Goal: Task Accomplishment & Management: Manage account settings

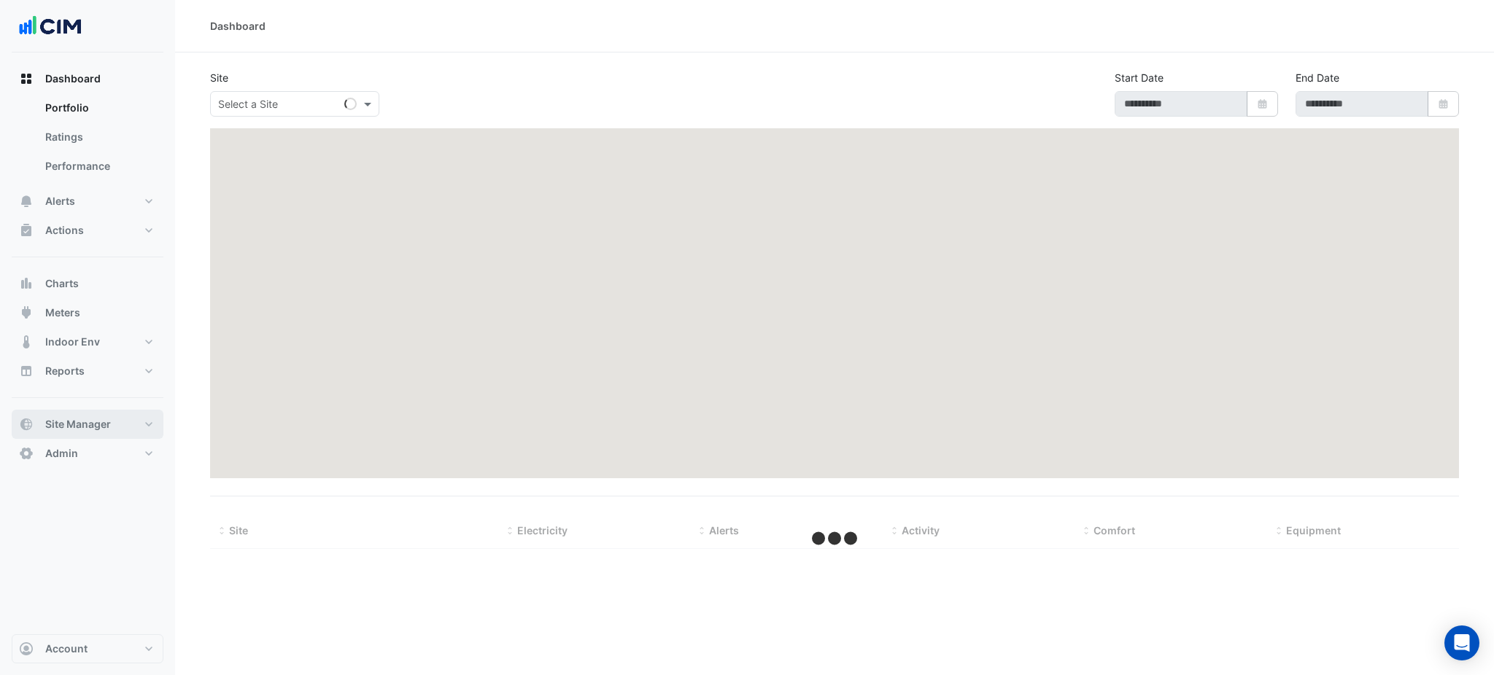
click at [66, 414] on button "Site Manager" at bounding box center [88, 424] width 152 height 29
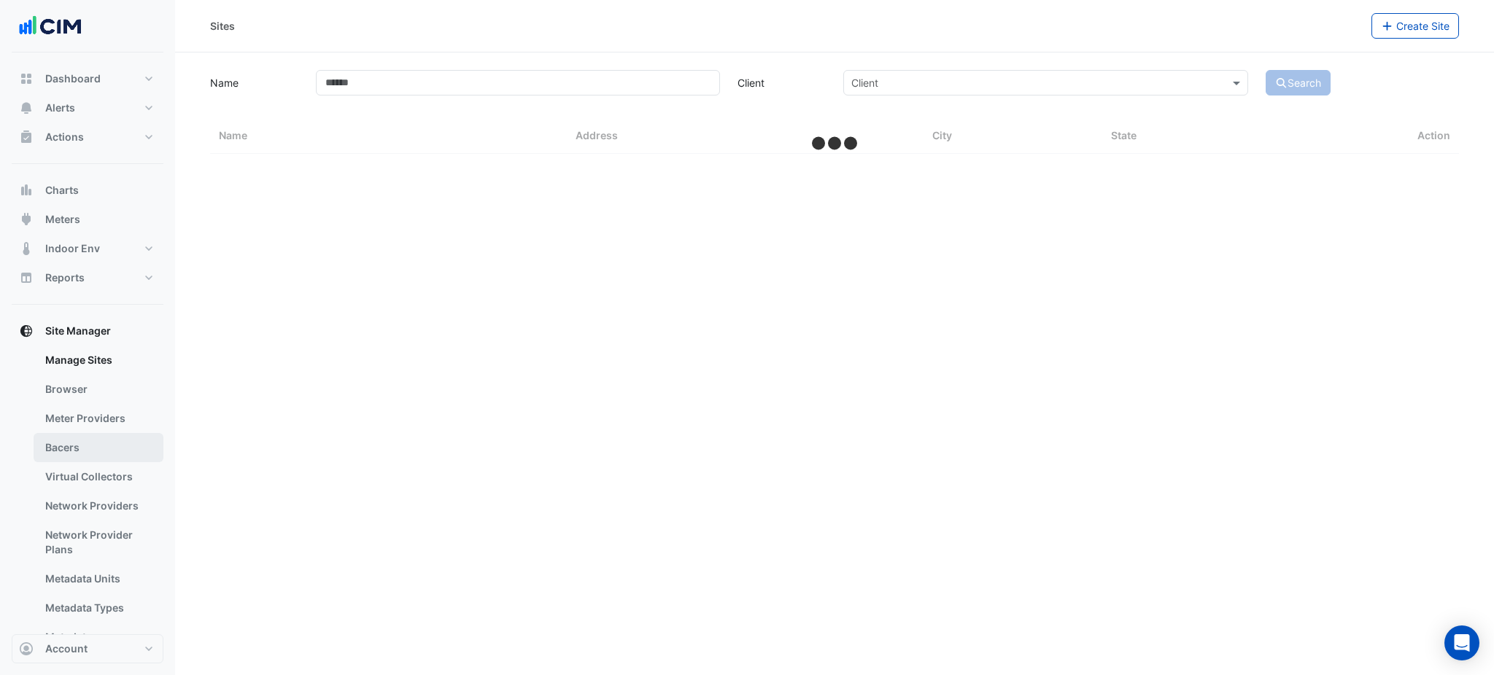
click at [84, 445] on link "Bacers" at bounding box center [99, 447] width 130 height 29
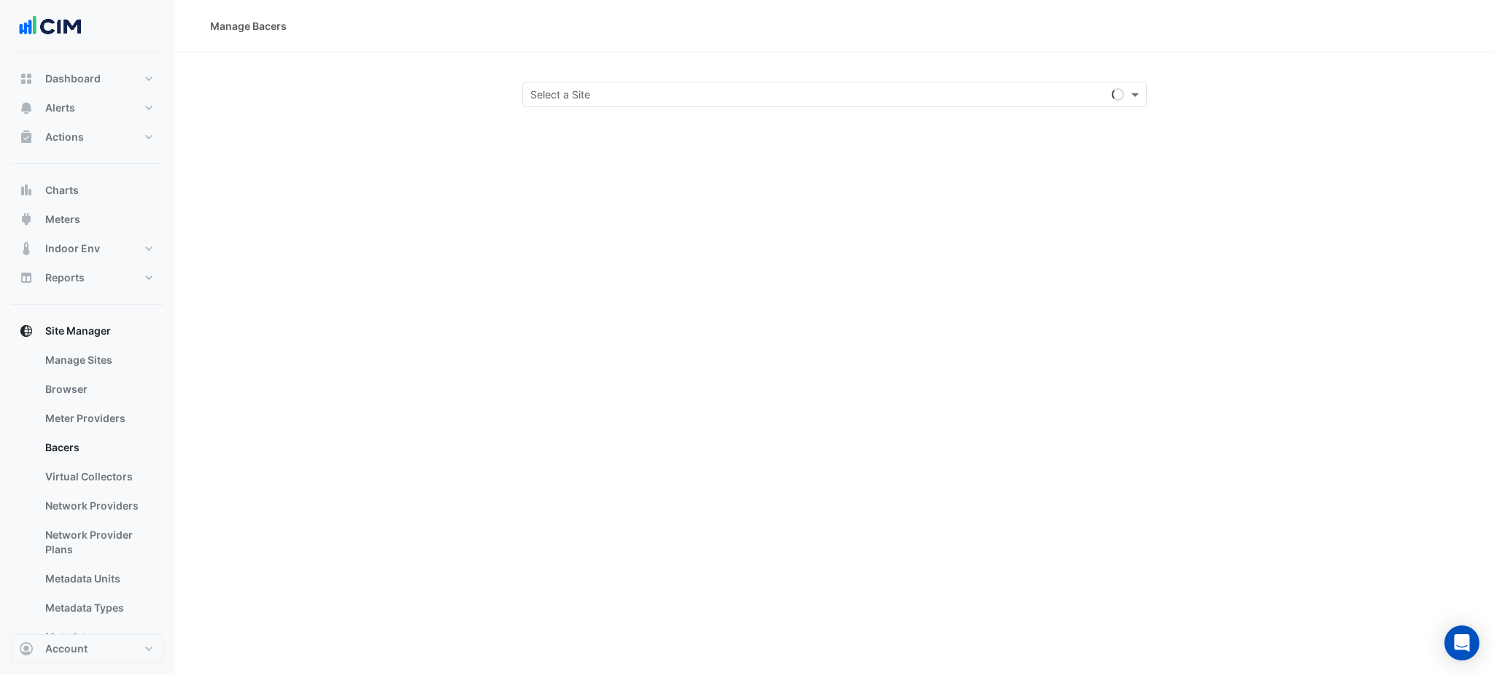
drag, startPoint x: 602, startPoint y: 65, endPoint x: 637, endPoint y: 102, distance: 50.6
click at [611, 74] on section "Select a Site" at bounding box center [834, 80] width 1319 height 55
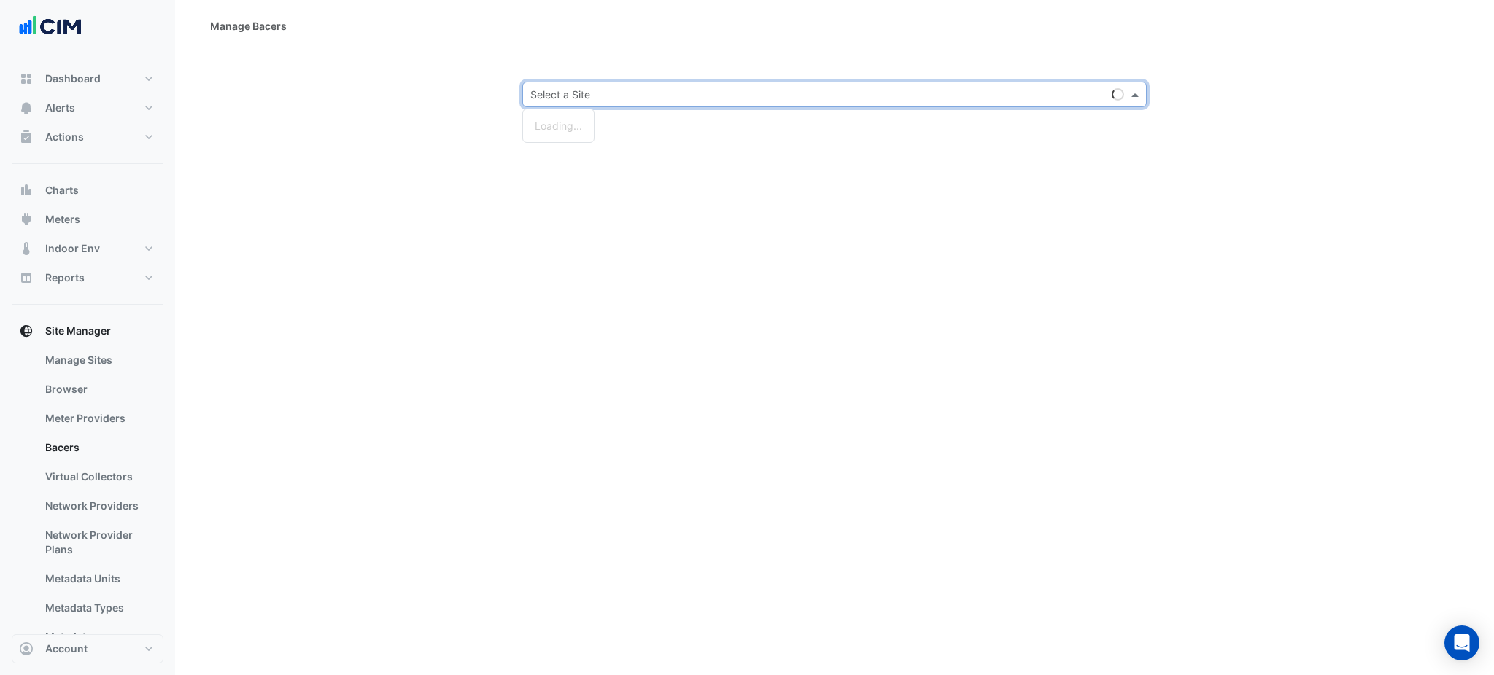
click at [637, 102] on div "Select a Site" at bounding box center [834, 95] width 624 height 26
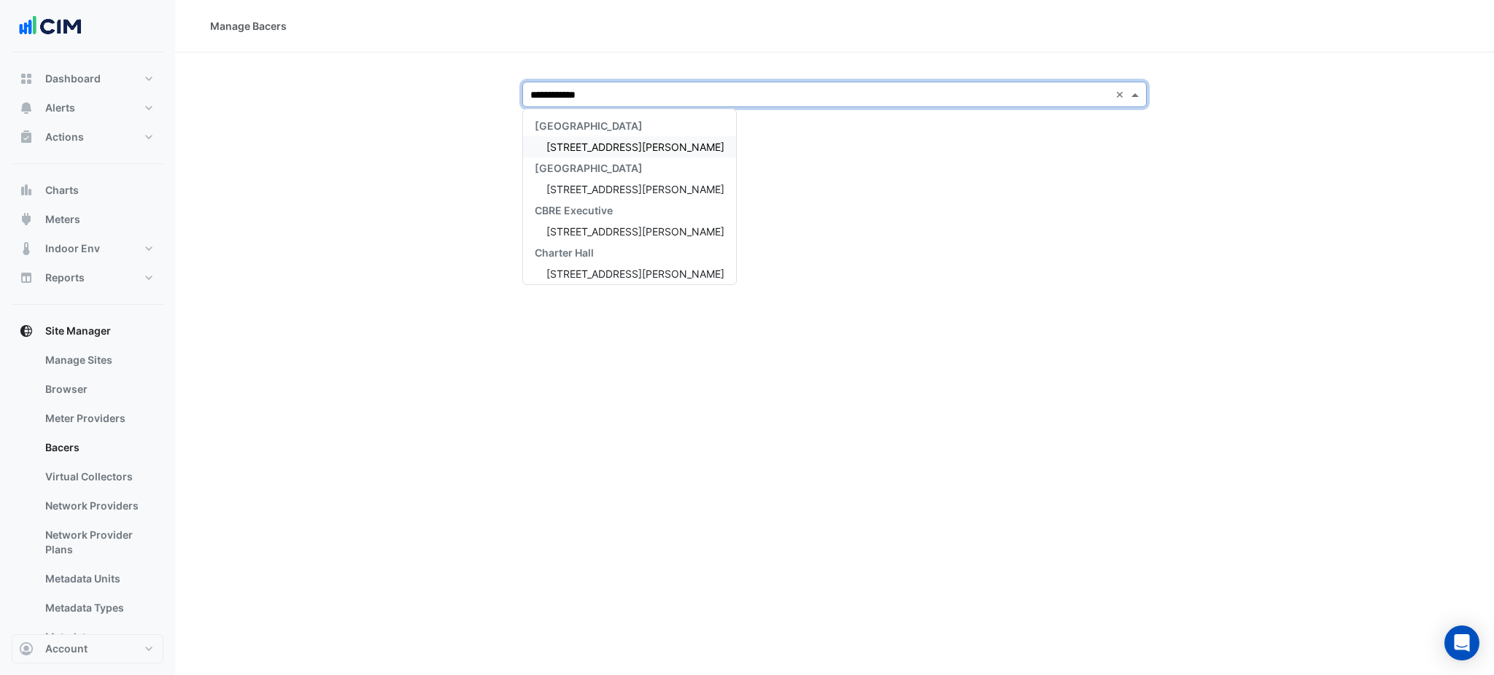
type input "**********"
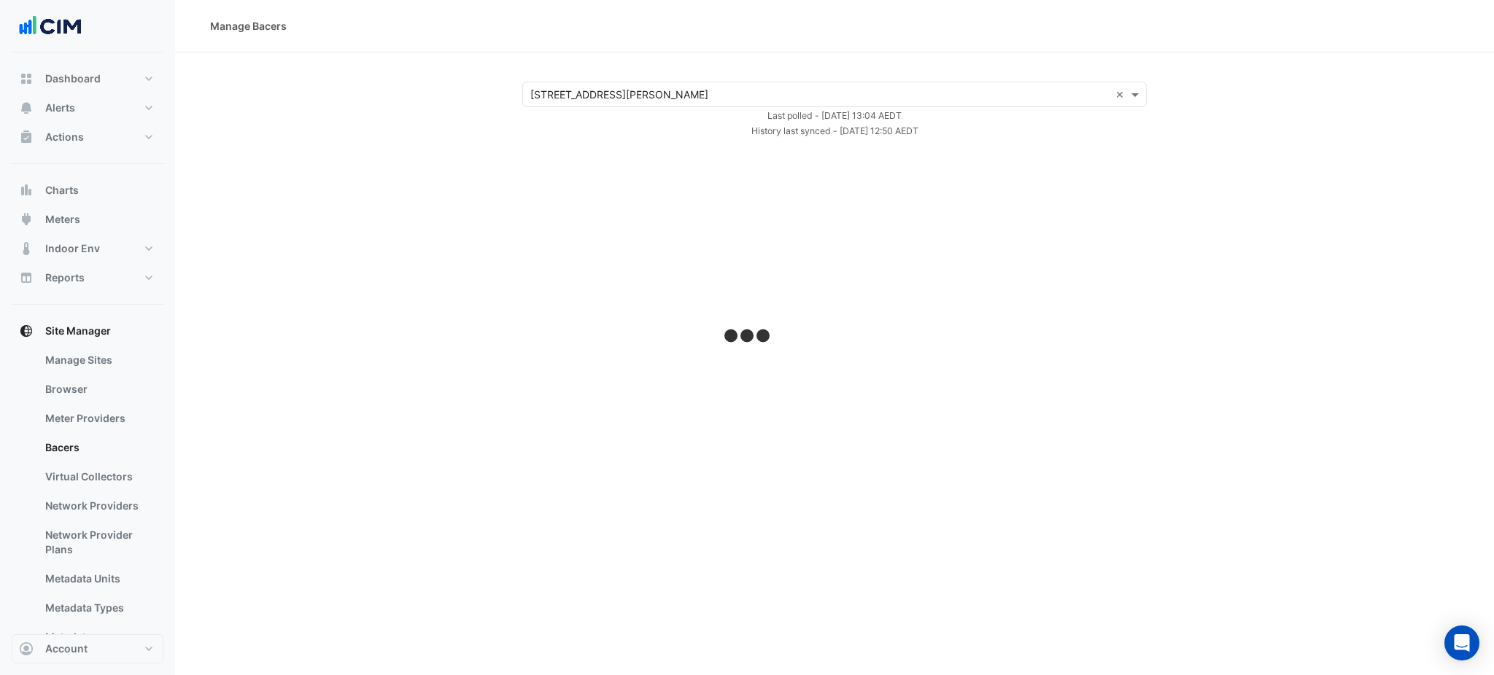
select select "***"
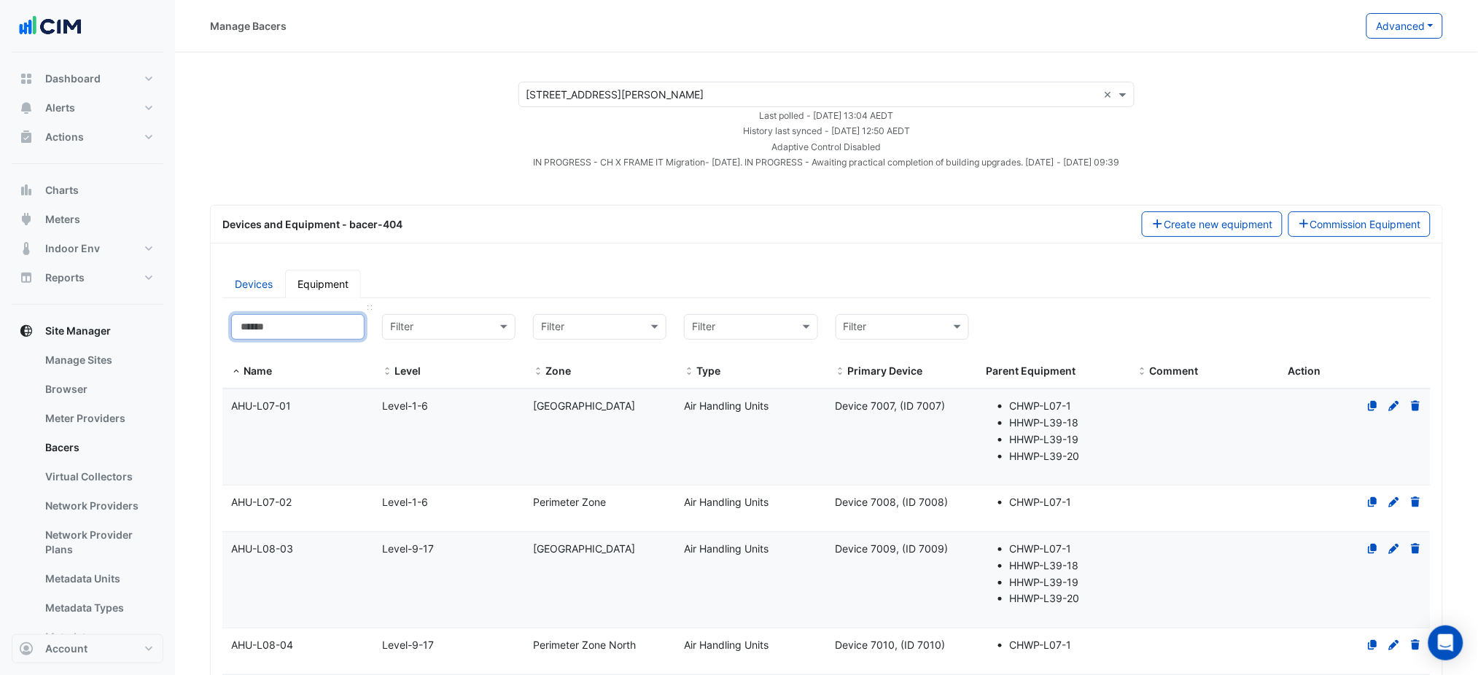
click at [322, 320] on input at bounding box center [297, 327] width 133 height 26
click at [468, 324] on input "text" at bounding box center [434, 327] width 88 height 17
click at [308, 324] on input at bounding box center [297, 327] width 133 height 26
click at [271, 282] on link "Devices" at bounding box center [253, 284] width 63 height 28
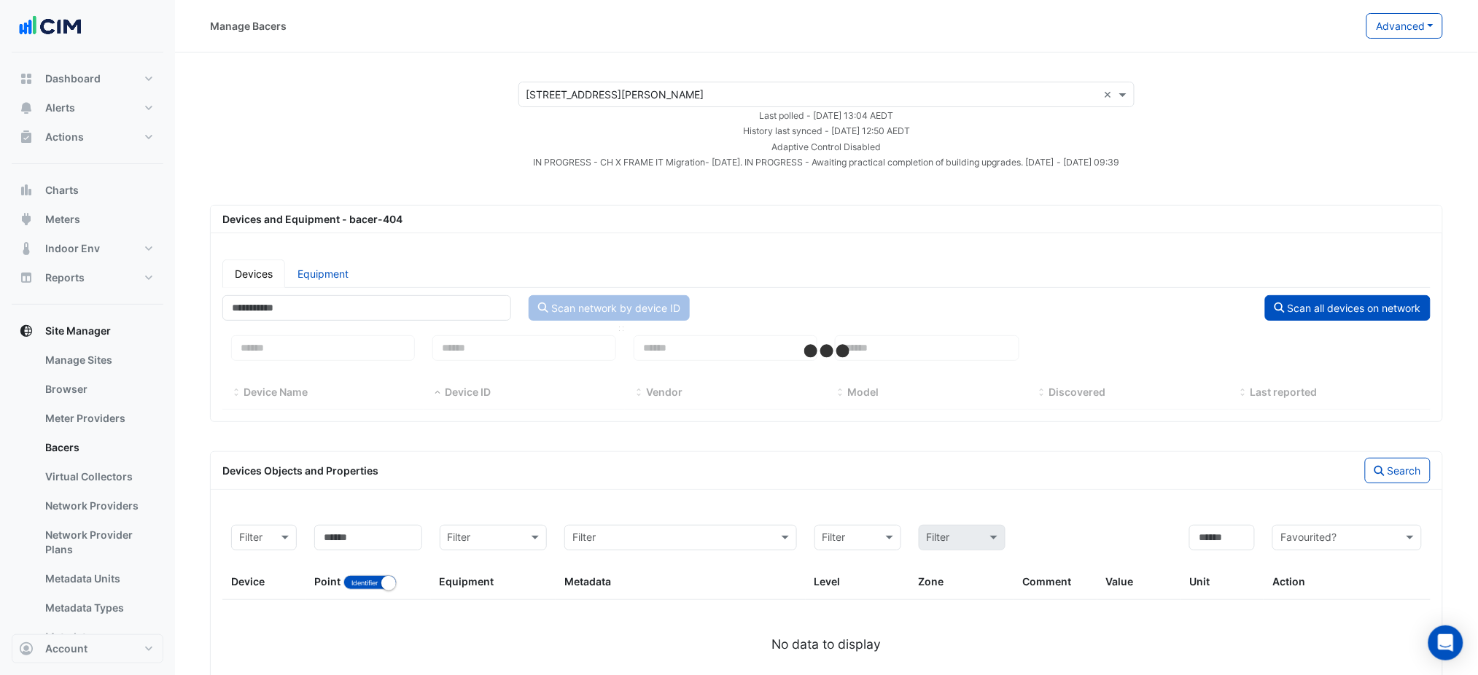
select select "***"
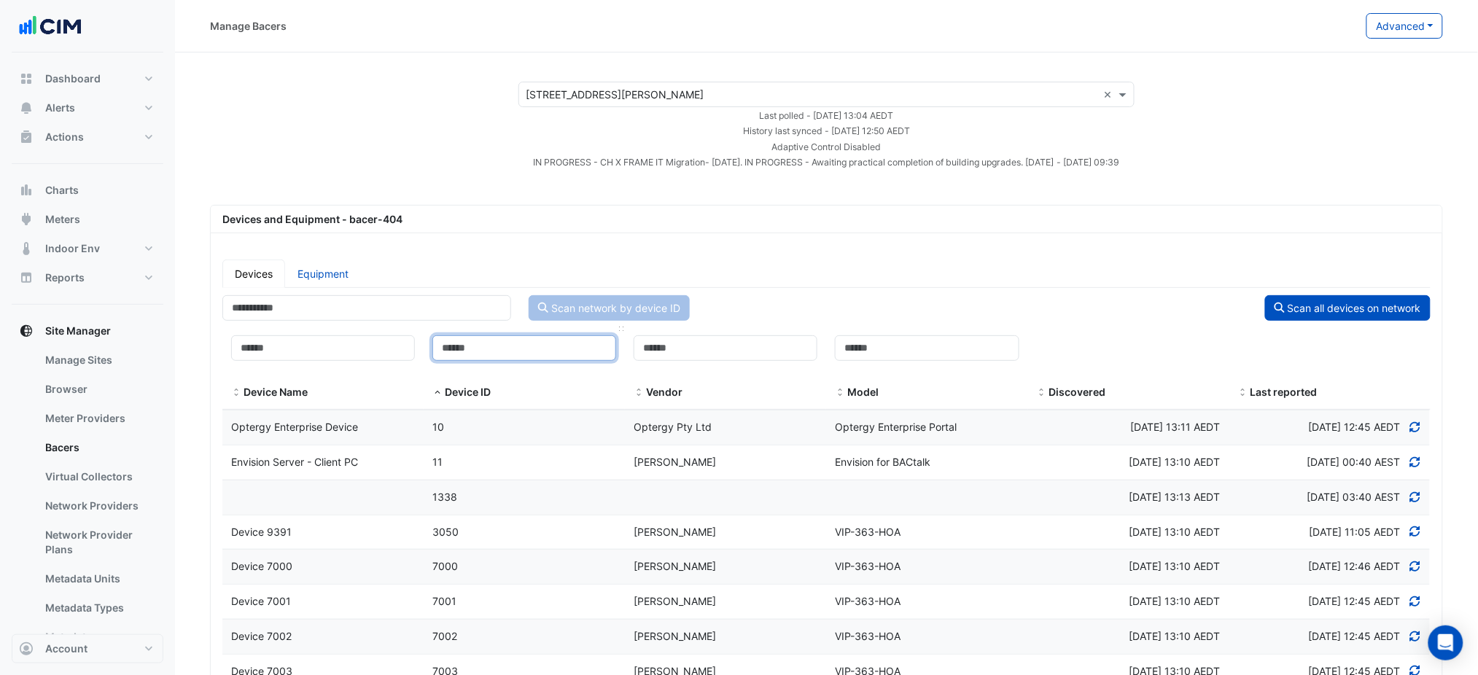
click at [553, 353] on input at bounding box center [525, 349] width 184 height 26
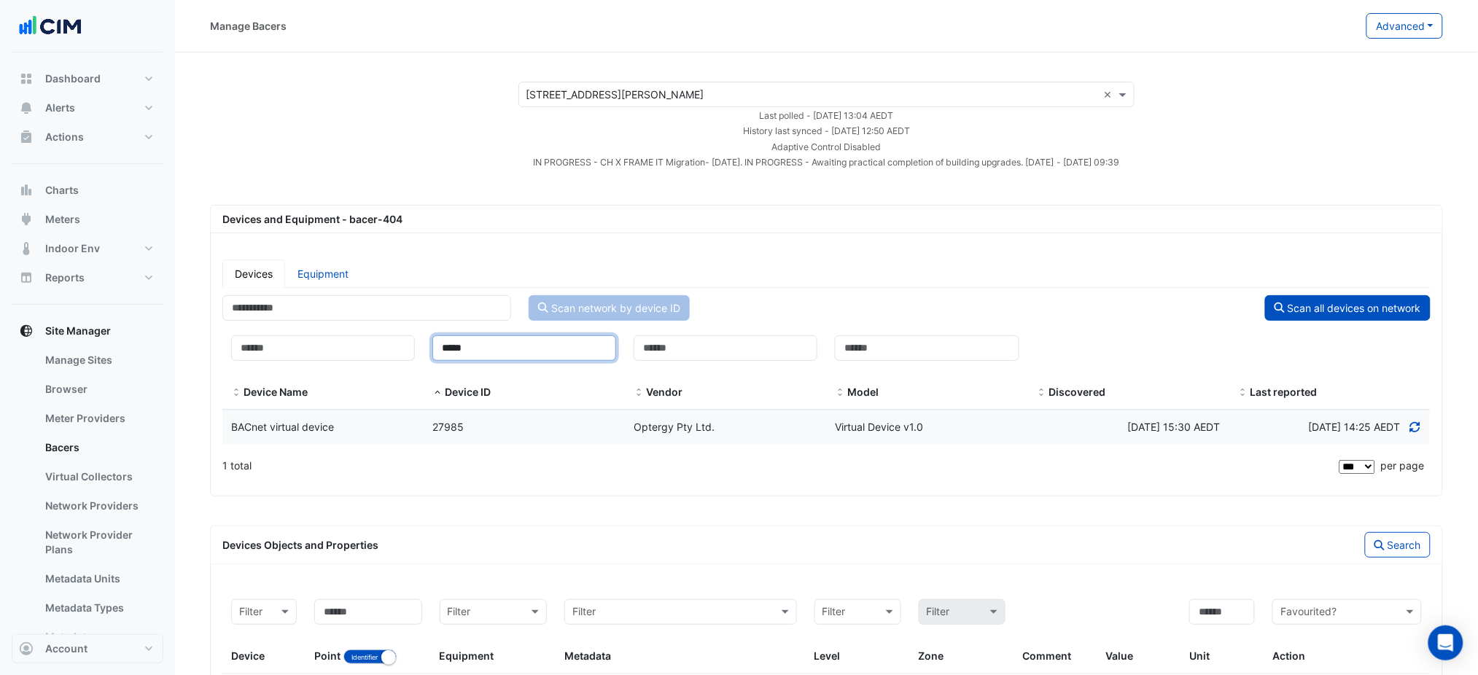
type input "*****"
click at [729, 438] on datatable-body-cell "Vendor Optergy Pty Ltd." at bounding box center [725, 428] width 201 height 34
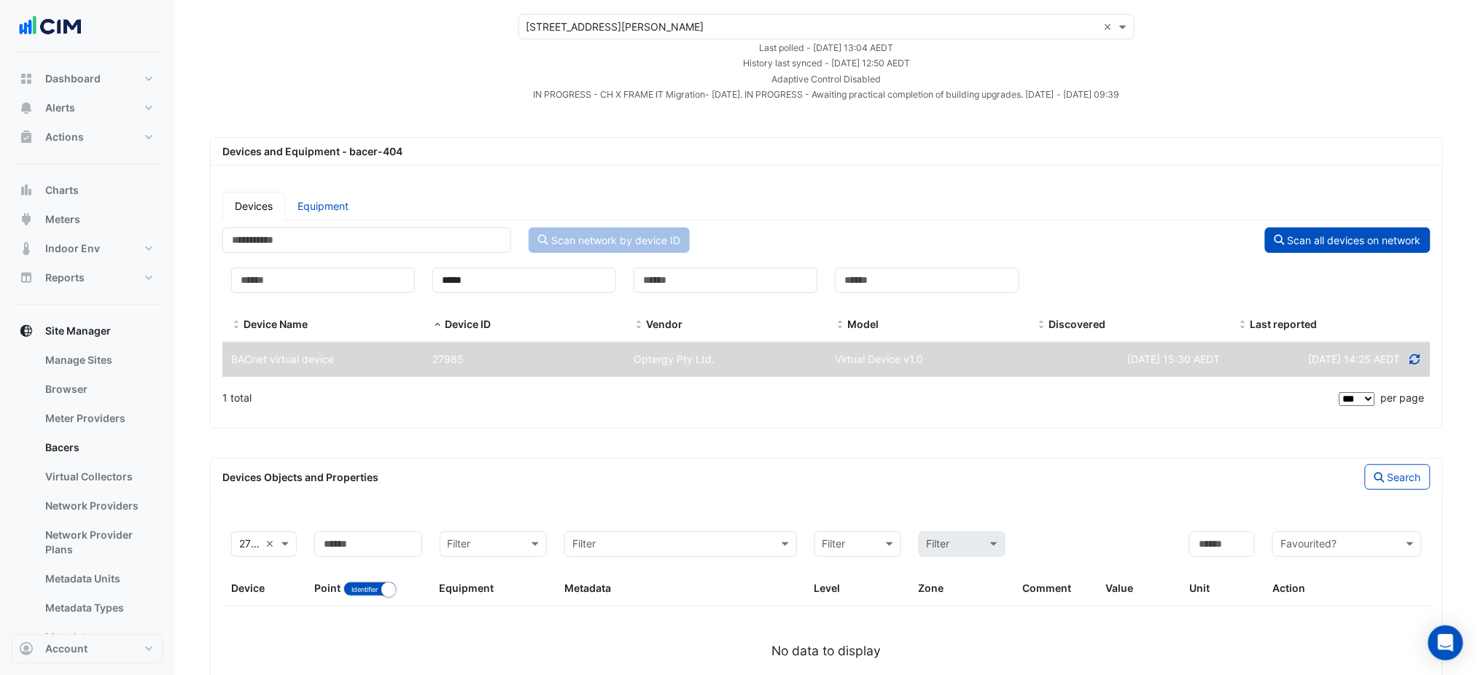
scroll to position [130, 0]
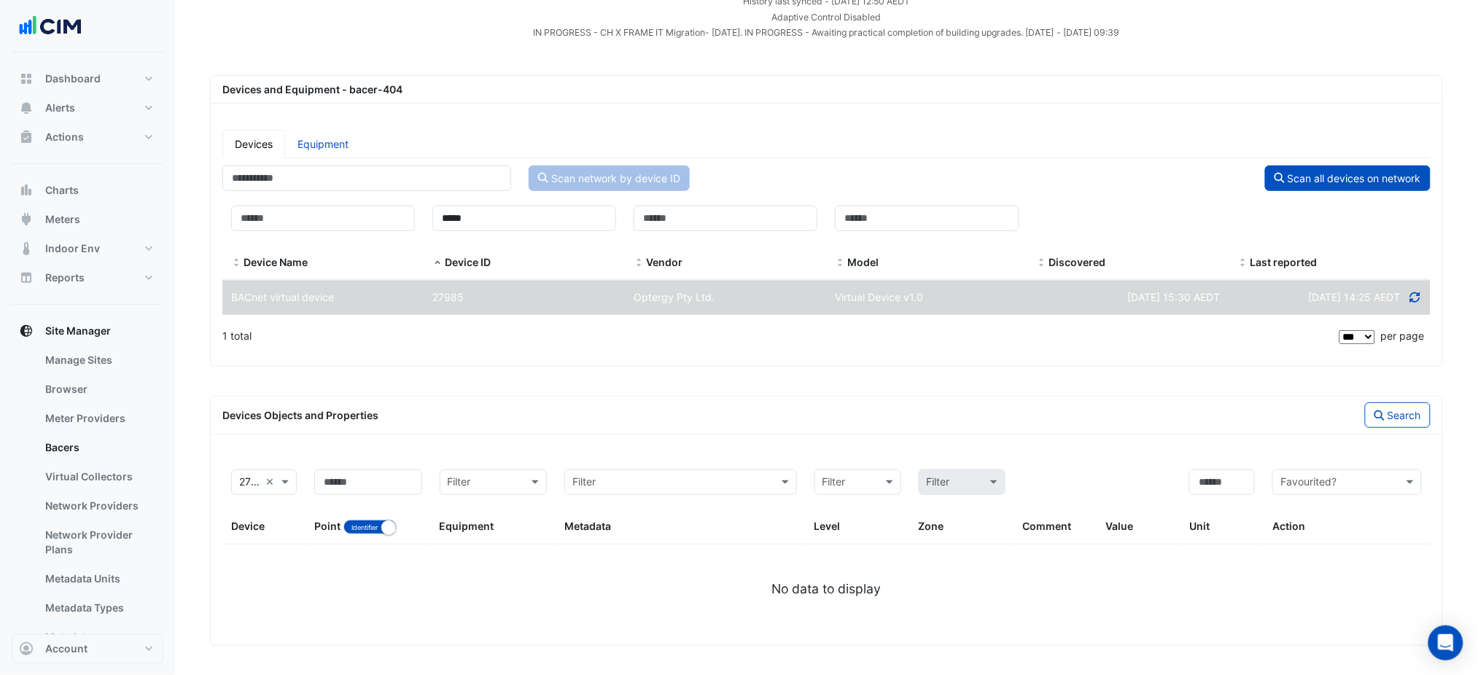
click at [541, 293] on div "27985" at bounding box center [524, 298] width 201 height 17
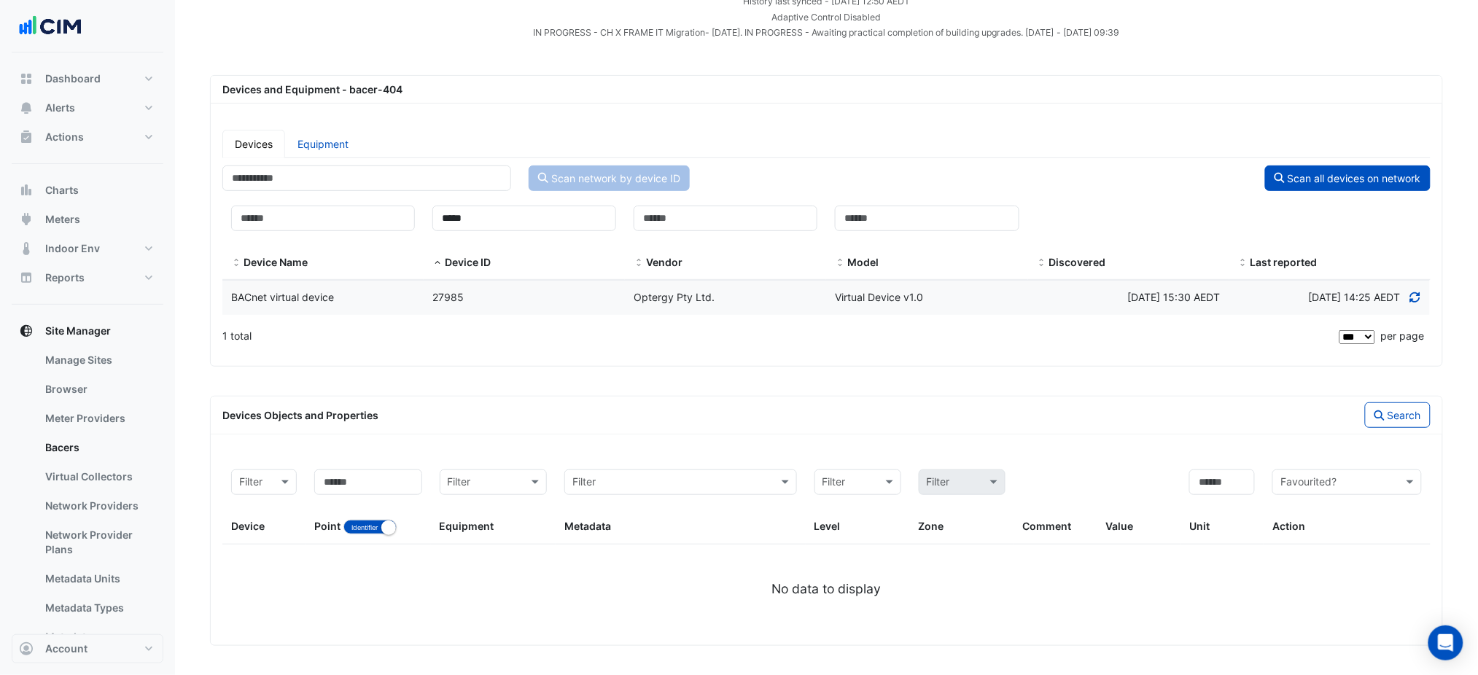
click at [978, 168] on div "Scan all devices on network" at bounding box center [1133, 179] width 613 height 26
drag, startPoint x: 524, startPoint y: 232, endPoint x: 471, endPoint y: 232, distance: 52.5
click at [471, 232] on div "***** Device ID" at bounding box center [525, 239] width 184 height 66
drag, startPoint x: 474, startPoint y: 217, endPoint x: 400, endPoint y: 217, distance: 73.7
click at [400, 217] on div "Device Name ***** Device ID Vendor Model Discovered Last reported" at bounding box center [826, 239] width 1209 height 84
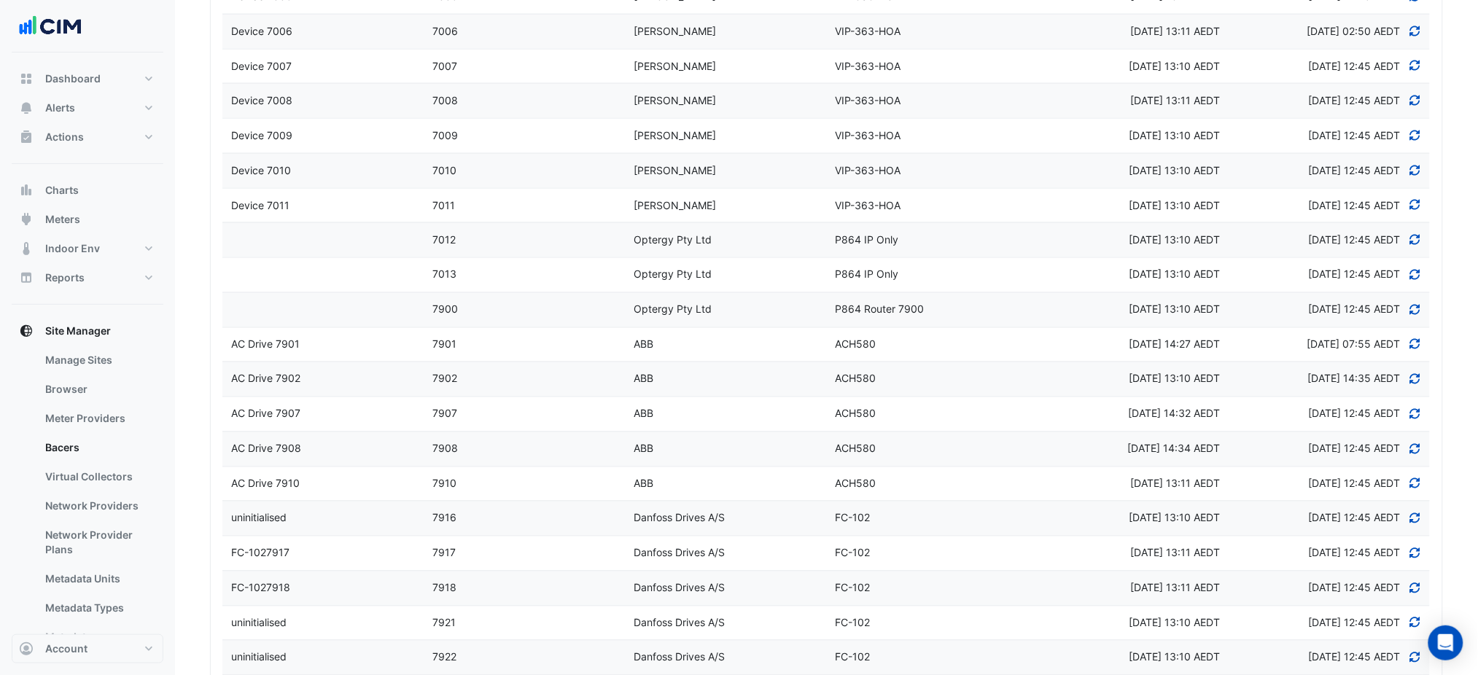
scroll to position [567, 0]
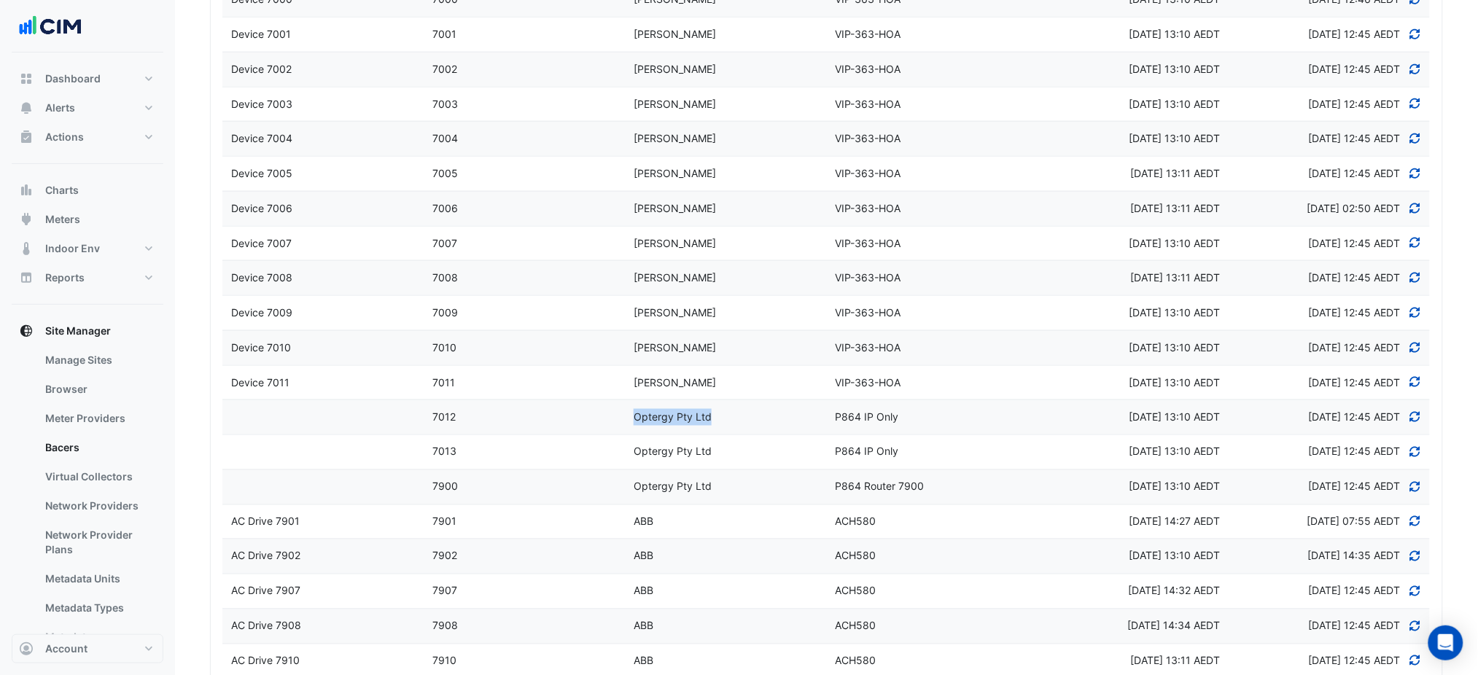
drag, startPoint x: 726, startPoint y: 416, endPoint x: 635, endPoint y: 420, distance: 91.3
click at [635, 420] on div "Optergy Pty Ltd" at bounding box center [725, 417] width 201 height 17
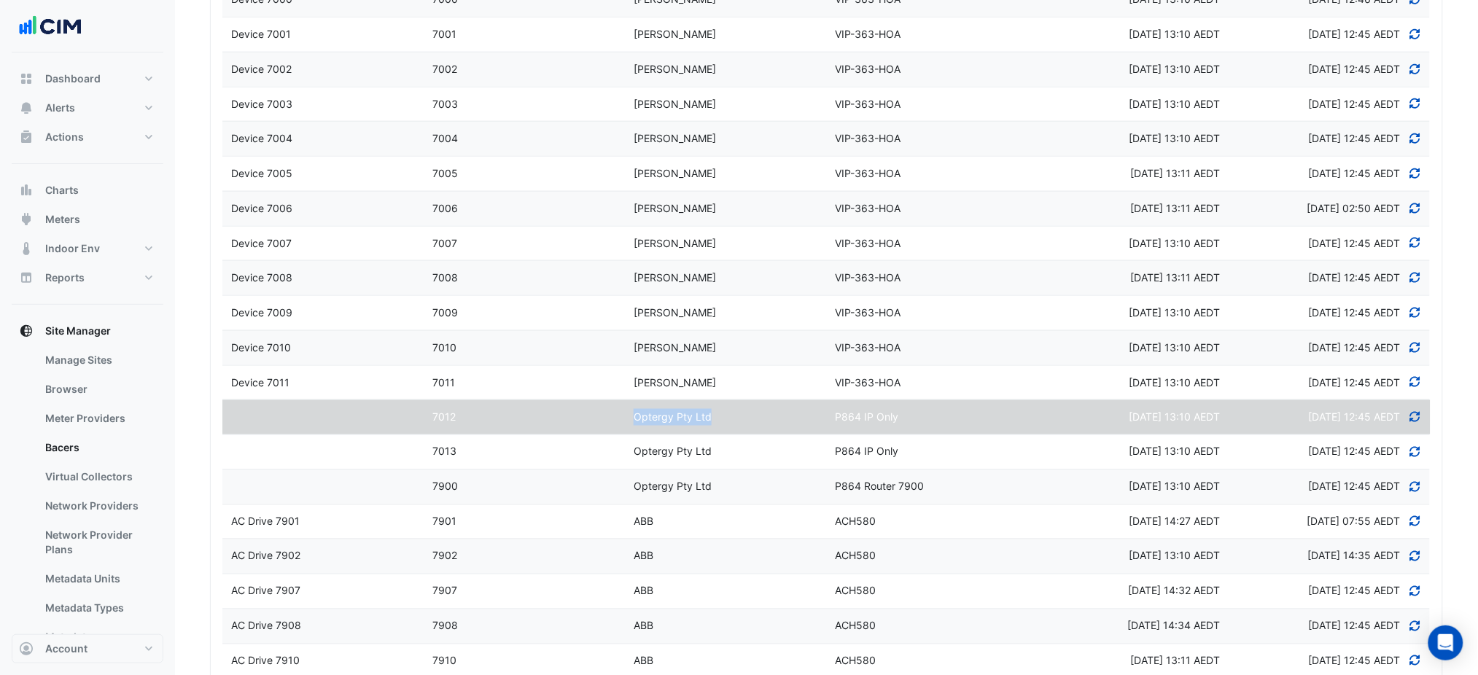
copy span "Optergy Pty Ltd"
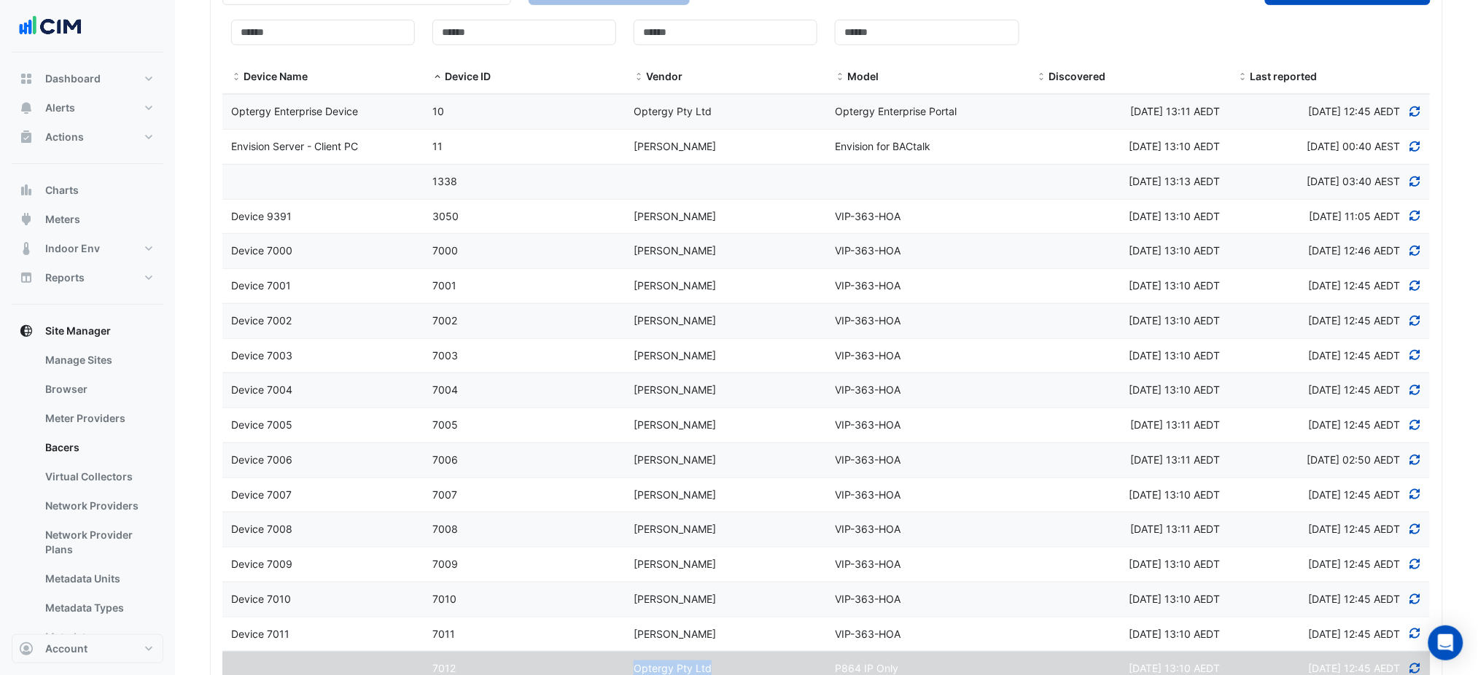
scroll to position [82, 0]
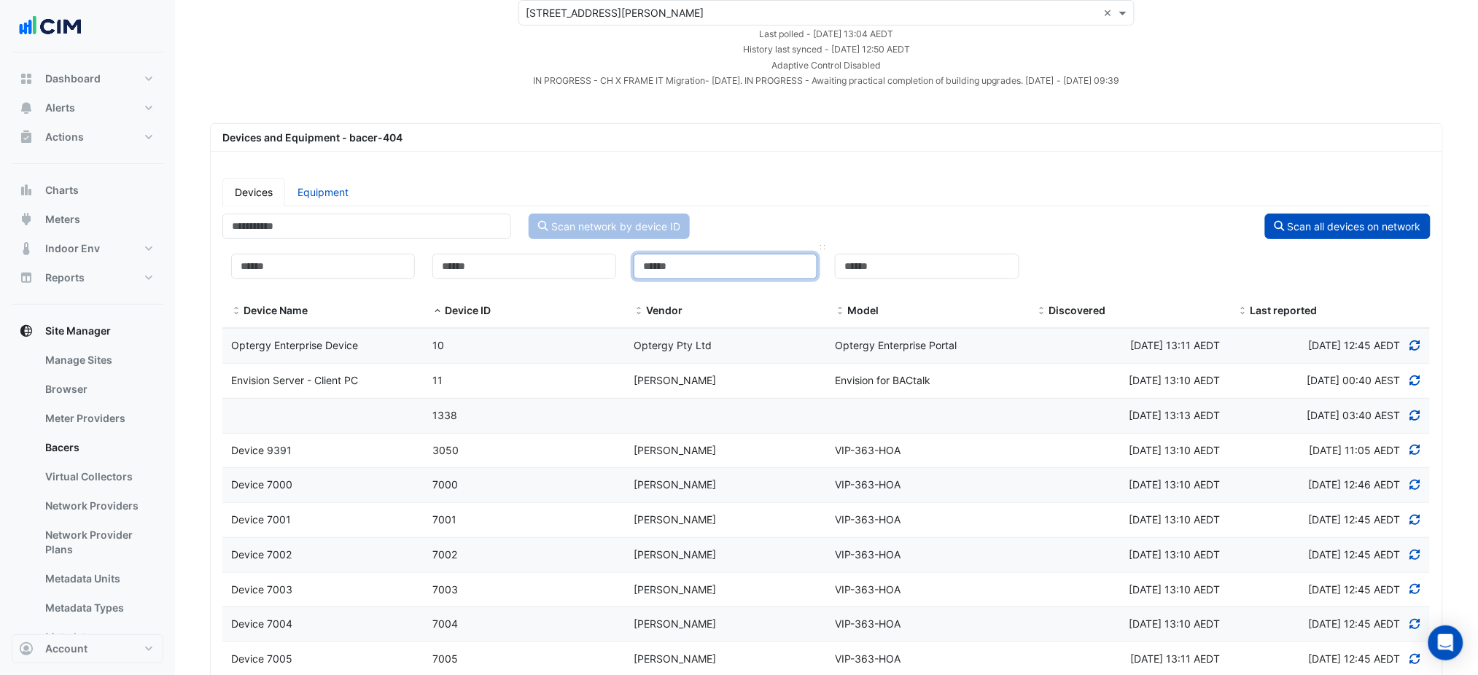
click at [681, 274] on input at bounding box center [726, 267] width 184 height 26
paste input "**********"
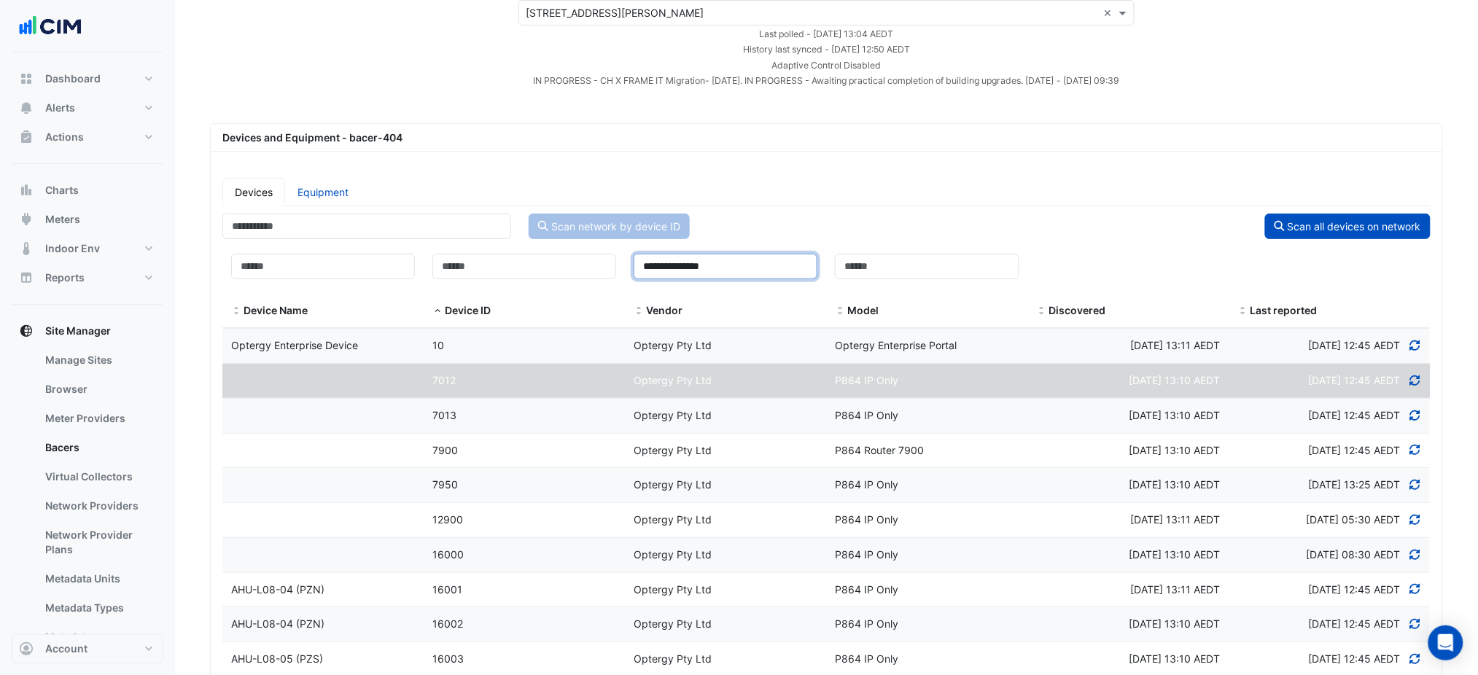
type input "**********"
click at [952, 223] on div "Scan all devices on network" at bounding box center [1133, 227] width 613 height 26
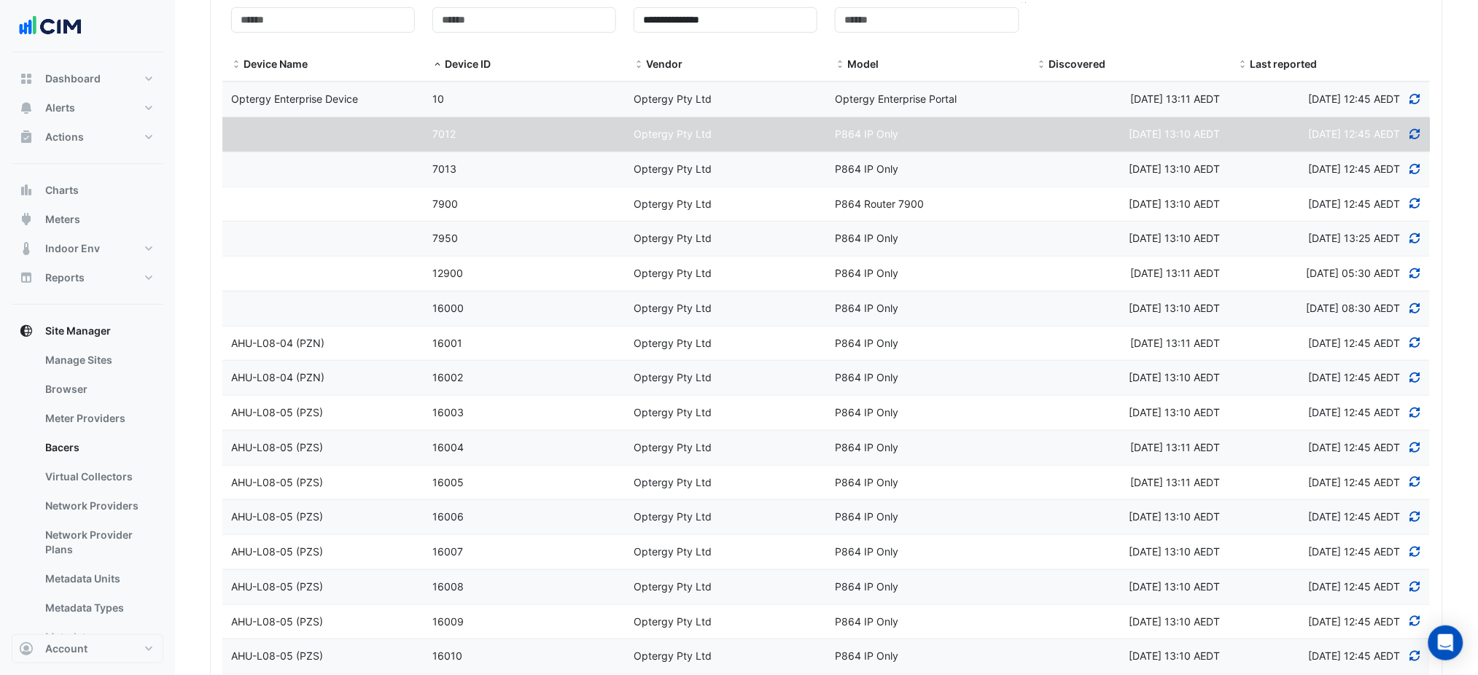
select select "***"
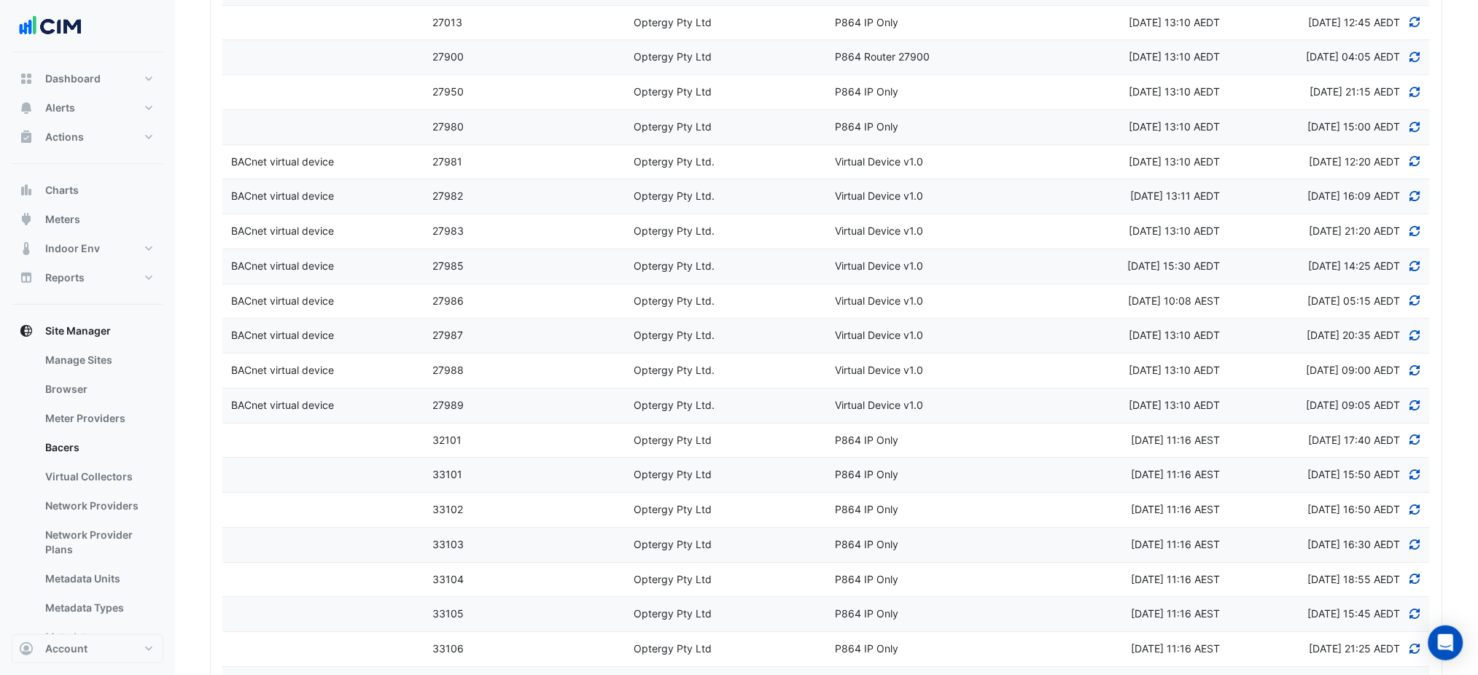
scroll to position [1443, 0]
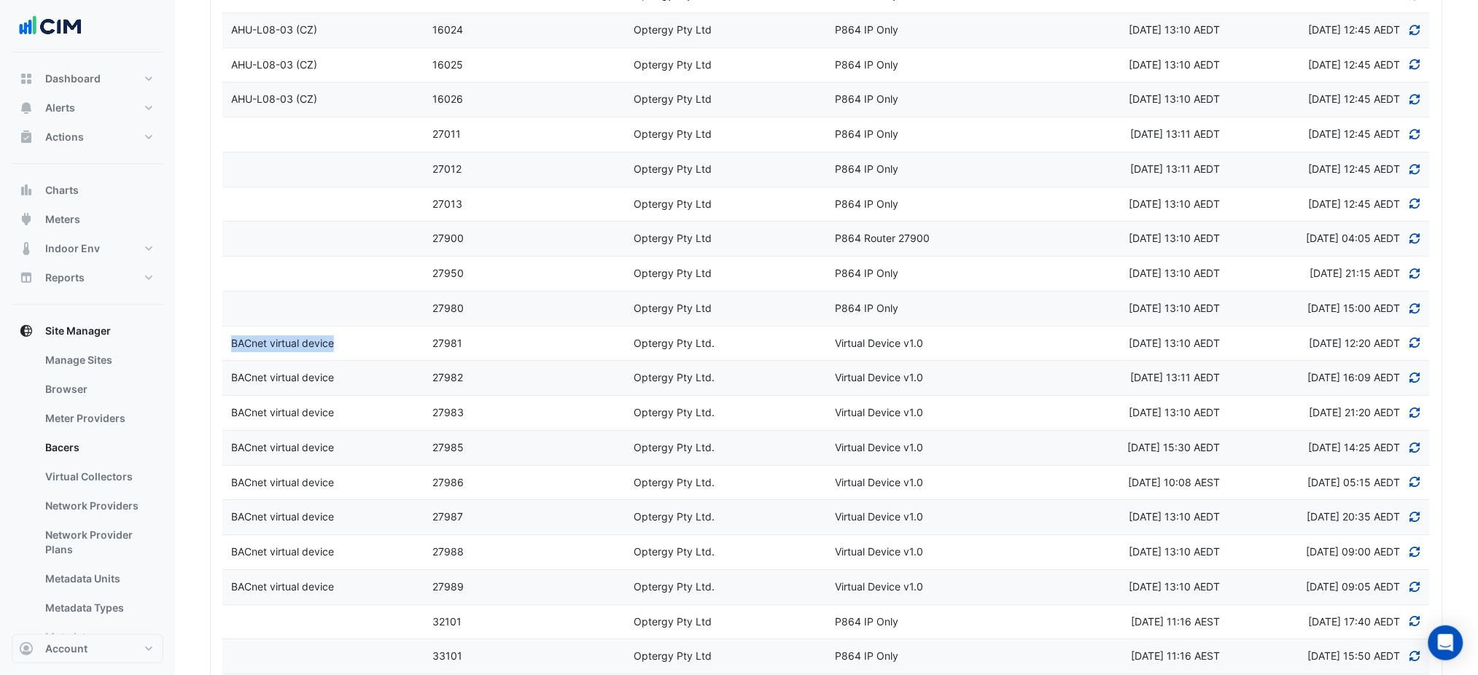
drag, startPoint x: 347, startPoint y: 345, endPoint x: 228, endPoint y: 358, distance: 119.6
click at [228, 358] on datatable-body-cell "Device Name BACnet virtual device" at bounding box center [322, 344] width 201 height 34
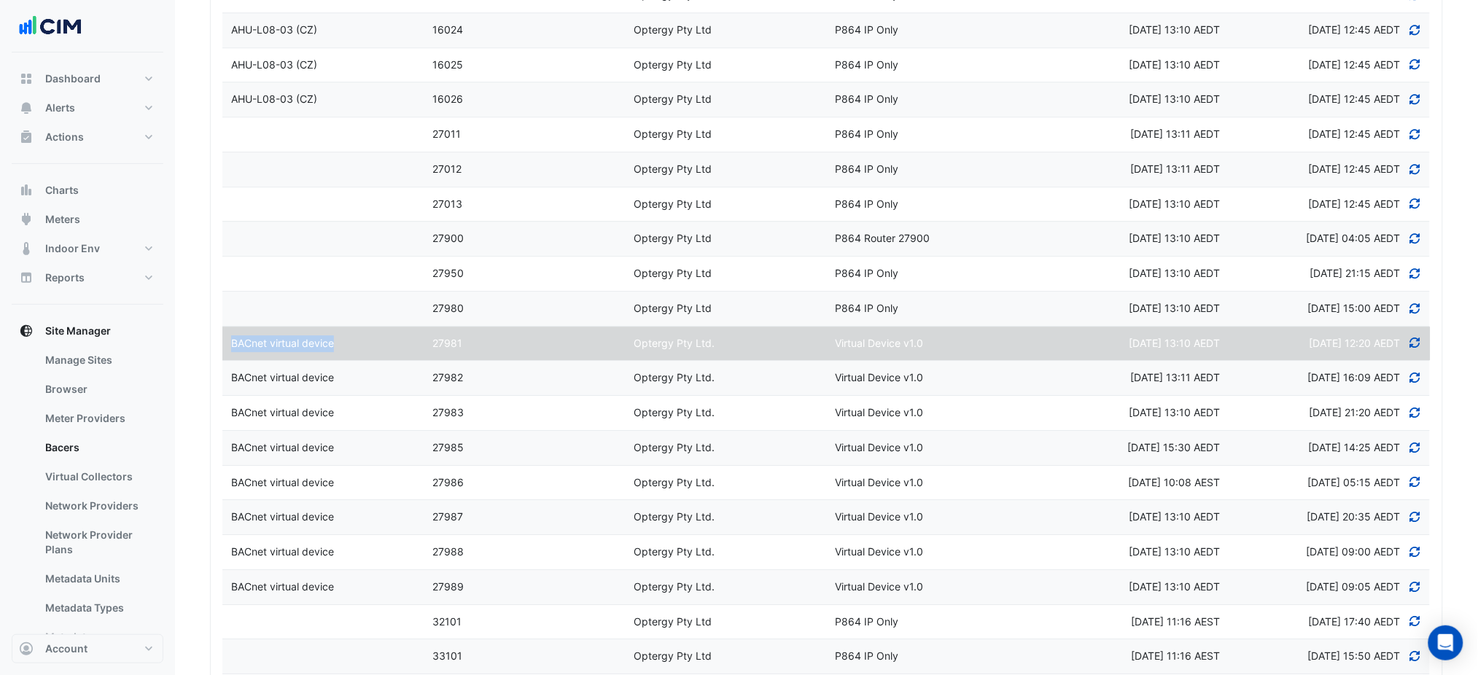
copy span "BACnet virtual device"
click at [807, 365] on datatable-body-cell "Vendor Optergy Pty Ltd." at bounding box center [725, 378] width 201 height 34
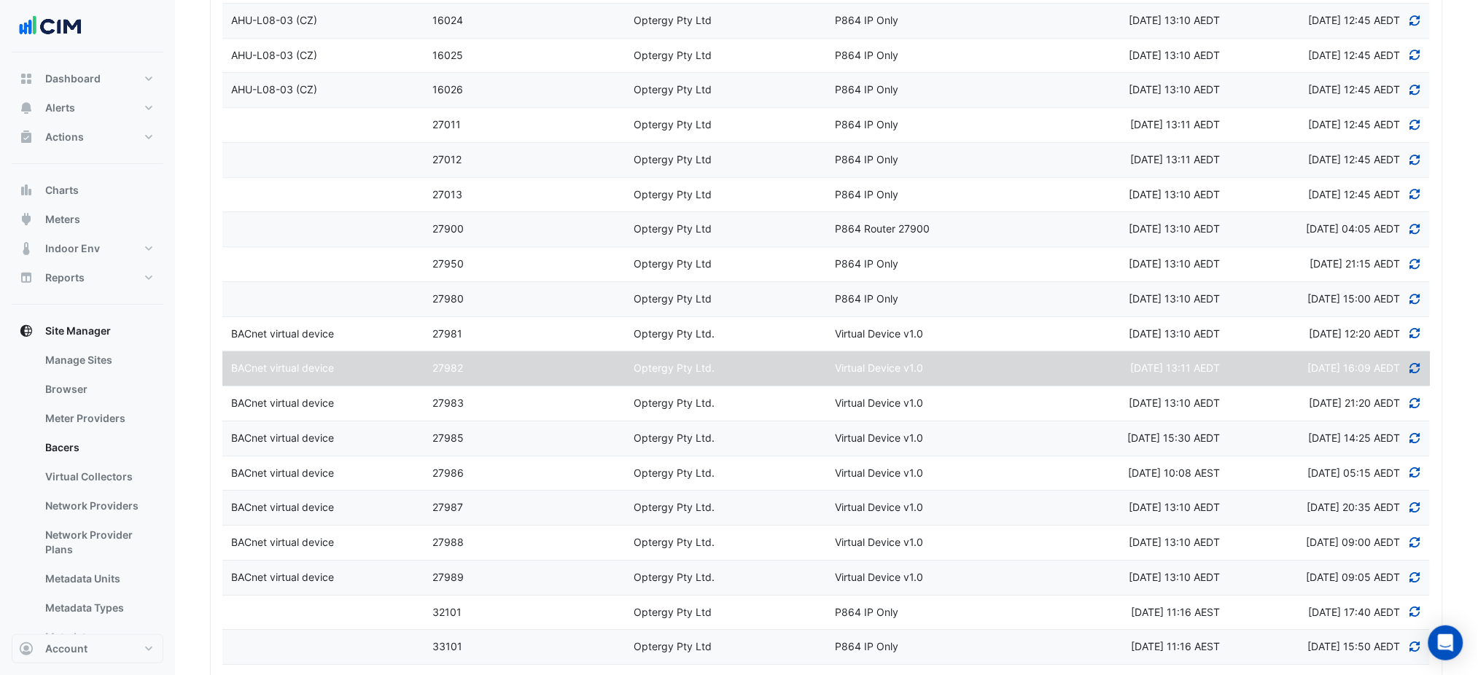
scroll to position [1521, 0]
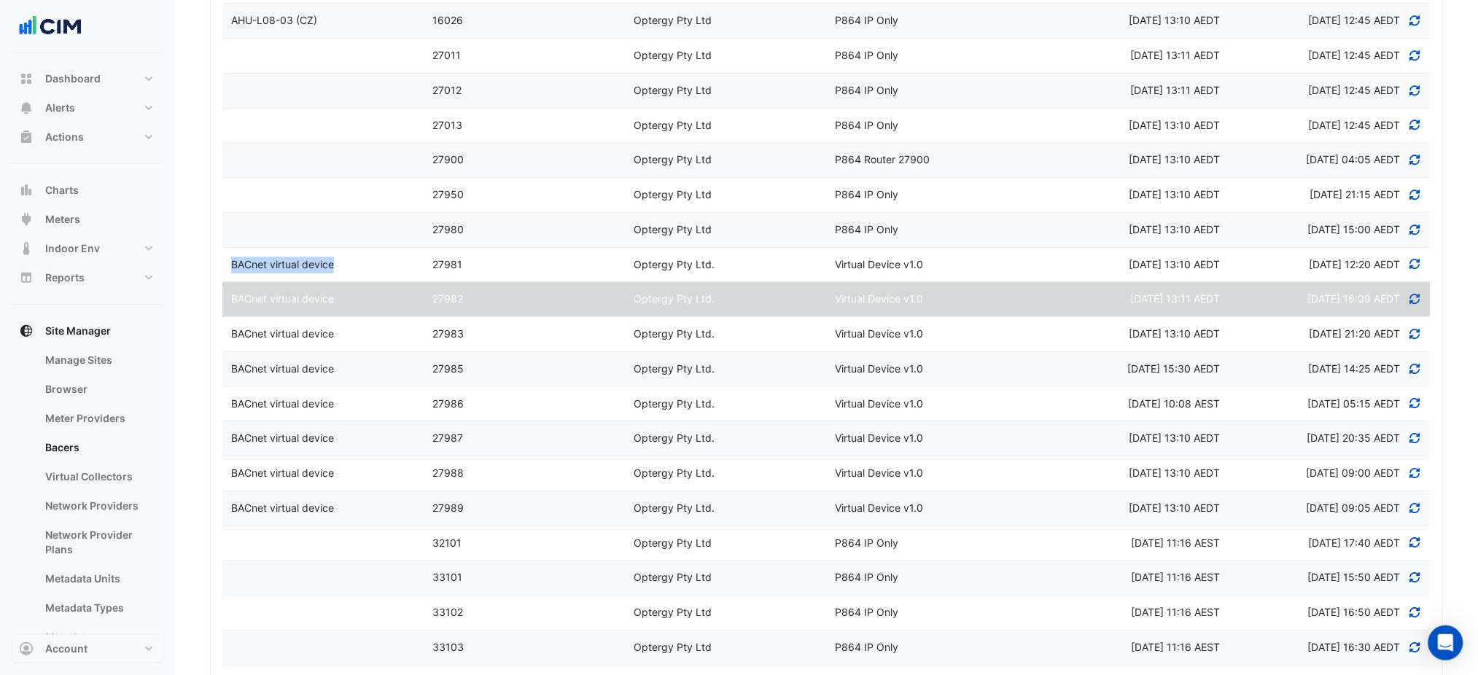
drag, startPoint x: 355, startPoint y: 267, endPoint x: 228, endPoint y: 272, distance: 127.7
click at [228, 272] on div "BACnet virtual device" at bounding box center [322, 265] width 201 height 17
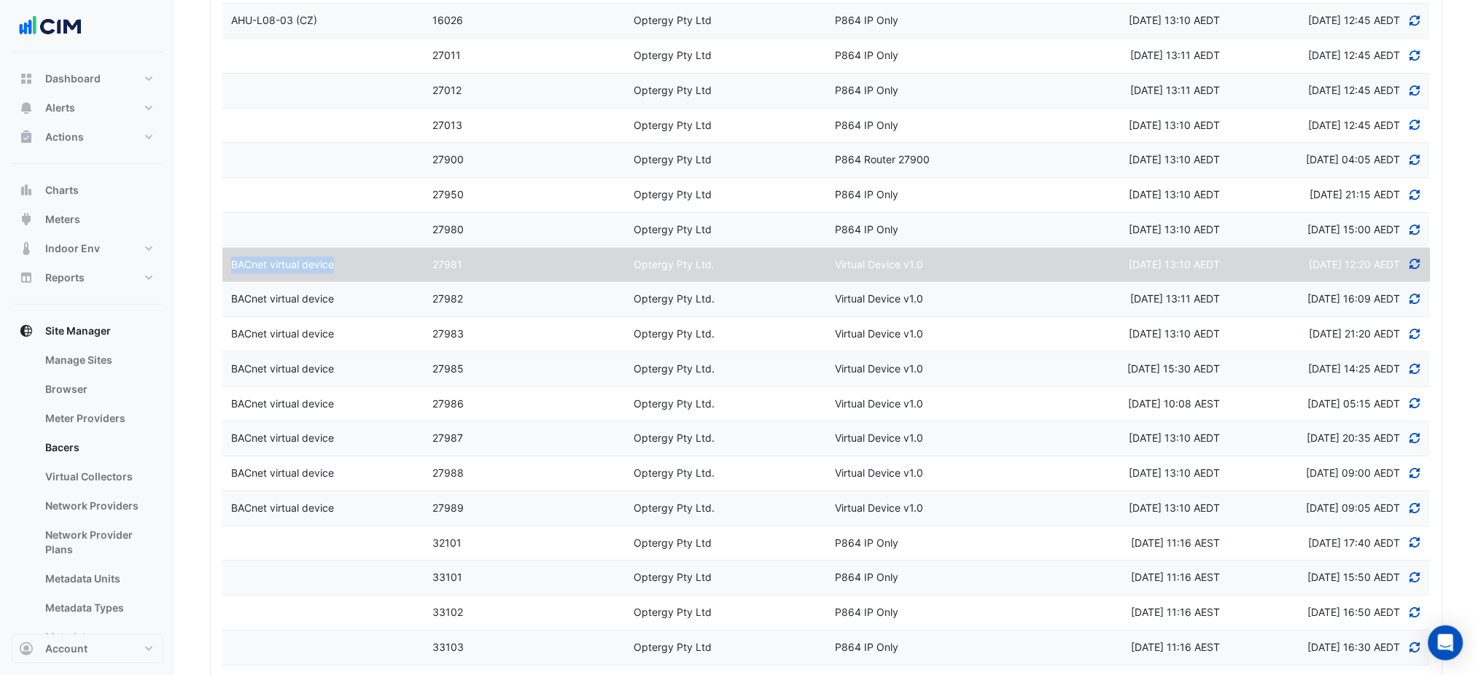
copy span "BACnet virtual device"
drag, startPoint x: 865, startPoint y: 269, endPoint x: 801, endPoint y: 269, distance: 64.2
click at [801, 269] on div "Device Name BACnet virtual device Device ID 27981 Vendor Optergy Pty Ltd. Model…" at bounding box center [826, 265] width 1209 height 34
copy div "Model Virtual Device v1.0"
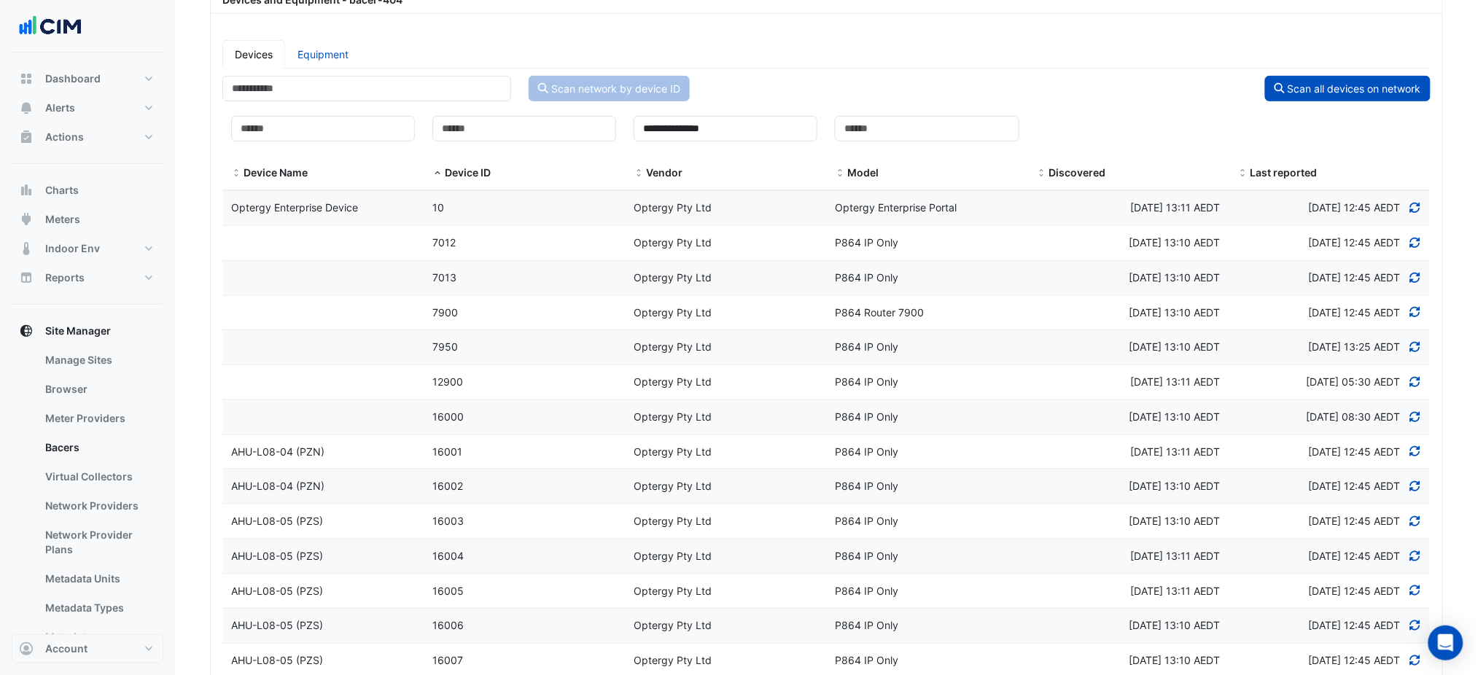
scroll to position [63, 0]
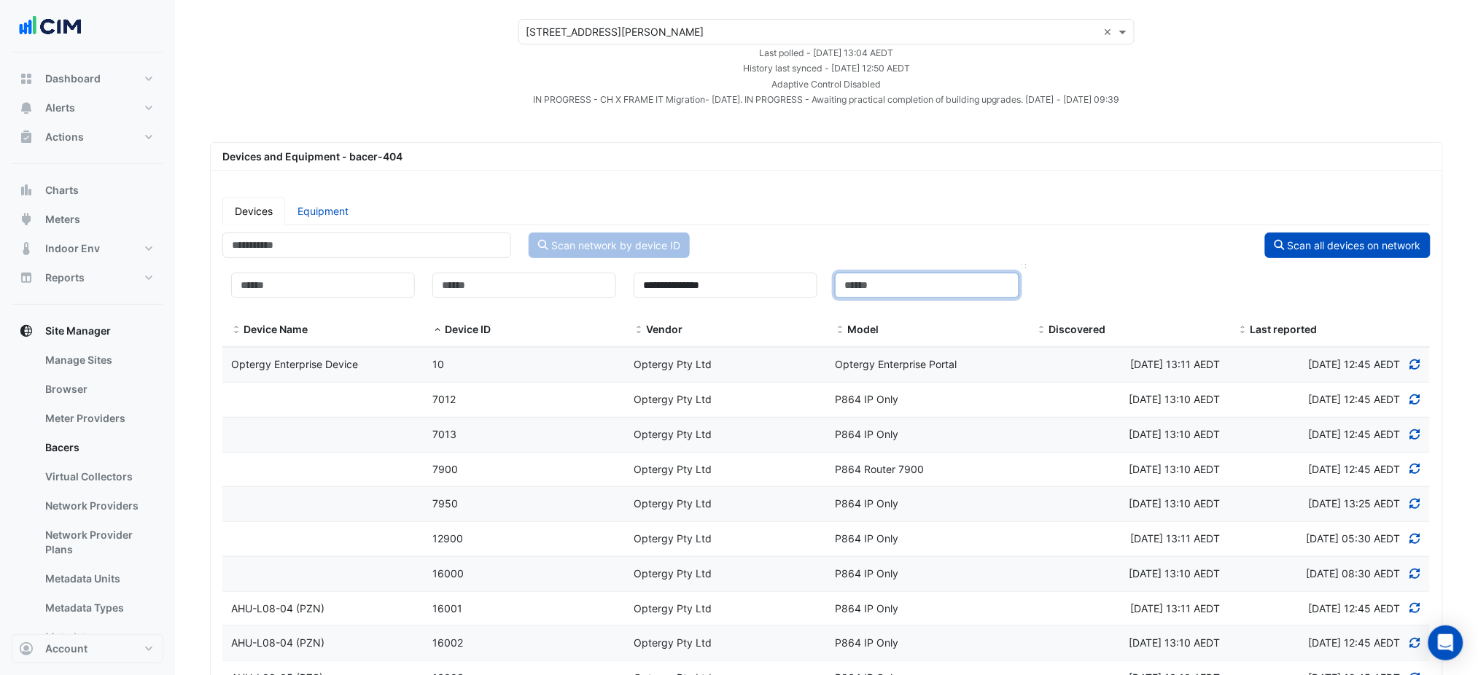
click at [894, 283] on input at bounding box center [927, 286] width 184 height 26
paste input "**********"
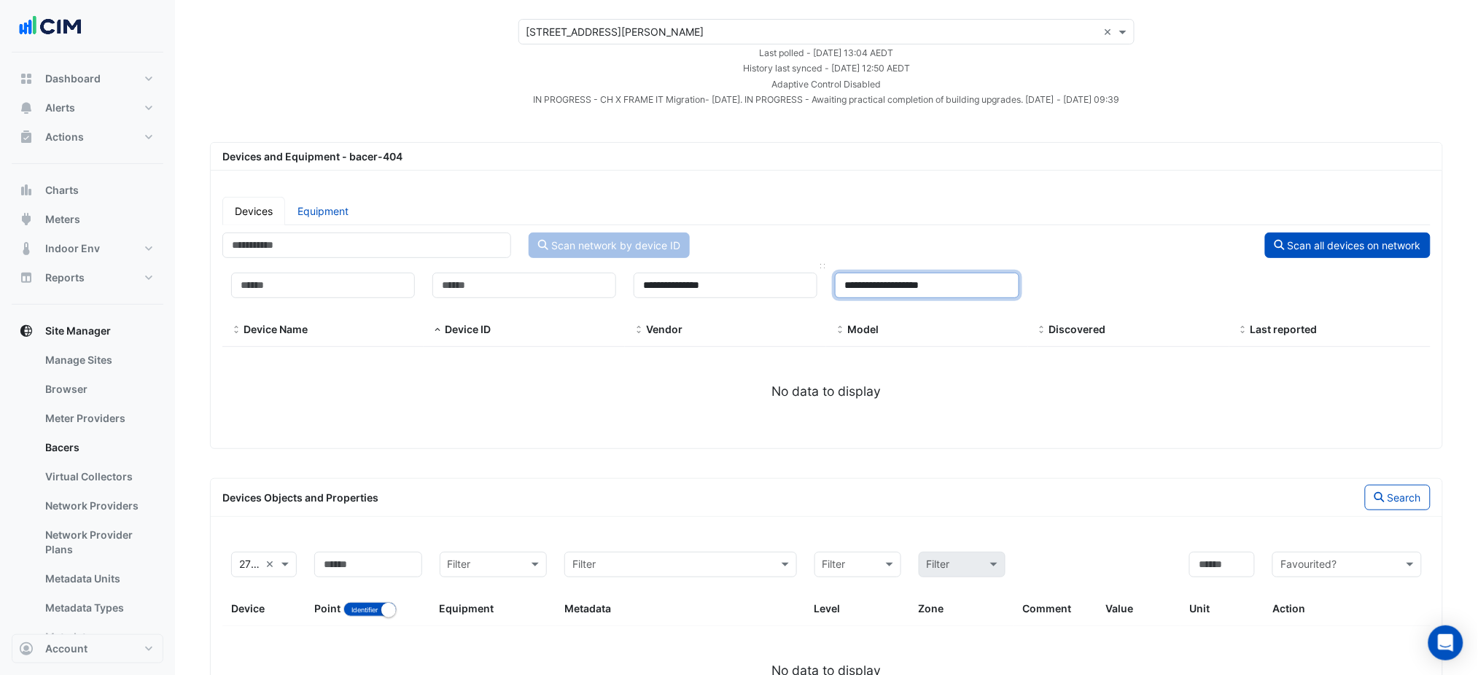
type input "**********"
drag, startPoint x: 740, startPoint y: 286, endPoint x: 612, endPoint y: 288, distance: 128.4
click at [612, 288] on div "**********" at bounding box center [826, 306] width 1209 height 84
click at [876, 284] on input "**********" at bounding box center [927, 286] width 184 height 26
click at [871, 283] on input "**********" at bounding box center [927, 286] width 184 height 26
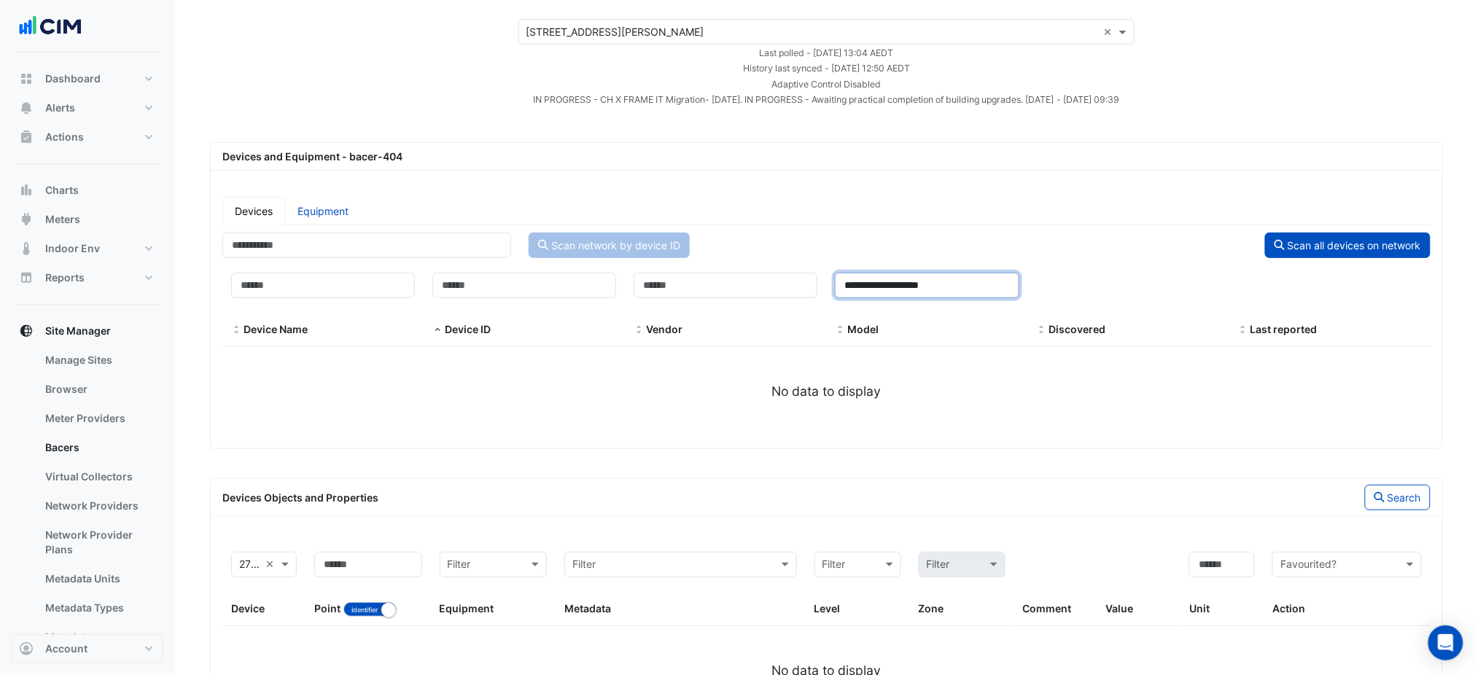
type input "**********"
select select "***"
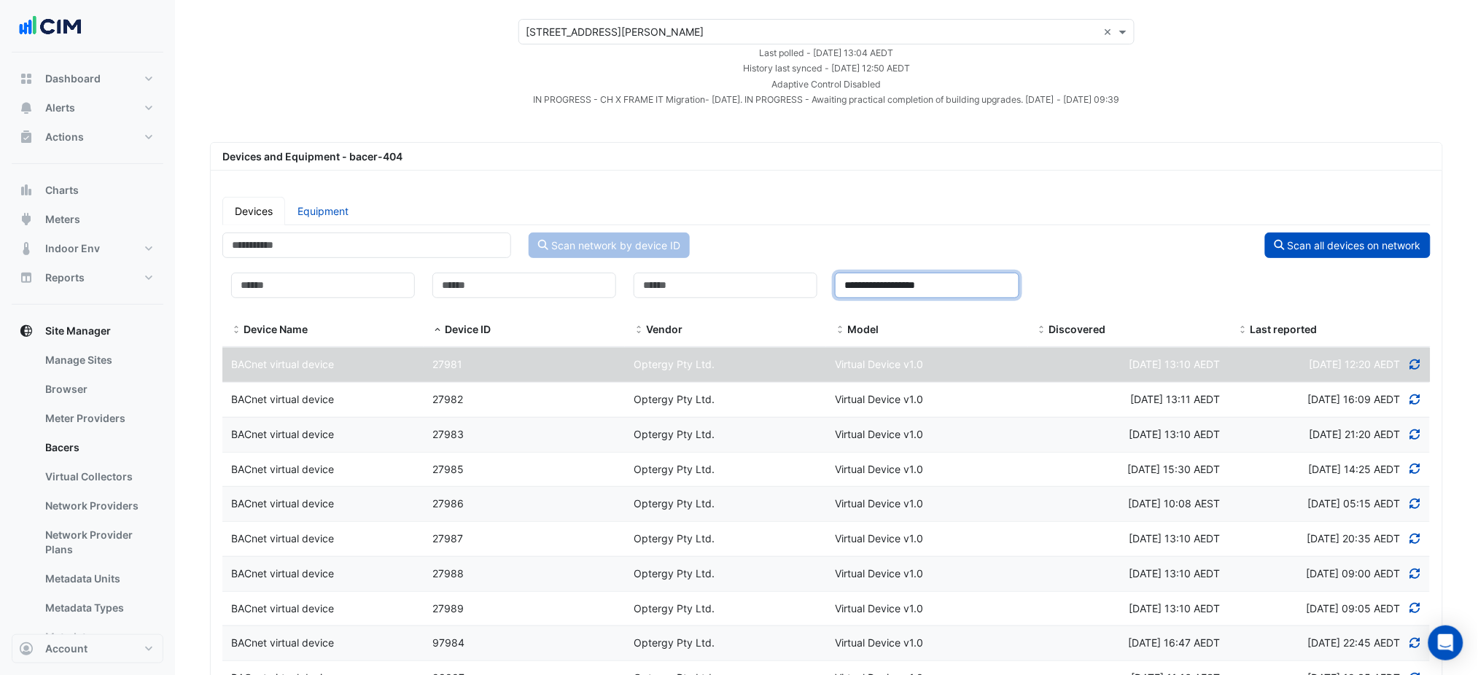
type input "**********"
click at [908, 200] on ul "Devices Equipment" at bounding box center [826, 211] width 1209 height 28
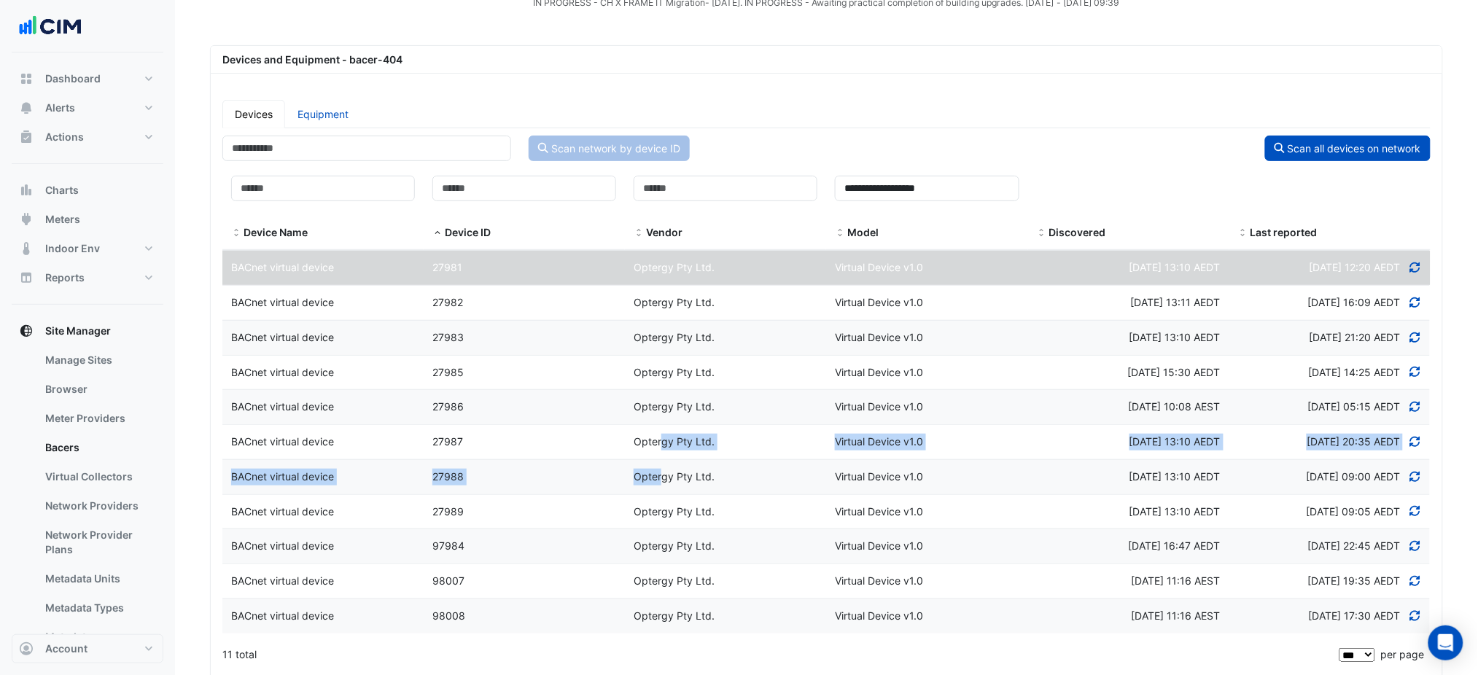
click at [663, 462] on datatable-scroller "Device Name BACnet virtual device Device ID 27981 Vendor Optergy Pty Ltd. Model…" at bounding box center [826, 441] width 1209 height 383
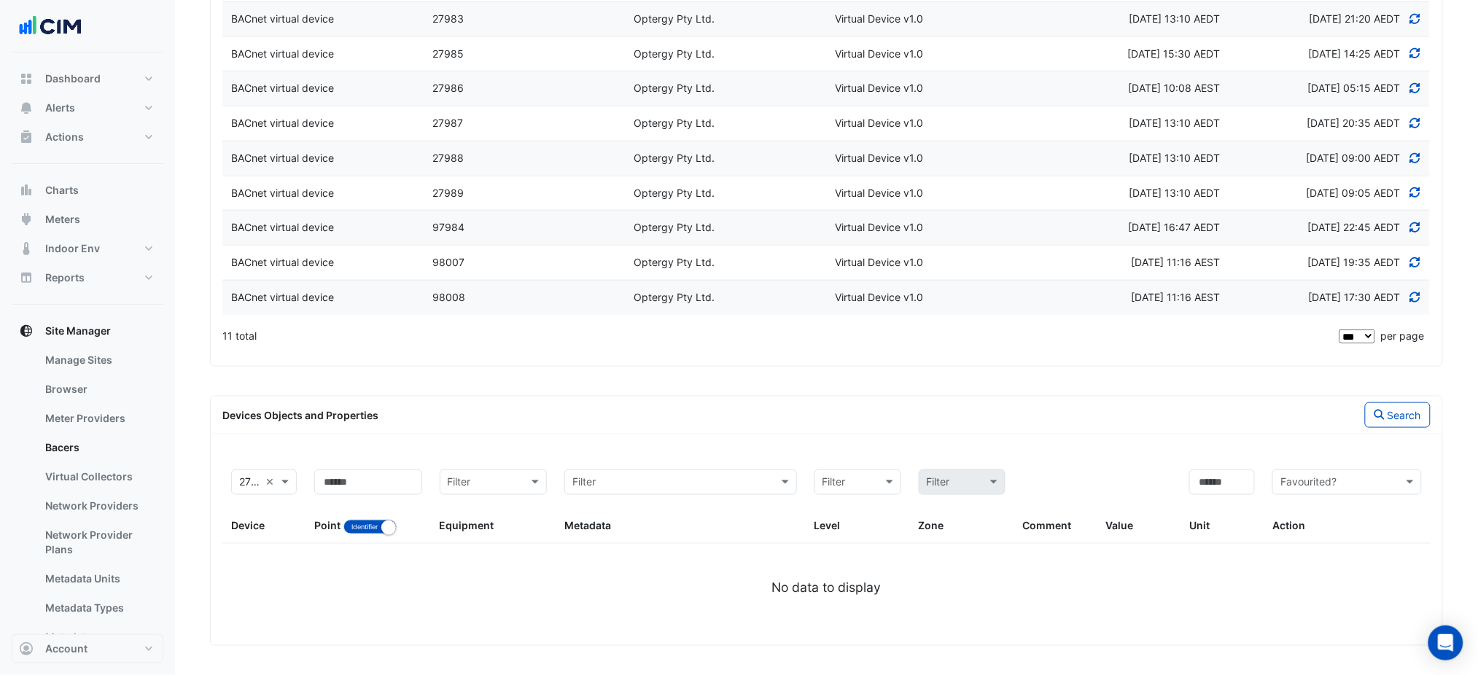
click at [693, 249] on datatable-body-cell "Vendor Optergy Pty Ltd." at bounding box center [725, 263] width 201 height 34
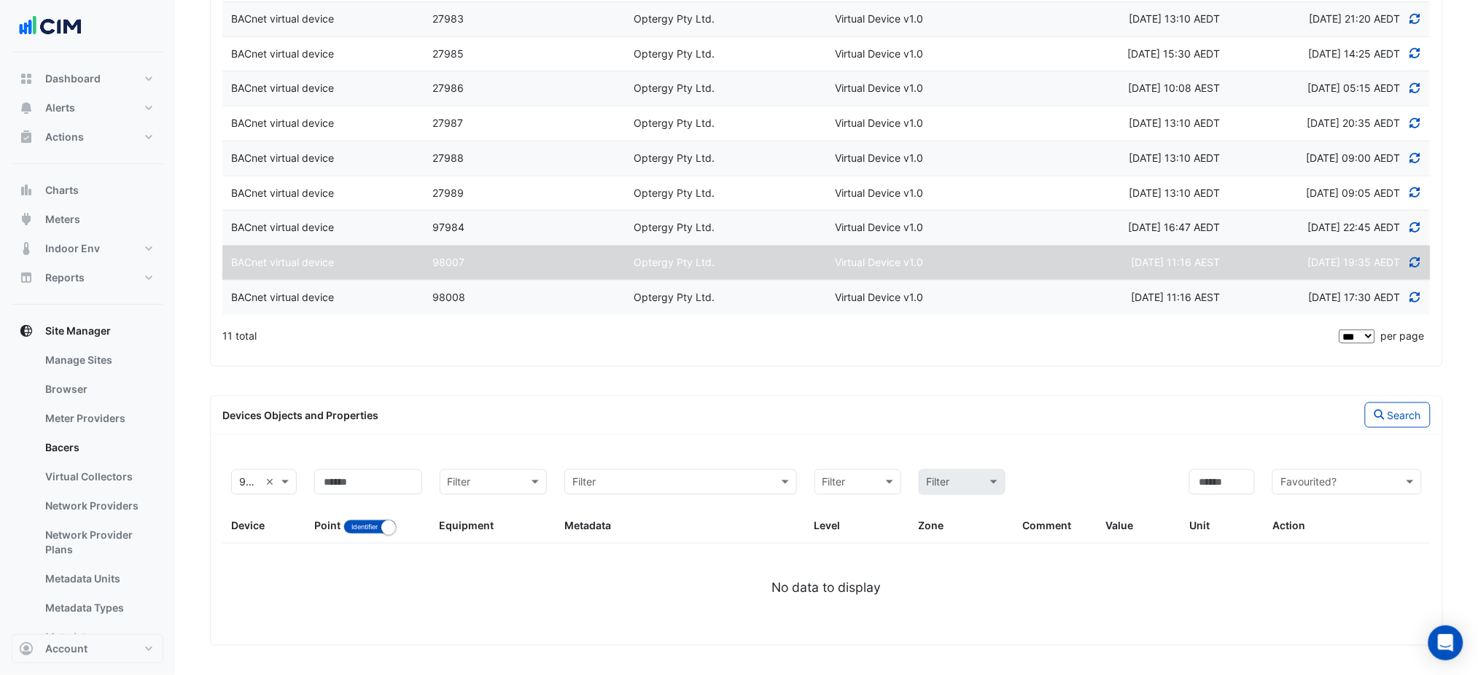
click at [718, 186] on div "Optergy Pty Ltd." at bounding box center [725, 193] width 201 height 17
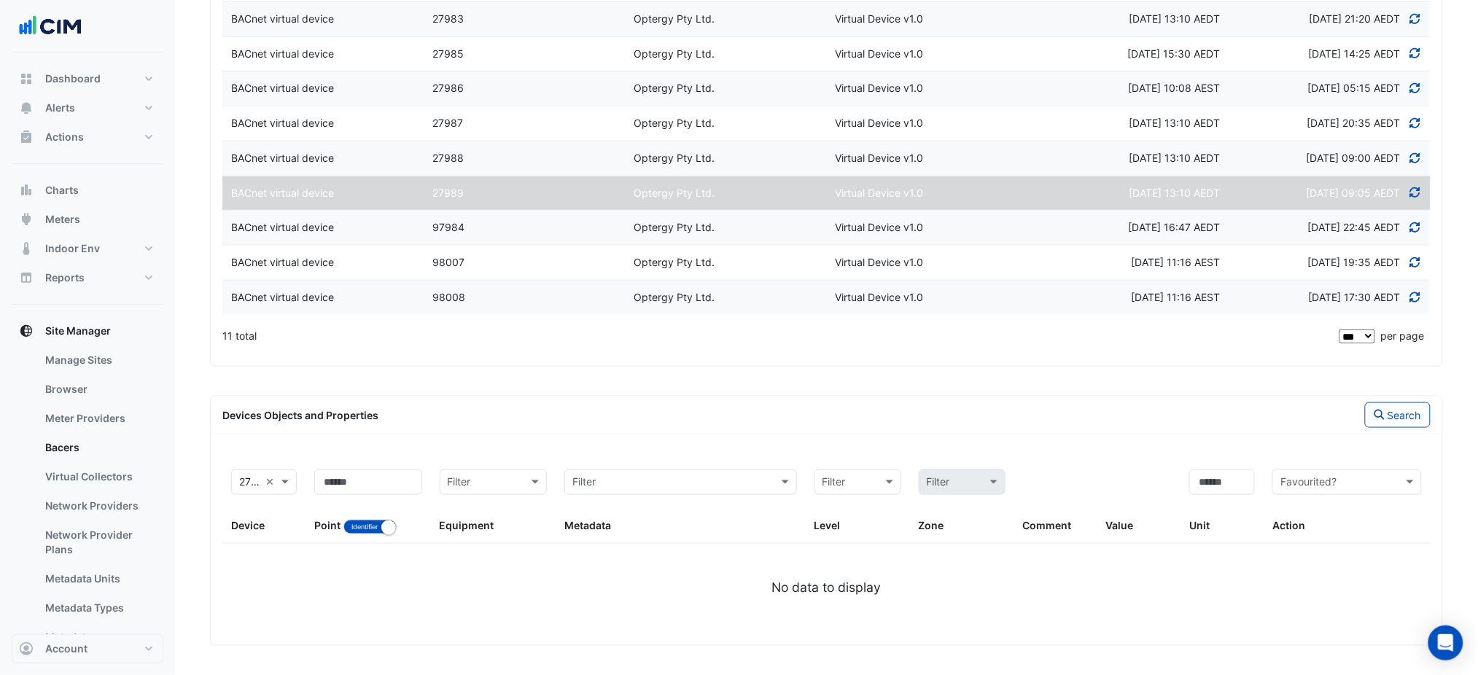
click at [715, 324] on div "11 total" at bounding box center [779, 336] width 1114 height 36
click at [724, 311] on datatable-body-cell "Vendor Optergy Pty Ltd." at bounding box center [725, 298] width 201 height 34
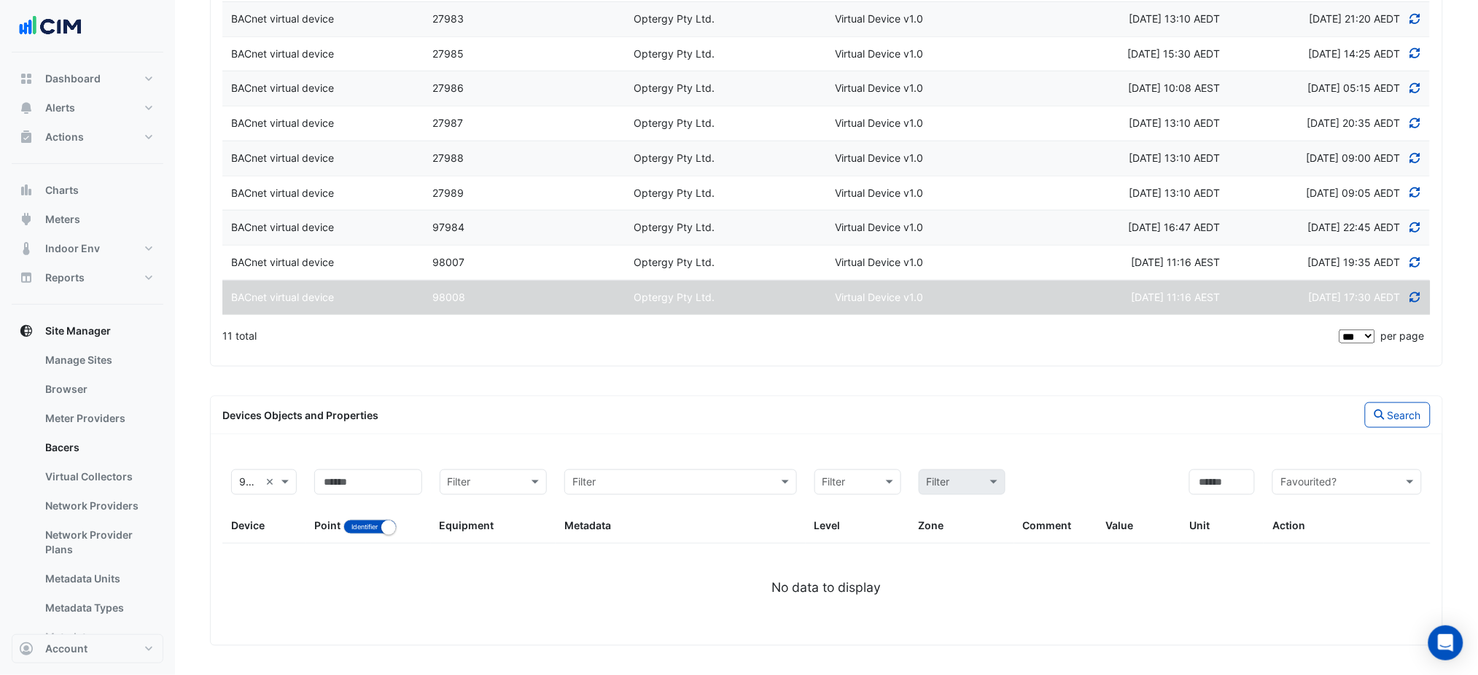
click at [740, 135] on datatable-body-cell "Vendor Optergy Pty Ltd." at bounding box center [725, 123] width 201 height 34
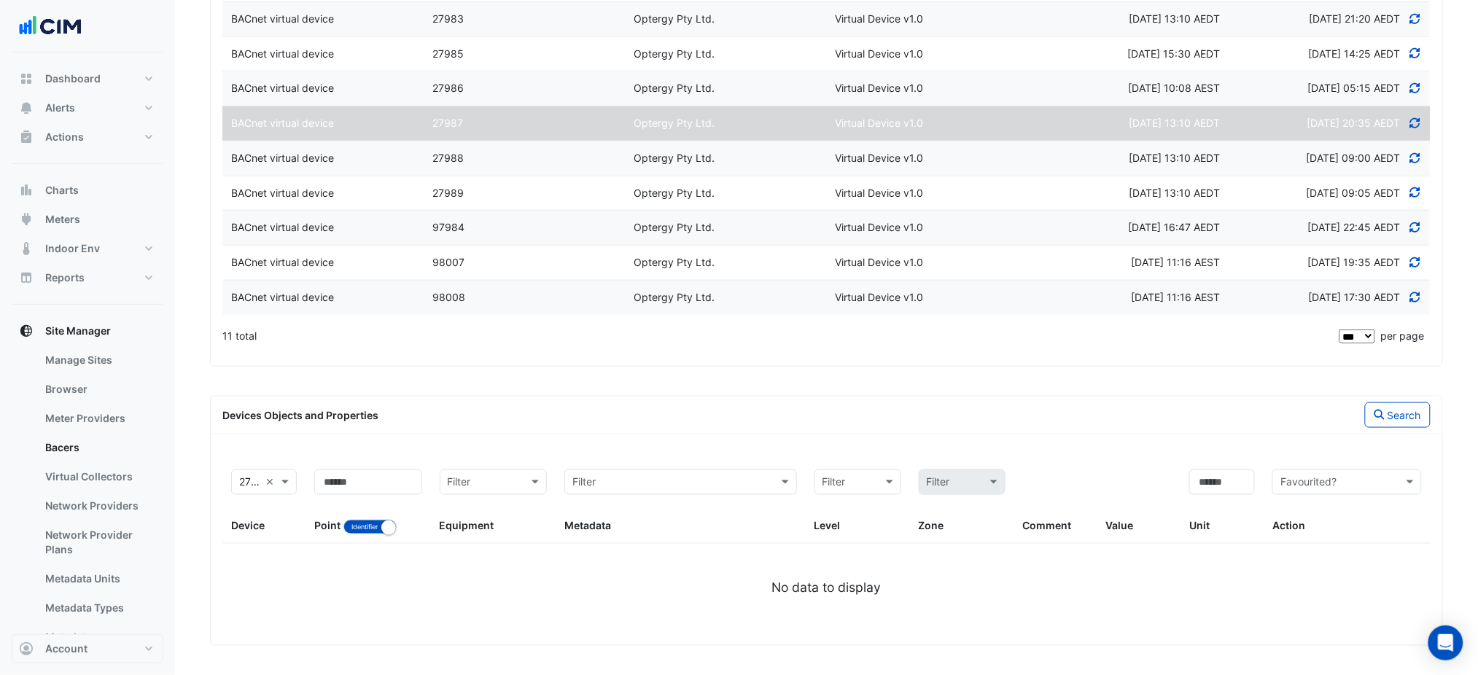
click at [743, 102] on datatable-body-cell "Vendor Optergy Pty Ltd." at bounding box center [725, 88] width 201 height 34
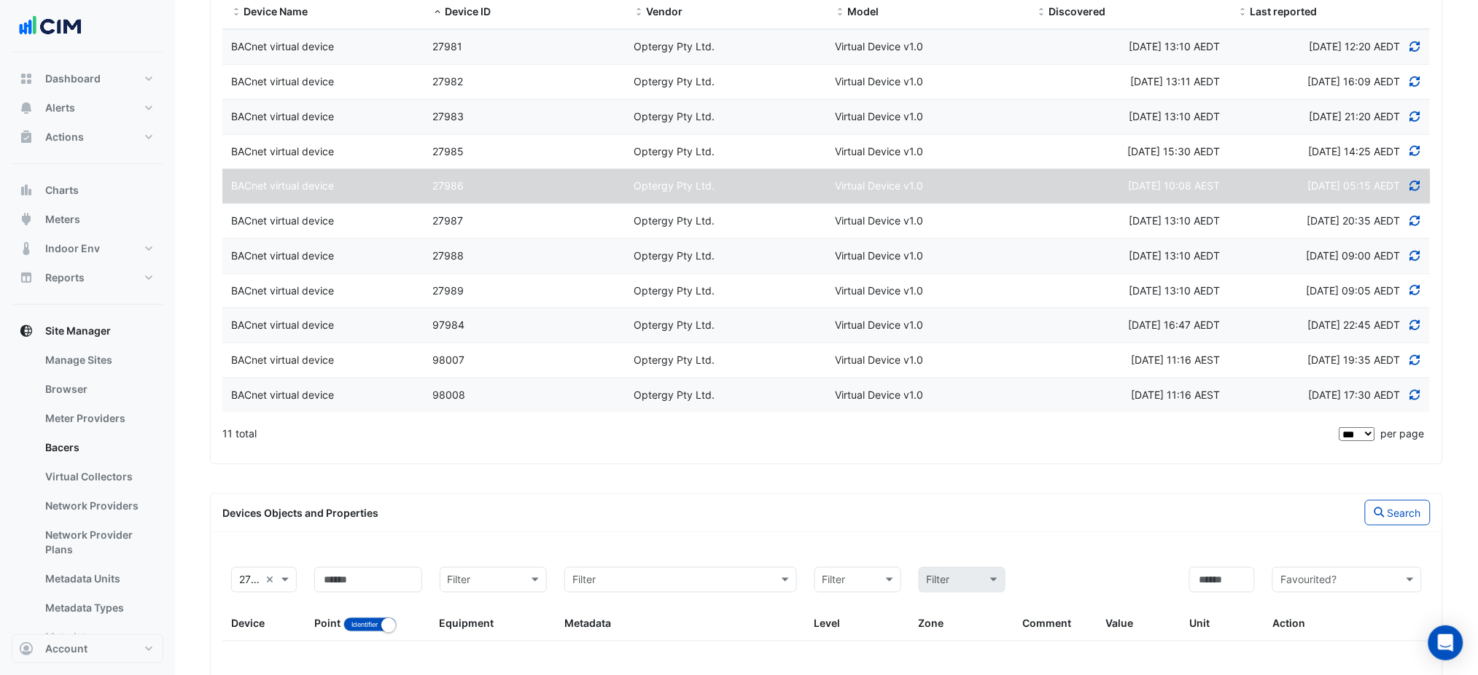
click at [761, 136] on datatable-body-cell "Vendor Optergy Pty Ltd." at bounding box center [725, 152] width 201 height 34
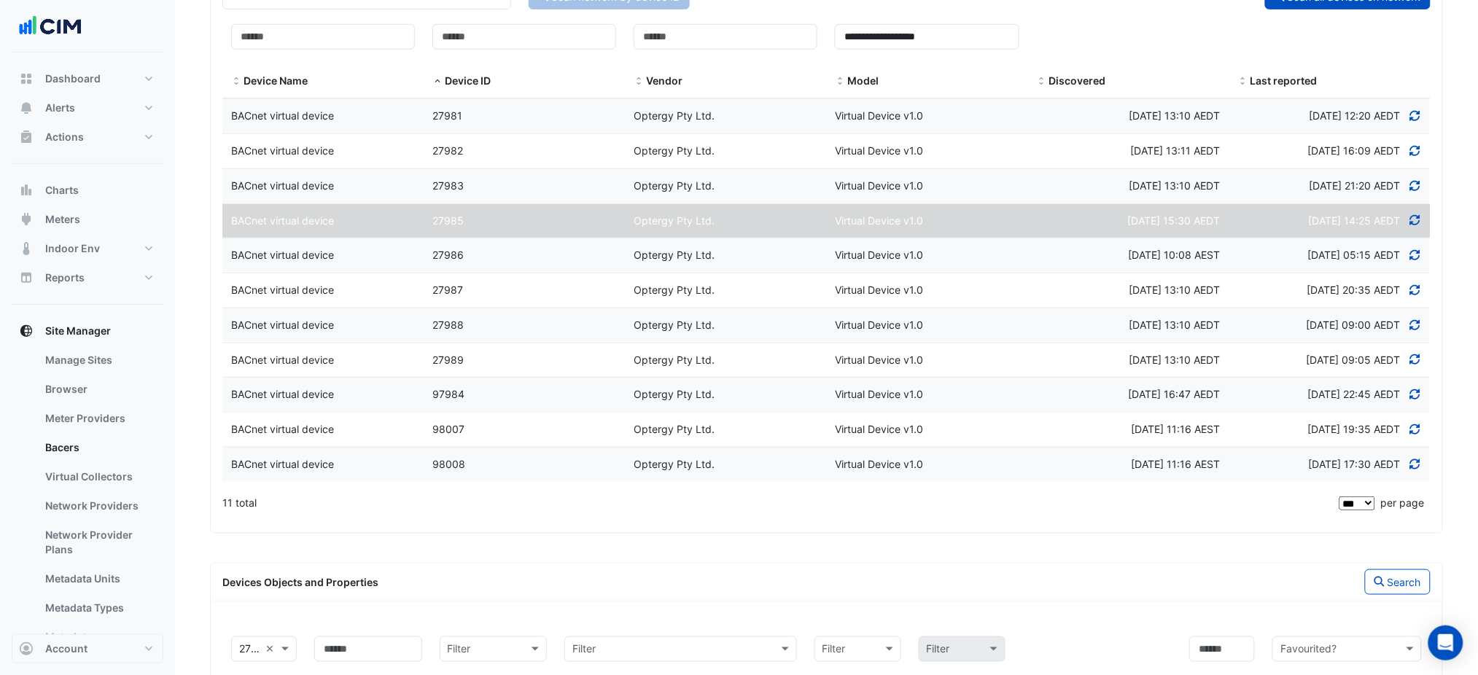
scroll to position [284, 0]
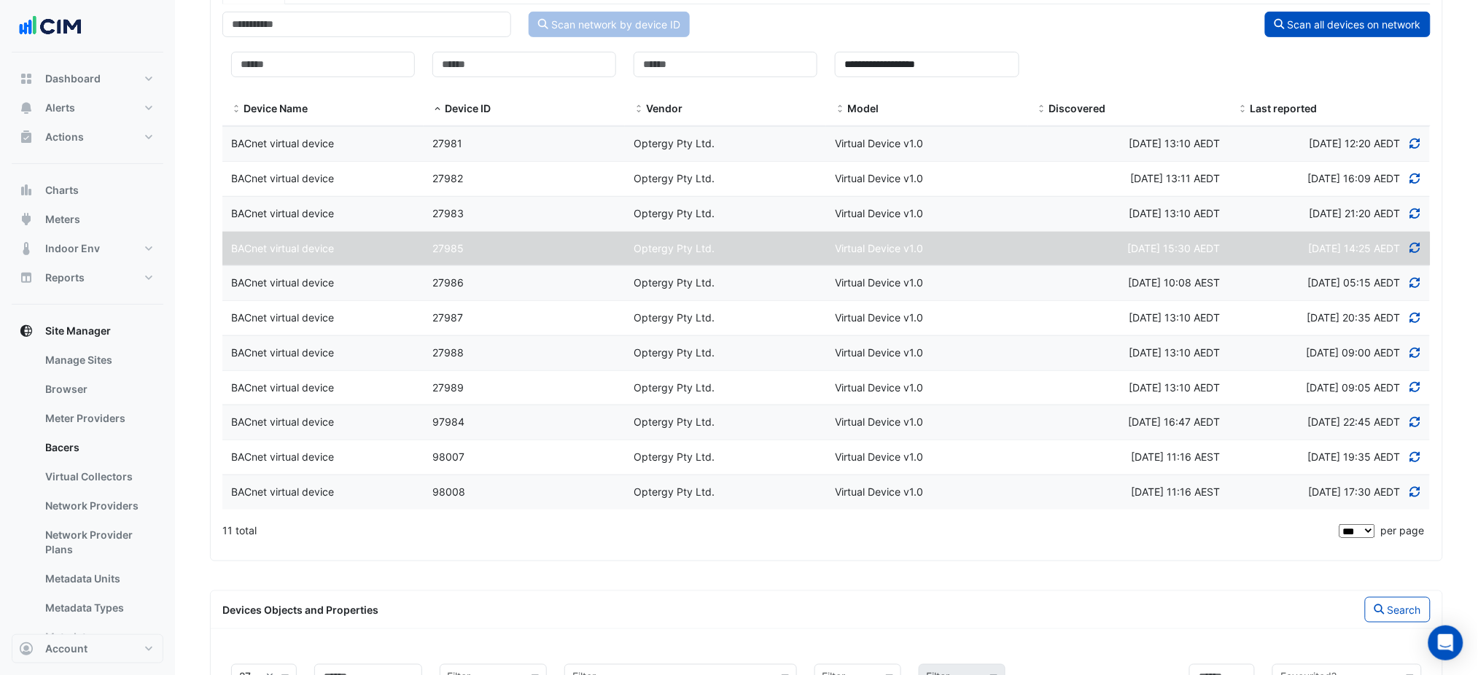
click at [761, 136] on div "Optergy Pty Ltd." at bounding box center [725, 144] width 201 height 17
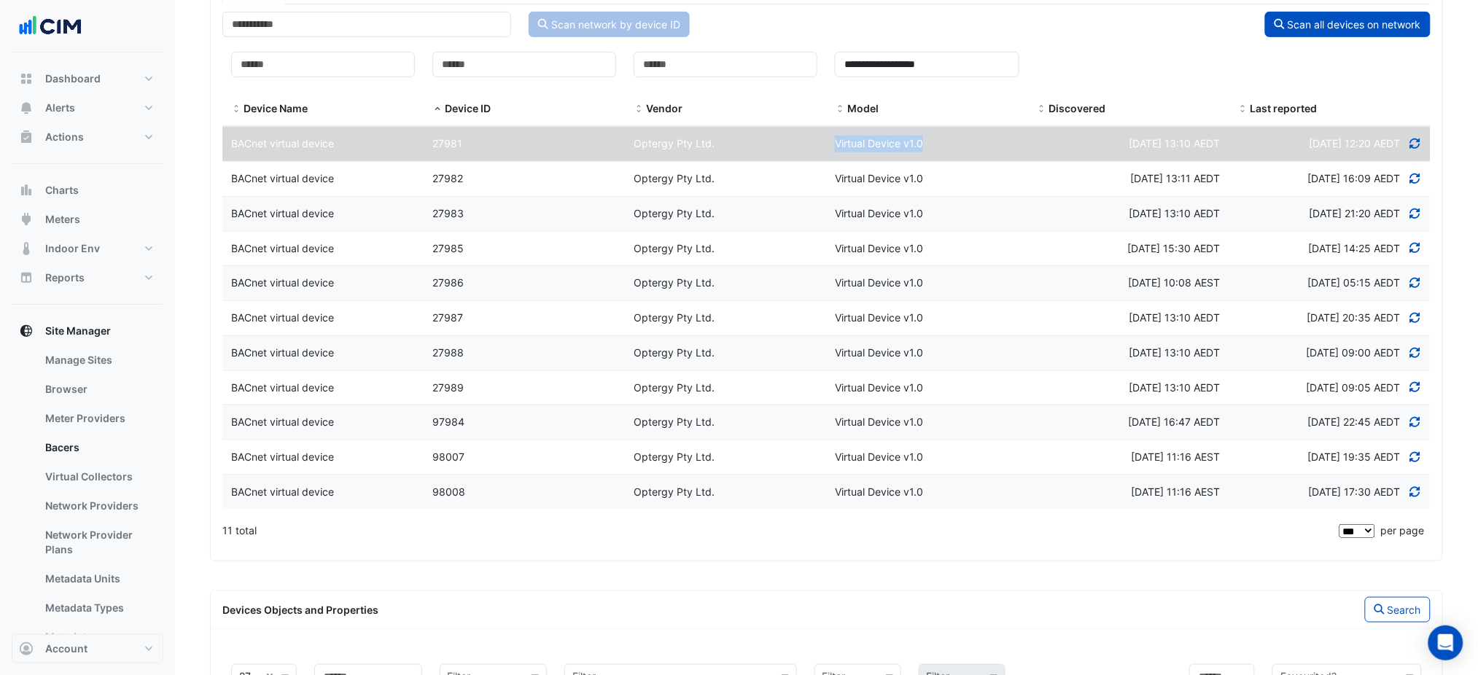
drag, startPoint x: 923, startPoint y: 139, endPoint x: 835, endPoint y: 141, distance: 88.3
click at [835, 141] on div "Virtual Device v1.0" at bounding box center [926, 144] width 201 height 17
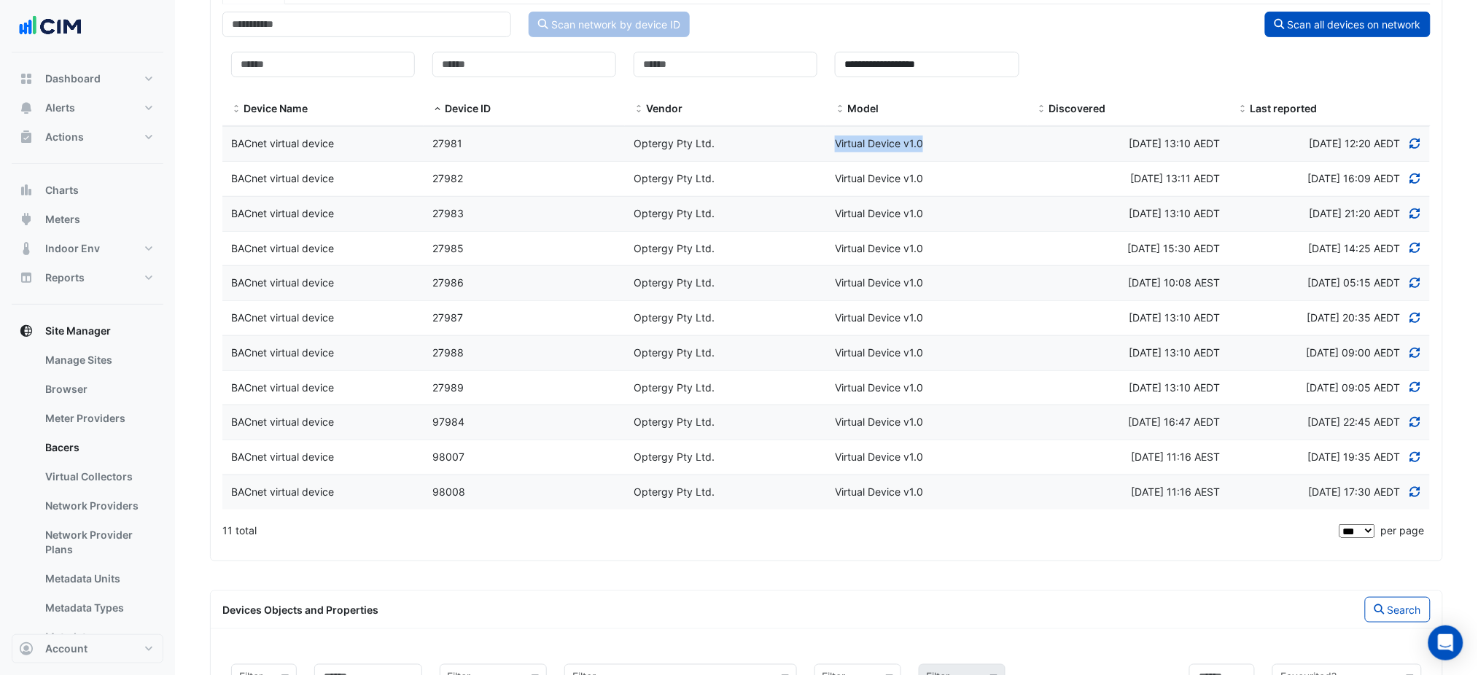
copy span "Virtual Device v1.0"
click at [945, 88] on div "**********" at bounding box center [927, 85] width 184 height 66
drag, startPoint x: 342, startPoint y: 141, endPoint x: 232, endPoint y: 151, distance: 110.6
click at [232, 151] on div "BACnet virtual device" at bounding box center [322, 144] width 201 height 17
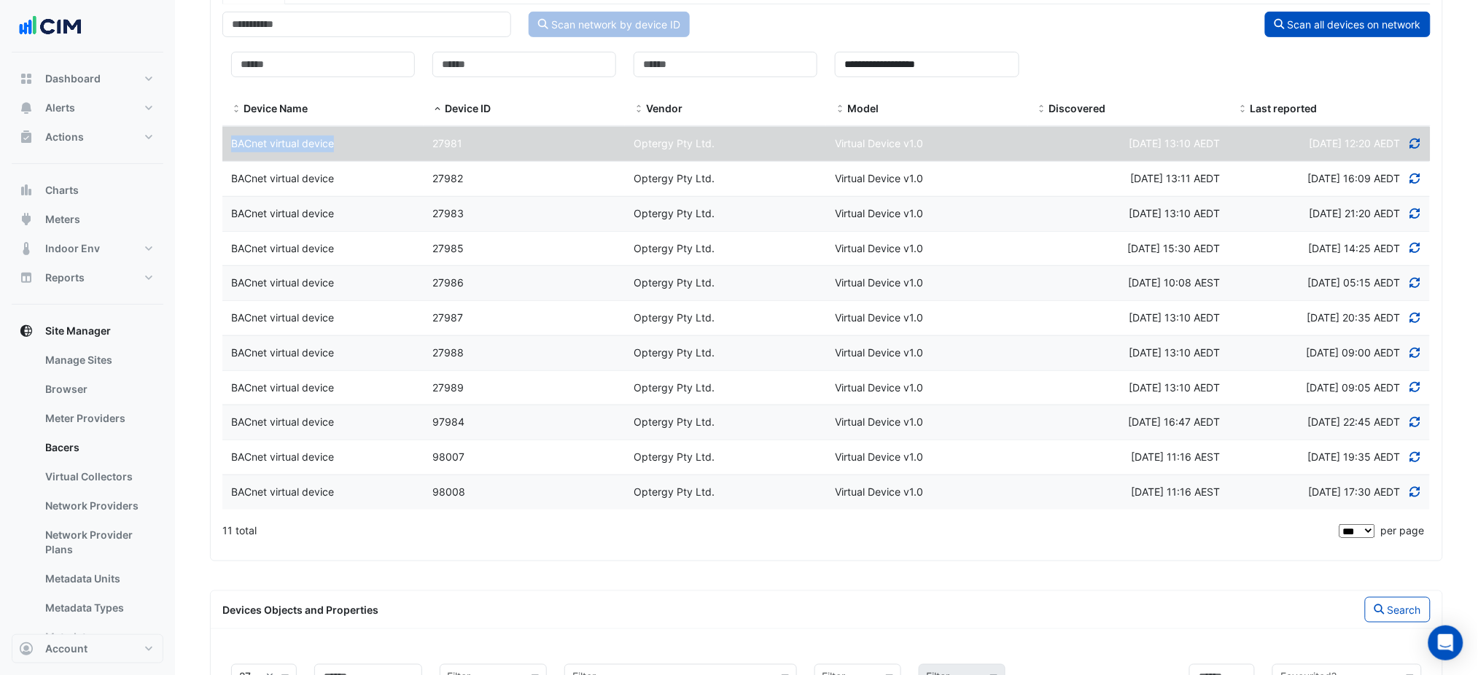
copy span "BACnet virtual device"
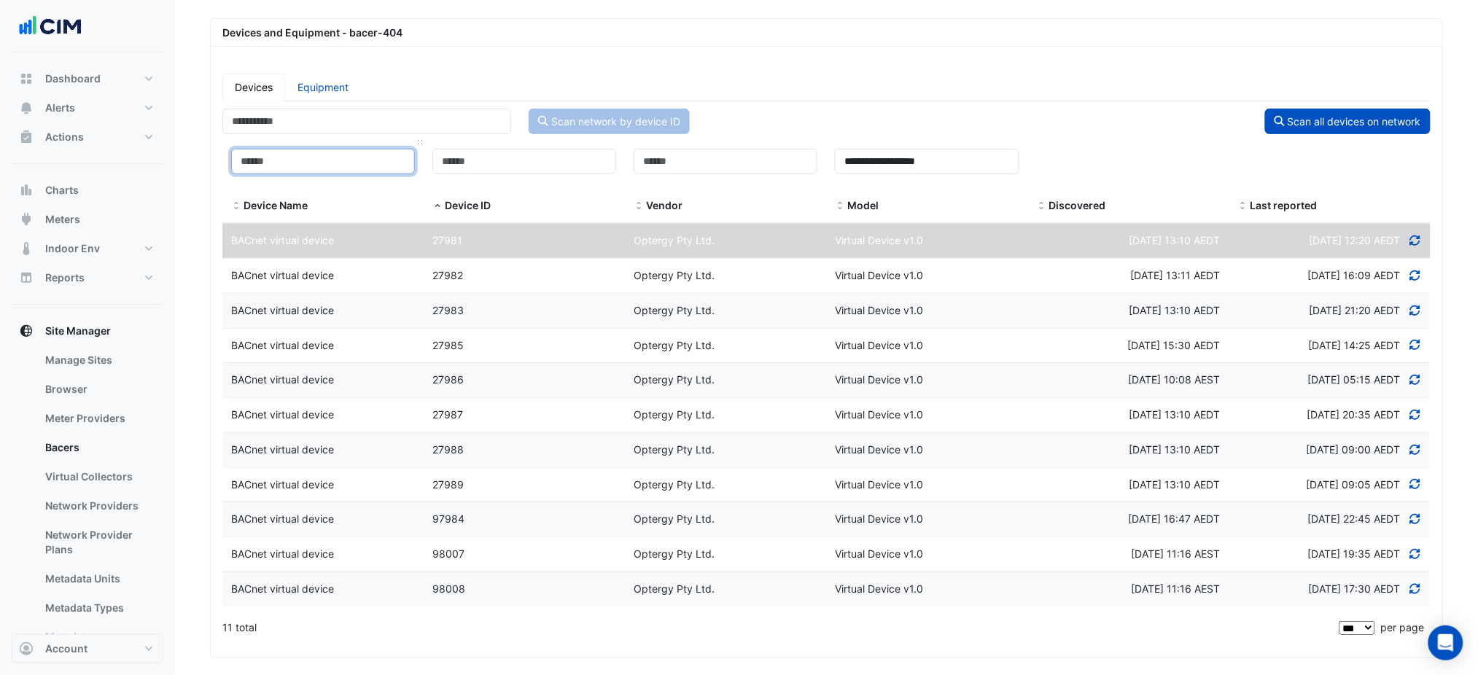
click at [301, 155] on input at bounding box center [323, 162] width 184 height 26
paste input "**********"
type input "**********"
drag, startPoint x: 946, startPoint y: 164, endPoint x: 826, endPoint y: 162, distance: 120.4
click at [826, 162] on datatable-header-cell "**********" at bounding box center [926, 182] width 201 height 84
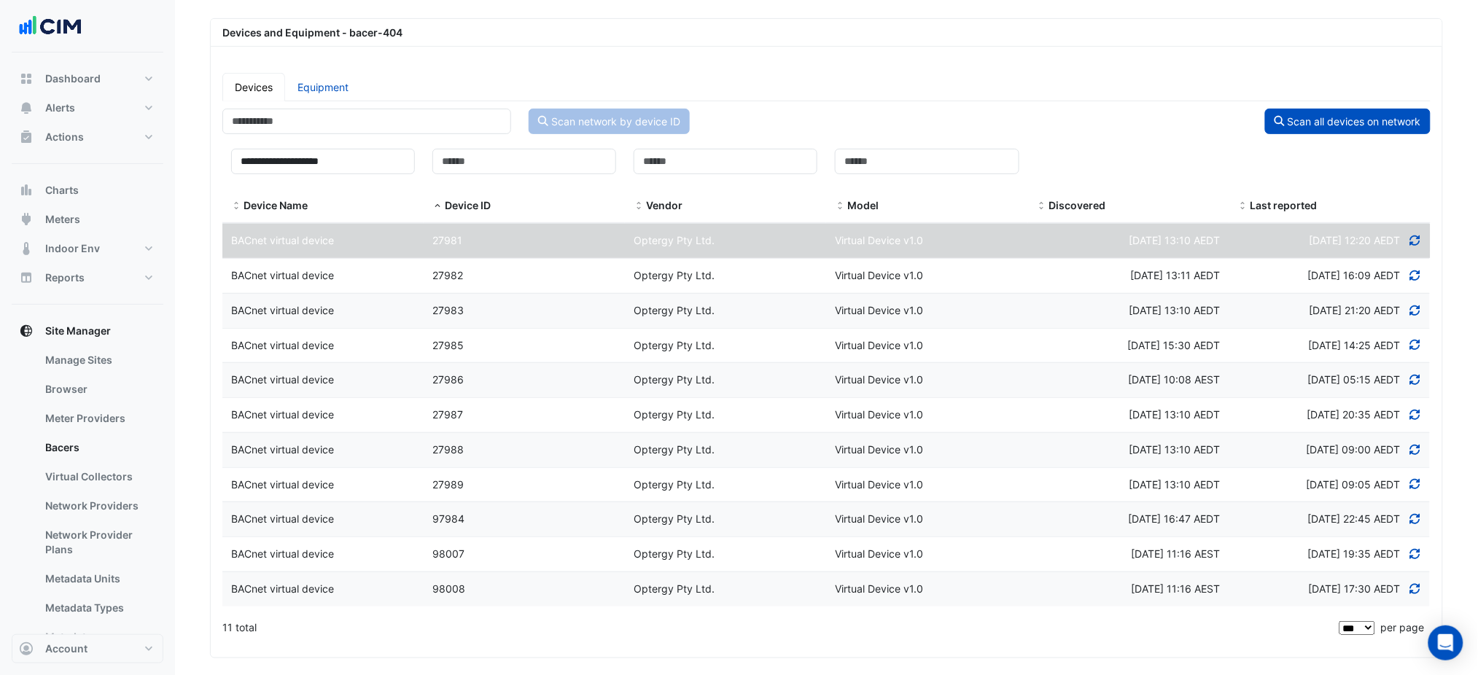
click at [937, 109] on div "Scan all devices on network" at bounding box center [1133, 122] width 613 height 26
click at [694, 180] on div "Vendor" at bounding box center [726, 182] width 184 height 66
click at [367, 158] on input "**********" at bounding box center [323, 162] width 184 height 26
drag, startPoint x: 367, startPoint y: 159, endPoint x: 271, endPoint y: 162, distance: 96.3
click at [271, 162] on input "**********" at bounding box center [323, 162] width 184 height 26
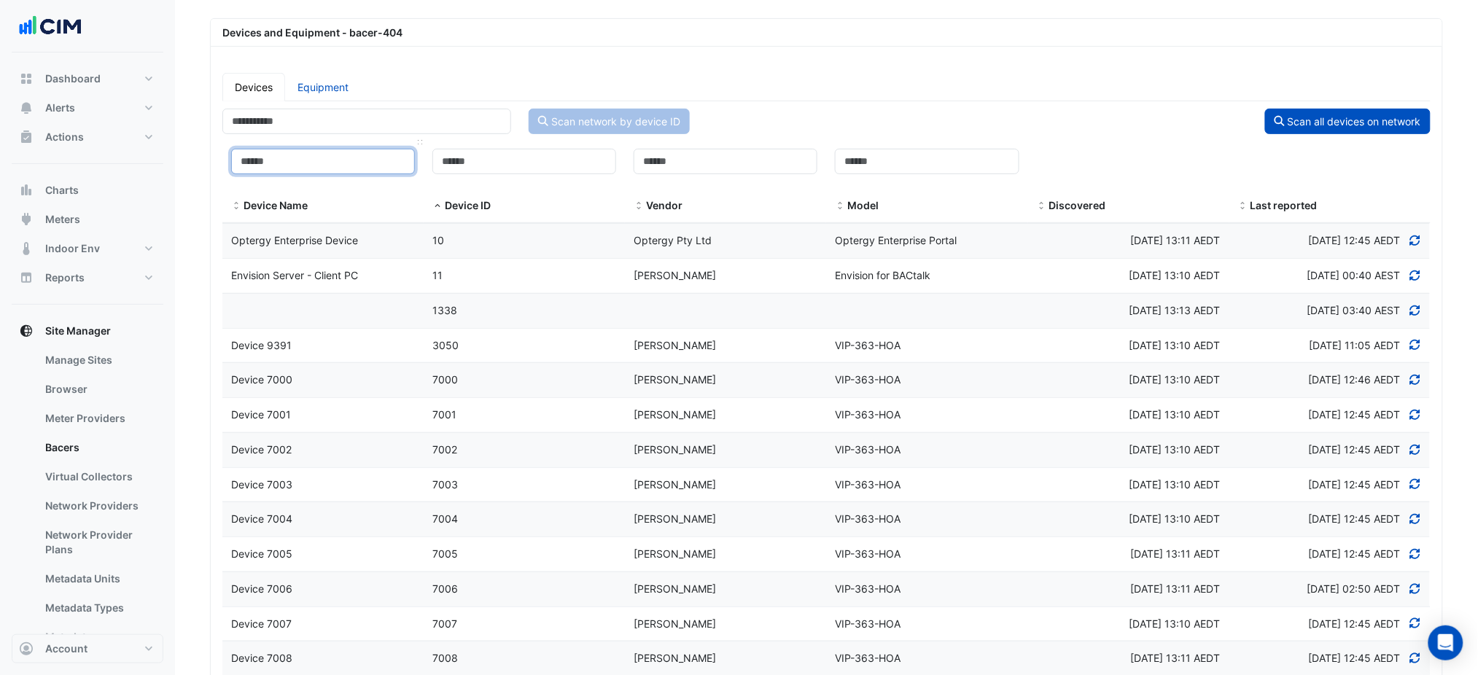
paste input "**********"
type input "**********"
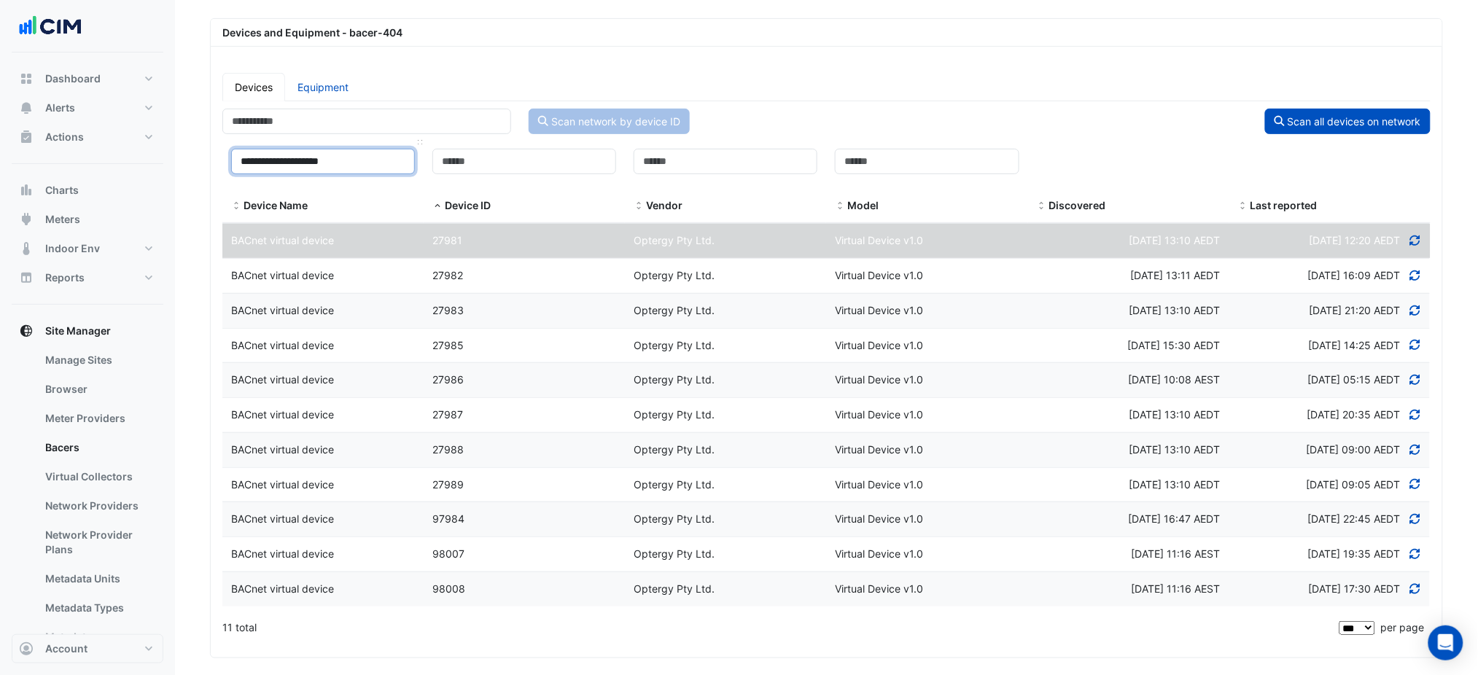
scroll to position [284, 0]
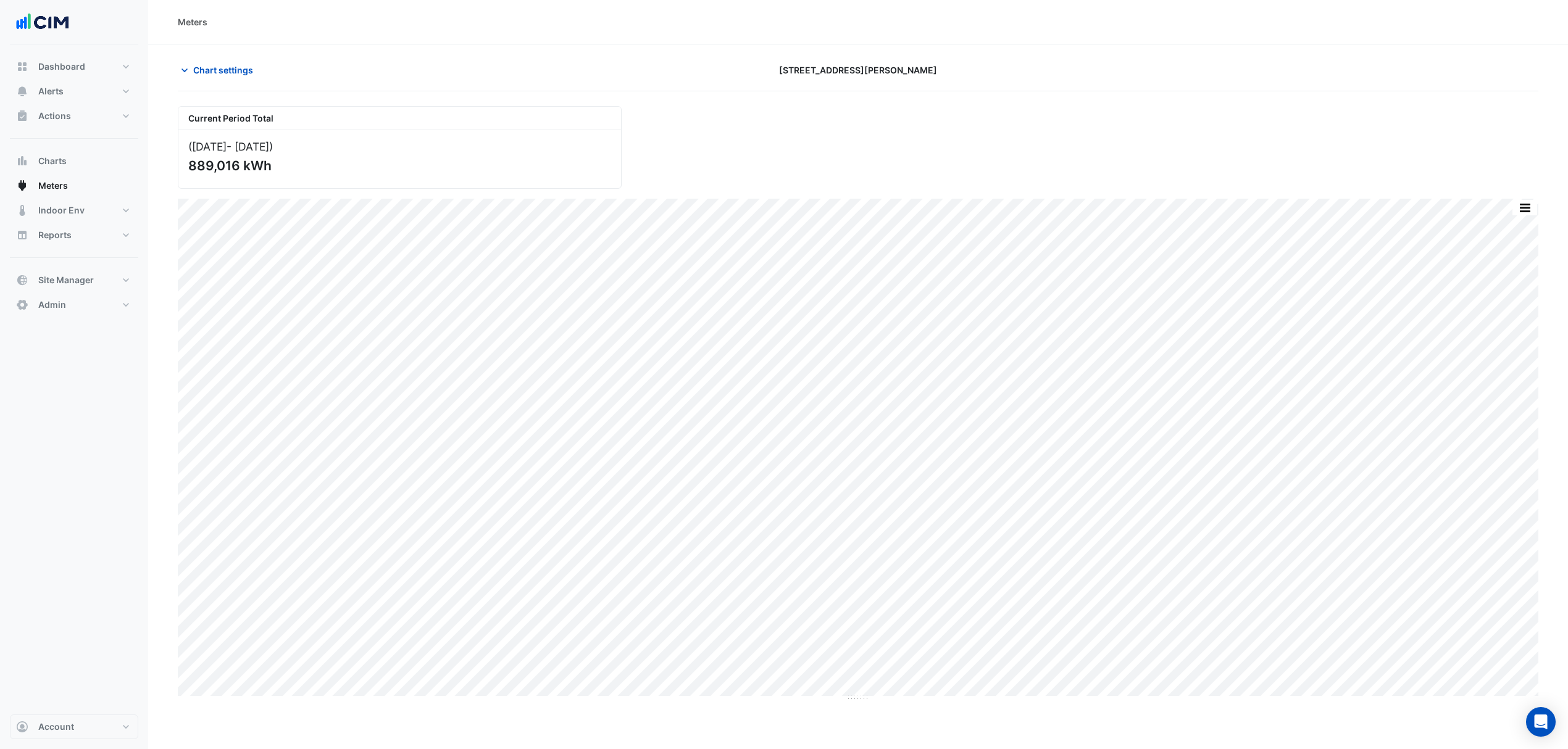
click at [206, 59] on button "Chart settings" at bounding box center [219, 70] width 83 height 22
click at [63, 185] on span "Meters" at bounding box center [52, 185] width 30 height 13
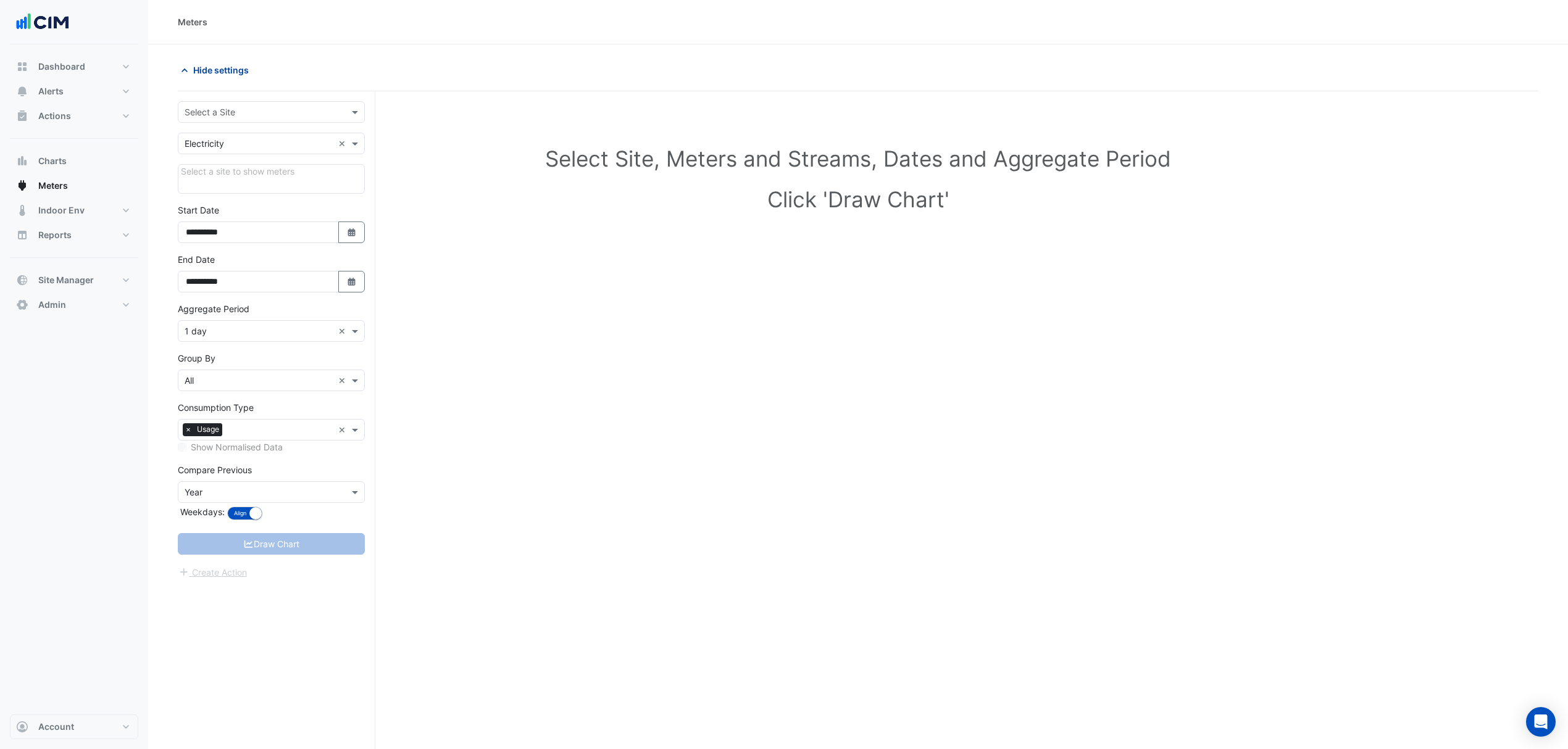
click at [228, 69] on span "Hide settings" at bounding box center [221, 69] width 56 height 13
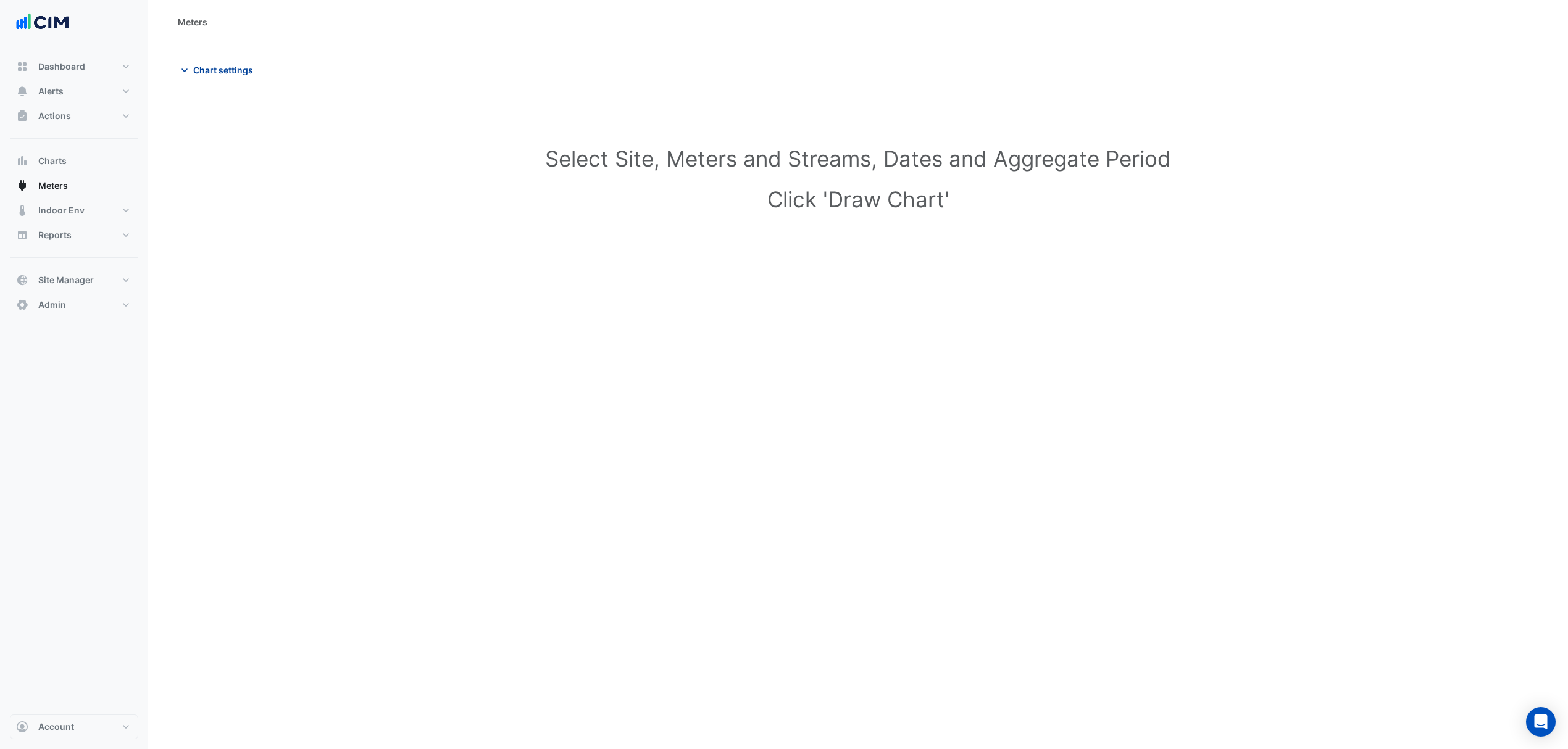
click at [229, 69] on span "Chart settings" at bounding box center [223, 69] width 60 height 13
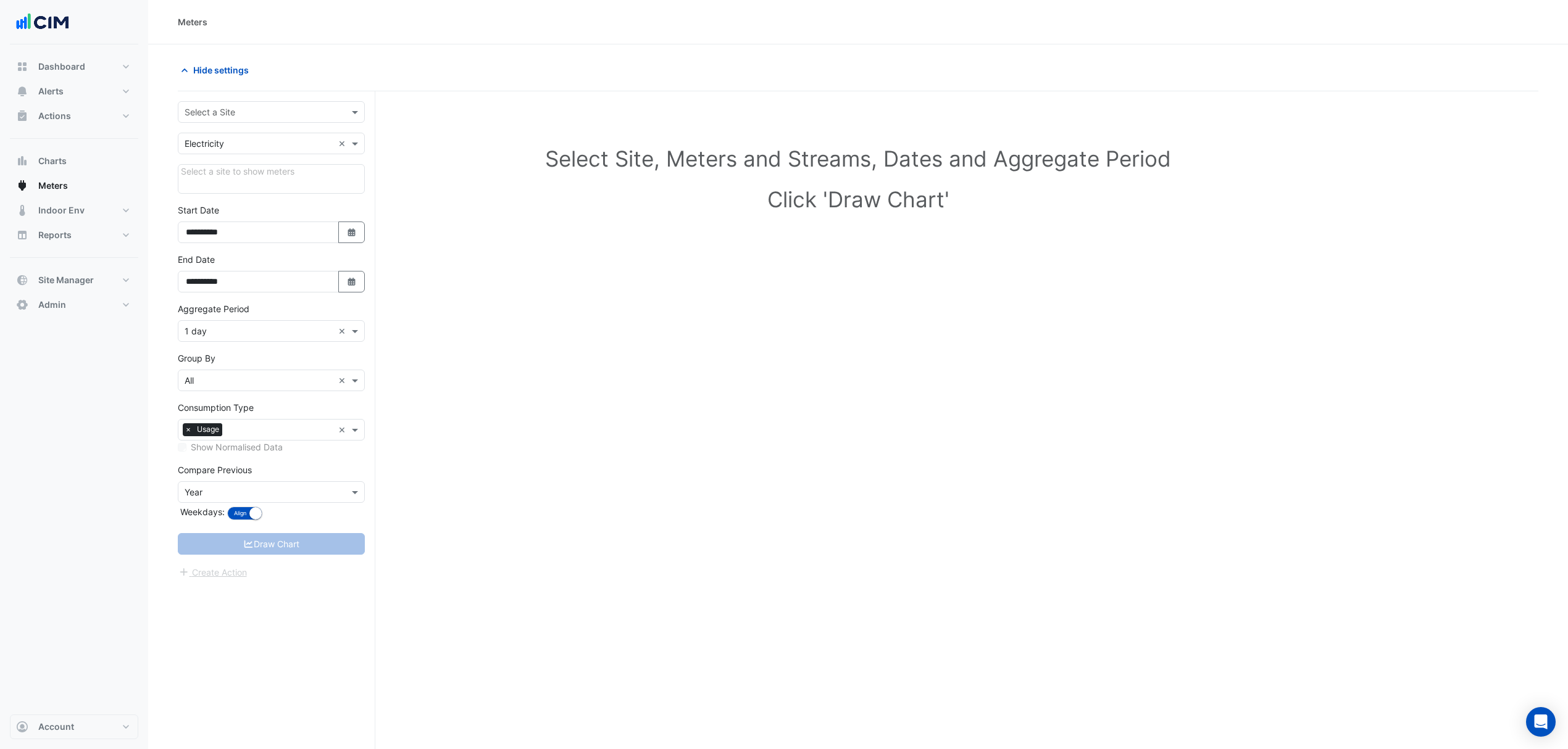
click at [231, 138] on input "text" at bounding box center [259, 144] width 149 height 13
click at [240, 118] on input "text" at bounding box center [259, 112] width 149 height 13
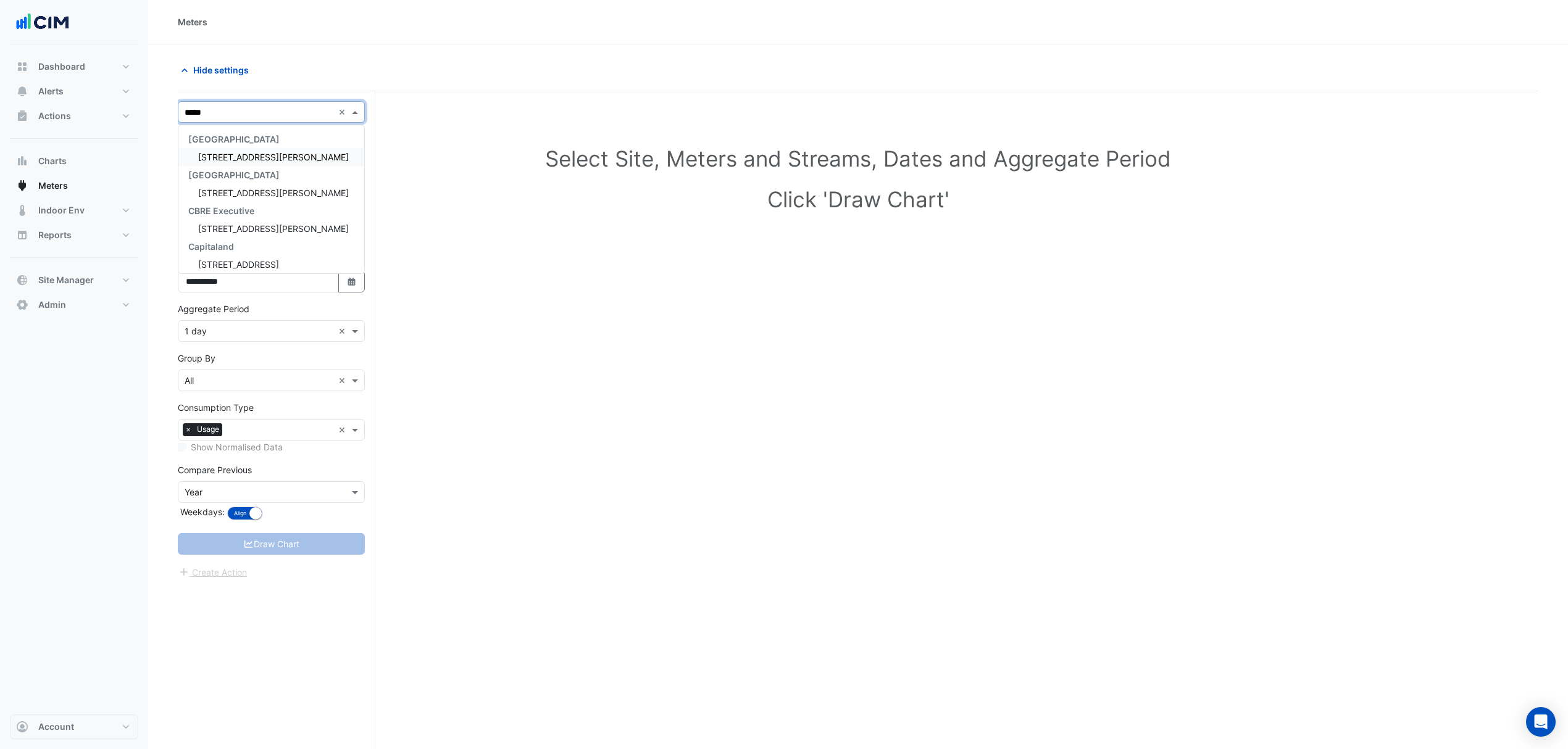
type input "******"
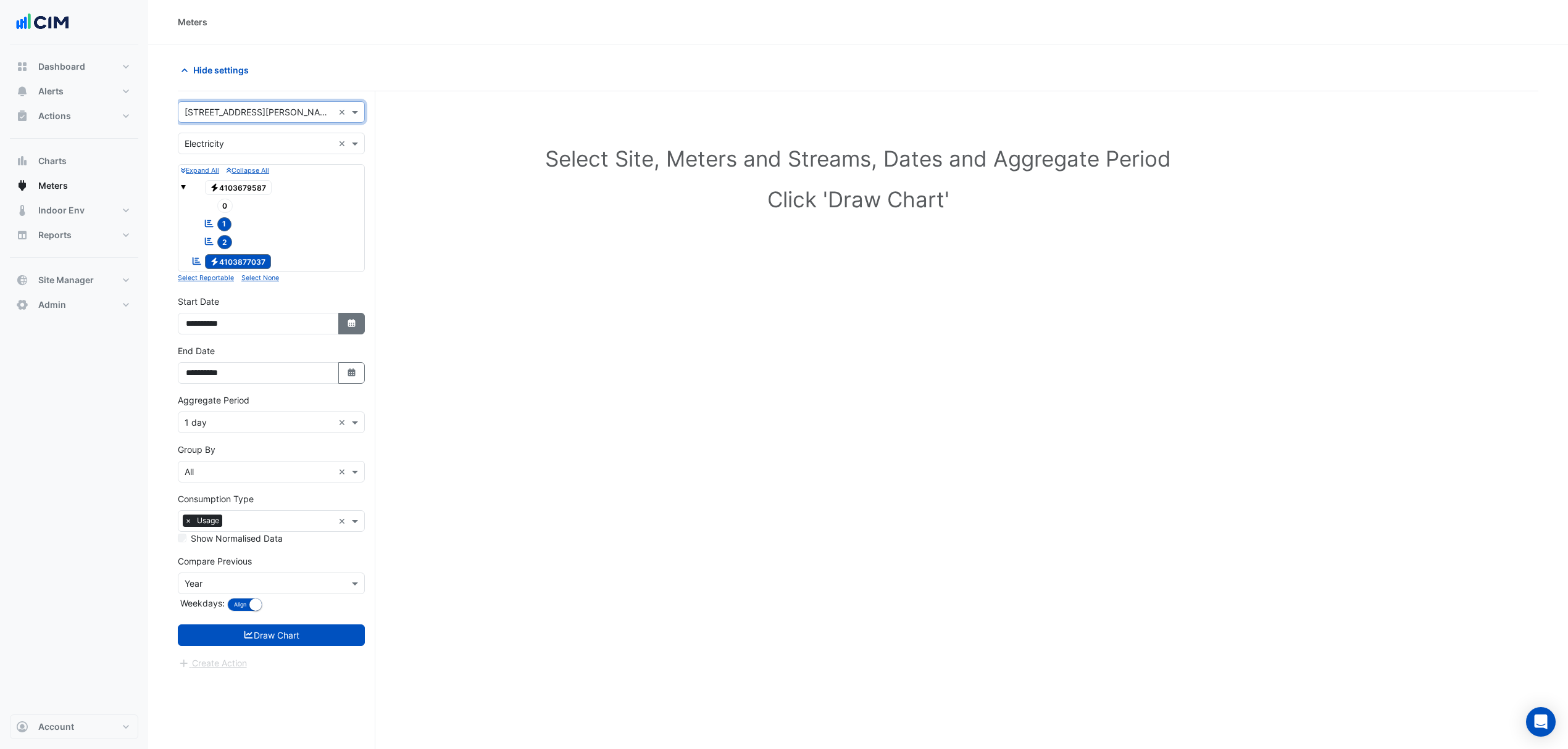
click at [347, 329] on fa-icon "Select Date" at bounding box center [351, 323] width 11 height 10
select select "*"
select select "****"
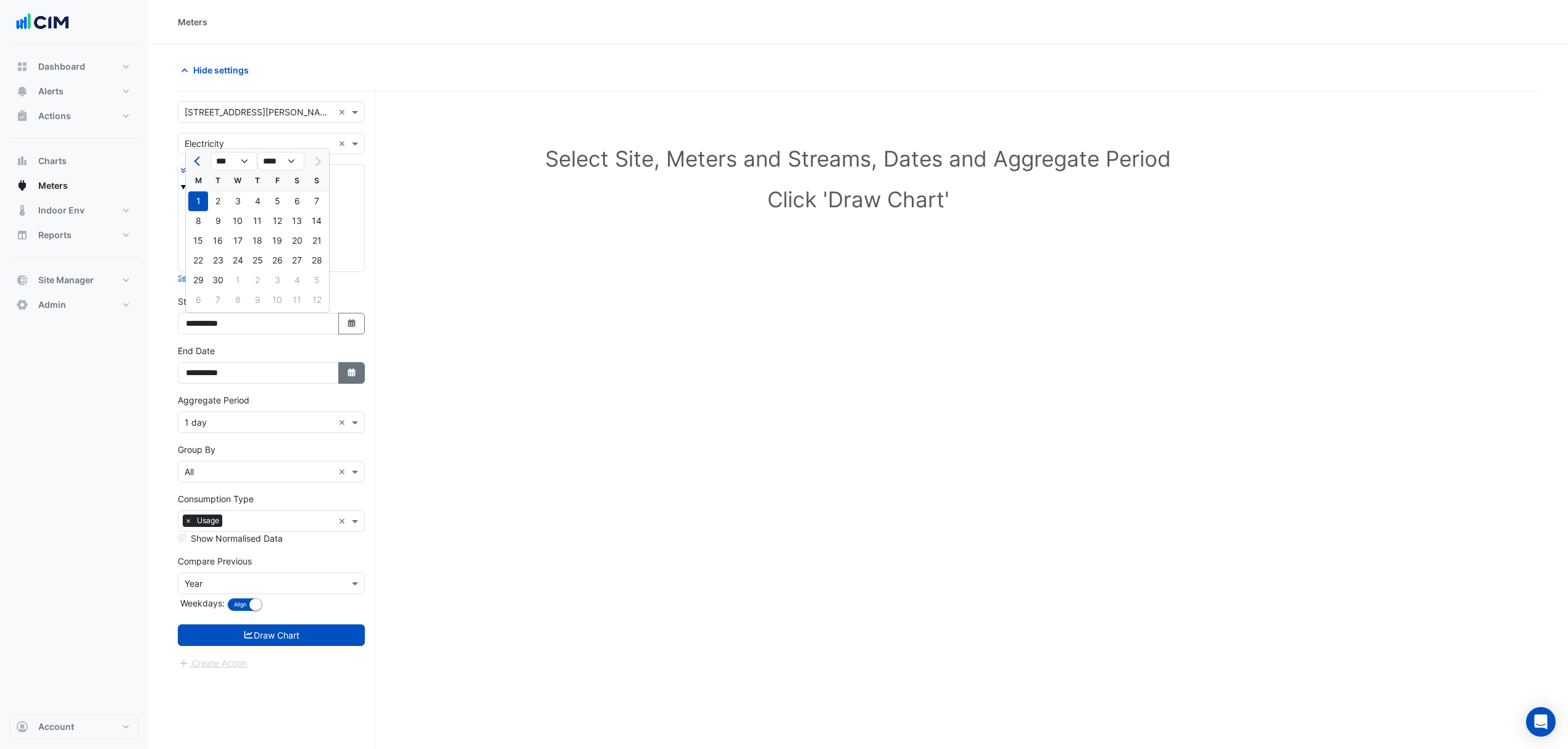
click at [346, 377] on icon "Select Date" at bounding box center [351, 372] width 11 height 8
click at [311, 208] on button "Next month" at bounding box center [316, 212] width 15 height 19
select select "**"
click at [315, 274] on div "12" at bounding box center [316, 271] width 19 height 19
type input "**********"
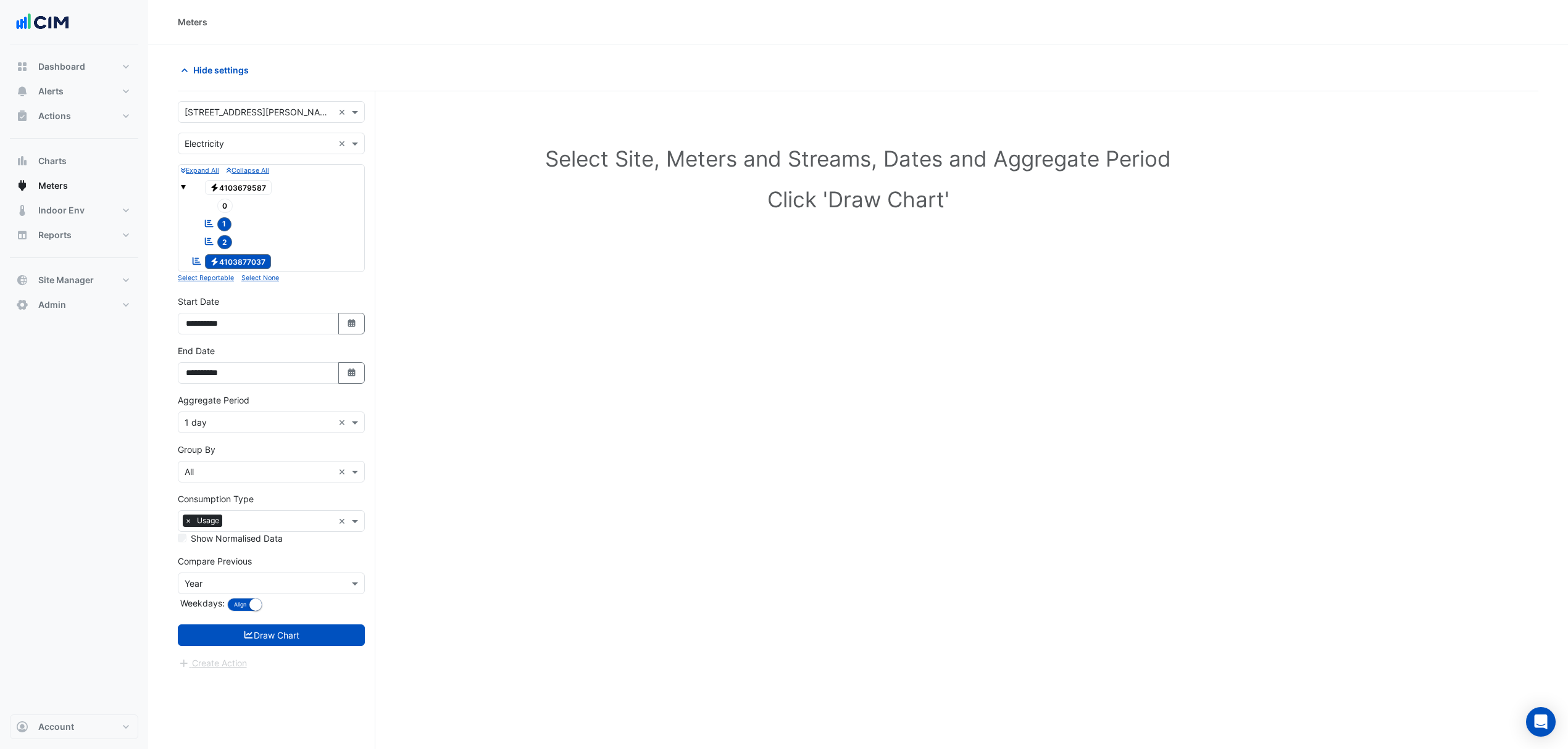
drag, startPoint x: 358, startPoint y: 334, endPoint x: 349, endPoint y: 306, distance: 29.4
click at [359, 334] on button "Select Date" at bounding box center [352, 324] width 27 height 22
select select "*"
select select "****"
click at [312, 154] on button "Next month" at bounding box center [316, 161] width 15 height 19
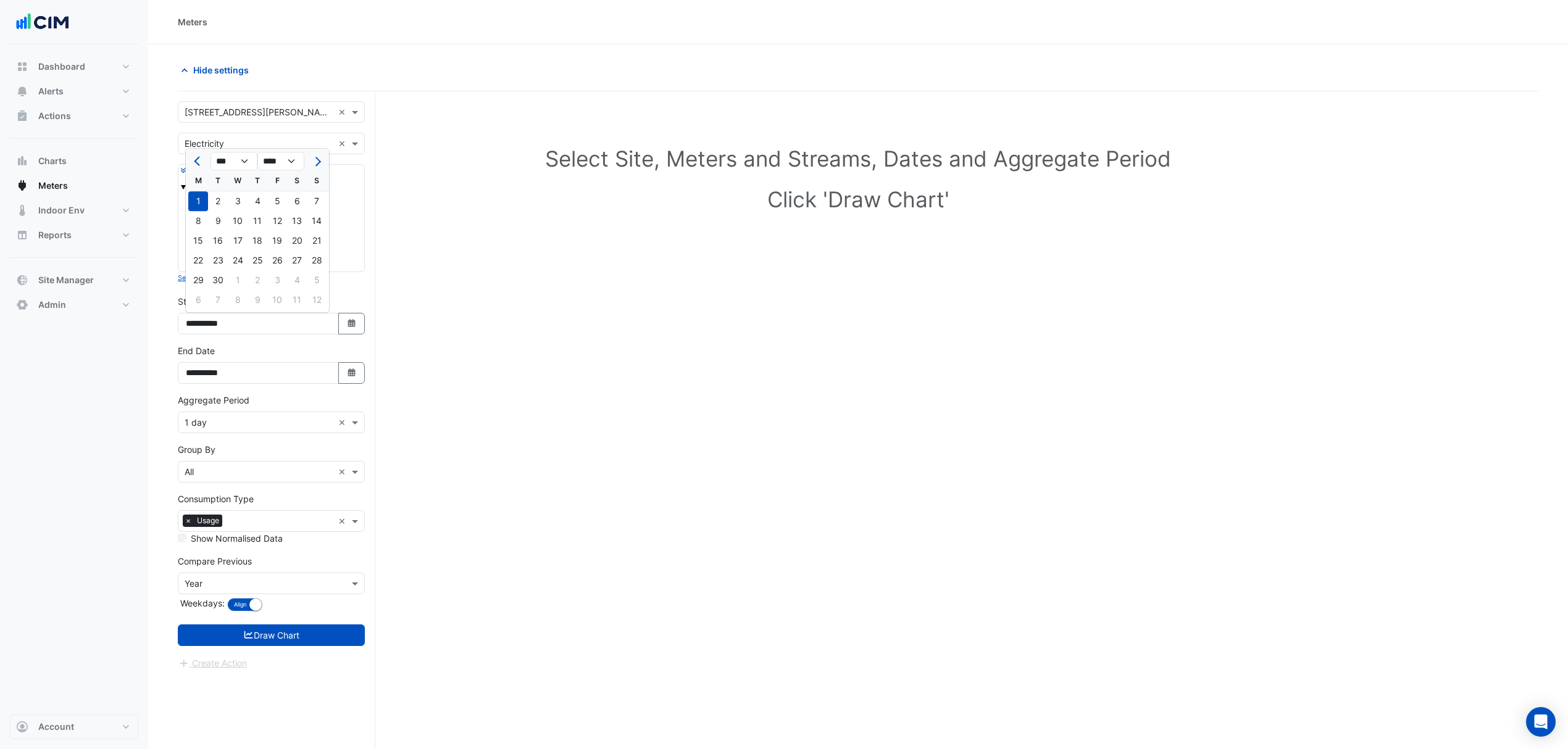
select select "**"
drag, startPoint x: 238, startPoint y: 202, endPoint x: 236, endPoint y: 211, distance: 9.2
click at [238, 202] on div "1" at bounding box center [237, 201] width 19 height 19
type input "**********"
click at [258, 621] on form "× 201 Elizabeth St × × Electricity × Expand All Collapse All Electricity 410367…" at bounding box center [271, 386] width 187 height 569
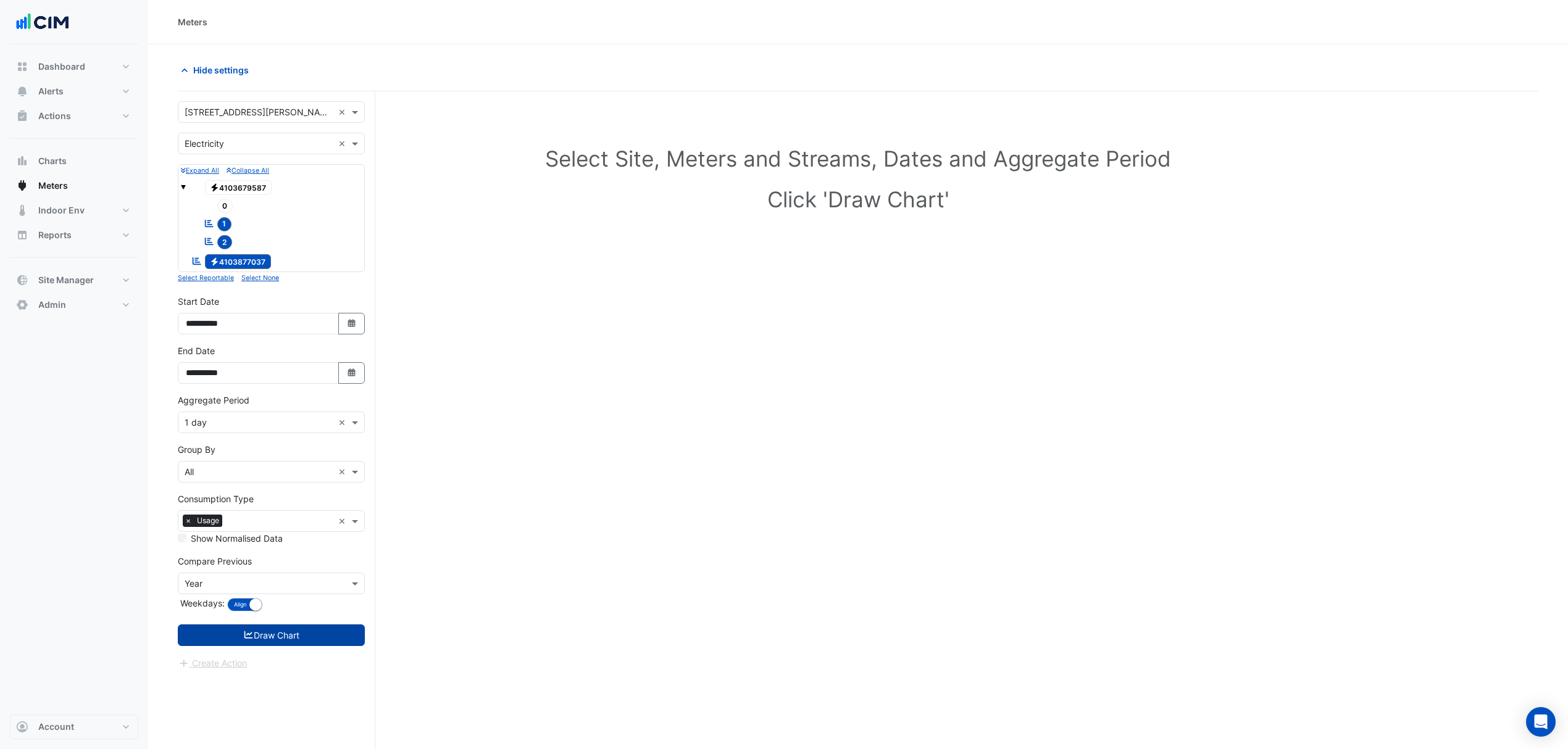
click at [267, 643] on button "Draw Chart" at bounding box center [271, 636] width 187 height 22
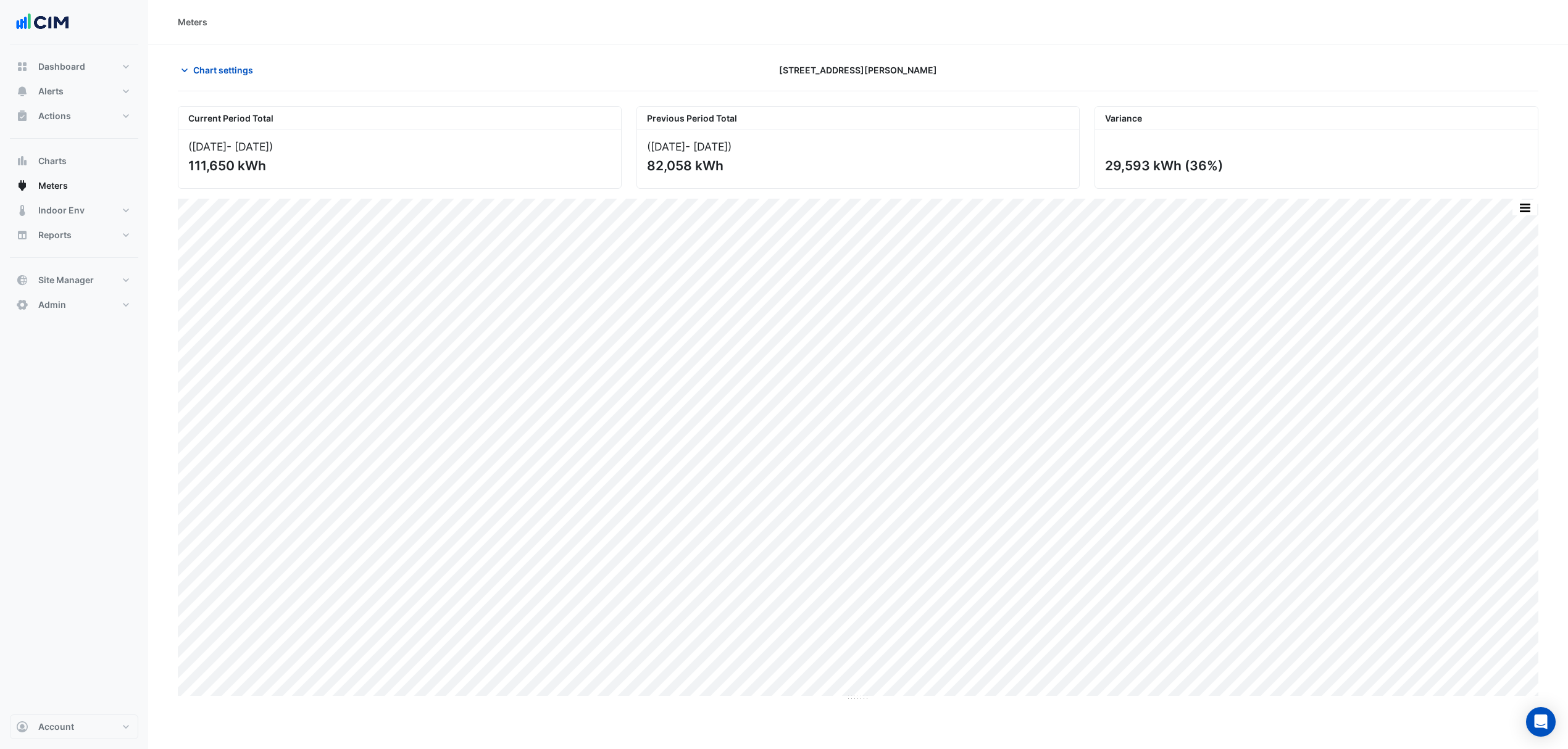
drag, startPoint x: 1538, startPoint y: 202, endPoint x: 1142, endPoint y: 147, distance: 399.8
click at [1537, 202] on section "Chart settings 201 Elizabeth St Current Period Total (01 Oct 25 - 12 Oct 25 ) 1…" at bounding box center [858, 421] width 1420 height 752
click at [215, 68] on span "Chart settings" at bounding box center [223, 69] width 60 height 13
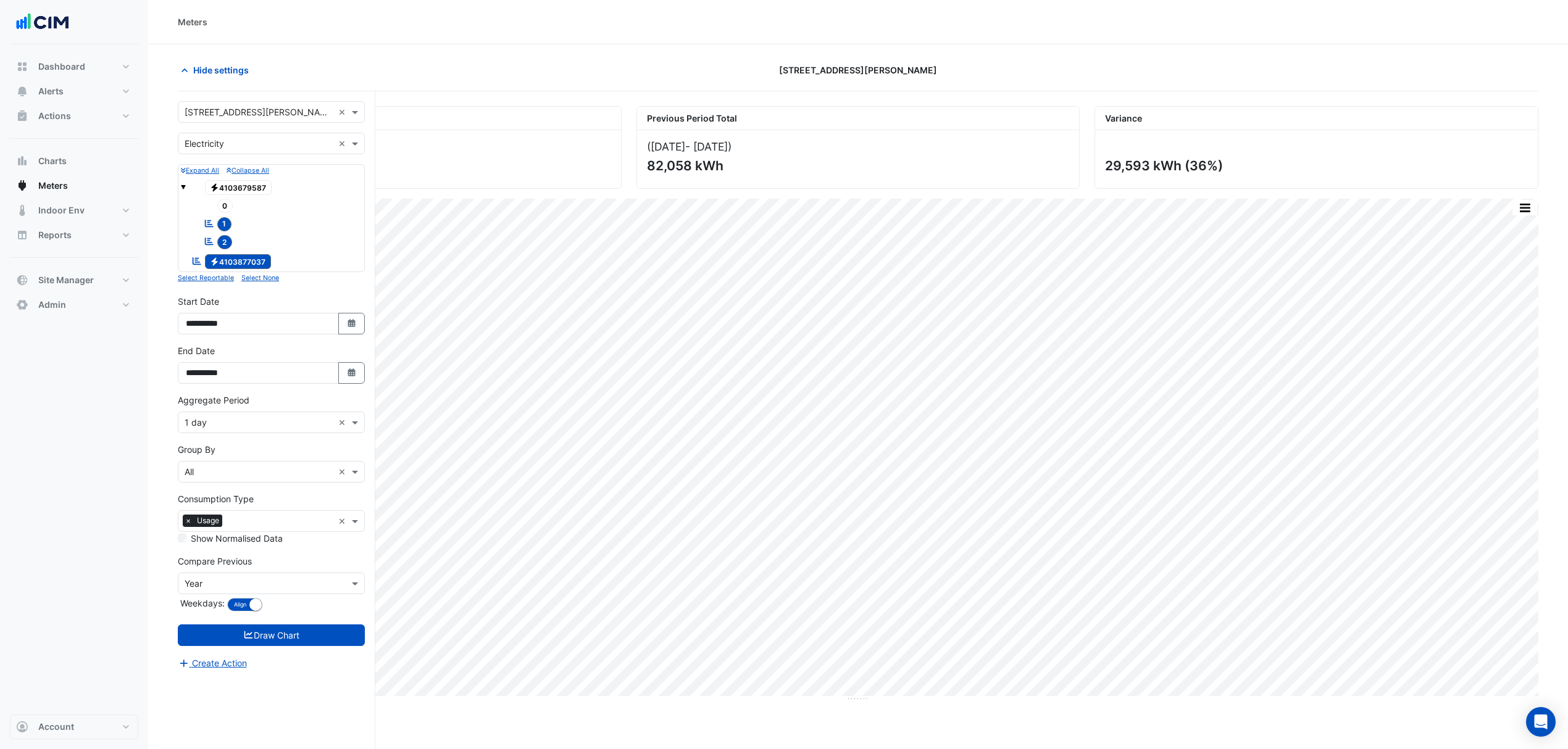
click at [240, 433] on div "× 1 day ×" at bounding box center [271, 422] width 187 height 22
click at [213, 512] on div "1 hour" at bounding box center [272, 504] width 186 height 18
click at [301, 638] on button "Draw Chart" at bounding box center [271, 636] width 187 height 22
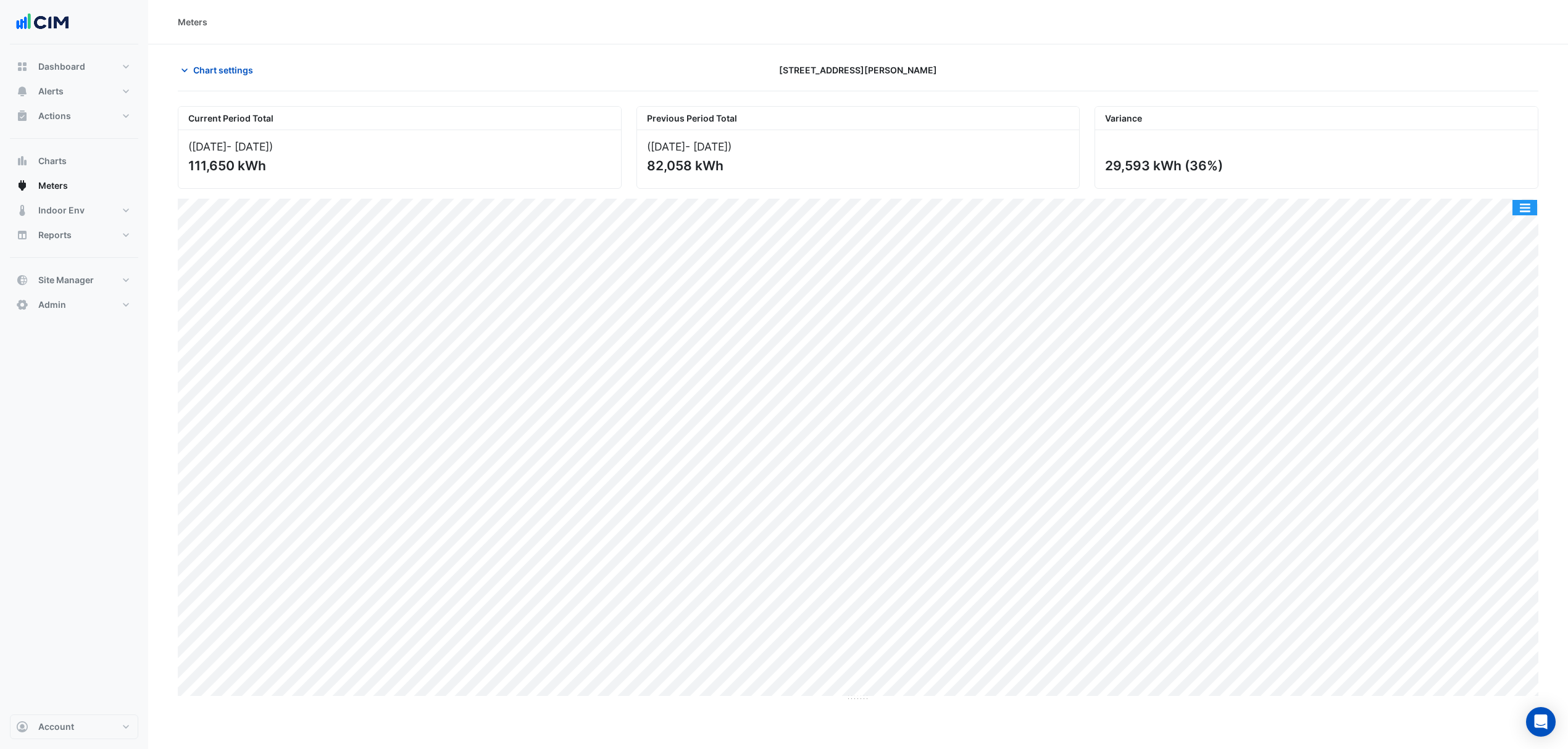
click at [1534, 201] on button "button" at bounding box center [1524, 207] width 25 height 15
click at [1472, 396] on div "Select Chart Type" at bounding box center [1500, 385] width 74 height 30
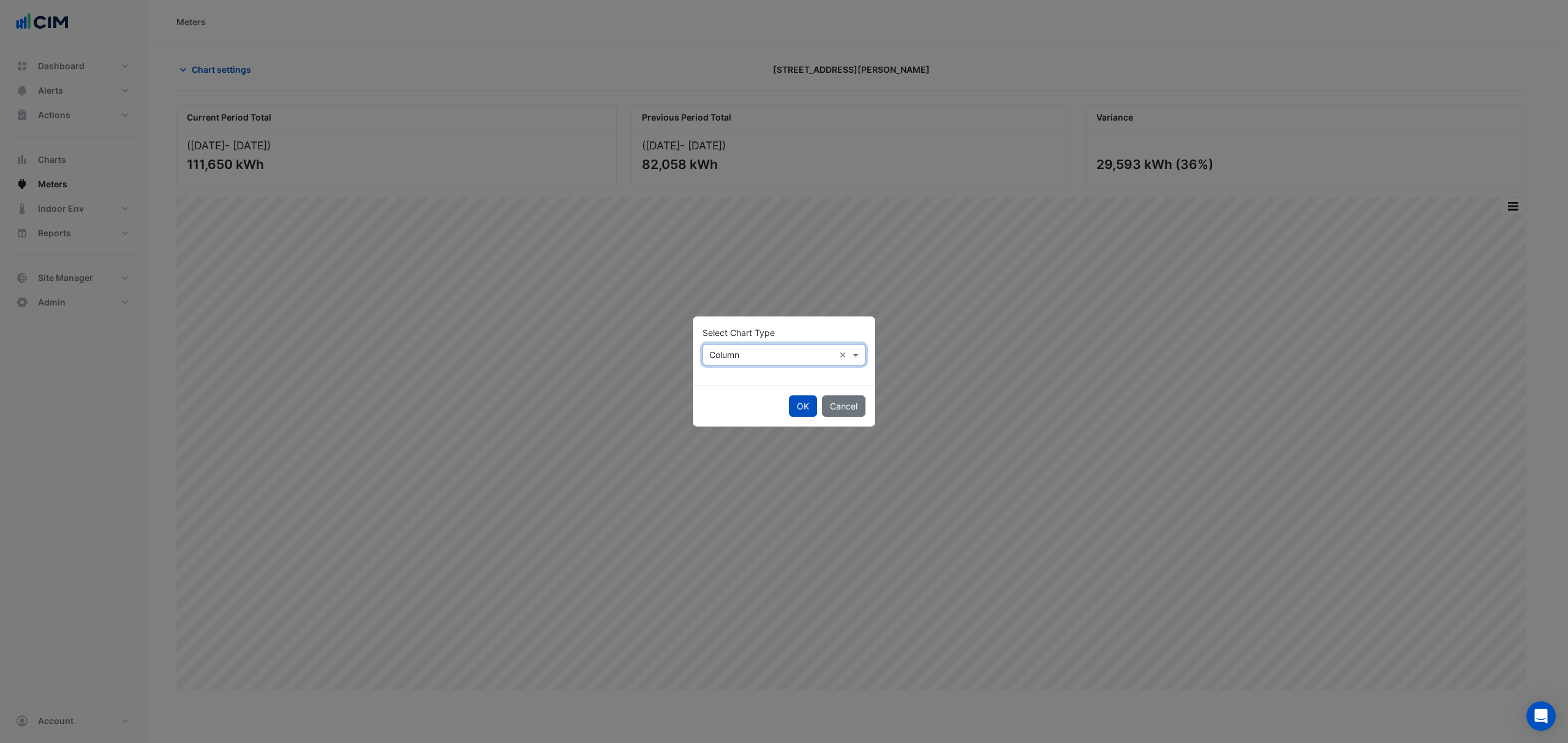
click at [729, 361] on div "× Column ×" at bounding box center [784, 355] width 163 height 22
click at [723, 385] on span "Line" at bounding box center [721, 381] width 17 height 10
click at [785, 401] on div "OK Cancel" at bounding box center [784, 406] width 182 height 42
click at [801, 405] on button "OK" at bounding box center [803, 406] width 29 height 22
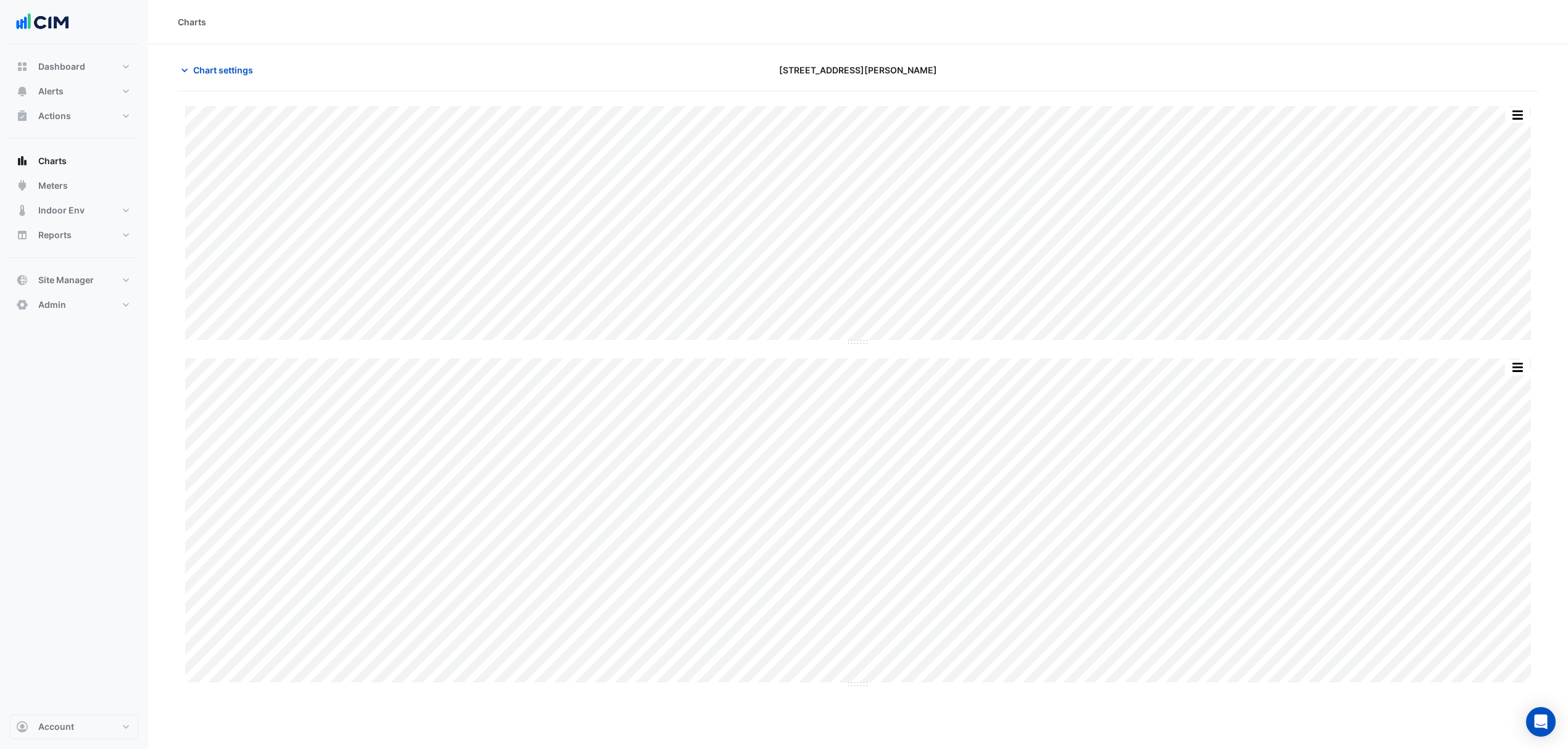
click at [228, 63] on span "Chart settings" at bounding box center [223, 69] width 60 height 13
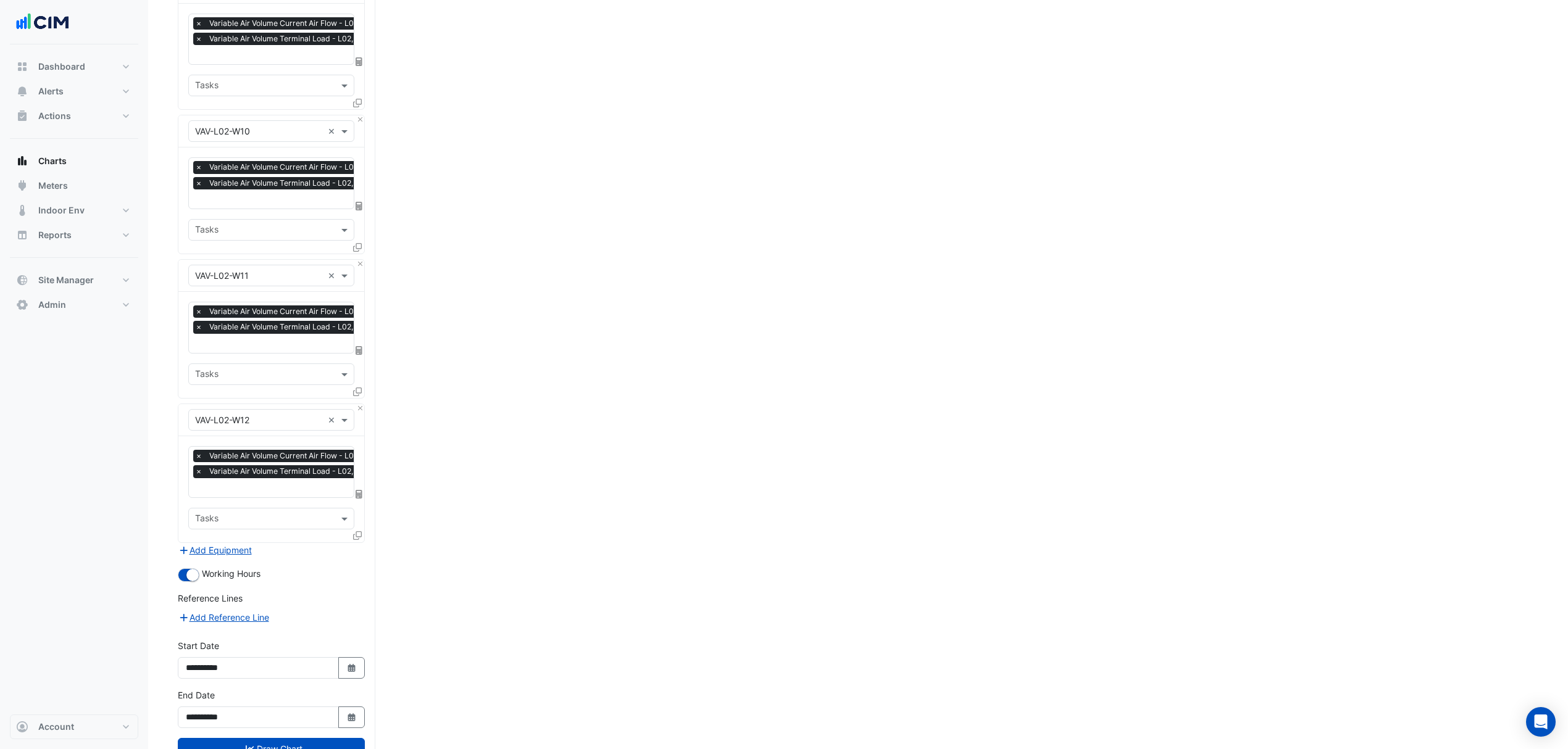
scroll to position [3377, 0]
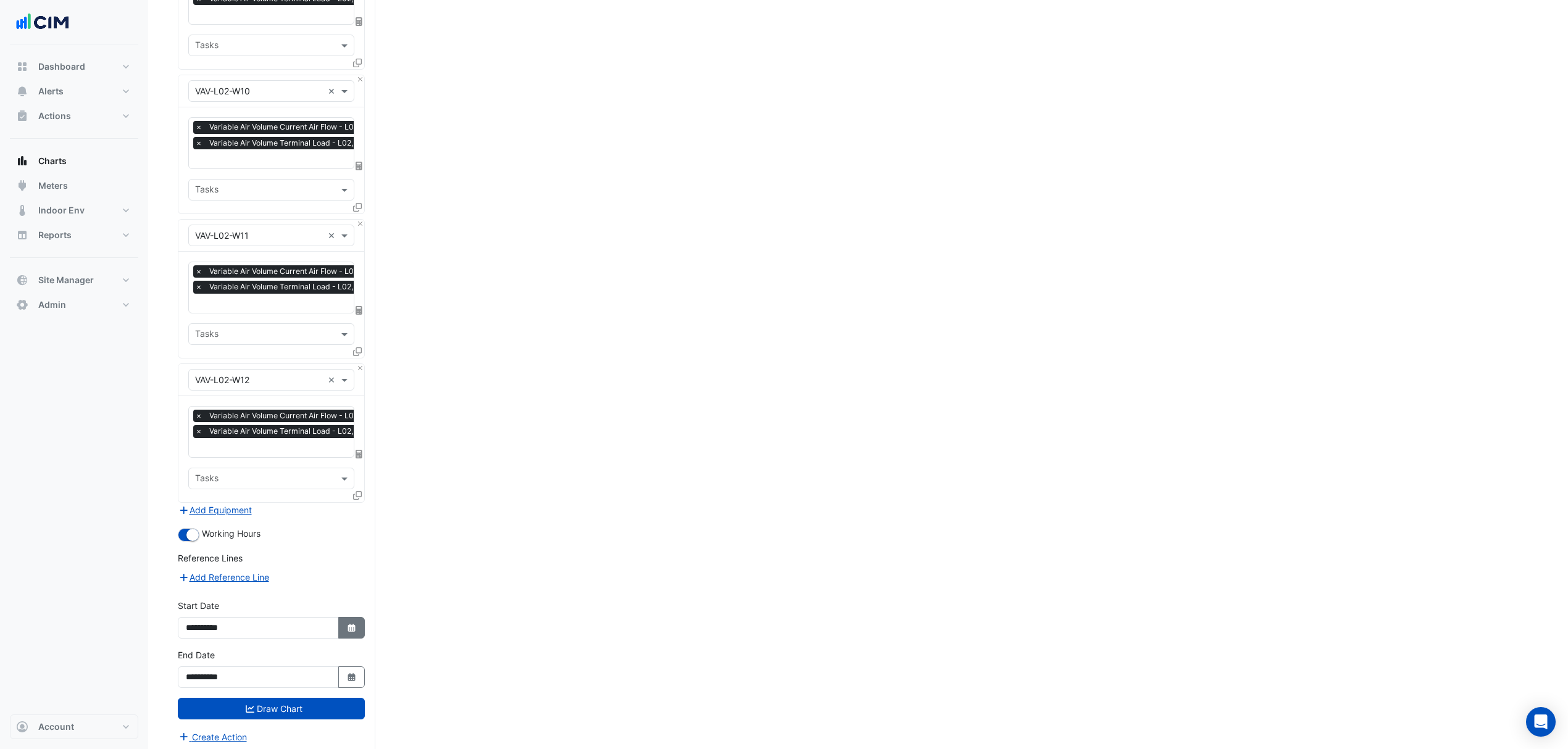
click at [358, 619] on button "Select Date" at bounding box center [352, 628] width 27 height 22
select select "*"
select select "****"
drag, startPoint x: 227, startPoint y: 460, endPoint x: 229, endPoint y: 467, distance: 7.3
click at [227, 460] on select "*** *** *** *** *** *** *** *** *** ***" at bounding box center [234, 460] width 47 height 19
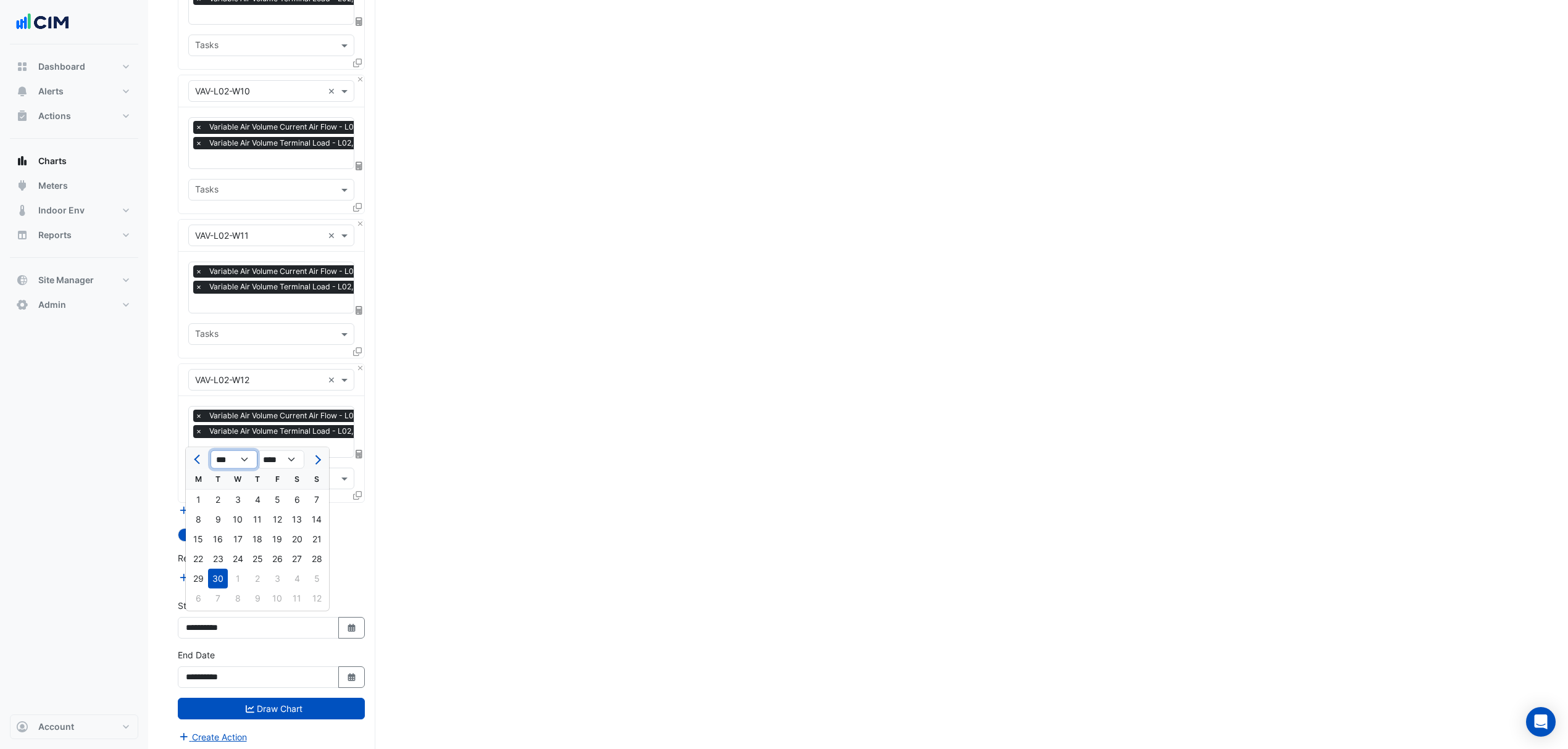
select select "*"
click at [211, 450] on select "*** *** *** *** *** *** *** *** *** ***" at bounding box center [234, 460] width 47 height 19
click at [229, 499] on div "2" at bounding box center [237, 499] width 19 height 19
type input "**********"
click at [280, 703] on button "Draw Chart" at bounding box center [271, 709] width 187 height 22
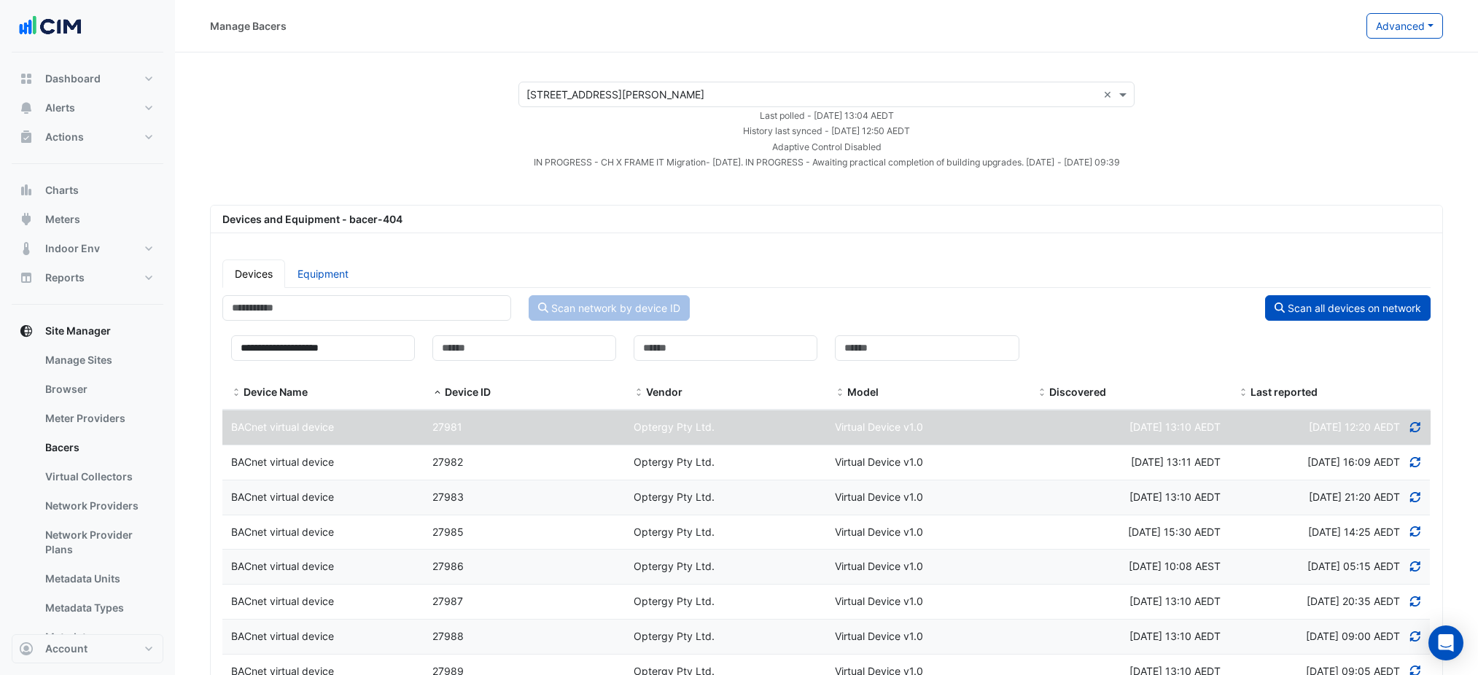
select select "***"
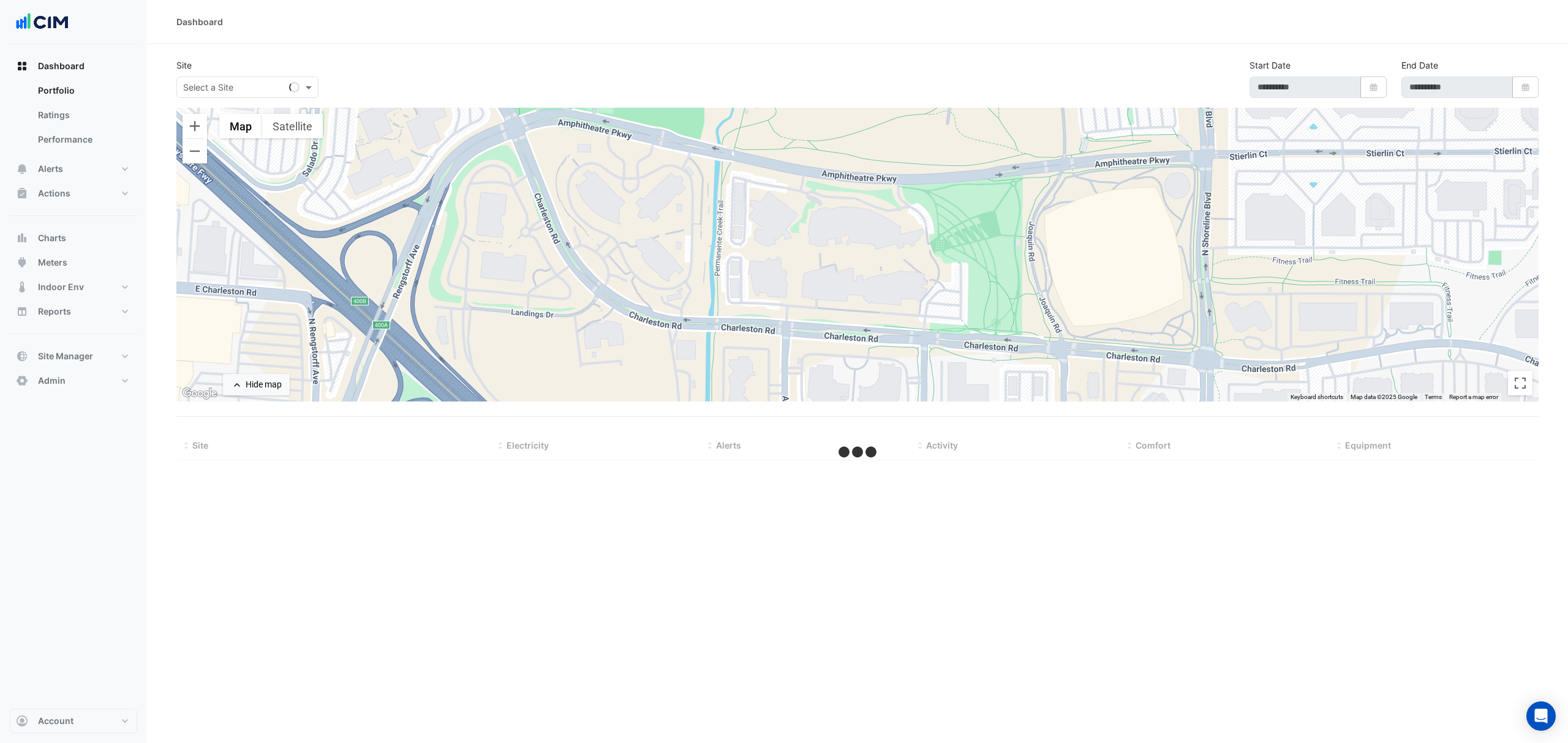
type input "**********"
select select "***"
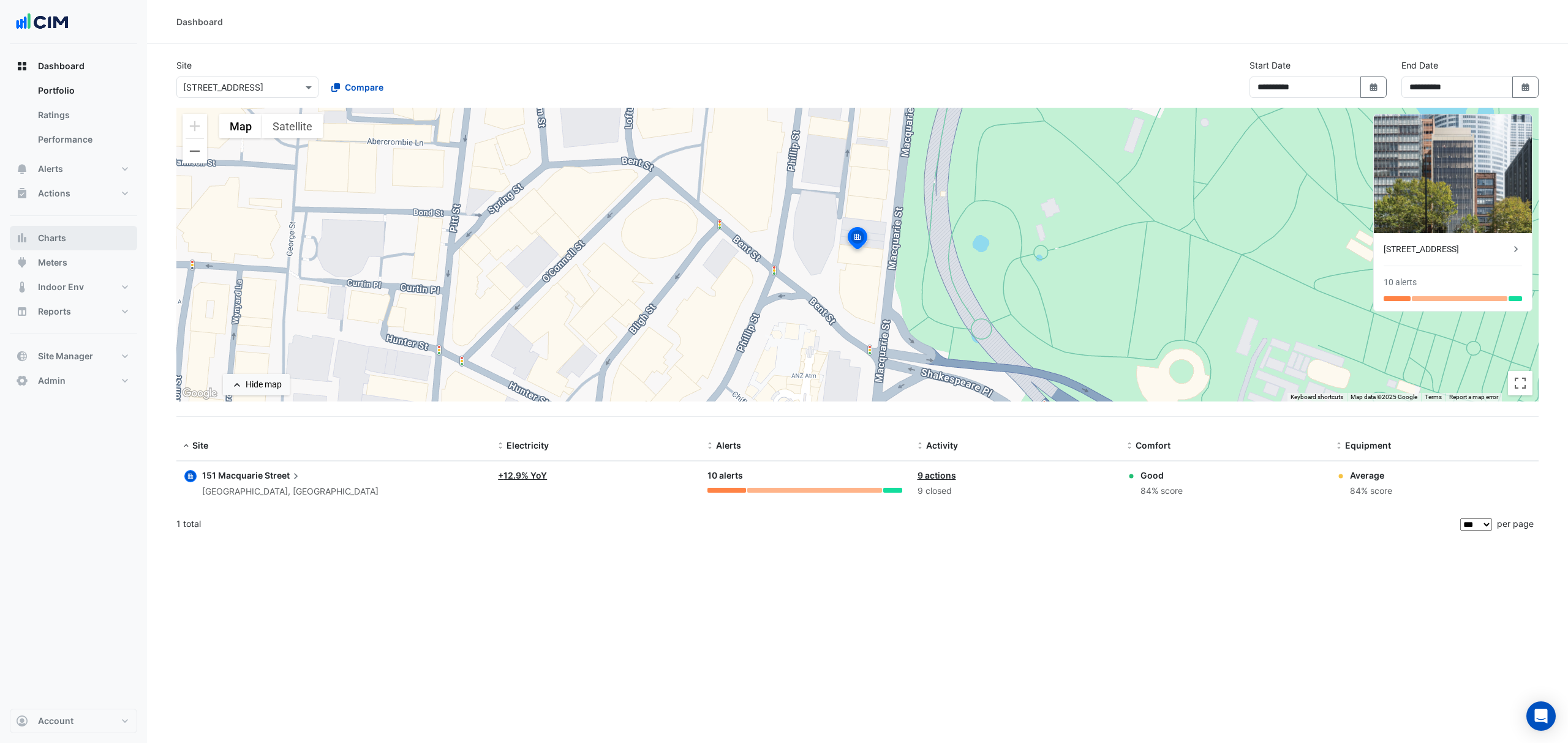
click at [60, 243] on span "Charts" at bounding box center [52, 238] width 29 height 13
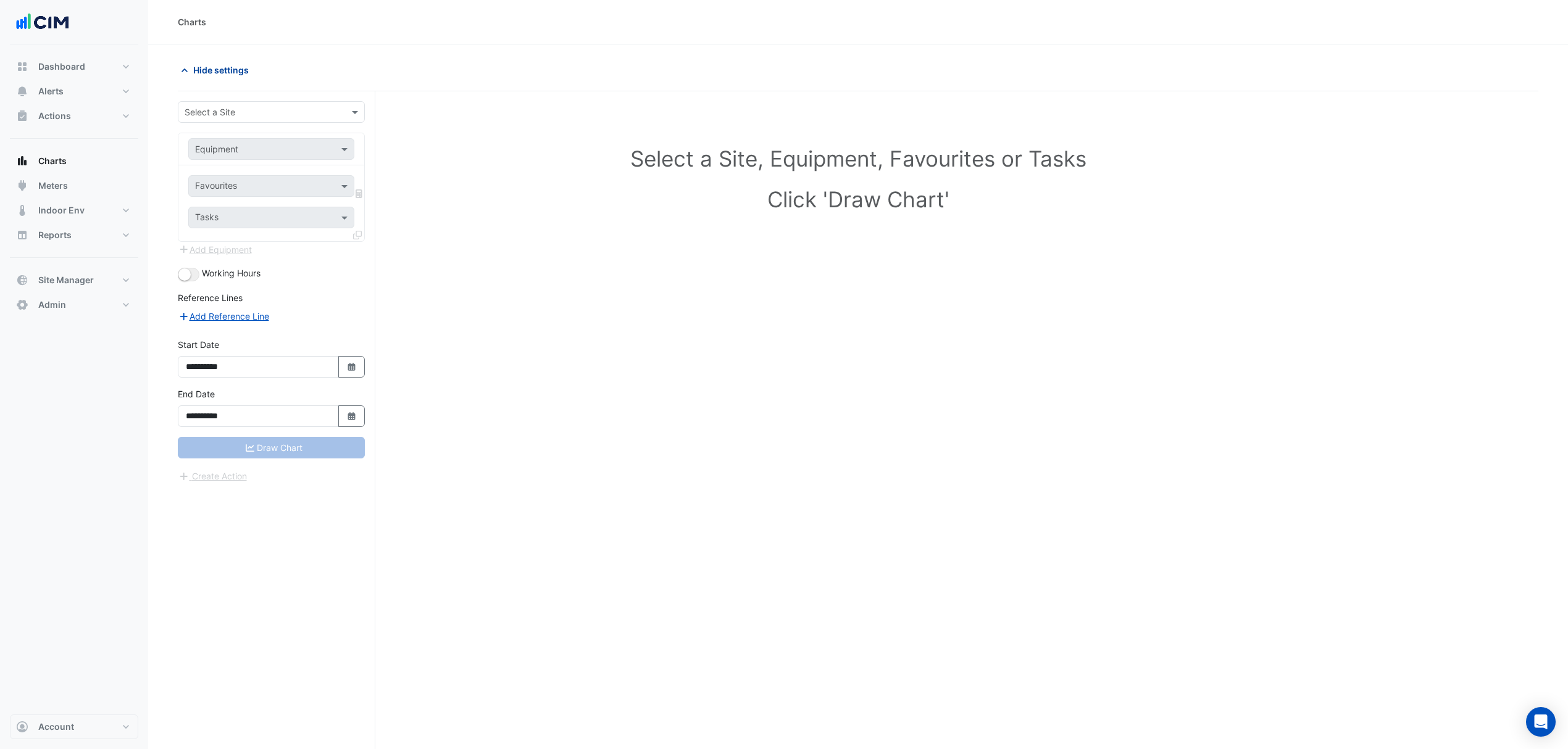
click at [216, 73] on span "Hide settings" at bounding box center [221, 69] width 56 height 13
click at [231, 116] on input "text" at bounding box center [259, 112] width 149 height 13
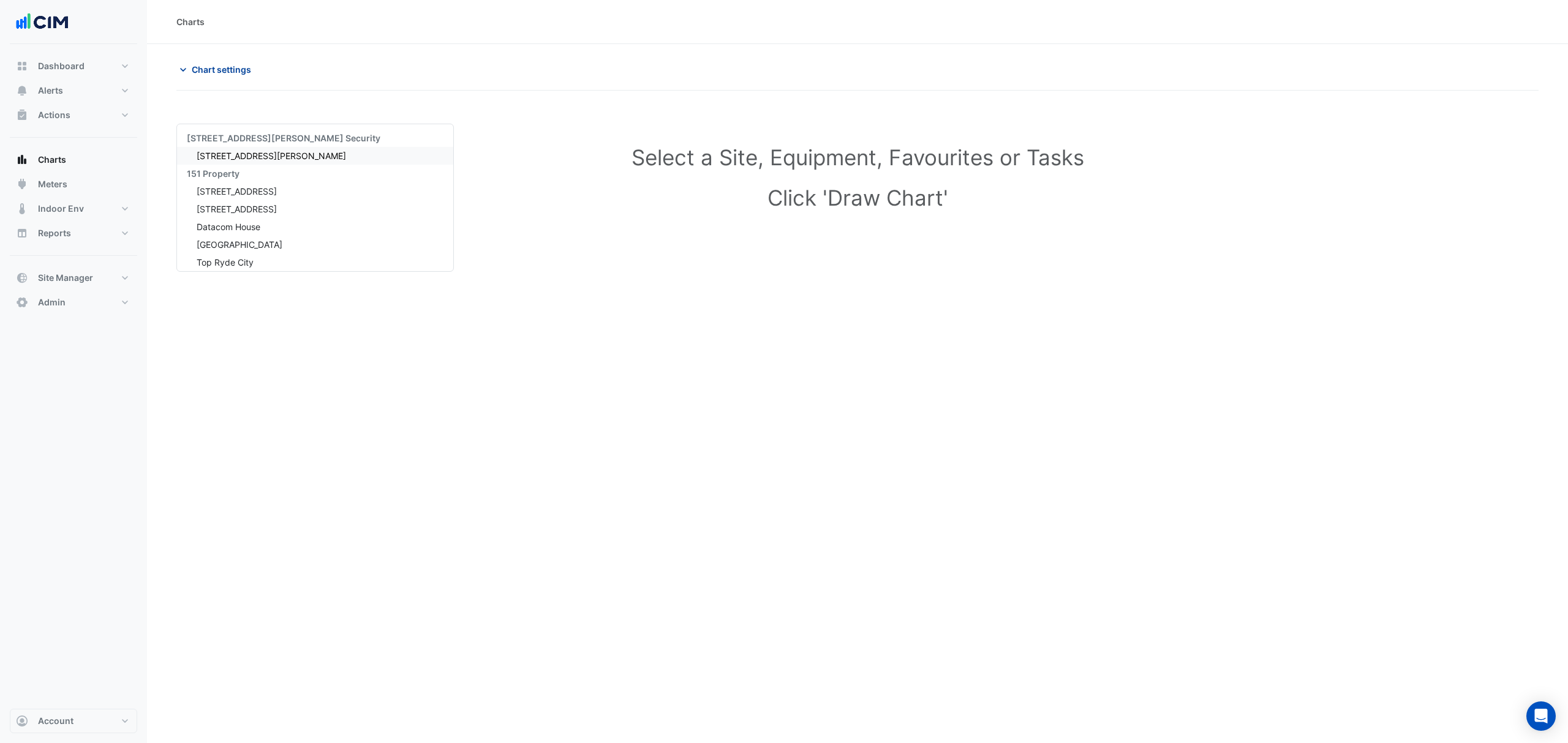
click at [222, 75] on span "Chart settings" at bounding box center [221, 69] width 60 height 13
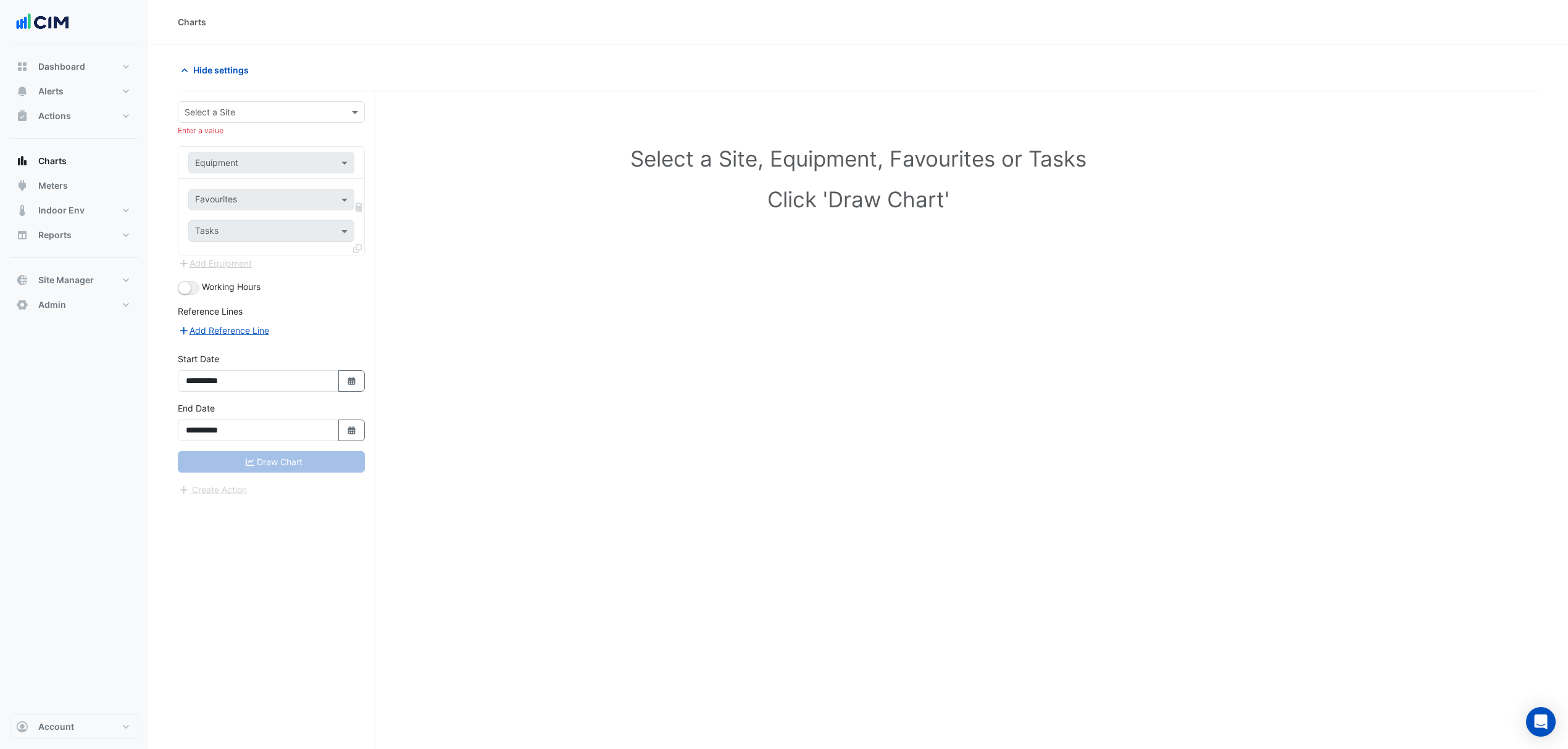
click at [240, 119] on div "Select a Site" at bounding box center [271, 113] width 187 height 22
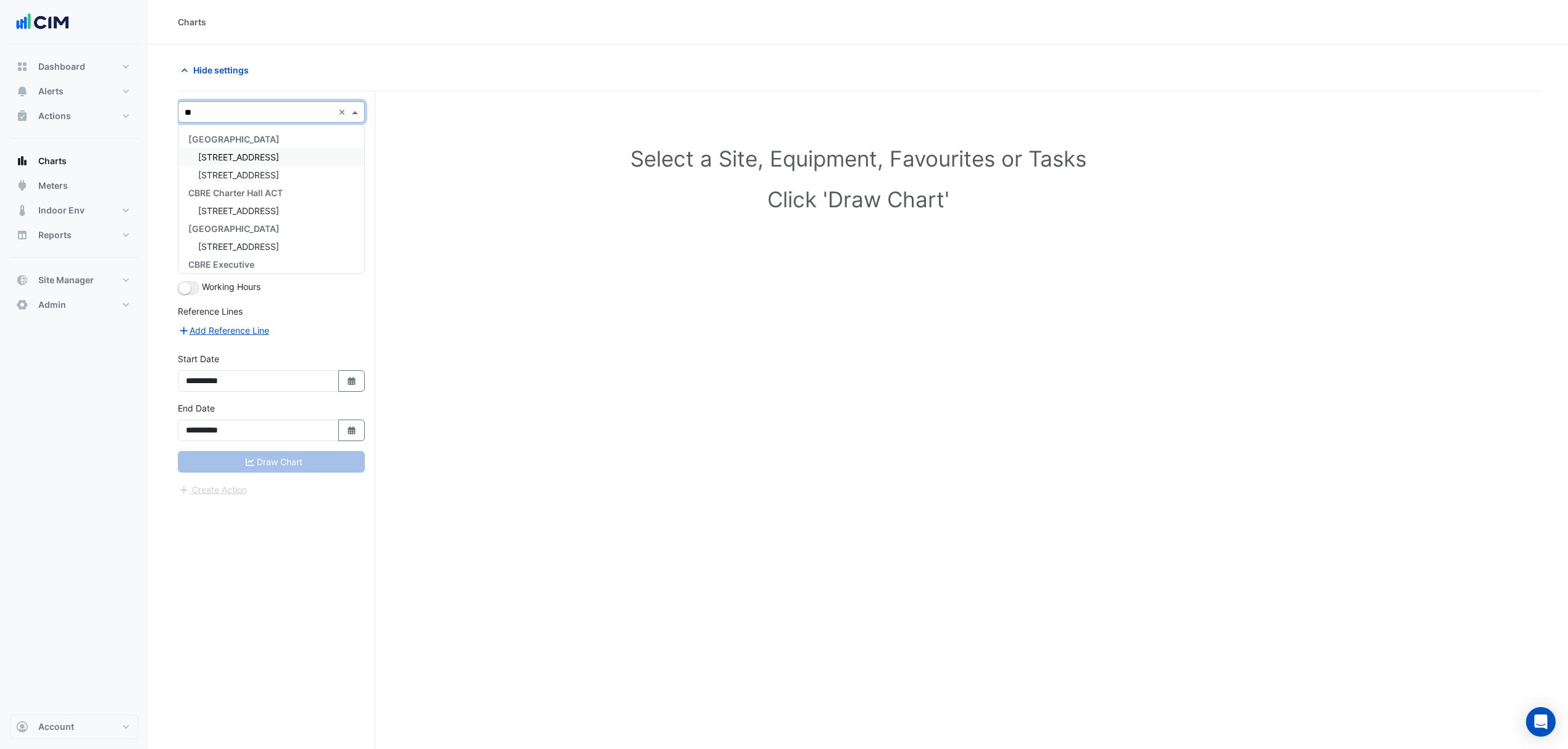
type input "***"
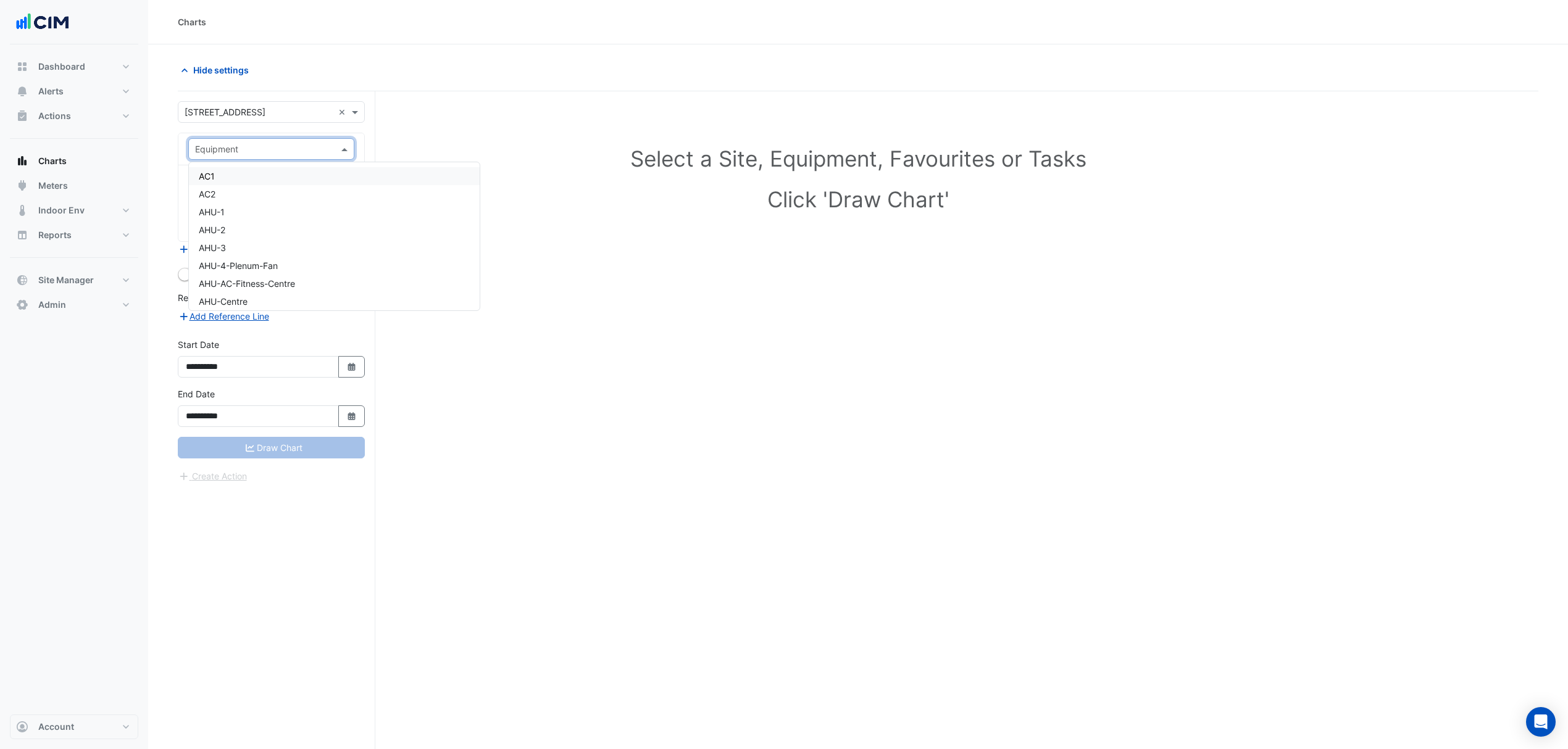
click at [227, 148] on input "text" at bounding box center [258, 149] width 128 height 13
type input "*"
type input "***"
click at [270, 173] on div "AHU-1" at bounding box center [271, 176] width 164 height 18
click at [270, 173] on div "Favourites Tasks" at bounding box center [272, 203] width 186 height 76
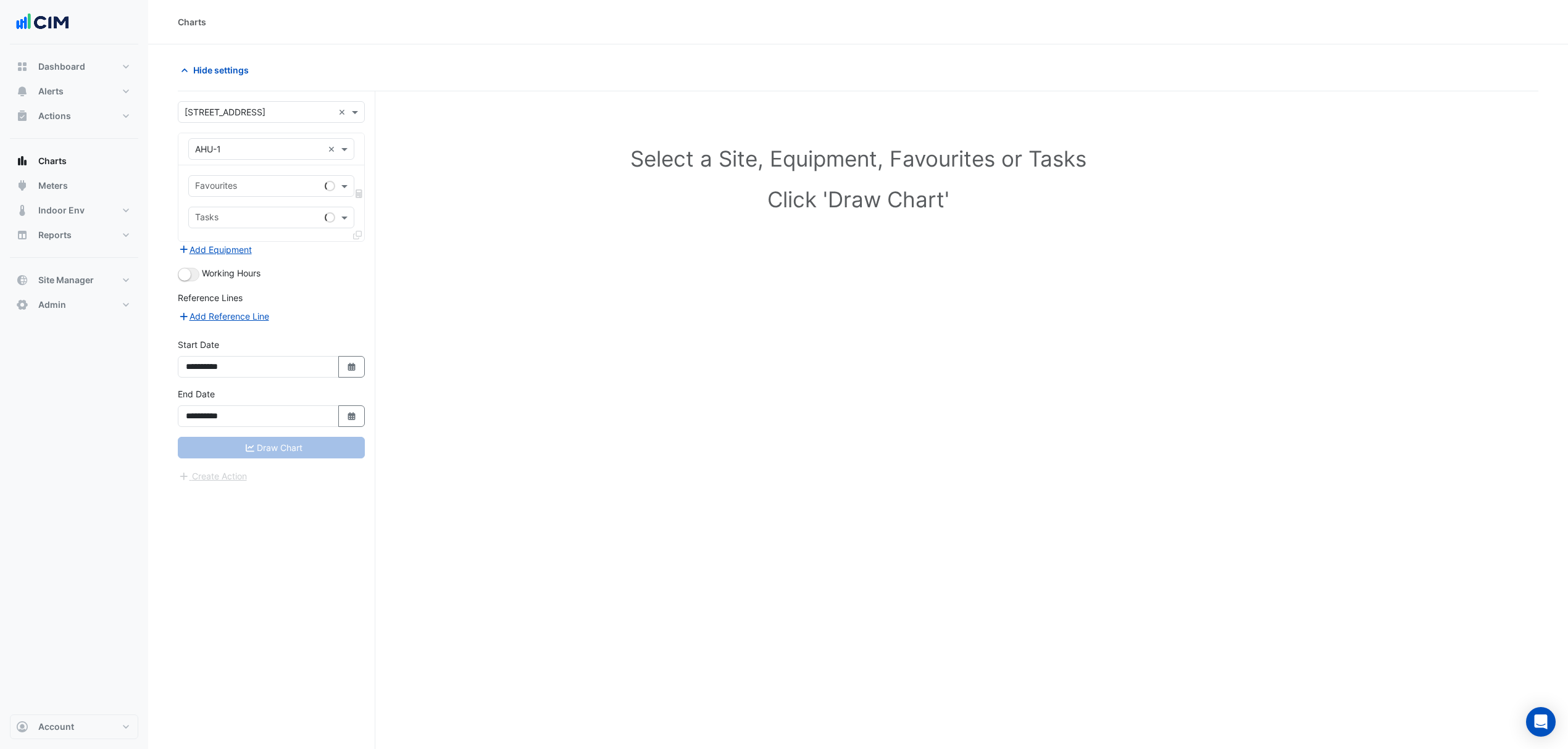
click at [270, 180] on div "Favourites" at bounding box center [254, 186] width 131 height 19
type input "****"
click at [272, 218] on span "Unit Supply Air Fan Status - L01, Z1" at bounding box center [270, 214] width 143 height 10
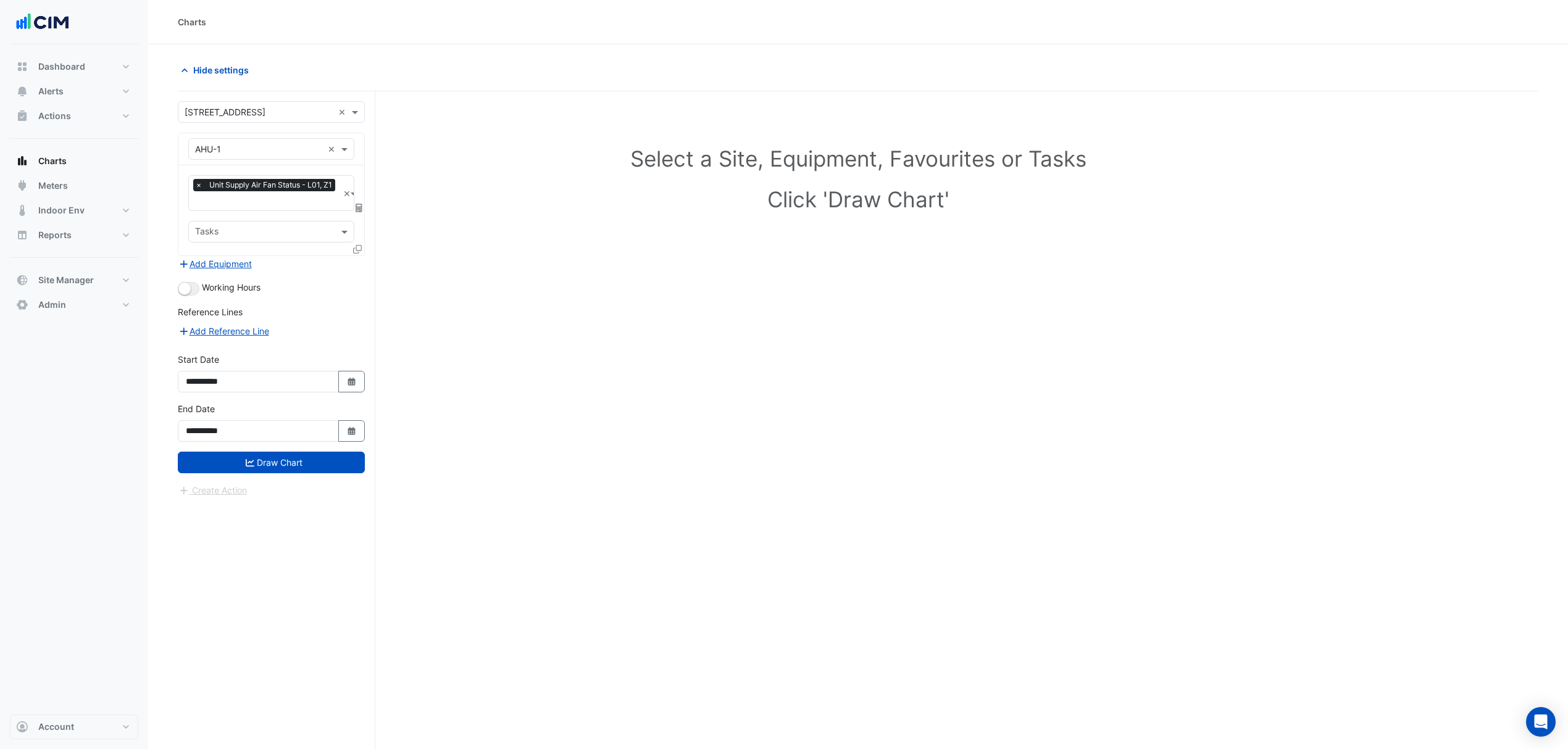
click at [355, 245] on icon at bounding box center [357, 250] width 8 height 8
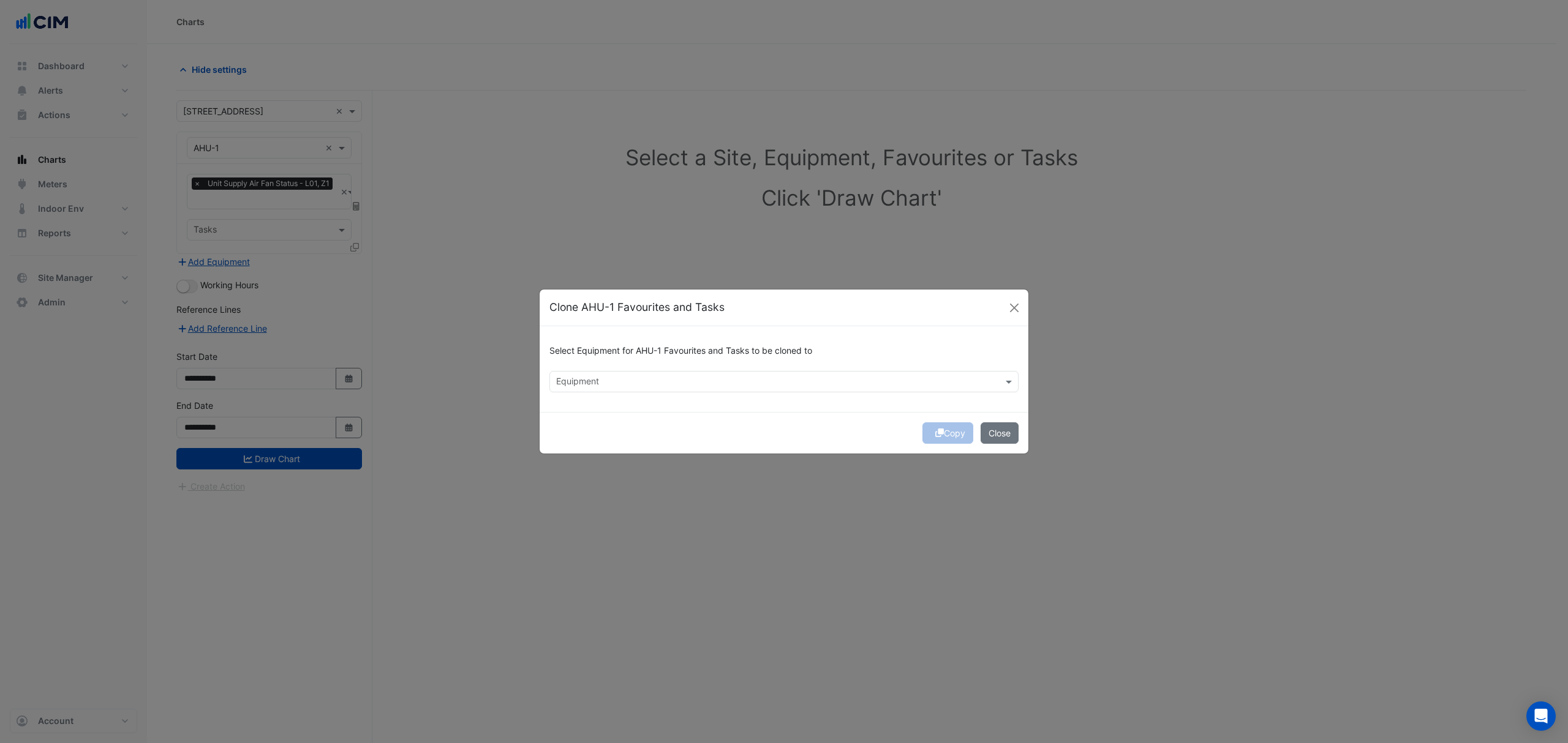
drag, startPoint x: 632, startPoint y: 385, endPoint x: 626, endPoint y: 379, distance: 8.5
click at [628, 379] on input "text" at bounding box center [777, 383] width 442 height 13
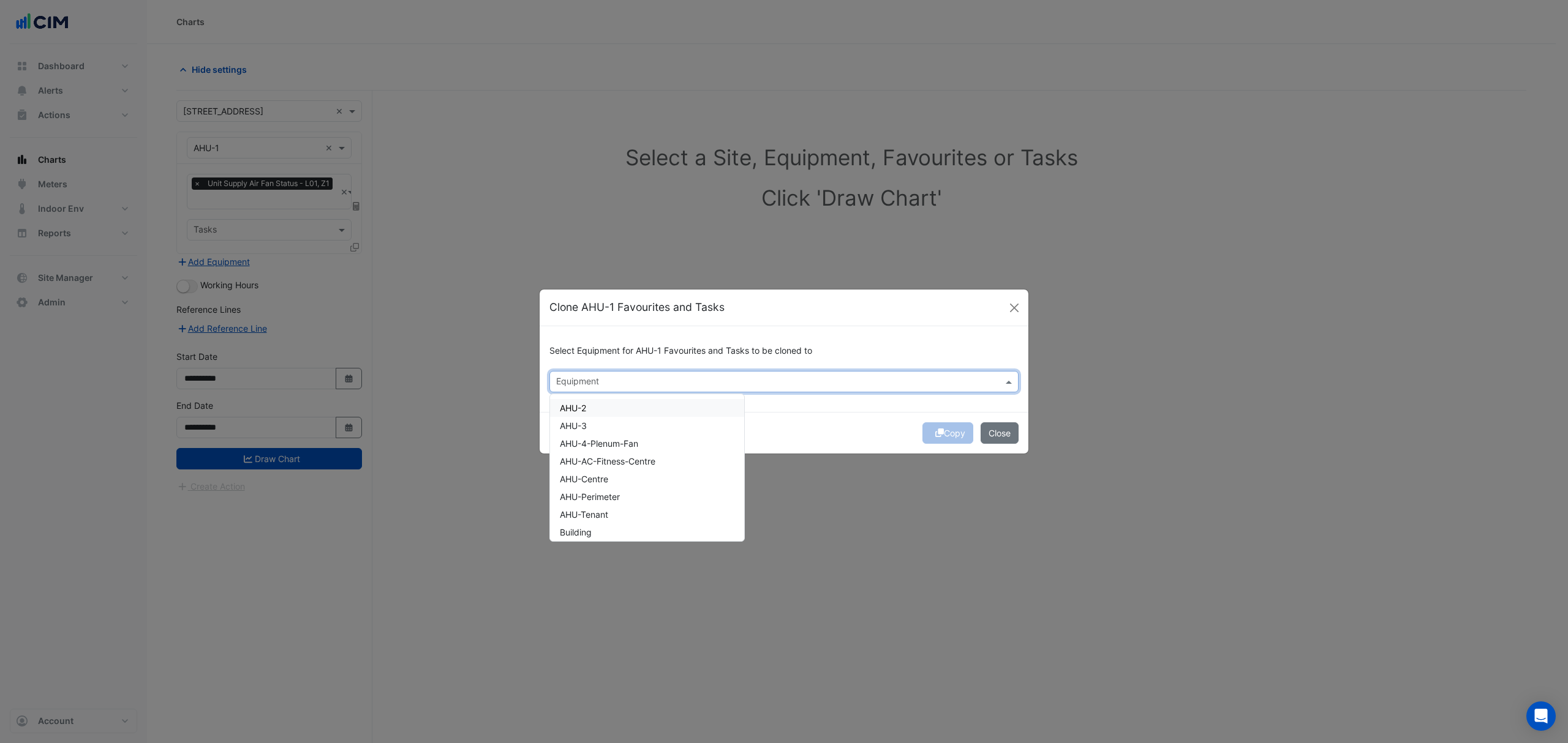
click at [608, 409] on div "AHU-2" at bounding box center [647, 408] width 194 height 18
drag, startPoint x: 606, startPoint y: 419, endPoint x: 646, endPoint y: 422, distance: 40.1
click at [606, 420] on div "AHU-3" at bounding box center [647, 426] width 194 height 18
click at [805, 420] on div "Copy Close" at bounding box center [784, 433] width 489 height 42
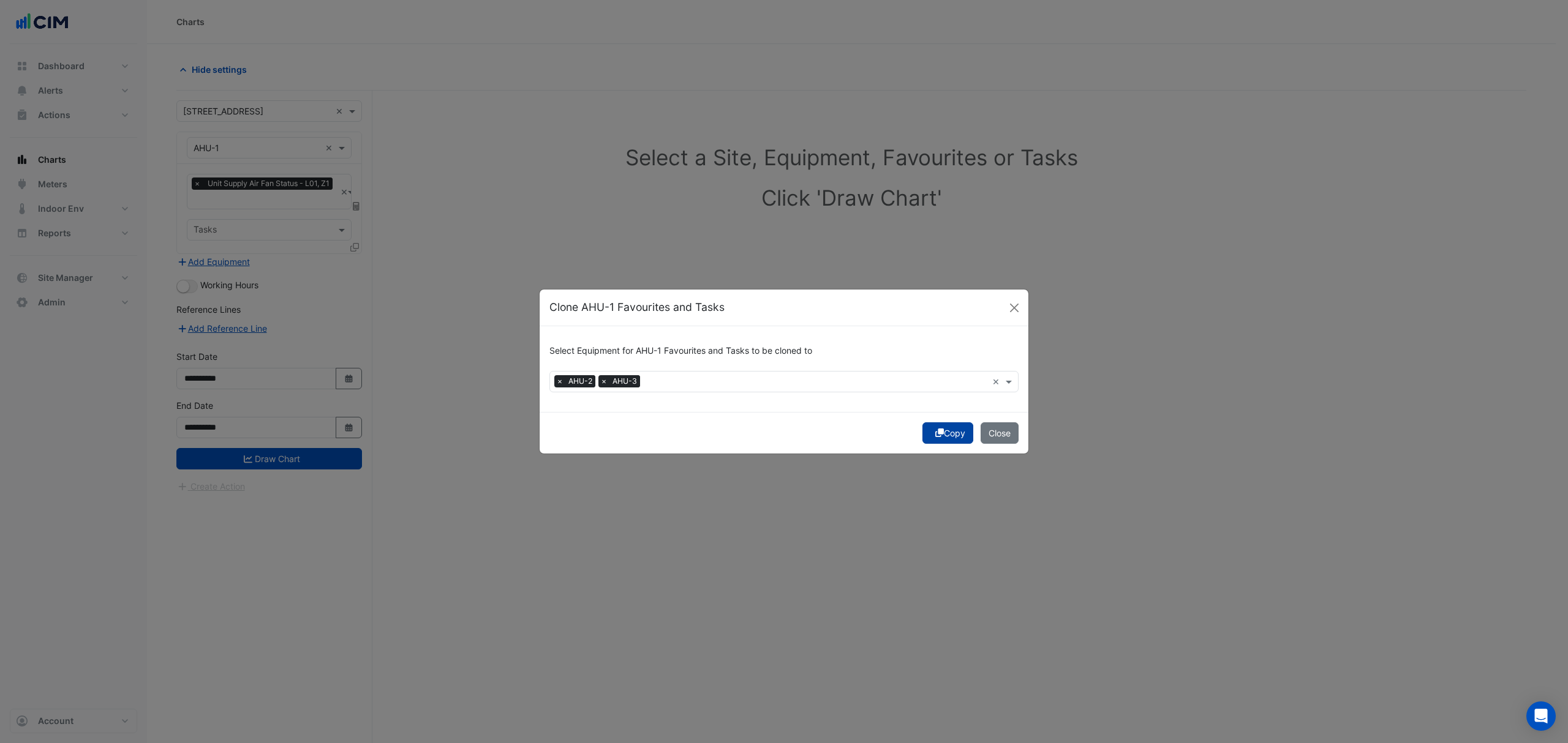
click at [946, 434] on button "Copy" at bounding box center [947, 433] width 51 height 22
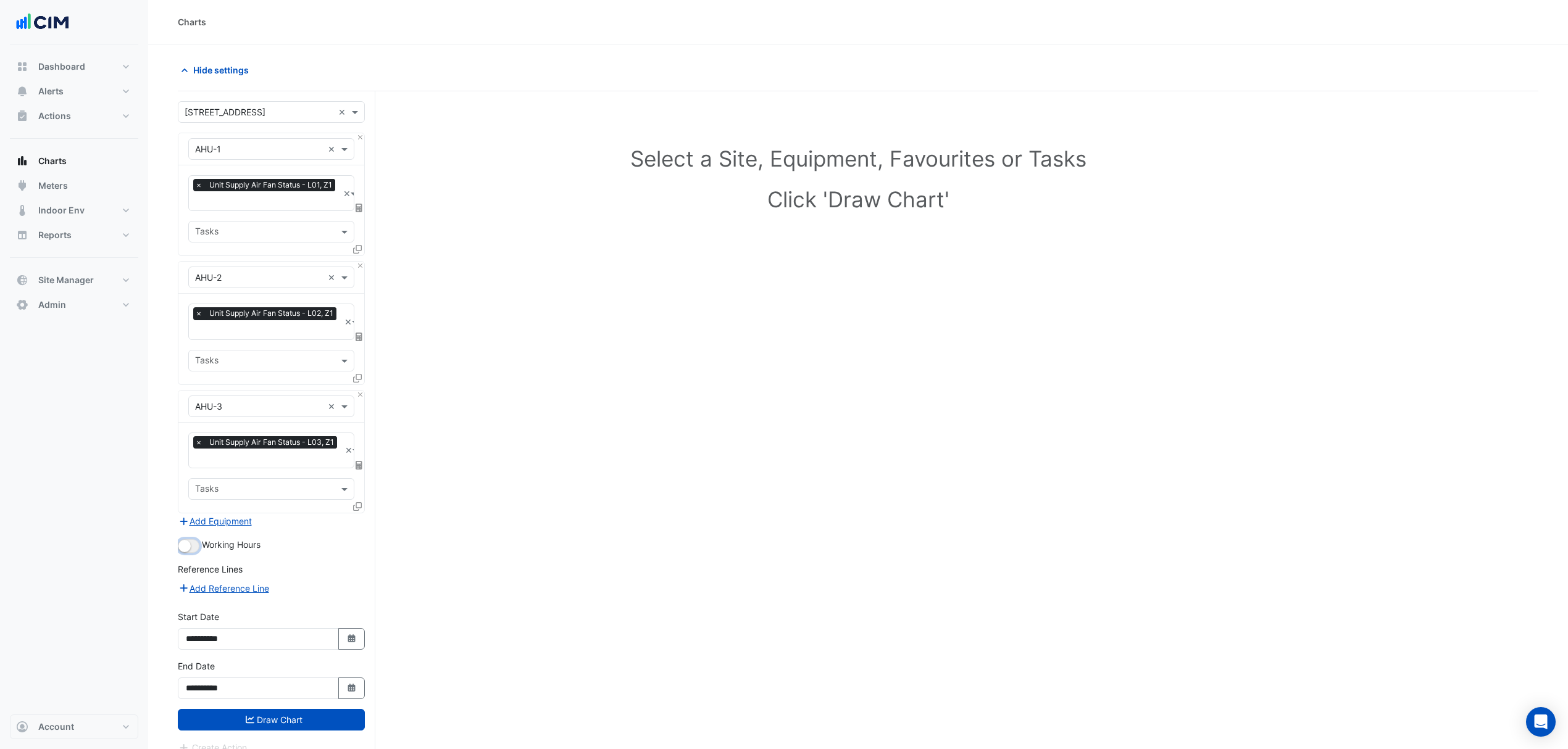
click at [181, 544] on small "button" at bounding box center [184, 546] width 13 height 13
click at [297, 711] on button "Draw Chart" at bounding box center [271, 720] width 187 height 22
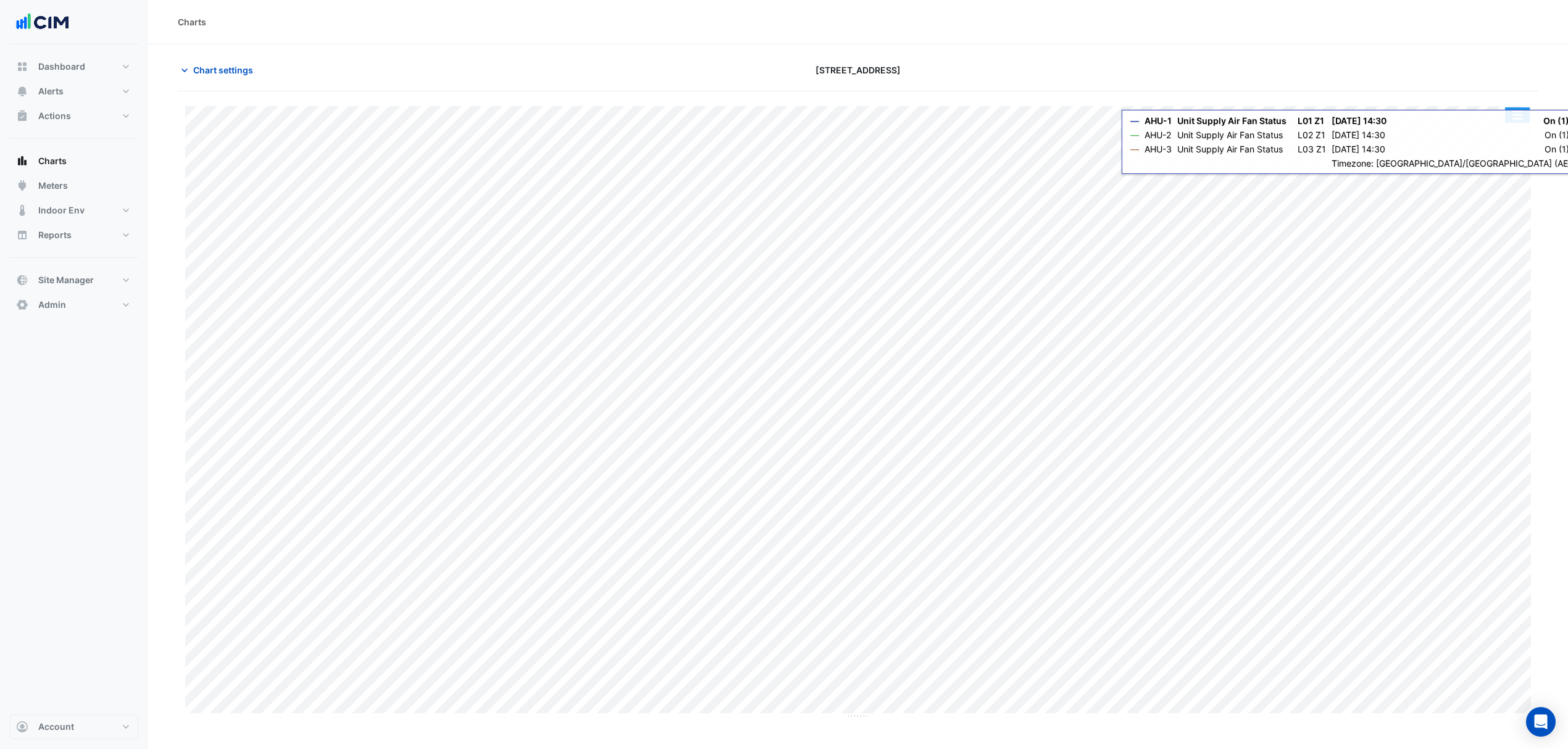
click at [1509, 121] on button "button" at bounding box center [1516, 115] width 25 height 15
click at [1502, 134] on div "Split by Equip" at bounding box center [1493, 137] width 74 height 22
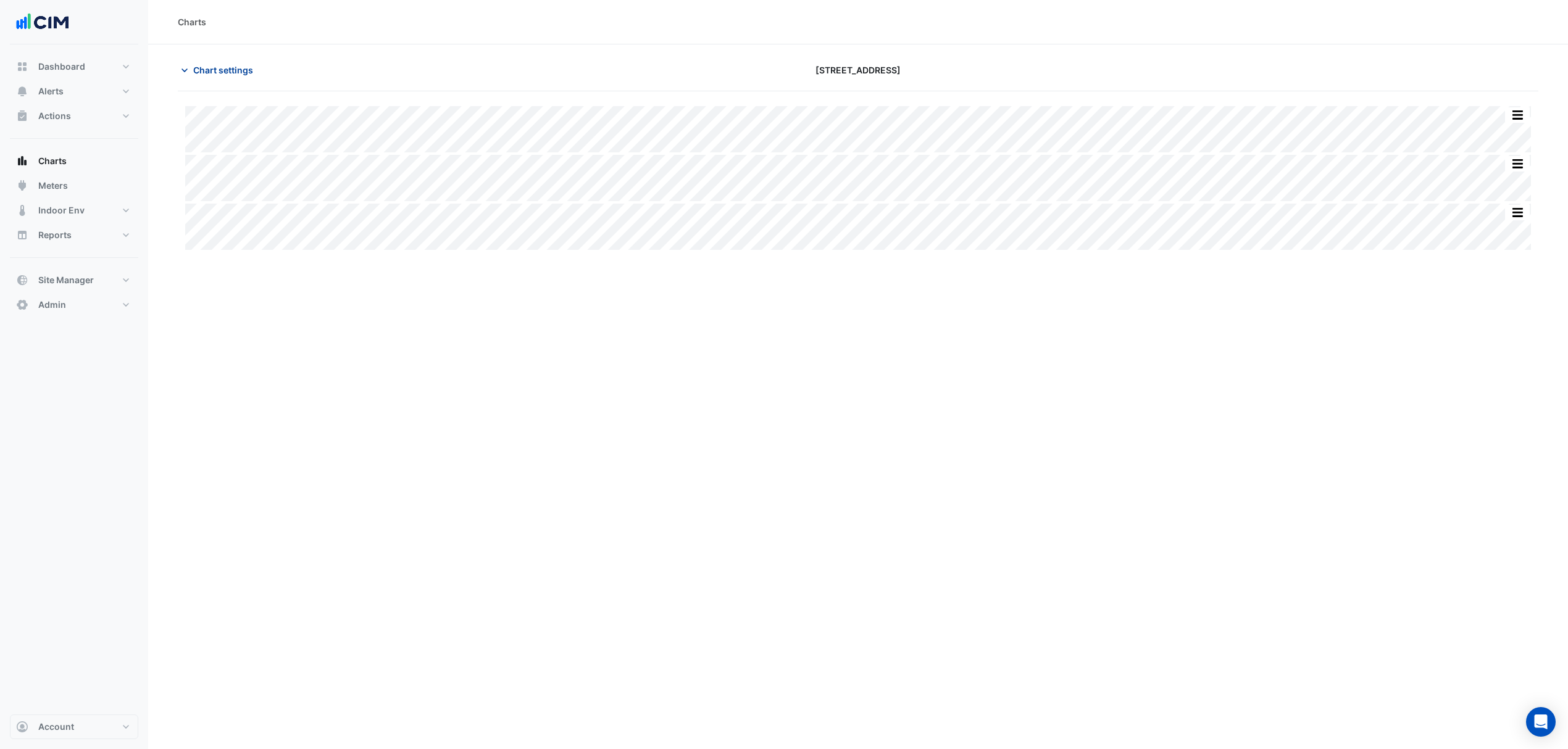
drag, startPoint x: 261, startPoint y: 65, endPoint x: 236, endPoint y: 68, distance: 25.2
click at [261, 65] on div "Chart settings" at bounding box center [399, 70] width 459 height 22
click at [236, 68] on span "Chart settings" at bounding box center [223, 69] width 60 height 13
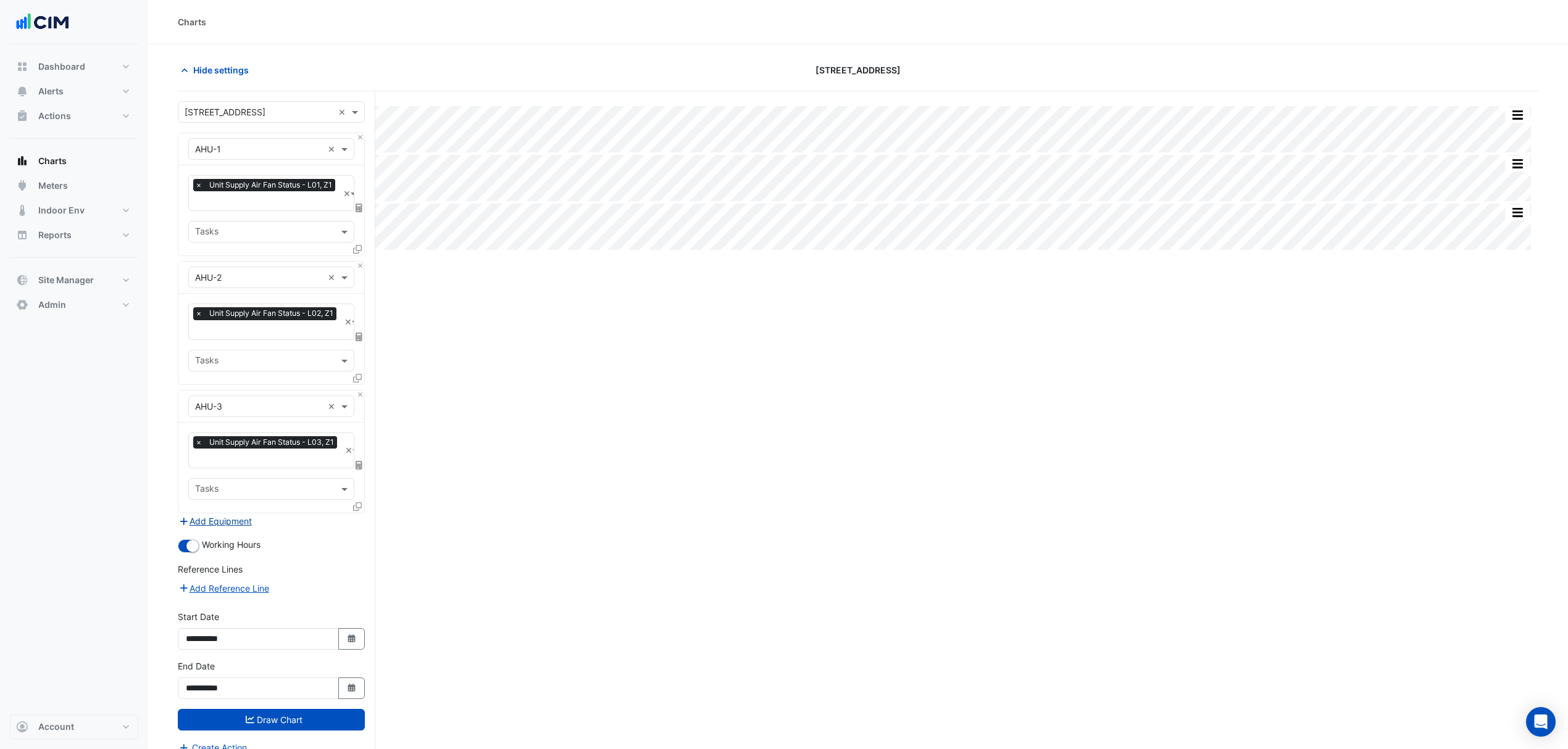
click at [226, 526] on button "Add Equipment" at bounding box center [215, 521] width 74 height 14
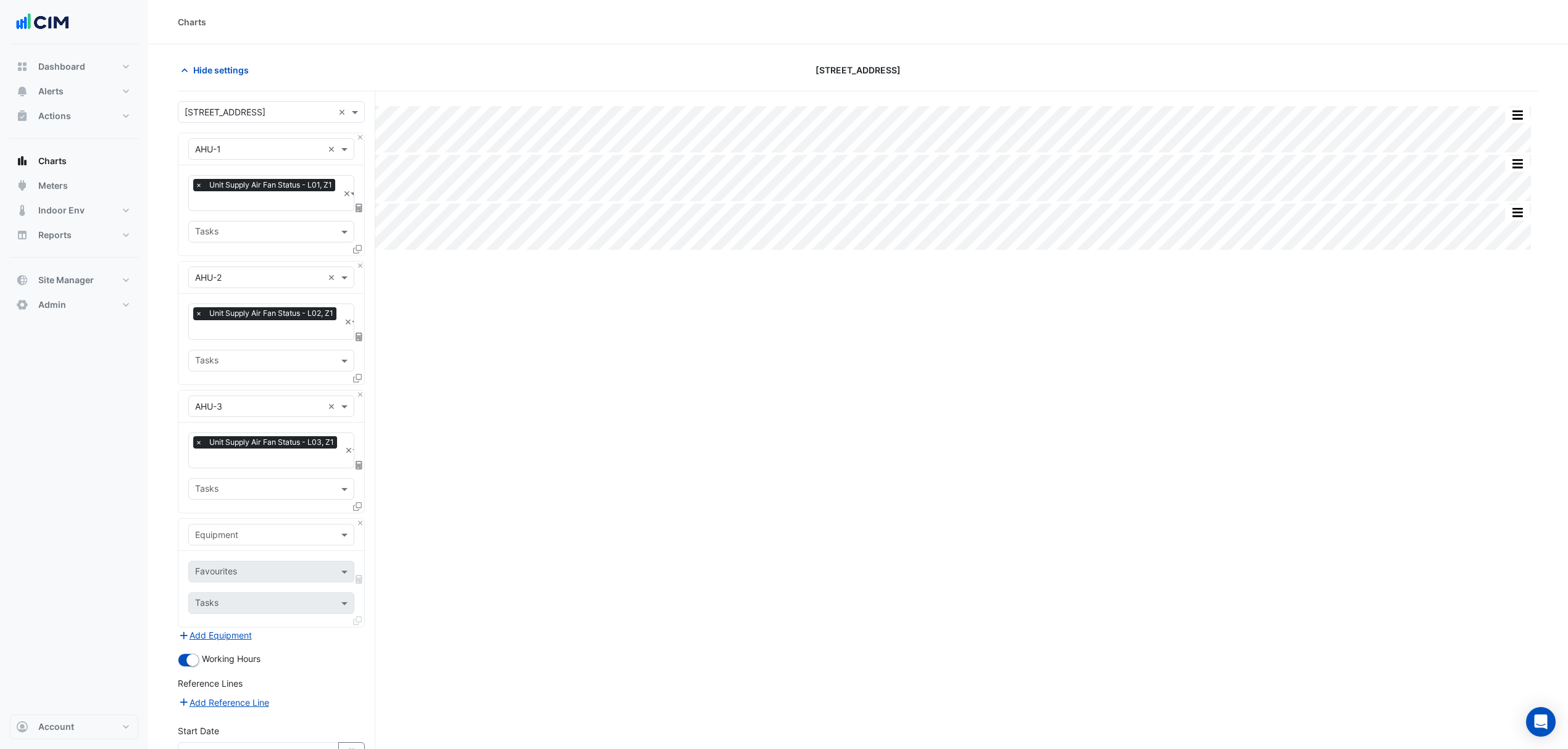
click at [228, 526] on div "Equipment" at bounding box center [271, 535] width 166 height 22
type input "***"
click at [272, 658] on div "AHU-Centre" at bounding box center [271, 651] width 164 height 18
click at [265, 565] on div "Favourites" at bounding box center [254, 571] width 131 height 19
type input "****"
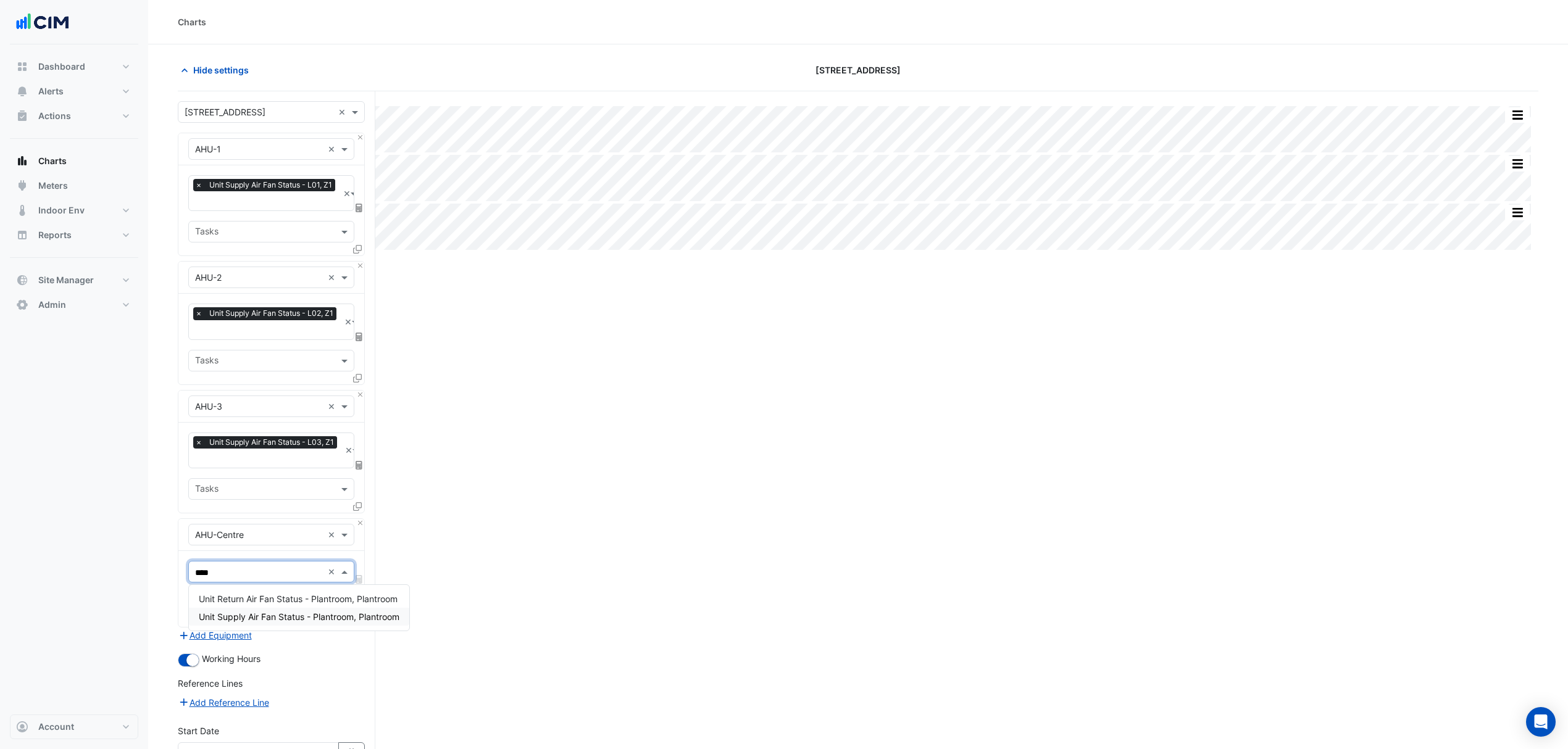
drag, startPoint x: 272, startPoint y: 613, endPoint x: 286, endPoint y: 619, distance: 15.2
click at [272, 613] on span "Unit Supply Air Fan Status - Plantroom, Plantroom" at bounding box center [299, 617] width 201 height 10
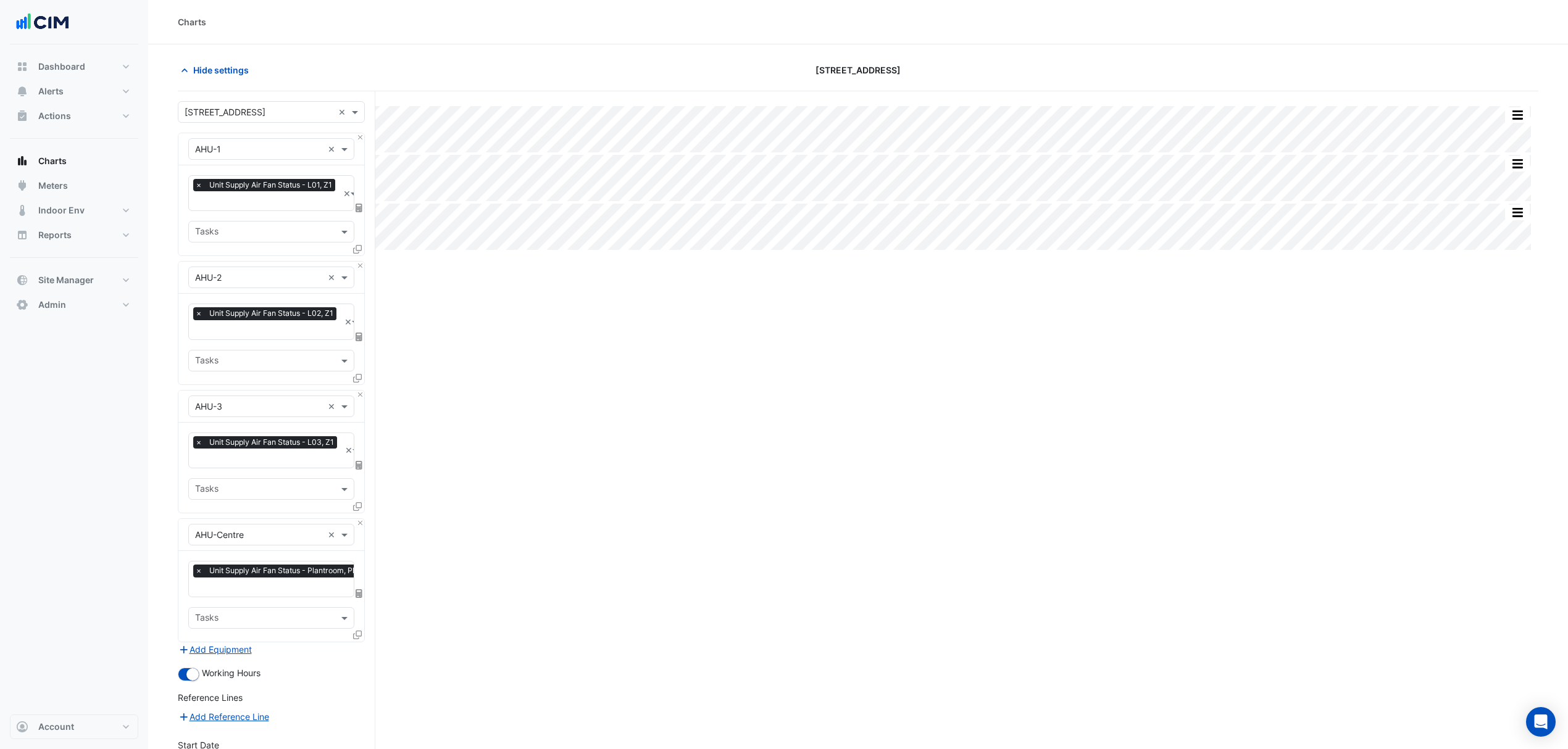
click at [358, 637] on icon at bounding box center [357, 635] width 8 height 8
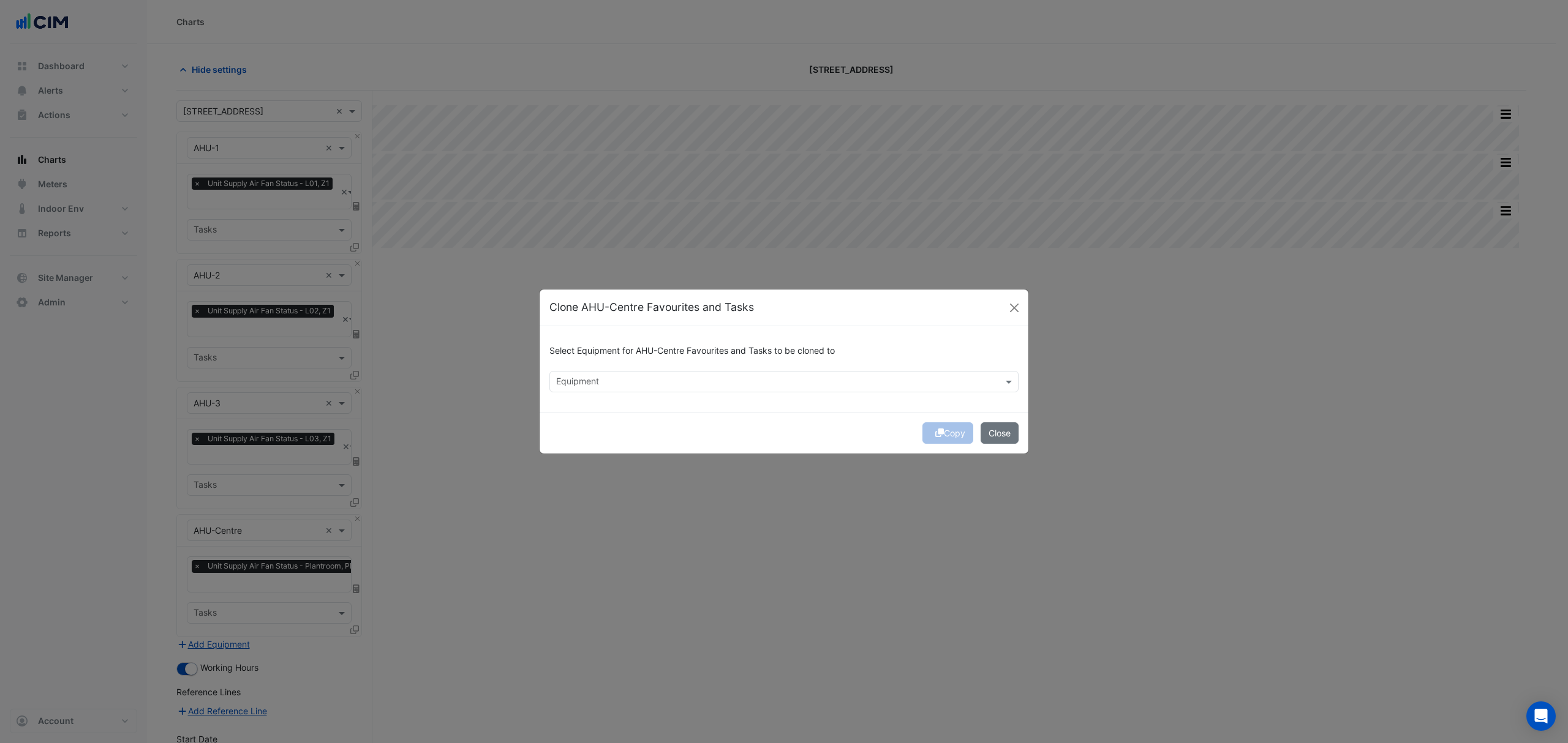
drag, startPoint x: 595, startPoint y: 378, endPoint x: 600, endPoint y: 384, distance: 7.8
click at [596, 379] on input "text" at bounding box center [777, 383] width 442 height 13
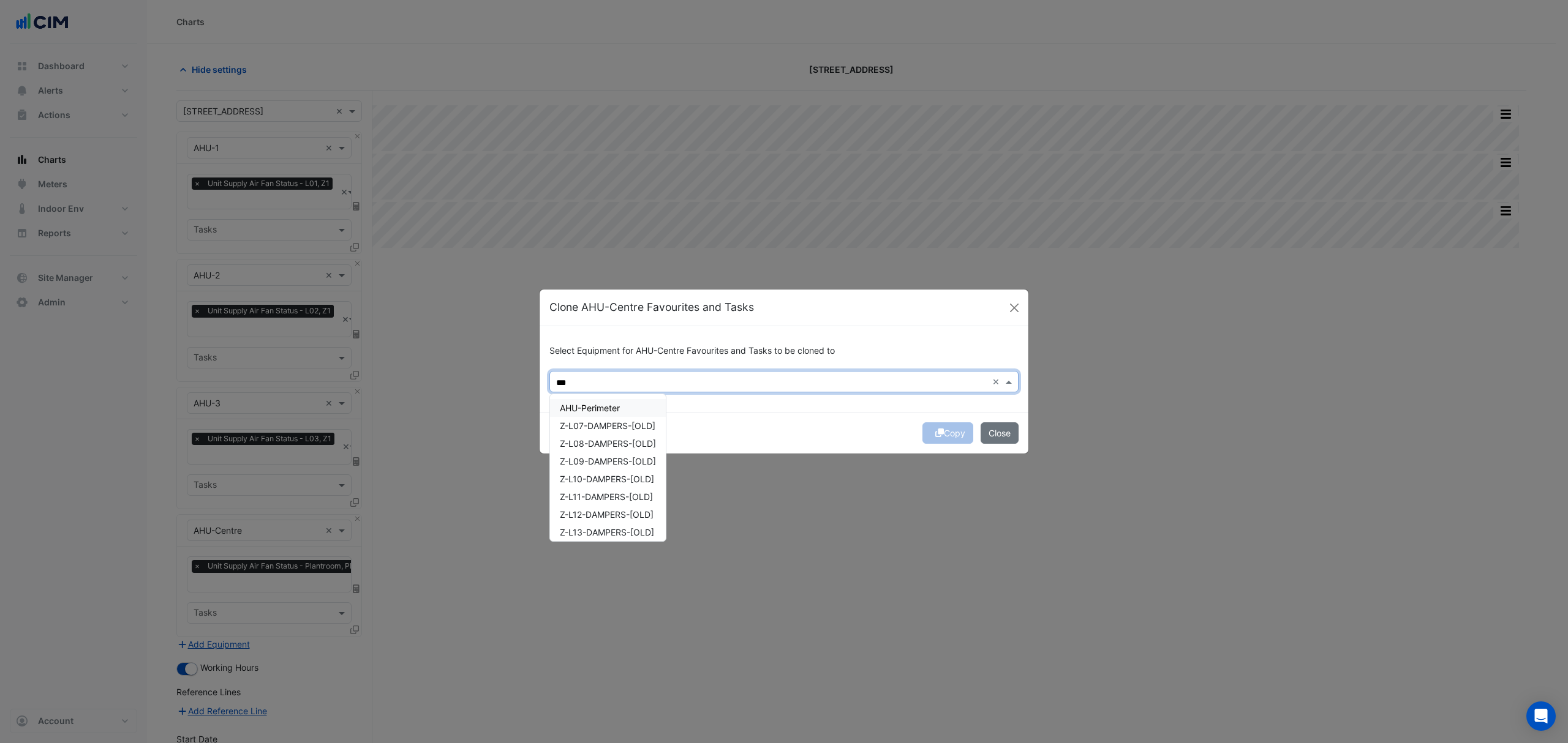
click at [623, 400] on div "AHU-Perimeter" at bounding box center [608, 408] width 116 height 18
type input "***"
click at [763, 417] on div "Copy Close" at bounding box center [784, 433] width 489 height 42
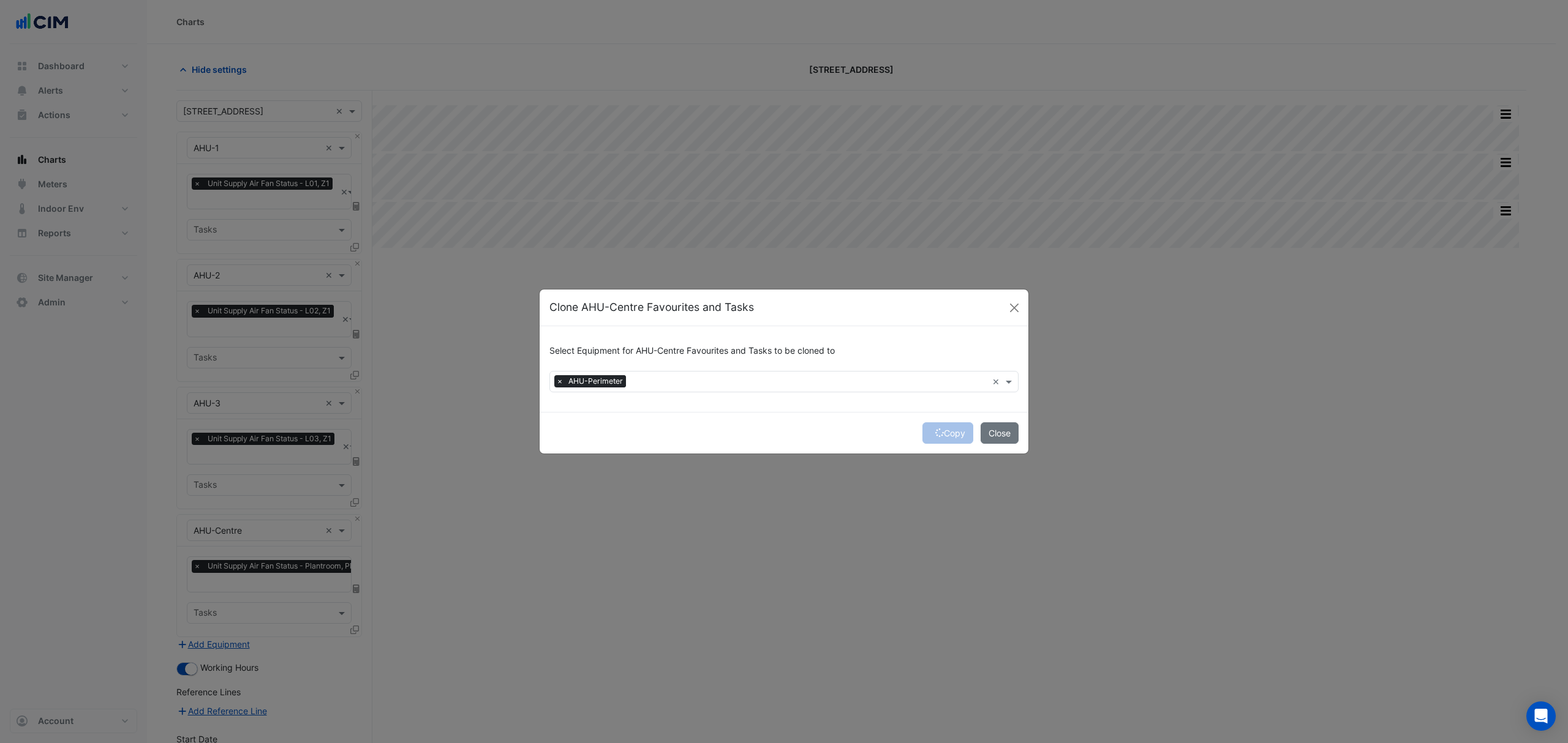
click at [941, 439] on div "Copy Close" at bounding box center [784, 433] width 489 height 42
click at [946, 429] on div "Copy Close" at bounding box center [784, 433] width 489 height 42
click at [947, 429] on div "Copy Close" at bounding box center [784, 433] width 489 height 42
click at [947, 429] on button "Copy" at bounding box center [947, 433] width 51 height 22
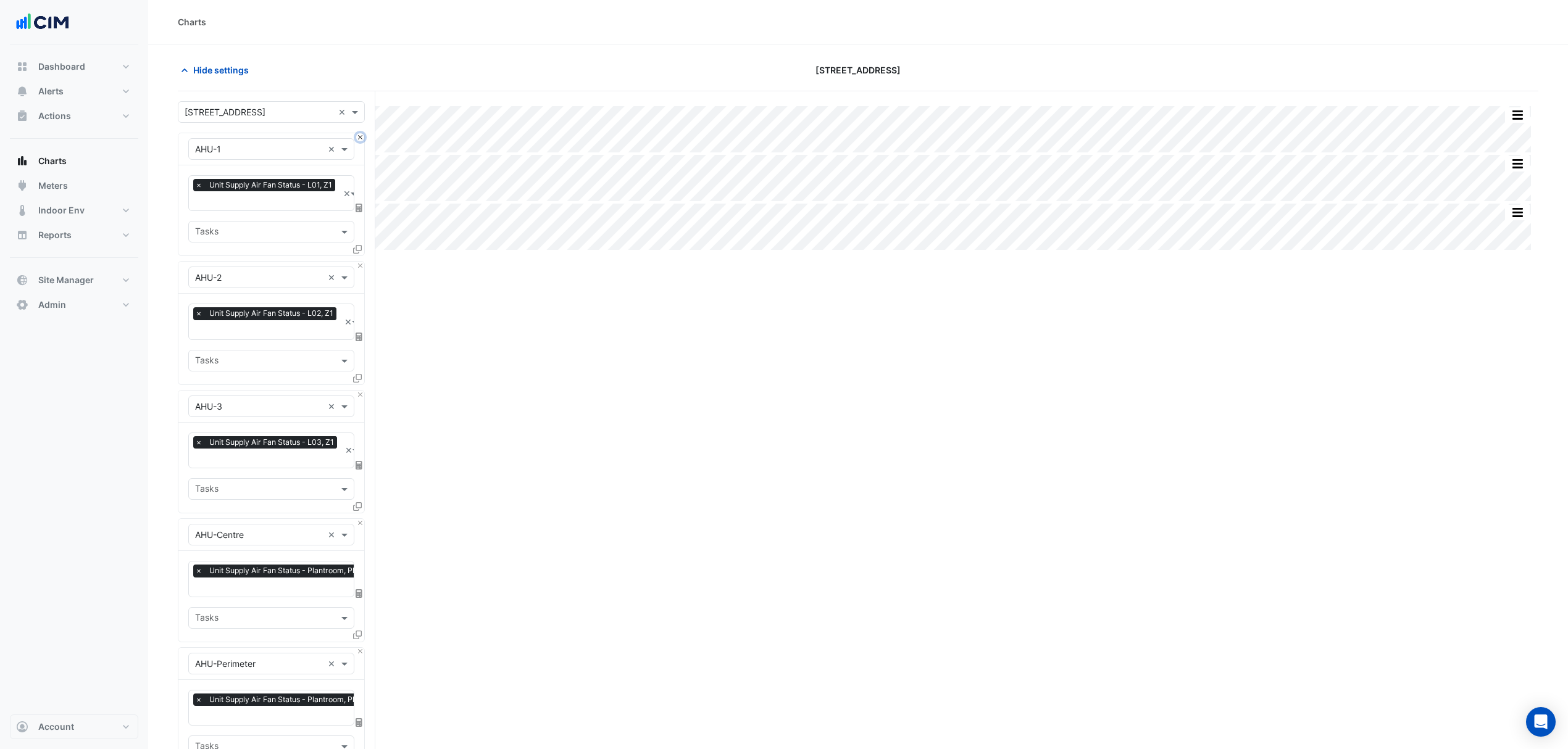
click at [363, 135] on button "Close" at bounding box center [360, 137] width 8 height 8
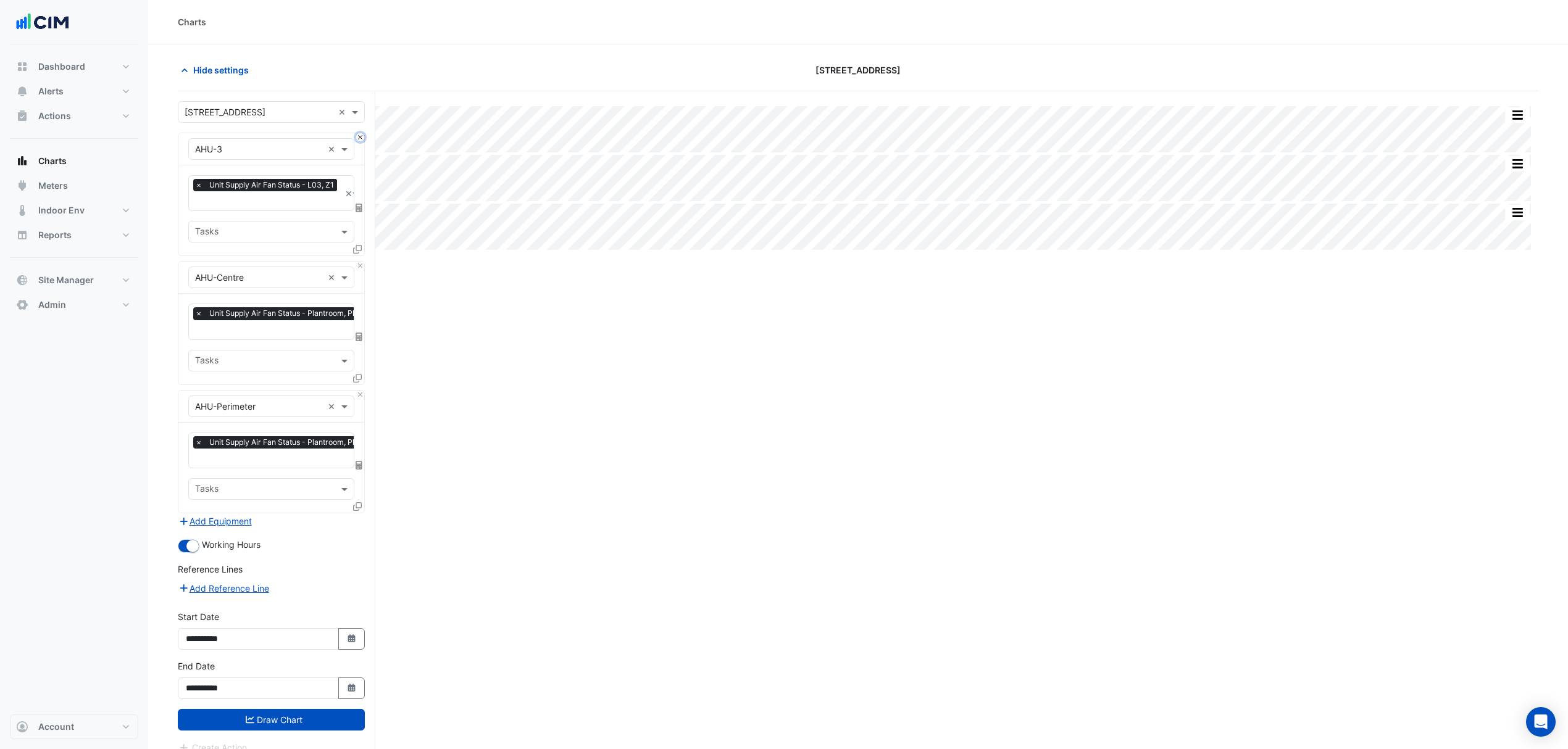
click at [363, 135] on button "Close" at bounding box center [360, 137] width 8 height 8
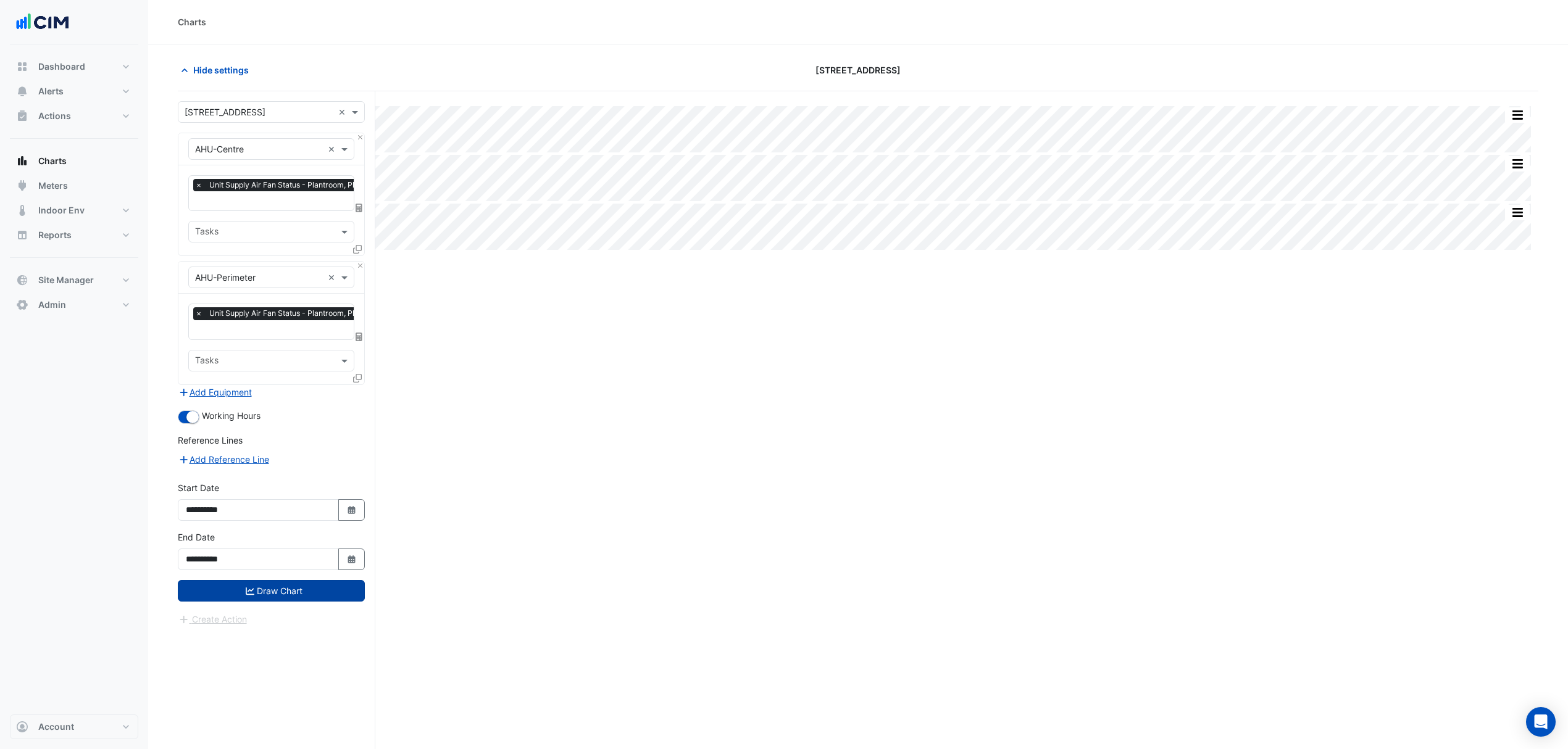
click at [319, 589] on button "Draw Chart" at bounding box center [271, 592] width 187 height 22
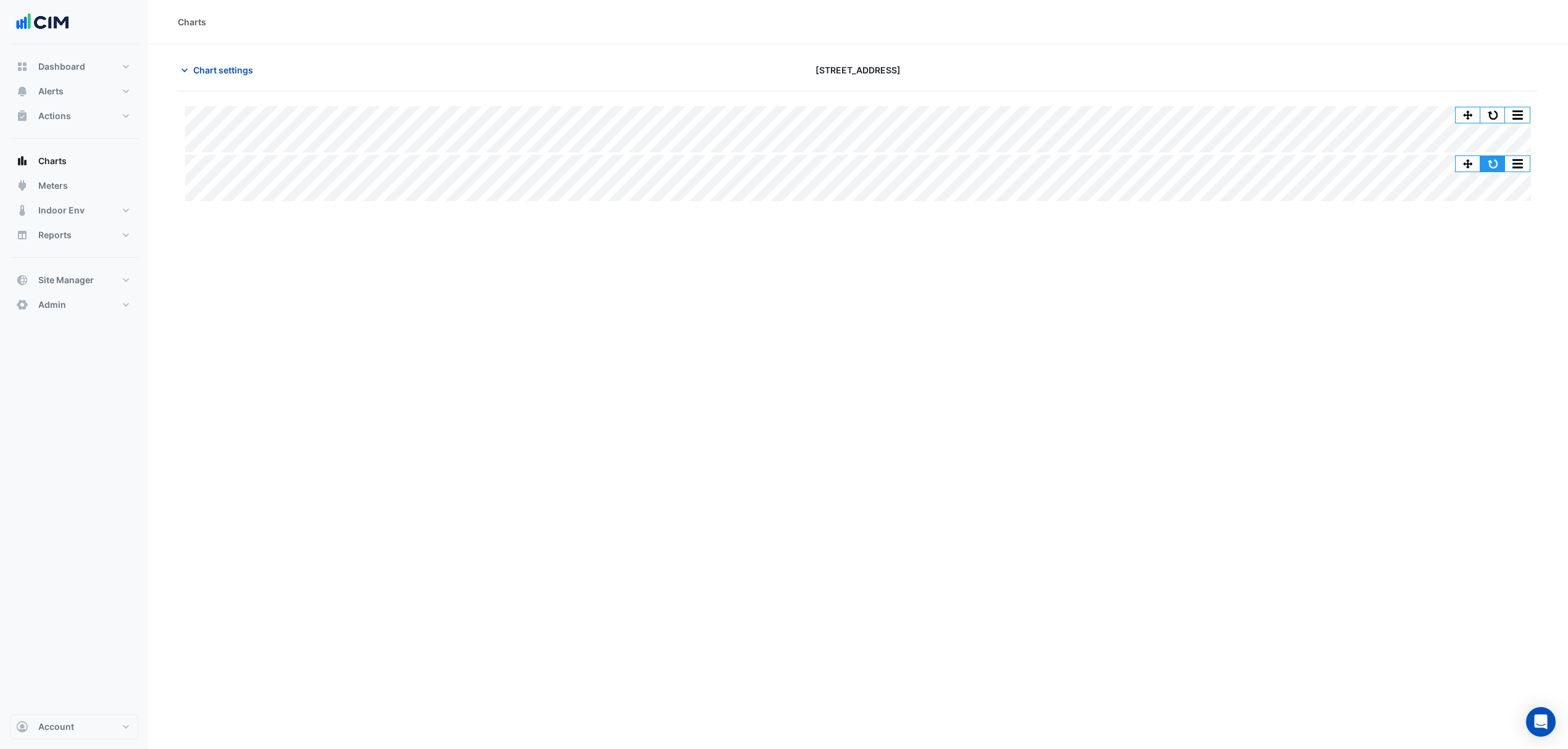
click at [1497, 163] on button "button" at bounding box center [1492, 164] width 25 height 15
click at [1488, 161] on button "button" at bounding box center [1492, 164] width 25 height 15
click at [189, 75] on icon "button" at bounding box center [184, 70] width 13 height 13
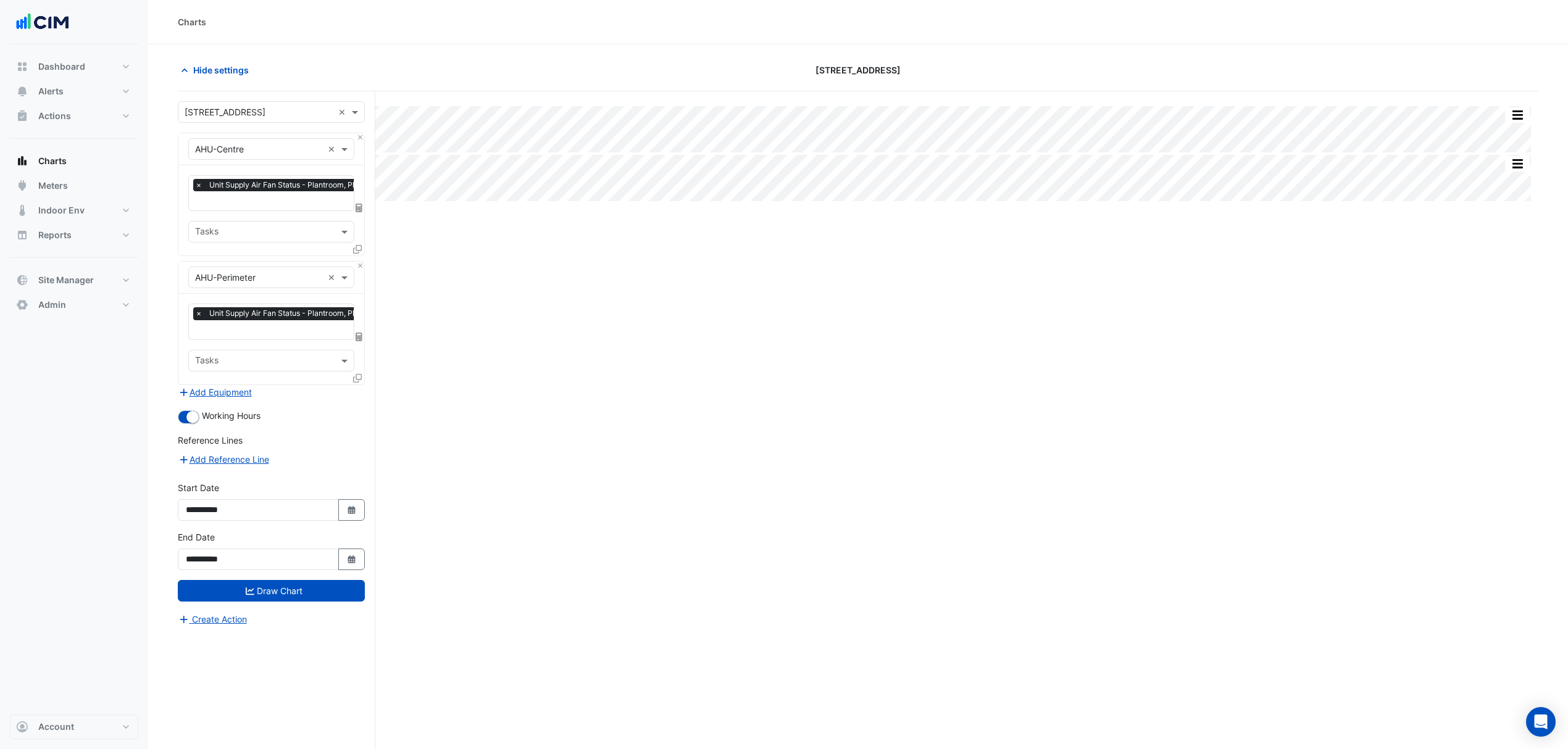
click at [669, 477] on div "Split All Split None Print Save as JPEG Save as PNG Pivot Data Table Export CSV…" at bounding box center [858, 443] width 1361 height 705
click at [196, 72] on span "Hide settings" at bounding box center [221, 69] width 56 height 13
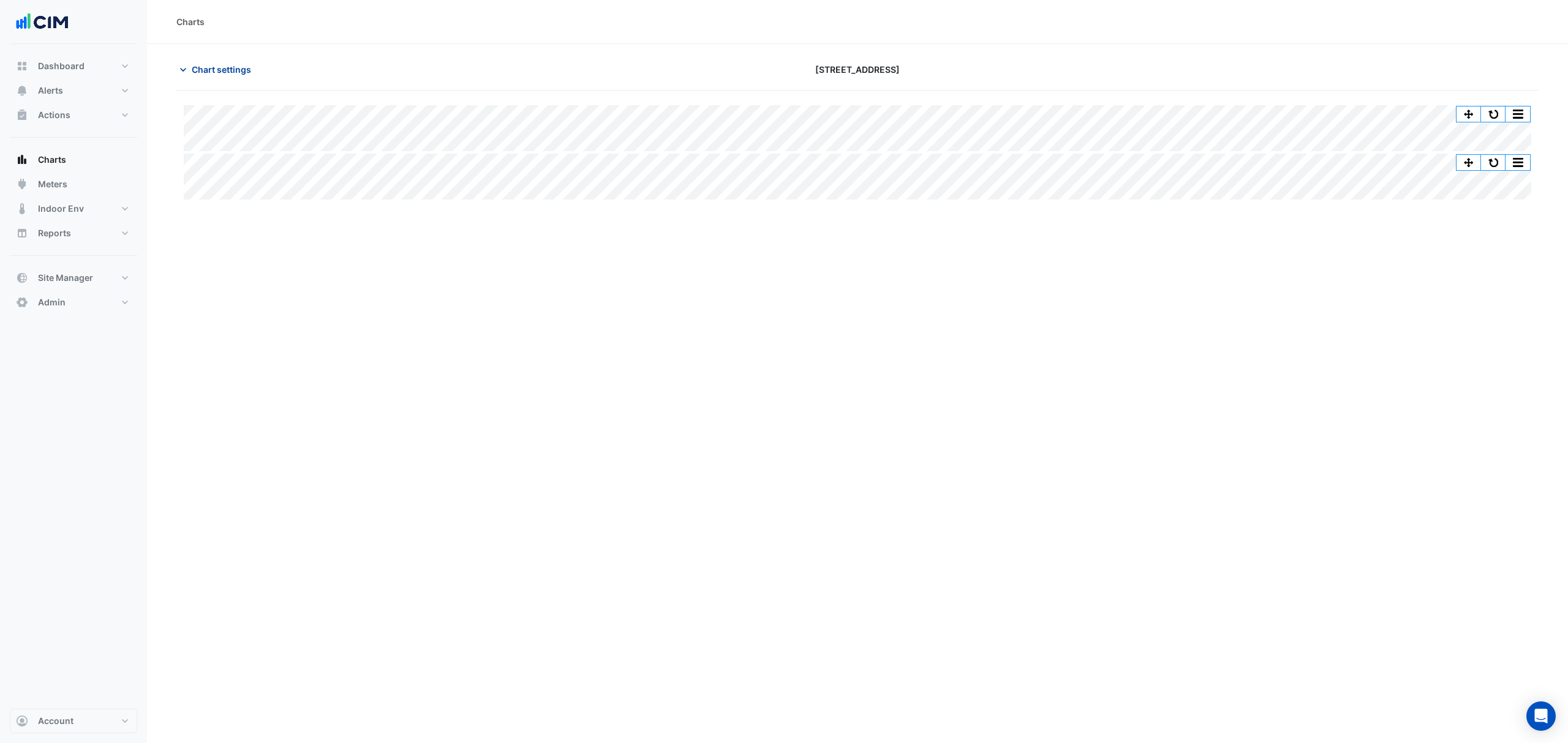
click at [221, 63] on span "Chart settings" at bounding box center [221, 69] width 60 height 13
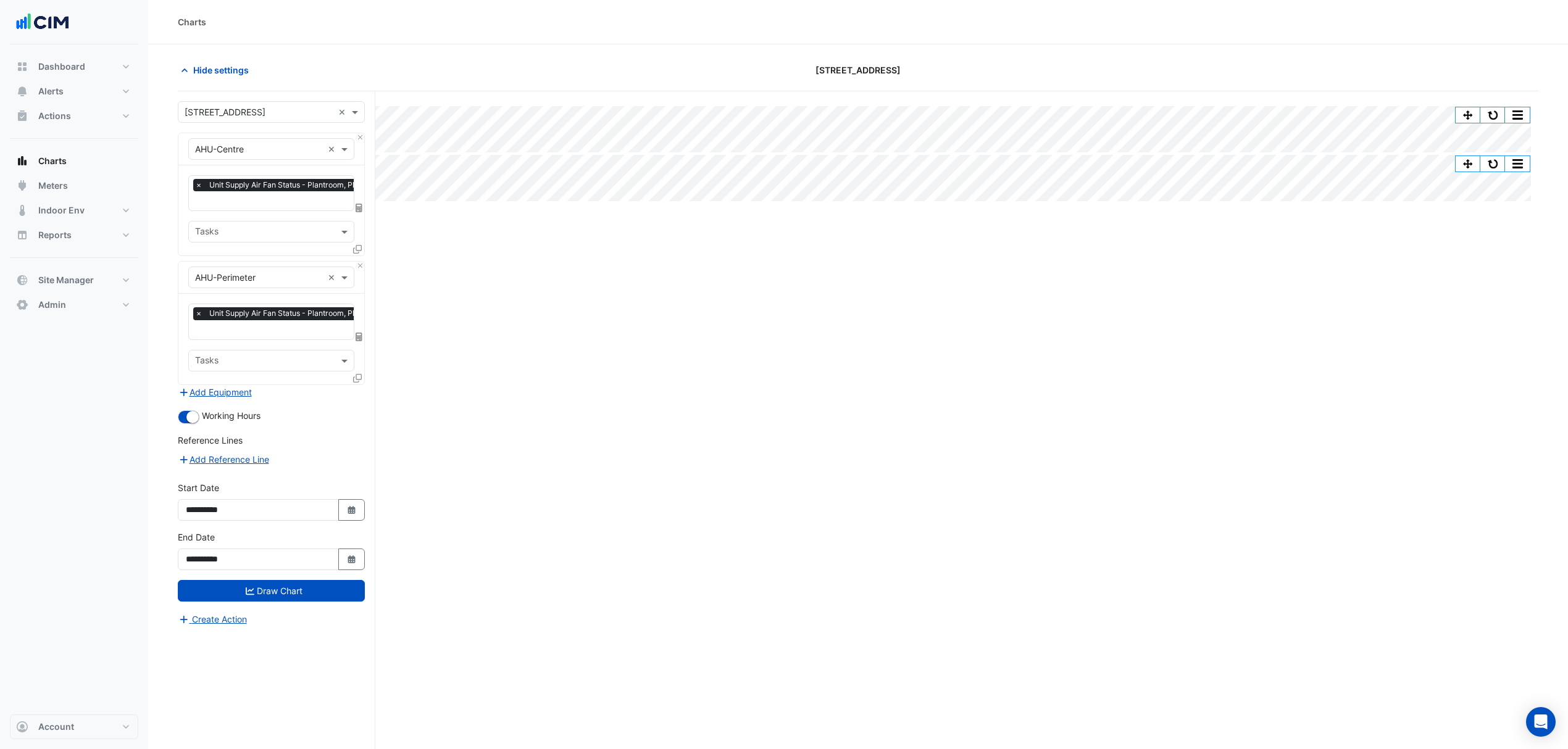
click at [1253, 19] on div "Charts" at bounding box center [858, 21] width 1361 height 13
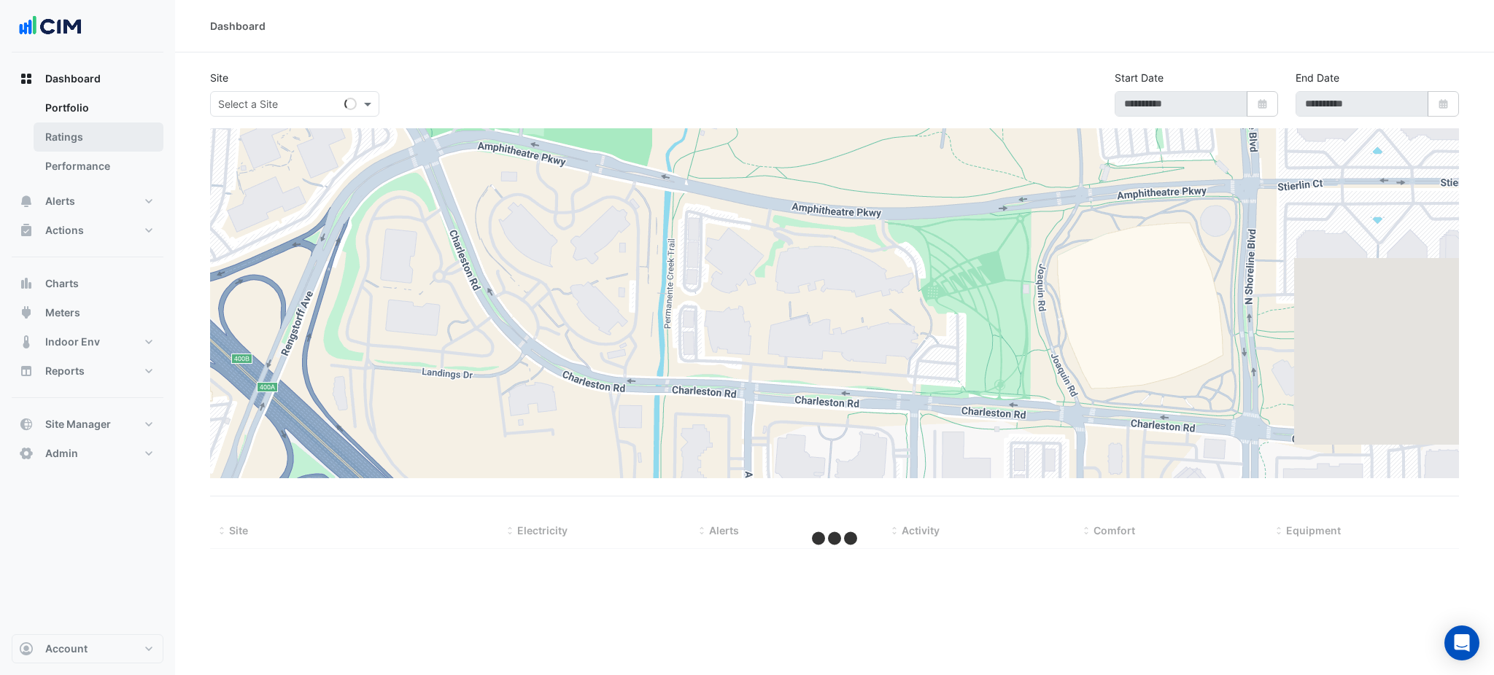
click at [125, 148] on link "Ratings" at bounding box center [99, 137] width 130 height 29
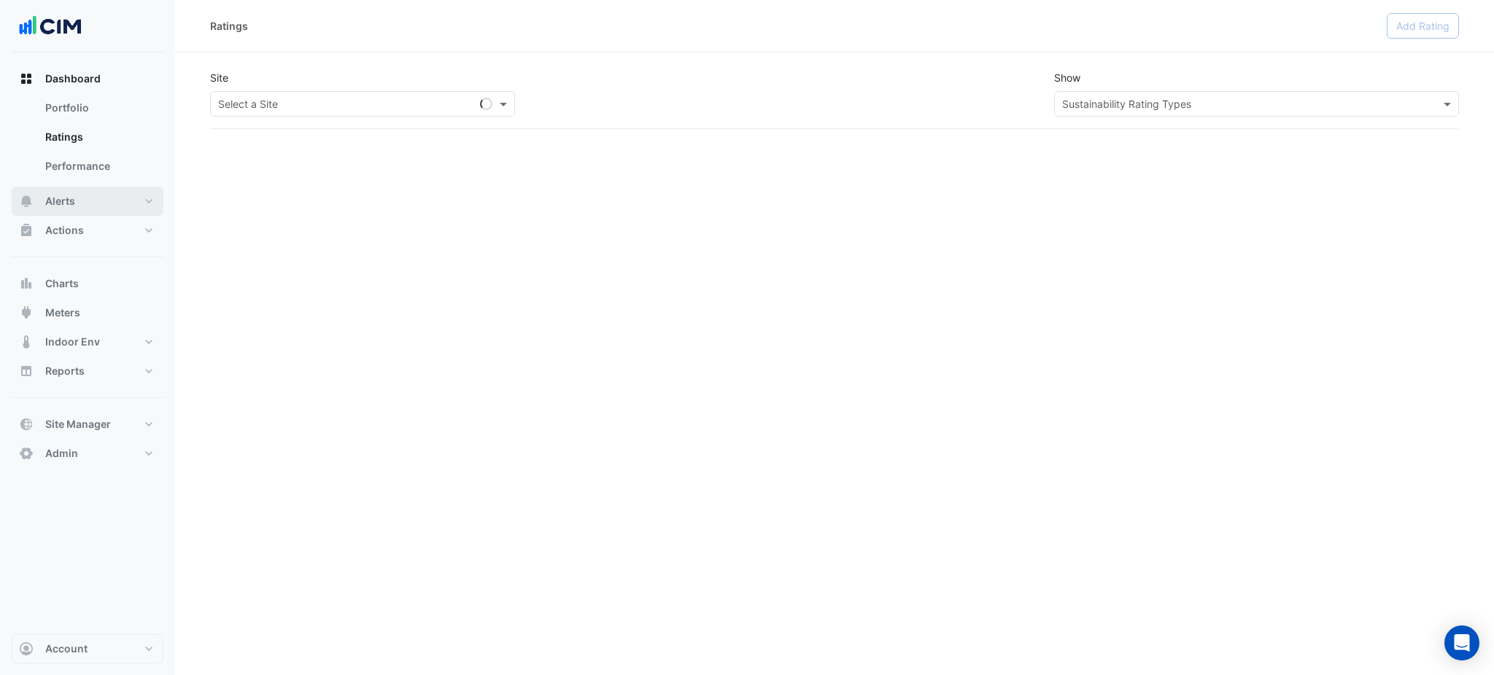
click at [109, 187] on button "Alerts" at bounding box center [88, 201] width 152 height 29
click at [104, 166] on link "Rules" at bounding box center [99, 166] width 130 height 29
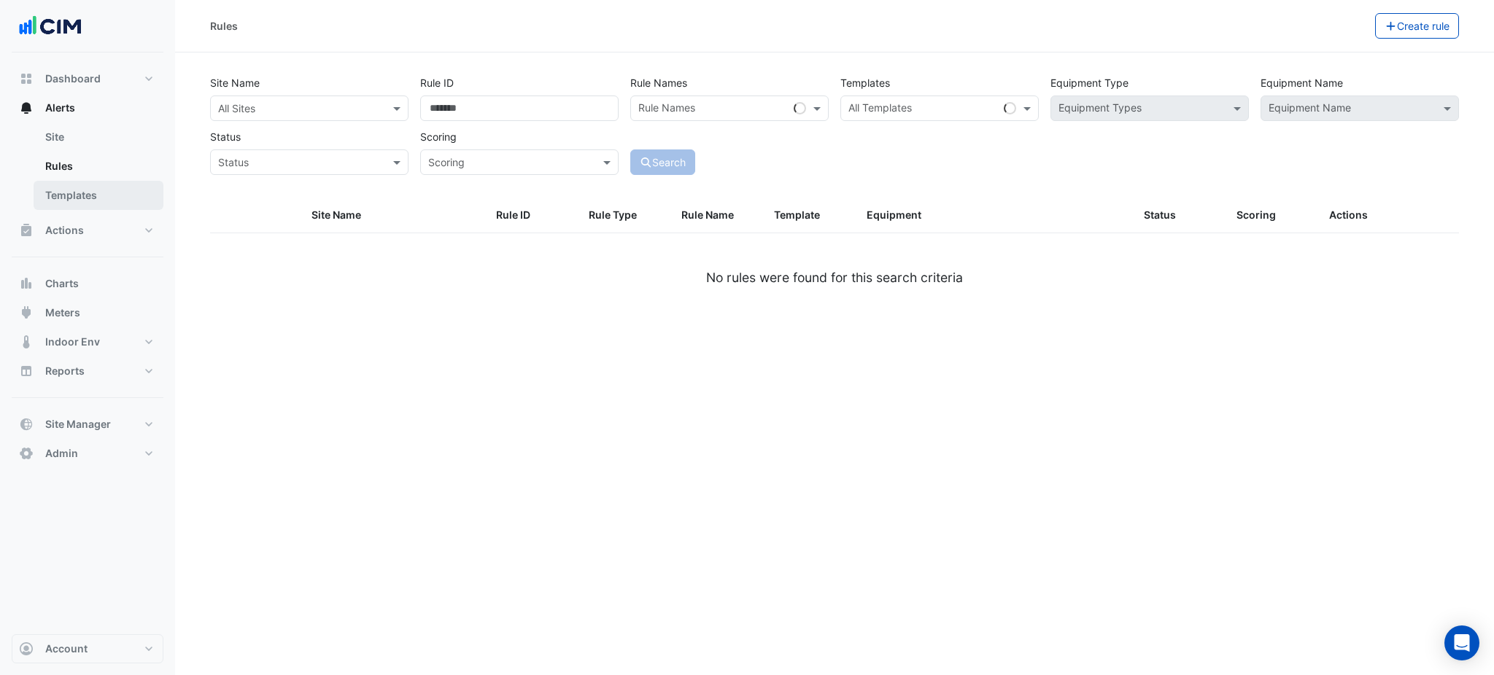
click at [103, 190] on link "Templates" at bounding box center [99, 195] width 130 height 29
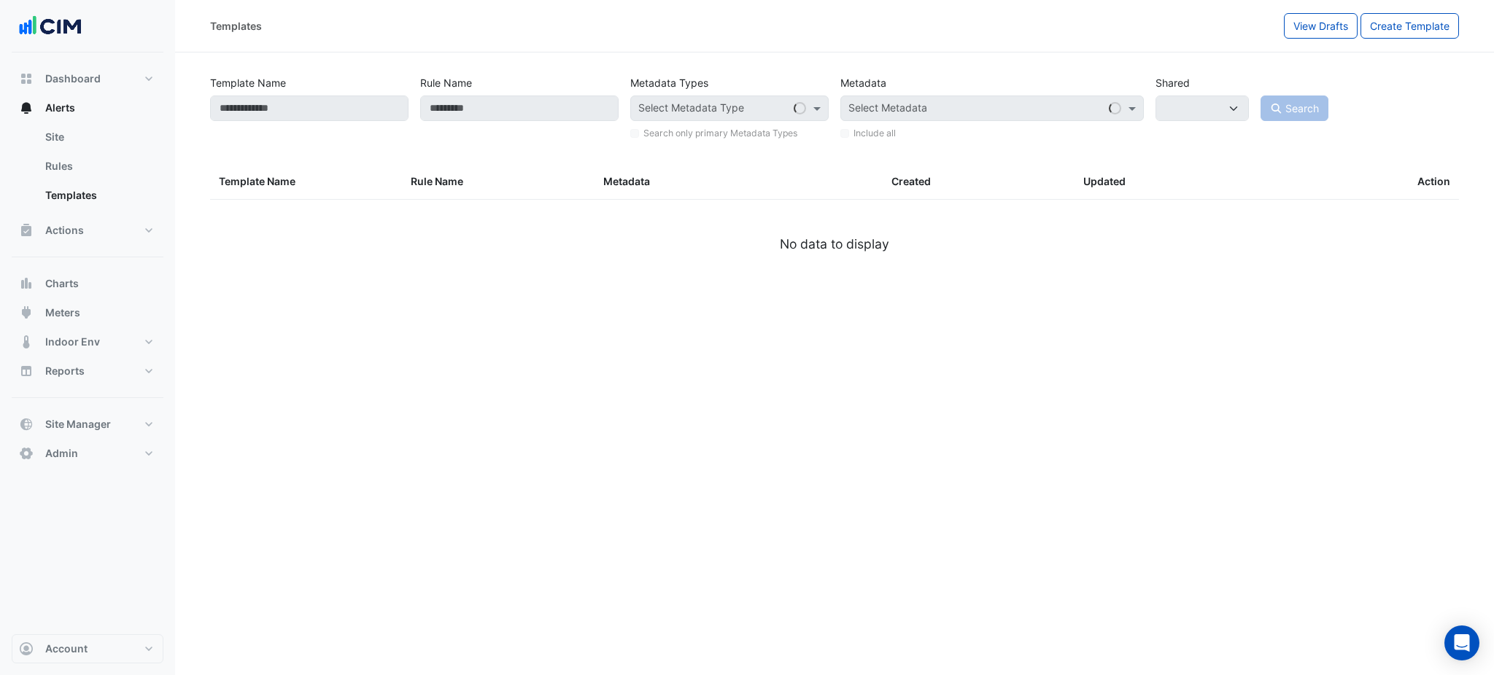
select select
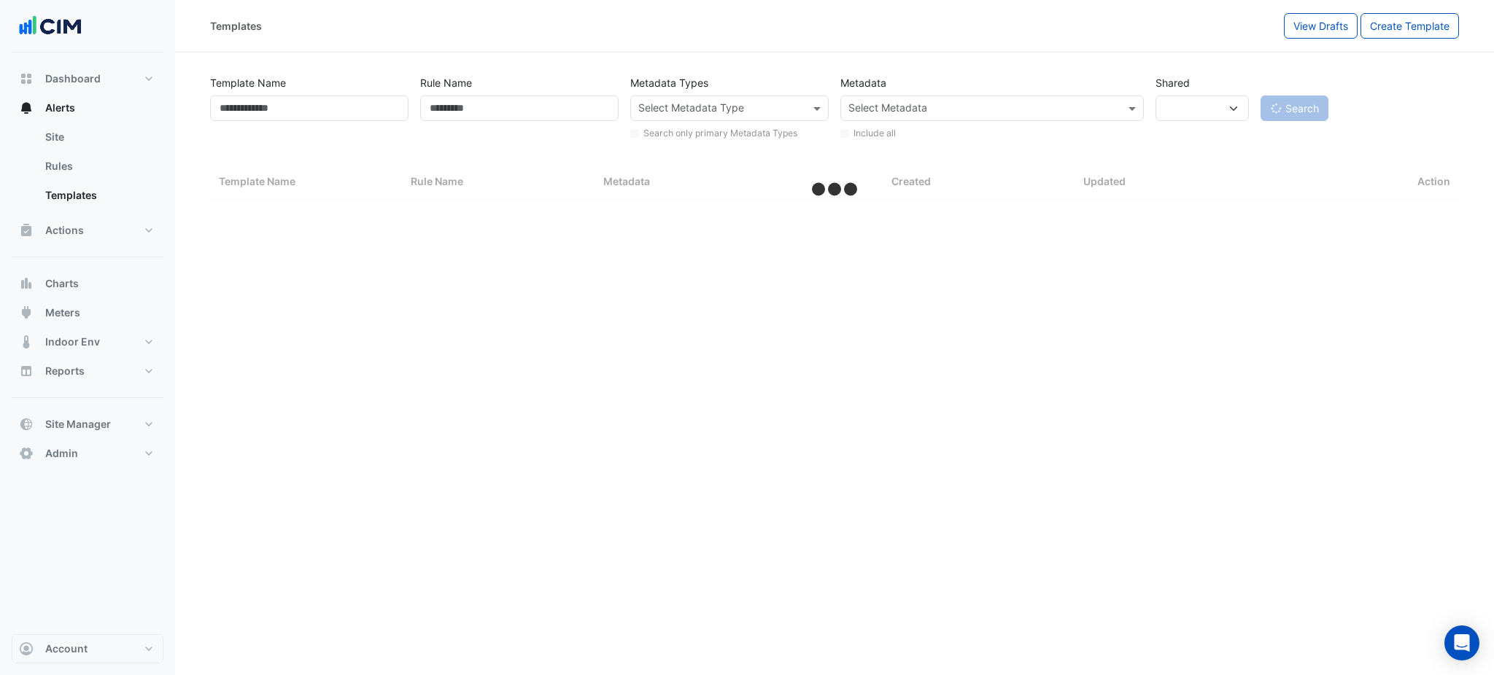
click at [699, 129] on label "Search only primary Metadata Types" at bounding box center [720, 133] width 154 height 13
click at [703, 106] on input "text" at bounding box center [721, 109] width 166 height 15
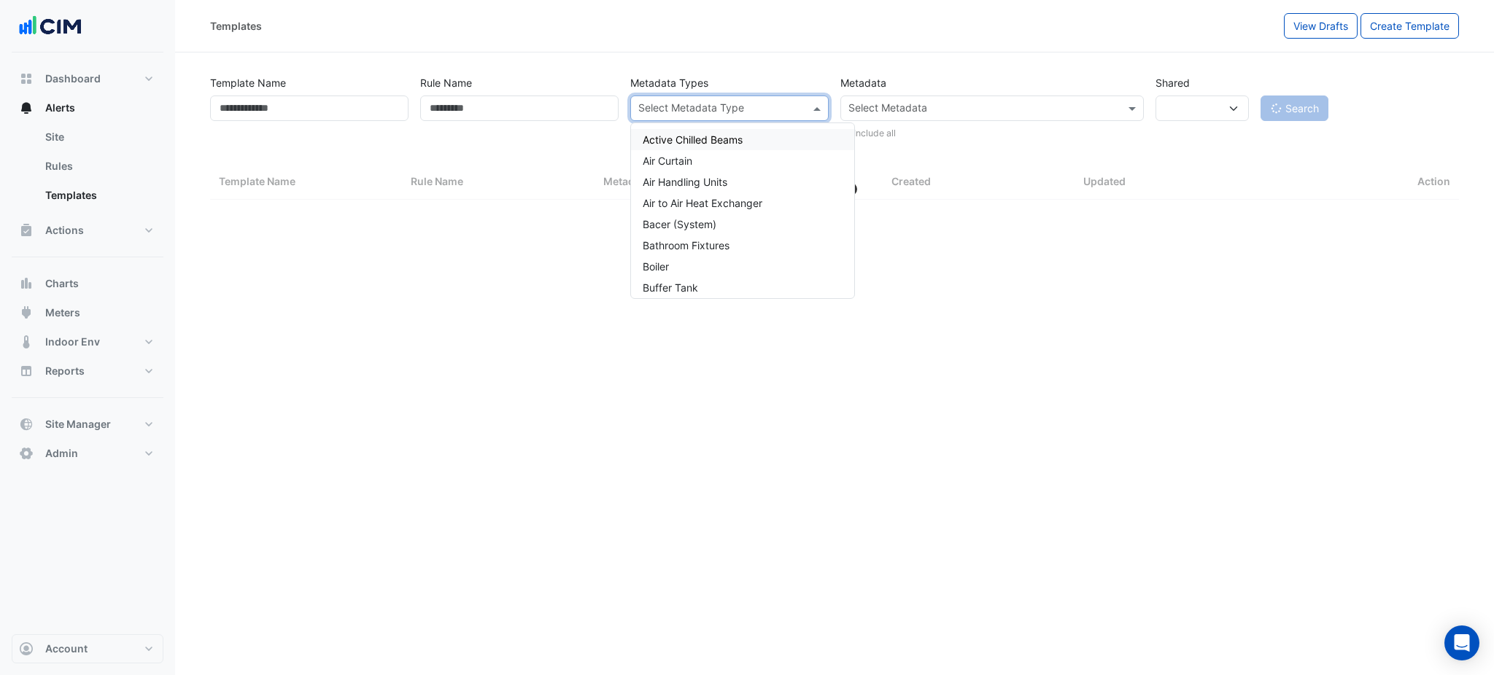
select select "***"
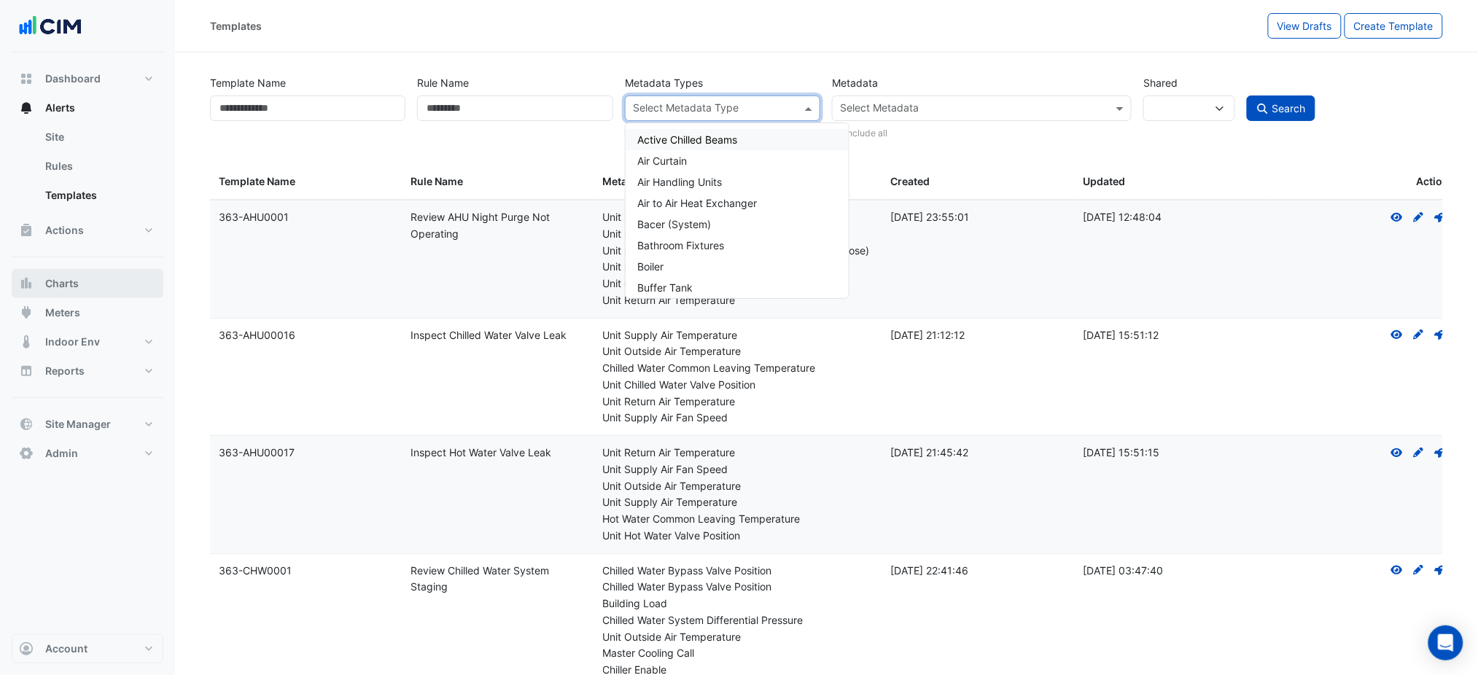
click at [94, 269] on button "Charts" at bounding box center [88, 283] width 152 height 29
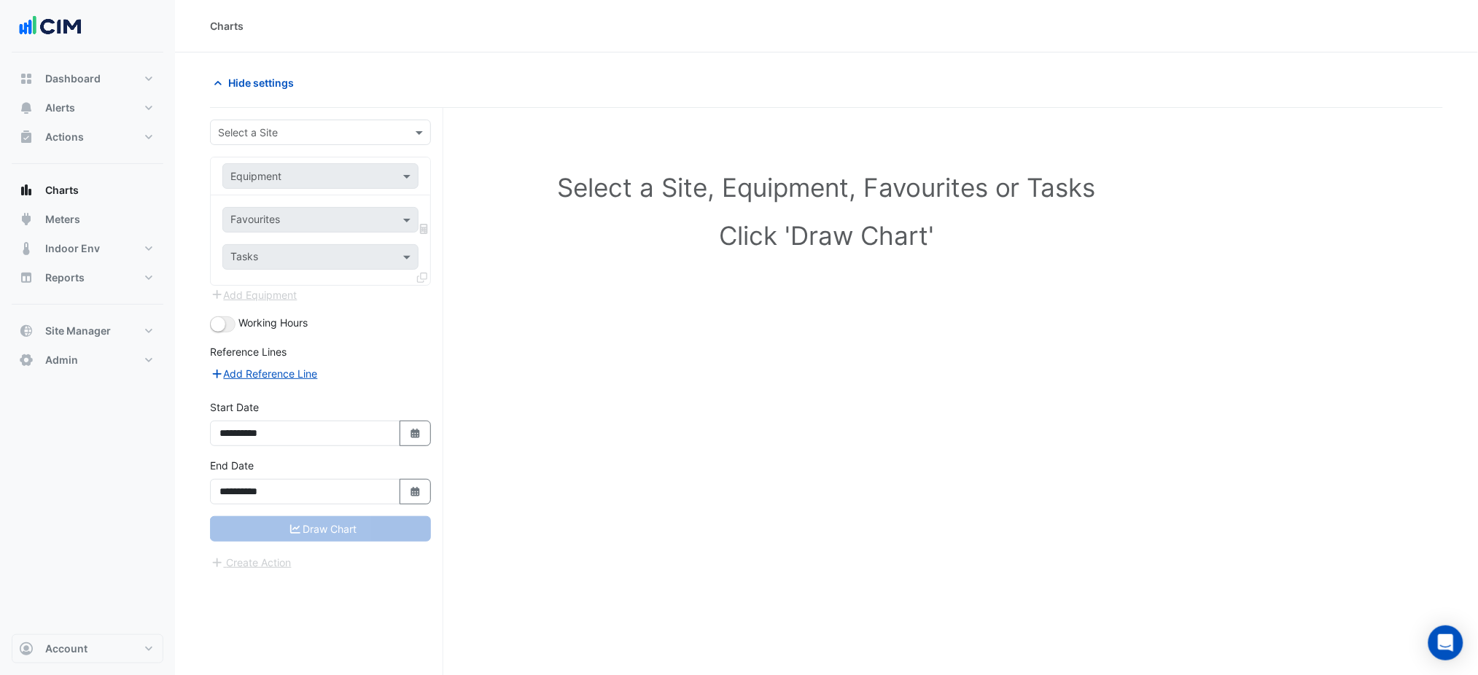
click at [309, 120] on div "Select a Site" at bounding box center [320, 133] width 221 height 26
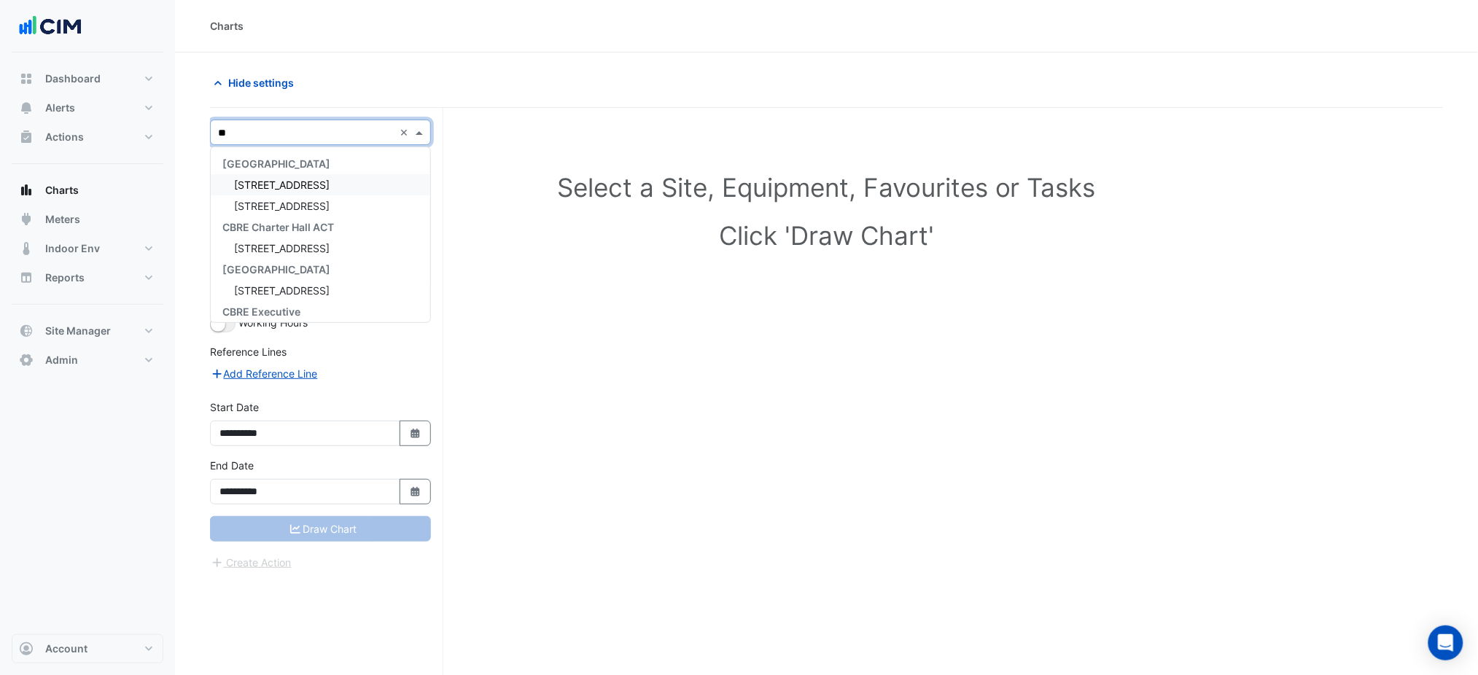
type input "***"
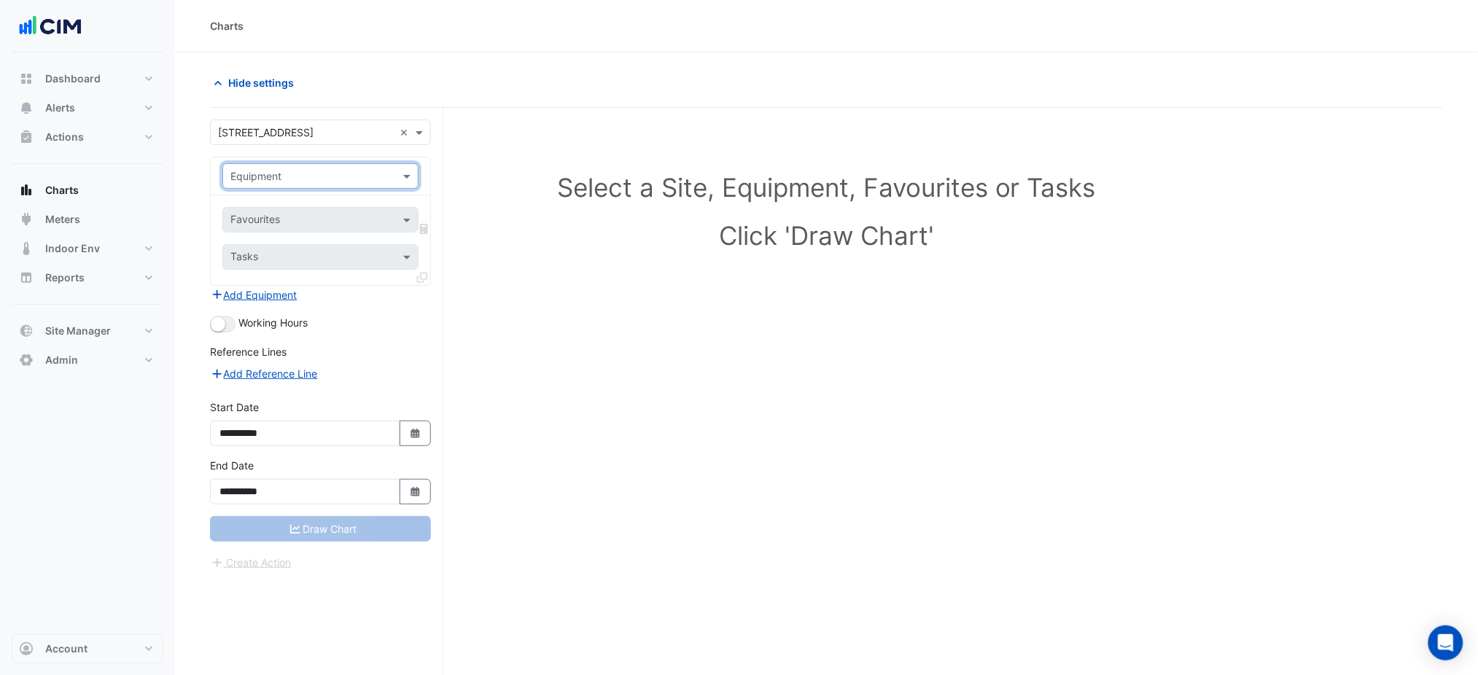
type input "*"
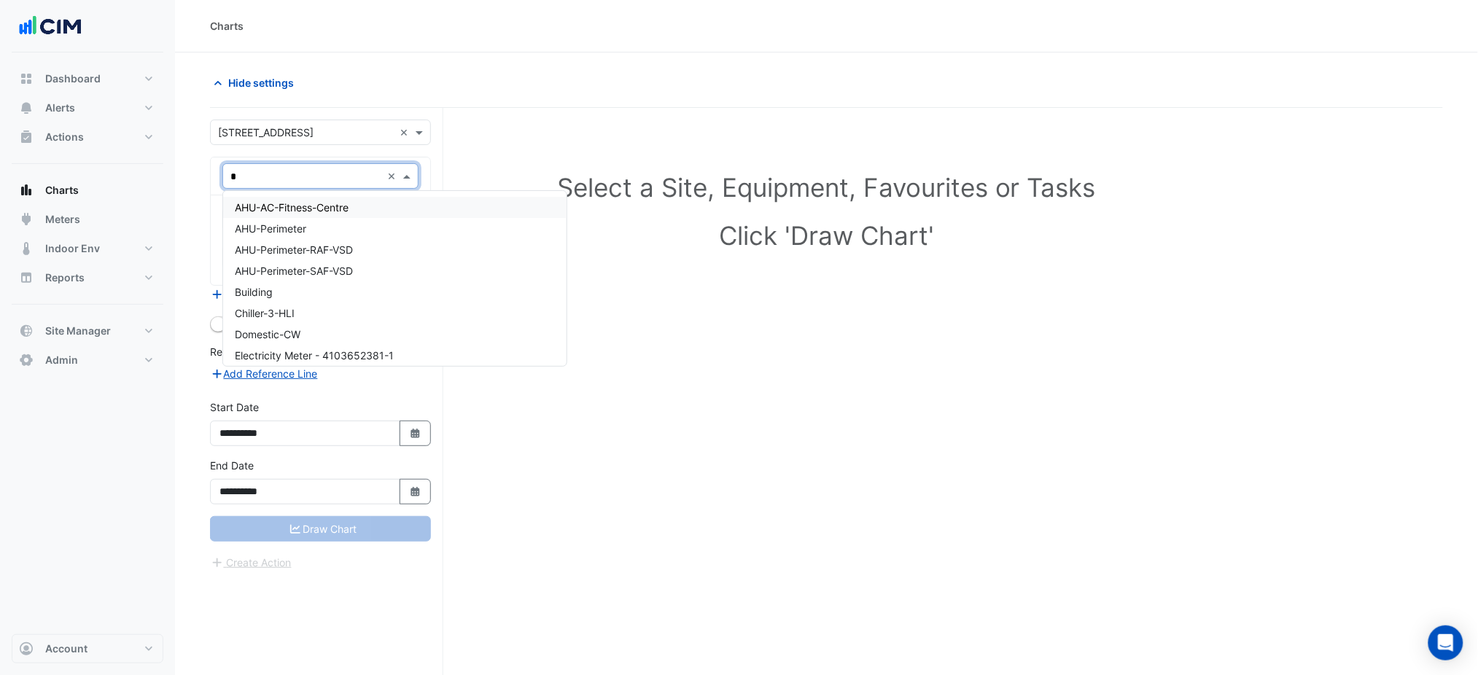
type input "**"
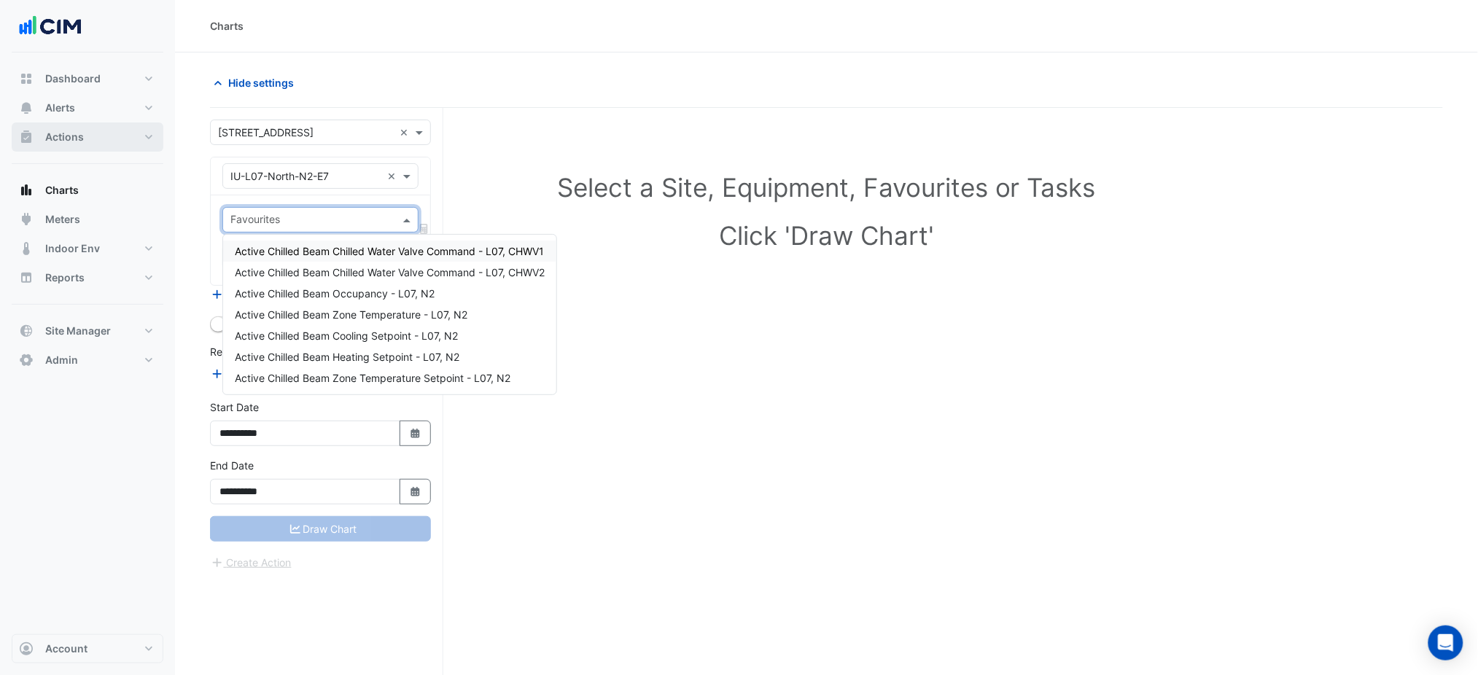
click at [101, 133] on button "Actions" at bounding box center [88, 137] width 152 height 29
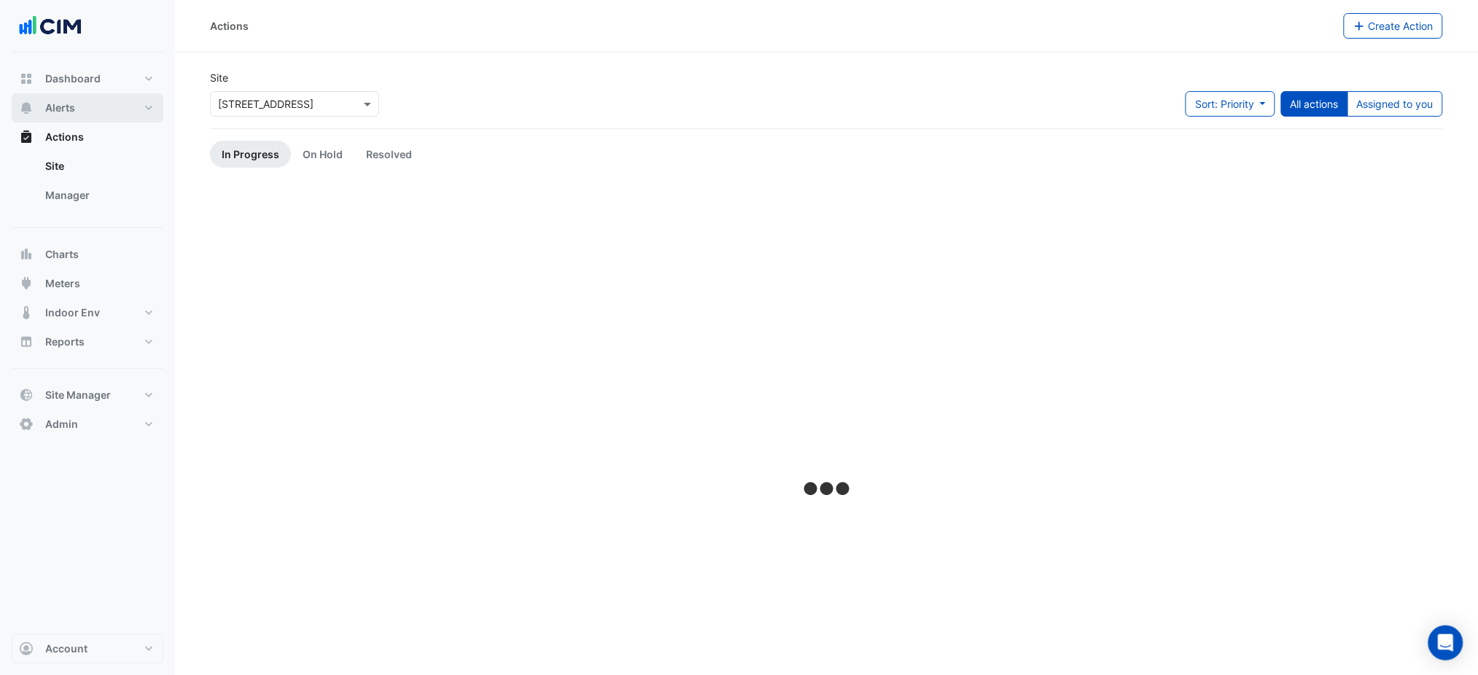
click at [101, 109] on button "Alerts" at bounding box center [88, 107] width 152 height 29
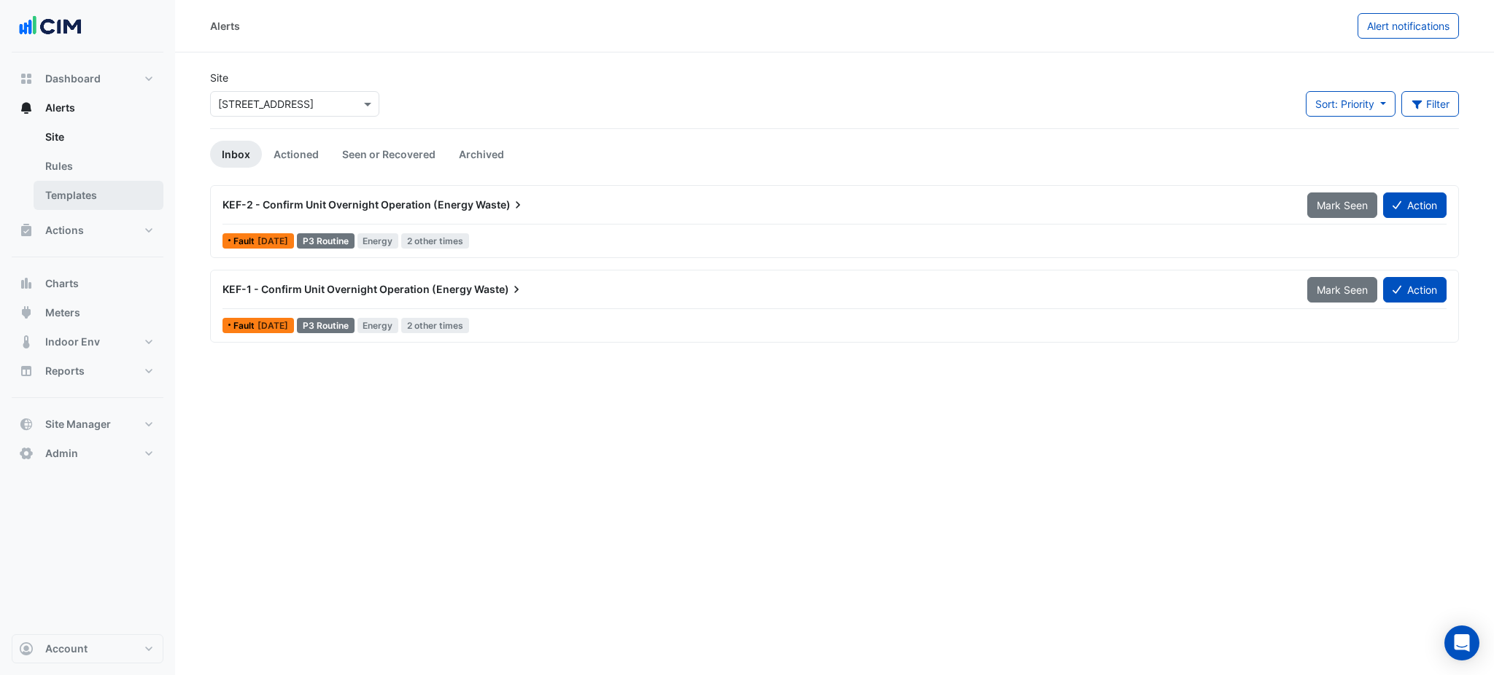
click at [104, 195] on link "Templates" at bounding box center [99, 195] width 130 height 29
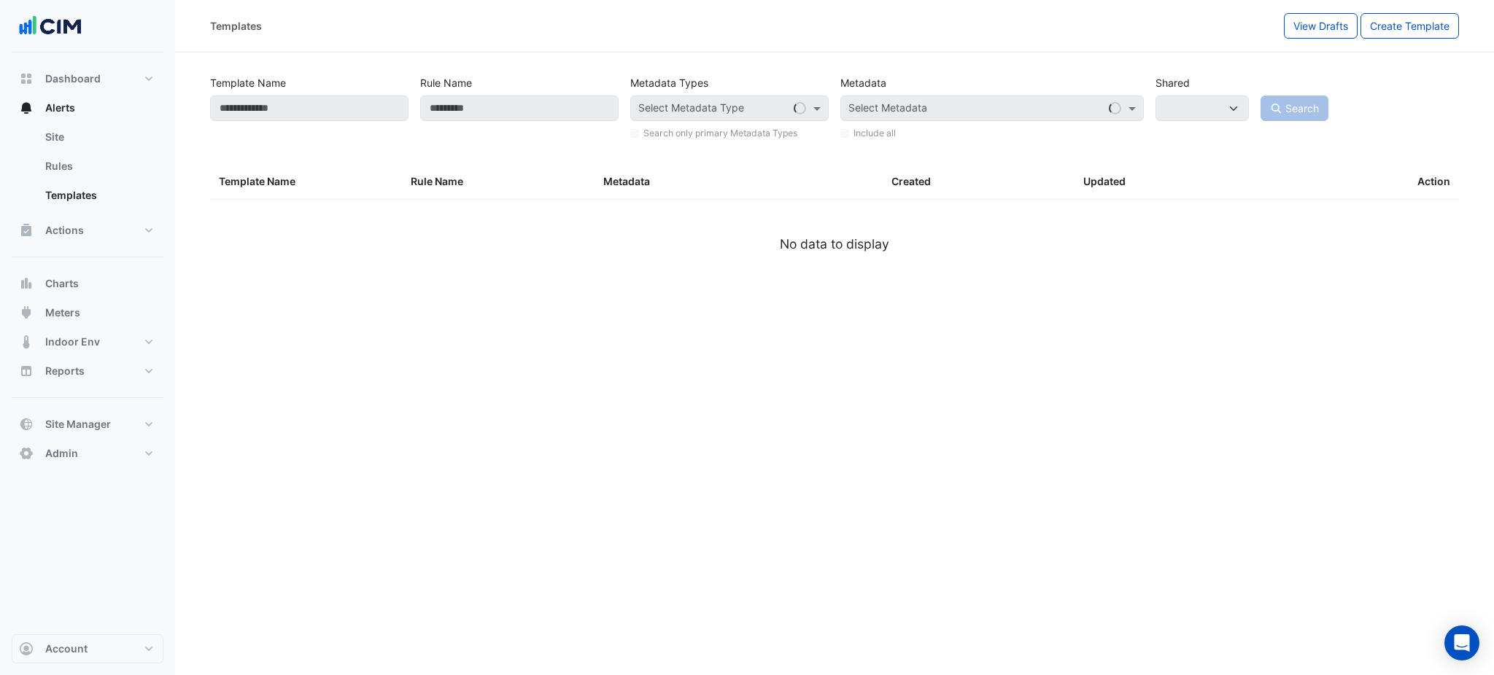
select select
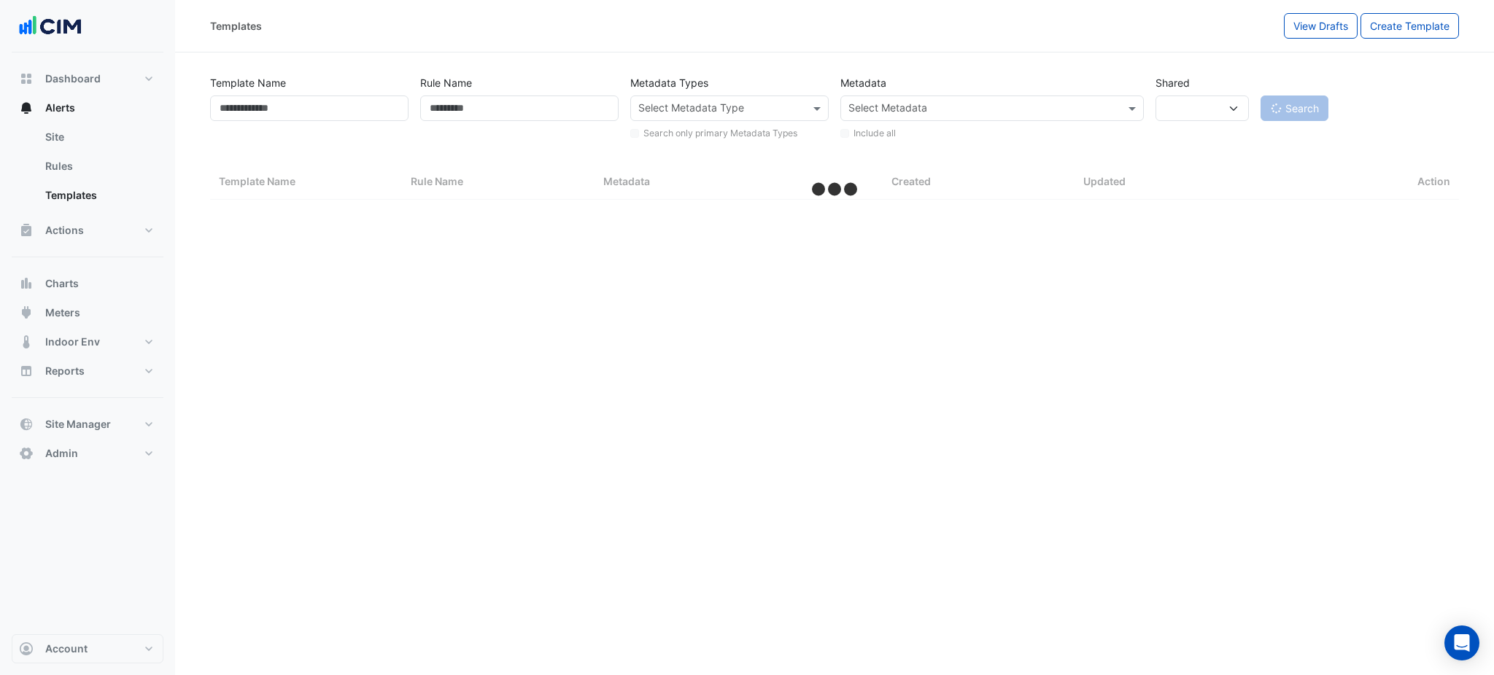
click at [880, 114] on input "text" at bounding box center [983, 109] width 271 height 15
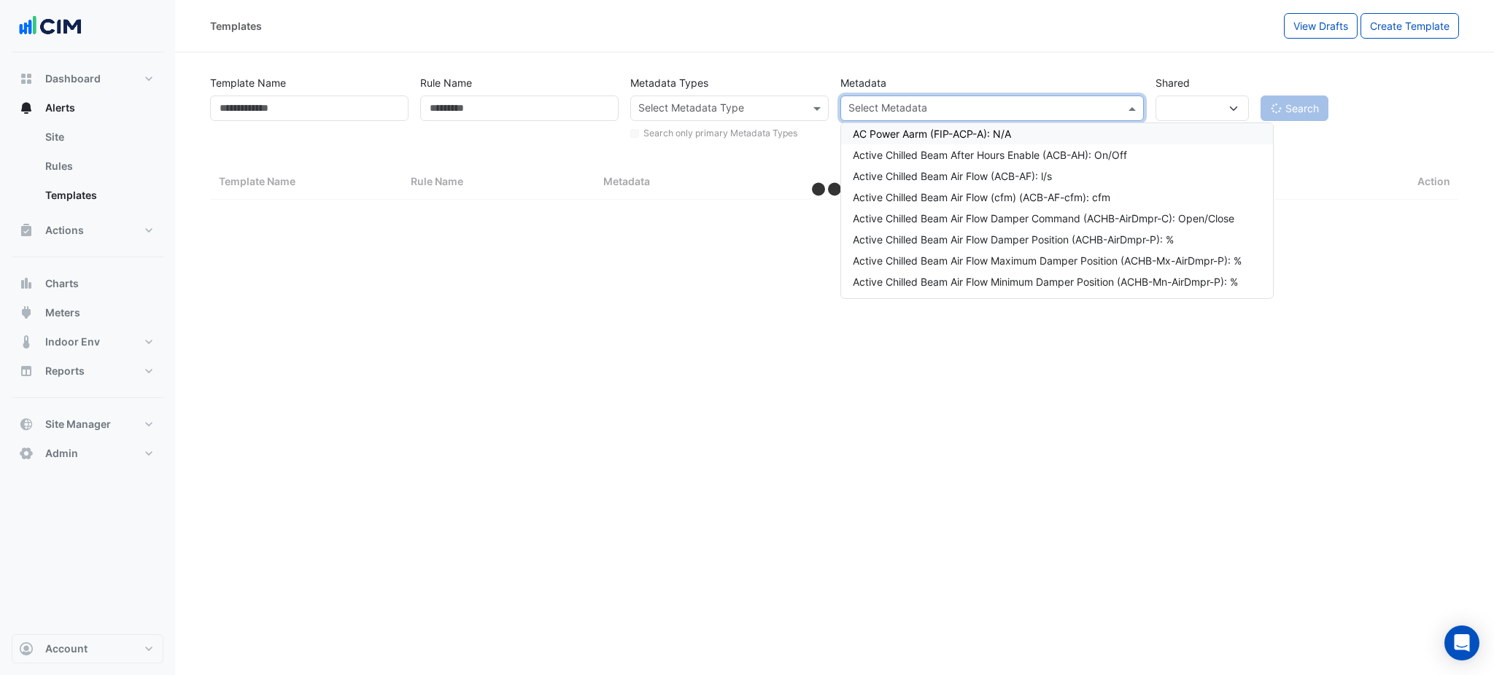
click at [729, 112] on input "text" at bounding box center [721, 109] width 166 height 15
select select "***"
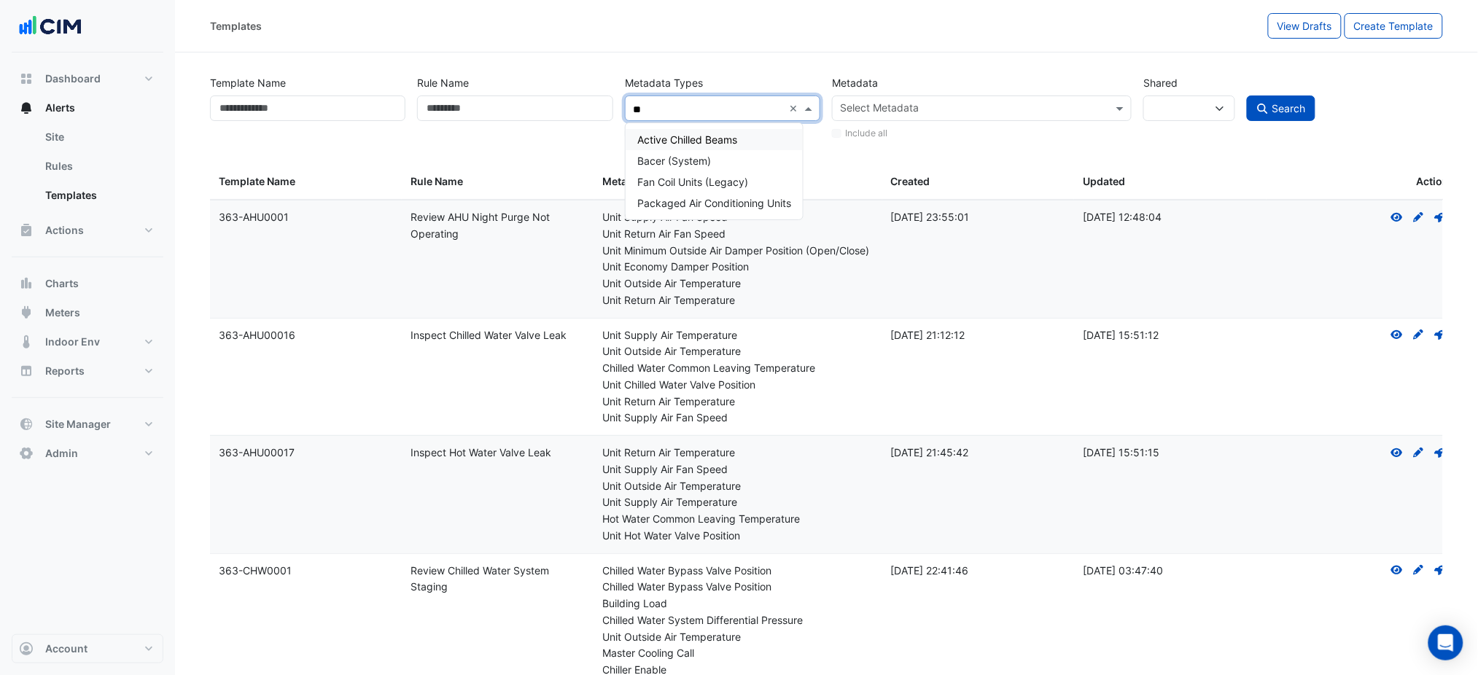
click at [722, 132] on div "Active Chilled Beams" at bounding box center [714, 139] width 177 height 21
type input "**"
drag, startPoint x: 859, startPoint y: 74, endPoint x: 868, endPoint y: 76, distance: 8.9
click at [861, 74] on label "Metadata" at bounding box center [855, 83] width 46 height 26
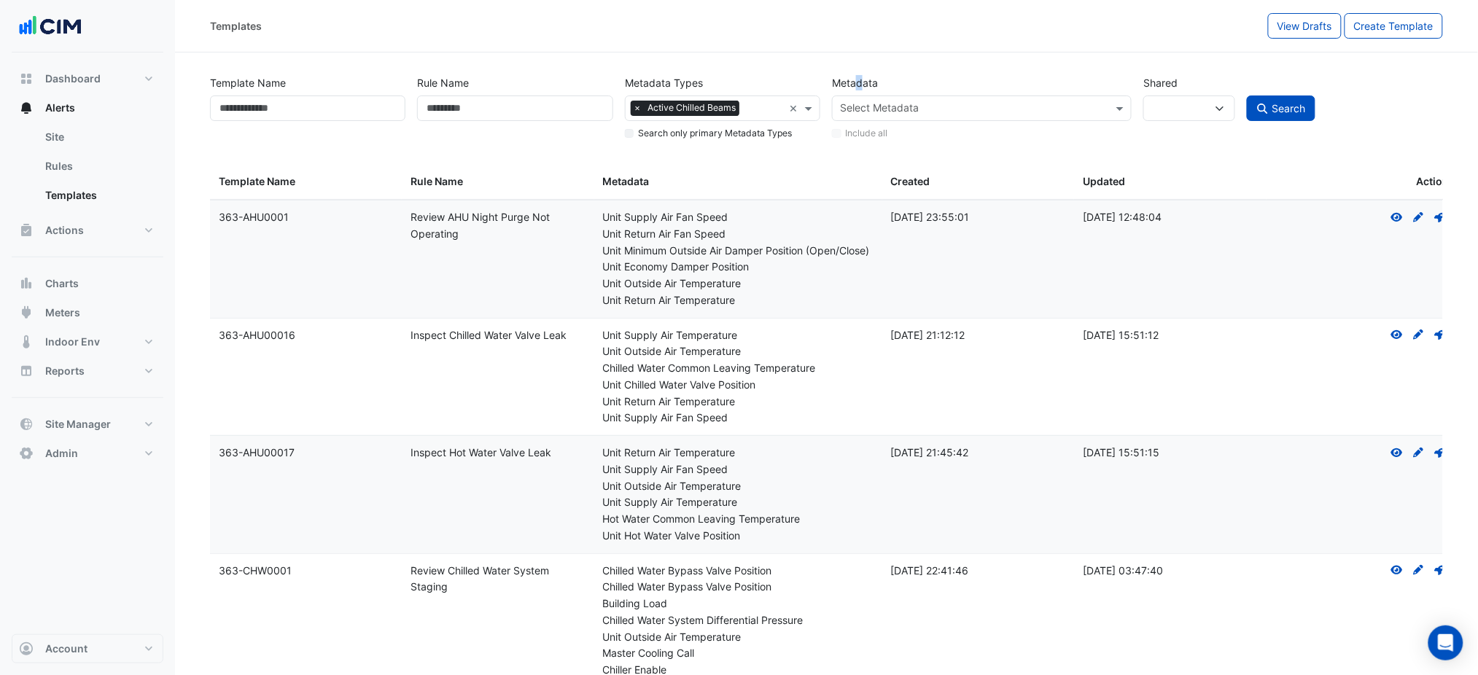
click at [1296, 111] on span "Search" at bounding box center [1290, 108] width 34 height 12
select select
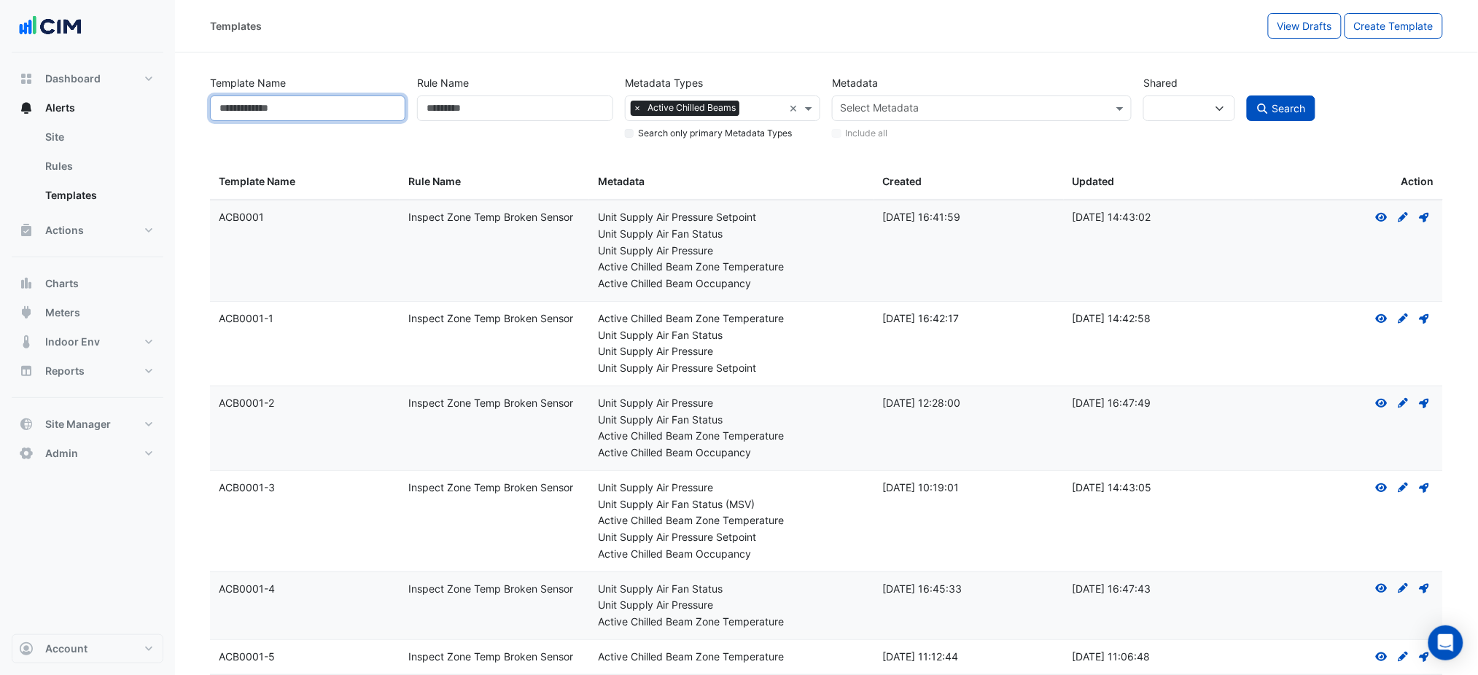
click at [329, 115] on input "Template Name" at bounding box center [307, 109] width 195 height 26
click at [467, 109] on input "Rule Name" at bounding box center [514, 109] width 195 height 26
type input "******"
click at [1247, 96] on button "Search" at bounding box center [1281, 109] width 69 height 26
select select
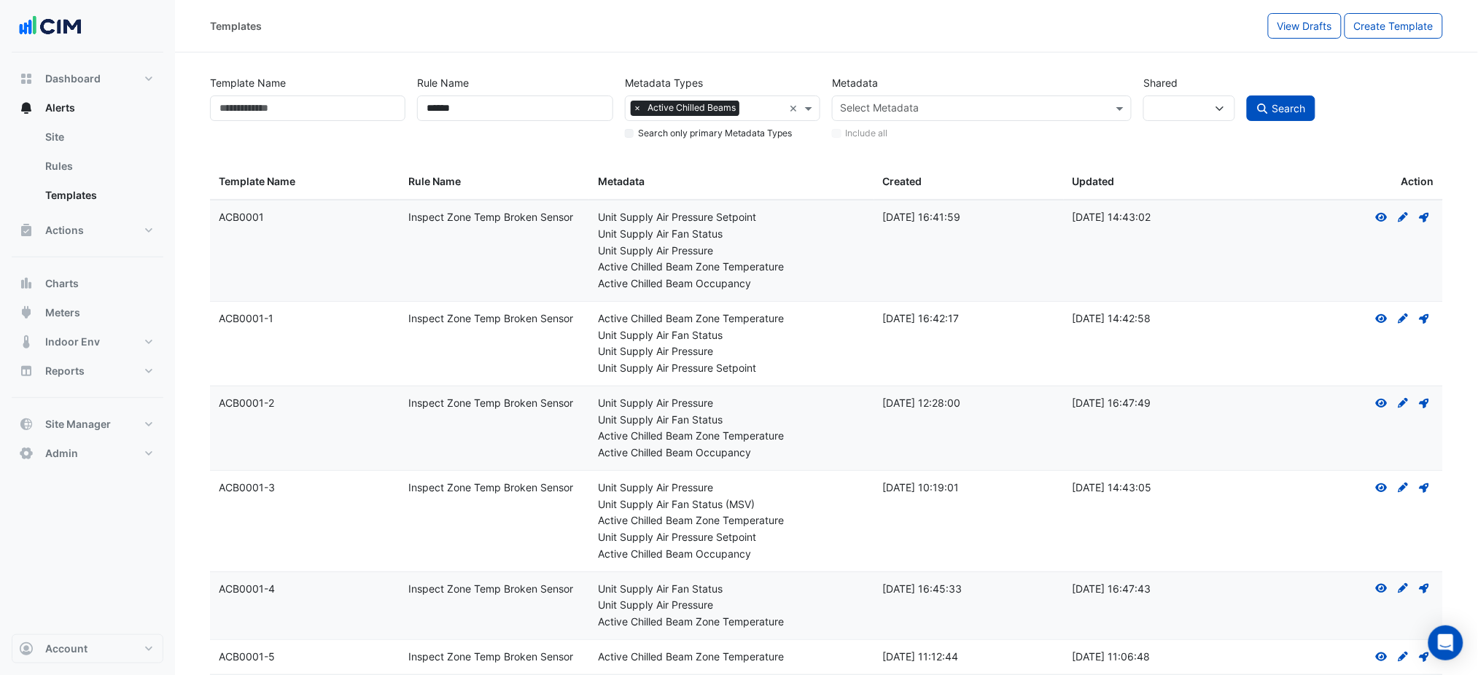
drag, startPoint x: 239, startPoint y: 327, endPoint x: 219, endPoint y: 326, distance: 19.7
click at [219, 327] on div "Template Name: ACB0001-1" at bounding box center [305, 319] width 172 height 17
copy div "ACB0001-1"
click at [1385, 318] on icon at bounding box center [1382, 318] width 12 height 9
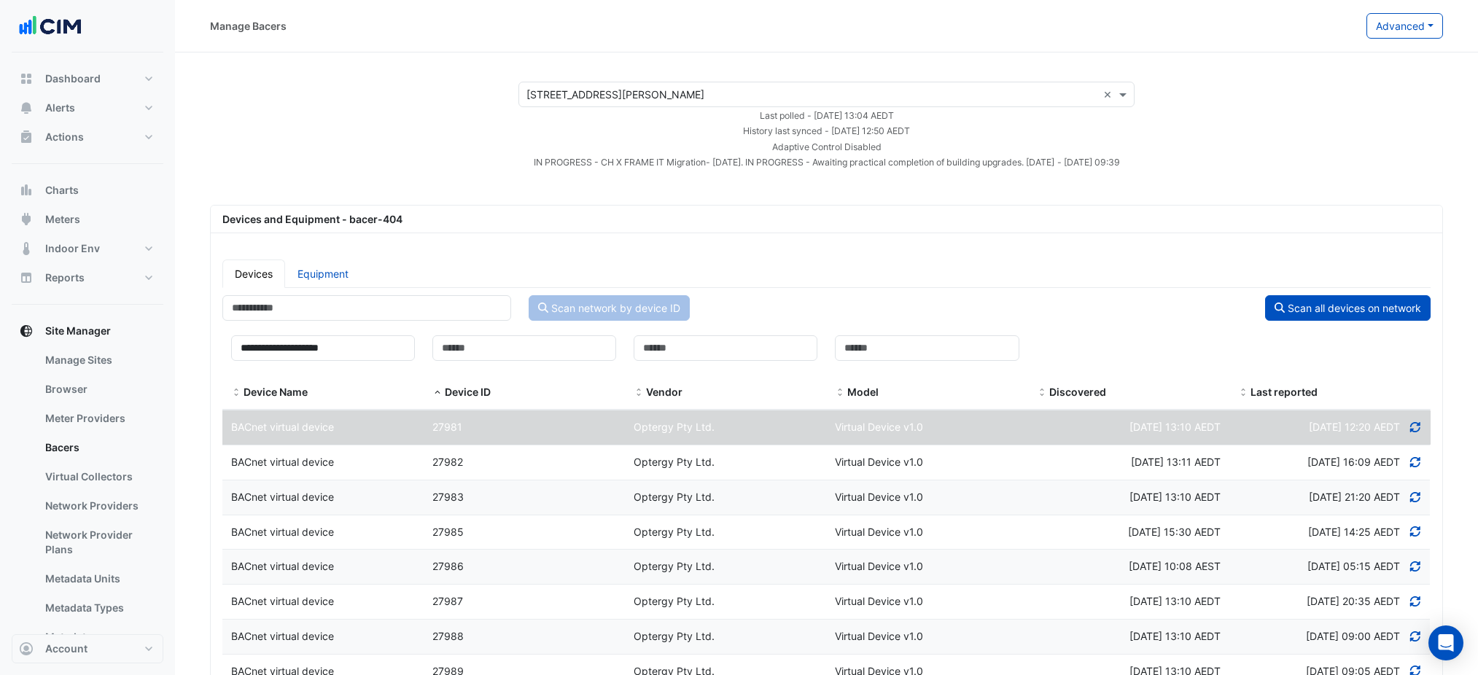
select select "***"
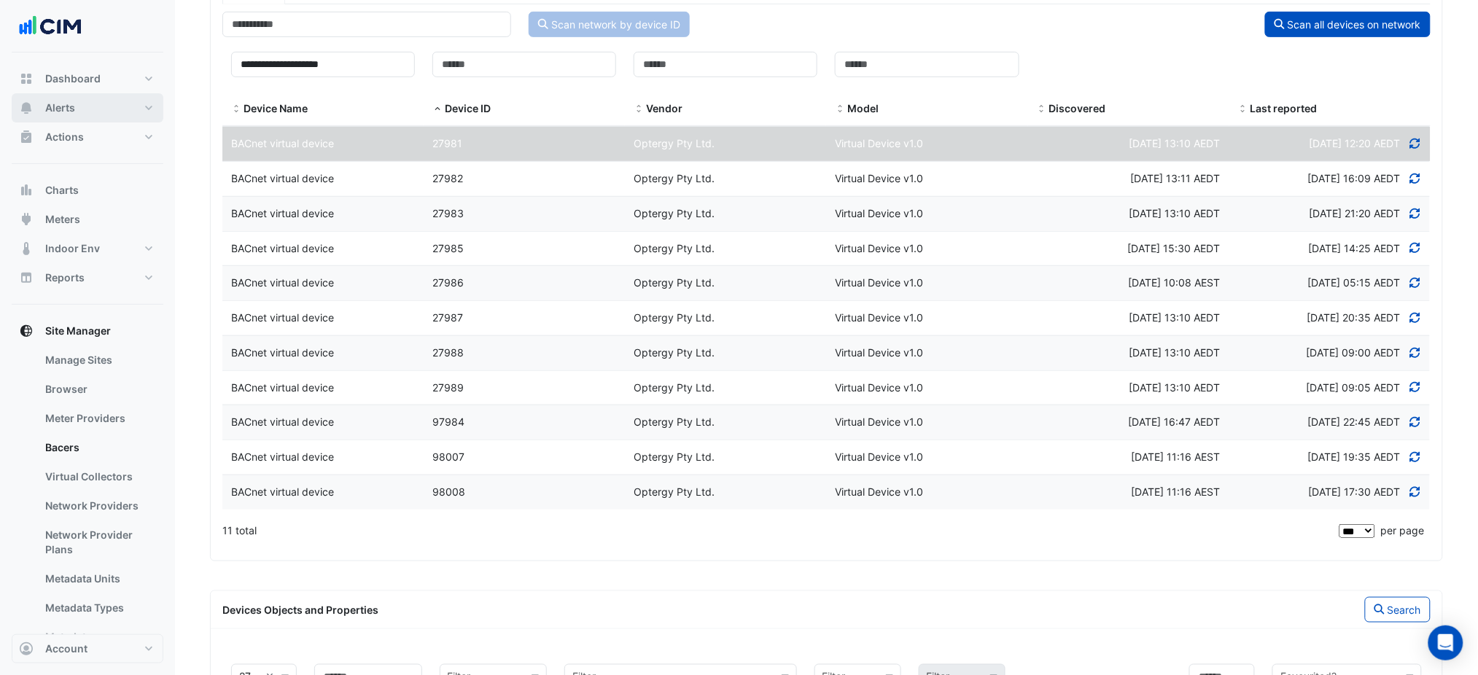
click at [77, 113] on button "Alerts" at bounding box center [88, 107] width 152 height 29
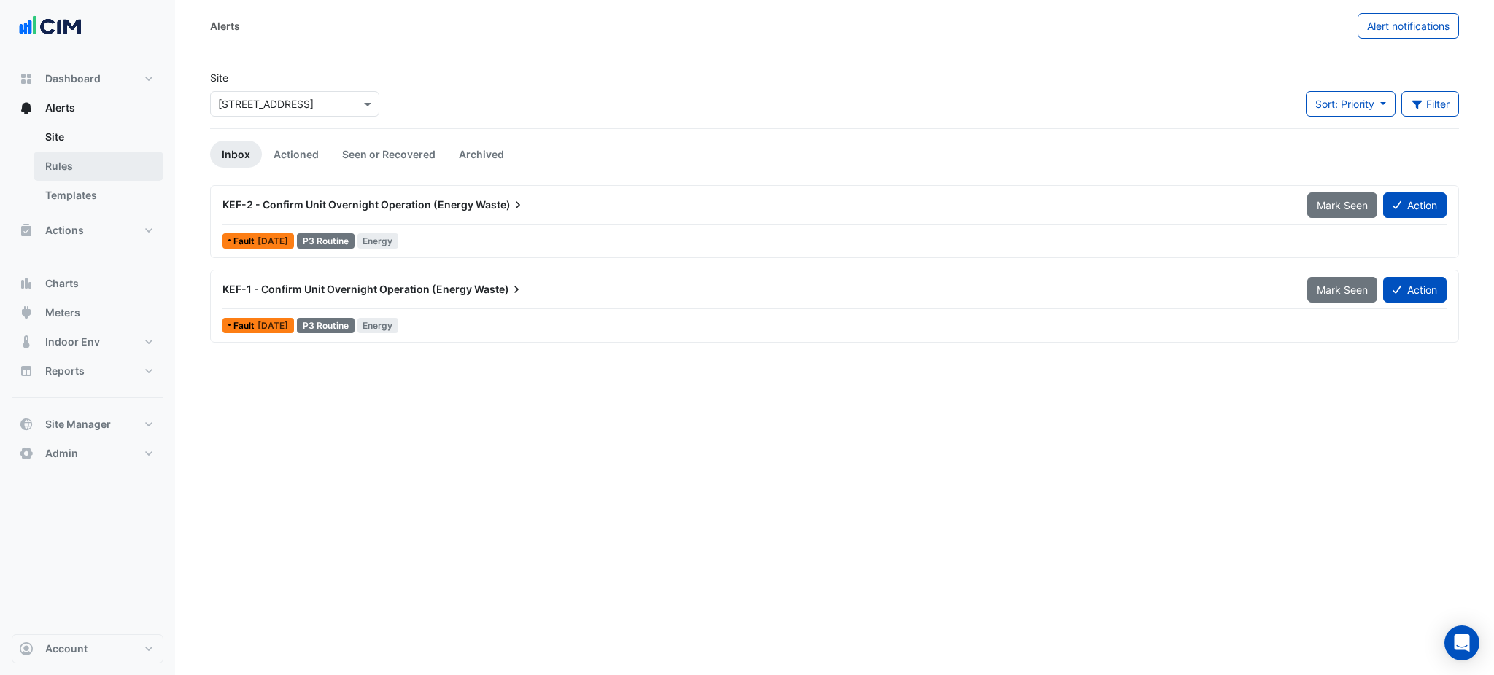
click at [83, 170] on link "Rules" at bounding box center [99, 166] width 130 height 29
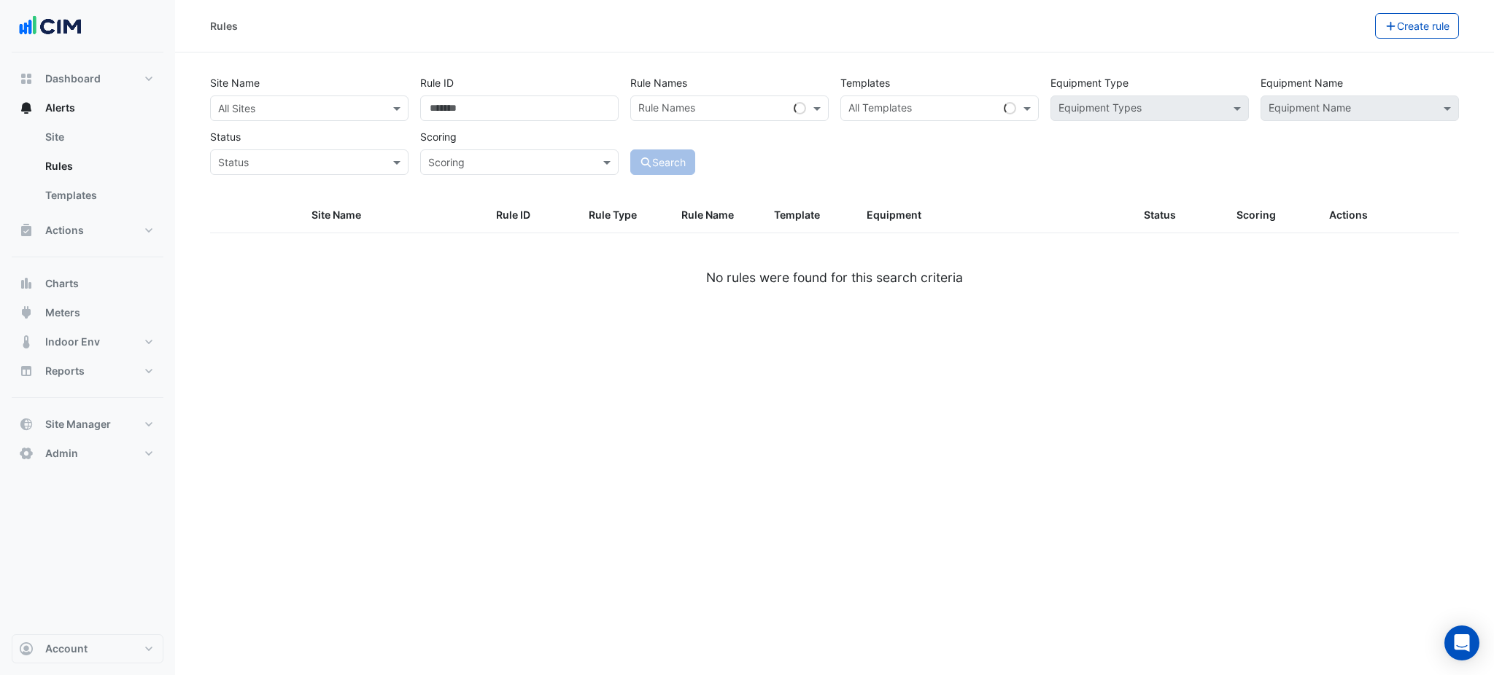
click at [226, 112] on input "text" at bounding box center [294, 108] width 153 height 15
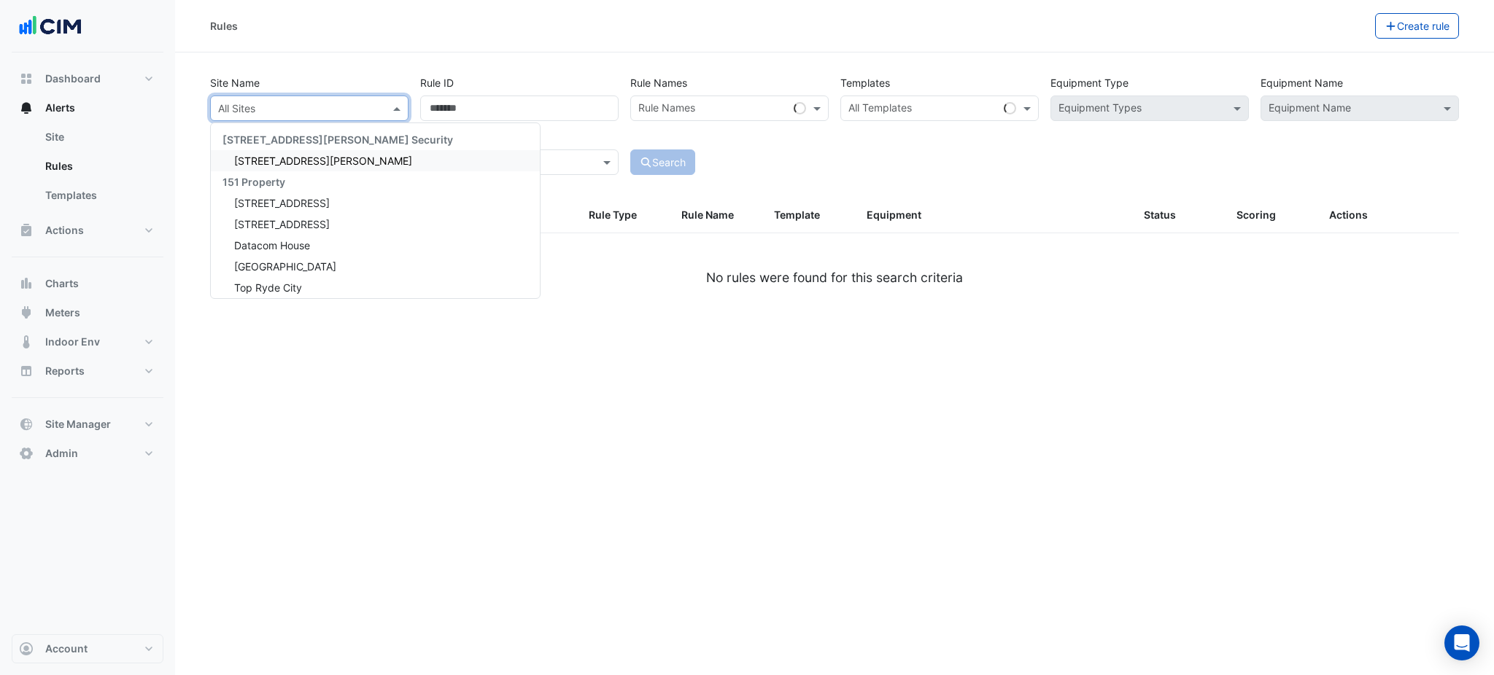
click at [1406, 8] on div "Rules Create rule" at bounding box center [834, 26] width 1319 height 53
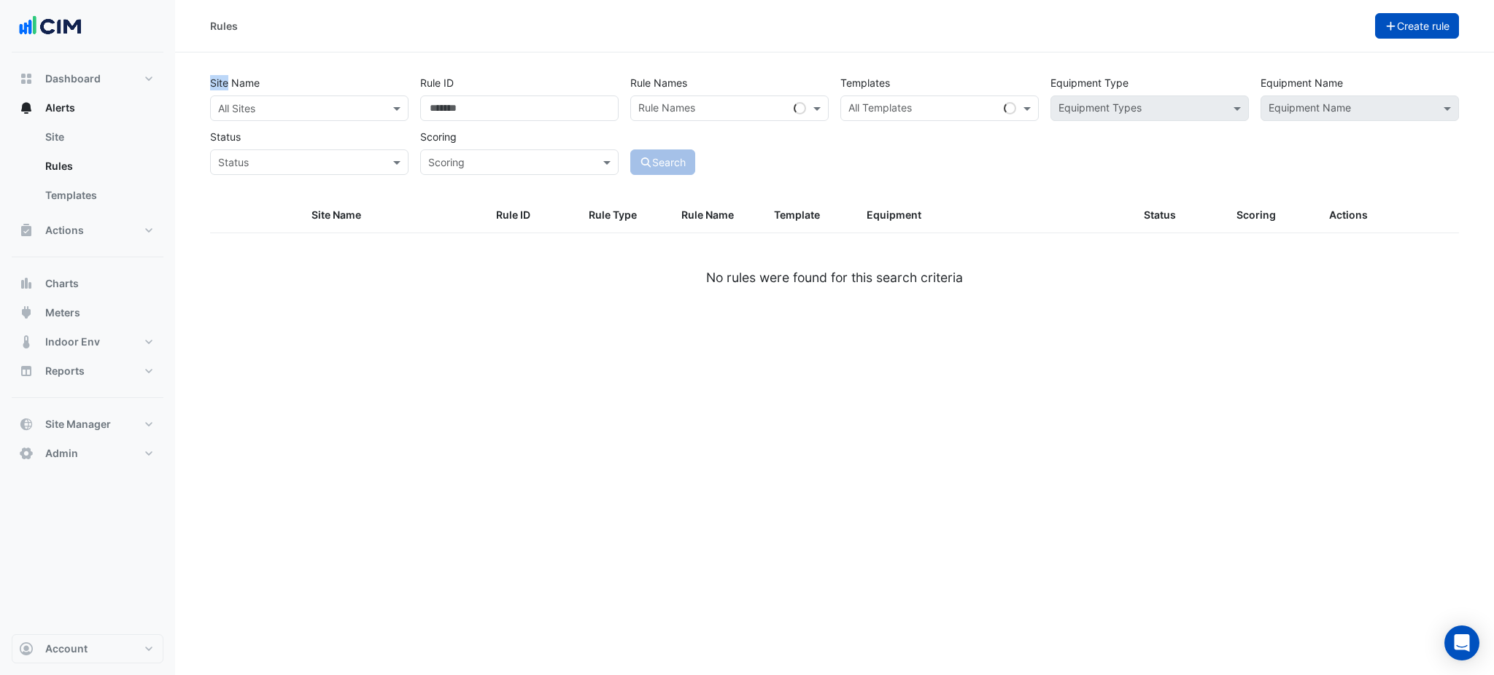
drag, startPoint x: 1406, startPoint y: 10, endPoint x: 1397, endPoint y: 28, distance: 19.6
click at [1405, 17] on div "Rules Create rule" at bounding box center [834, 26] width 1319 height 53
click at [1397, 28] on button "Create rule" at bounding box center [1417, 26] width 85 height 26
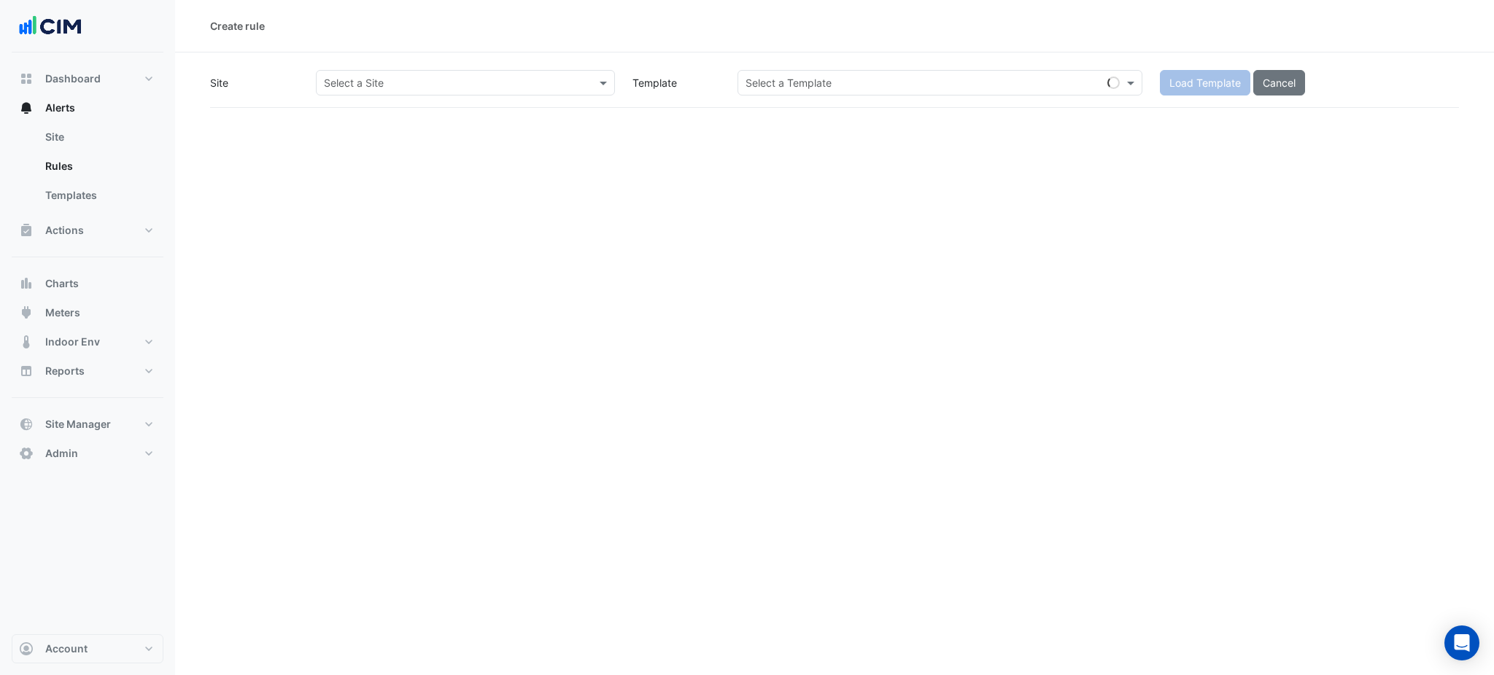
click at [514, 91] on div "Select a Site" at bounding box center [465, 83] width 299 height 26
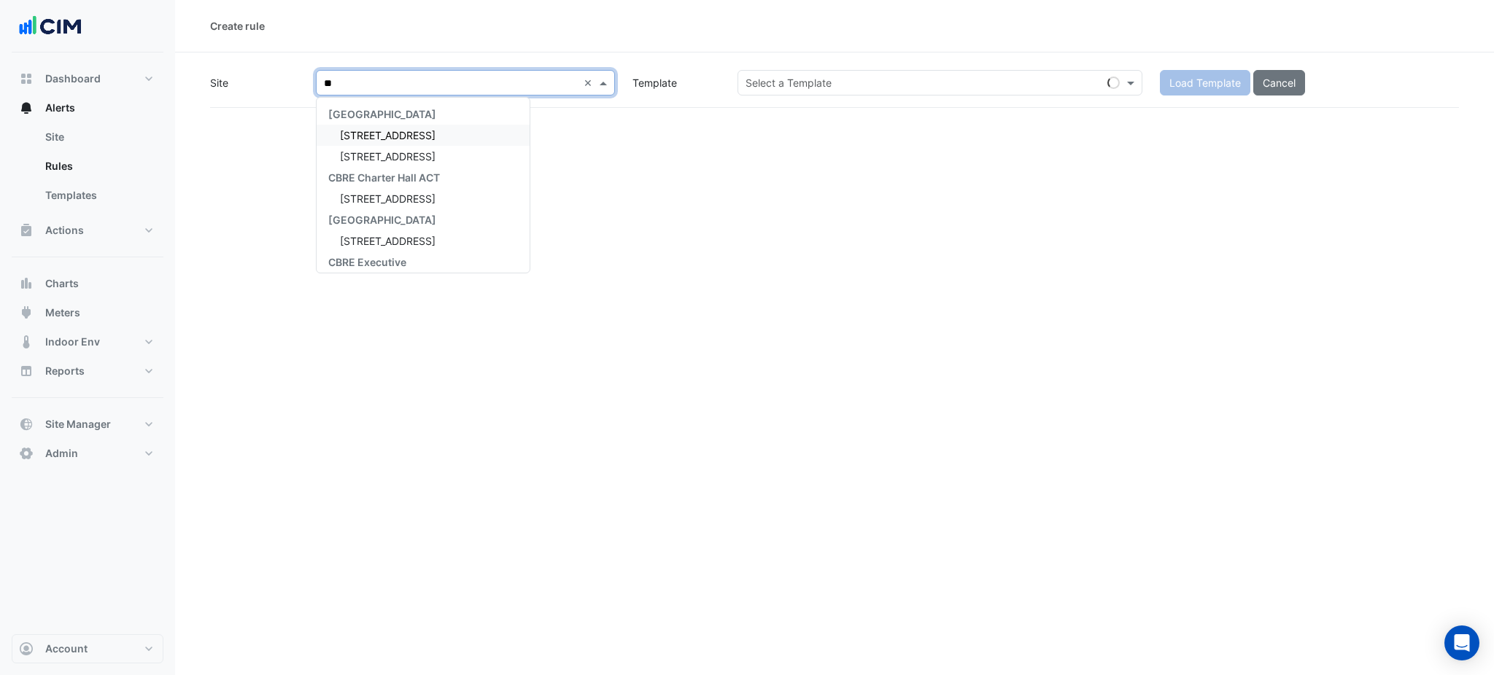
type input "***"
click at [367, 127] on div "[STREET_ADDRESS]" at bounding box center [410, 135] width 187 height 21
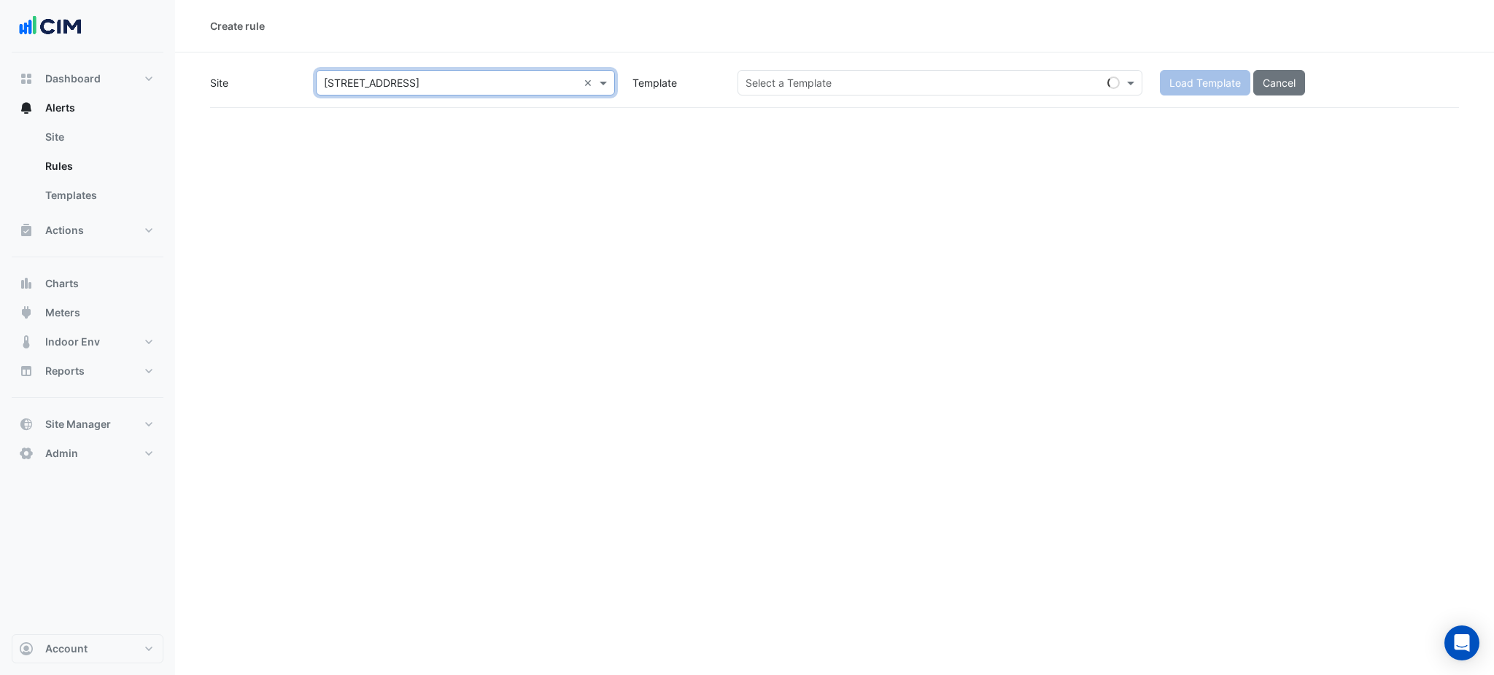
drag, startPoint x: 759, startPoint y: 101, endPoint x: 778, endPoint y: 90, distance: 21.9
click at [761, 99] on div "Site × [STREET_ADDRESS] × Template Select a Template Load Template Cancel" at bounding box center [834, 89] width 1249 height 38
click at [779, 89] on input "text" at bounding box center [925, 83] width 360 height 15
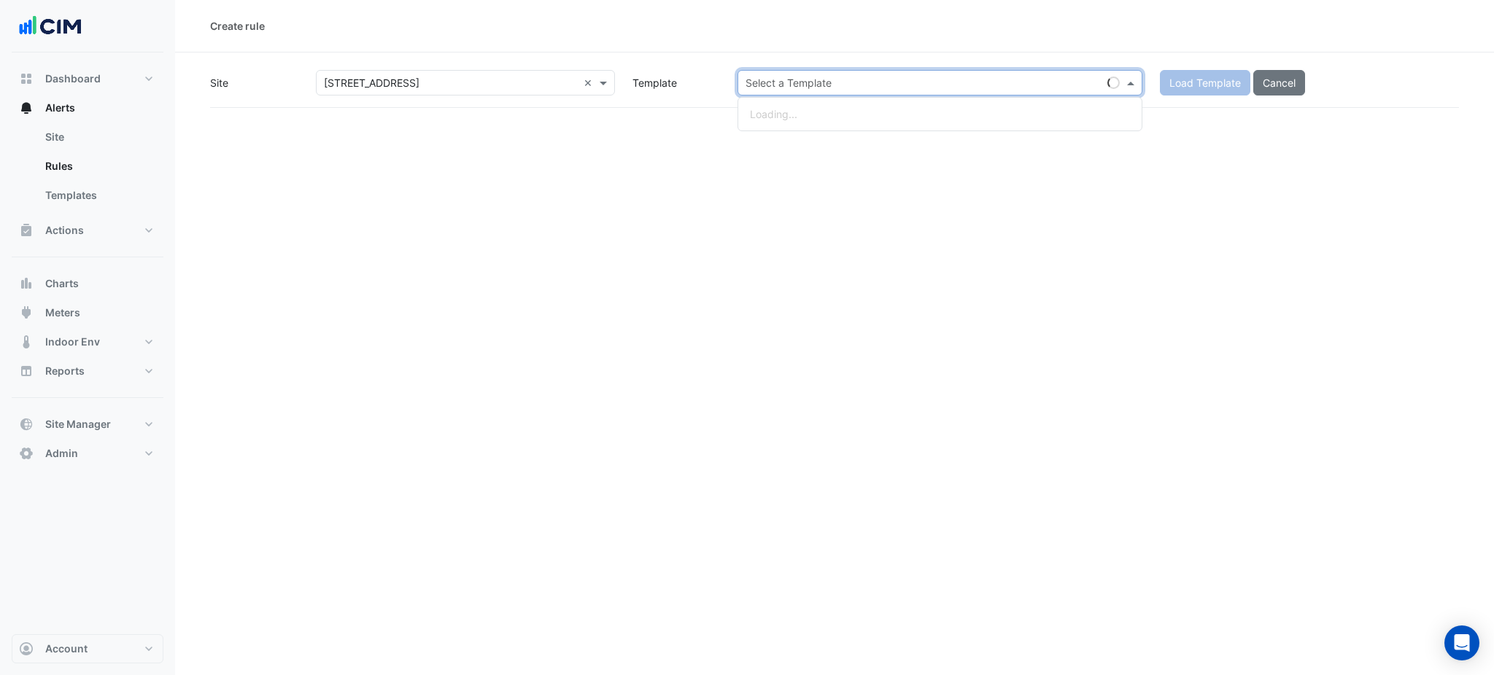
paste input "*********"
type input "*********"
click at [815, 118] on div "Loading..." at bounding box center [939, 114] width 403 height 21
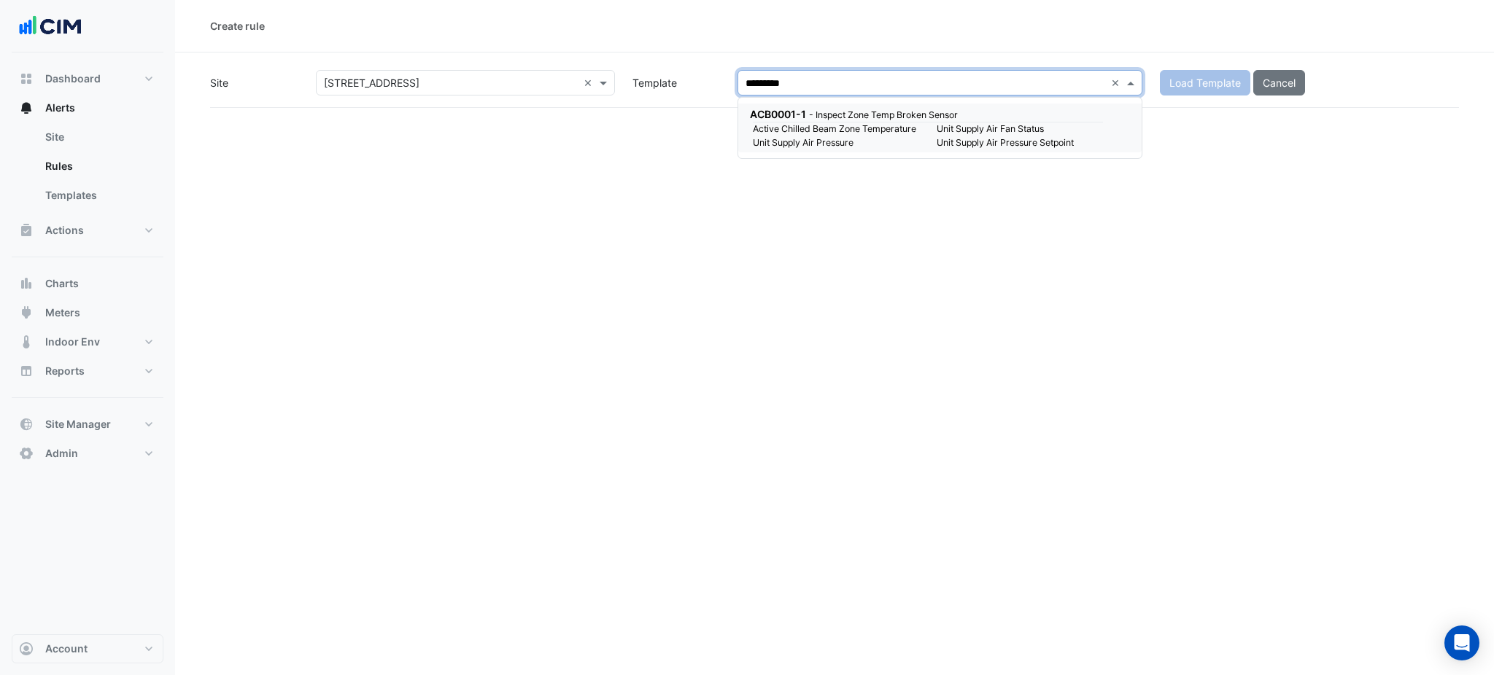
drag, startPoint x: 815, startPoint y: 118, endPoint x: 1204, endPoint y: 86, distance: 390.1
click at [815, 118] on small "- Inspect Zone Temp Broken Sensor" at bounding box center [883, 114] width 149 height 11
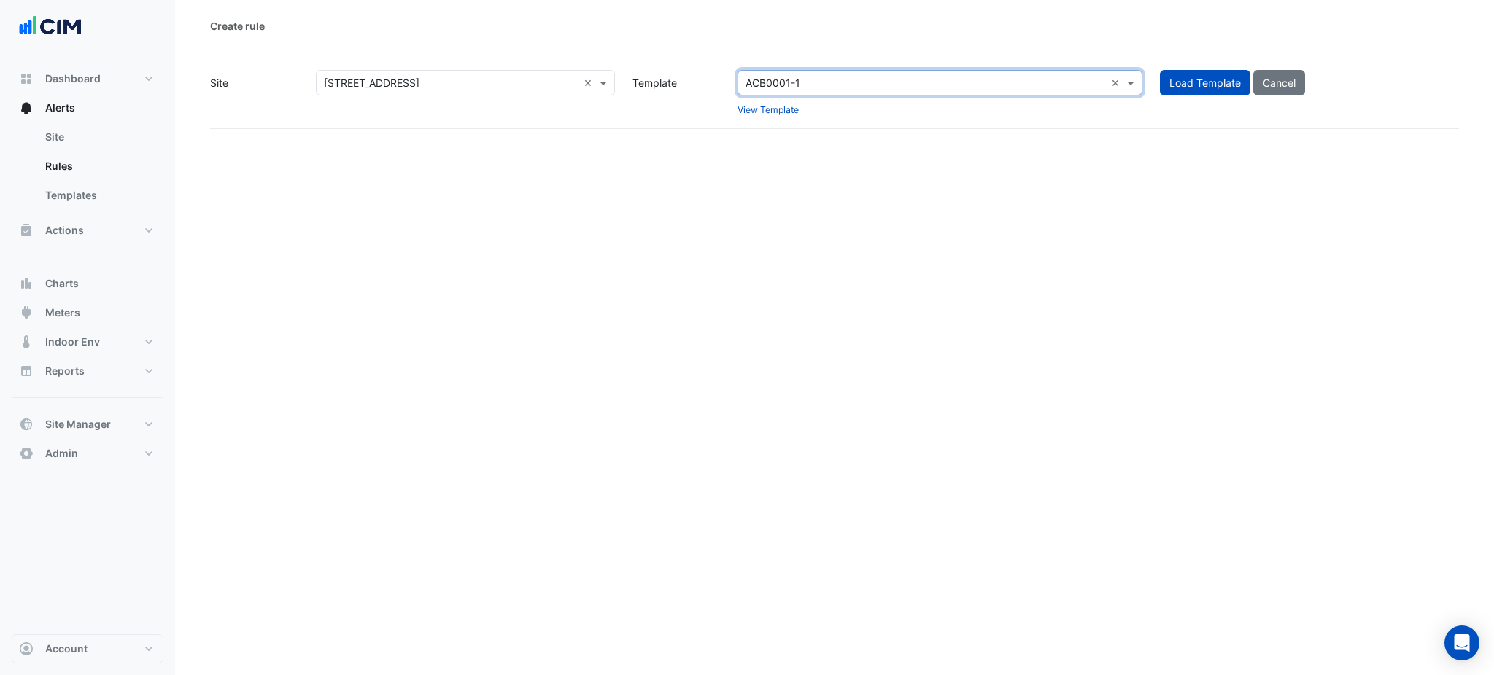
click at [1046, 133] on div "Create rule Site × [STREET_ADDRESS] × Template ACB0001-1 × View Template Load T…" at bounding box center [834, 337] width 1319 height 675
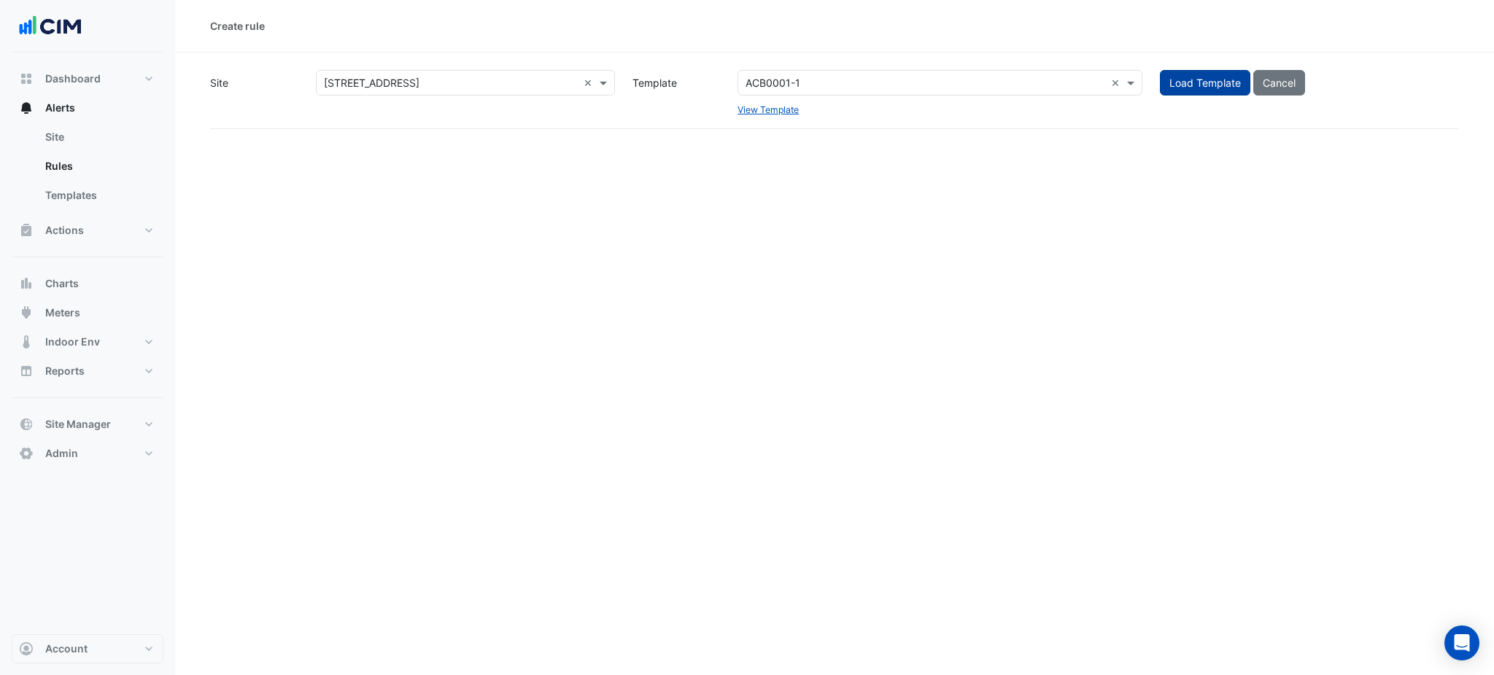
click at [1173, 85] on span "Load Template" at bounding box center [1204, 83] width 71 height 12
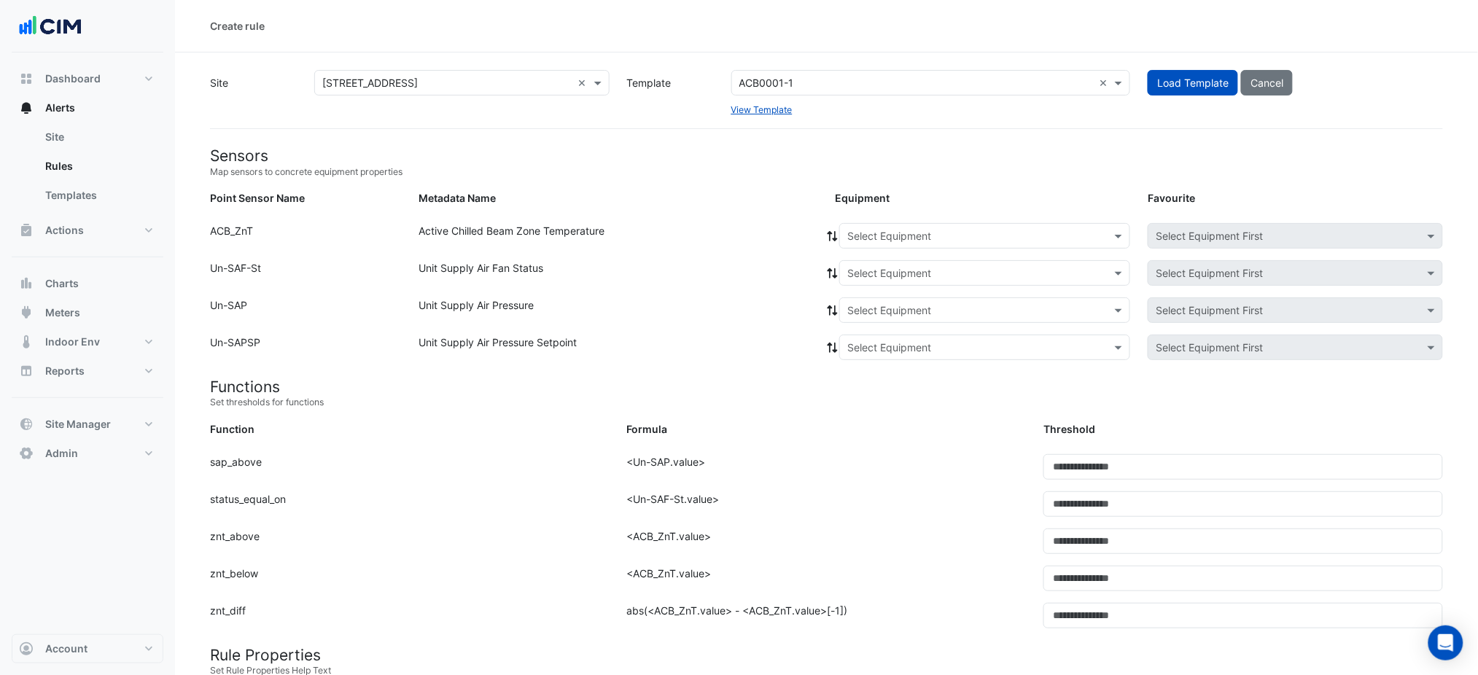
click at [915, 244] on div "Select Equipment" at bounding box center [984, 236] width 291 height 26
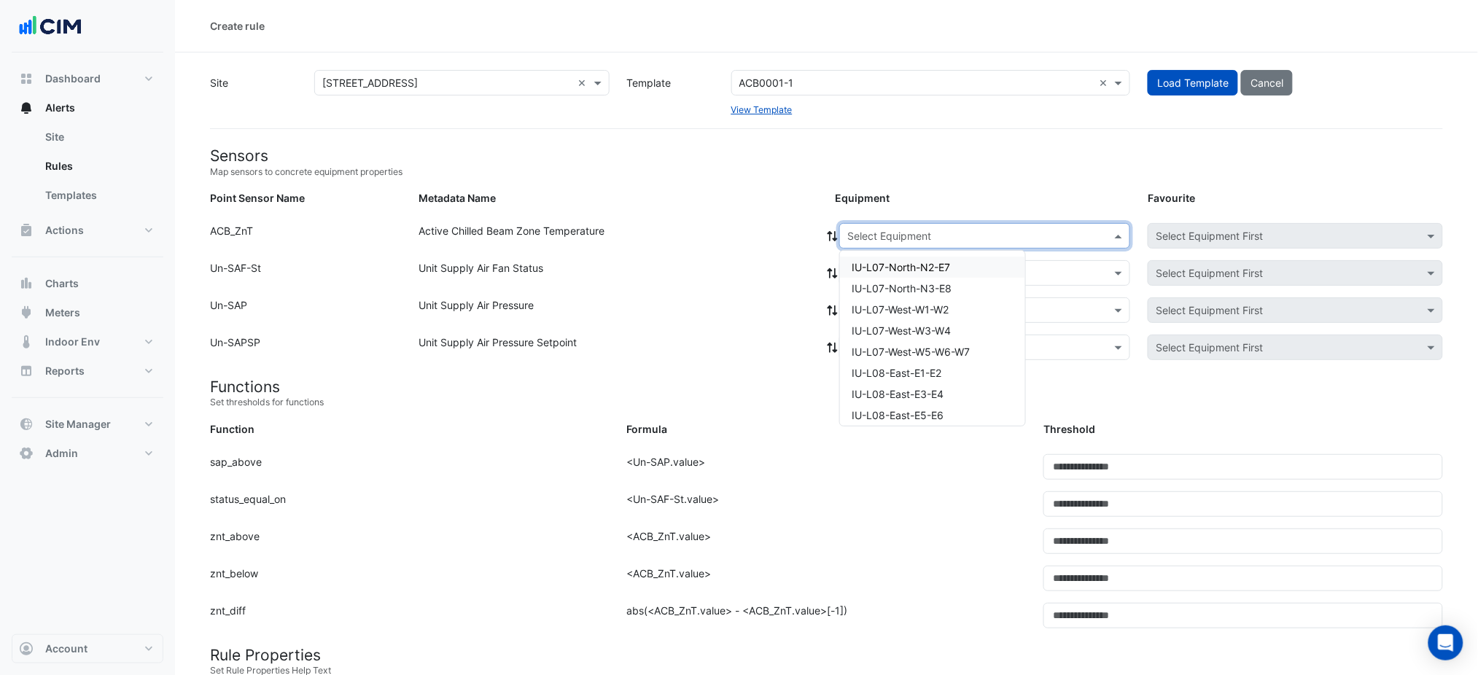
click at [901, 272] on span "IU-L07-North-N2-E7" at bounding box center [901, 267] width 98 height 12
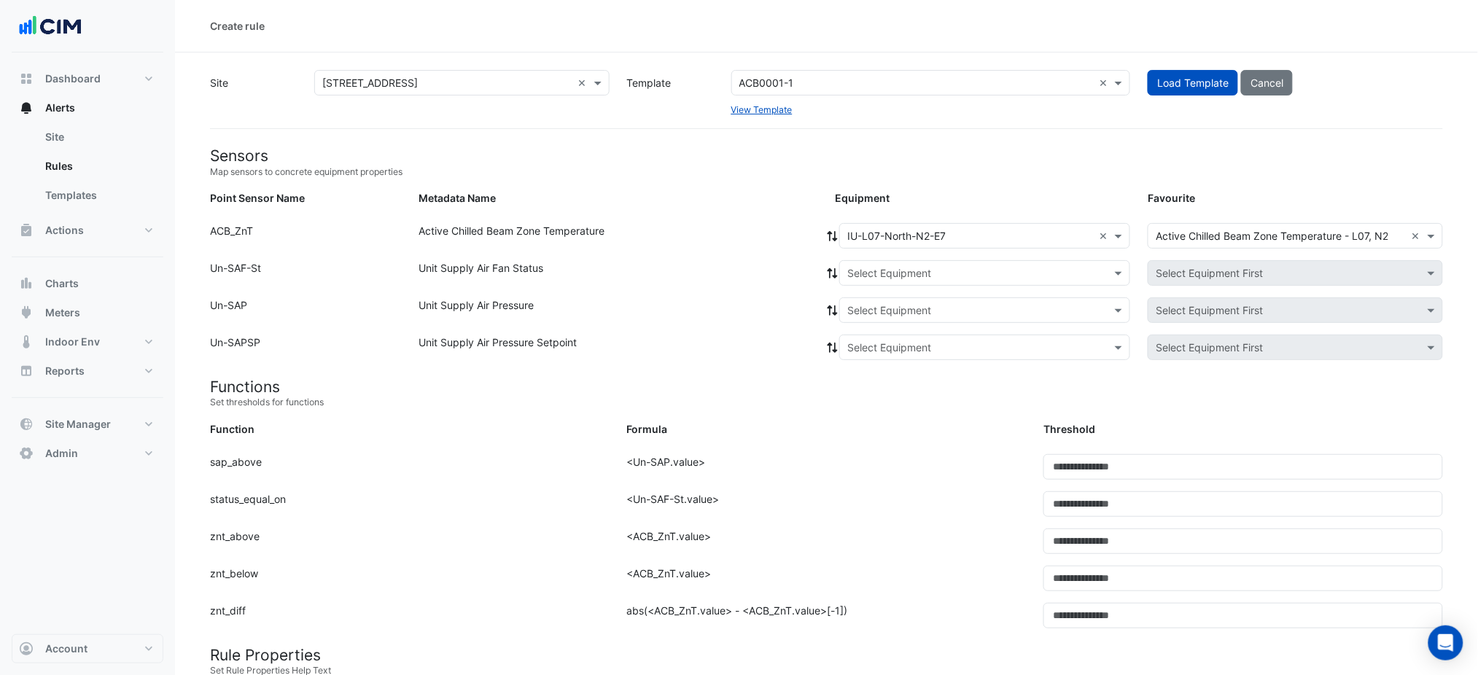
click at [831, 244] on div at bounding box center [832, 236] width 13 height 26
click at [829, 239] on icon at bounding box center [832, 236] width 13 height 10
drag, startPoint x: 829, startPoint y: 239, endPoint x: 796, endPoint y: 244, distance: 33.2
click at [764, 225] on div "Active Chilled Beam Zone Temperature" at bounding box center [618, 238] width 417 height 31
click at [859, 266] on input "text" at bounding box center [971, 273] width 246 height 15
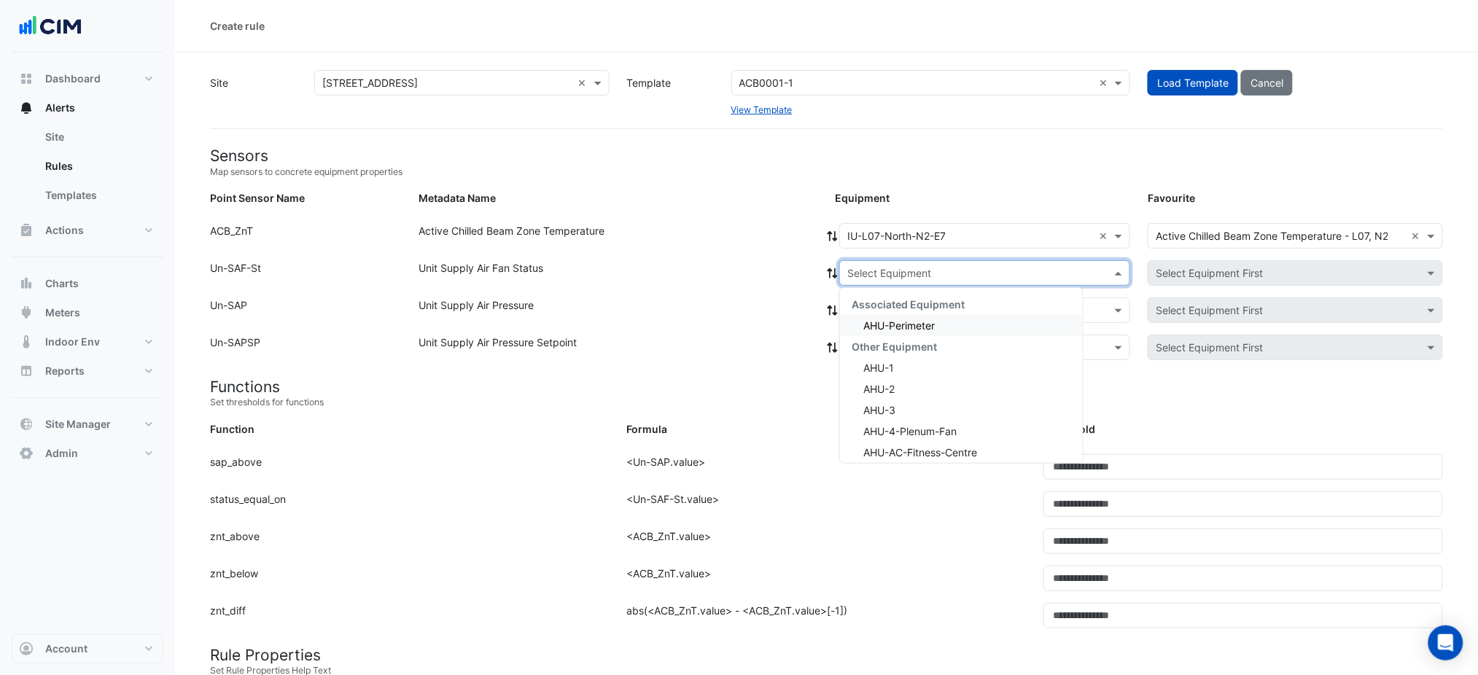
click at [865, 319] on span "AHU-Perimeter" at bounding box center [899, 325] width 71 height 12
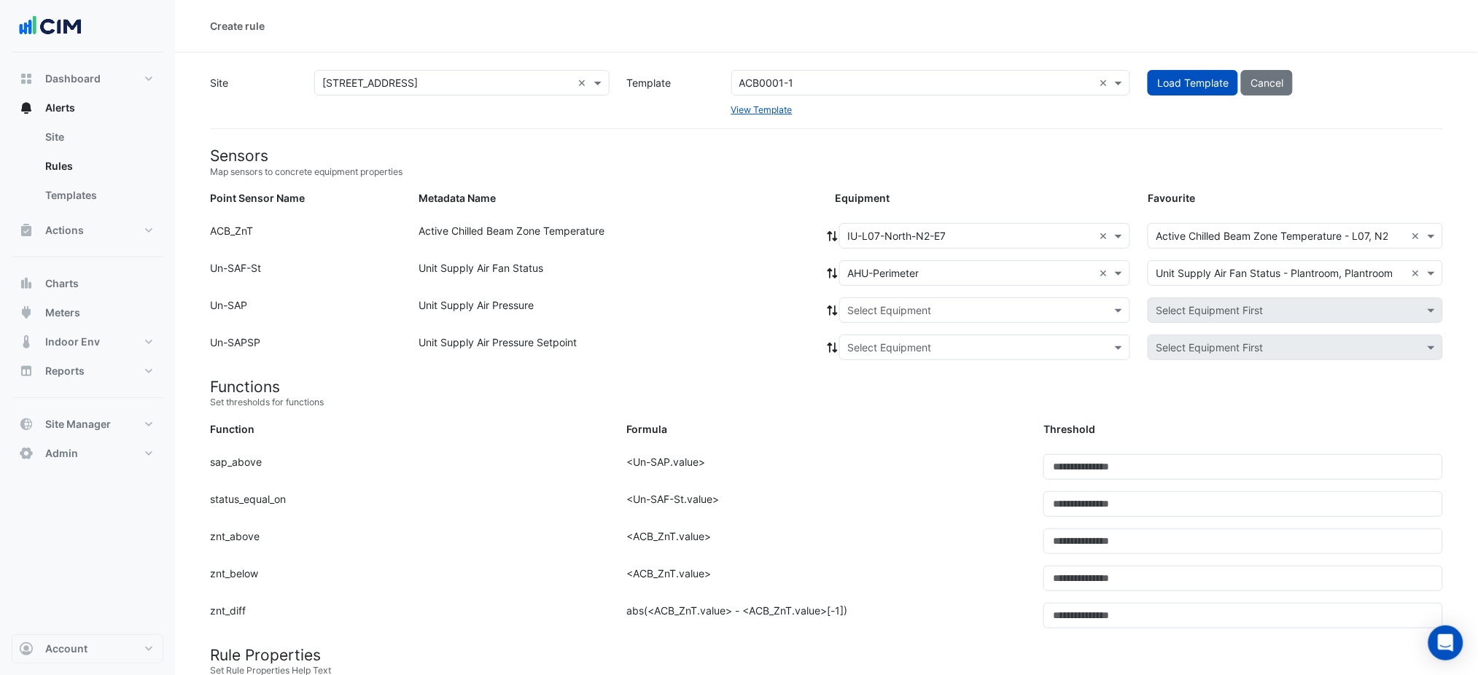
click at [830, 271] on icon at bounding box center [832, 273] width 13 height 10
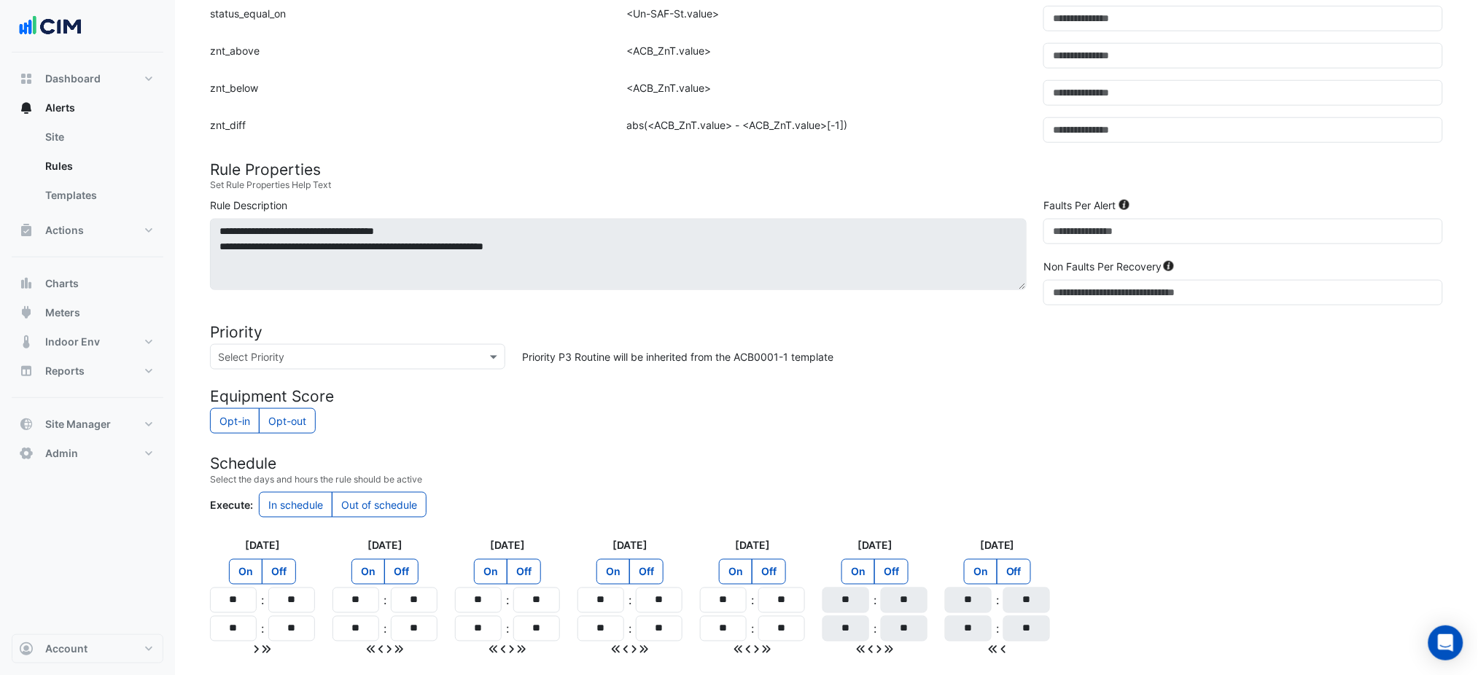
scroll to position [292, 0]
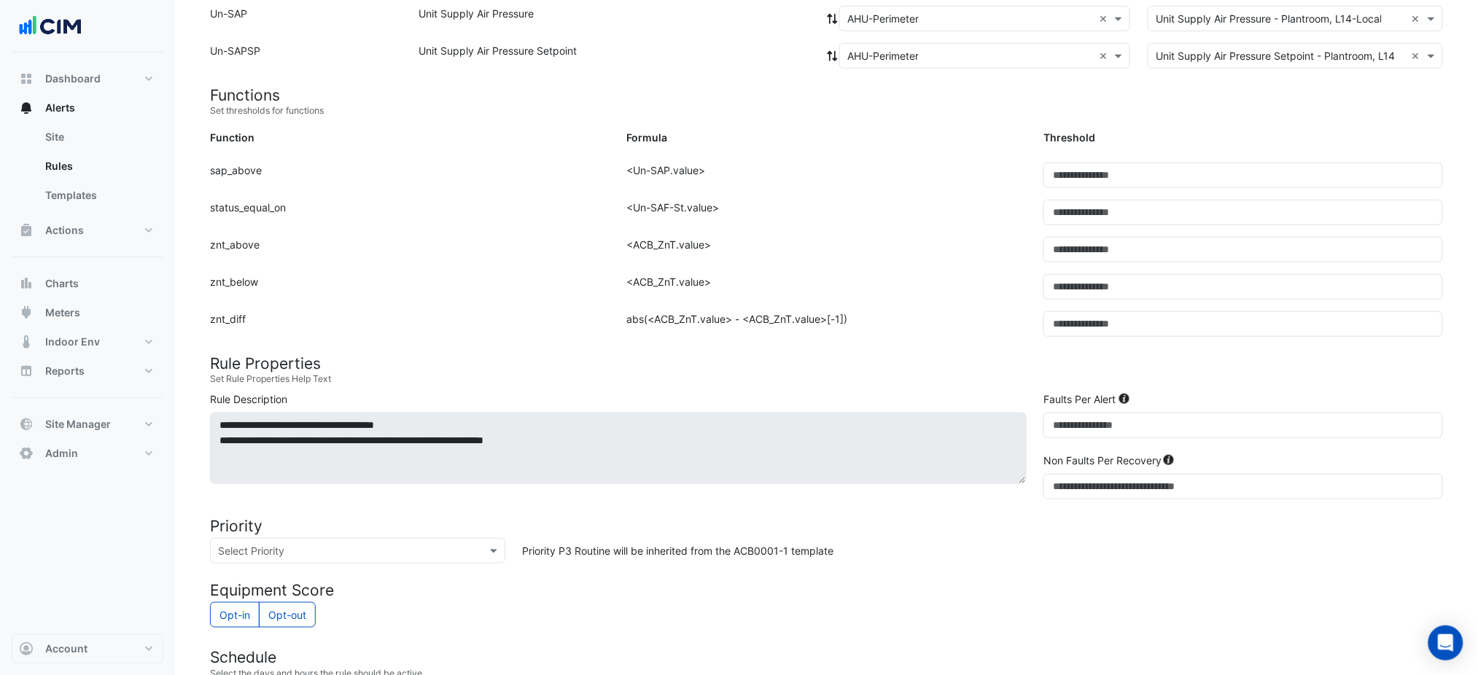
click at [920, 200] on div "Formula: <Un-SAF-St.value>" at bounding box center [826, 218] width 417 height 37
drag, startPoint x: 1087, startPoint y: 421, endPoint x: 942, endPoint y: 435, distance: 145.9
click at [950, 435] on div "**********" at bounding box center [826, 449] width 1251 height 114
type input "**"
drag, startPoint x: 1101, startPoint y: 485, endPoint x: 985, endPoint y: 489, distance: 116.1
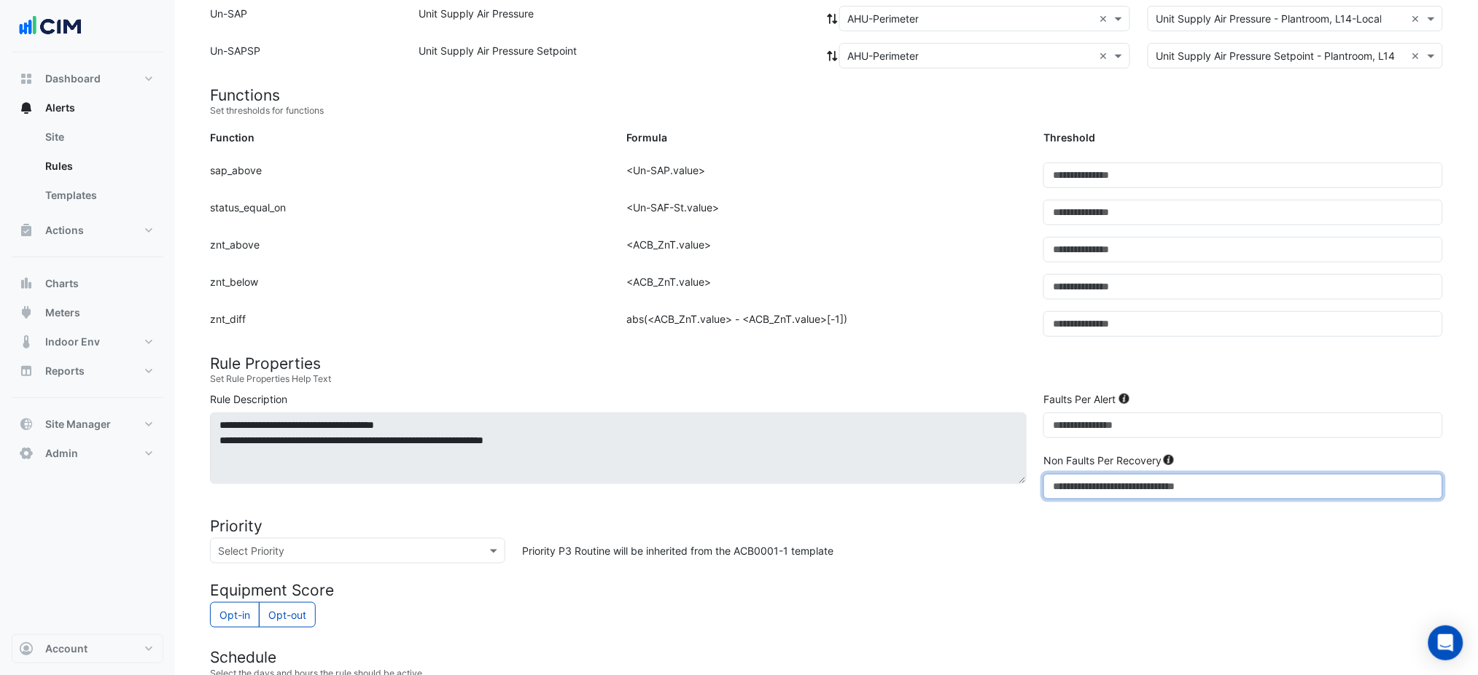
click at [985, 490] on div "**********" at bounding box center [826, 449] width 1251 height 114
click at [908, 379] on small "Set Rule Properties Help Text" at bounding box center [826, 379] width 1233 height 13
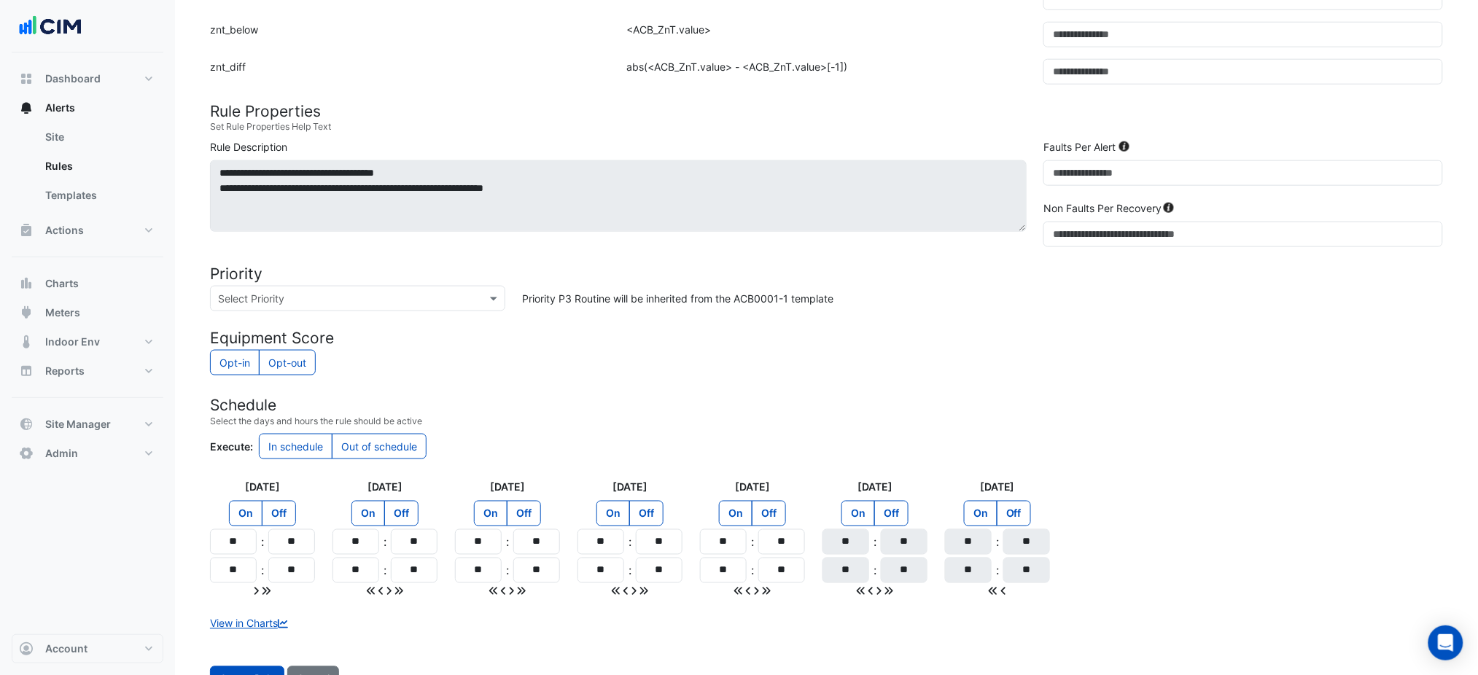
scroll to position [600, 0]
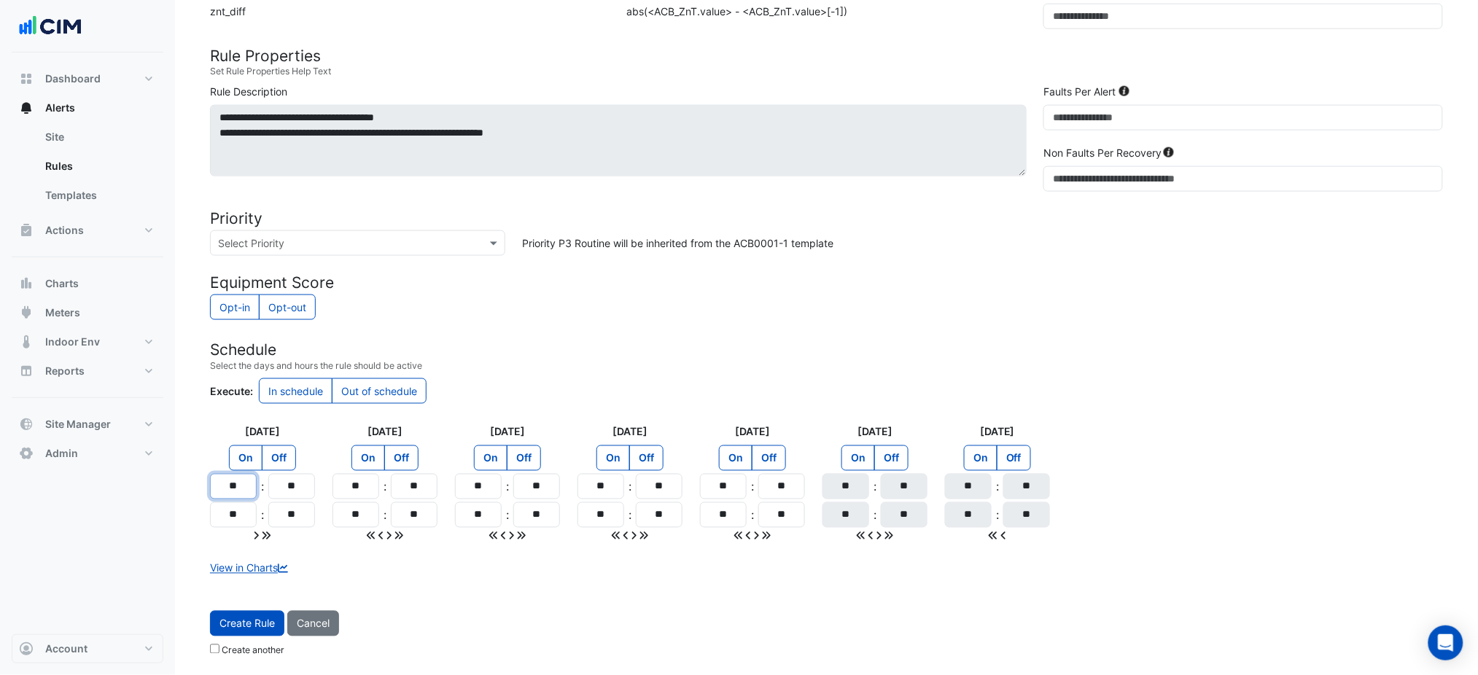
drag, startPoint x: 249, startPoint y: 489, endPoint x: 195, endPoint y: 493, distance: 54.1
click at [195, 493] on section "Site × 167 Macquarie St × Template ACB0001-1 × View Template Load Template Canc…" at bounding box center [826, 58] width 1303 height 1211
type input "**"
click at [247, 508] on input "**" at bounding box center [233, 516] width 47 height 26
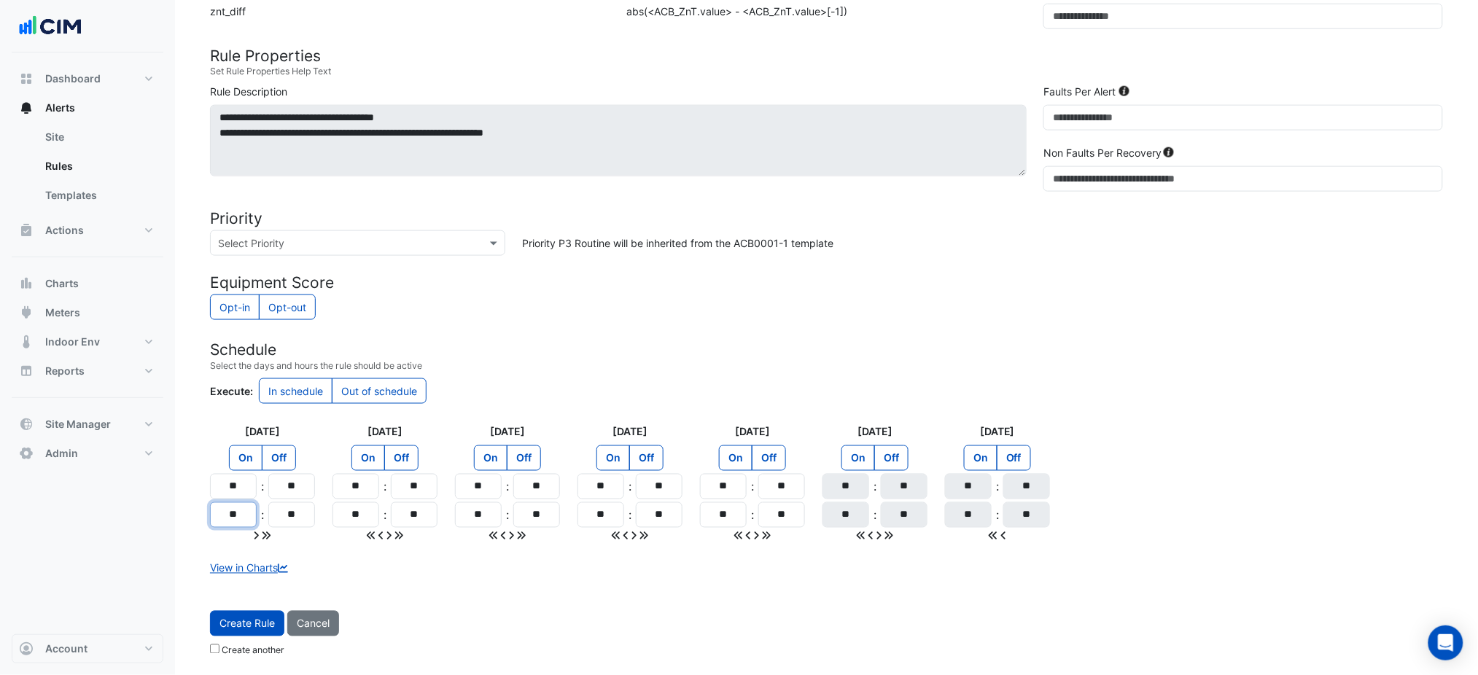
type input "**"
click at [271, 535] on icon at bounding box center [267, 536] width 8 height 8
type input "**"
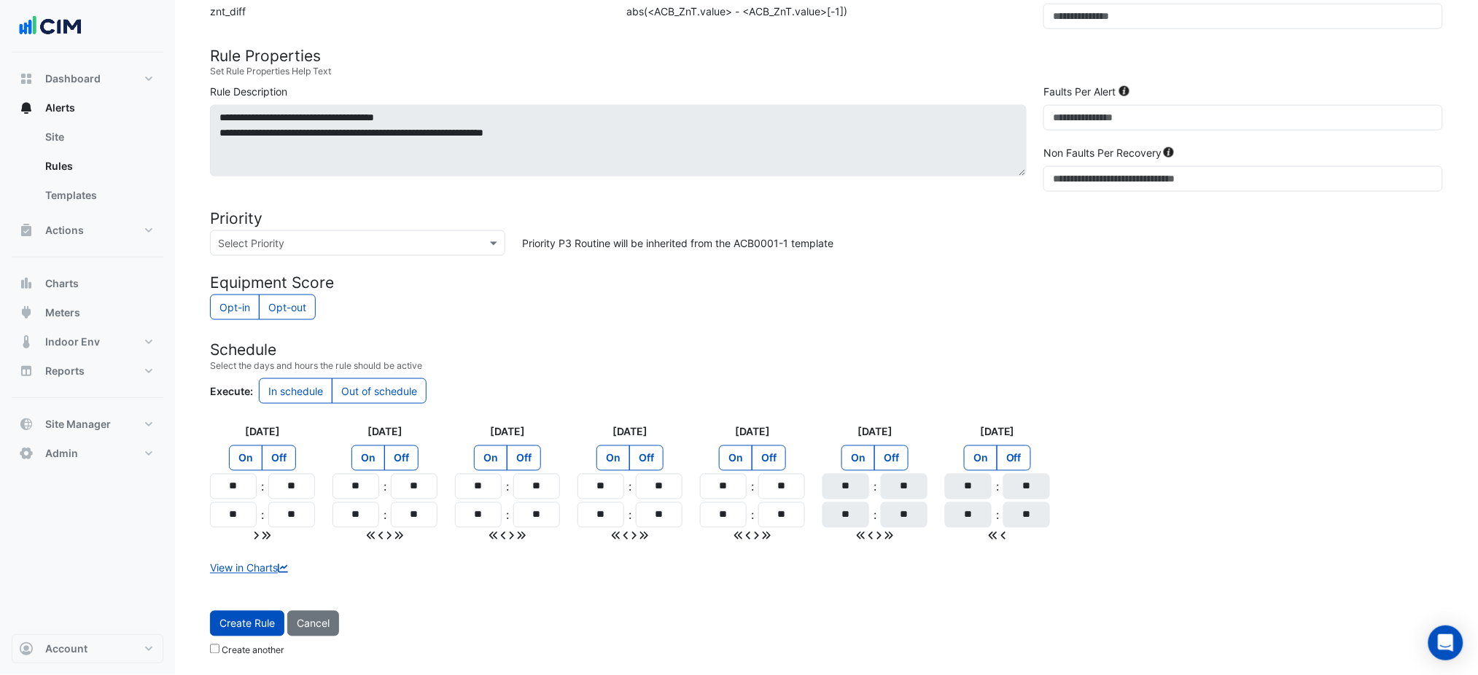
type input "**"
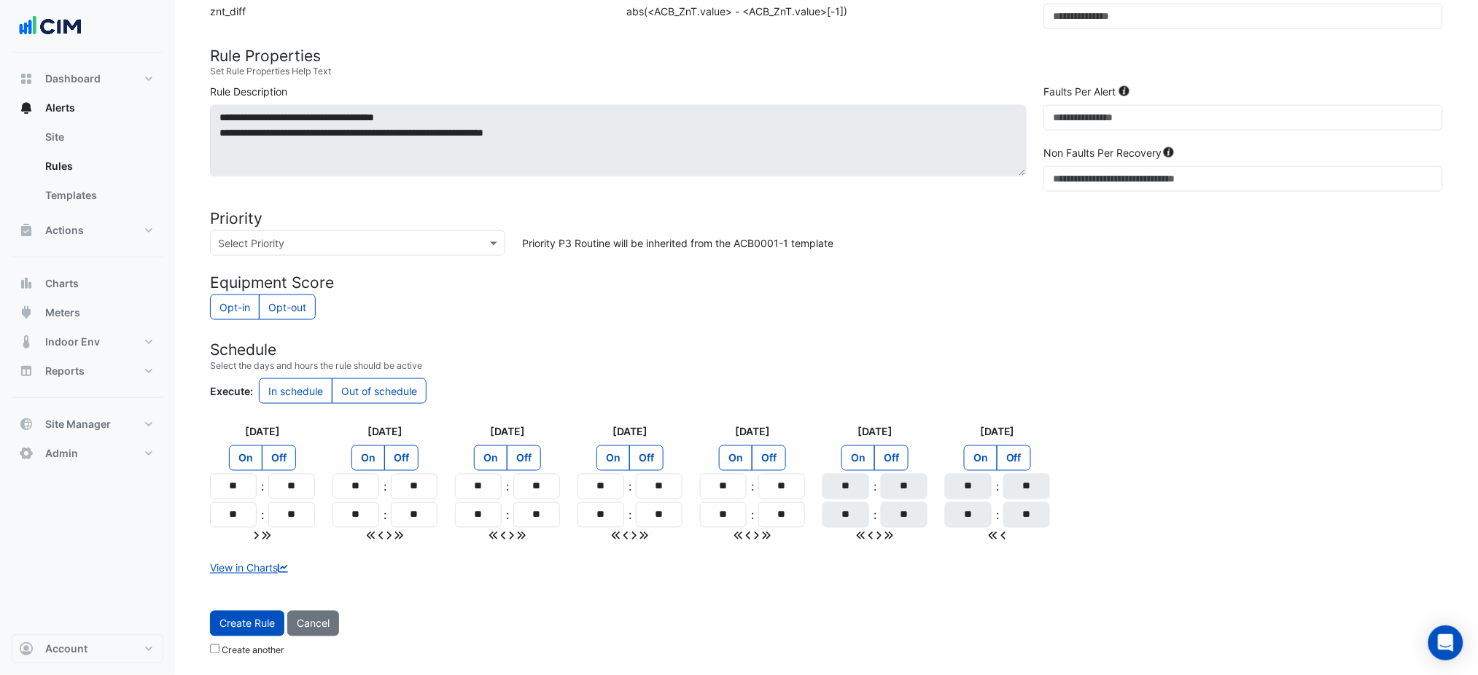
type input "**"
click at [229, 659] on div "Create another" at bounding box center [826, 653] width 1233 height 21
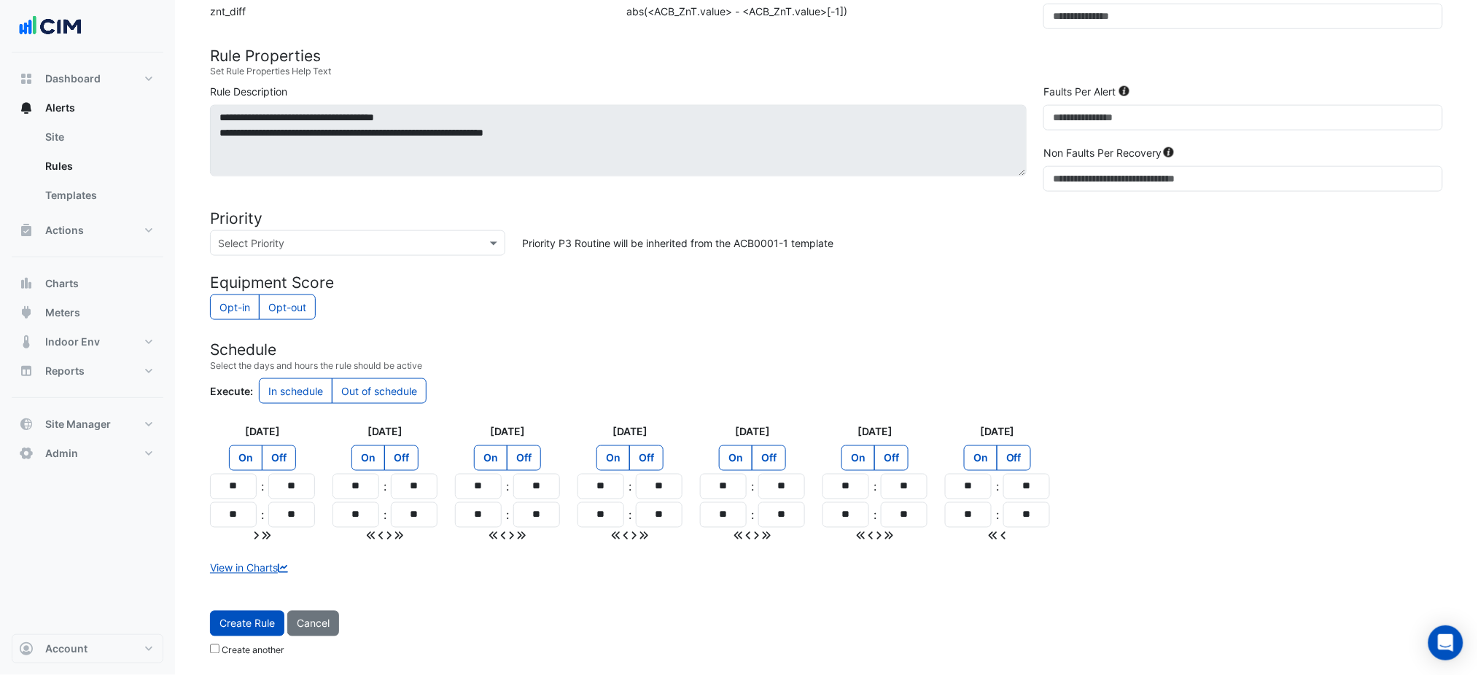
click at [234, 648] on label "Create another" at bounding box center [253, 651] width 63 height 13
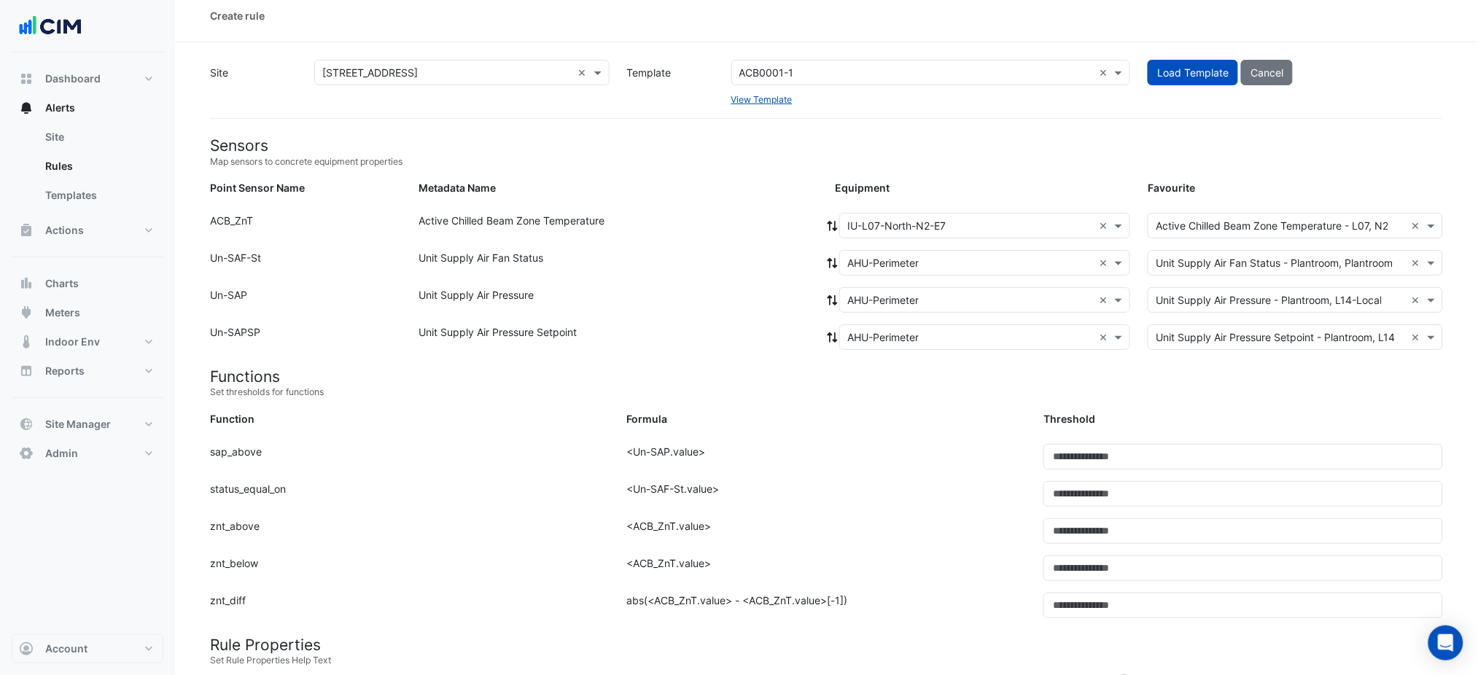
scroll to position [0, 0]
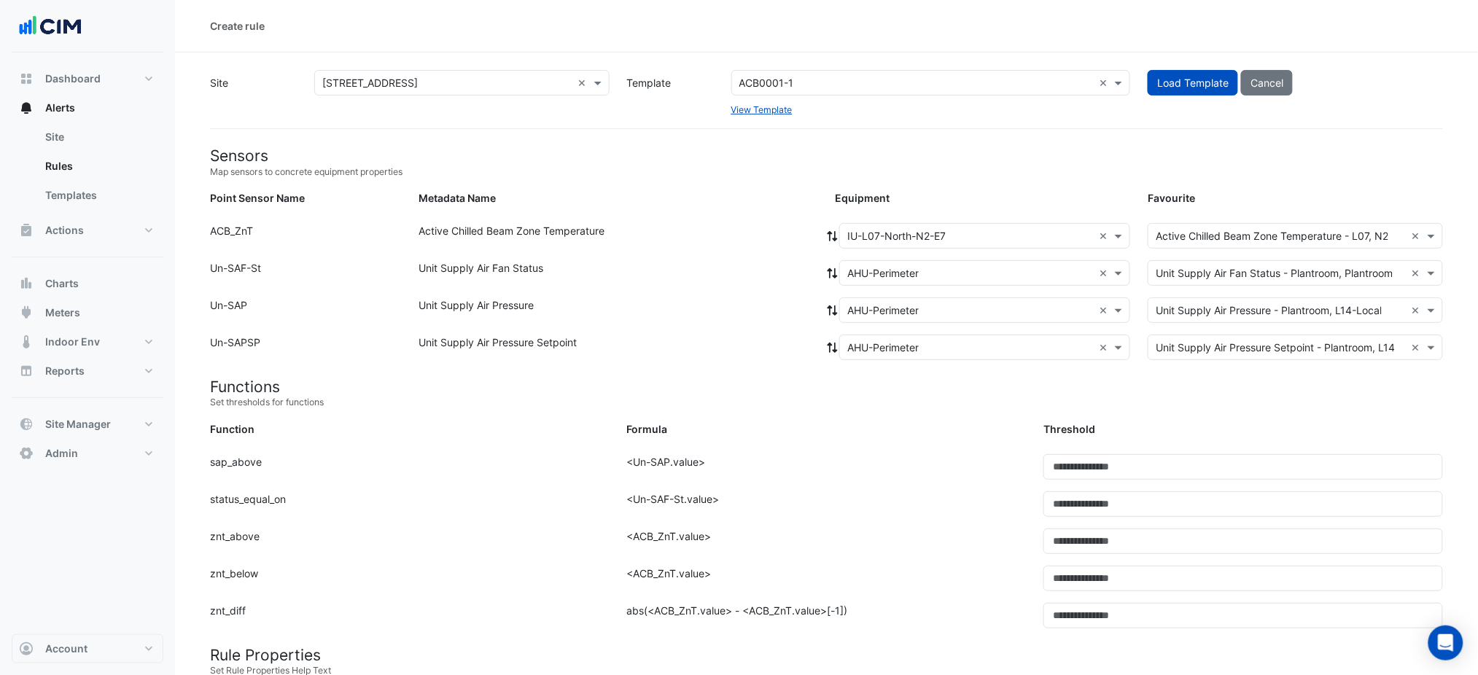
click at [896, 237] on input "text" at bounding box center [971, 236] width 246 height 15
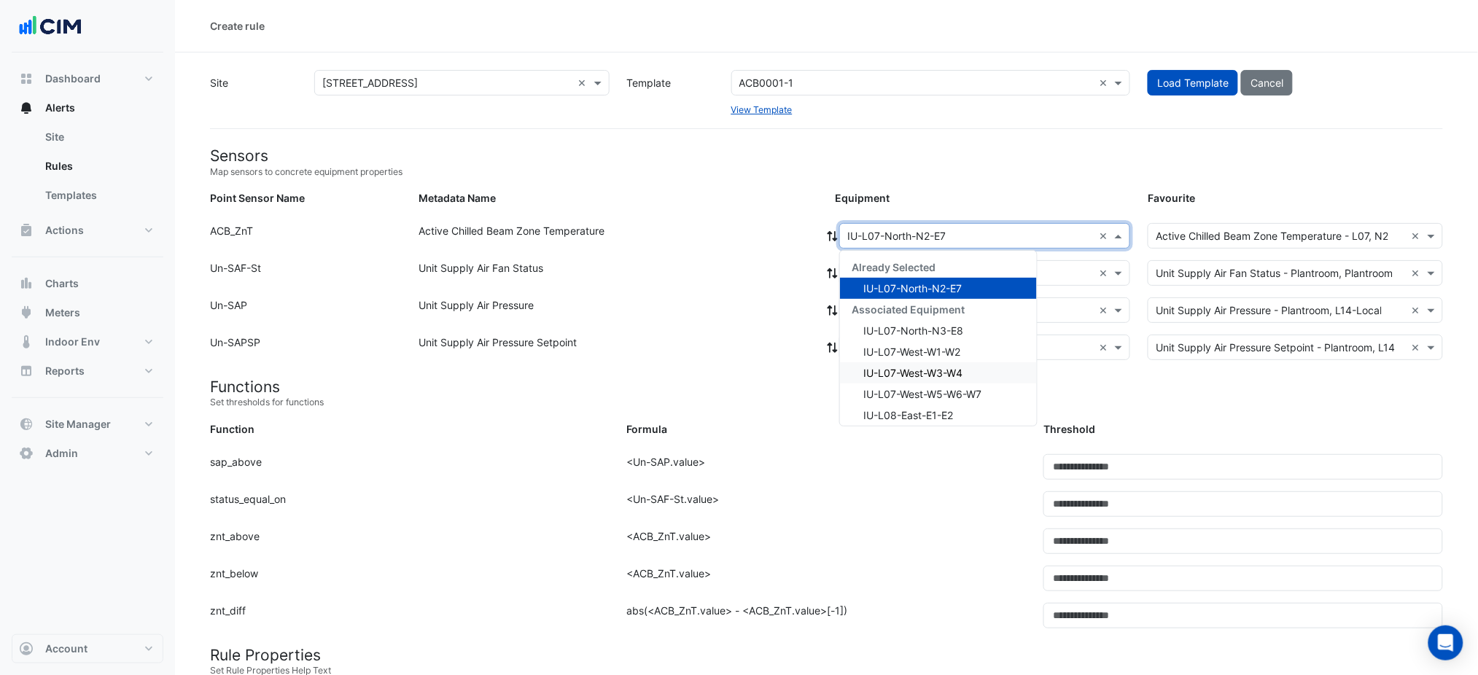
click at [738, 366] on div "Point Sensor Name: Un-SAPSP Metadata Name: Unit Supply Air Pressure Setpoint Eq…" at bounding box center [826, 353] width 1251 height 37
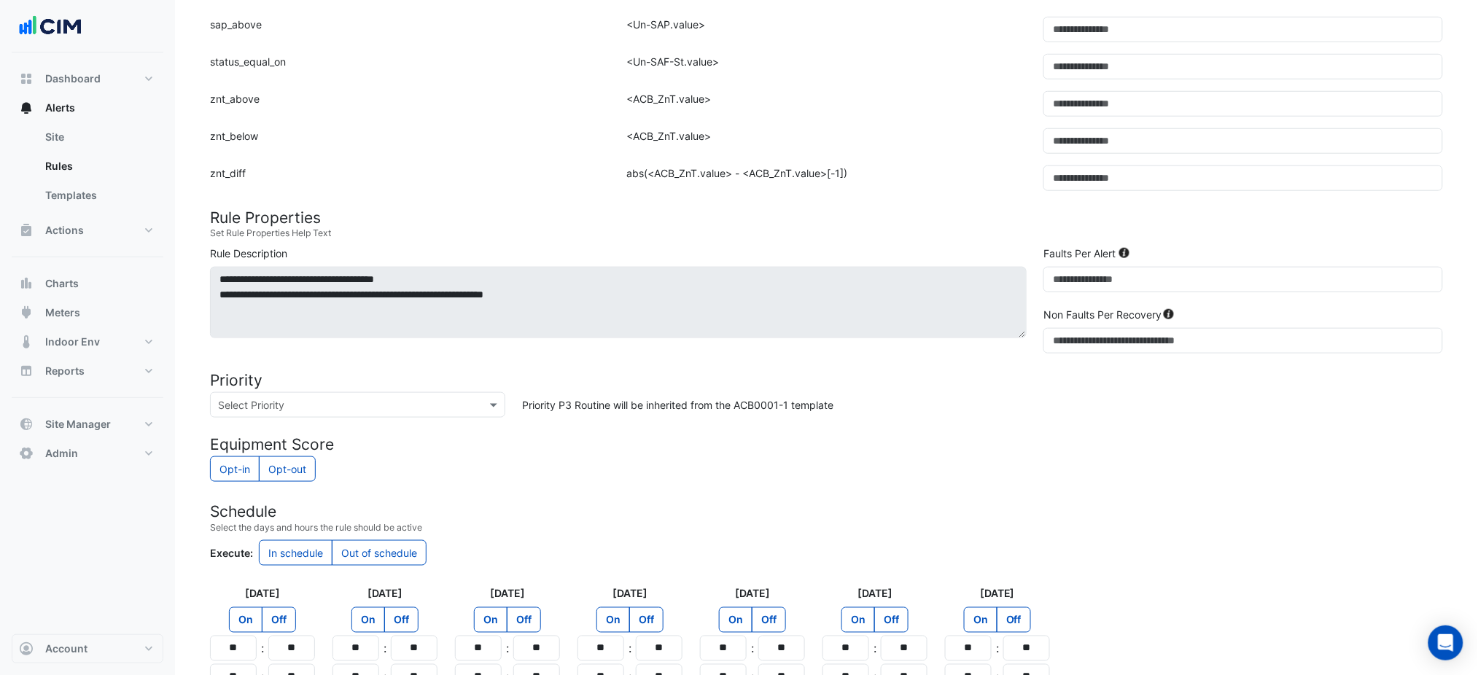
scroll to position [583, 0]
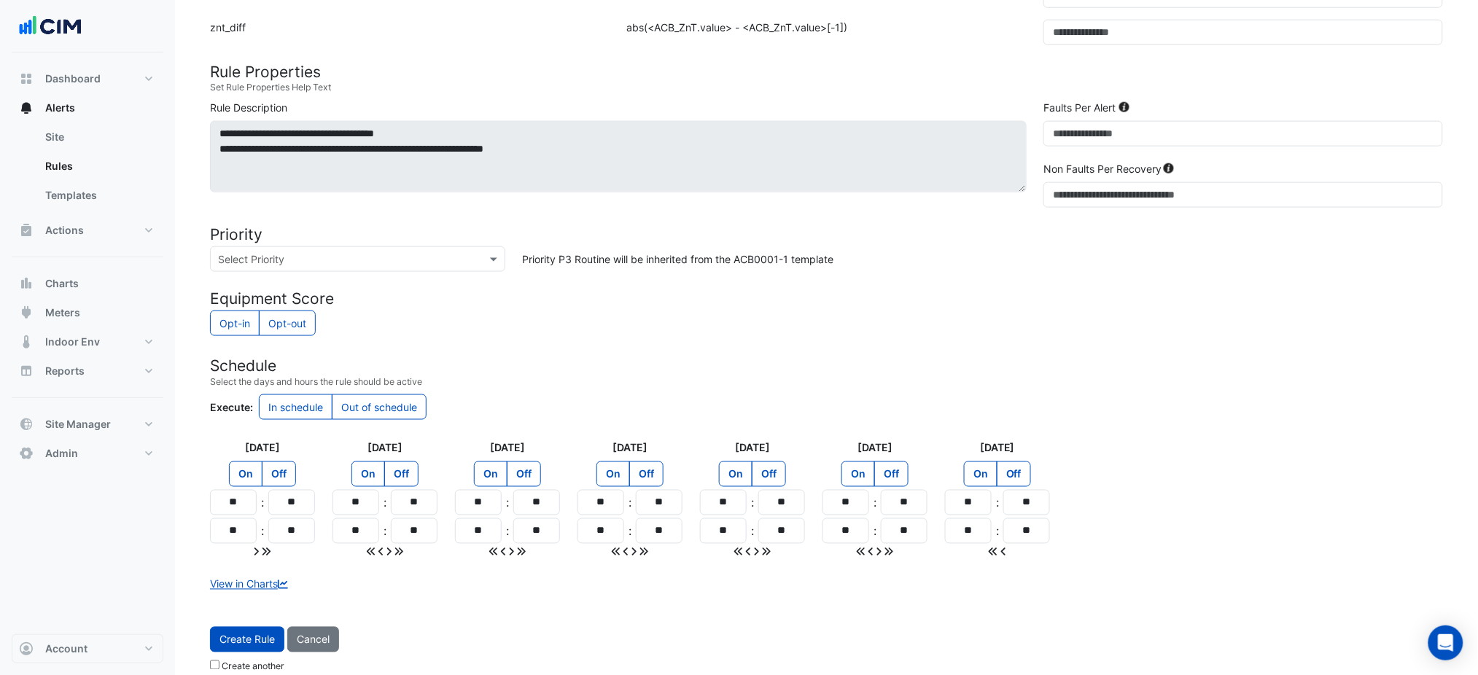
click at [247, 626] on form "Sensors Map sensors to concrete equipment properties Point Sensor Name Metadata…" at bounding box center [826, 121] width 1233 height 1117
click at [265, 631] on button "Create Rule" at bounding box center [247, 640] width 74 height 26
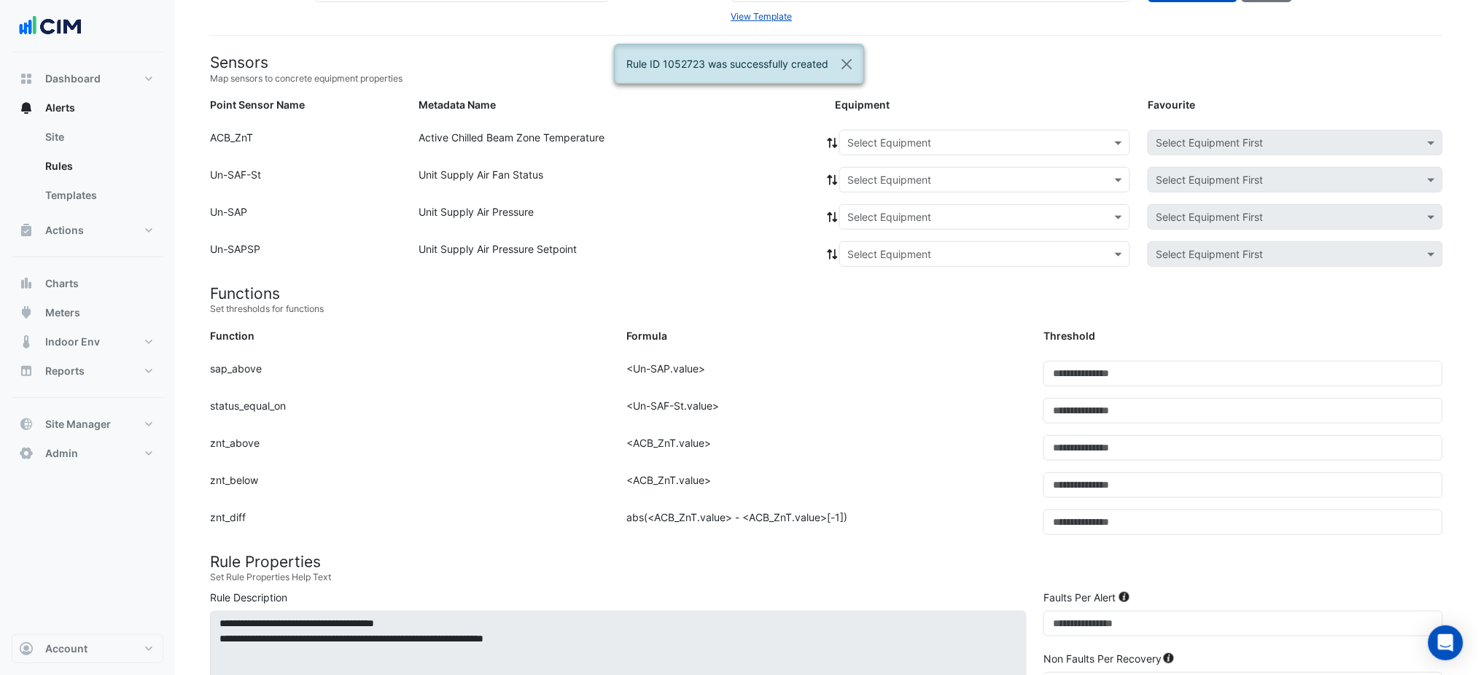
scroll to position [0, 0]
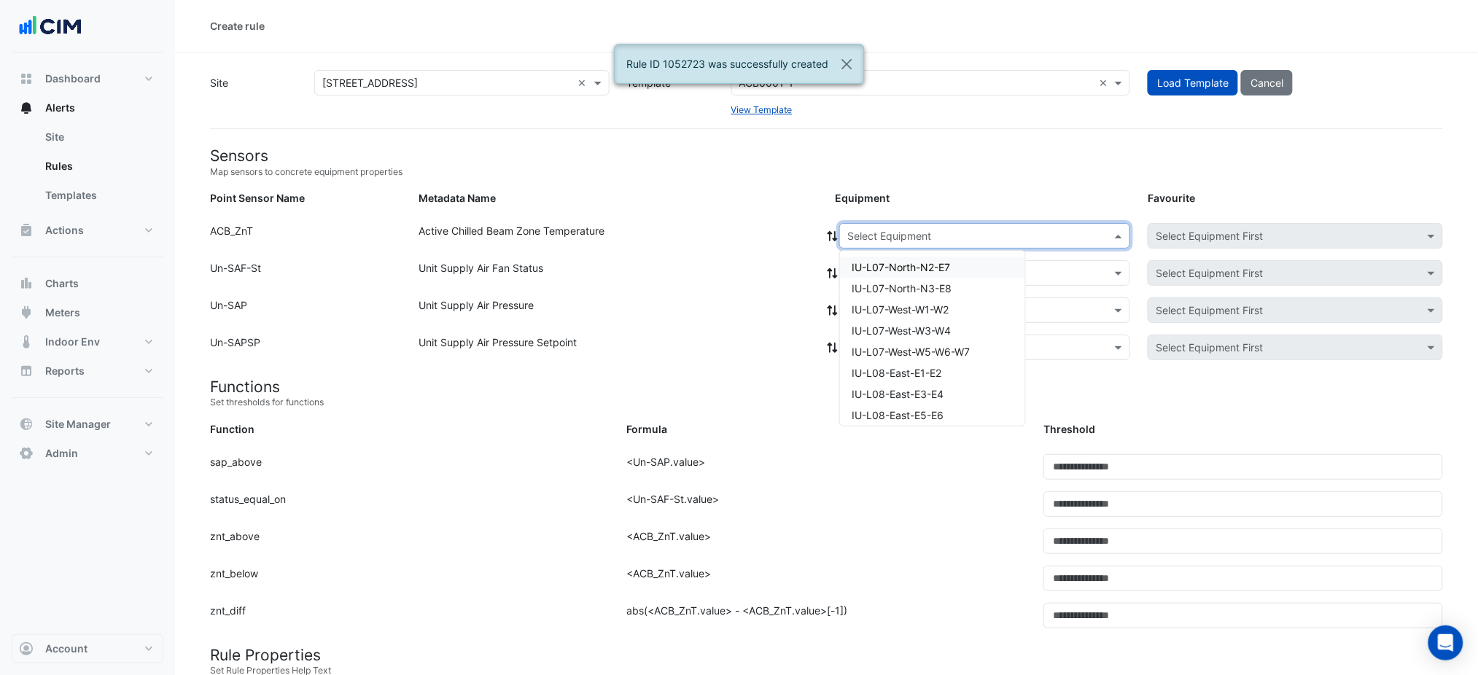
click at [939, 229] on input "text" at bounding box center [971, 236] width 246 height 15
click at [897, 287] on span "IU-L07-North-N3-E8" at bounding box center [902, 288] width 100 height 12
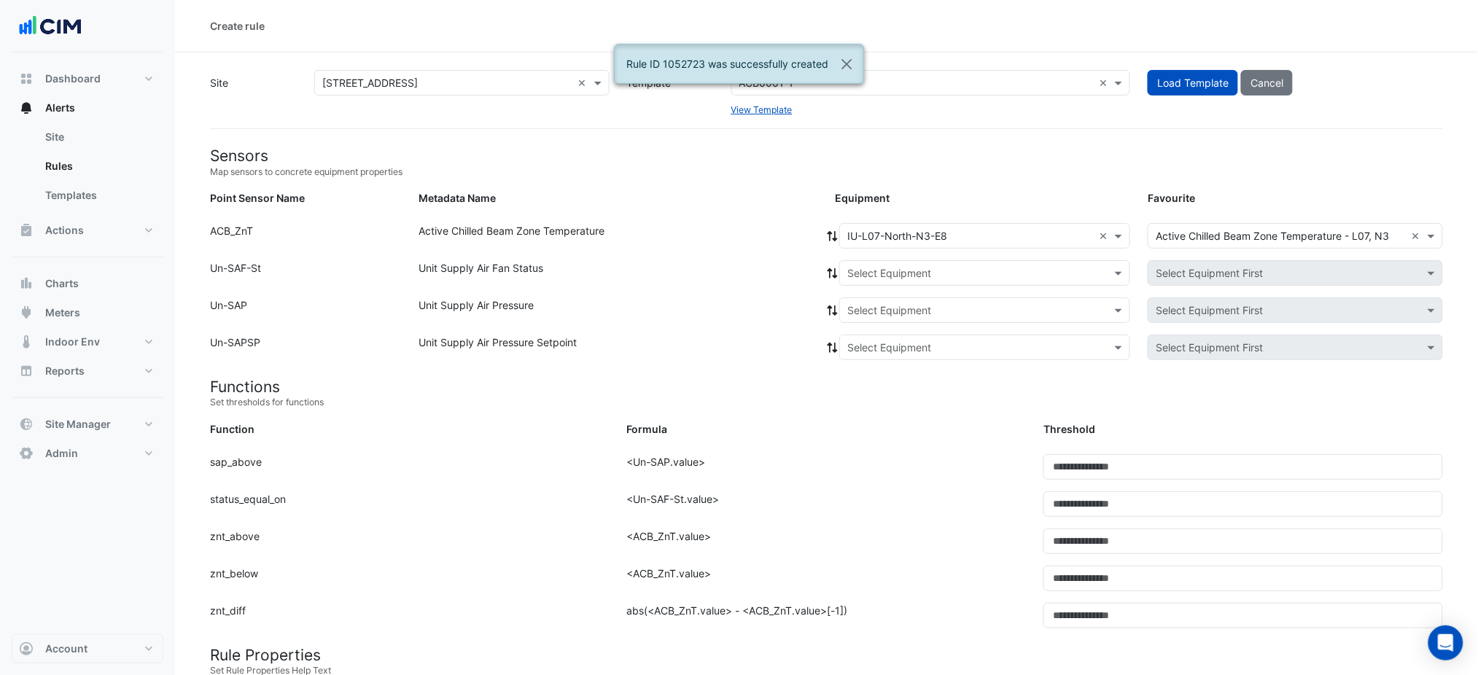
click at [832, 238] on icon at bounding box center [832, 236] width 13 height 10
drag, startPoint x: 831, startPoint y: 238, endPoint x: 835, endPoint y: 254, distance: 16.6
click at [829, 238] on icon at bounding box center [832, 236] width 13 height 10
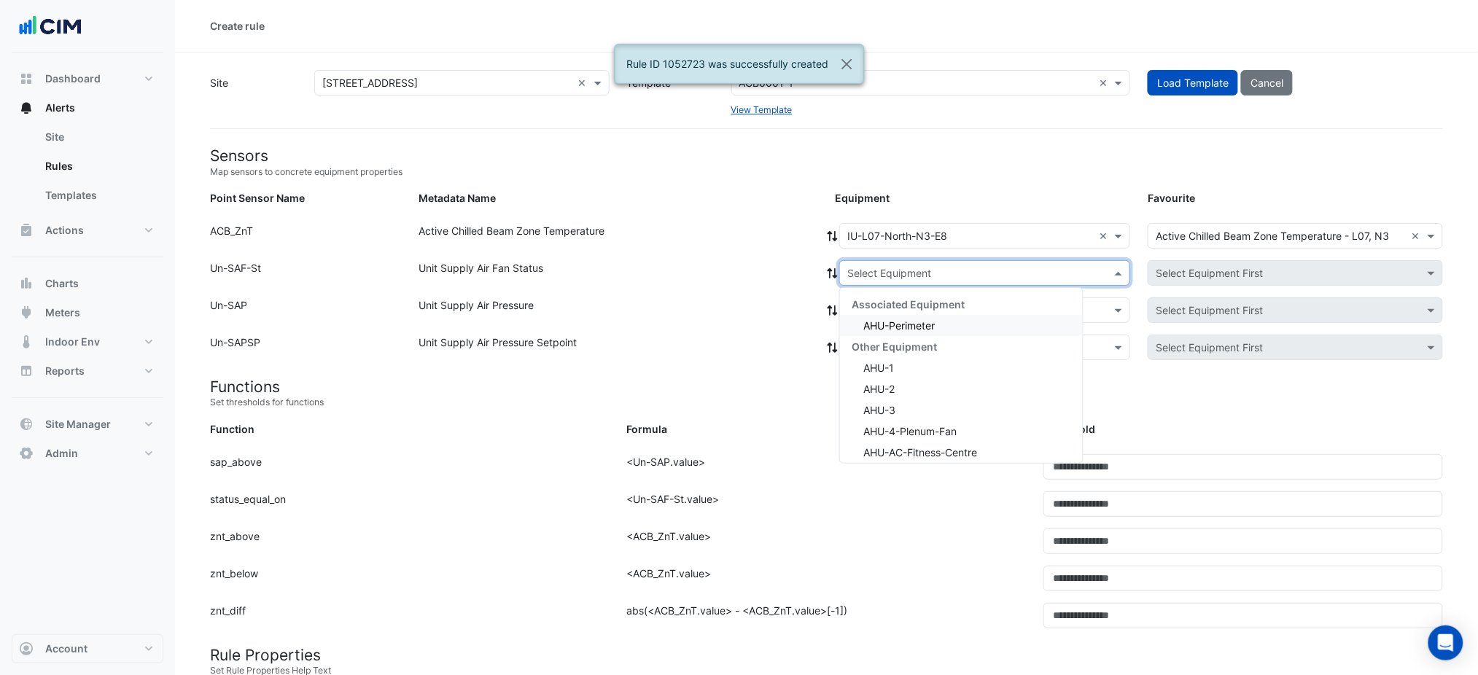
click at [859, 278] on input "text" at bounding box center [971, 273] width 246 height 15
click at [877, 320] on span "AHU-Perimeter" at bounding box center [899, 325] width 71 height 12
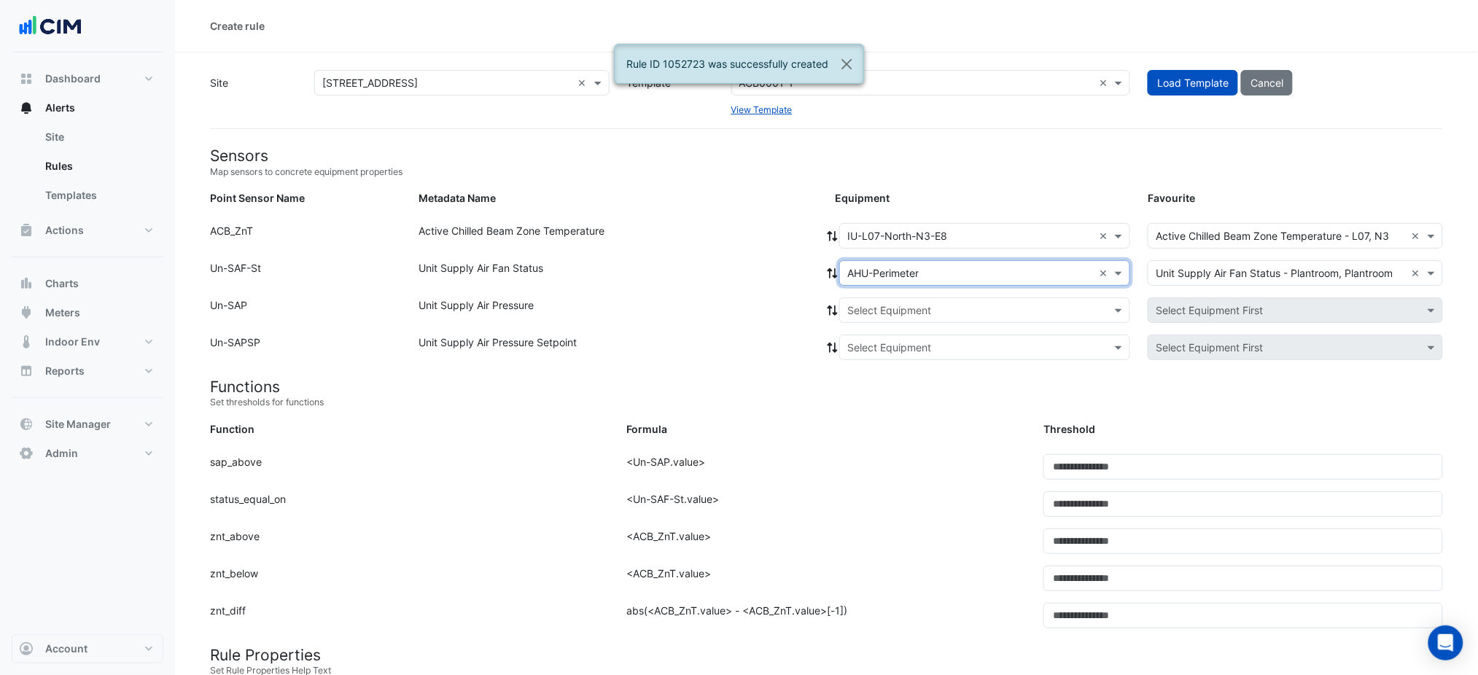
click at [834, 276] on icon at bounding box center [832, 273] width 13 height 10
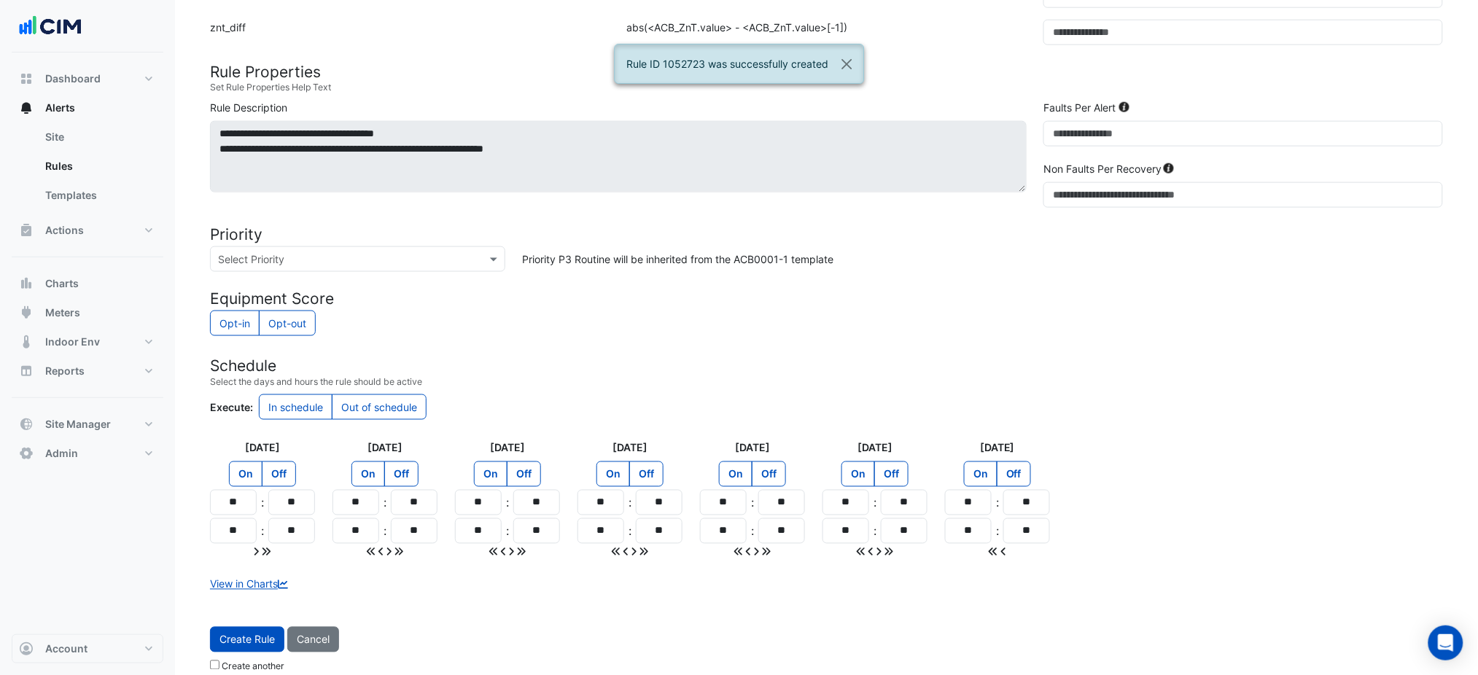
scroll to position [600, 0]
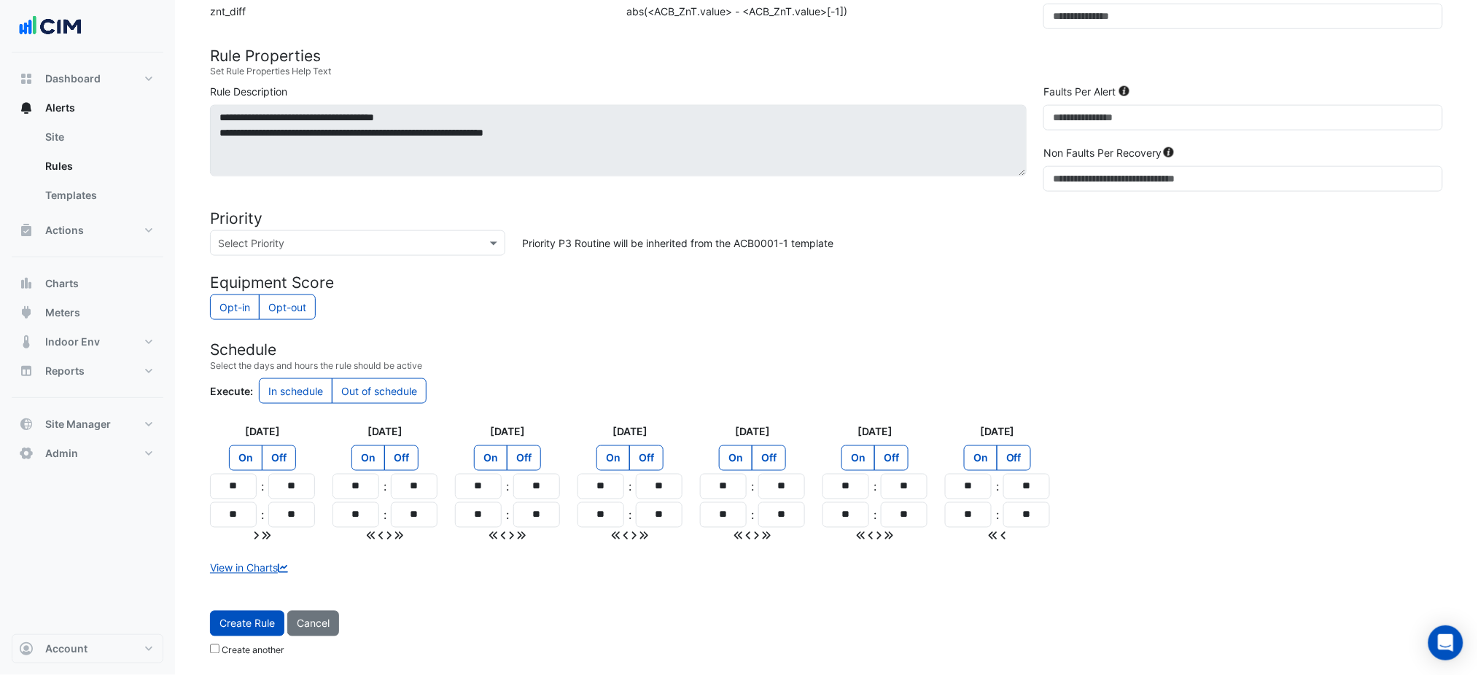
drag, startPoint x: 265, startPoint y: 611, endPoint x: 274, endPoint y: 600, distance: 14.0
click at [266, 611] on app-button "Create Rule" at bounding box center [247, 624] width 74 height 26
click at [241, 622] on span "Create Rule" at bounding box center [247, 624] width 55 height 12
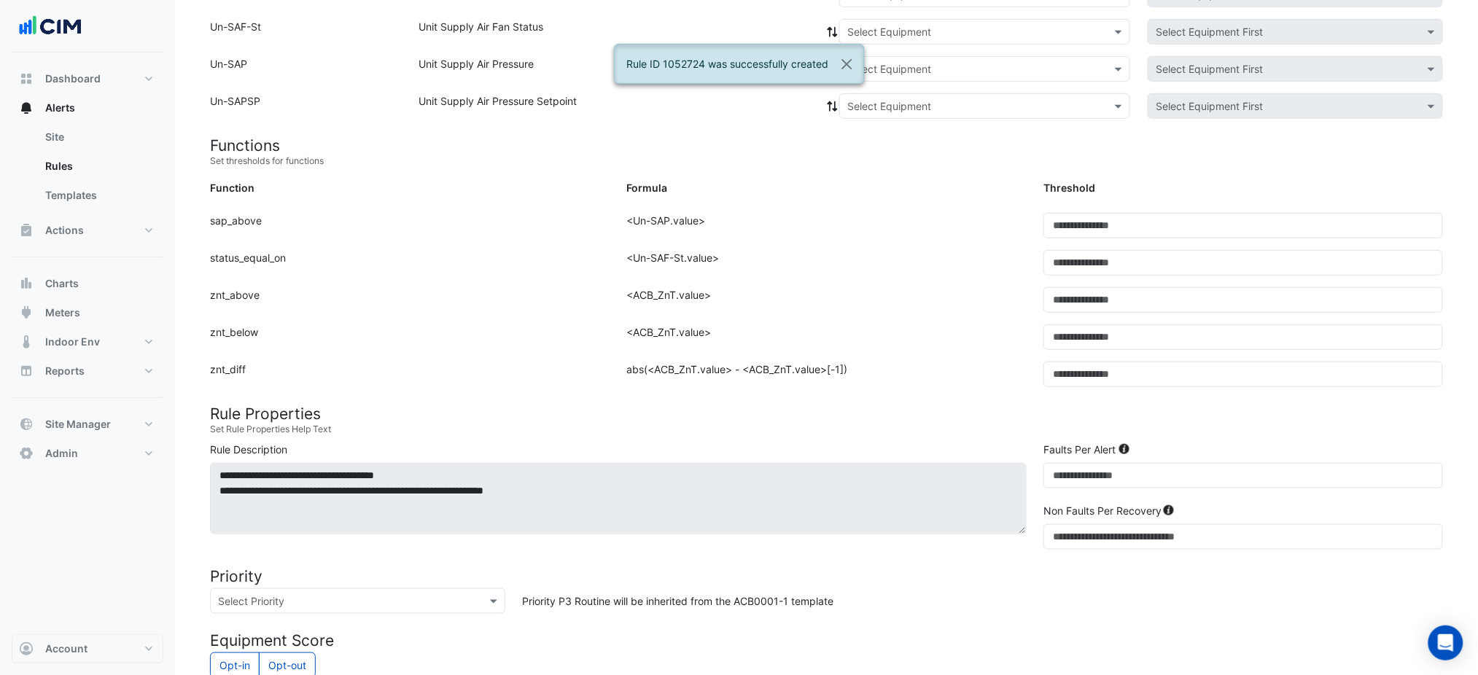
scroll to position [113, 0]
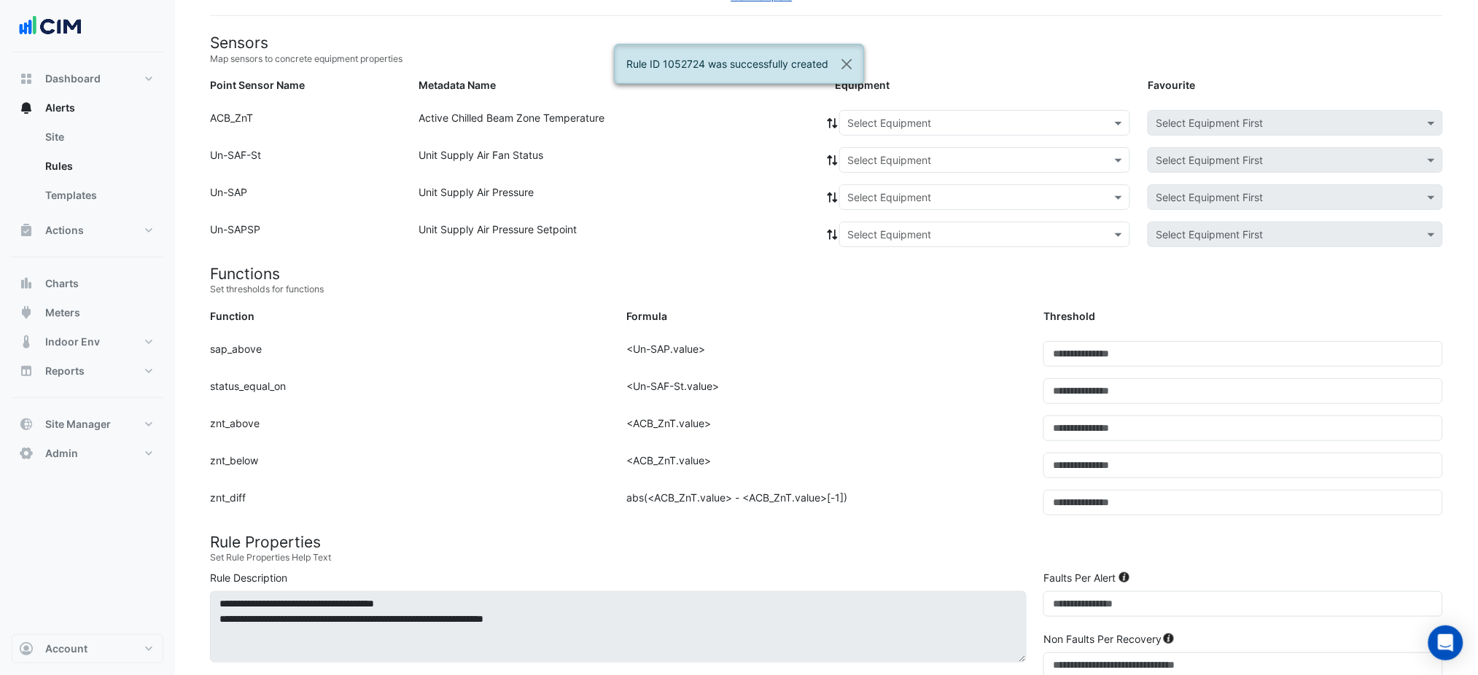
click at [893, 136] on div "Equipment: Select Equipment Favourite: Select Equipment First" at bounding box center [1139, 125] width 626 height 31
click at [896, 128] on input "text" at bounding box center [971, 123] width 246 height 15
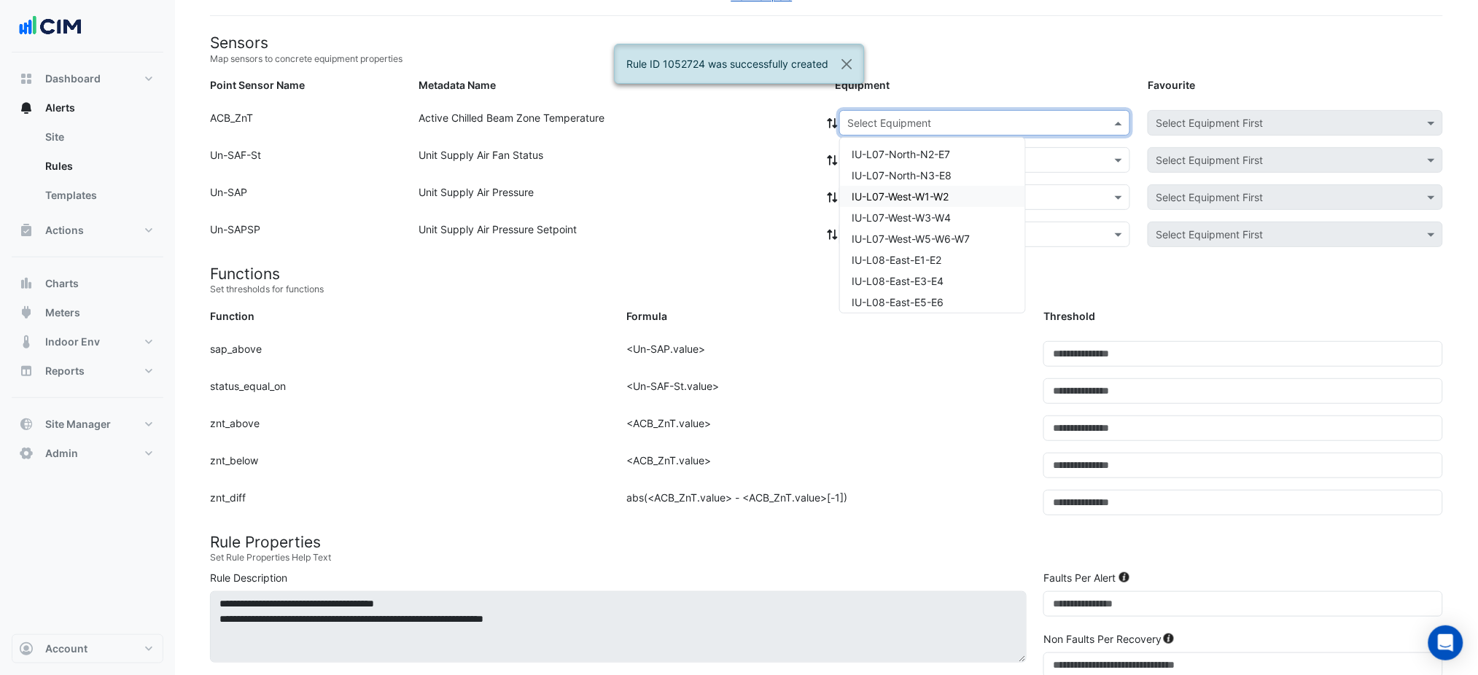
click at [907, 191] on span "IU-L07-West-W1-W2" at bounding box center [900, 196] width 97 height 12
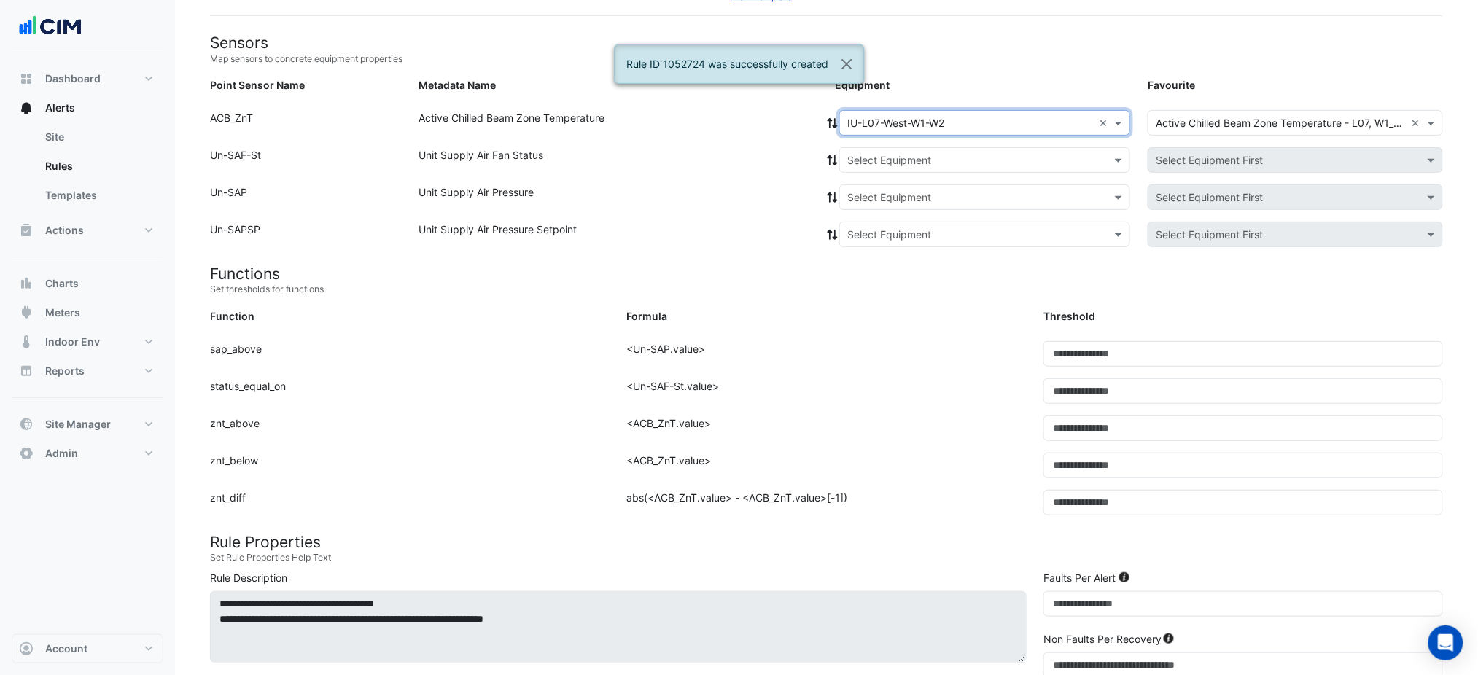
click at [843, 152] on div at bounding box center [985, 160] width 290 height 17
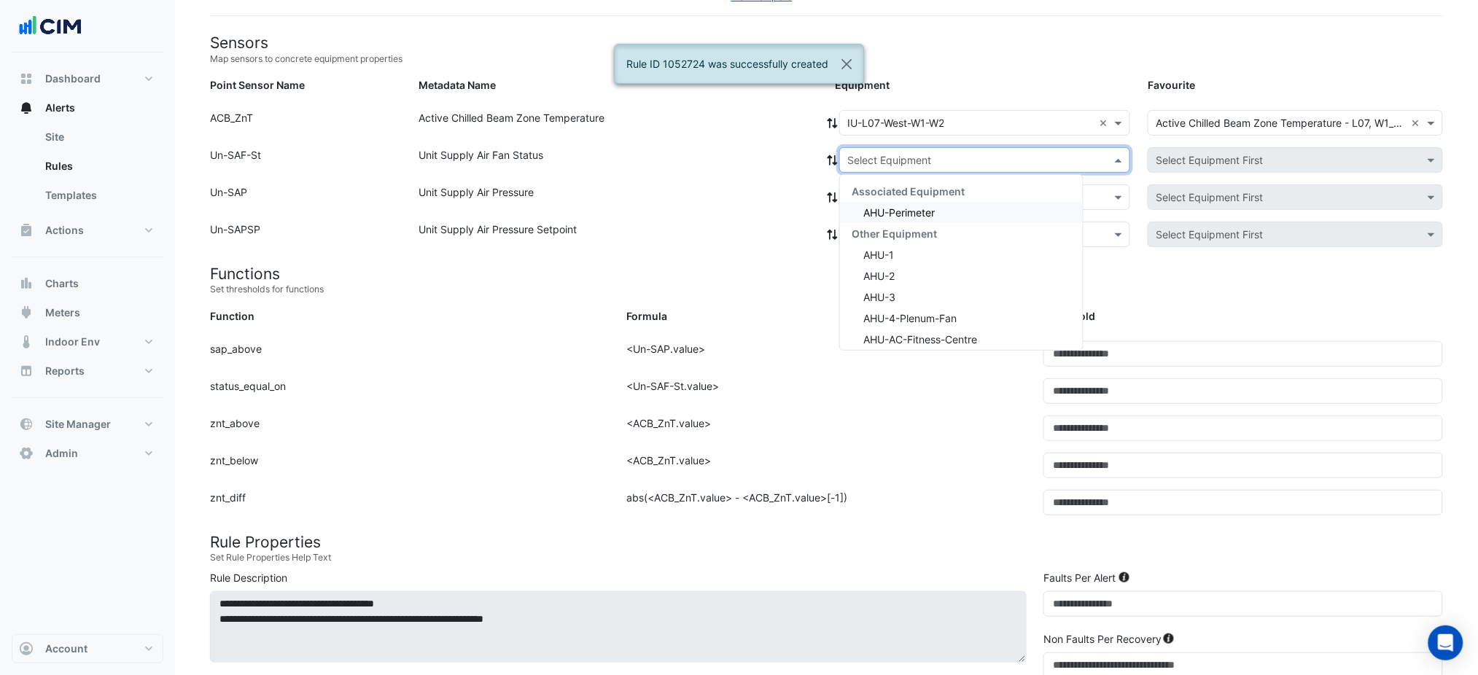
click at [888, 195] on span "Associated Equipment" at bounding box center [908, 191] width 113 height 12
click at [888, 202] on div "AHU-Perimeter" at bounding box center [961, 212] width 243 height 21
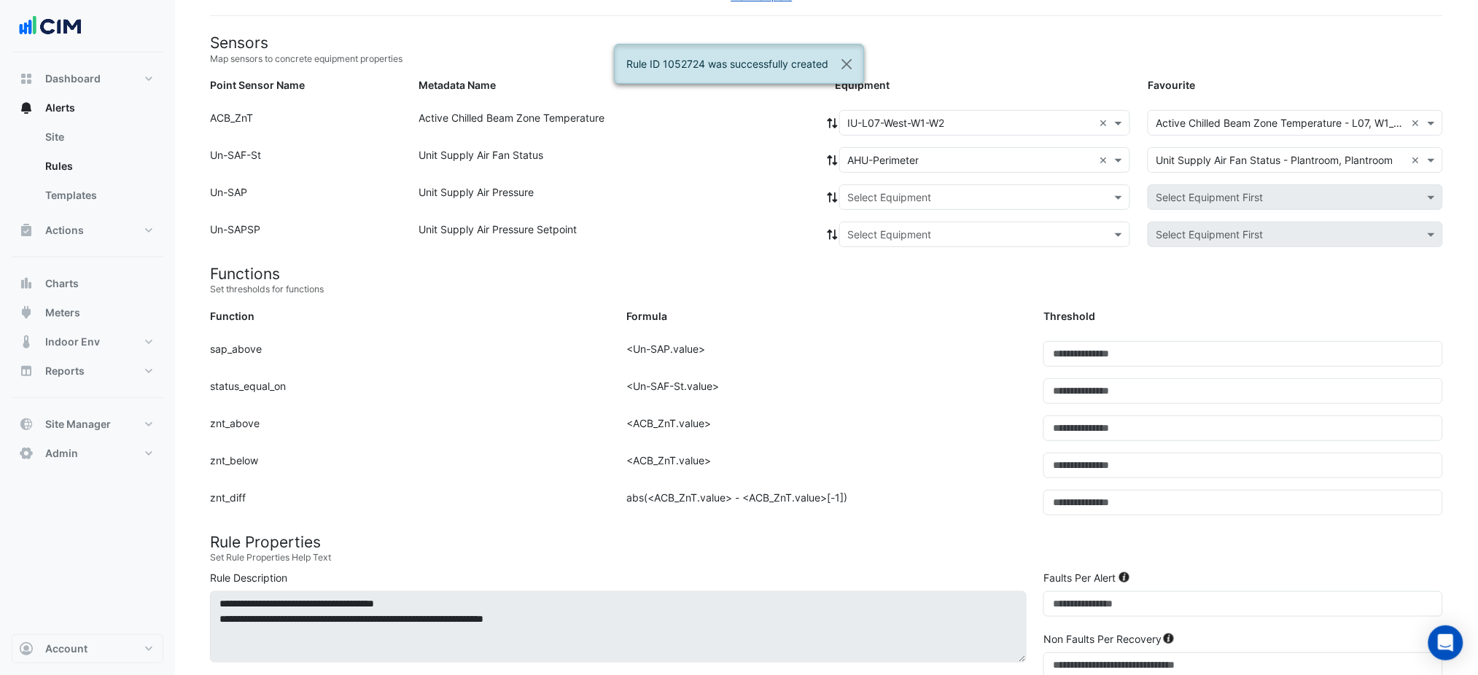
click at [831, 155] on icon at bounding box center [833, 160] width 10 height 10
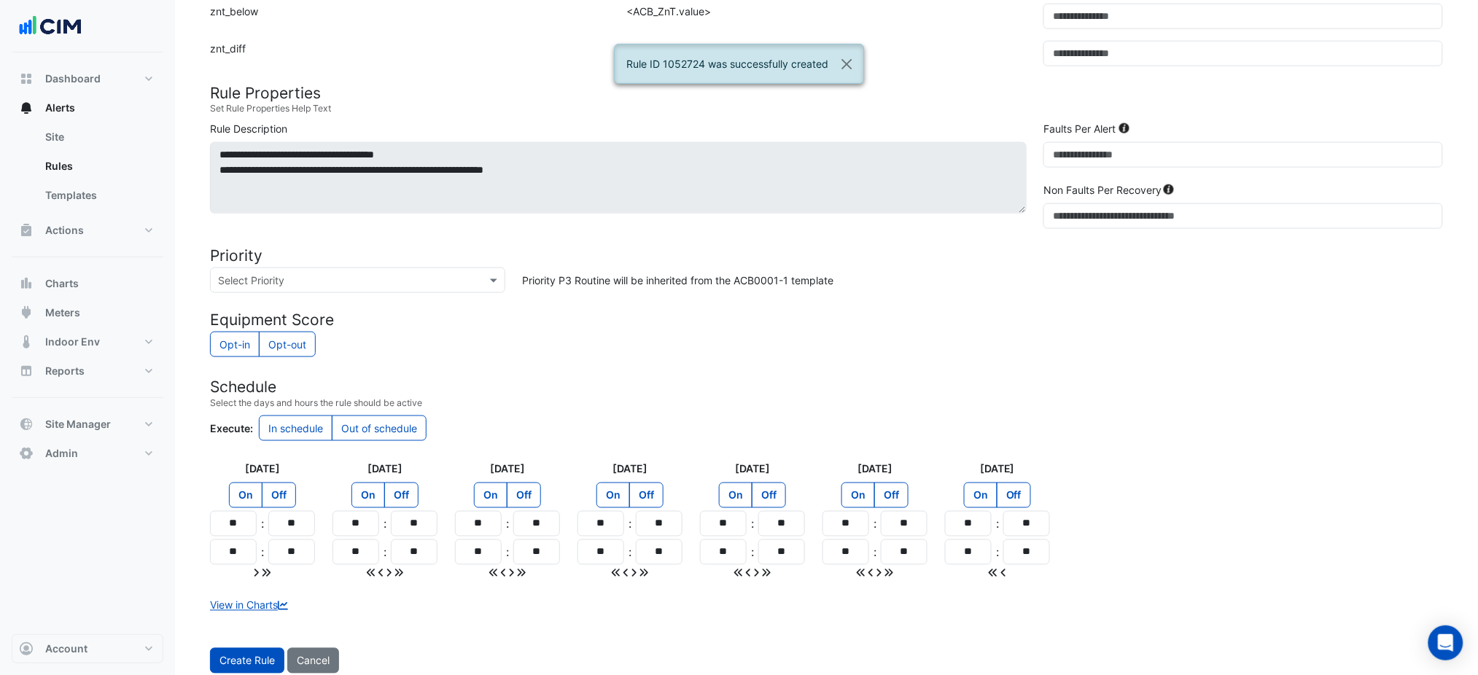
scroll to position [600, 0]
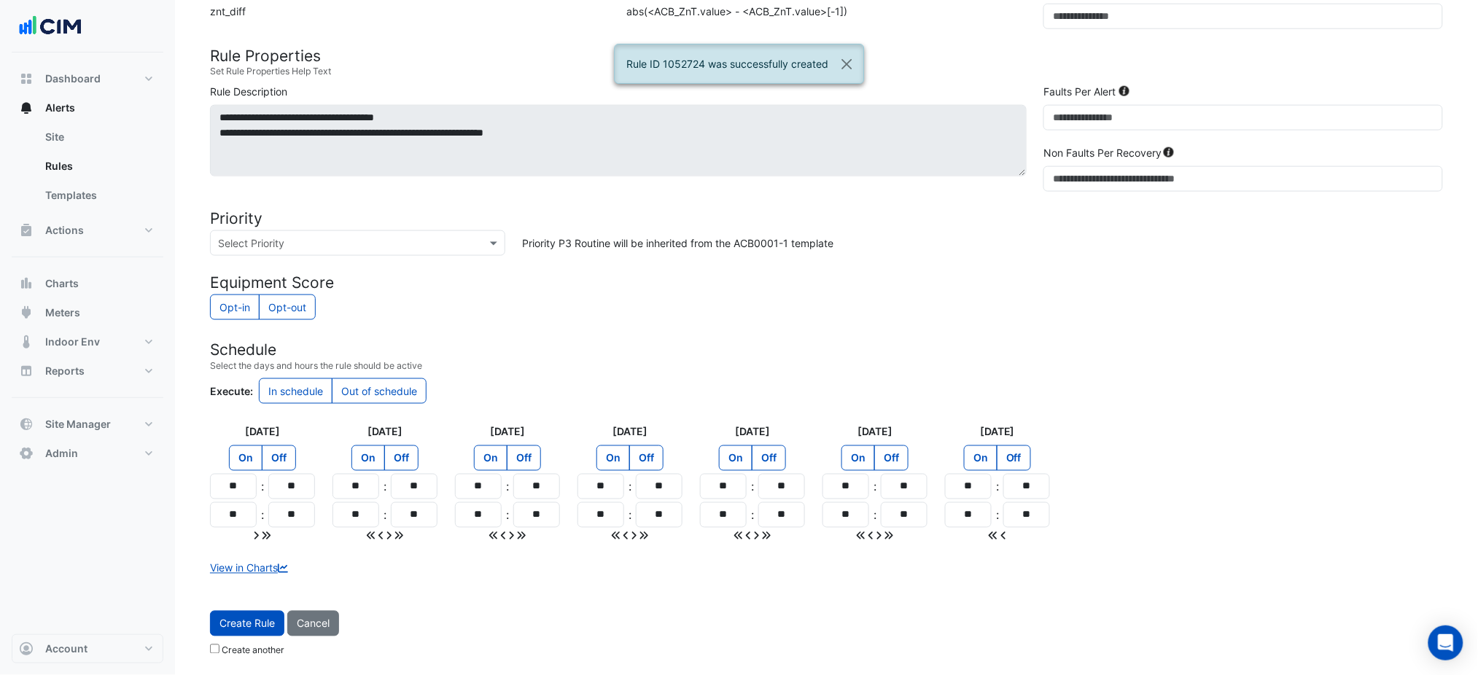
click at [231, 610] on form "Sensors Map sensors to concrete equipment properties Point Sensor Name Metadata…" at bounding box center [826, 105] width 1233 height 1117
click at [238, 620] on span "Create Rule" at bounding box center [247, 624] width 55 height 12
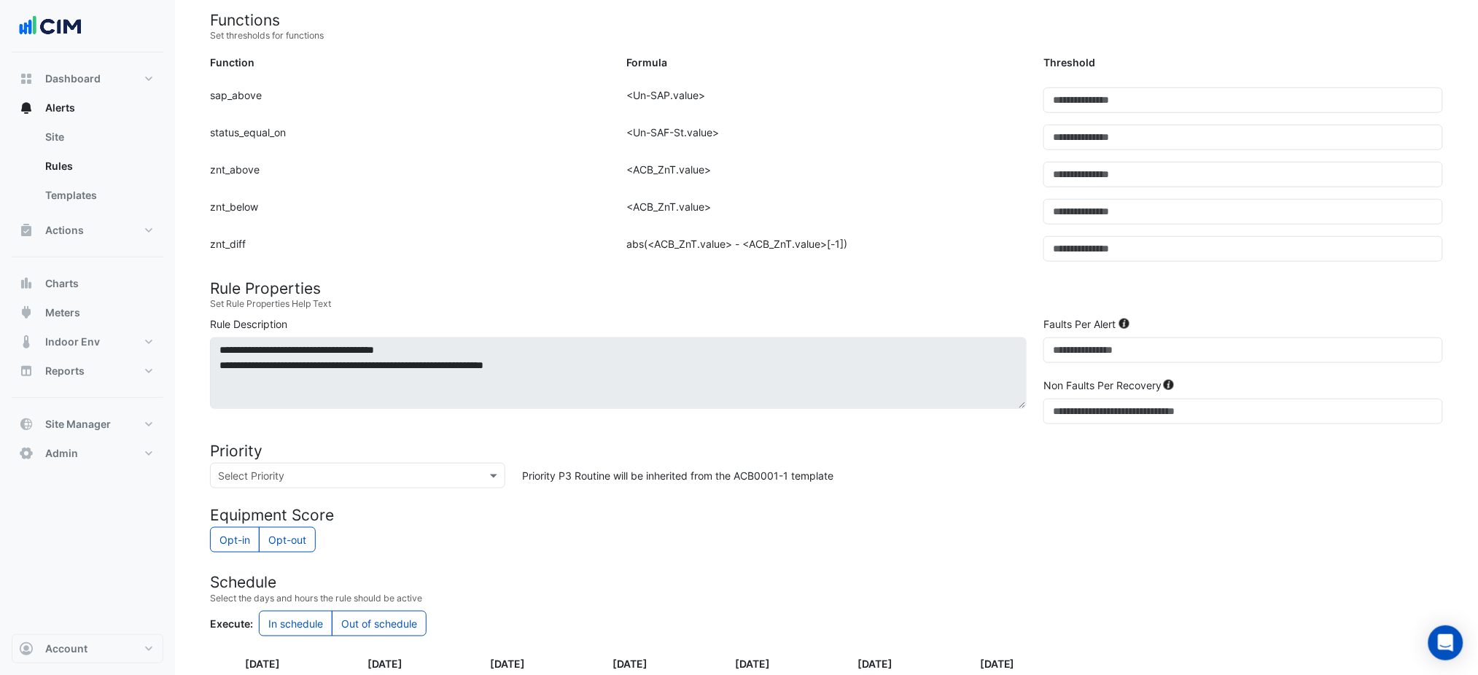
scroll to position [113, 0]
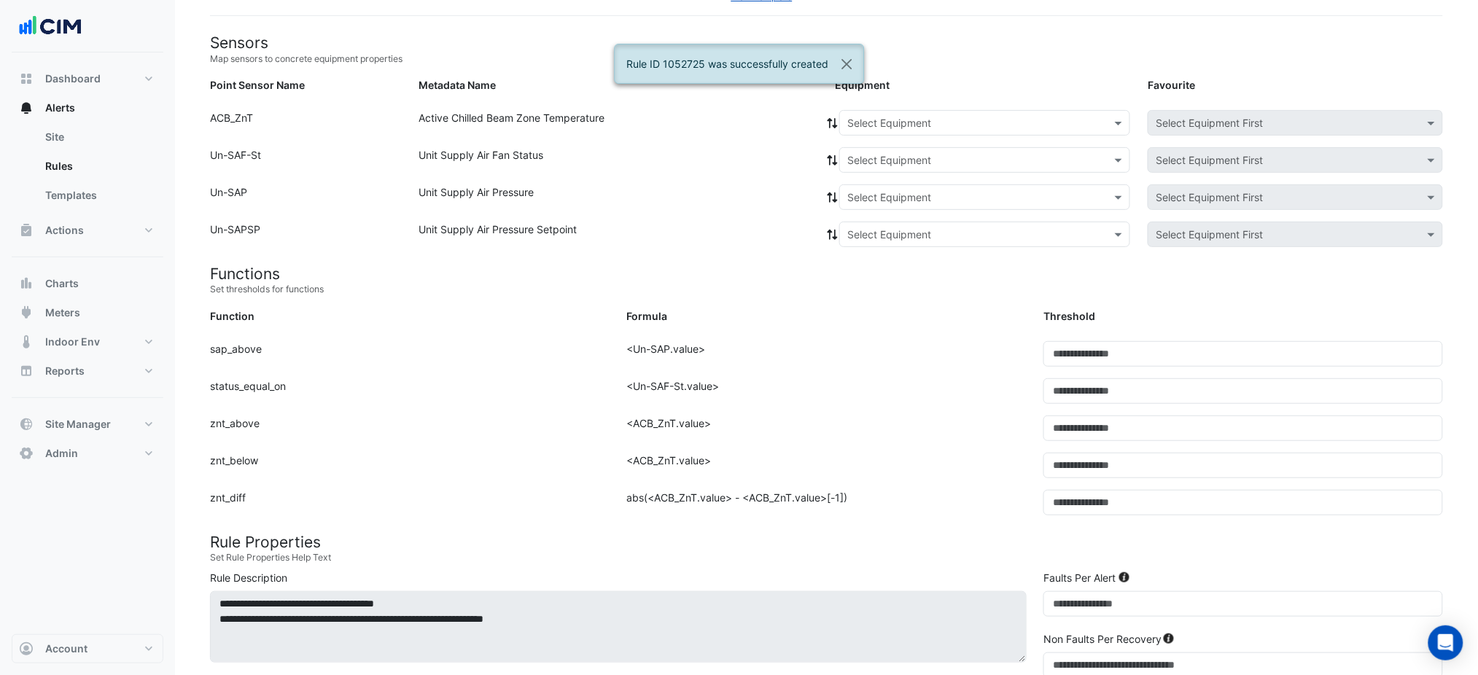
click at [955, 126] on input "text" at bounding box center [971, 123] width 246 height 15
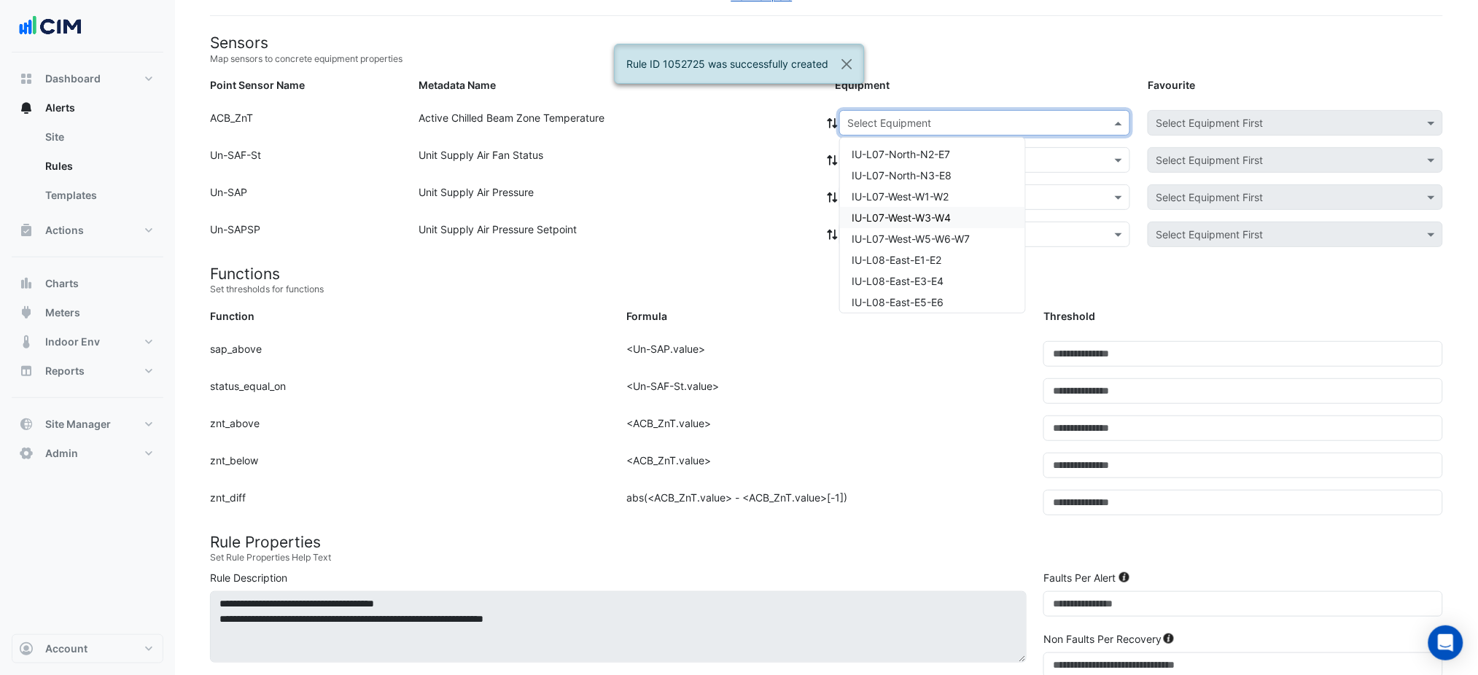
click at [920, 214] on span "IU-L07-West-W3-W4" at bounding box center [901, 218] width 99 height 12
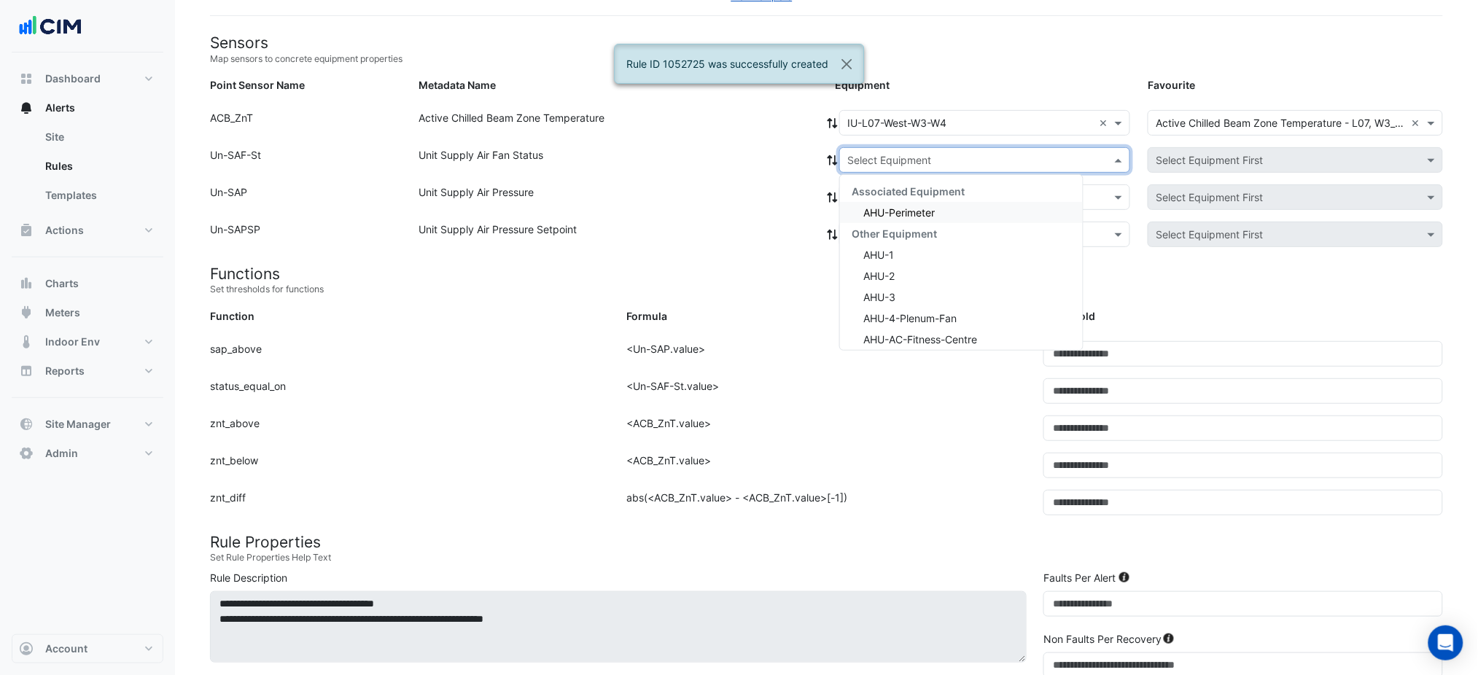
drag, startPoint x: 842, startPoint y: 153, endPoint x: 861, endPoint y: 167, distance: 23.5
click at [843, 153] on div at bounding box center [985, 160] width 290 height 17
click at [885, 206] on span "AHU-Perimeter" at bounding box center [899, 212] width 71 height 12
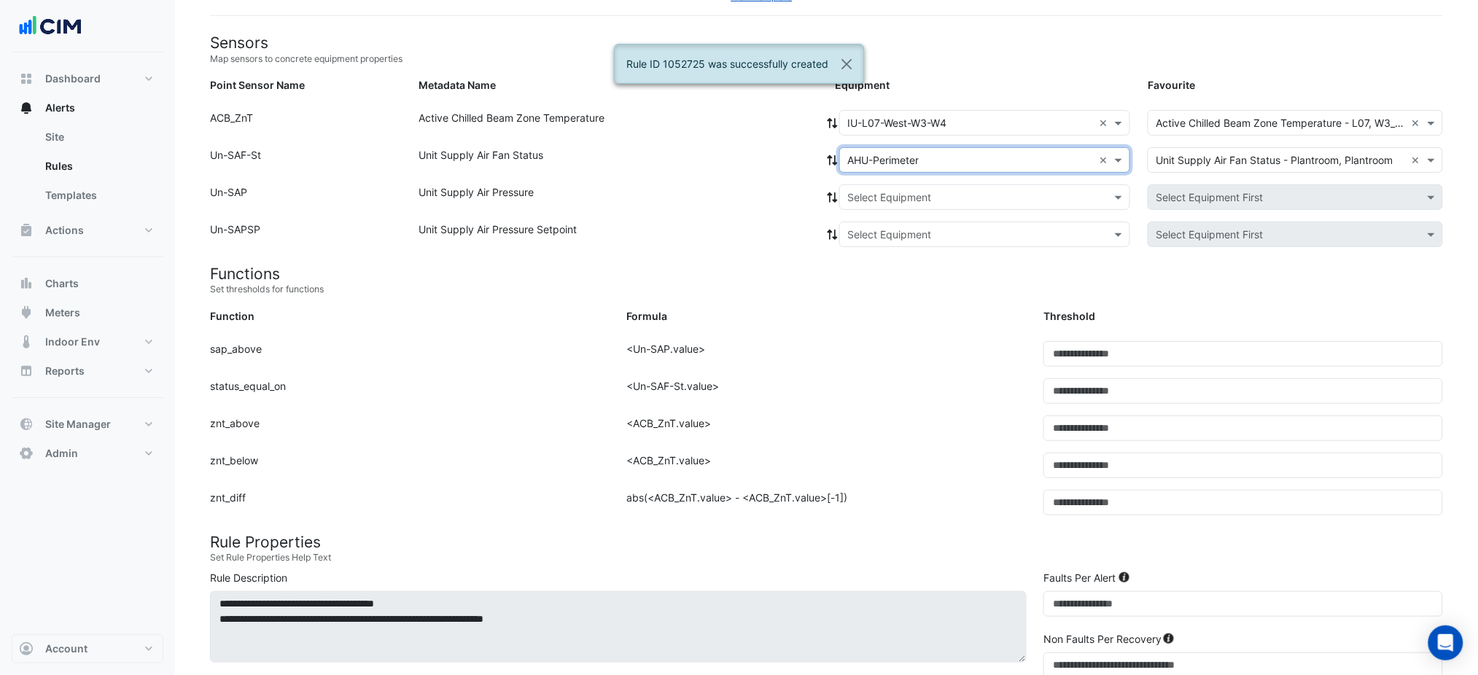
click at [831, 155] on icon at bounding box center [833, 160] width 10 height 10
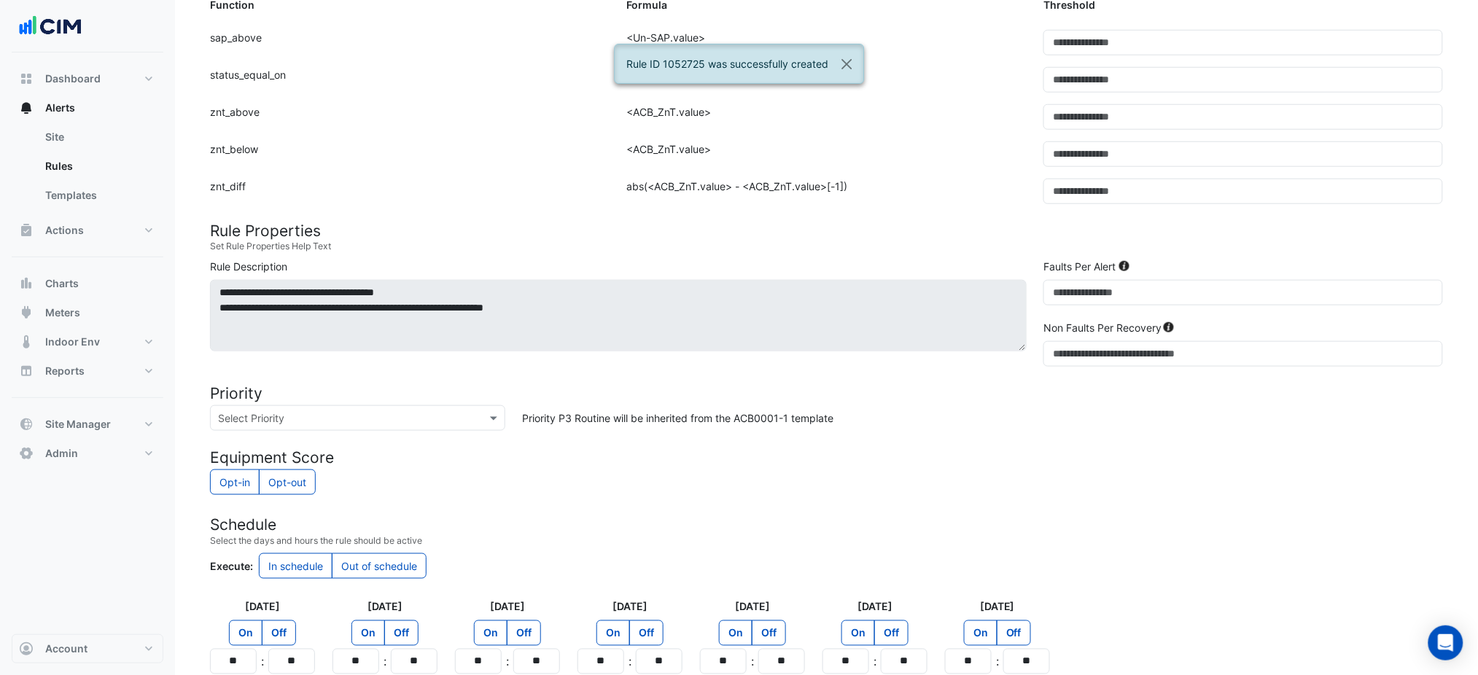
scroll to position [600, 0]
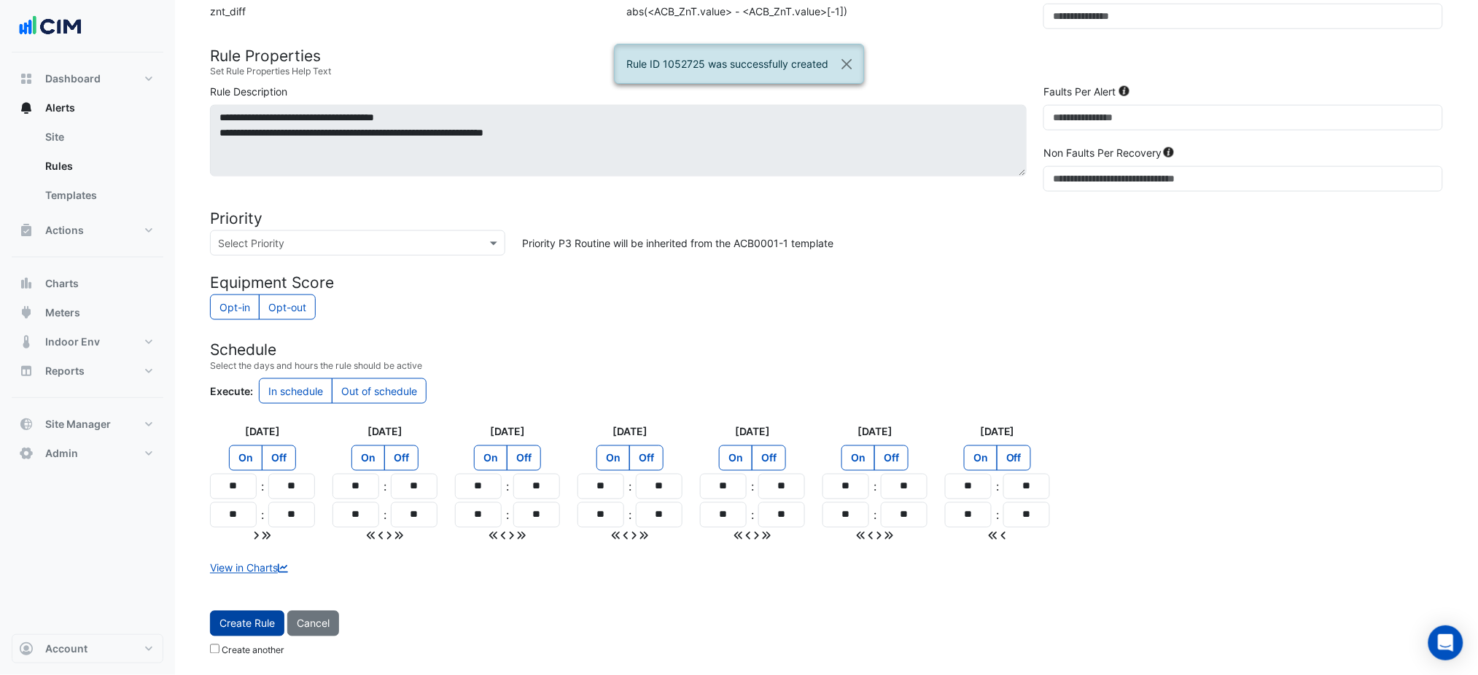
click at [271, 612] on button "Create Rule" at bounding box center [247, 624] width 74 height 26
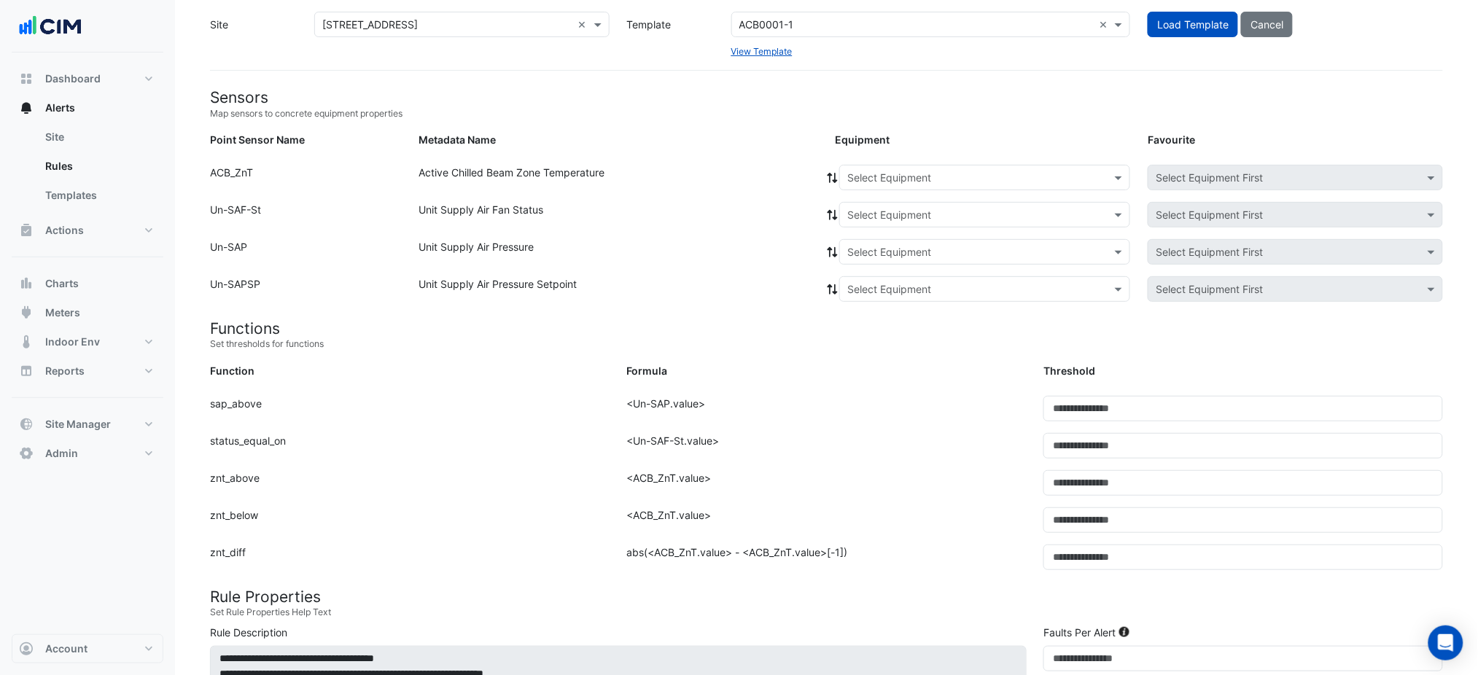
scroll to position [0, 0]
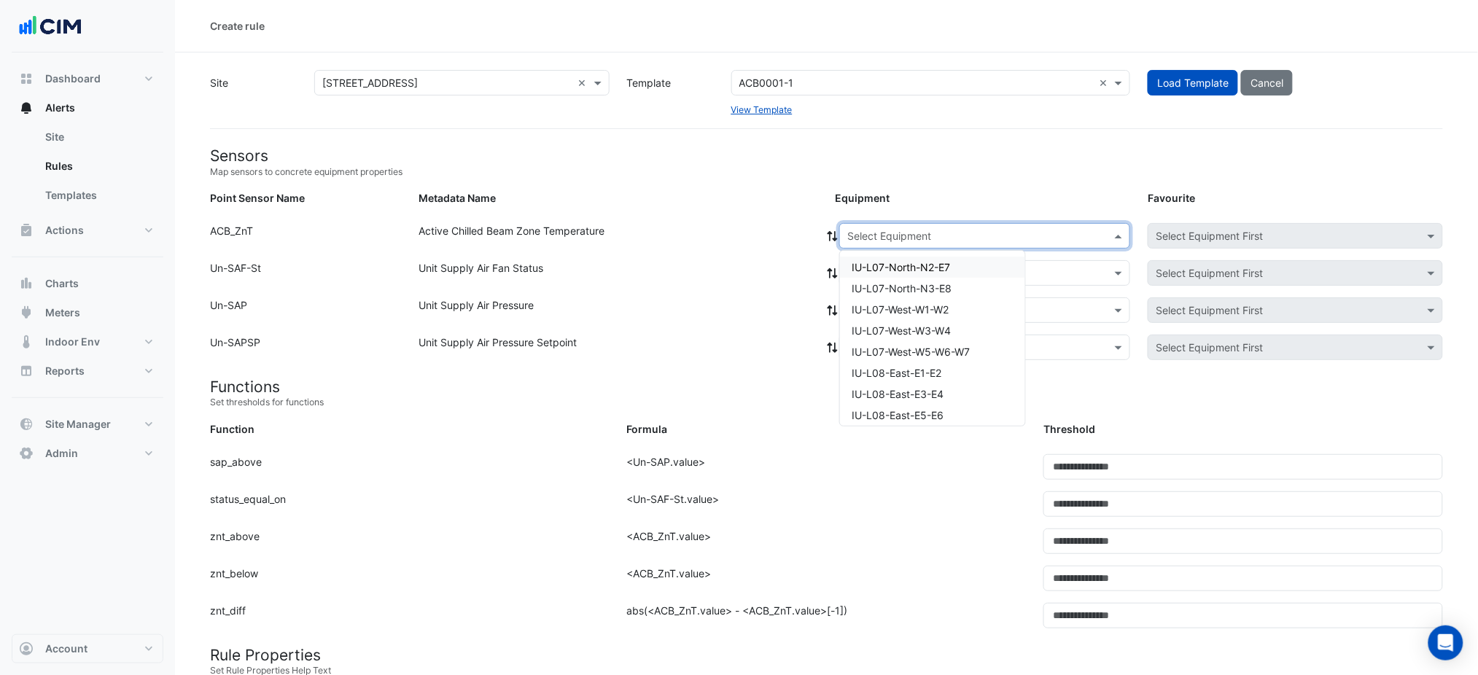
drag, startPoint x: 911, startPoint y: 223, endPoint x: 909, endPoint y: 239, distance: 15.5
click at [910, 223] on div "Select Equipment" at bounding box center [984, 236] width 291 height 26
click at [913, 332] on span "IU-L07-West-W3-W4" at bounding box center [901, 331] width 99 height 12
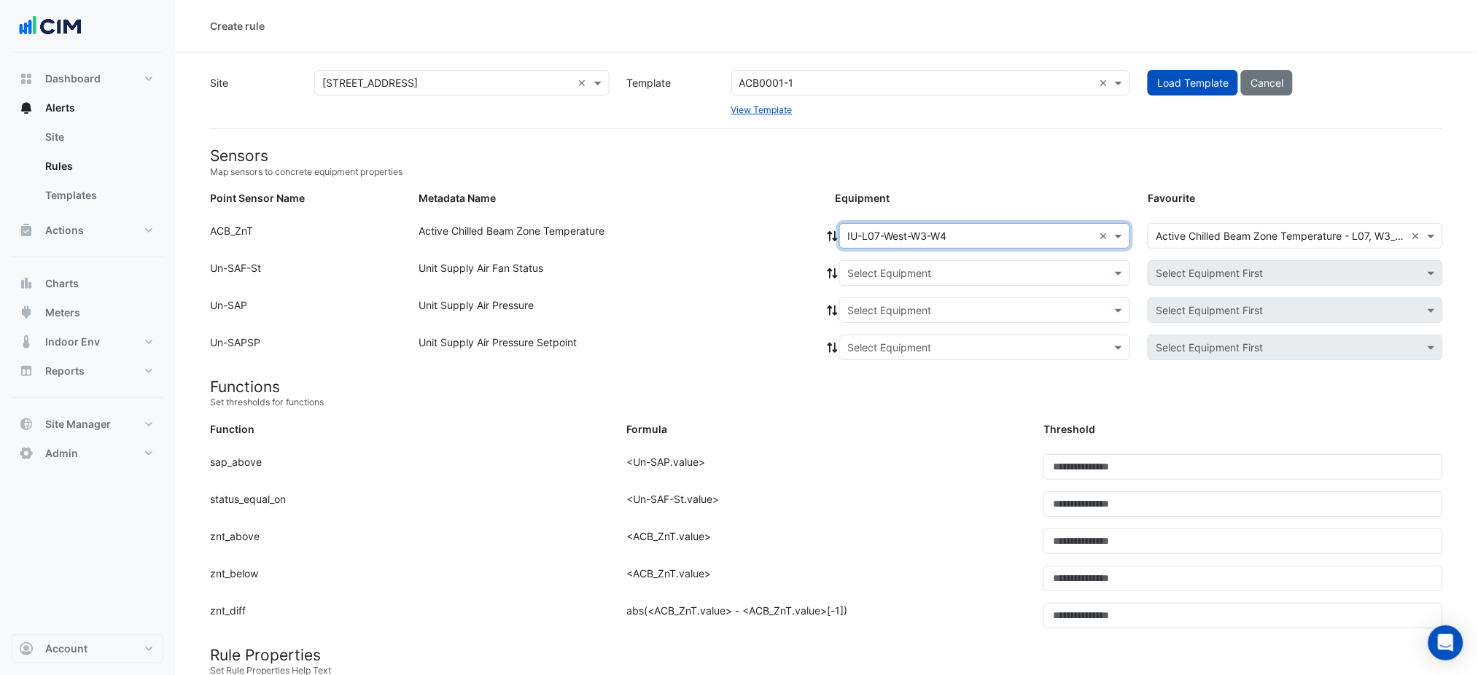
click at [836, 241] on fa-icon at bounding box center [832, 236] width 13 height 12
click at [872, 273] on input "text" at bounding box center [971, 273] width 246 height 15
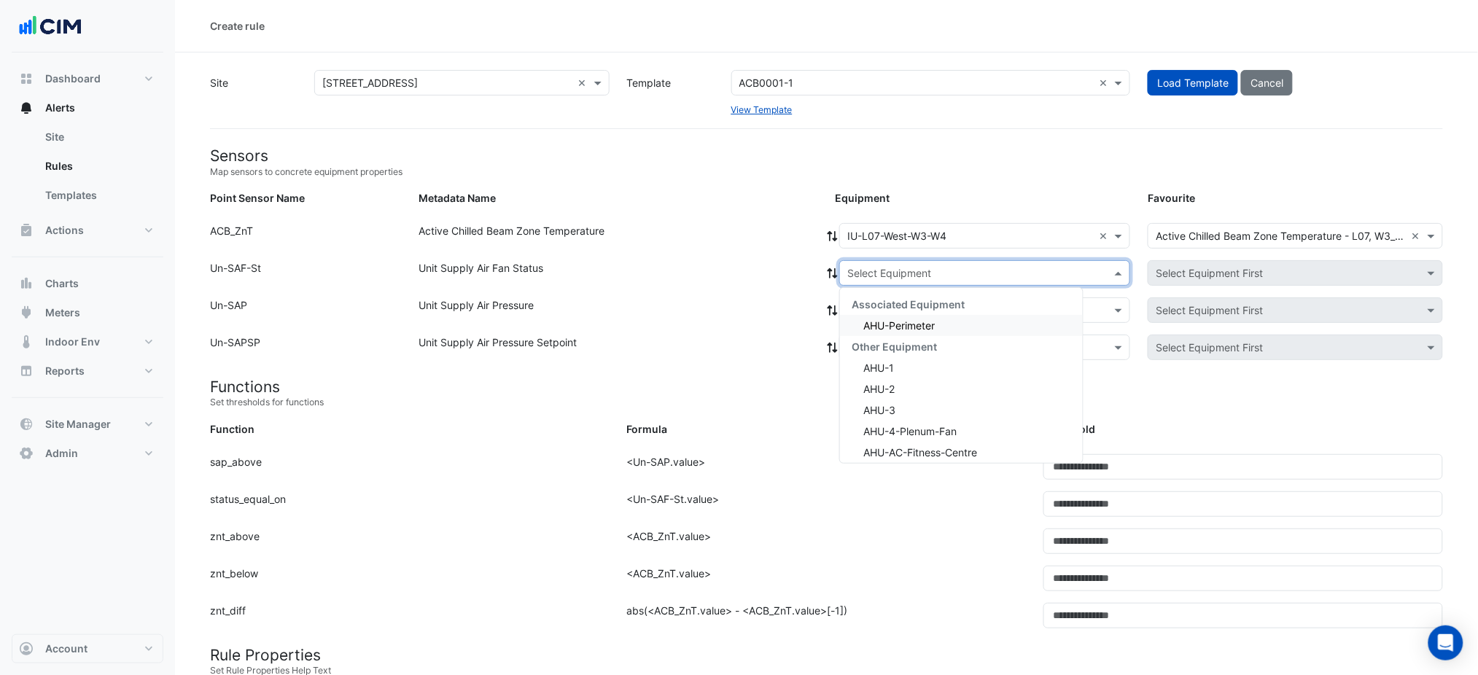
click at [877, 298] on span "Associated Equipment" at bounding box center [908, 304] width 113 height 12
click at [879, 322] on span "AHU-Perimeter" at bounding box center [899, 325] width 71 height 12
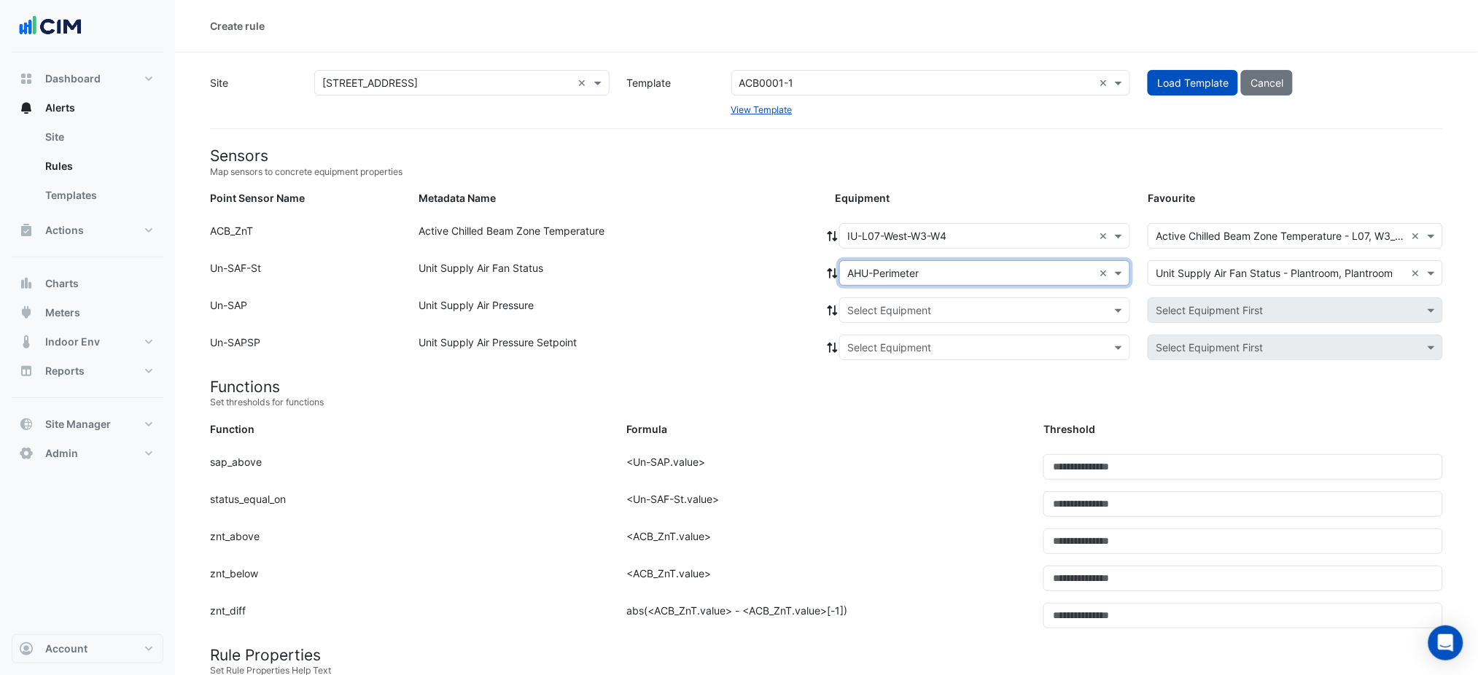
click at [832, 274] on icon at bounding box center [832, 273] width 13 height 10
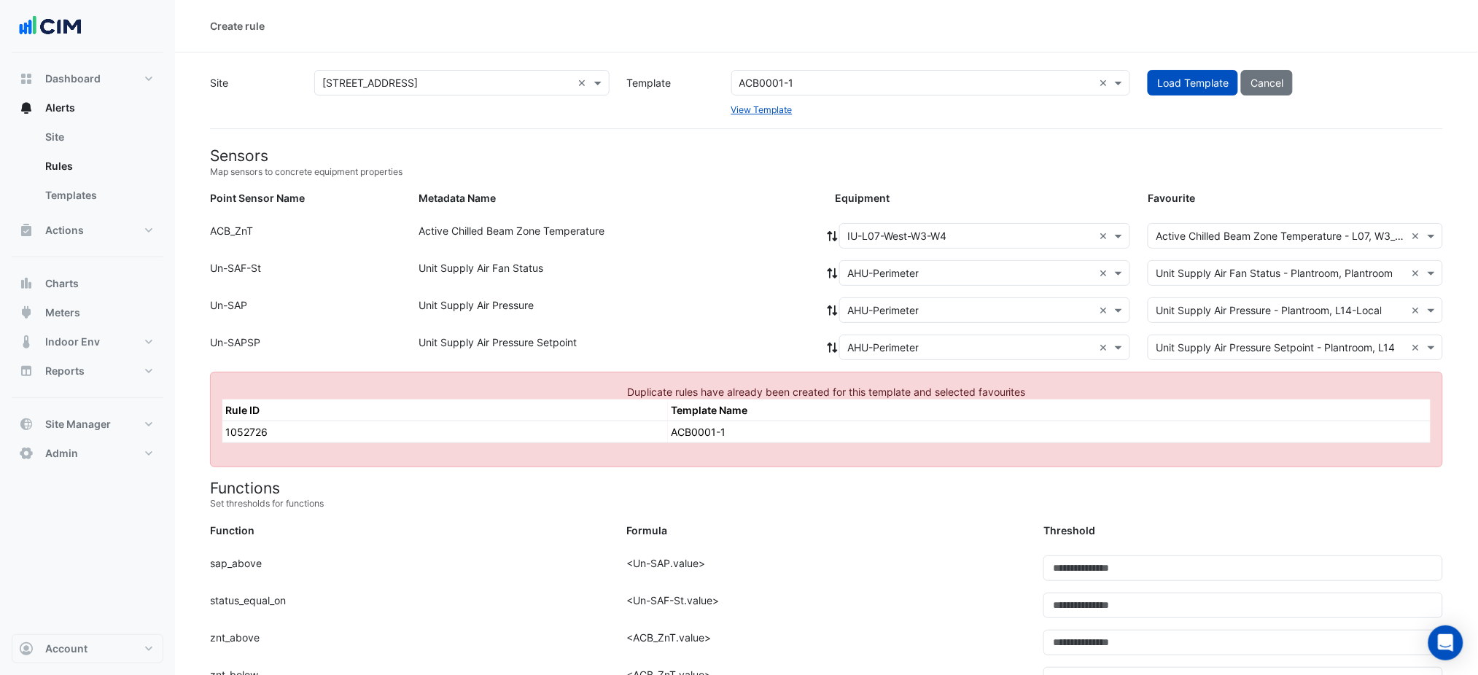
click at [877, 226] on div "× IU-L07-West-W3-W4 ×" at bounding box center [984, 236] width 291 height 26
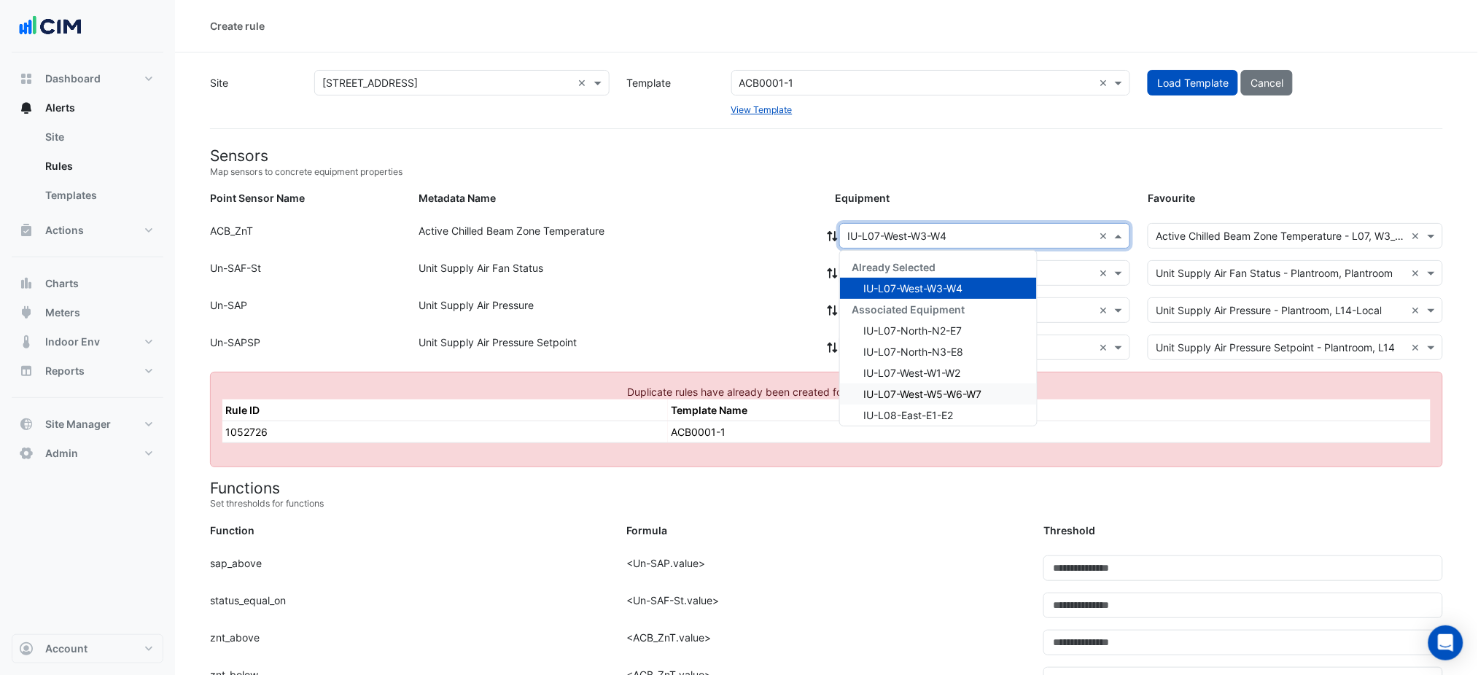
click at [930, 390] on span "IU-L07-West-W5-W6-W7" at bounding box center [923, 394] width 118 height 12
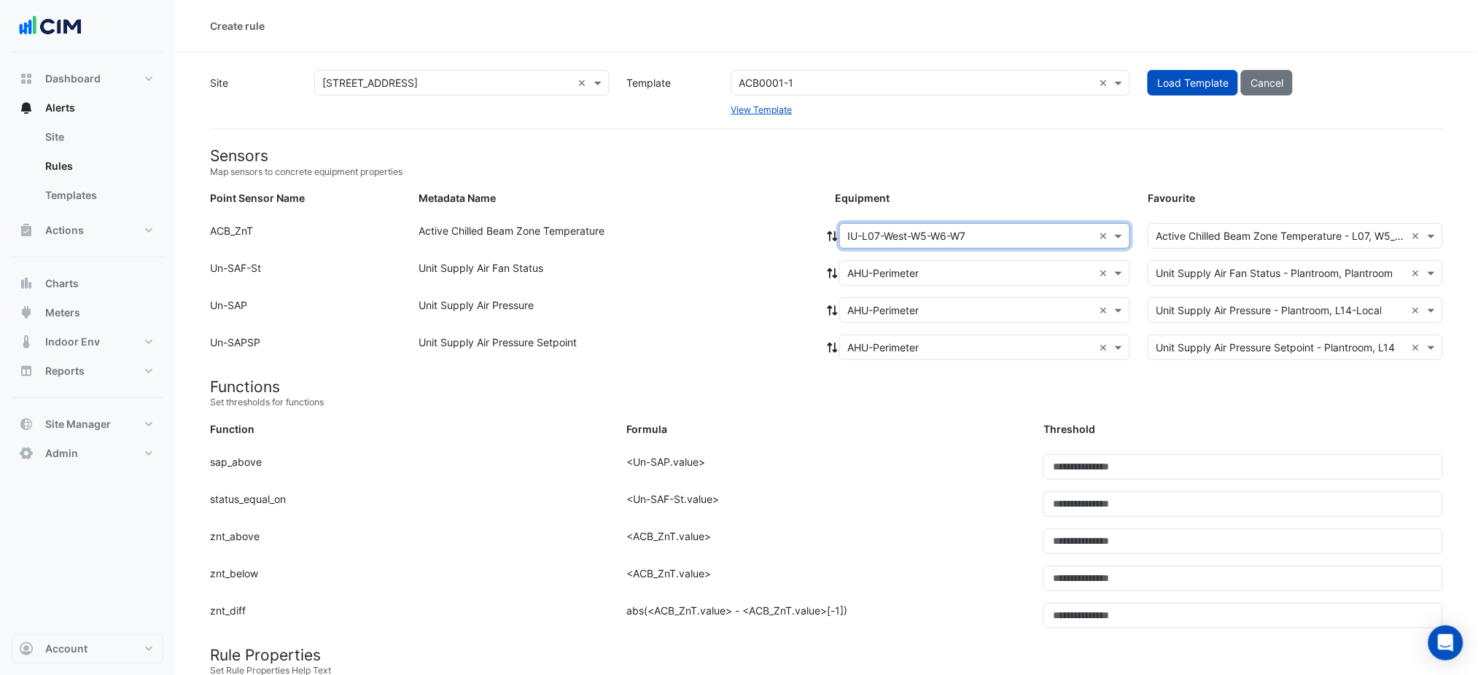
drag, startPoint x: 833, startPoint y: 264, endPoint x: 854, endPoint y: 276, distance: 24.2
click at [831, 265] on div at bounding box center [832, 273] width 13 height 26
click at [858, 276] on input "text" at bounding box center [971, 273] width 246 height 15
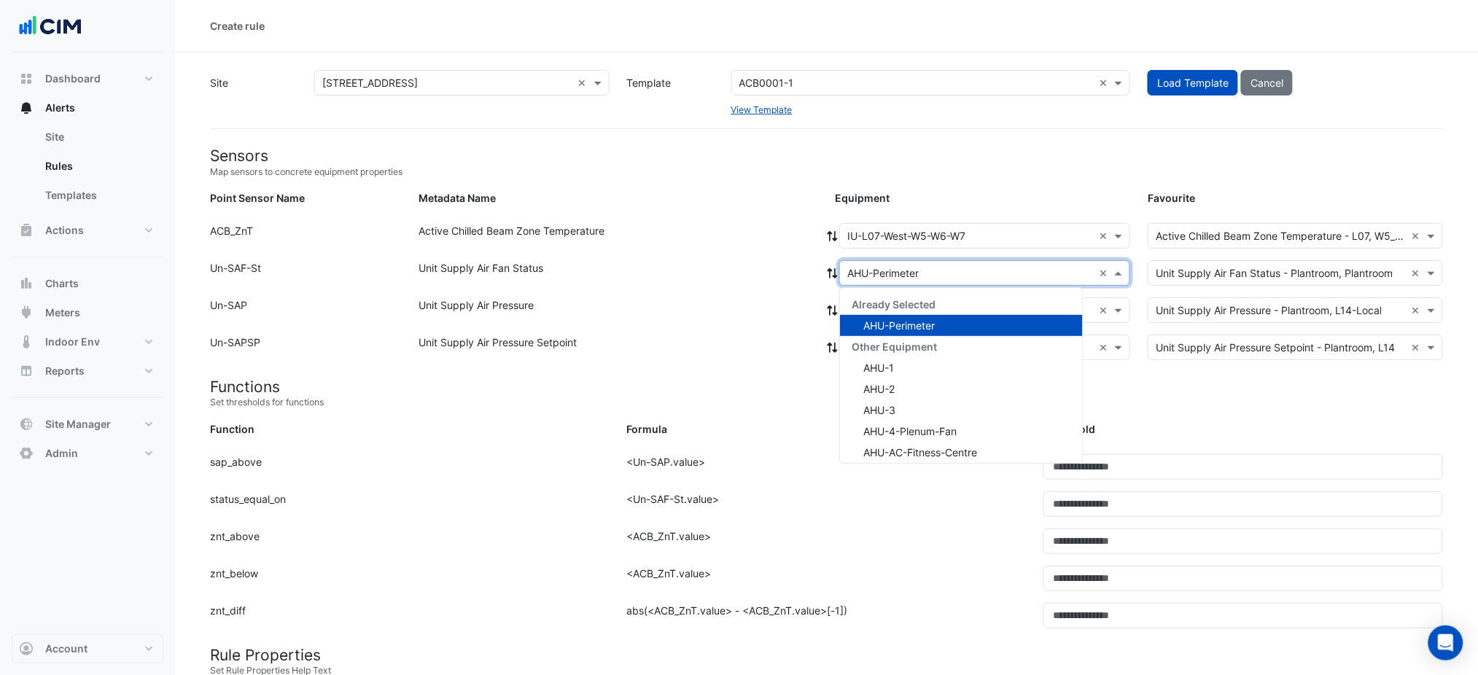
click at [873, 303] on span "Already Selected" at bounding box center [894, 304] width 84 height 12
click at [874, 315] on div "AHU-Perimeter" at bounding box center [961, 325] width 243 height 21
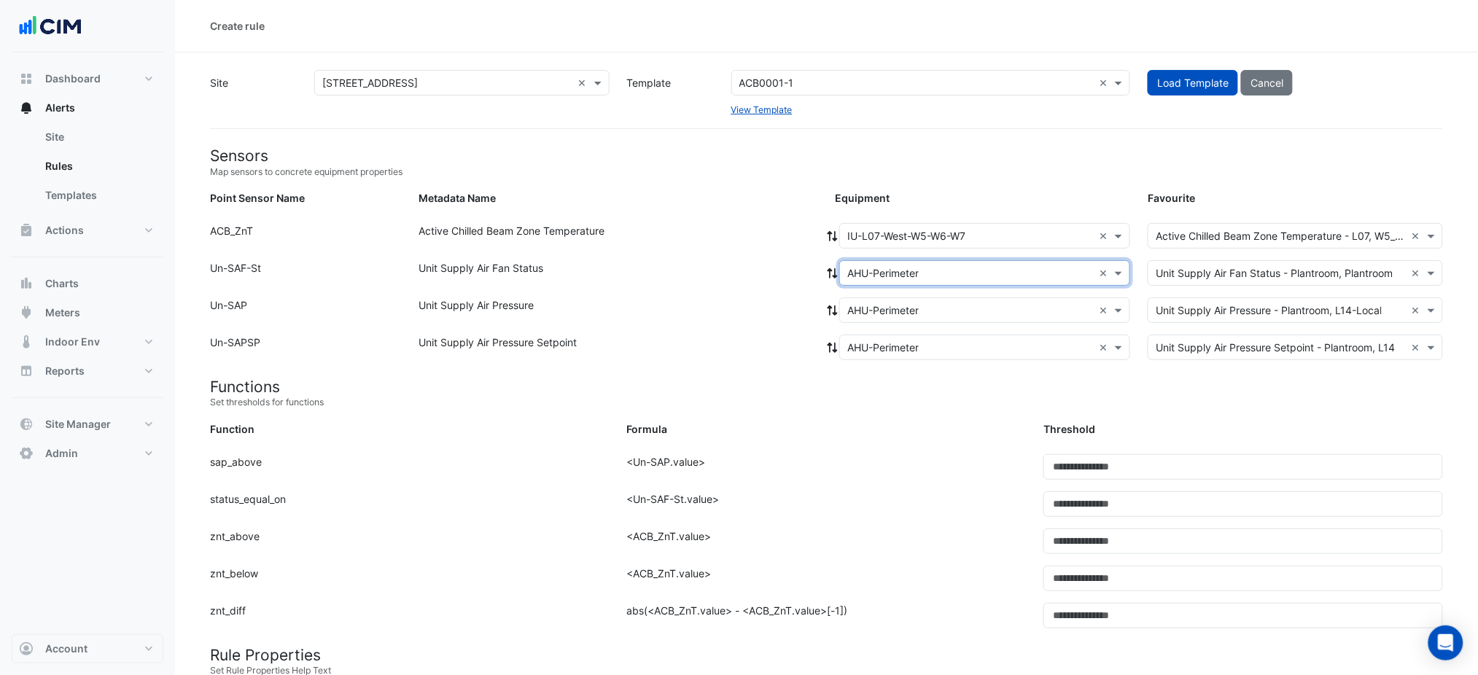
click at [829, 267] on fa-icon at bounding box center [832, 273] width 13 height 12
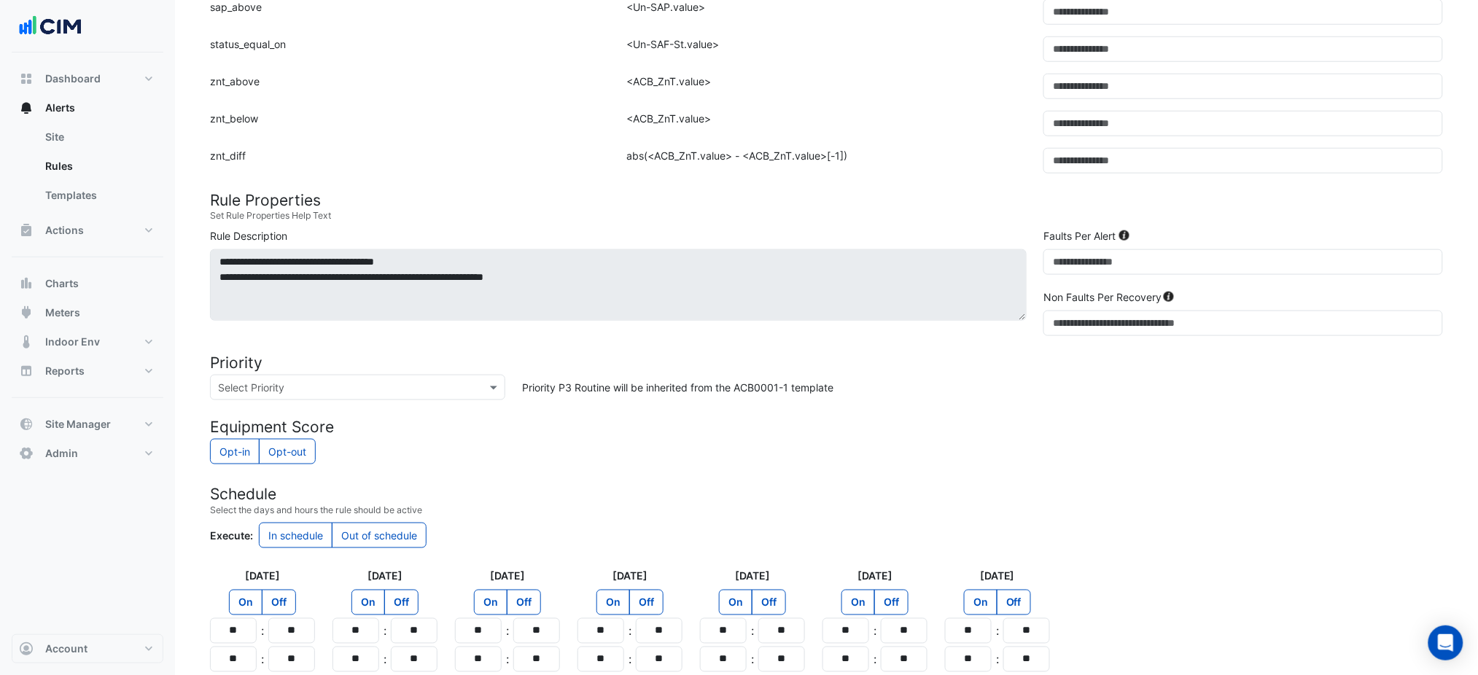
scroll to position [600, 0]
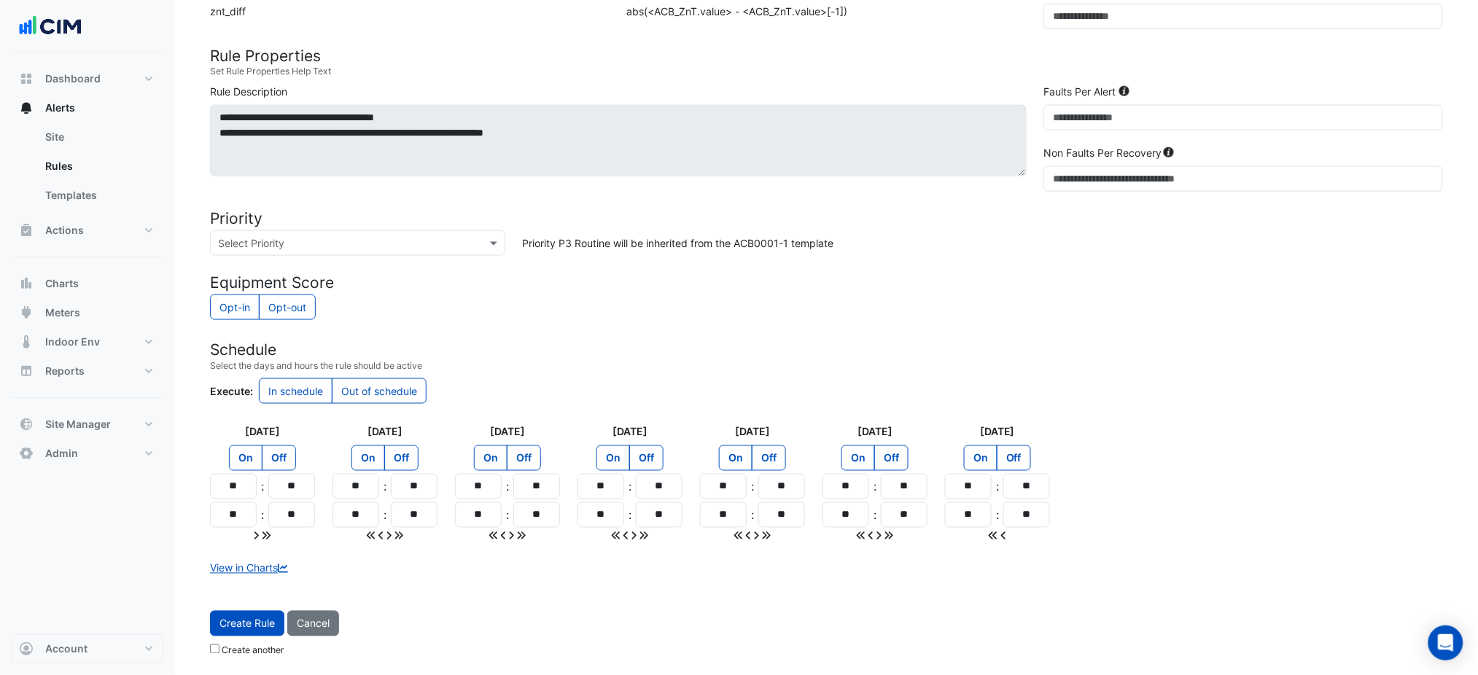
click at [274, 618] on span "Create Rule" at bounding box center [247, 624] width 55 height 12
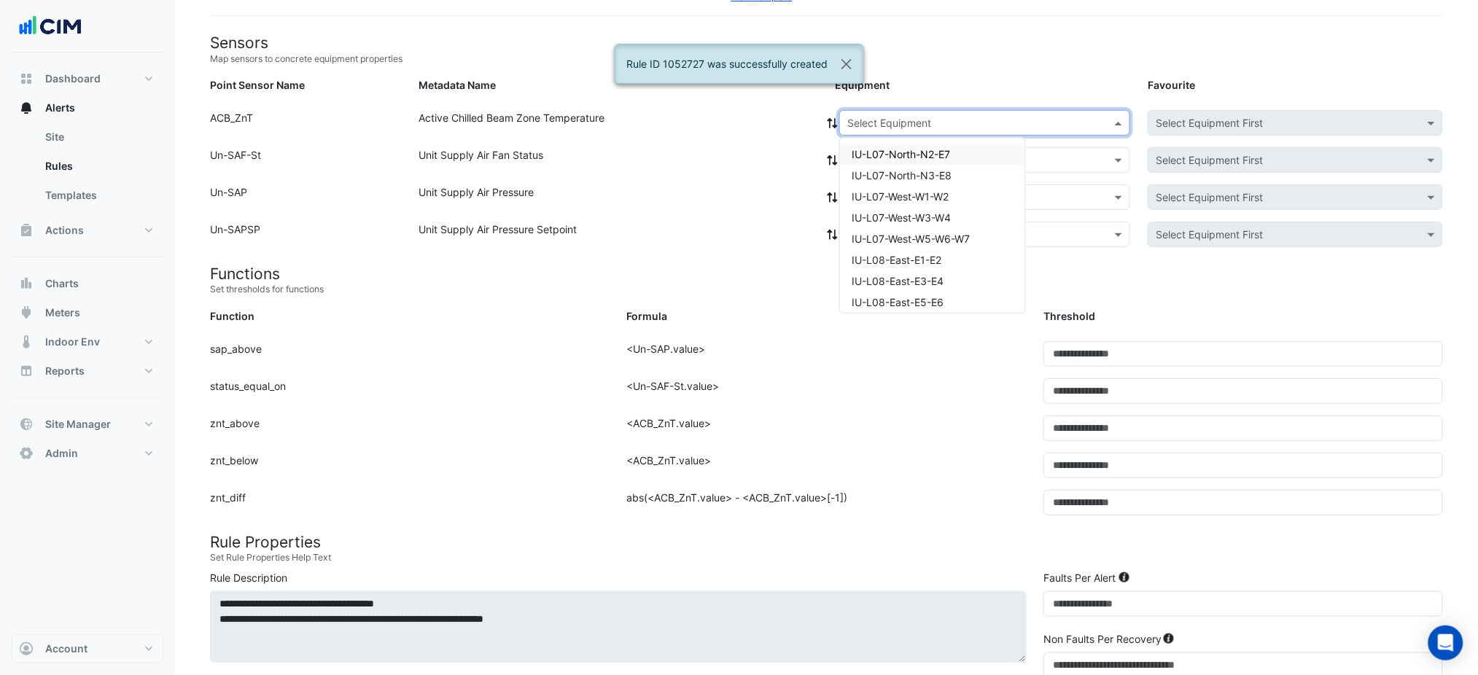
click at [879, 122] on input "text" at bounding box center [971, 123] width 246 height 15
click at [948, 257] on div "IU-L08-East-E1-E2" at bounding box center [932, 259] width 185 height 21
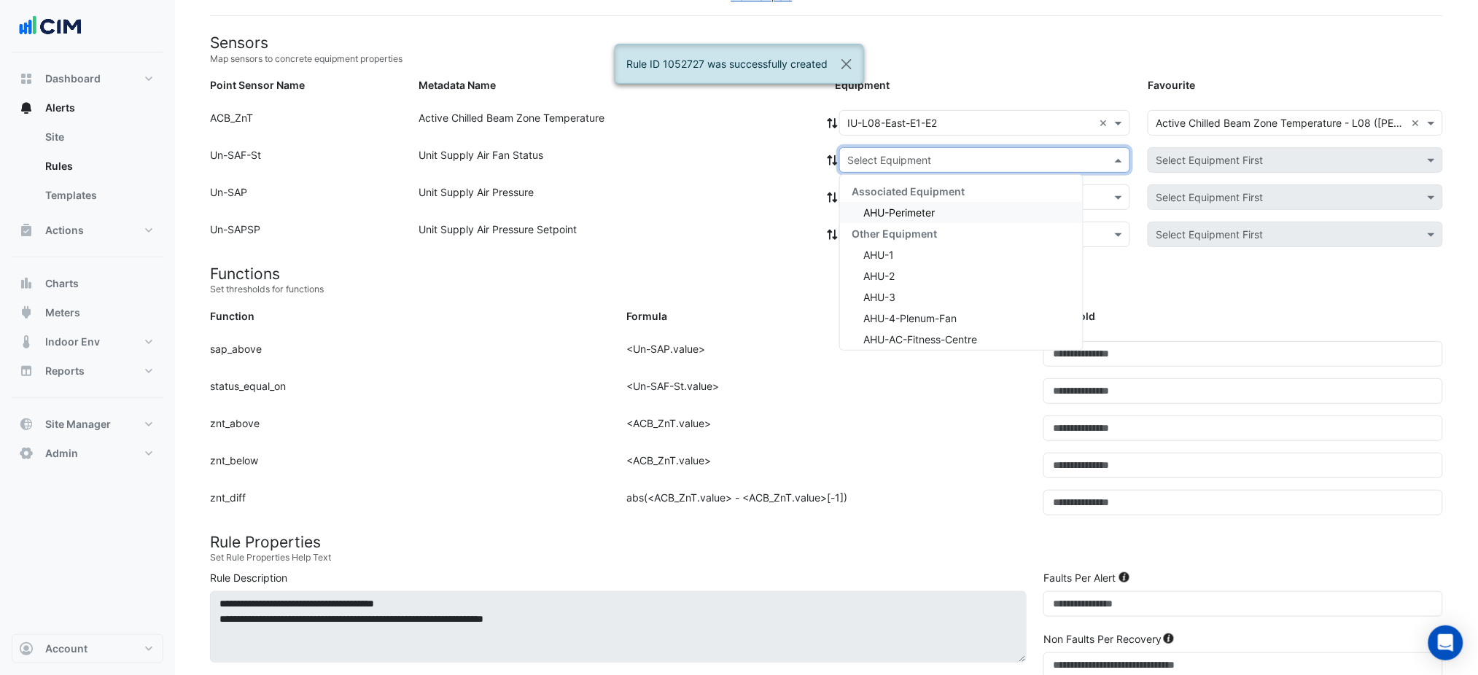
click at [864, 157] on input "text" at bounding box center [971, 160] width 246 height 15
click at [880, 199] on div "Associated Equipment" at bounding box center [961, 191] width 243 height 21
click at [881, 203] on div "AHU-Perimeter" at bounding box center [961, 212] width 243 height 21
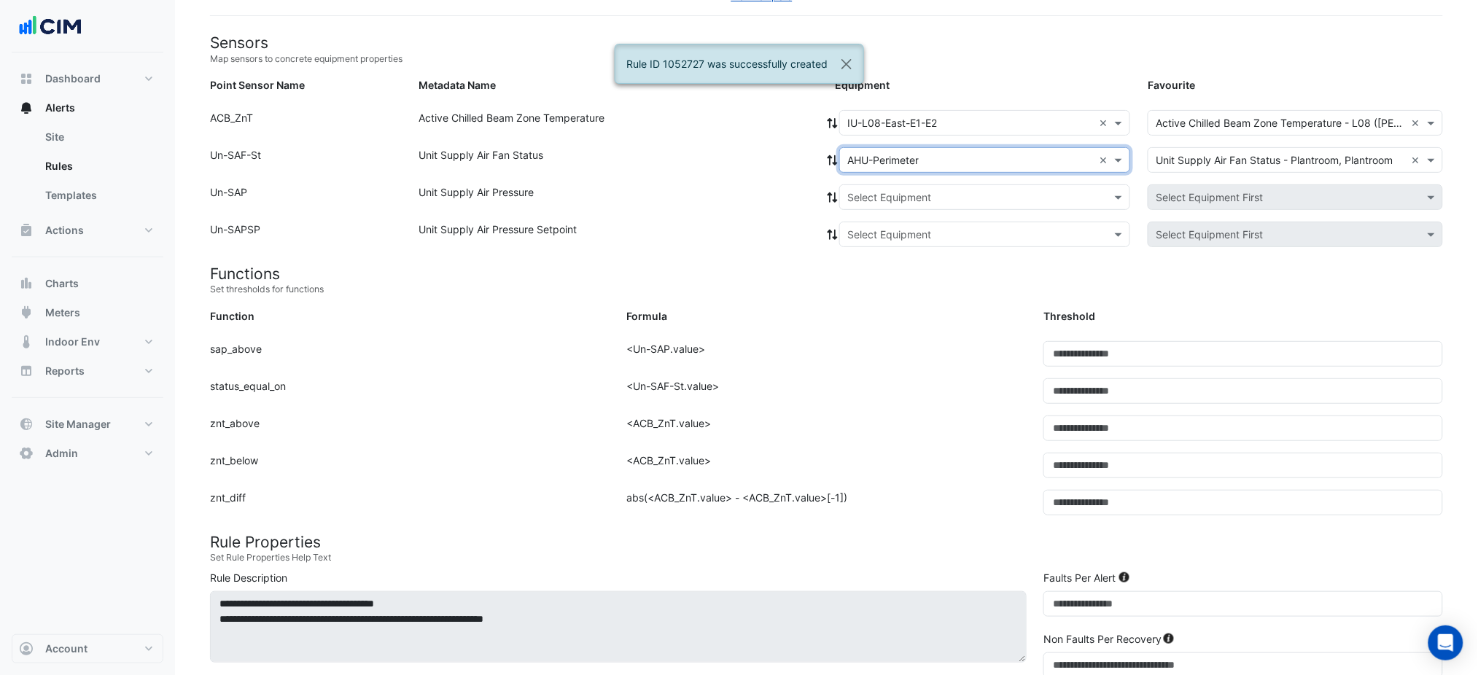
click at [829, 163] on icon at bounding box center [832, 160] width 13 height 10
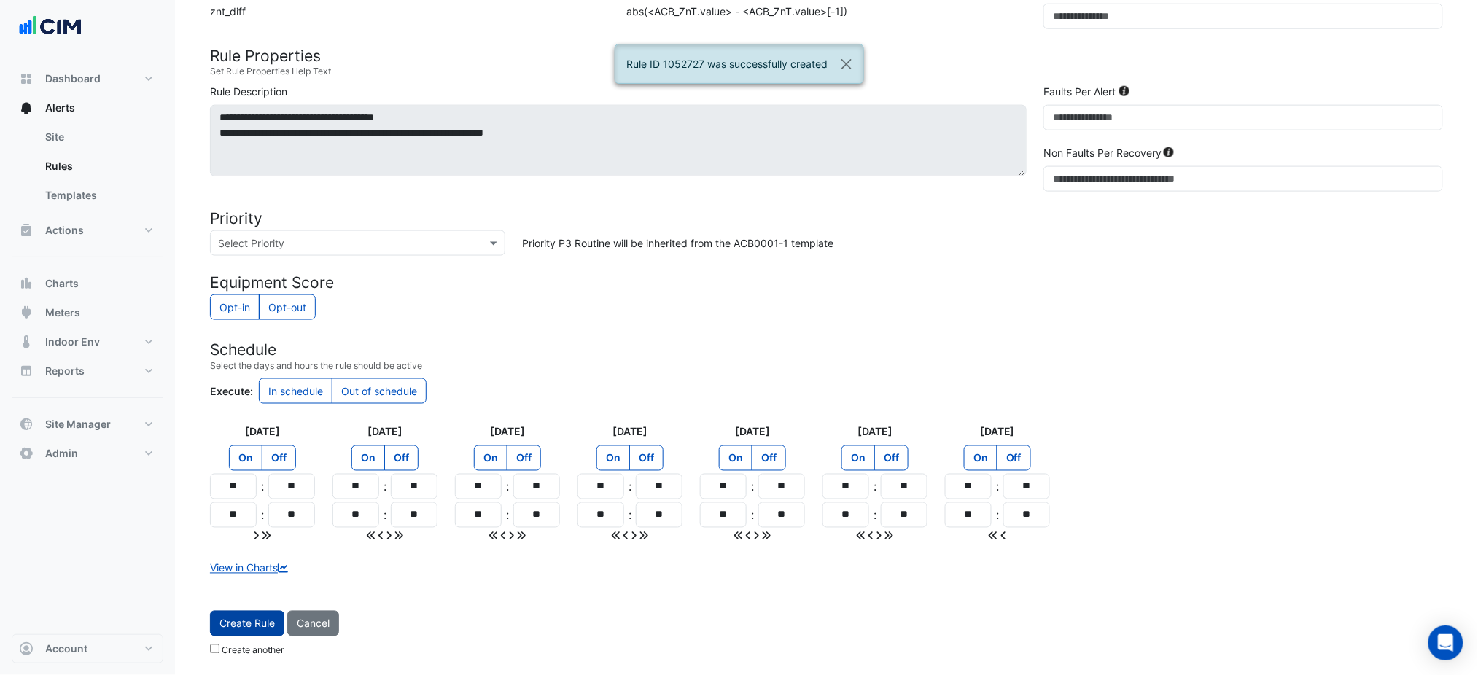
click at [255, 613] on button "Create Rule" at bounding box center [247, 624] width 74 height 26
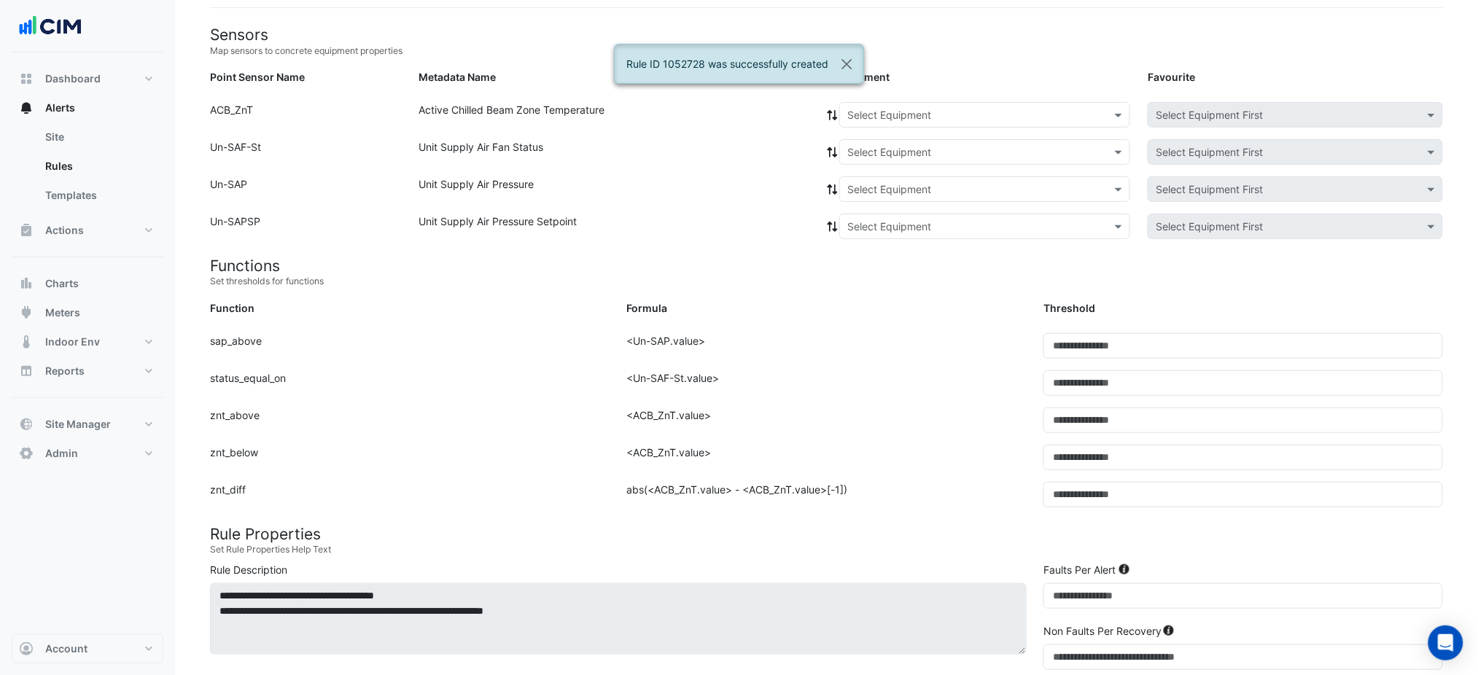
scroll to position [16, 0]
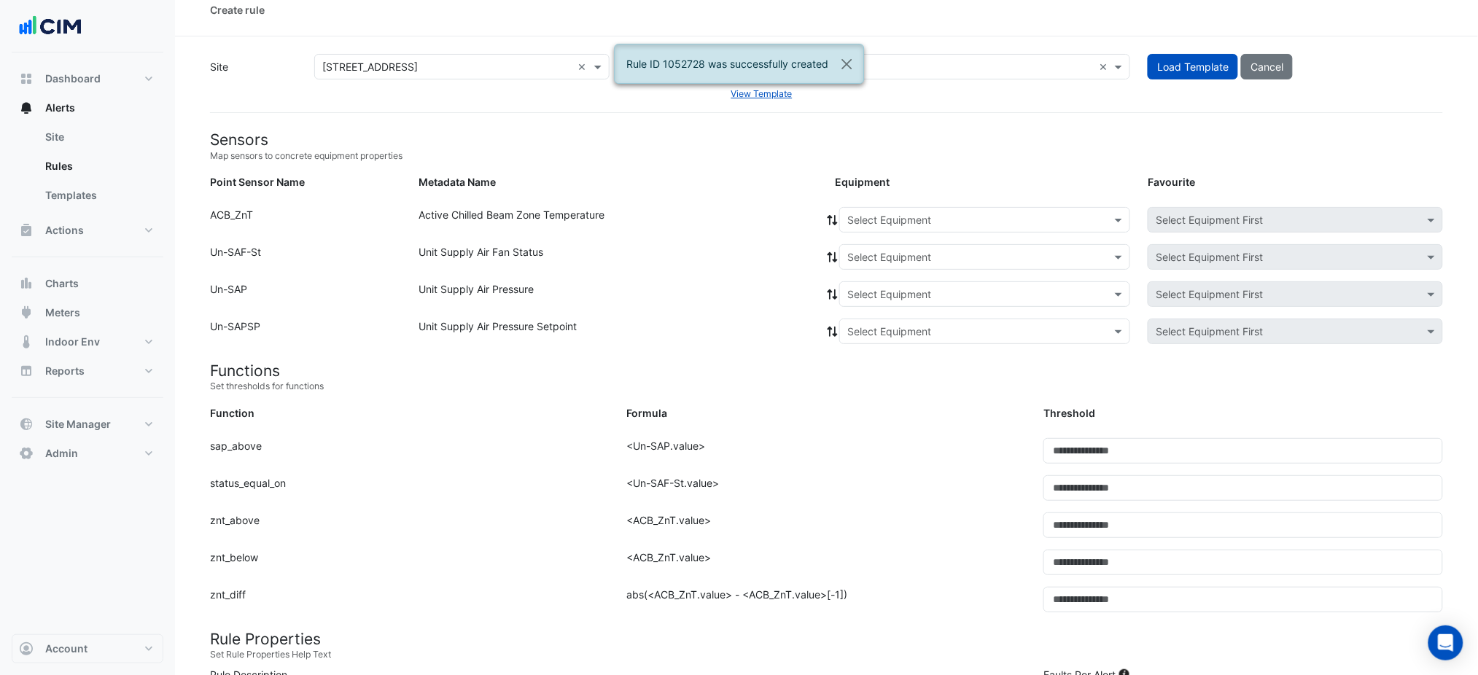
click at [883, 221] on input "text" at bounding box center [971, 220] width 246 height 15
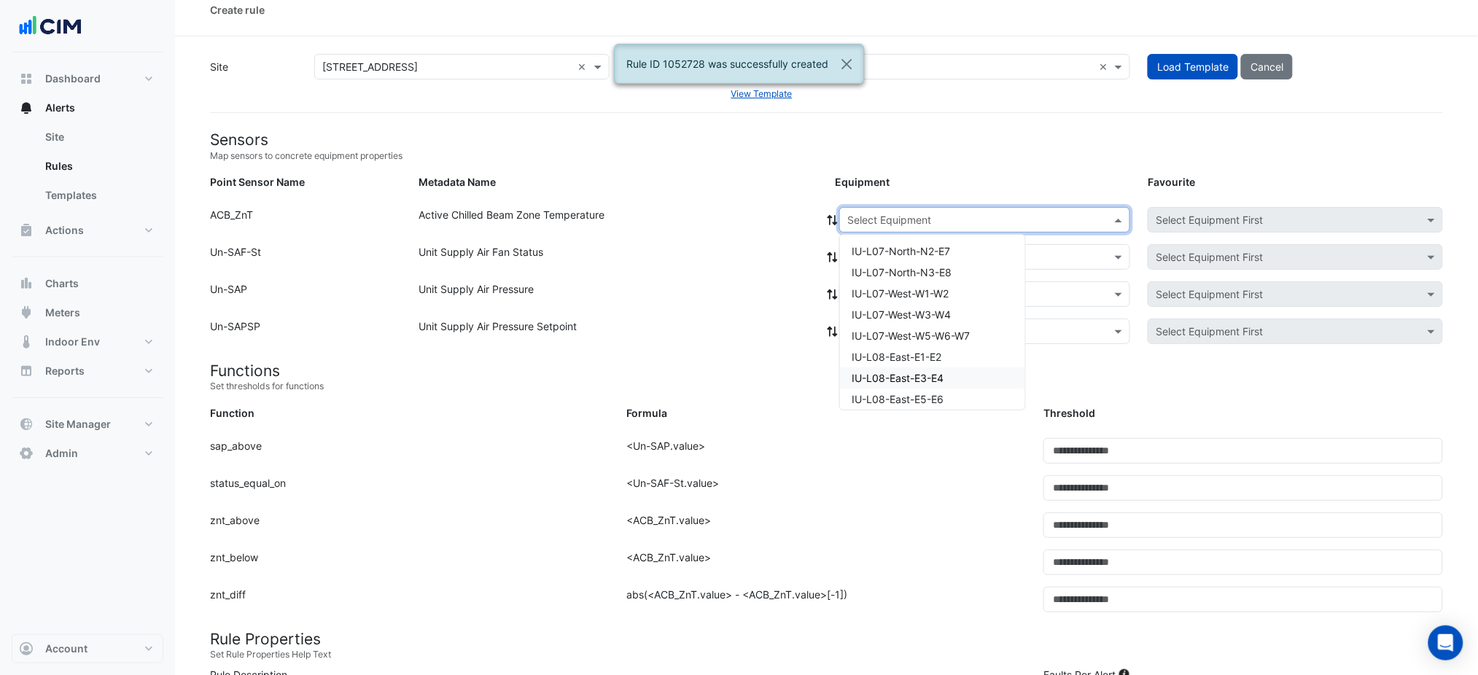
click at [920, 379] on span "IU-L08-East-E3-E4" at bounding box center [898, 378] width 92 height 12
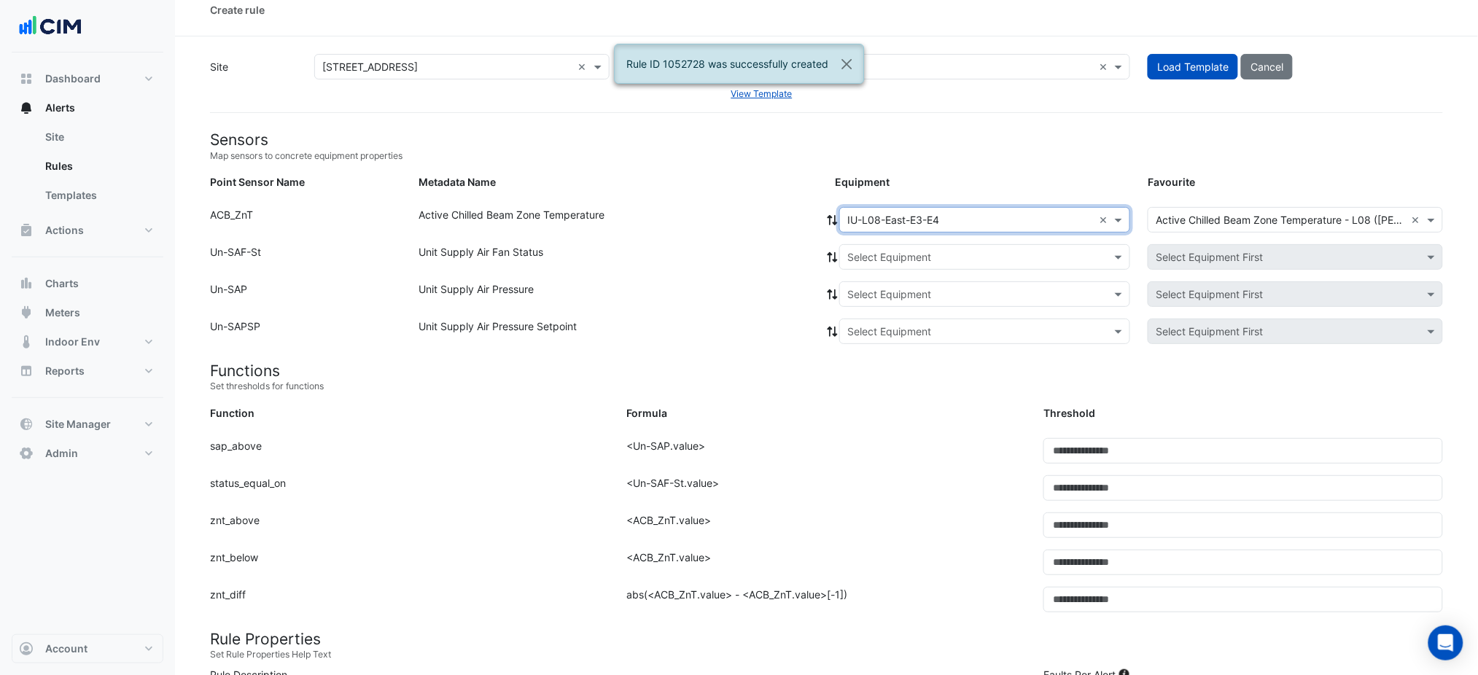
drag, startPoint x: 837, startPoint y: 251, endPoint x: 844, endPoint y: 255, distance: 8.5
click at [835, 252] on icon at bounding box center [833, 257] width 10 height 10
drag, startPoint x: 846, startPoint y: 255, endPoint x: 850, endPoint y: 263, distance: 9.1
click at [848, 257] on div at bounding box center [985, 257] width 290 height 17
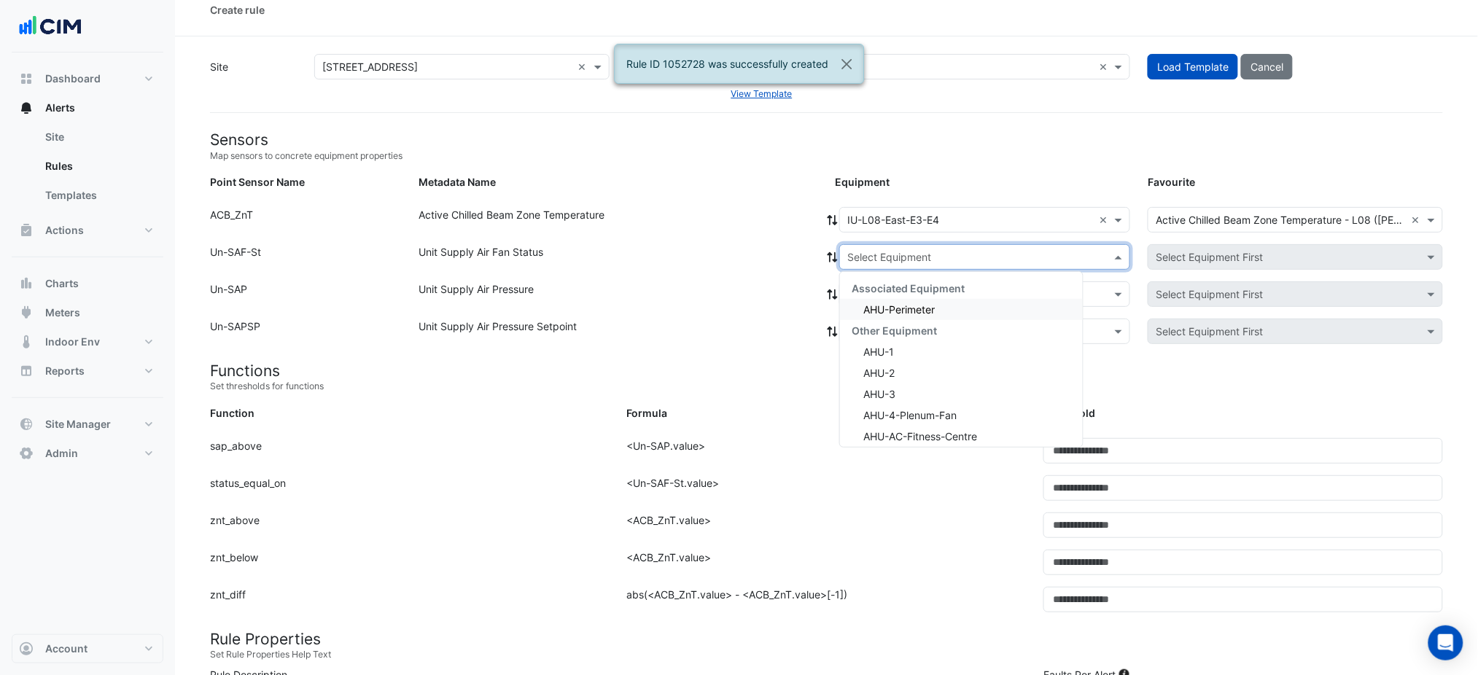
click at [872, 304] on span "AHU-Perimeter" at bounding box center [899, 309] width 71 height 12
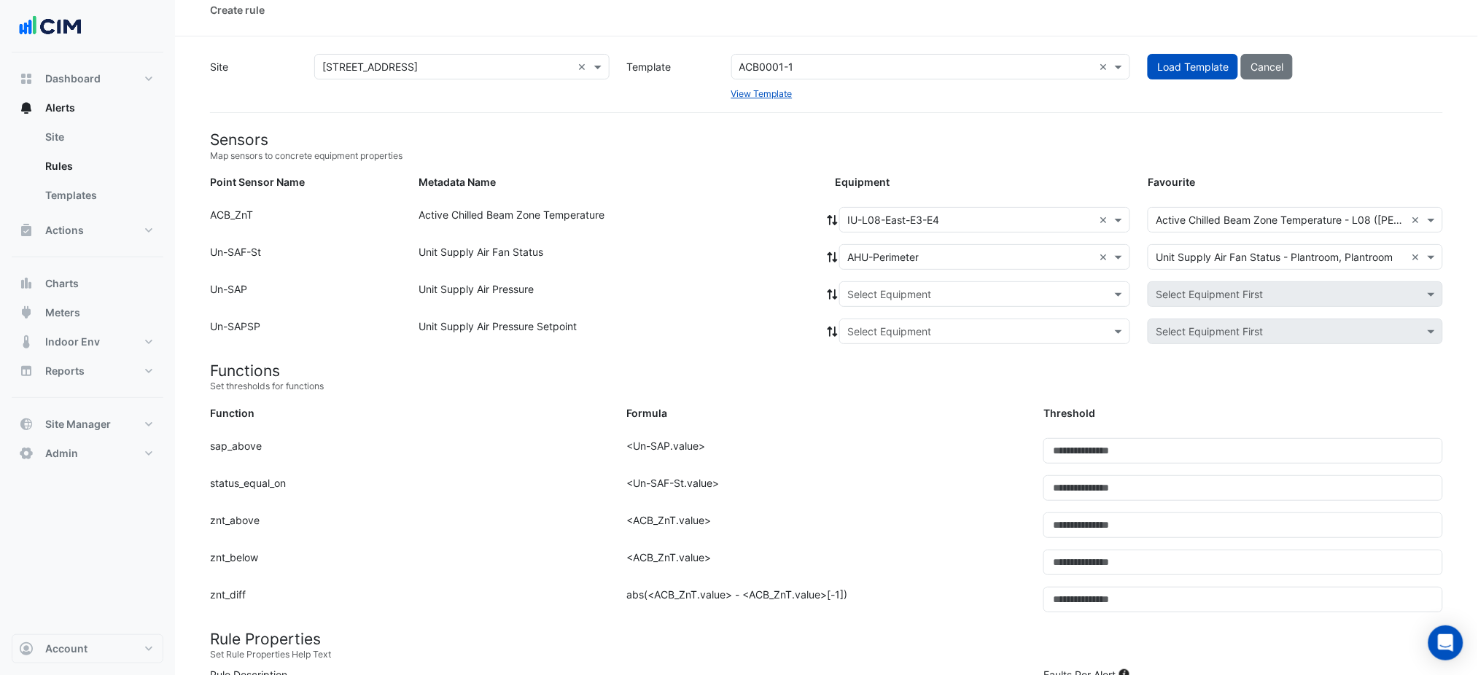
click at [834, 263] on span at bounding box center [832, 256] width 13 height 15
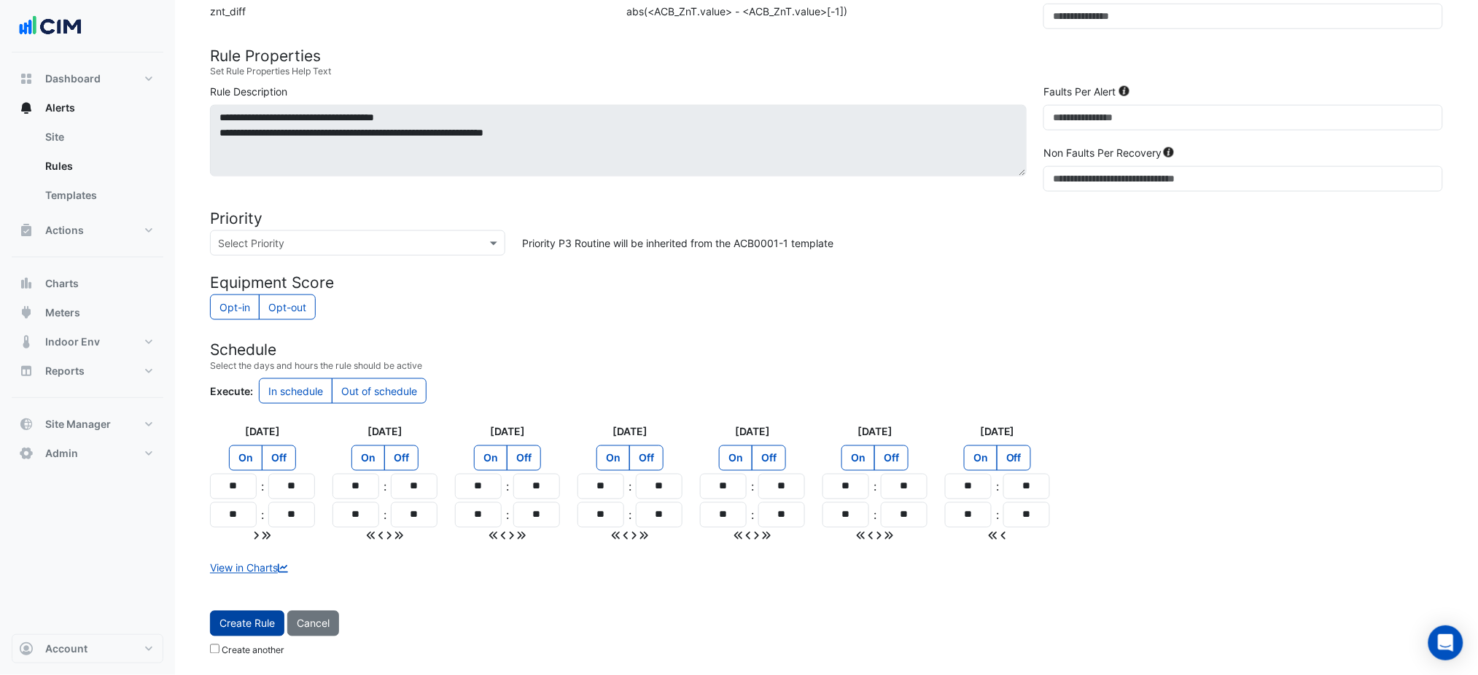
click at [247, 633] on button "Create Rule" at bounding box center [247, 624] width 74 height 26
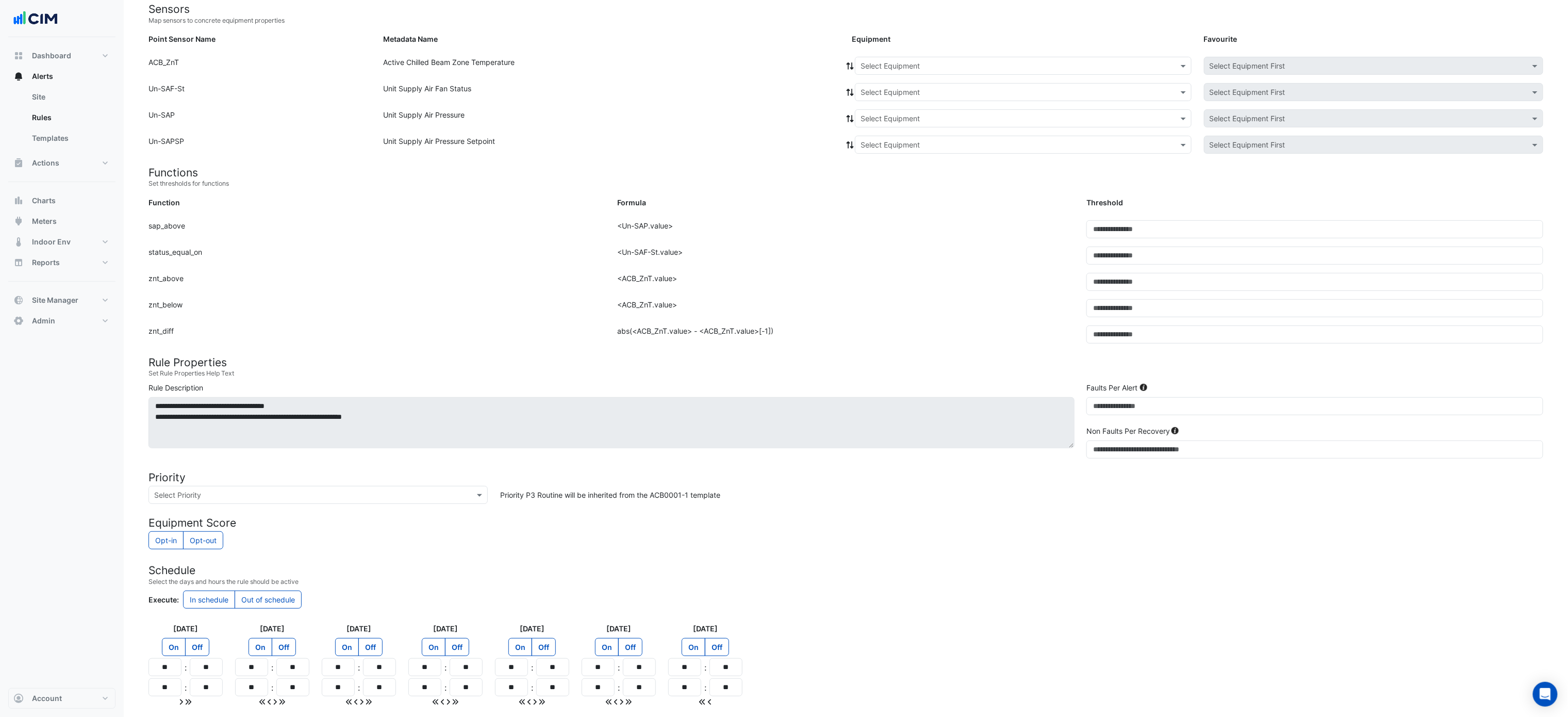
scroll to position [66, 0]
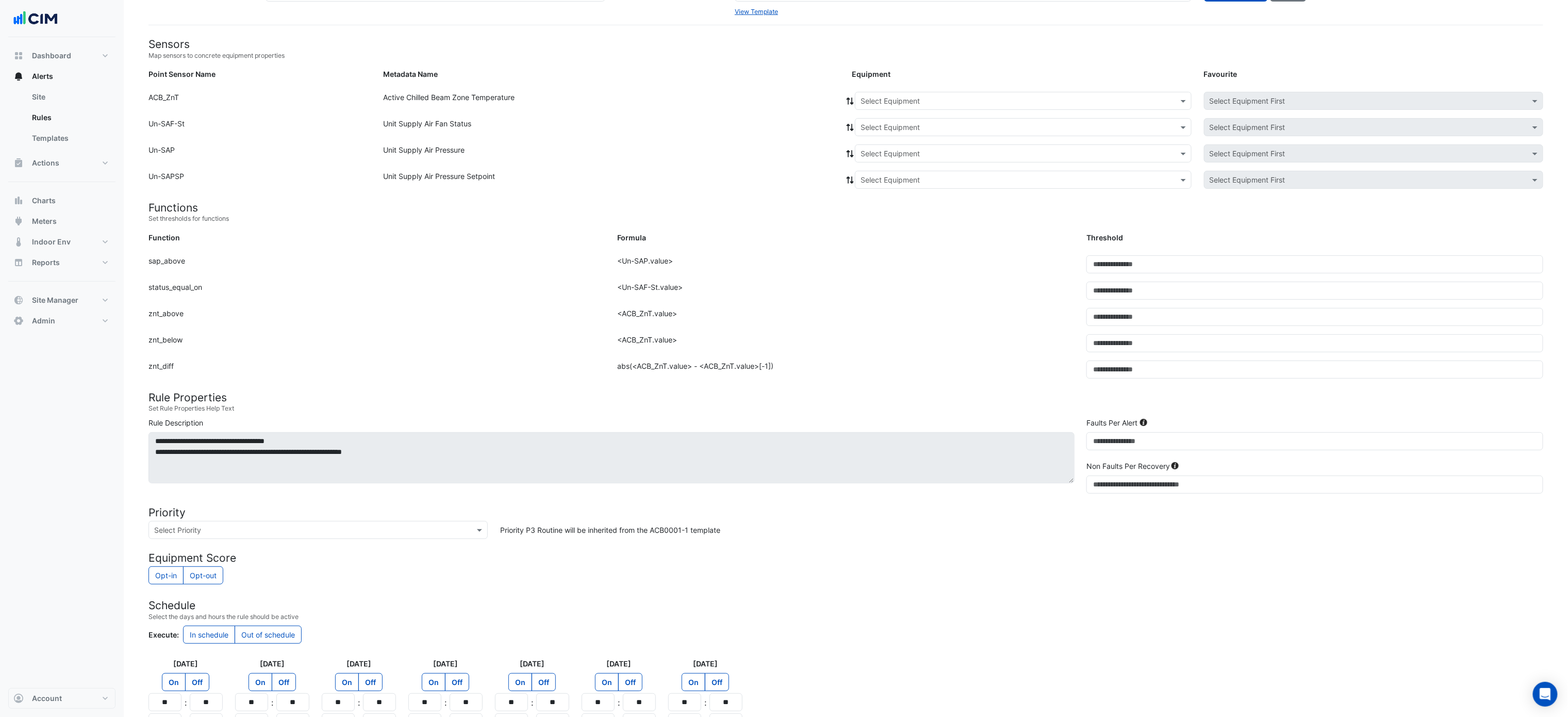
click at [912, 98] on input "text" at bounding box center [1012, 101] width 305 height 11
click at [924, 228] on span "IU-L08-East-E5-E6" at bounding box center [896, 228] width 65 height 8
click at [891, 136] on div "Equipment: Select Equipment Favourite: Select Equipment First" at bounding box center [1198, 129] width 704 height 22
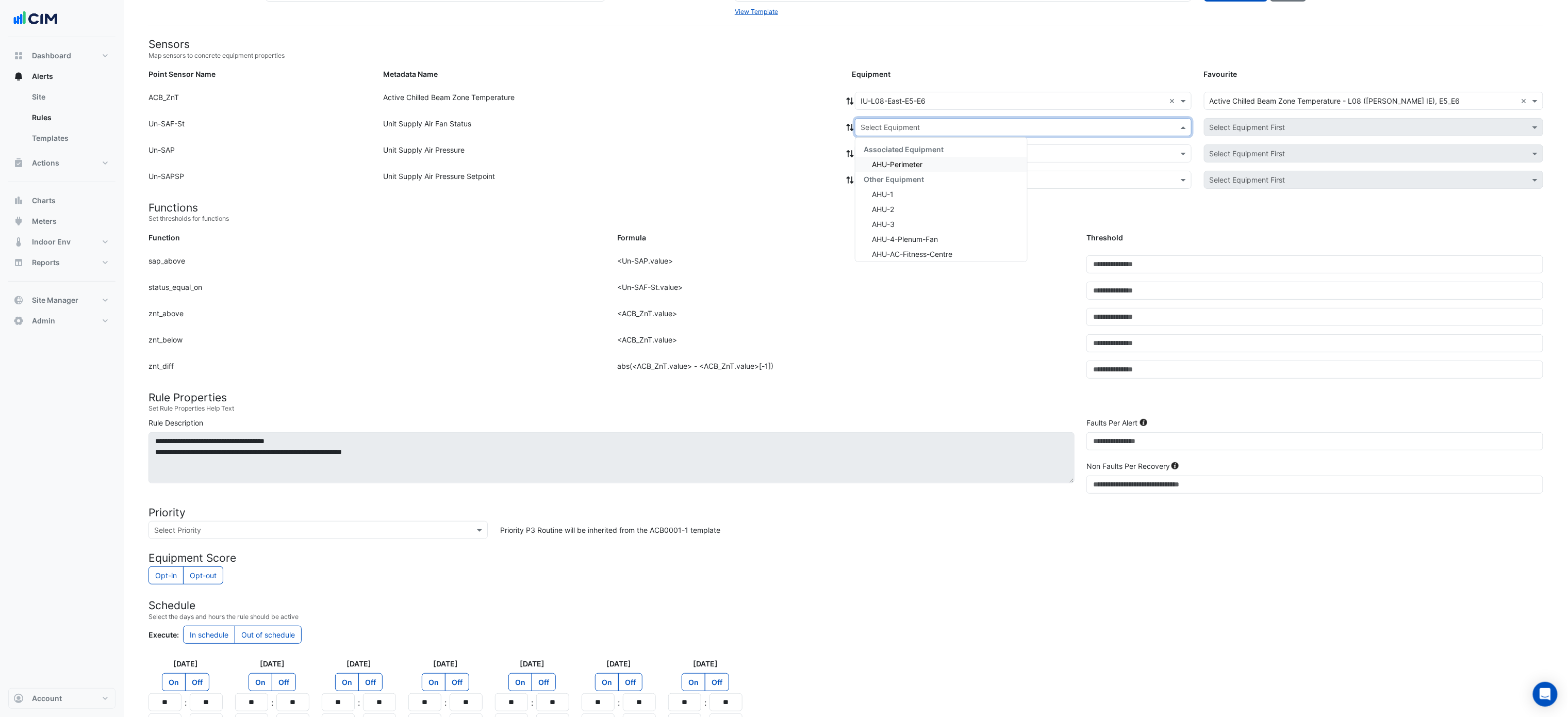
click at [893, 134] on div "Select Equipment" at bounding box center [1023, 127] width 337 height 18
click at [894, 164] on span "AHU-Perimeter" at bounding box center [896, 164] width 50 height 8
click at [846, 126] on icon at bounding box center [850, 127] width 9 height 7
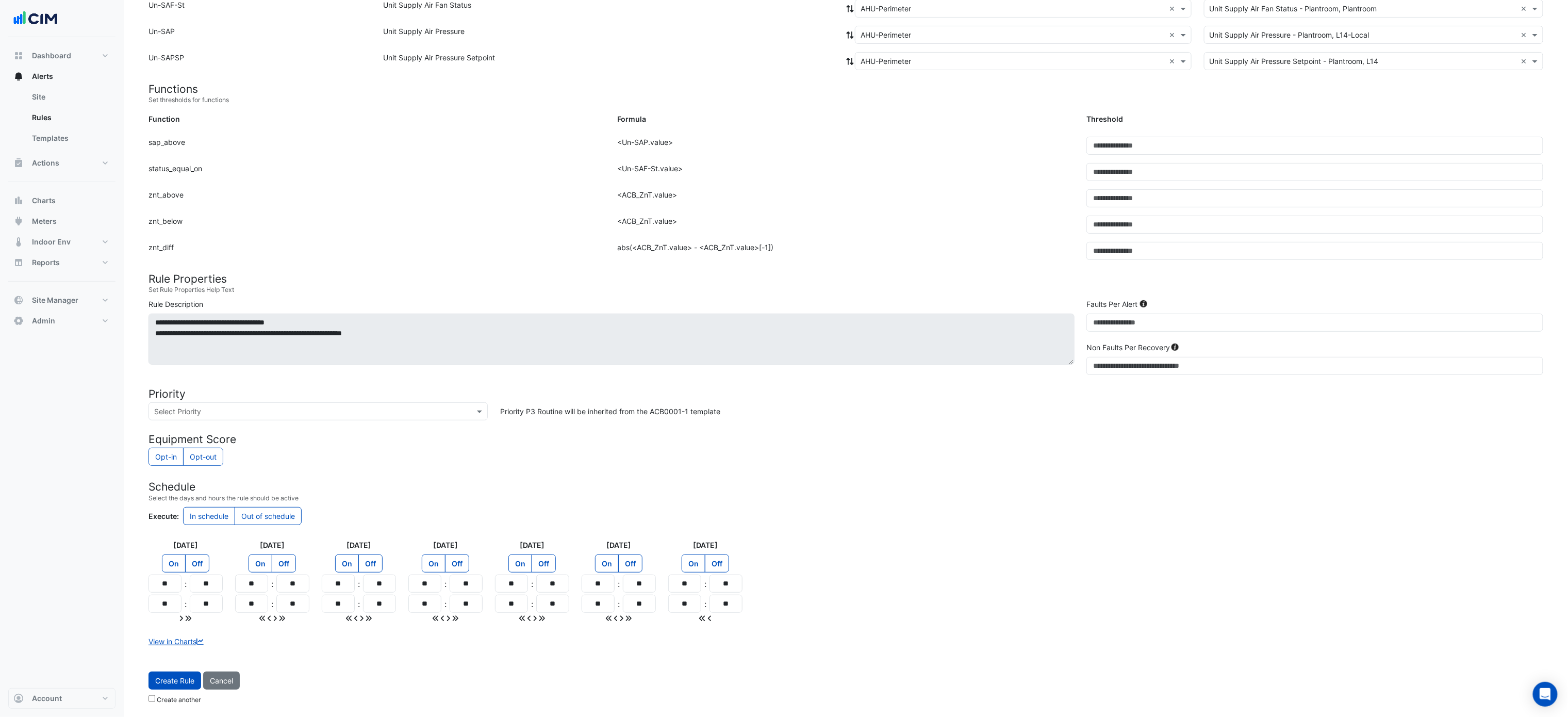
click at [153, 477] on button "Create Rule" at bounding box center [175, 681] width 52 height 18
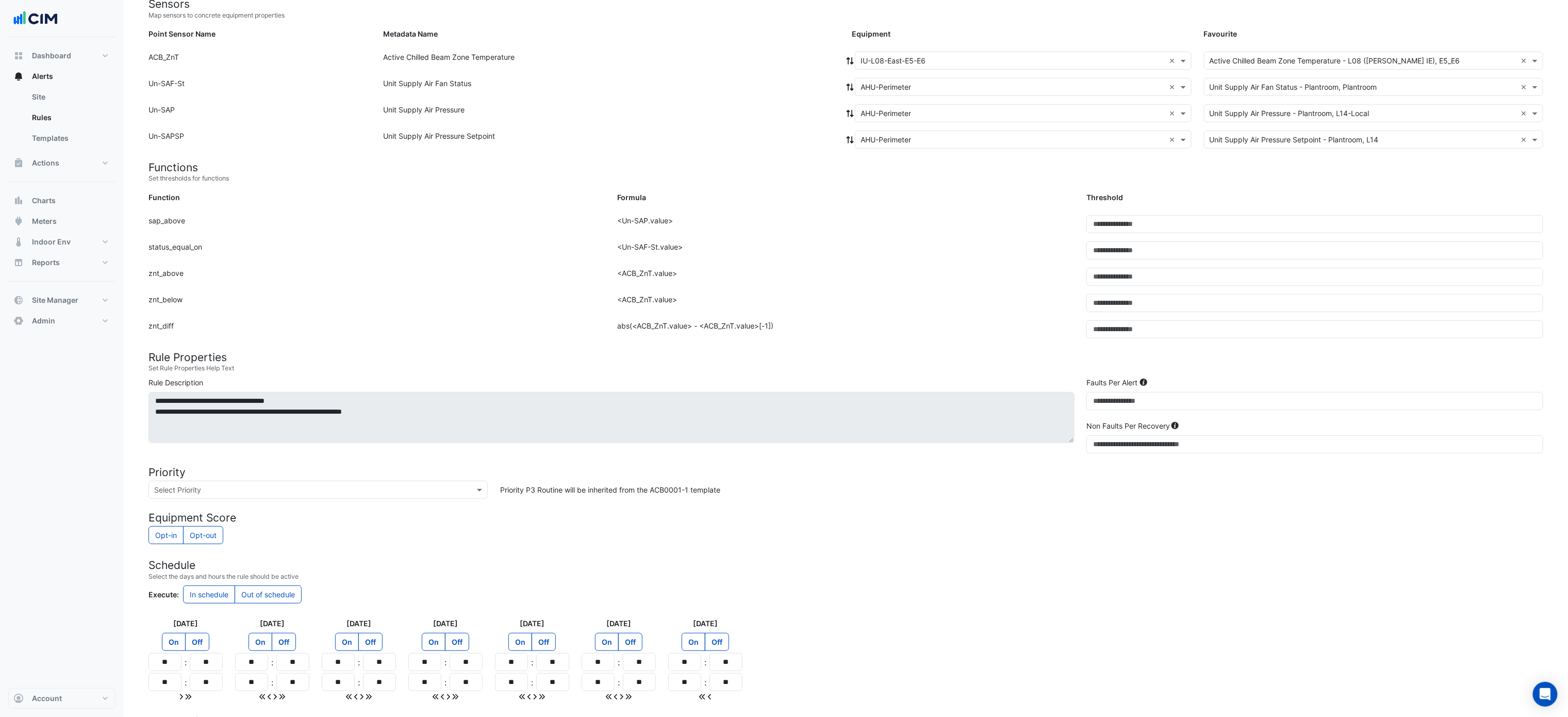
scroll to position [0, 0]
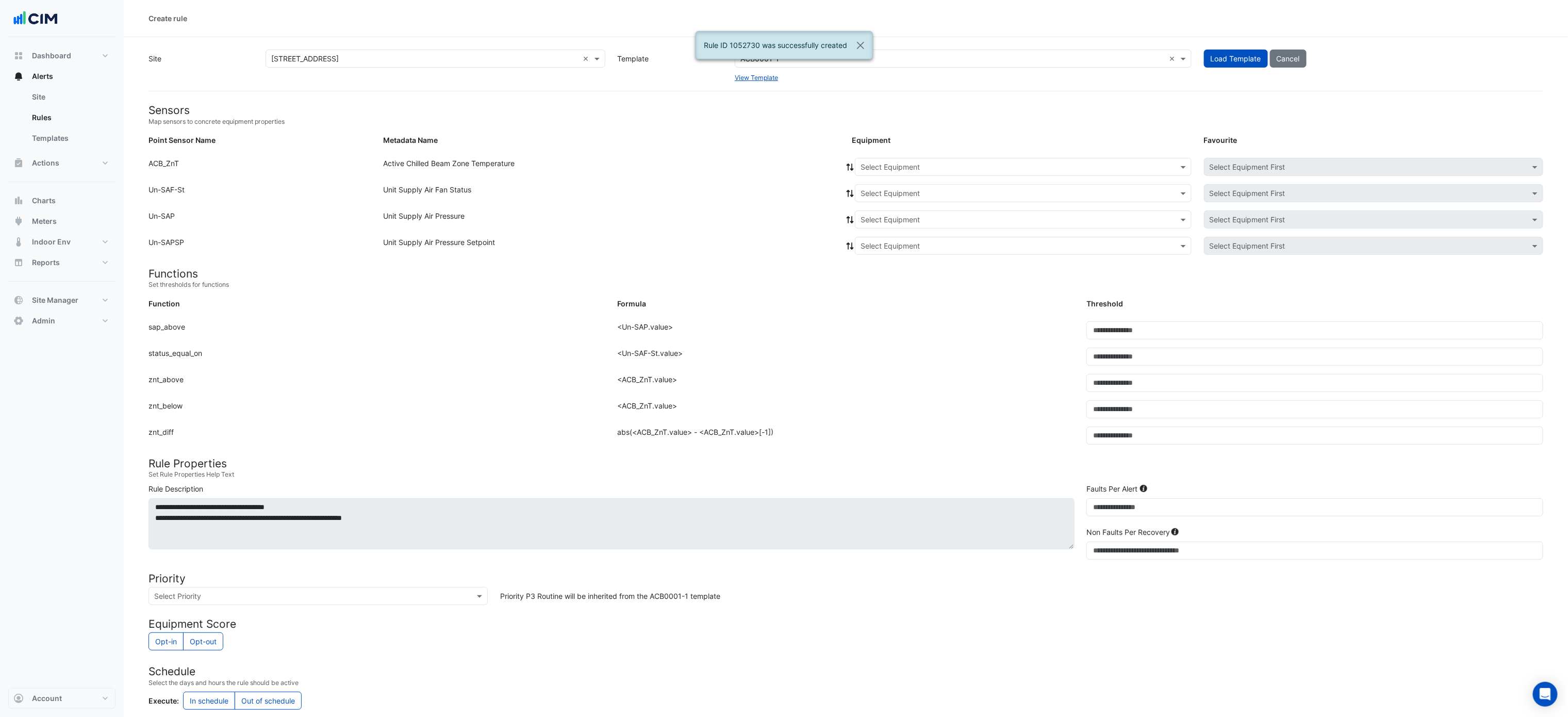
click at [879, 160] on div "Select Equipment" at bounding box center [1023, 167] width 337 height 18
click at [945, 192] on div "IU-L08-East-E5-E6" at bounding box center [920, 190] width 131 height 15
click at [893, 197] on input "text" at bounding box center [1012, 193] width 305 height 11
click at [883, 226] on span "AHU-Perimeter" at bounding box center [896, 230] width 50 height 8
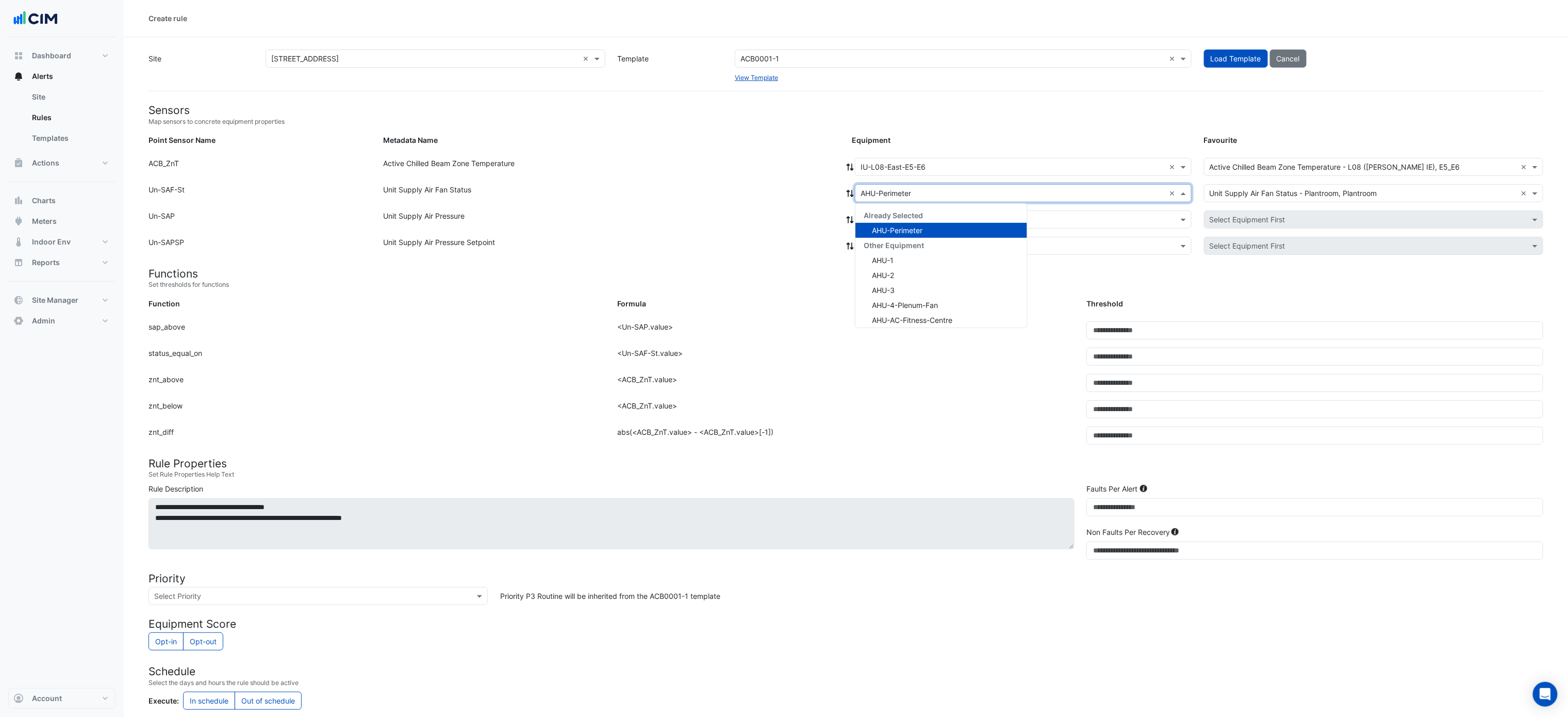
drag, startPoint x: 857, startPoint y: 194, endPoint x: 850, endPoint y: 192, distance: 7.3
click at [855, 193] on div "× AHU-Perimeter ×" at bounding box center [1023, 193] width 337 height 18
click at [850, 192] on icon at bounding box center [850, 193] width 9 height 7
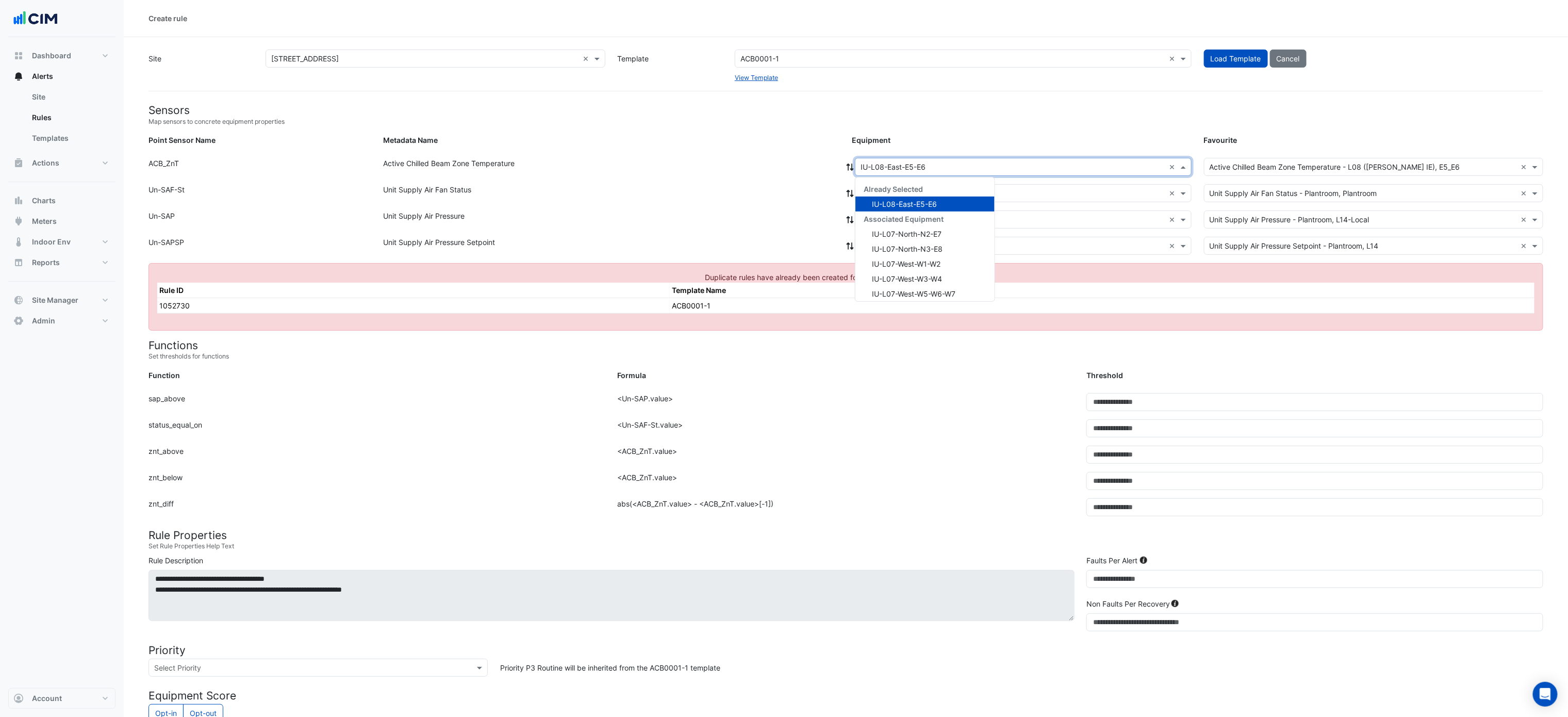
click at [887, 166] on input "text" at bounding box center [1012, 167] width 305 height 11
click at [923, 235] on span "IU-L08-North-N1" at bounding box center [901, 235] width 58 height 8
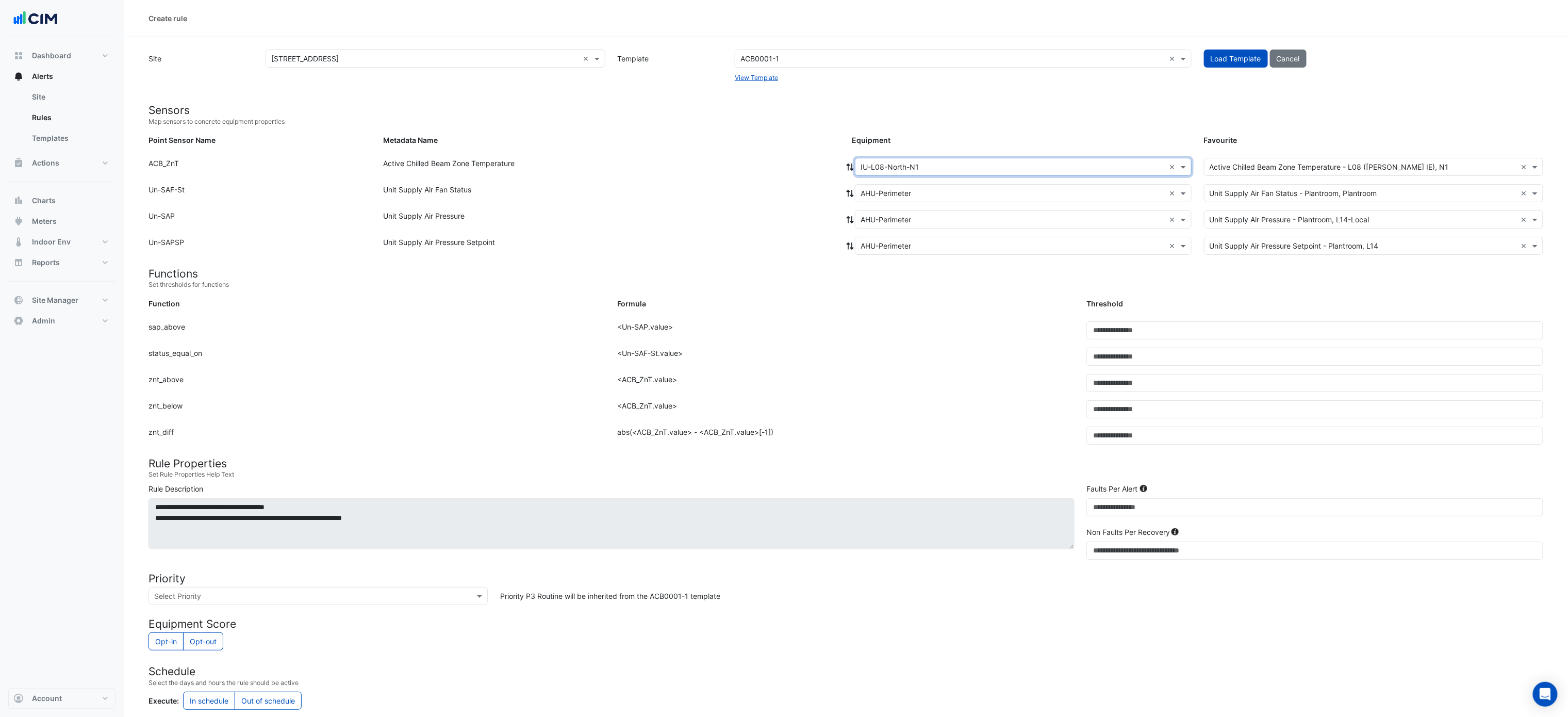
click at [870, 189] on input "text" at bounding box center [1012, 193] width 305 height 11
click at [887, 222] on div "Already Selected" at bounding box center [941, 215] width 172 height 15
click at [889, 224] on div "AHU-Perimeter" at bounding box center [941, 230] width 172 height 15
click at [846, 185] on div at bounding box center [850, 193] width 9 height 18
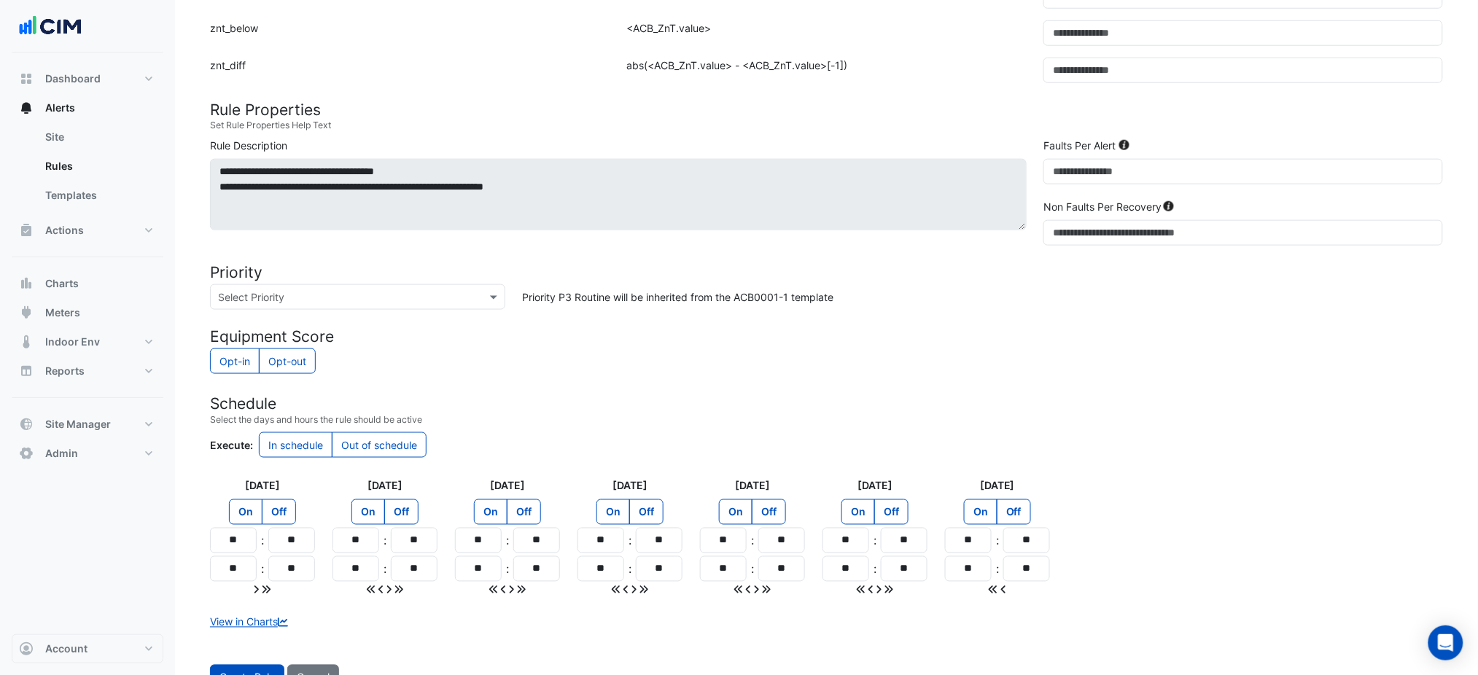
scroll to position [600, 0]
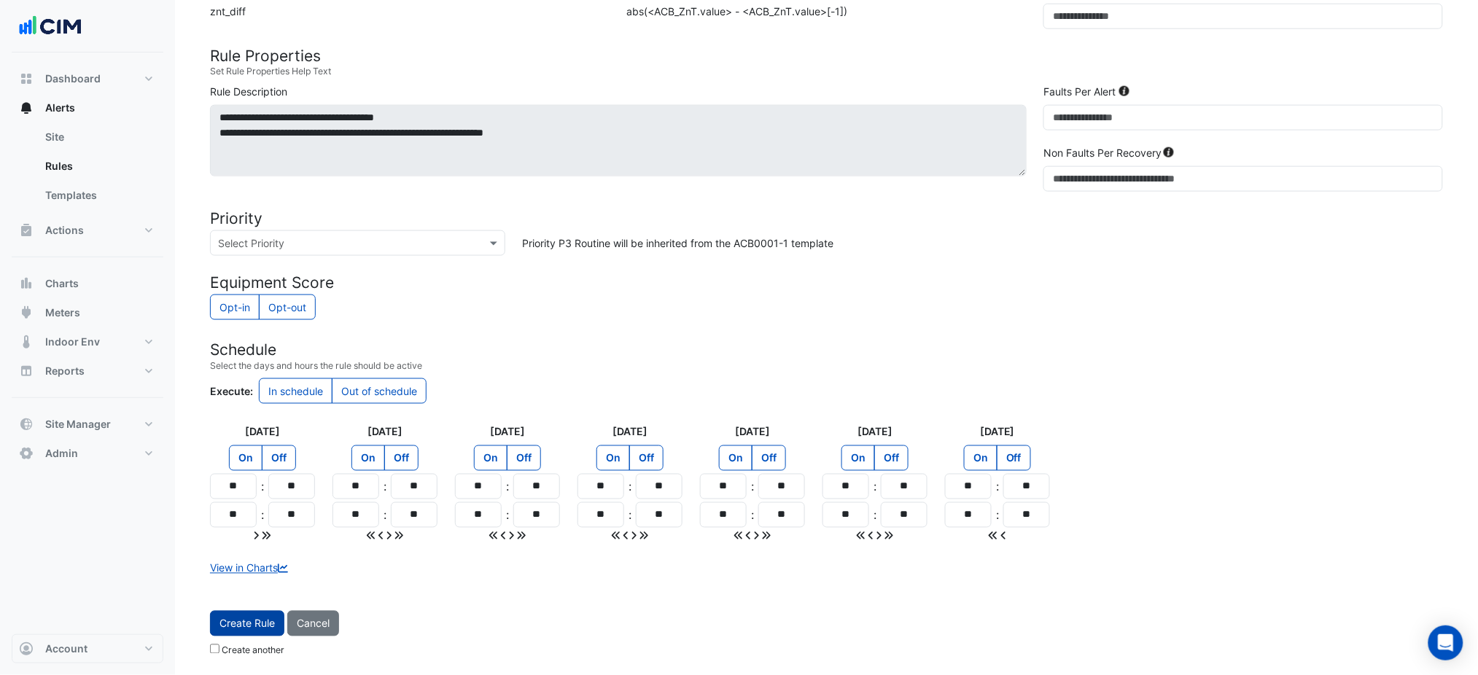
click at [240, 627] on span "Create Rule" at bounding box center [247, 624] width 55 height 12
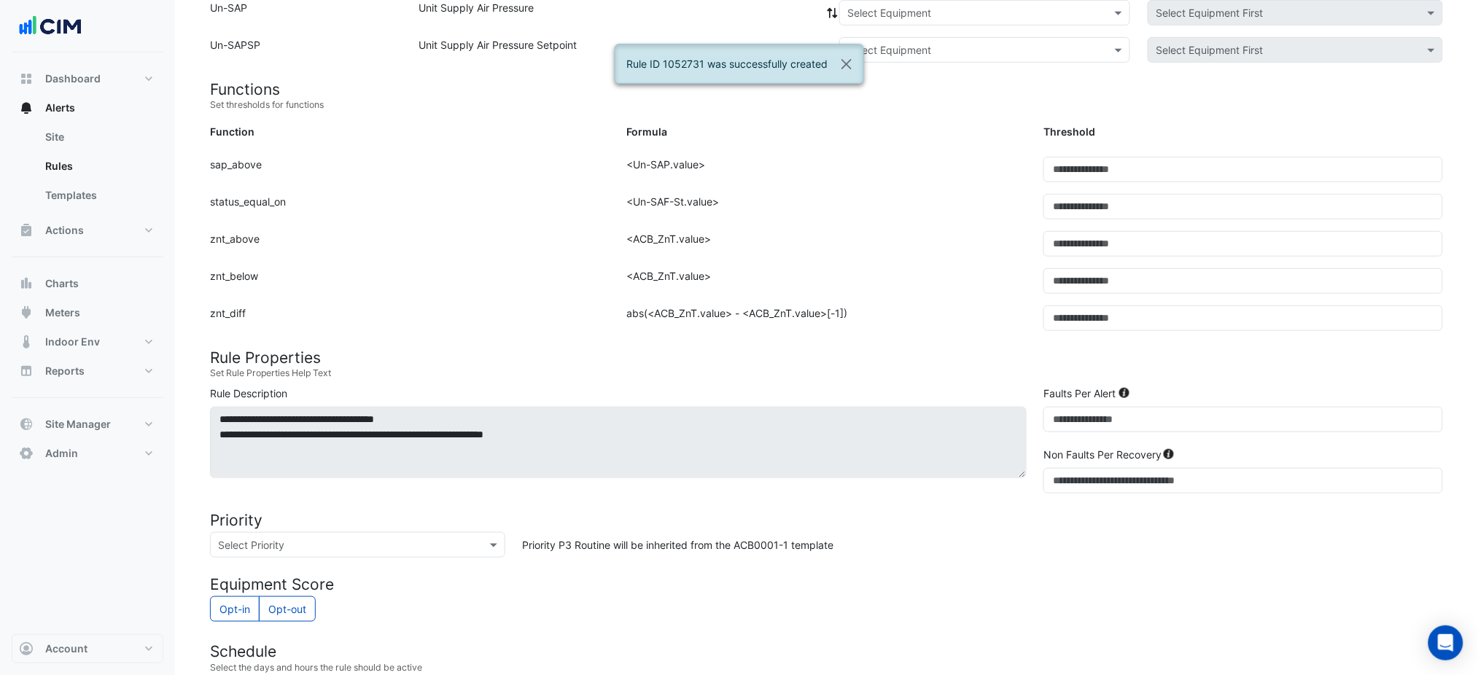
scroll to position [177, 0]
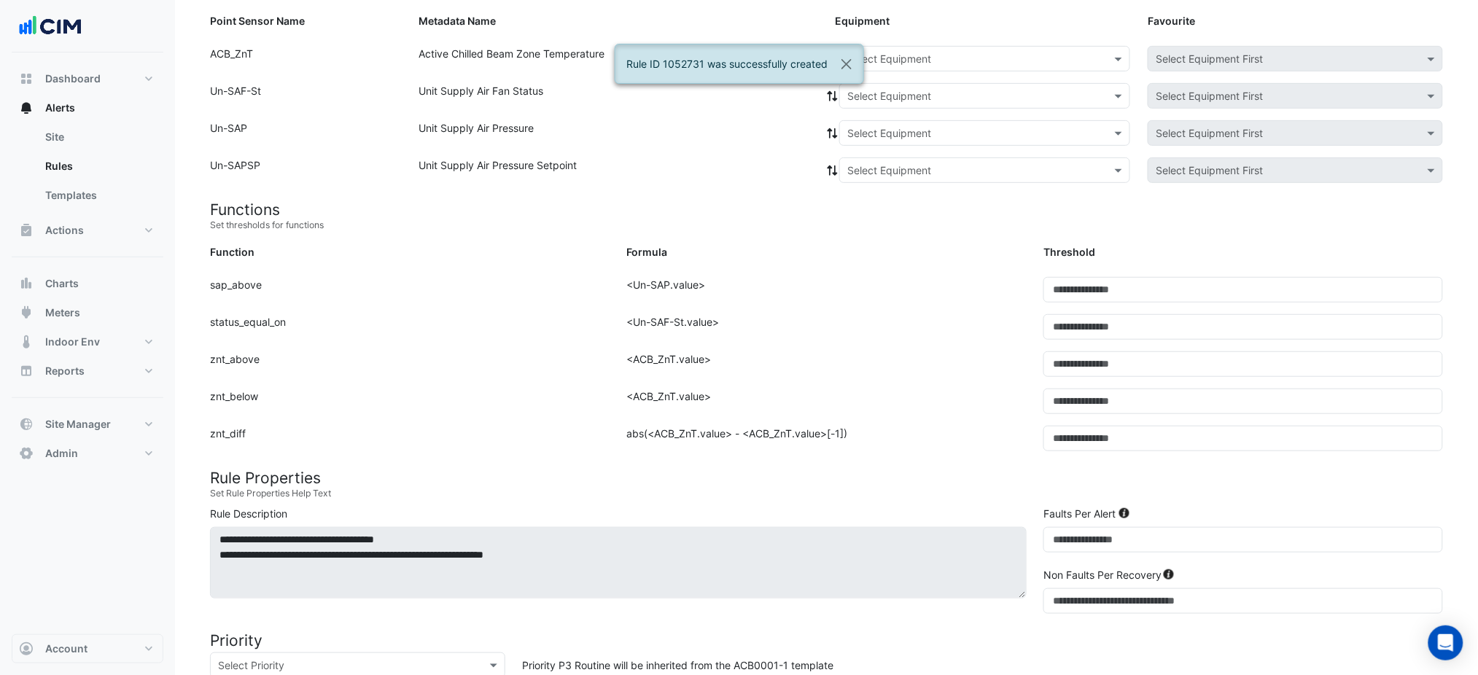
click at [897, 65] on input "text" at bounding box center [971, 59] width 246 height 15
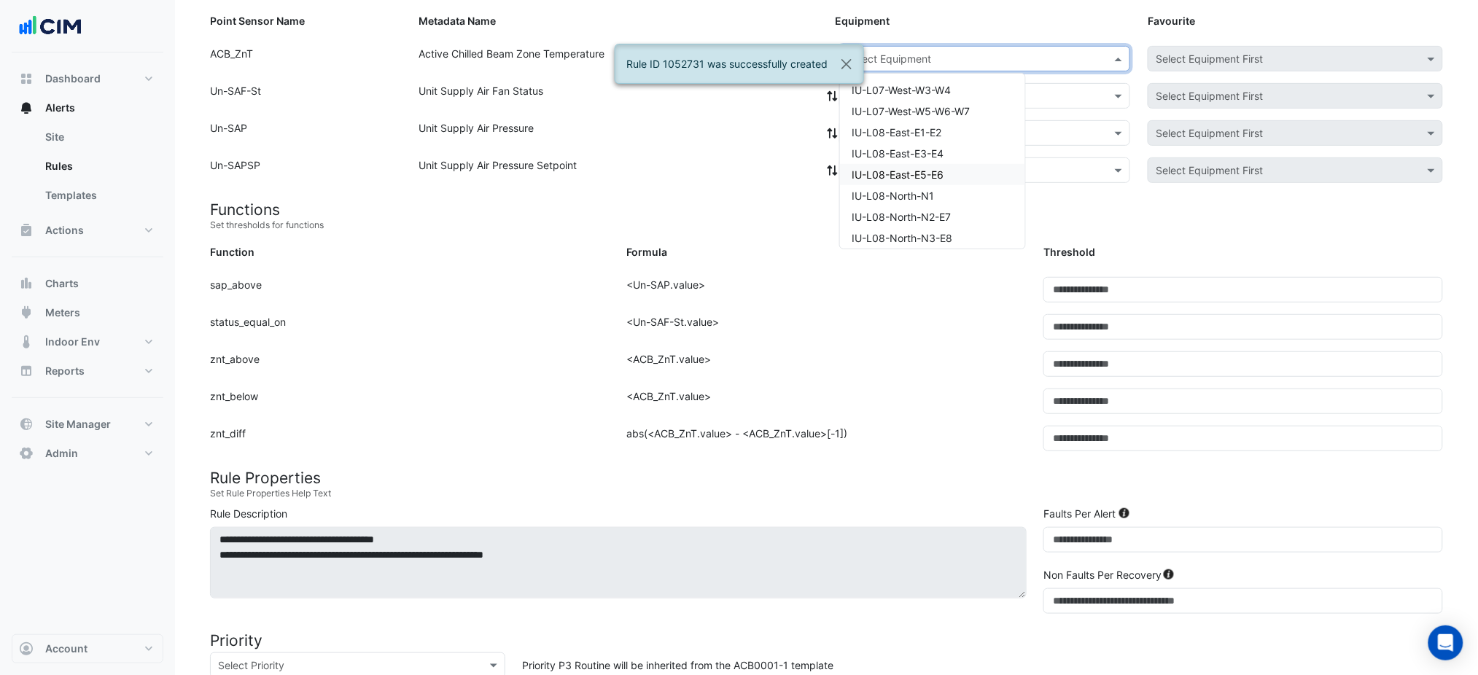
scroll to position [97, 0]
click at [955, 190] on div "IU-L08-North-N2-E7" at bounding box center [932, 183] width 185 height 21
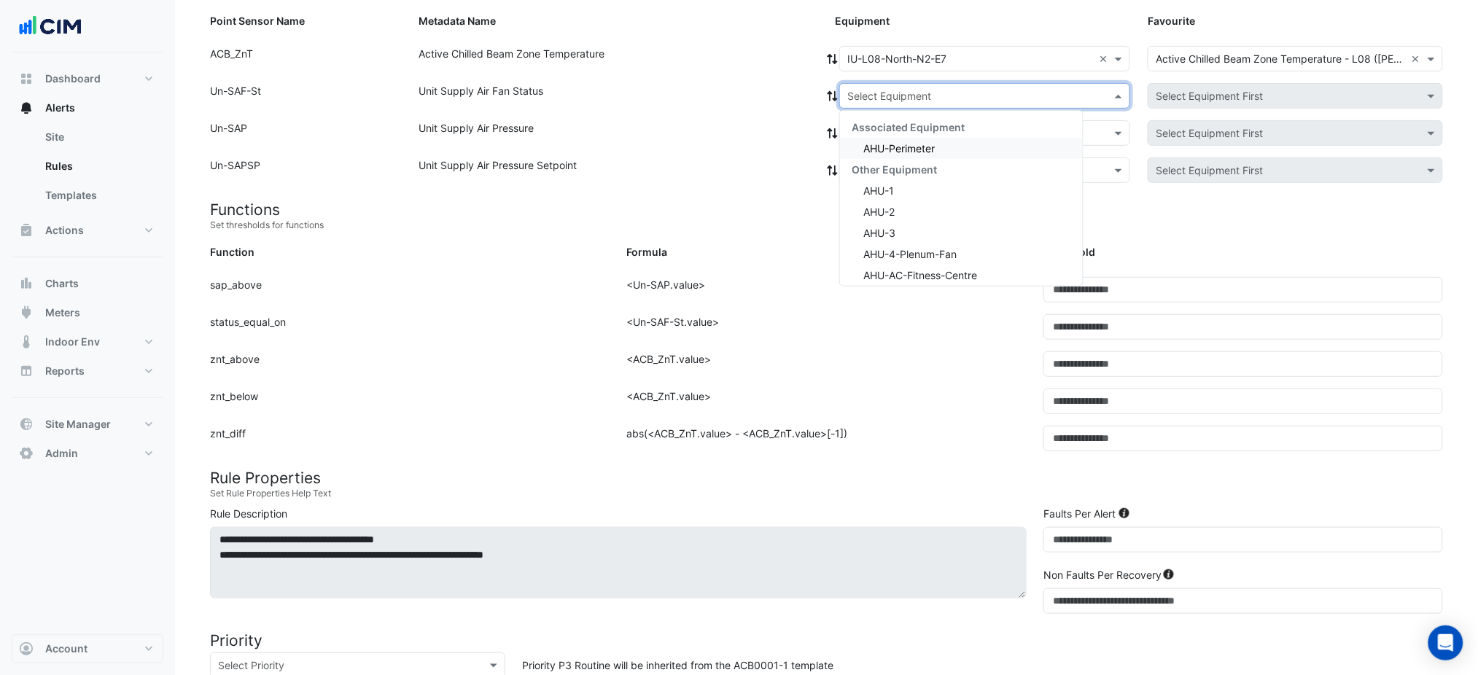
click at [877, 100] on input "text" at bounding box center [971, 96] width 246 height 15
click at [887, 134] on div "Associated Equipment" at bounding box center [961, 127] width 243 height 21
click at [888, 138] on div "AHU-Perimeter" at bounding box center [961, 148] width 243 height 21
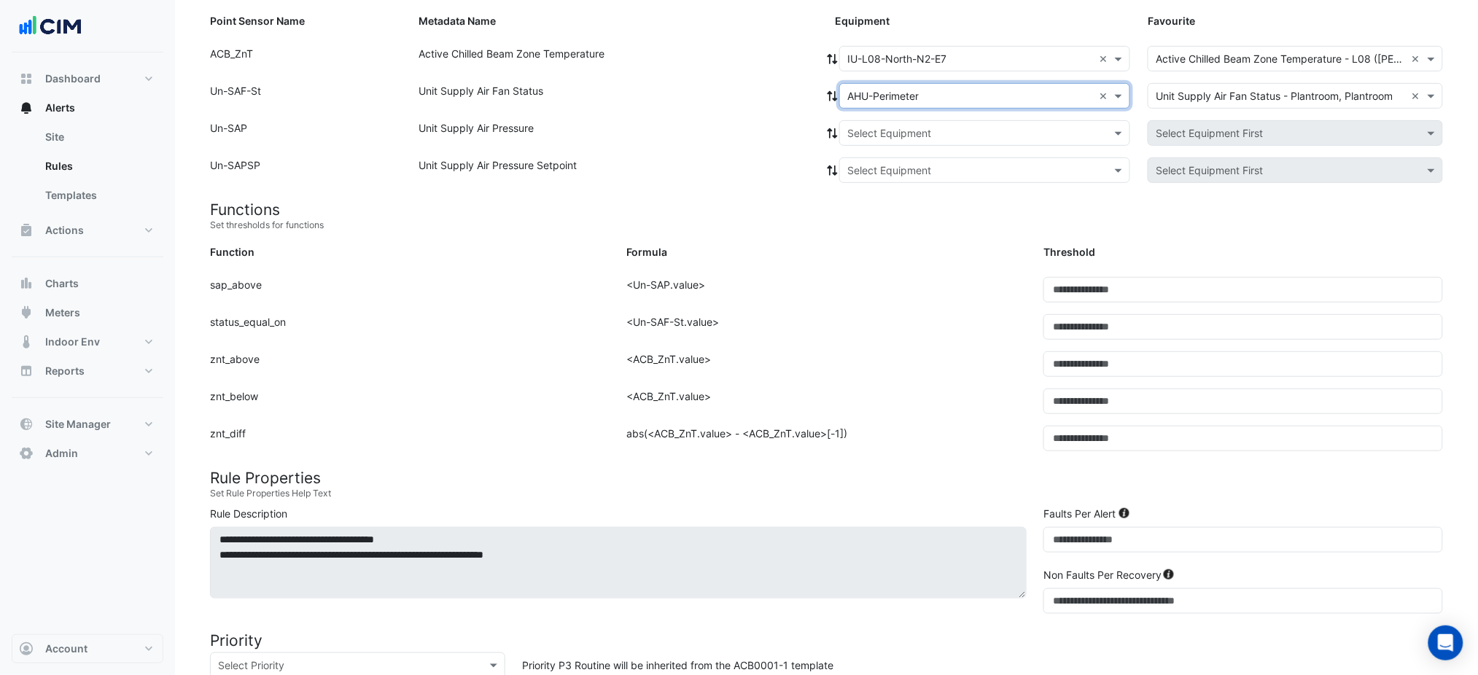
click at [840, 101] on div at bounding box center [985, 96] width 290 height 17
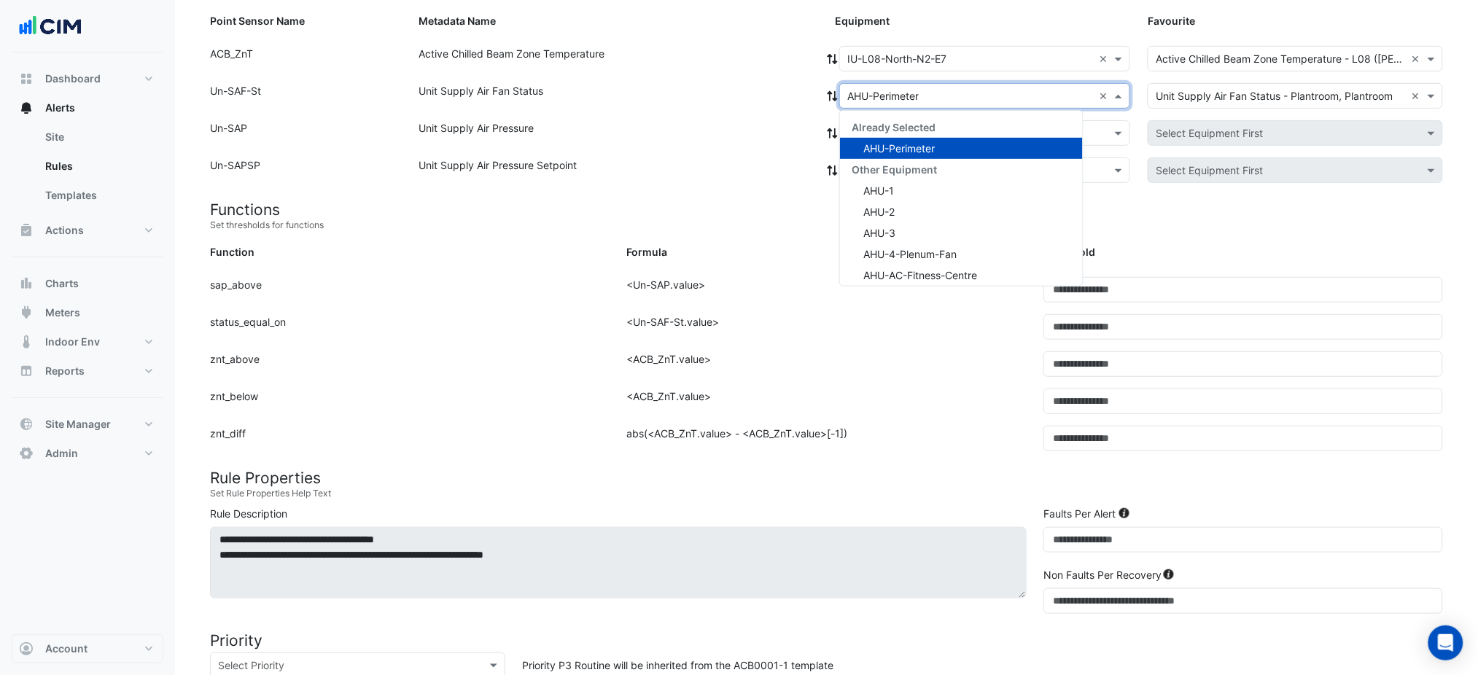
click at [834, 98] on icon at bounding box center [833, 96] width 10 height 10
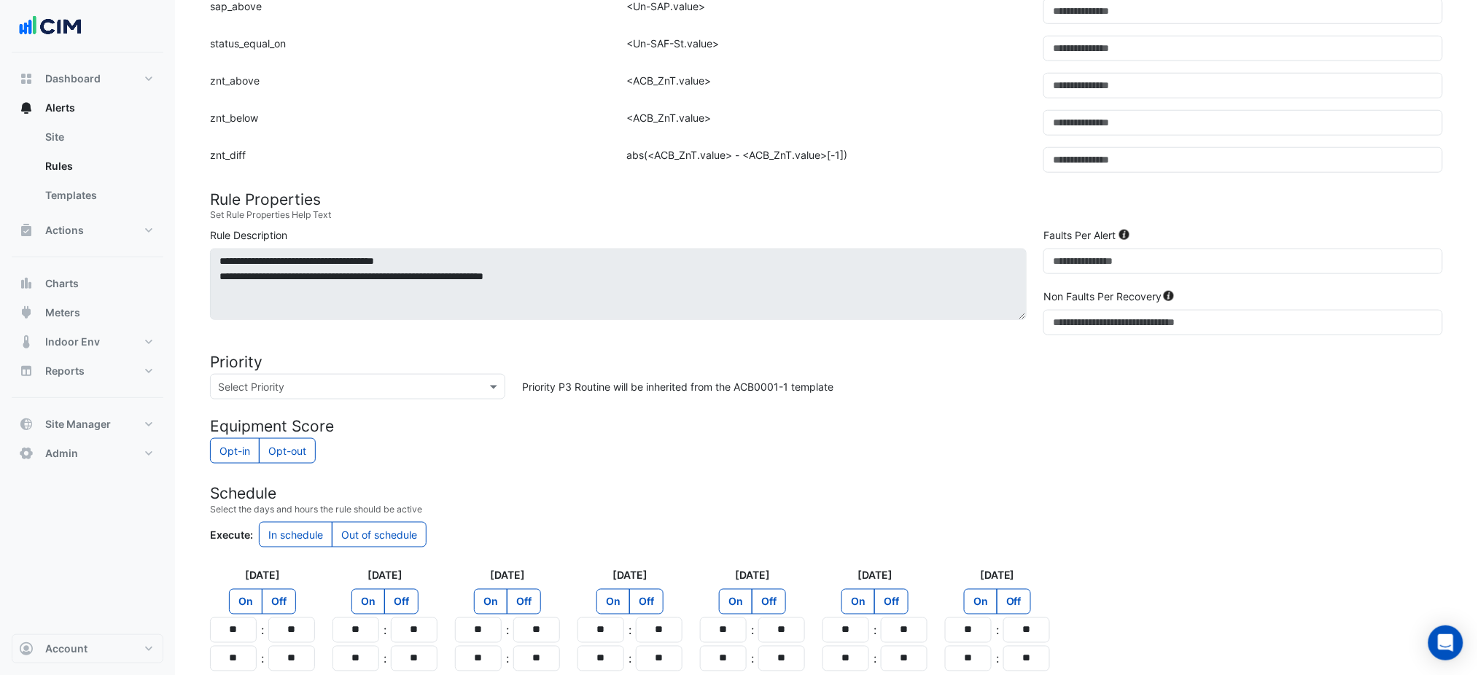
scroll to position [600, 0]
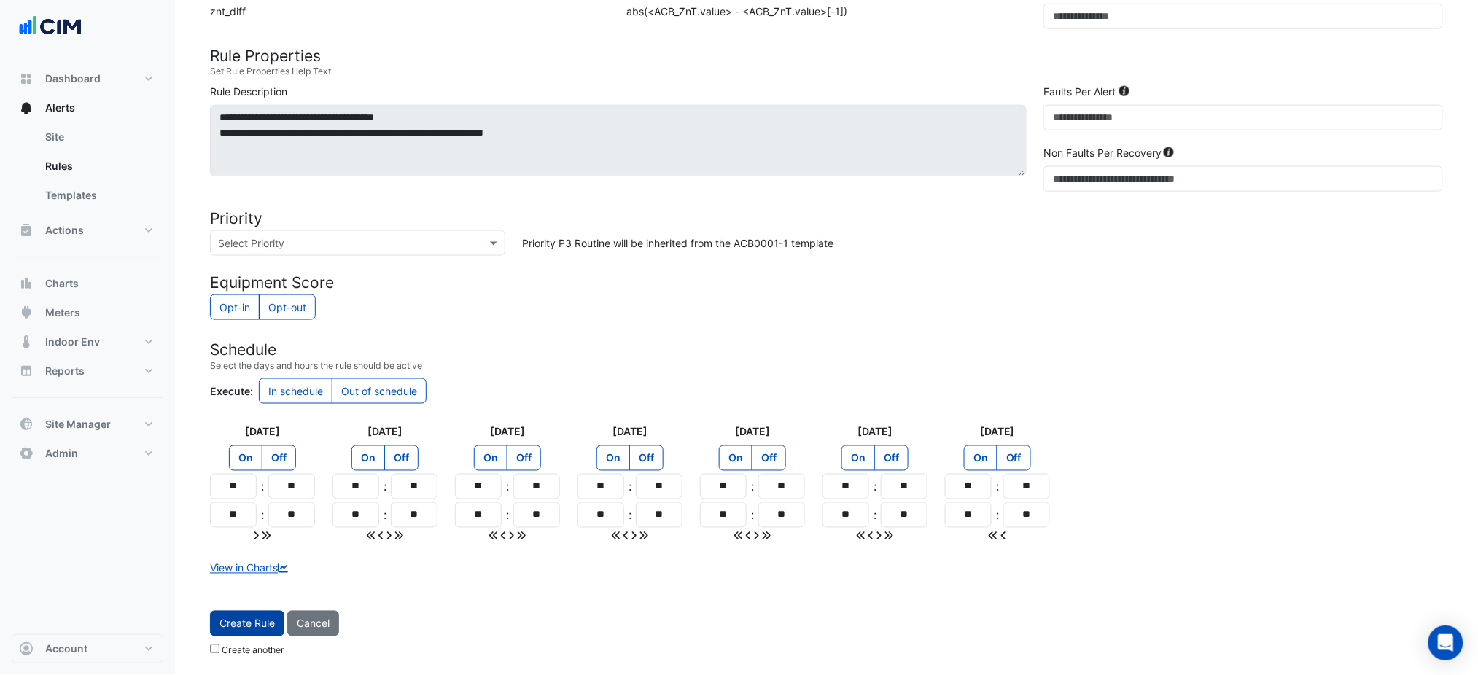
click at [280, 627] on button "Create Rule" at bounding box center [247, 624] width 74 height 26
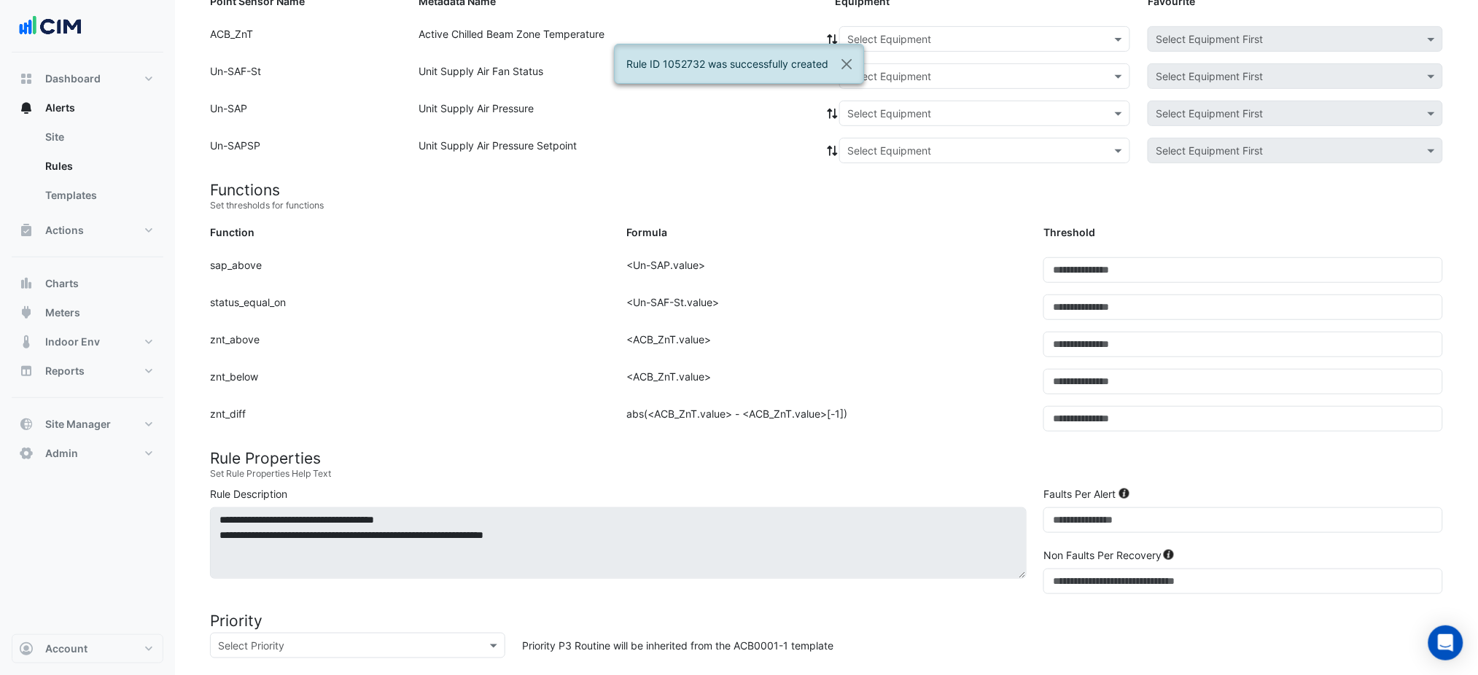
scroll to position [16, 0]
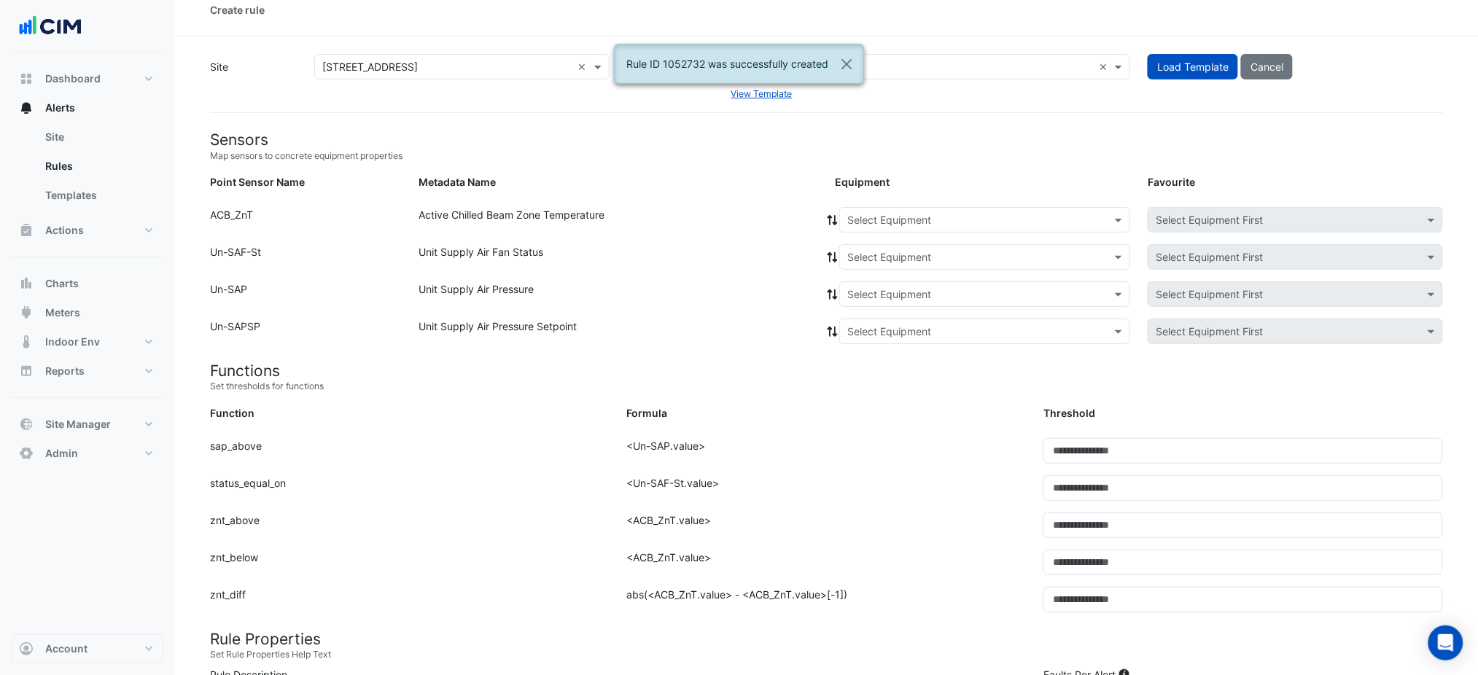
click at [899, 213] on input "text" at bounding box center [971, 220] width 246 height 15
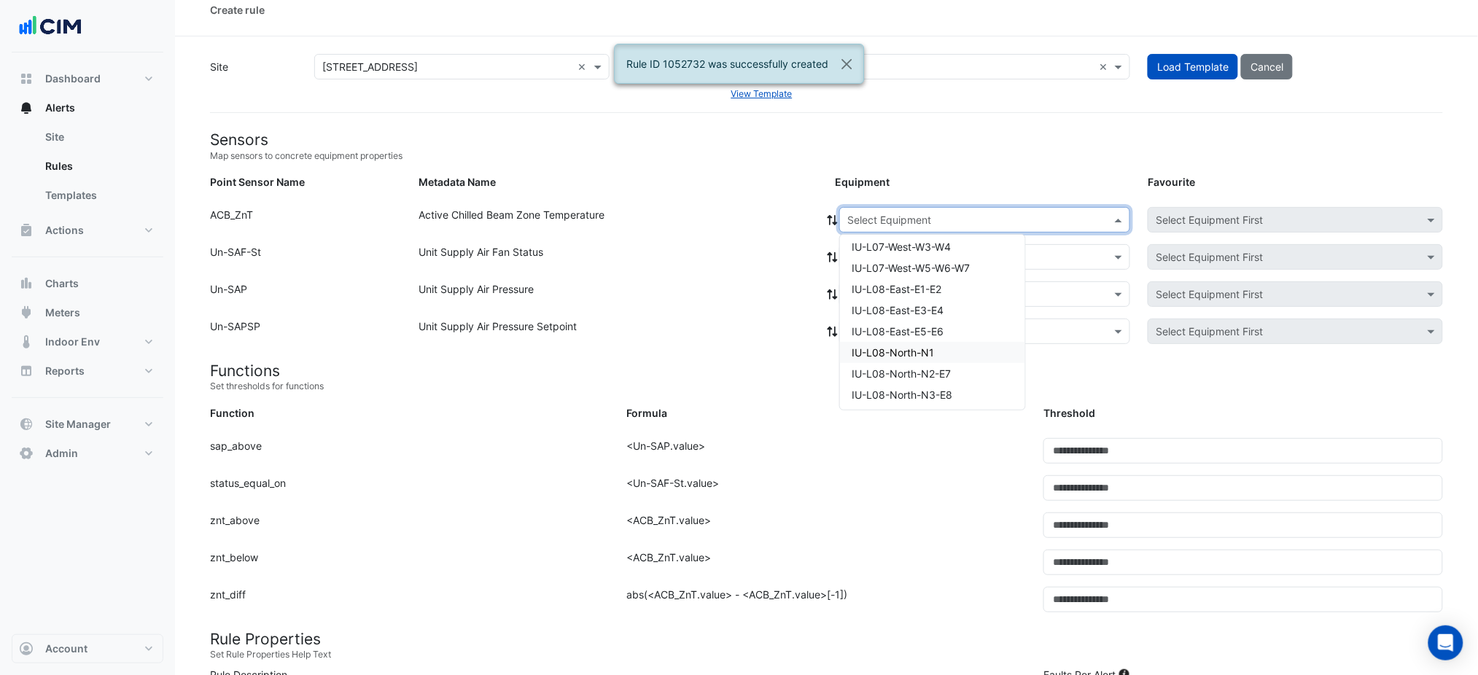
scroll to position [97, 0]
click at [949, 365] on span "IU-L08-North-N3-E8" at bounding box center [902, 366] width 101 height 12
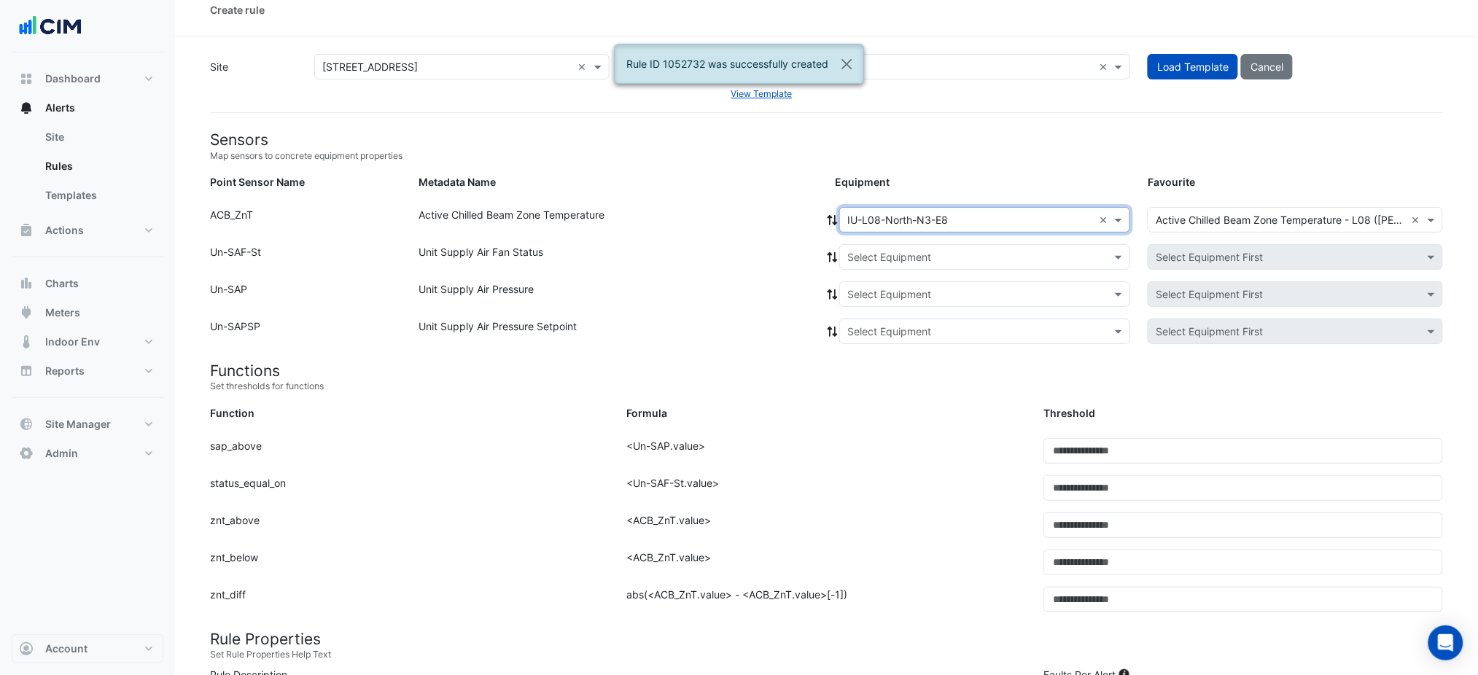
click at [875, 271] on div "Equipment: Select Equipment Favourite: Select Equipment First" at bounding box center [1139, 259] width 626 height 31
click at [875, 264] on div "Select Equipment" at bounding box center [984, 257] width 291 height 26
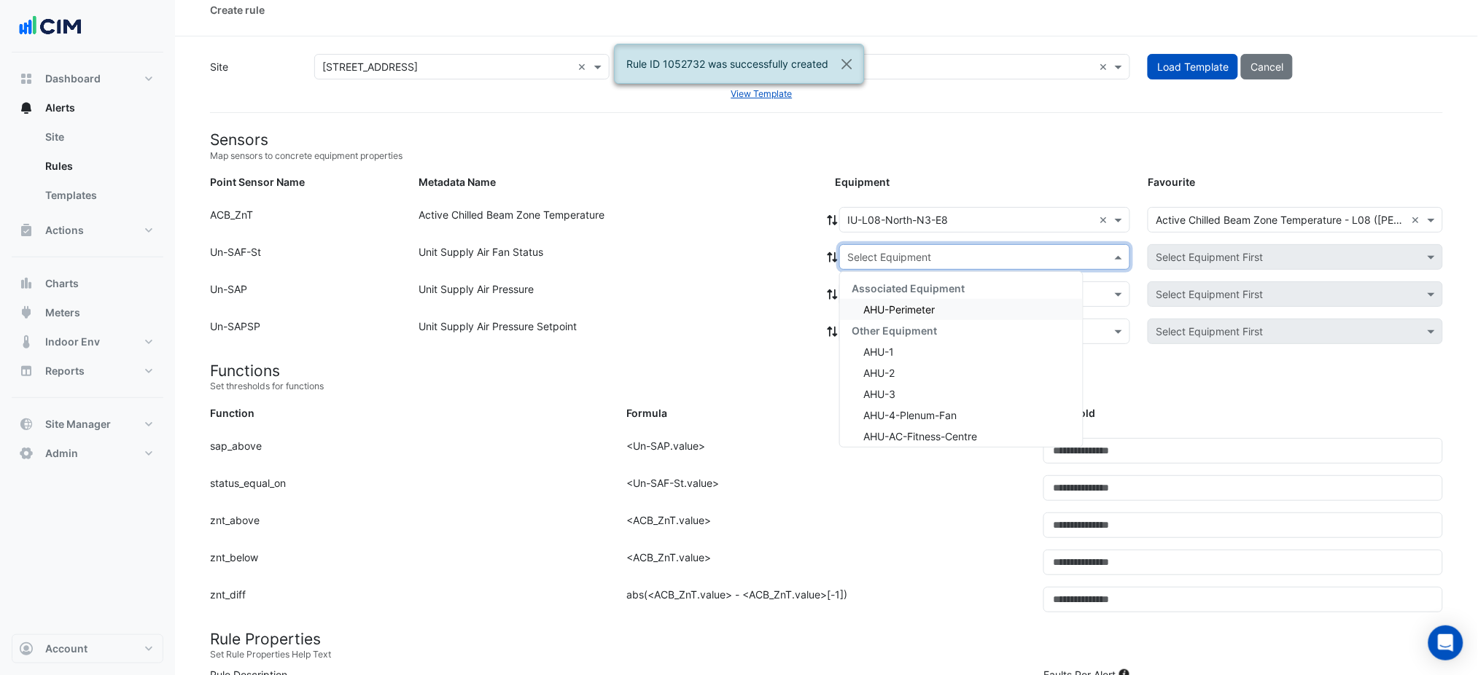
click at [880, 298] on div "Associated Equipment AHU-Perimeter Other Equipment AHU-1 AHU-2 AHU-3 AHU-4-Plen…" at bounding box center [961, 479] width 243 height 402
click at [888, 309] on span "AHU-Perimeter" at bounding box center [899, 309] width 71 height 12
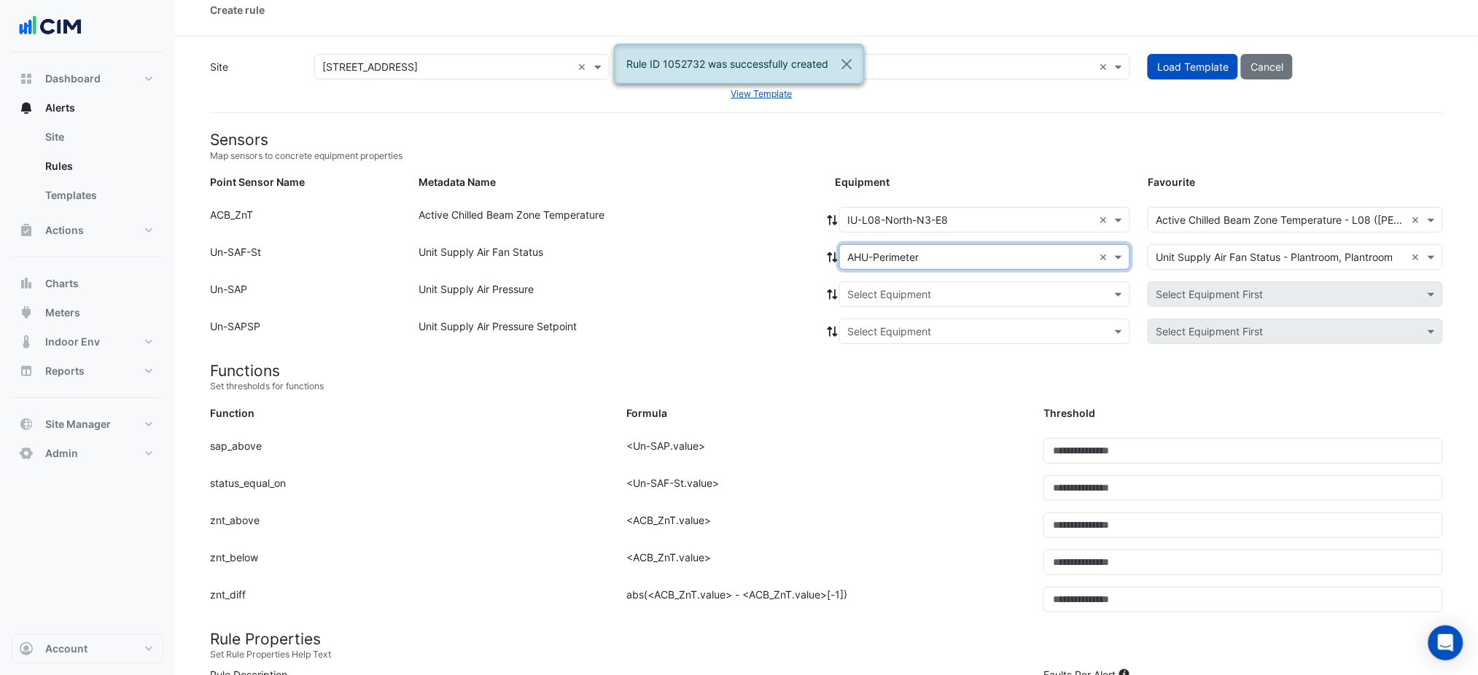
click at [831, 260] on icon at bounding box center [833, 257] width 10 height 10
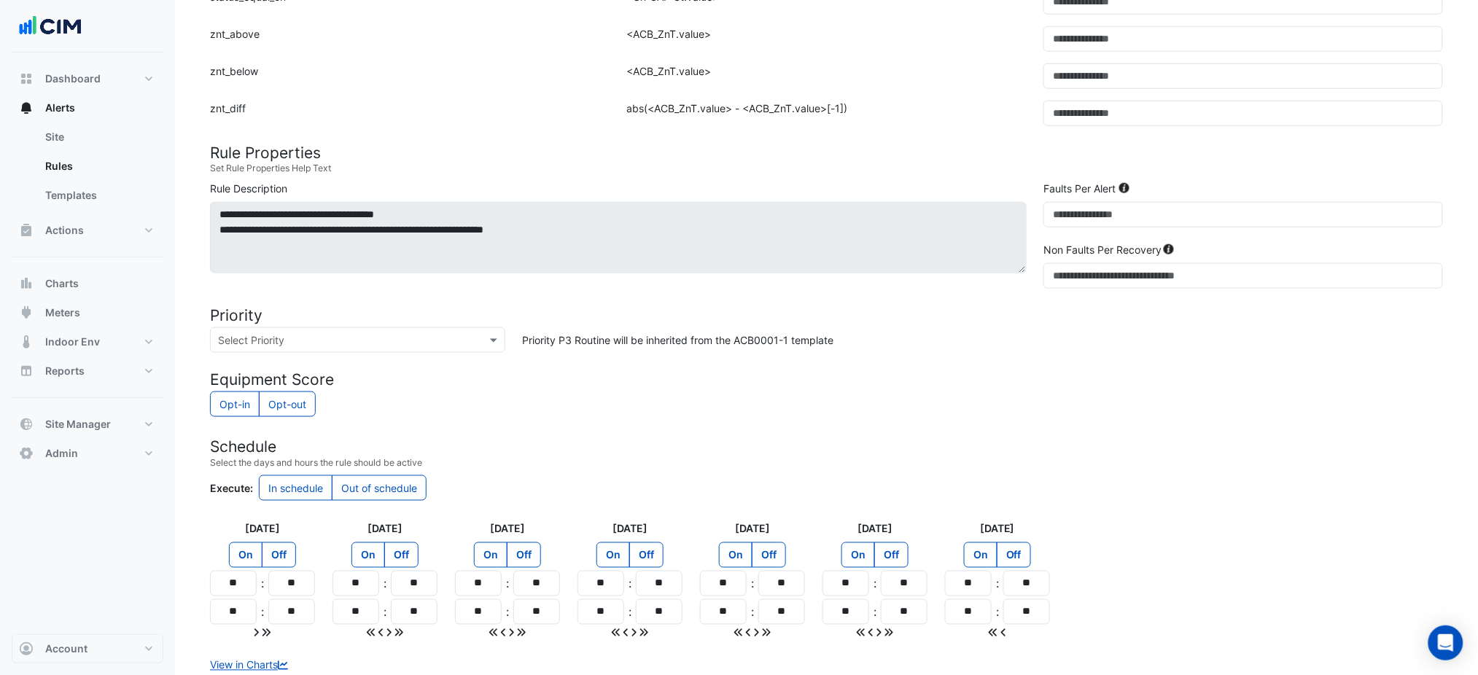
scroll to position [600, 0]
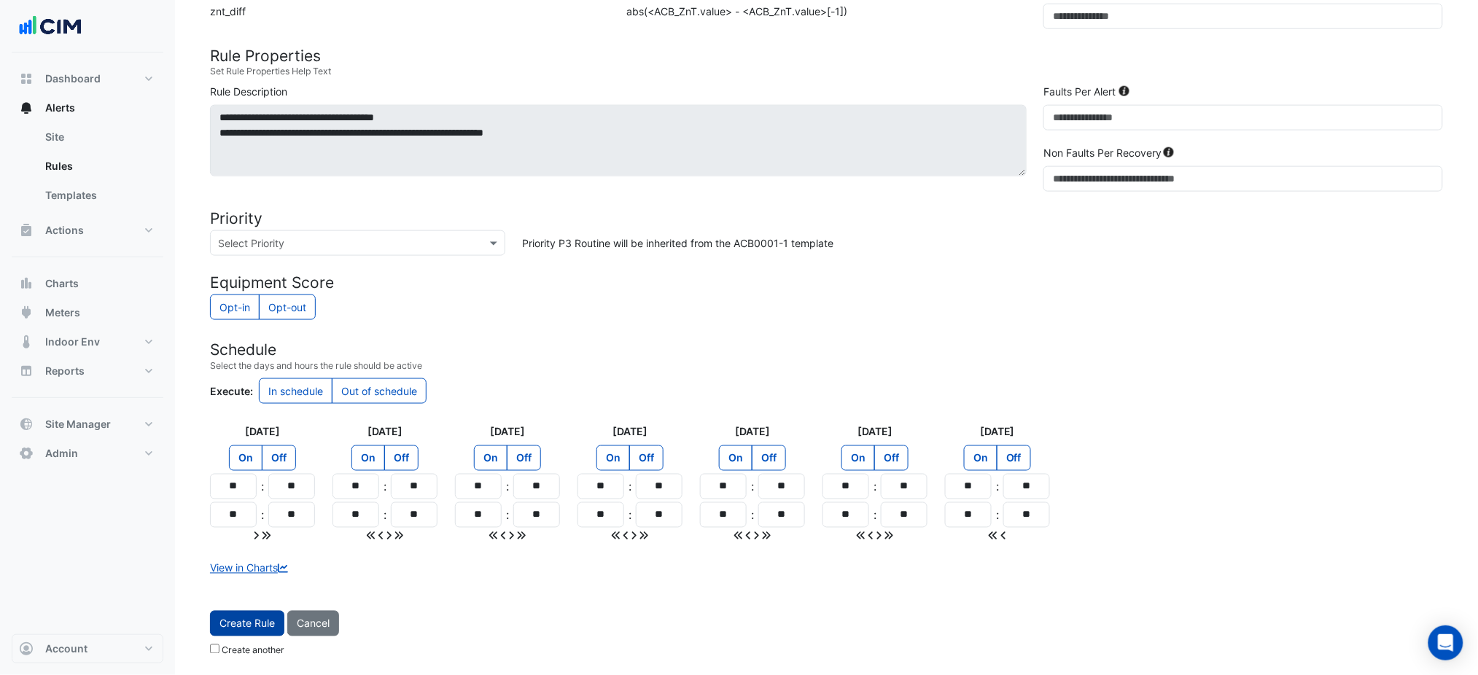
click at [271, 613] on button "Create Rule" at bounding box center [247, 624] width 74 height 26
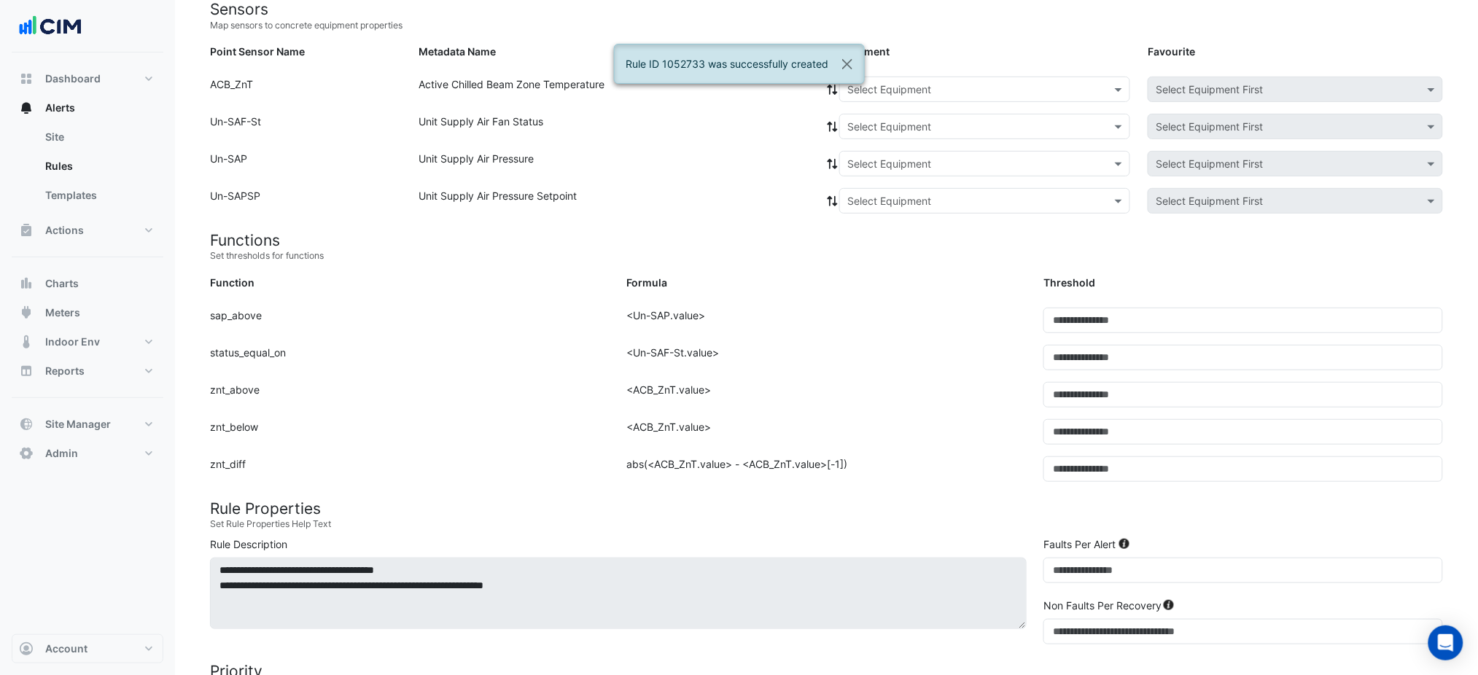
scroll to position [113, 0]
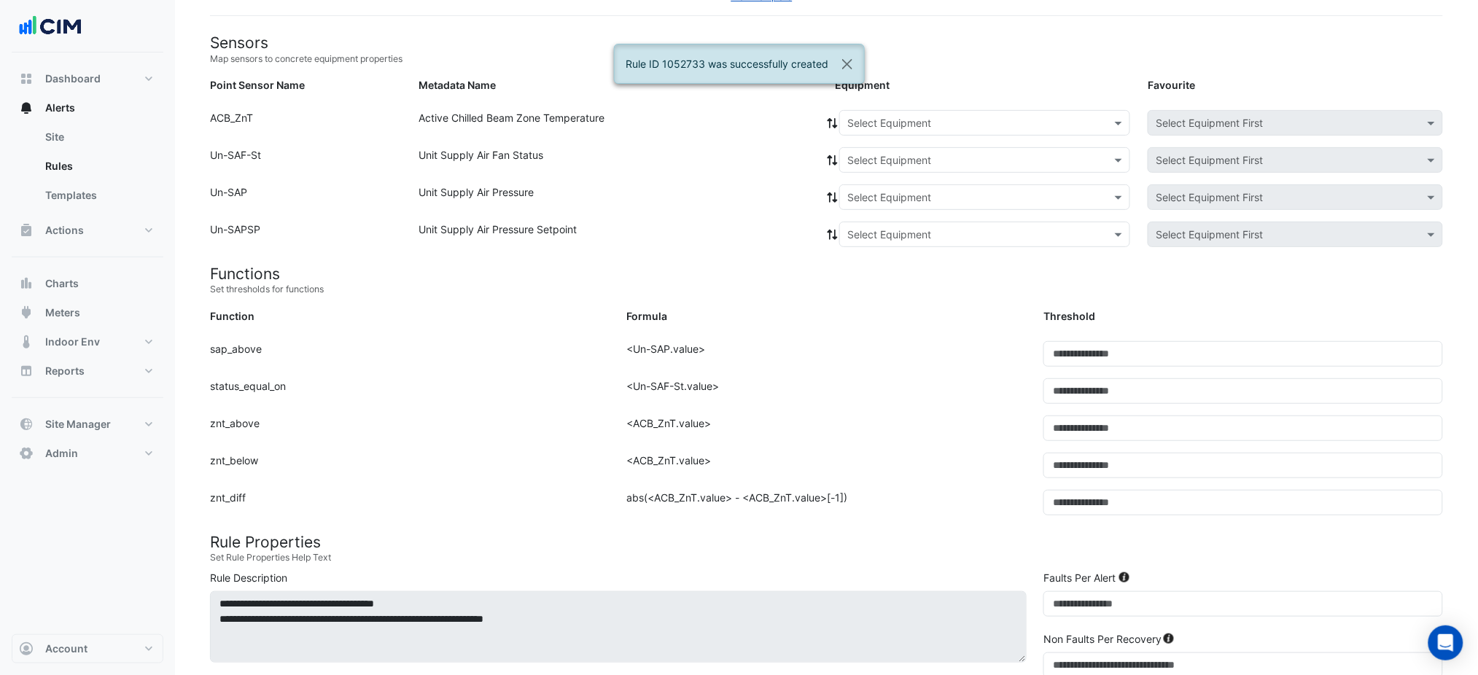
click at [922, 125] on input "text" at bounding box center [971, 123] width 246 height 15
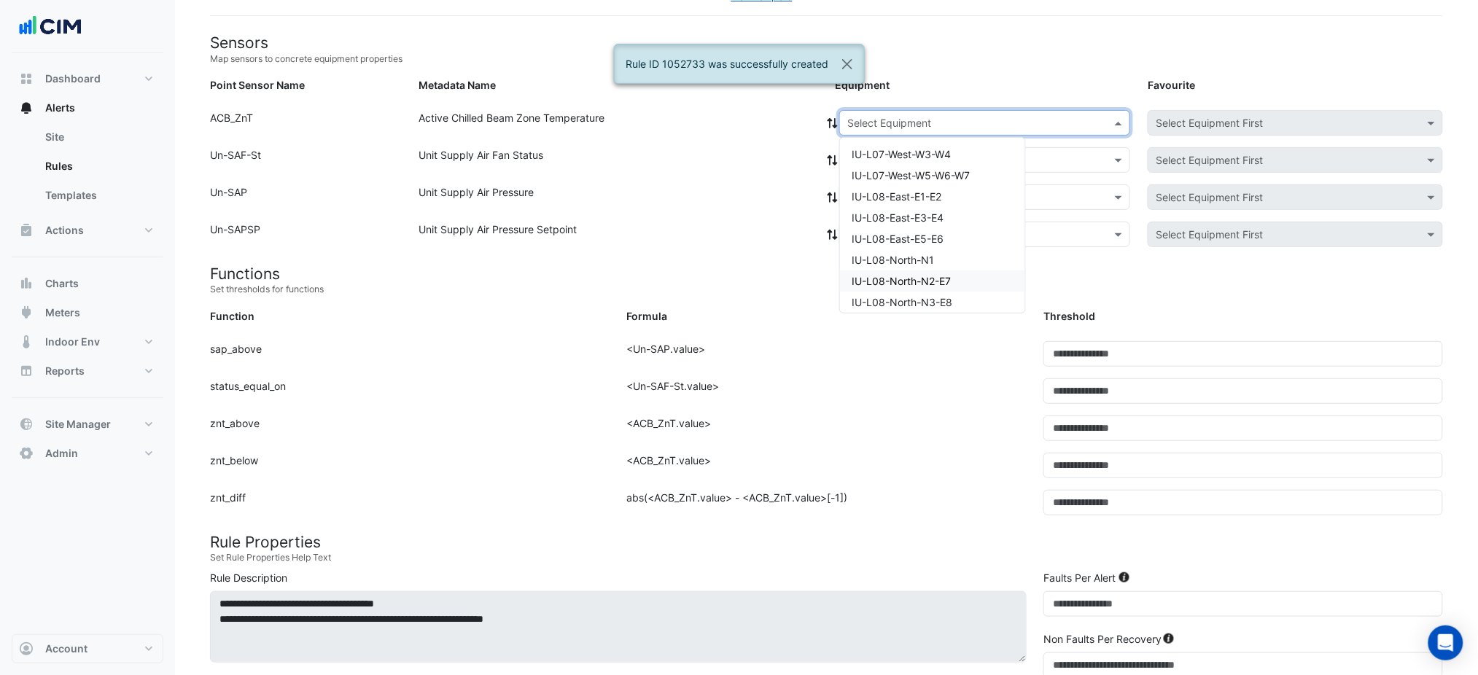
scroll to position [97, 0]
click at [972, 285] on div "IU-L08-West-W1-W2" at bounding box center [932, 289] width 185 height 21
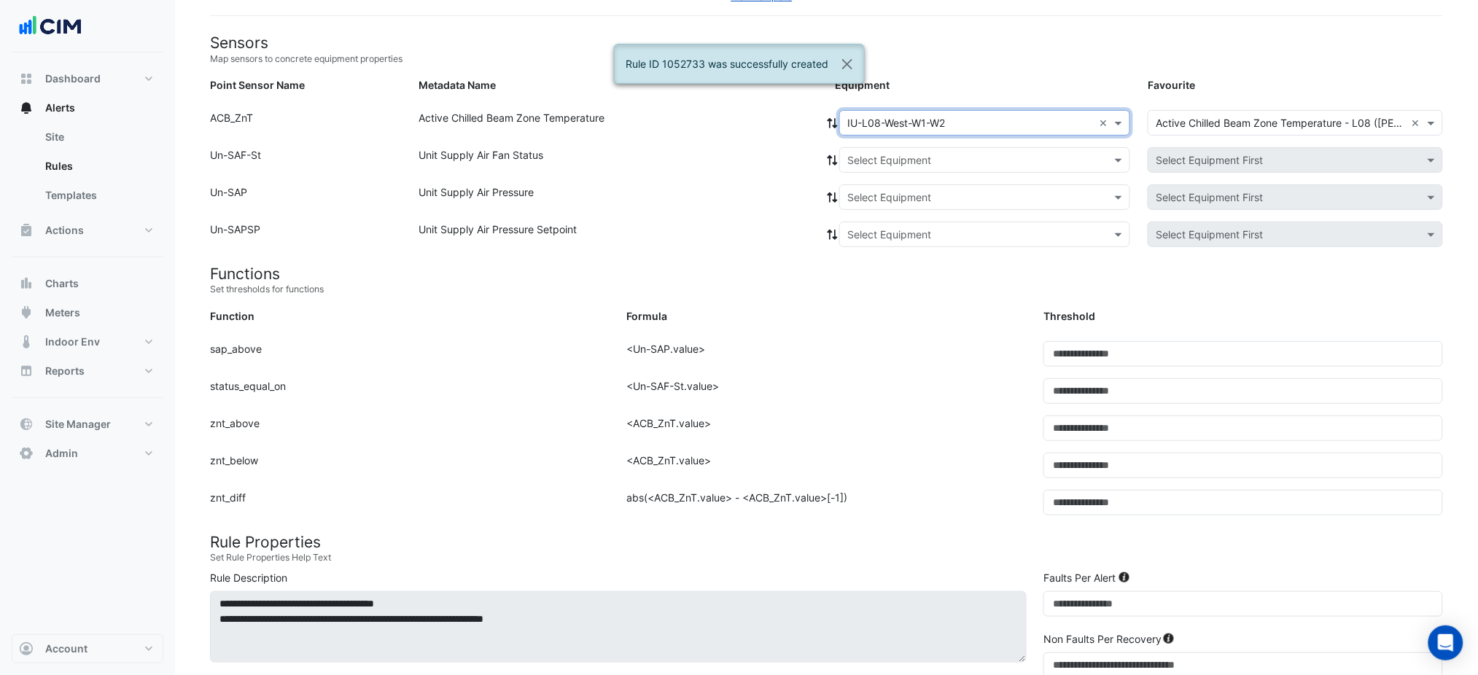
click at [884, 158] on input "text" at bounding box center [971, 160] width 246 height 15
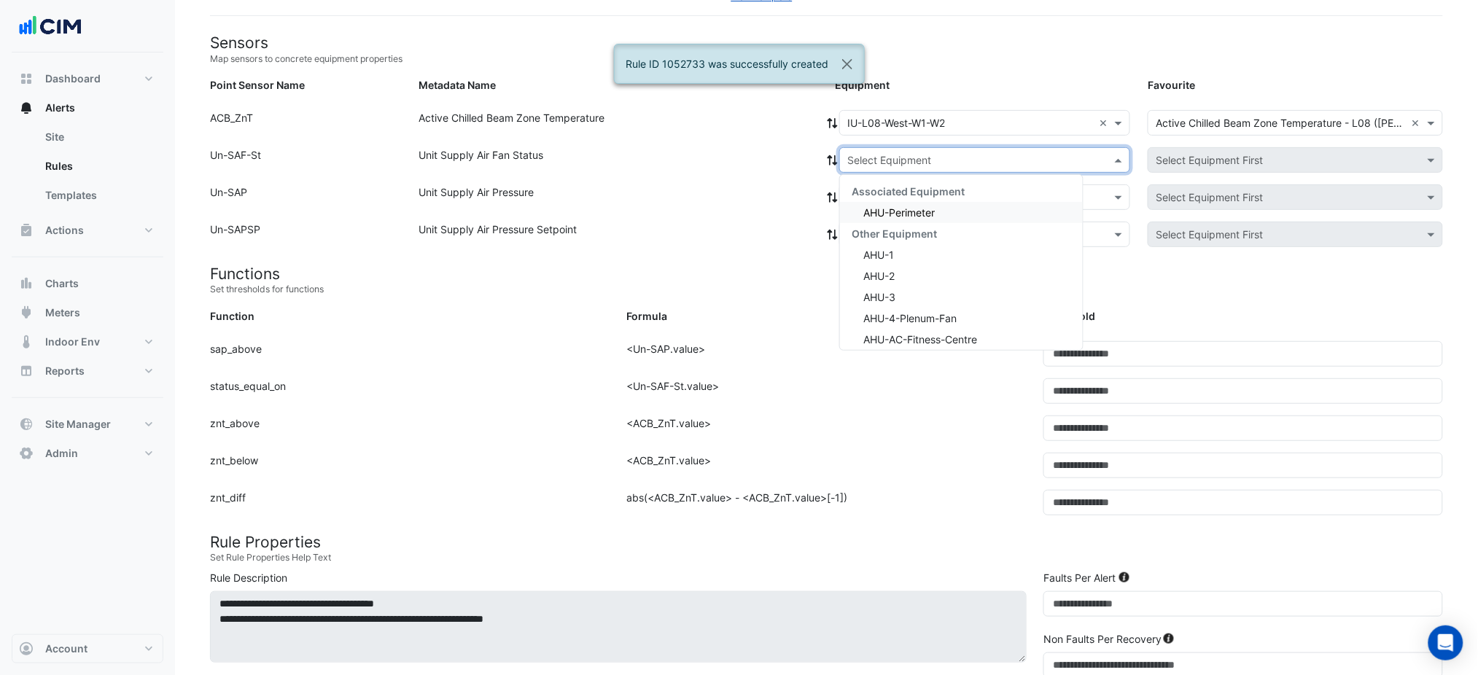
click at [885, 209] on span "AHU-Perimeter" at bounding box center [899, 212] width 71 height 12
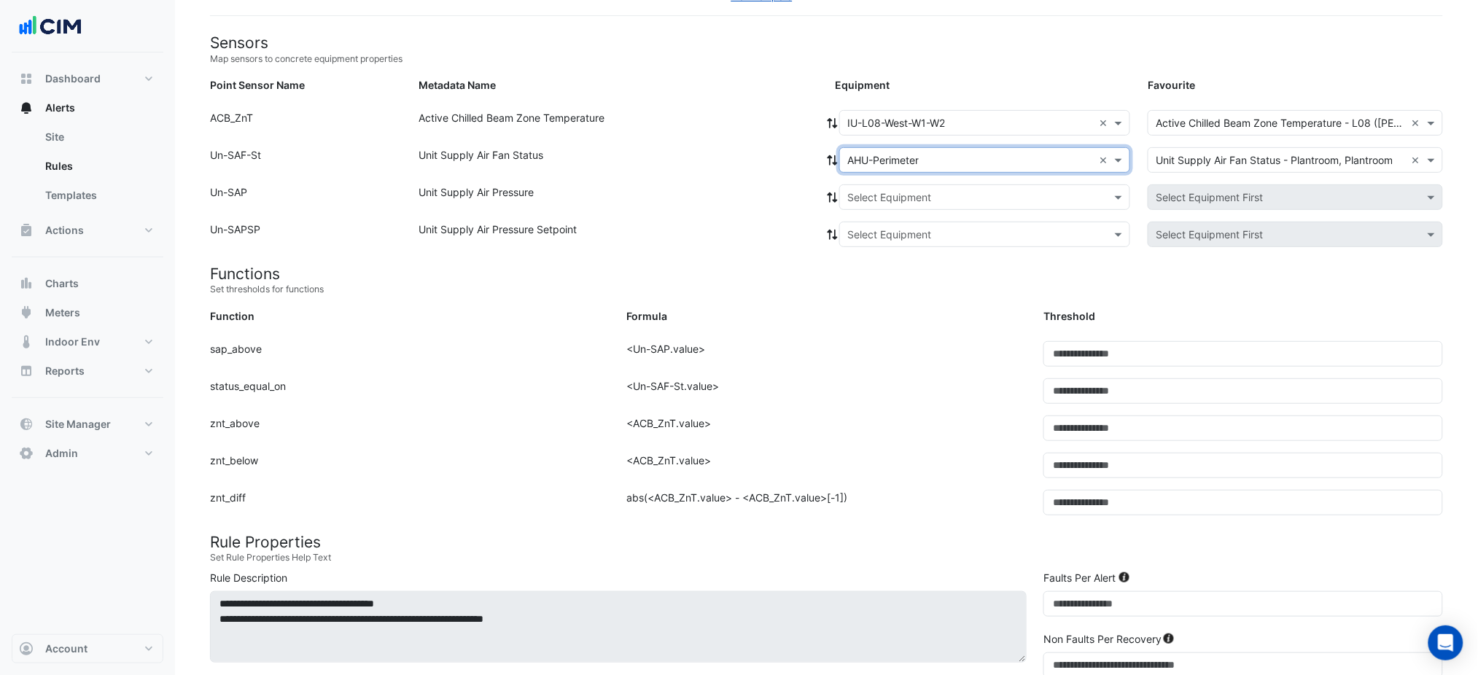
click at [829, 158] on icon at bounding box center [832, 160] width 13 height 10
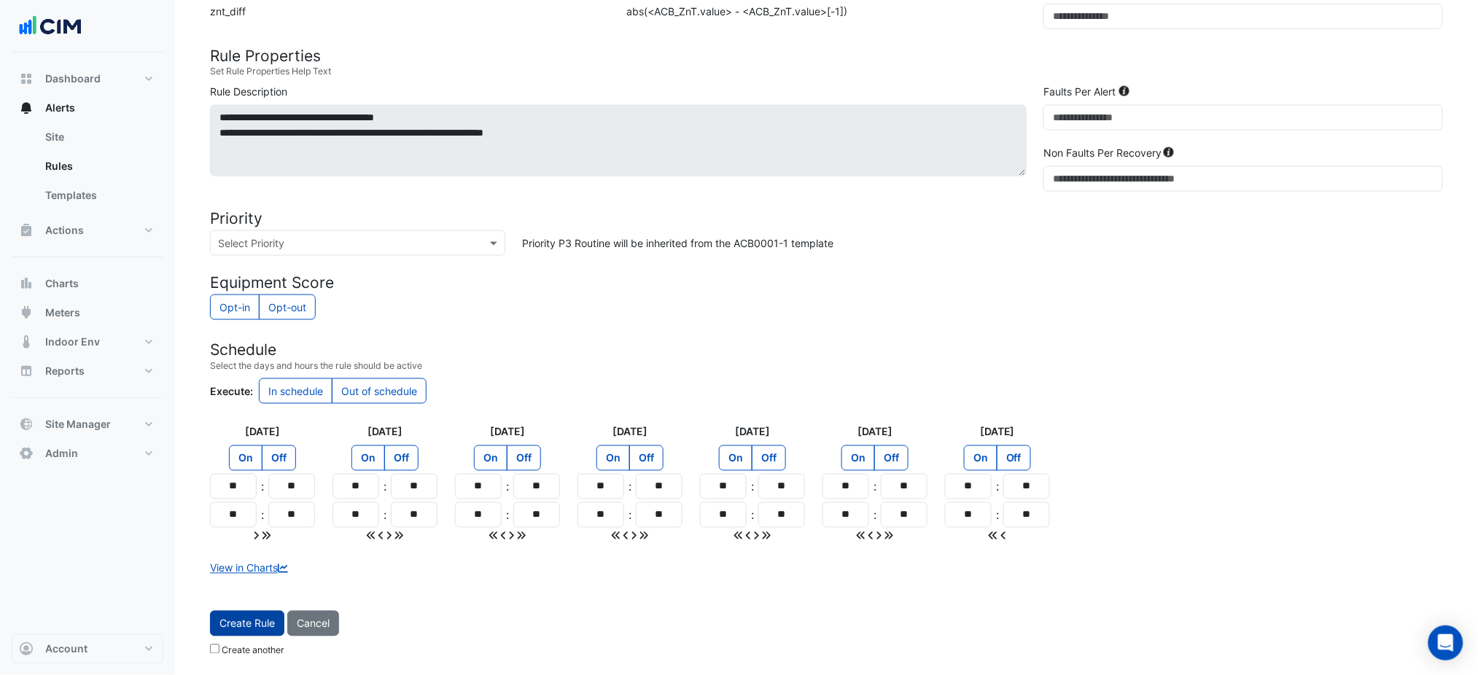
click at [253, 624] on span "Create Rule" at bounding box center [247, 624] width 55 height 12
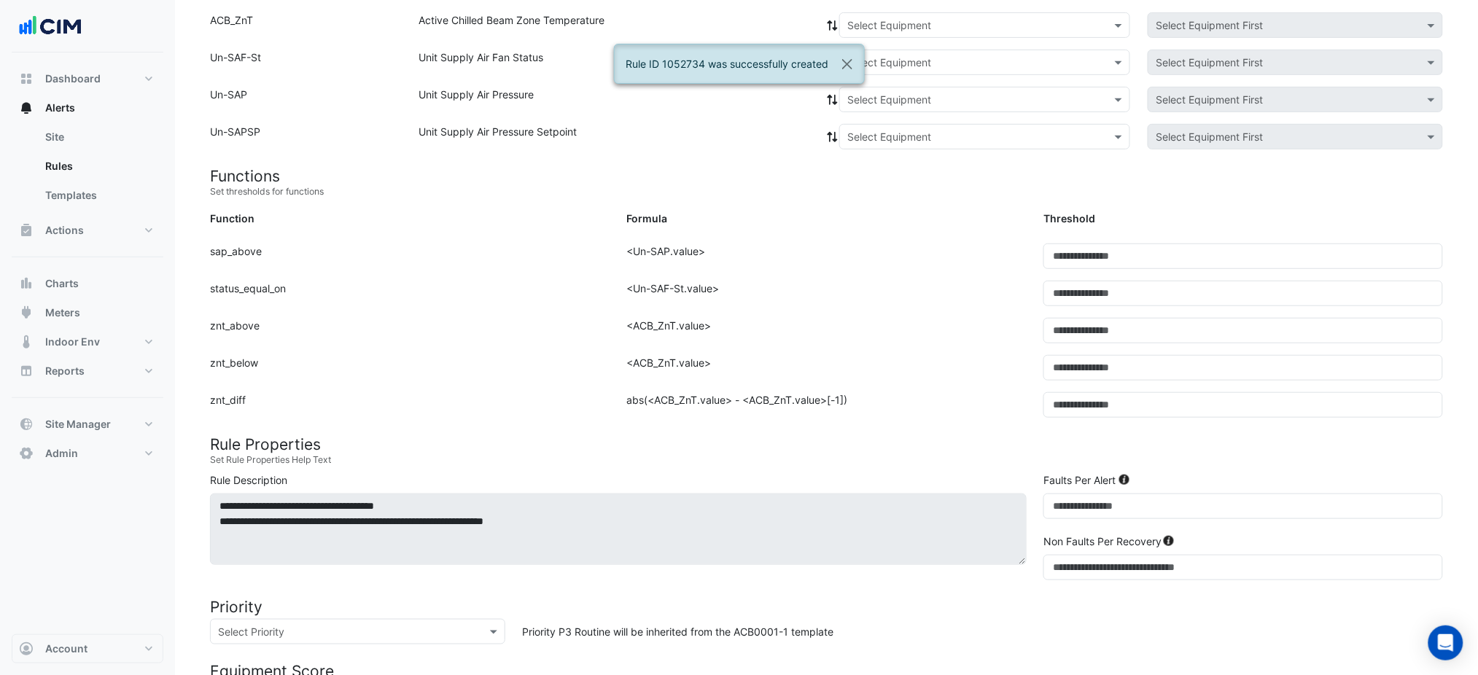
scroll to position [113, 0]
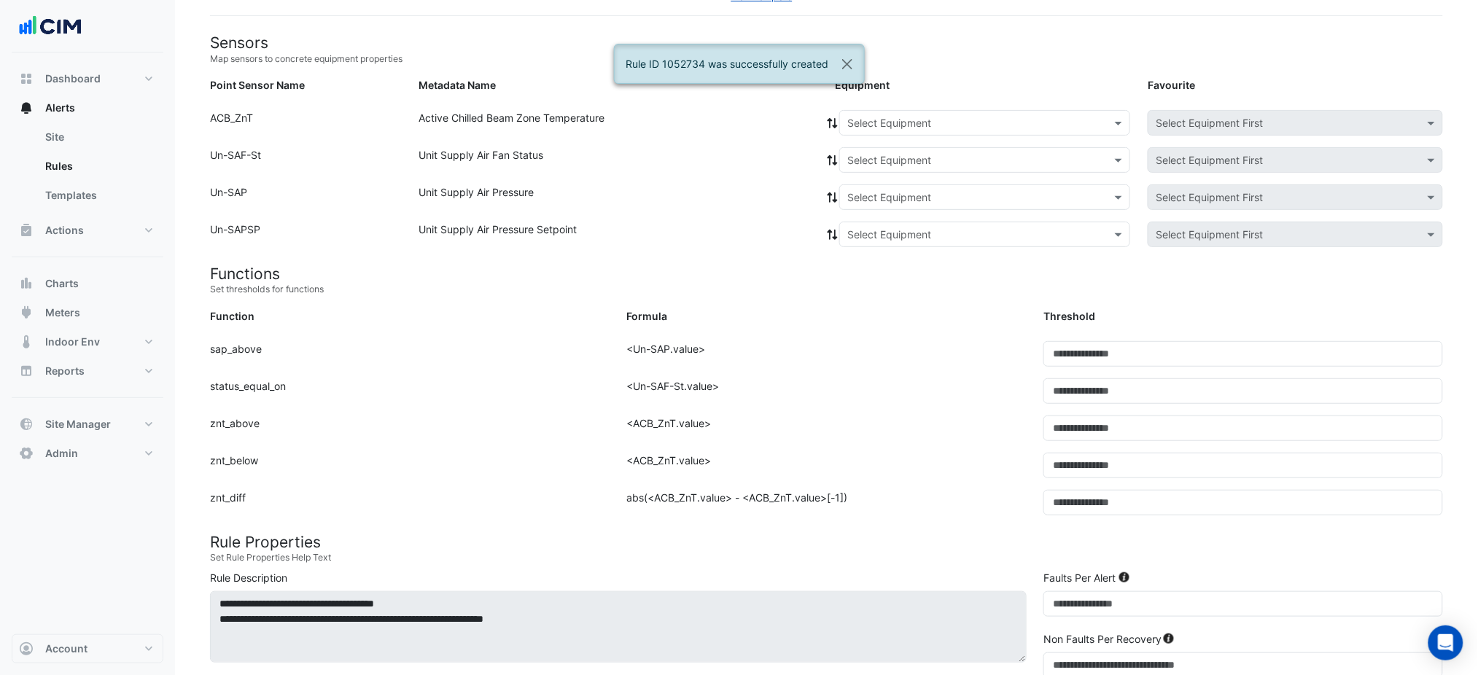
drag, startPoint x: 909, startPoint y: 120, endPoint x: 912, endPoint y: 130, distance: 10.2
click at [908, 121] on input "text" at bounding box center [971, 123] width 246 height 15
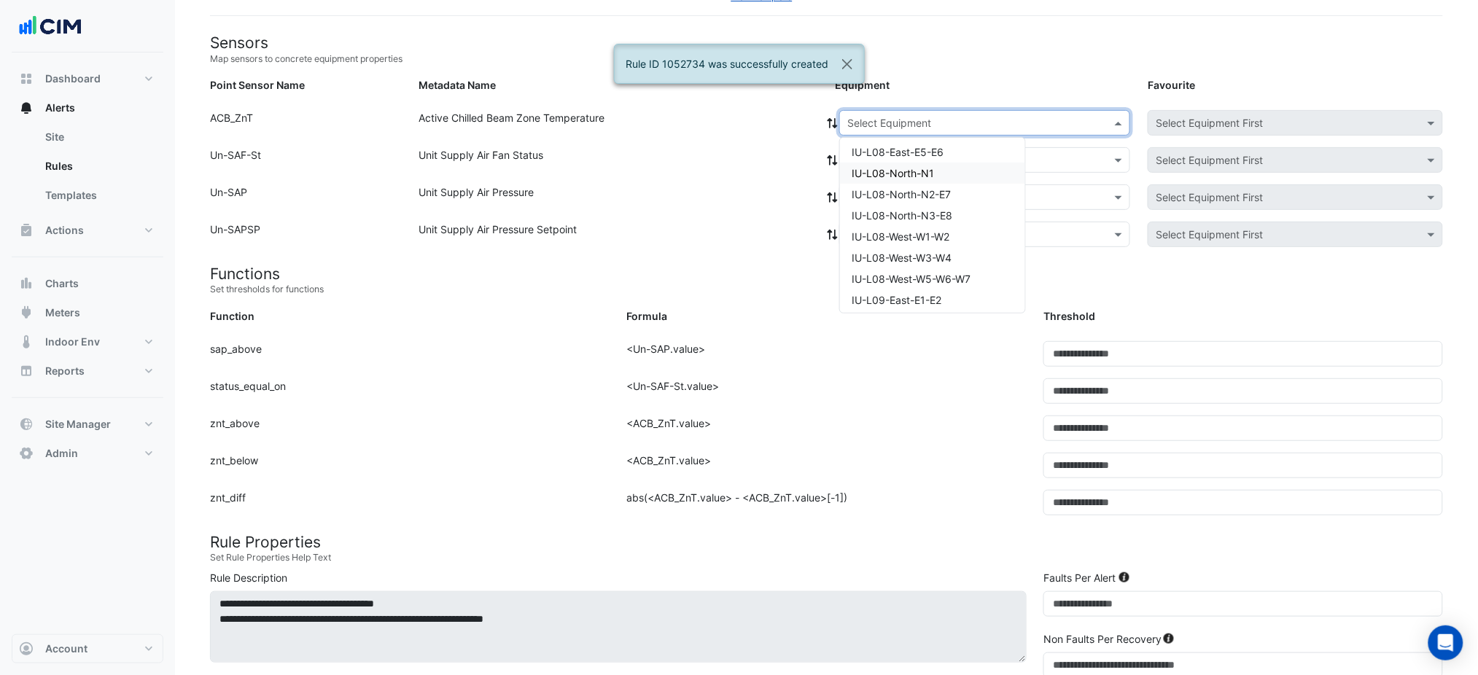
scroll to position [194, 0]
click at [961, 216] on div "IU-L08-West-W3-W4" at bounding box center [932, 213] width 185 height 21
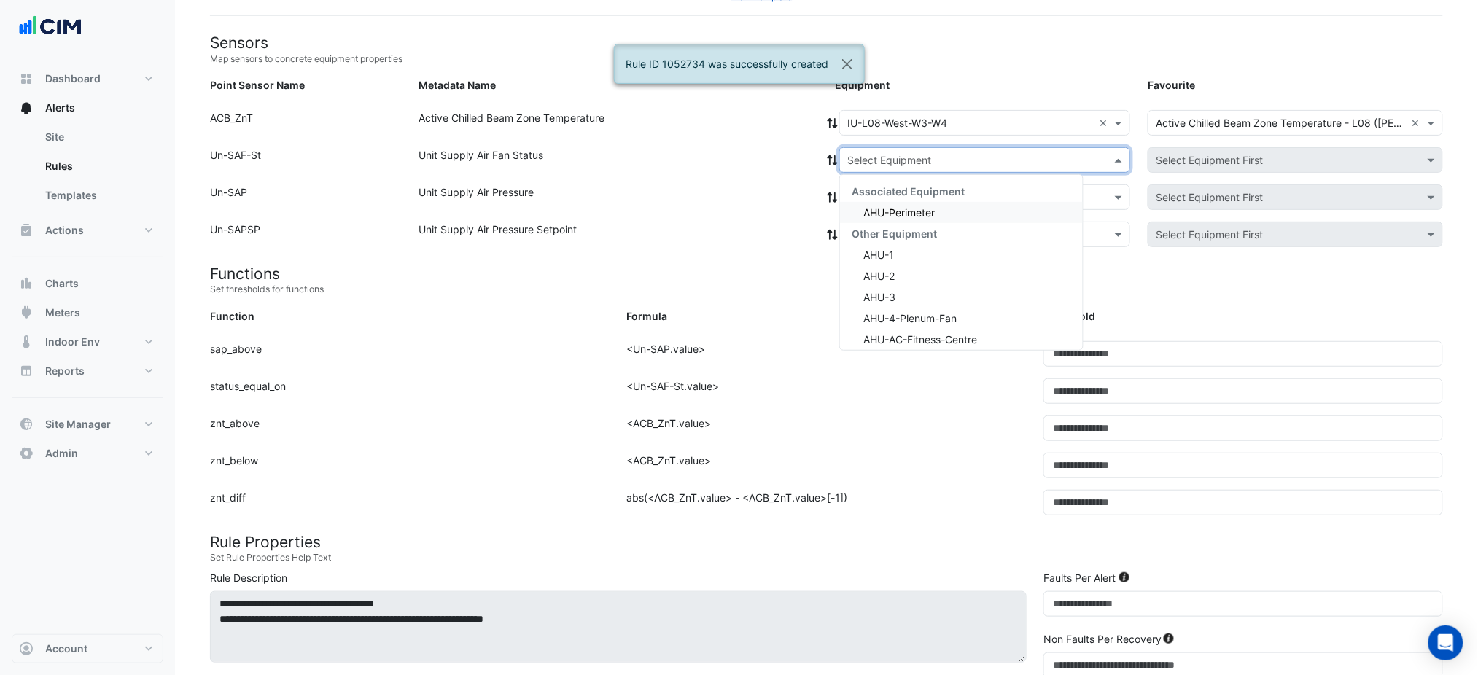
click at [922, 165] on input "text" at bounding box center [971, 160] width 246 height 15
click at [899, 214] on span "AHU-Perimeter" at bounding box center [899, 212] width 71 height 12
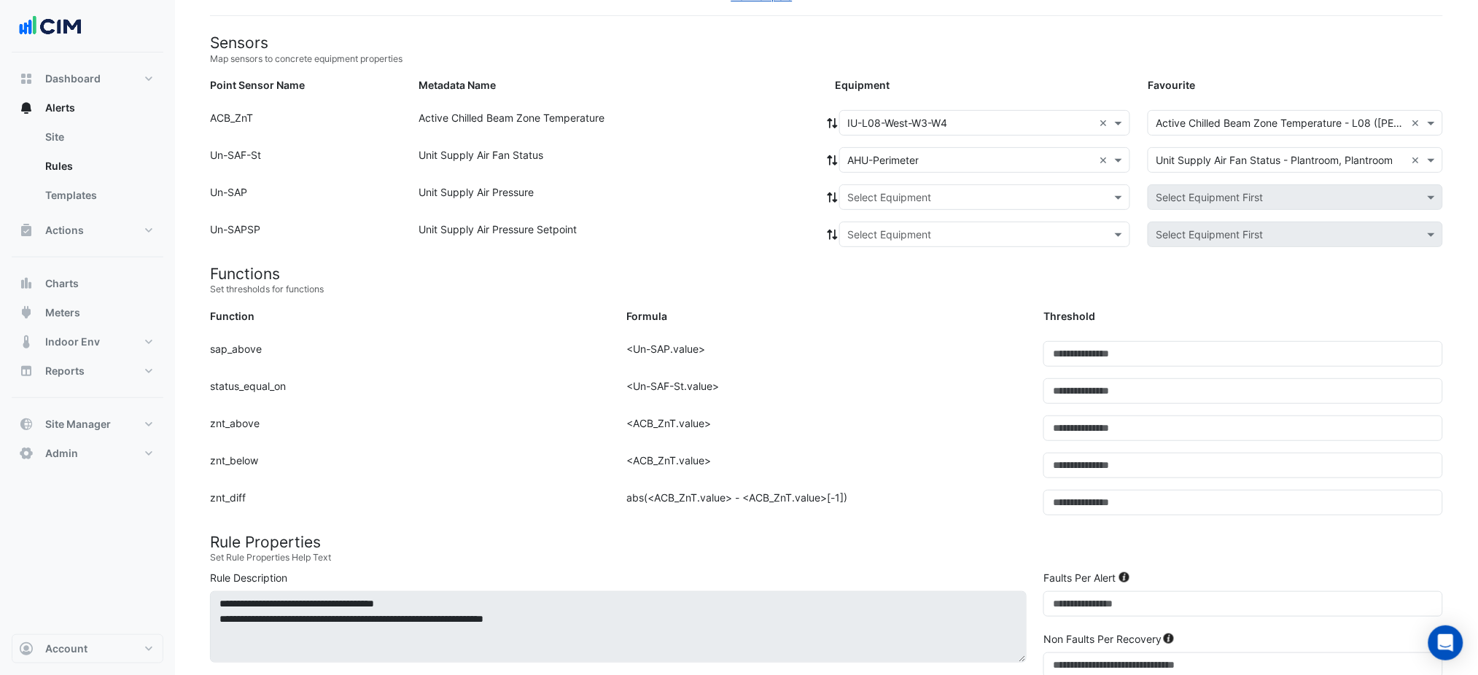
click at [831, 162] on icon at bounding box center [833, 160] width 10 height 10
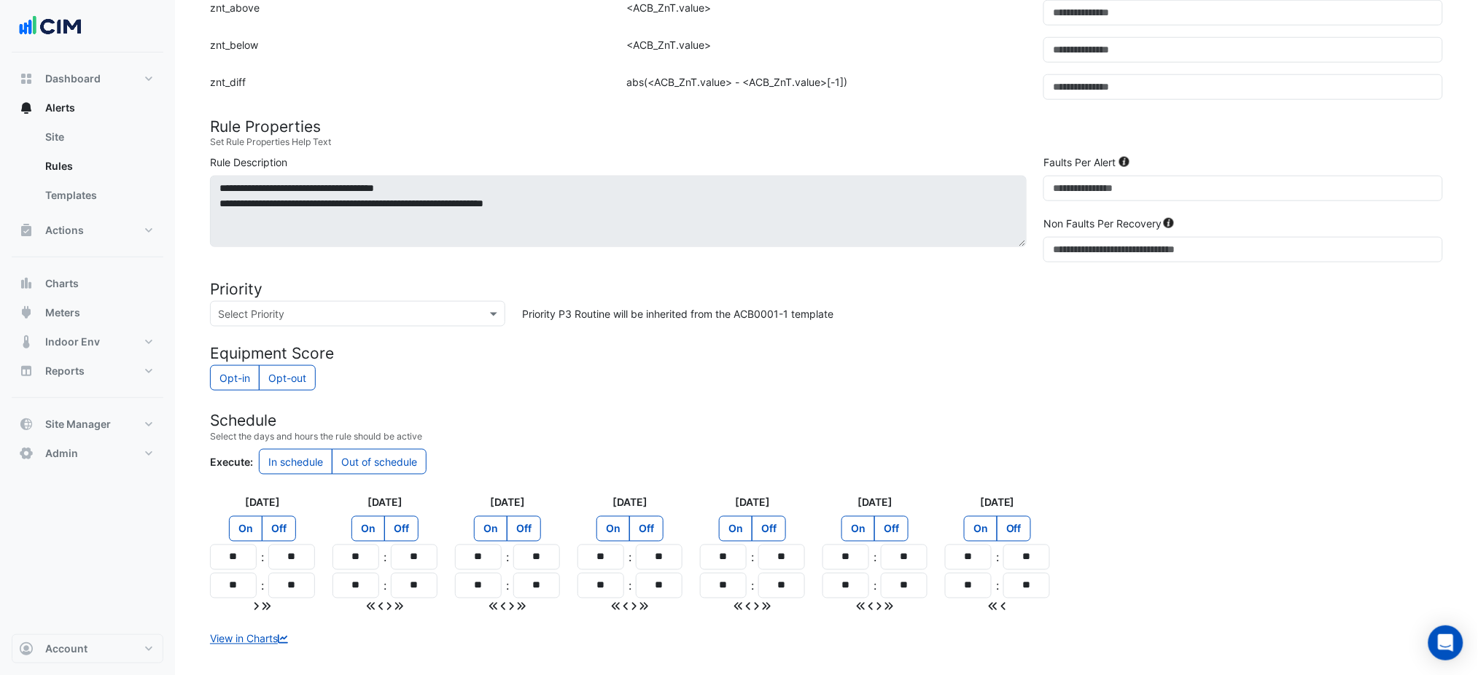
scroll to position [600, 0]
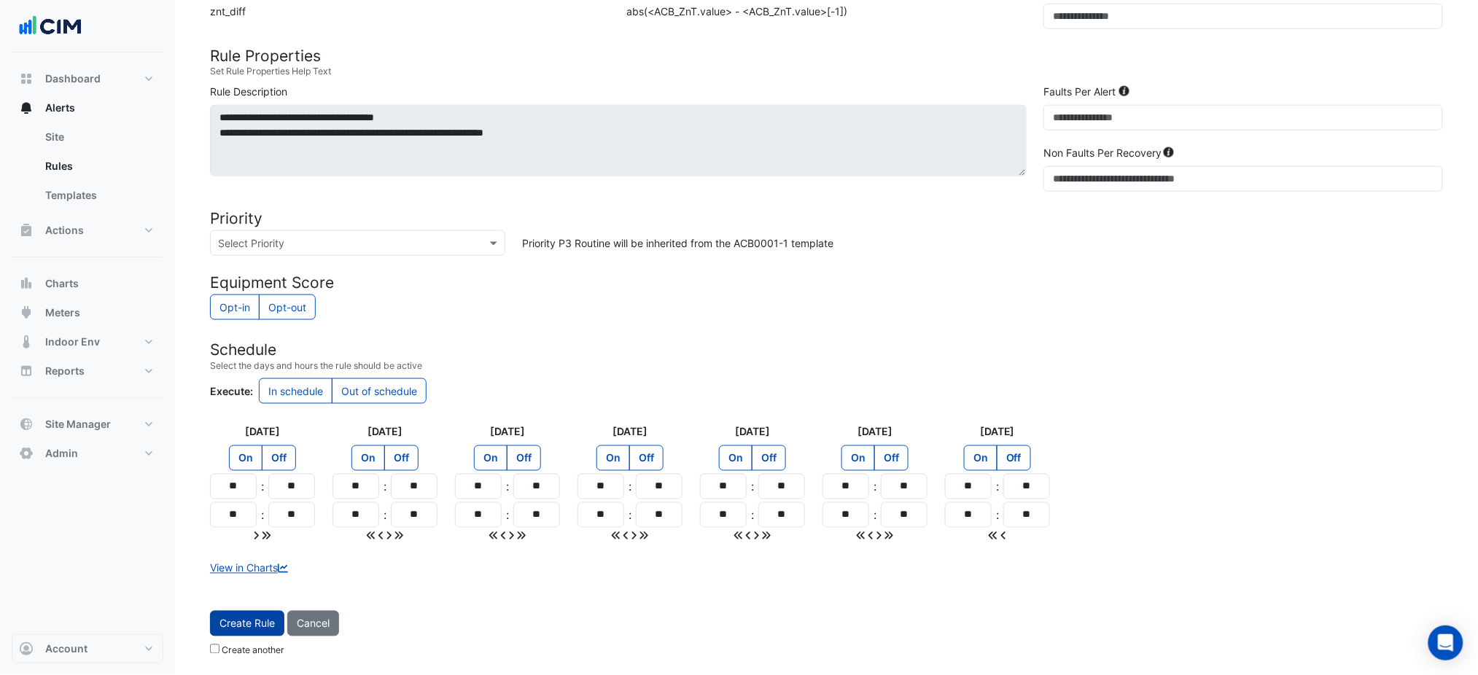
click at [269, 608] on form "Sensors Map sensors to concrete equipment properties Point Sensor Name Metadata…" at bounding box center [826, 105] width 1233 height 1117
click at [269, 612] on button "Create Rule" at bounding box center [247, 624] width 74 height 26
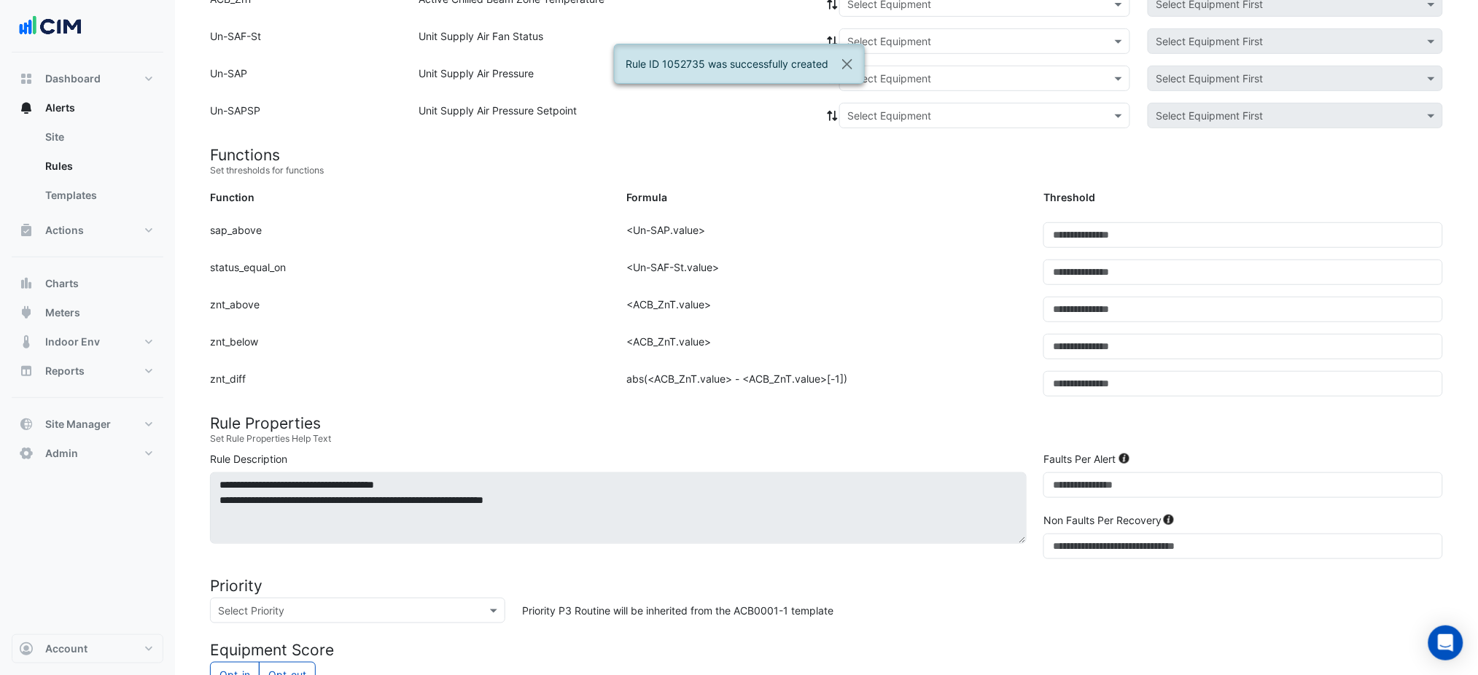
scroll to position [113, 0]
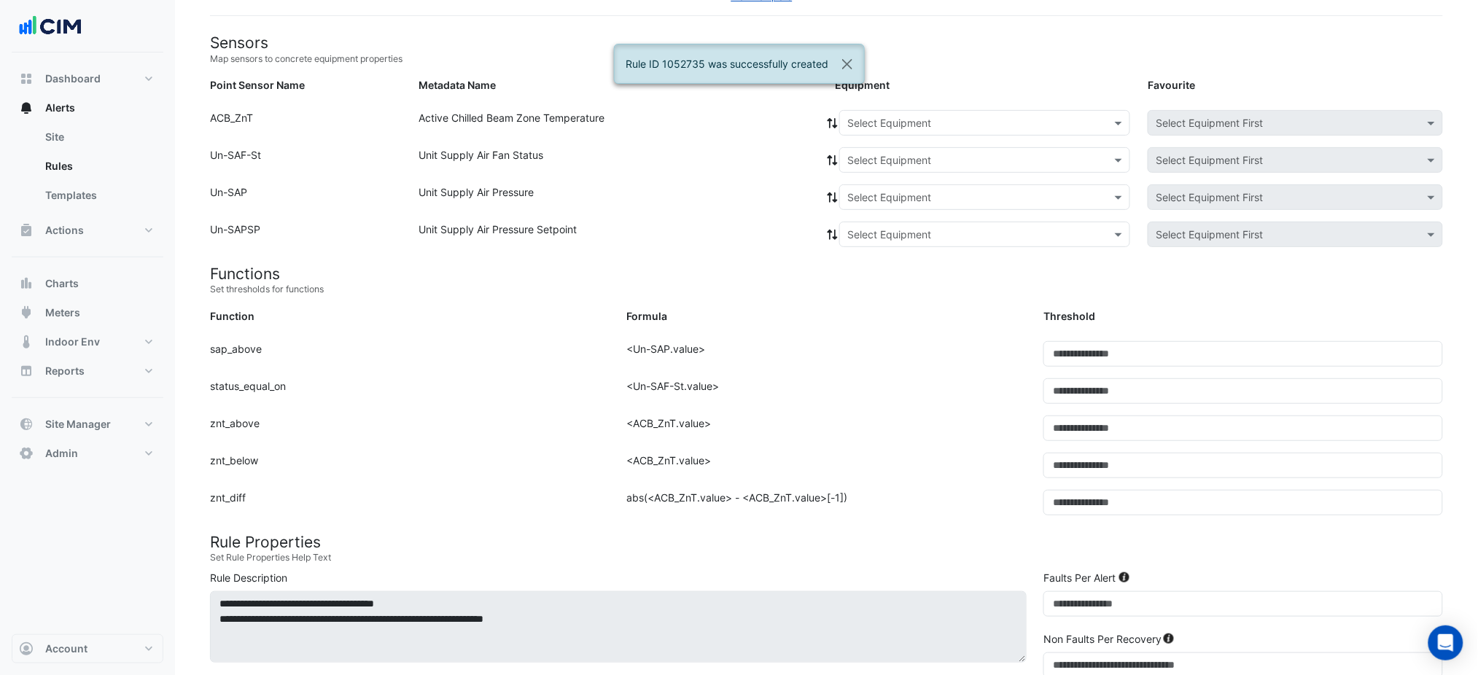
click at [969, 130] on div "Select Equipment" at bounding box center [984, 123] width 291 height 26
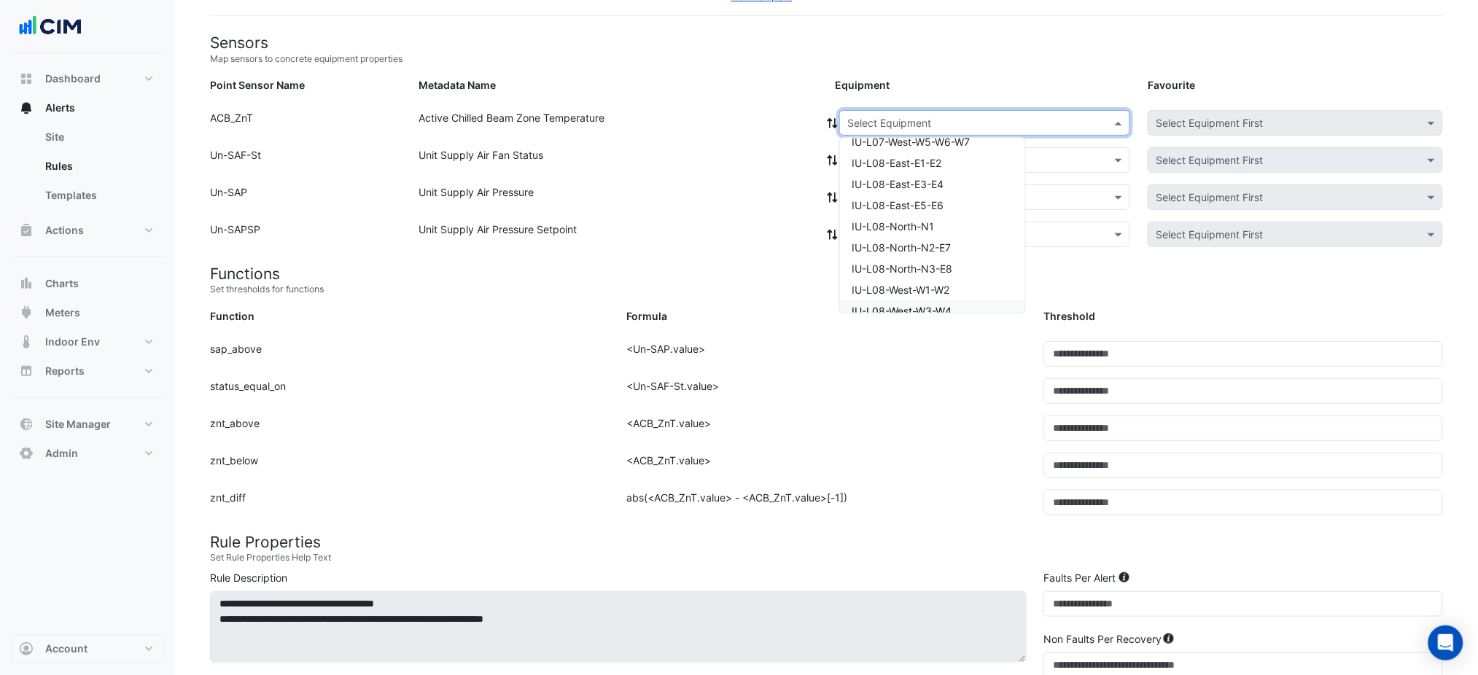
scroll to position [194, 0]
click at [958, 234] on span "IU-L08-West-W5-W6-W7" at bounding box center [911, 235] width 119 height 12
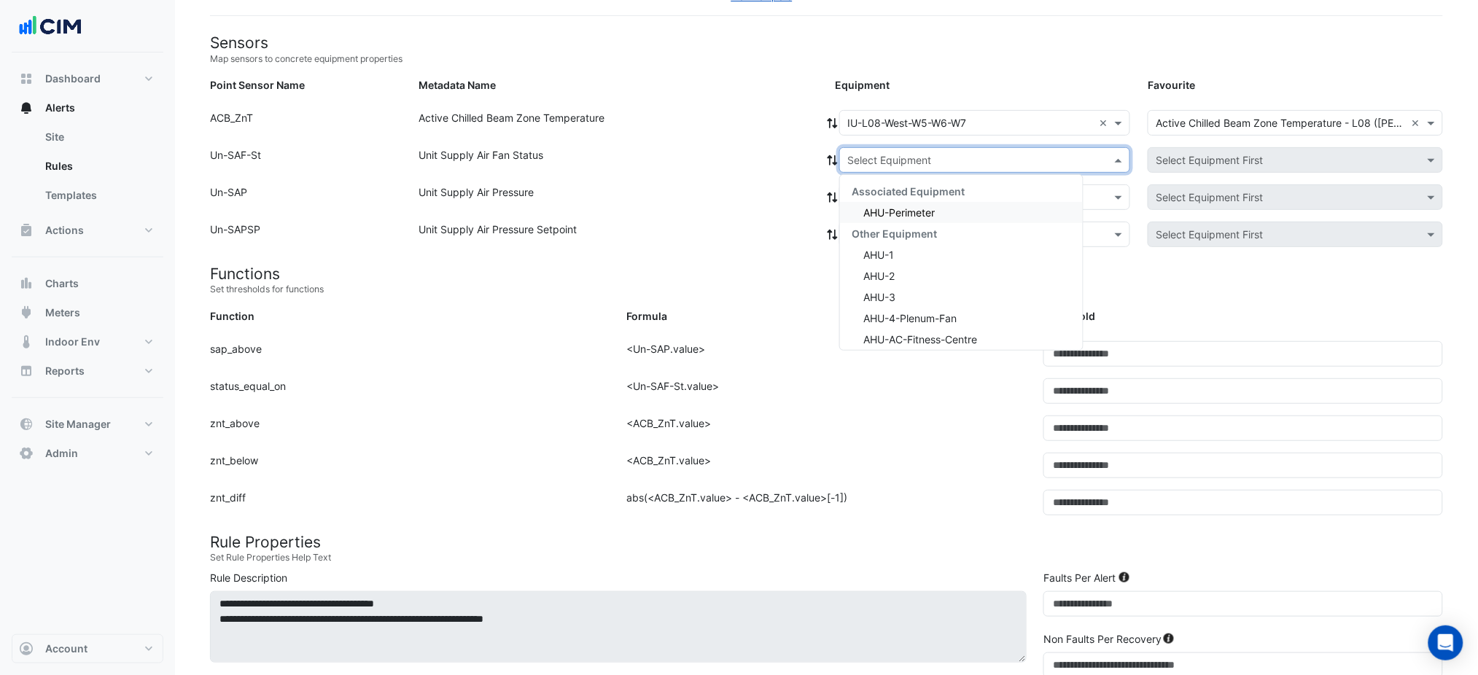
click at [902, 164] on input "text" at bounding box center [971, 160] width 246 height 15
drag, startPoint x: 896, startPoint y: 199, endPoint x: 896, endPoint y: 209, distance: 10.2
click at [896, 201] on div "Associated Equipment AHU-Perimeter Other Equipment AHU-1 AHU-2 AHU-3 AHU-4-Plen…" at bounding box center [961, 382] width 243 height 402
click at [896, 209] on span "AHU-Perimeter" at bounding box center [899, 212] width 71 height 12
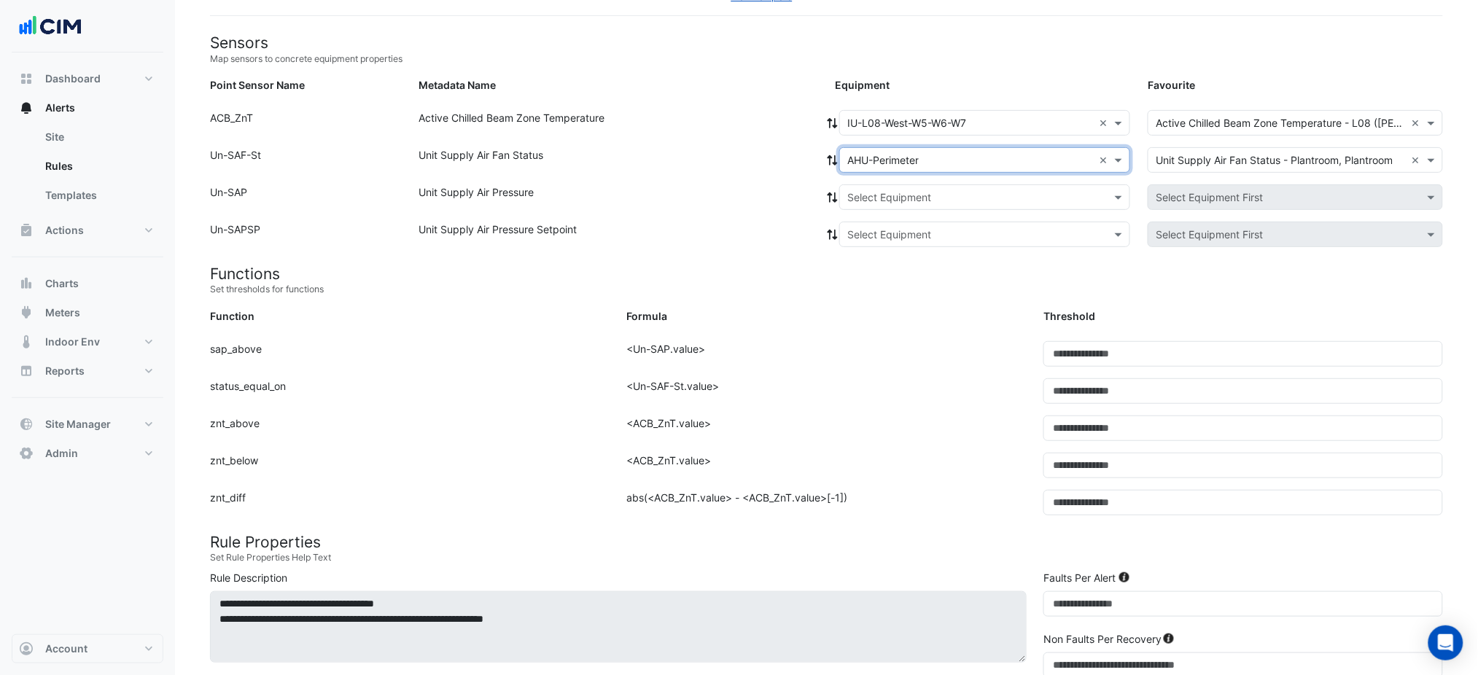
click at [838, 163] on icon at bounding box center [832, 160] width 13 height 10
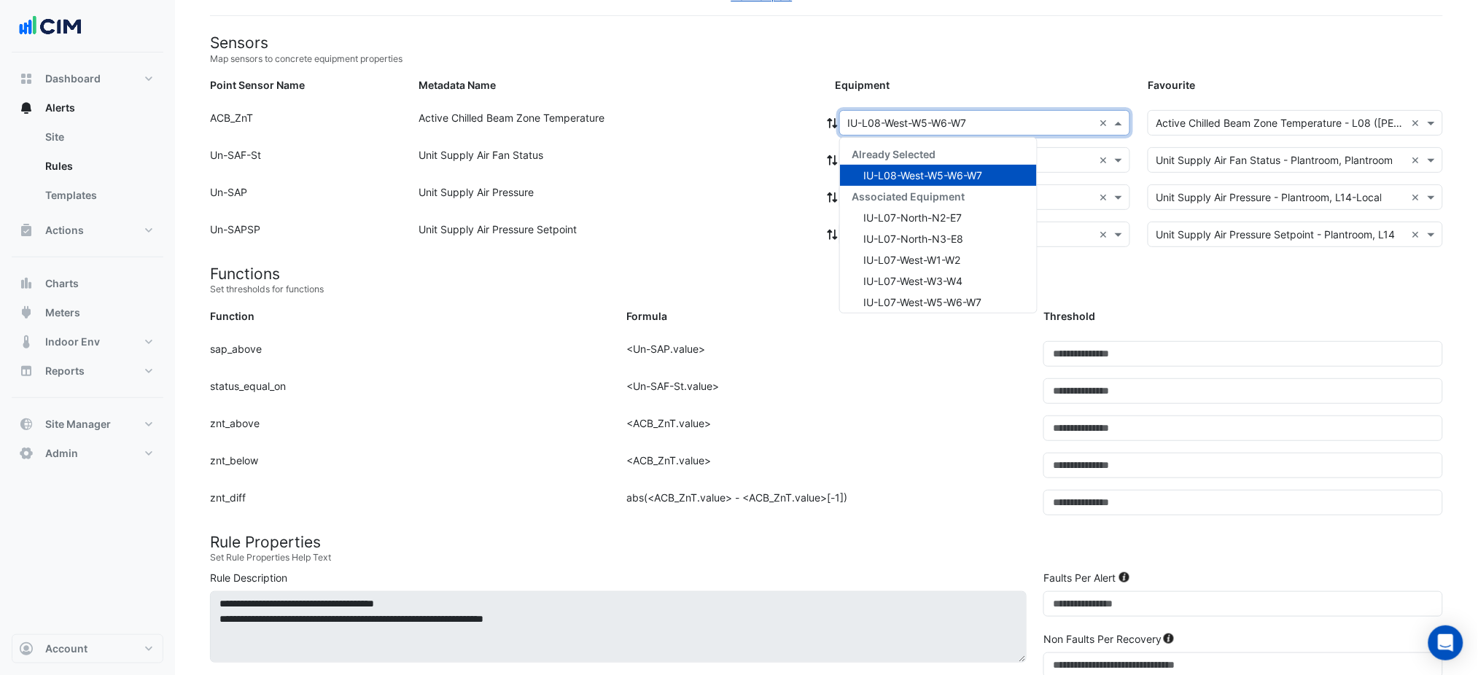
click at [890, 124] on input "text" at bounding box center [971, 123] width 246 height 15
click at [958, 272] on span "IU-L08-West-W3-W4" at bounding box center [914, 277] width 100 height 12
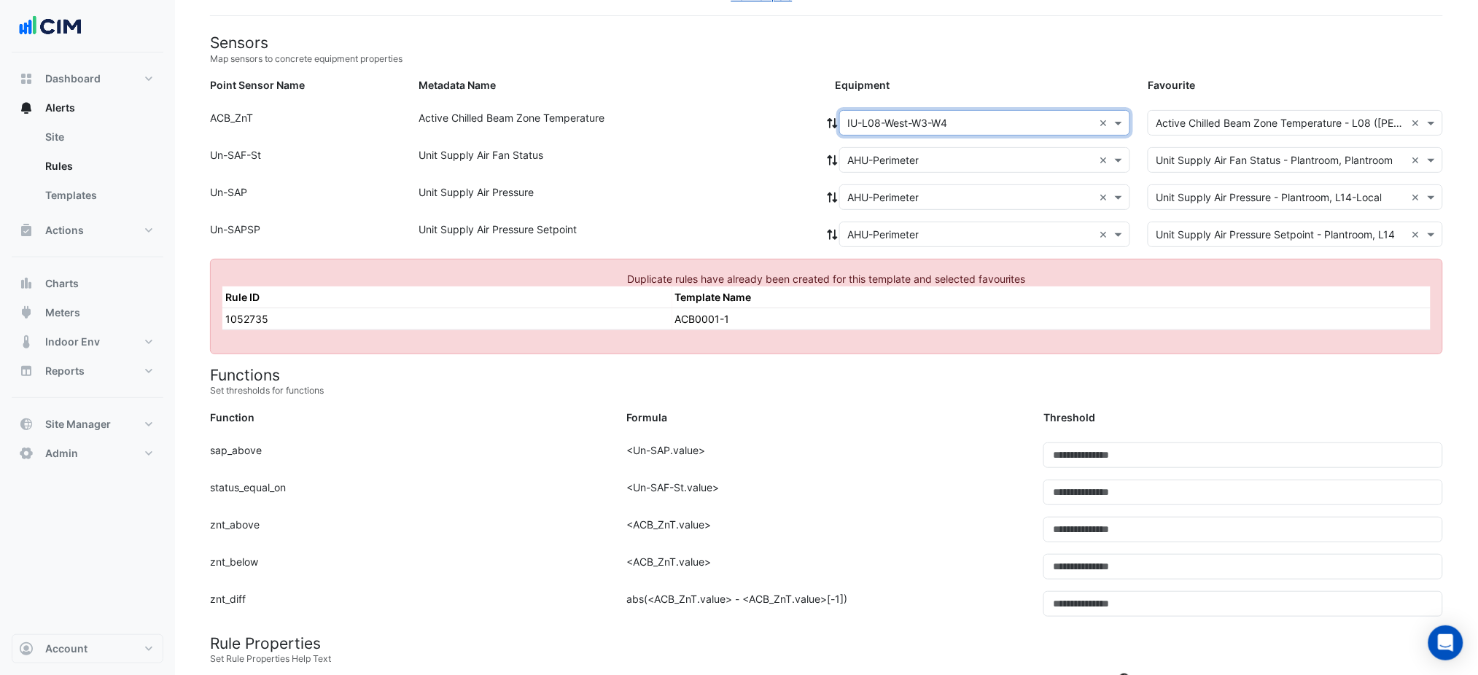
click at [889, 121] on input "text" at bounding box center [971, 123] width 246 height 15
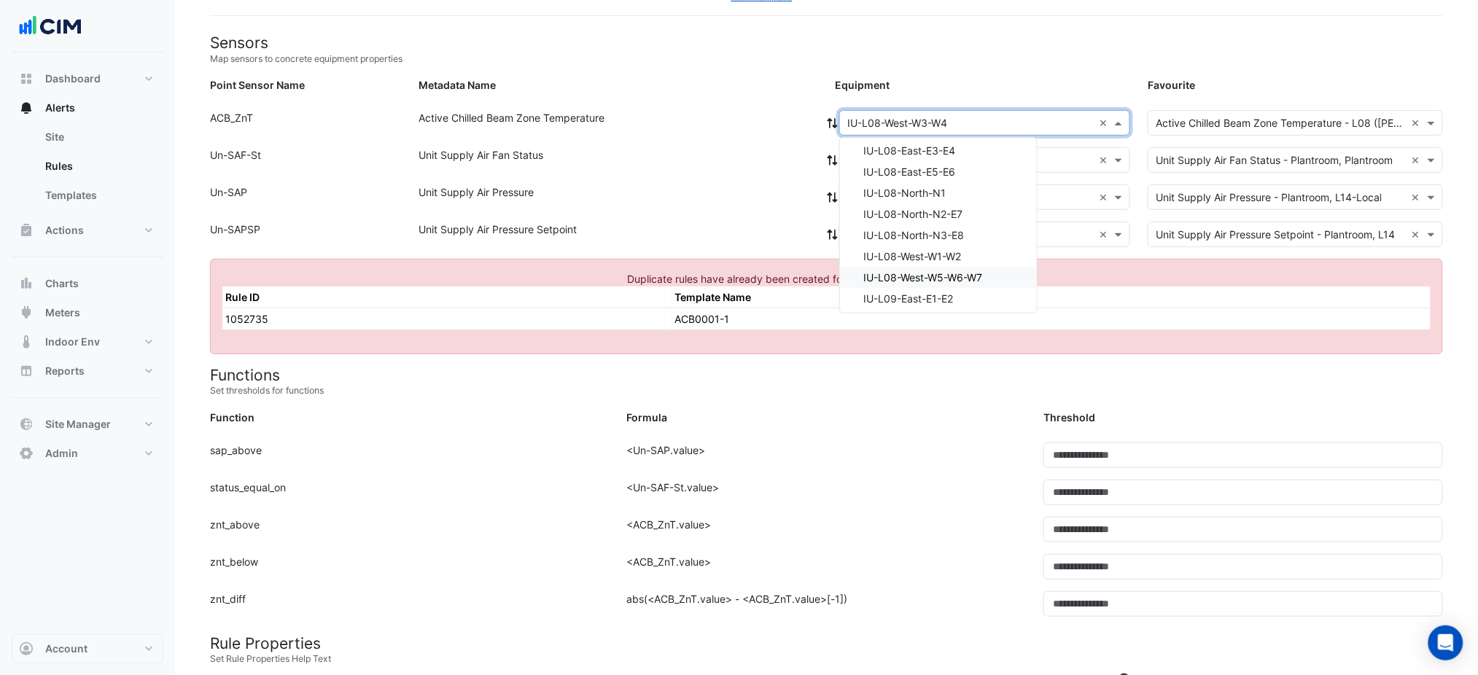
click at [942, 276] on span "IU-L08-West-W5-W6-W7" at bounding box center [923, 277] width 119 height 12
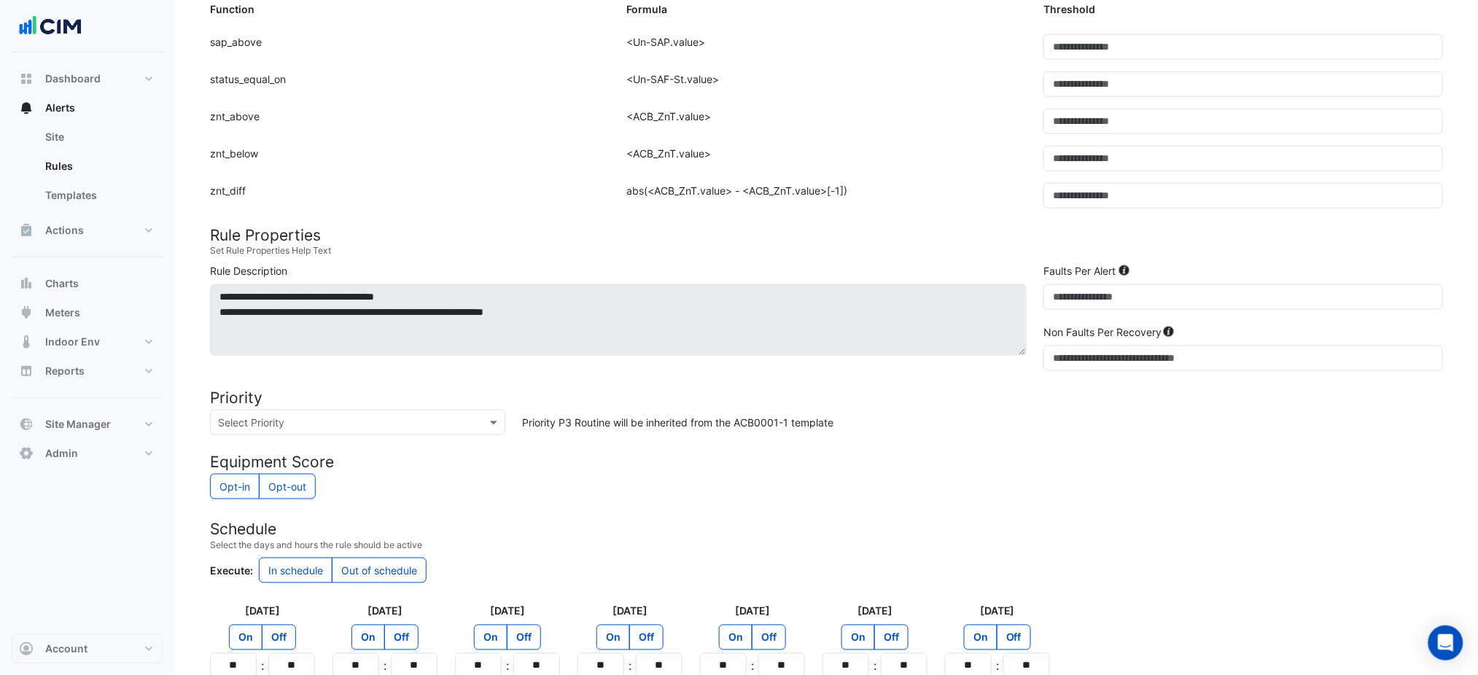
scroll to position [600, 0]
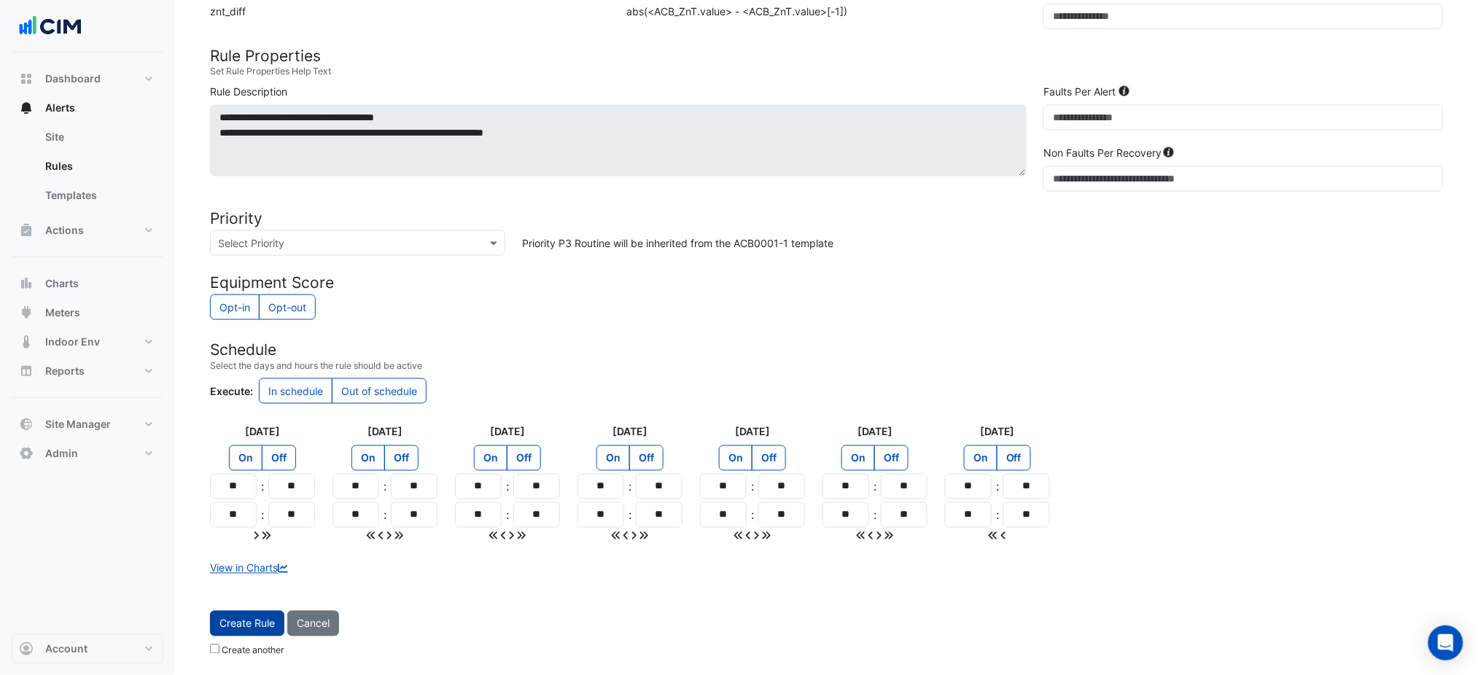
click at [251, 623] on span "Create Rule" at bounding box center [247, 624] width 55 height 12
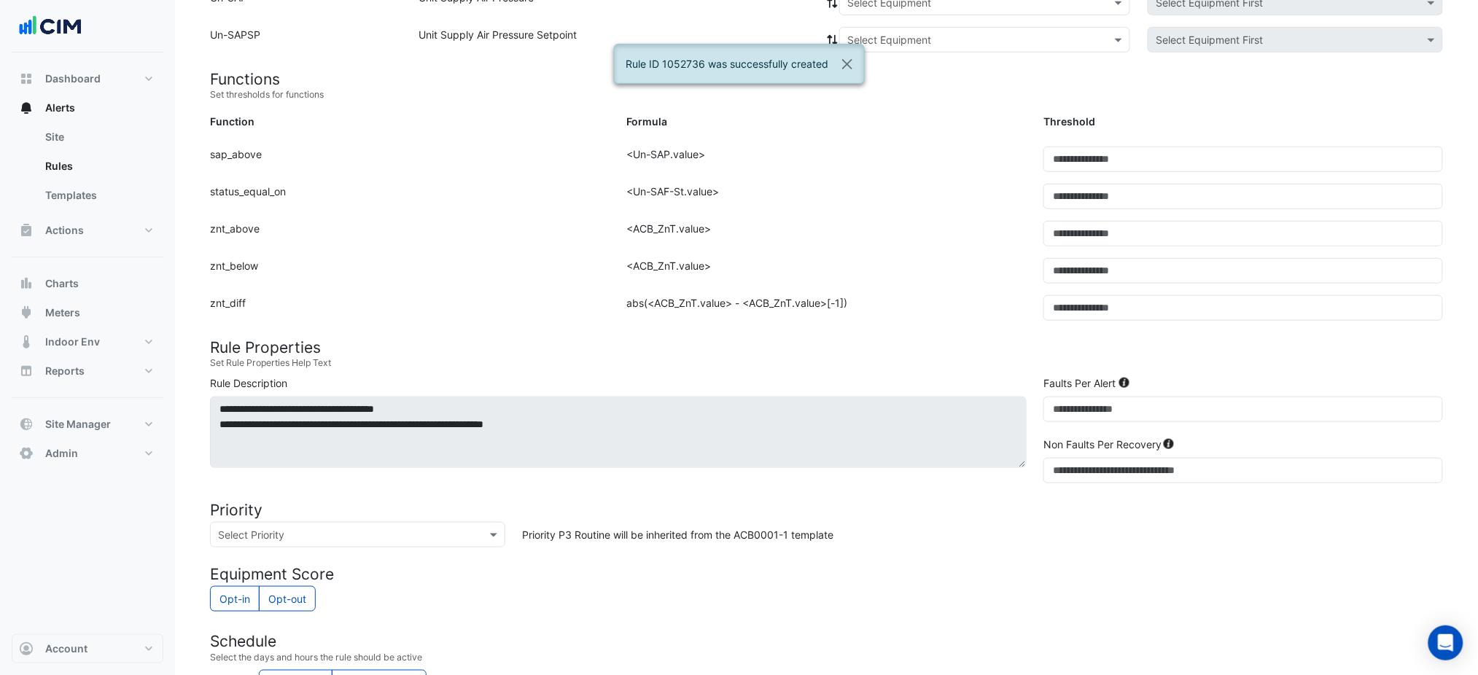
scroll to position [113, 0]
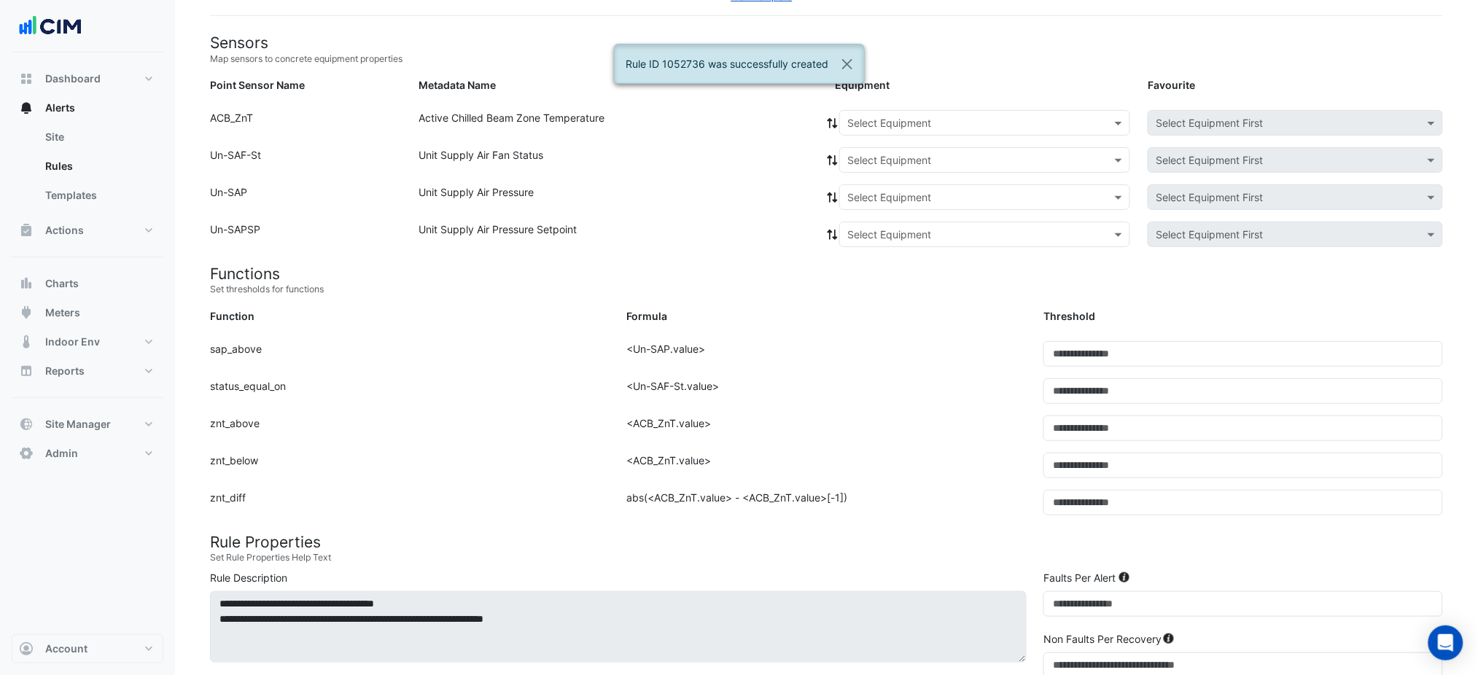
click at [873, 128] on input "text" at bounding box center [971, 123] width 246 height 15
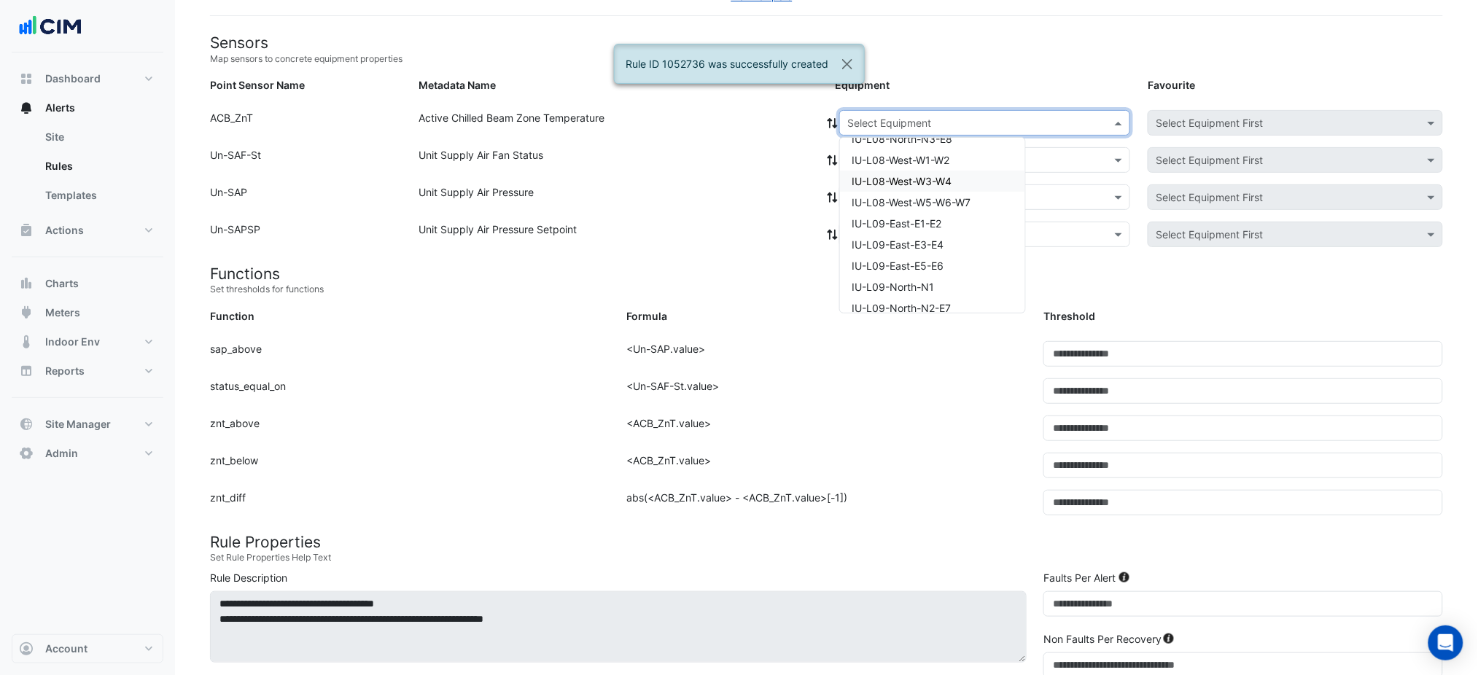
scroll to position [194, 0]
click at [923, 251] on span "IU-L09-East-E1-E2" at bounding box center [897, 256] width 90 height 12
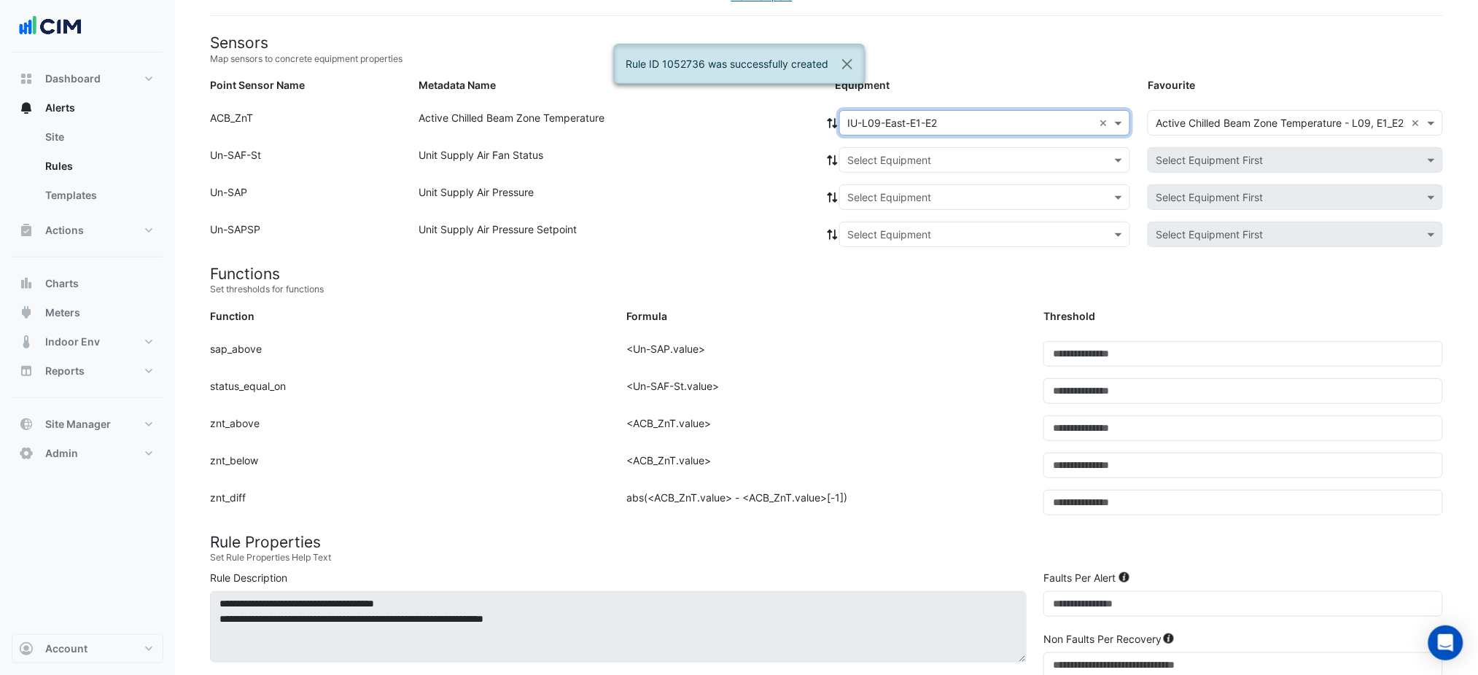
click at [884, 165] on input "text" at bounding box center [971, 160] width 246 height 15
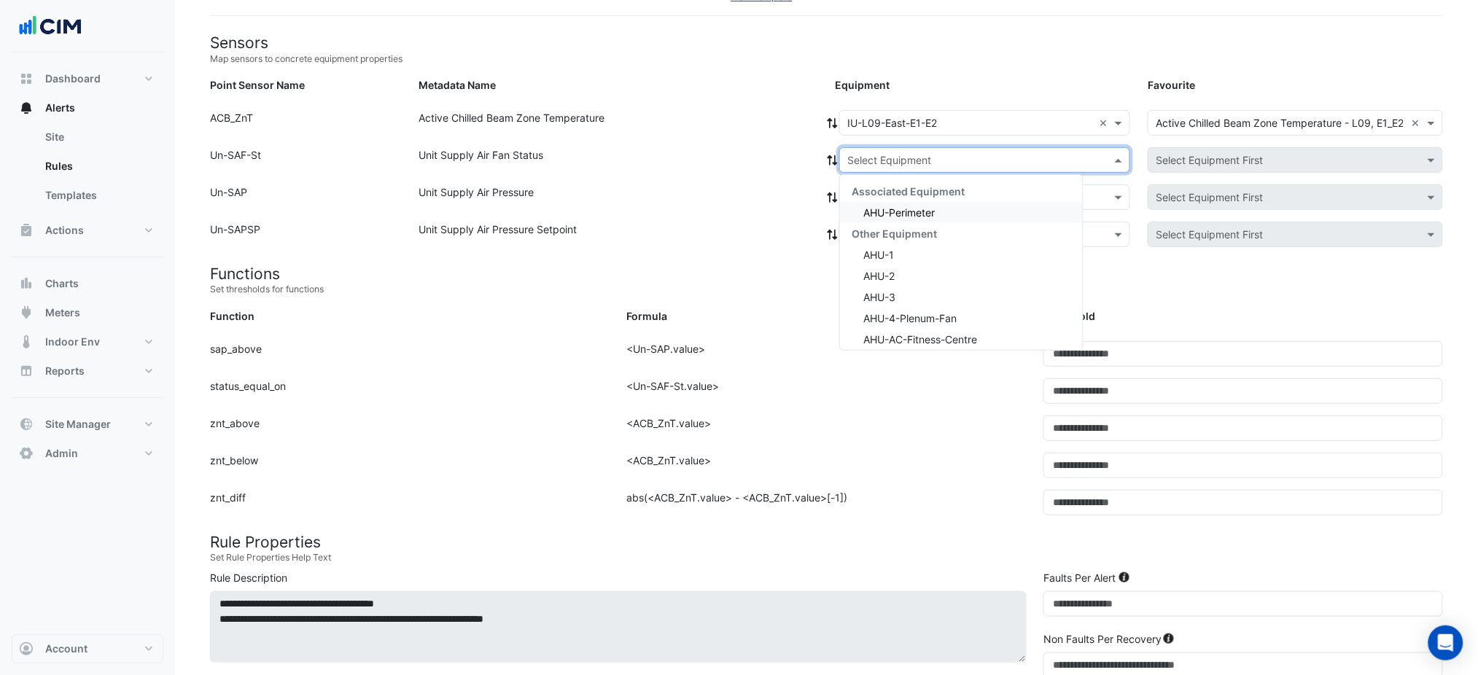
click at [889, 203] on div "AHU-Perimeter" at bounding box center [961, 212] width 243 height 21
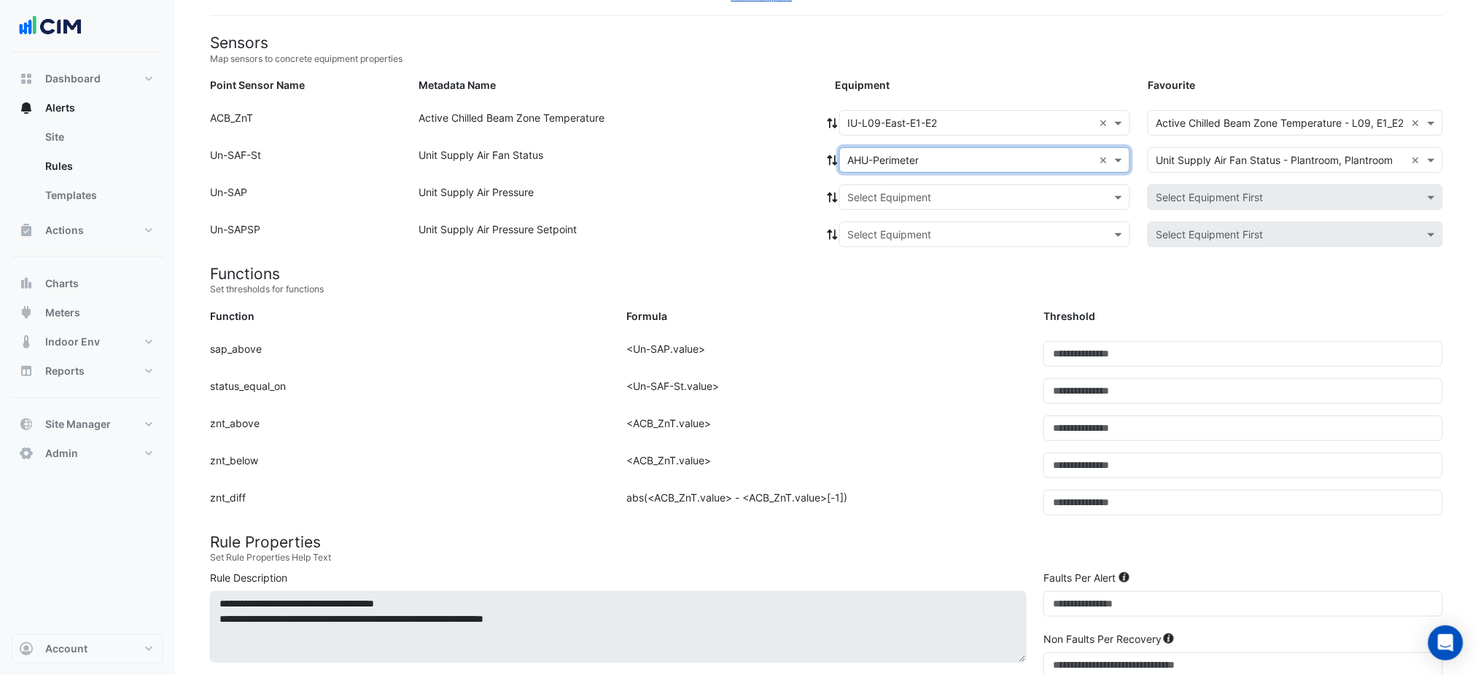
click at [834, 161] on icon at bounding box center [833, 160] width 10 height 10
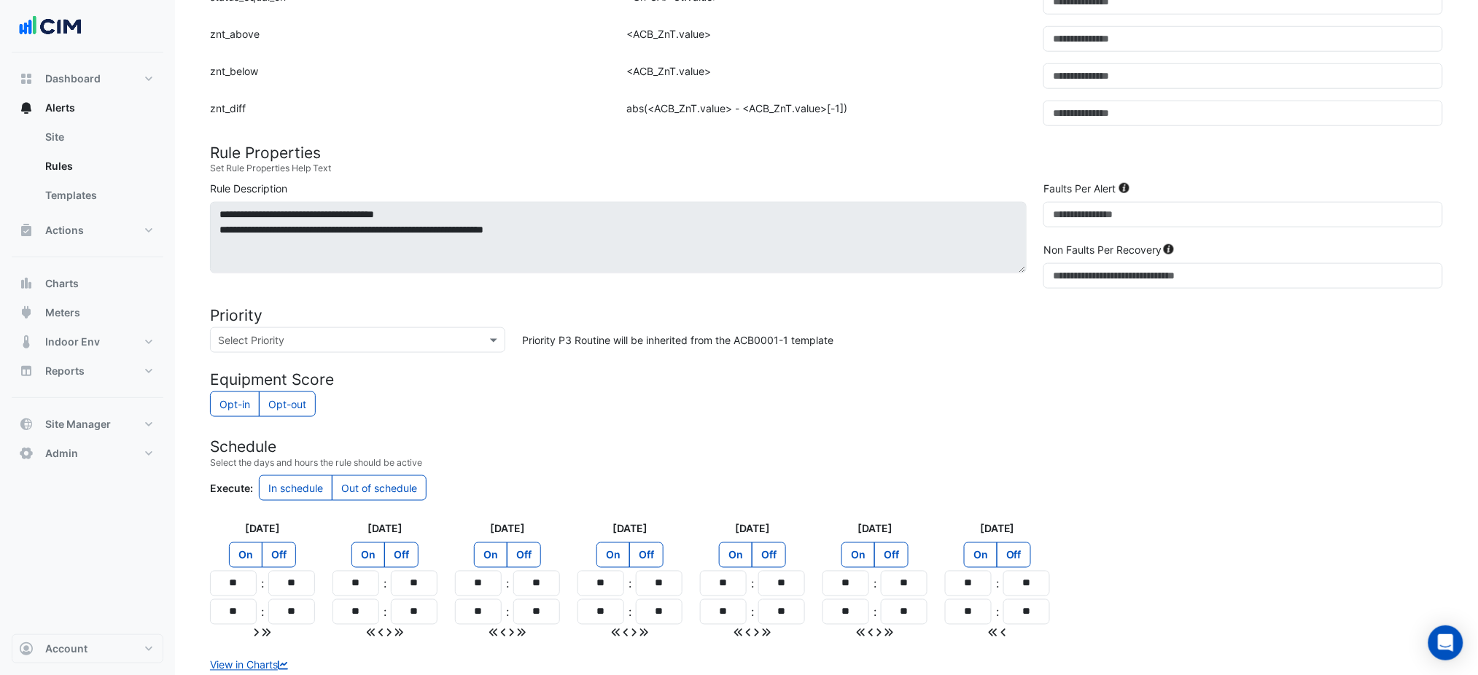
scroll to position [600, 0]
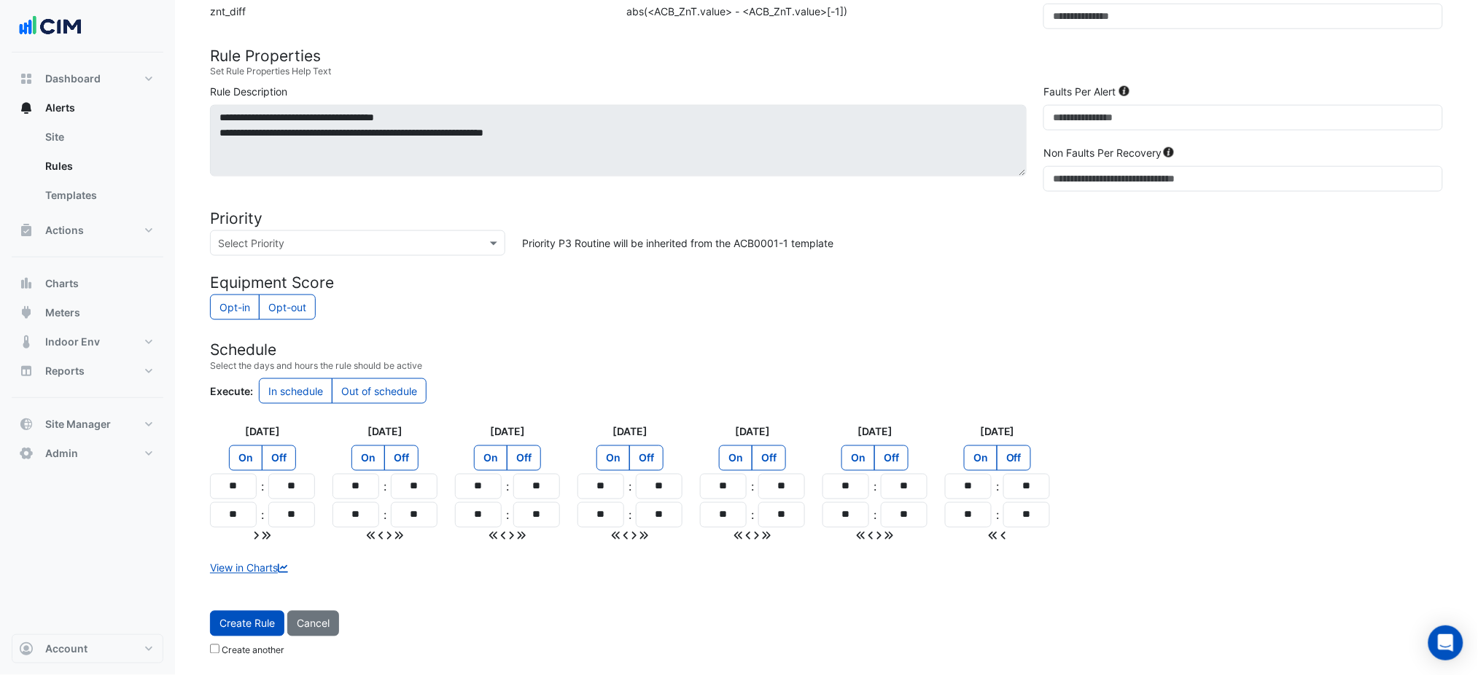
click at [264, 622] on span "Create Rule" at bounding box center [247, 624] width 55 height 12
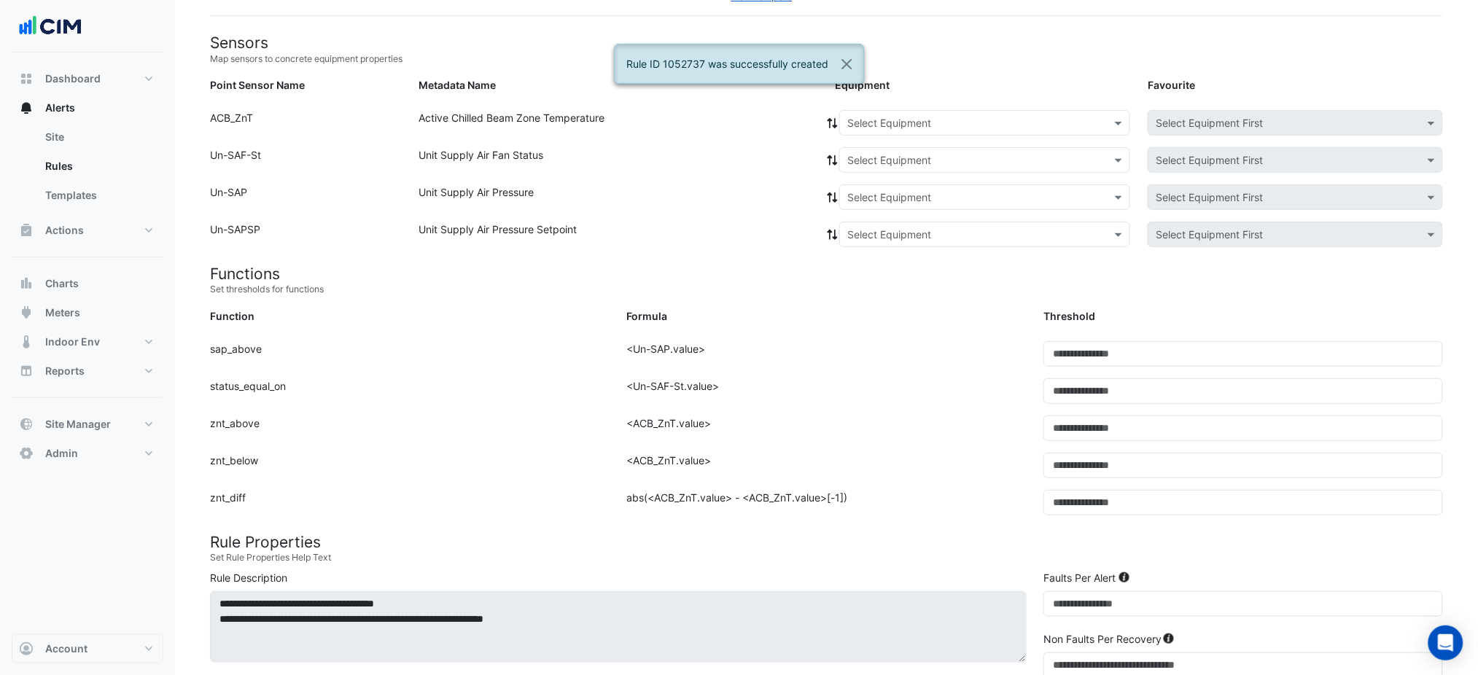
scroll to position [80, 0]
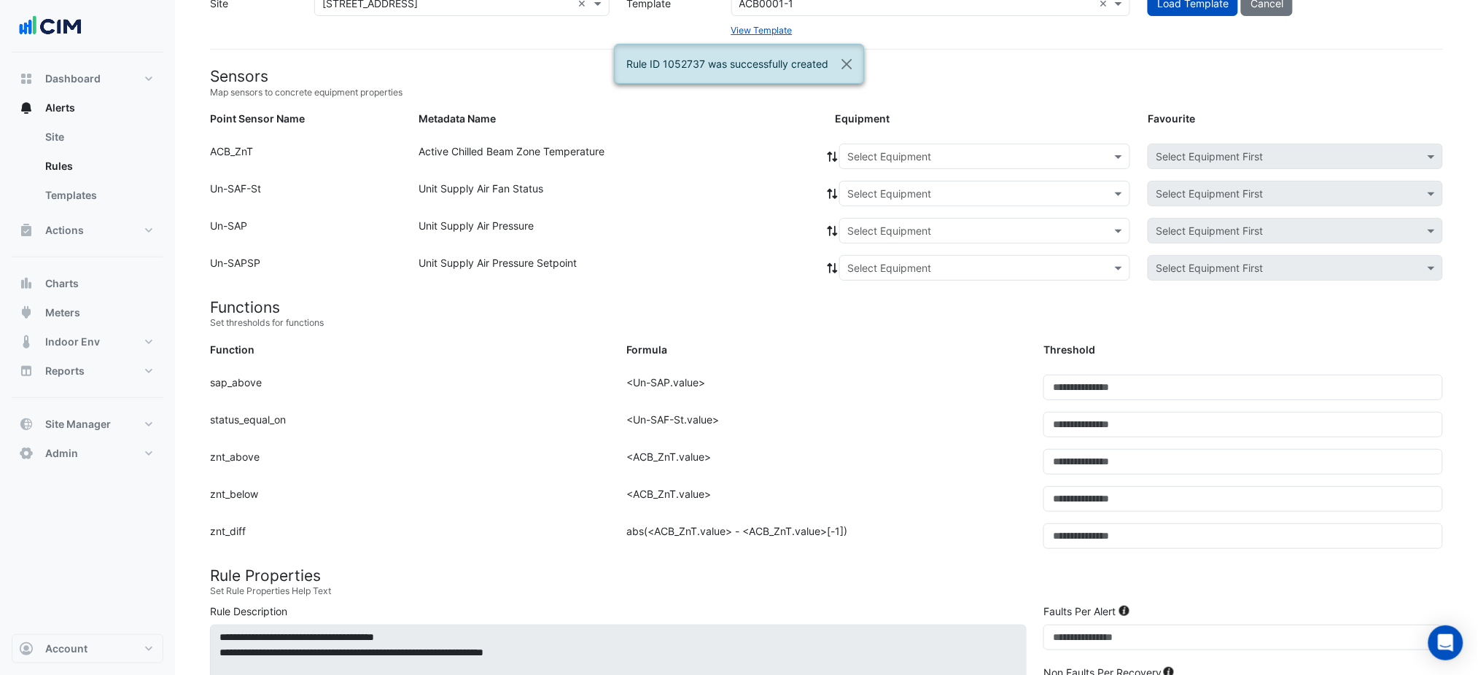
click at [904, 169] on div "Equipment: Select Equipment Favourite: Select Equipment First" at bounding box center [1139, 159] width 626 height 31
drag, startPoint x: 904, startPoint y: 158, endPoint x: 920, endPoint y: 163, distance: 16.4
click at [912, 159] on input "text" at bounding box center [971, 157] width 246 height 15
paste input "**********"
type input "**********"
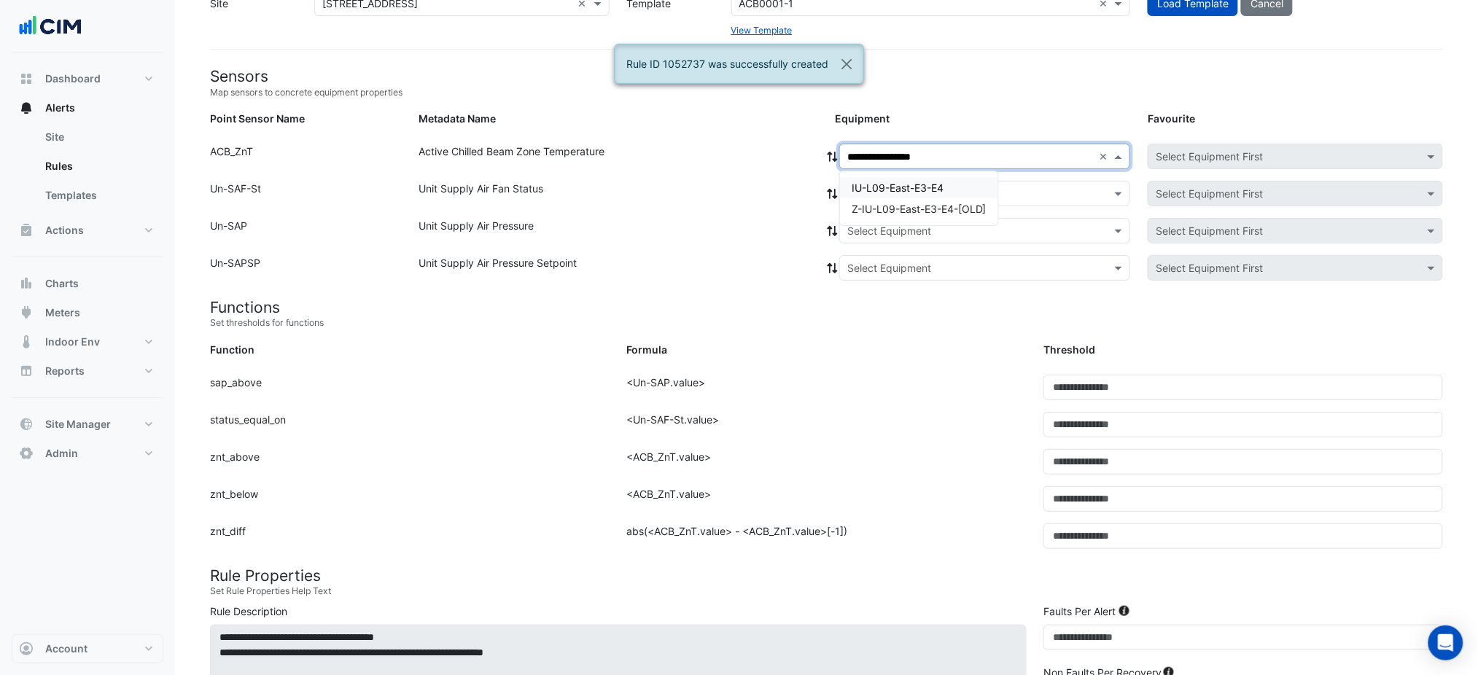
click at [908, 191] on span "IU-L09-East-E3-E4" at bounding box center [898, 188] width 92 height 12
click at [908, 191] on input "text" at bounding box center [971, 194] width 246 height 15
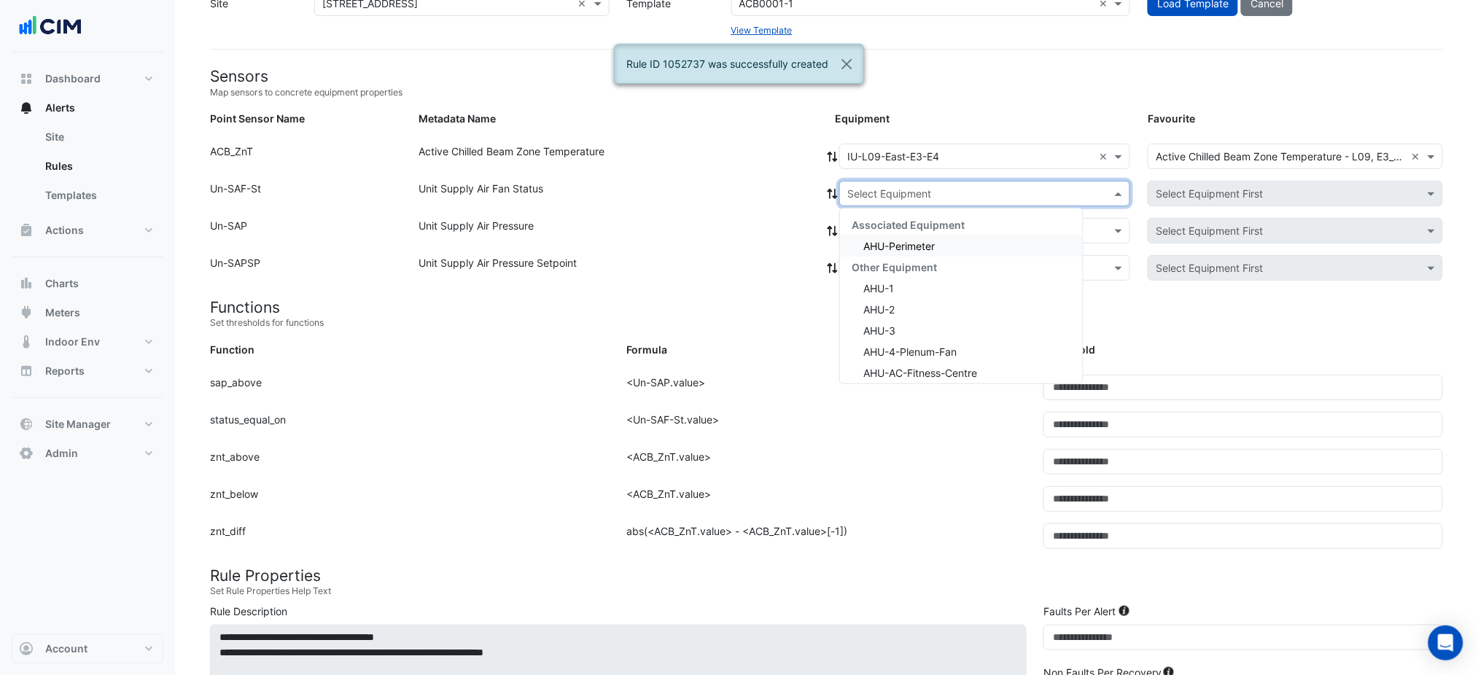
click at [894, 244] on span "AHU-Perimeter" at bounding box center [899, 246] width 71 height 12
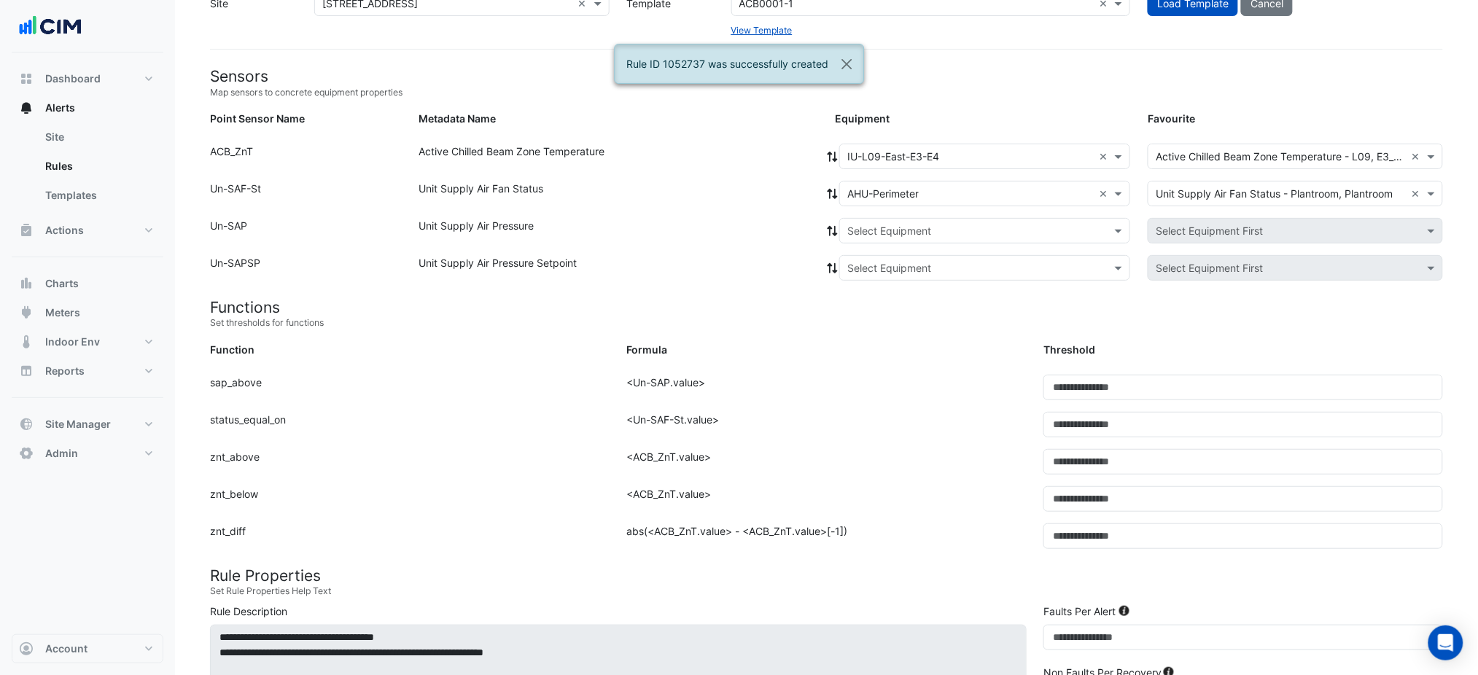
click at [831, 190] on icon at bounding box center [833, 194] width 10 height 10
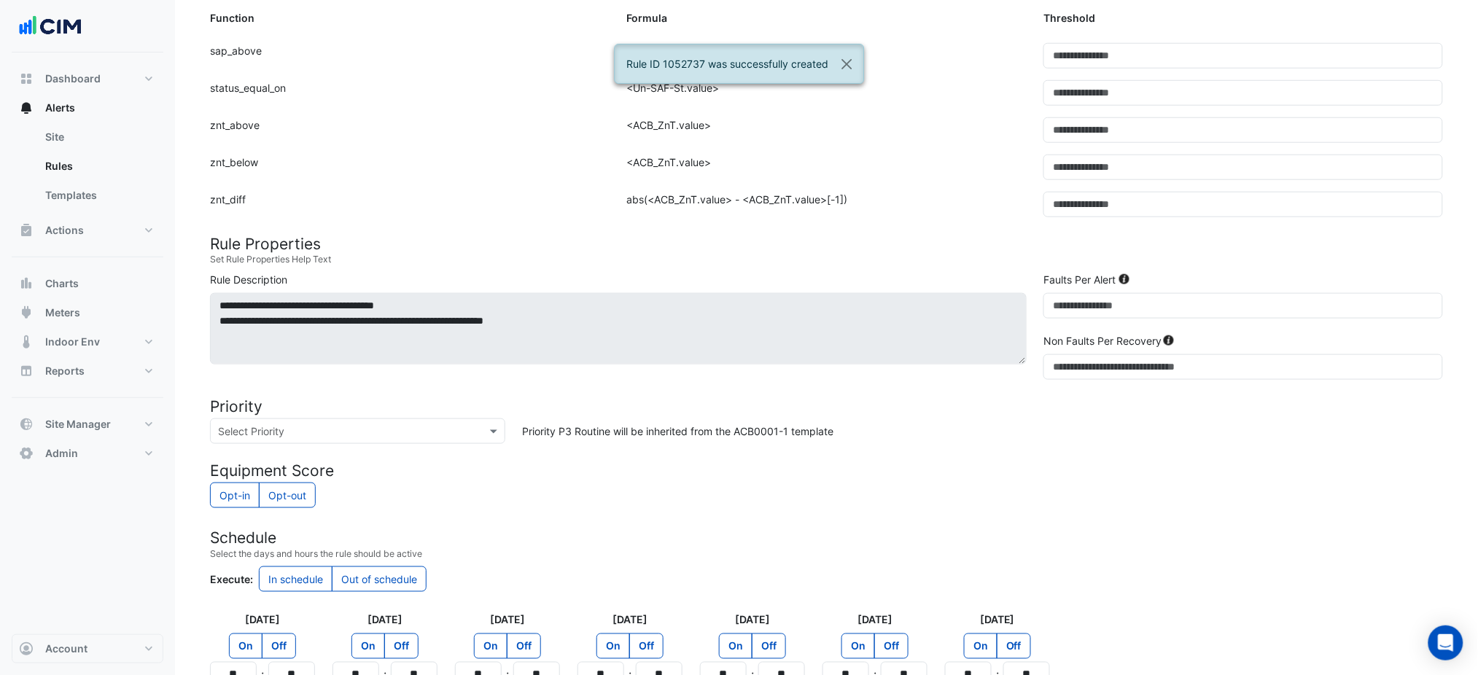
scroll to position [566, 0]
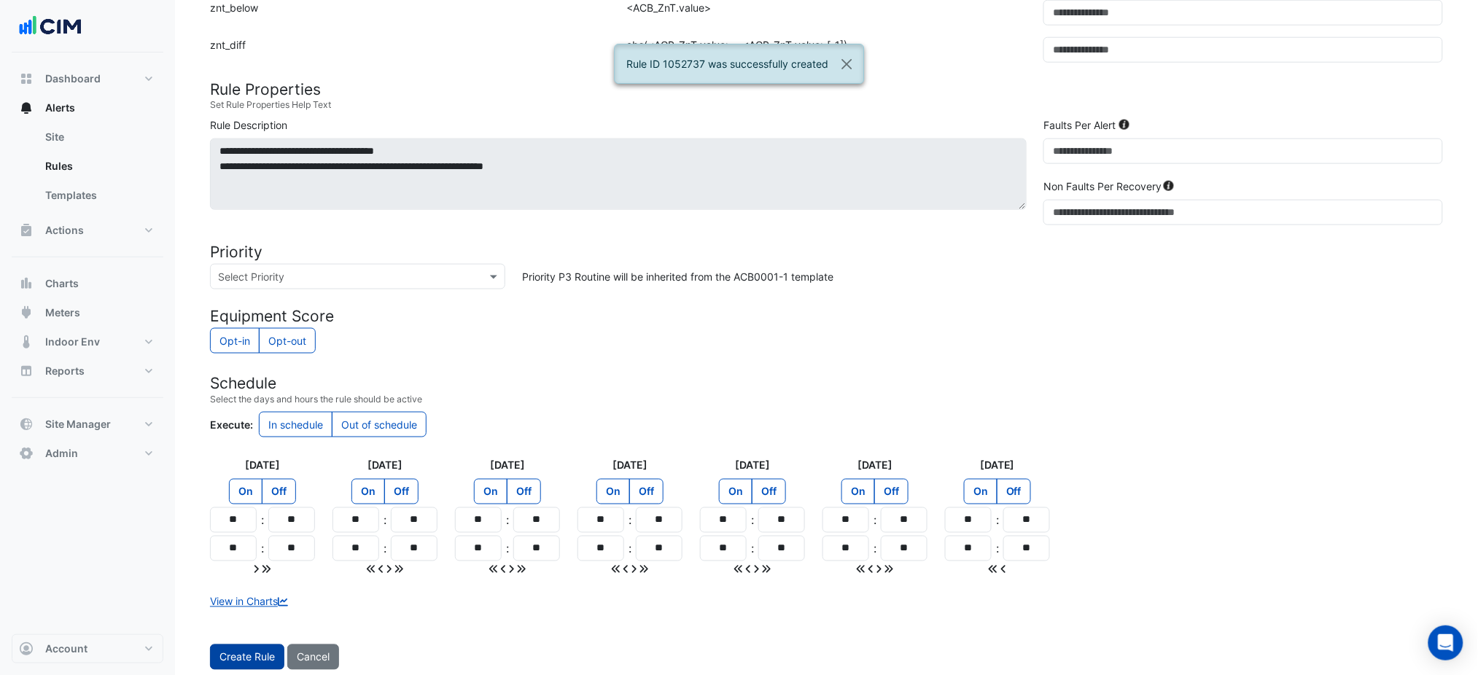
click at [229, 647] on button "Create Rule" at bounding box center [247, 658] width 74 height 26
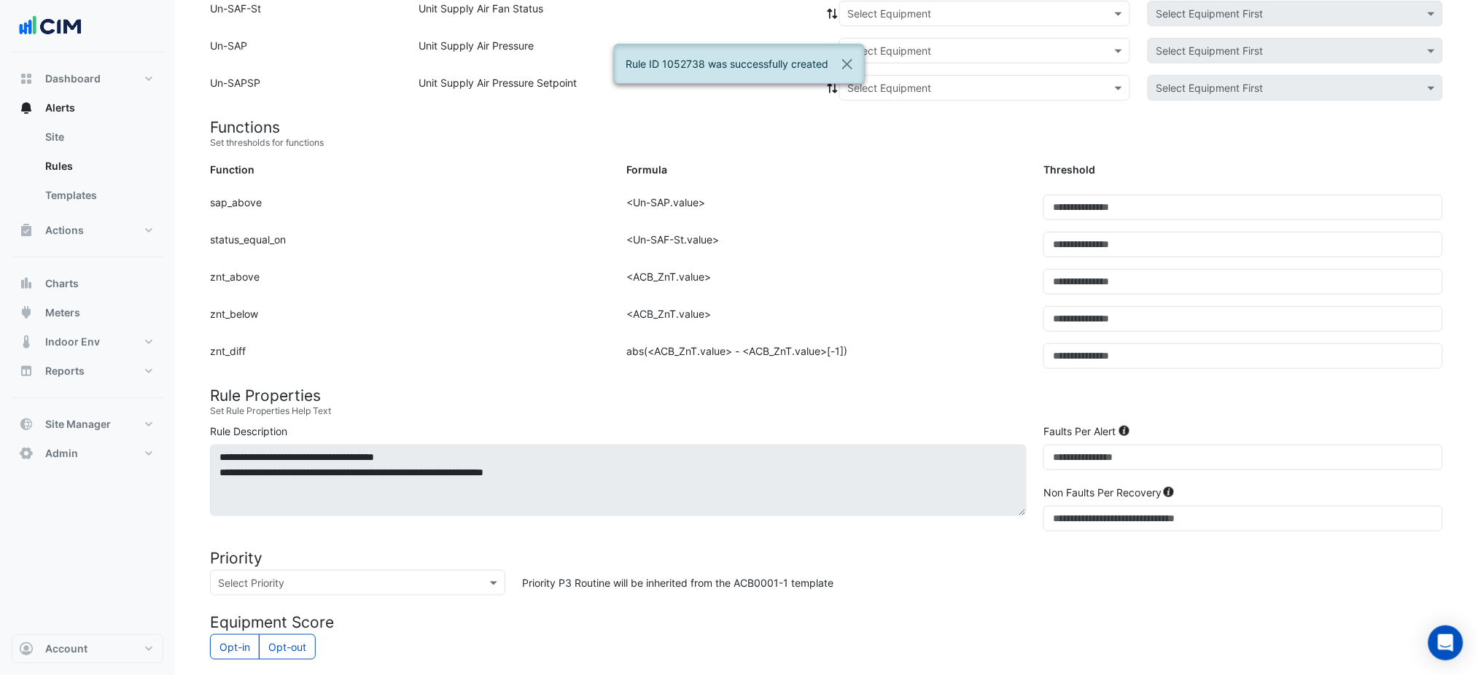
scroll to position [177, 0]
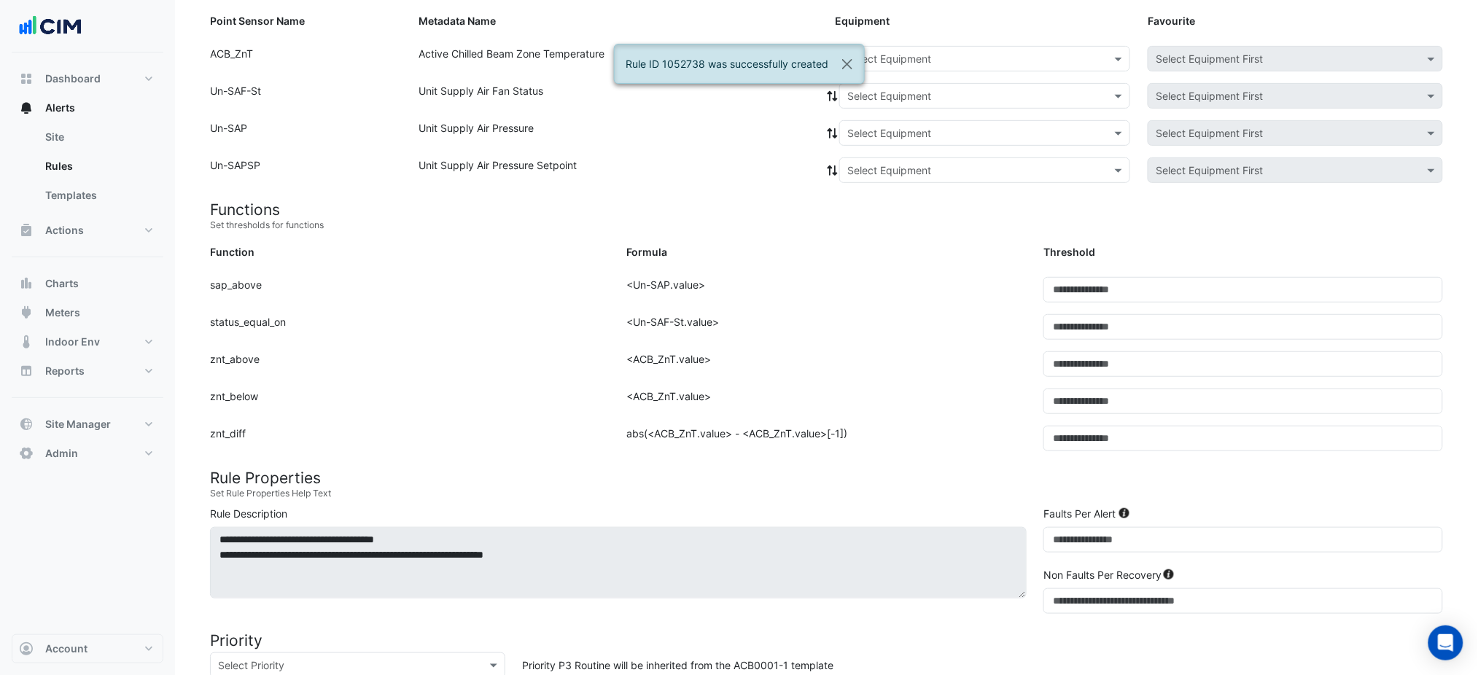
click at [975, 69] on div "Select Equipment" at bounding box center [984, 59] width 291 height 26
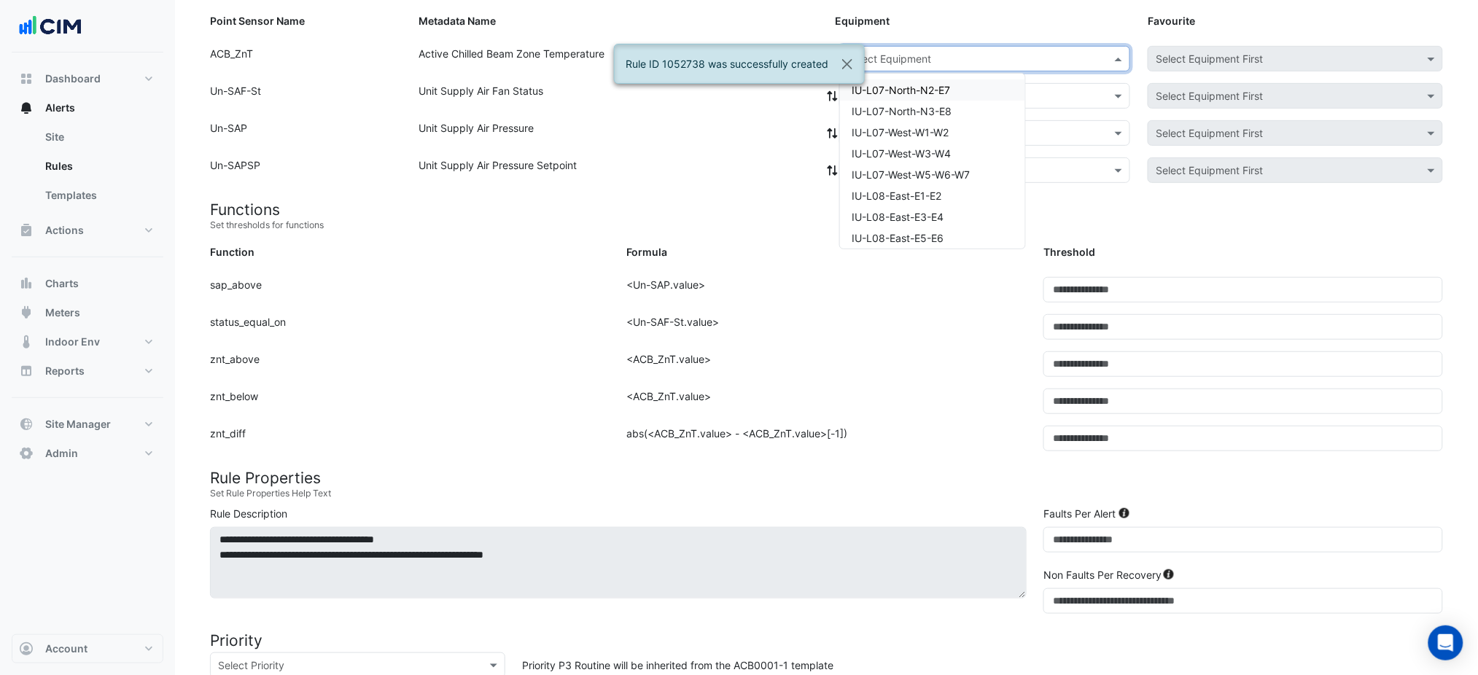
paste input "**********"
type input "**********"
click at [916, 87] on span "IU-L09-East-E5-E6" at bounding box center [898, 90] width 92 height 12
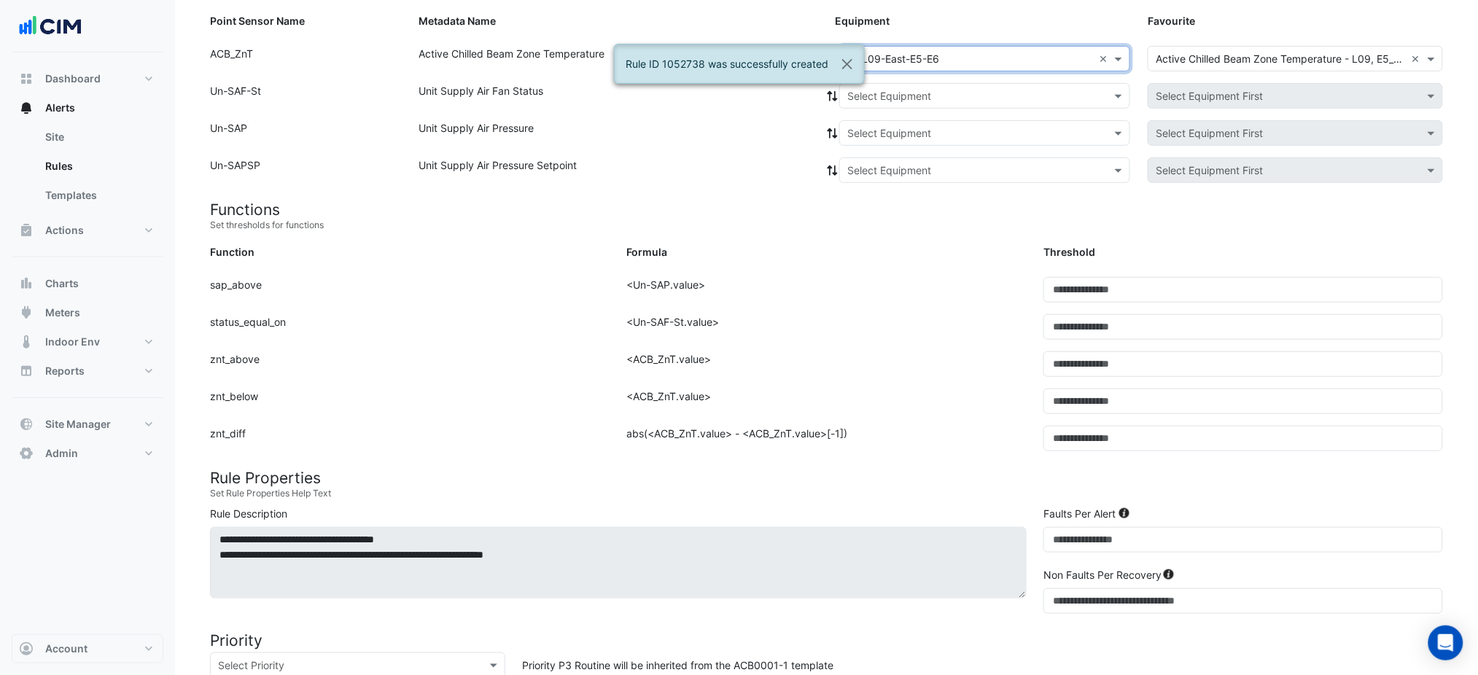
click at [908, 99] on input "text" at bounding box center [971, 96] width 246 height 15
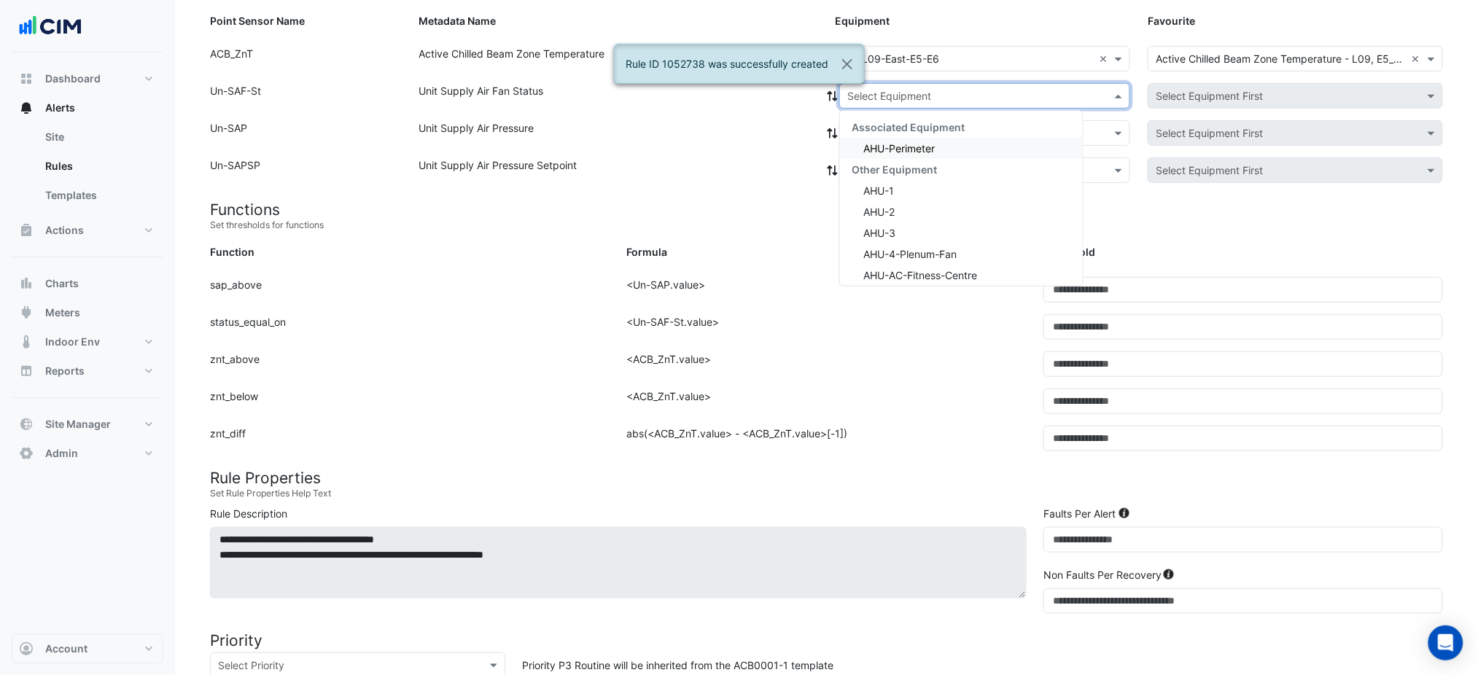
drag, startPoint x: 901, startPoint y: 126, endPoint x: 900, endPoint y: 137, distance: 11.0
click at [900, 129] on span "Associated Equipment" at bounding box center [908, 127] width 113 height 12
click at [900, 138] on div "AHU-Perimeter" at bounding box center [961, 148] width 243 height 21
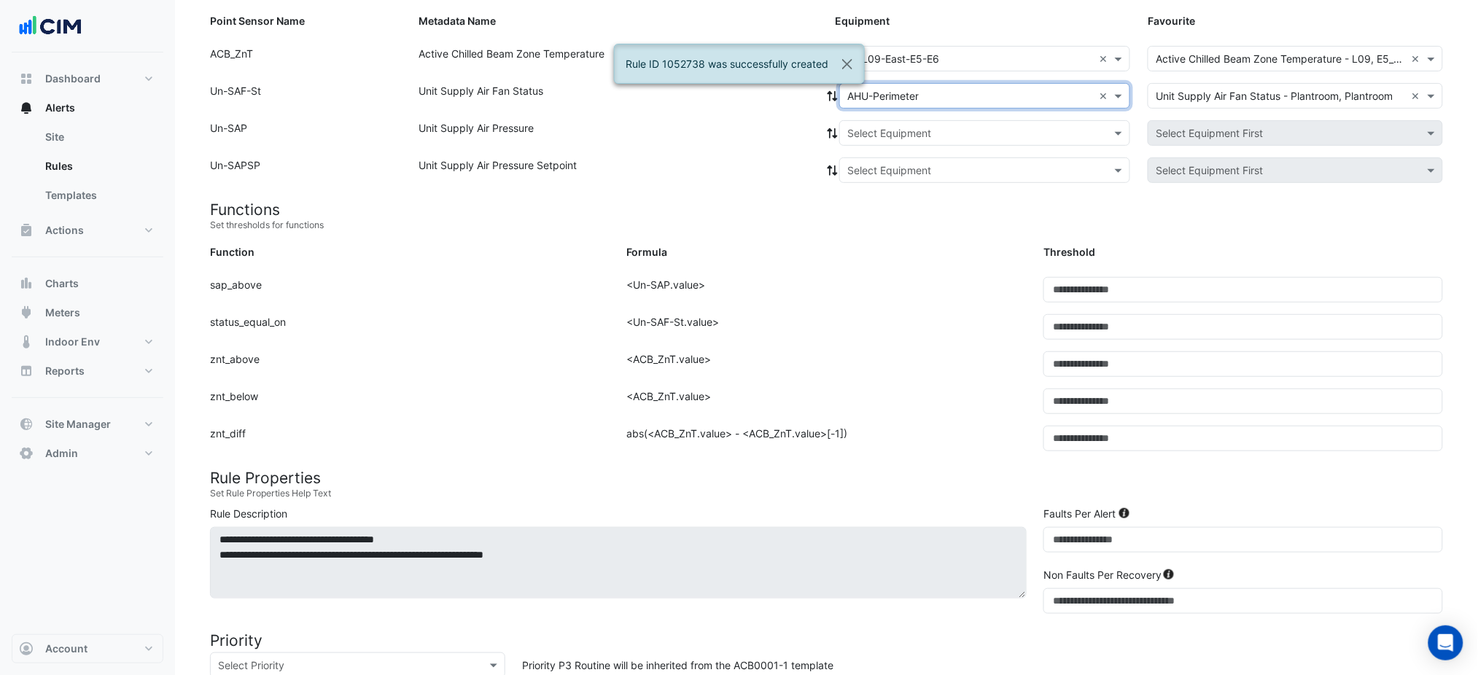
click at [832, 96] on icon at bounding box center [832, 96] width 13 height 10
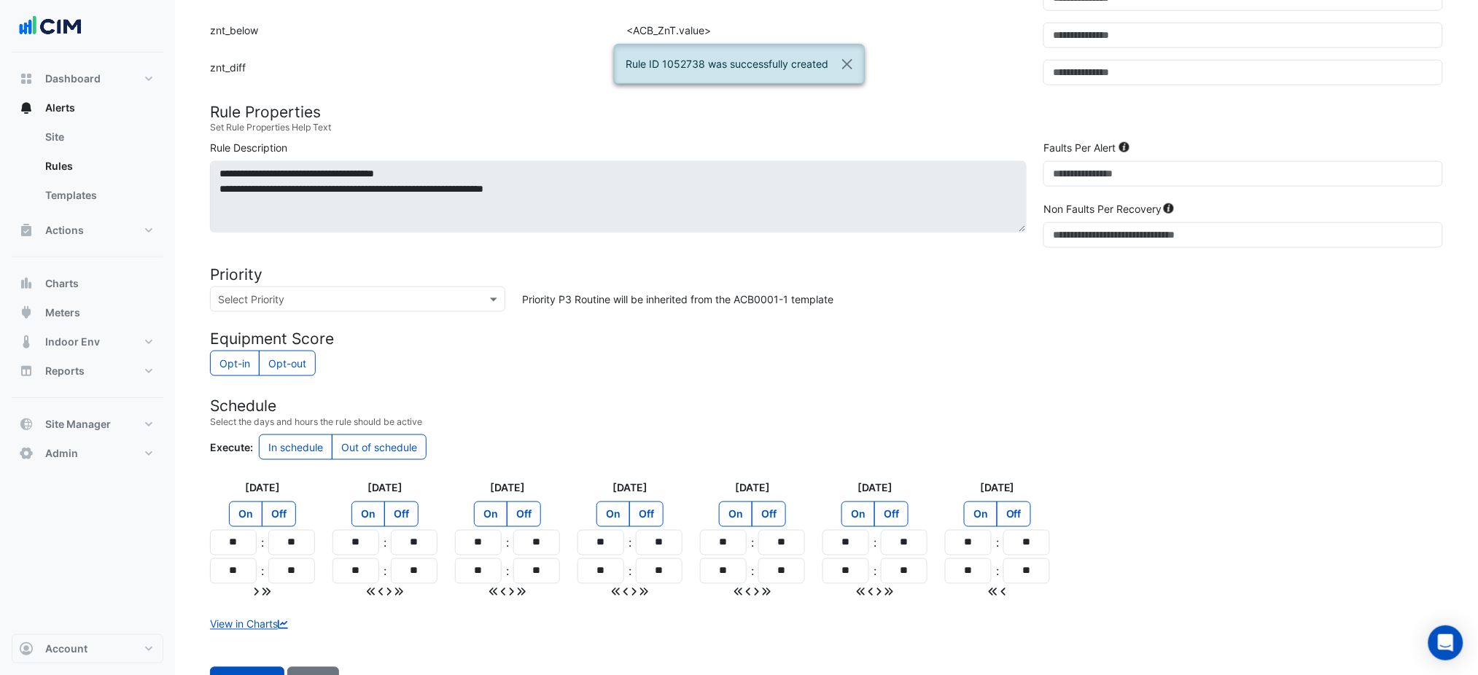
scroll to position [600, 0]
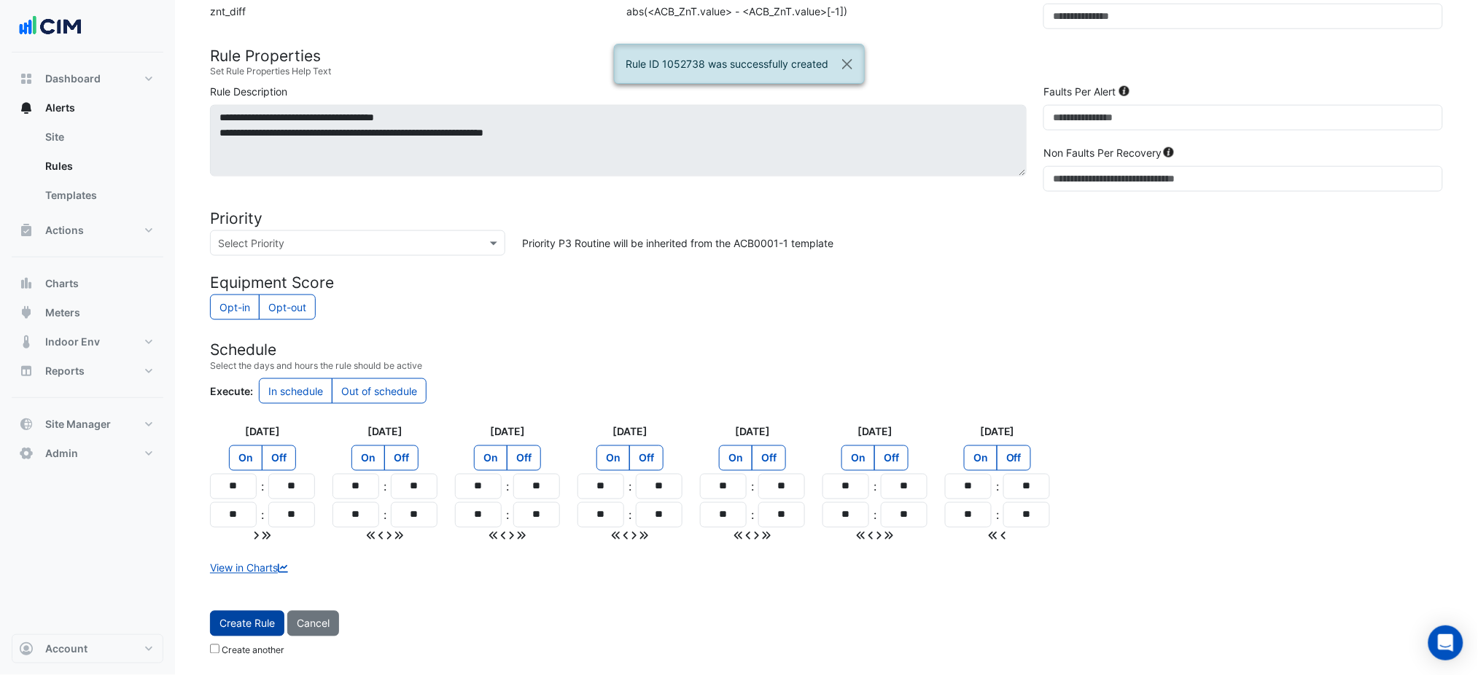
click at [258, 615] on button "Create Rule" at bounding box center [247, 624] width 74 height 26
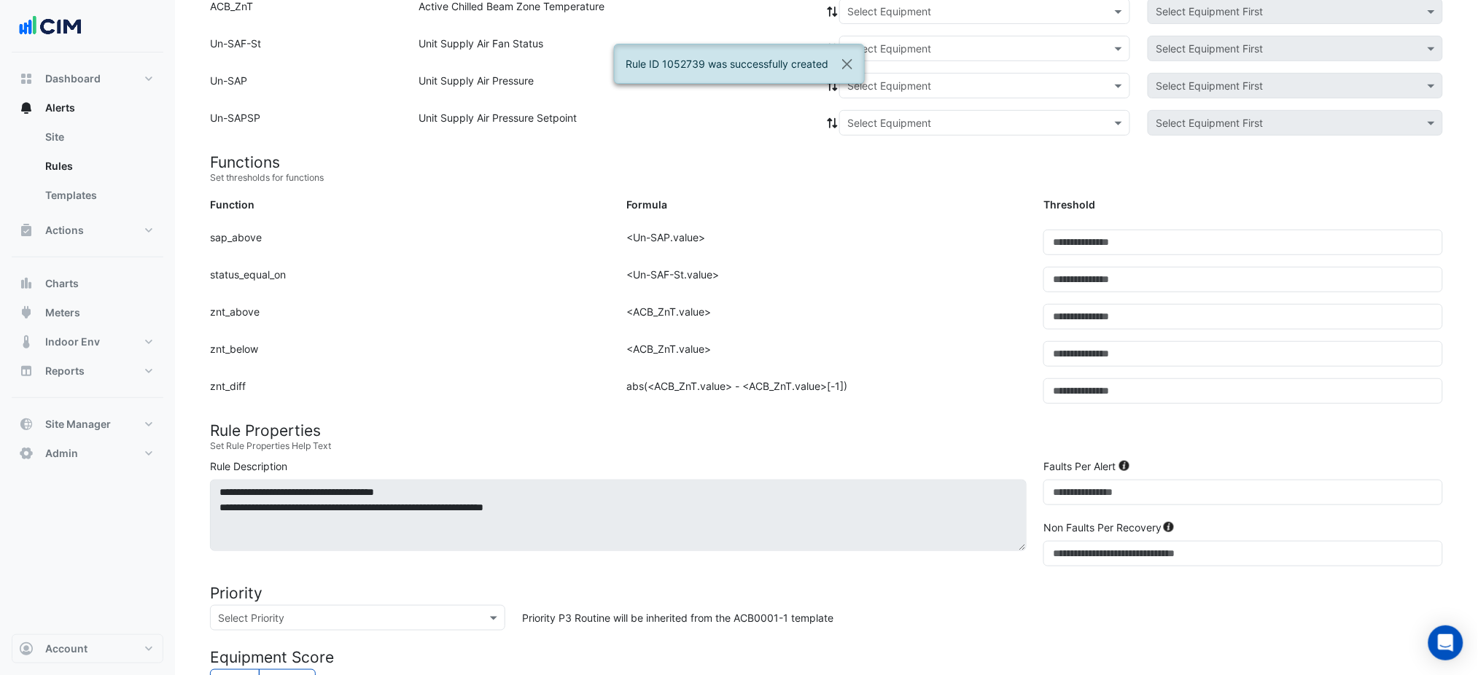
scroll to position [177, 0]
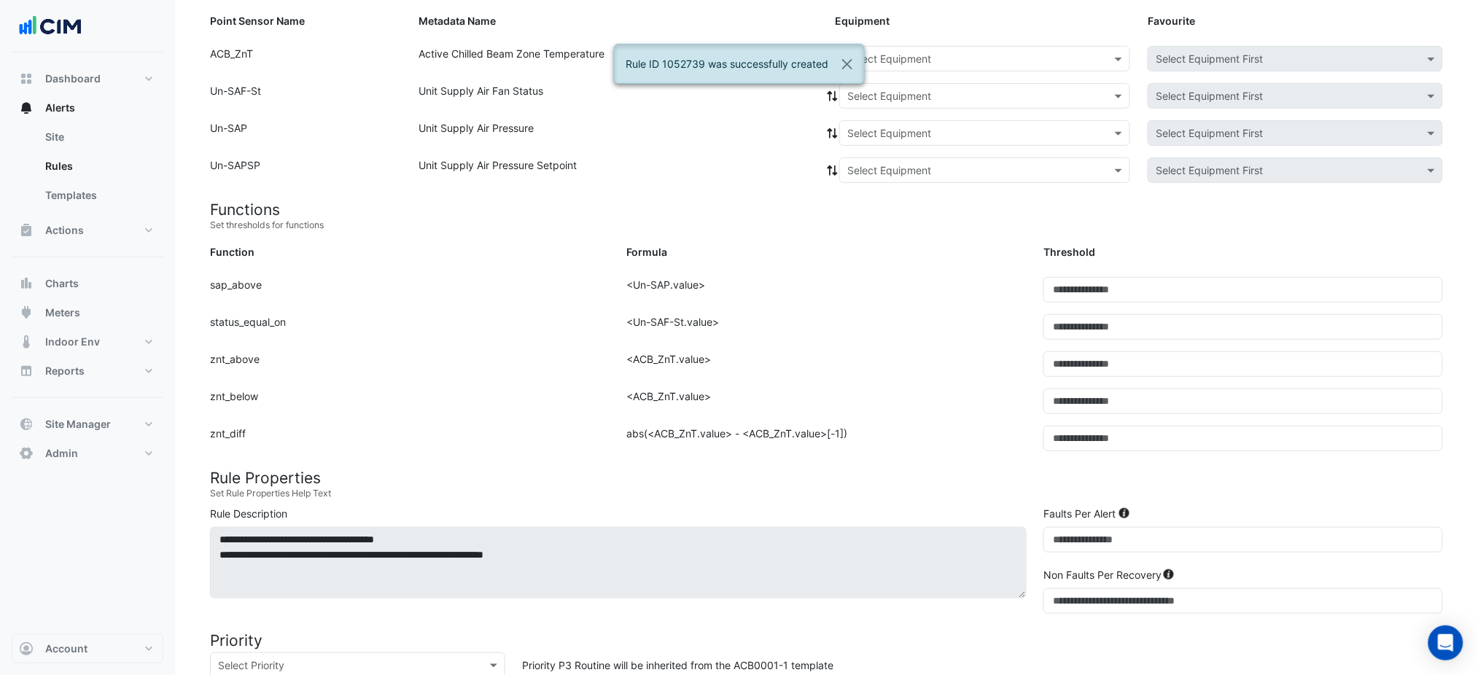
click at [892, 60] on input "text" at bounding box center [971, 59] width 246 height 15
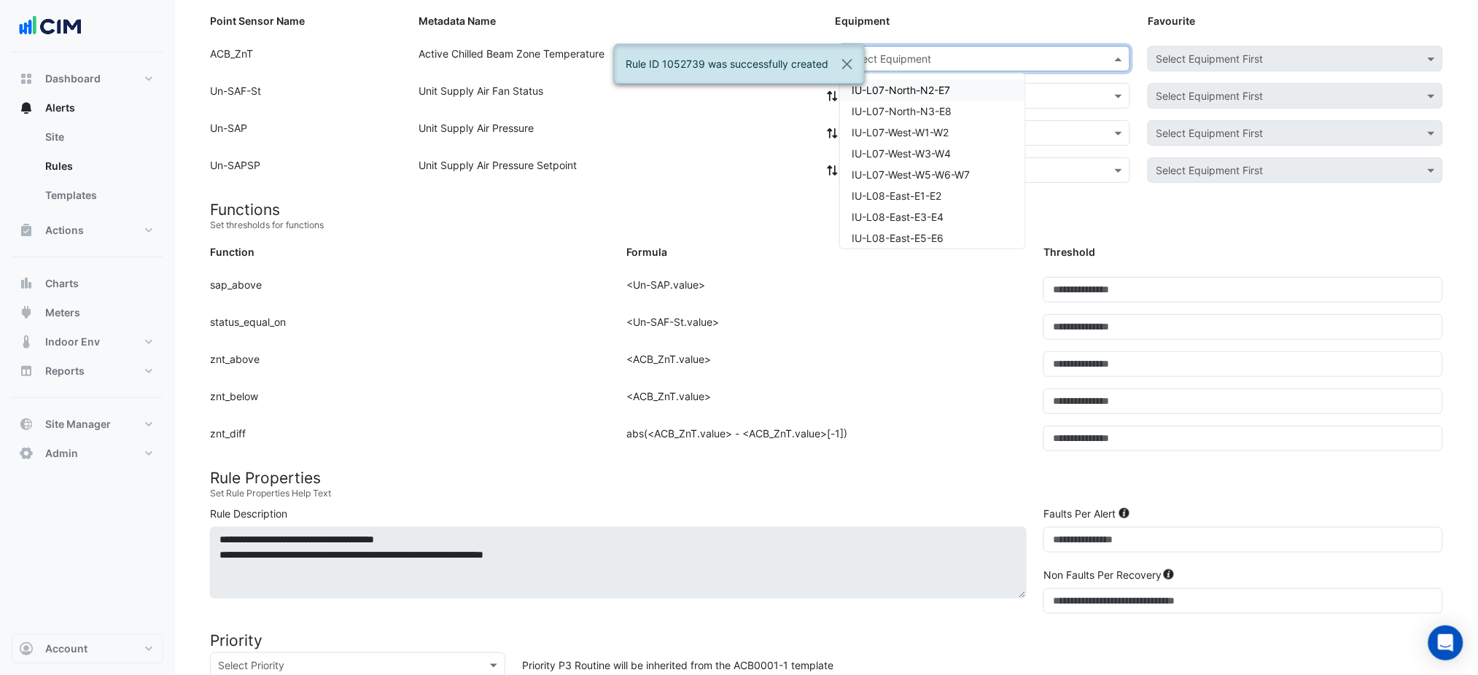
paste input "**********"
type input "**********"
click at [891, 88] on span "IU-L09-North-N1" at bounding box center [893, 90] width 82 height 12
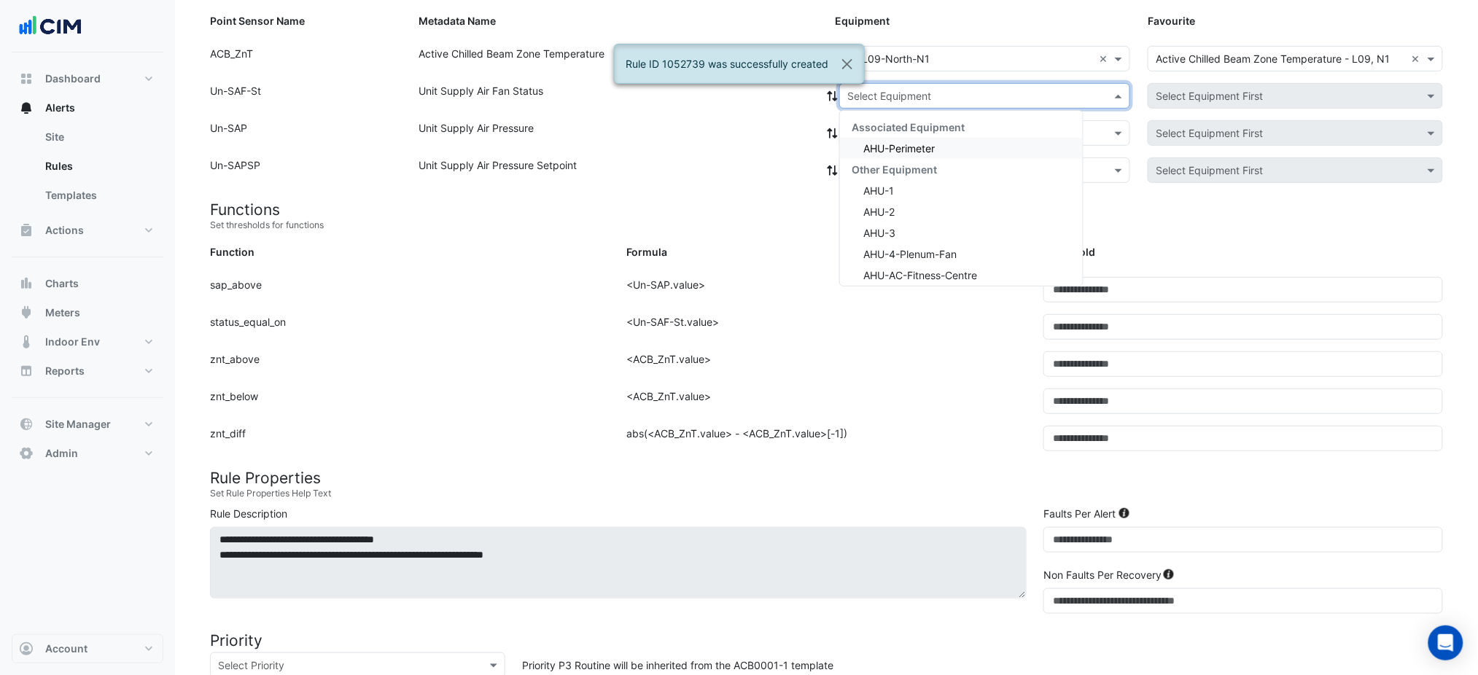
click at [884, 95] on input "text" at bounding box center [971, 96] width 246 height 15
drag, startPoint x: 872, startPoint y: 117, endPoint x: 872, endPoint y: 130, distance: 12.4
click at [872, 130] on div "Associated Equipment" at bounding box center [961, 127] width 243 height 21
click at [872, 133] on div "Associated Equipment" at bounding box center [961, 127] width 243 height 21
click at [861, 147] on div "AHU-Perimeter" at bounding box center [961, 148] width 243 height 21
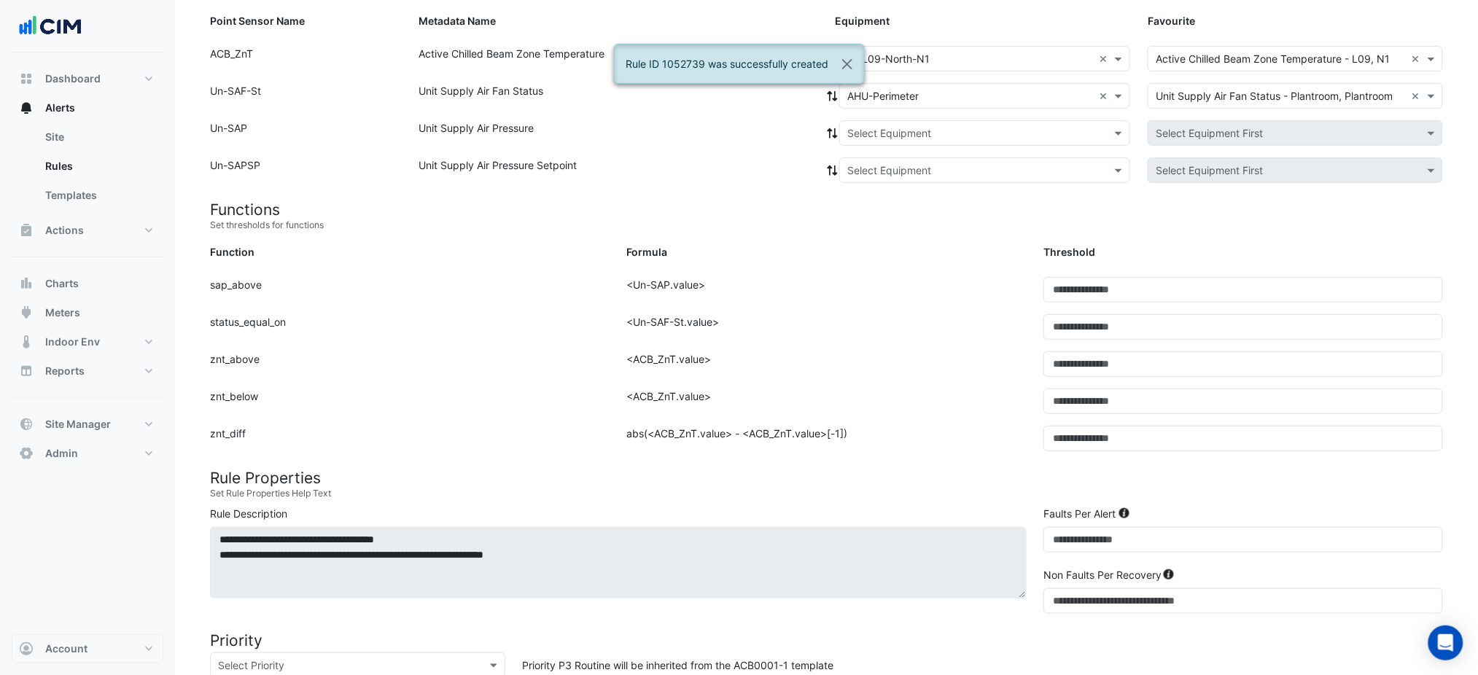
click at [835, 97] on icon at bounding box center [833, 96] width 10 height 10
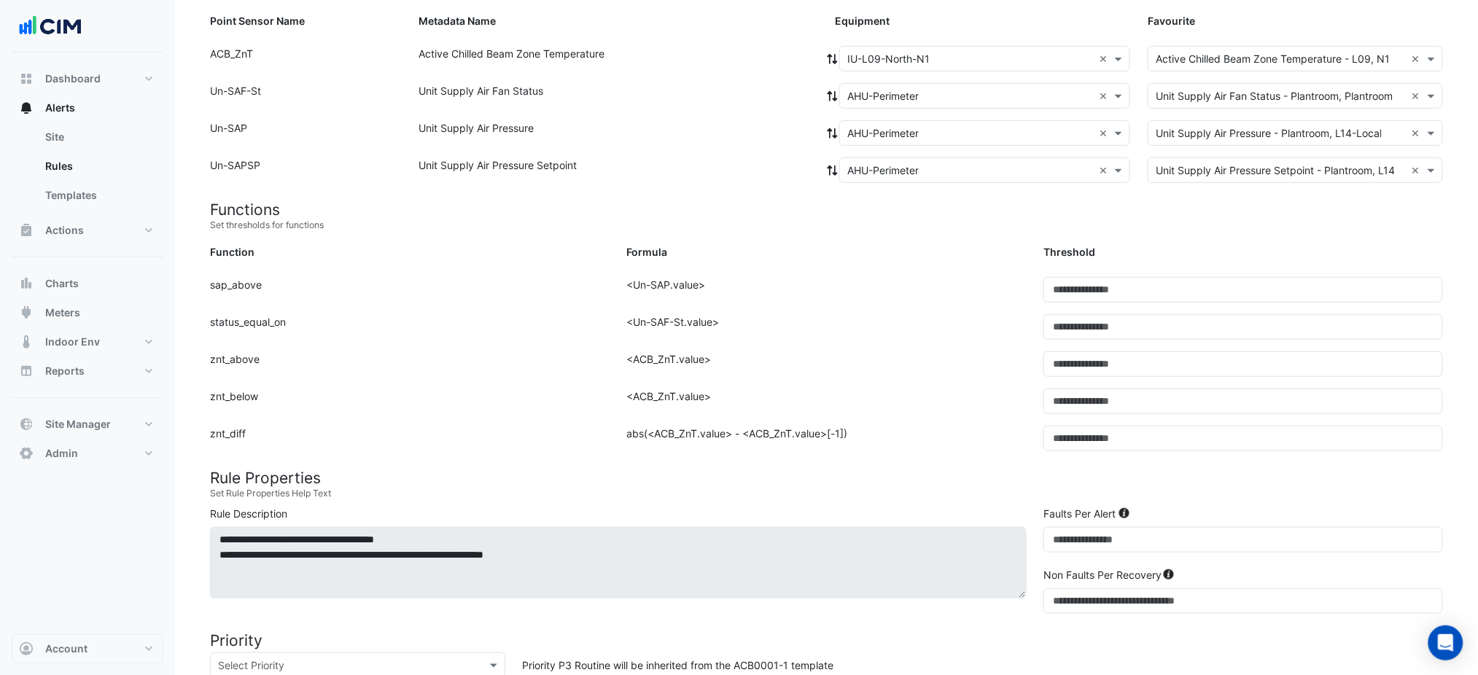
scroll to position [600, 0]
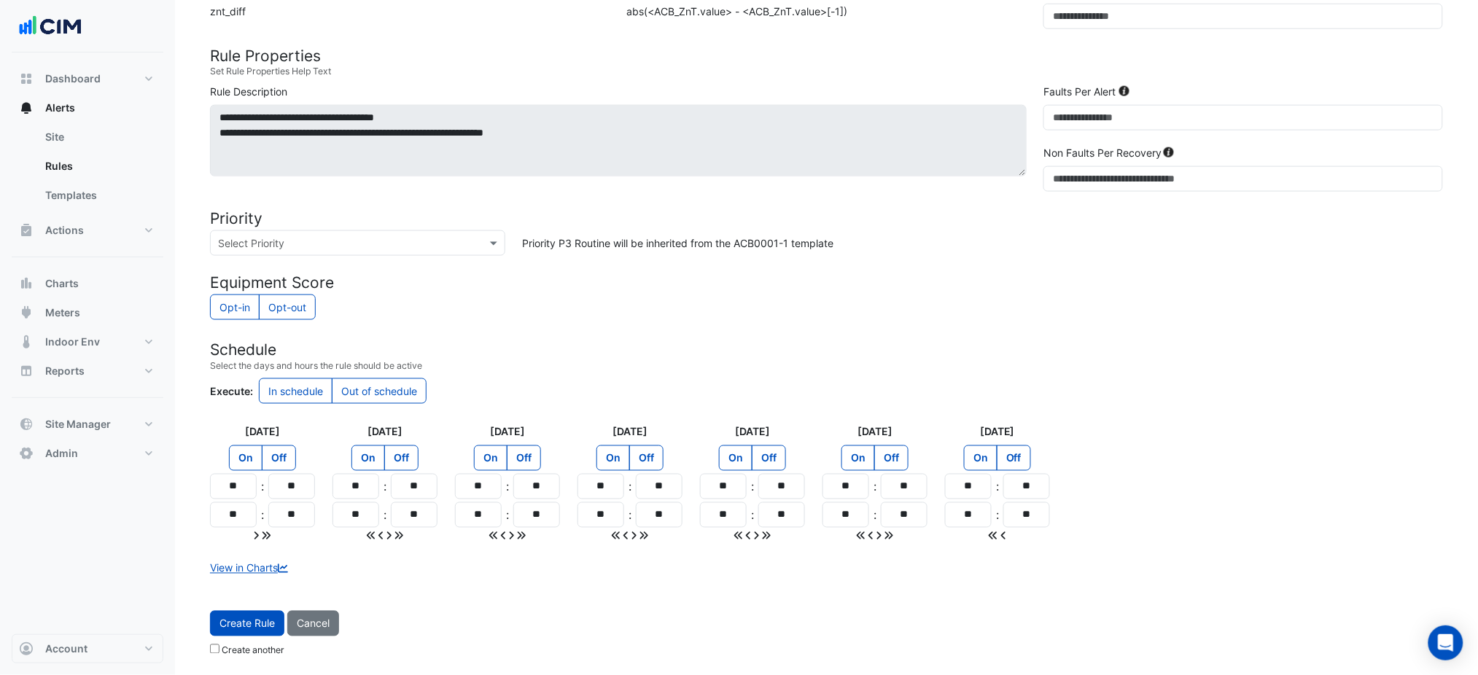
click at [267, 623] on span "Create Rule" at bounding box center [247, 624] width 55 height 12
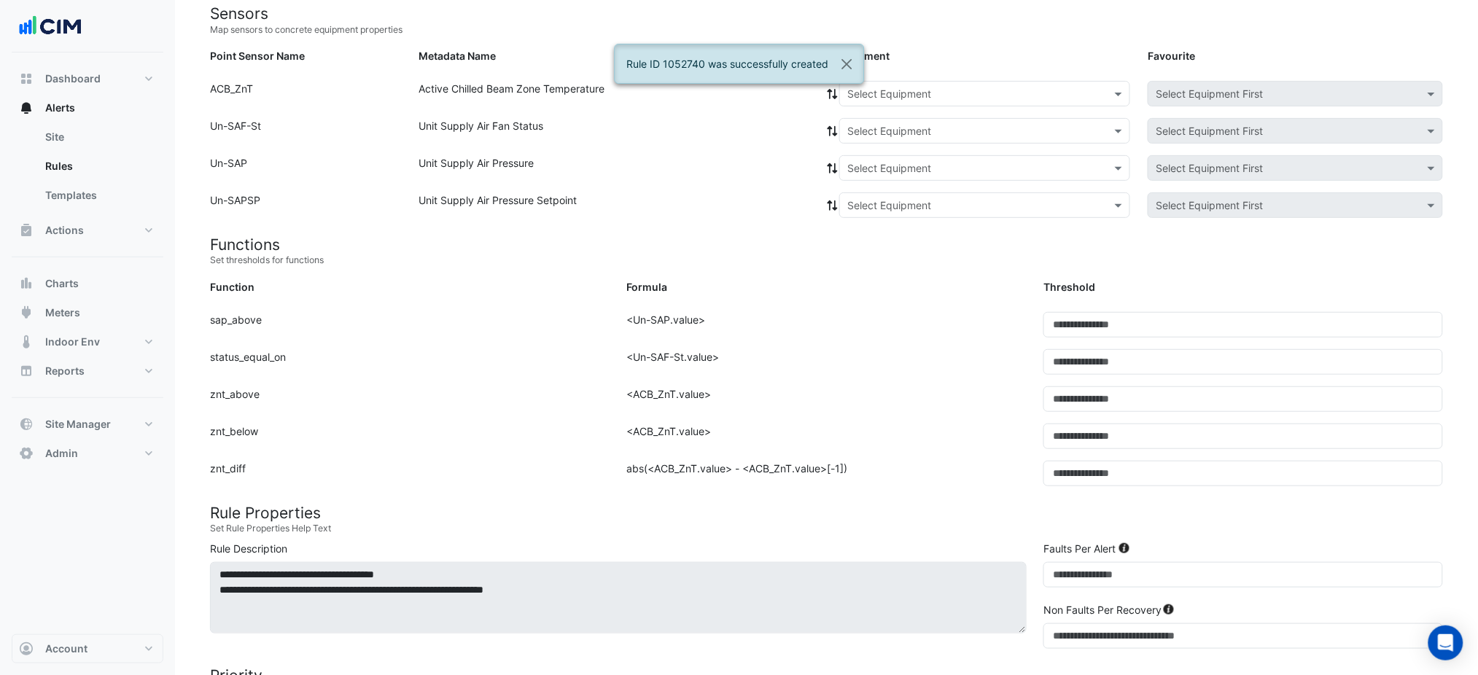
scroll to position [113, 0]
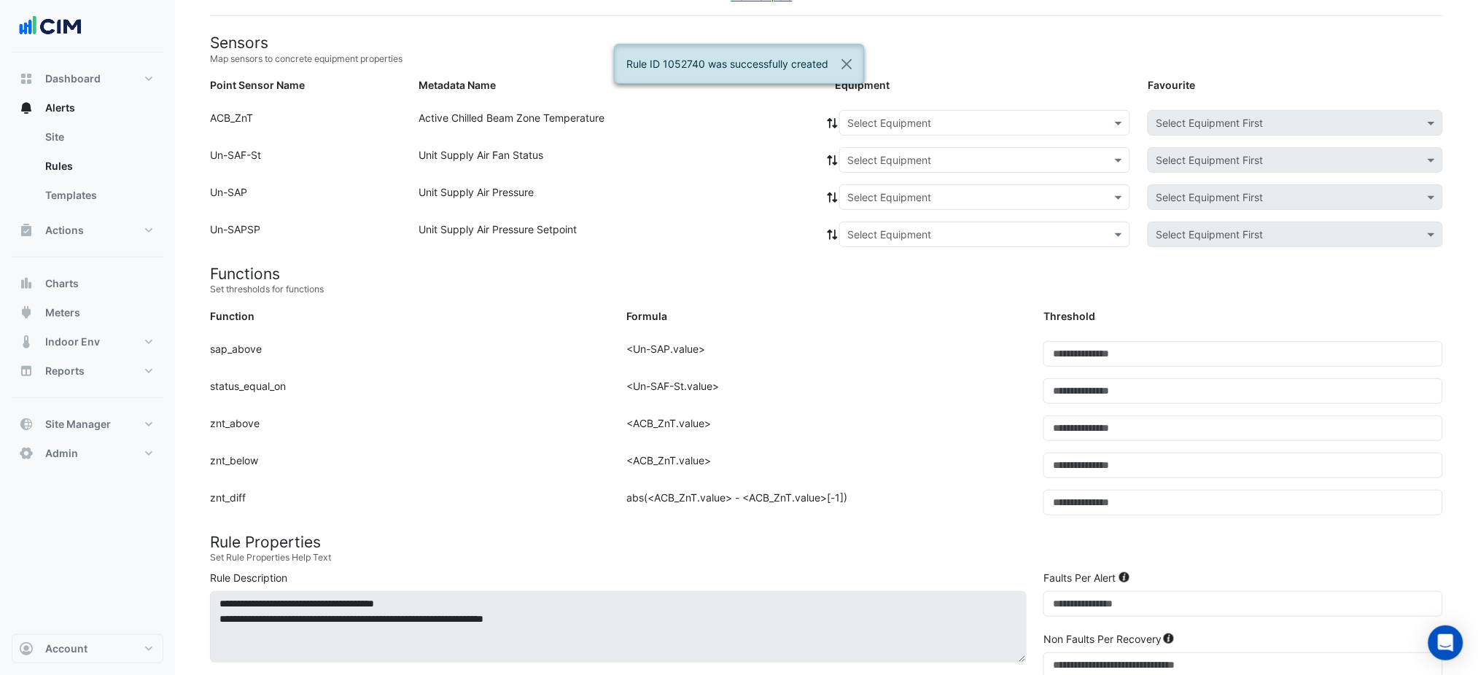
click at [909, 112] on div "Select Equipment" at bounding box center [984, 123] width 291 height 26
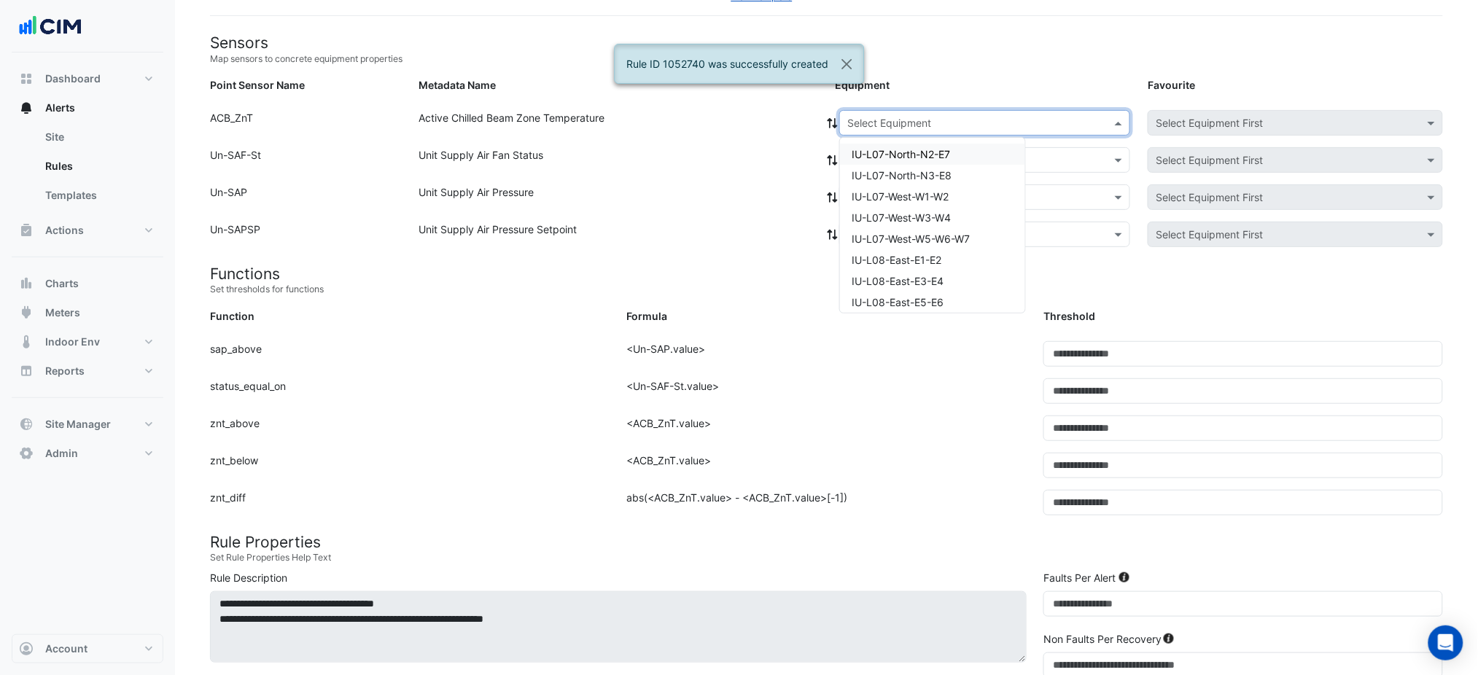
paste input "**********"
type input "**********"
click at [888, 153] on span "IU-L09-North-N2-E7" at bounding box center [901, 154] width 99 height 12
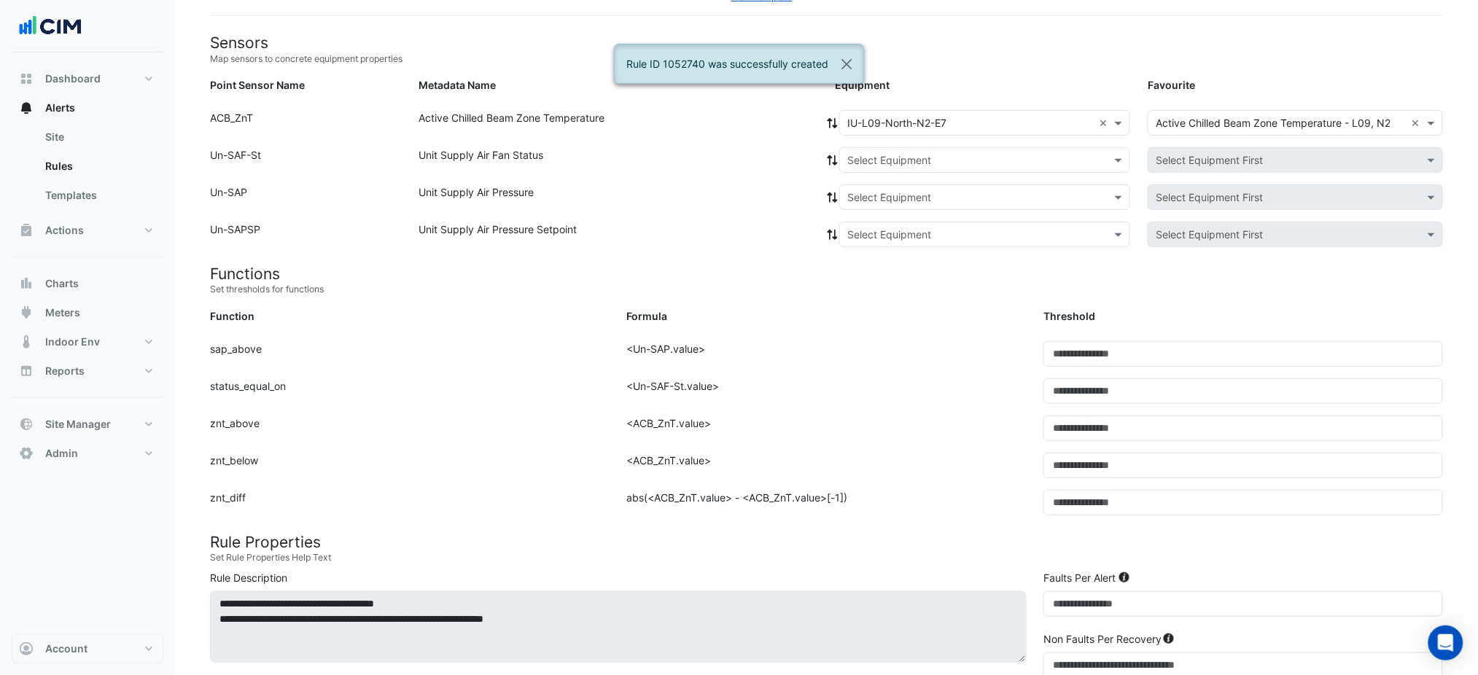
click at [818, 121] on div "Active Chilled Beam Zone Temperature" at bounding box center [618, 125] width 417 height 31
click at [822, 118] on div "Active Chilled Beam Zone Temperature" at bounding box center [618, 125] width 417 height 31
click at [825, 117] on div "Active Chilled Beam Zone Temperature" at bounding box center [618, 125] width 417 height 31
click at [826, 118] on icon at bounding box center [832, 123] width 13 height 10
click at [857, 161] on input "text" at bounding box center [971, 160] width 246 height 15
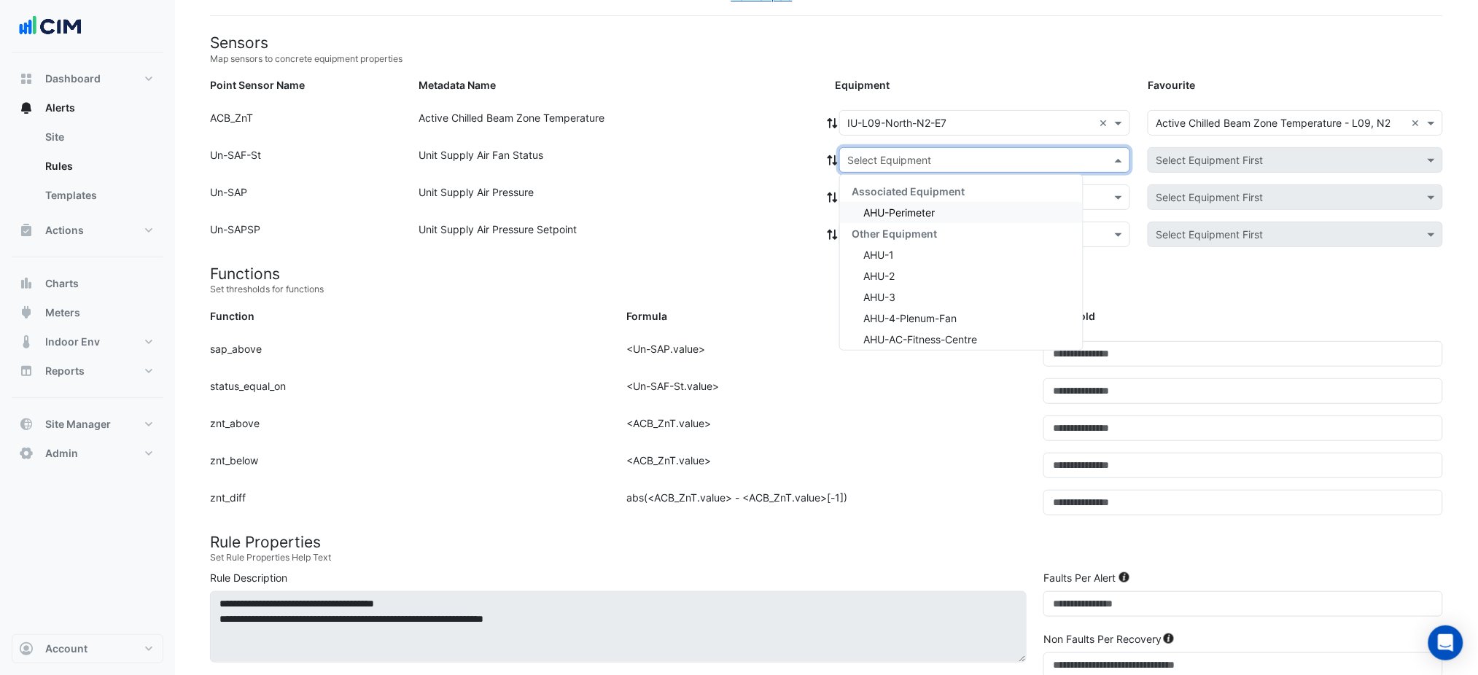
click at [865, 198] on div "Associated Equipment" at bounding box center [961, 191] width 243 height 21
click at [856, 194] on span "Associated Equipment" at bounding box center [908, 191] width 113 height 12
click at [861, 204] on div "AHU-Perimeter" at bounding box center [961, 212] width 243 height 21
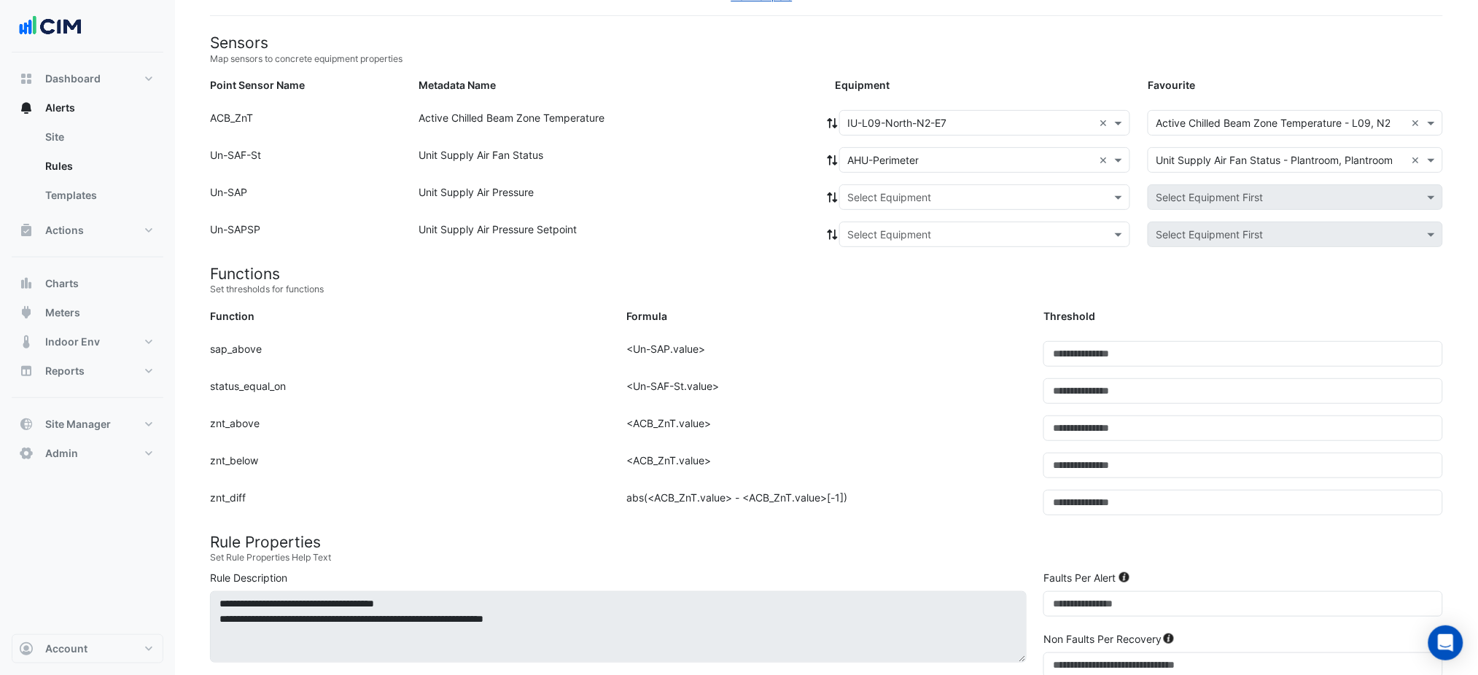
click at [837, 160] on icon at bounding box center [832, 160] width 13 height 10
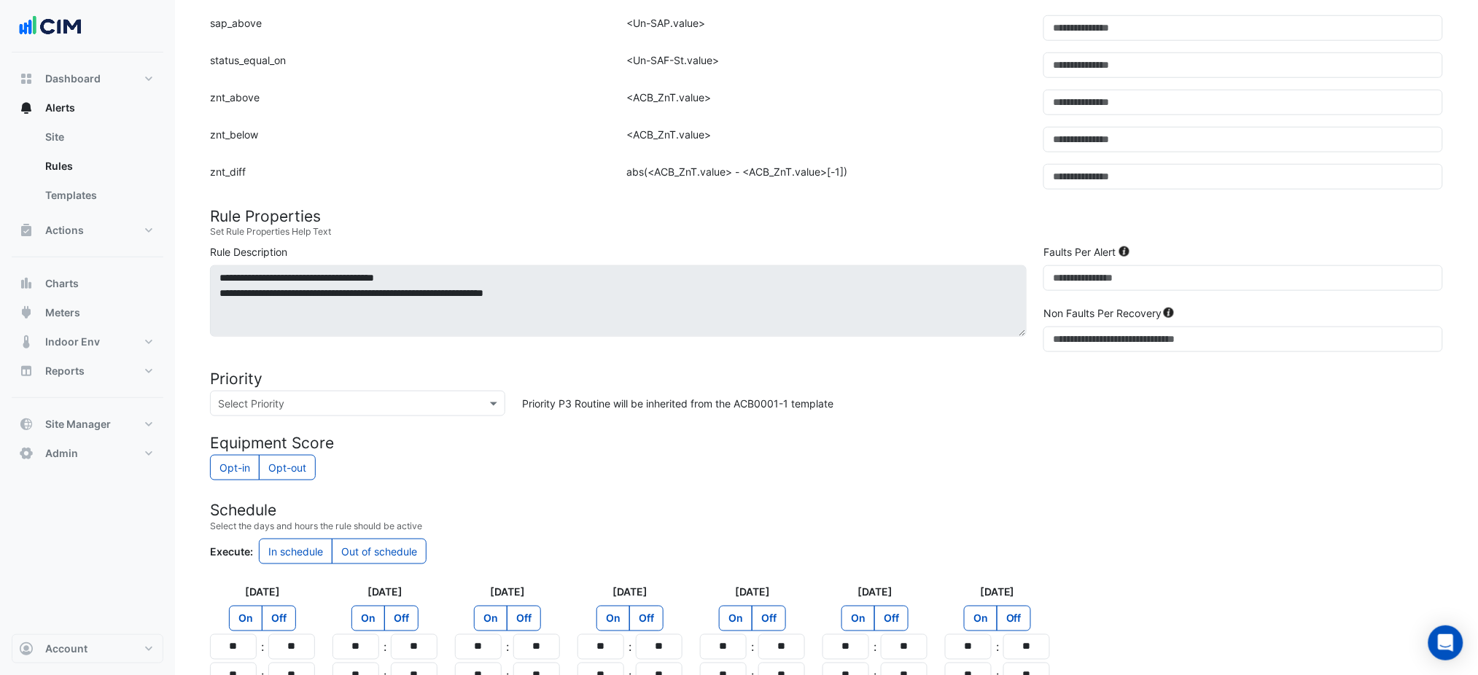
scroll to position [600, 0]
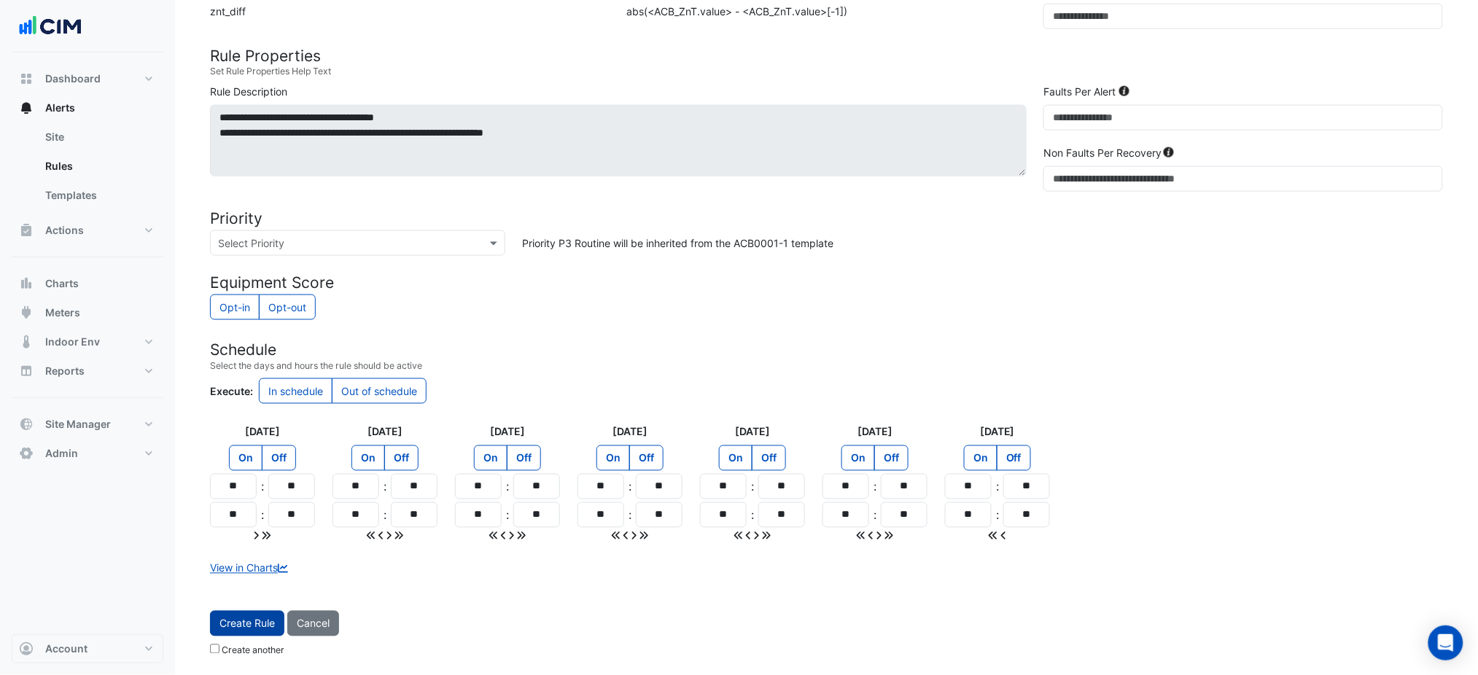
click at [271, 620] on span "Create Rule" at bounding box center [247, 624] width 55 height 12
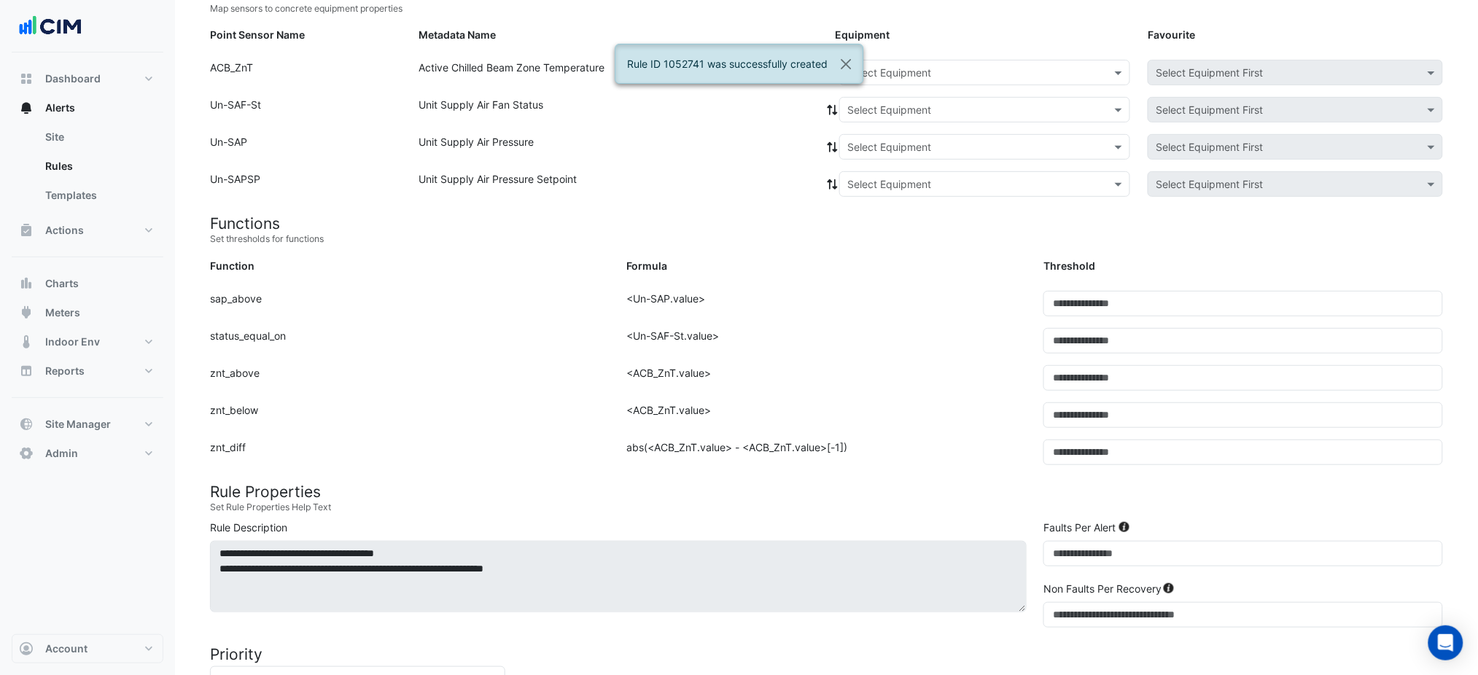
scroll to position [80, 0]
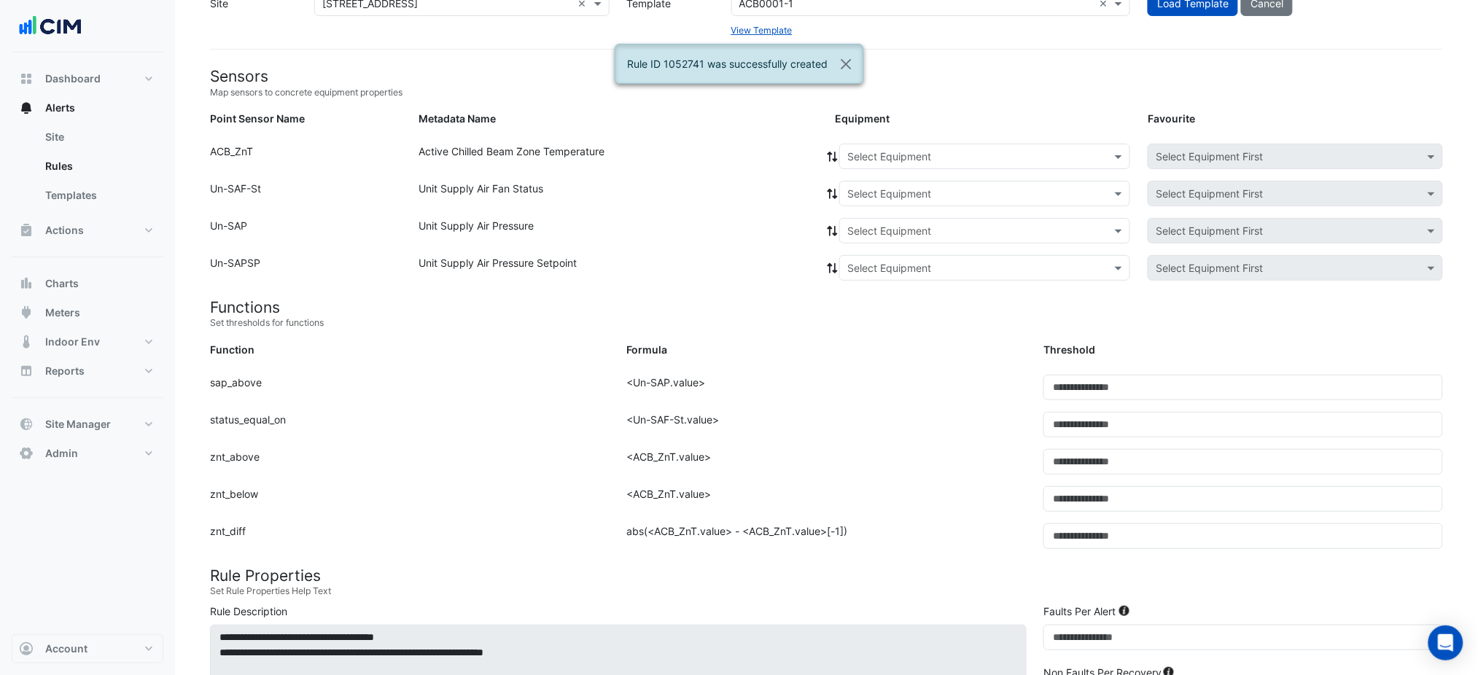
drag, startPoint x: 891, startPoint y: 147, endPoint x: 882, endPoint y: 144, distance: 9.9
click at [891, 150] on input "text" at bounding box center [971, 157] width 246 height 15
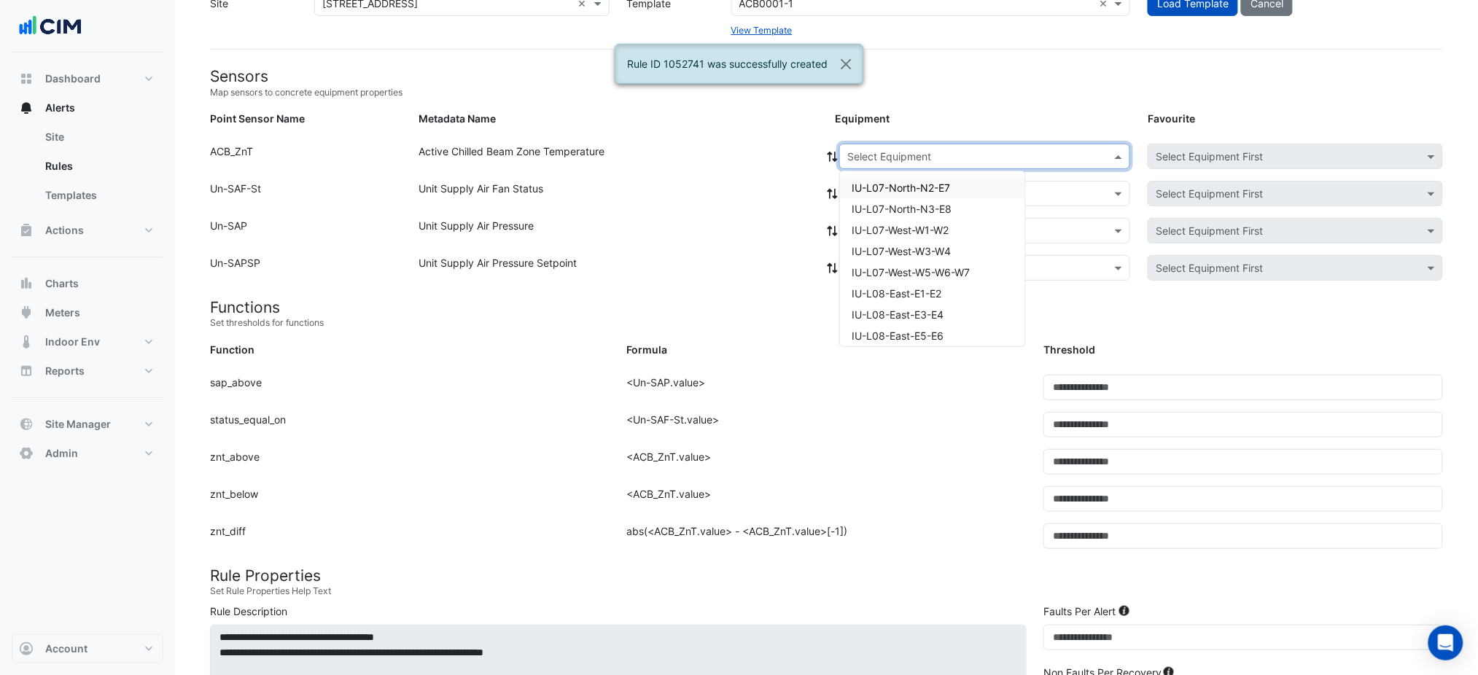
paste input "**********"
type input "**********"
click at [882, 193] on div "IU-L09-North-N3-E8" at bounding box center [902, 187] width 124 height 21
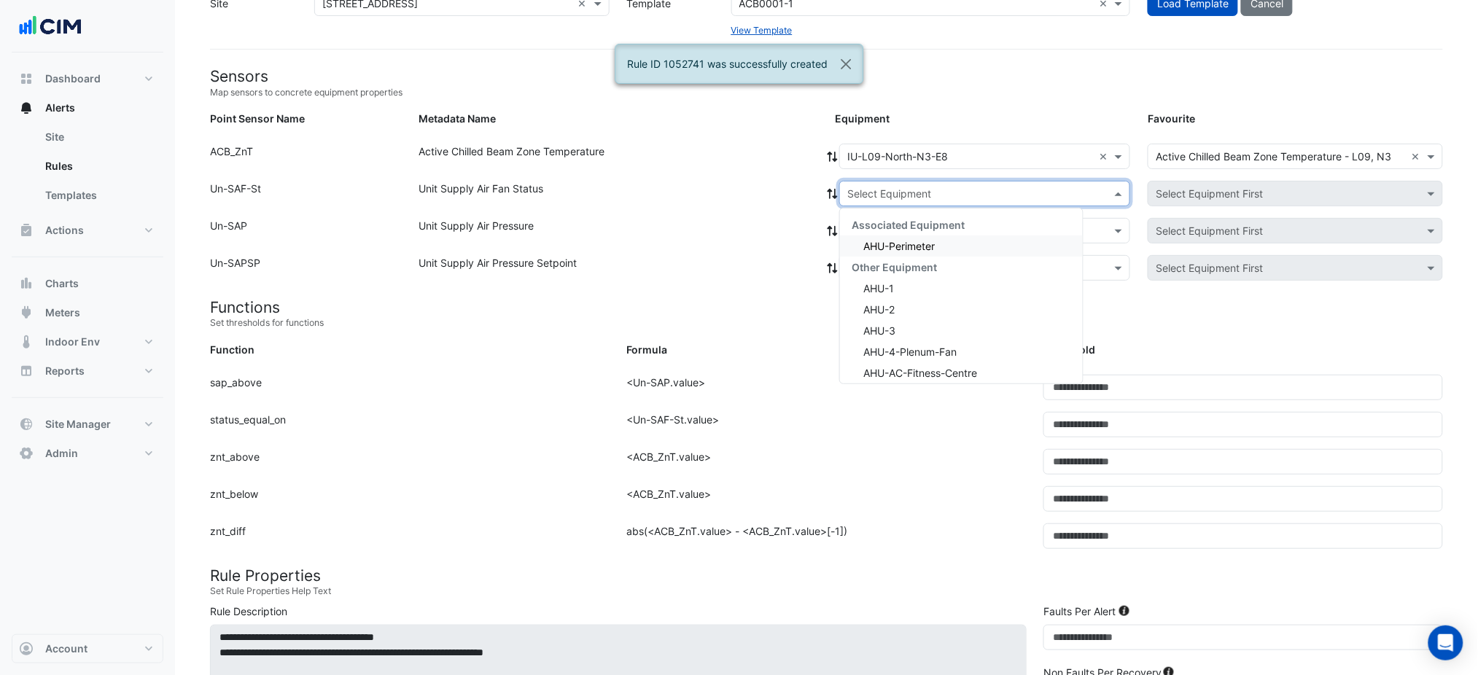
click at [872, 193] on input "text" at bounding box center [971, 194] width 246 height 15
click at [870, 240] on span "AHU-Perimeter" at bounding box center [899, 246] width 71 height 12
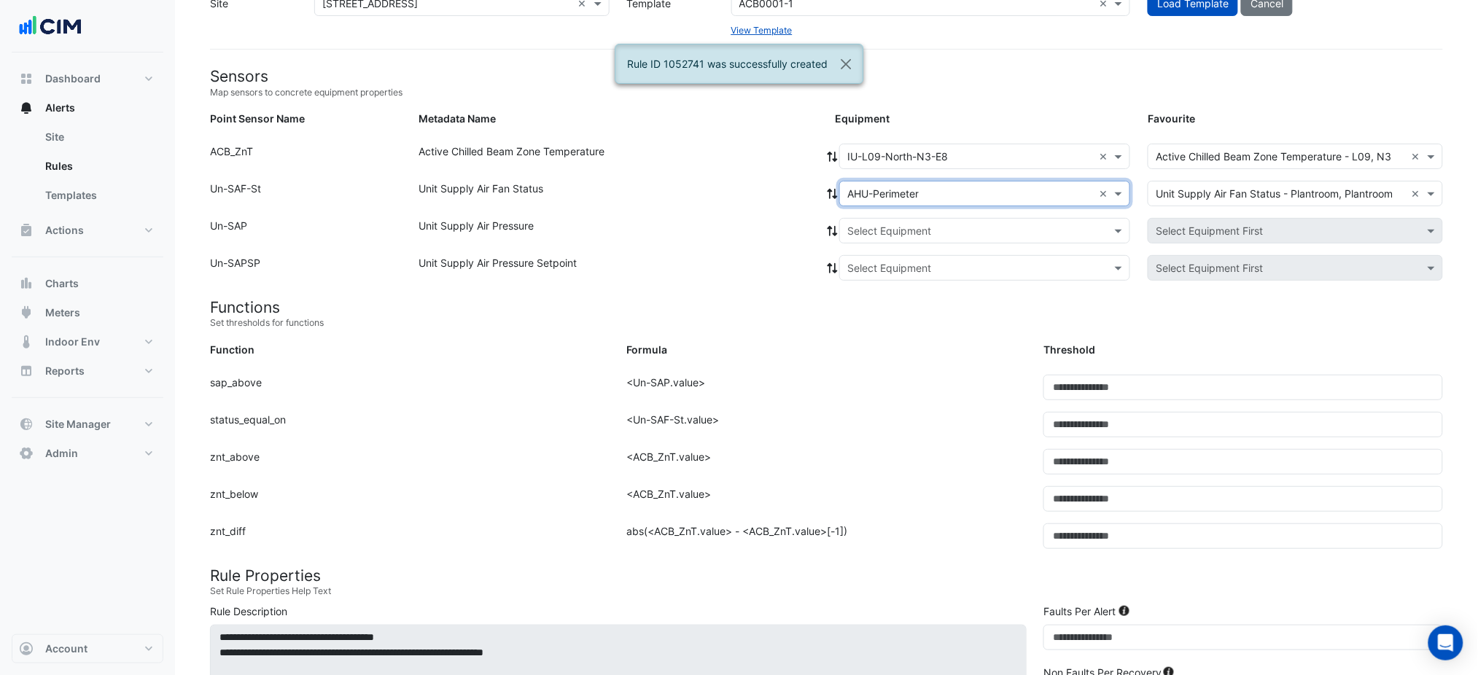
click at [832, 193] on icon at bounding box center [832, 194] width 13 height 10
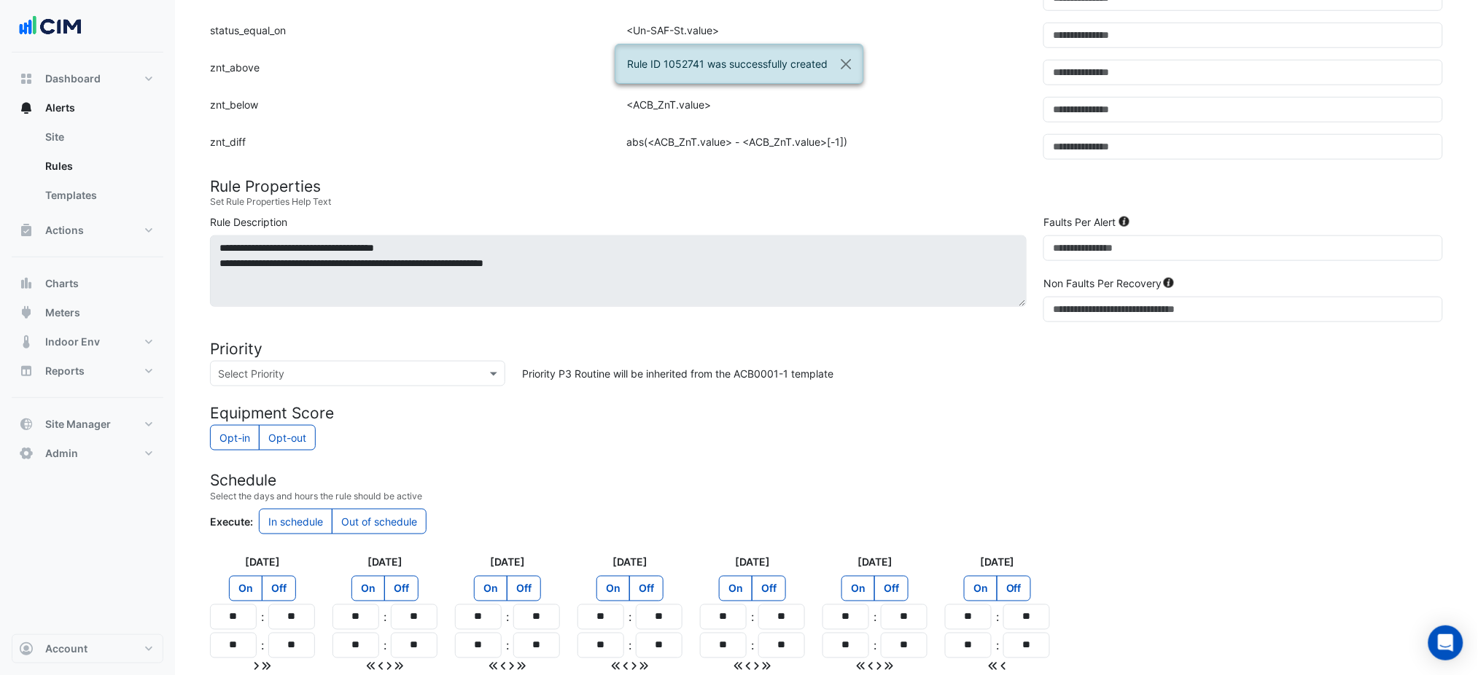
scroll to position [600, 0]
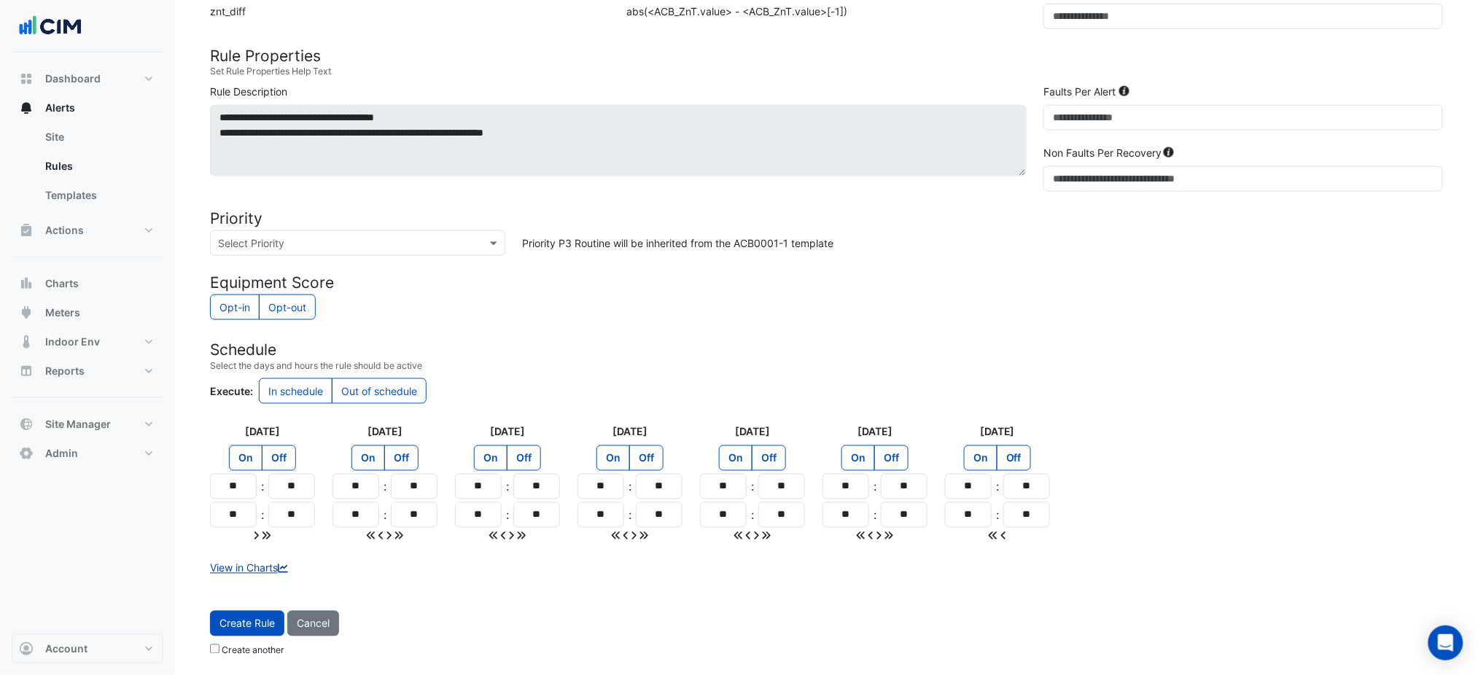
drag, startPoint x: 265, startPoint y: 616, endPoint x: 287, endPoint y: 565, distance: 56.2
click at [265, 616] on button "Create Rule" at bounding box center [247, 624] width 74 height 26
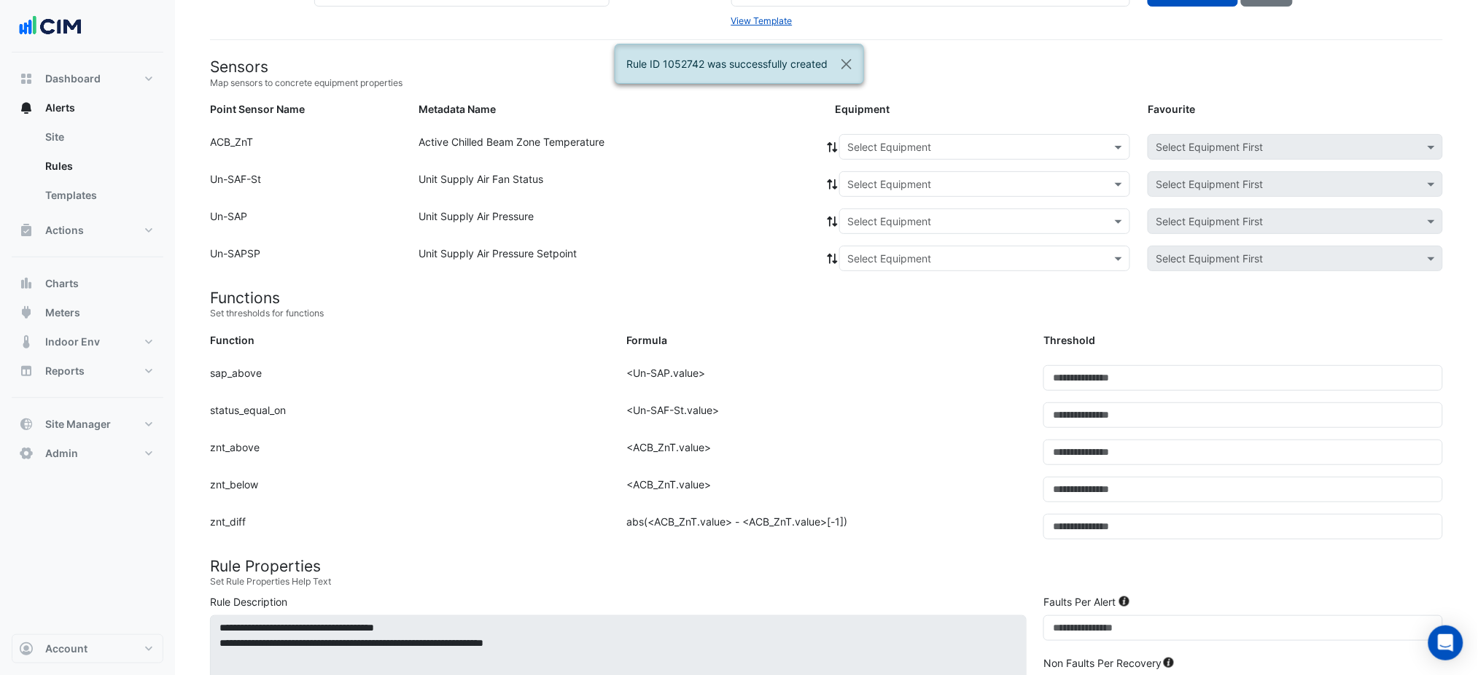
scroll to position [16, 0]
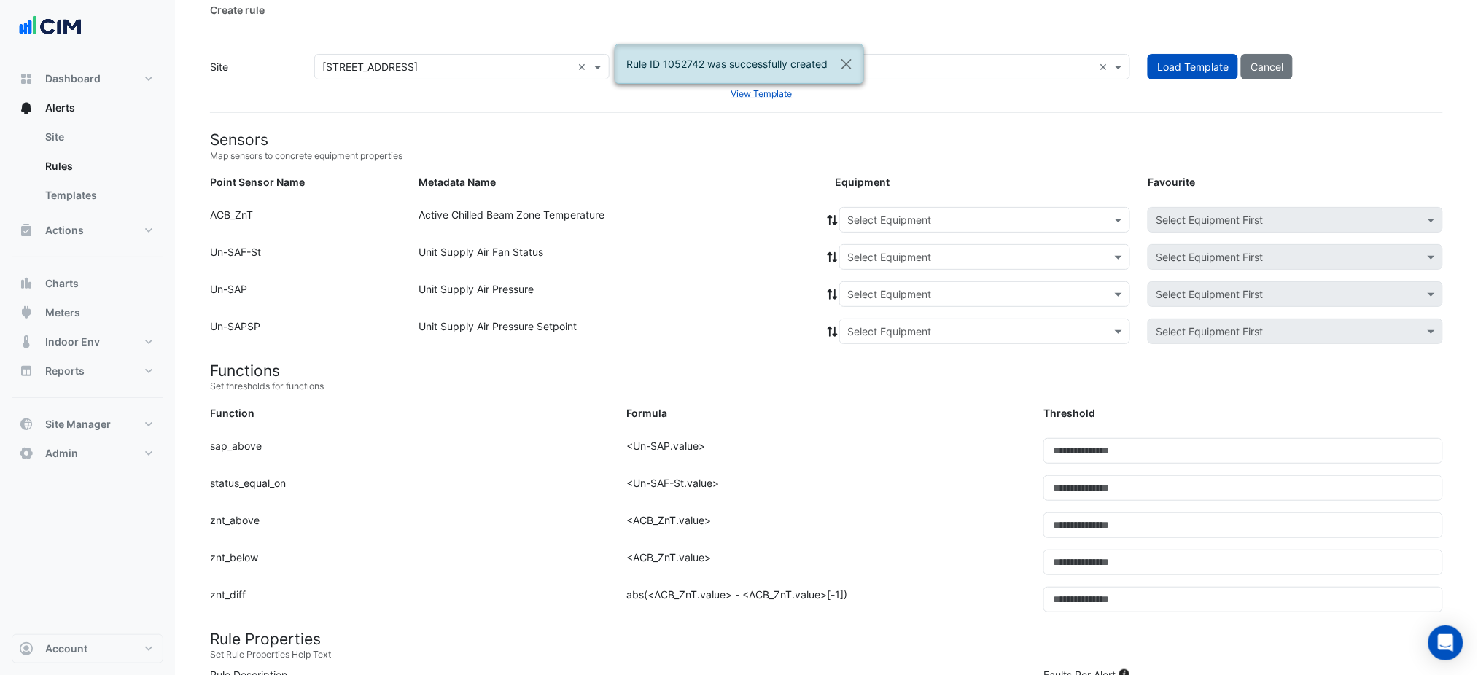
click at [901, 207] on div "Select Equipment" at bounding box center [984, 220] width 291 height 26
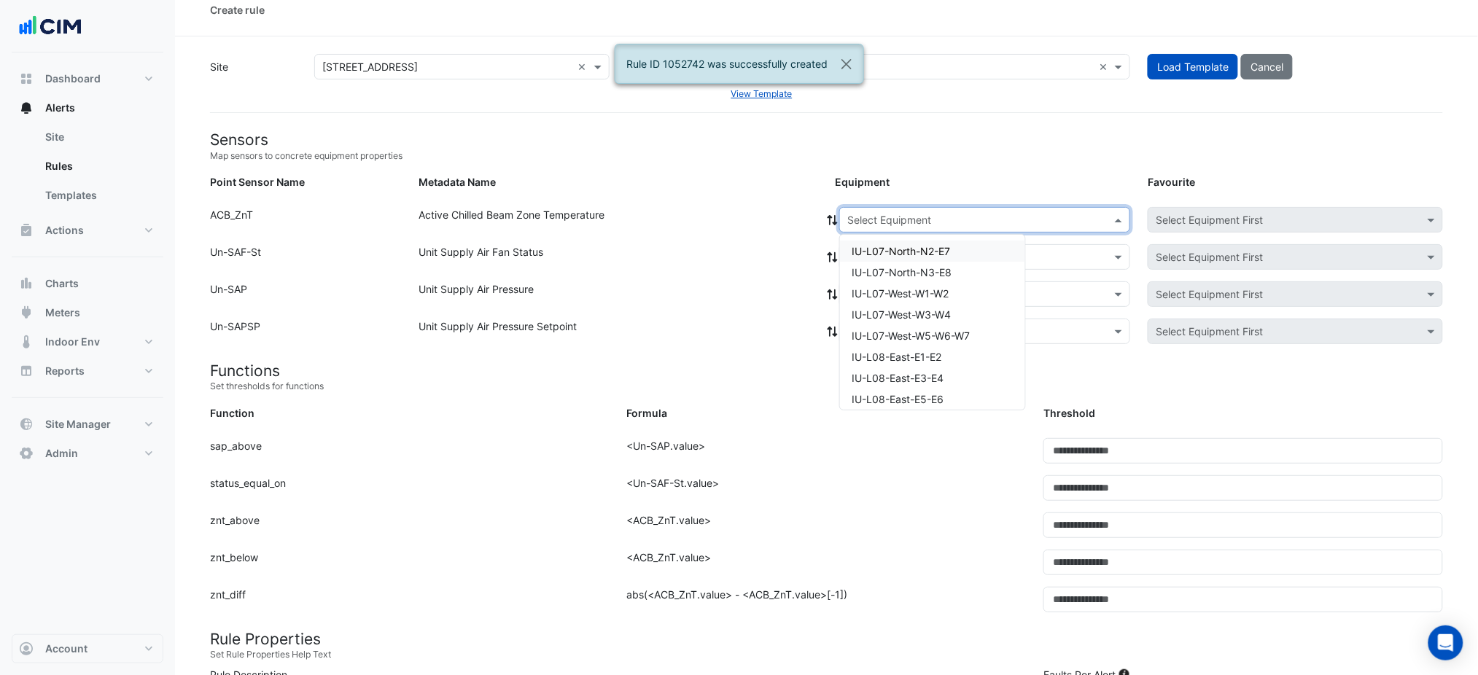
paste input "**********"
type input "**********"
click at [888, 246] on span "IU-L09-West-W1-W2" at bounding box center [901, 251] width 98 height 12
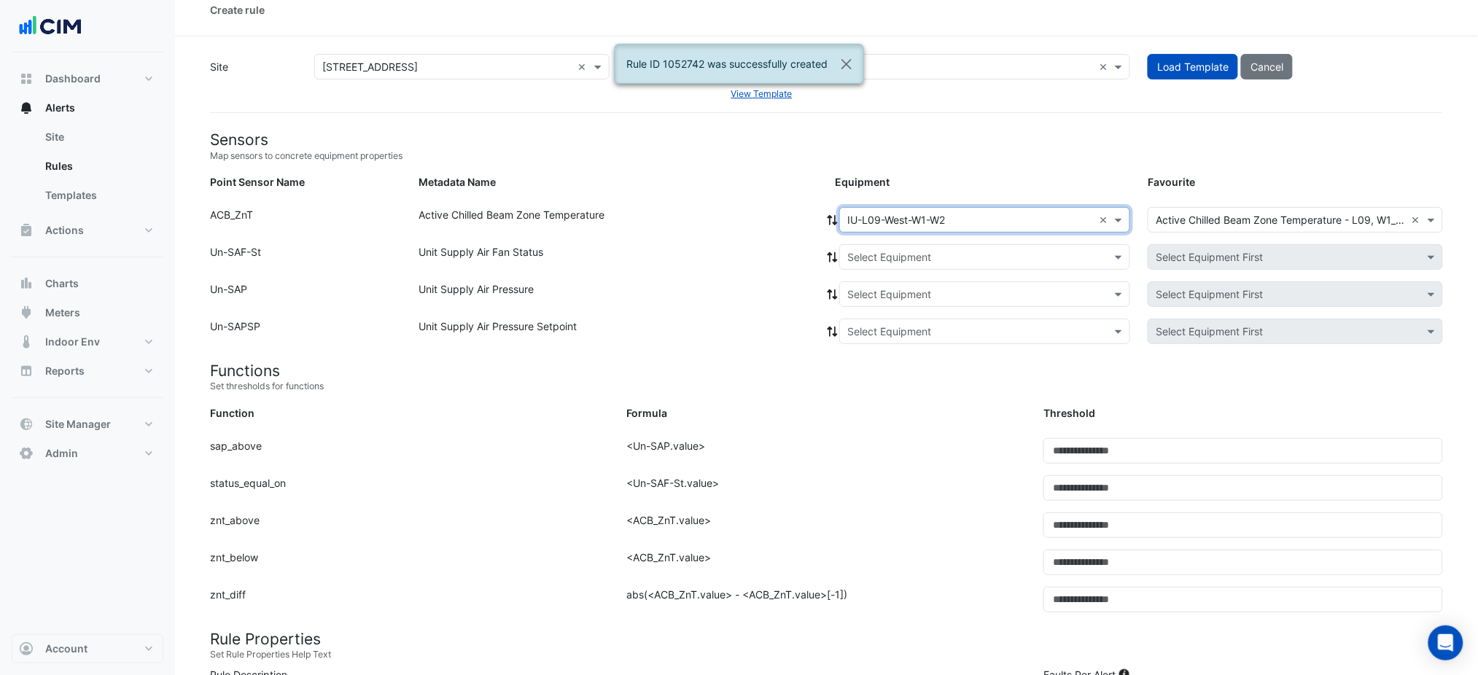
click at [878, 254] on input "text" at bounding box center [971, 257] width 246 height 15
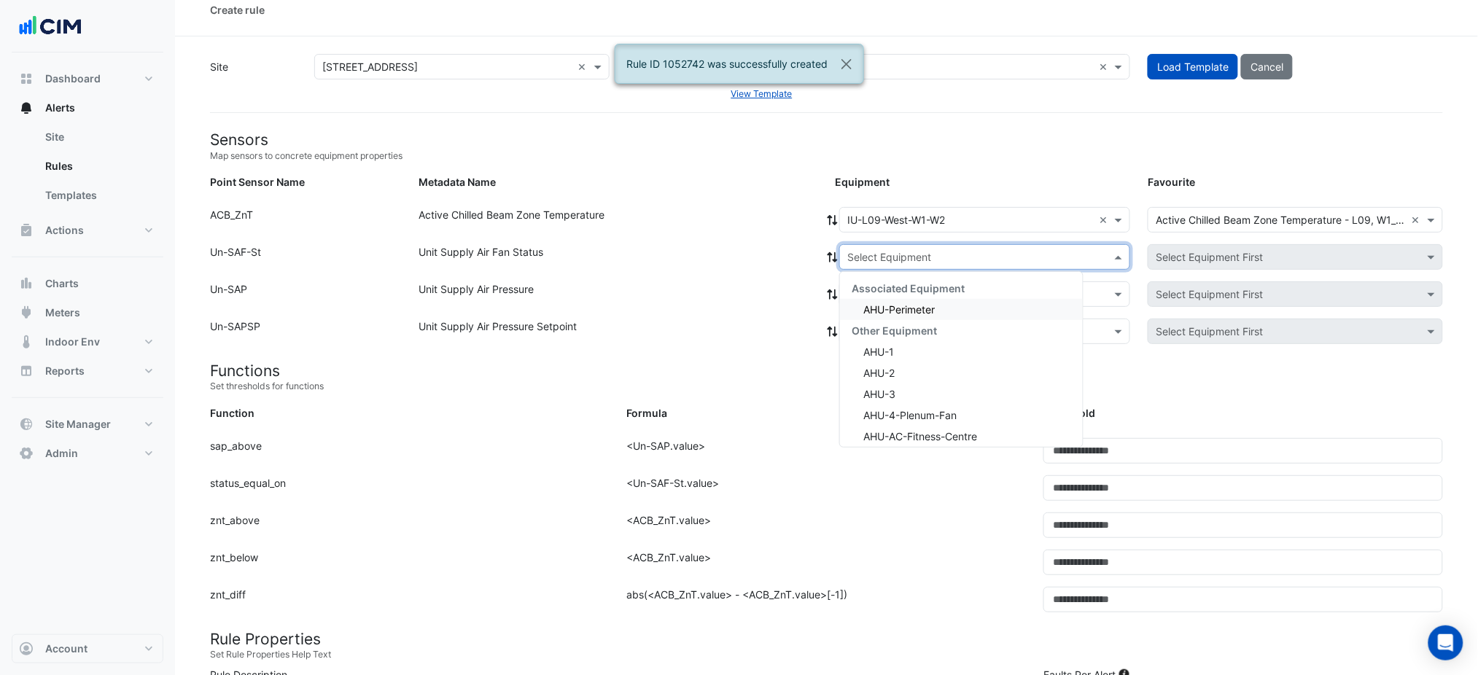
drag, startPoint x: 874, startPoint y: 280, endPoint x: 872, endPoint y: 295, distance: 14.8
click at [872, 285] on div "Associated Equipment" at bounding box center [961, 288] width 243 height 21
click at [871, 309] on span "AHU-Perimeter" at bounding box center [899, 309] width 71 height 12
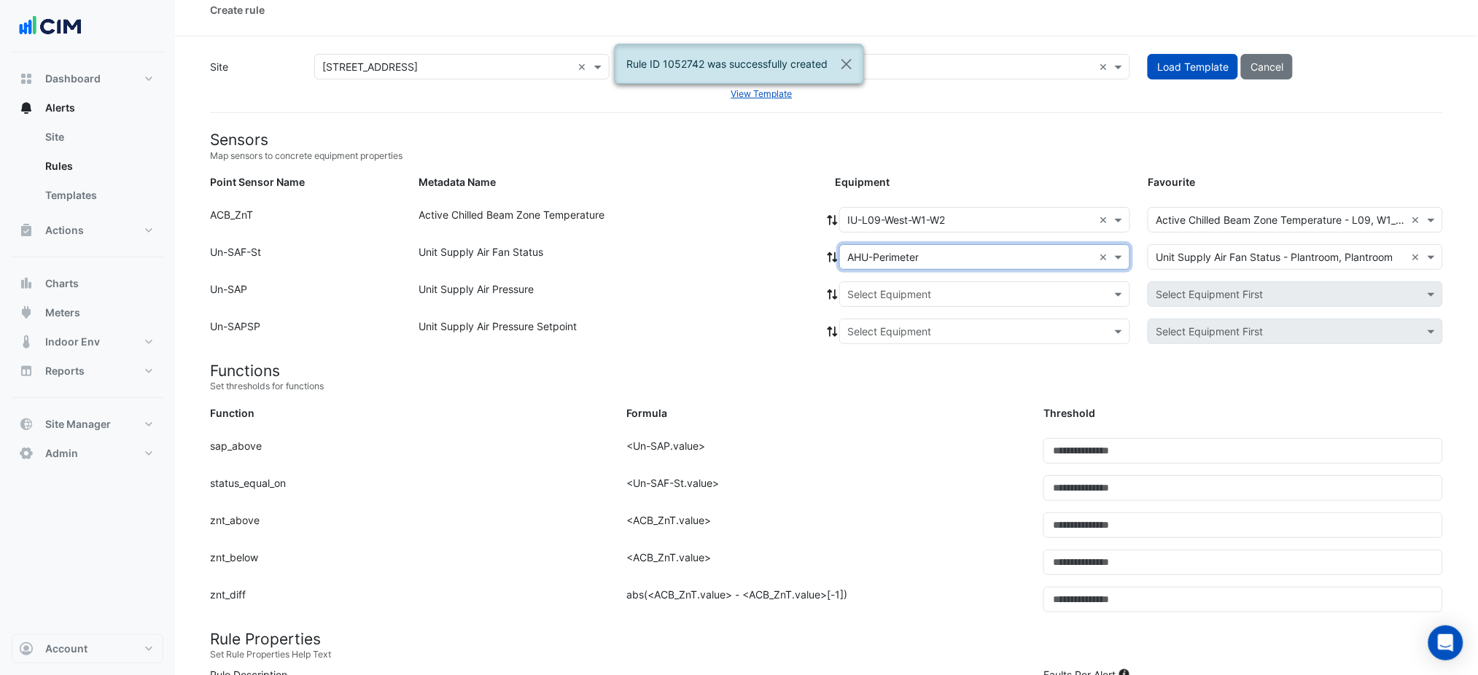
click at [853, 267] on div "× AHU-Perimeter ×" at bounding box center [984, 257] width 291 height 26
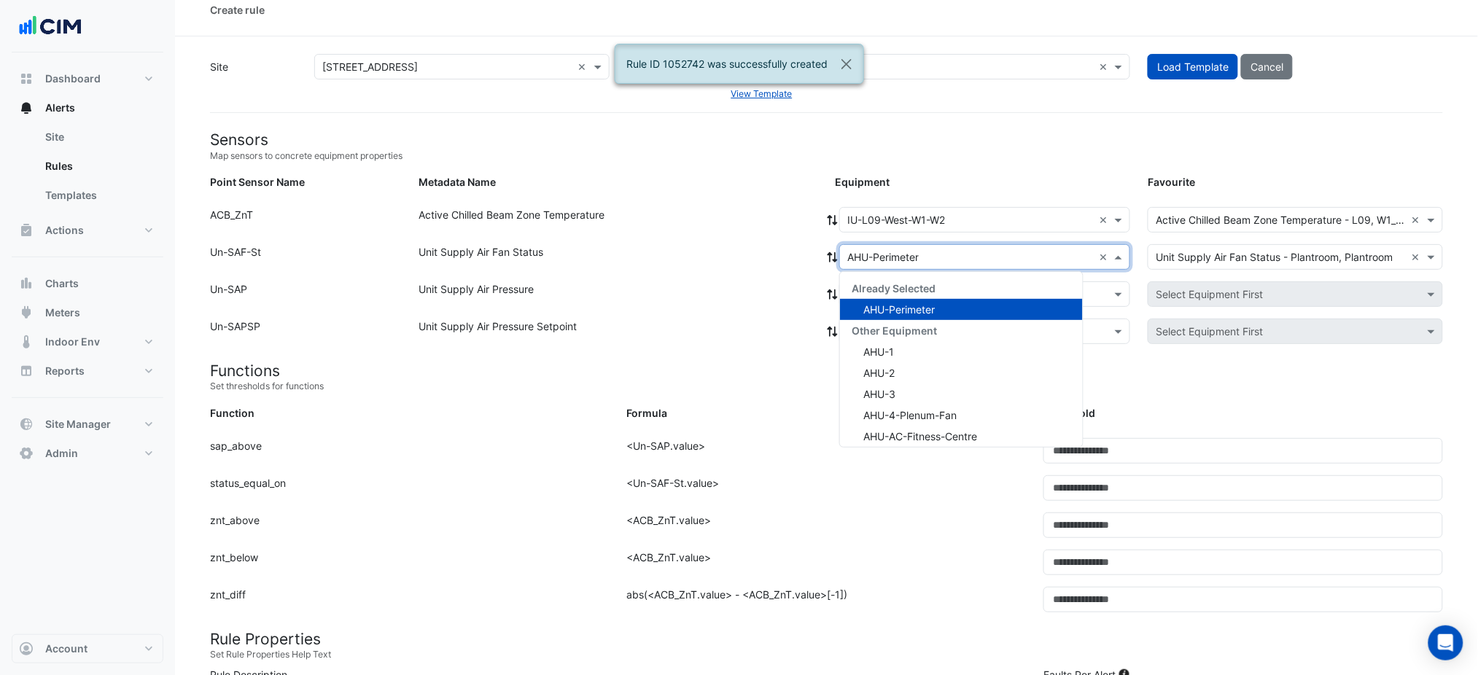
click at [839, 265] on div "× AHU-Perimeter ×" at bounding box center [984, 257] width 291 height 26
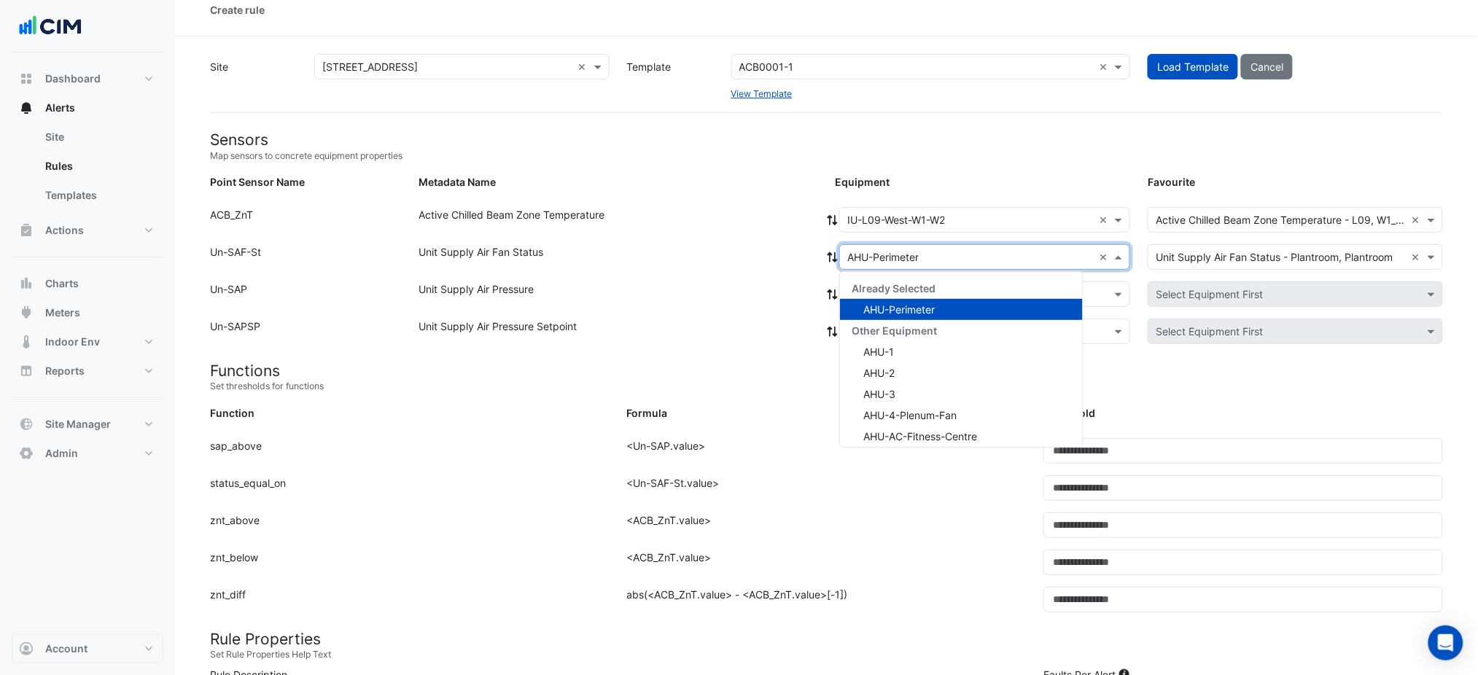
click at [834, 264] on div at bounding box center [832, 257] width 13 height 26
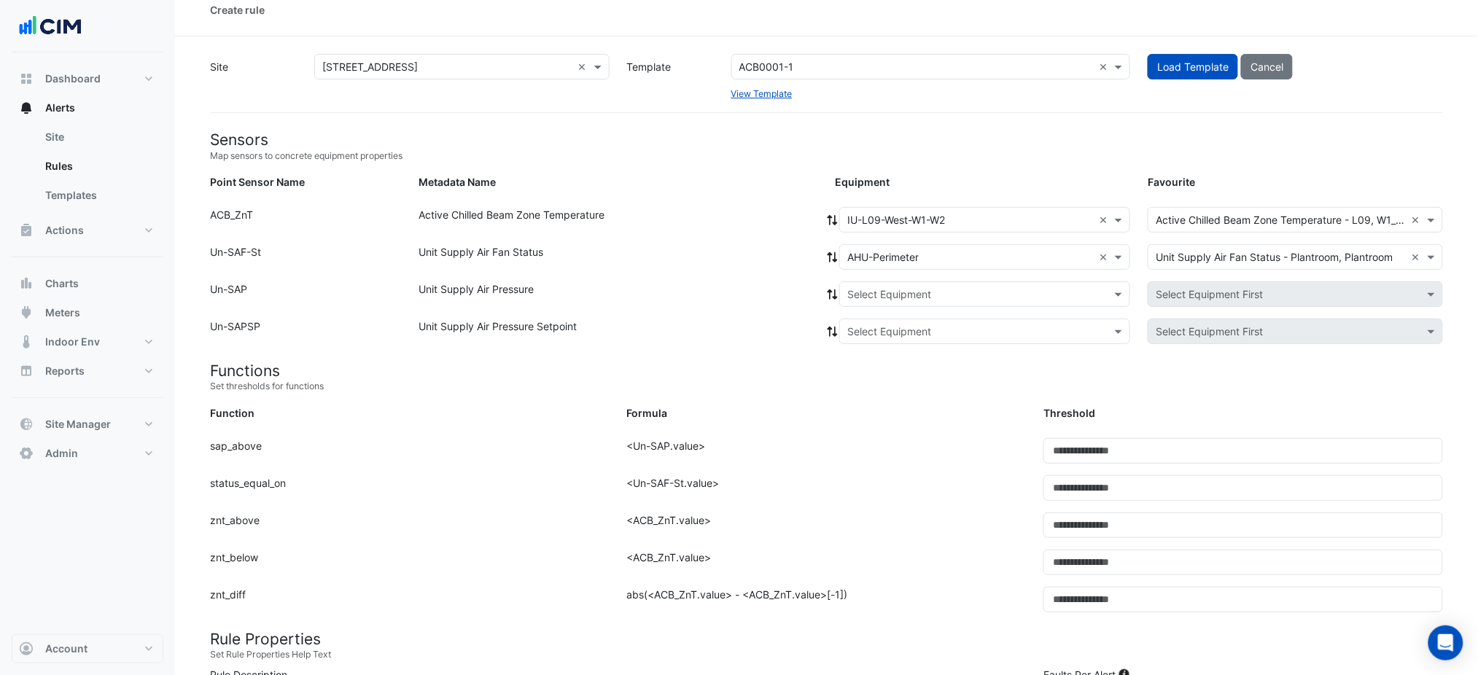
click at [832, 254] on icon at bounding box center [832, 257] width 13 height 10
click at [774, 254] on div "Unit Supply Air Fan Status" at bounding box center [618, 259] width 417 height 31
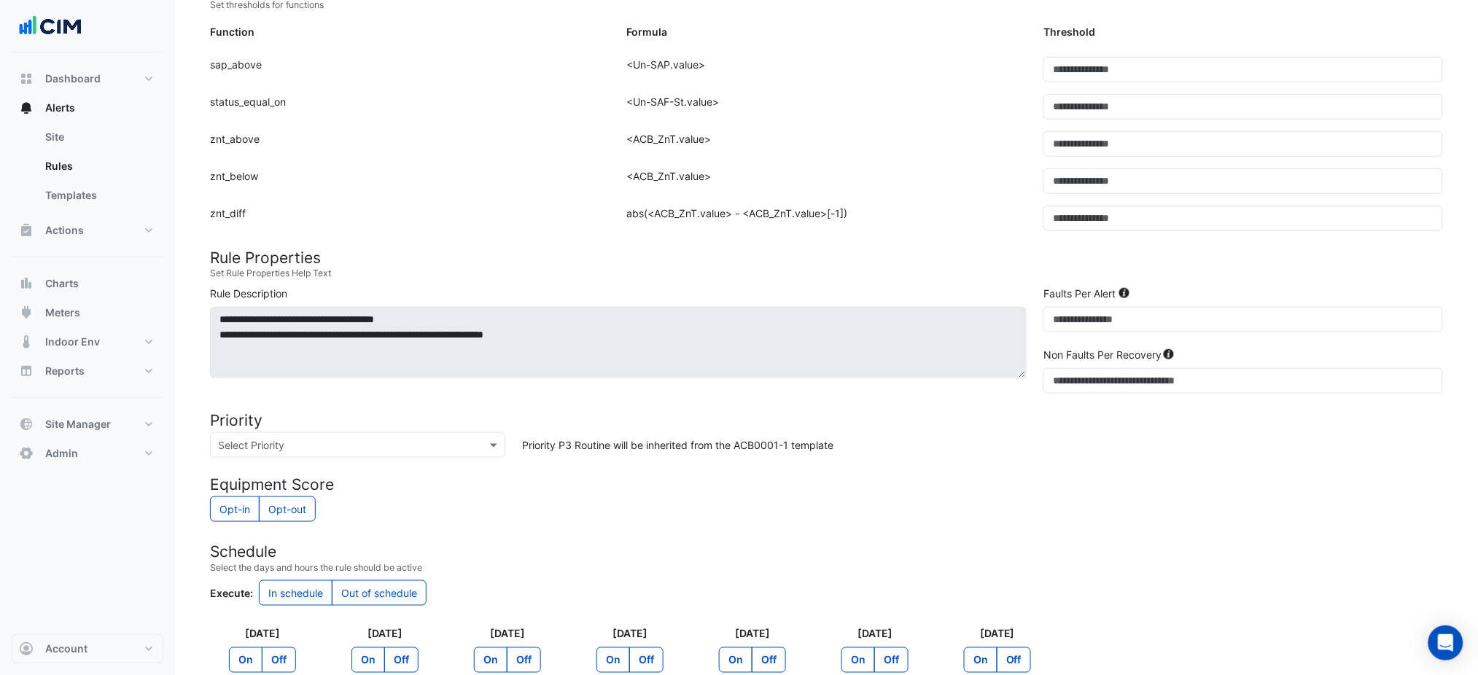
scroll to position [600, 0]
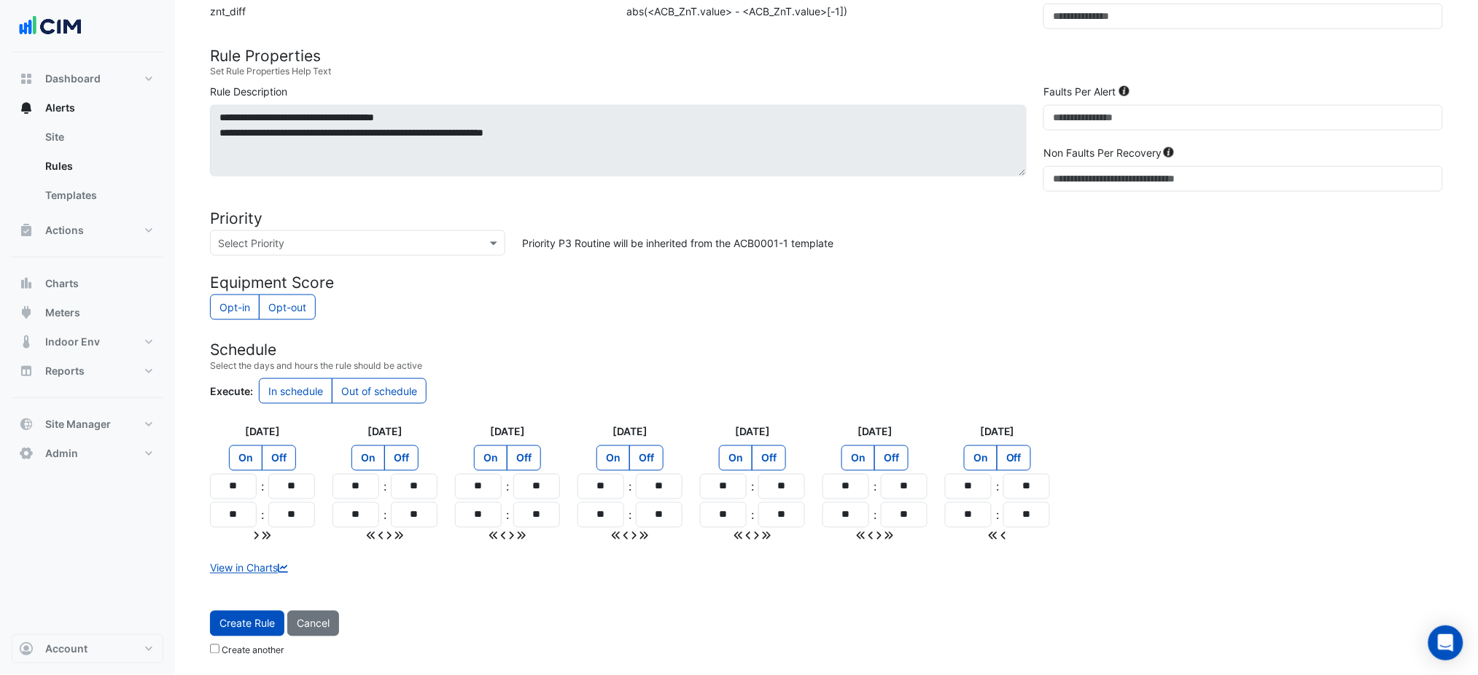
click at [239, 610] on form "Sensors Map sensors to concrete equipment properties Point Sensor Name Metadata…" at bounding box center [826, 105] width 1233 height 1117
drag, startPoint x: 243, startPoint y: 623, endPoint x: 247, endPoint y: 614, distance: 9.5
click at [244, 623] on span "Create Rule" at bounding box center [247, 624] width 55 height 12
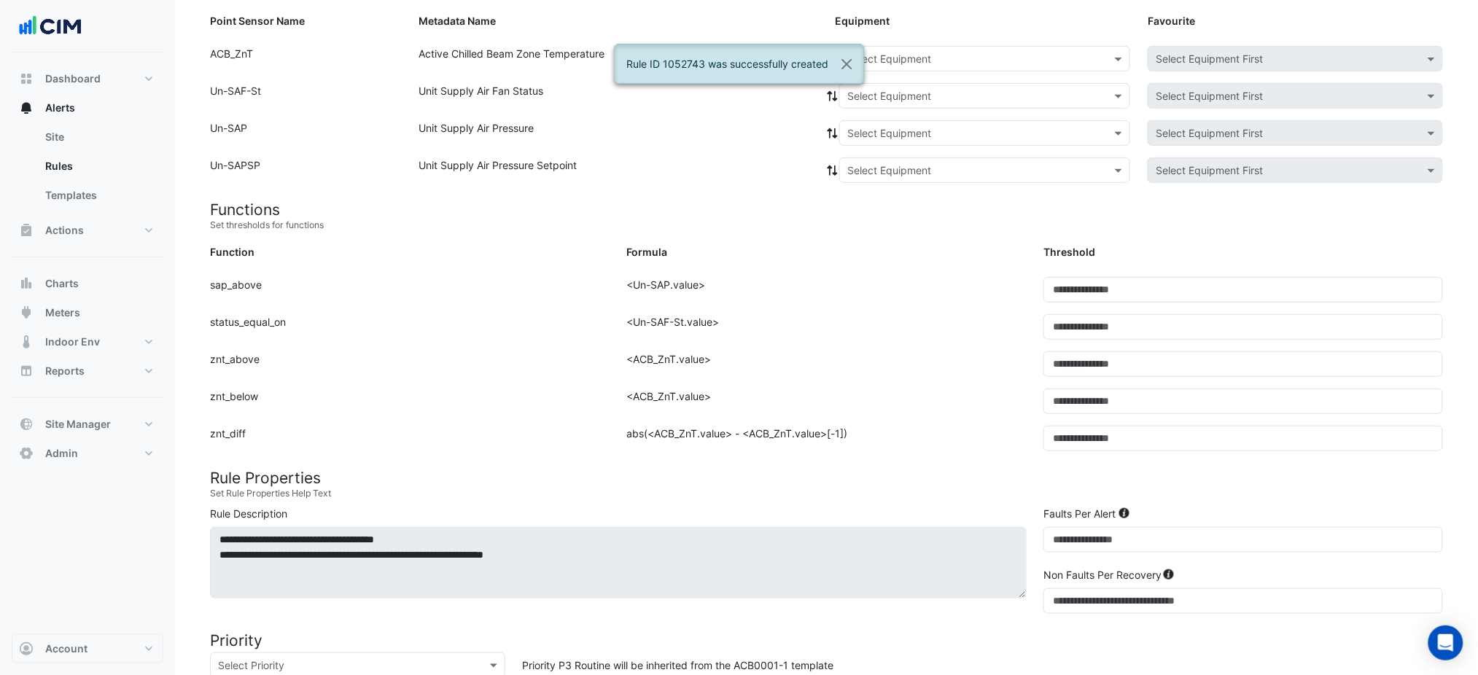
scroll to position [80, 0]
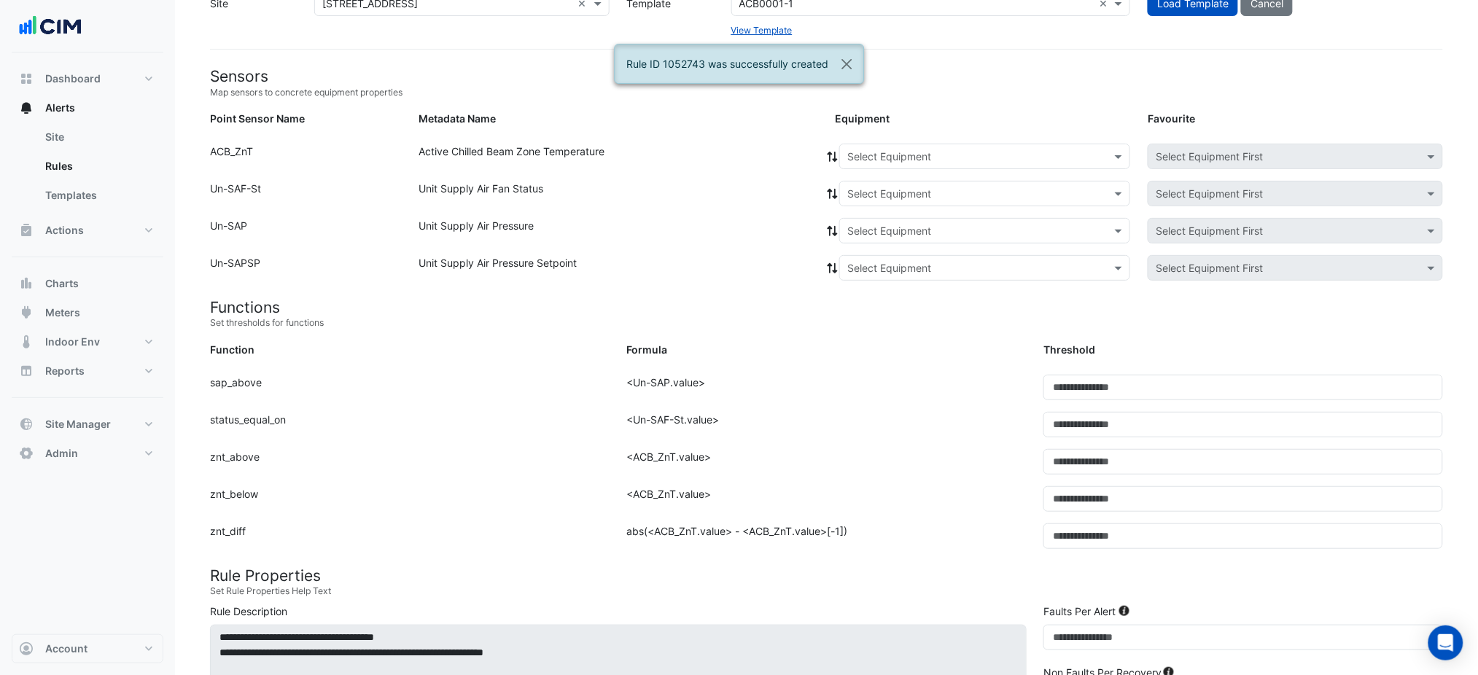
click at [895, 150] on input "text" at bounding box center [971, 157] width 246 height 15
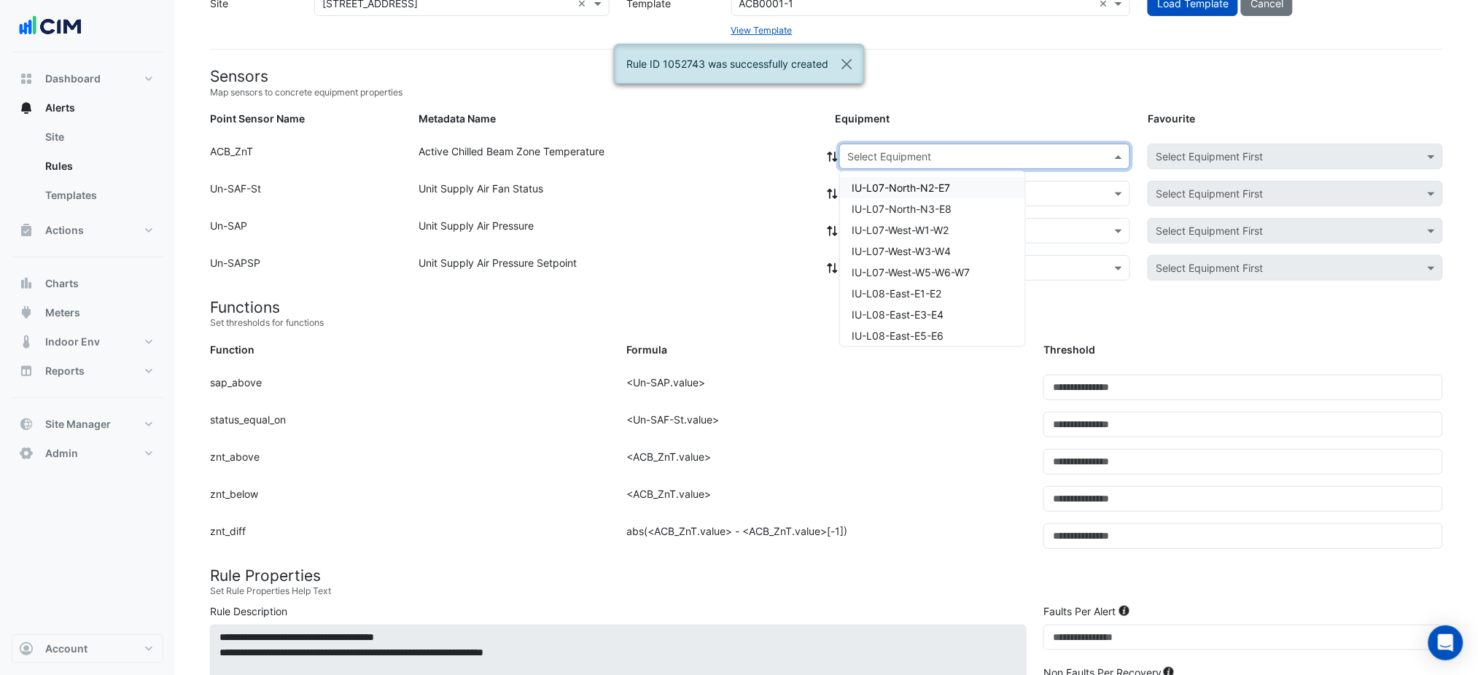
paste input "**********"
type input "**********"
click at [882, 179] on div "IU-L09-West-W3-W4" at bounding box center [923, 187] width 166 height 21
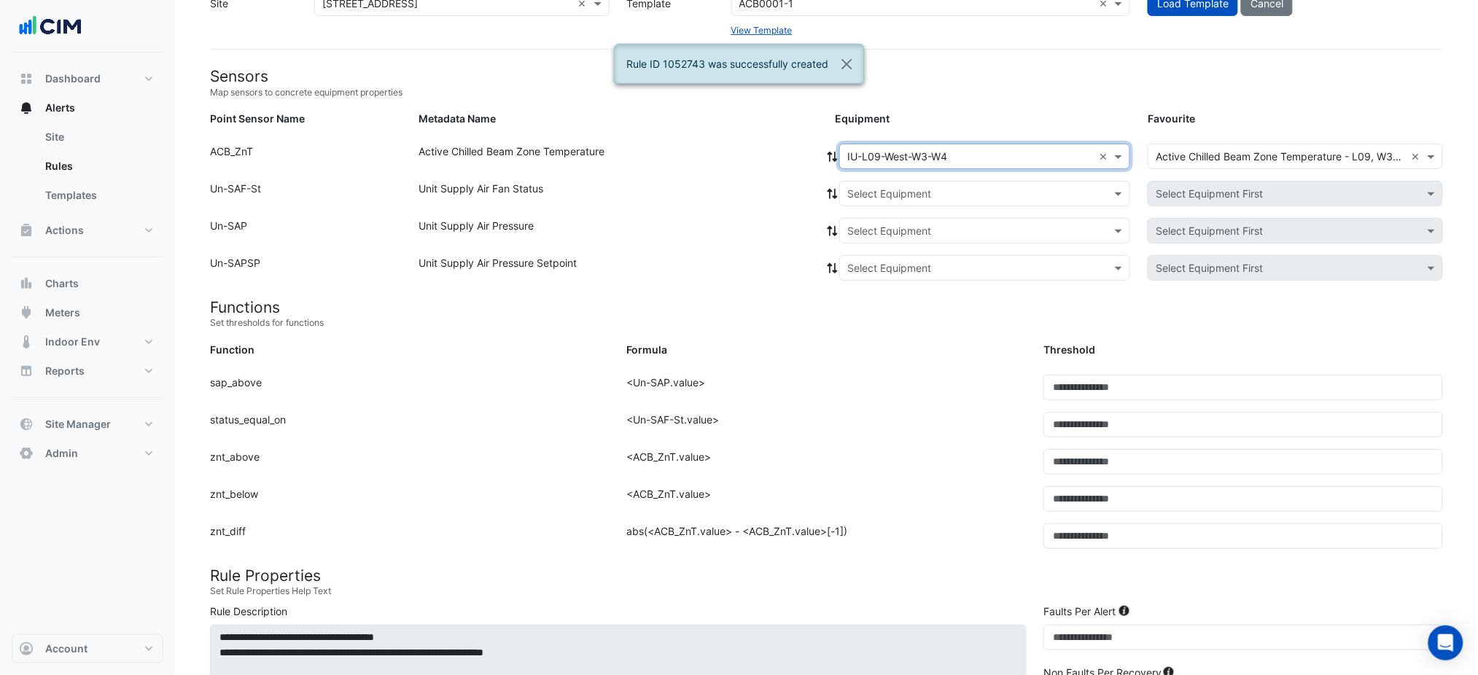
click at [872, 190] on input "text" at bounding box center [971, 194] width 246 height 15
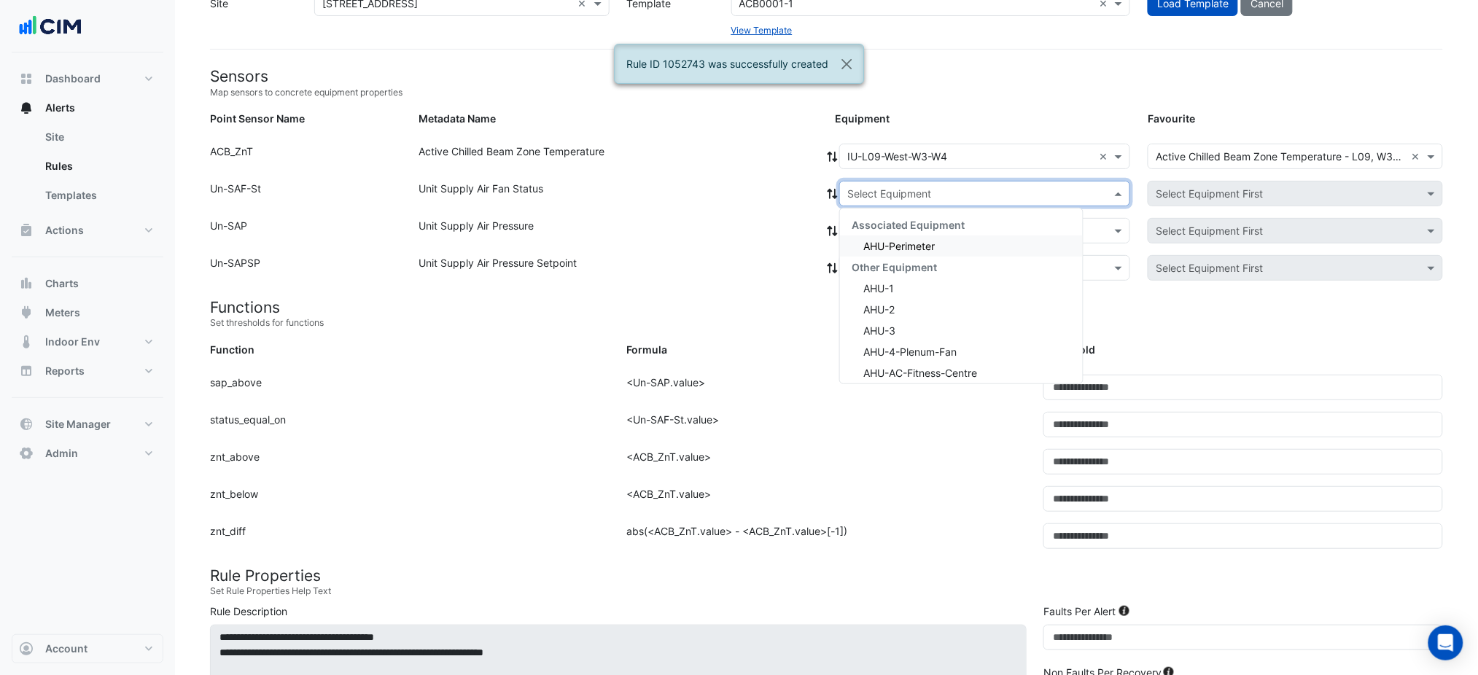
click at [869, 226] on span "Associated Equipment" at bounding box center [908, 225] width 113 height 12
click at [873, 240] on span "AHU-Perimeter" at bounding box center [899, 246] width 71 height 12
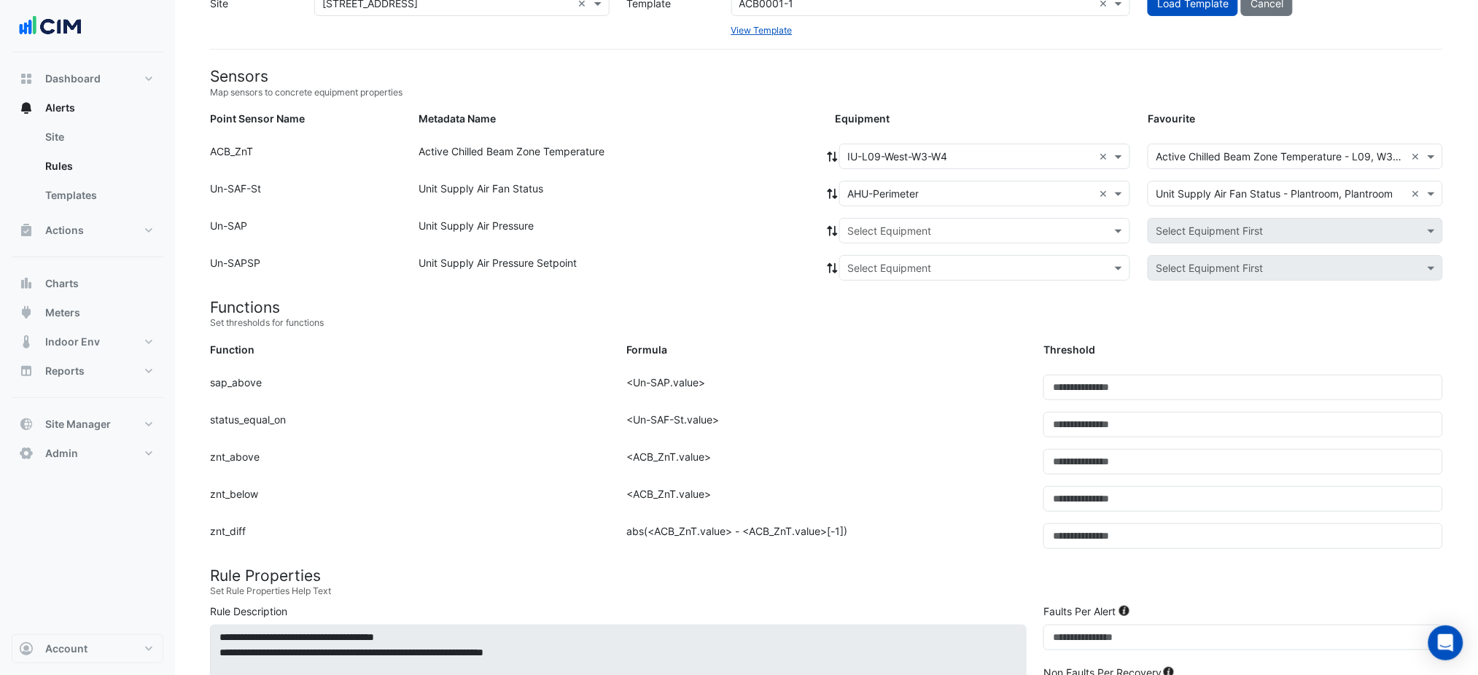
click at [831, 196] on icon at bounding box center [832, 194] width 13 height 10
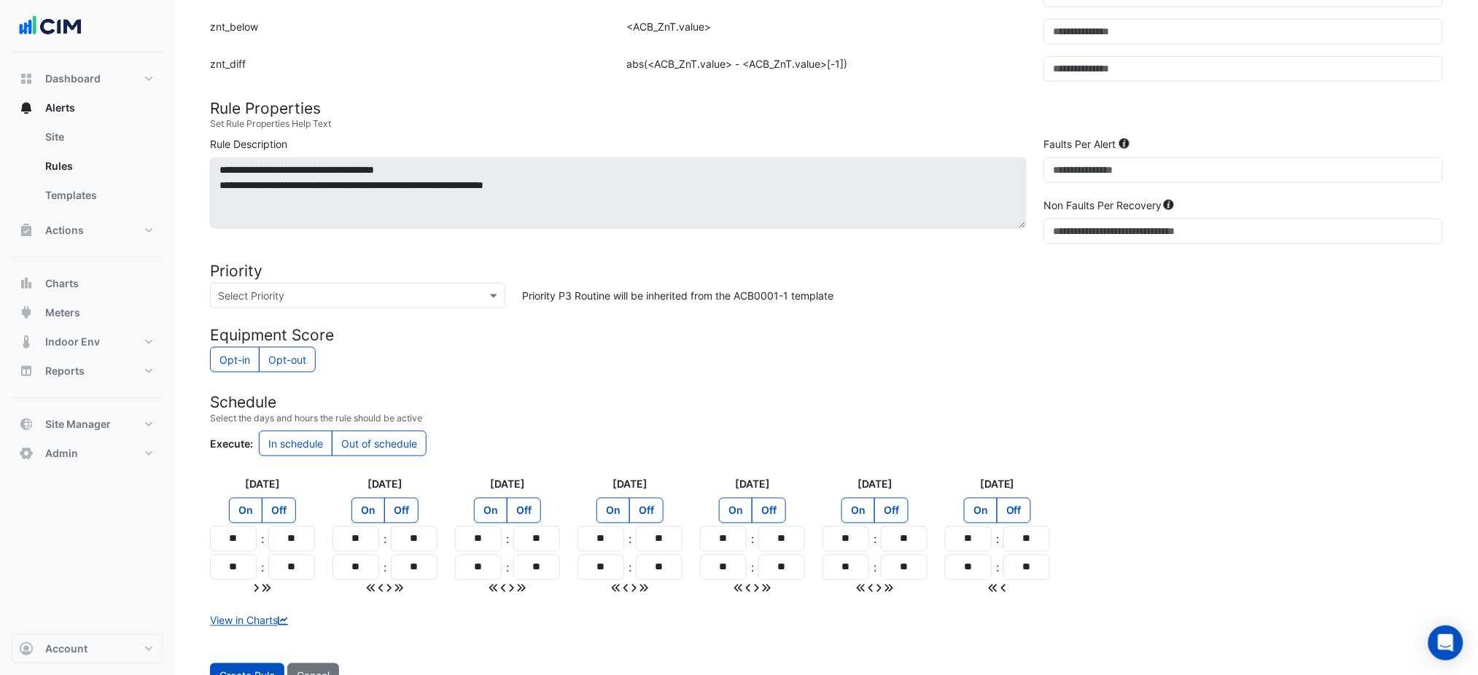
scroll to position [600, 0]
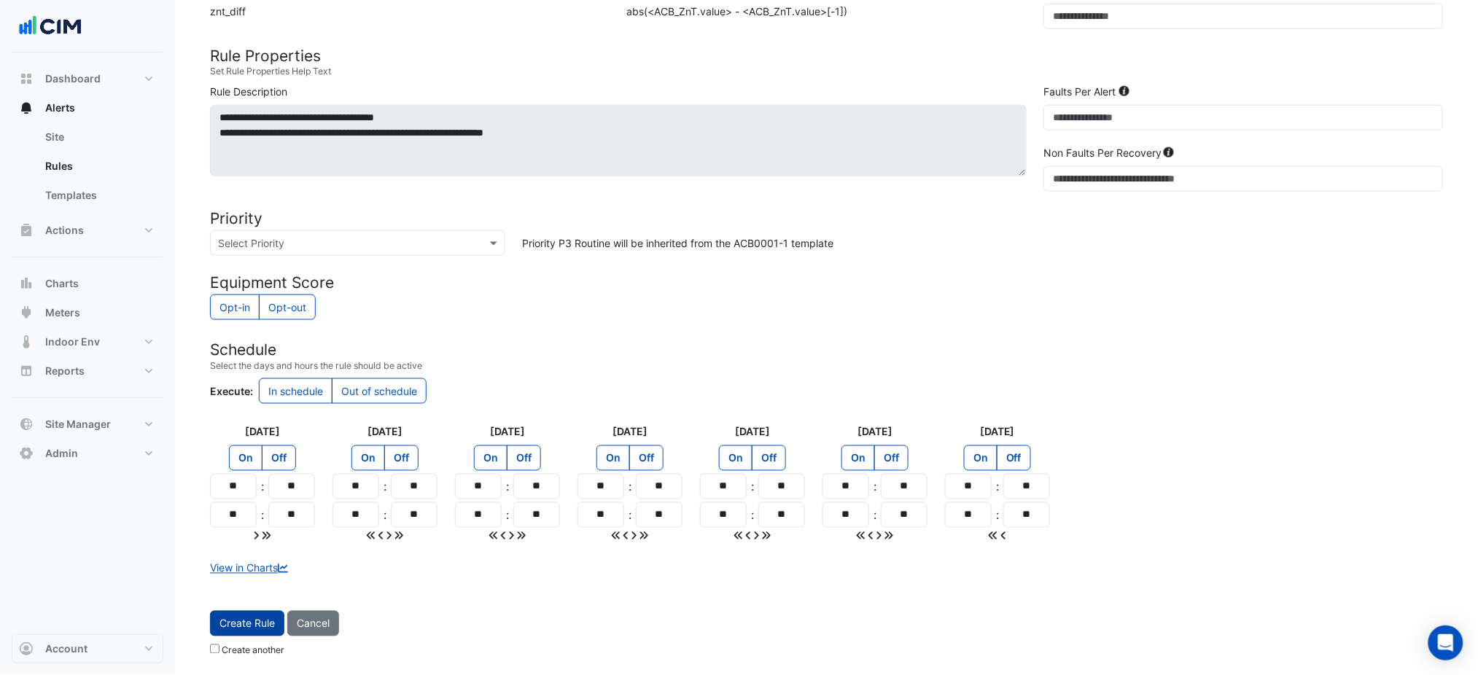
click at [257, 613] on button "Create Rule" at bounding box center [247, 624] width 74 height 26
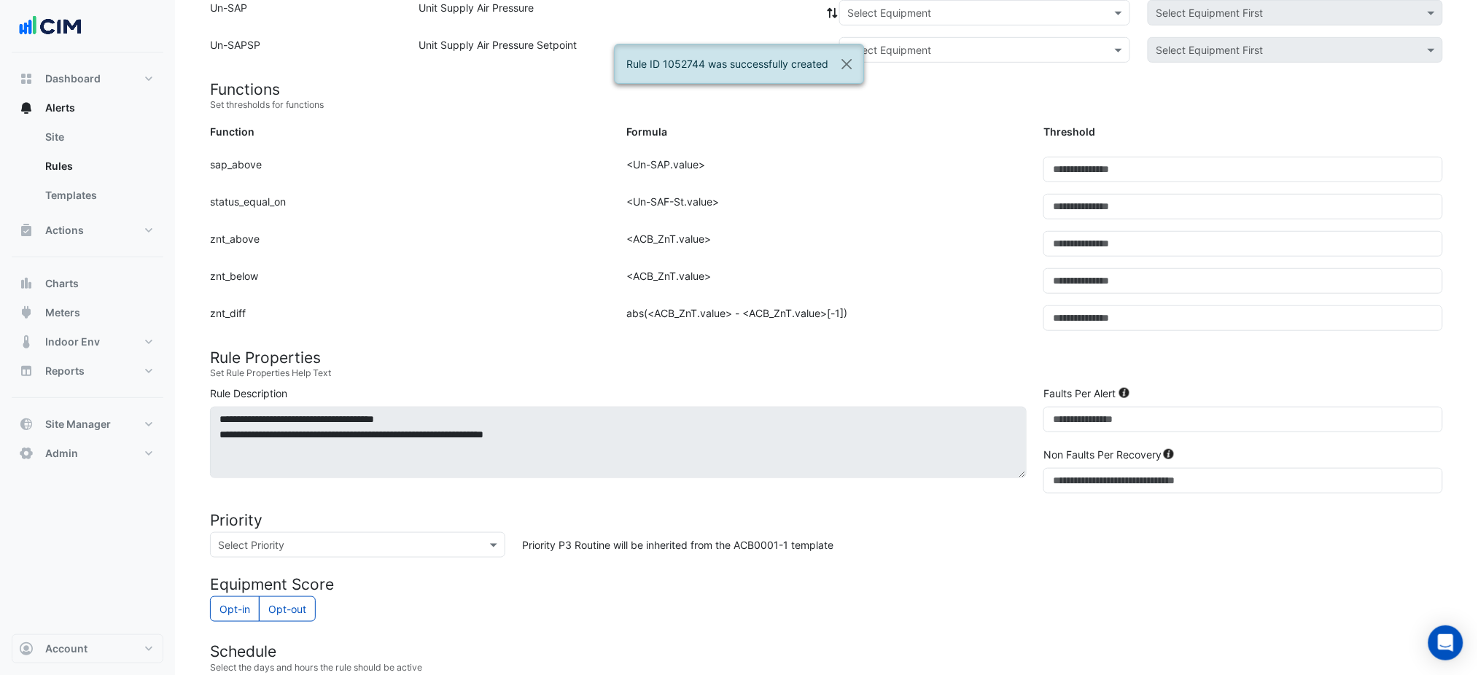
scroll to position [177, 0]
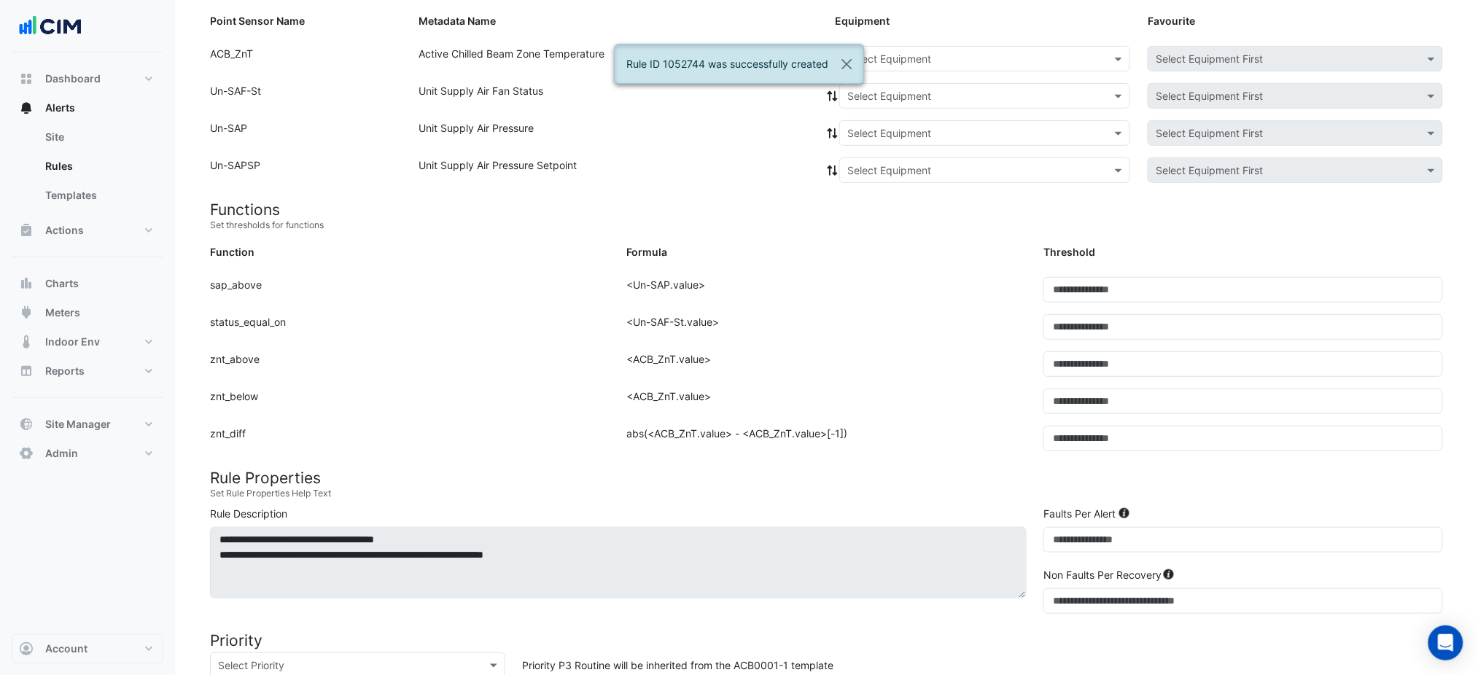
drag, startPoint x: 931, startPoint y: 62, endPoint x: 920, endPoint y: 62, distance: 11.7
click at [931, 61] on input "text" at bounding box center [971, 59] width 246 height 15
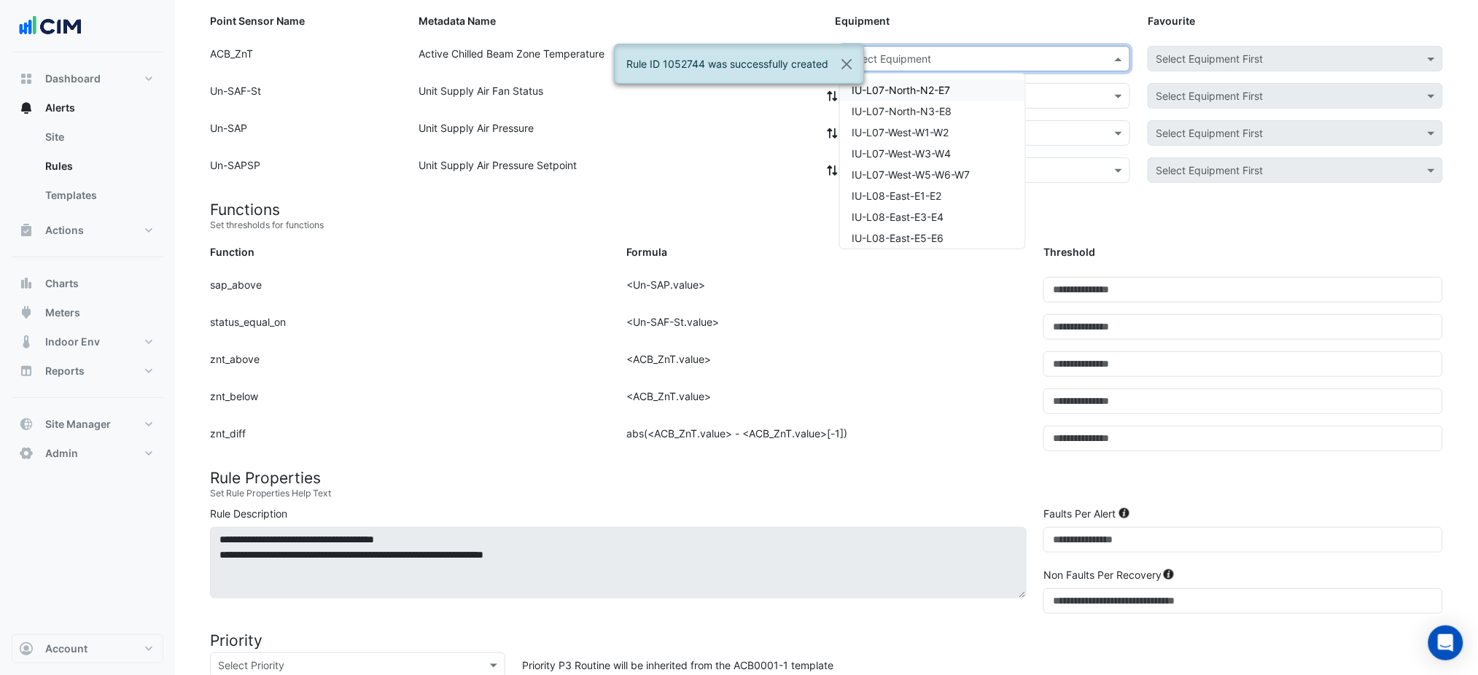
paste input "**********"
type input "**********"
click at [926, 89] on span "IU-L09-West-W5-W6-W7" at bounding box center [911, 90] width 119 height 12
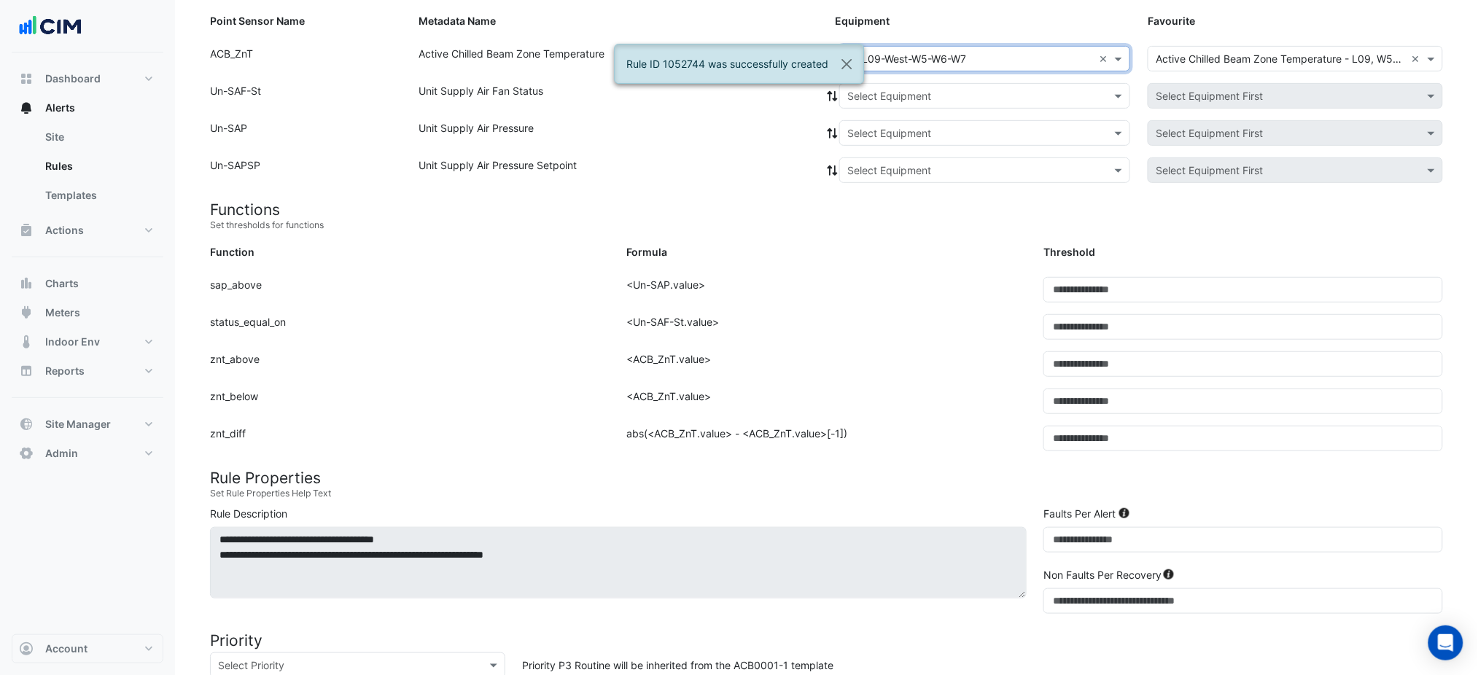
click at [914, 100] on input "text" at bounding box center [971, 96] width 246 height 15
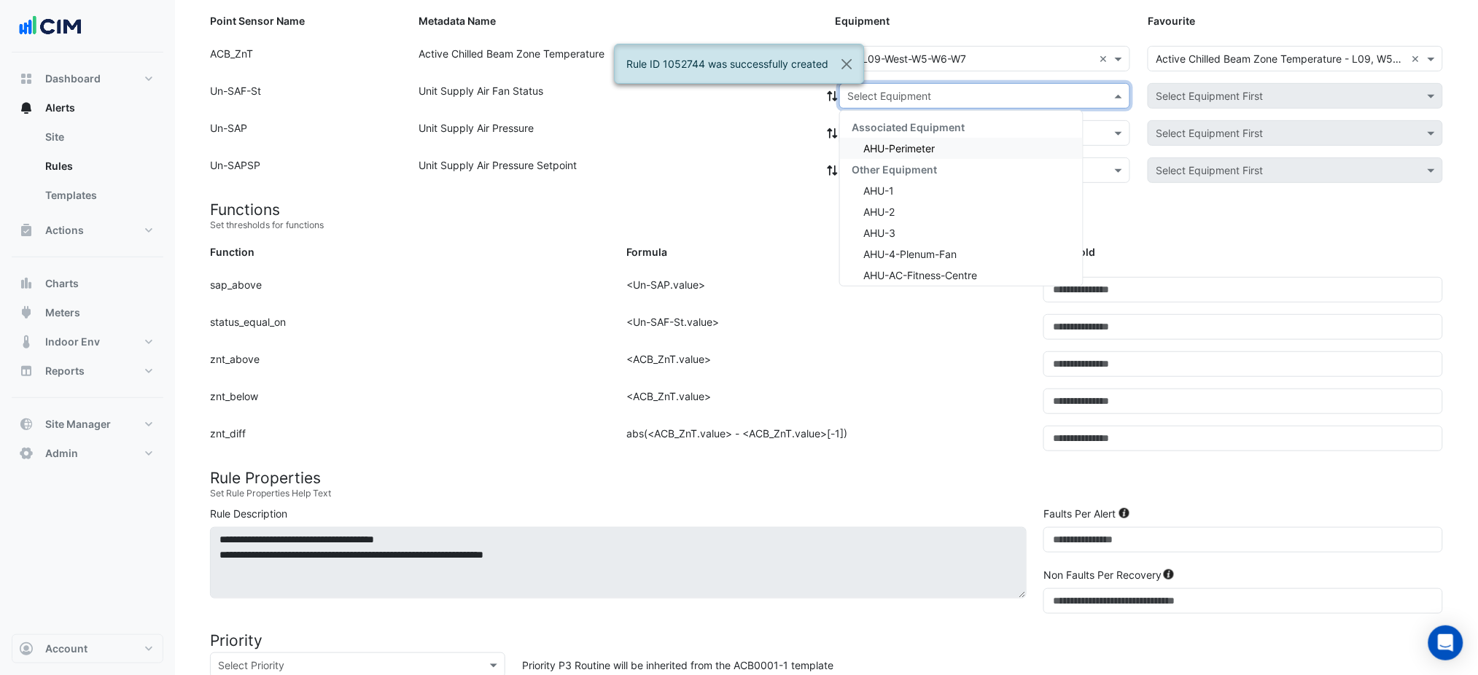
click at [872, 139] on div "AHU-Perimeter" at bounding box center [961, 148] width 243 height 21
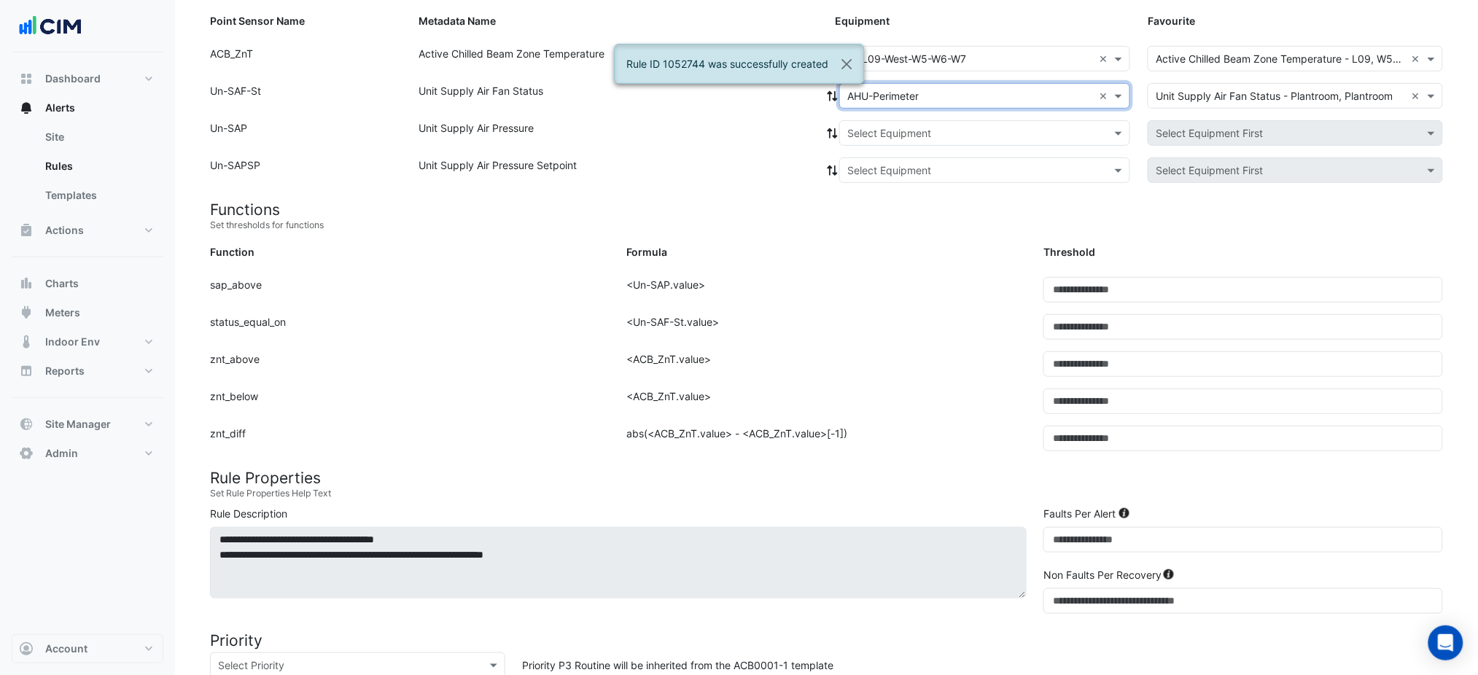
click at [813, 87] on div "Rule ID 1052744 was successfully created" at bounding box center [739, 70] width 250 height 52
click at [826, 88] on div "Rule ID 1052744 was successfully created" at bounding box center [739, 70] width 250 height 52
click at [827, 89] on div "Rule ID 1052744 was successfully created" at bounding box center [739, 70] width 250 height 52
click at [830, 91] on div "Rule ID 1052744 was successfully created" at bounding box center [739, 70] width 250 height 52
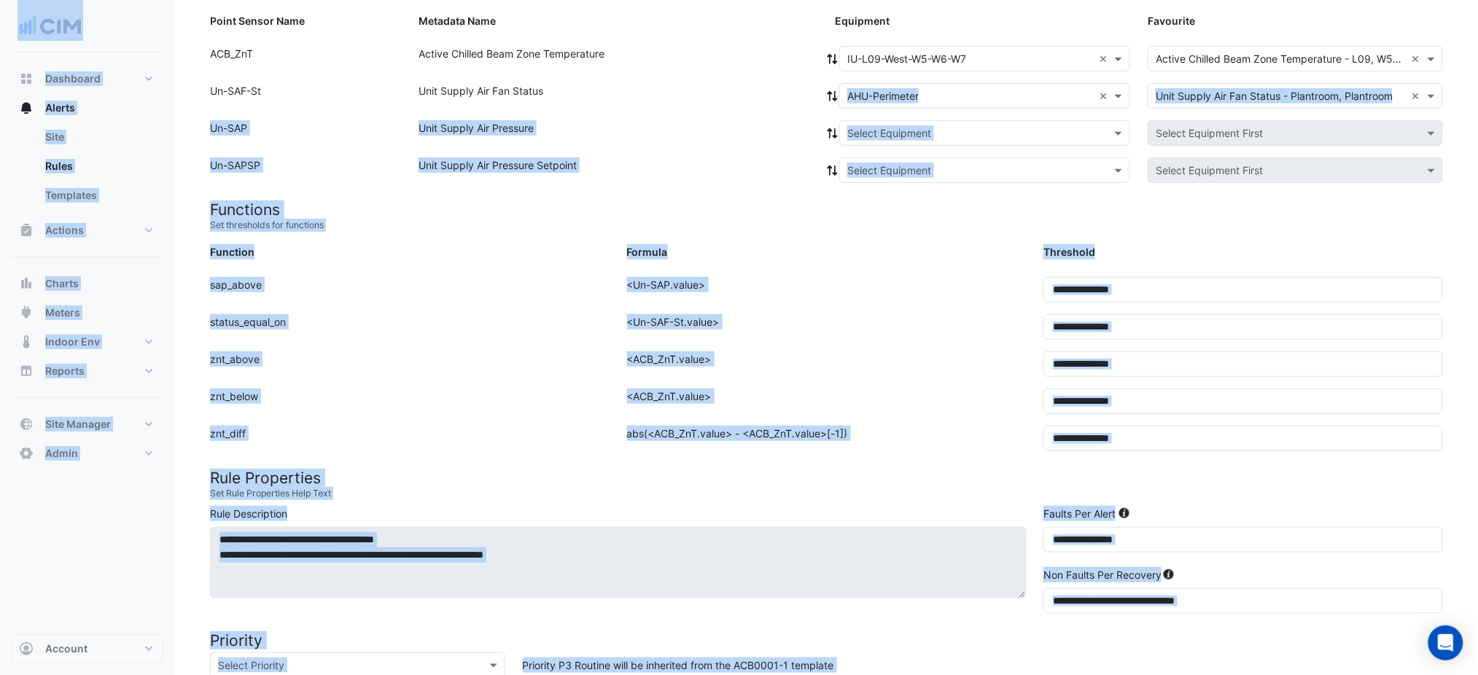
click at [837, 88] on app-root "Create rule Site × 167 Macquarie St × Template ACB0001-1 × View Template Load T…" at bounding box center [739, 460] width 1478 height 1275
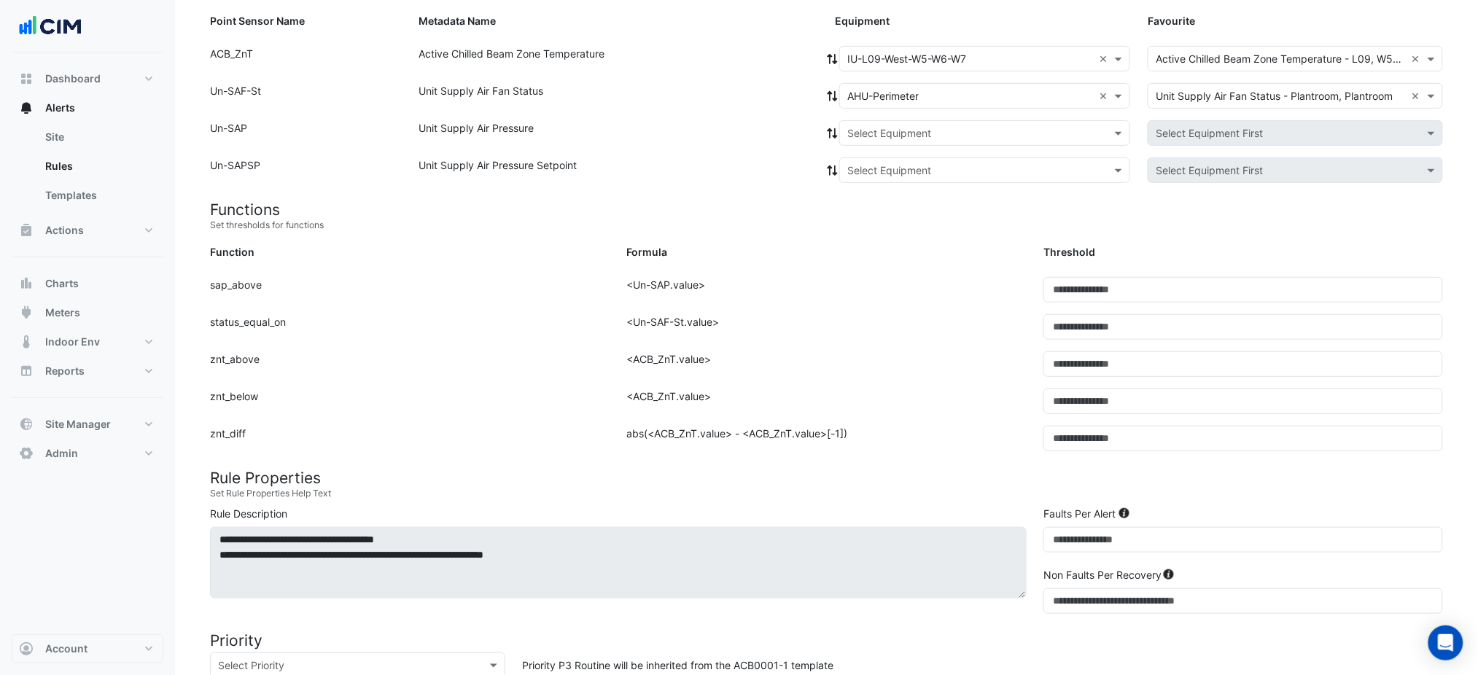
click at [834, 87] on div at bounding box center [832, 96] width 13 height 26
click at [825, 95] on div "Point Sensor Name: Un-SAF-St Metadata Name: Unit Supply Air Fan Status Equipmen…" at bounding box center [826, 101] width 1251 height 37
click at [830, 98] on icon at bounding box center [832, 96] width 13 height 10
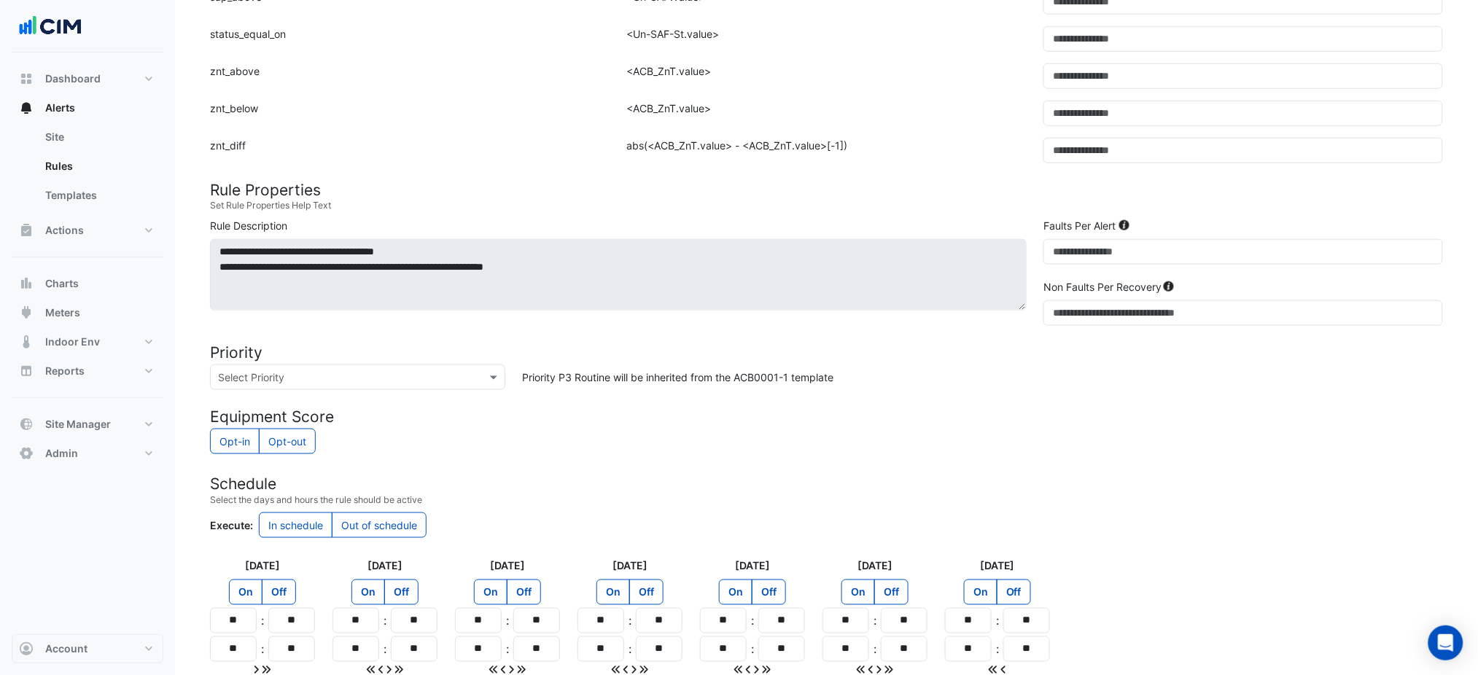
scroll to position [600, 0]
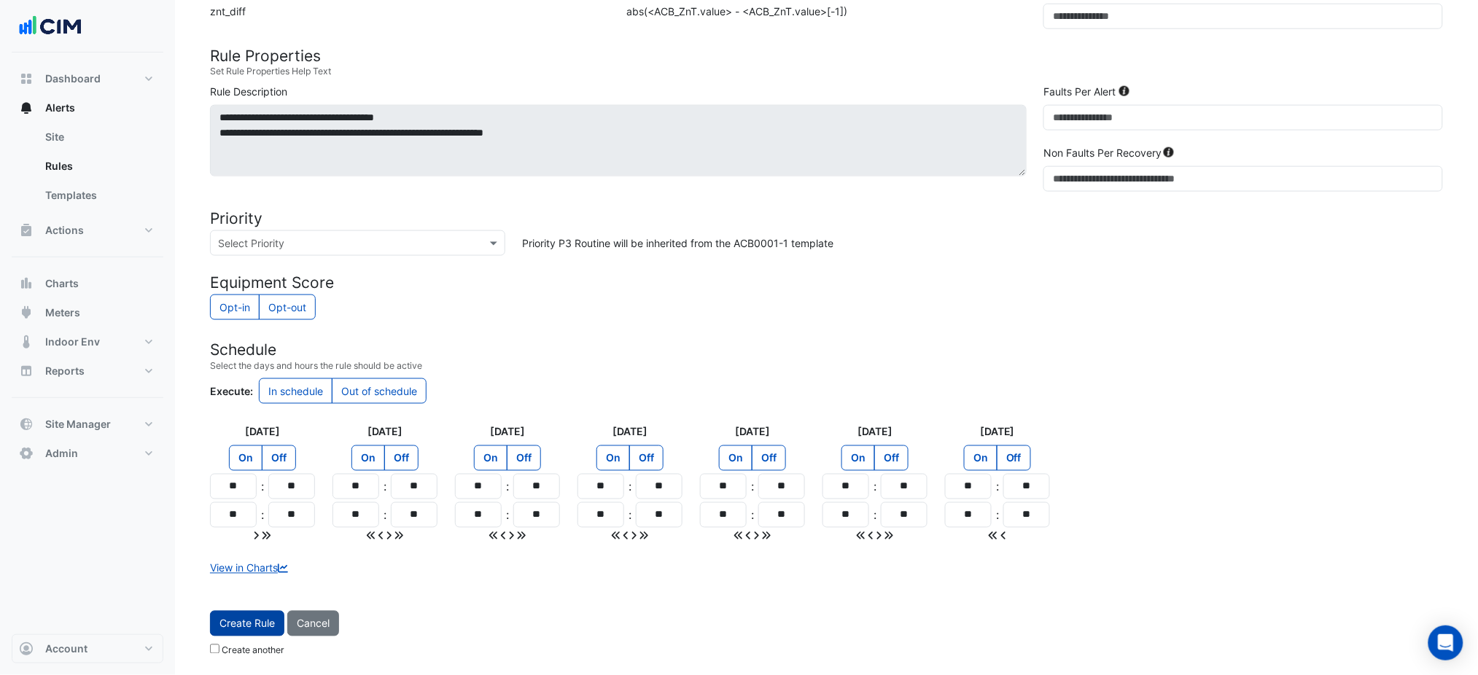
click at [250, 615] on button "Create Rule" at bounding box center [247, 624] width 74 height 26
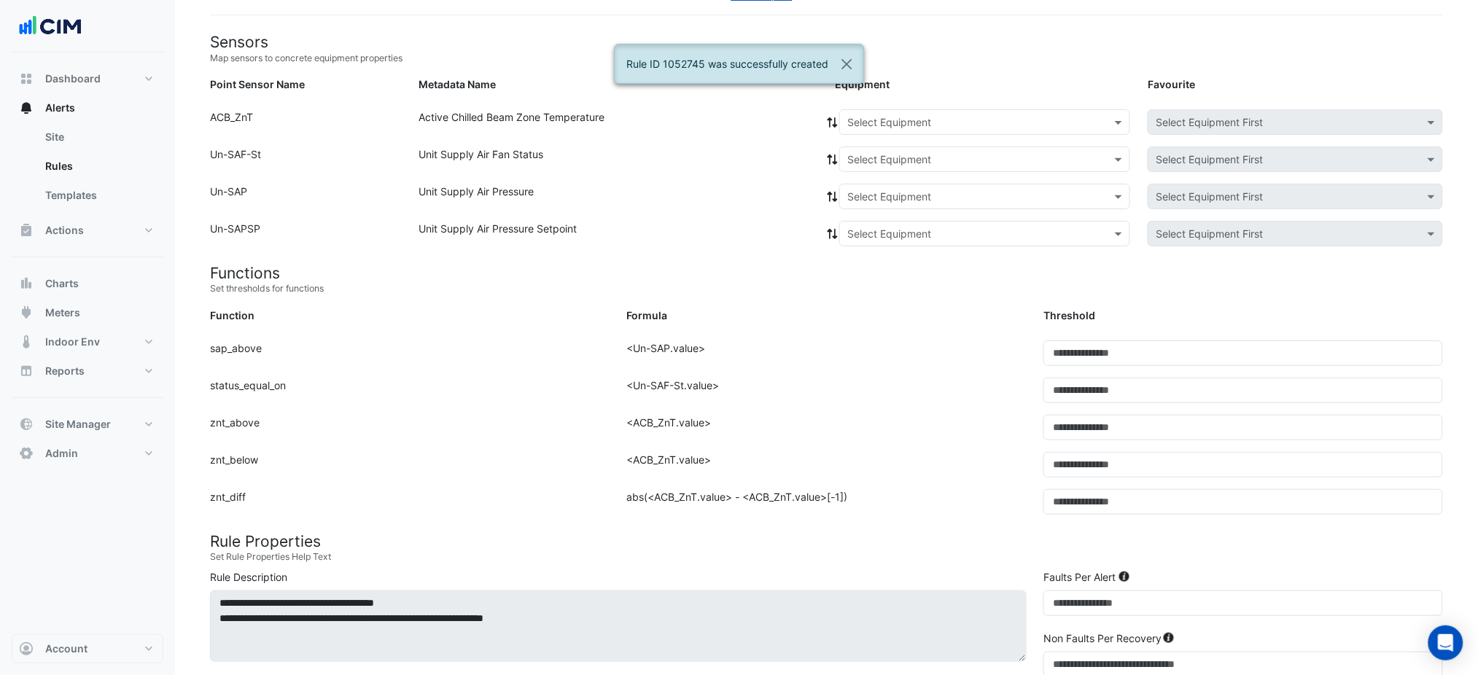
scroll to position [80, 0]
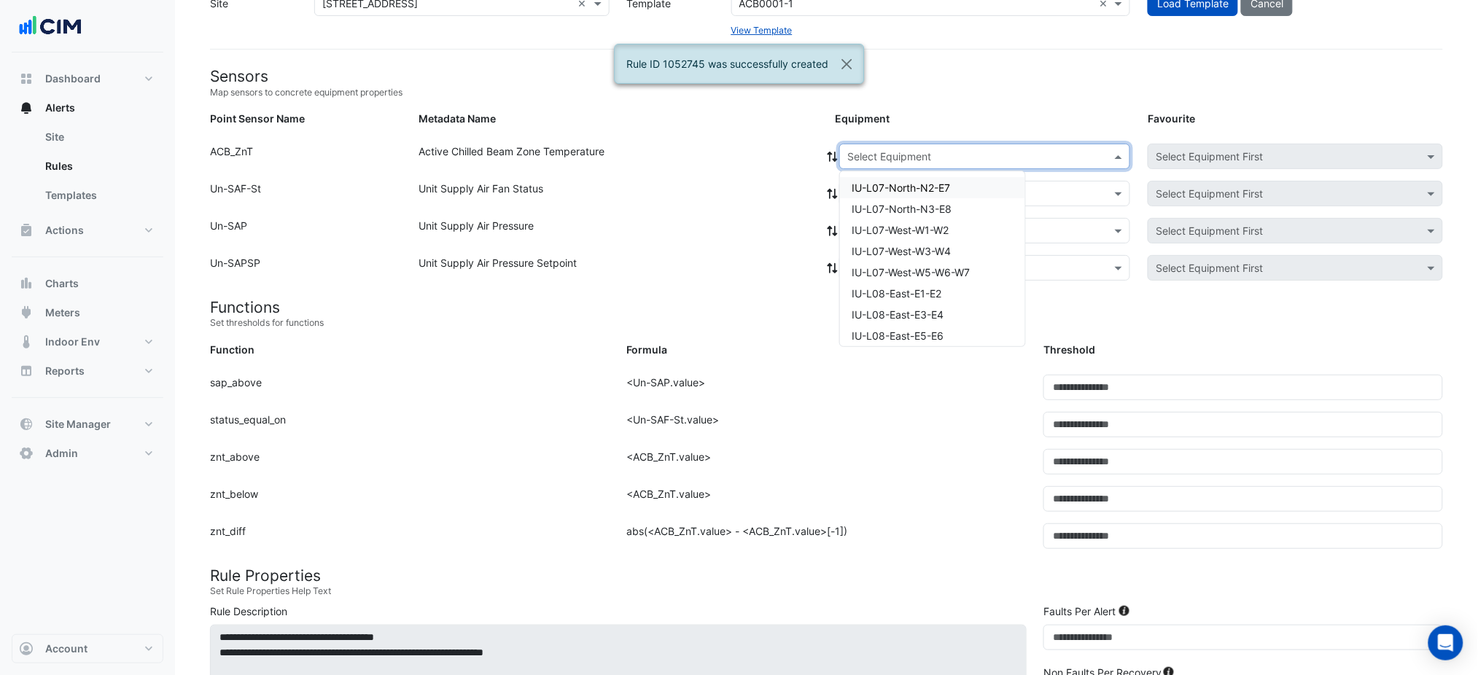
click at [862, 161] on input "text" at bounding box center [971, 157] width 246 height 15
paste input "**********"
type input "**********"
click at [879, 191] on span "IU-L10-East-E1-E2" at bounding box center [896, 188] width 88 height 12
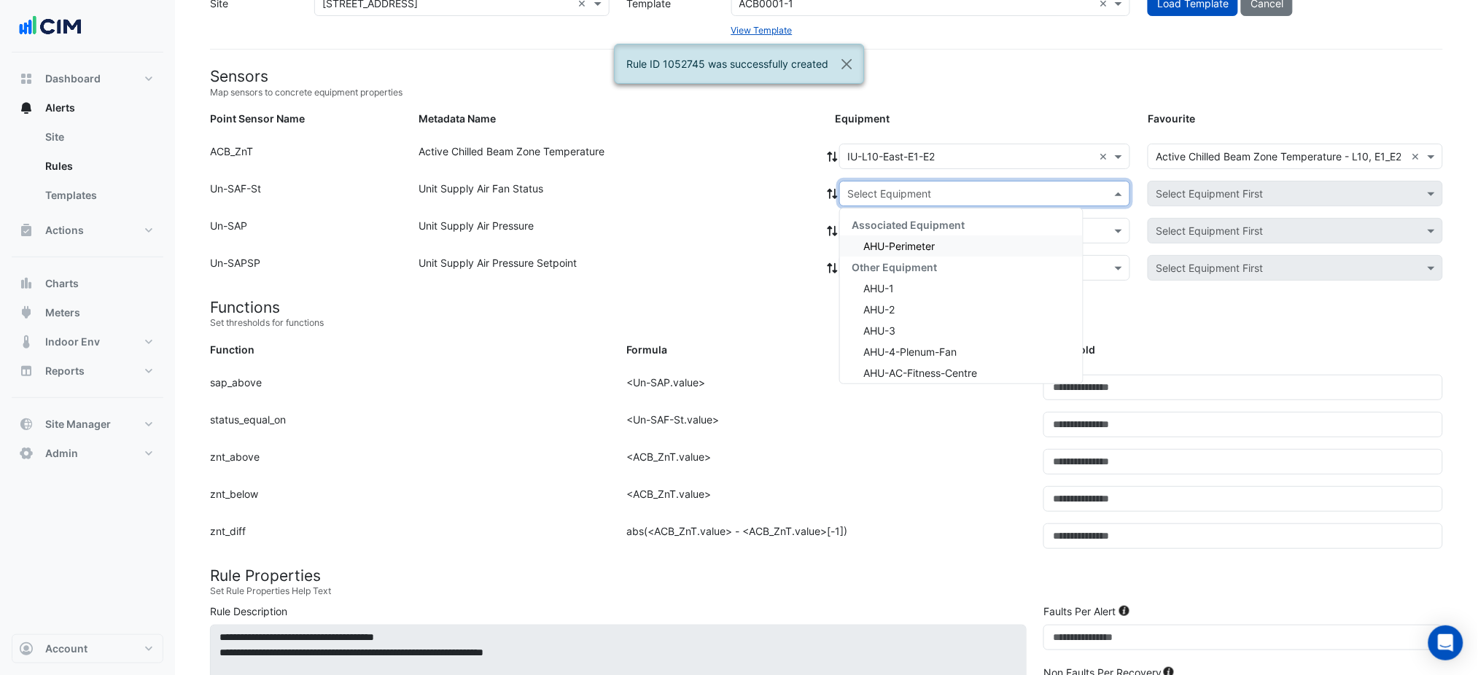
click at [878, 192] on input "text" at bounding box center [971, 194] width 246 height 15
click at [870, 231] on div "Associated Equipment" at bounding box center [961, 224] width 243 height 21
click at [870, 241] on span "AHU-Perimeter" at bounding box center [899, 246] width 71 height 12
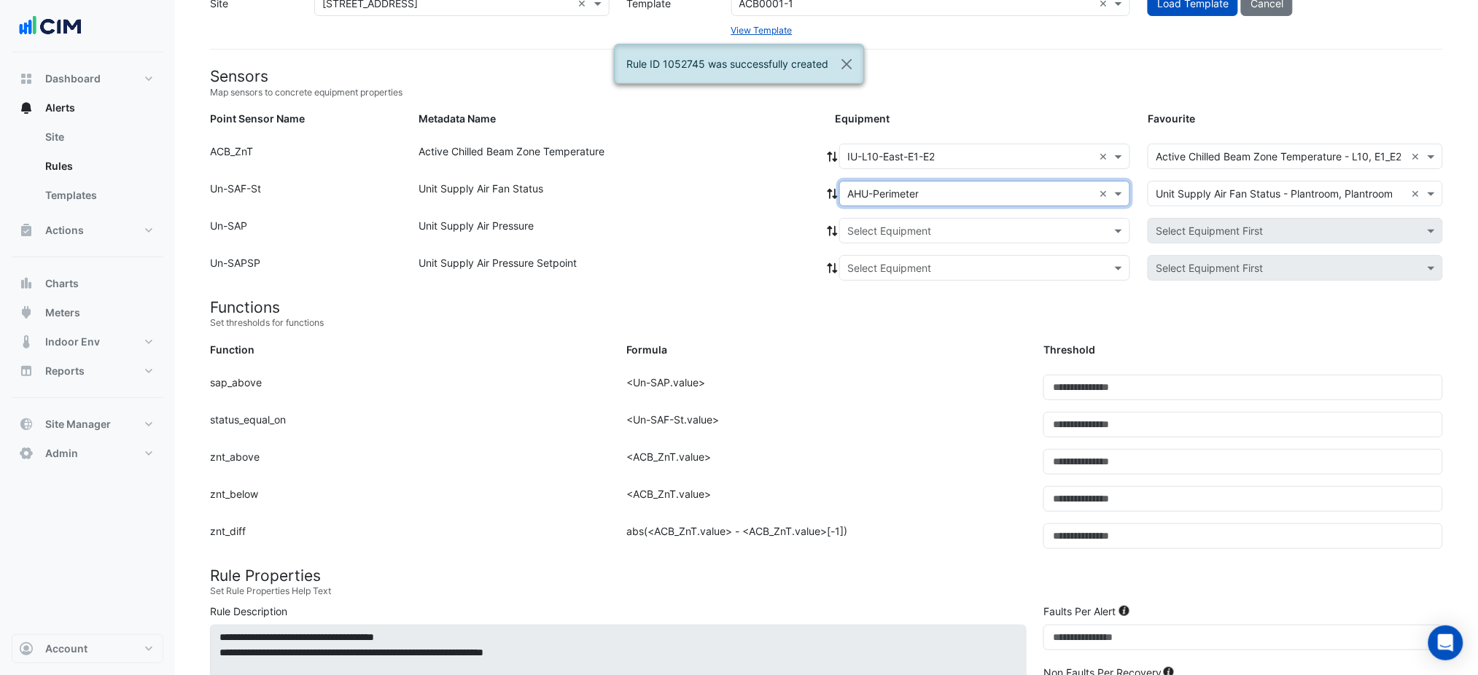
click at [843, 196] on div at bounding box center [985, 193] width 290 height 17
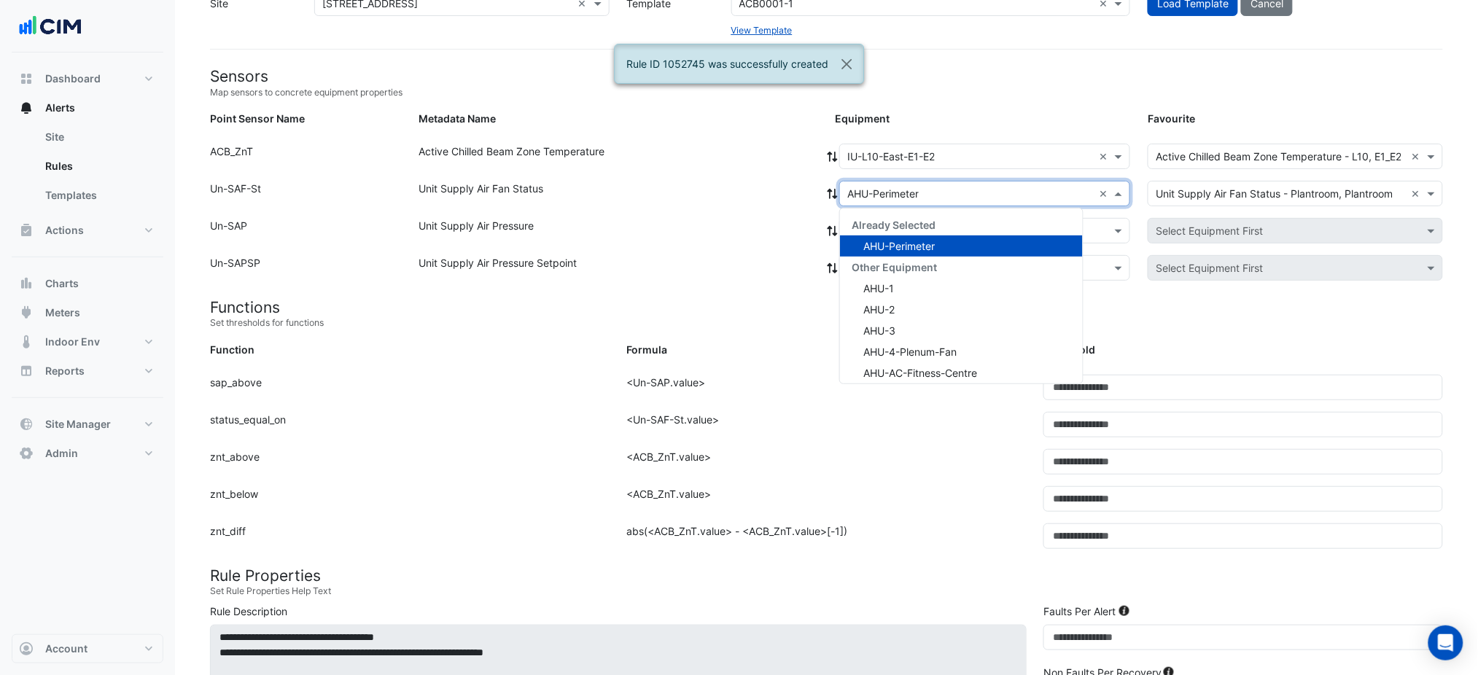
click at [833, 193] on icon at bounding box center [832, 194] width 13 height 10
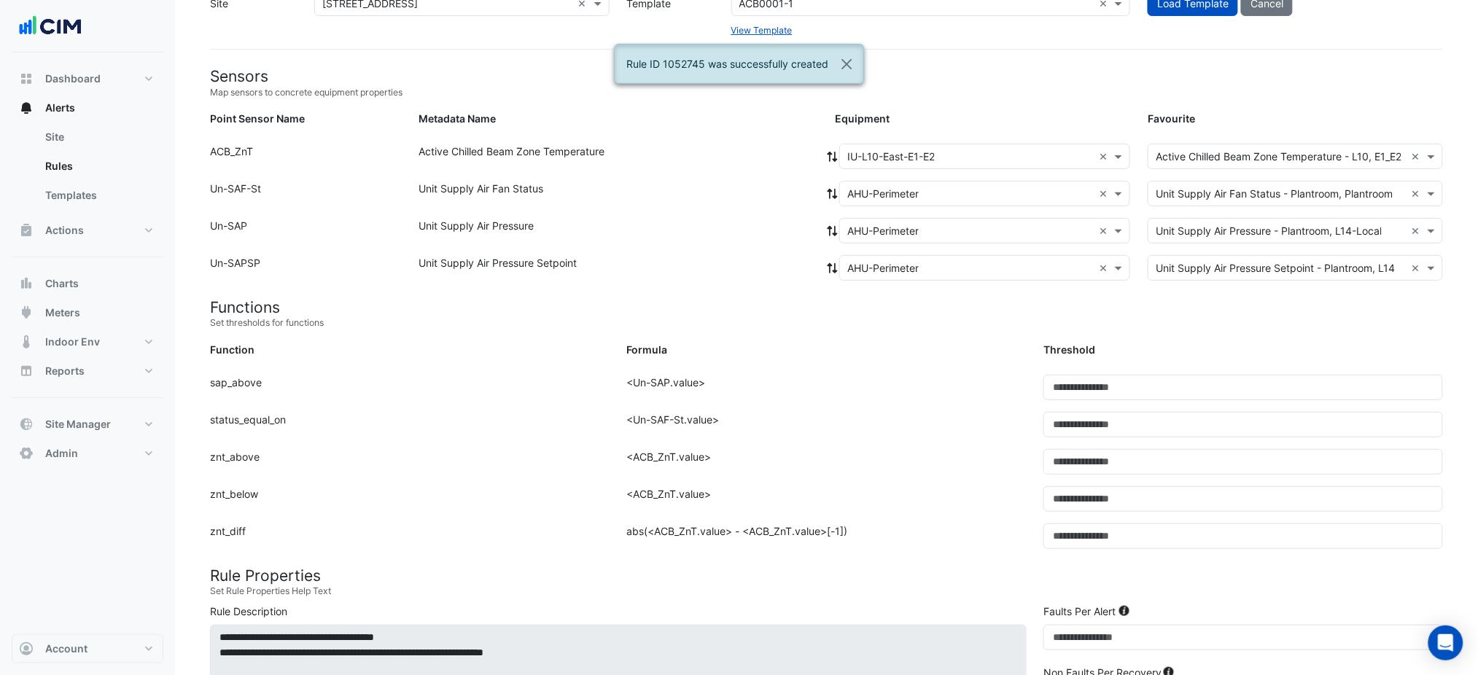
click at [831, 193] on icon at bounding box center [833, 194] width 10 height 10
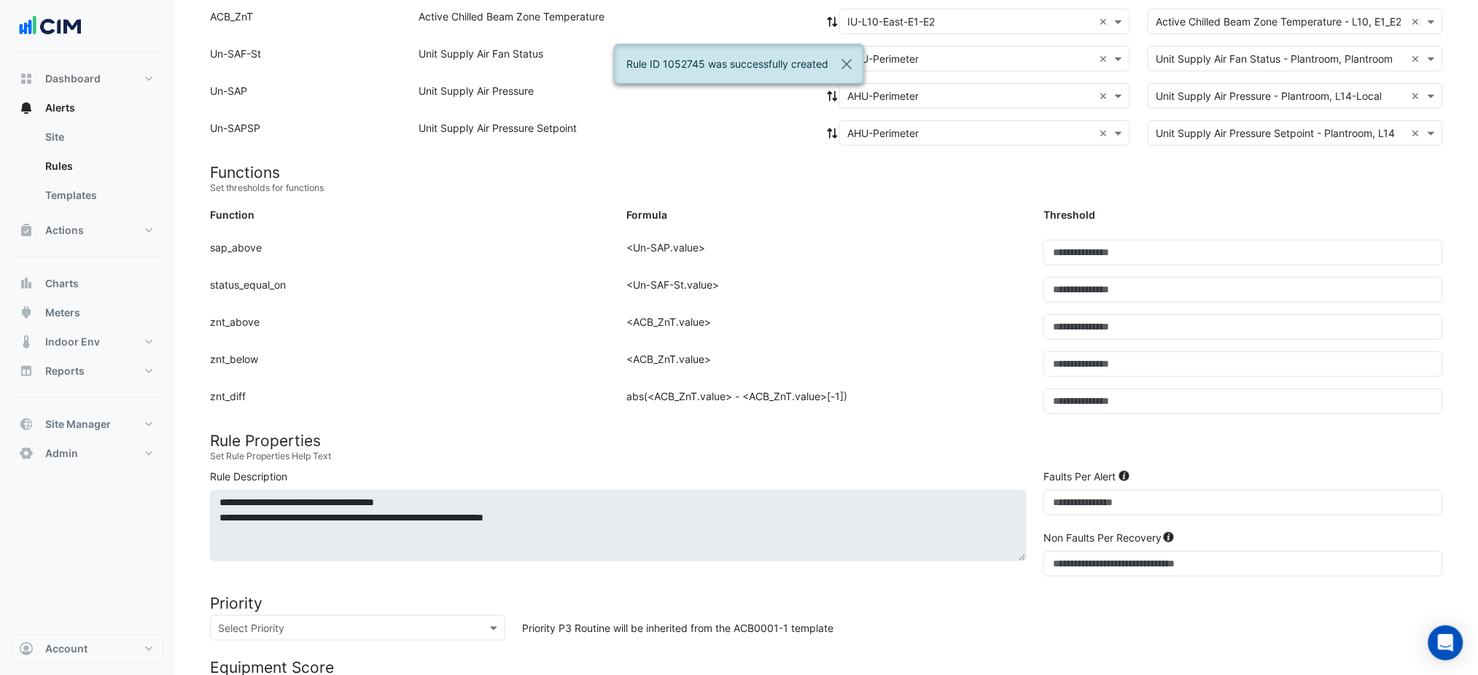
scroll to position [566, 0]
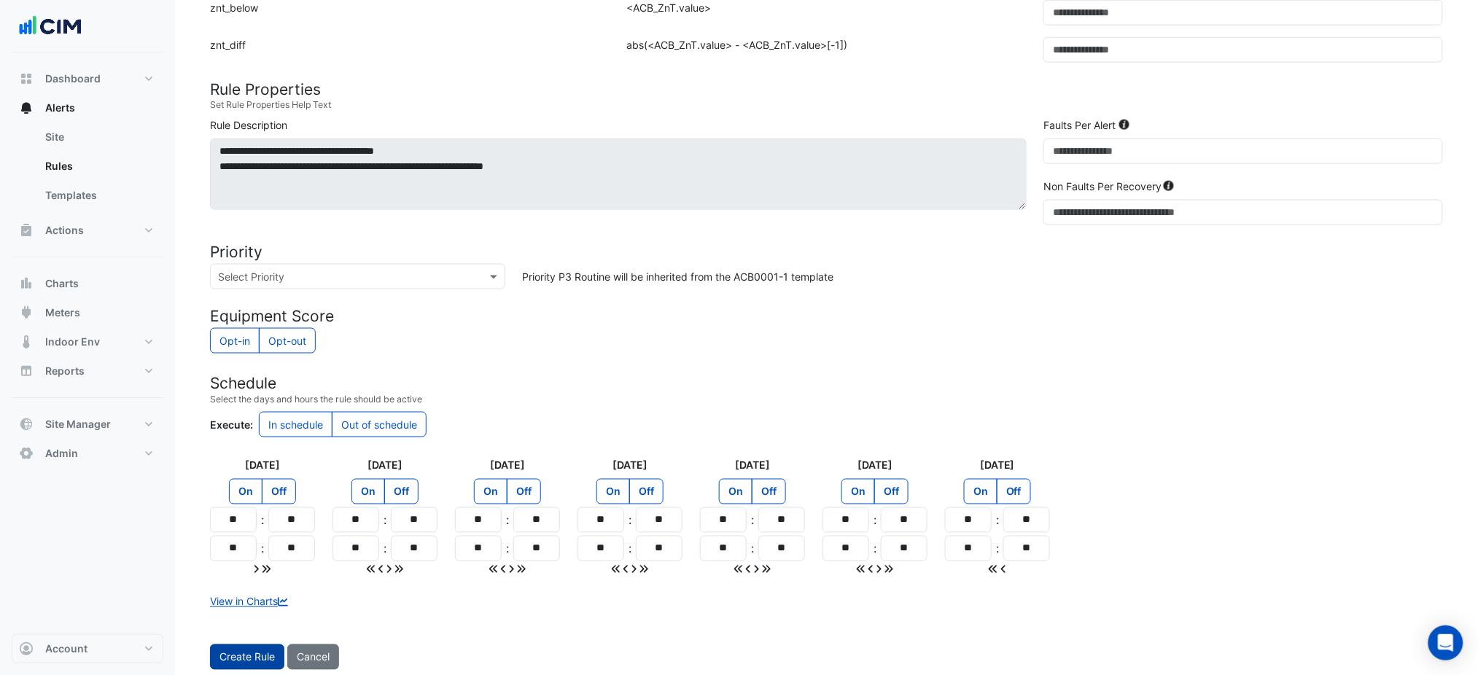
drag, startPoint x: 252, startPoint y: 635, endPoint x: 248, endPoint y: 647, distance: 12.2
click at [251, 636] on form "Sensors Map sensors to concrete equipment properties Point Sensor Name Metadata…" at bounding box center [826, 139] width 1233 height 1117
click at [247, 648] on button "Create Rule" at bounding box center [247, 658] width 74 height 26
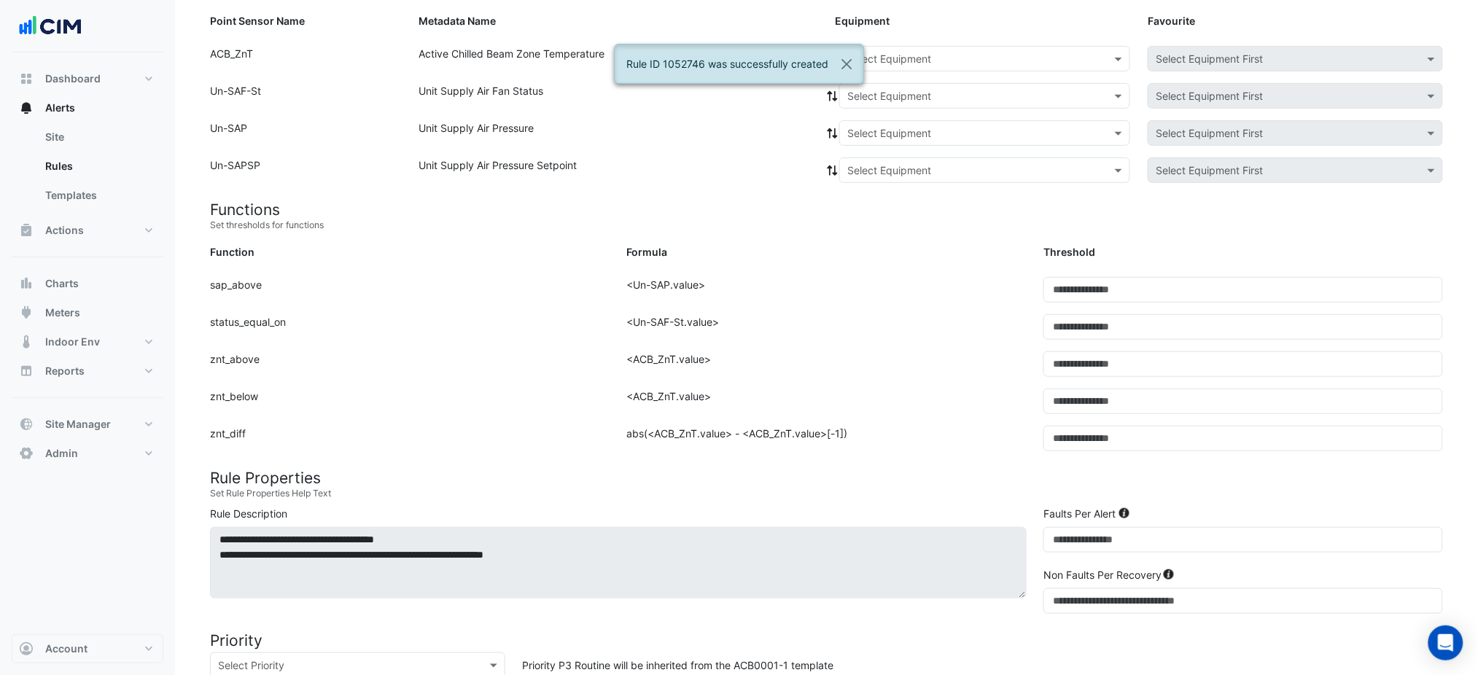
scroll to position [80, 0]
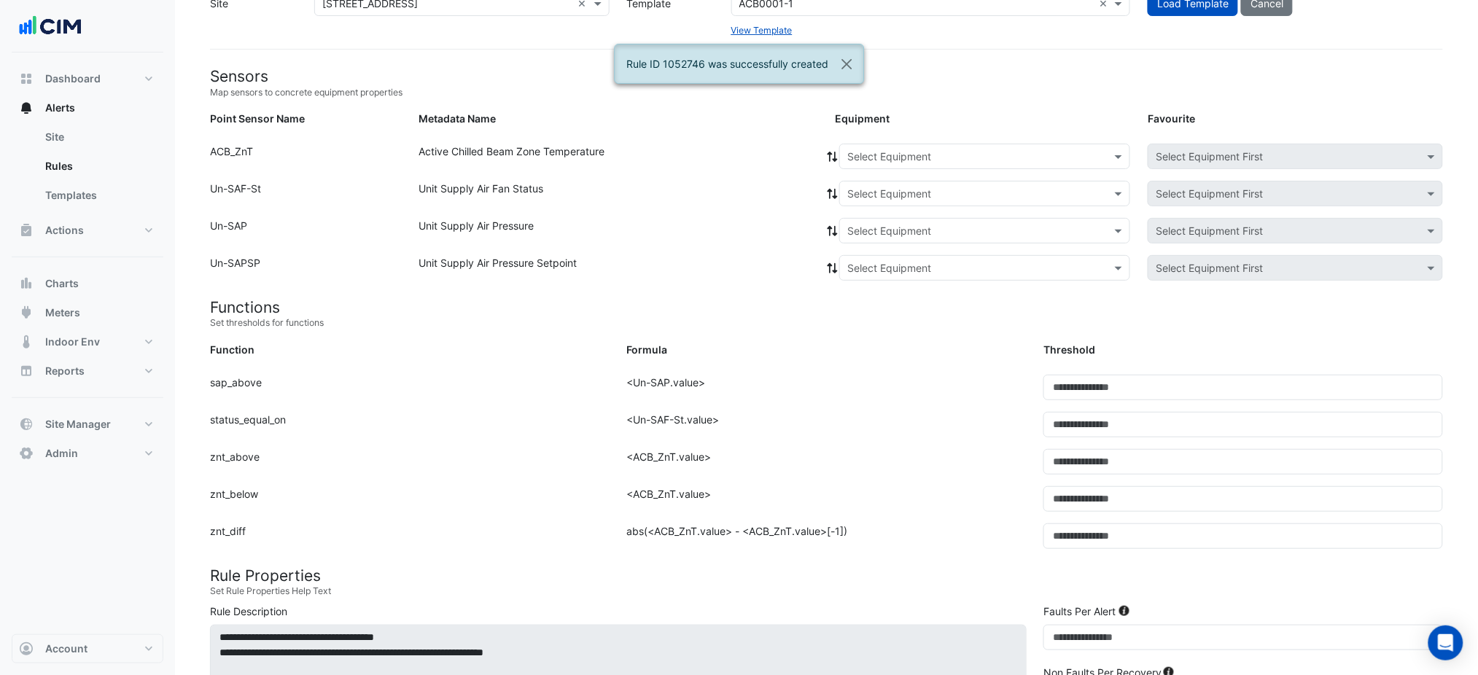
click at [931, 158] on input "text" at bounding box center [971, 157] width 246 height 15
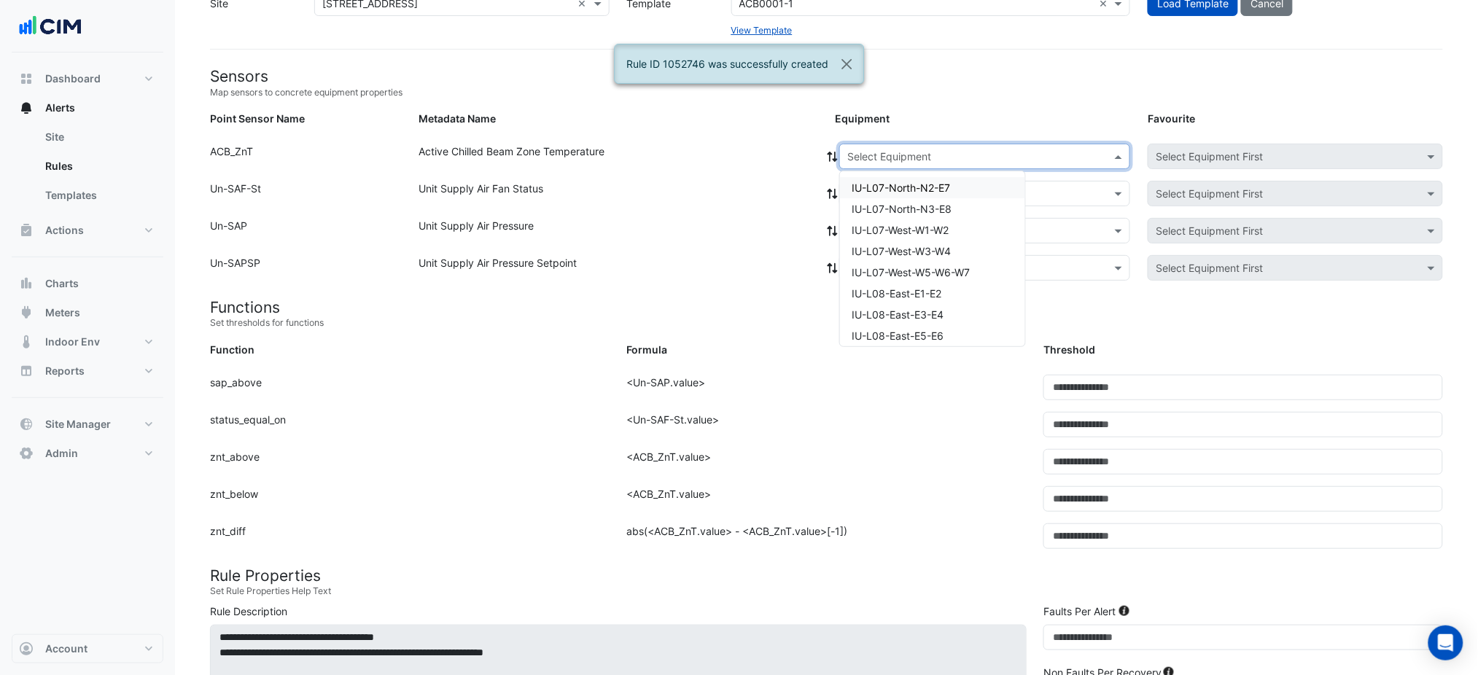
paste input "**********"
type input "**********"
click at [930, 193] on div "IU-L10-East-E3-E4" at bounding box center [918, 187] width 156 height 21
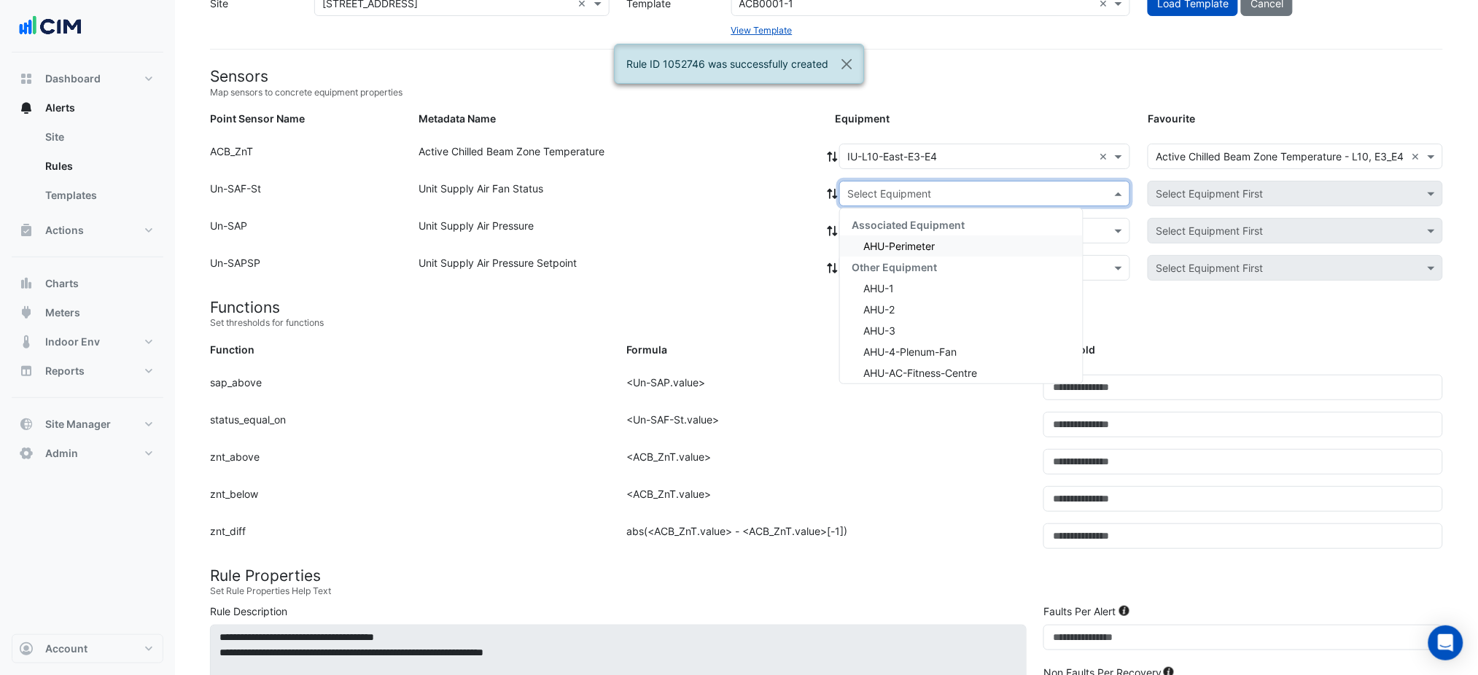
click at [917, 187] on input "text" at bounding box center [971, 194] width 246 height 15
click at [906, 233] on div "Associated Equipment AHU-Perimeter Other Equipment AHU-1 AHU-2 AHU-3 AHU-4-Plen…" at bounding box center [961, 415] width 243 height 402
click at [897, 236] on div "AHU-Perimeter" at bounding box center [961, 246] width 243 height 21
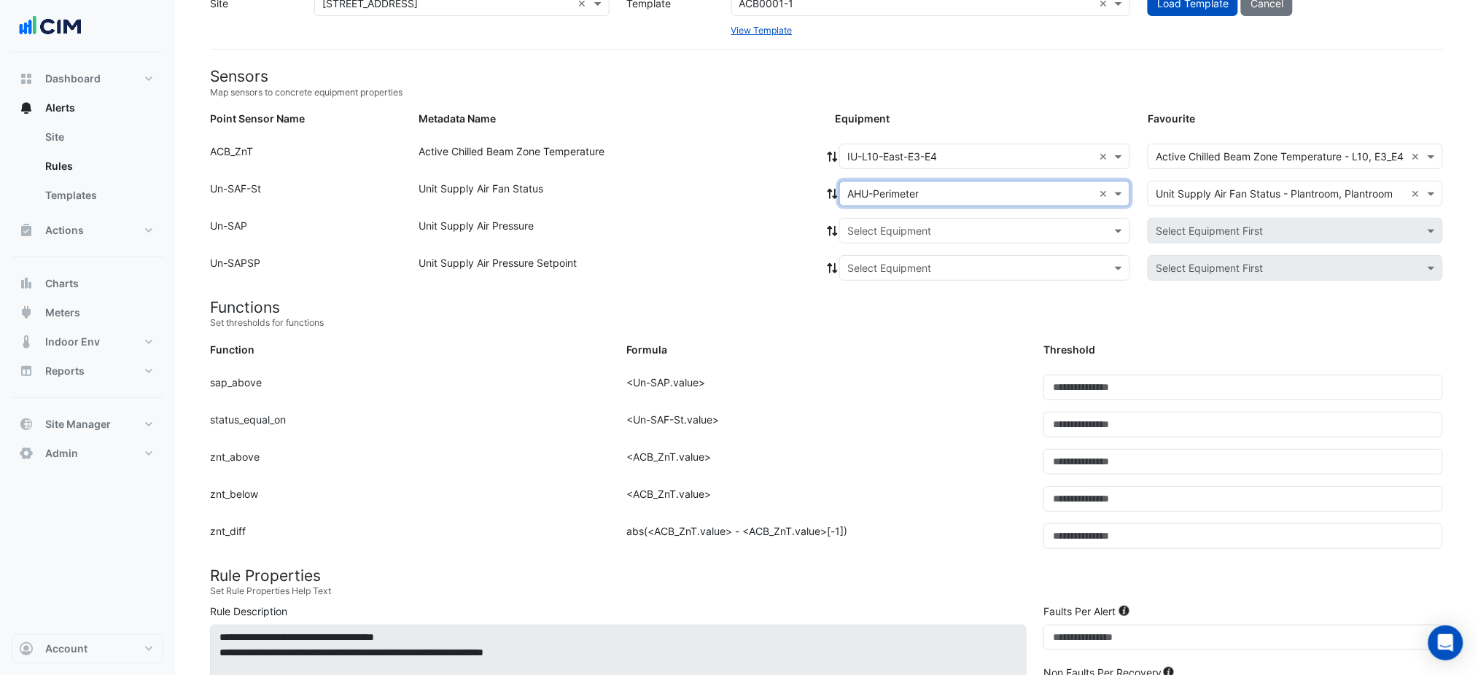
click at [831, 190] on icon at bounding box center [833, 194] width 10 height 10
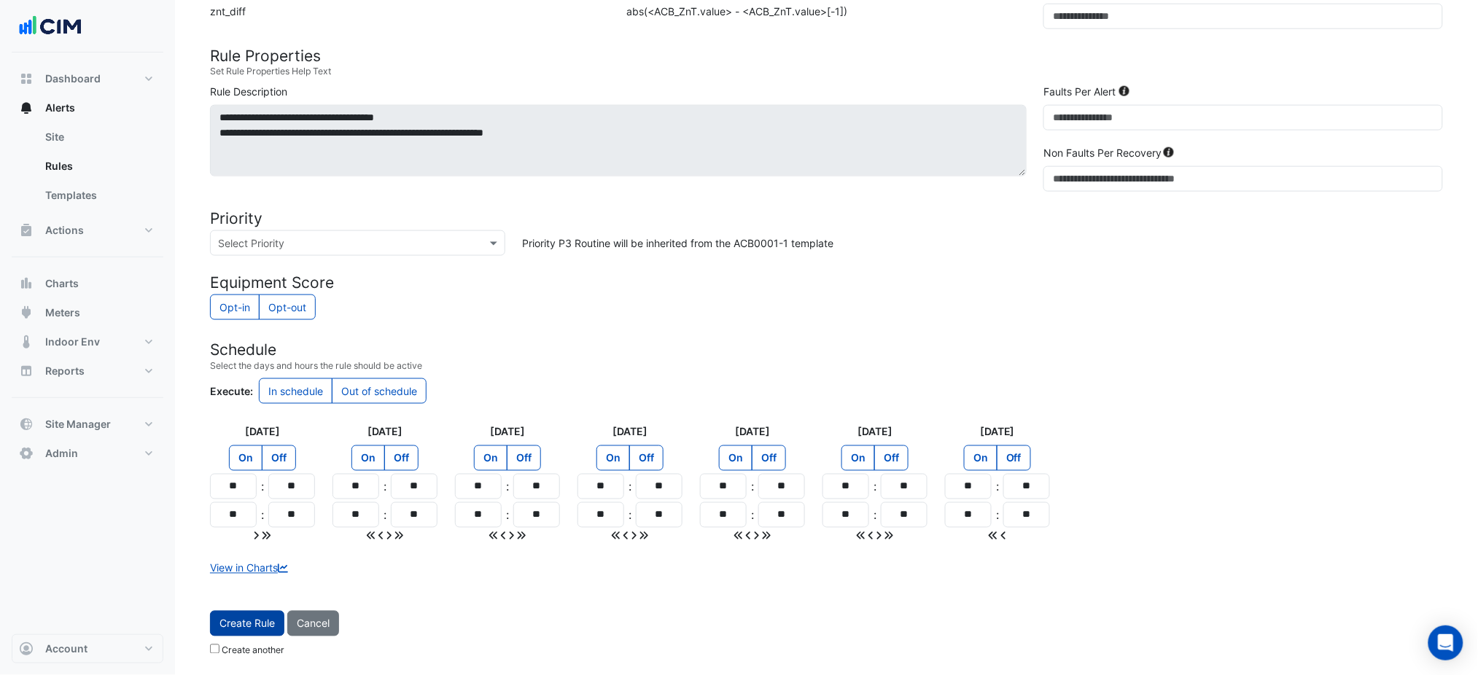
click at [236, 628] on span "Create Rule" at bounding box center [247, 624] width 55 height 12
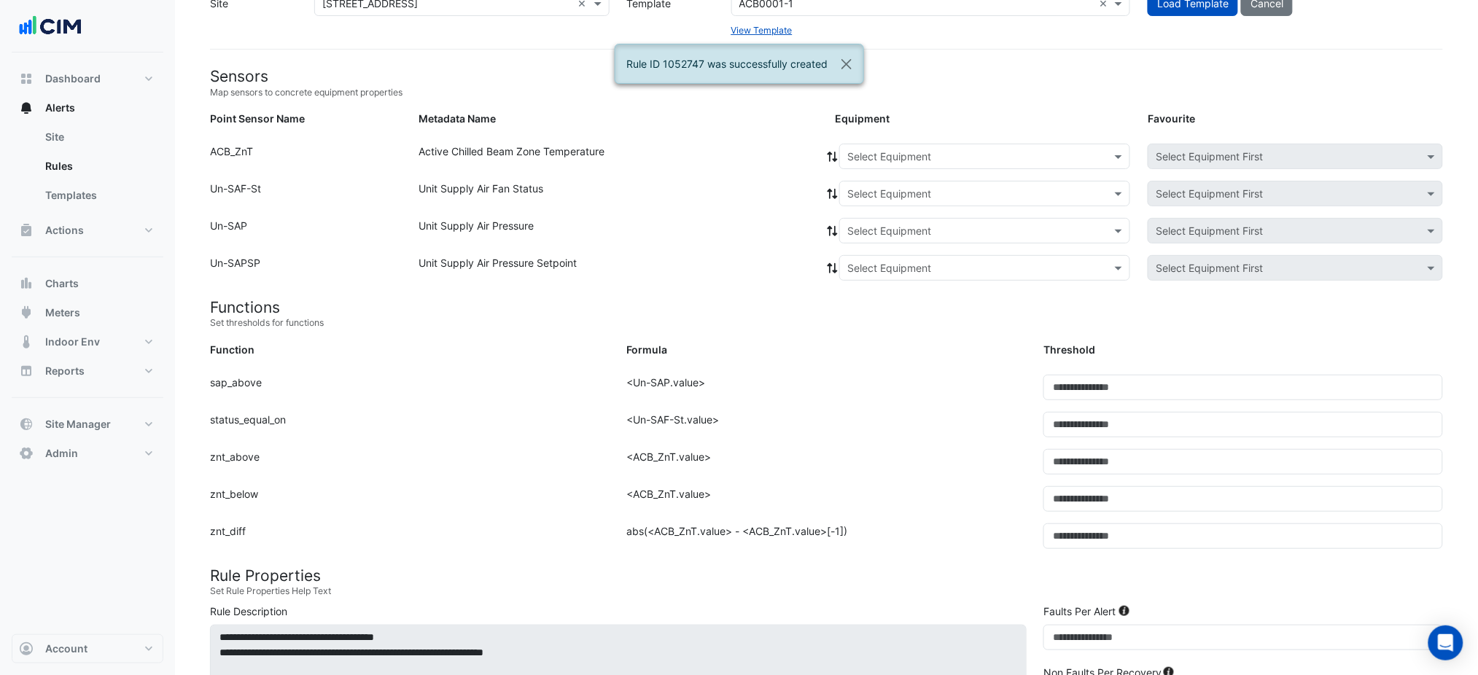
click at [913, 158] on input "text" at bounding box center [971, 157] width 246 height 15
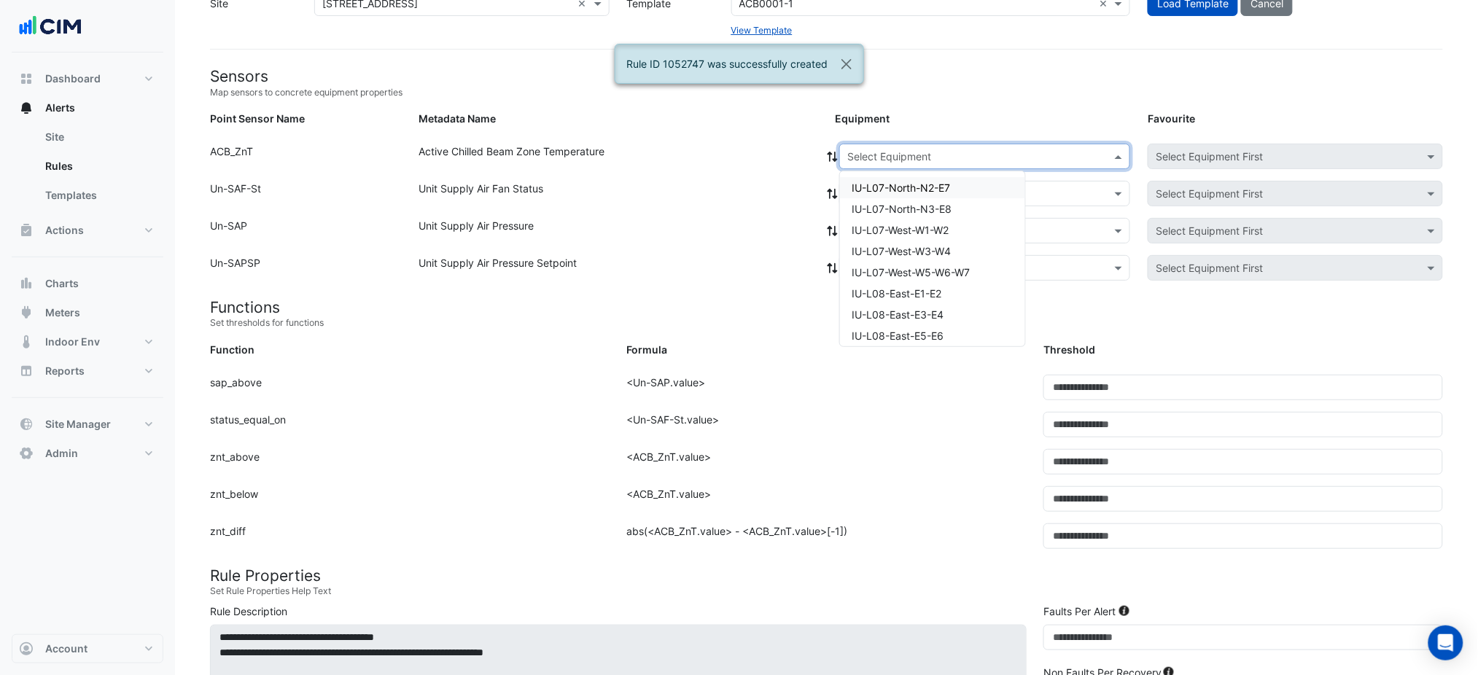
paste input "**********"
type input "**********"
click at [904, 193] on div "IU-L10-East-E5-E6" at bounding box center [918, 187] width 156 height 21
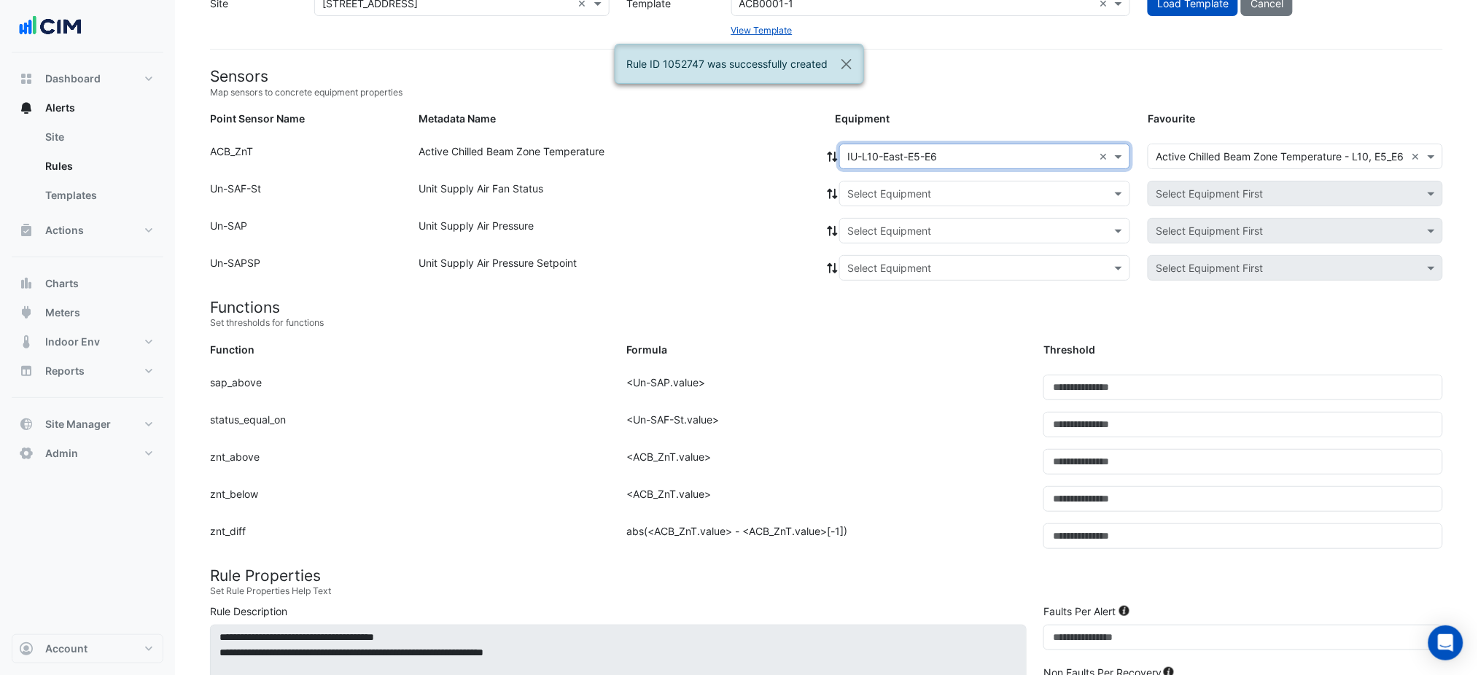
click at [905, 199] on div "Select Equipment" at bounding box center [890, 193] width 84 height 15
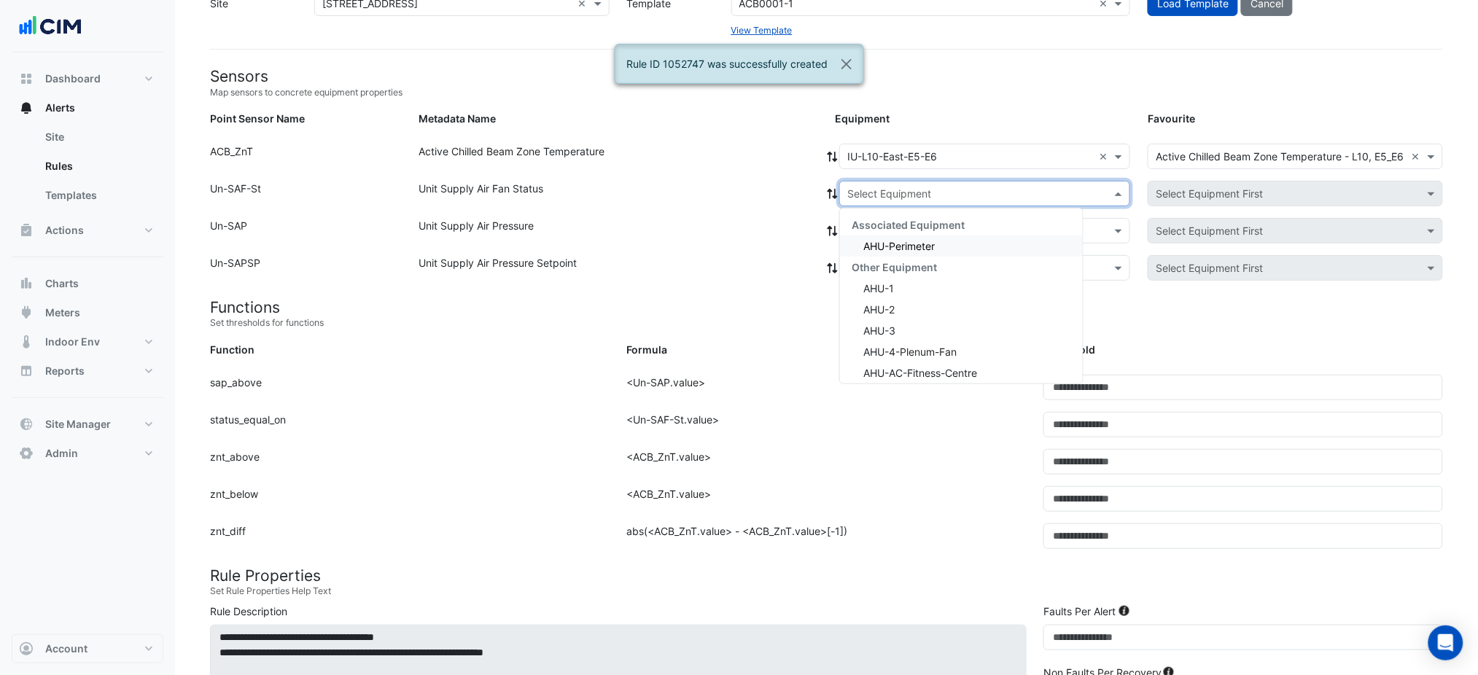
click at [900, 244] on span "AHU-Perimeter" at bounding box center [899, 246] width 71 height 12
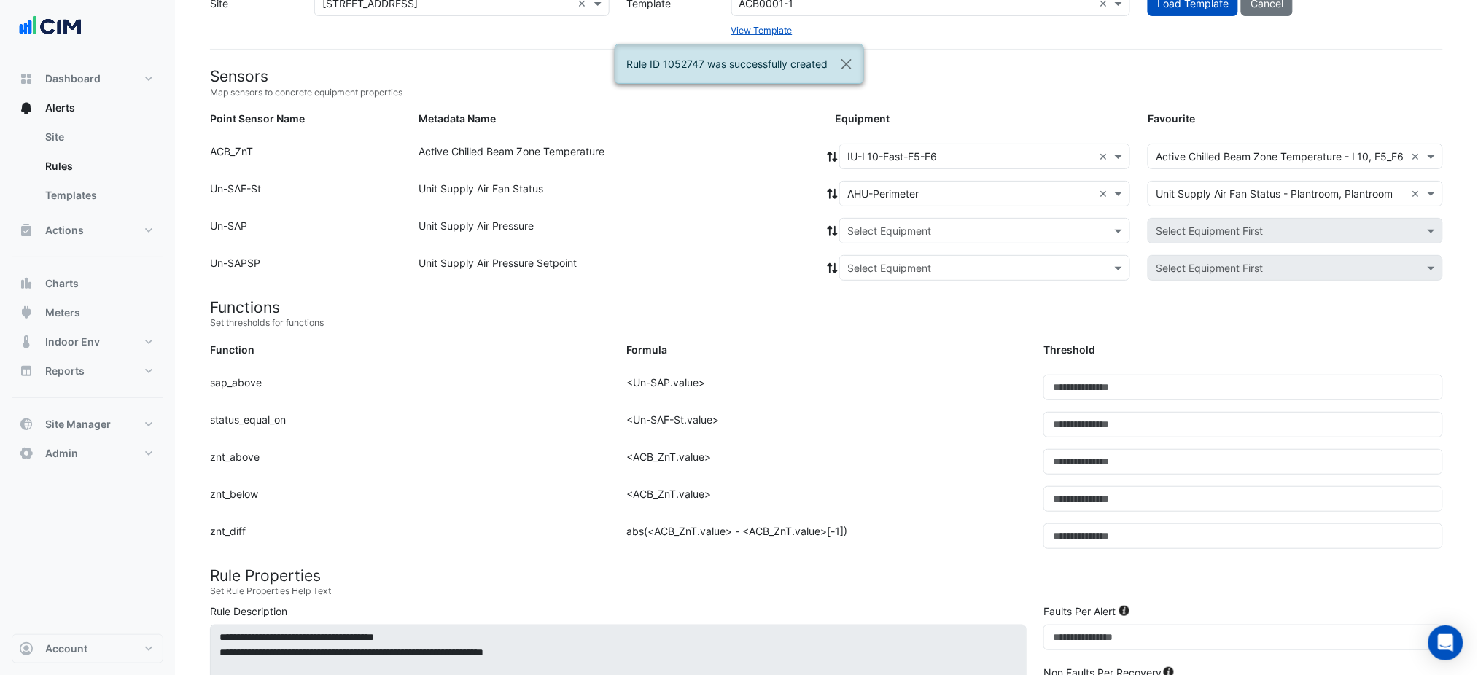
click at [837, 193] on icon at bounding box center [832, 194] width 13 height 10
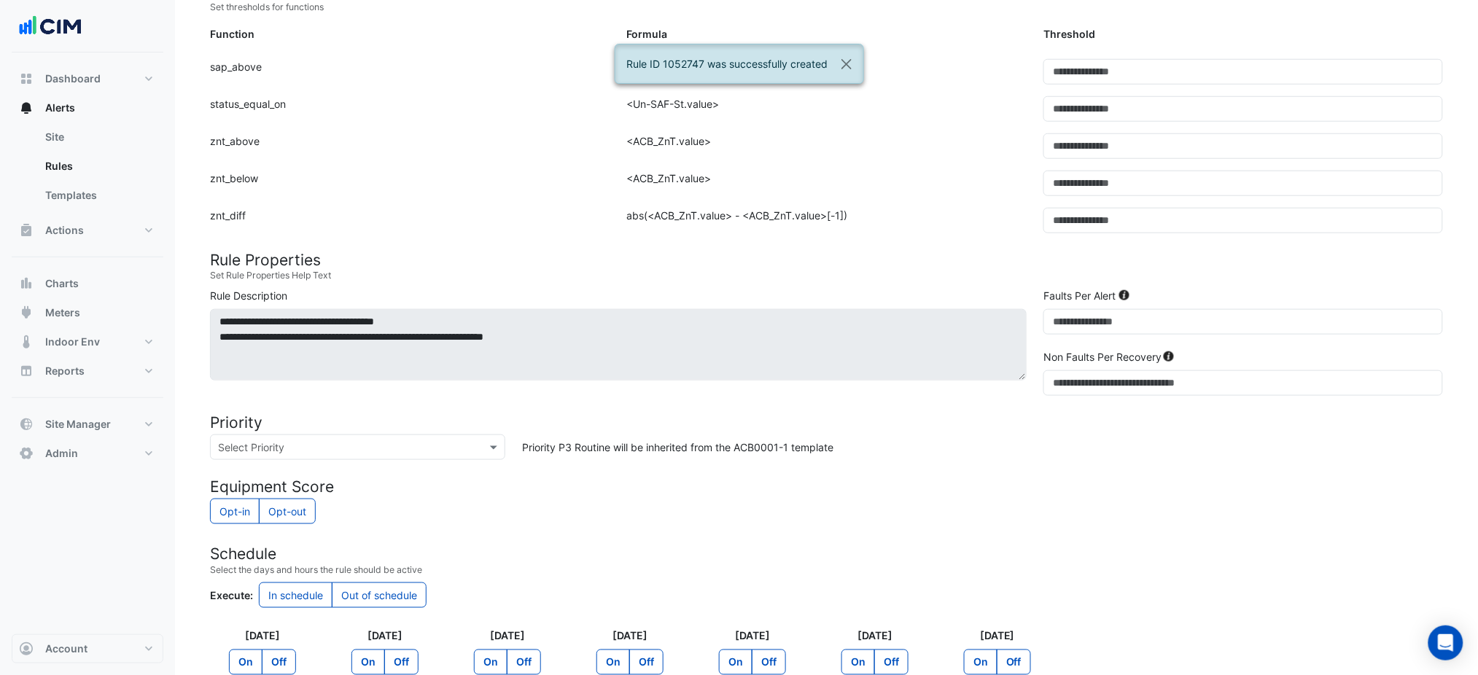
scroll to position [600, 0]
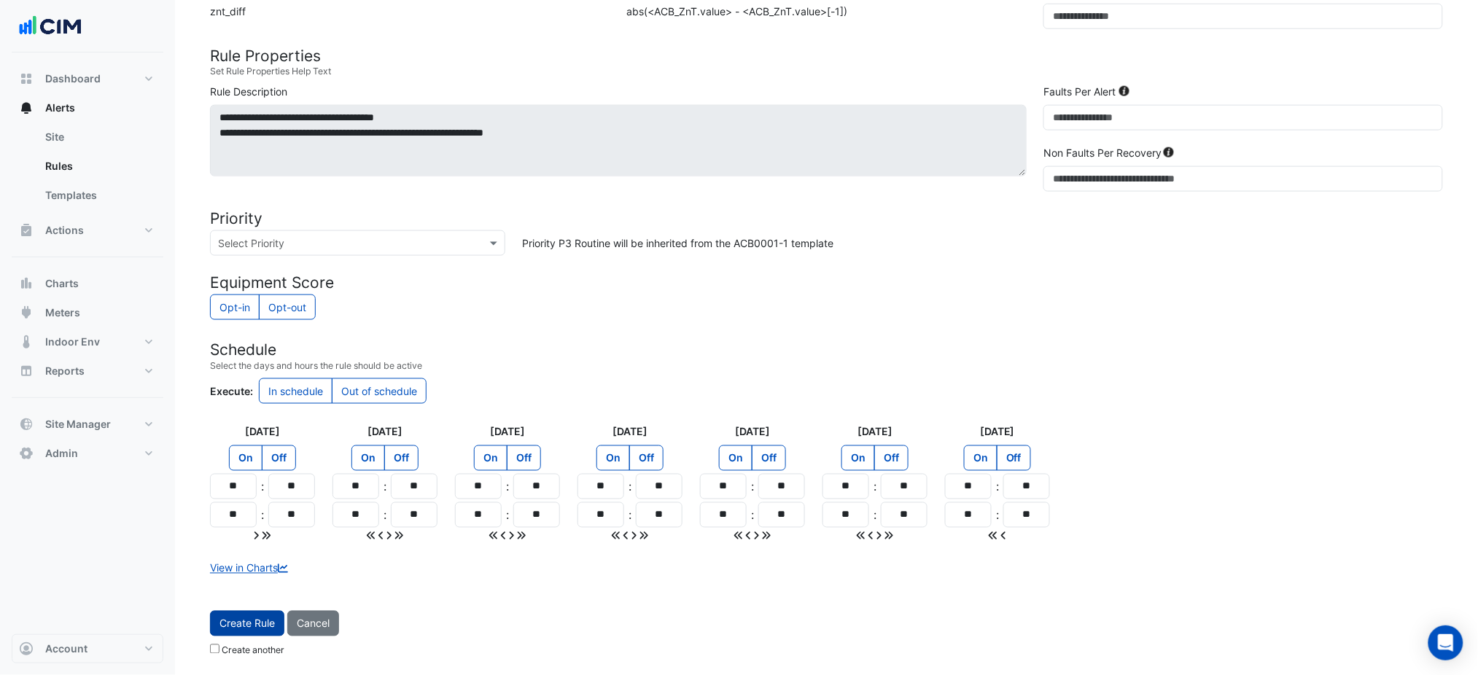
click at [265, 628] on span "Create Rule" at bounding box center [247, 624] width 55 height 12
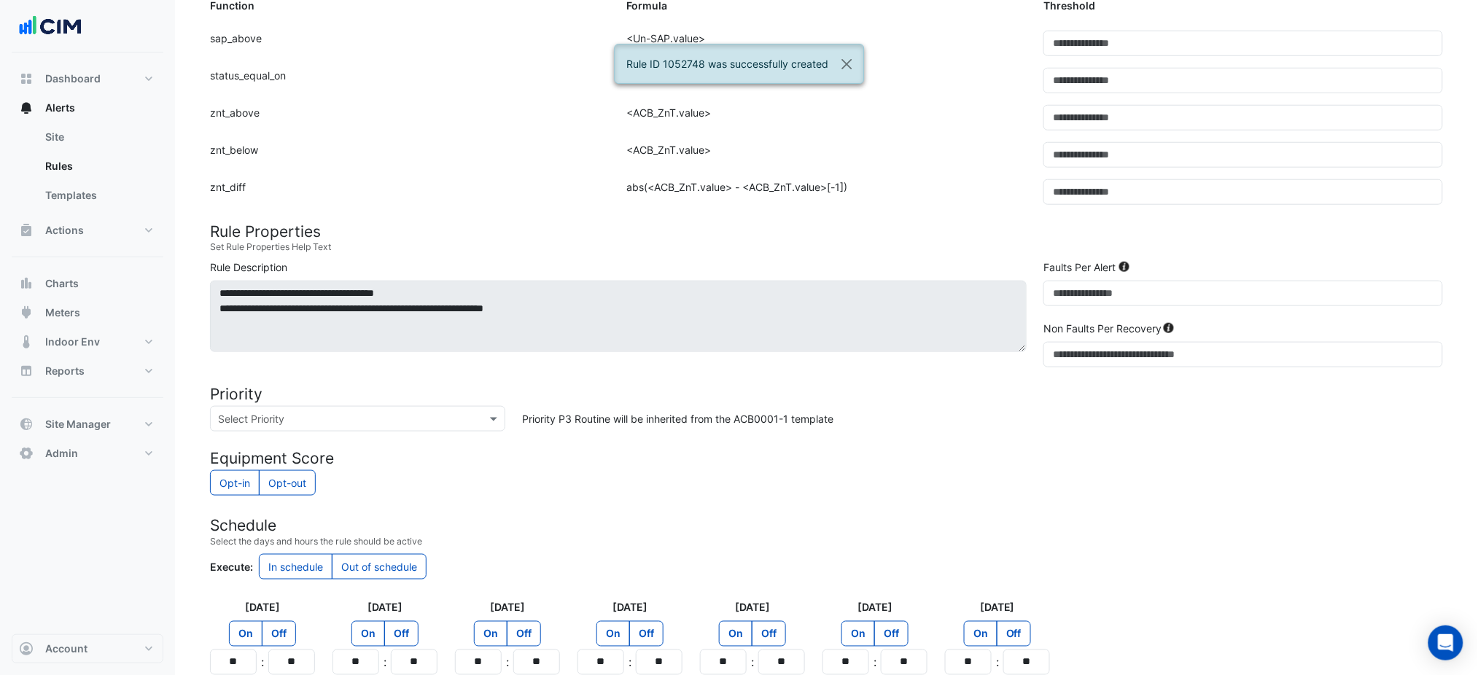
scroll to position [80, 0]
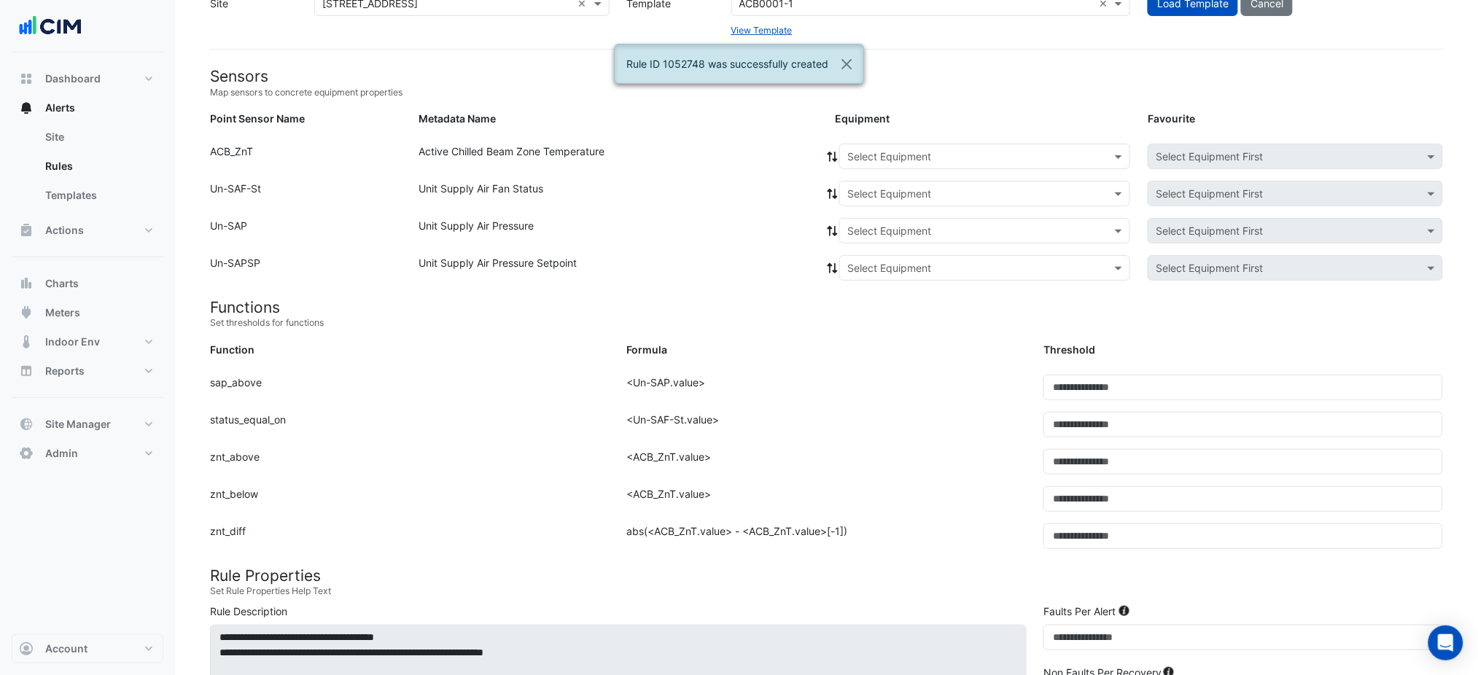
click at [1006, 155] on input "text" at bounding box center [971, 157] width 246 height 15
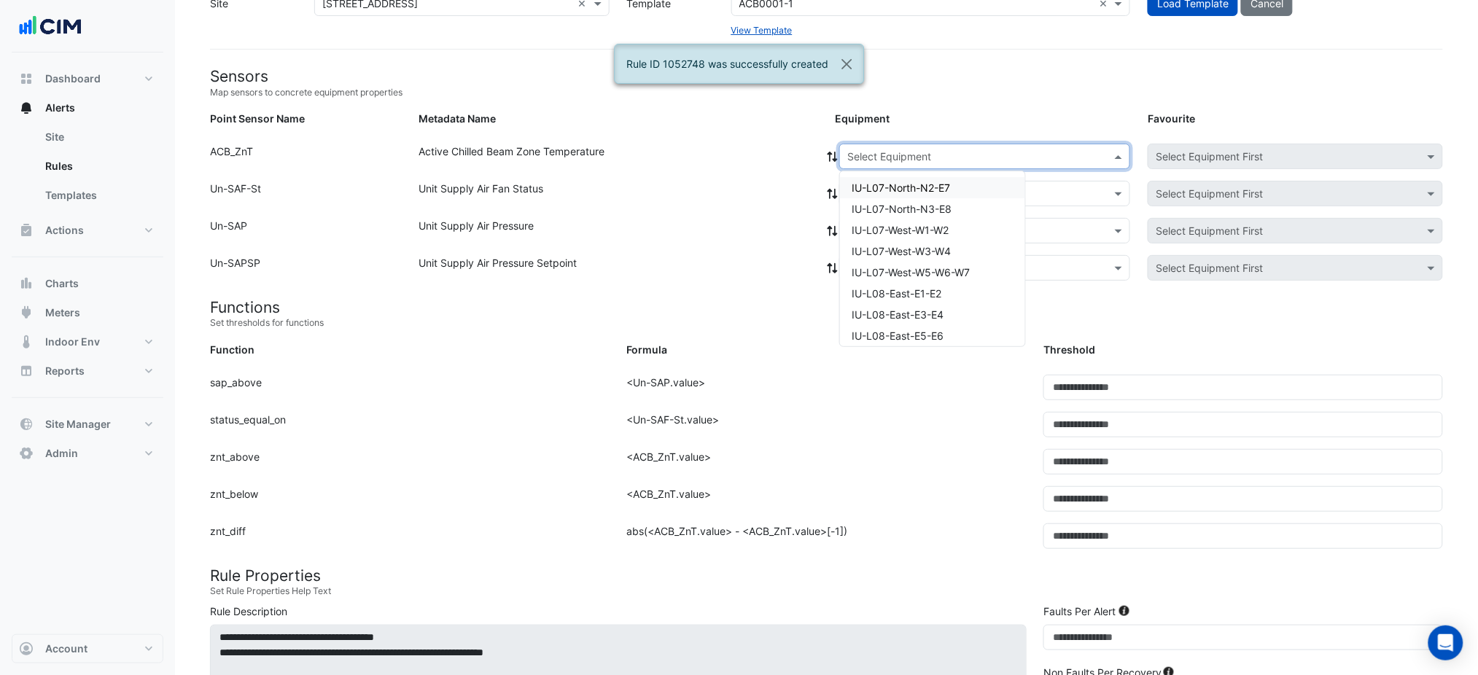
paste input "**********"
type input "**********"
click at [936, 188] on div "IU-L10-North-N1" at bounding box center [913, 187] width 147 height 21
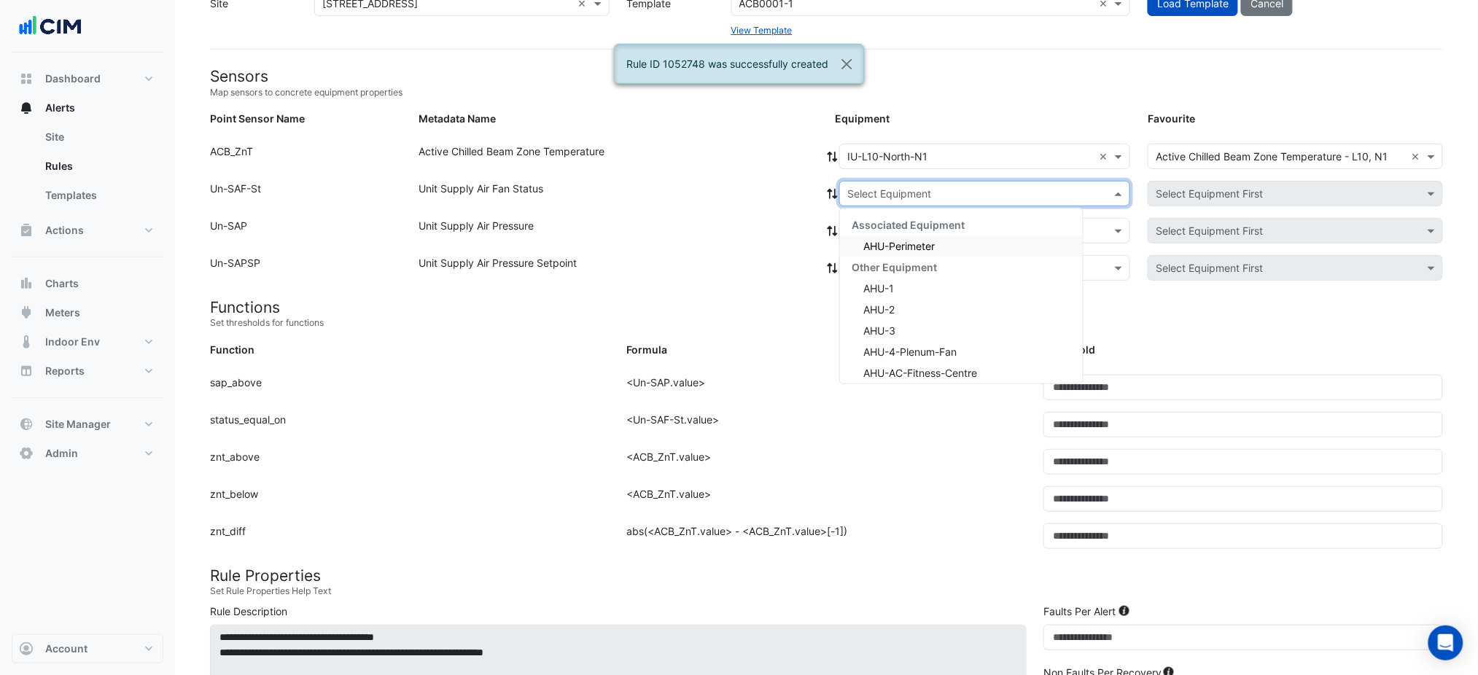
click at [930, 197] on input "text" at bounding box center [971, 194] width 246 height 15
click at [899, 240] on span "AHU-Perimeter" at bounding box center [899, 246] width 71 height 12
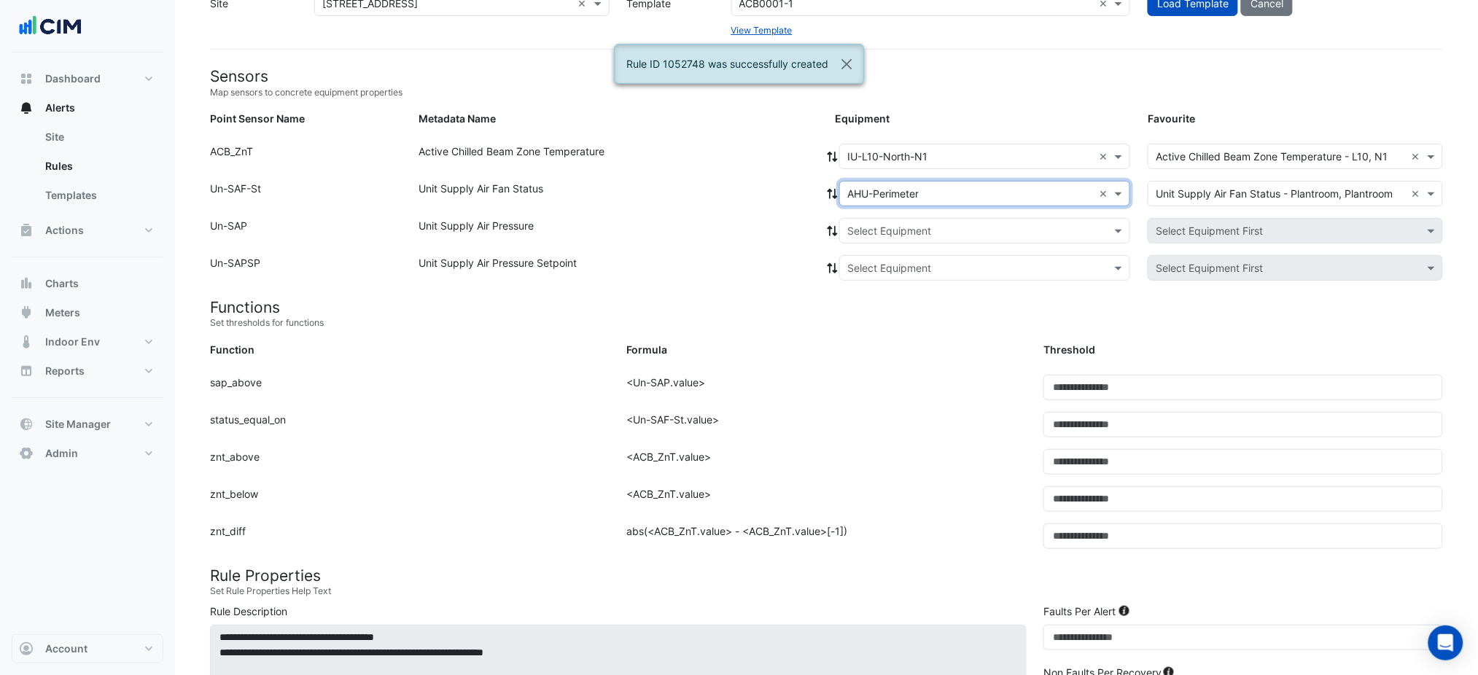
click at [815, 172] on div "Active Chilled Beam Zone Temperature" at bounding box center [618, 159] width 417 height 31
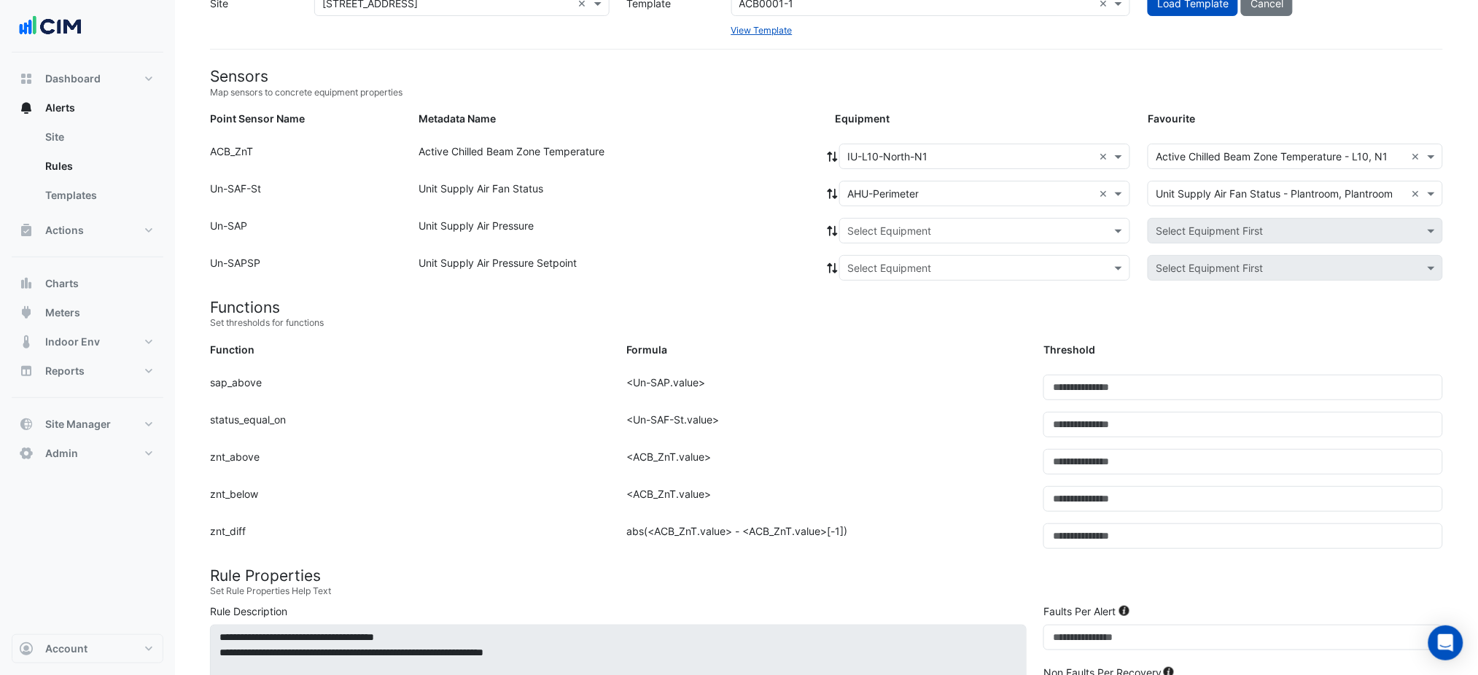
click at [817, 179] on div "Point Sensor Name: ACB_ZnT Metadata Name: Active Chilled Beam Zone Temperature …" at bounding box center [826, 162] width 1251 height 37
click at [824, 181] on div "Unit Supply Air Fan Status" at bounding box center [618, 196] width 417 height 31
click at [830, 187] on fa-icon at bounding box center [832, 193] width 13 height 12
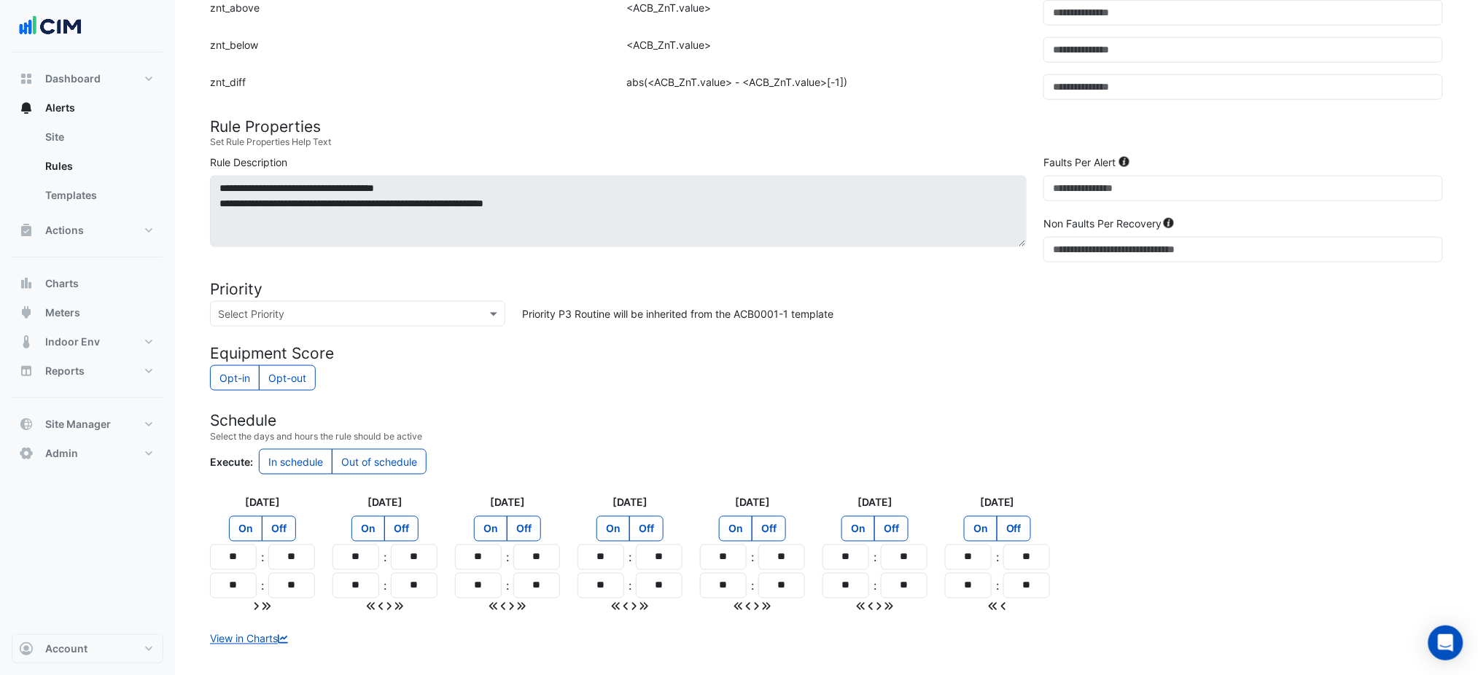
scroll to position [600, 0]
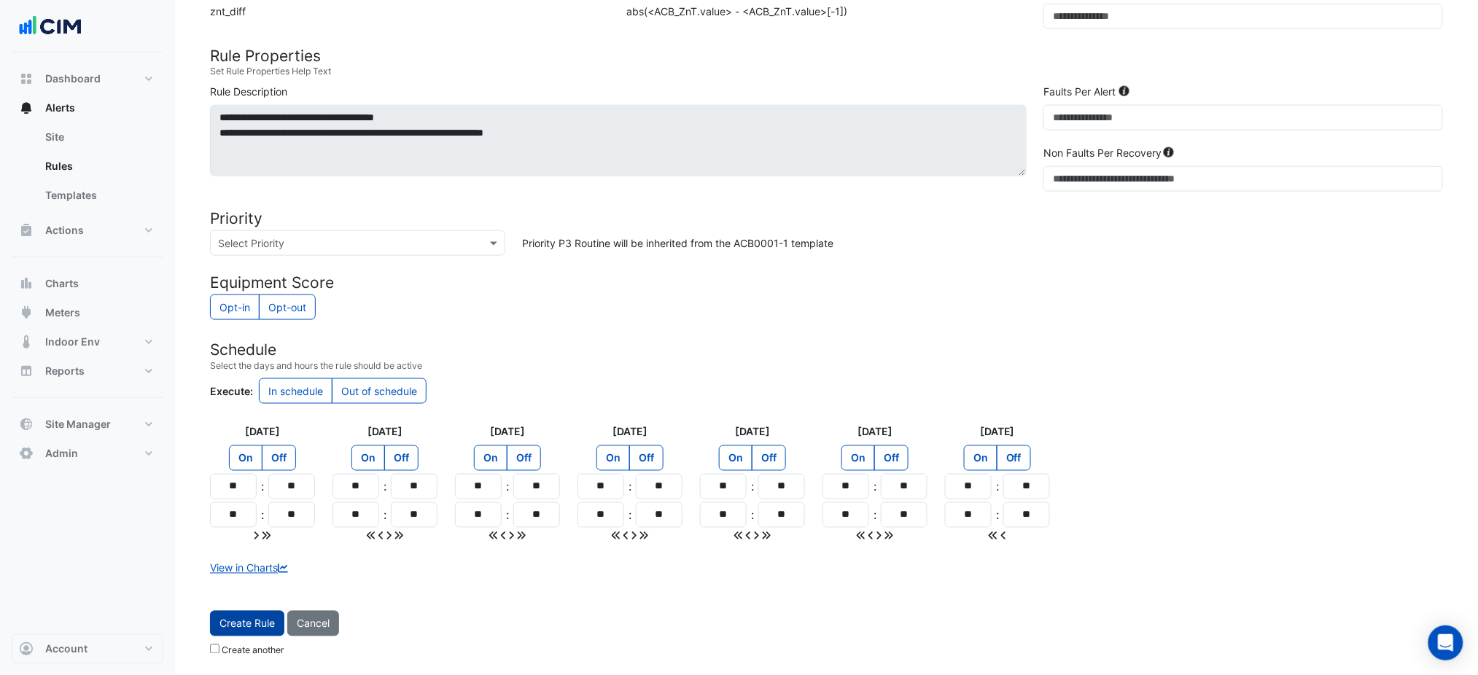
click at [255, 637] on button "Create Rule" at bounding box center [247, 624] width 74 height 26
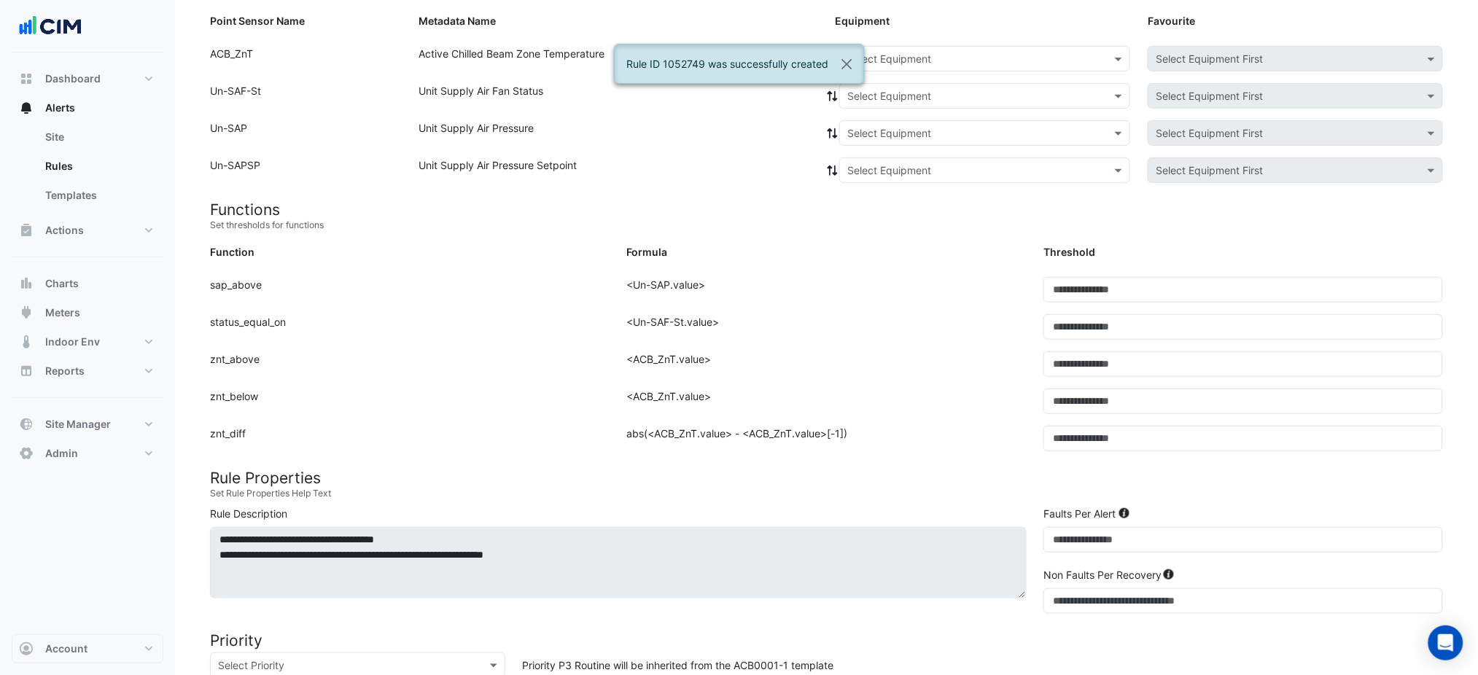
scroll to position [0, 0]
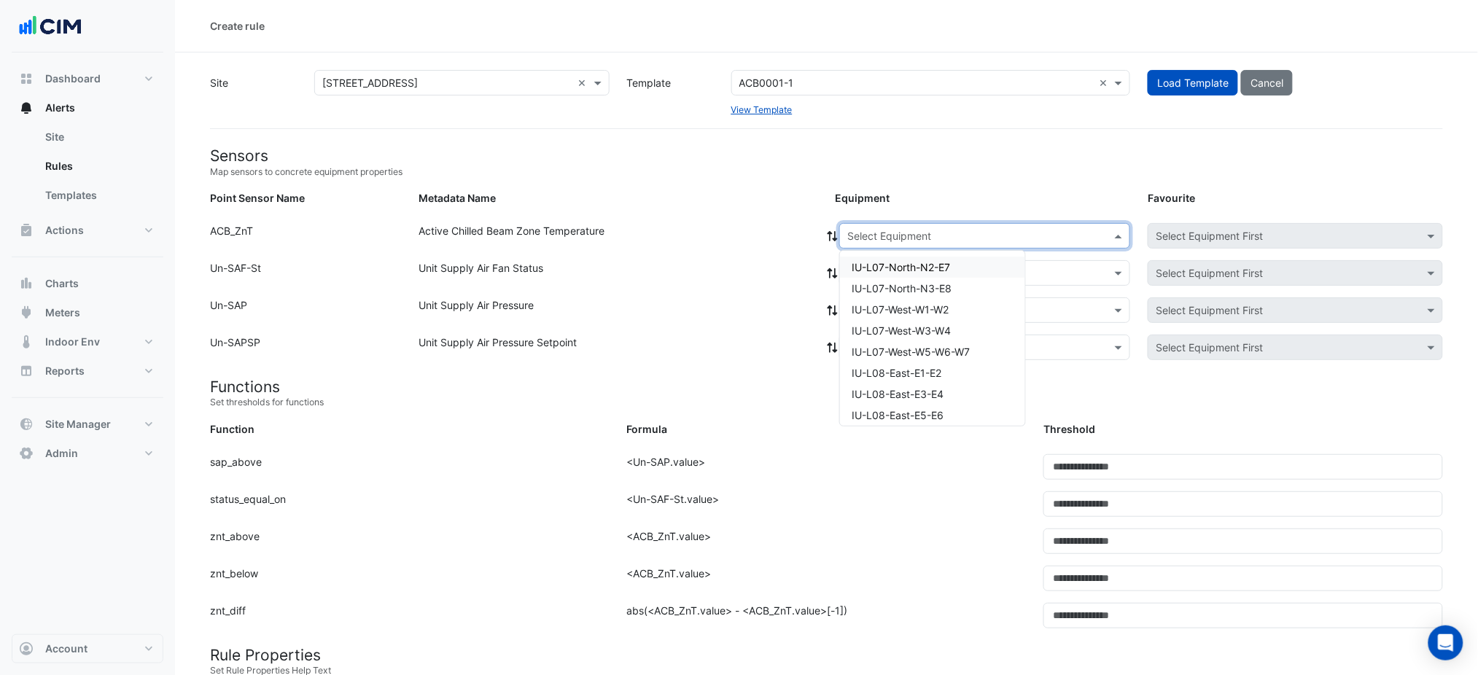
click at [993, 229] on input "text" at bounding box center [971, 236] width 246 height 15
paste input "**********"
type input "**********"
click at [934, 261] on span "IU-L10-North-N2-E7" at bounding box center [900, 267] width 97 height 12
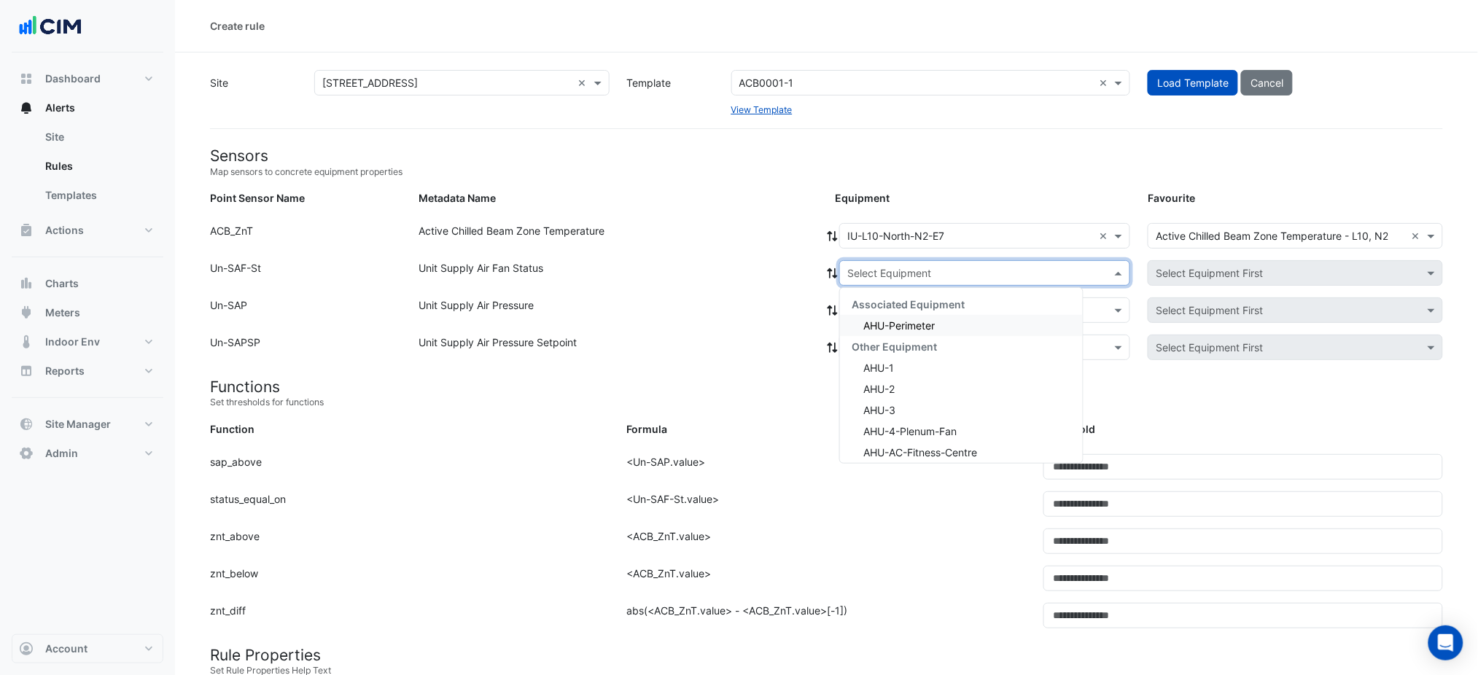
click at [934, 268] on input "text" at bounding box center [971, 273] width 246 height 15
drag, startPoint x: 915, startPoint y: 302, endPoint x: 912, endPoint y: 314, distance: 11.9
click at [914, 305] on span "Associated Equipment" at bounding box center [908, 304] width 113 height 12
click at [912, 315] on div "AHU-Perimeter" at bounding box center [961, 325] width 243 height 21
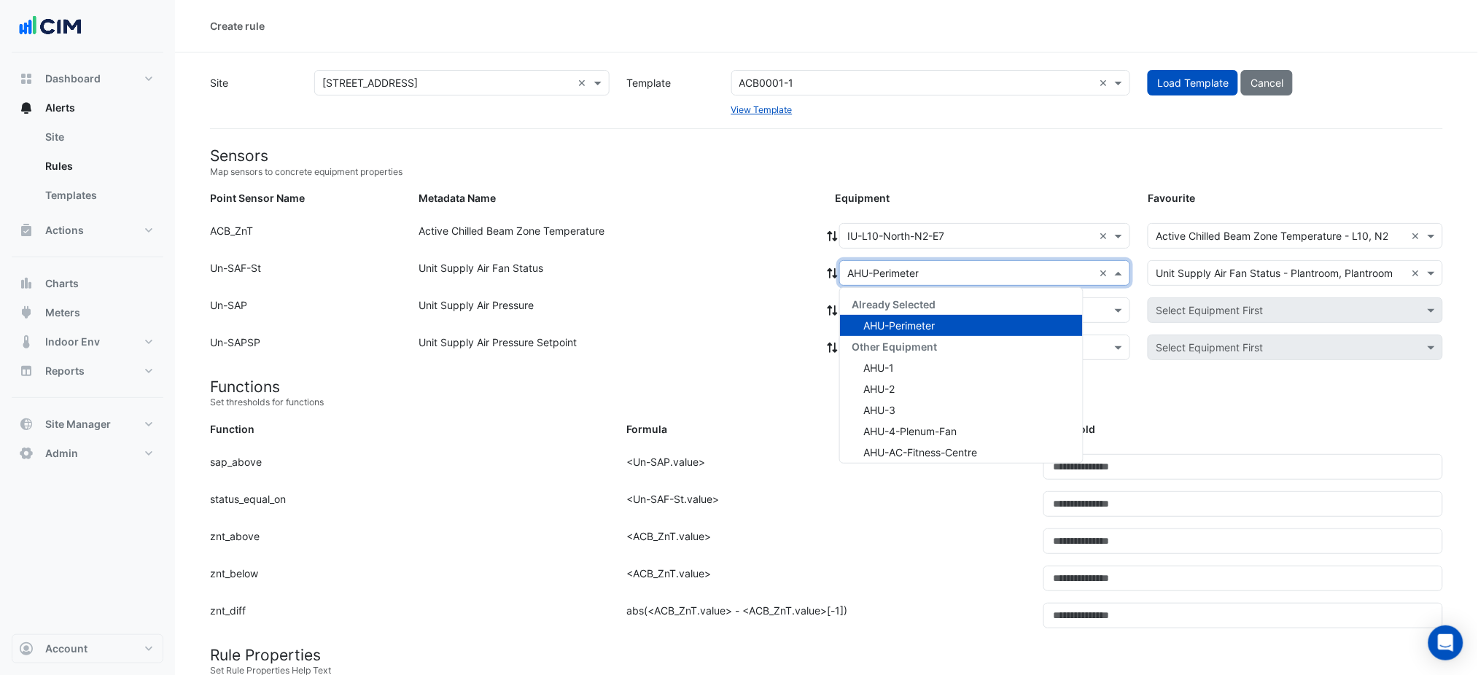
click at [839, 279] on div "× AHU-Perimeter ×" at bounding box center [984, 273] width 291 height 26
click at [837, 274] on icon at bounding box center [832, 273] width 13 height 10
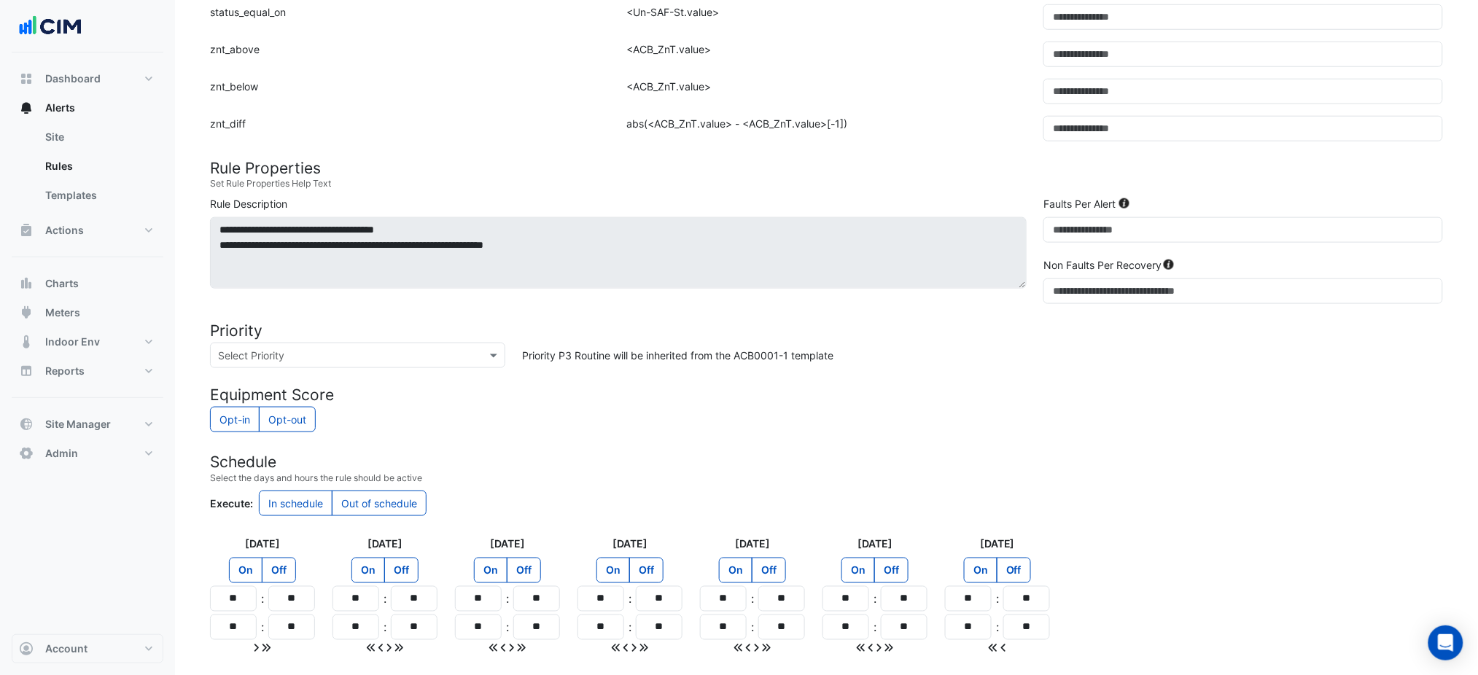
scroll to position [600, 0]
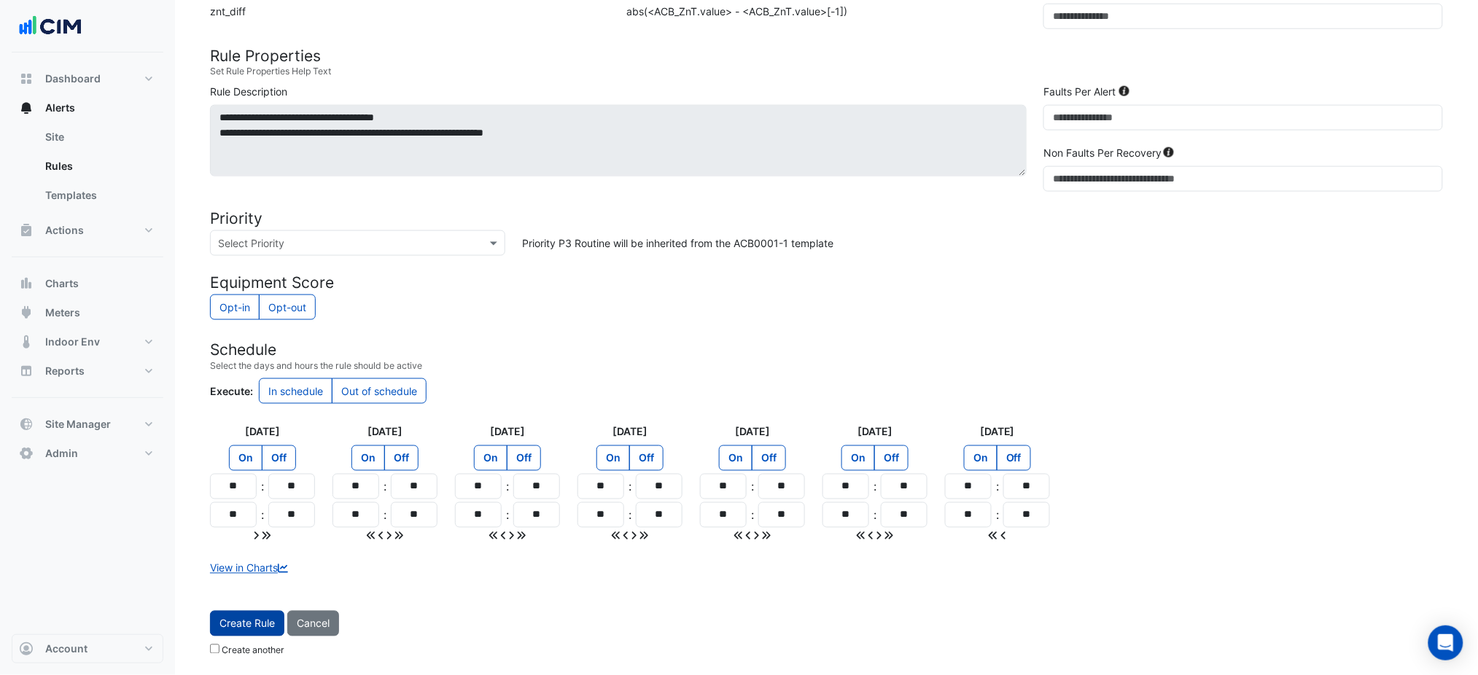
click at [266, 627] on span "Create Rule" at bounding box center [247, 624] width 55 height 12
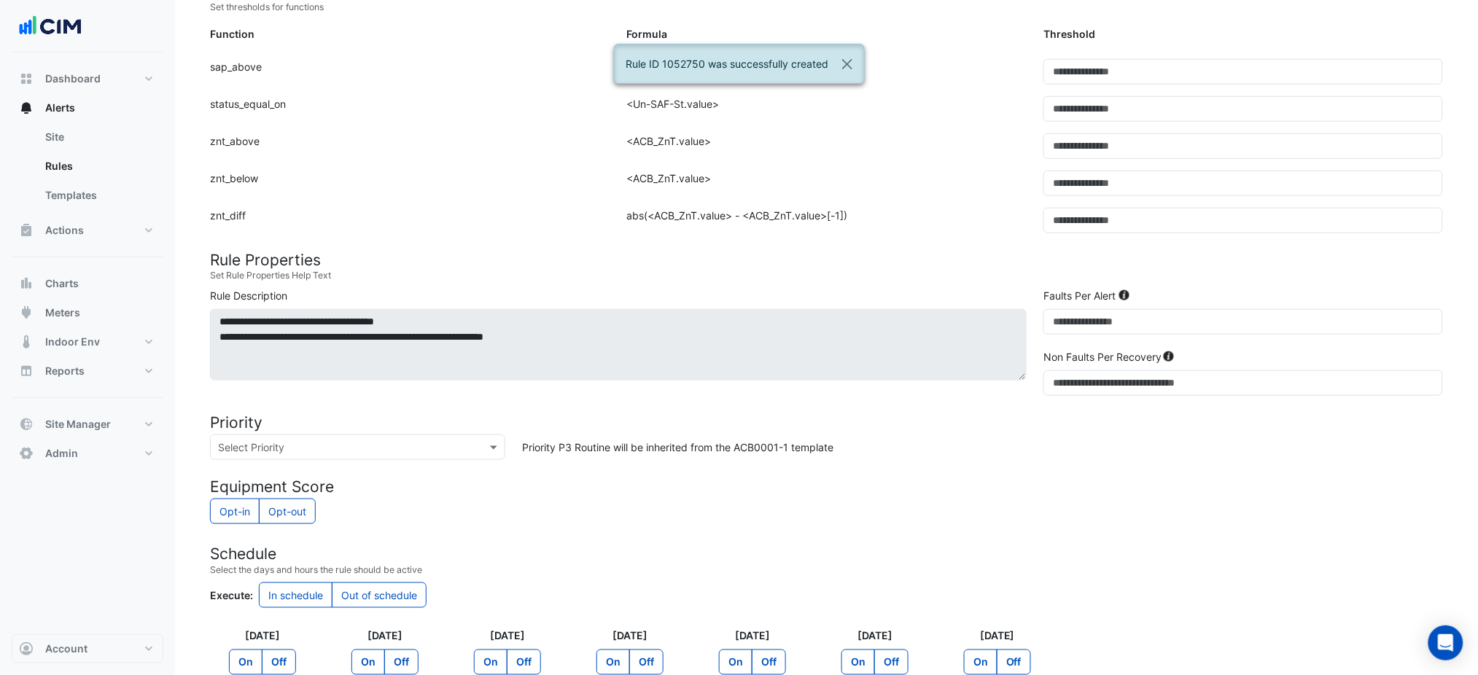
scroll to position [177, 0]
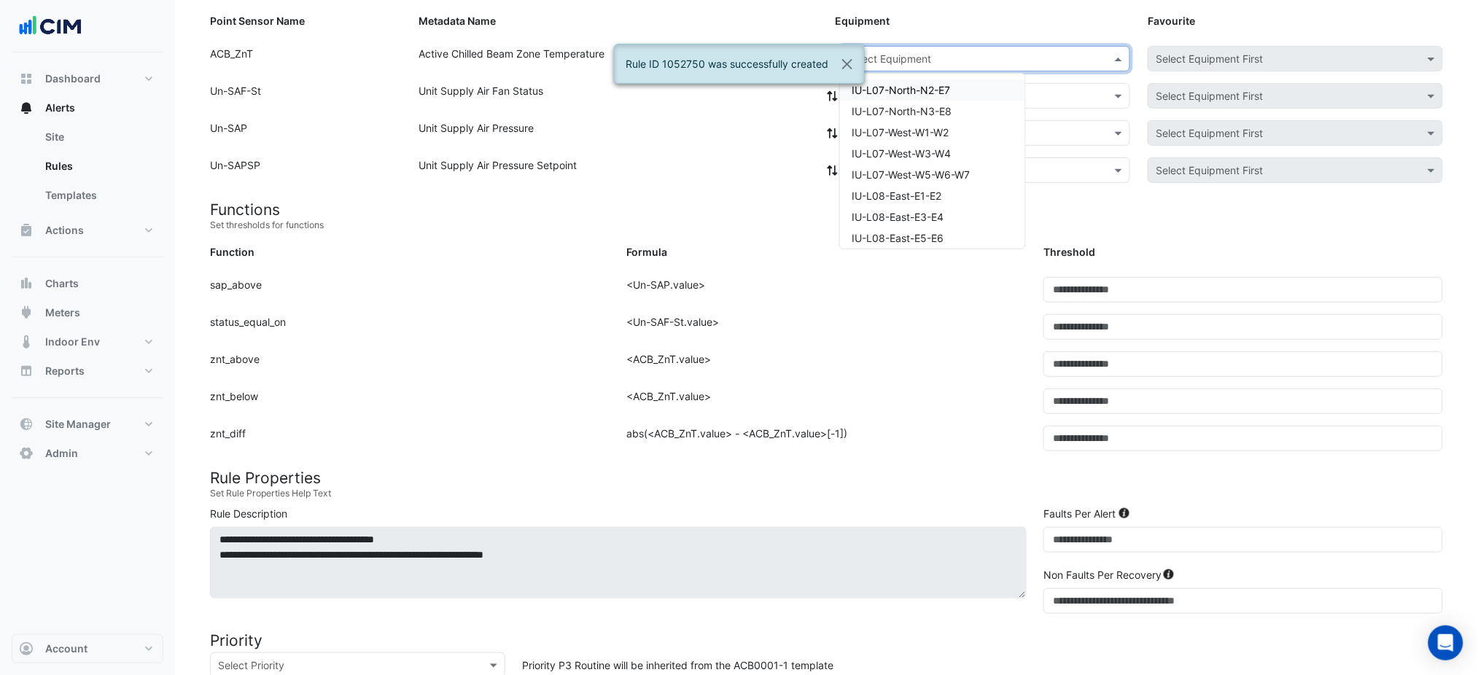
click at [915, 63] on input "text" at bounding box center [971, 59] width 246 height 15
paste input "**********"
type input "**********"
click at [902, 88] on span "IU-L10-North-N3-E8" at bounding box center [901, 90] width 98 height 12
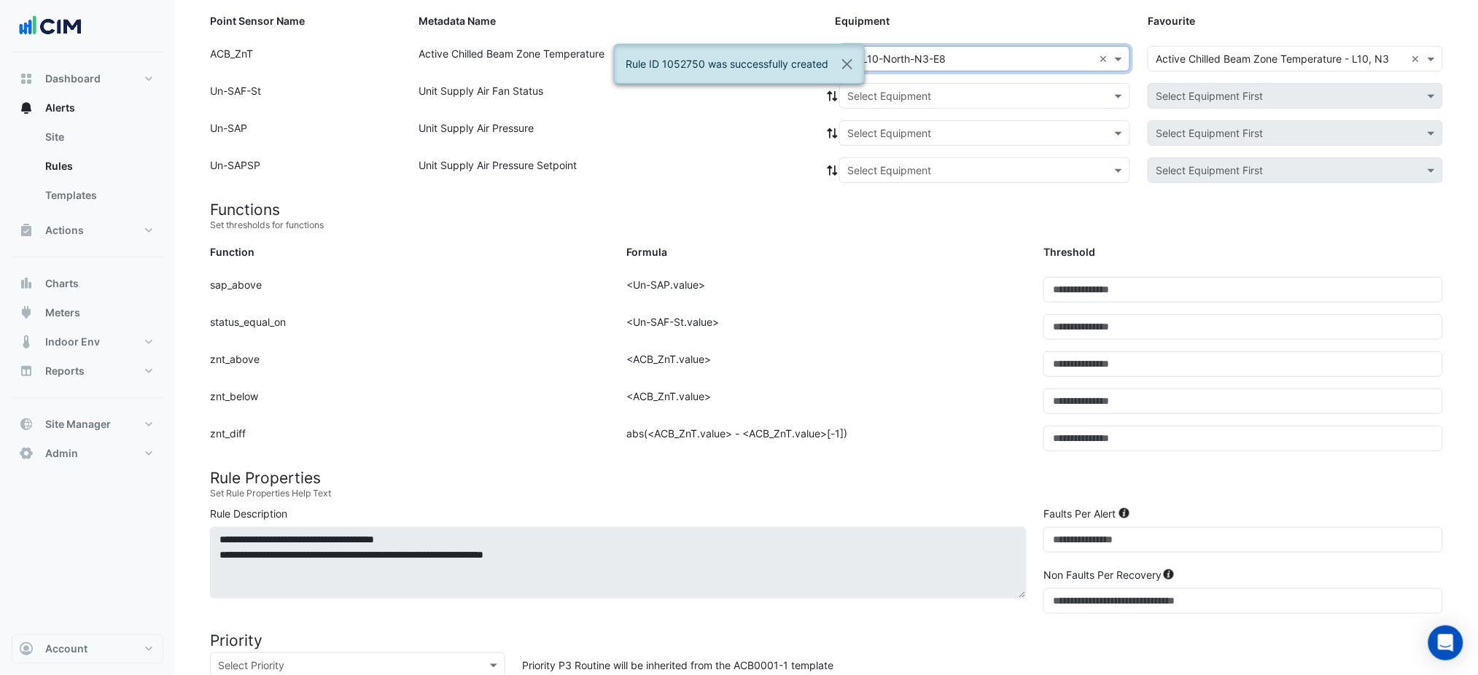
click at [902, 97] on input "text" at bounding box center [971, 96] width 246 height 15
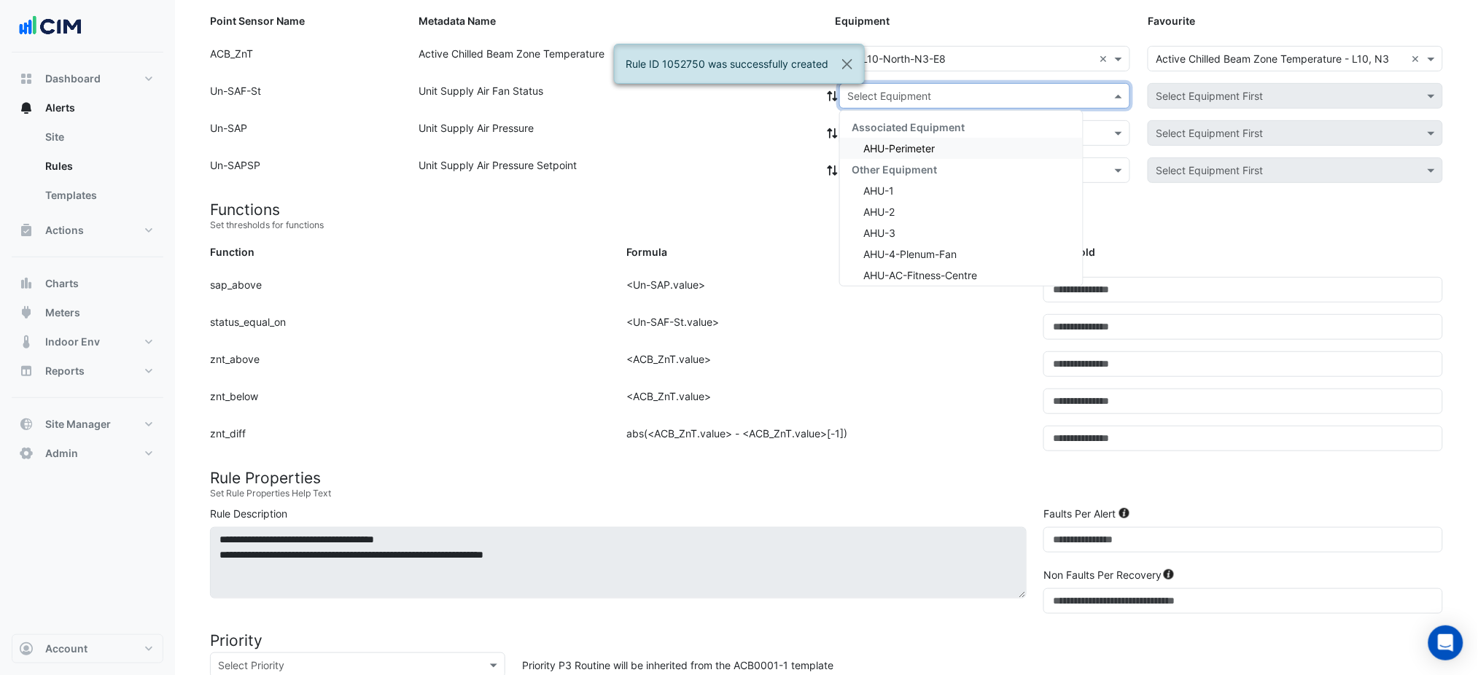
click at [896, 128] on span "Associated Equipment" at bounding box center [908, 127] width 113 height 12
click at [896, 138] on div "AHU-Perimeter" at bounding box center [961, 148] width 243 height 21
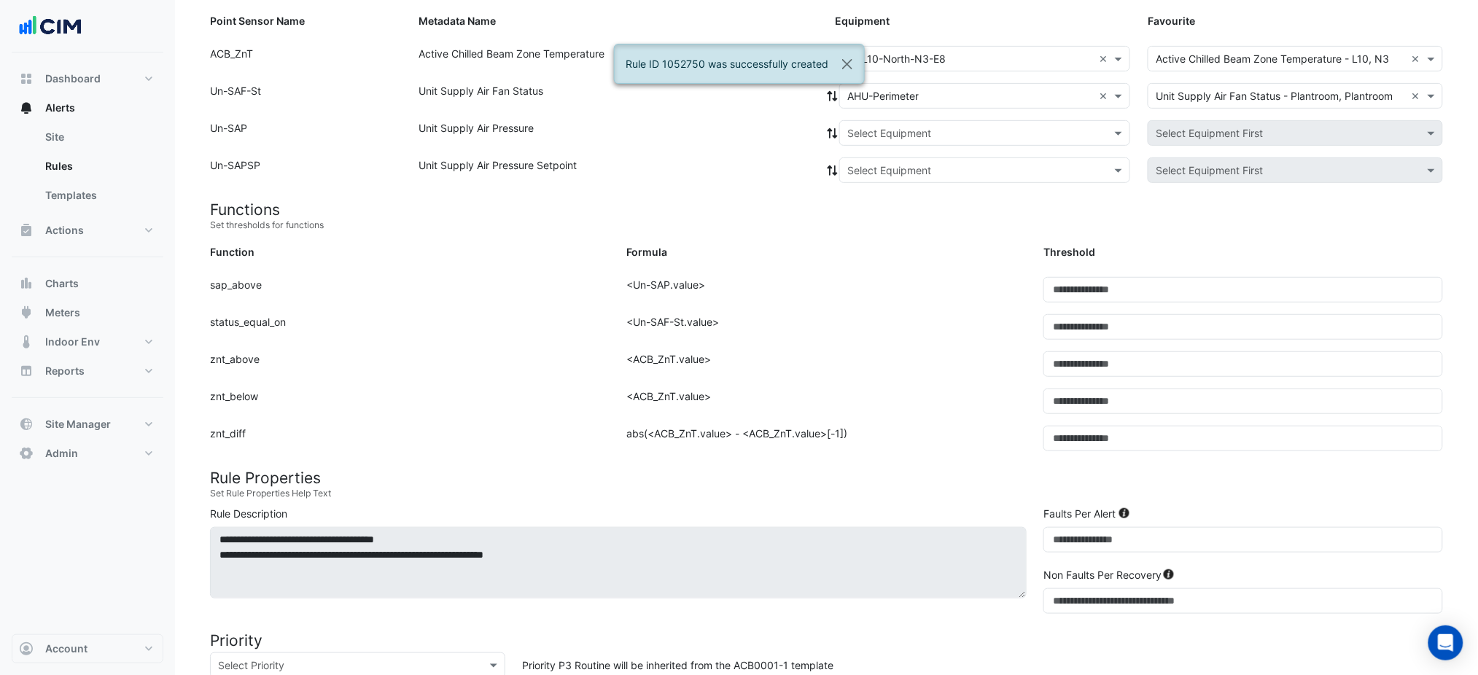
click at [834, 99] on icon at bounding box center [832, 96] width 13 height 10
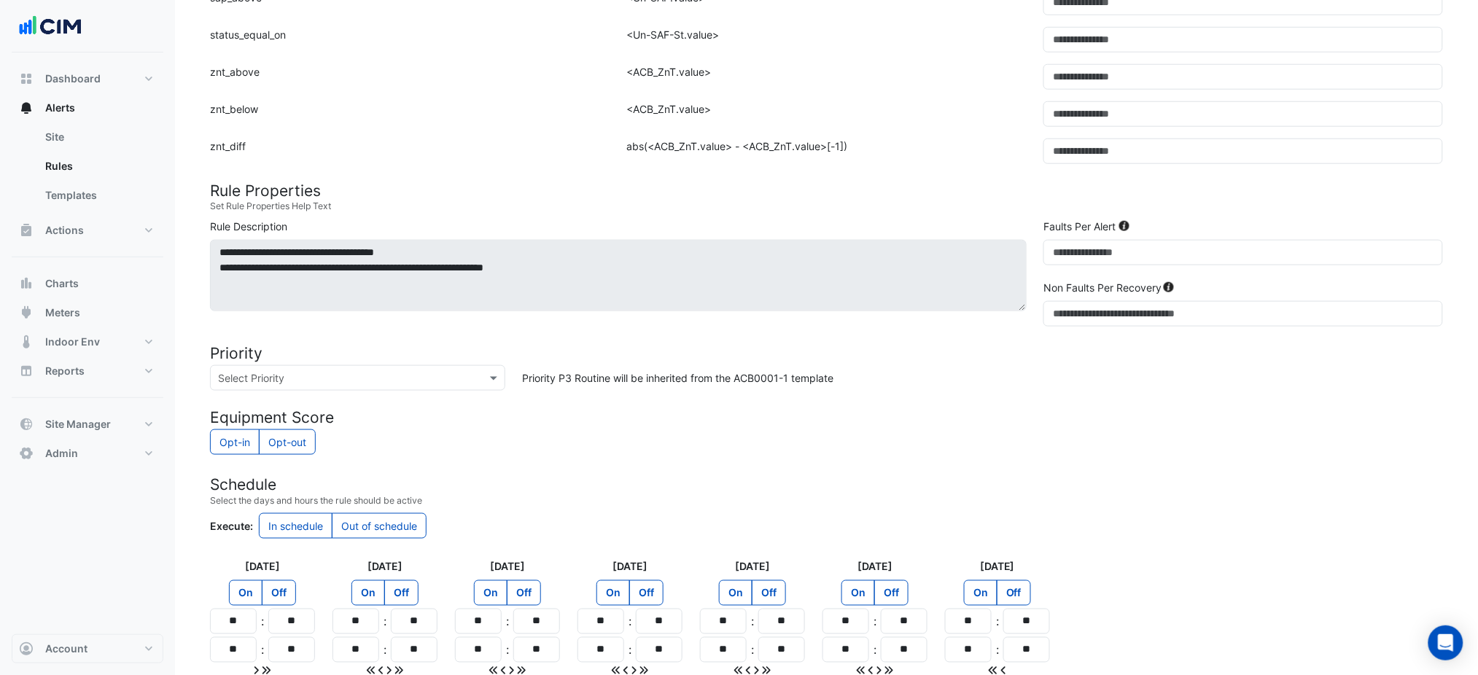
scroll to position [600, 0]
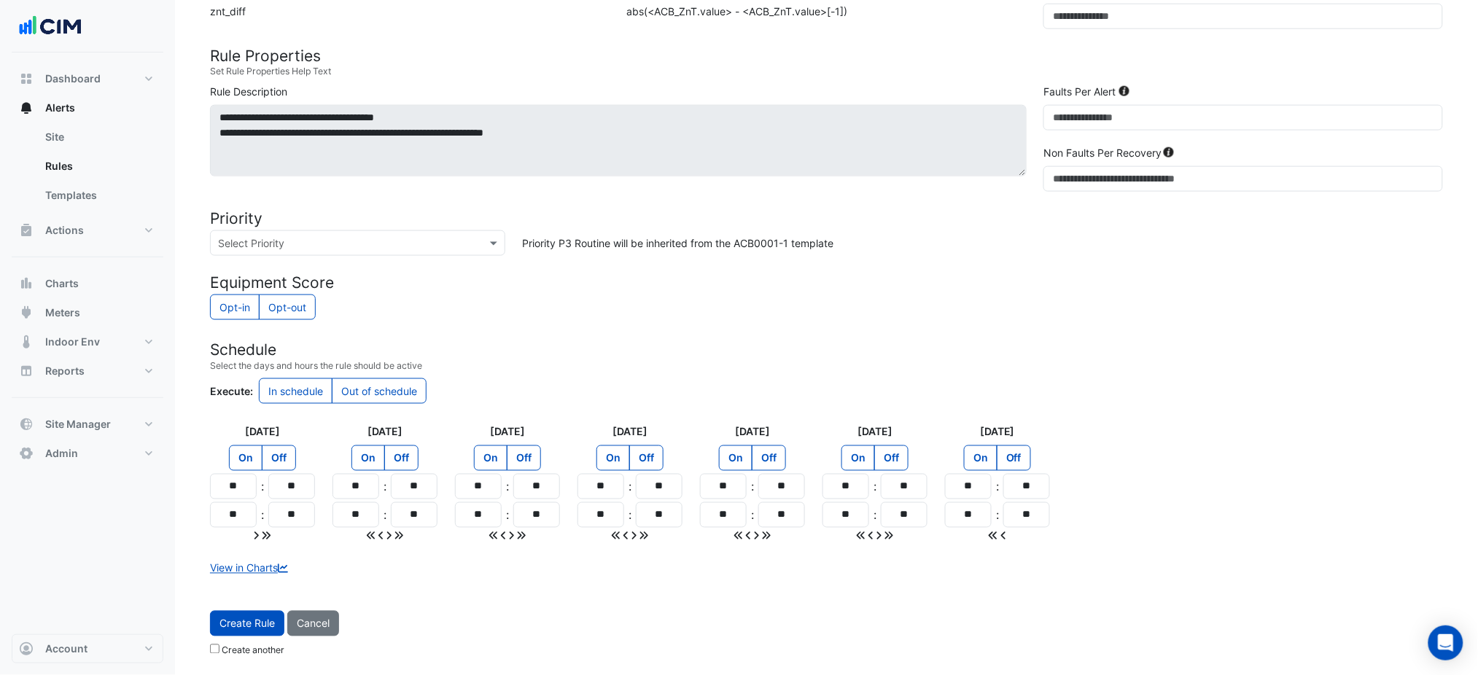
drag, startPoint x: 252, startPoint y: 621, endPoint x: 257, endPoint y: 602, distance: 19.8
click at [252, 621] on span "Create Rule" at bounding box center [247, 624] width 55 height 12
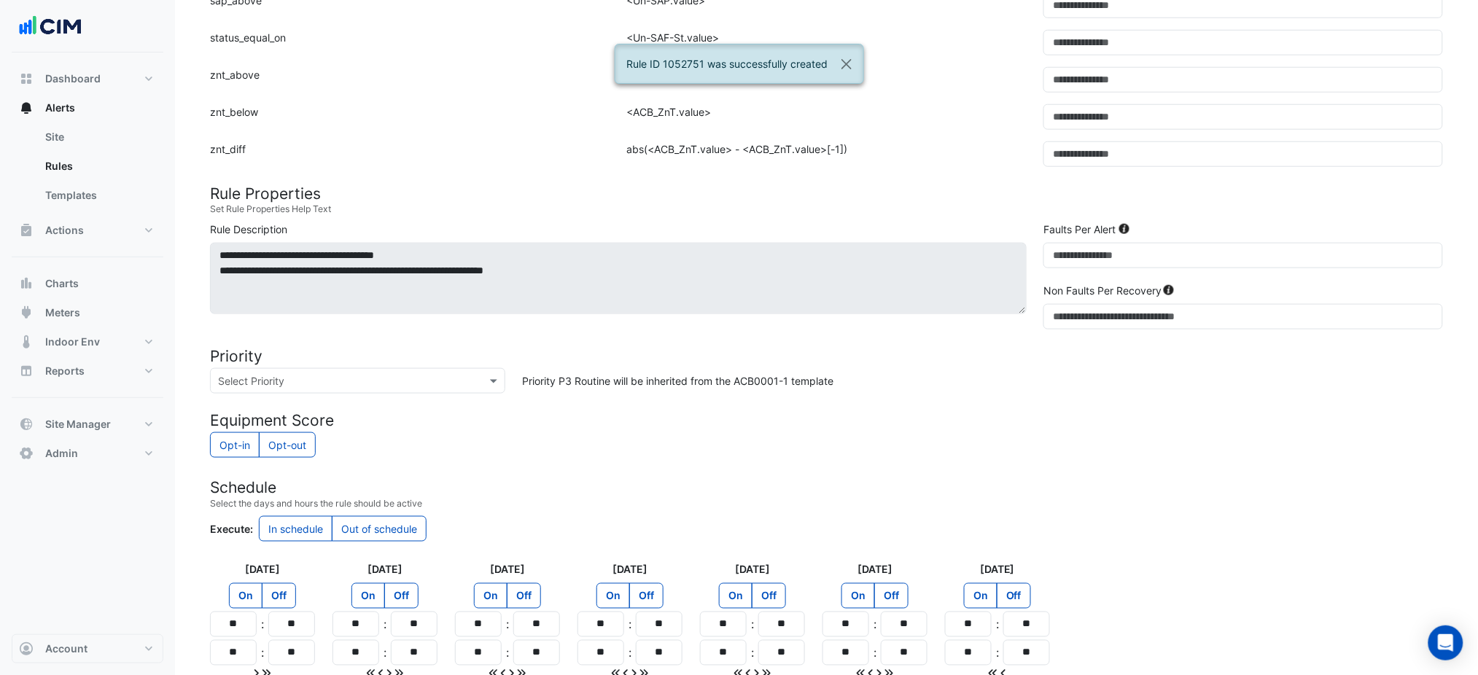
scroll to position [177, 0]
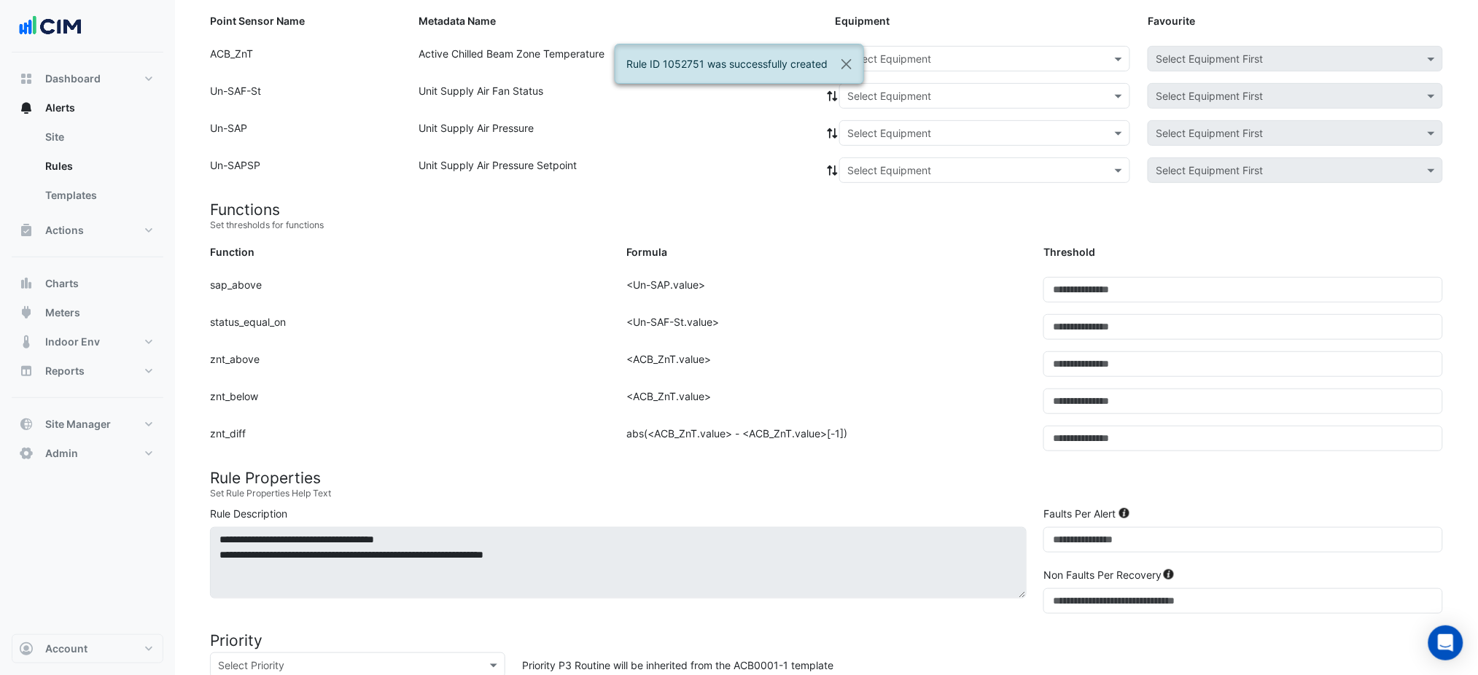
click at [985, 63] on input "text" at bounding box center [971, 59] width 246 height 15
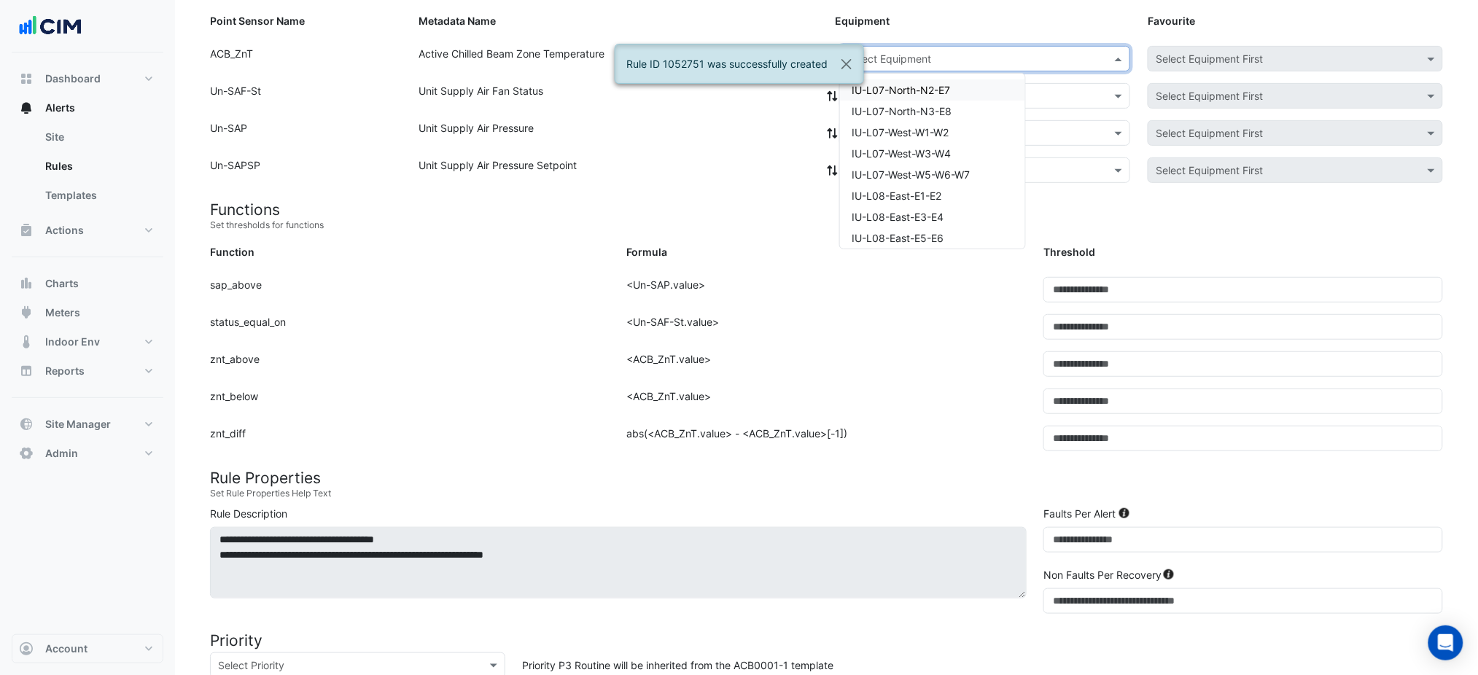
paste input "**********"
type input "**********"
click at [951, 87] on div "IU-L10-West-W1-W2" at bounding box center [921, 90] width 162 height 21
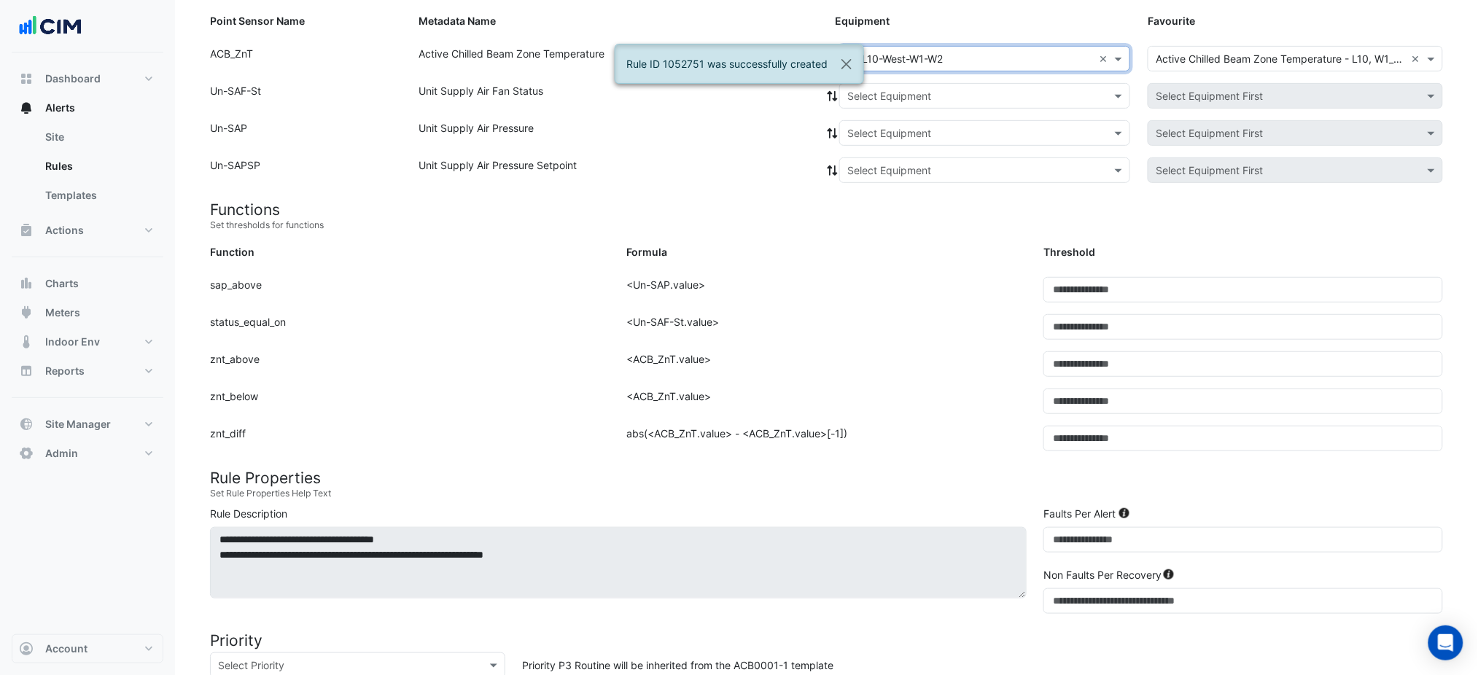
click at [950, 98] on input "text" at bounding box center [971, 96] width 246 height 15
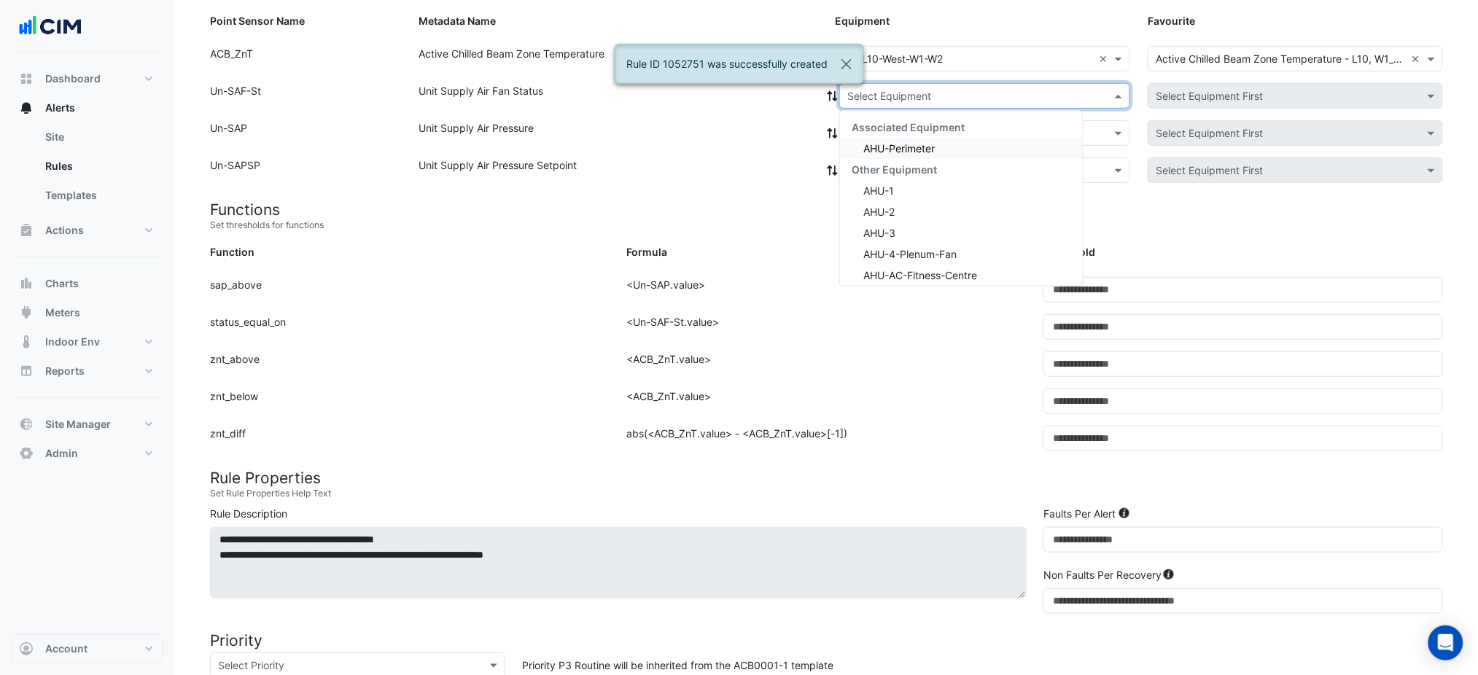
click at [938, 139] on div "AHU-Perimeter" at bounding box center [961, 148] width 243 height 21
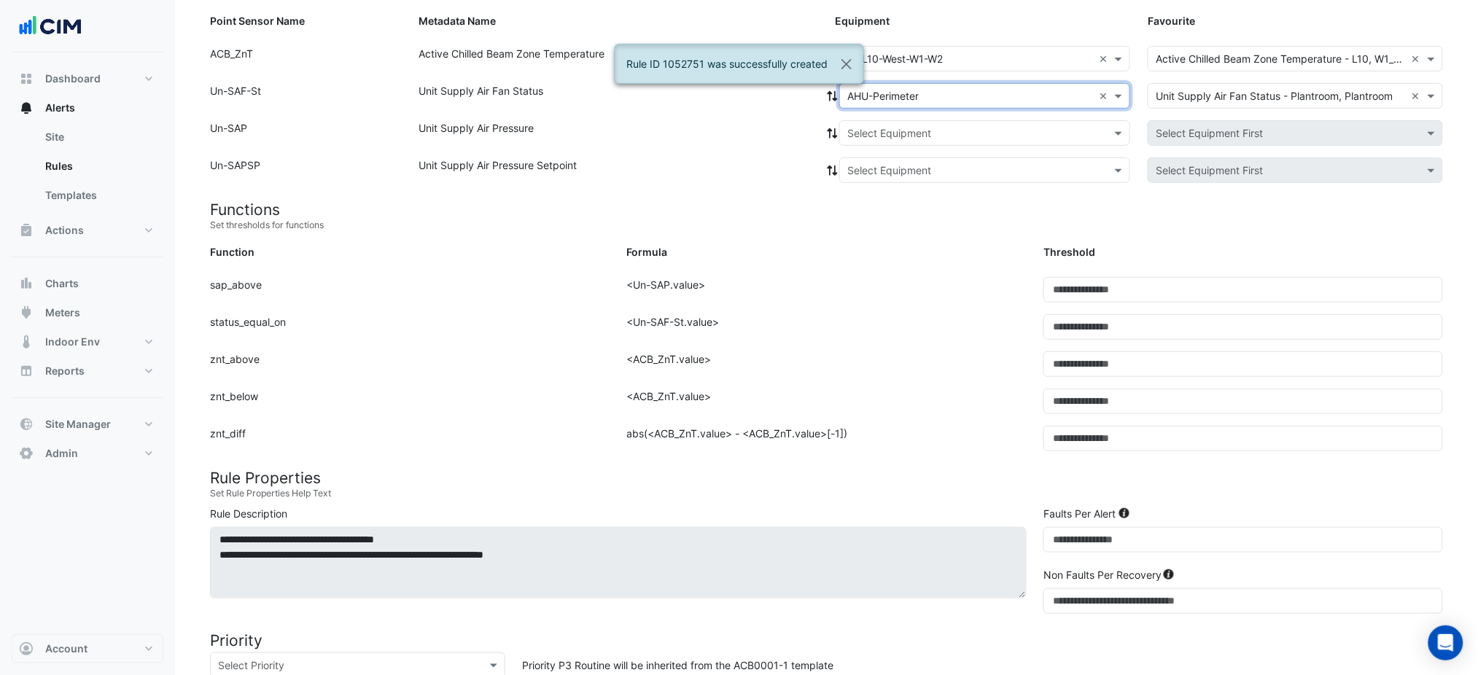
click at [931, 152] on div "Point Sensor Name: Un-SAP Metadata Name: Unit Supply Air Pressure Equipment: Se…" at bounding box center [826, 138] width 1251 height 37
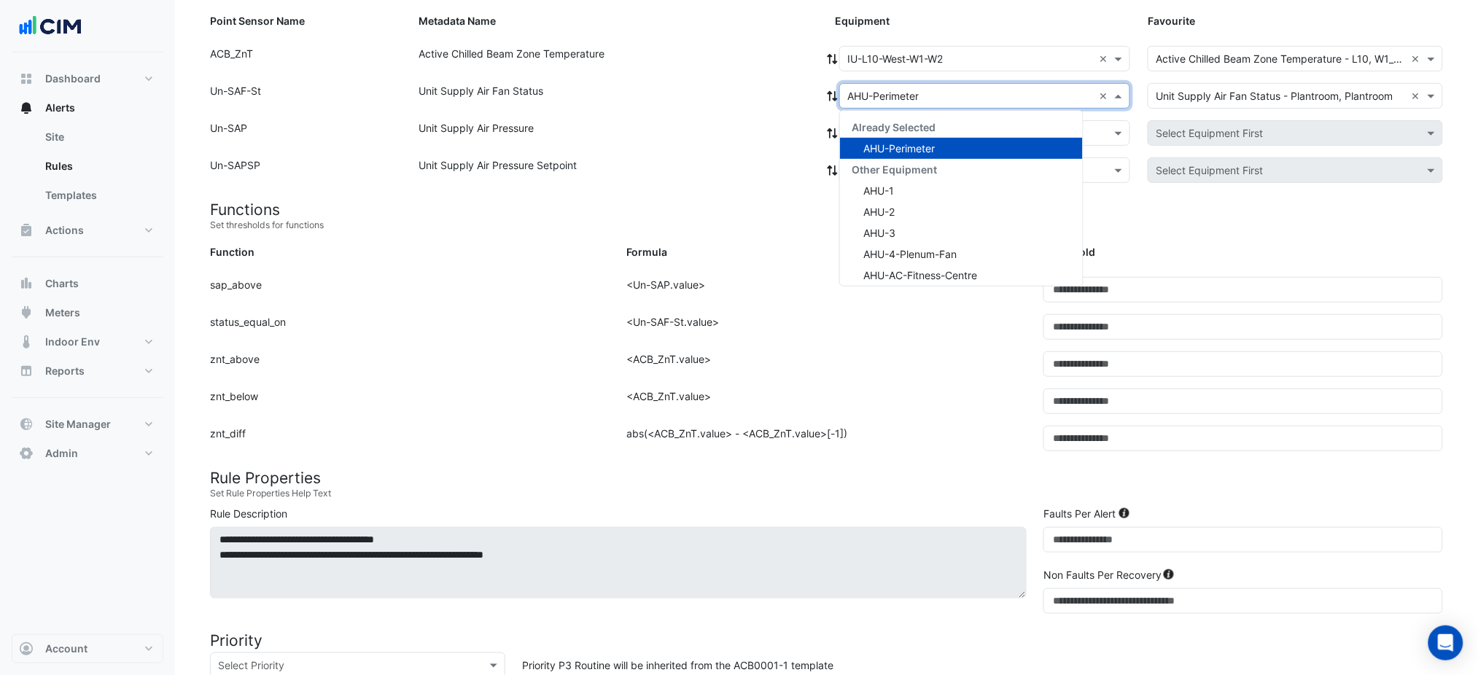
click at [840, 98] on div at bounding box center [985, 96] width 290 height 17
click at [831, 98] on icon at bounding box center [832, 96] width 13 height 10
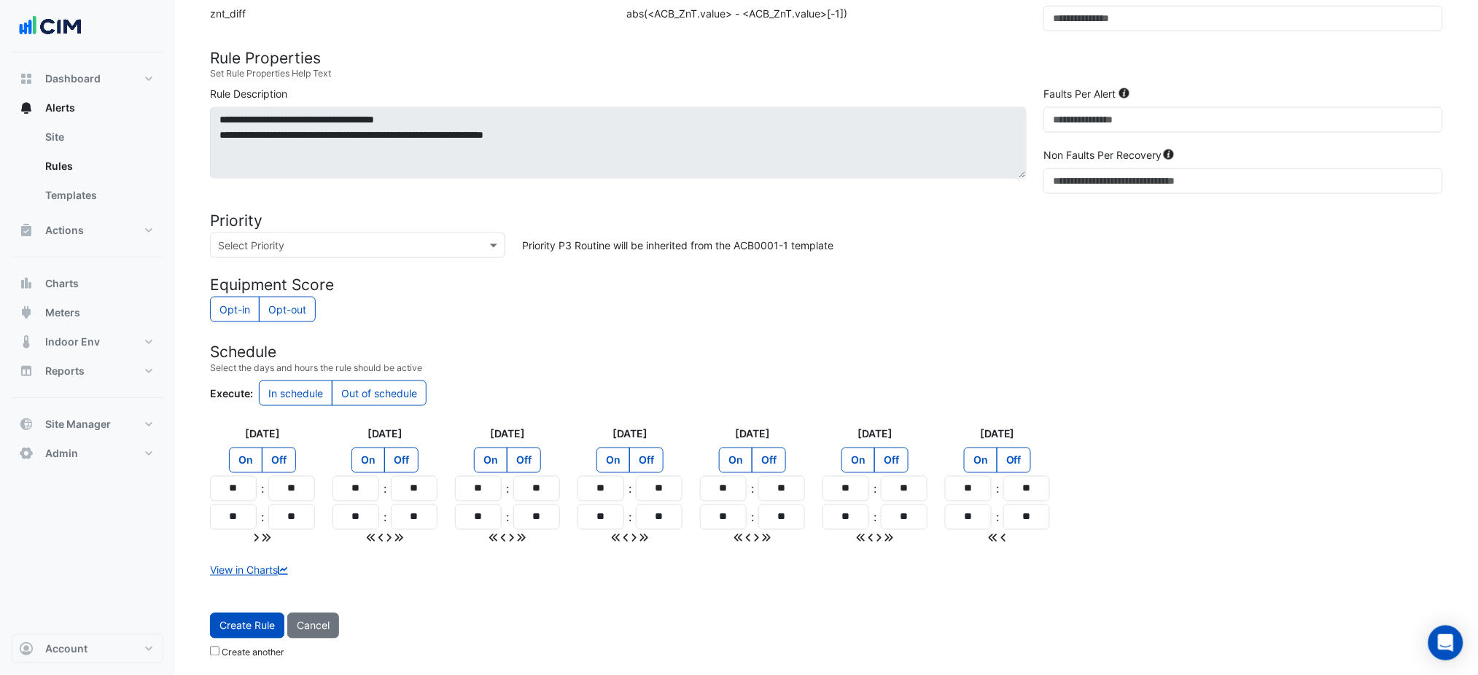
scroll to position [600, 0]
click at [257, 604] on form "Sensors Map sensors to concrete equipment properties Point Sensor Name Metadata…" at bounding box center [826, 105] width 1233 height 1117
click at [258, 616] on button "Create Rule" at bounding box center [247, 624] width 74 height 26
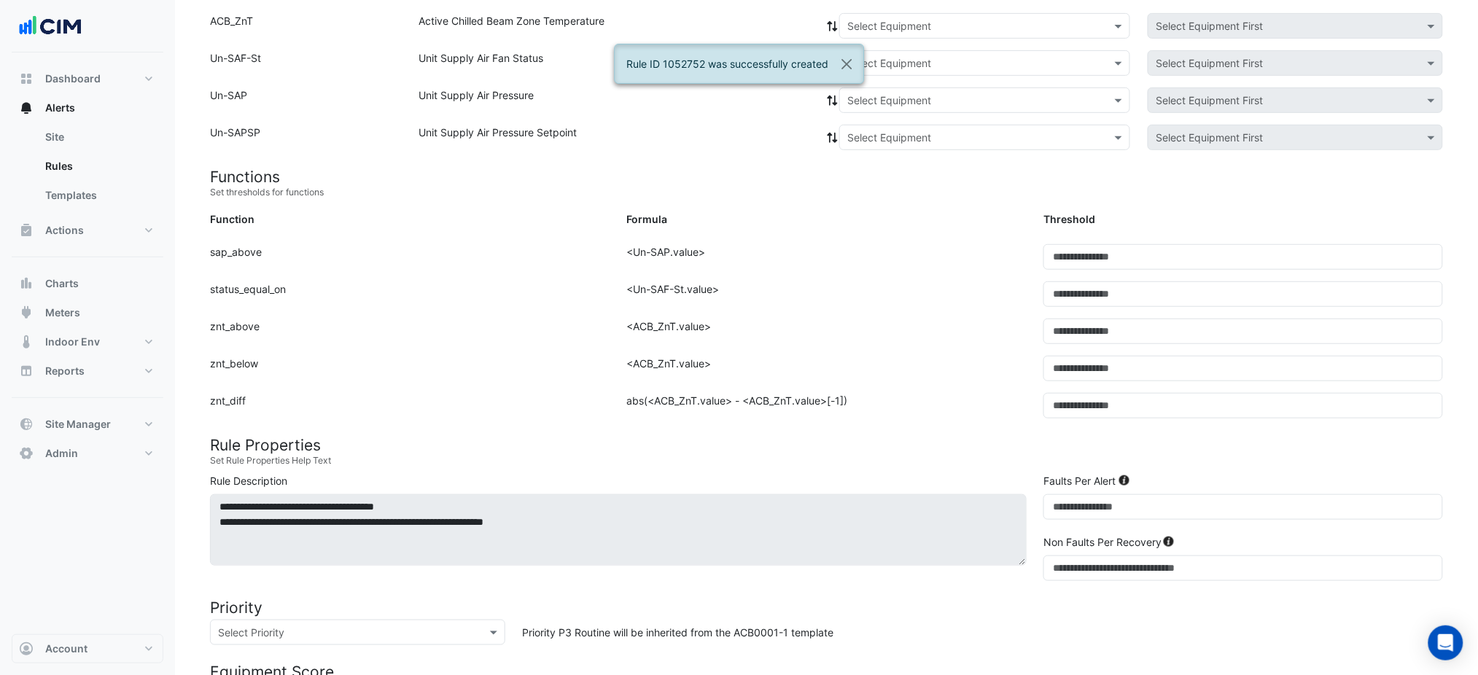
scroll to position [177, 0]
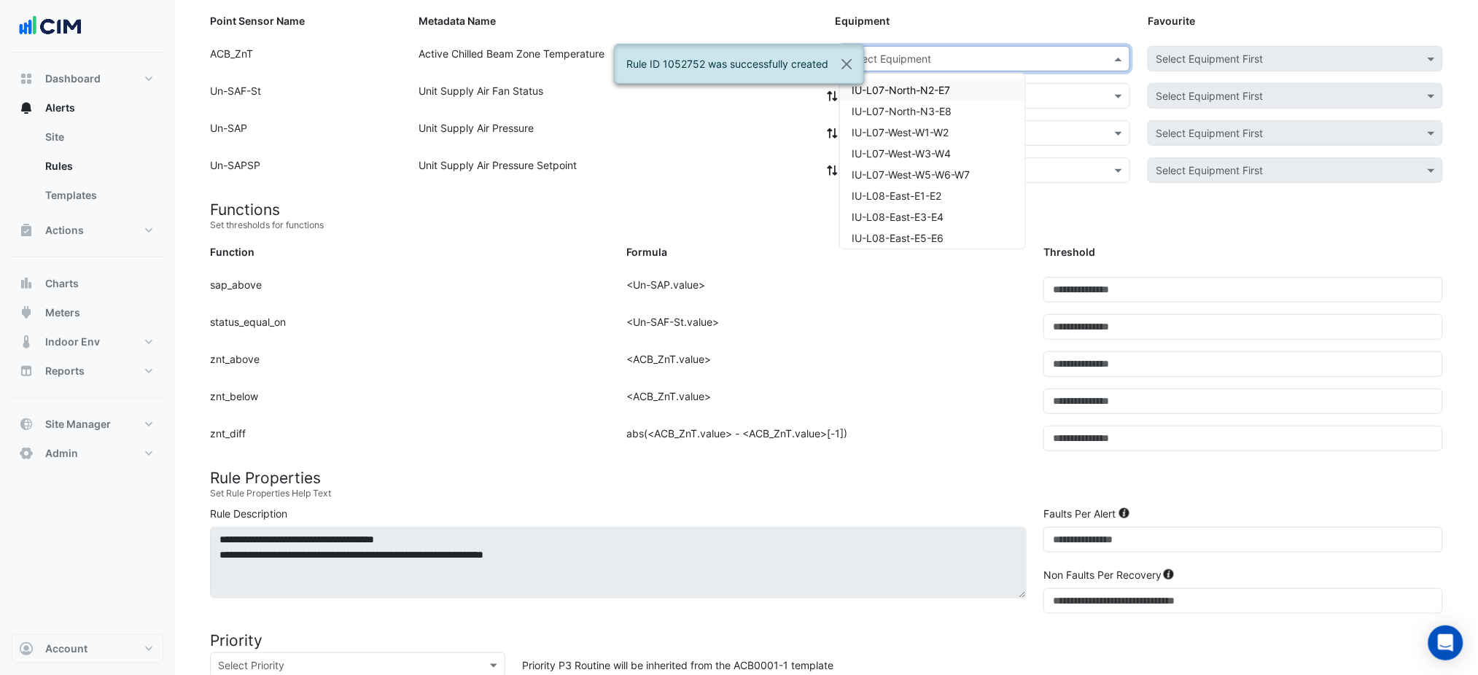
click at [915, 46] on div "Select Equipment" at bounding box center [984, 59] width 291 height 26
paste input "**********"
type input "**********"
click at [899, 85] on span "IU-L10-West-W3-W4" at bounding box center [901, 90] width 98 height 12
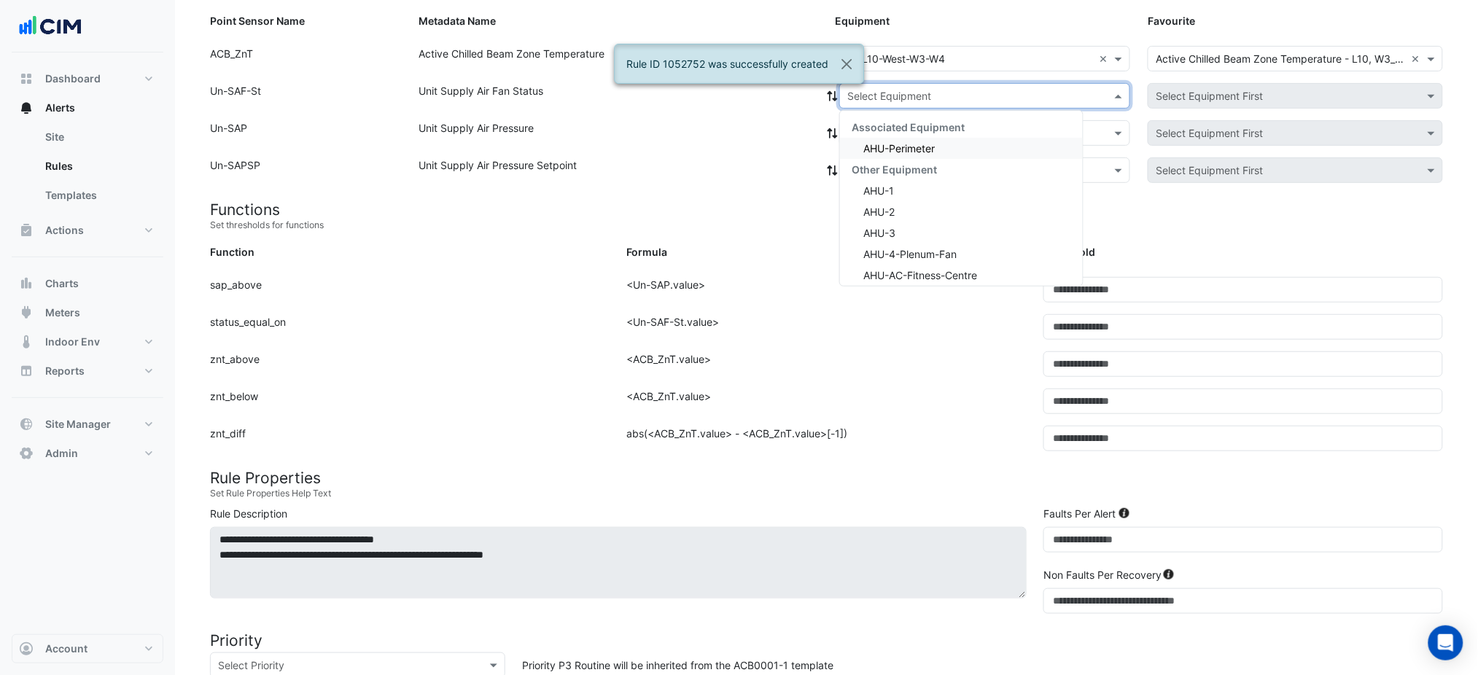
click at [901, 97] on input "text" at bounding box center [971, 96] width 246 height 15
click at [907, 149] on span "AHU-Perimeter" at bounding box center [899, 148] width 71 height 12
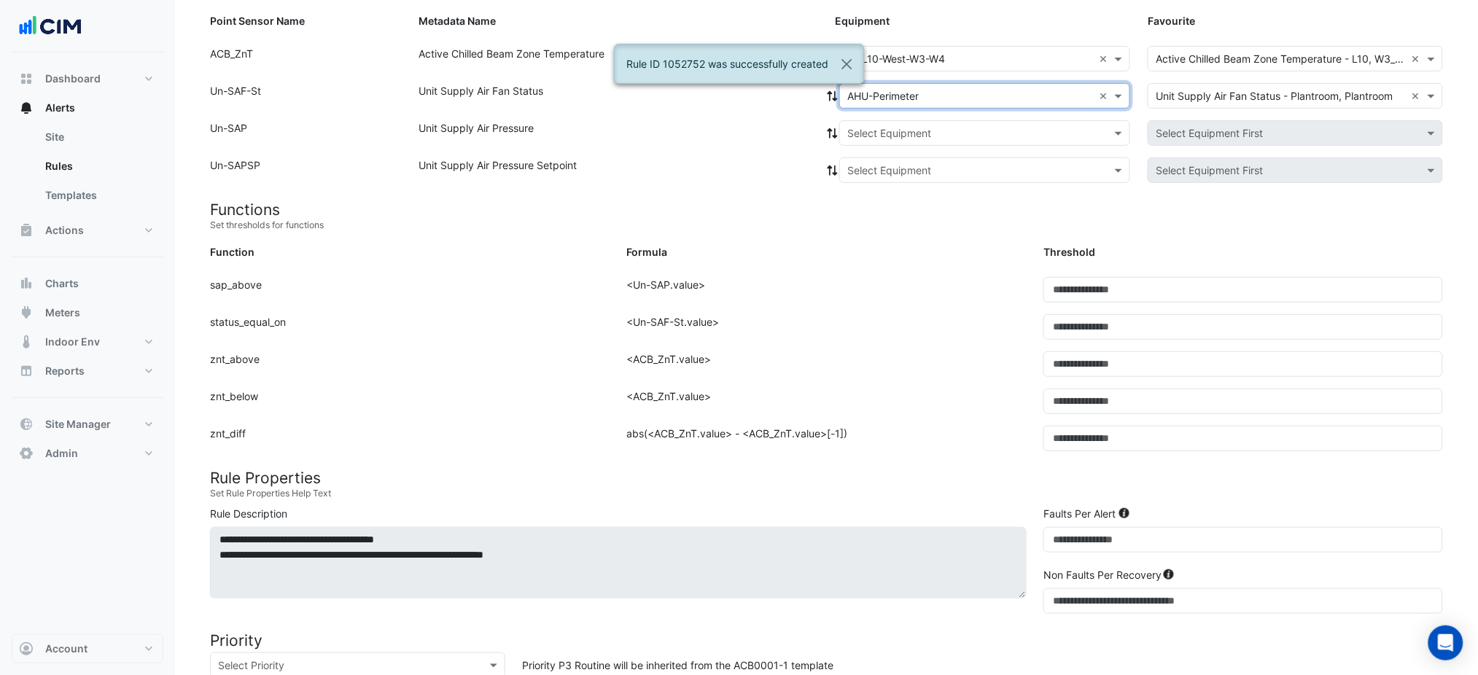
click at [833, 101] on span at bounding box center [832, 95] width 13 height 15
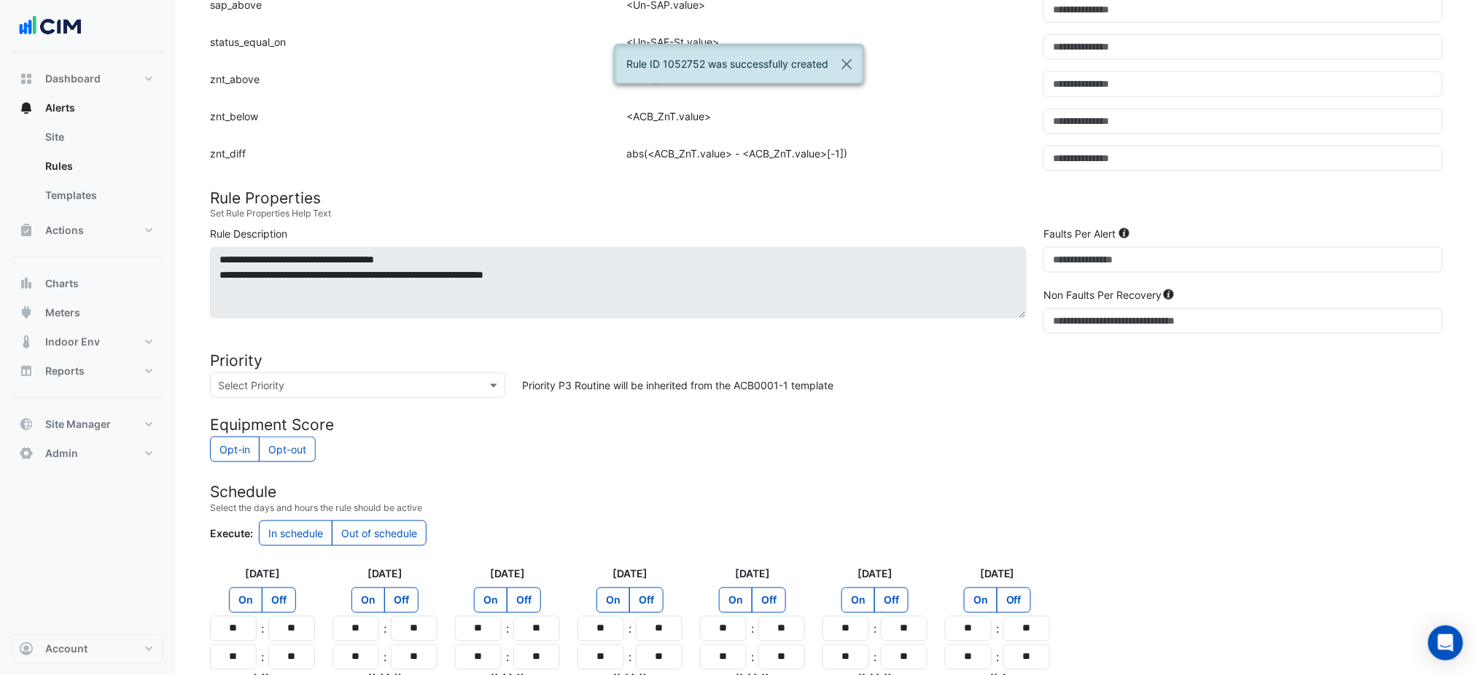
scroll to position [600, 0]
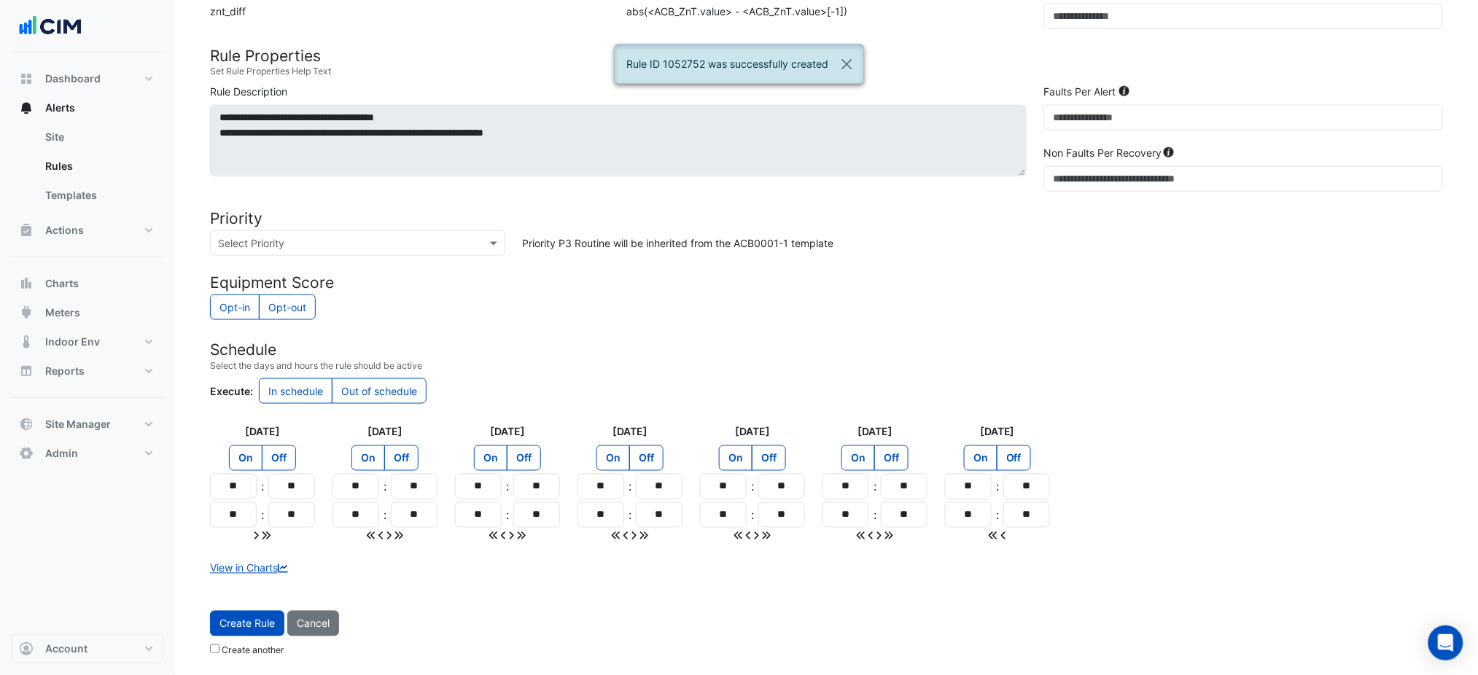
click at [257, 620] on span "Create Rule" at bounding box center [247, 624] width 55 height 12
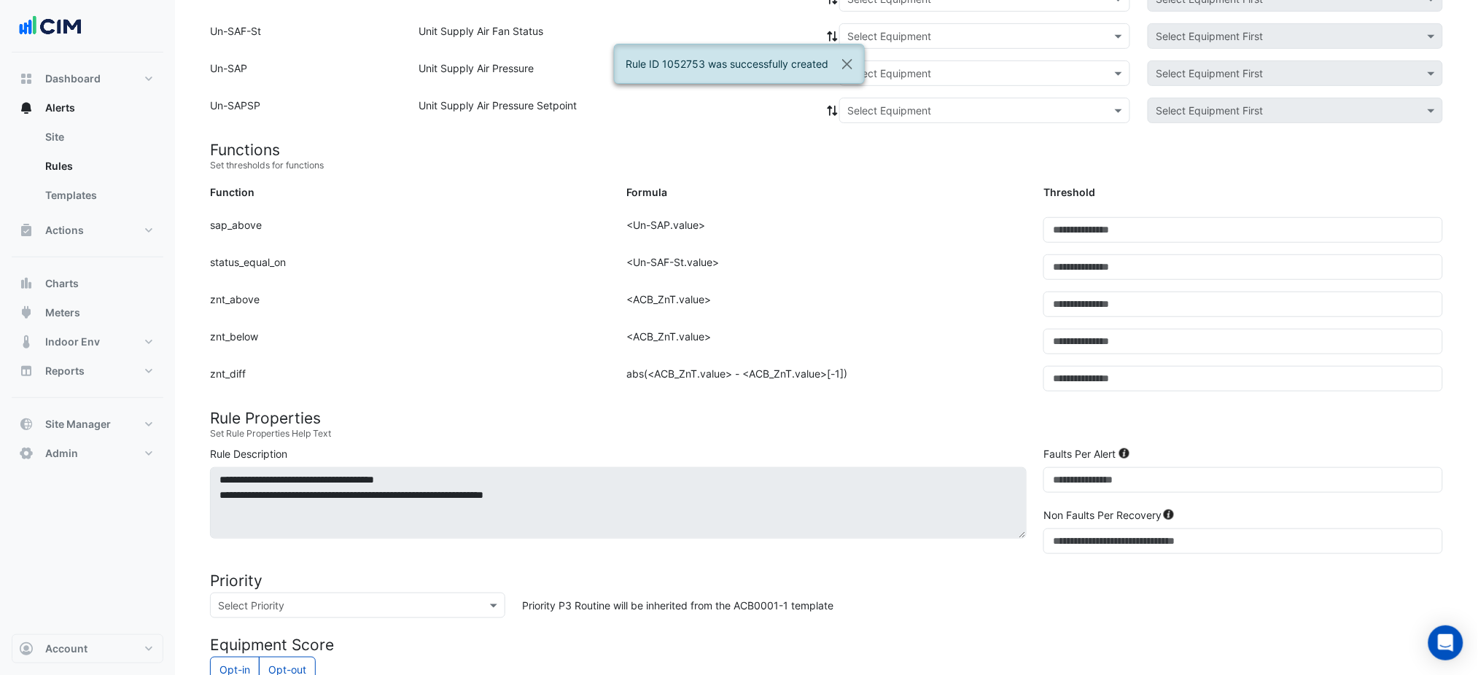
scroll to position [80, 0]
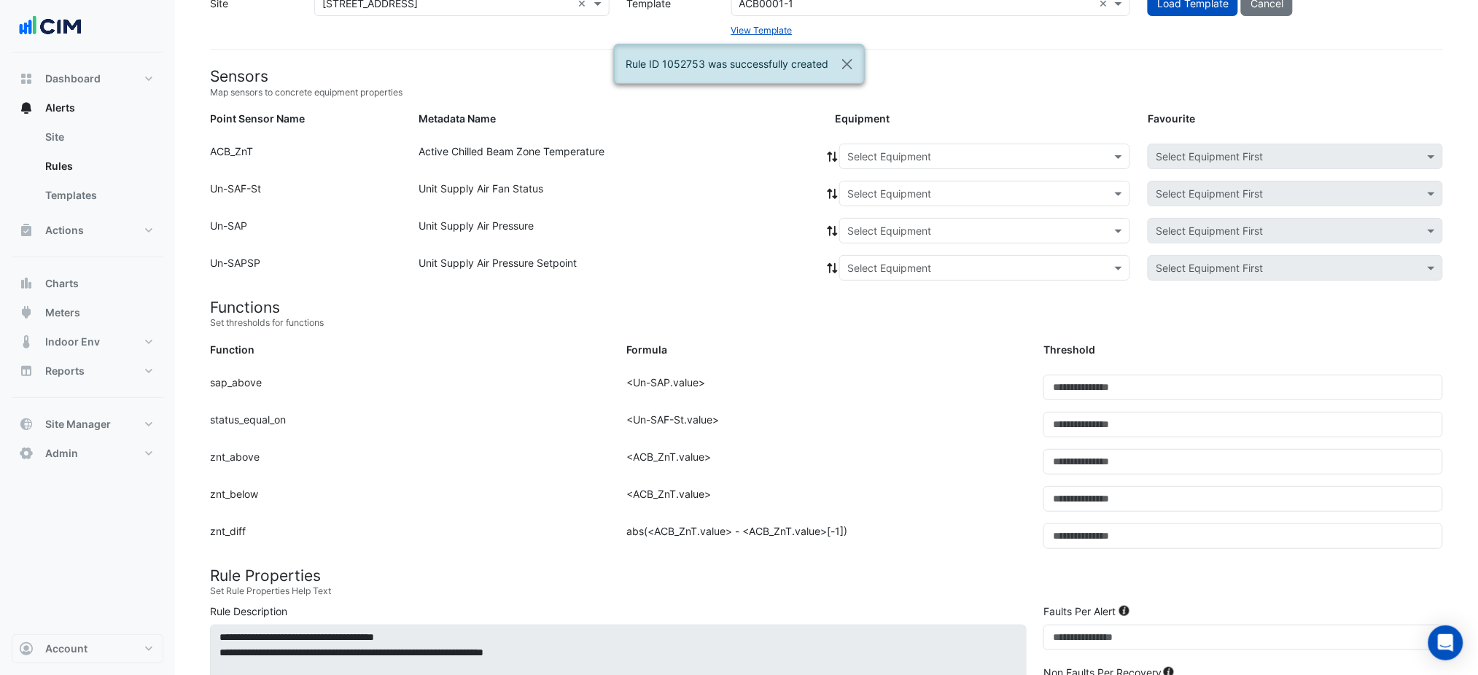
click at [931, 156] on input "text" at bounding box center [971, 157] width 246 height 15
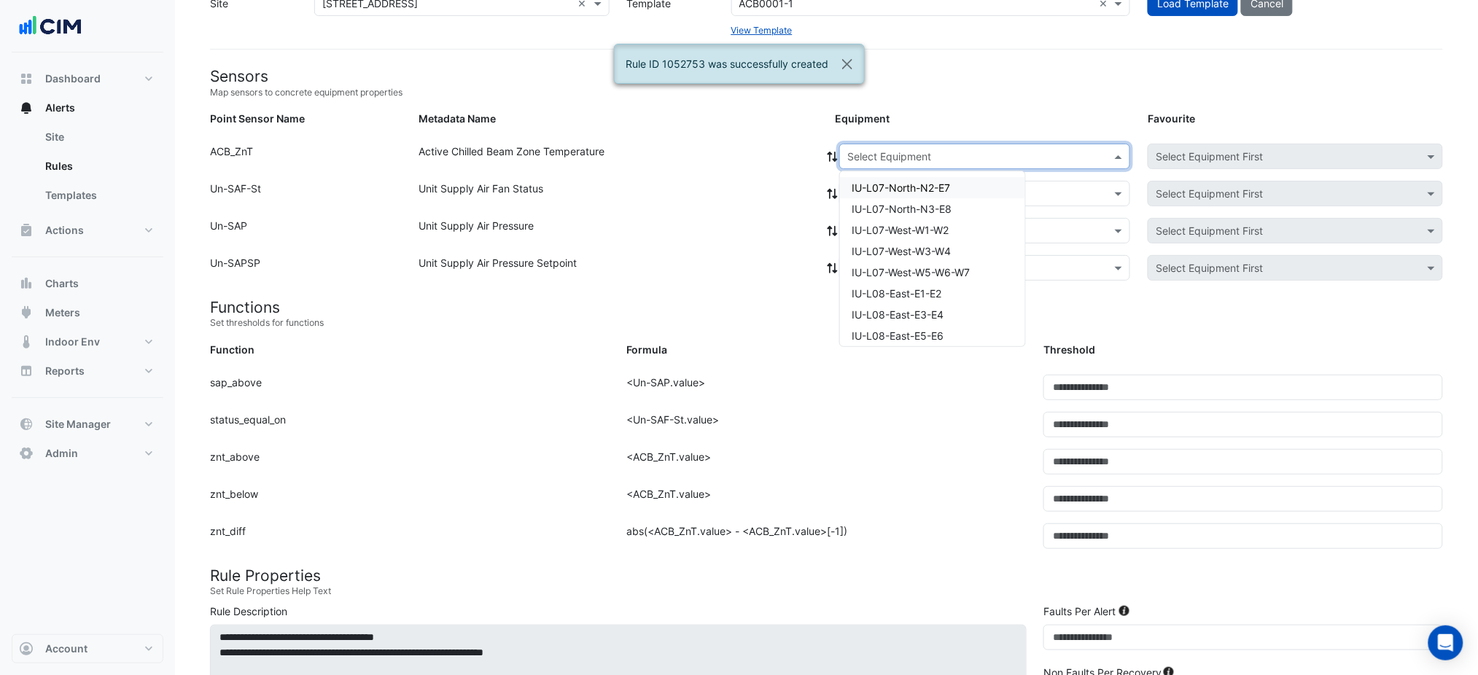
paste input "**********"
type input "**********"
click at [915, 182] on span "IU-L10-West-W5-W6-W7" at bounding box center [910, 188] width 117 height 12
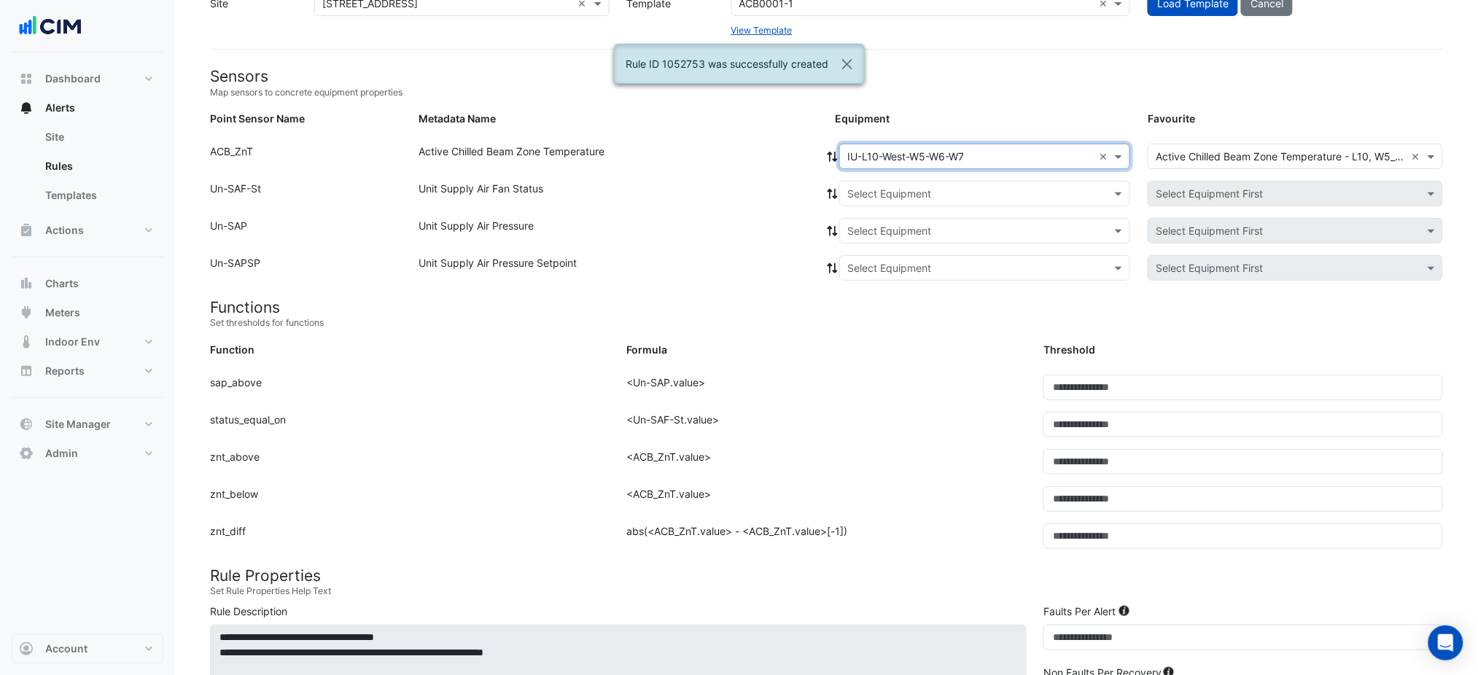
click at [893, 195] on input "text" at bounding box center [971, 194] width 246 height 15
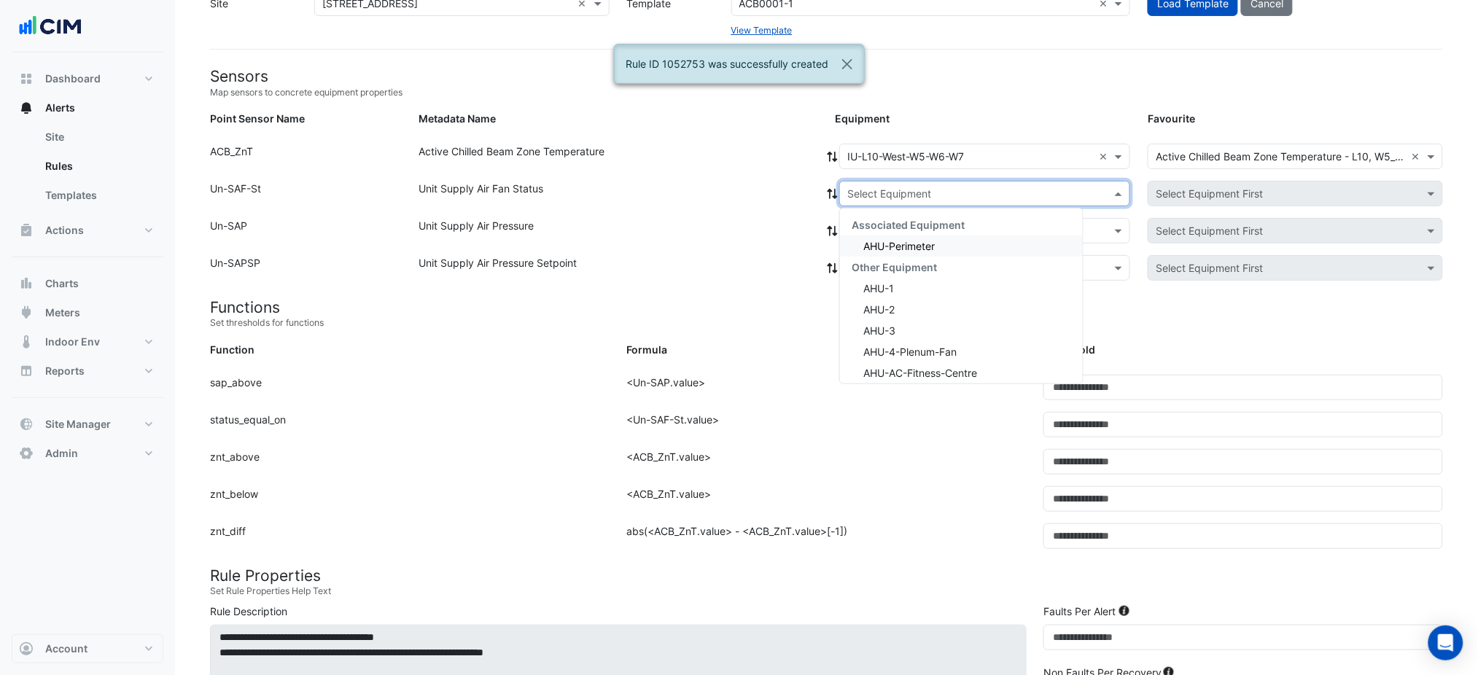
click at [880, 235] on div "Associated Equipment AHU-Perimeter Other Equipment AHU-1 AHU-2 AHU-3 AHU-4-Plen…" at bounding box center [961, 415] width 243 height 402
click at [869, 237] on div "AHU-Perimeter" at bounding box center [961, 246] width 243 height 21
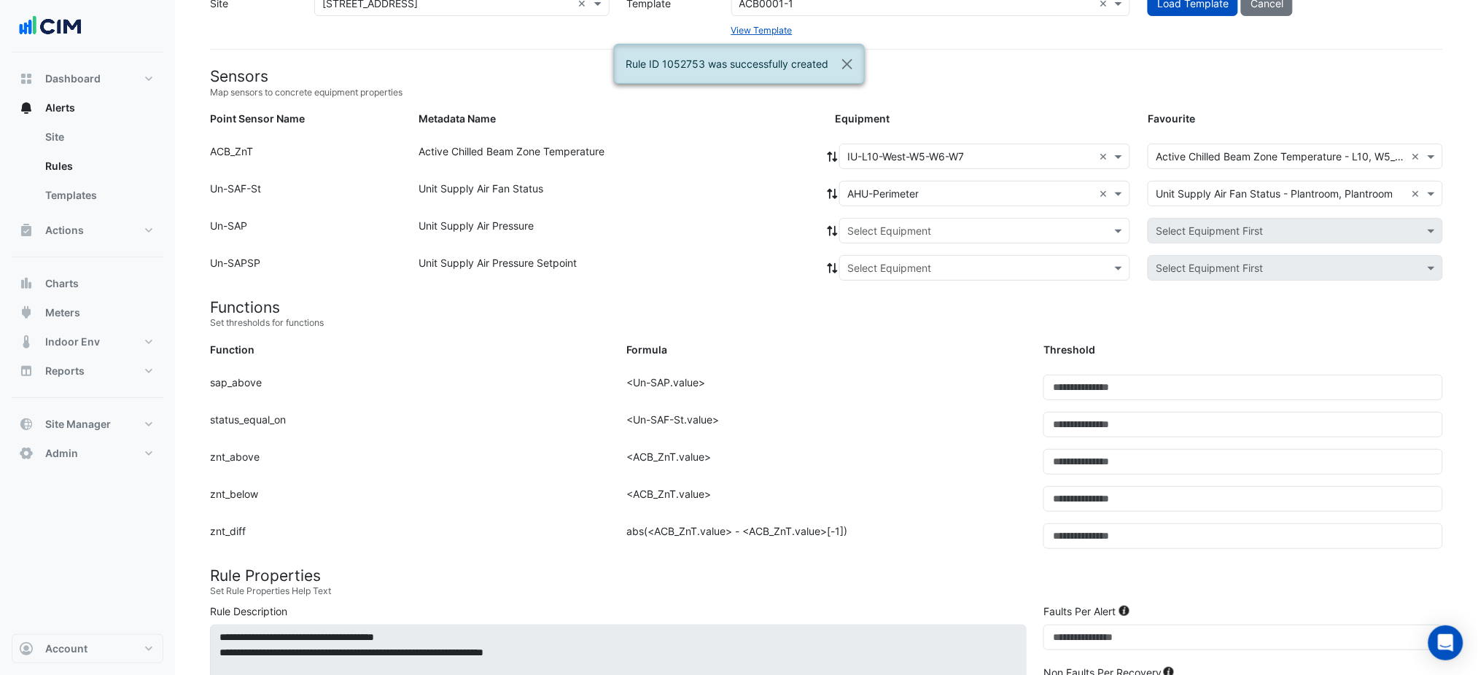
click at [834, 185] on div at bounding box center [832, 194] width 13 height 26
click at [834, 193] on icon at bounding box center [832, 194] width 13 height 10
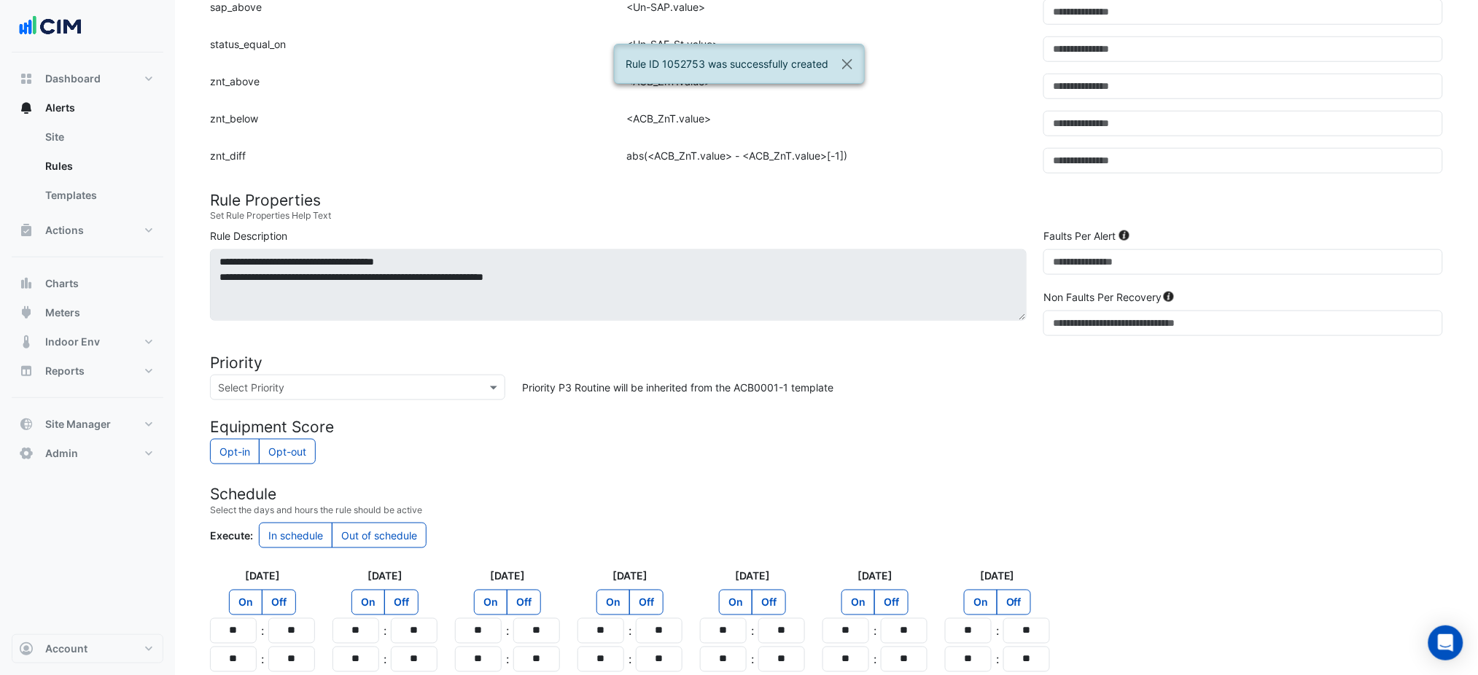
scroll to position [600, 0]
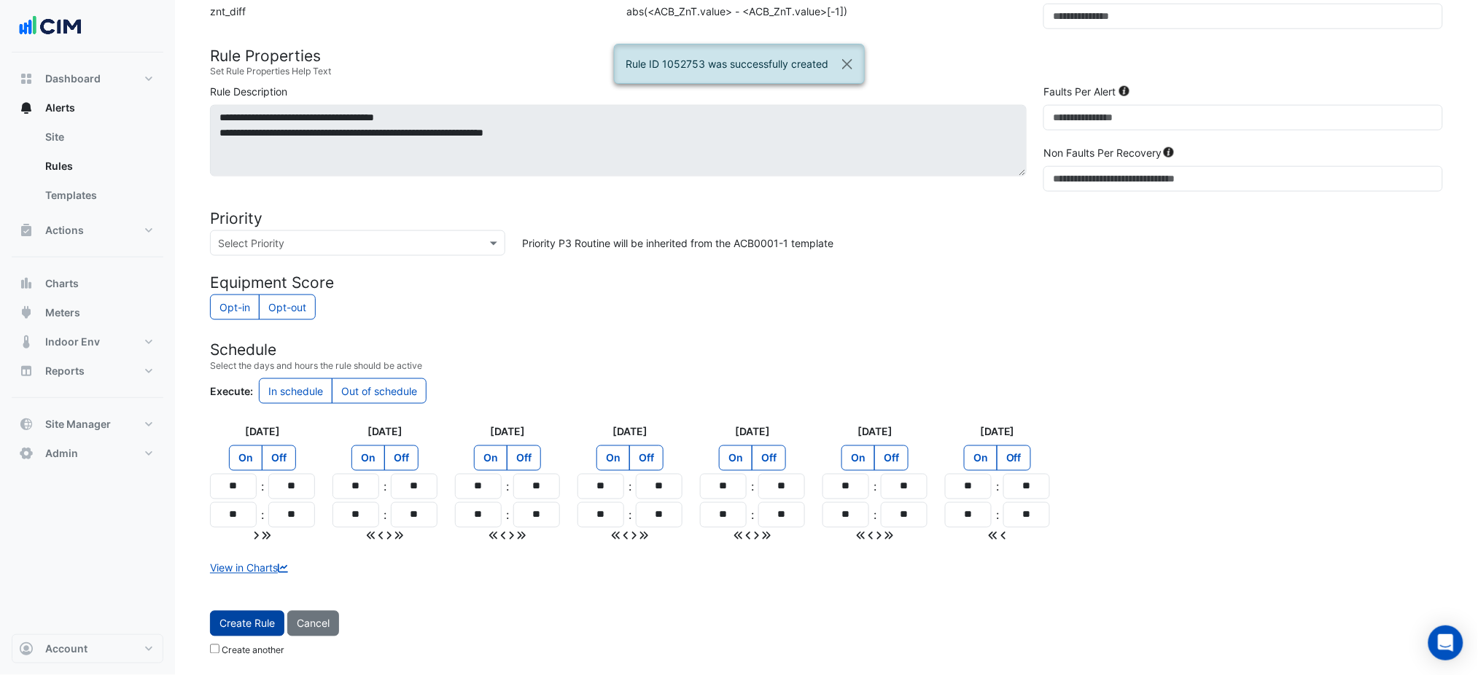
click at [260, 629] on span "Create Rule" at bounding box center [247, 624] width 55 height 12
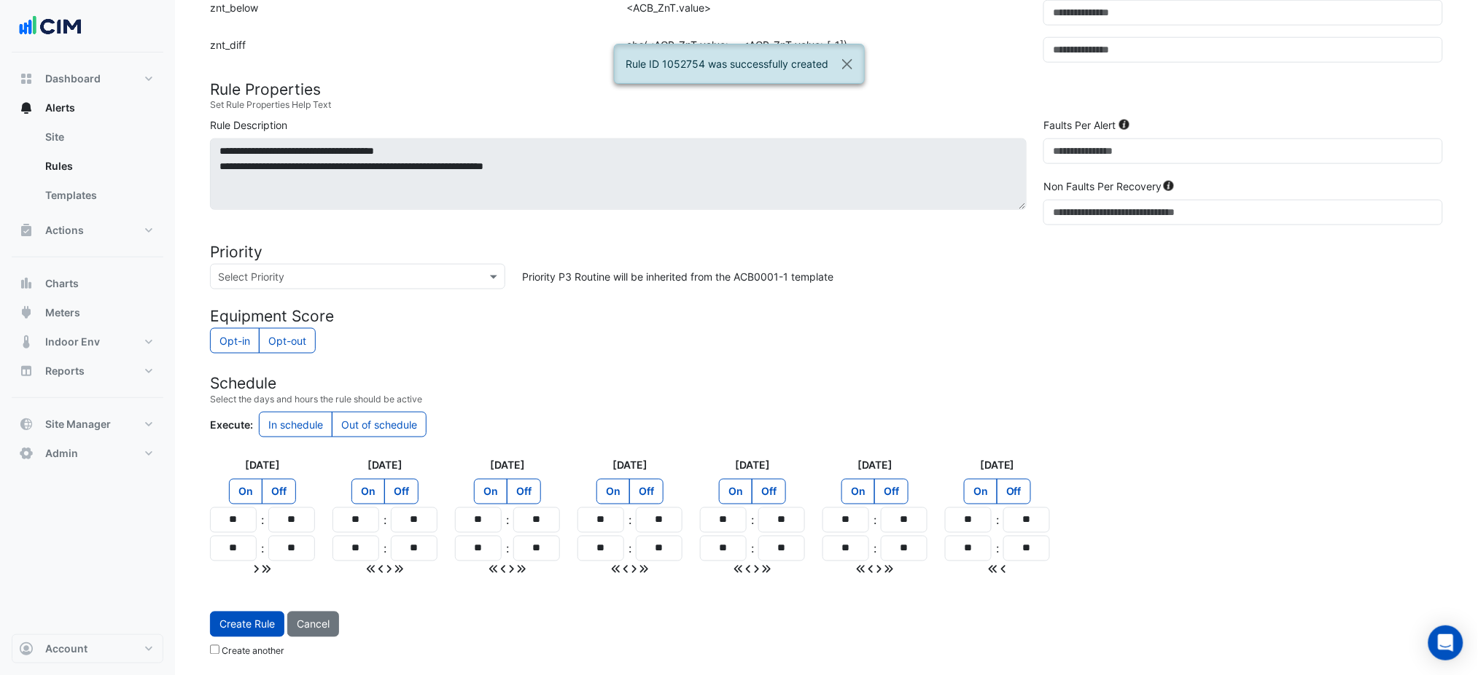
scroll to position [177, 0]
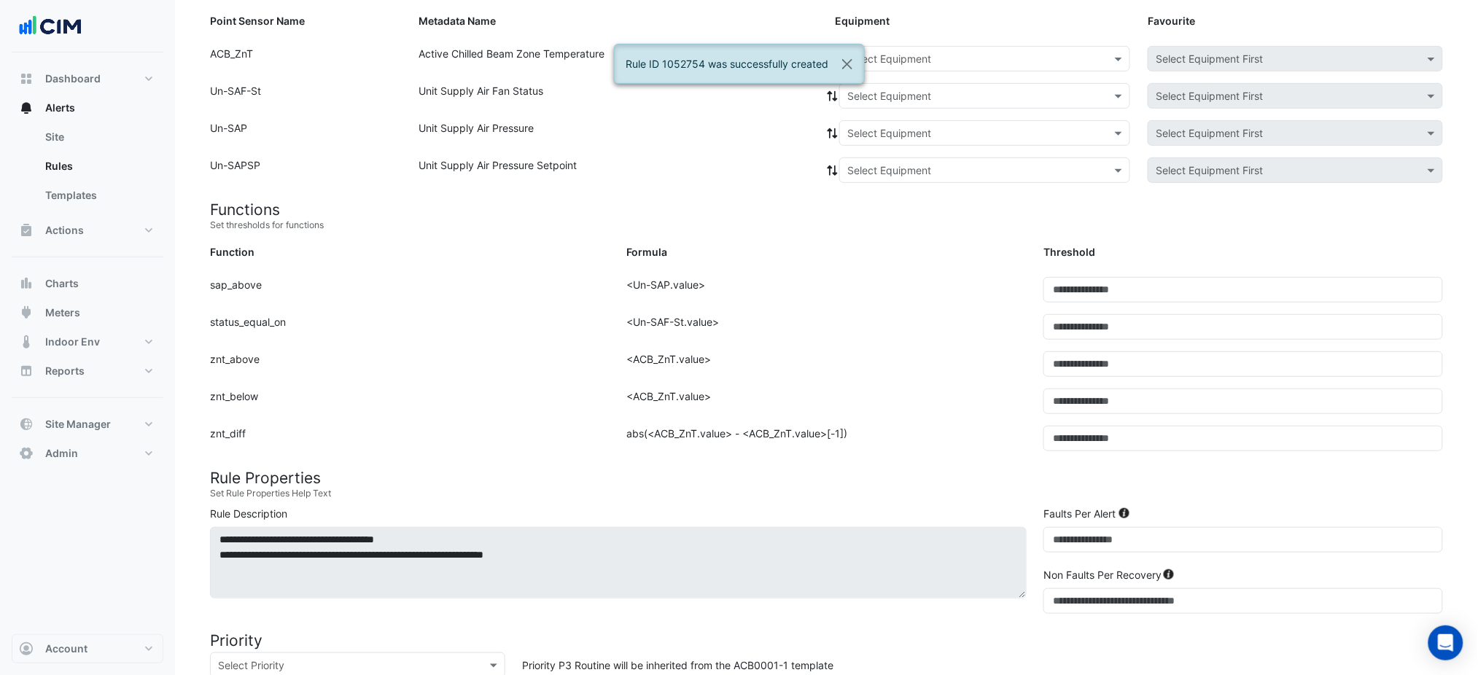
click at [919, 69] on div "Select Equipment" at bounding box center [984, 59] width 291 height 26
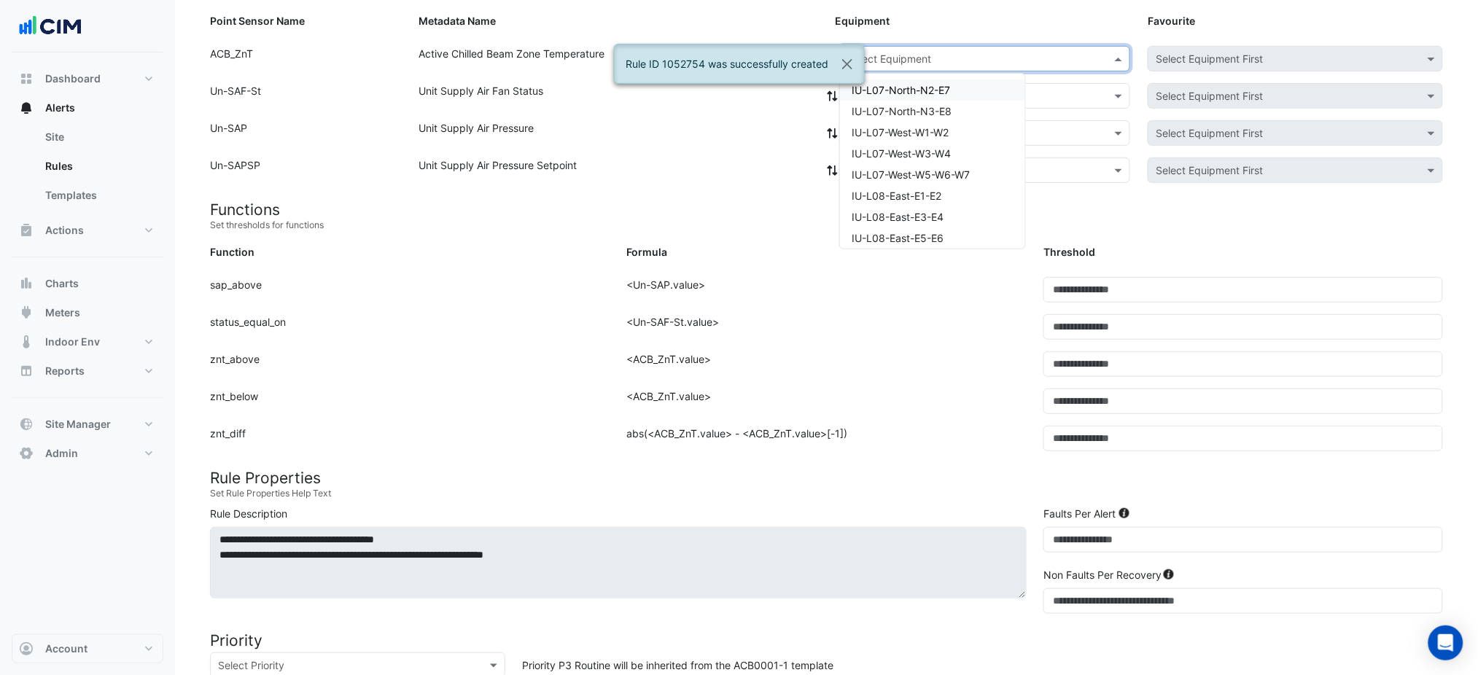
paste input "**********"
type input "**********"
click at [918, 90] on span "IU-L11-East-E1-E2" at bounding box center [895, 90] width 86 height 12
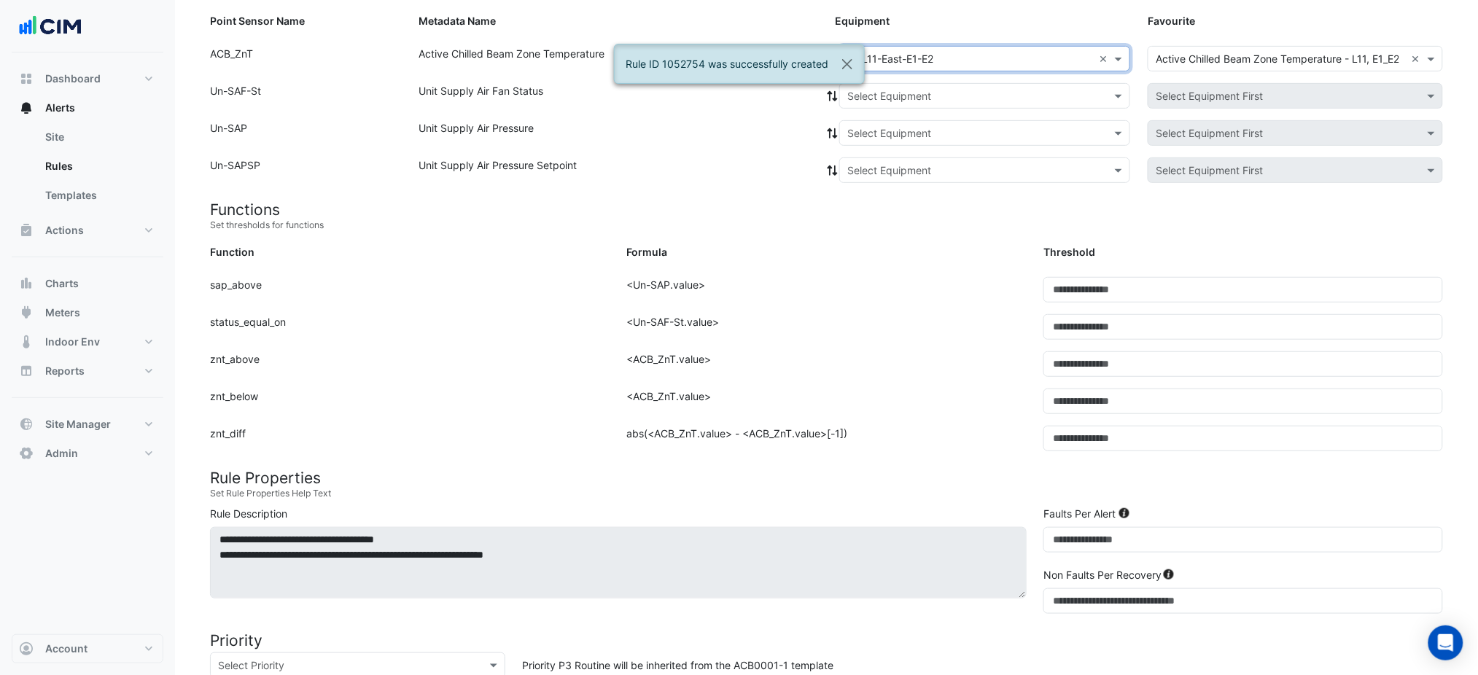
click at [918, 91] on input "text" at bounding box center [971, 96] width 246 height 15
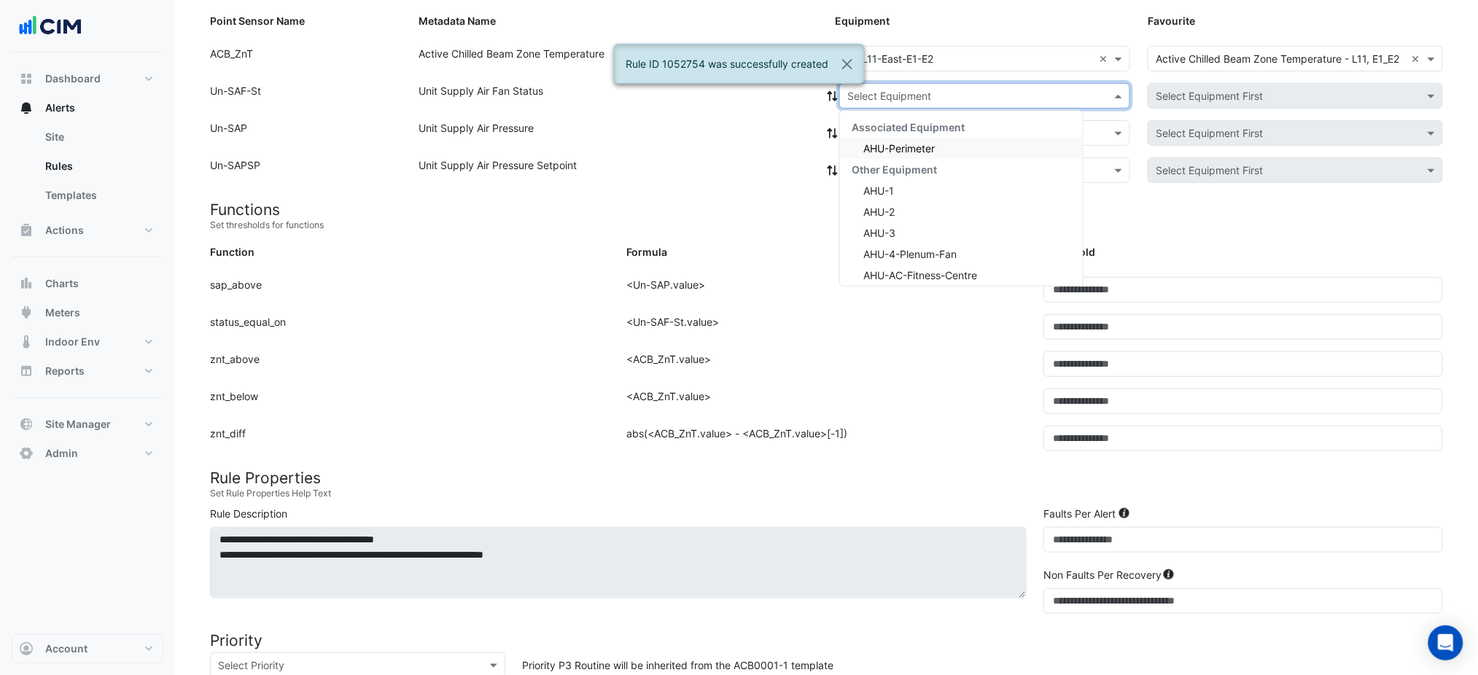
click at [878, 152] on span "AHU-Perimeter" at bounding box center [899, 148] width 71 height 12
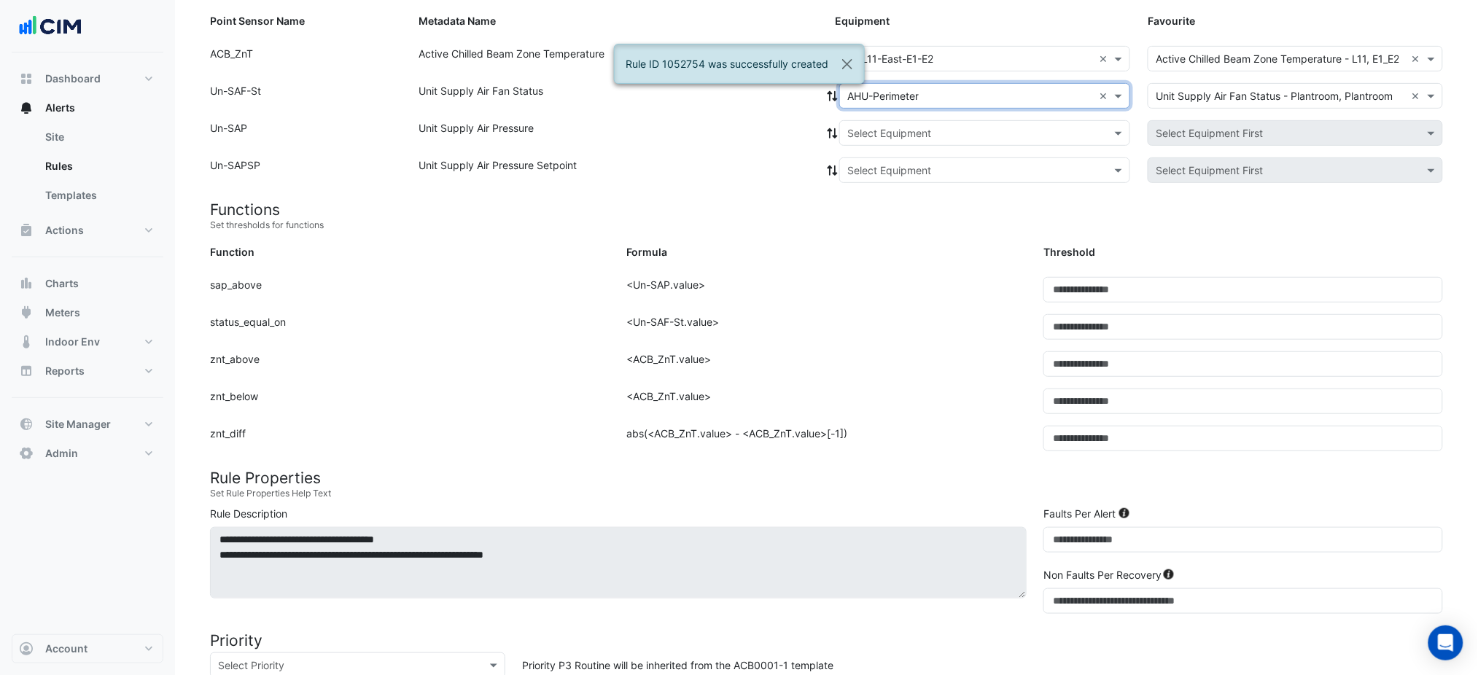
click at [831, 96] on icon at bounding box center [832, 96] width 13 height 10
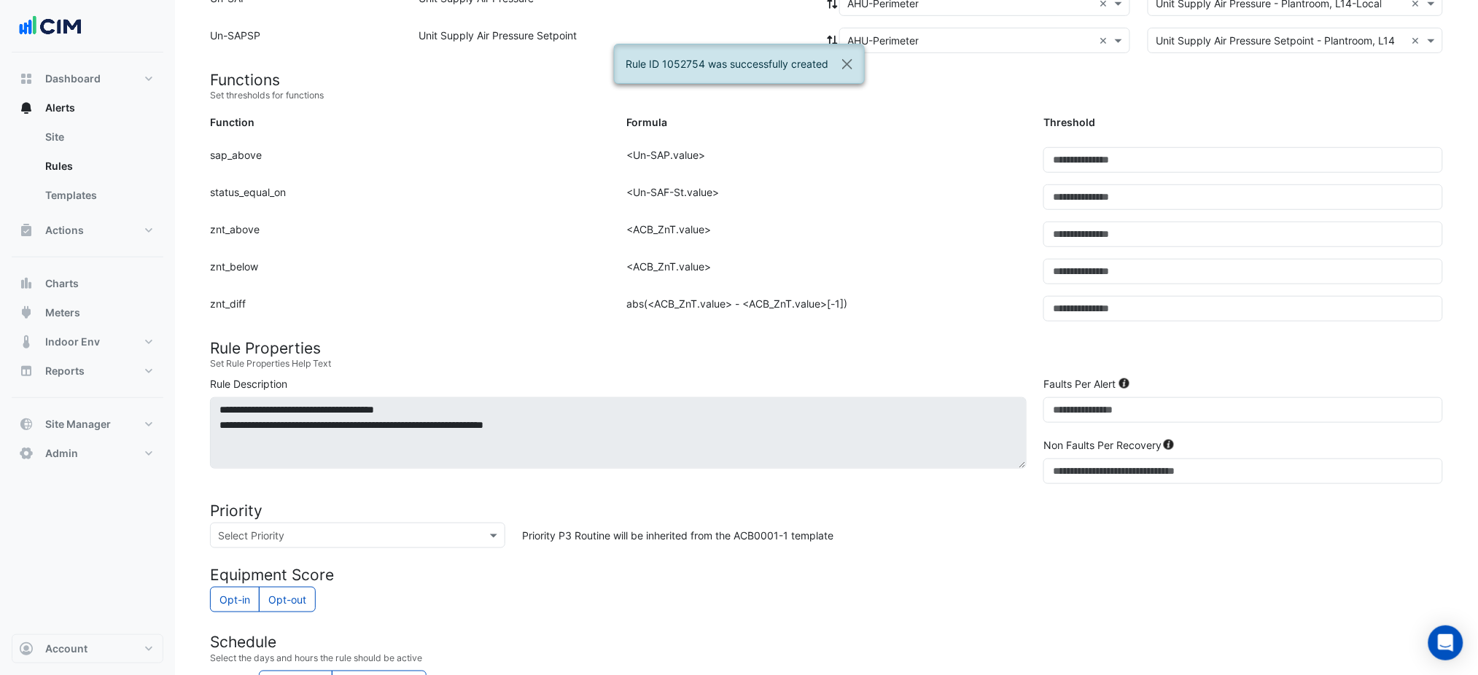
scroll to position [600, 0]
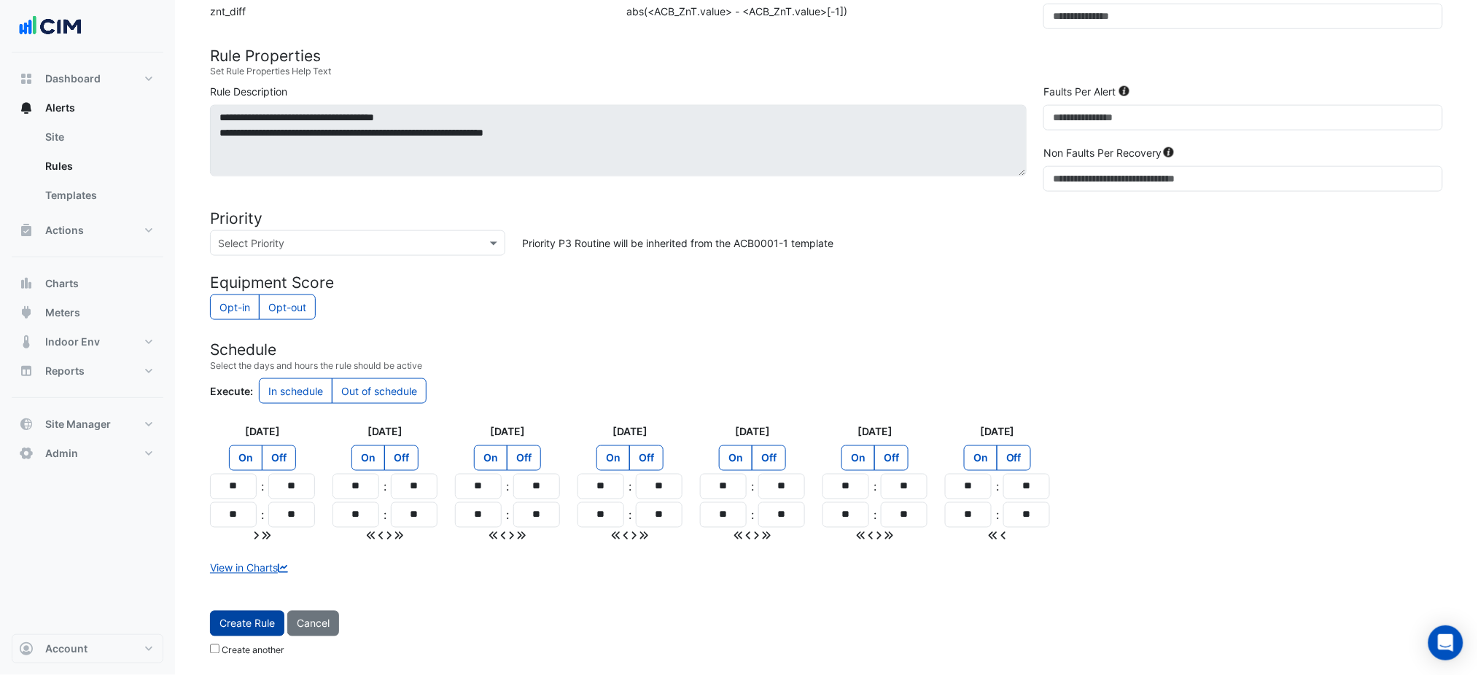
drag, startPoint x: 258, startPoint y: 600, endPoint x: 263, endPoint y: 617, distance: 17.3
click at [258, 605] on form "Sensors Map sensors to concrete equipment properties Point Sensor Name Metadata…" at bounding box center [826, 105] width 1233 height 1117
click at [263, 618] on span "Create Rule" at bounding box center [247, 624] width 55 height 12
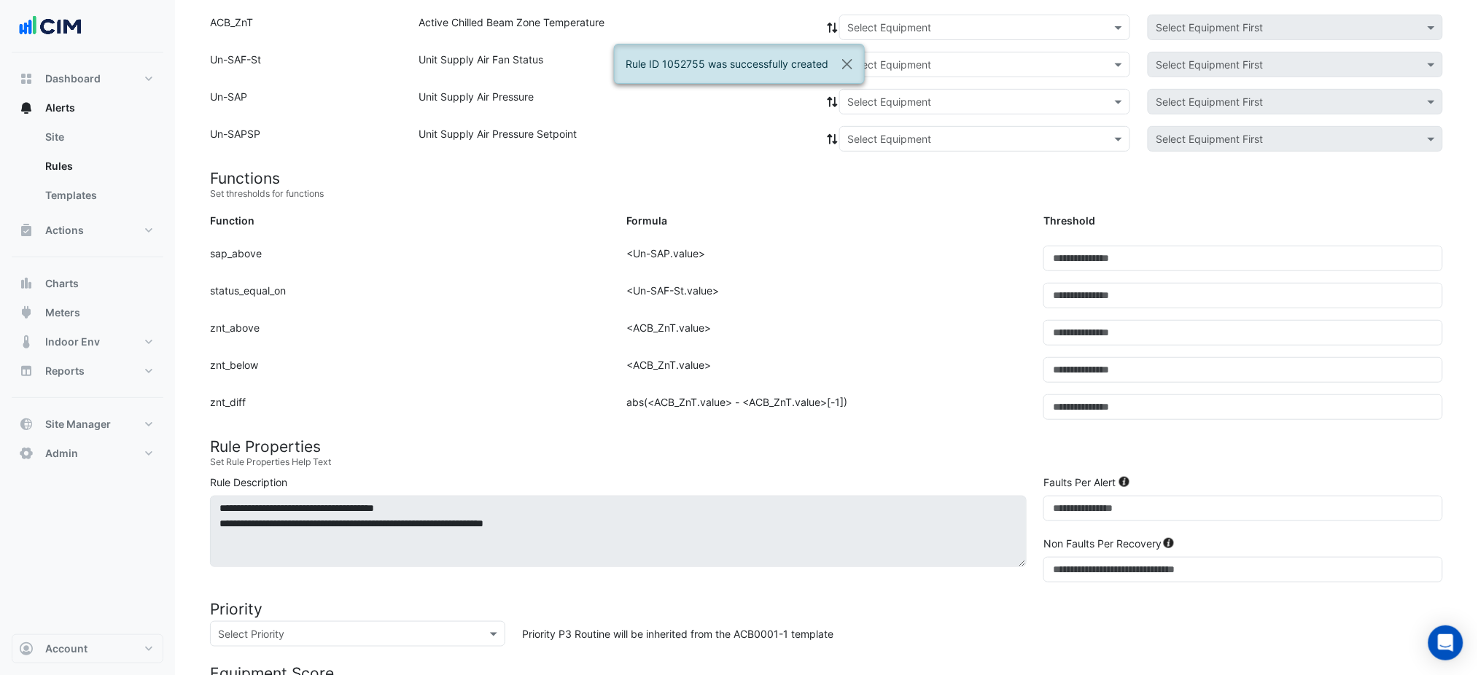
scroll to position [80, 0]
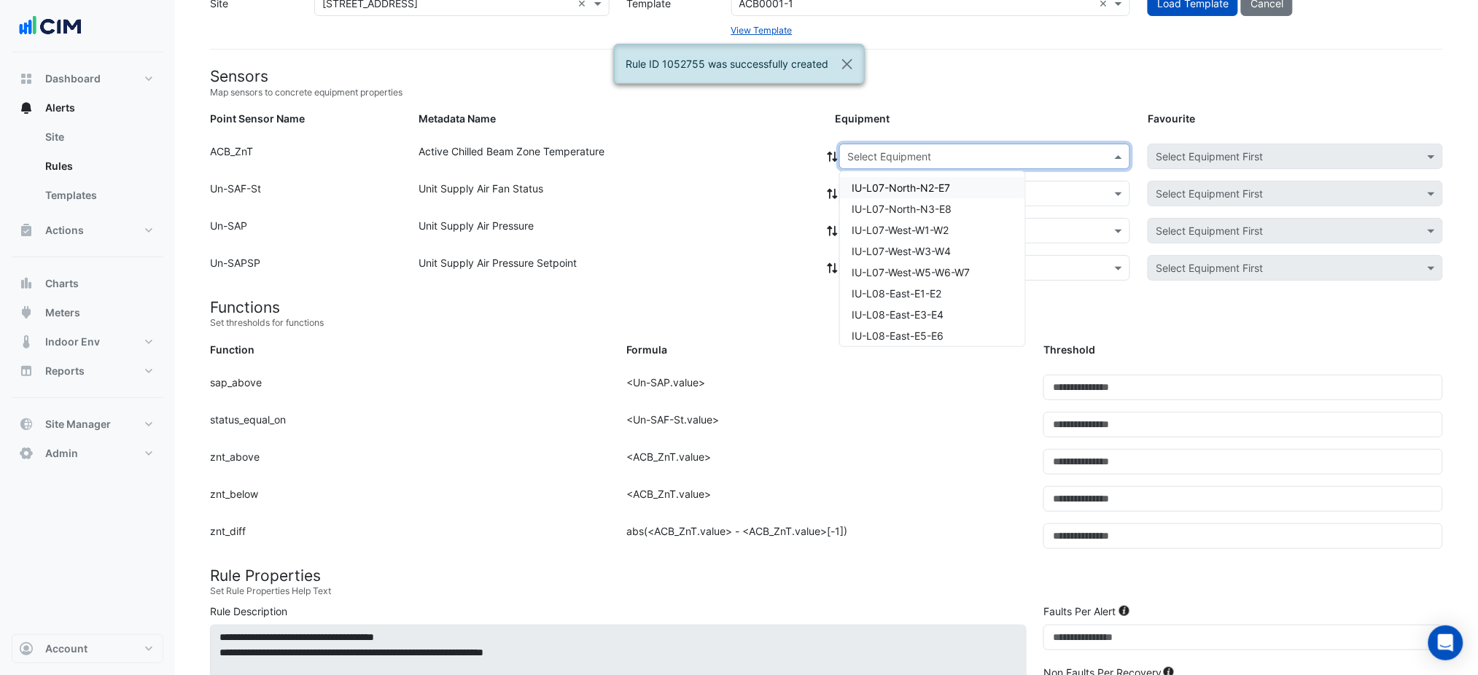
click at [936, 144] on div "Select Equipment" at bounding box center [984, 157] width 291 height 26
paste input "**********"
type input "**********"
click at [917, 188] on span "IU-L11-East-E3-E4" at bounding box center [896, 188] width 88 height 12
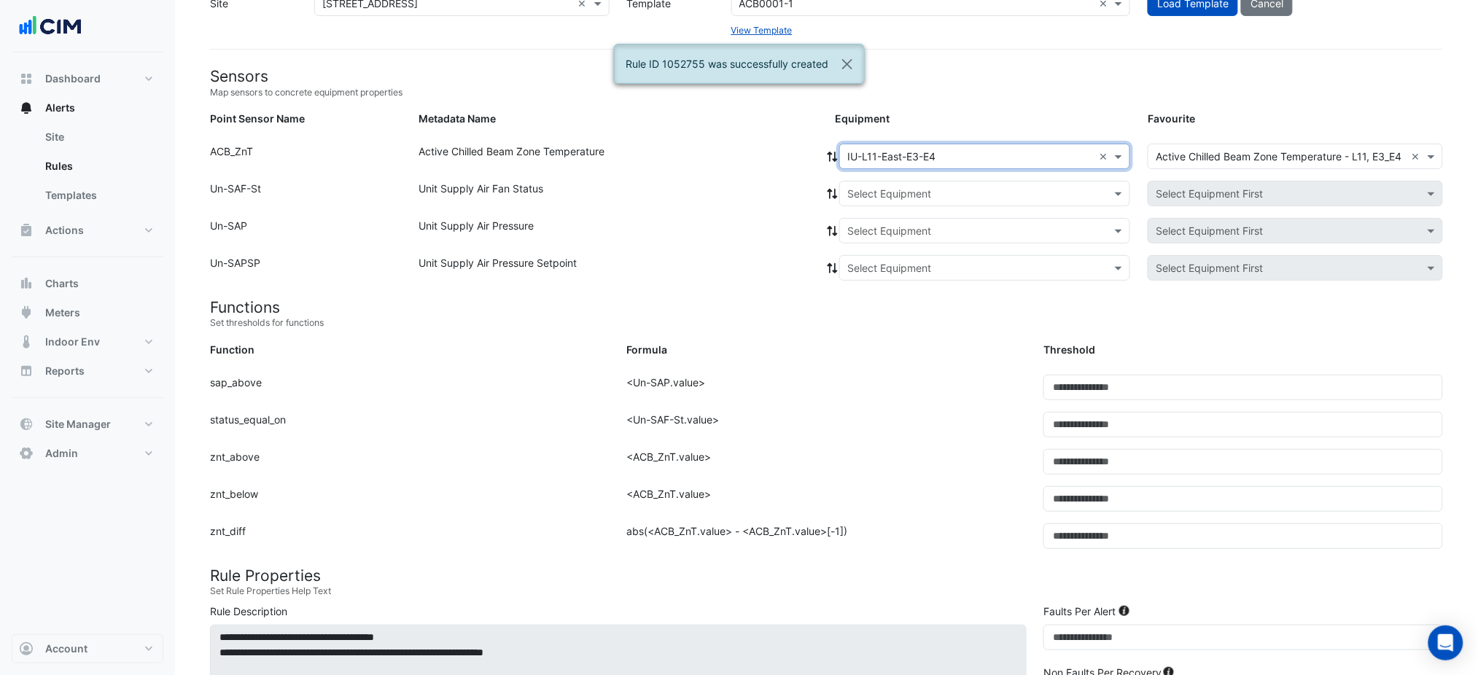
click at [829, 158] on icon at bounding box center [832, 157] width 13 height 10
click at [864, 187] on input "text" at bounding box center [971, 194] width 246 height 15
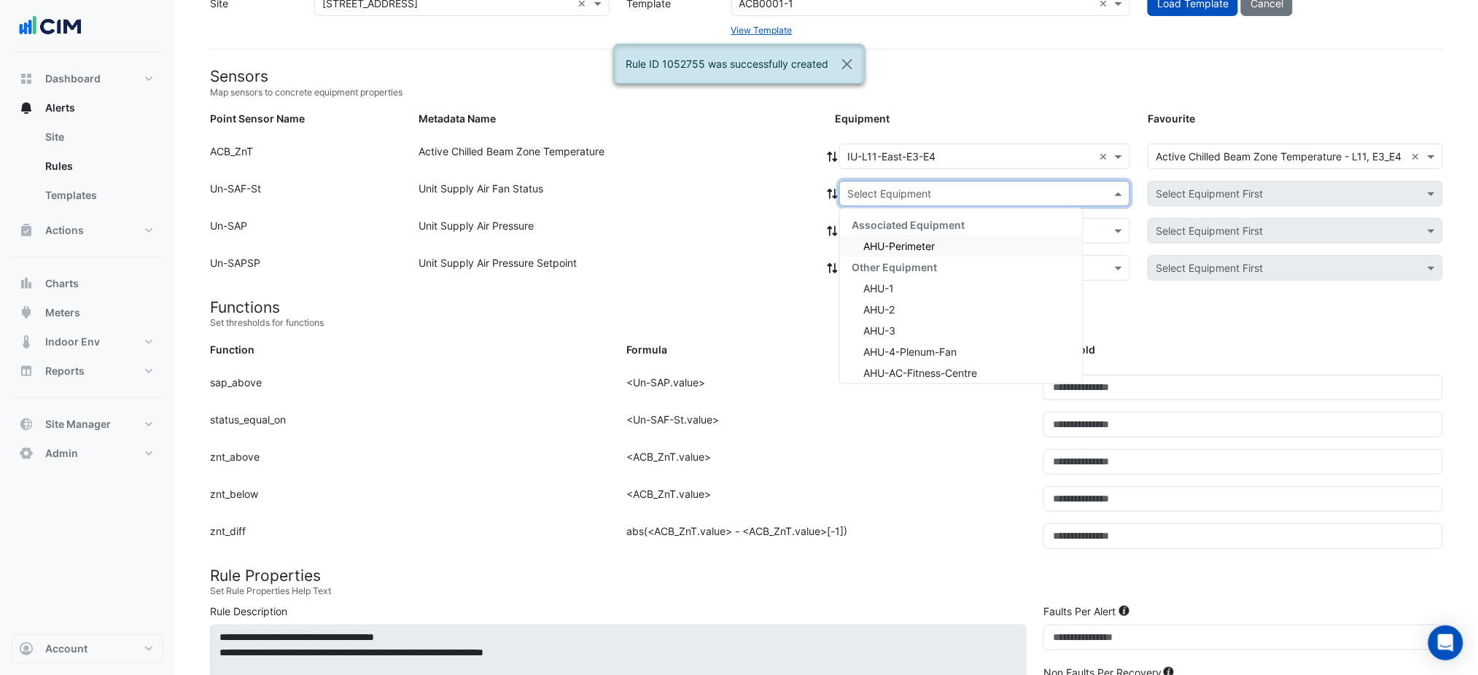
click at [865, 216] on div "Associated Equipment" at bounding box center [961, 224] width 243 height 21
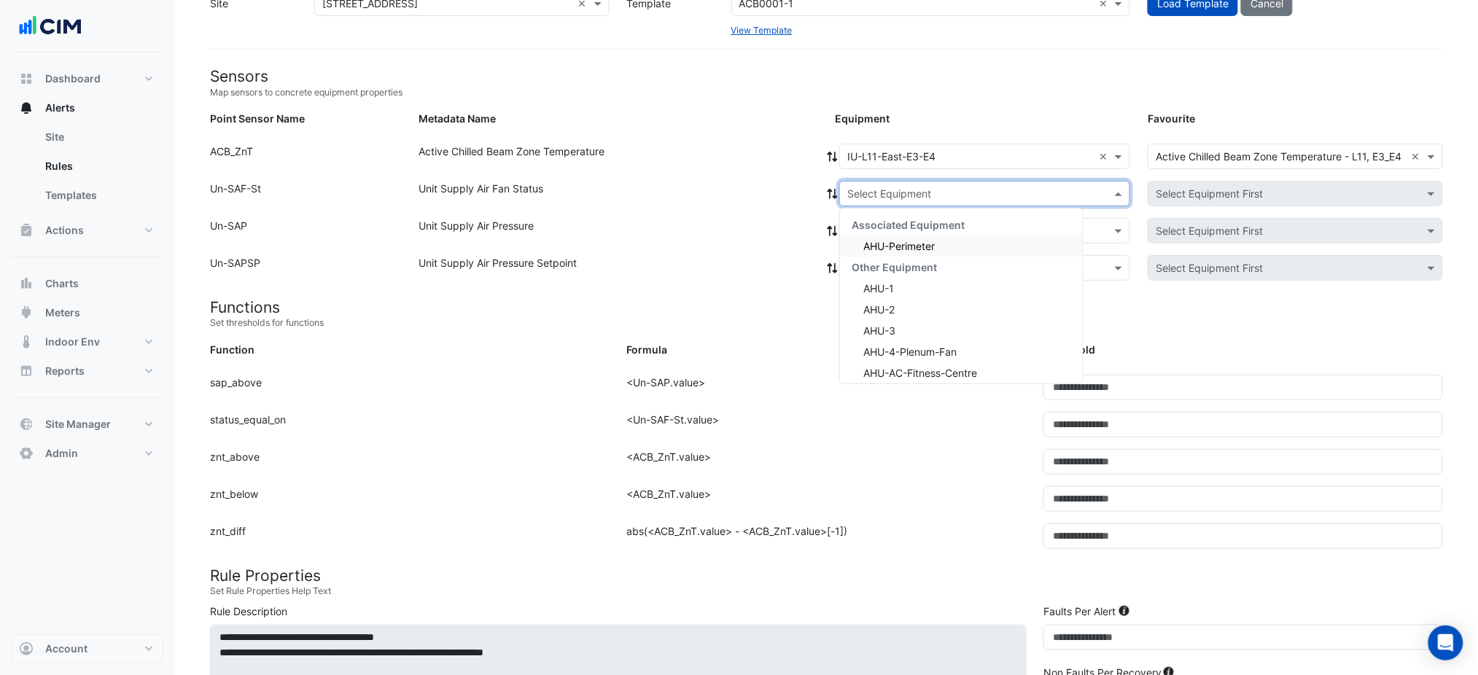
click at [862, 237] on div "AHU-Perimeter" at bounding box center [961, 246] width 243 height 21
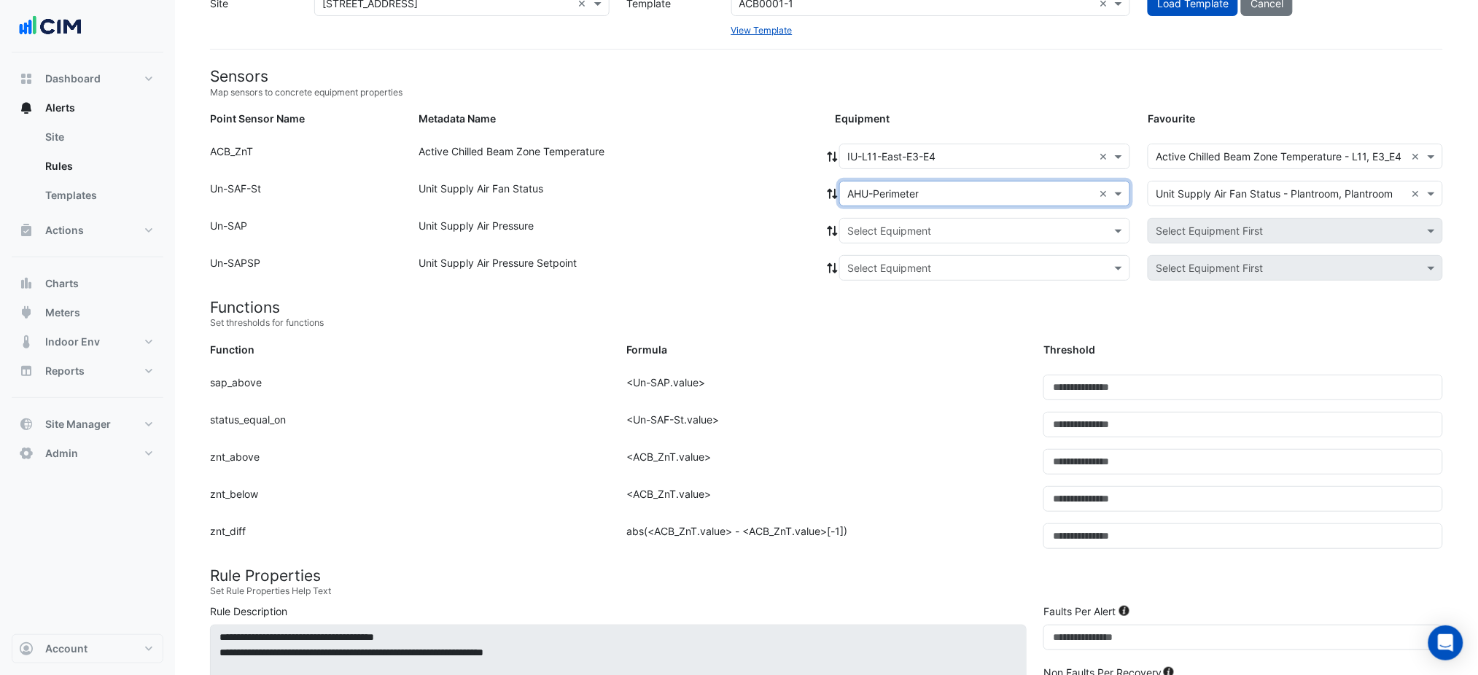
click at [835, 182] on div at bounding box center [832, 194] width 13 height 26
click at [832, 189] on icon at bounding box center [833, 194] width 10 height 10
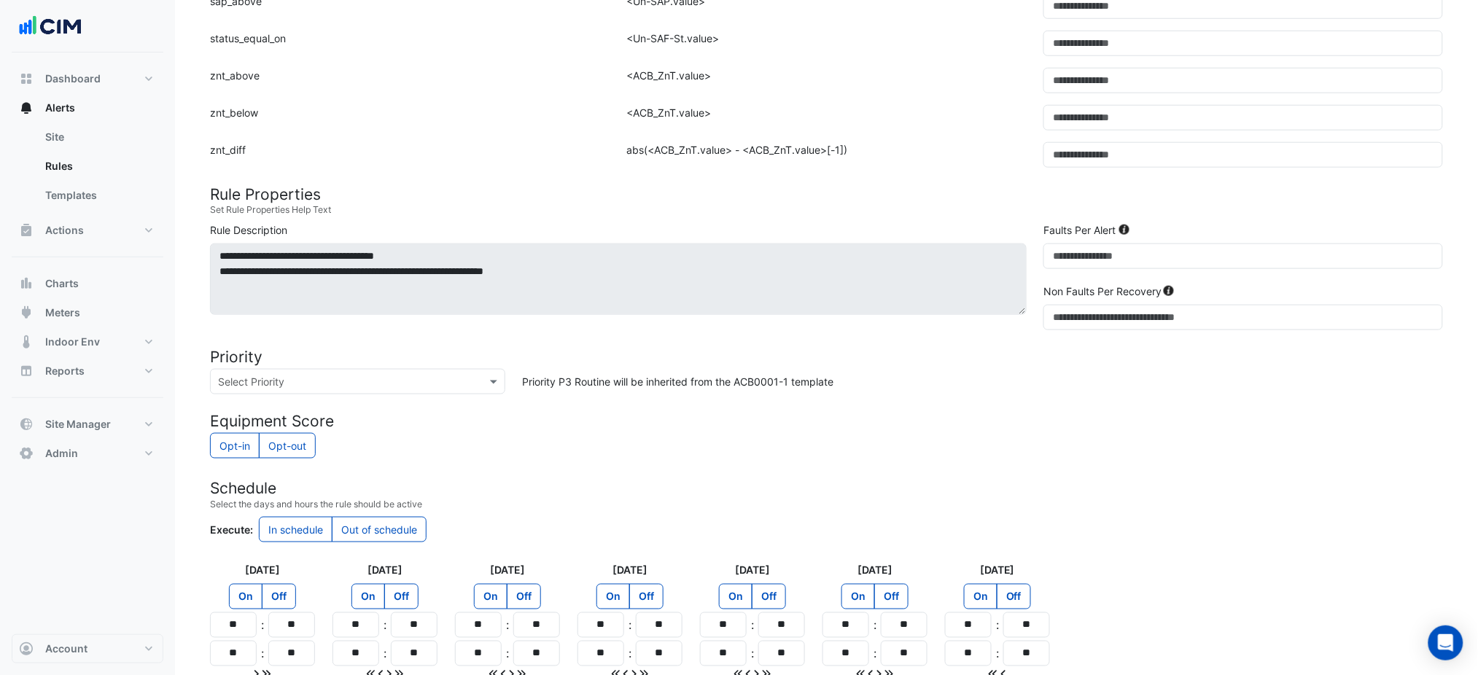
scroll to position [600, 0]
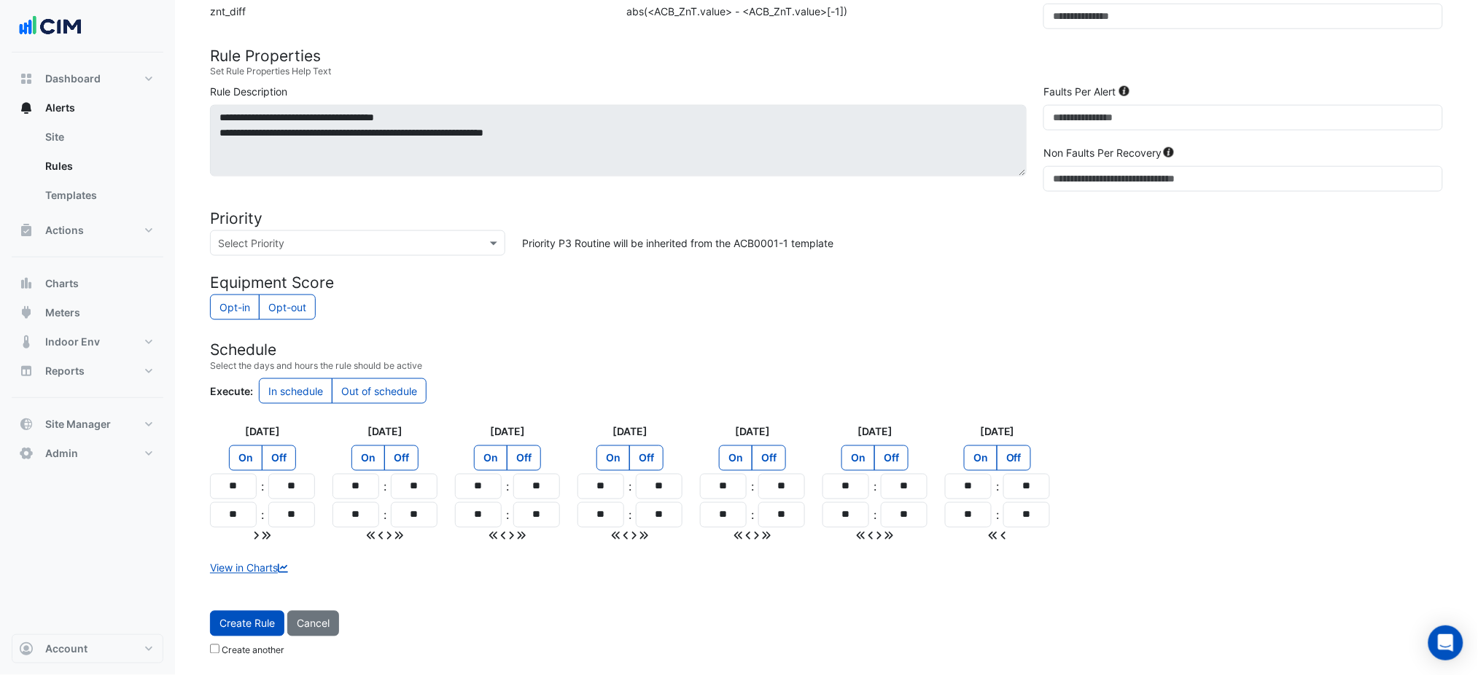
click at [265, 616] on button "Create Rule" at bounding box center [247, 624] width 74 height 26
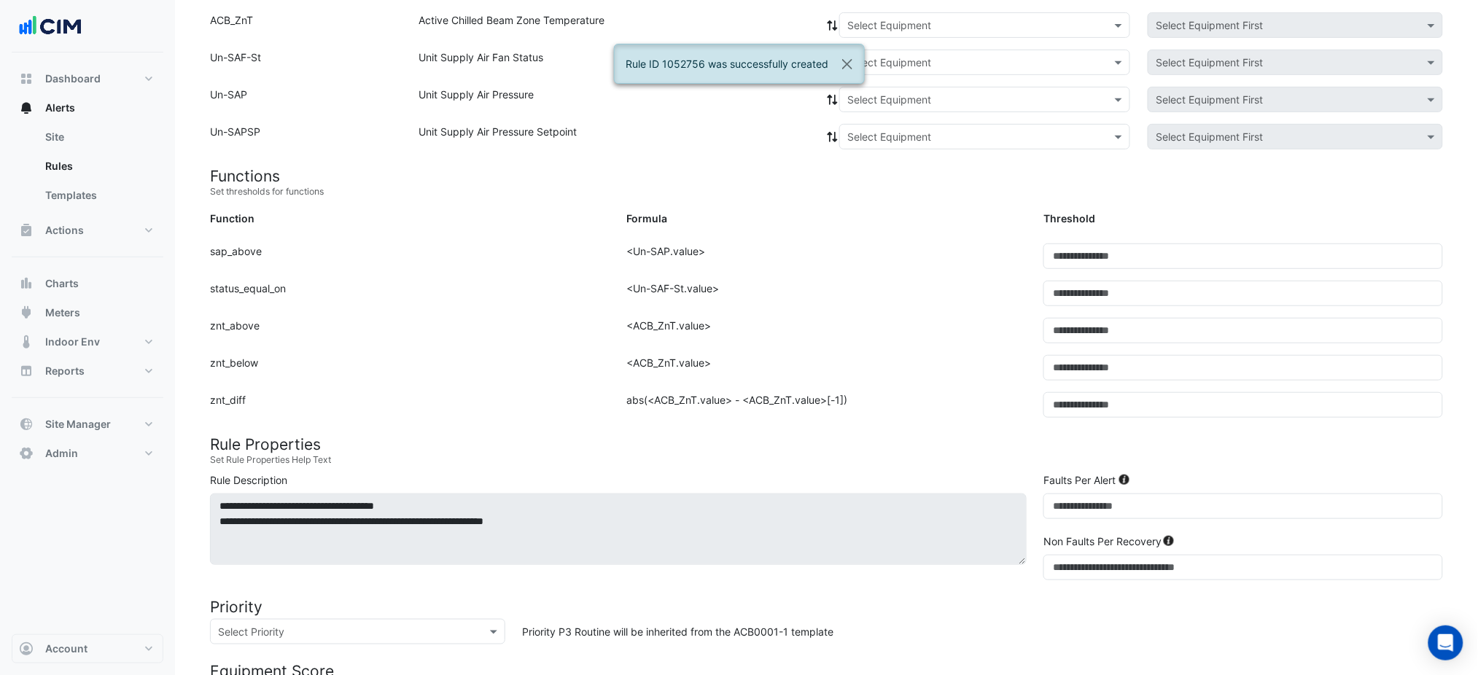
scroll to position [177, 0]
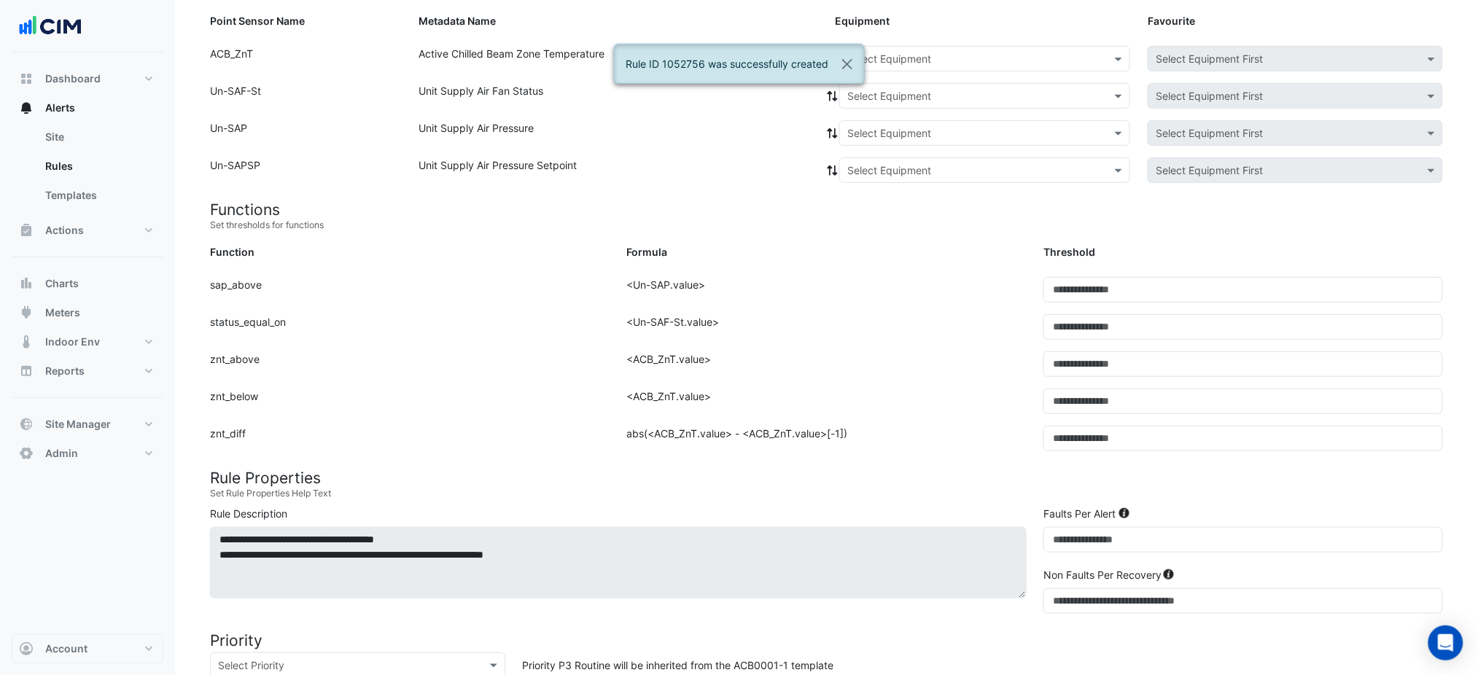
click at [899, 55] on input "text" at bounding box center [971, 59] width 246 height 15
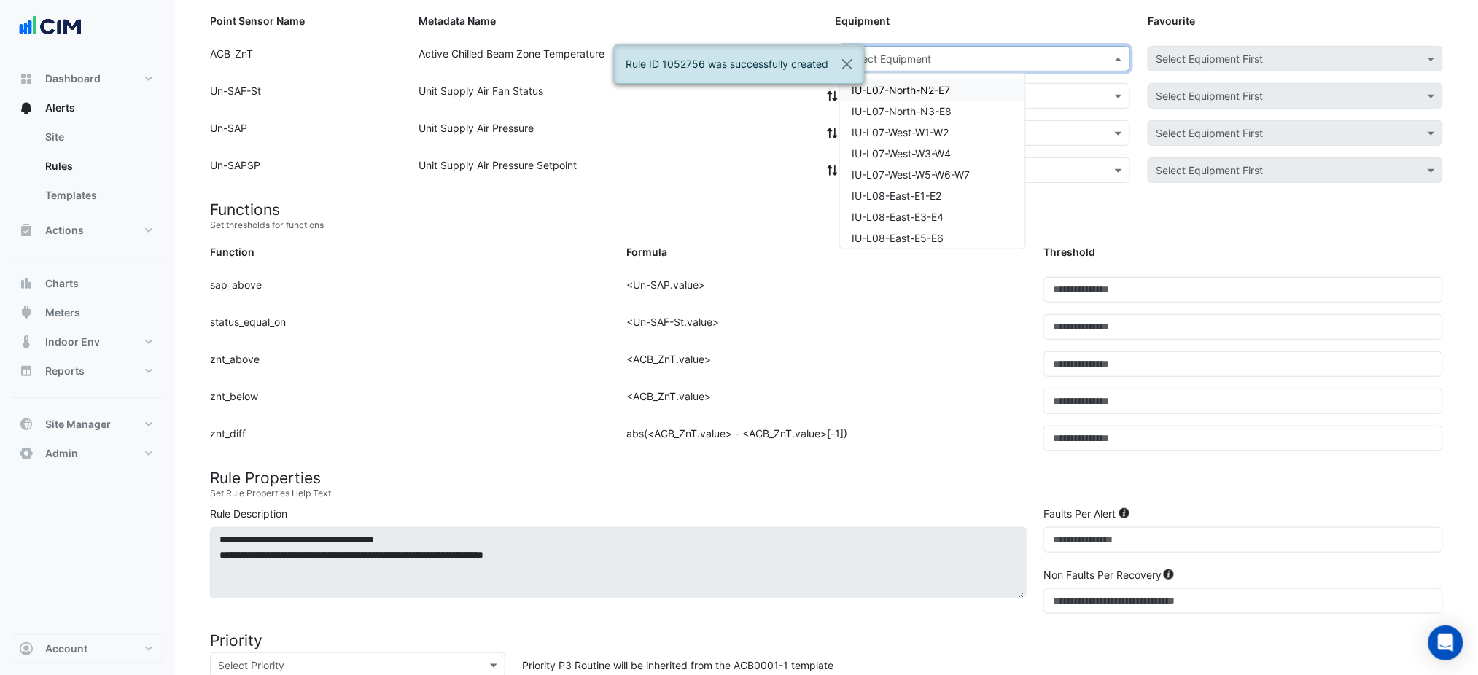
paste input "**********"
type input "**********"
click at [915, 85] on span "IU-L11-East-E5-E6" at bounding box center [896, 90] width 88 height 12
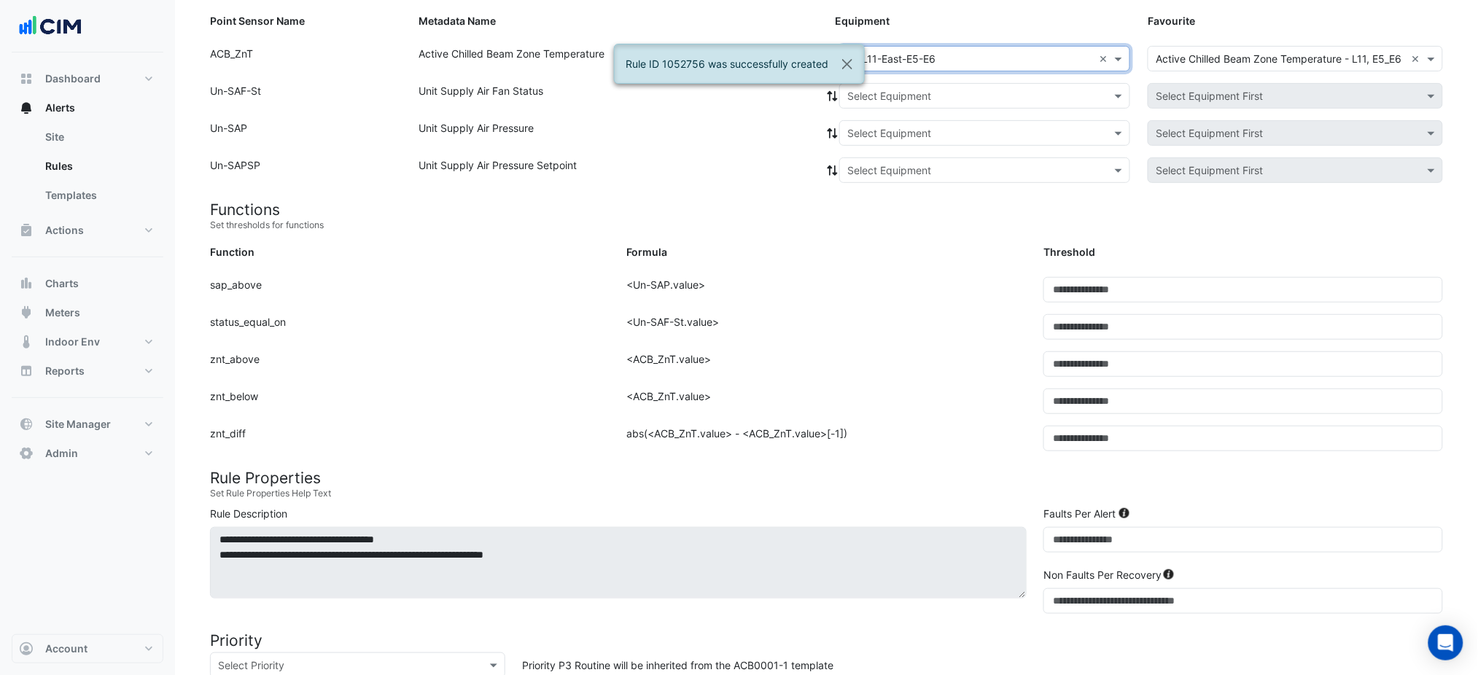
click at [909, 96] on input "text" at bounding box center [971, 96] width 246 height 15
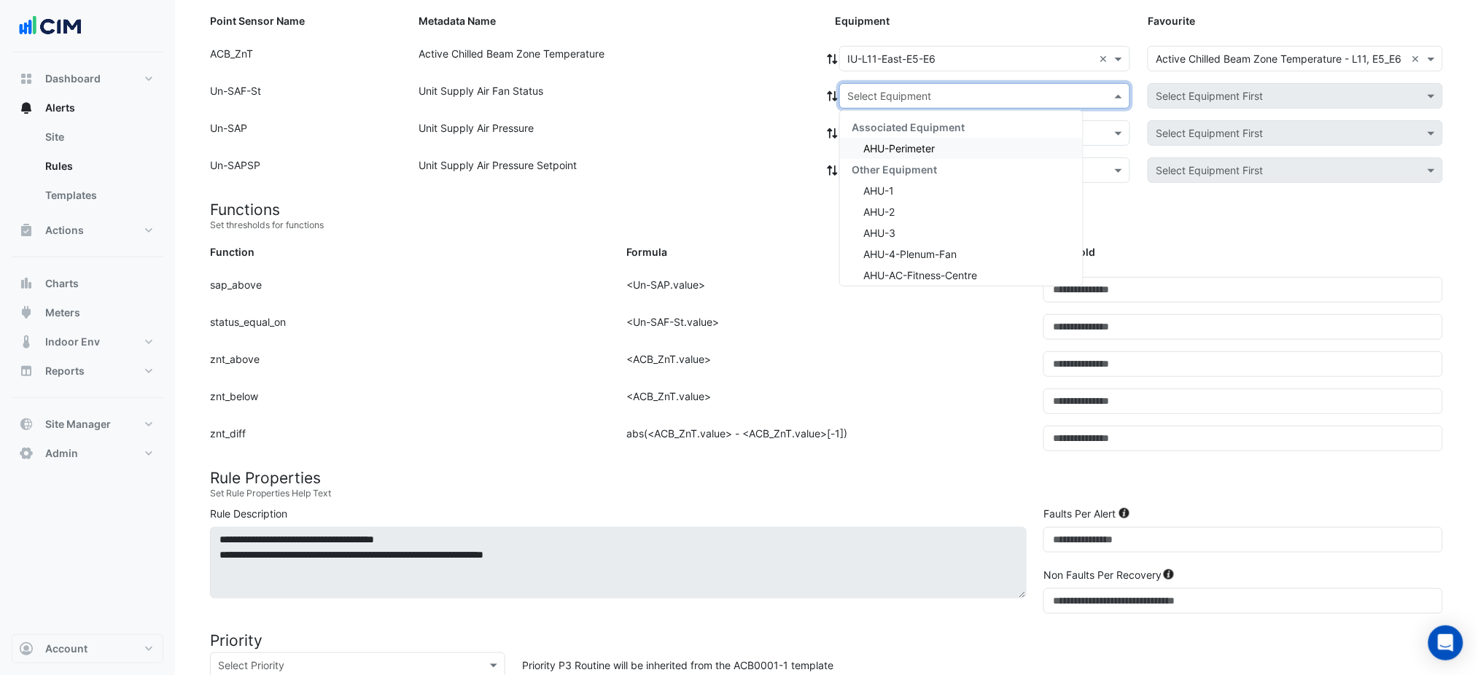
click at [909, 129] on span "Associated Equipment" at bounding box center [908, 127] width 113 height 12
click at [907, 142] on span "AHU-Perimeter" at bounding box center [899, 148] width 71 height 12
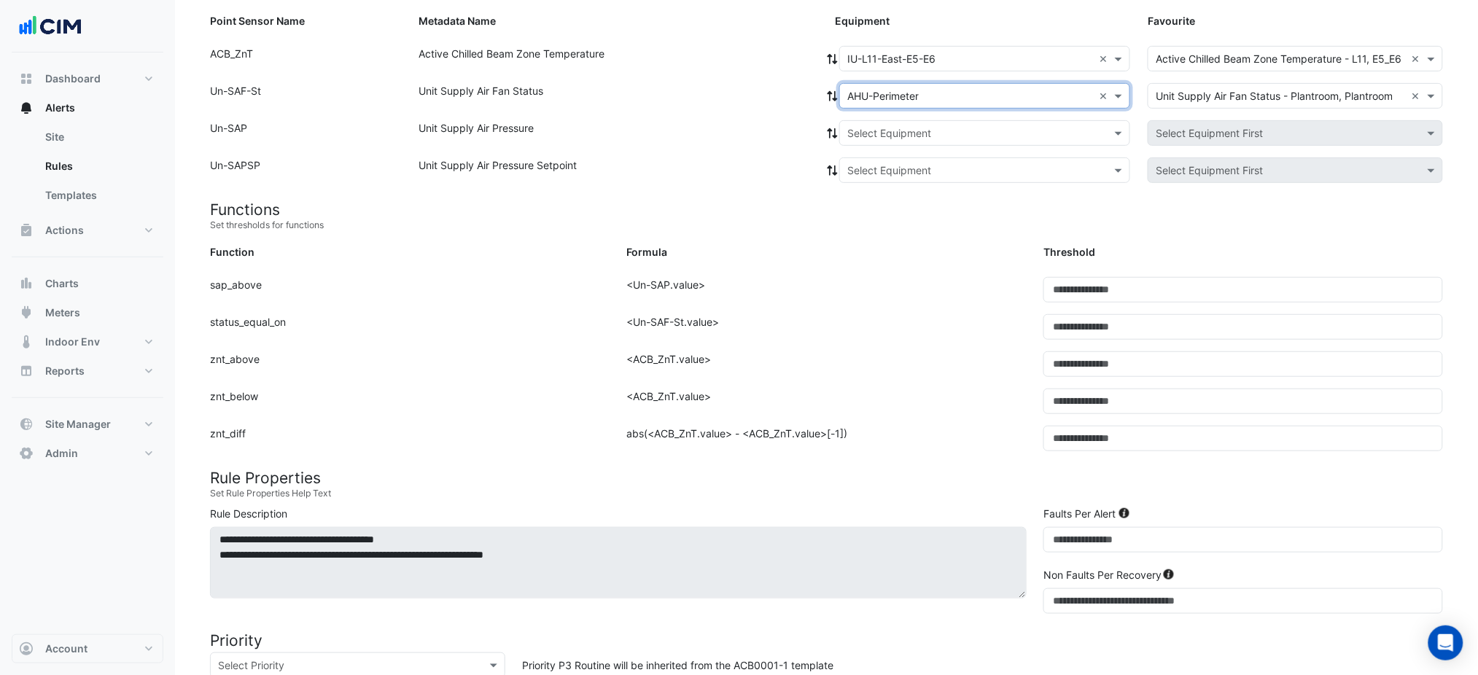
click at [831, 94] on icon at bounding box center [832, 96] width 13 height 10
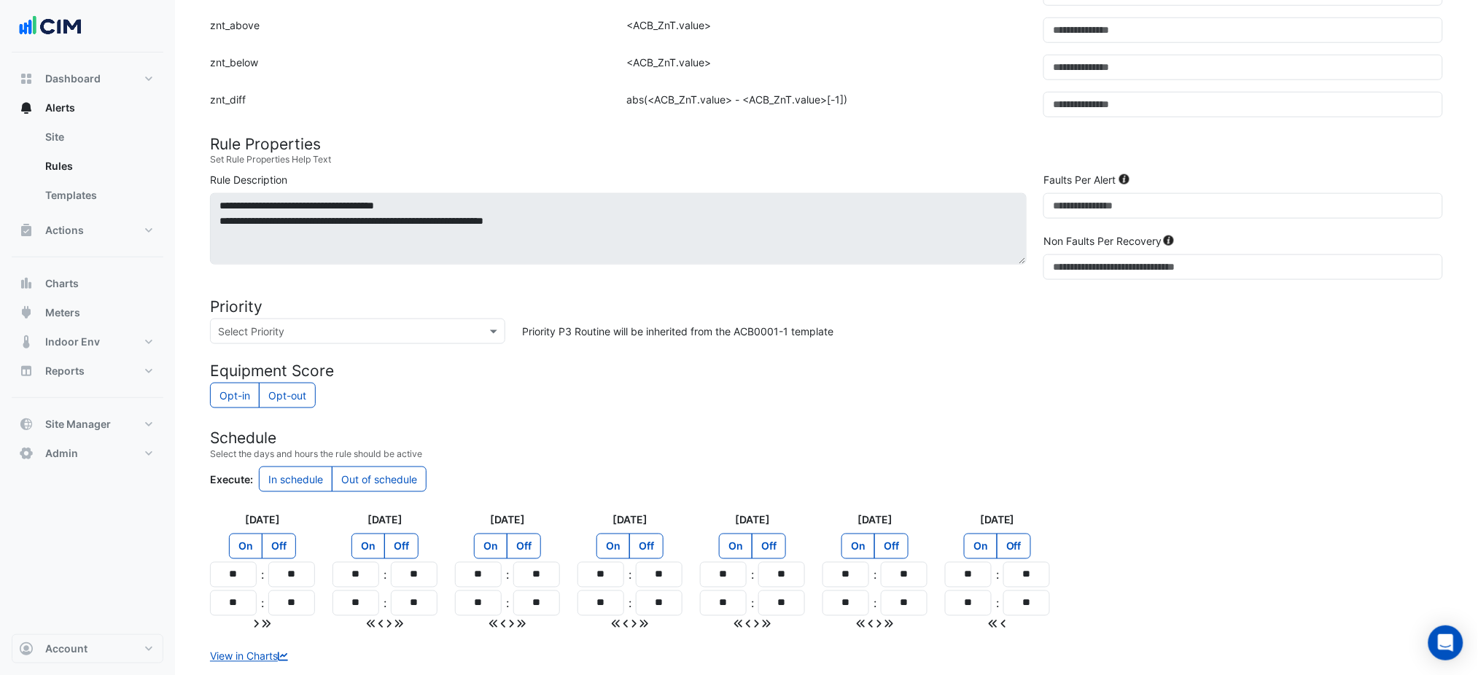
scroll to position [600, 0]
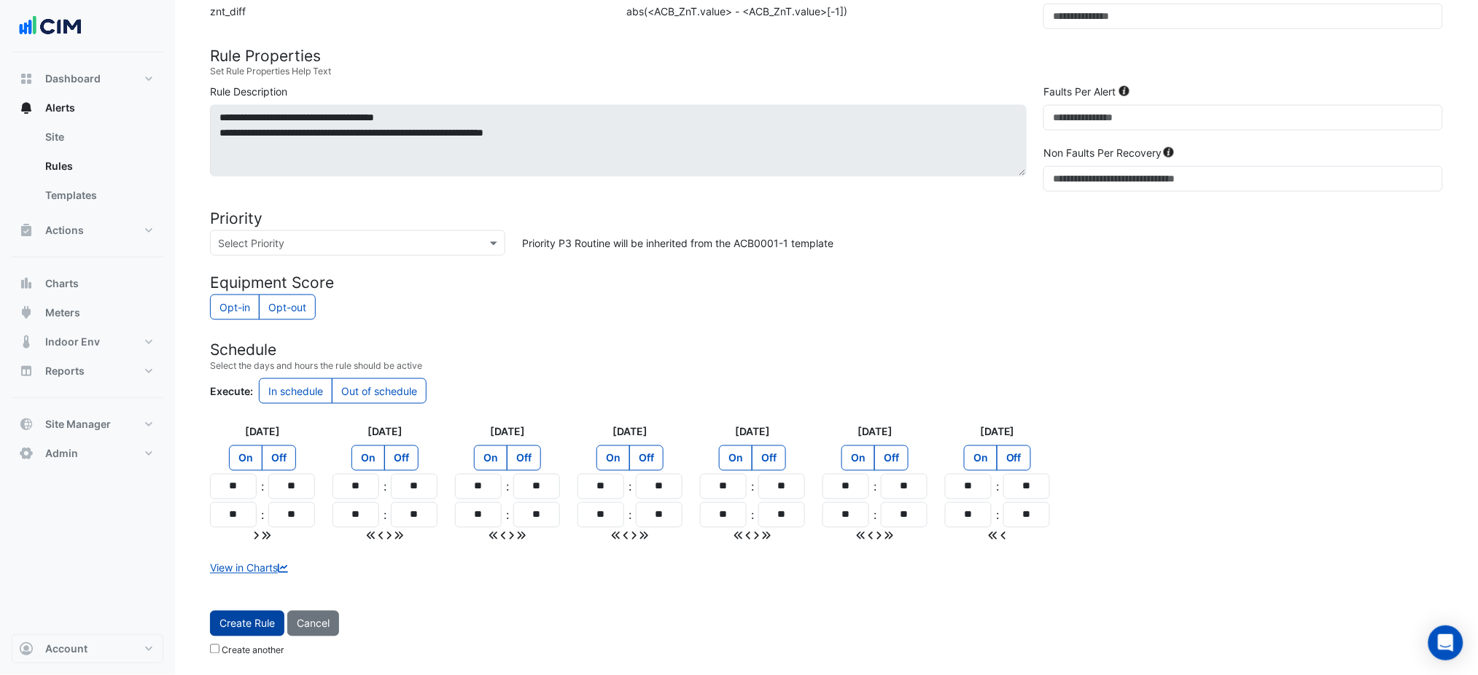
click at [214, 613] on button "Create Rule" at bounding box center [247, 624] width 74 height 26
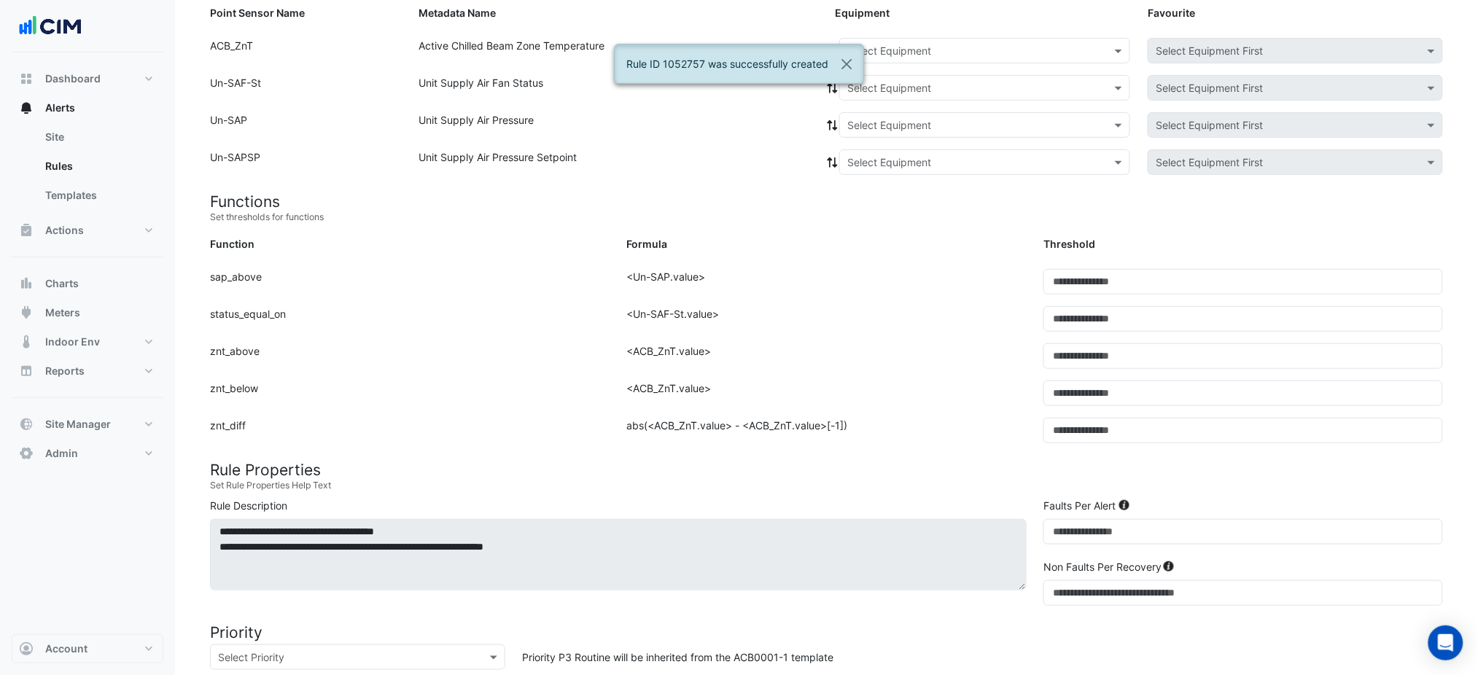
scroll to position [80, 0]
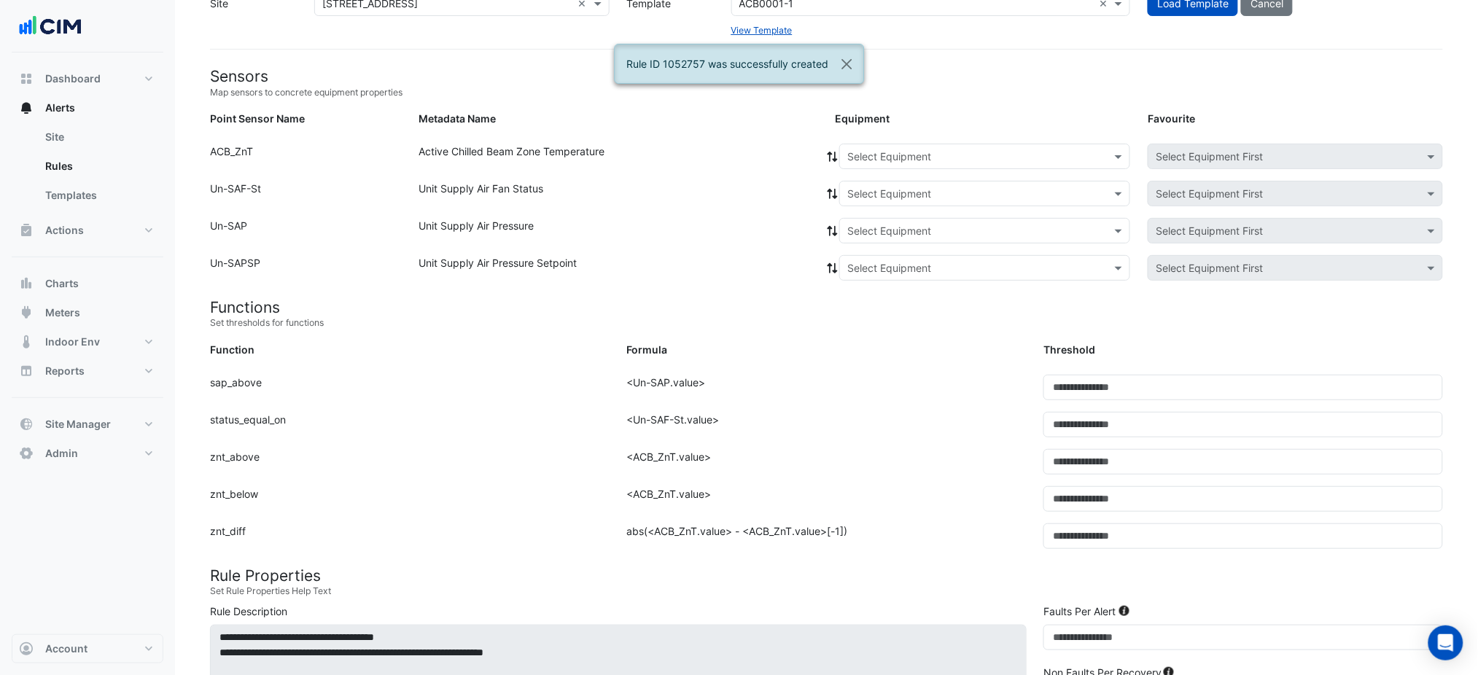
click at [942, 162] on input "text" at bounding box center [971, 157] width 246 height 15
paste input "**********"
type input "**********"
click at [934, 185] on div "IU-L11-North-N1" at bounding box center [912, 187] width 145 height 21
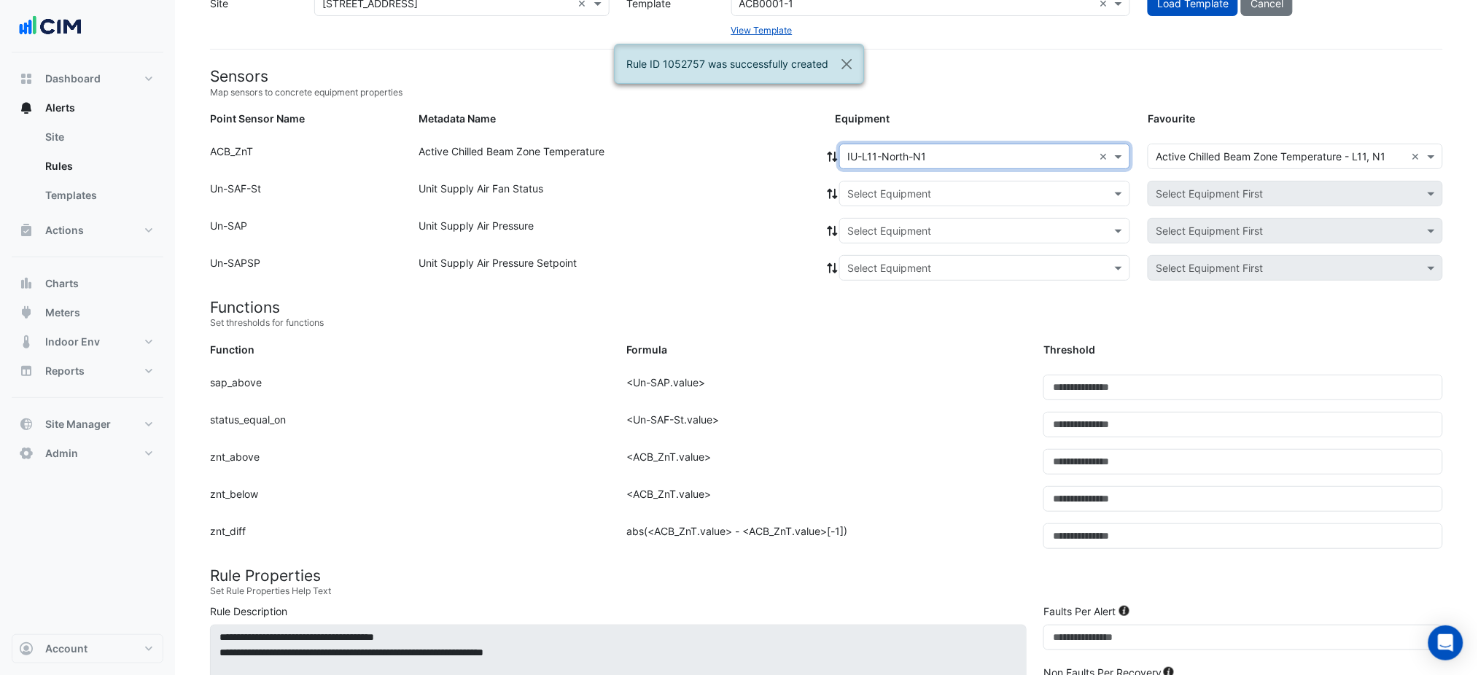
click at [890, 196] on input "text" at bounding box center [971, 194] width 246 height 15
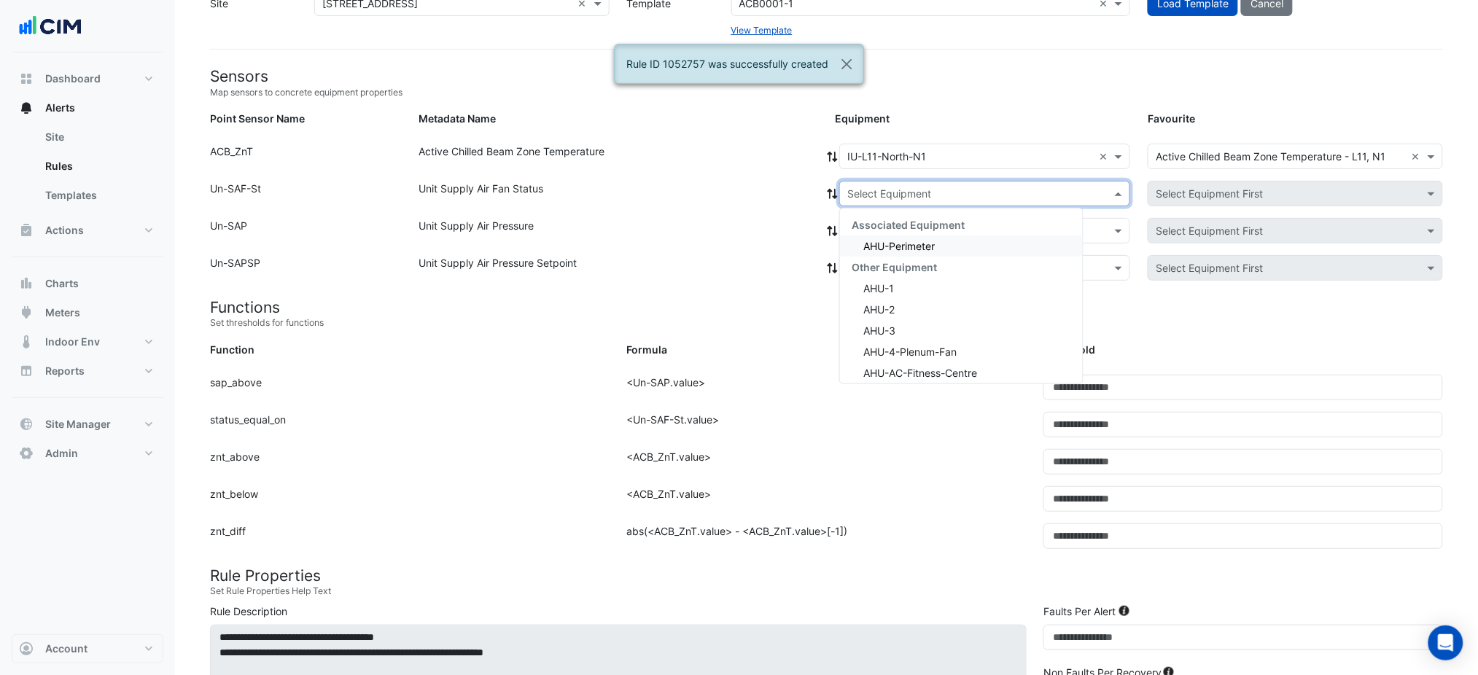
click at [883, 240] on span "AHU-Perimeter" at bounding box center [899, 246] width 71 height 12
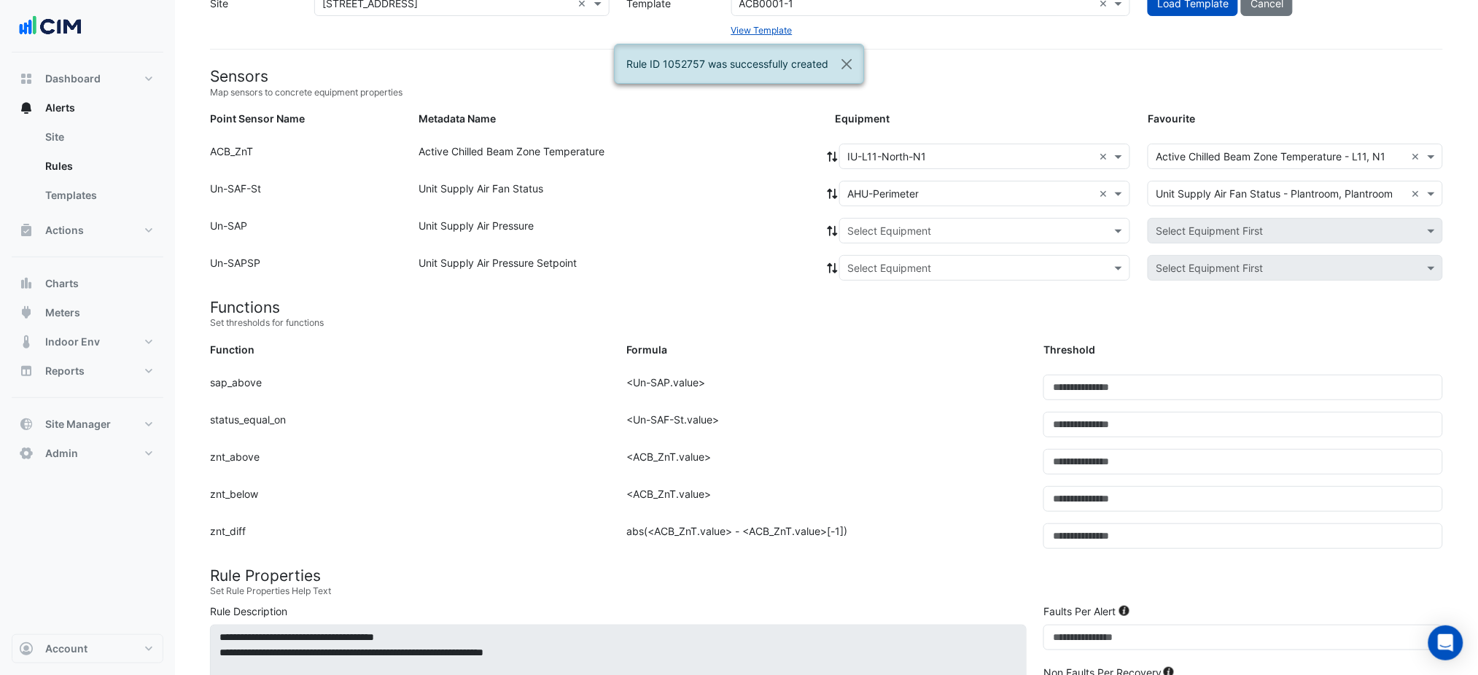
click at [830, 189] on icon at bounding box center [832, 194] width 13 height 10
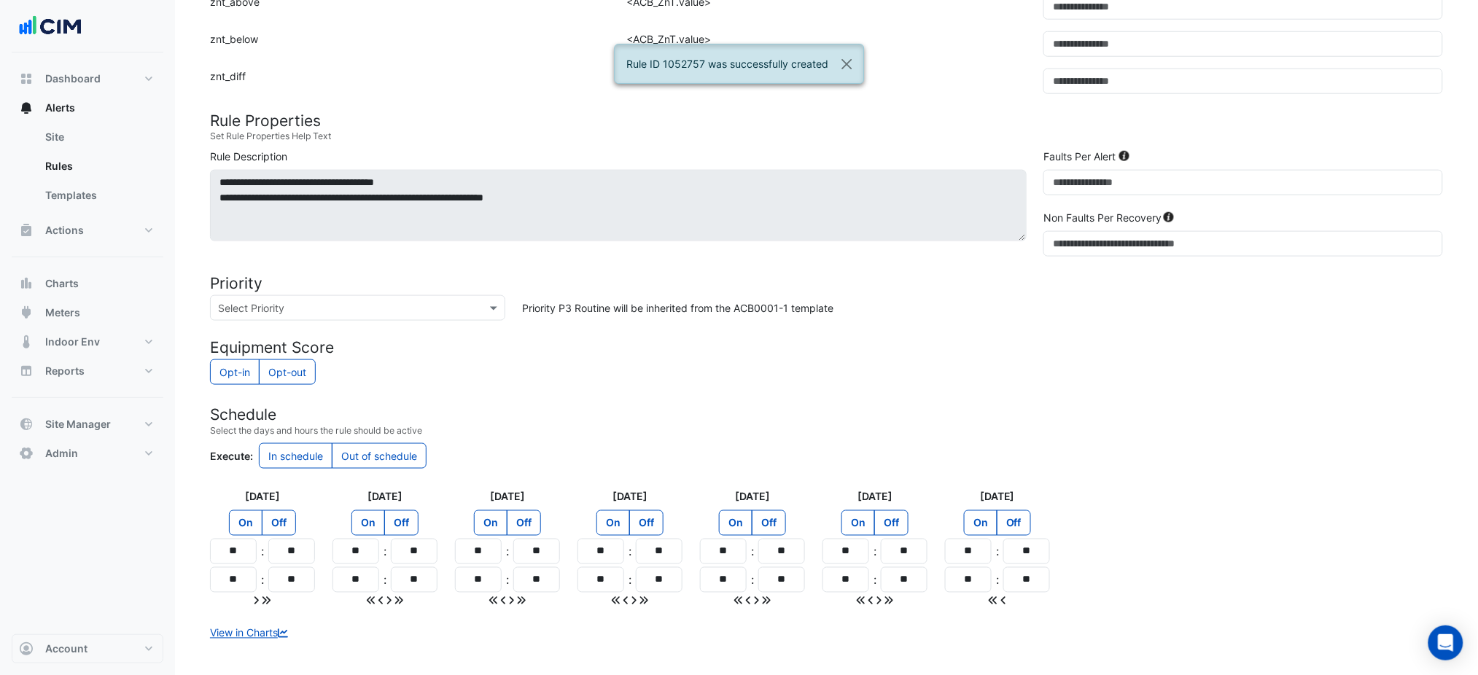
scroll to position [600, 0]
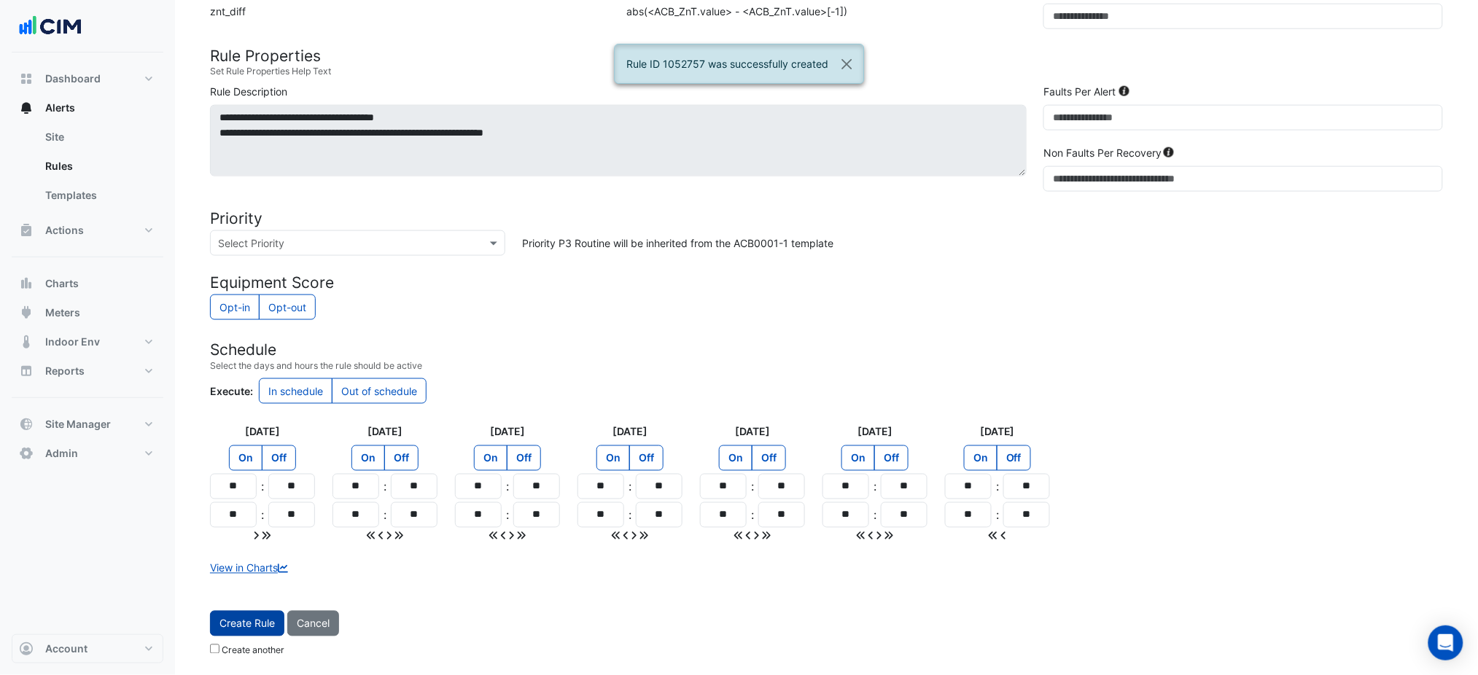
click at [276, 614] on button "Create Rule" at bounding box center [247, 624] width 74 height 26
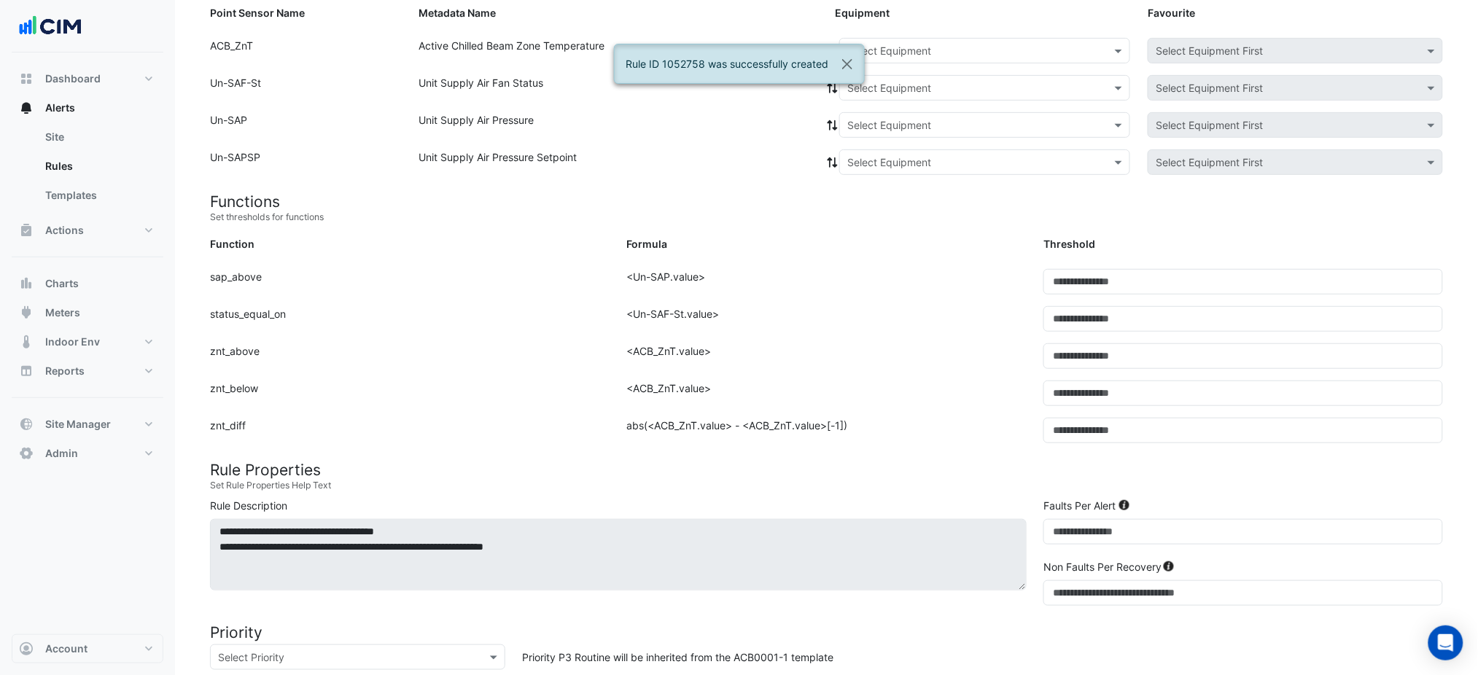
scroll to position [80, 0]
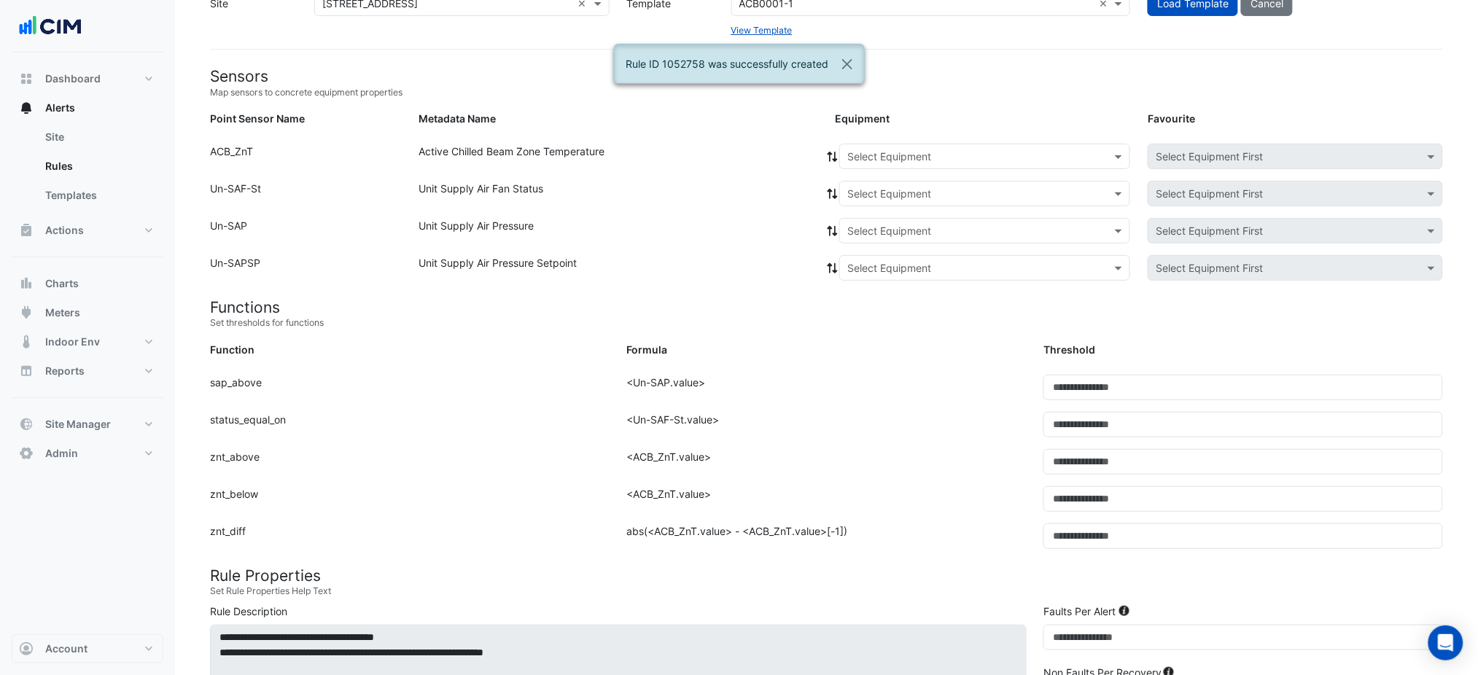
click at [907, 168] on div "Equipment: Select Equipment Favourite: Select Equipment First" at bounding box center [1139, 159] width 626 height 31
click at [910, 162] on div "Select Equipment" at bounding box center [972, 156] width 265 height 15
paste input "**********"
type input "**********"
click at [907, 195] on div "IU-L11-North-N2-E7" at bounding box center [899, 187] width 119 height 21
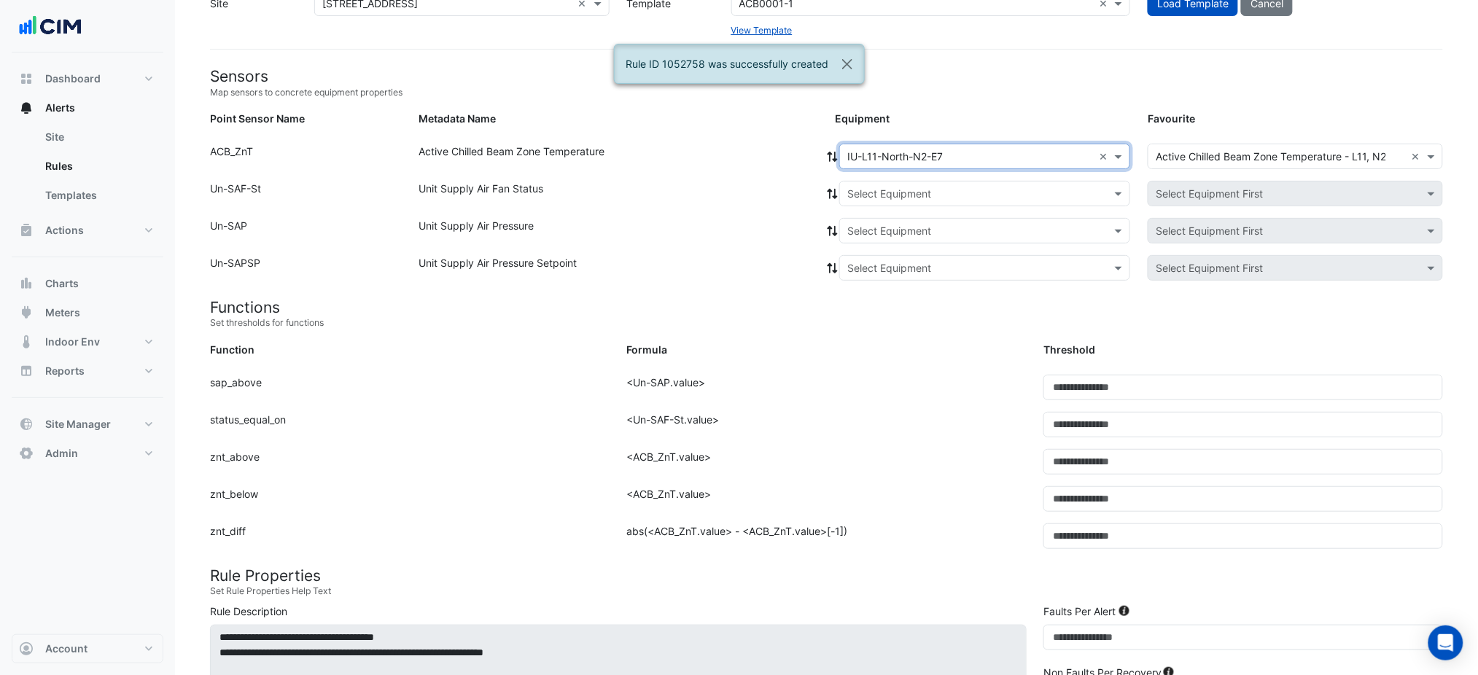
drag, startPoint x: 876, startPoint y: 187, endPoint x: 877, endPoint y: 204, distance: 16.8
click at [876, 190] on input "text" at bounding box center [971, 194] width 246 height 15
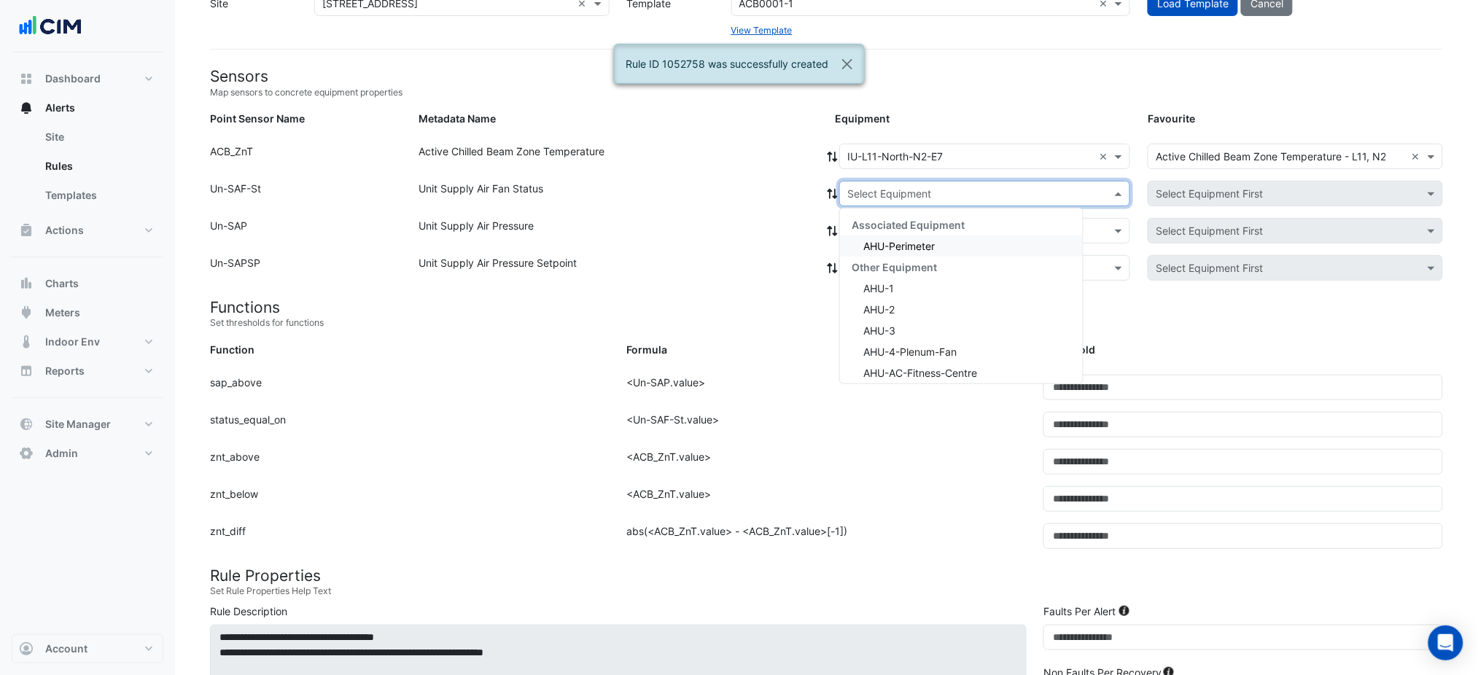
click at [883, 244] on span "AHU-Perimeter" at bounding box center [899, 246] width 71 height 12
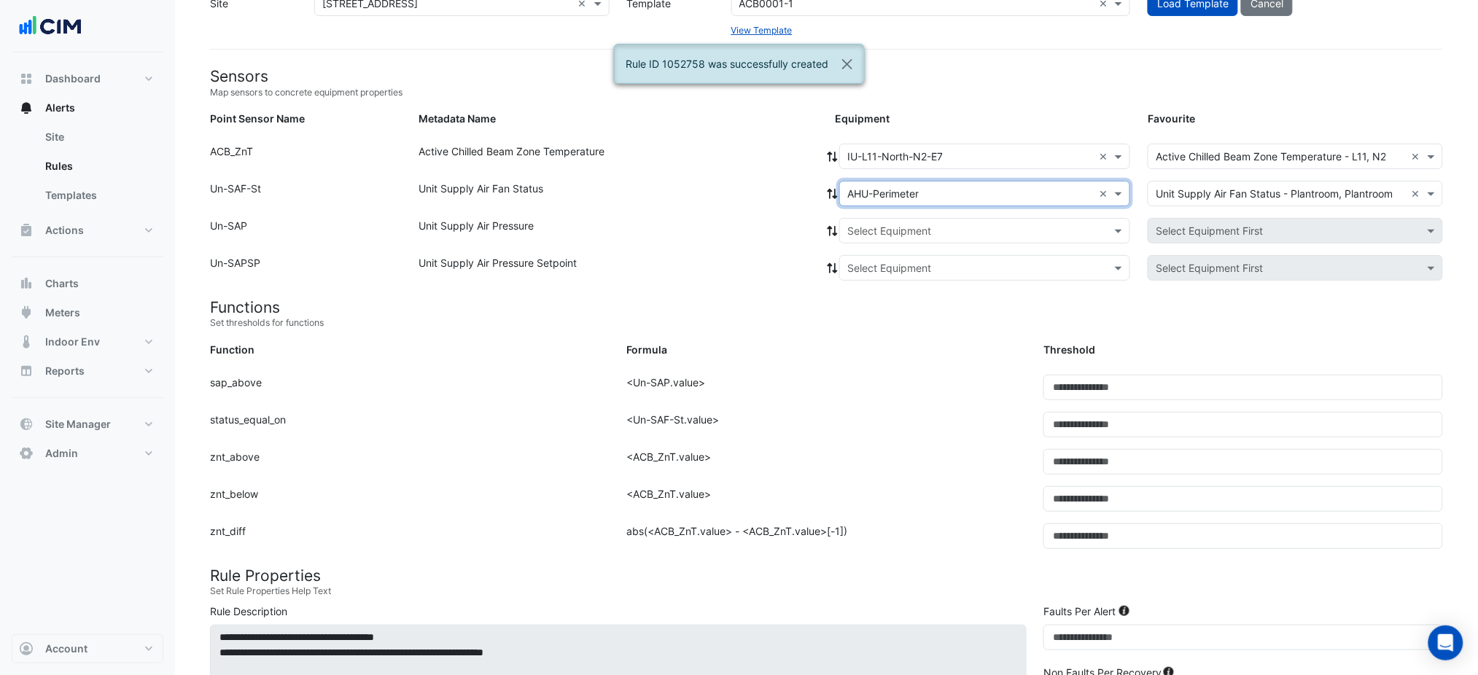
click at [832, 189] on icon at bounding box center [832, 194] width 13 height 10
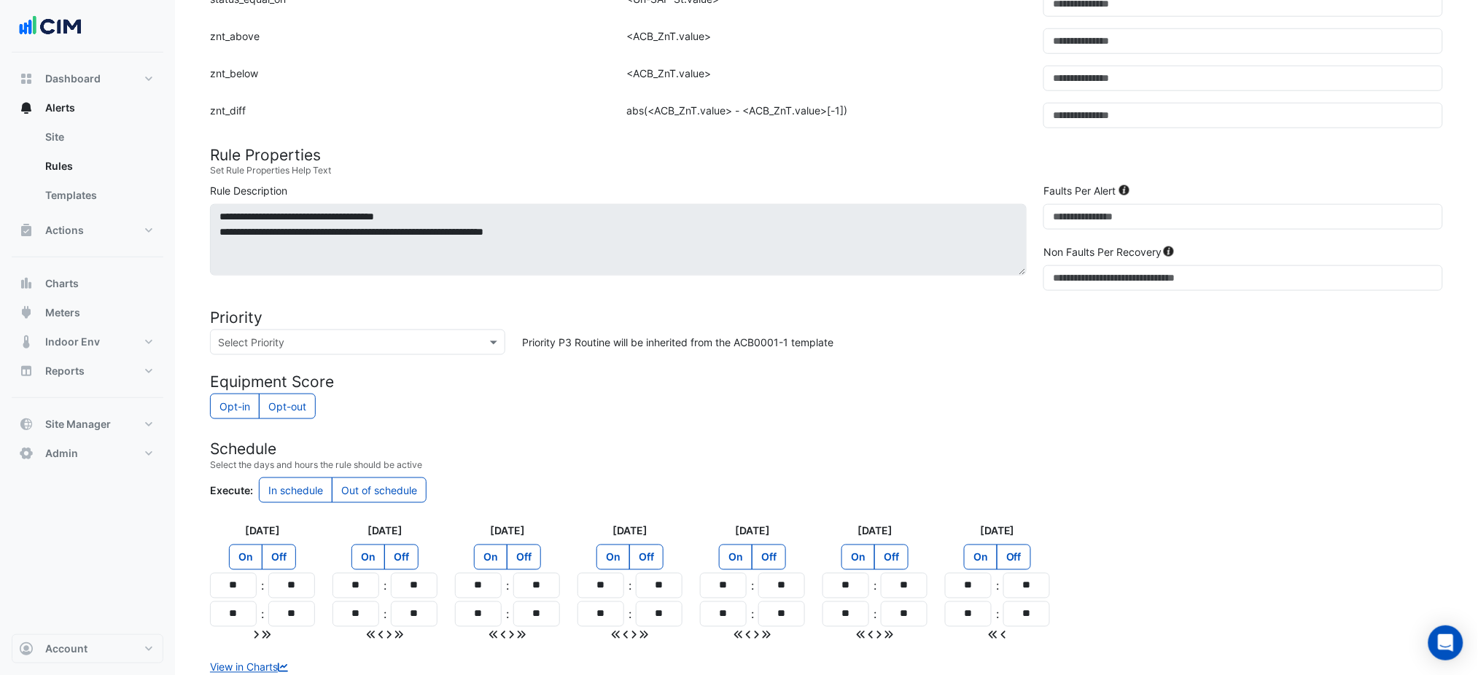
scroll to position [566, 0]
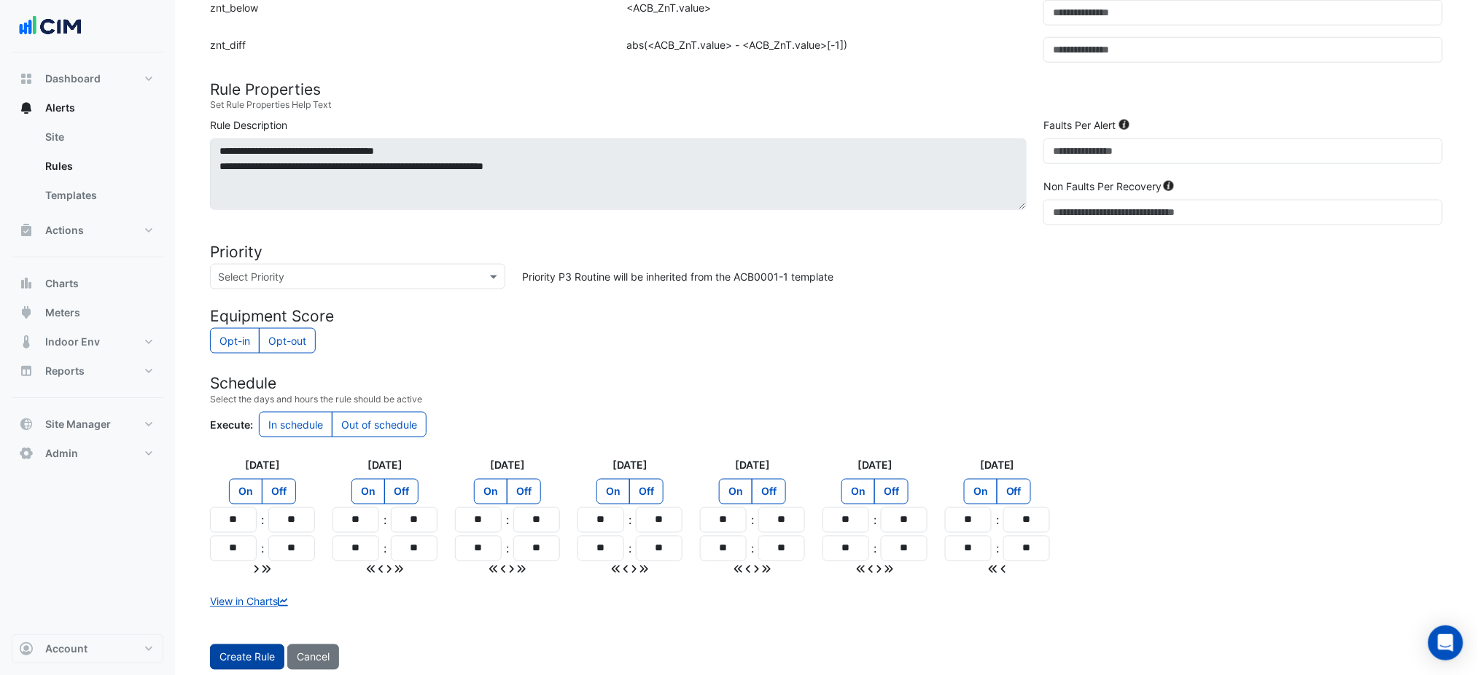
click at [236, 656] on span "Create Rule" at bounding box center [247, 657] width 55 height 12
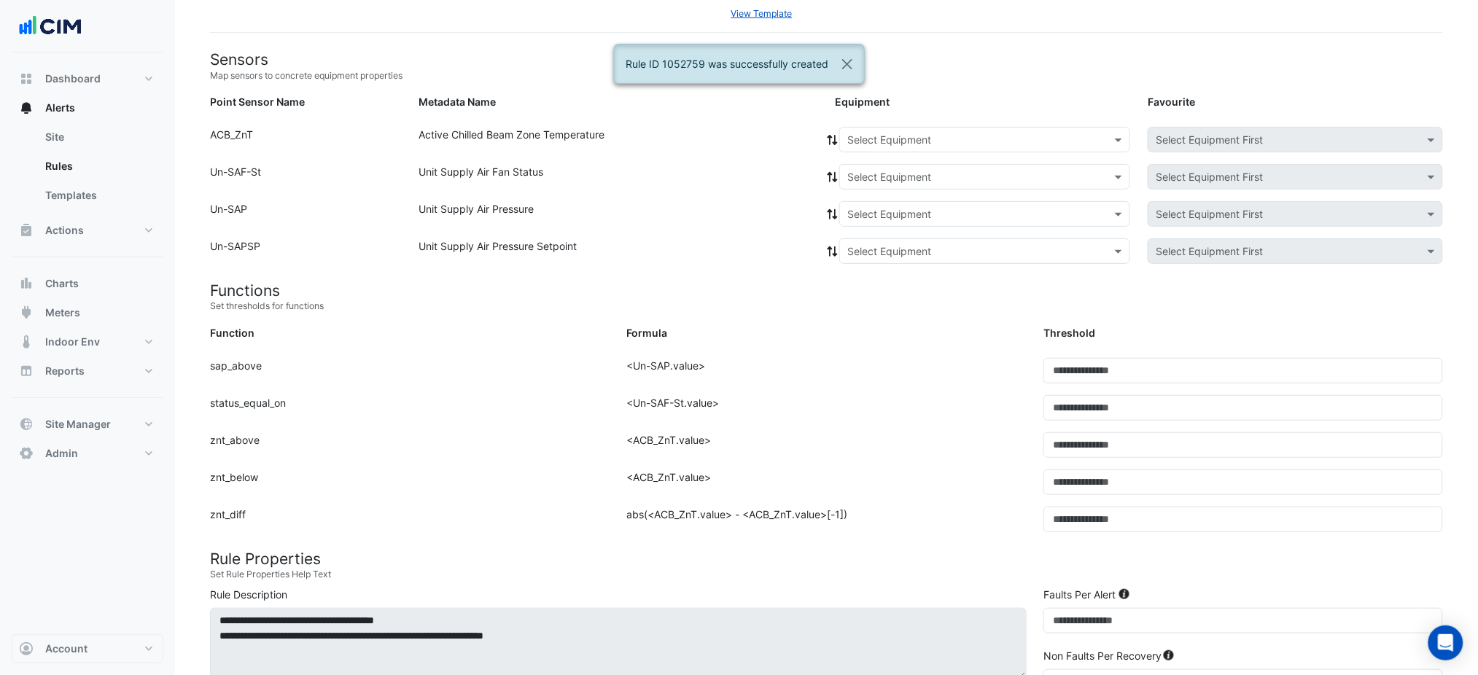
scroll to position [0, 0]
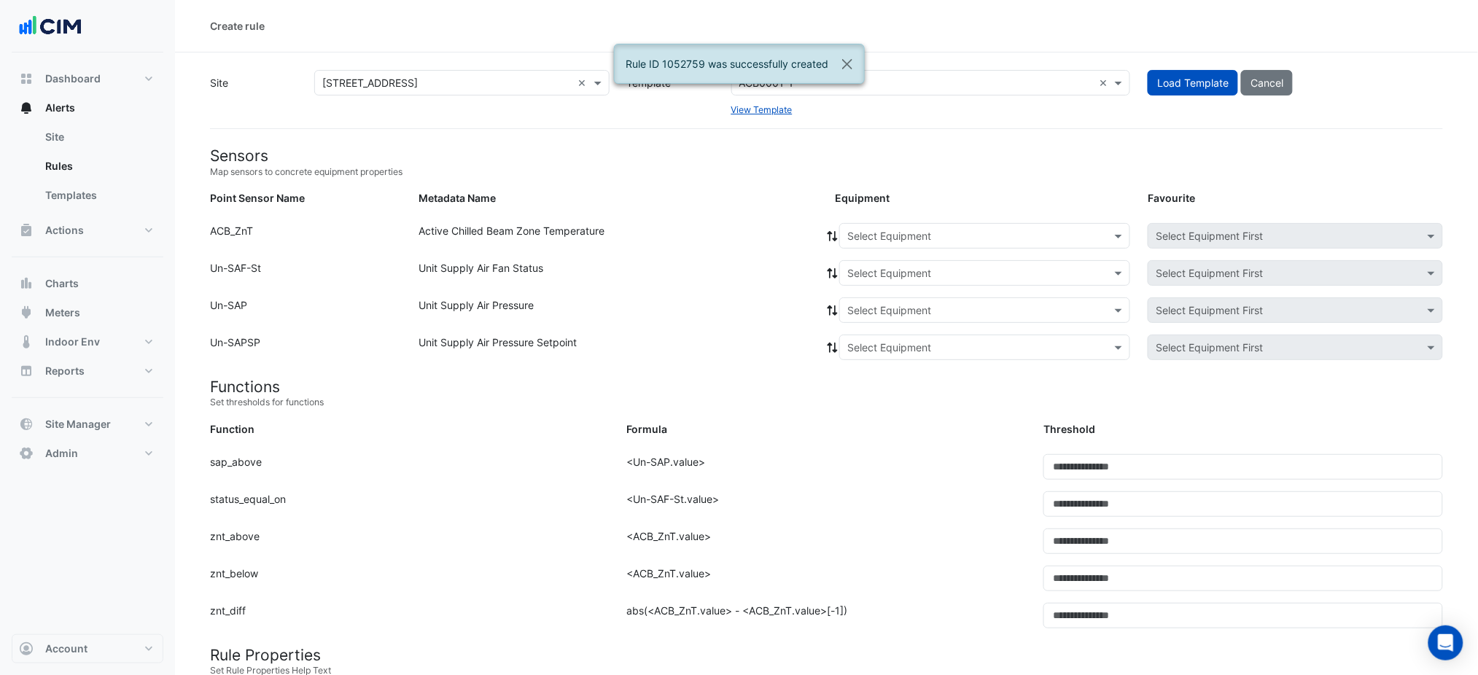
drag, startPoint x: 908, startPoint y: 226, endPoint x: 907, endPoint y: 236, distance: 10.2
click at [908, 228] on div "Select Equipment" at bounding box center [984, 236] width 291 height 26
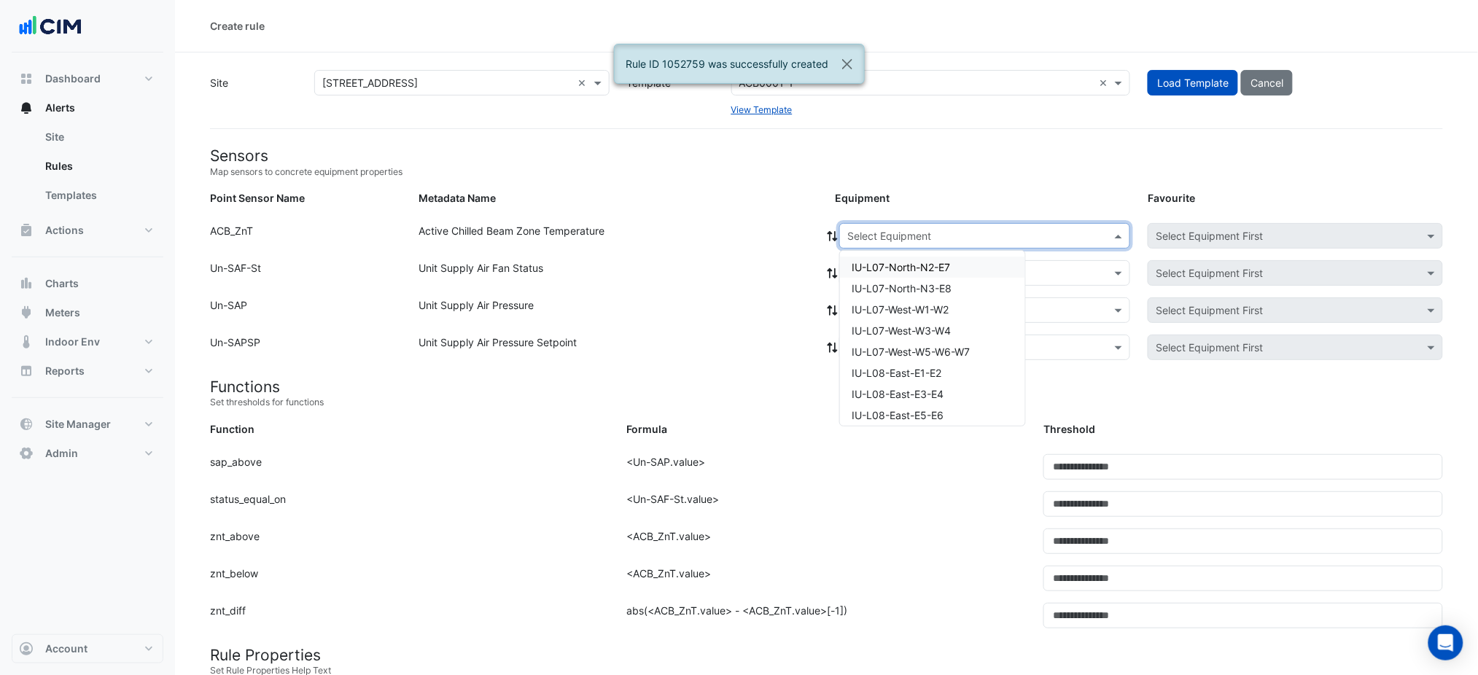
paste input "**********"
type input "**********"
click at [911, 268] on span "IU-L11-North-N3-E8" at bounding box center [900, 267] width 97 height 12
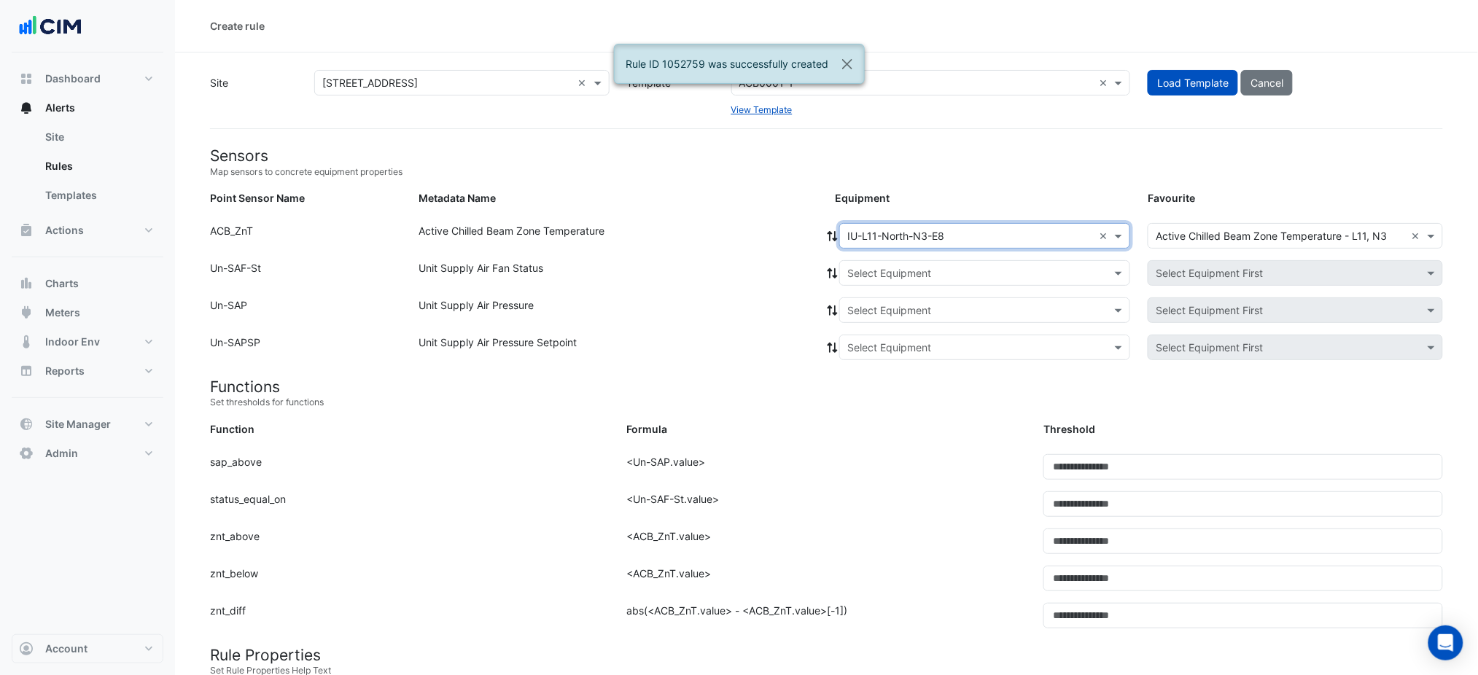
click at [918, 290] on div "Equipment: Select Equipment Favourite: Select Equipment First" at bounding box center [1139, 275] width 626 height 31
click at [907, 296] on div "Point Sensor Name: Un-SAF-St Metadata Name: Unit Supply Air Fan Status Equipmen…" at bounding box center [826, 278] width 1251 height 37
click at [896, 266] on input "text" at bounding box center [971, 273] width 246 height 15
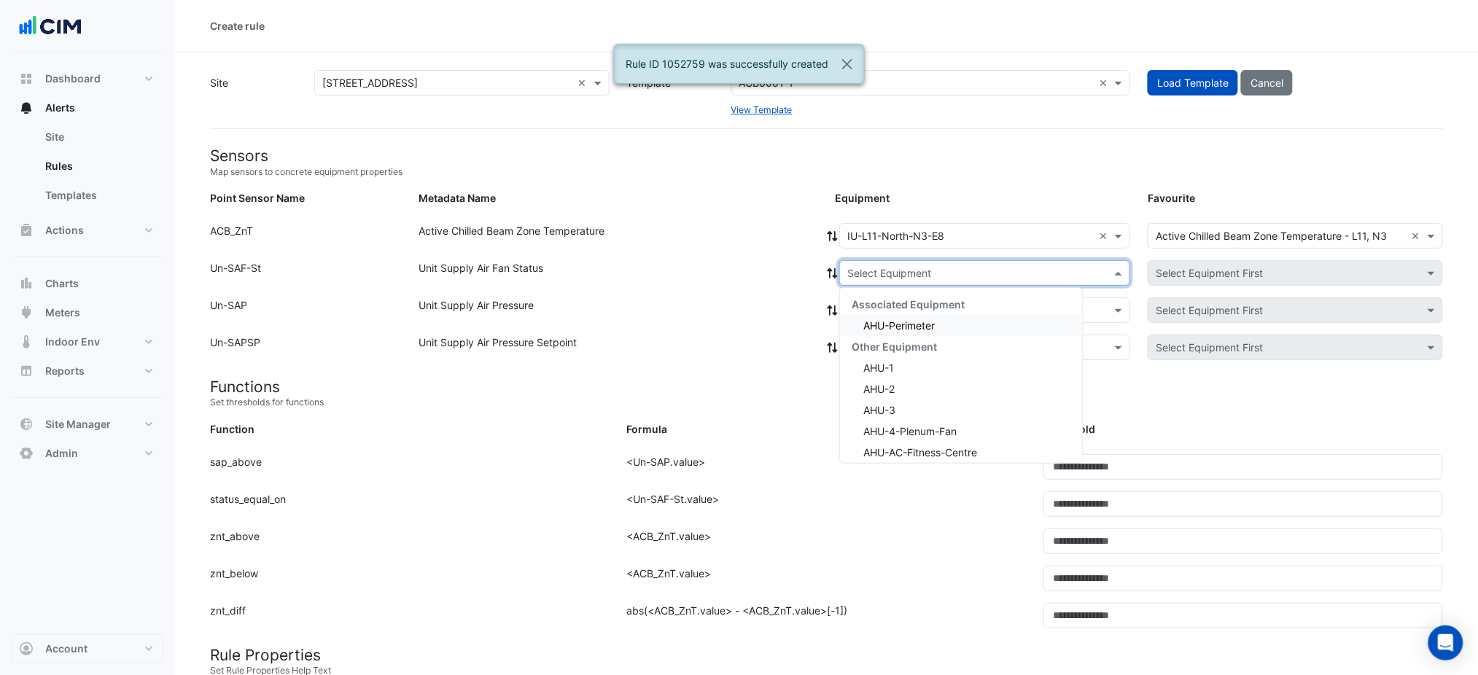
click at [906, 312] on div "Associated Equipment" at bounding box center [961, 304] width 243 height 21
click at [907, 327] on span "AHU-Perimeter" at bounding box center [899, 325] width 71 height 12
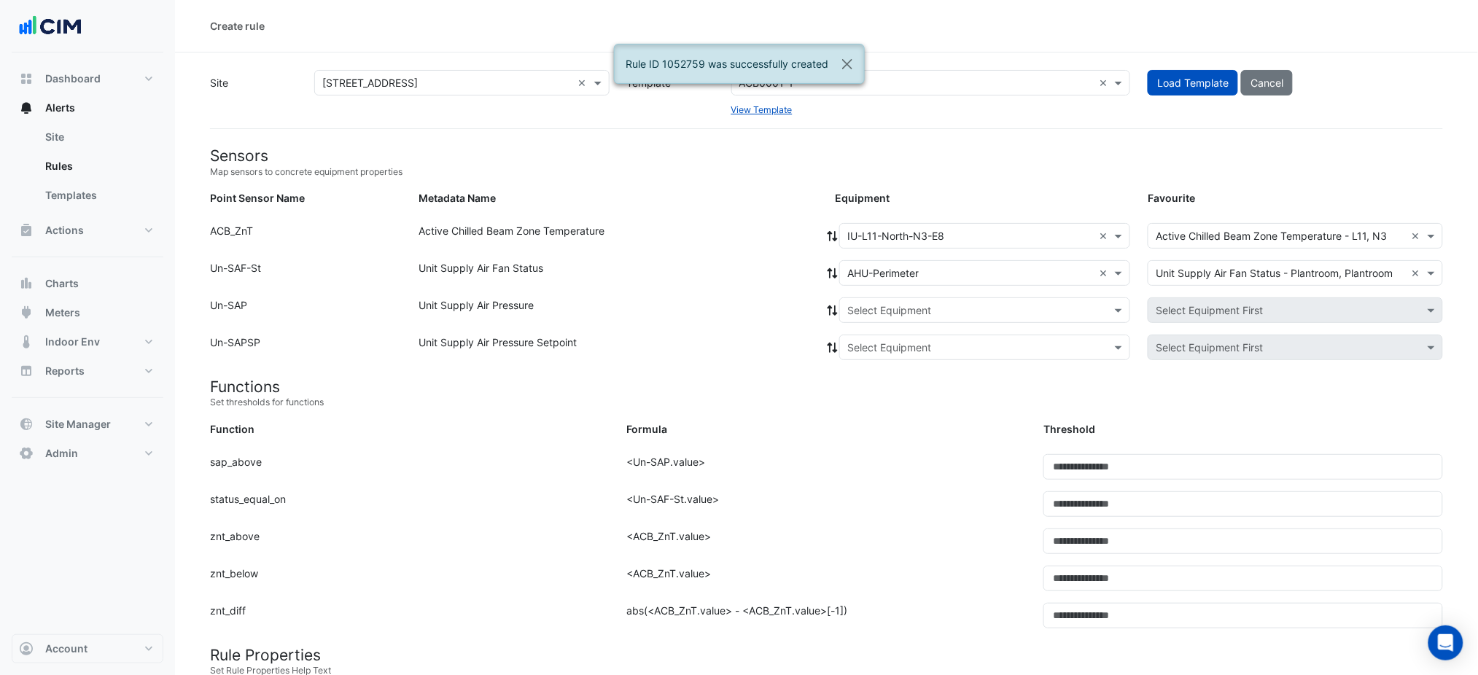
click at [829, 260] on div at bounding box center [832, 273] width 13 height 26
click at [829, 269] on icon at bounding box center [833, 273] width 10 height 10
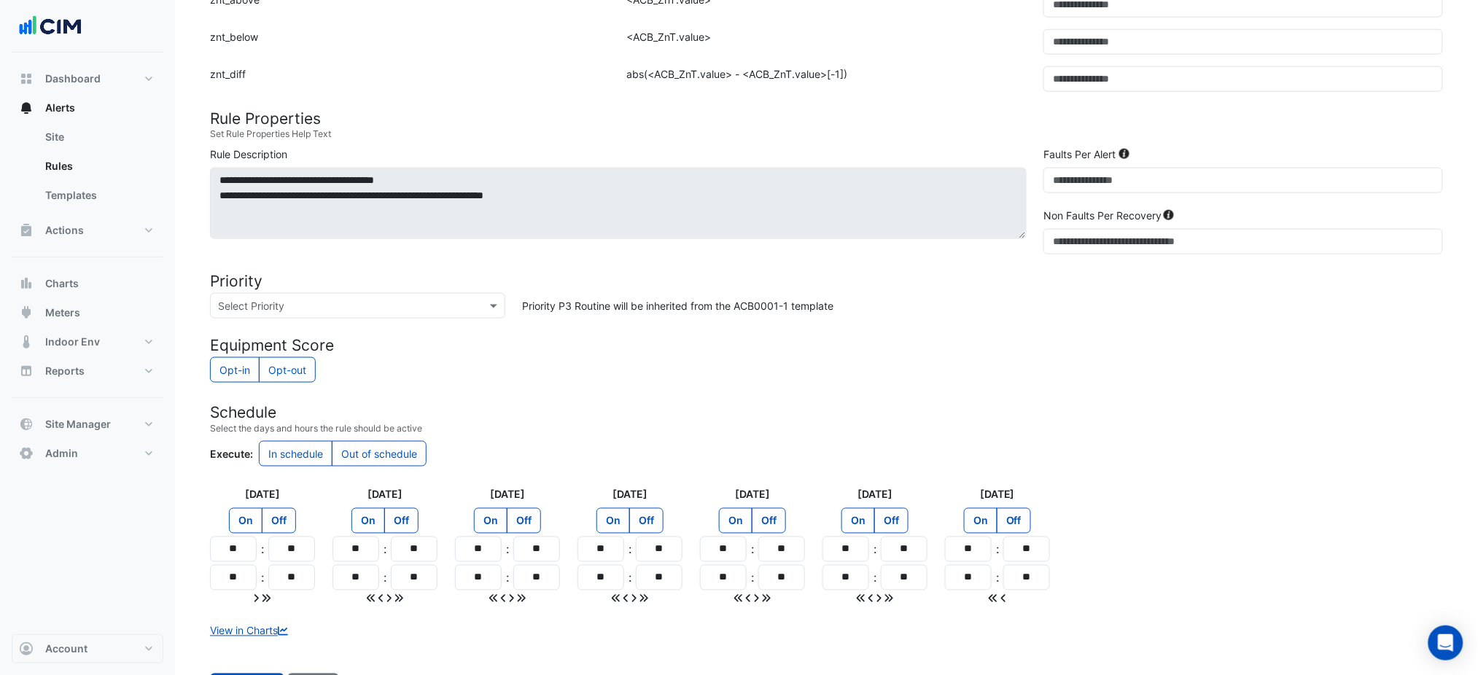
scroll to position [600, 0]
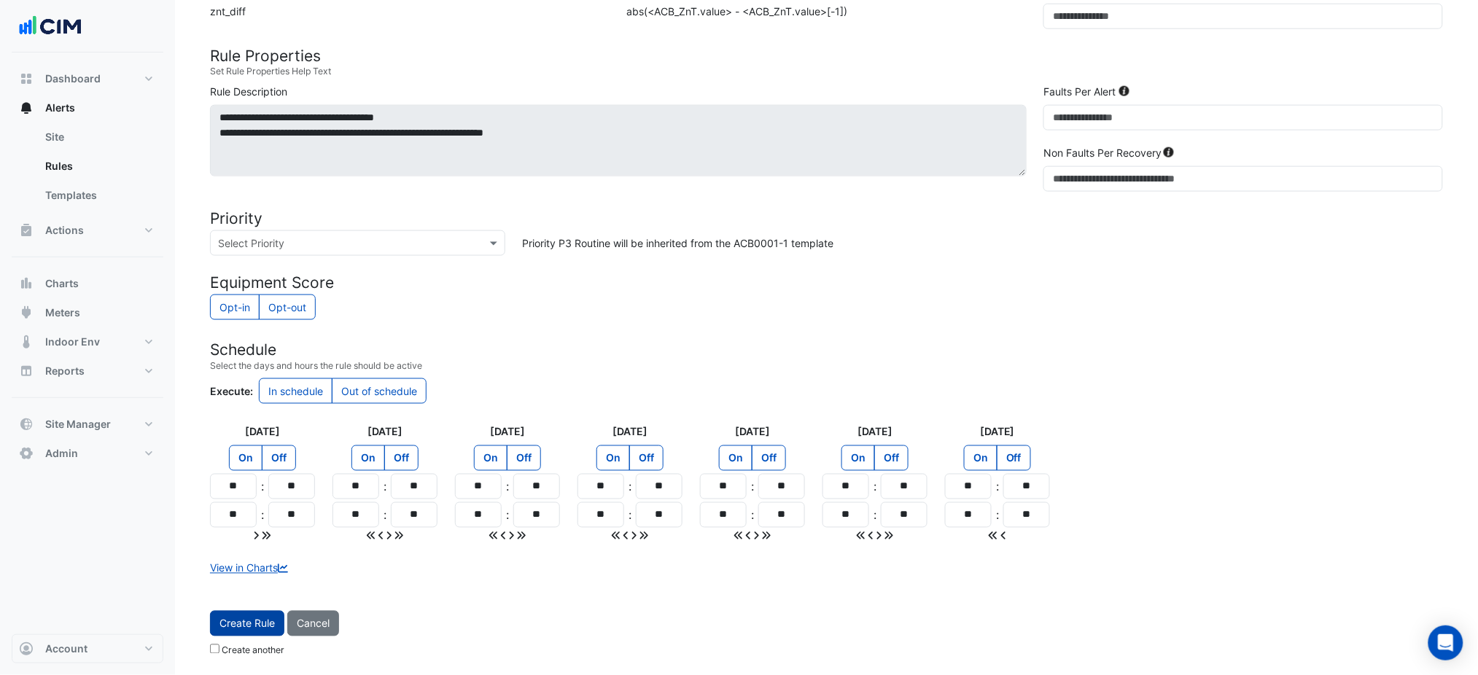
click at [263, 623] on span "Create Rule" at bounding box center [247, 624] width 55 height 12
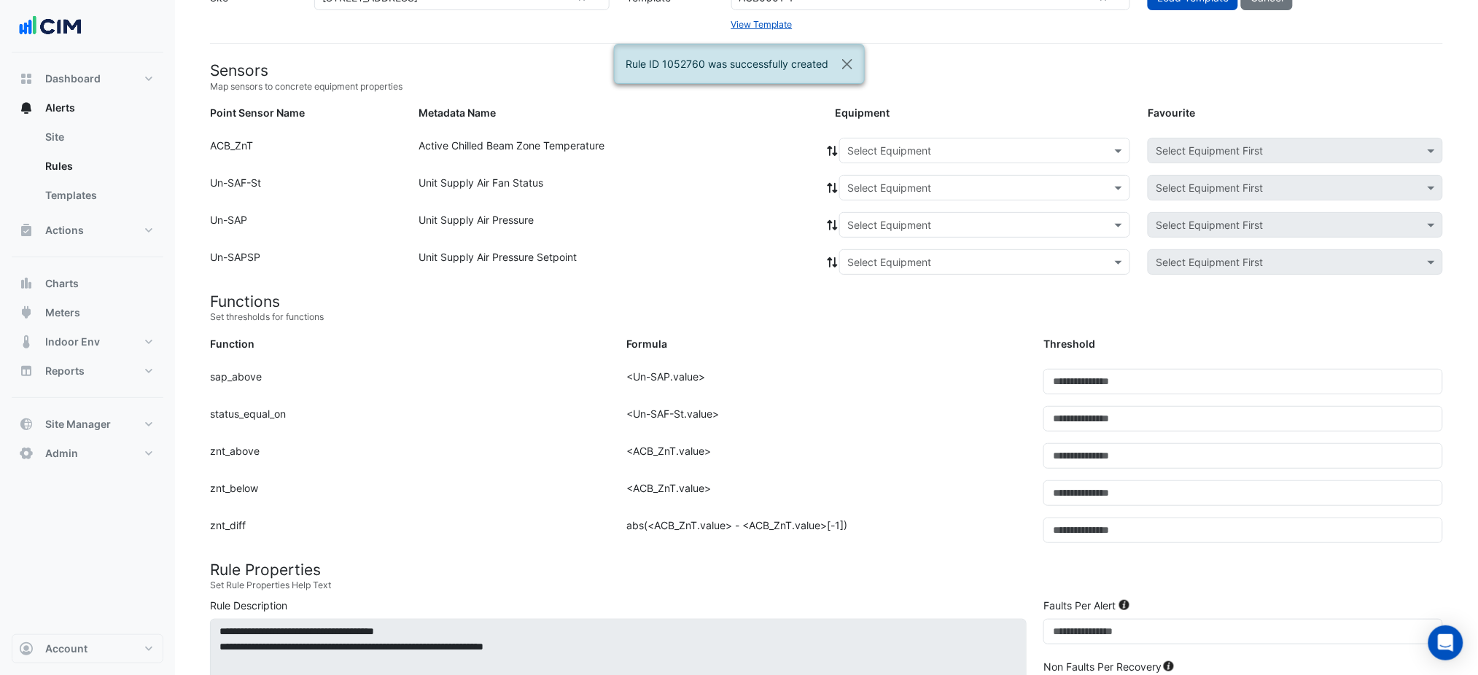
scroll to position [0, 0]
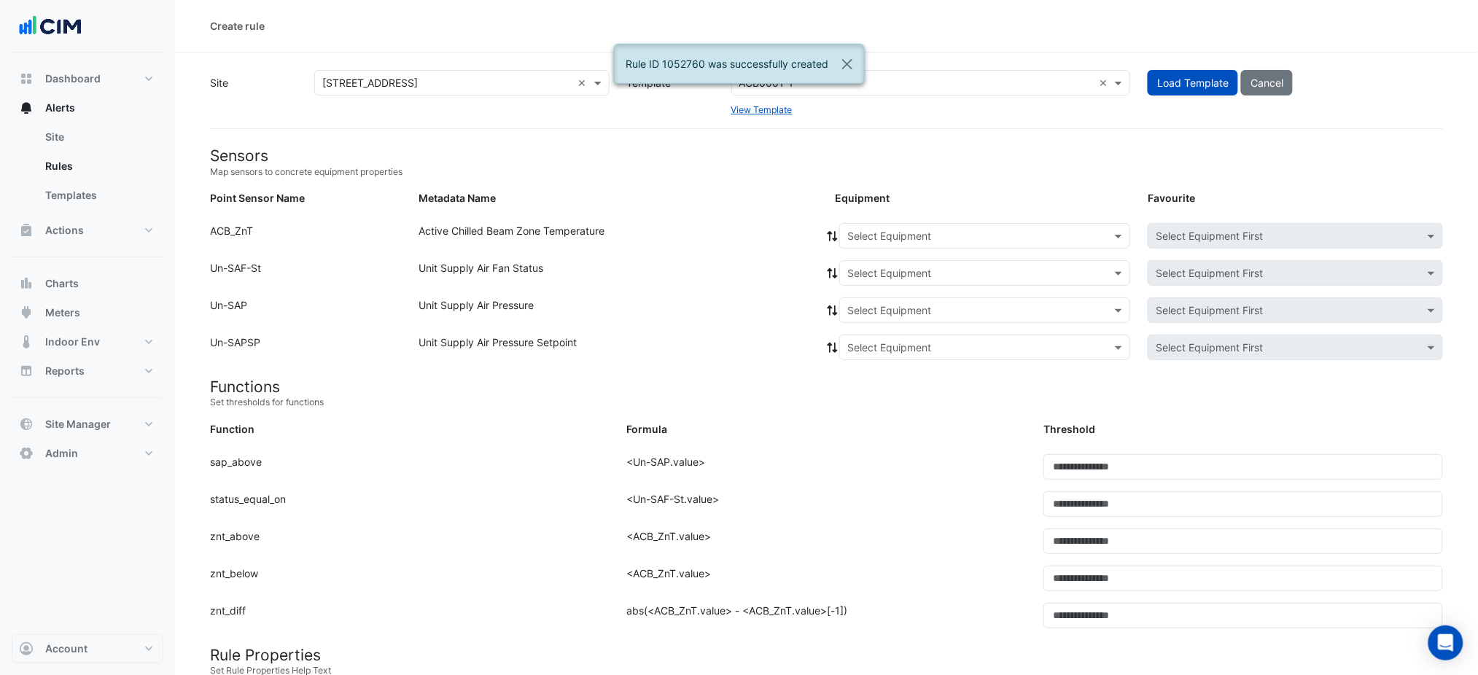
click at [920, 241] on input "text" at bounding box center [971, 236] width 246 height 15
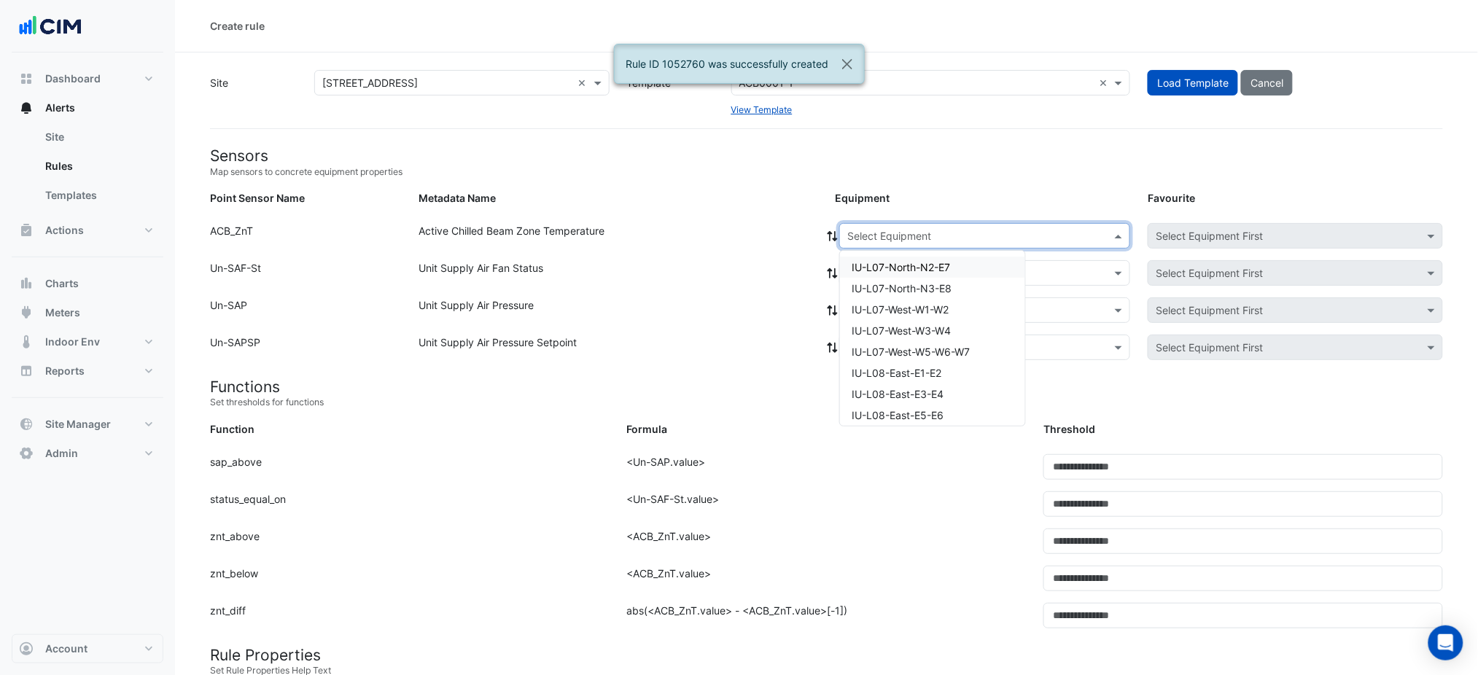
paste input "**********"
type input "**********"
click at [920, 268] on span "IU-L11-West-W1-W2" at bounding box center [899, 267] width 94 height 12
click at [918, 282] on div "Select Equipment" at bounding box center [984, 273] width 291 height 26
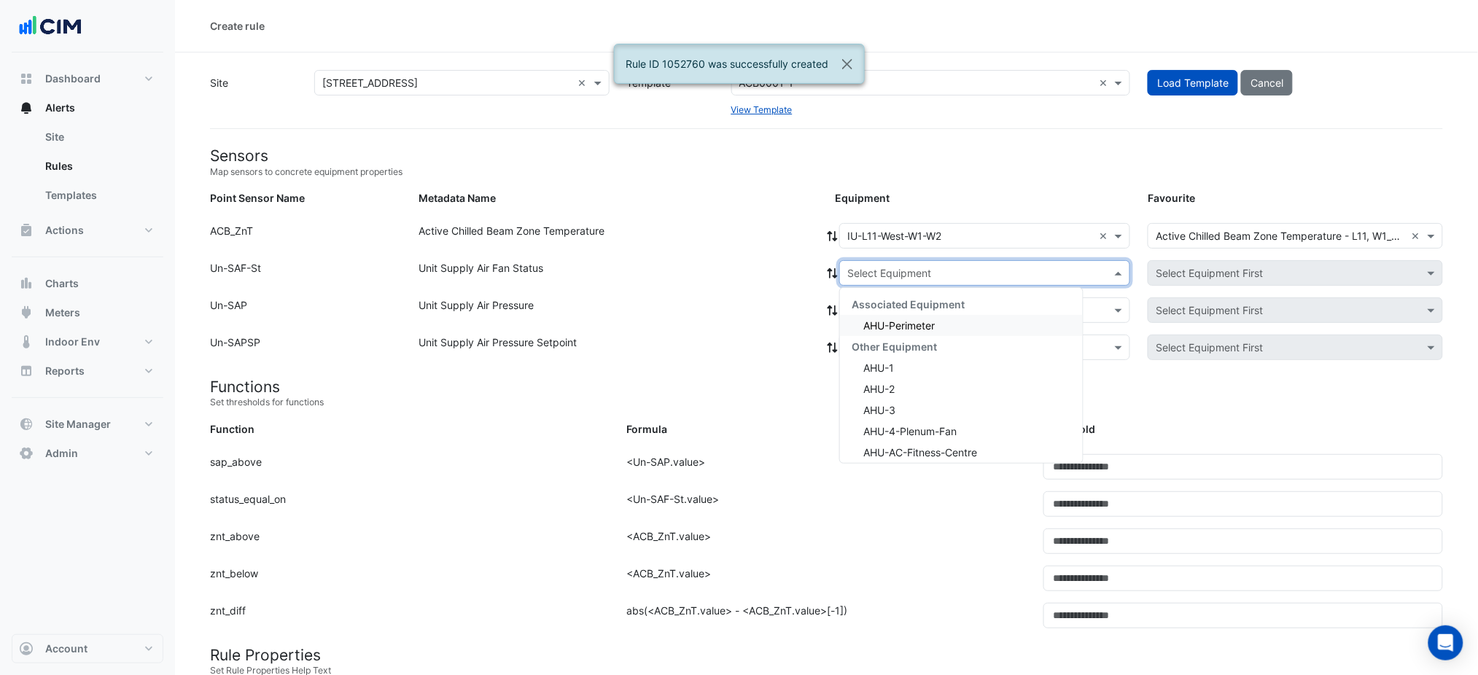
click at [894, 320] on span "AHU-Perimeter" at bounding box center [899, 325] width 71 height 12
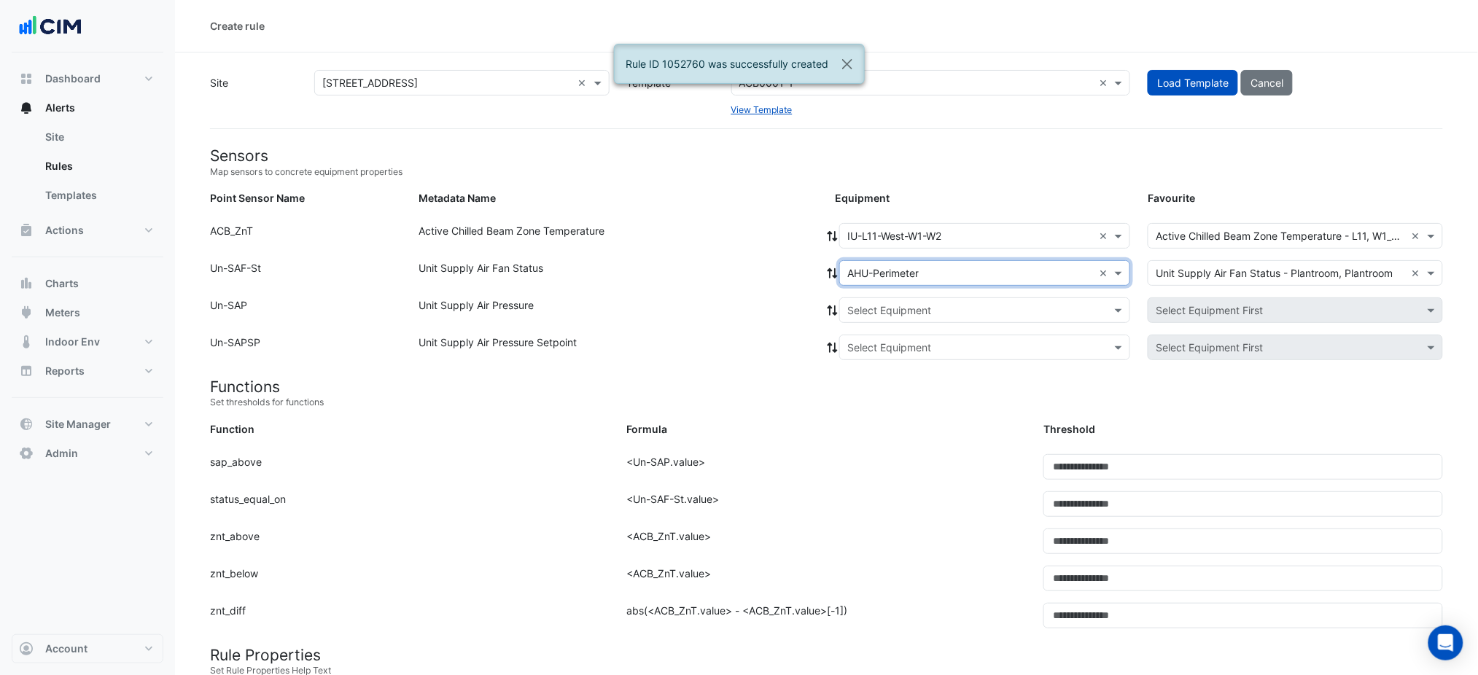
click at [826, 277] on fa-icon at bounding box center [832, 273] width 13 height 12
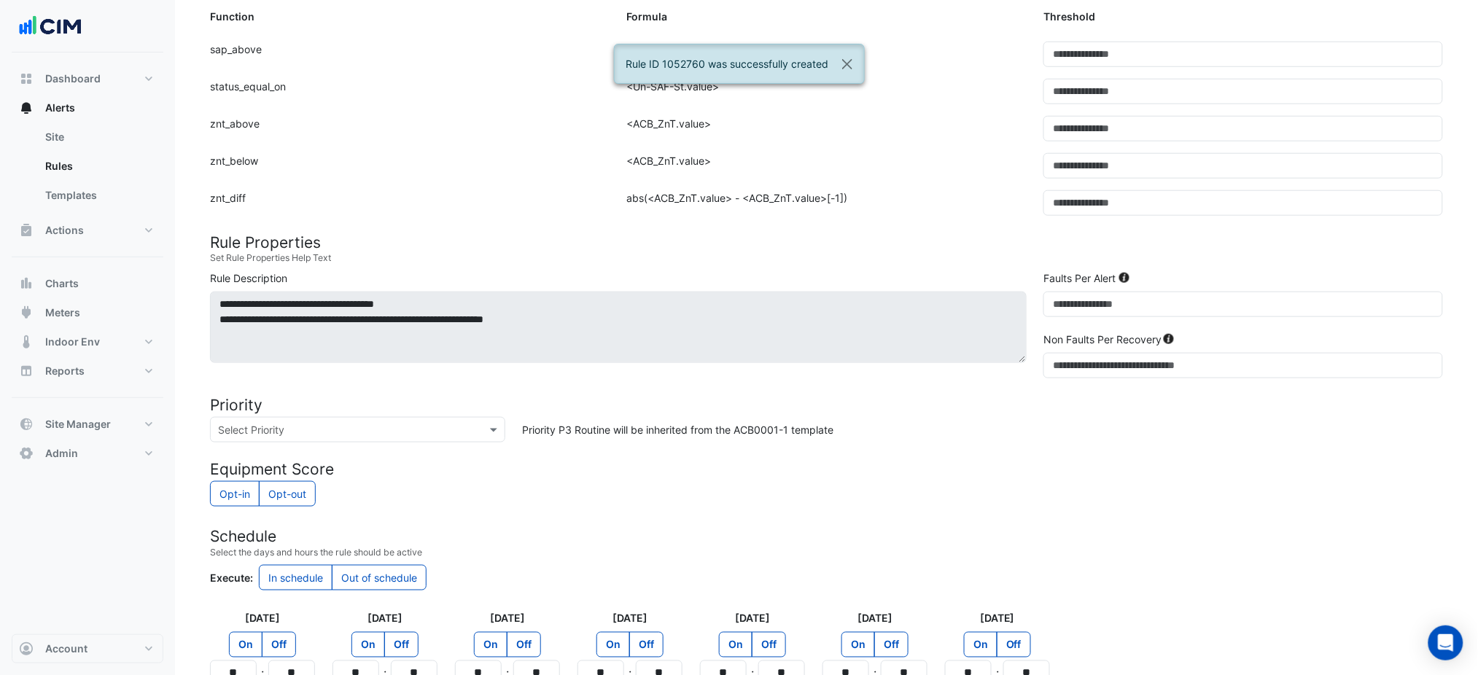
scroll to position [600, 0]
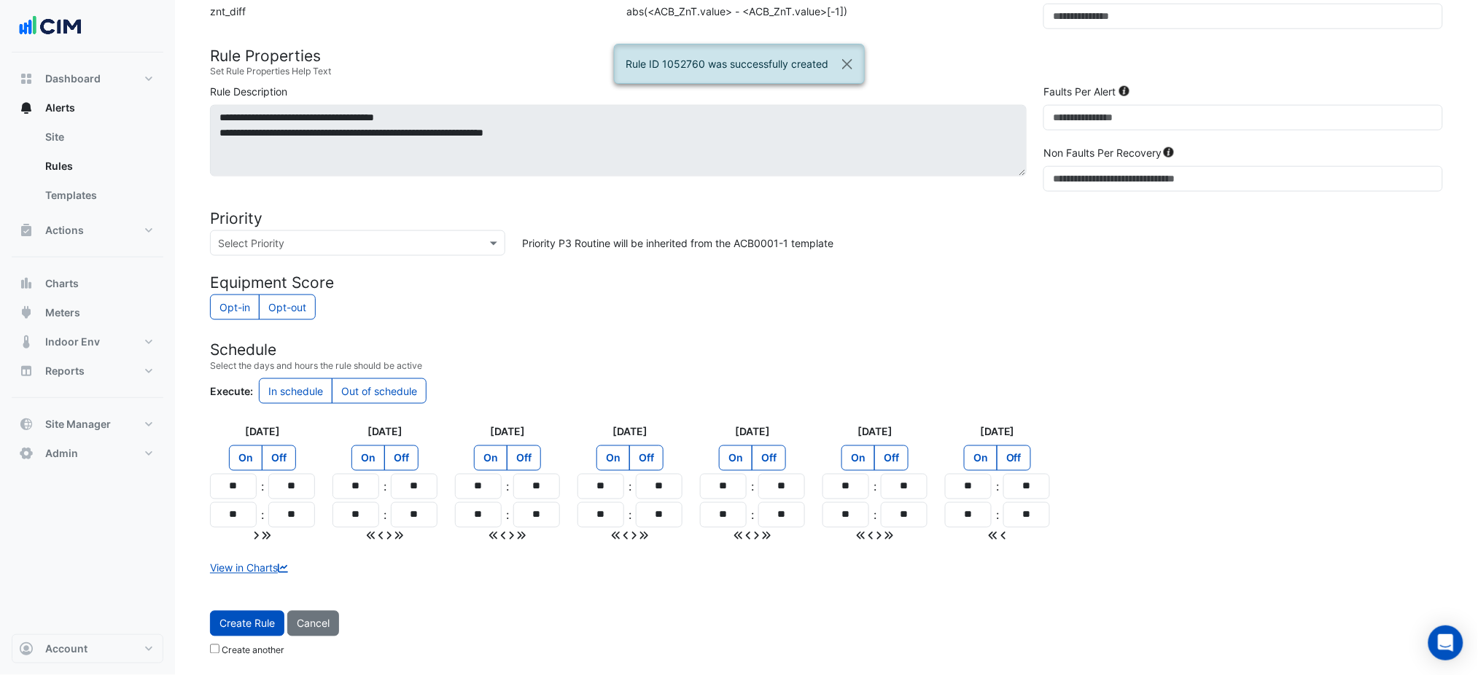
click at [239, 618] on span "Create Rule" at bounding box center [247, 624] width 55 height 12
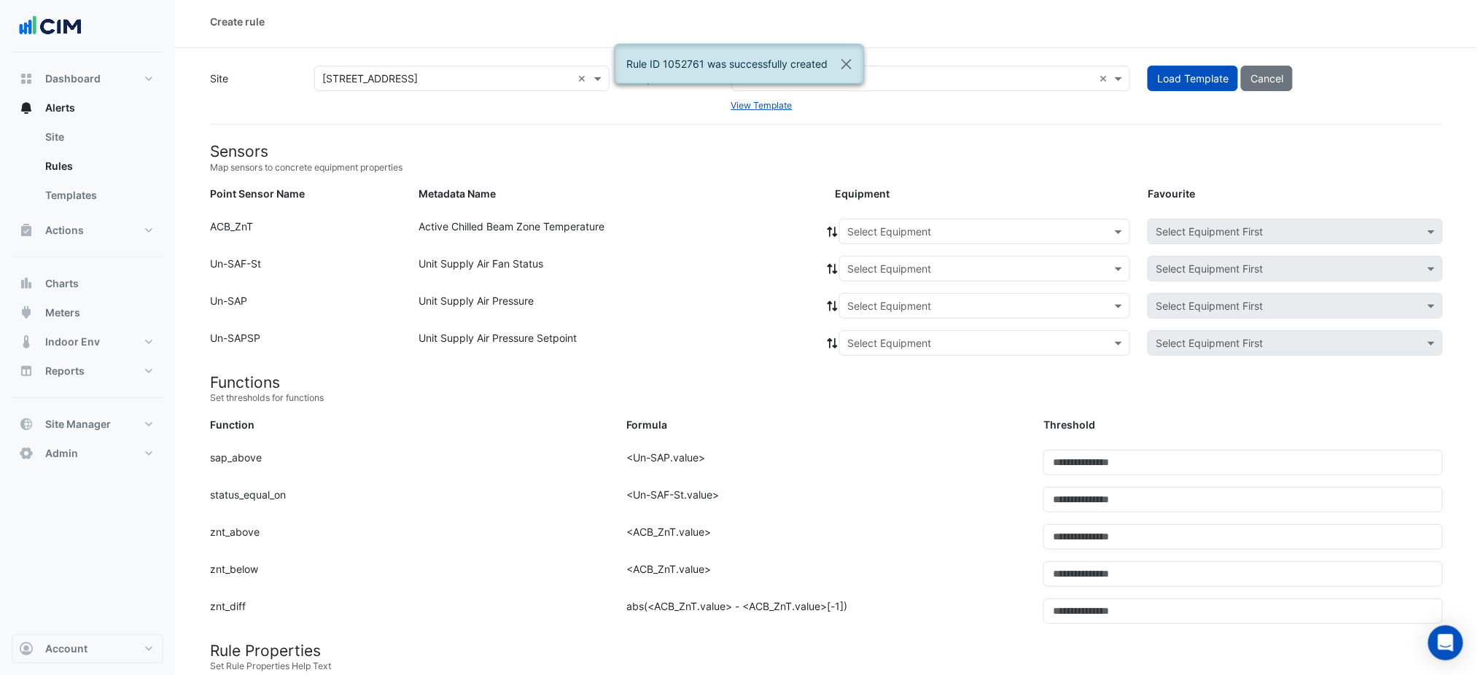
scroll to position [0, 0]
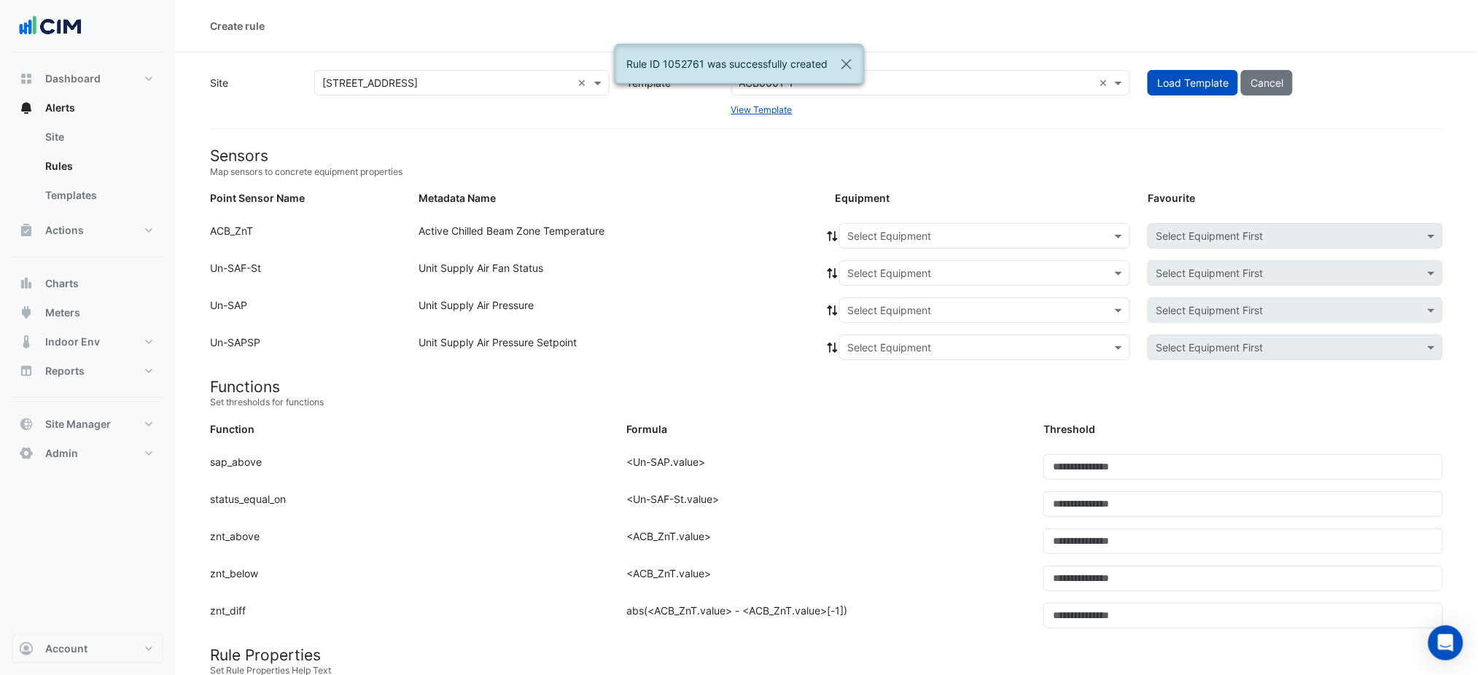
click at [963, 236] on input "text" at bounding box center [971, 236] width 246 height 15
paste input "**********"
type input "**********"
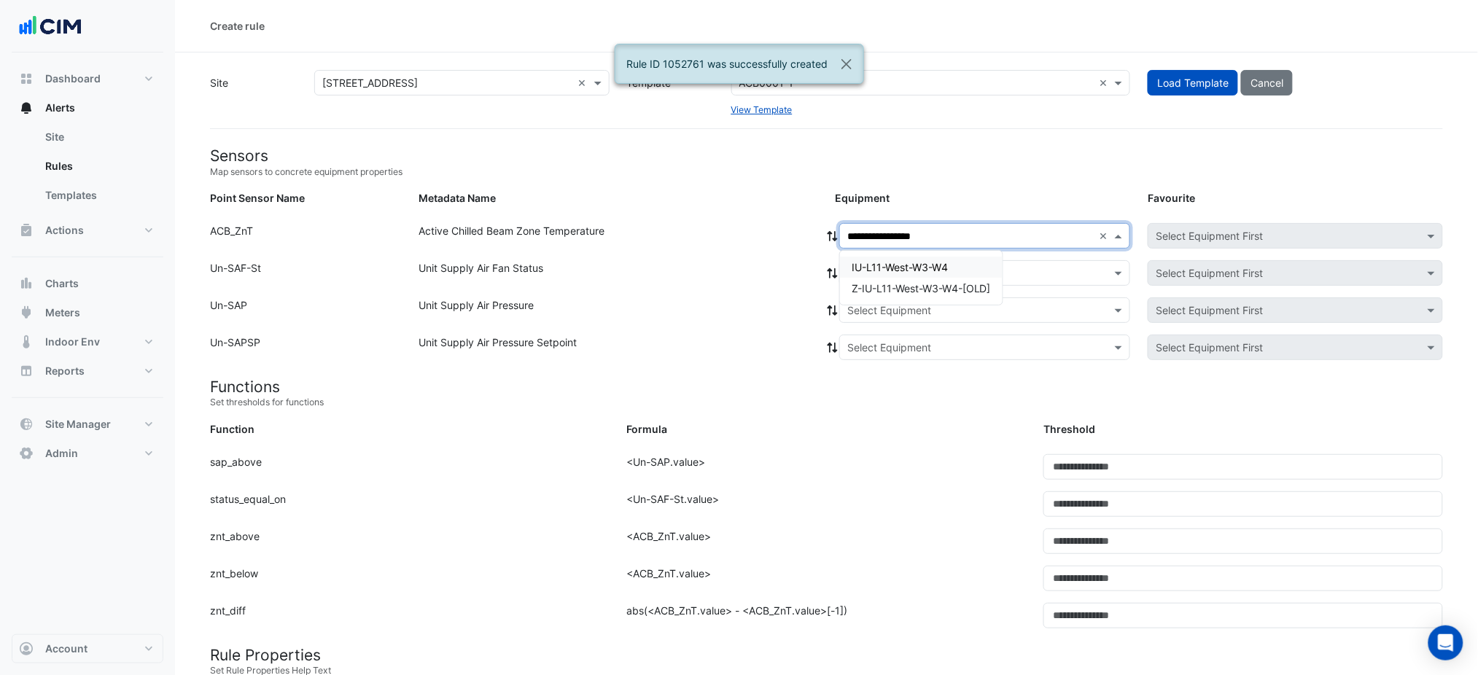
click at [918, 261] on span "IU-L11-West-W3-W4" at bounding box center [900, 267] width 96 height 12
drag, startPoint x: 918, startPoint y: 273, endPoint x: 915, endPoint y: 284, distance: 12.2
click at [918, 274] on input "text" at bounding box center [971, 273] width 246 height 15
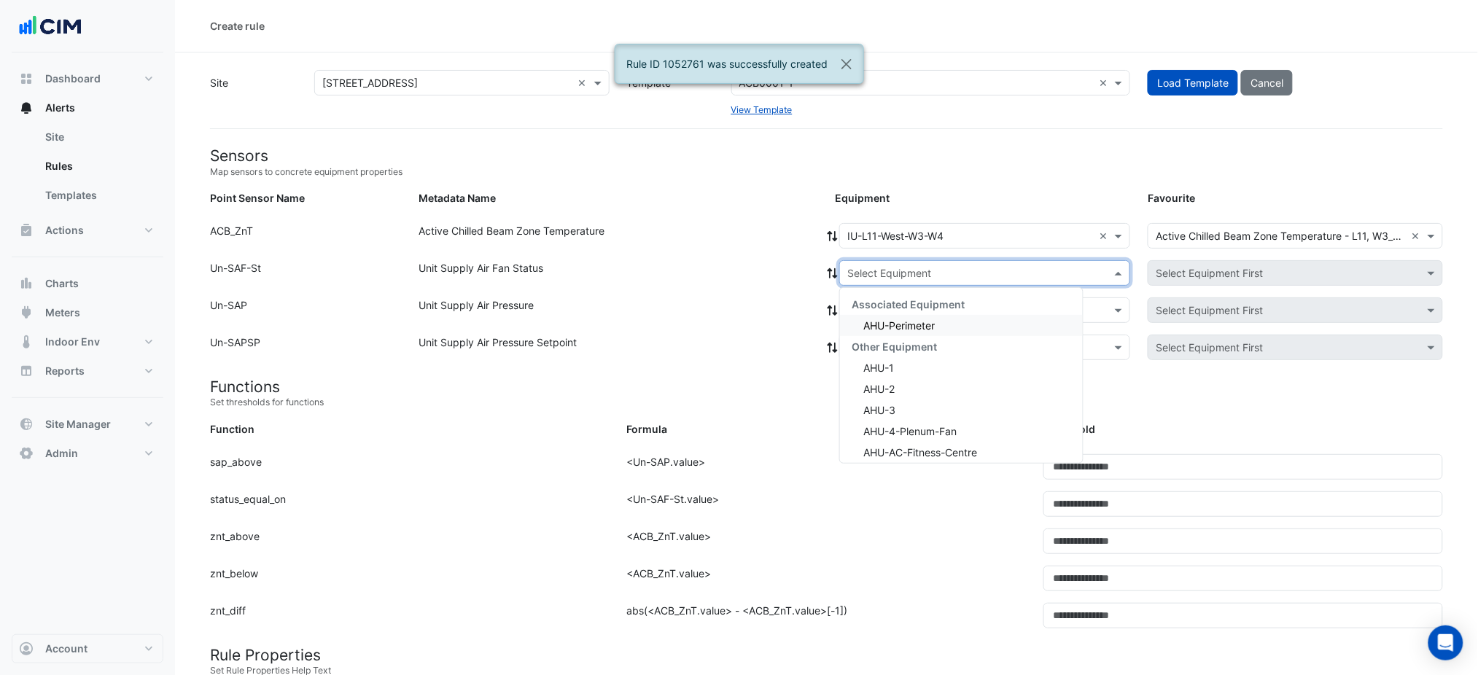
click at [895, 317] on div "AHU-Perimeter" at bounding box center [961, 325] width 243 height 21
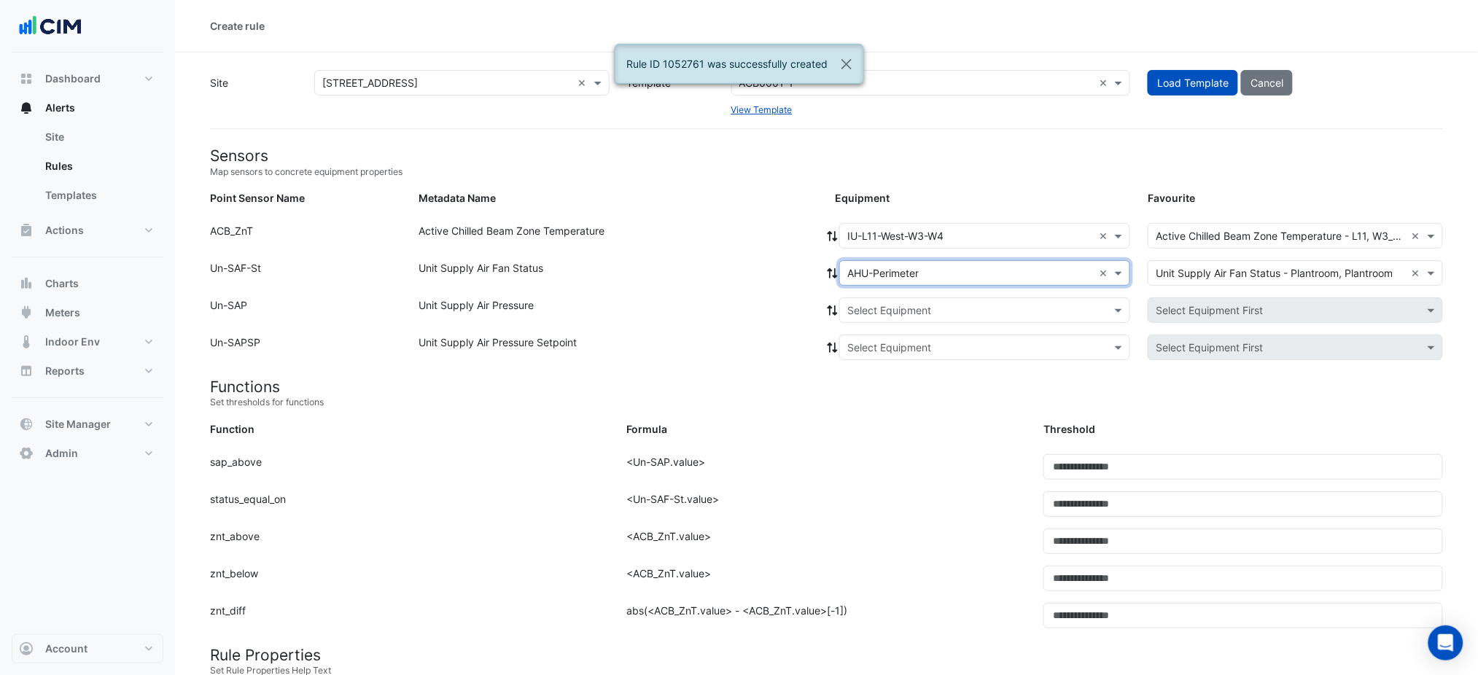
click at [831, 274] on icon at bounding box center [832, 273] width 13 height 10
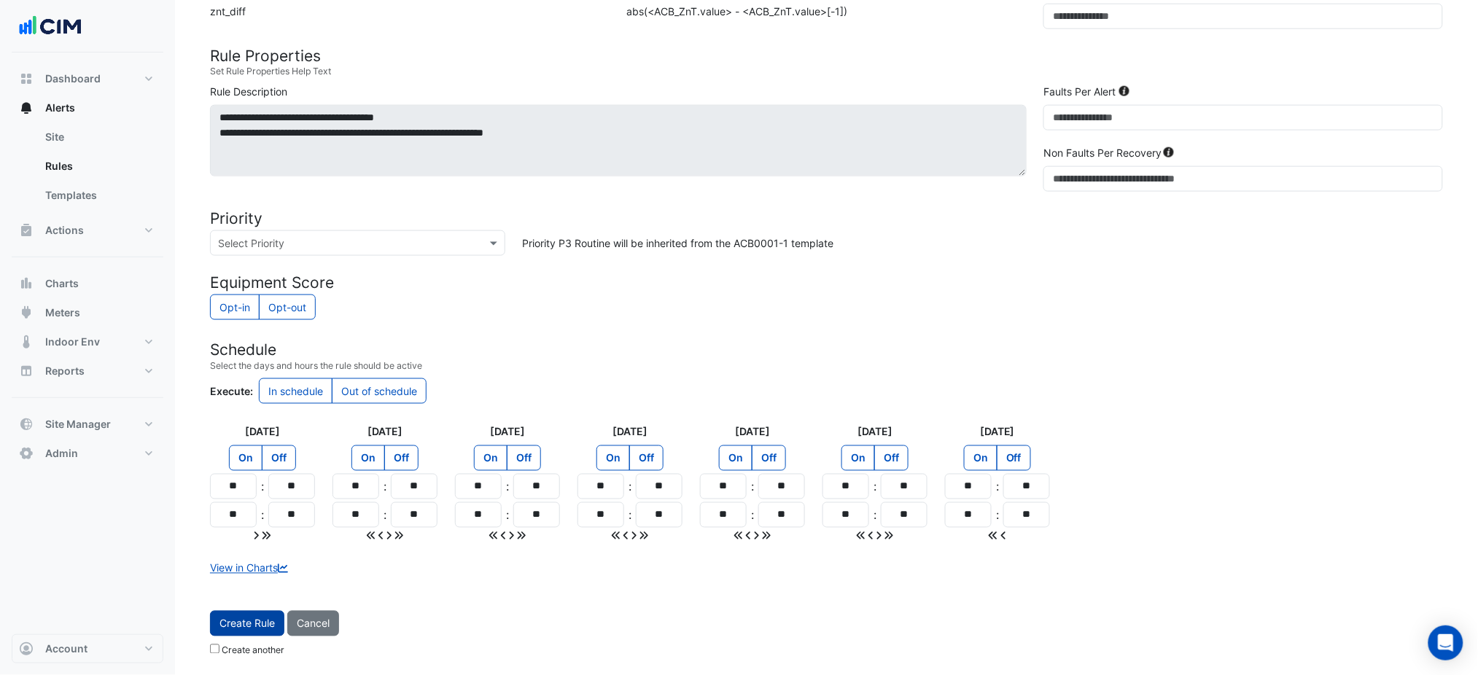
click at [257, 616] on button "Create Rule" at bounding box center [247, 624] width 74 height 26
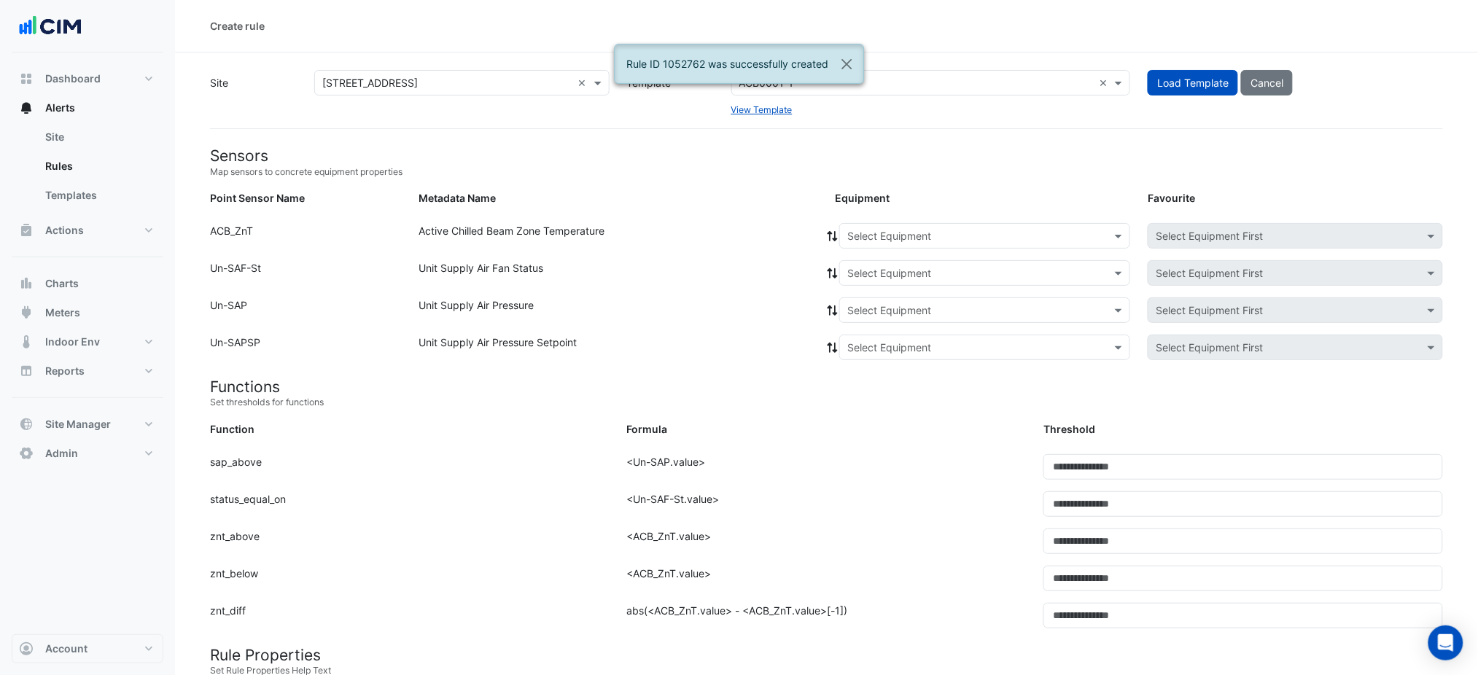
drag, startPoint x: 952, startPoint y: 219, endPoint x: 961, endPoint y: 239, distance: 22.2
click at [961, 239] on input "text" at bounding box center [971, 236] width 246 height 15
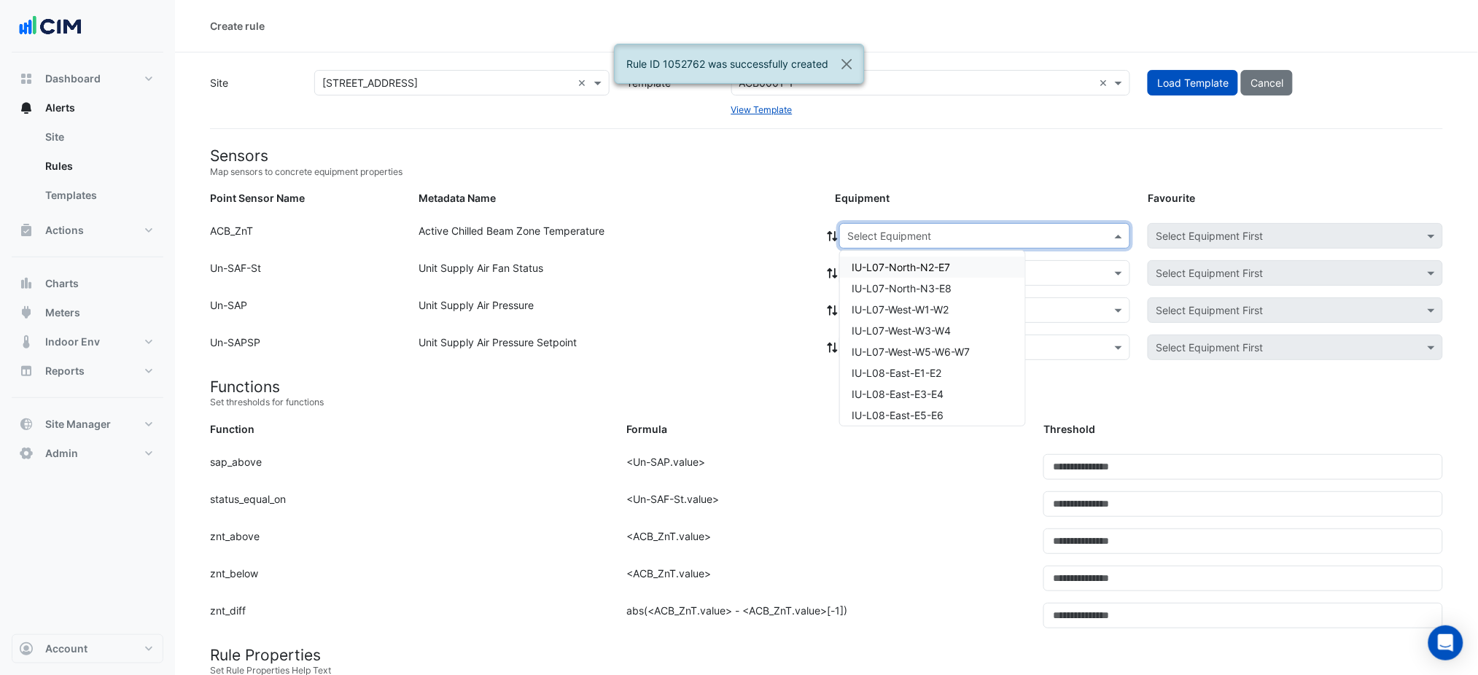
paste input "**********"
type input "**********"
click at [902, 272] on span "IU-L11-West-W5-W6-W7" at bounding box center [909, 267] width 115 height 12
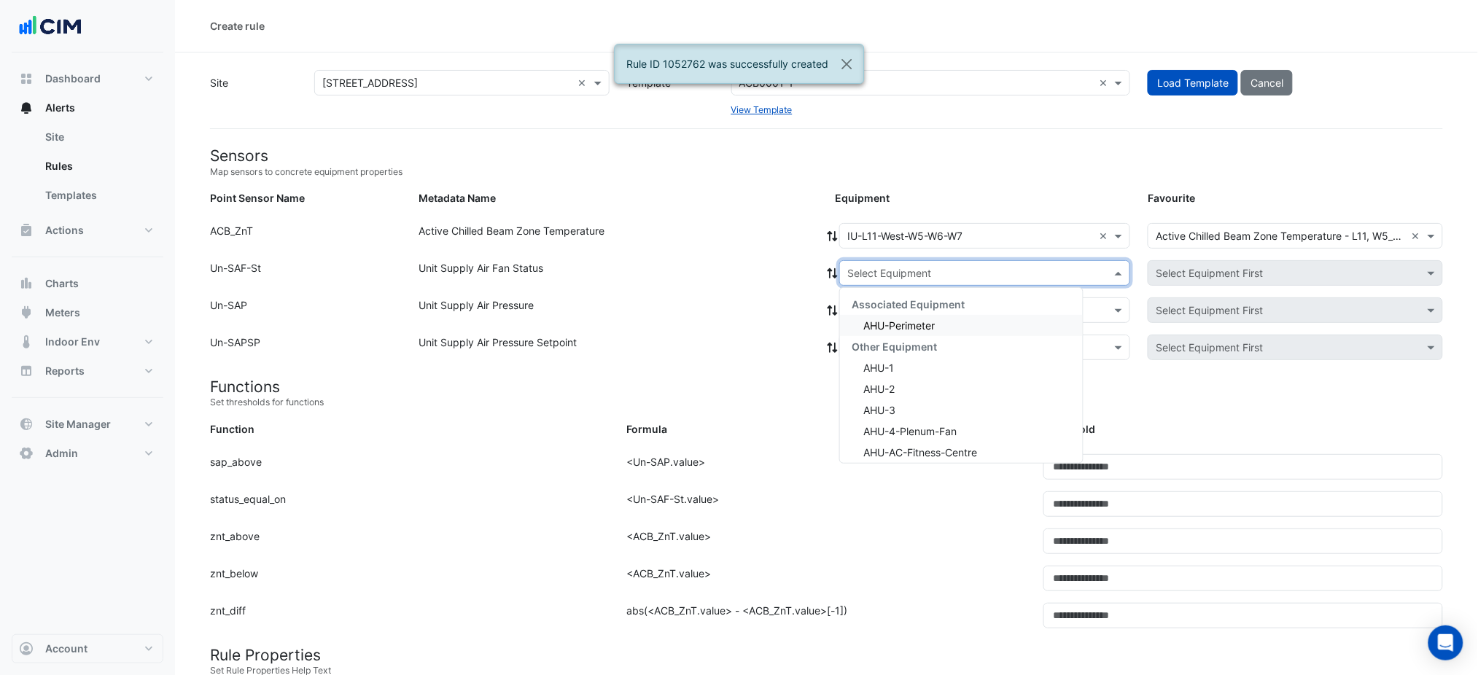
click at [853, 273] on input "text" at bounding box center [971, 273] width 246 height 15
click at [873, 324] on span "AHU-Perimeter" at bounding box center [899, 325] width 71 height 12
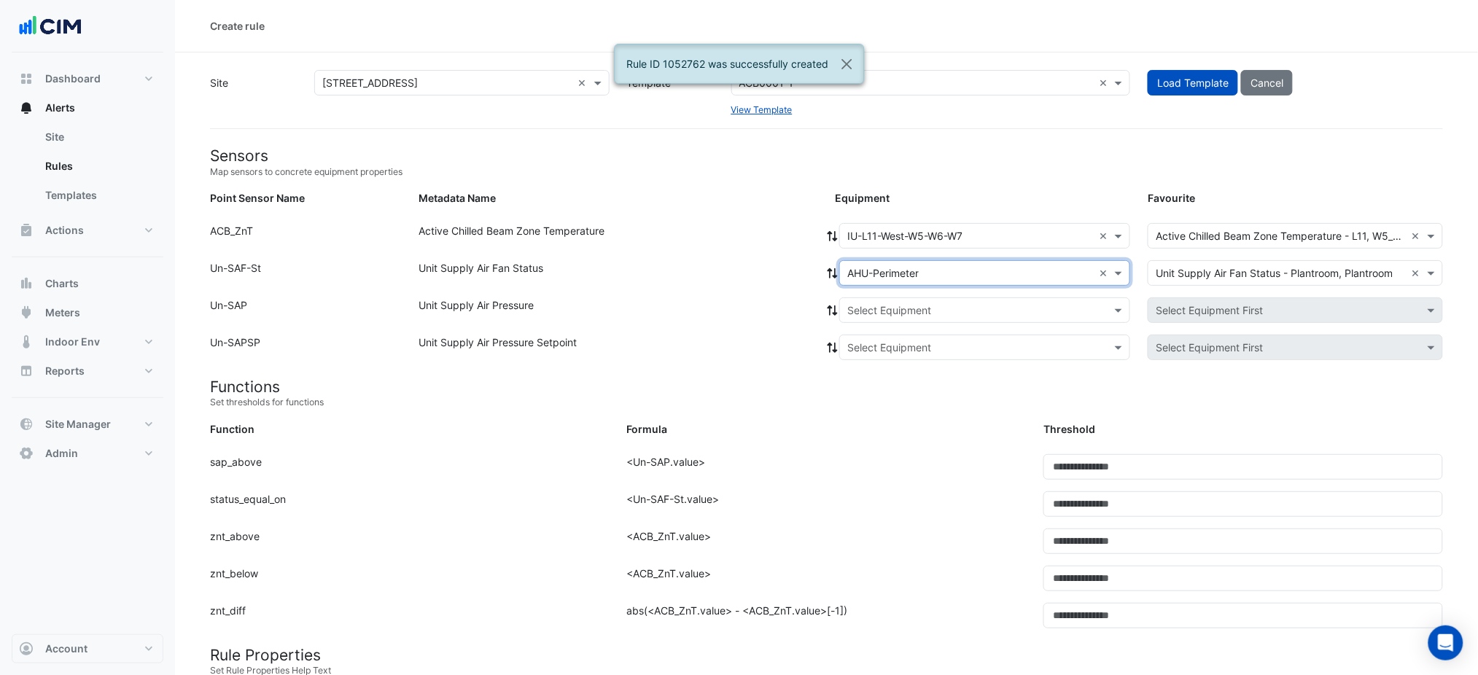
click at [833, 276] on icon at bounding box center [832, 273] width 13 height 10
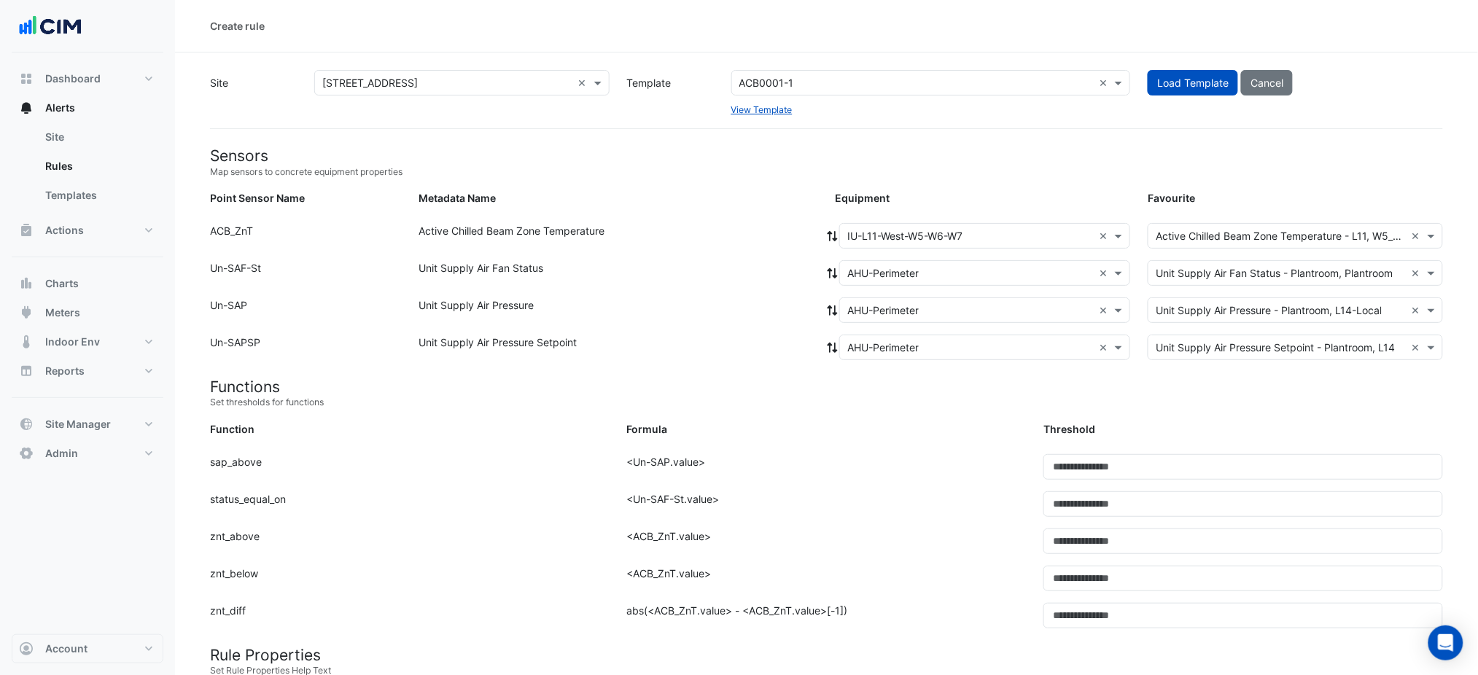
scroll to position [600, 0]
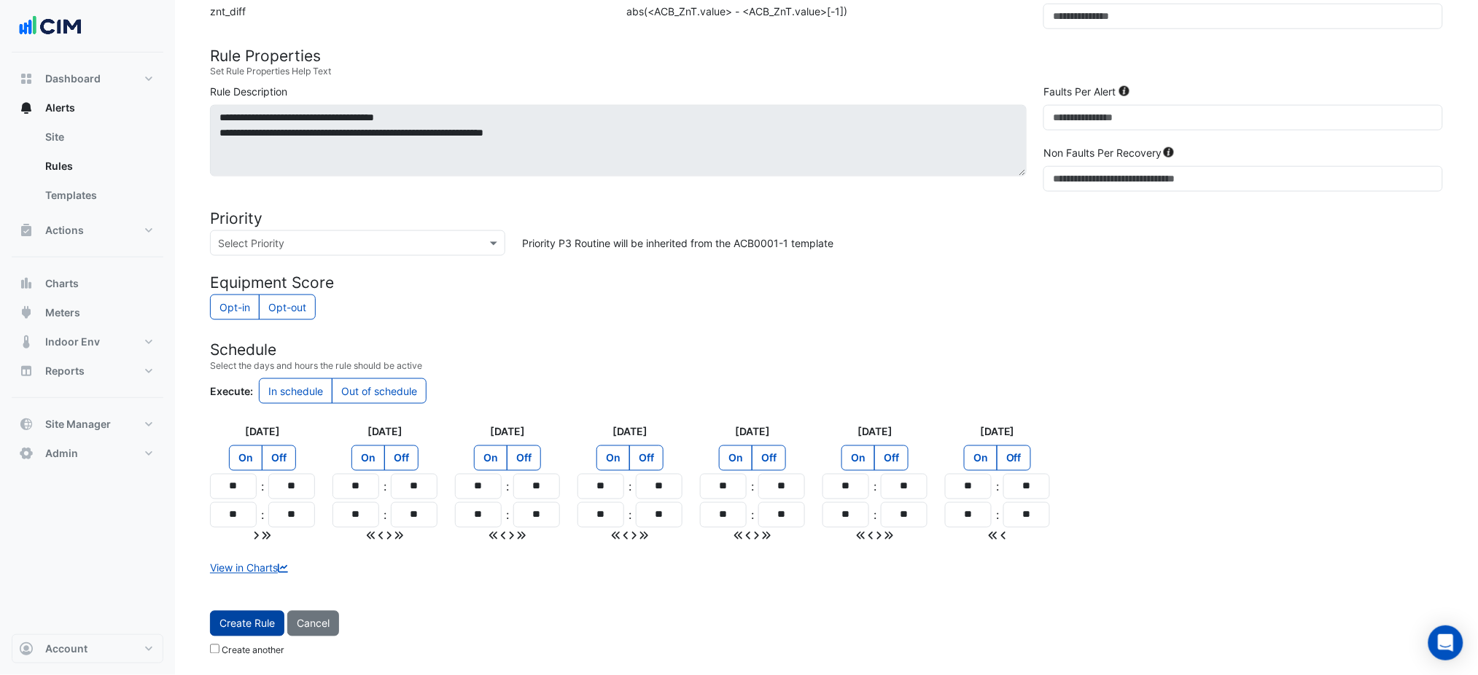
click at [257, 616] on button "Create Rule" at bounding box center [247, 624] width 74 height 26
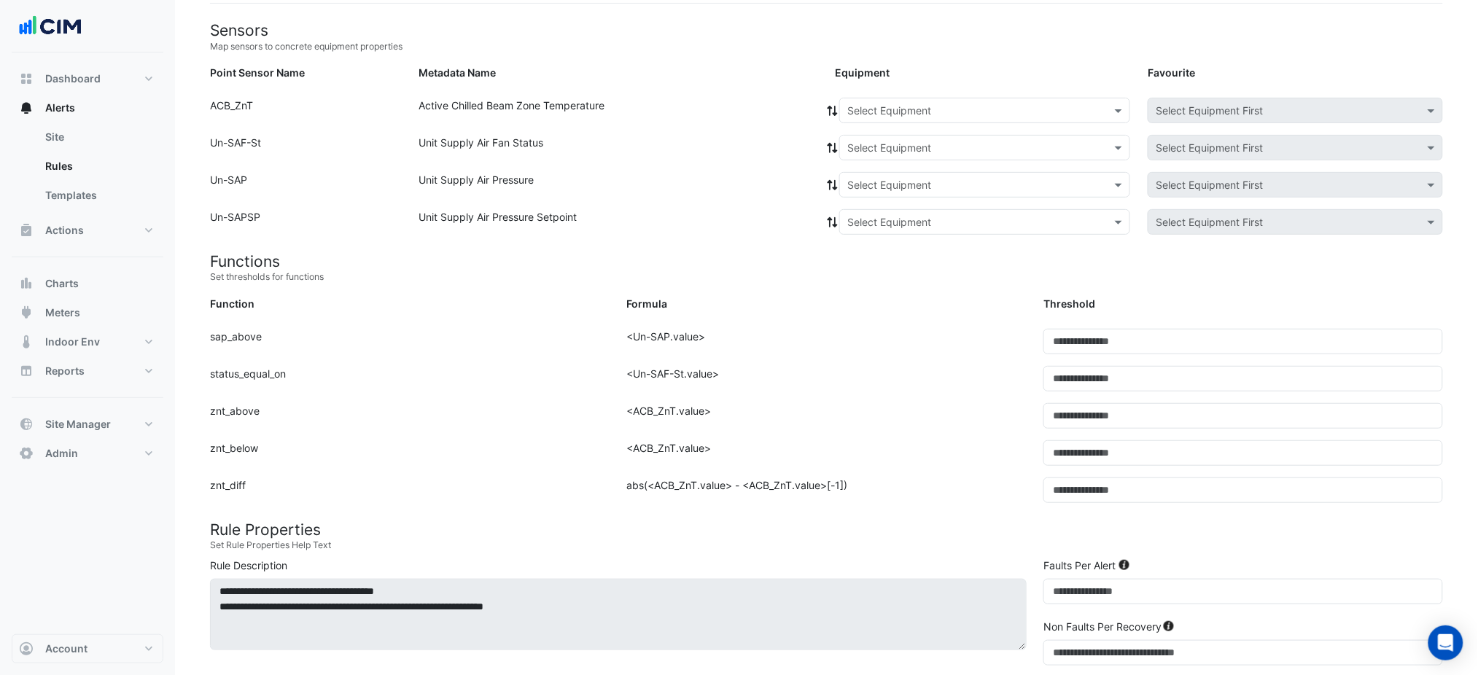
scroll to position [0, 0]
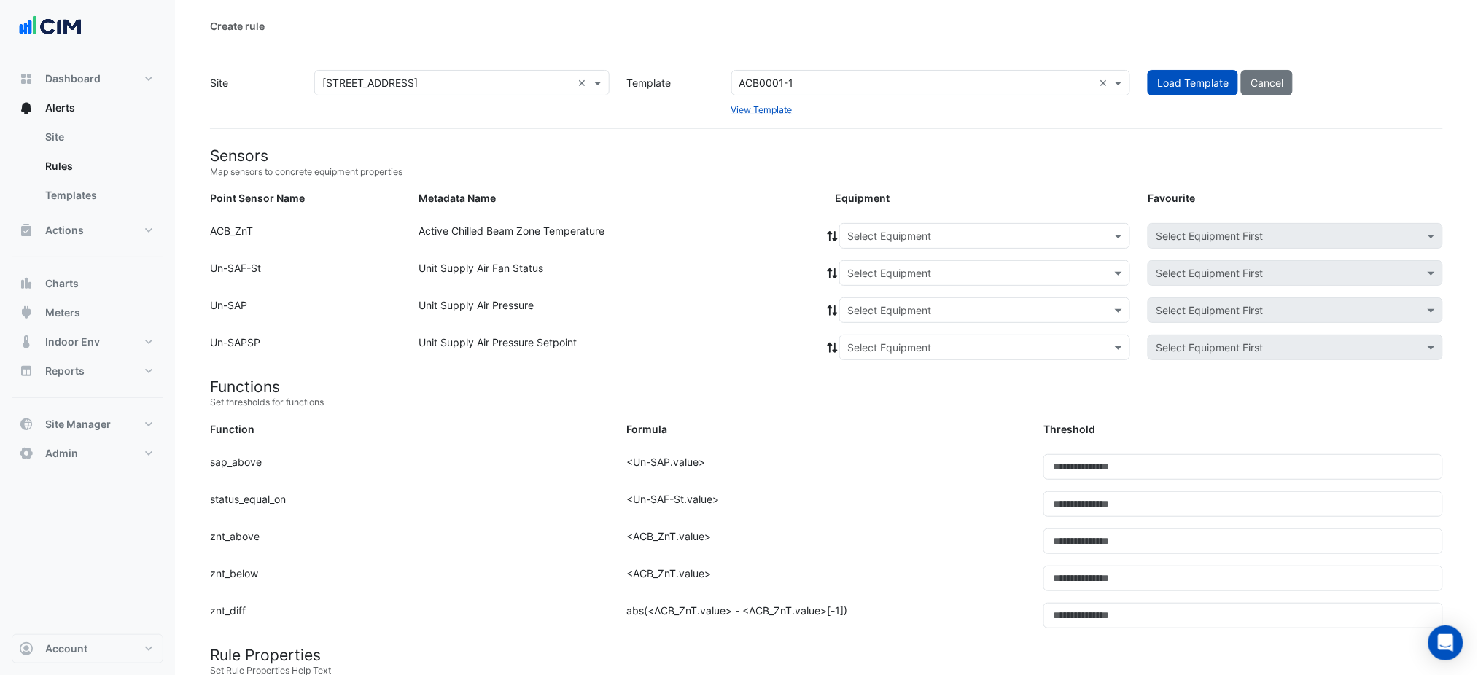
click at [901, 229] on input "text" at bounding box center [971, 236] width 246 height 15
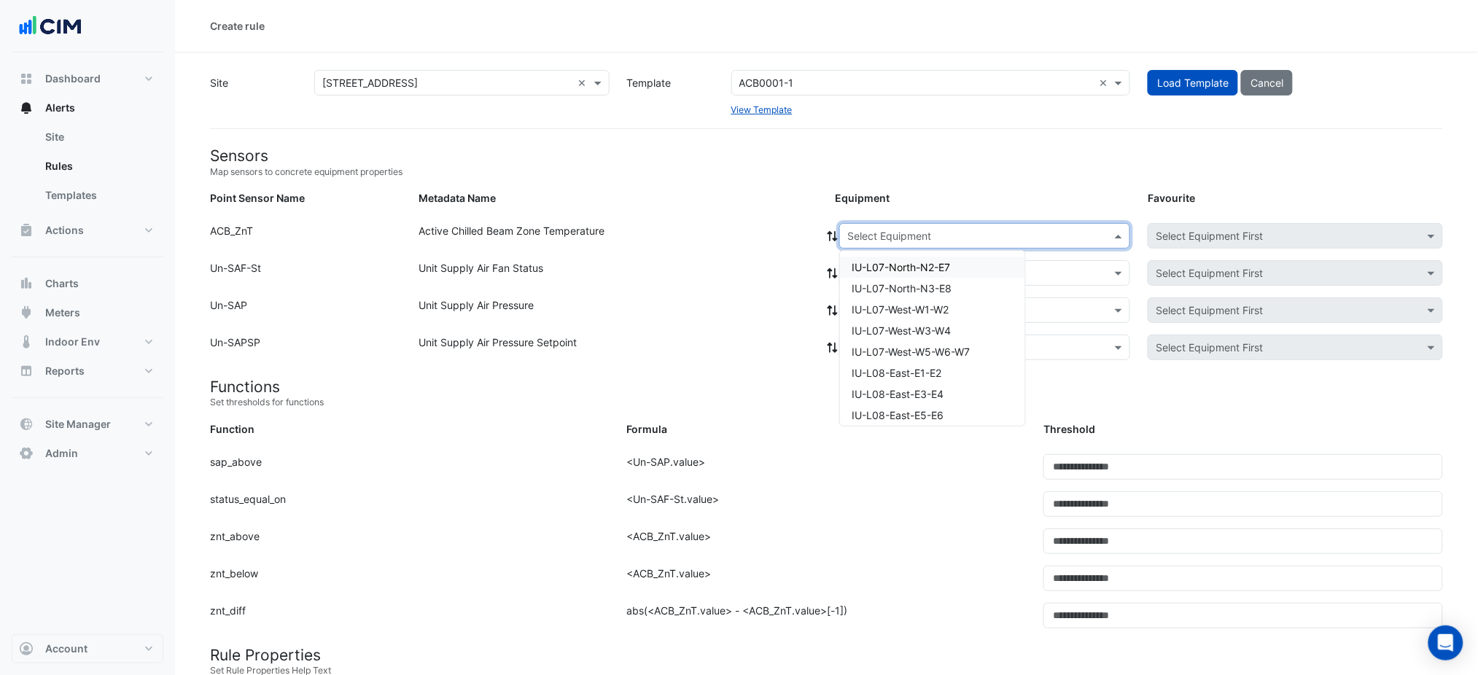
paste input "**********"
type input "**********"
click at [903, 264] on span "IU-L11-West-W5-W6-W7" at bounding box center [909, 267] width 115 height 12
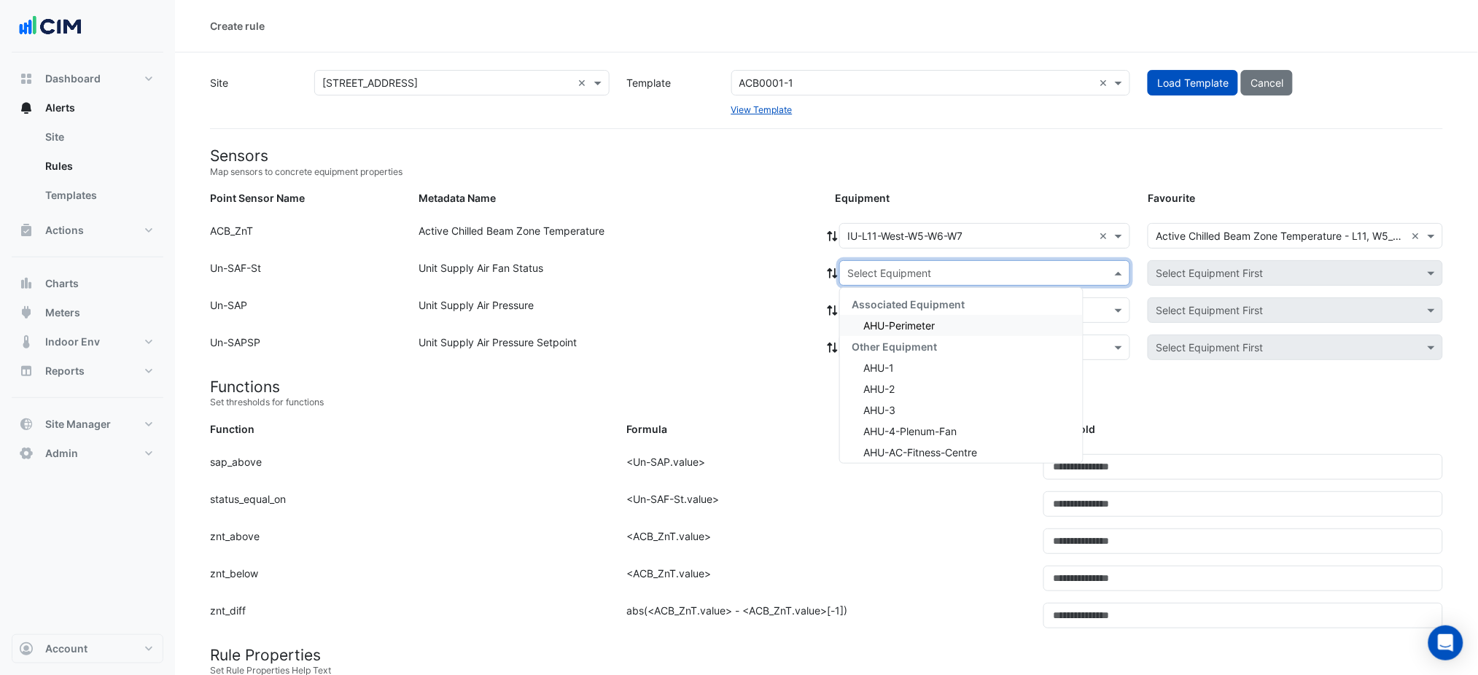
click at [903, 266] on input "text" at bounding box center [971, 273] width 246 height 15
drag, startPoint x: 905, startPoint y: 309, endPoint x: 905, endPoint y: 323, distance: 13.9
click at [905, 317] on div "Associated Equipment AHU-Perimeter Other Equipment AHU-1 AHU-2 AHU-3 AHU-4-Plen…" at bounding box center [961, 495] width 243 height 402
click at [905, 323] on span "AHU-Perimeter" at bounding box center [899, 325] width 71 height 12
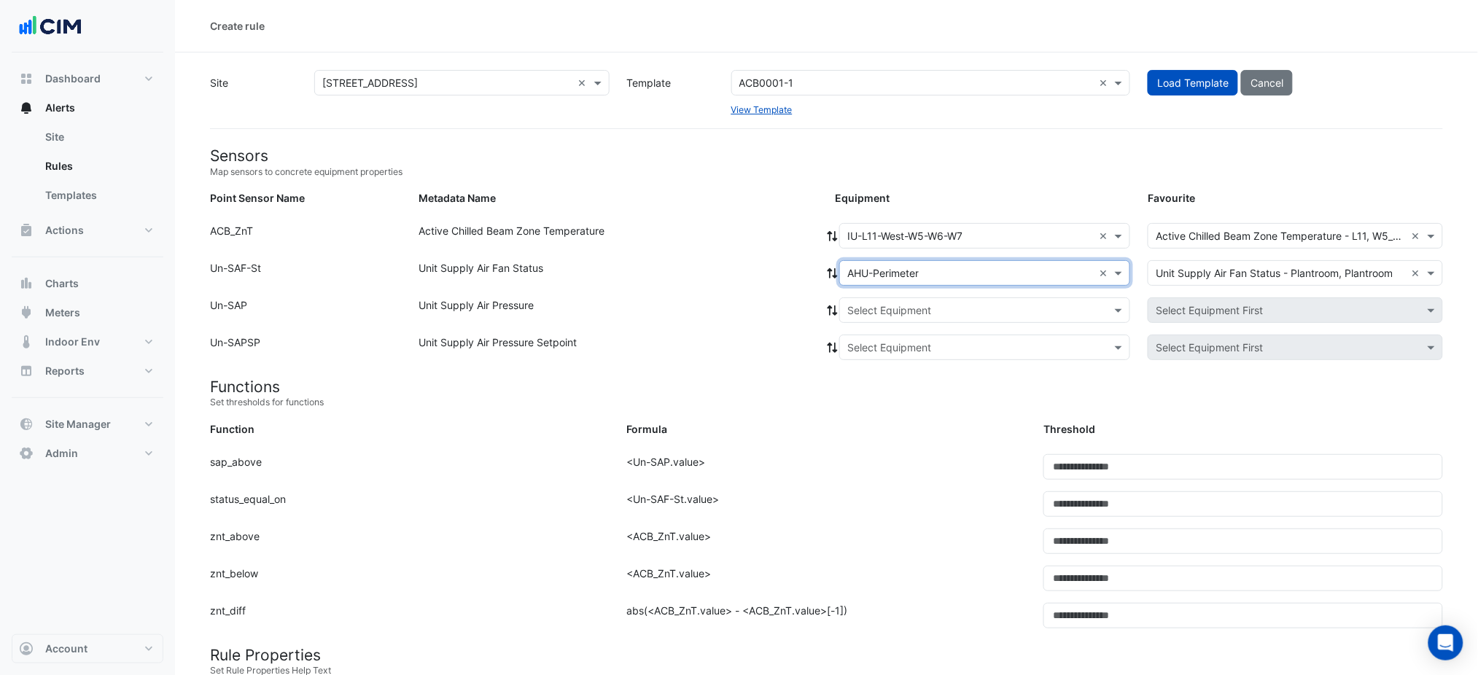
click at [836, 271] on icon at bounding box center [833, 273] width 10 height 10
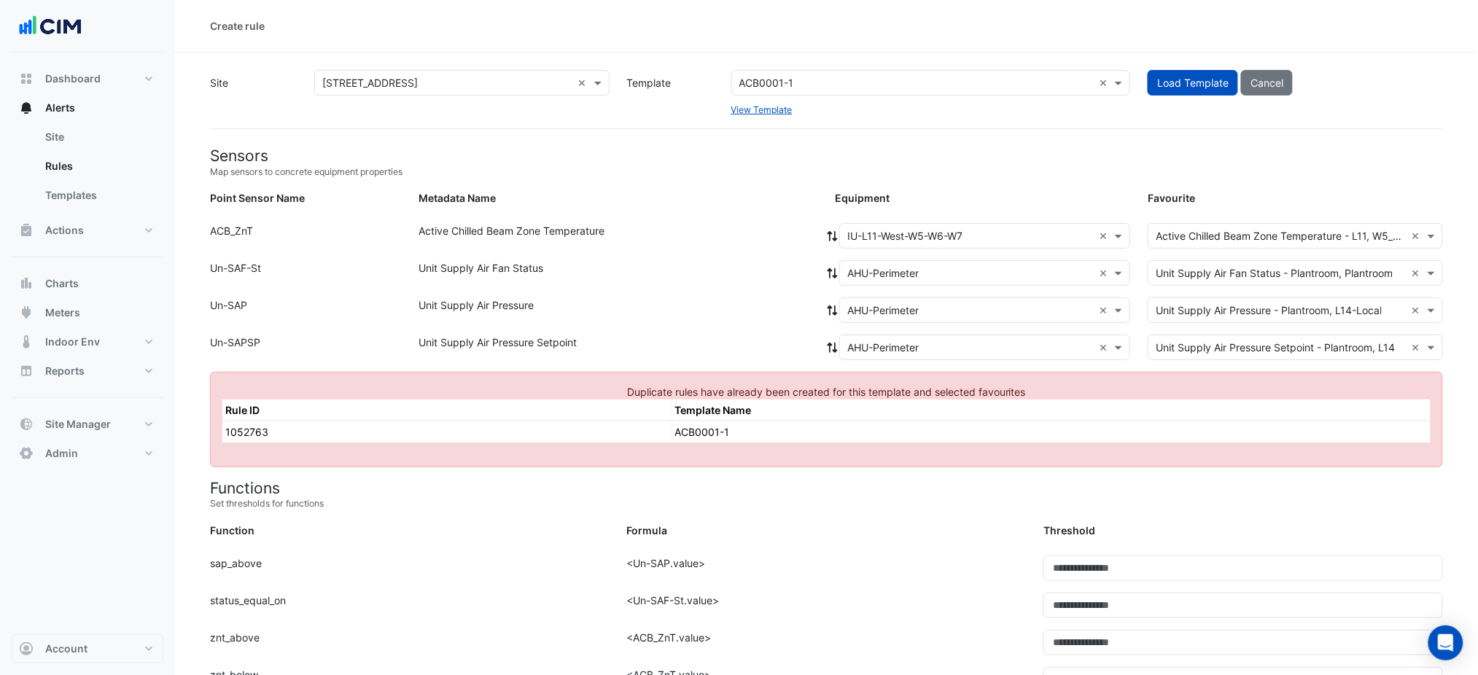
click at [979, 226] on div "× IU-L11-West-W5-W6-W7 ×" at bounding box center [984, 236] width 291 height 26
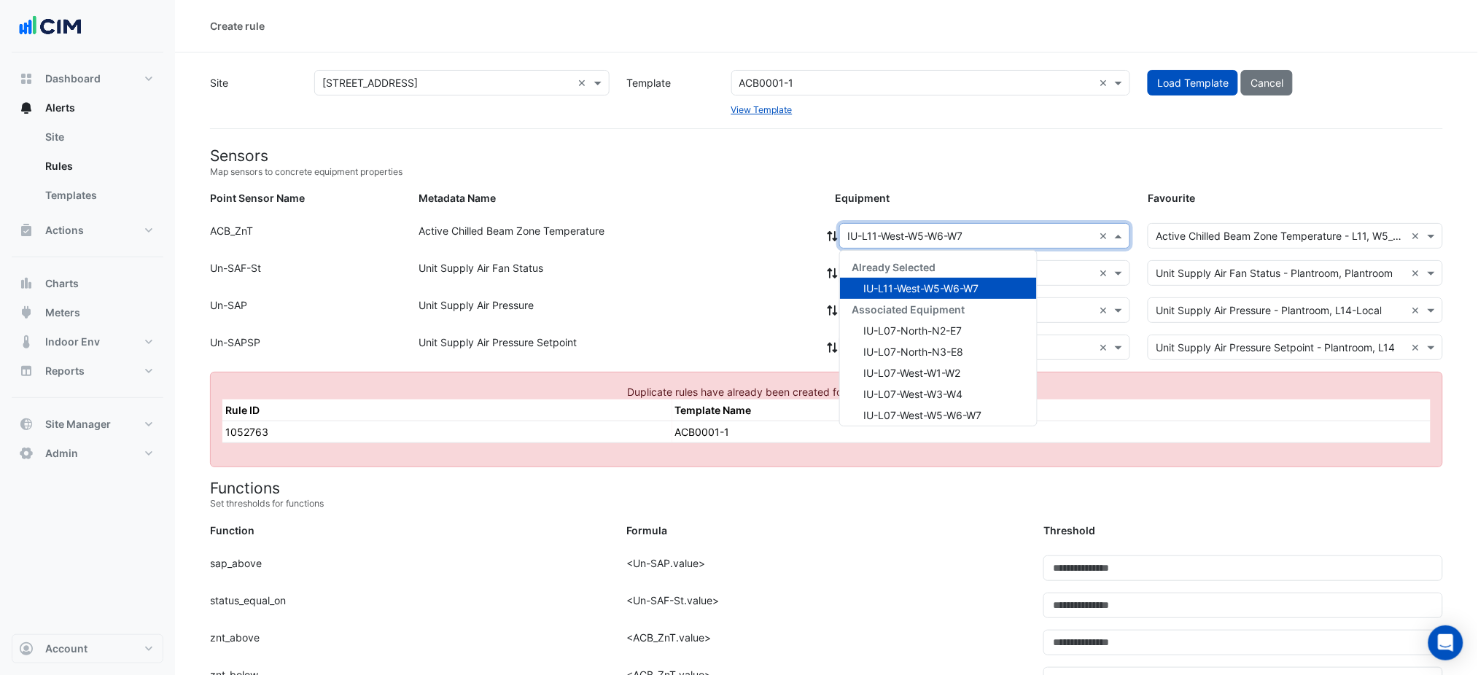
paste input "**********"
type input "**********"
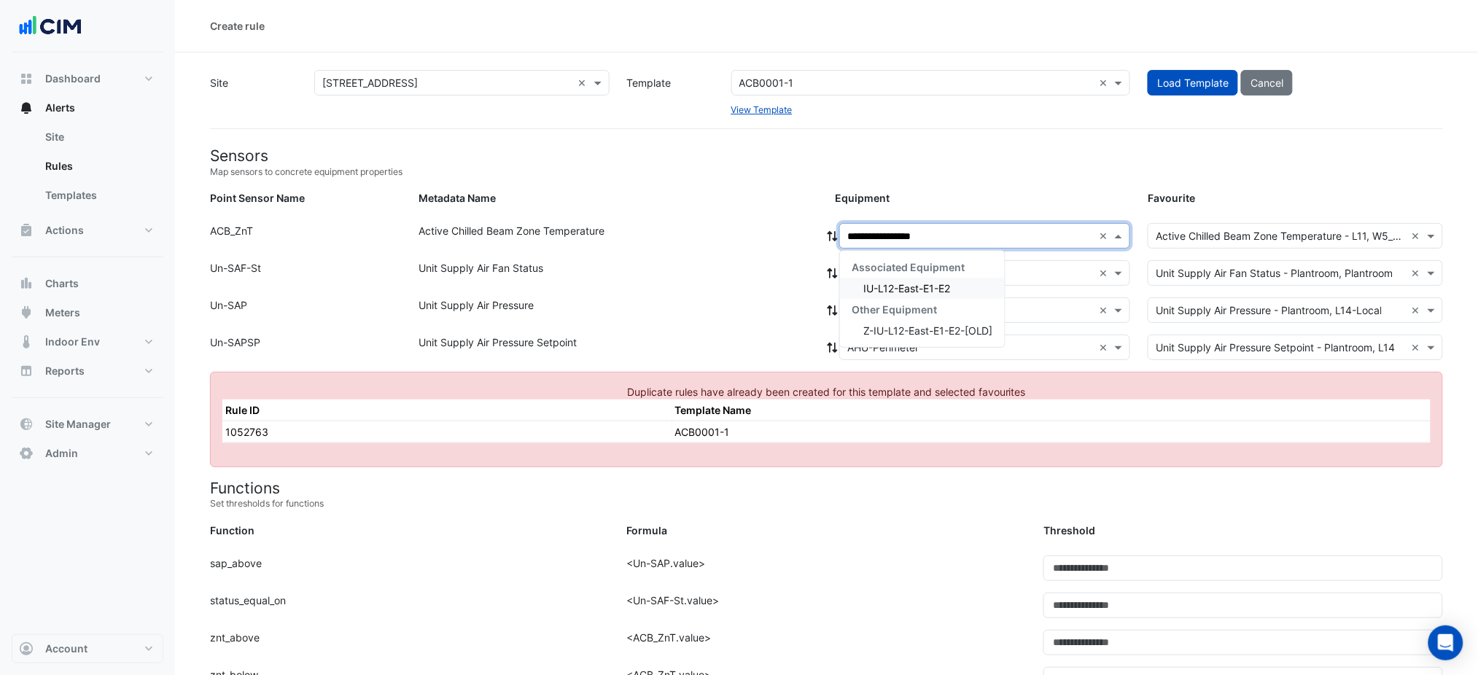
click at [951, 276] on div "Associated Equipment" at bounding box center [922, 267] width 165 height 21
click at [950, 290] on span "IU-L12-East-E1-E2" at bounding box center [907, 288] width 87 height 12
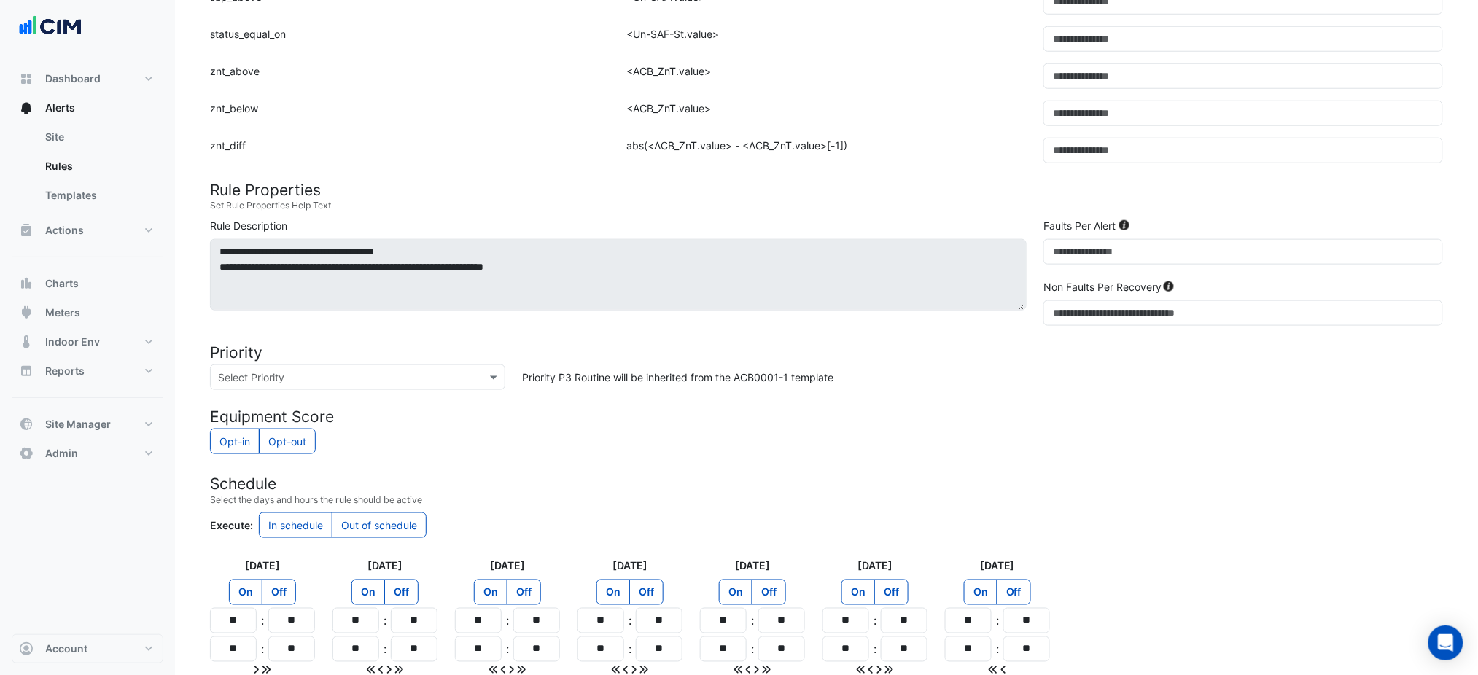
scroll to position [600, 0]
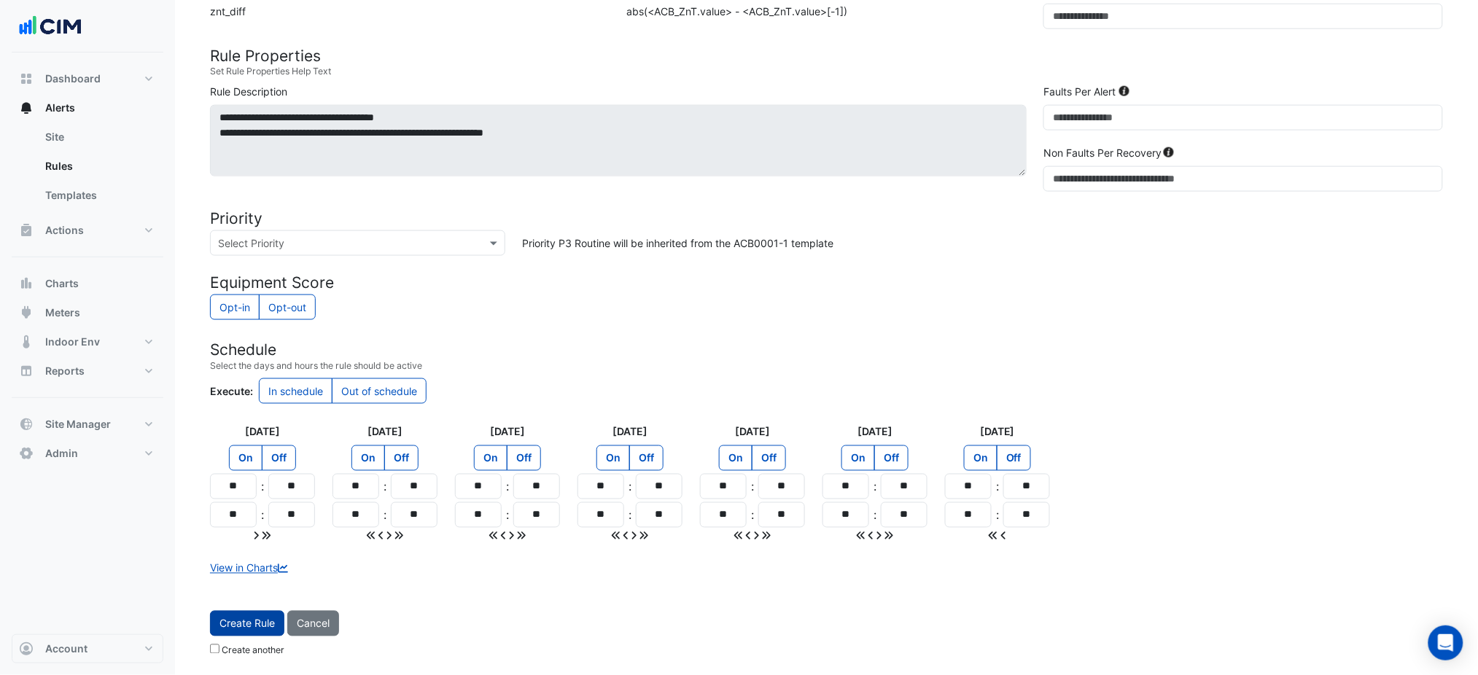
click at [270, 616] on button "Create Rule" at bounding box center [247, 624] width 74 height 26
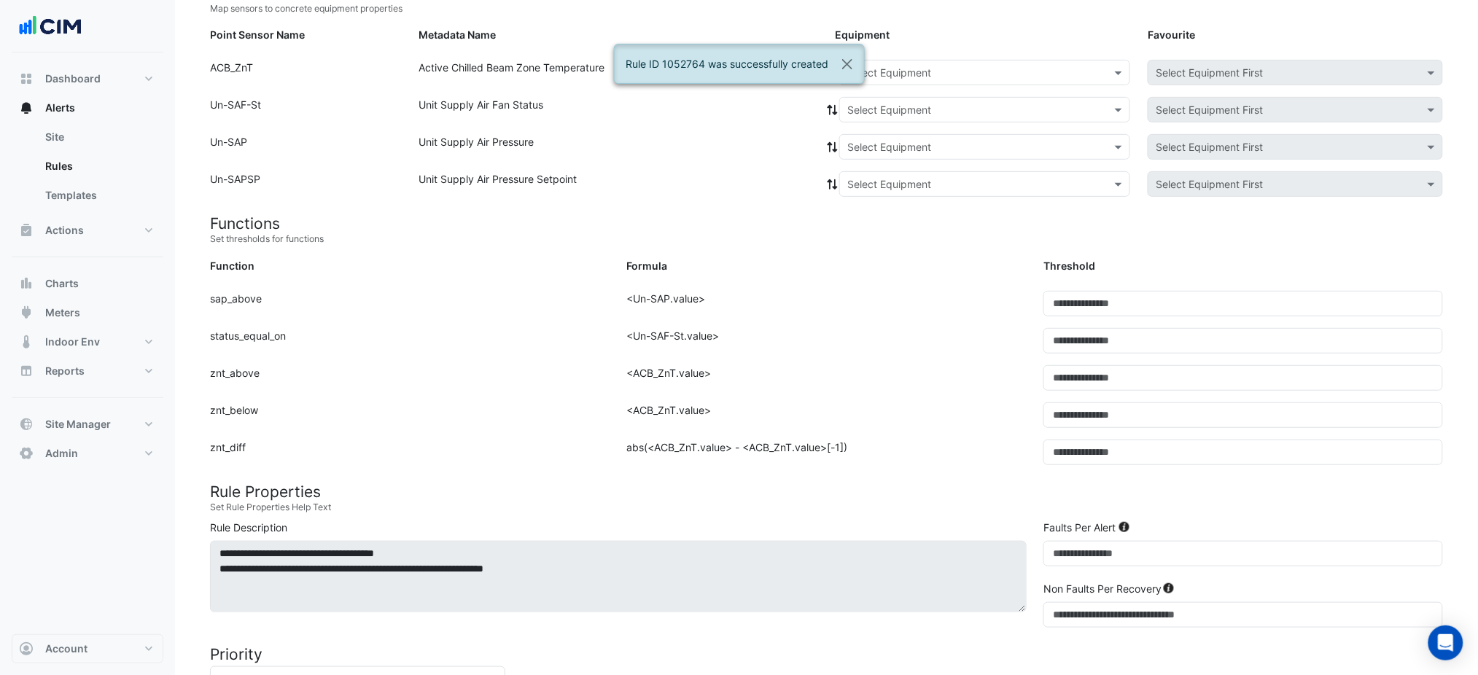
scroll to position [80, 0]
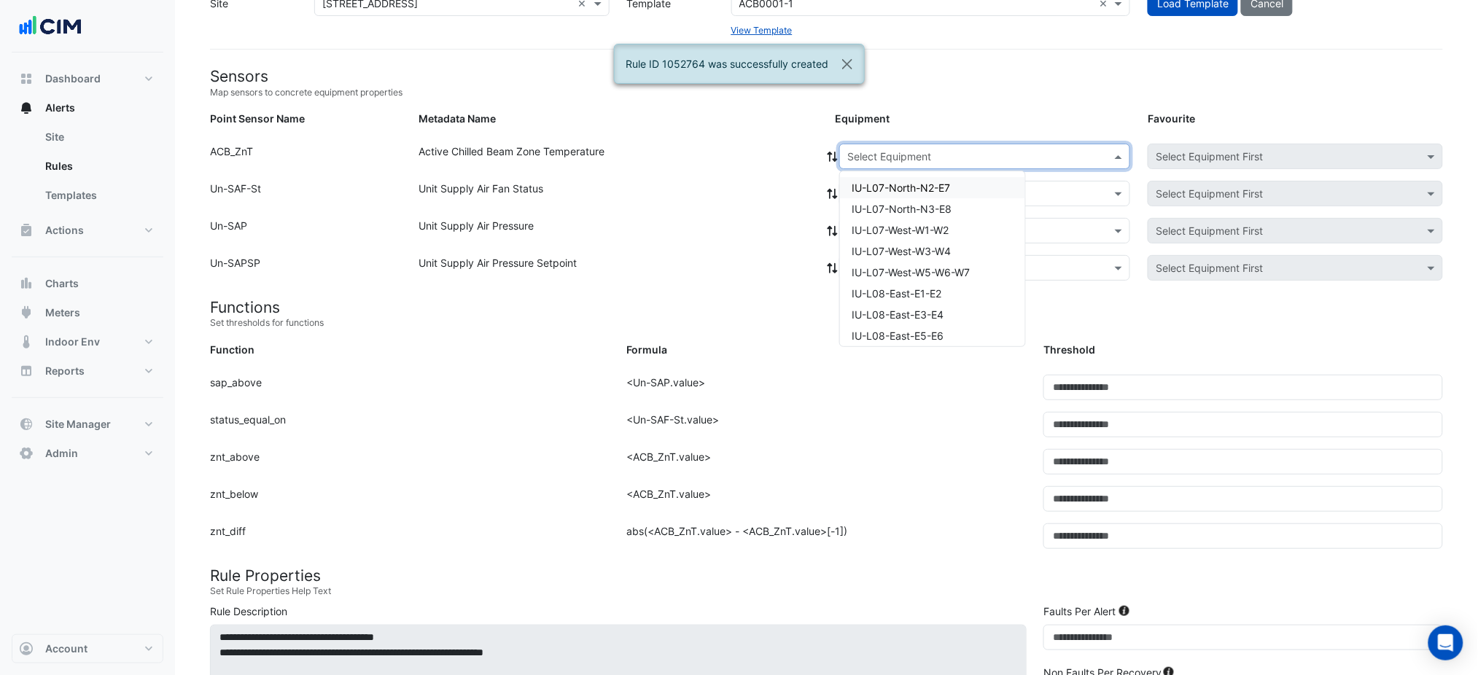
drag, startPoint x: 975, startPoint y: 157, endPoint x: 963, endPoint y: 164, distance: 14.4
click at [974, 158] on input "text" at bounding box center [971, 157] width 246 height 15
paste input "**********"
type input "**********"
click at [926, 183] on span "IU-L12-East-E3-E4" at bounding box center [896, 188] width 89 height 12
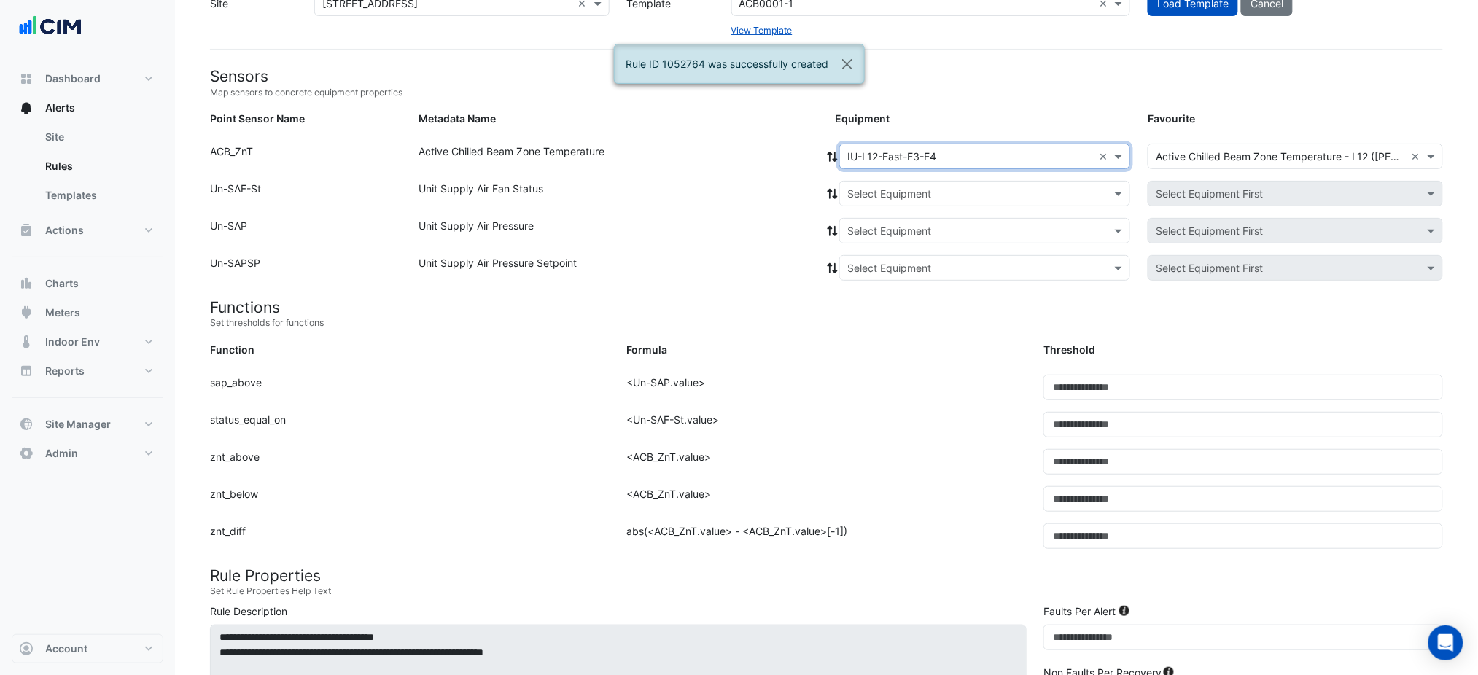
click at [923, 190] on input "text" at bounding box center [971, 194] width 246 height 15
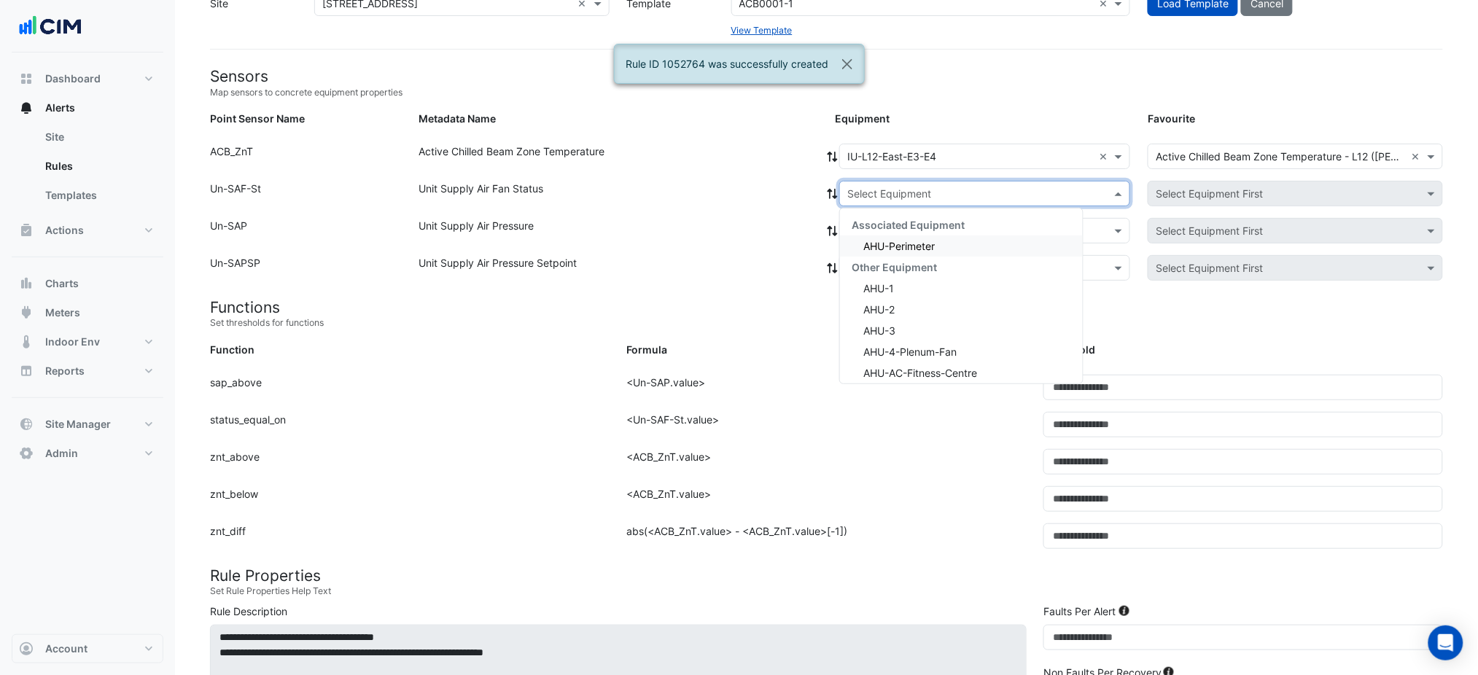
click at [917, 242] on span "AHU-Perimeter" at bounding box center [899, 246] width 71 height 12
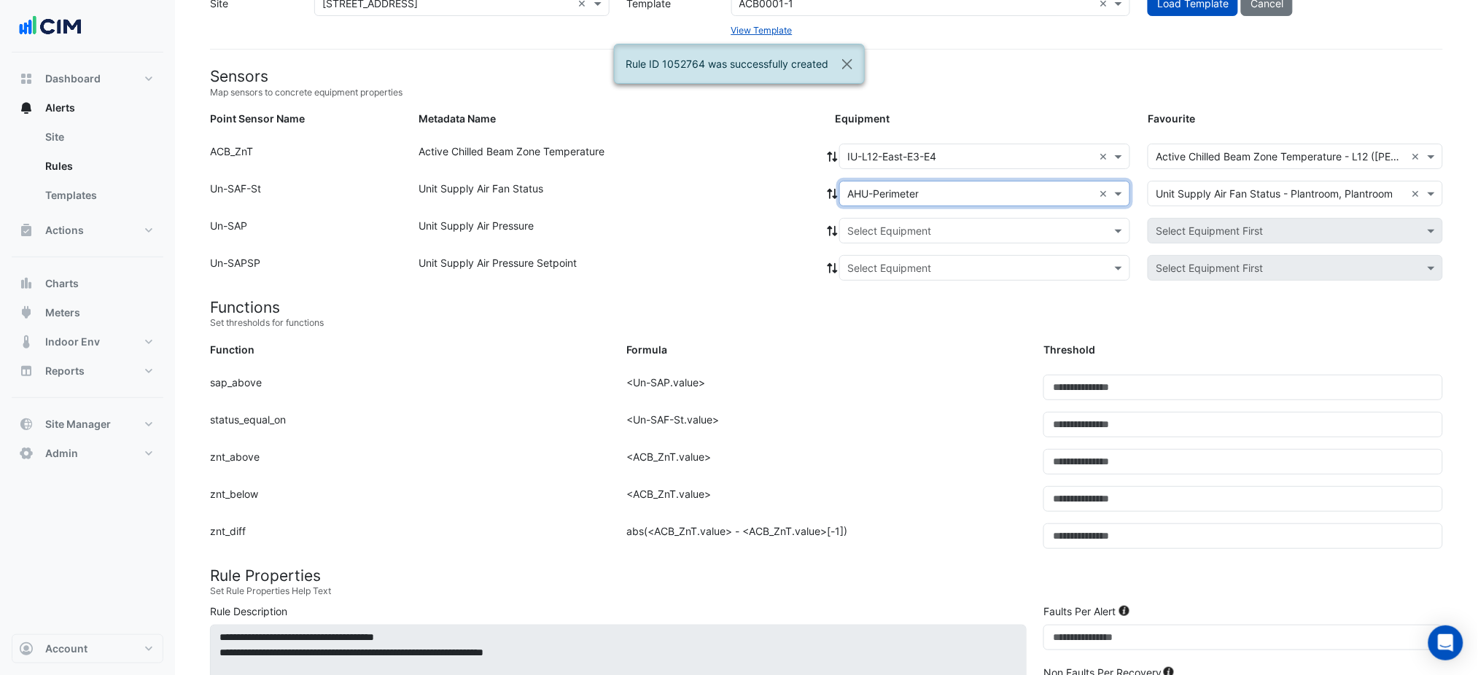
click at [819, 197] on div "Unit Supply Air Fan Status" at bounding box center [618, 196] width 417 height 31
click at [829, 194] on div "Point Sensor Name: Un-SAF-St Metadata Name: Unit Supply Air Fan Status Equipmen…" at bounding box center [826, 199] width 1251 height 37
click at [831, 194] on icon at bounding box center [833, 194] width 10 height 10
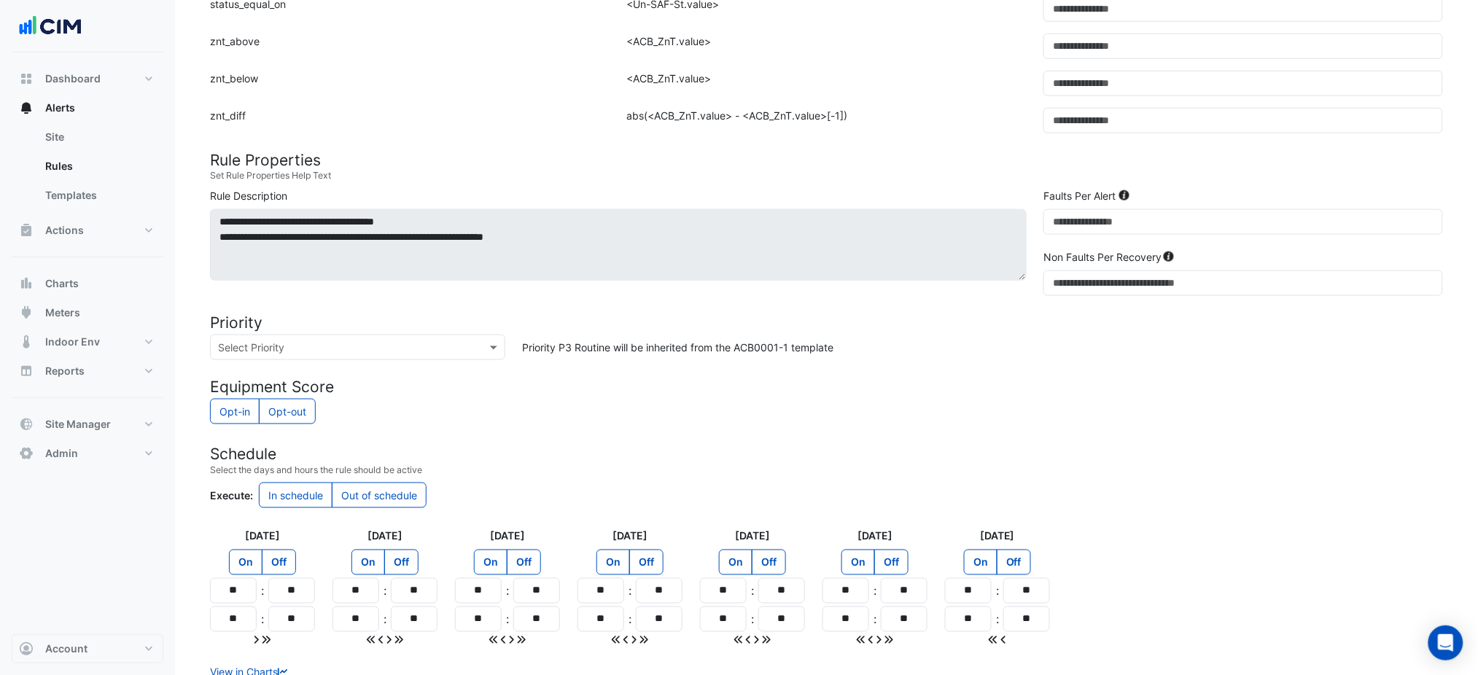
scroll to position [600, 0]
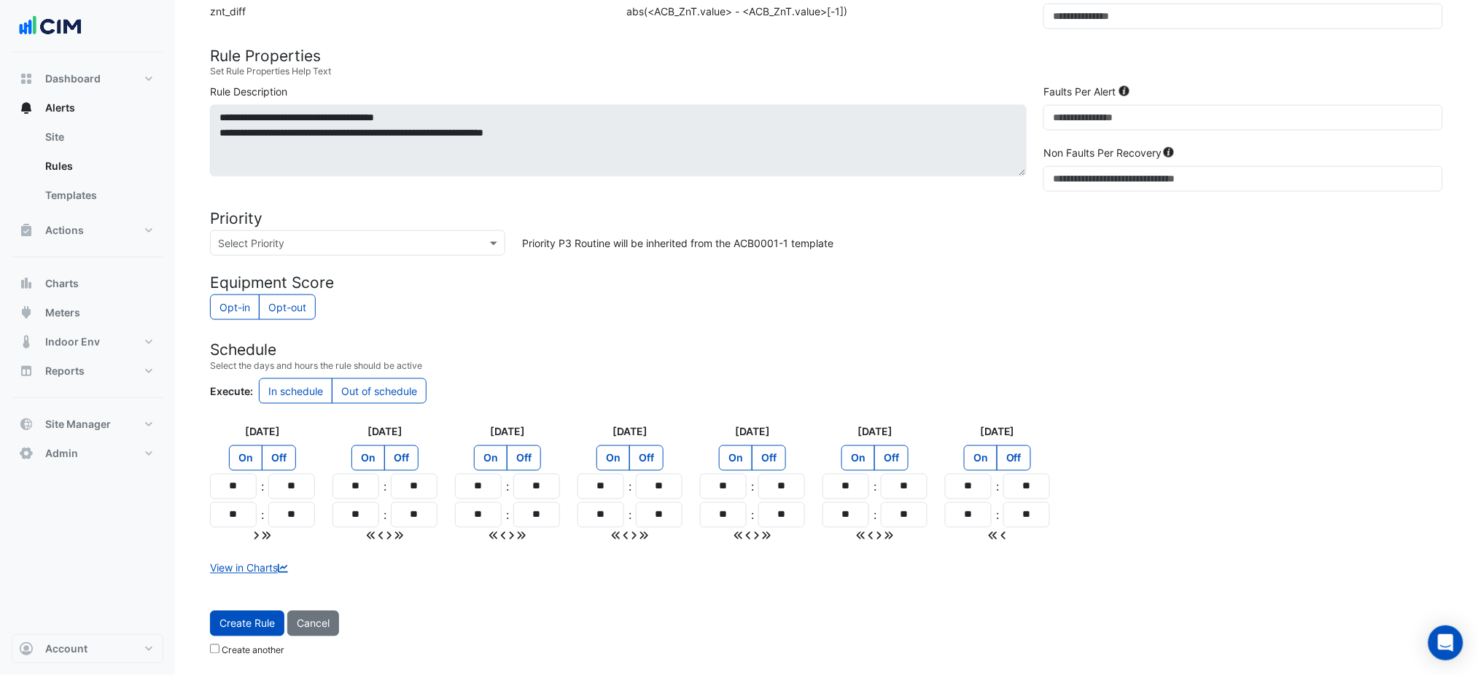
click at [239, 610] on form "Sensors Map sensors to concrete equipment properties Point Sensor Name Metadata…" at bounding box center [826, 105] width 1233 height 1117
click at [248, 619] on span "Create Rule" at bounding box center [247, 624] width 55 height 12
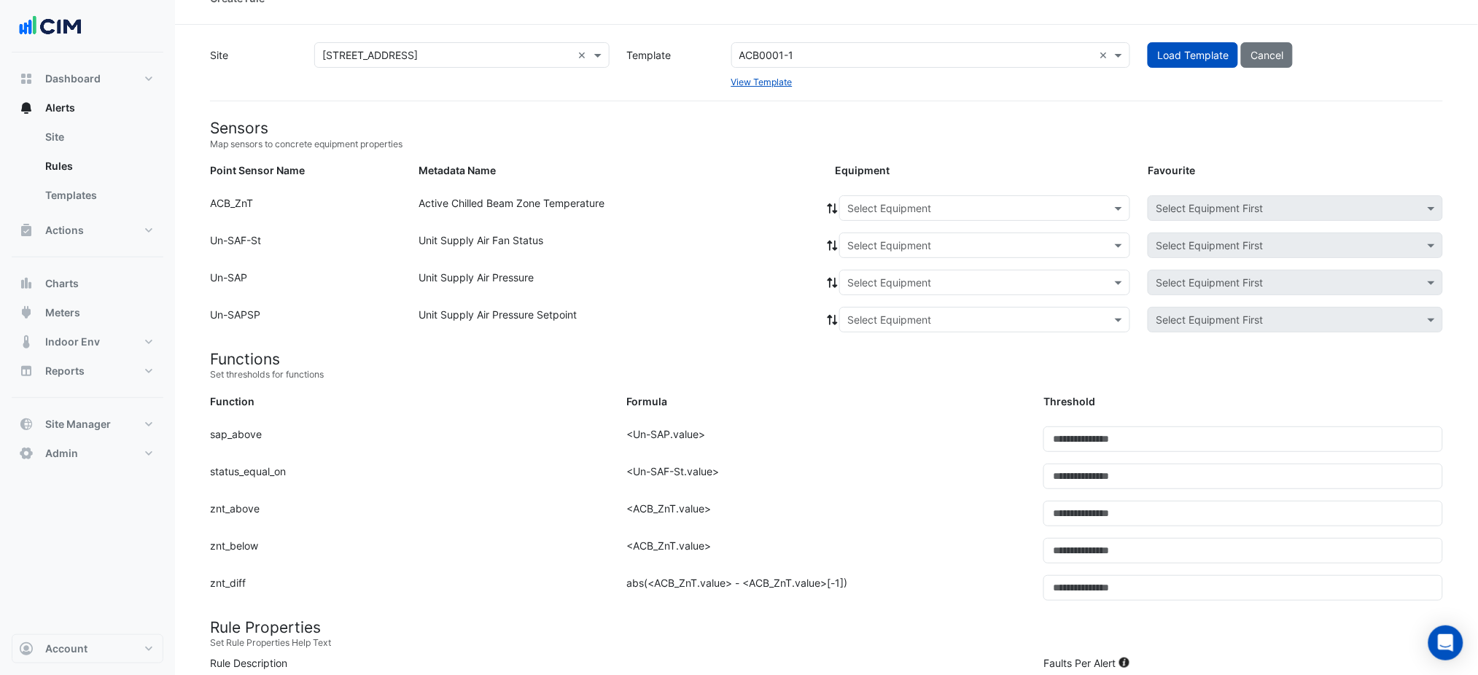
scroll to position [0, 0]
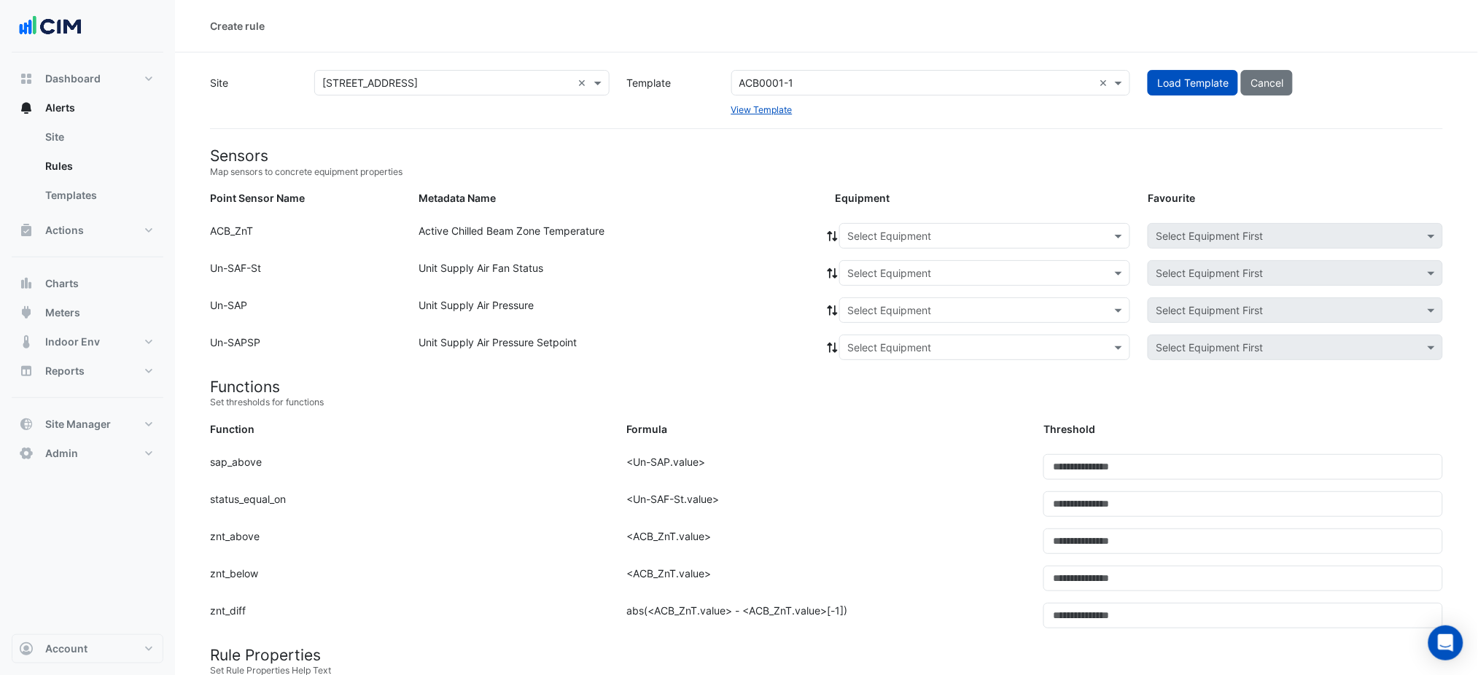
click at [1034, 244] on div "Select Equipment" at bounding box center [984, 236] width 291 height 26
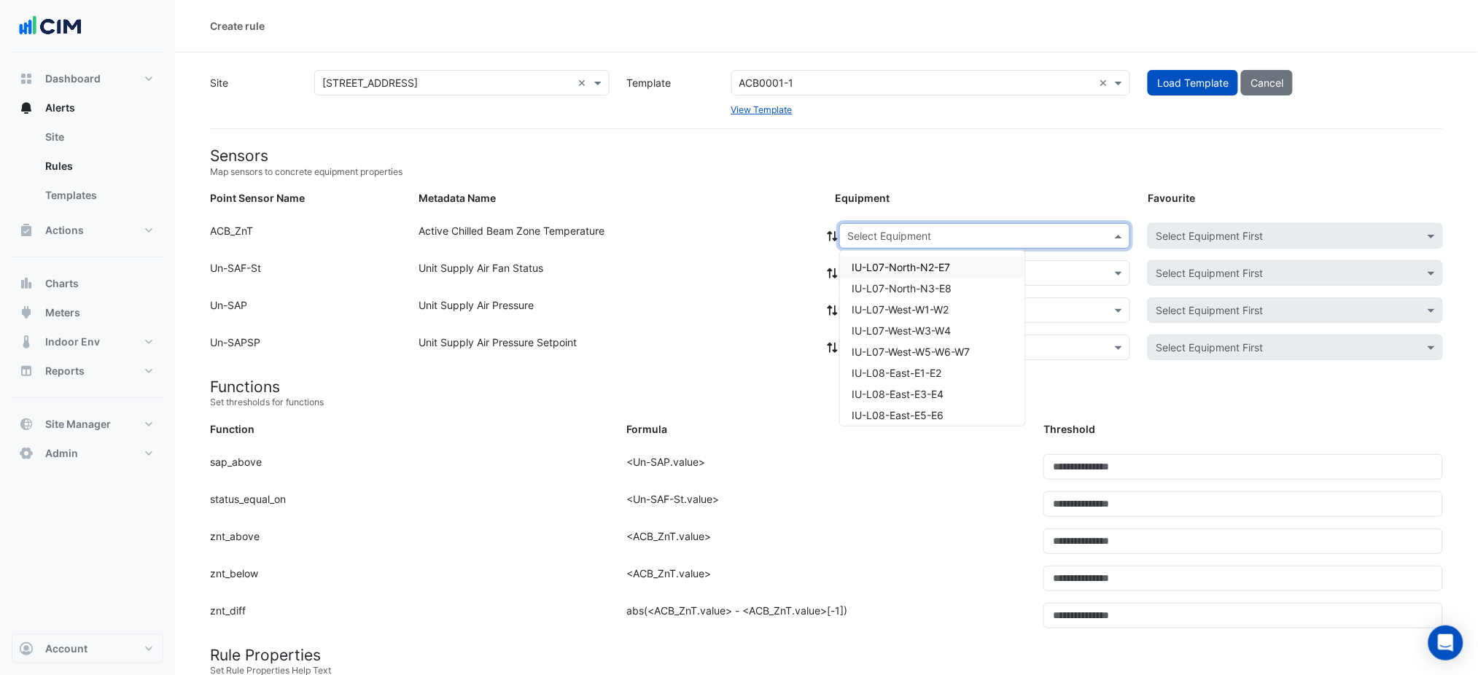
paste input "**********"
type input "**********"
click at [963, 266] on div "IU-L12-East-E5-E6" at bounding box center [917, 267] width 155 height 21
click at [961, 268] on input "text" at bounding box center [971, 273] width 246 height 15
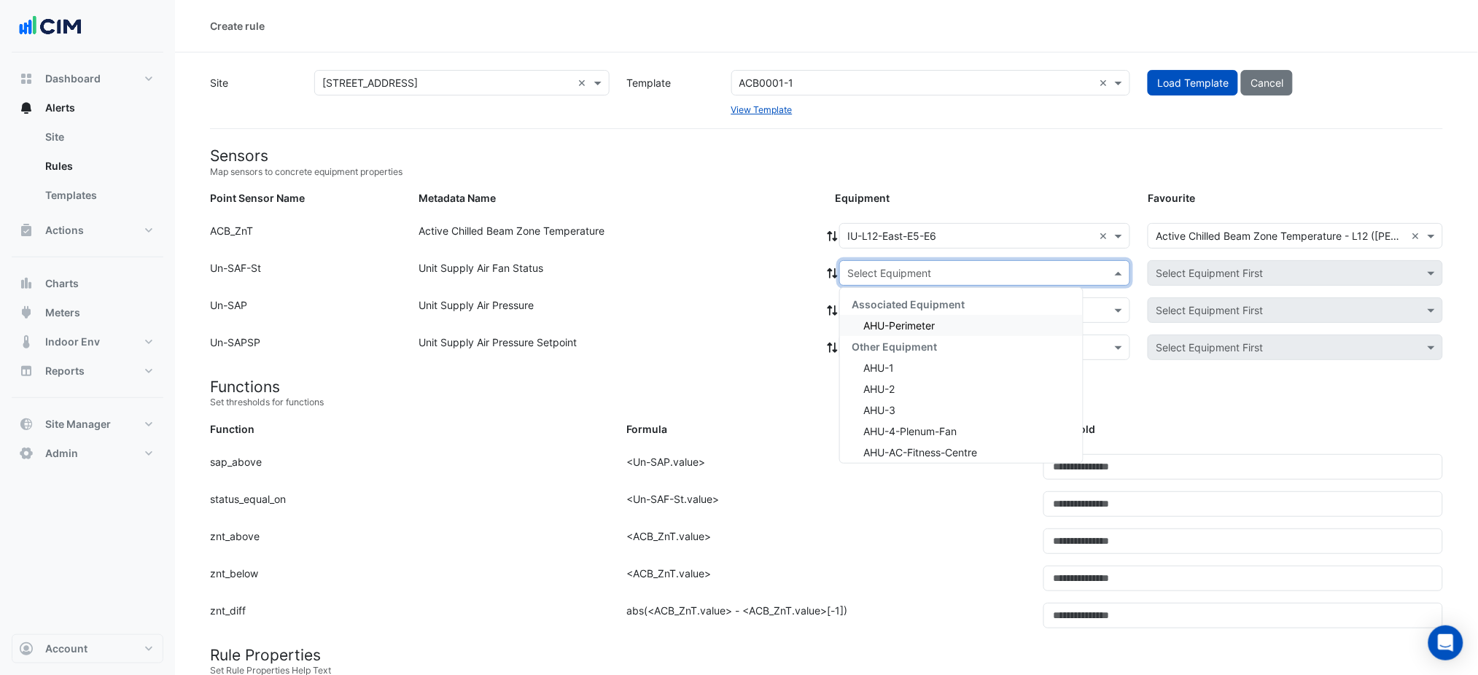
click at [912, 319] on span "AHU-Perimeter" at bounding box center [899, 325] width 71 height 12
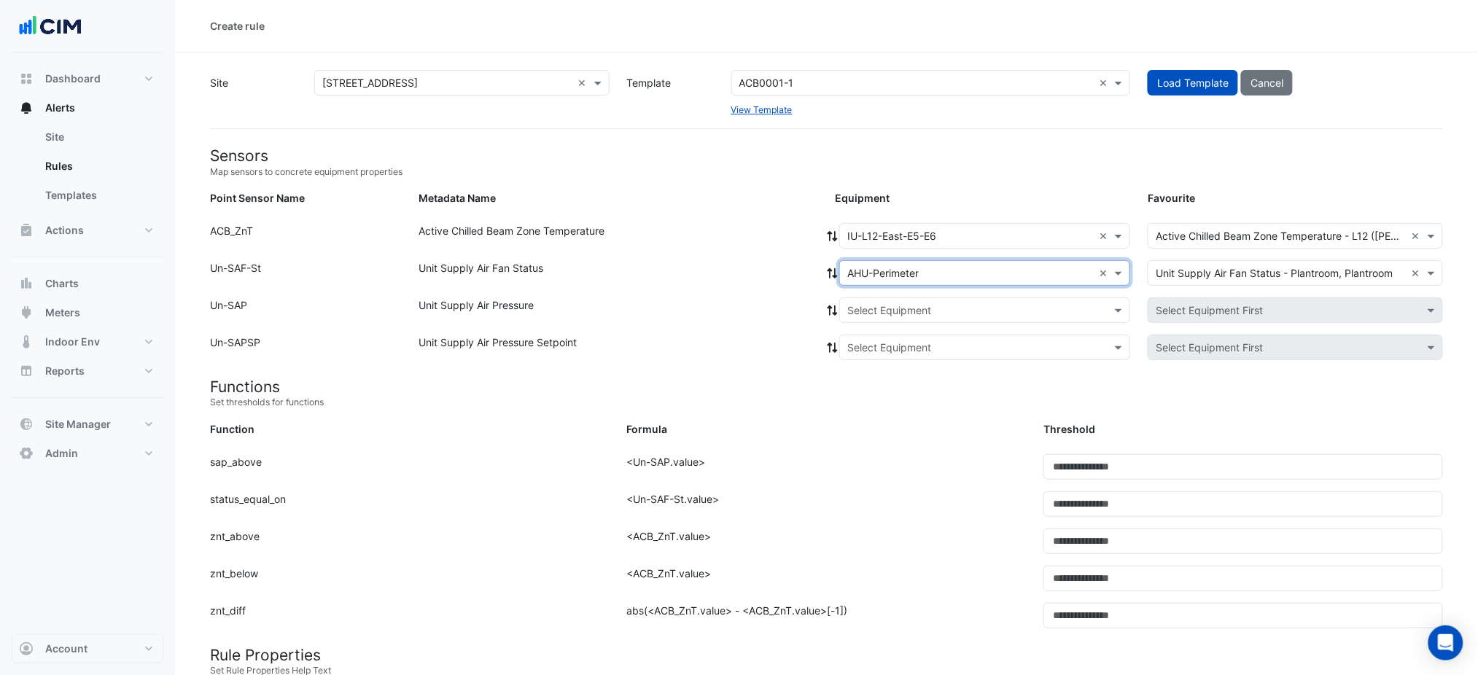
click at [827, 274] on icon at bounding box center [832, 273] width 13 height 10
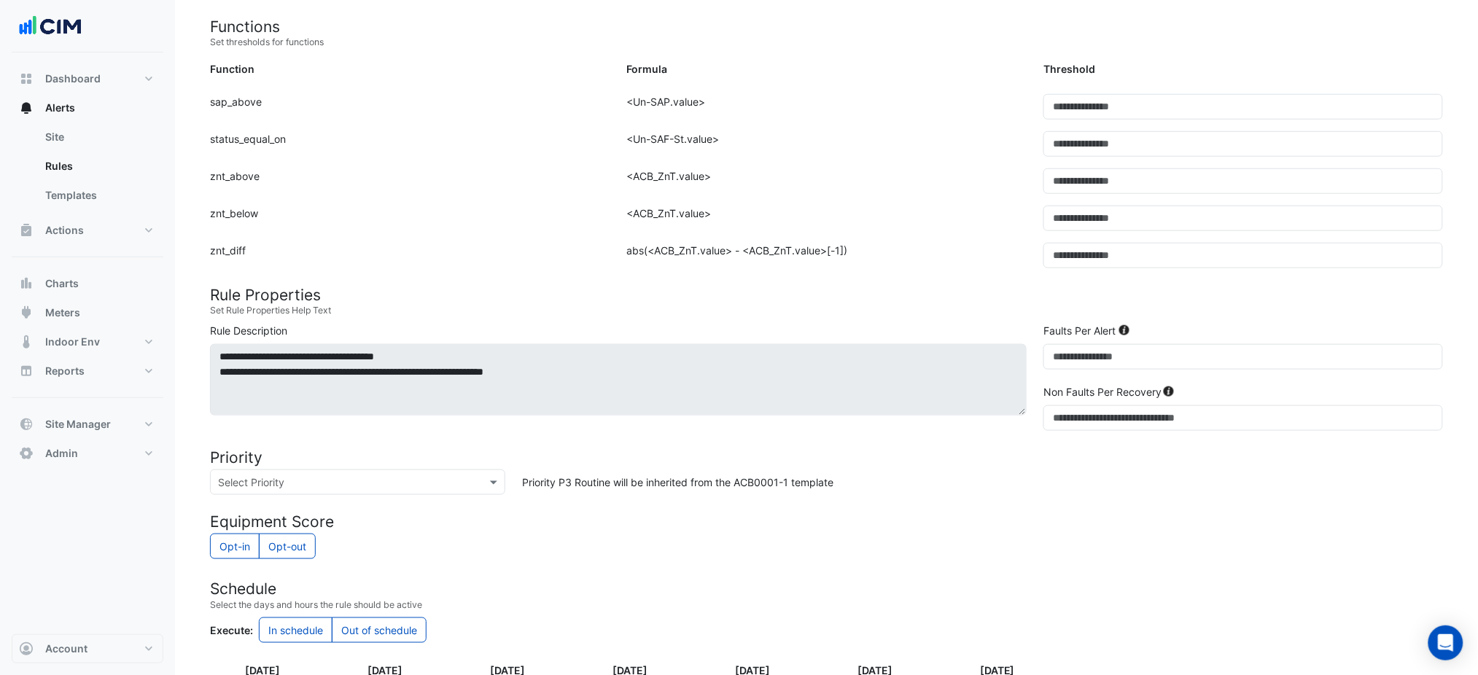
scroll to position [600, 0]
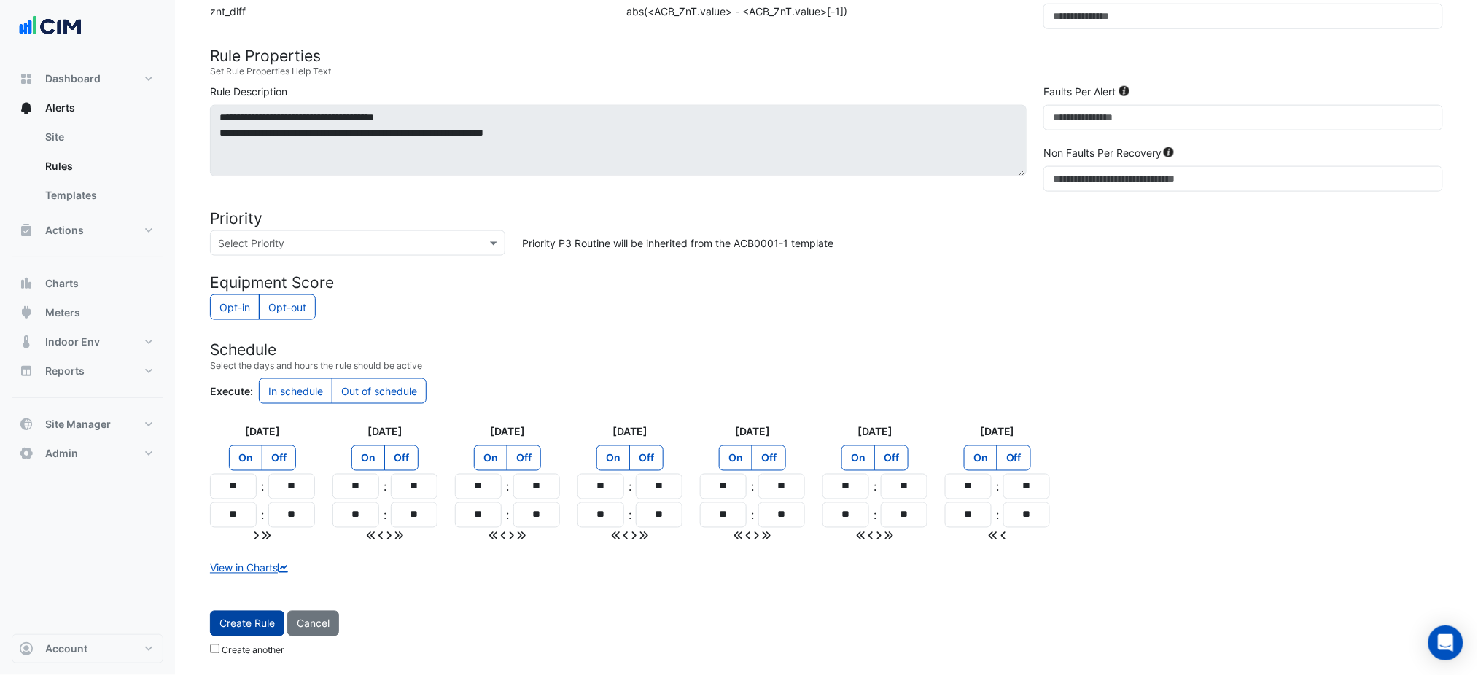
click at [260, 613] on button "Create Rule" at bounding box center [247, 624] width 74 height 26
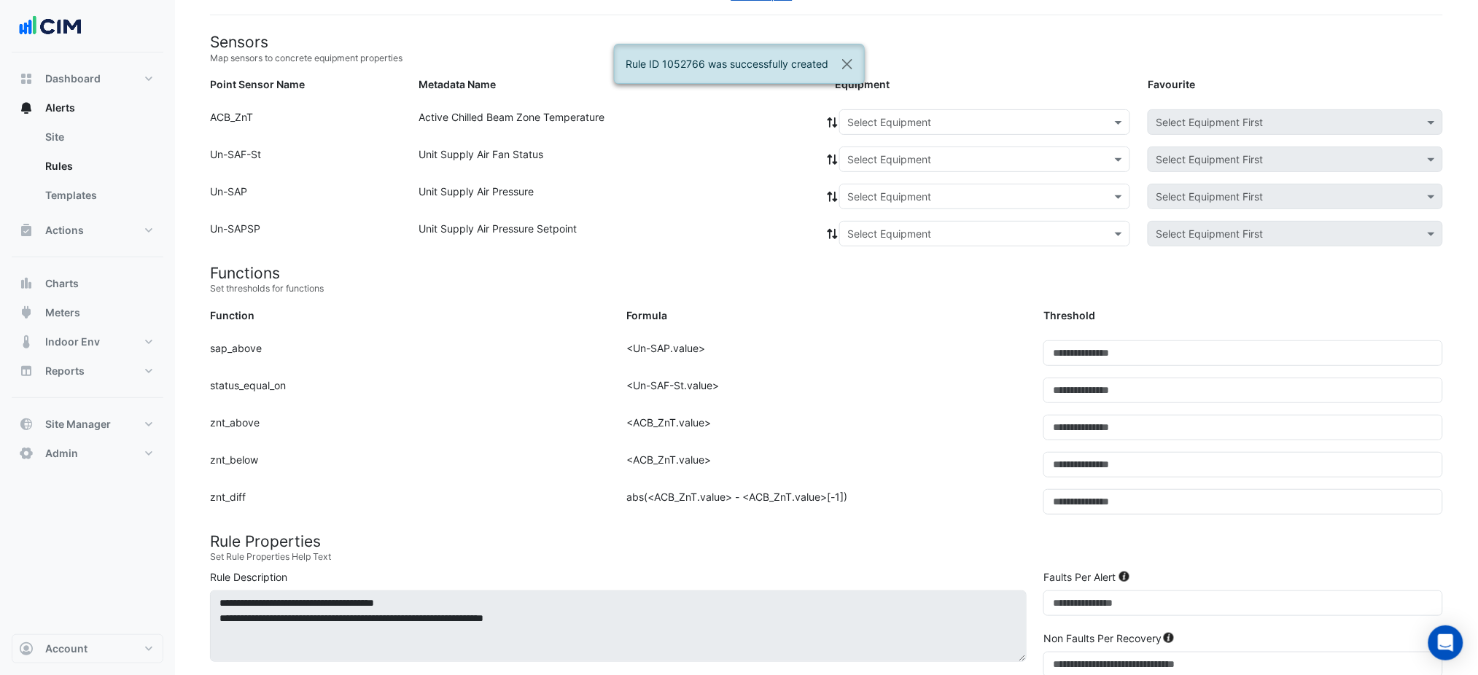
scroll to position [80, 0]
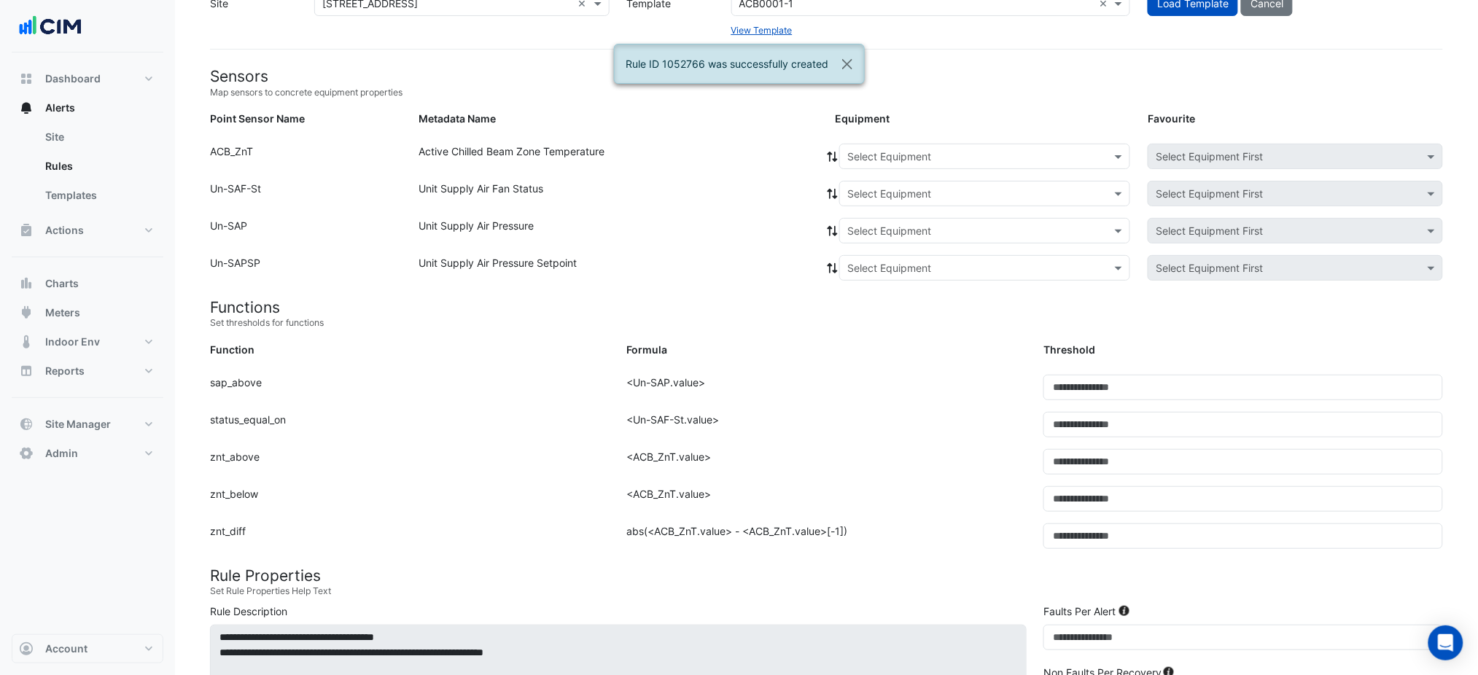
click at [950, 150] on input "text" at bounding box center [971, 157] width 246 height 15
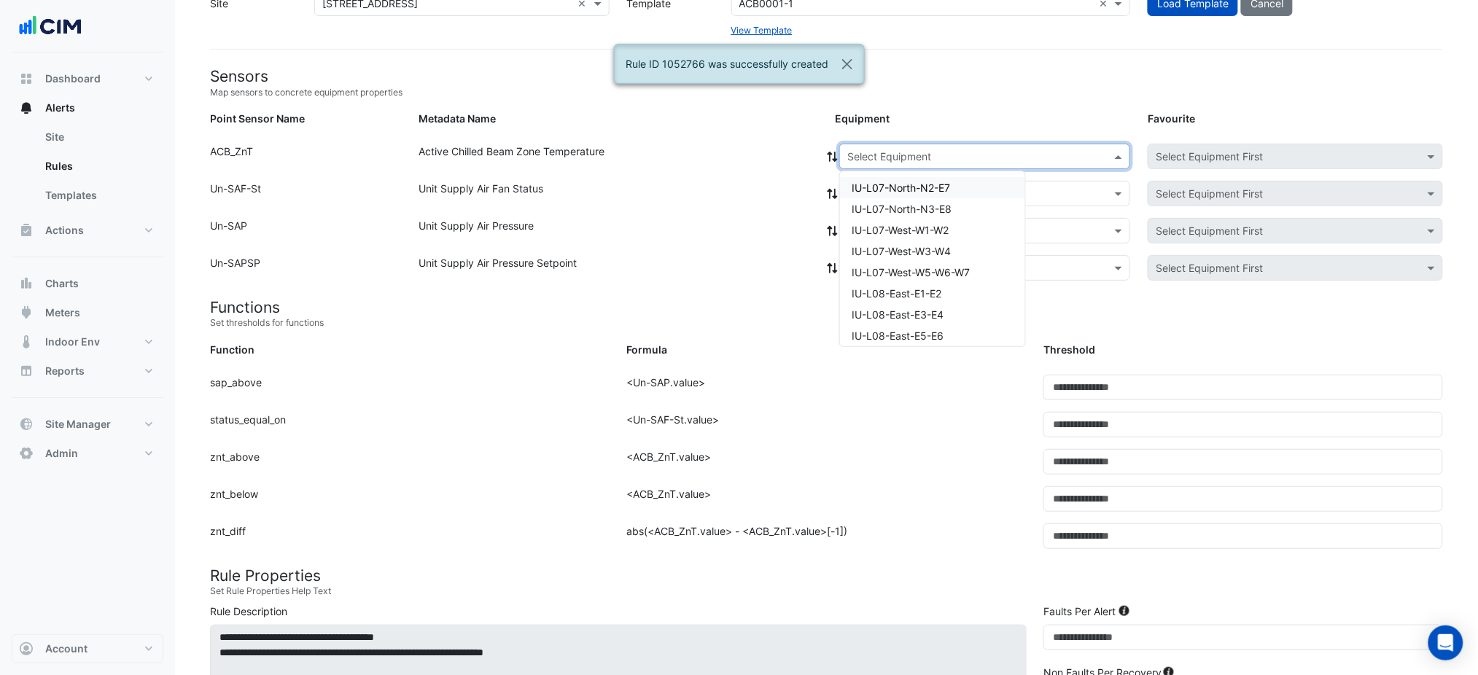
paste input "**********"
type input "**********"
click at [910, 177] on div "IU-L12-North-N1" at bounding box center [913, 187] width 146 height 21
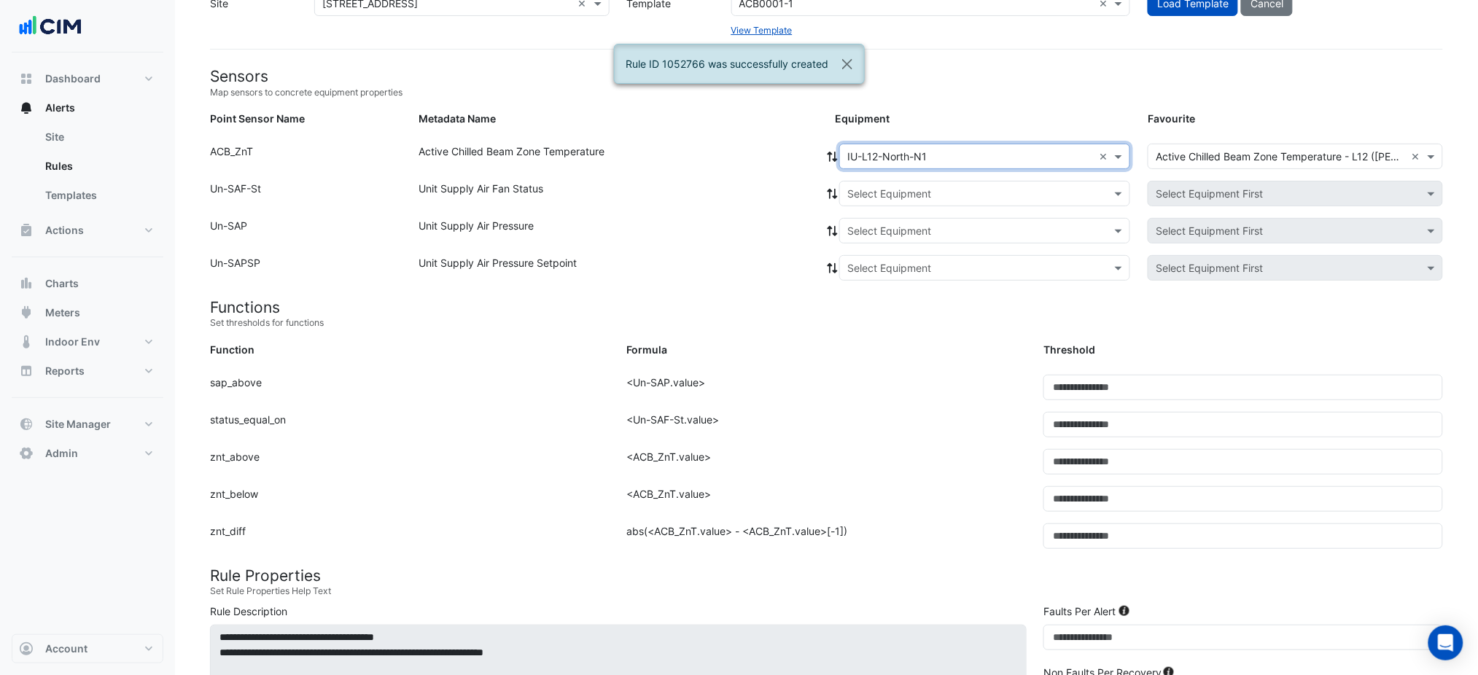
click at [907, 196] on input "text" at bounding box center [971, 194] width 246 height 15
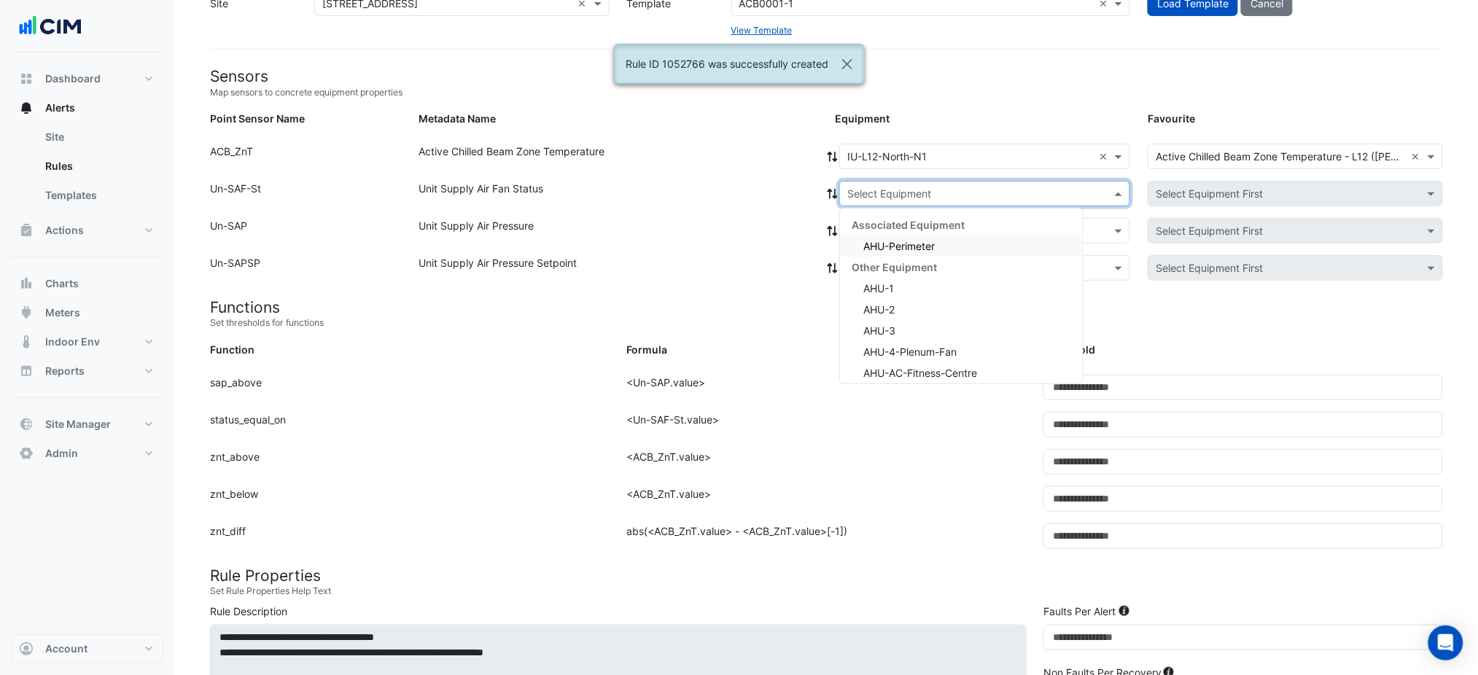
click at [909, 244] on span "AHU-Perimeter" at bounding box center [899, 246] width 71 height 12
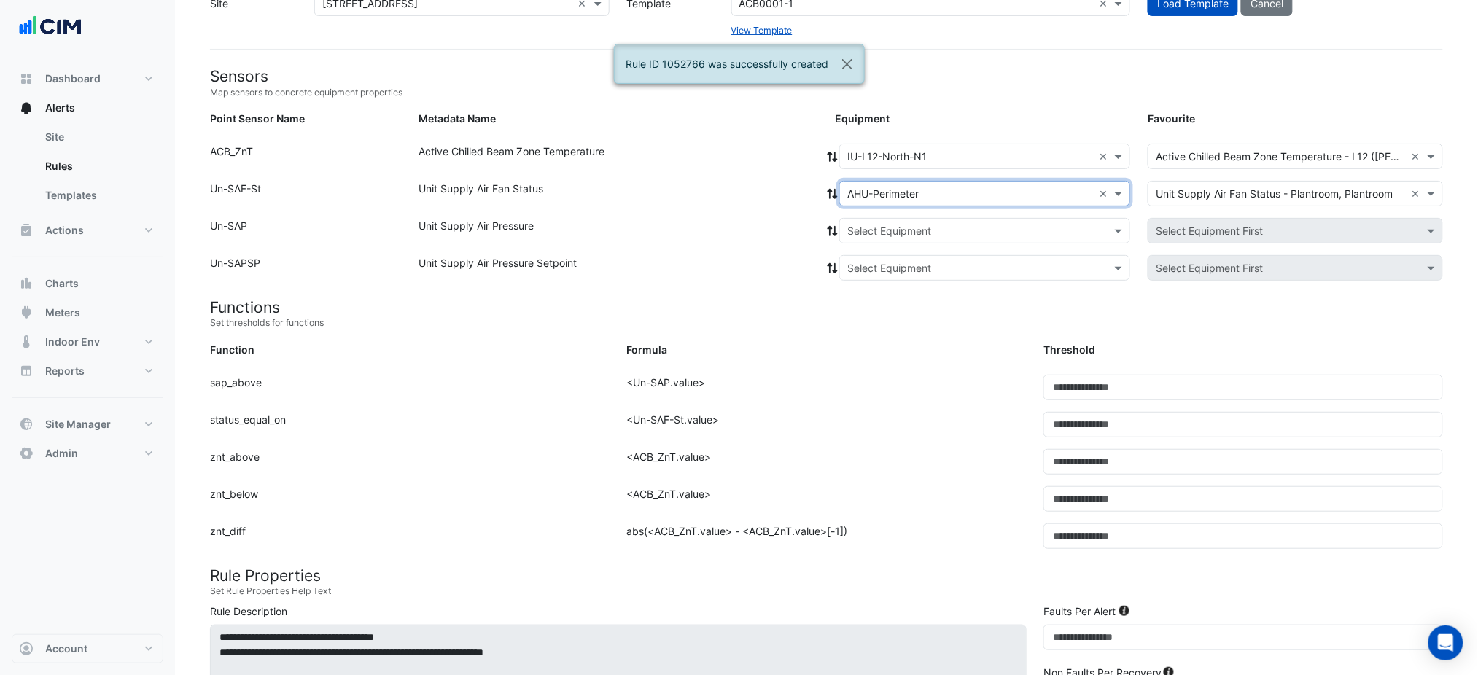
click at [837, 195] on icon at bounding box center [832, 194] width 13 height 10
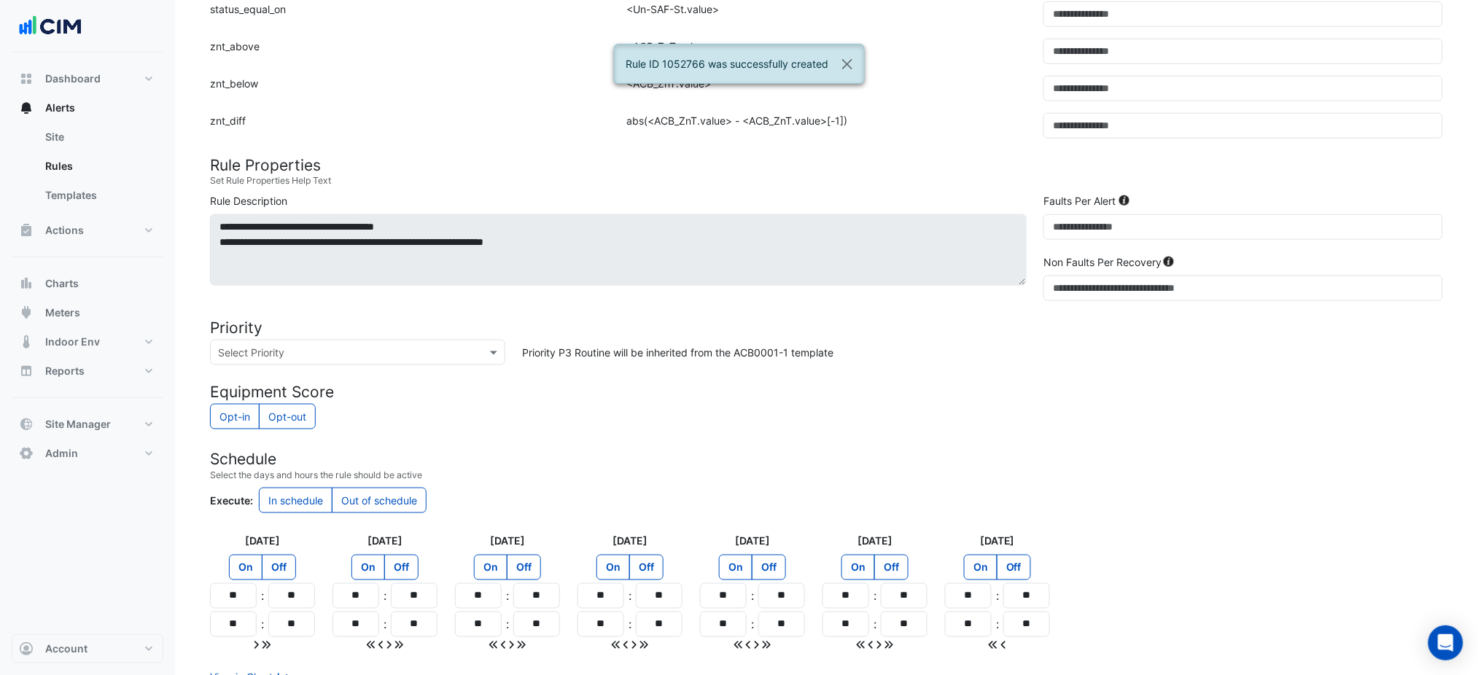
scroll to position [600, 0]
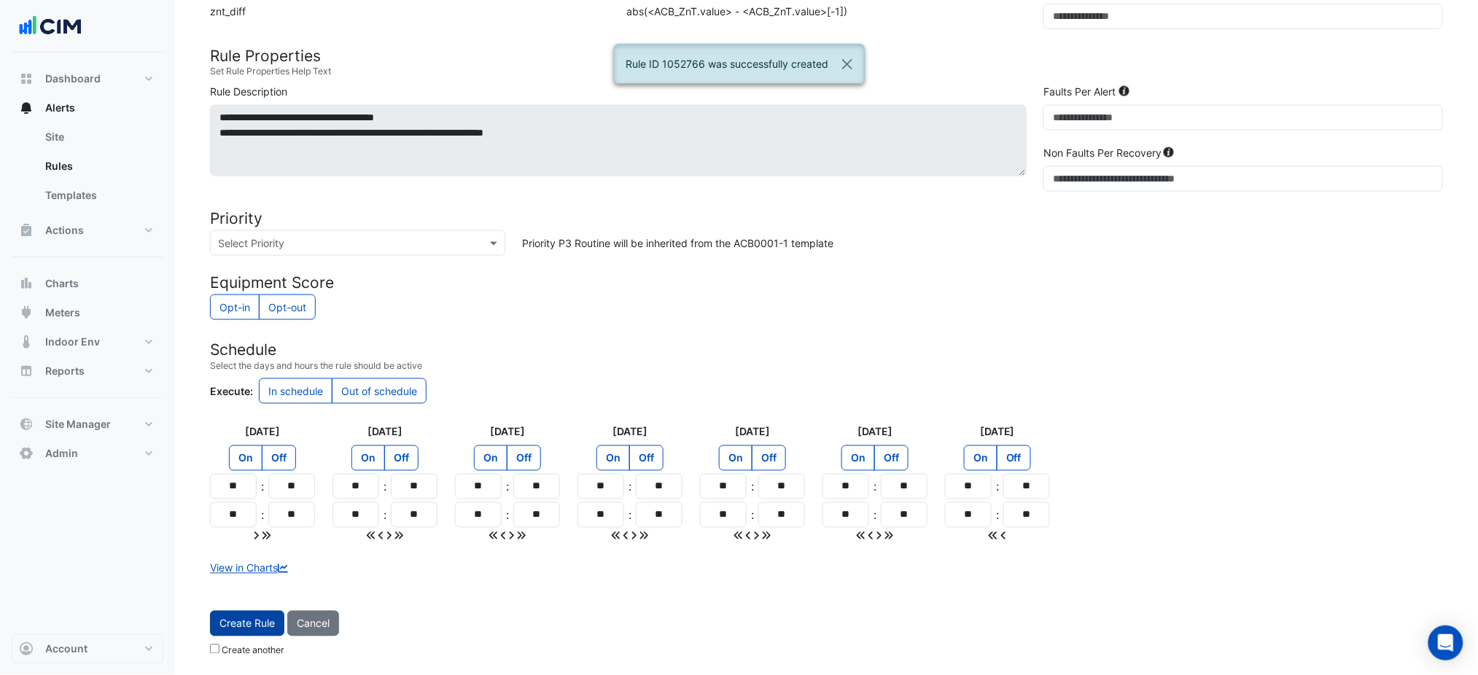
click at [239, 629] on span "Create Rule" at bounding box center [247, 624] width 55 height 12
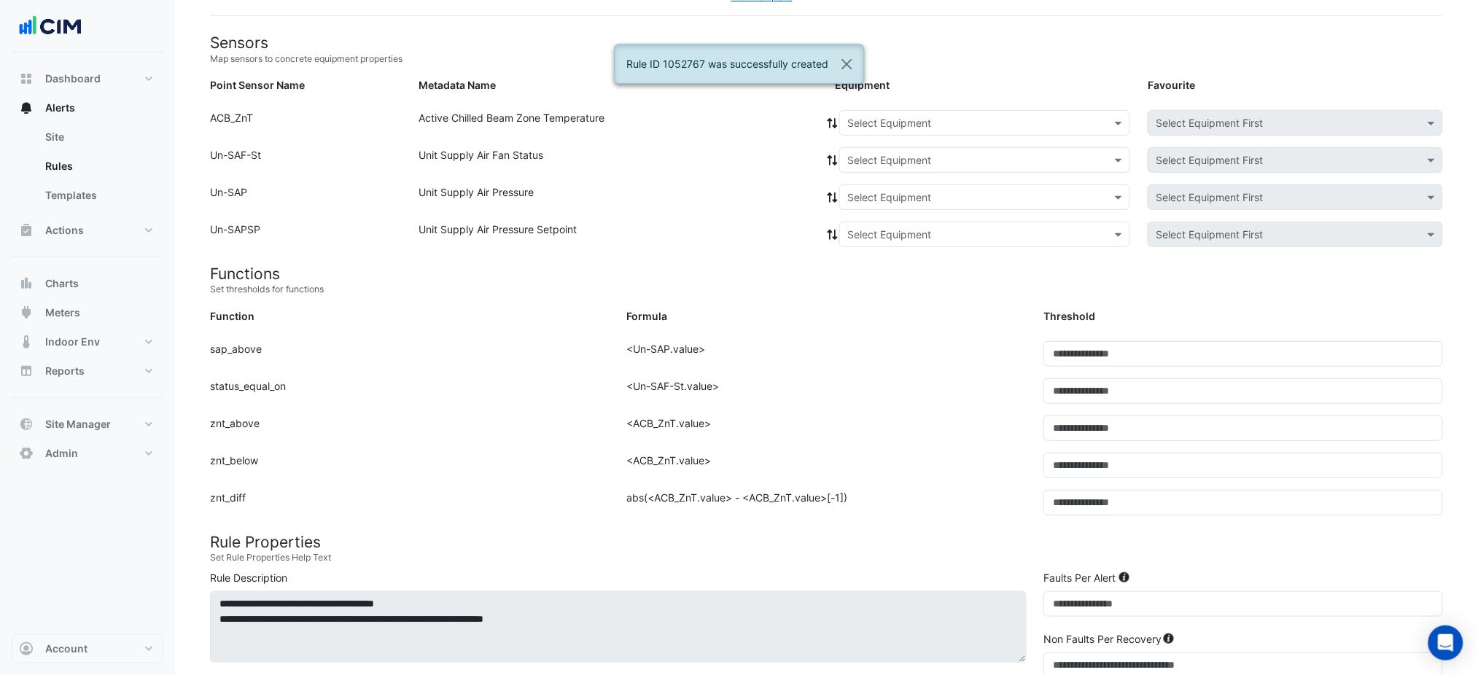
scroll to position [80, 0]
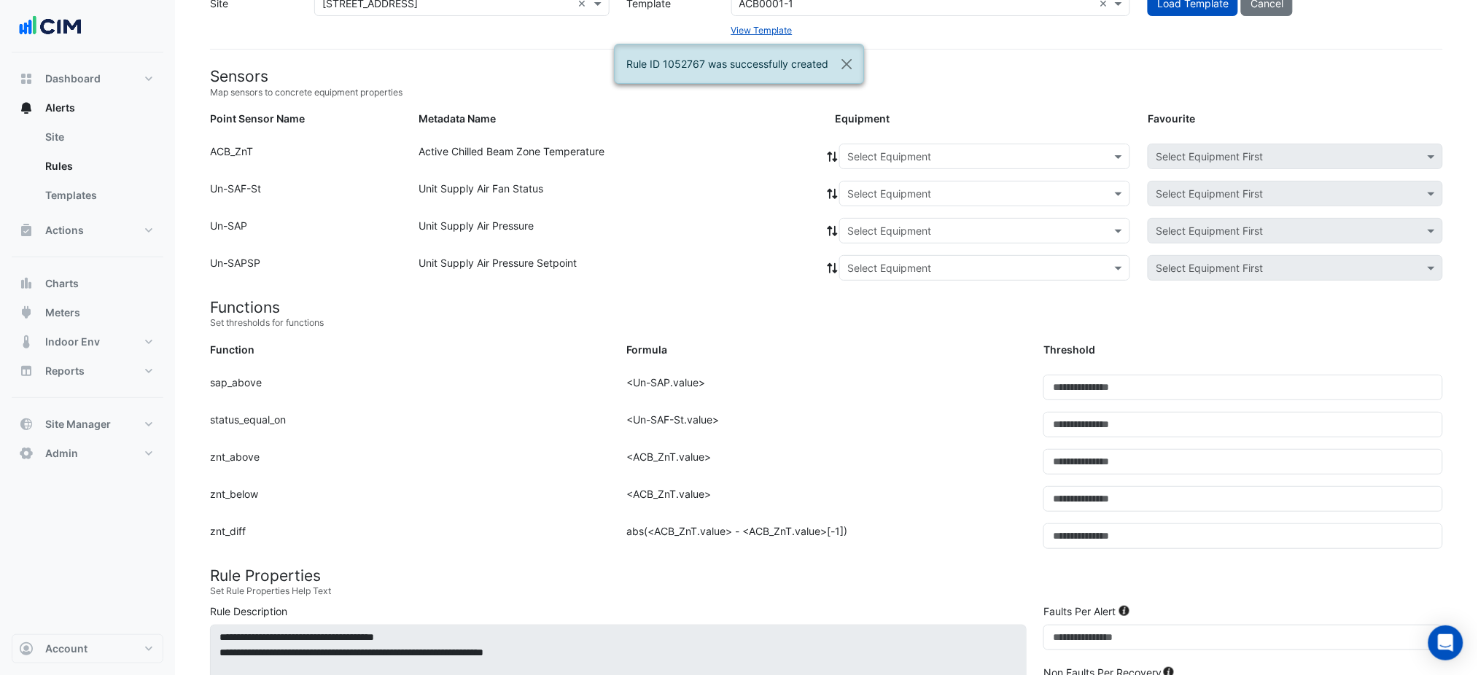
click at [977, 133] on form "Sensors Map sensors to concrete equipment properties Point Sensor Name Metadata…" at bounding box center [826, 609] width 1233 height 1084
click at [979, 160] on input "text" at bounding box center [971, 157] width 246 height 15
paste input "**********"
type input "**********"
click at [915, 193] on div "IU-L12-North-N2-E7" at bounding box center [900, 187] width 120 height 21
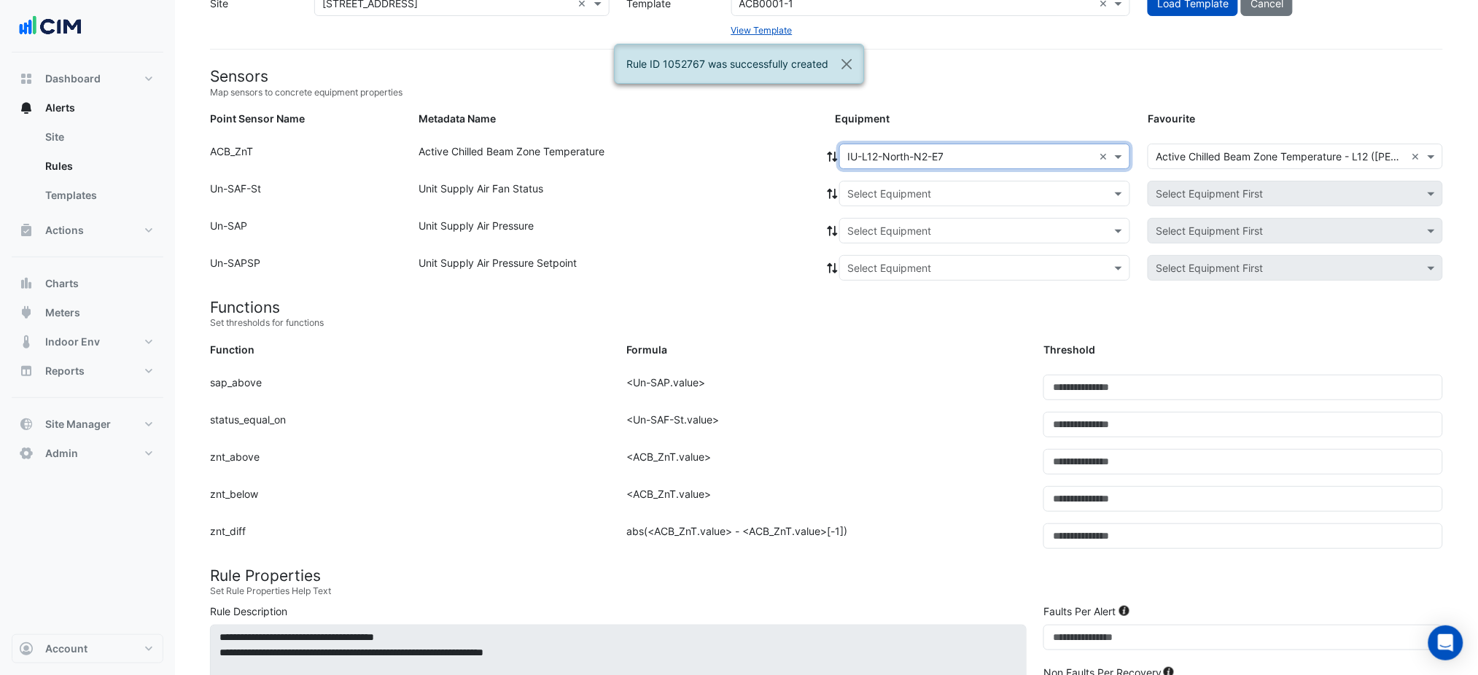
click at [920, 198] on input "text" at bounding box center [971, 194] width 246 height 15
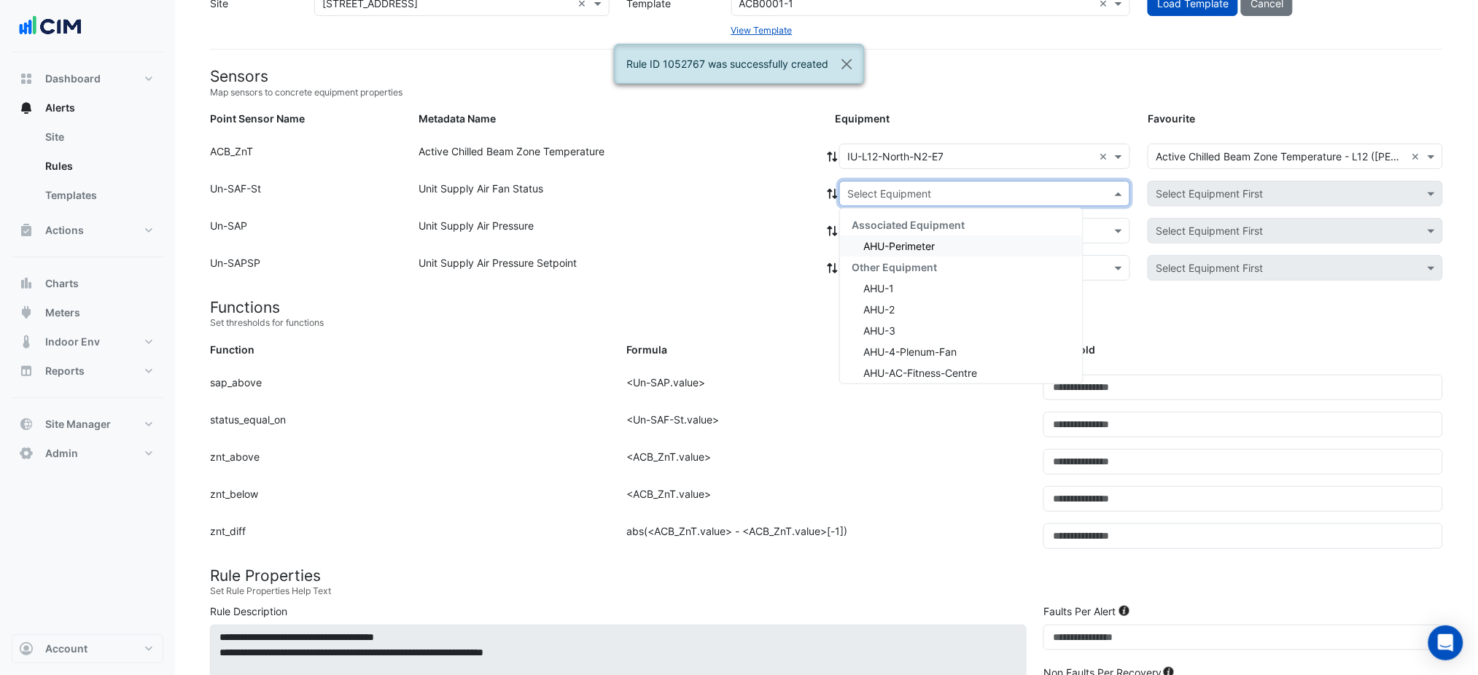
click at [897, 236] on div "AHU-Perimeter" at bounding box center [961, 246] width 243 height 21
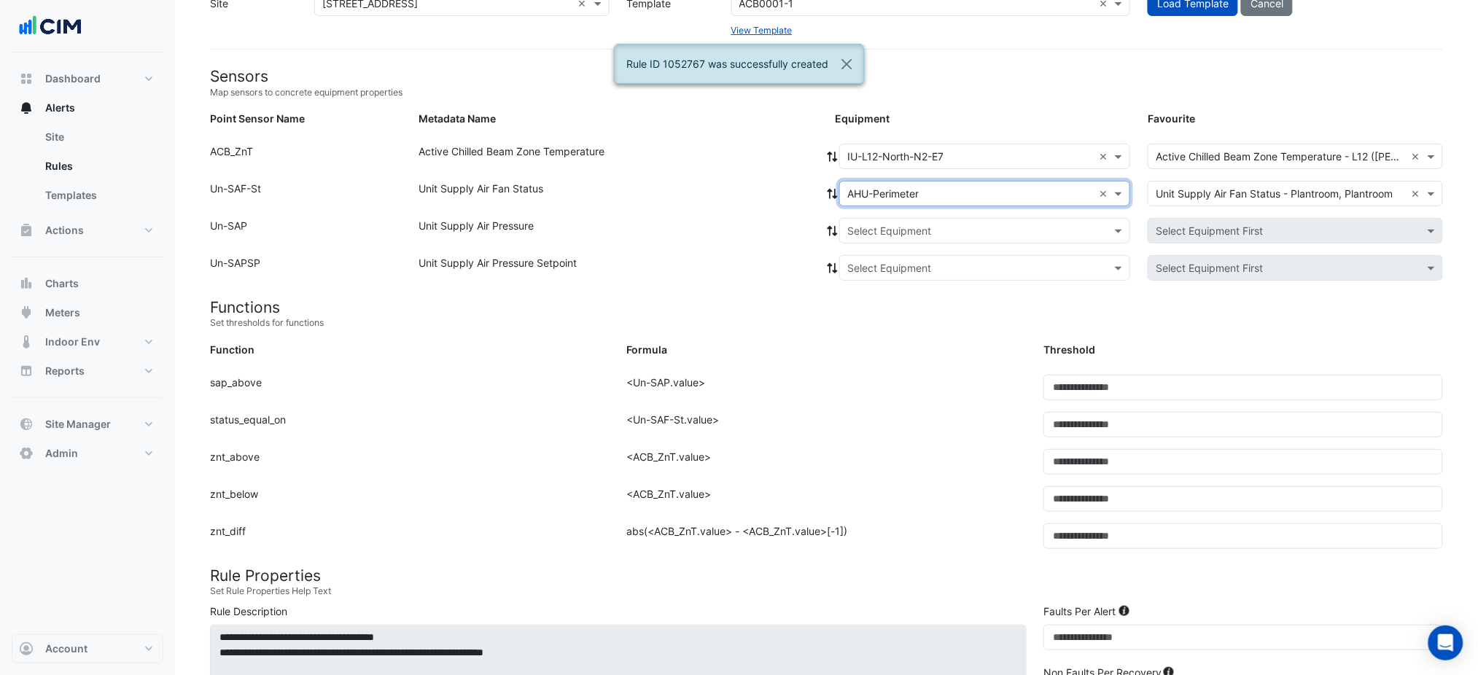
click at [831, 191] on icon at bounding box center [833, 194] width 10 height 10
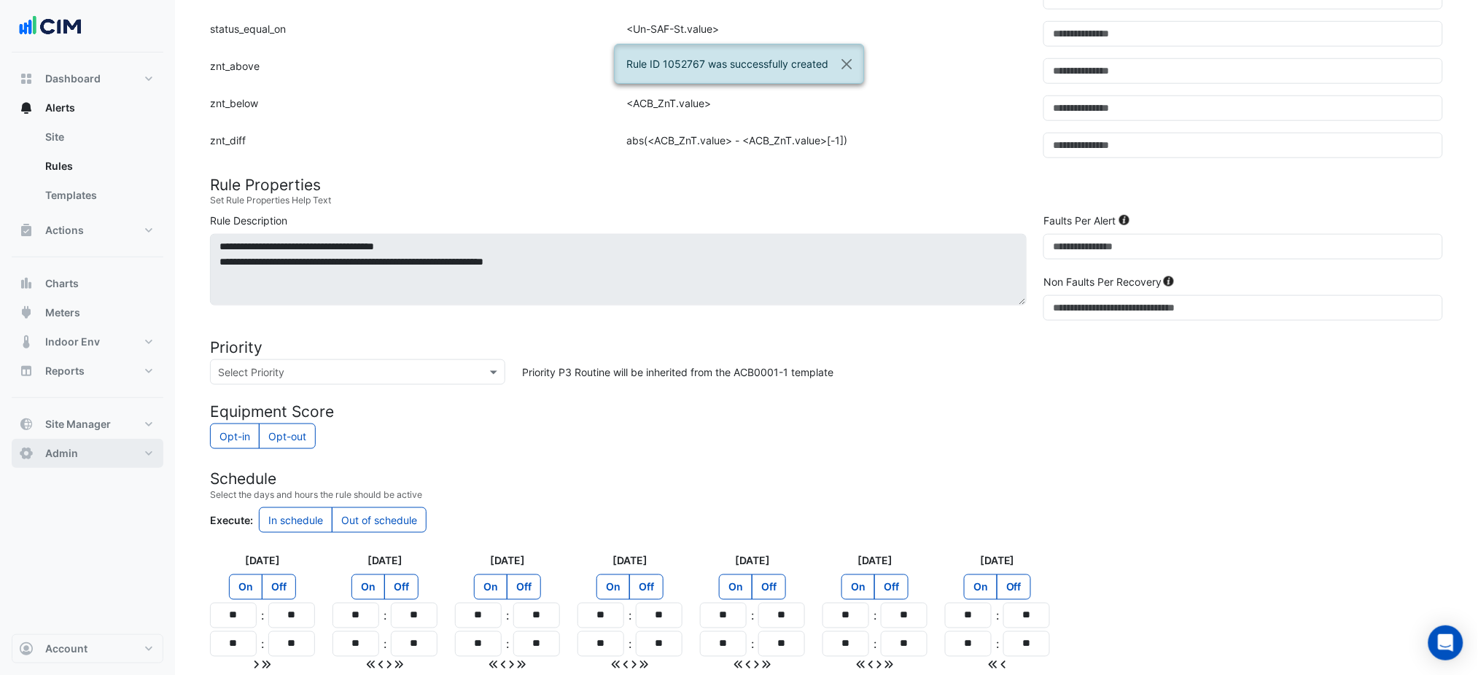
scroll to position [600, 0]
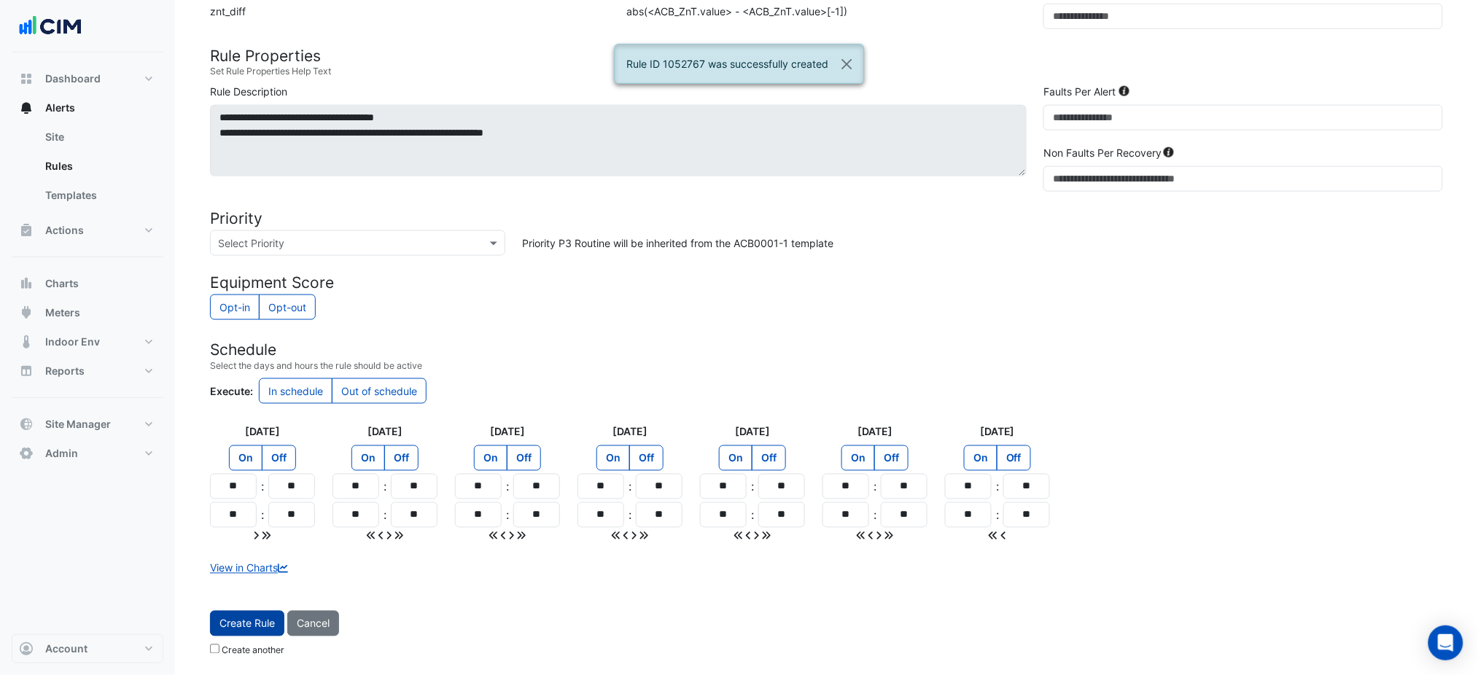
click at [236, 628] on span "Create Rule" at bounding box center [247, 624] width 55 height 12
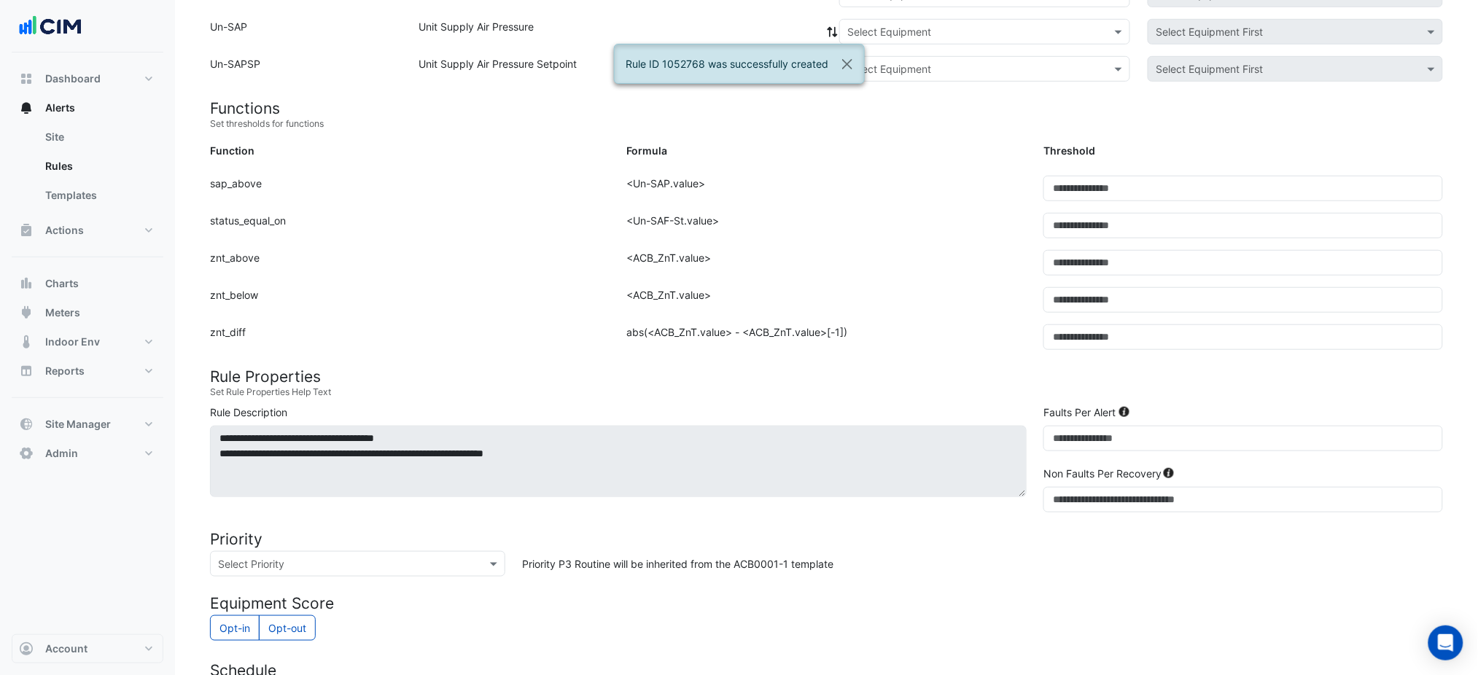
scroll to position [177, 0]
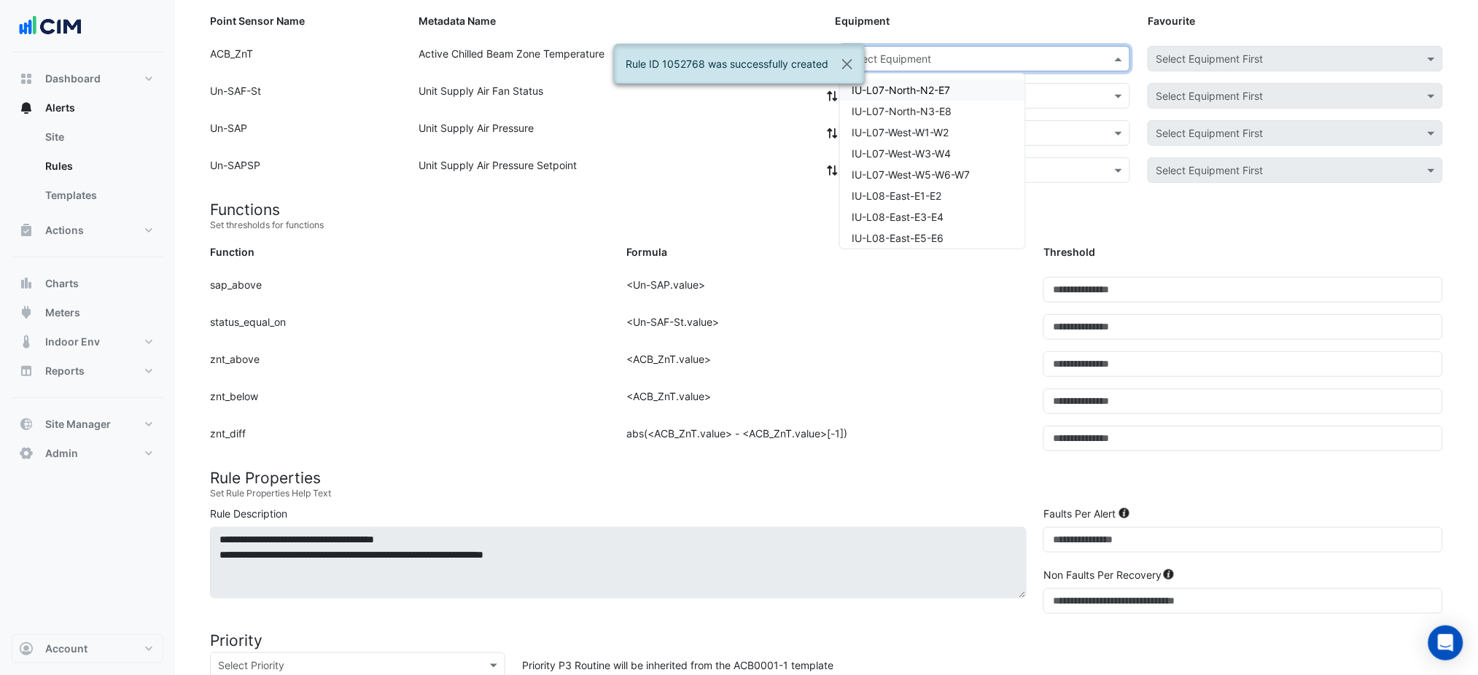
drag, startPoint x: 896, startPoint y: 55, endPoint x: 906, endPoint y: 62, distance: 12.5
click at [899, 57] on input "text" at bounding box center [971, 59] width 246 height 15
paste input "**********"
type input "**********"
click at [904, 88] on span "IU-L12-North-N3-E8" at bounding box center [901, 90] width 98 height 12
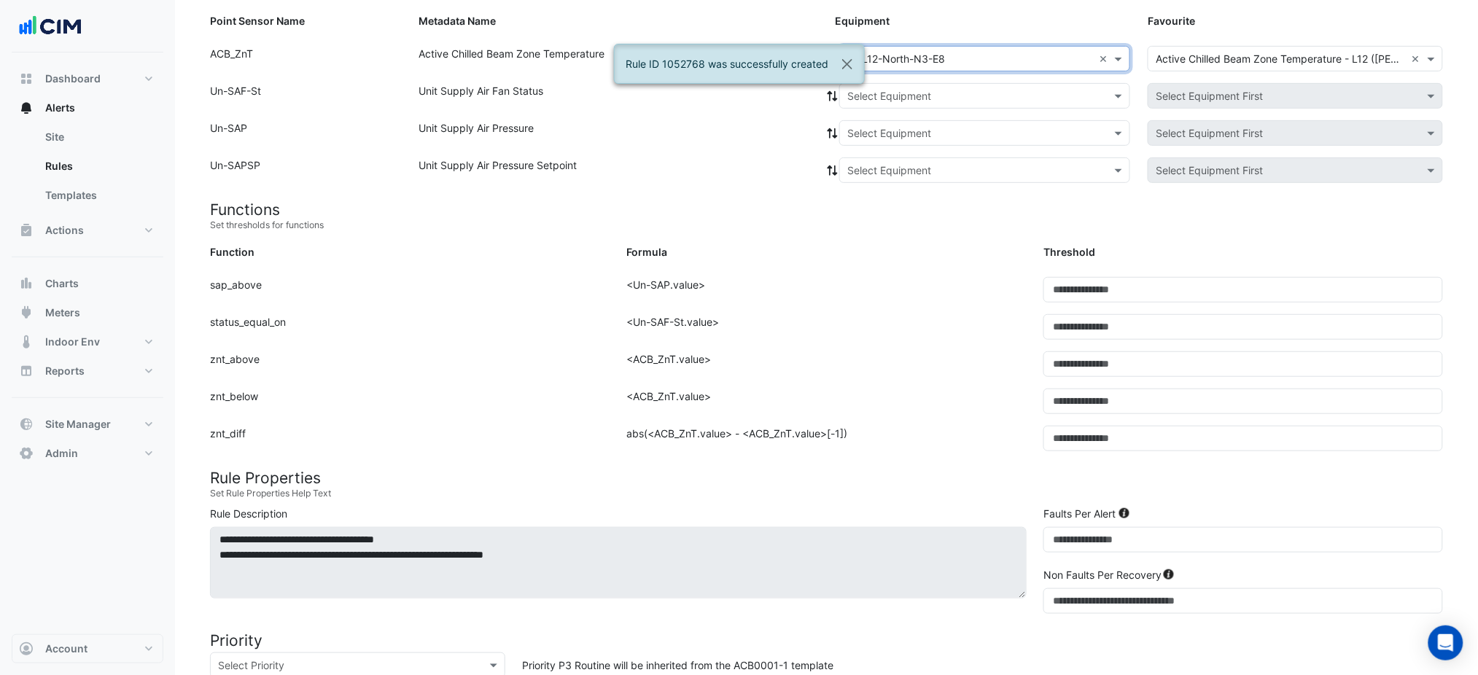
click at [906, 97] on input "text" at bounding box center [971, 96] width 246 height 15
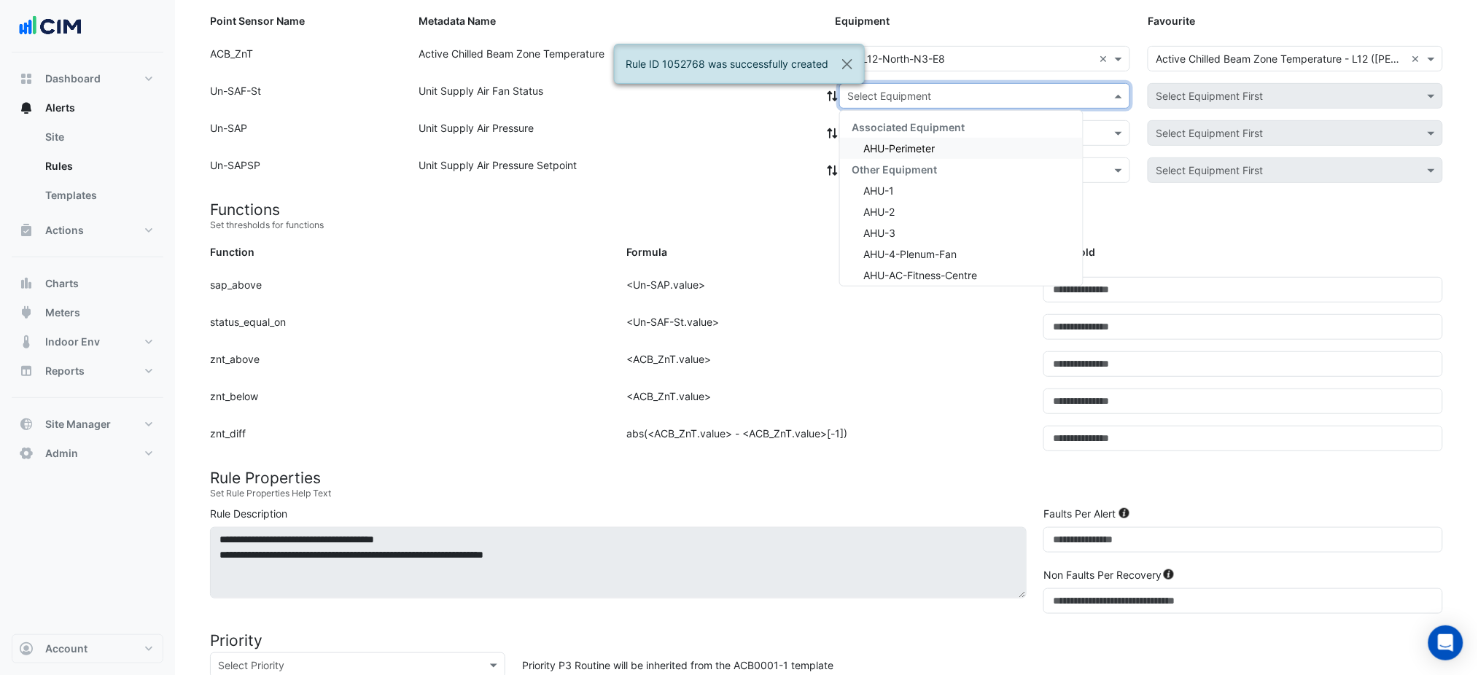
click at [916, 134] on div "Associated Equipment" at bounding box center [961, 127] width 243 height 21
click at [883, 133] on div "Associated Equipment" at bounding box center [961, 127] width 243 height 21
click at [887, 149] on span "AHU-Perimeter" at bounding box center [899, 148] width 71 height 12
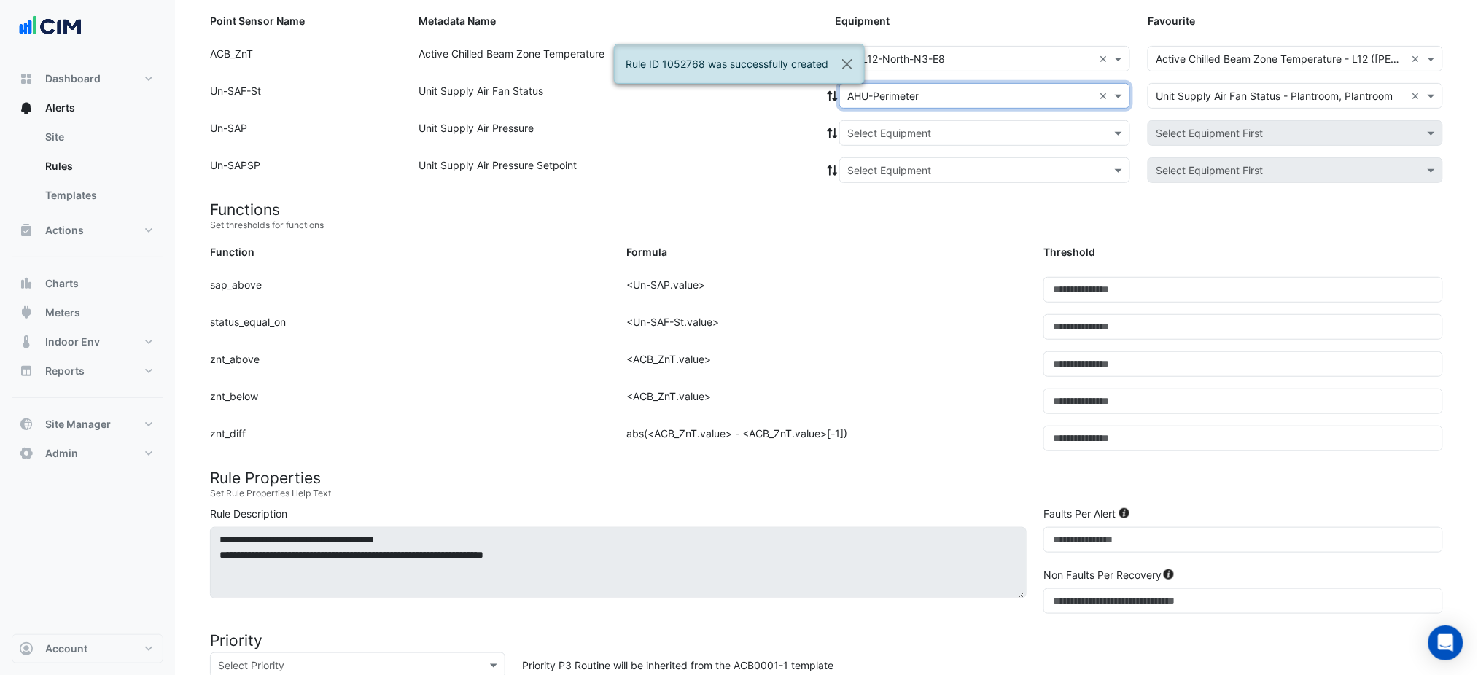
click at [835, 98] on icon at bounding box center [833, 96] width 10 height 10
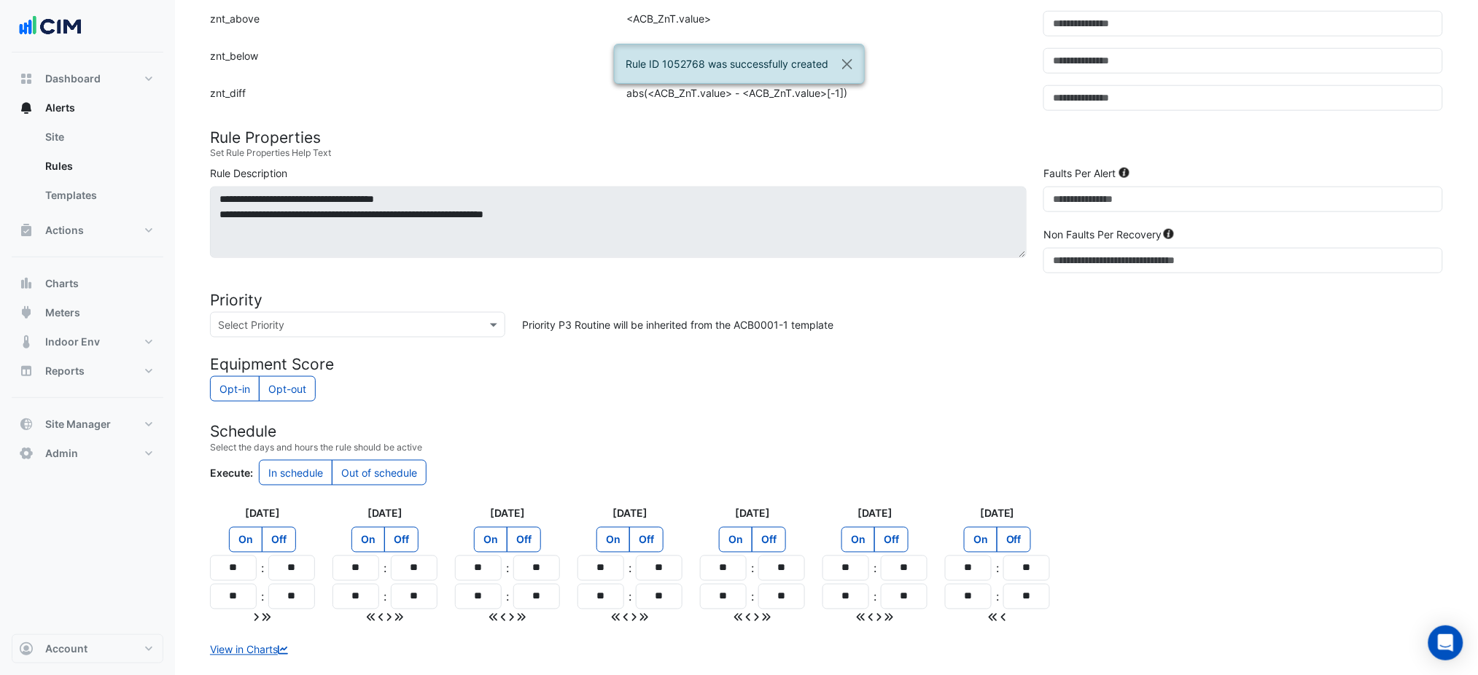
scroll to position [600, 0]
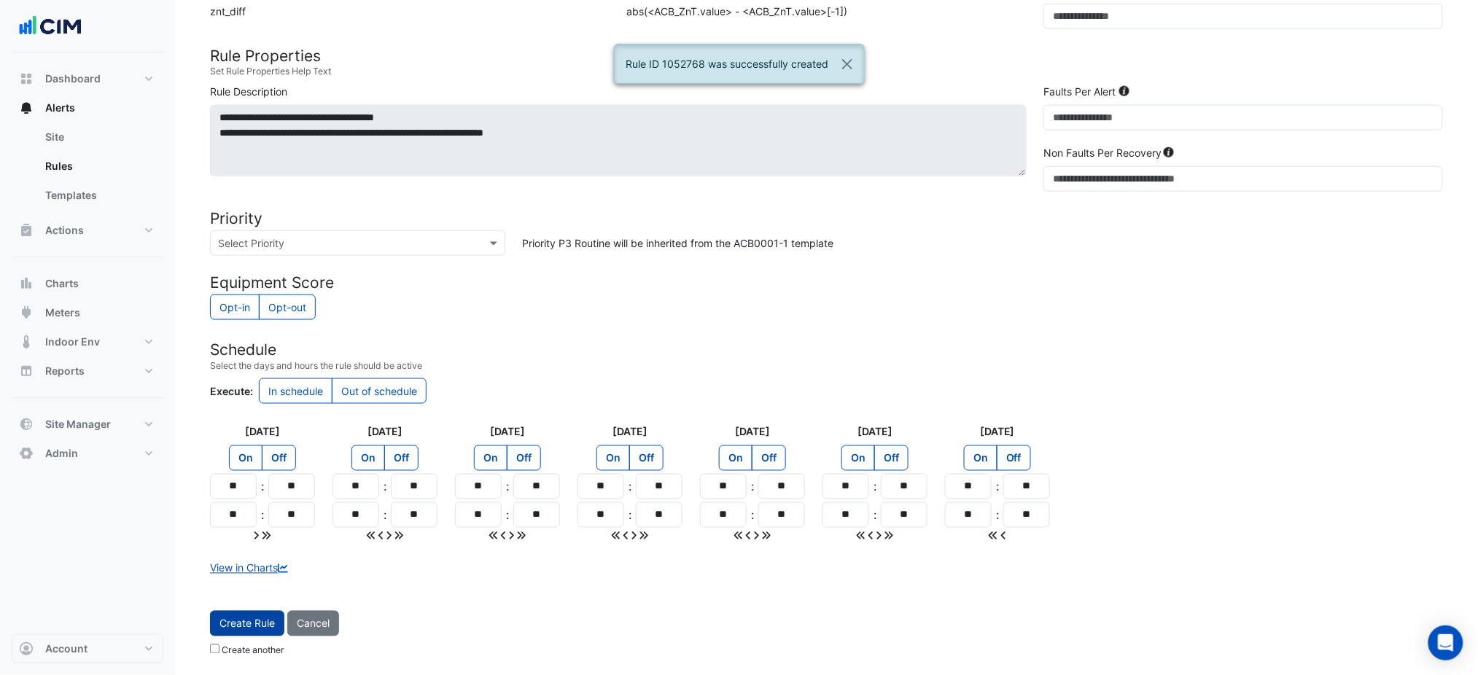
click at [270, 621] on span "Create Rule" at bounding box center [247, 624] width 55 height 12
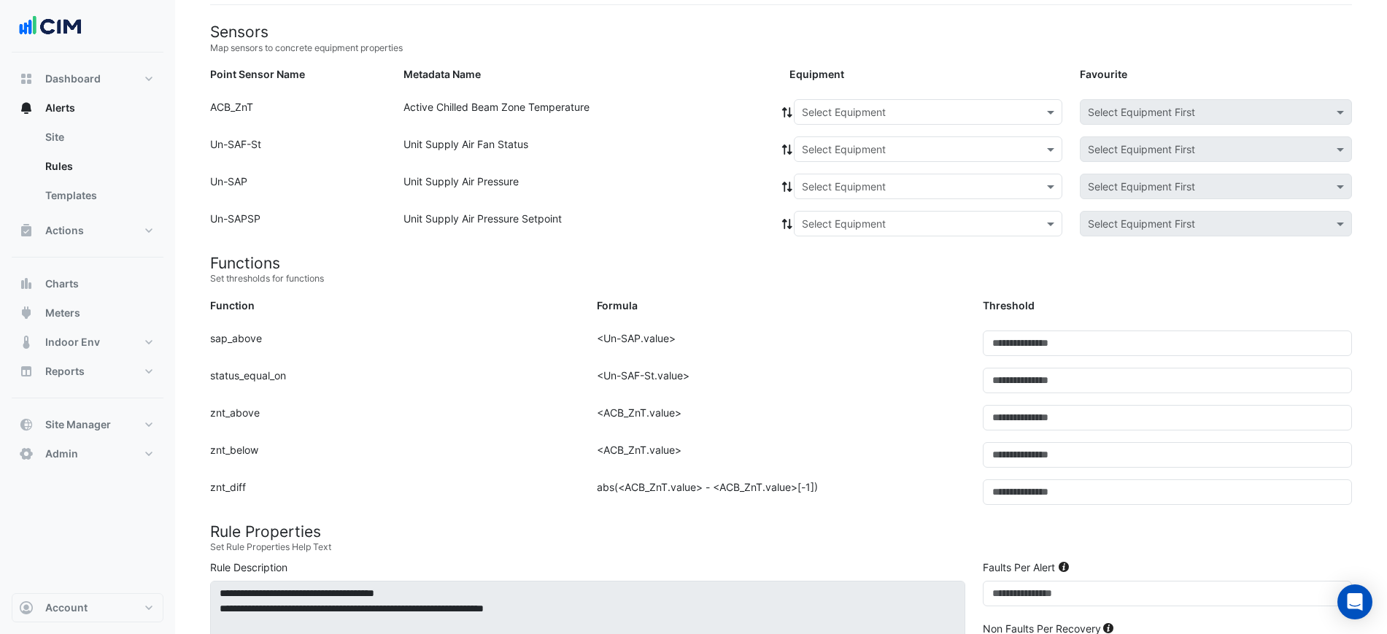
scroll to position [120, 0]
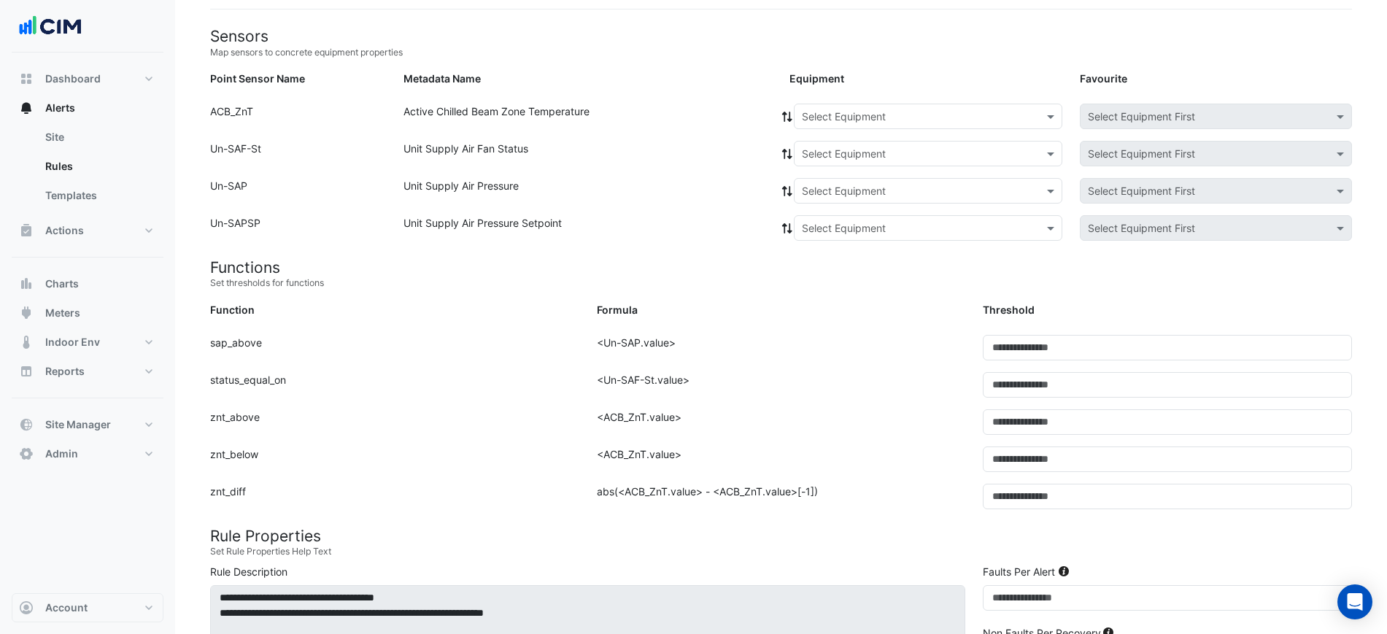
drag, startPoint x: 885, startPoint y: 92, endPoint x: 883, endPoint y: 101, distance: 9.2
click at [885, 92] on form "Sensors Map sensors to concrete equipment properties Point Sensor Name Metadata…" at bounding box center [780, 569] width 1141 height 1084
click at [878, 109] on input "text" at bounding box center [913, 116] width 223 height 15
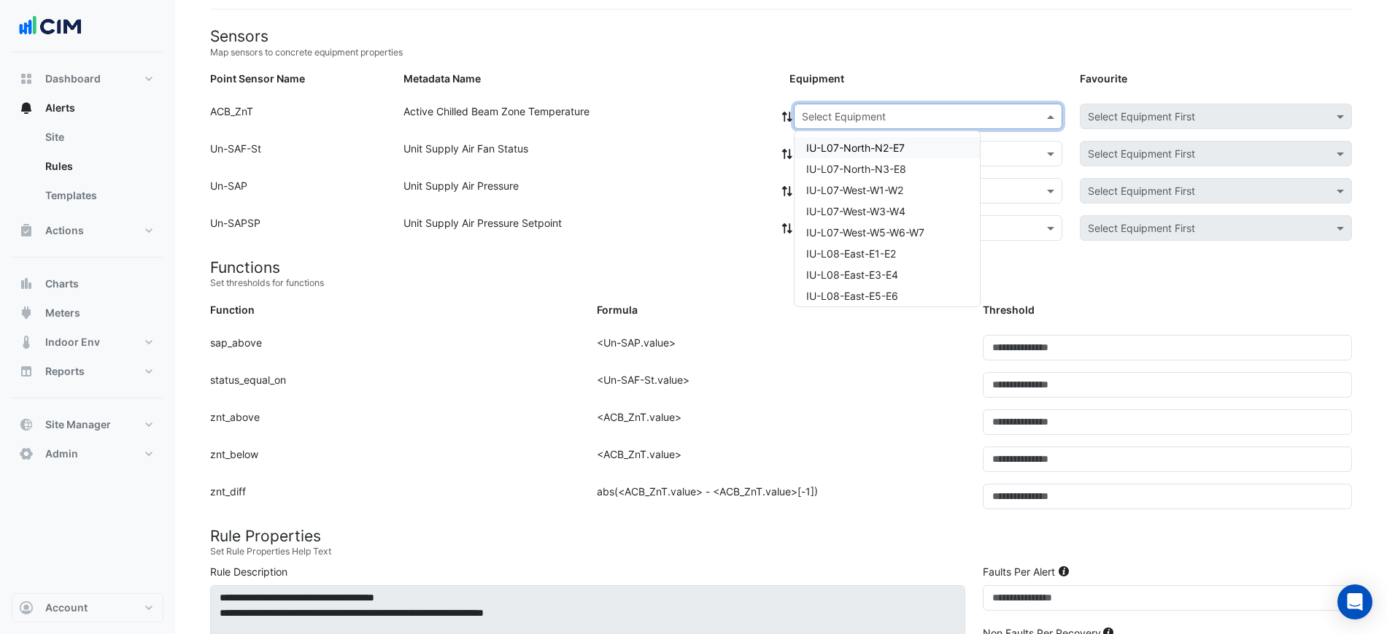
paste input "**********"
type input "**********"
click at [864, 144] on span "IU-L12-West-W1-W2" at bounding box center [853, 147] width 95 height 12
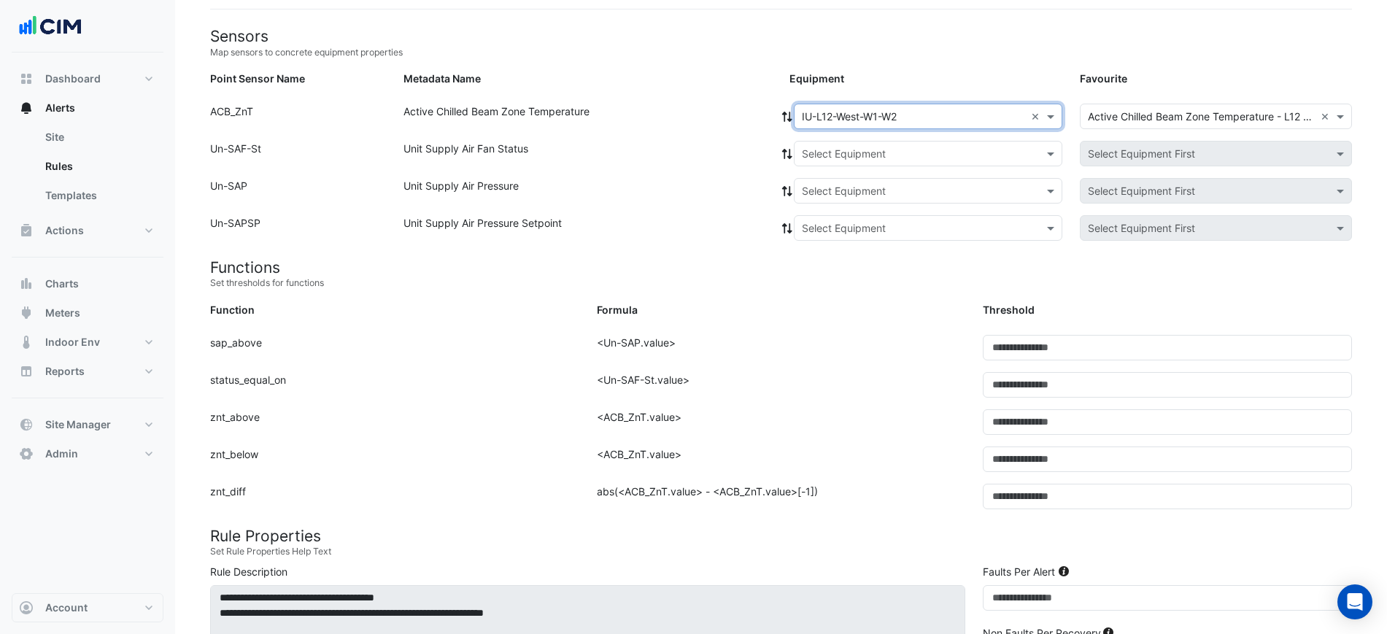
click at [837, 155] on input "text" at bounding box center [913, 154] width 223 height 15
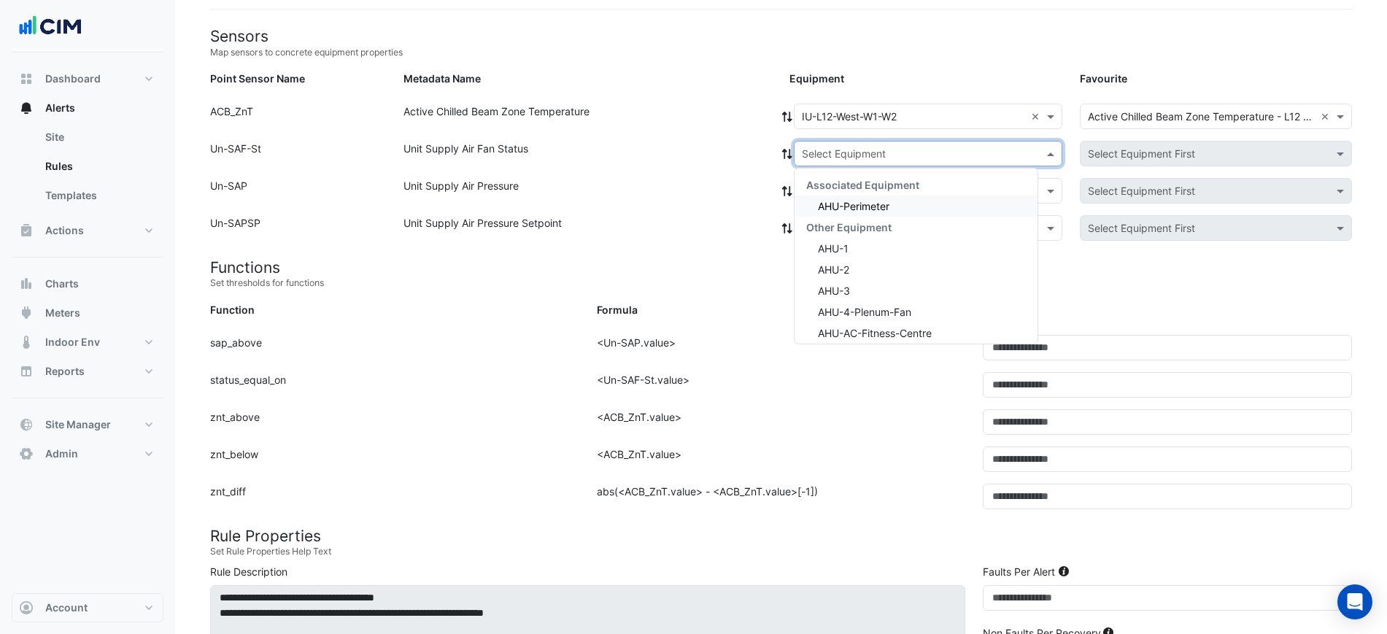
drag, startPoint x: 826, startPoint y: 190, endPoint x: 834, endPoint y: 201, distance: 14.0
click at [829, 194] on div "Associated Equipment" at bounding box center [915, 184] width 243 height 21
click at [834, 201] on span "AHU-Perimeter" at bounding box center [853, 206] width 71 height 12
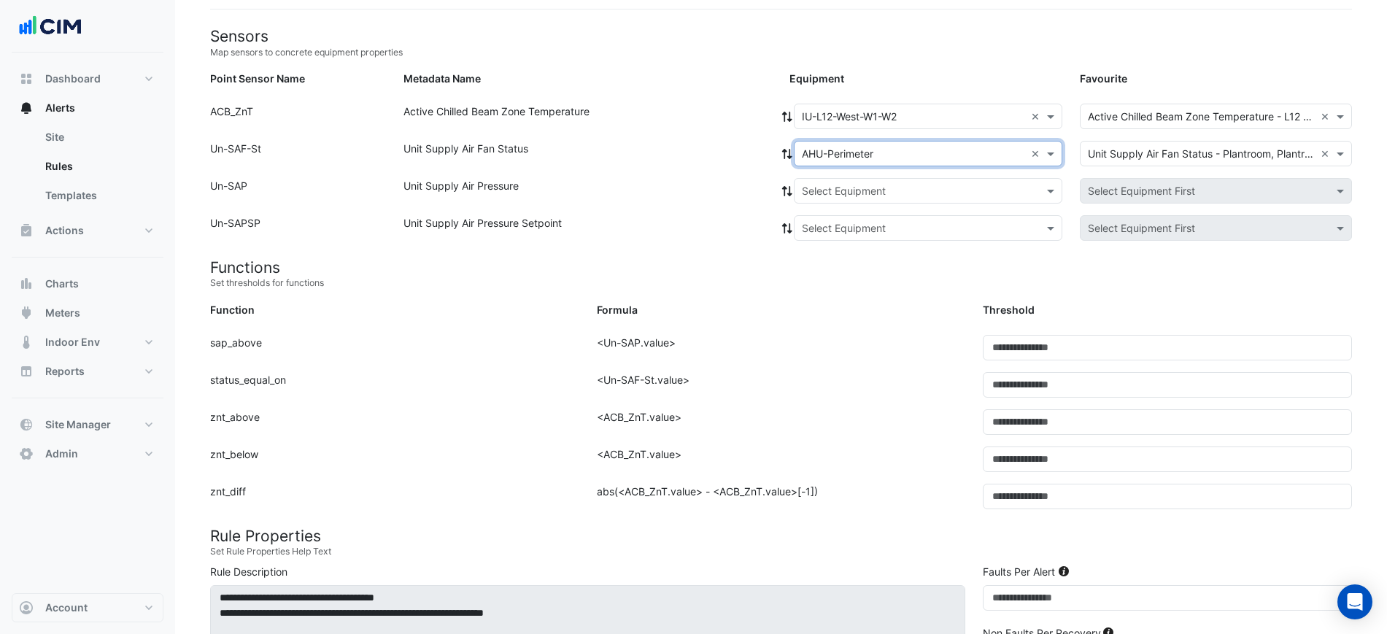
click at [794, 149] on div at bounding box center [927, 153] width 267 height 17
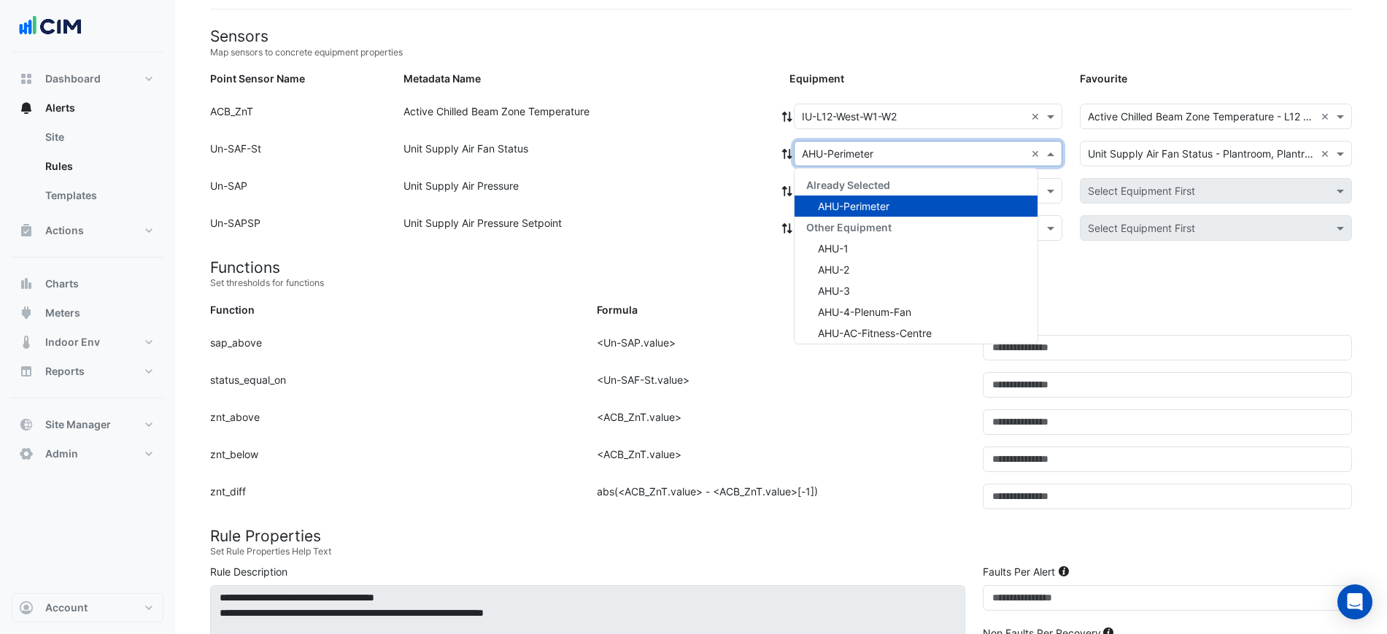
click at [786, 152] on icon at bounding box center [786, 154] width 13 height 10
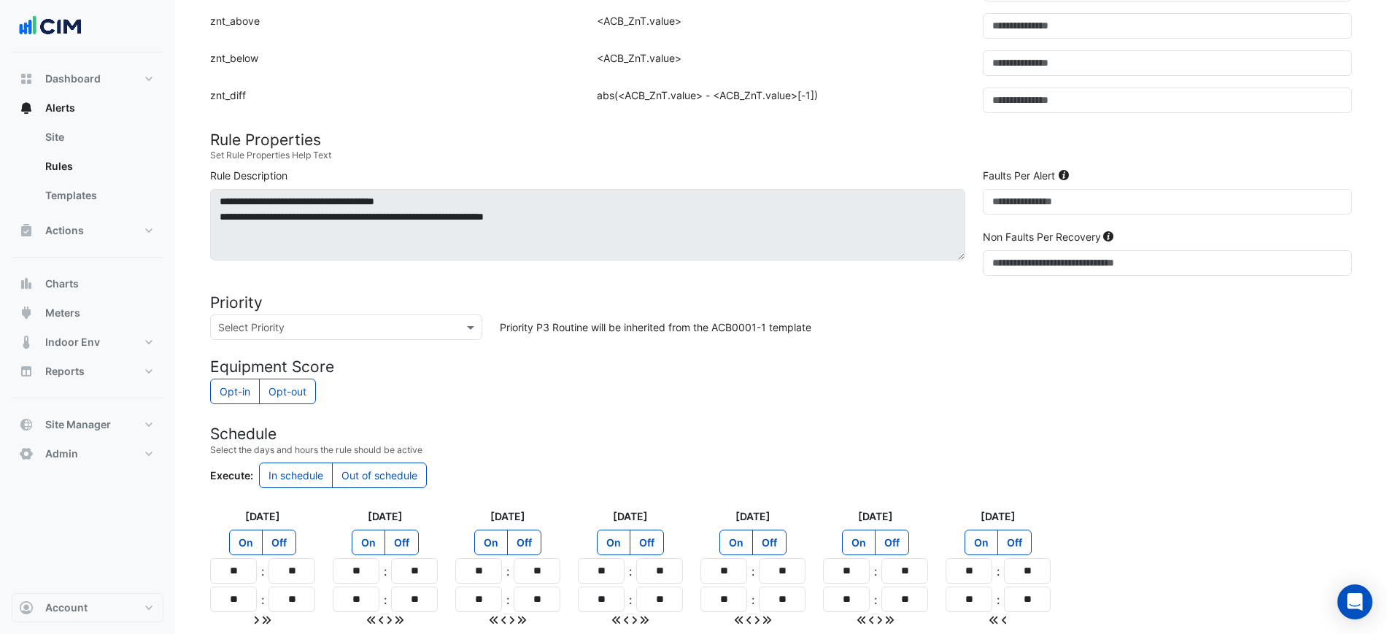
scroll to position [641, 0]
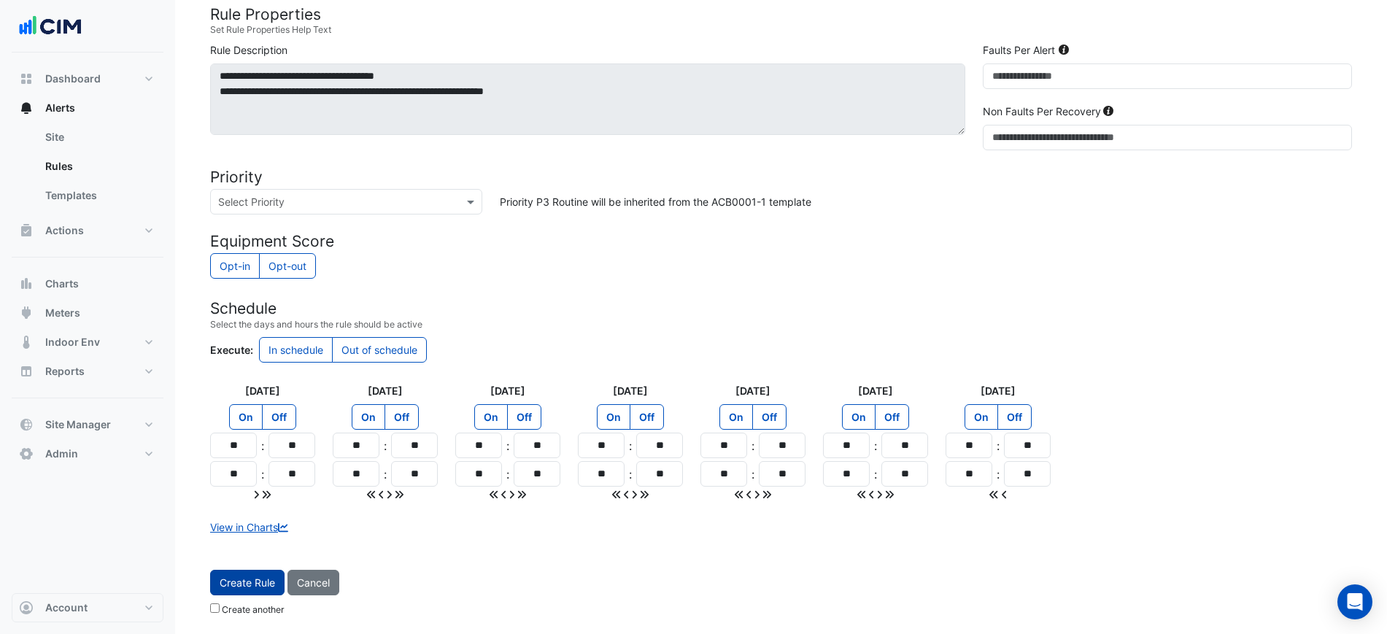
click at [277, 570] on button "Create Rule" at bounding box center [247, 583] width 74 height 26
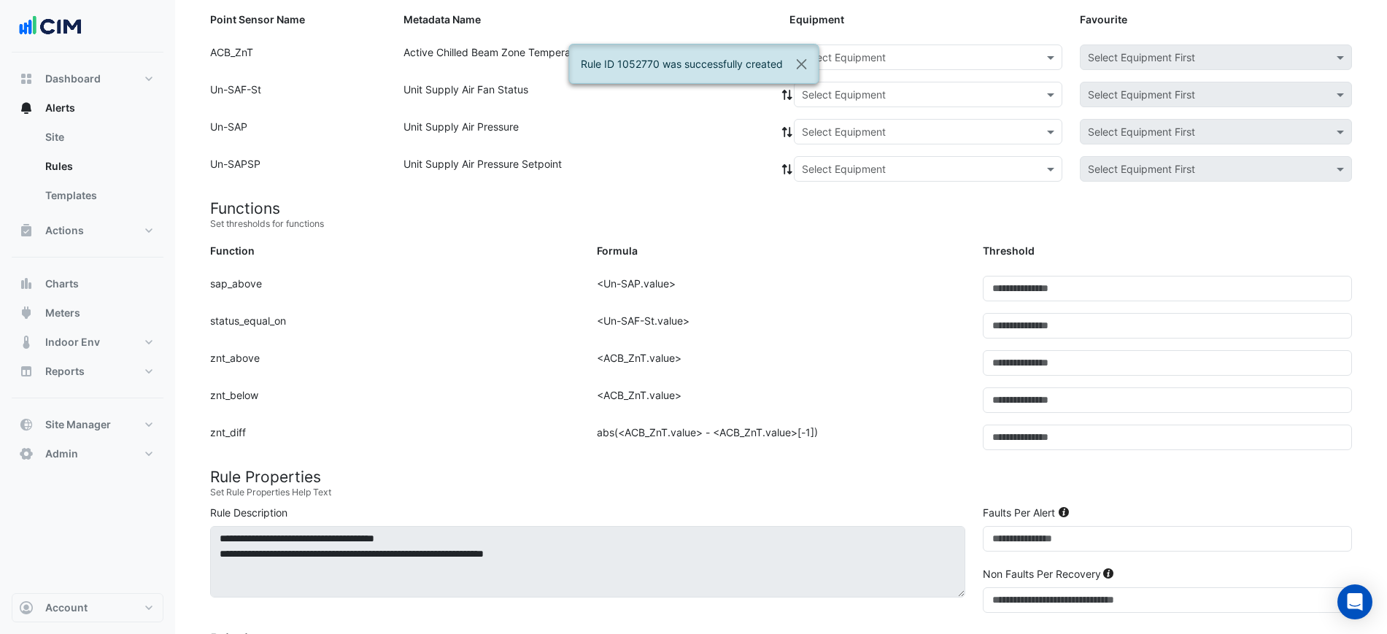
scroll to position [152, 0]
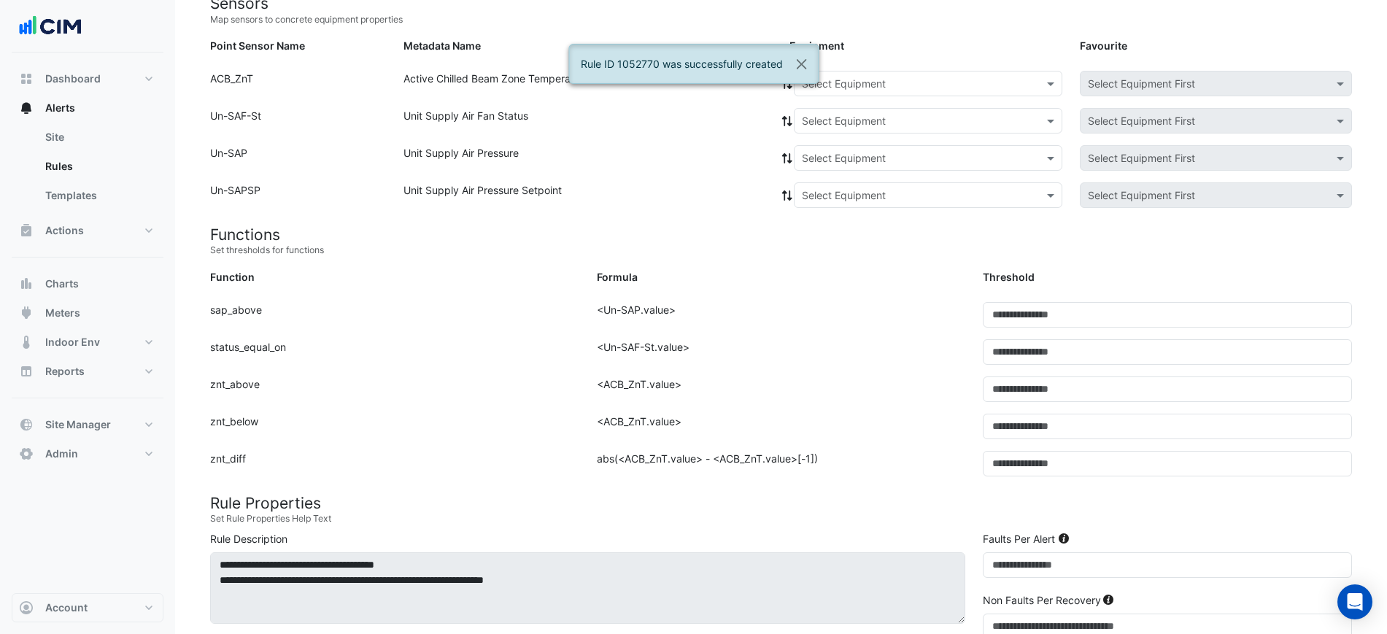
click at [897, 93] on div "Select Equipment" at bounding box center [928, 84] width 268 height 26
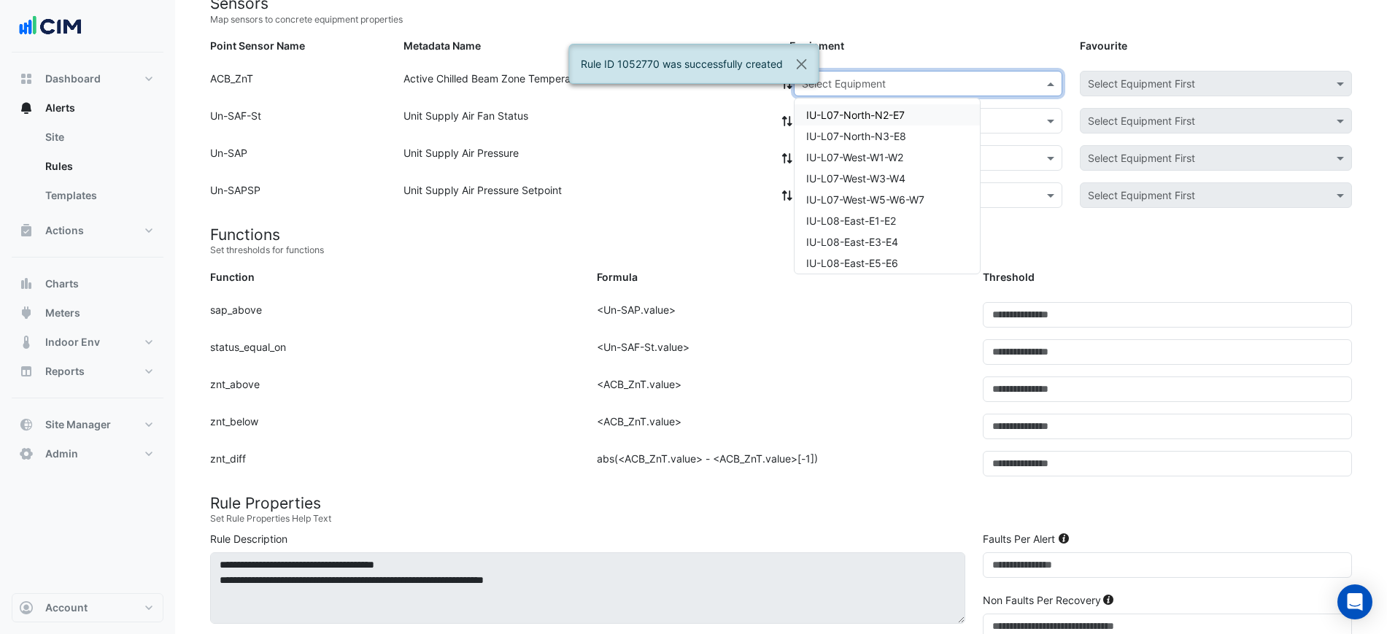
paste input "**********"
type input "**********"
click at [877, 107] on div "IU-L12-West-W3-W4" at bounding box center [875, 114] width 163 height 21
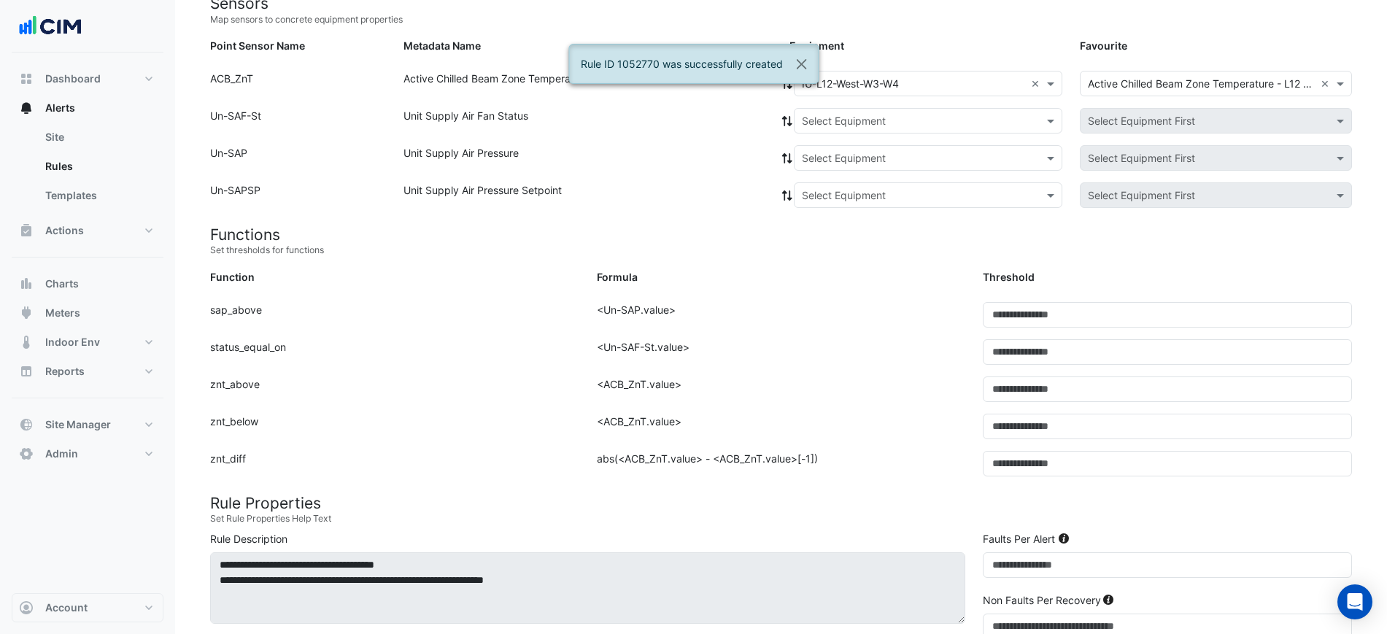
click at [786, 88] on div "Rule ID 1052770 was successfully created" at bounding box center [693, 70] width 250 height 52
click at [802, 123] on input "text" at bounding box center [913, 121] width 223 height 15
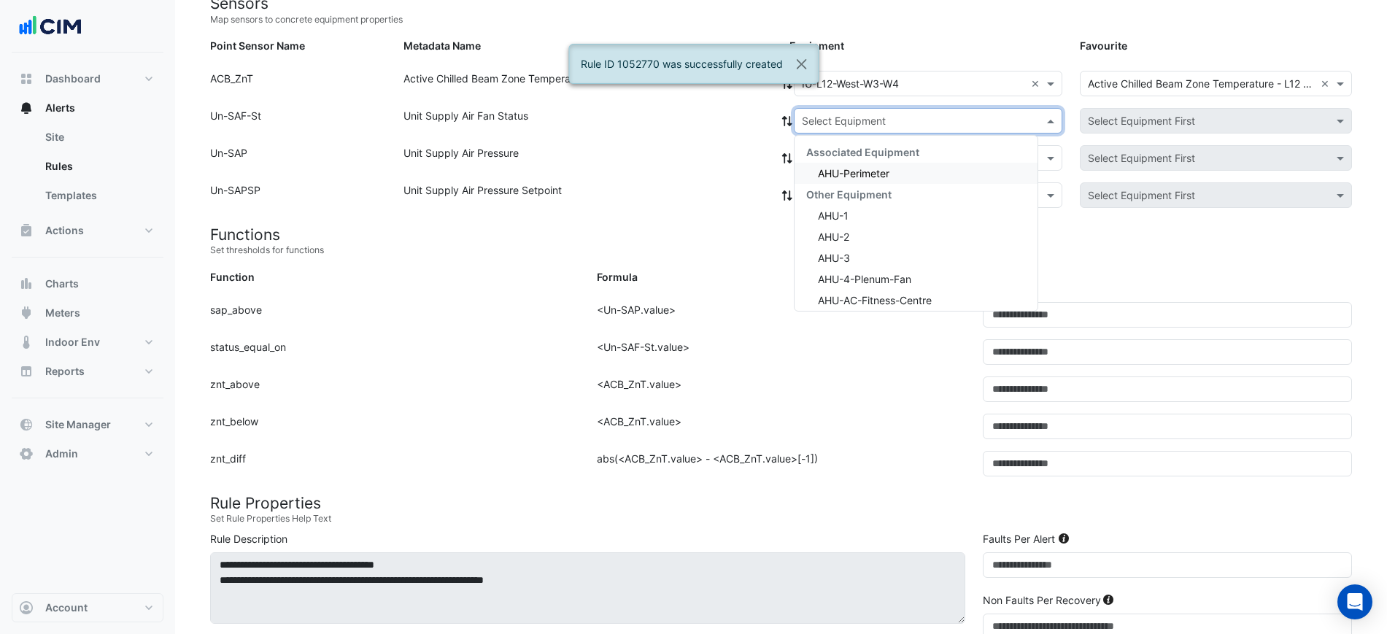
click at [813, 148] on span "Associated Equipment" at bounding box center [862, 152] width 113 height 12
click at [815, 160] on div "Associated Equipment" at bounding box center [915, 151] width 243 height 21
click at [818, 168] on span "AHU-Perimeter" at bounding box center [853, 173] width 71 height 12
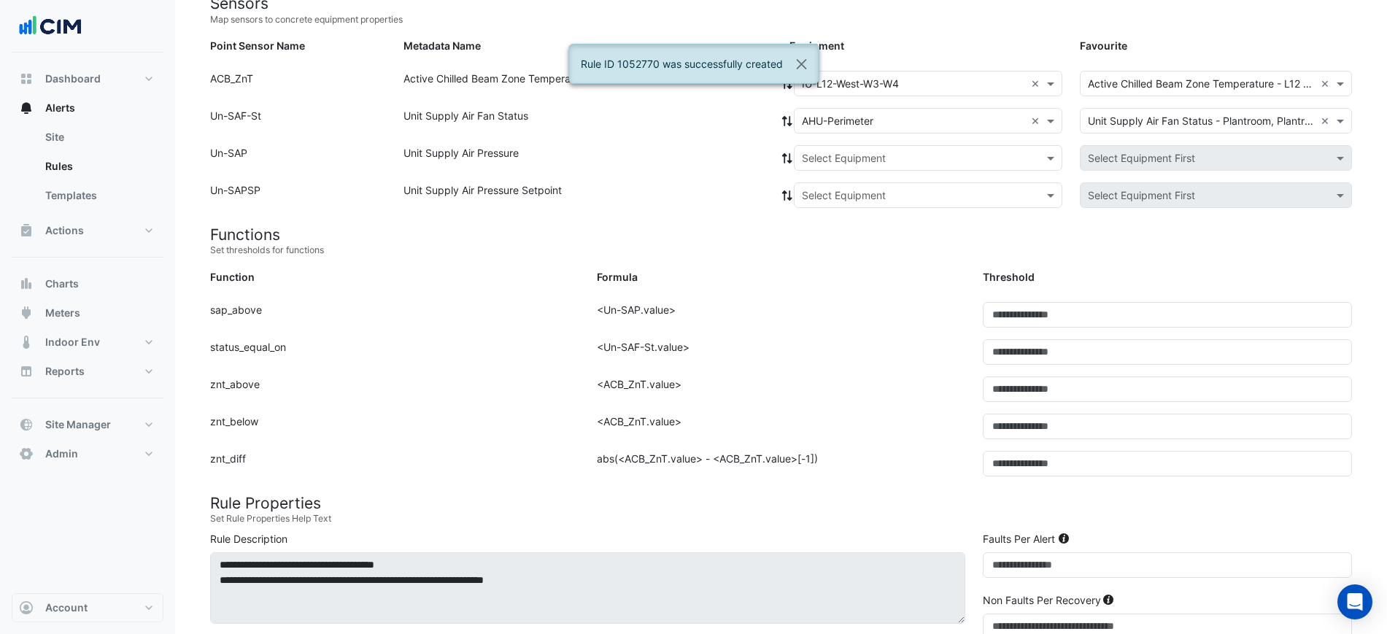
click at [788, 123] on icon at bounding box center [787, 121] width 10 height 10
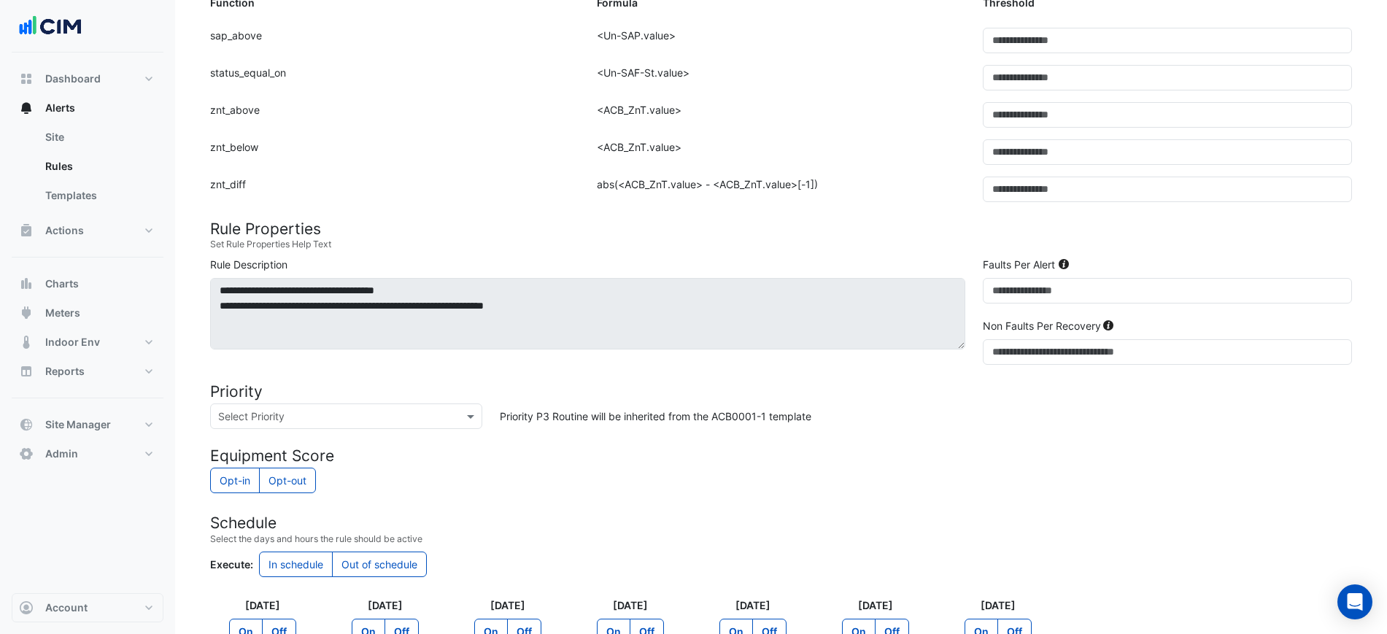
scroll to position [641, 0]
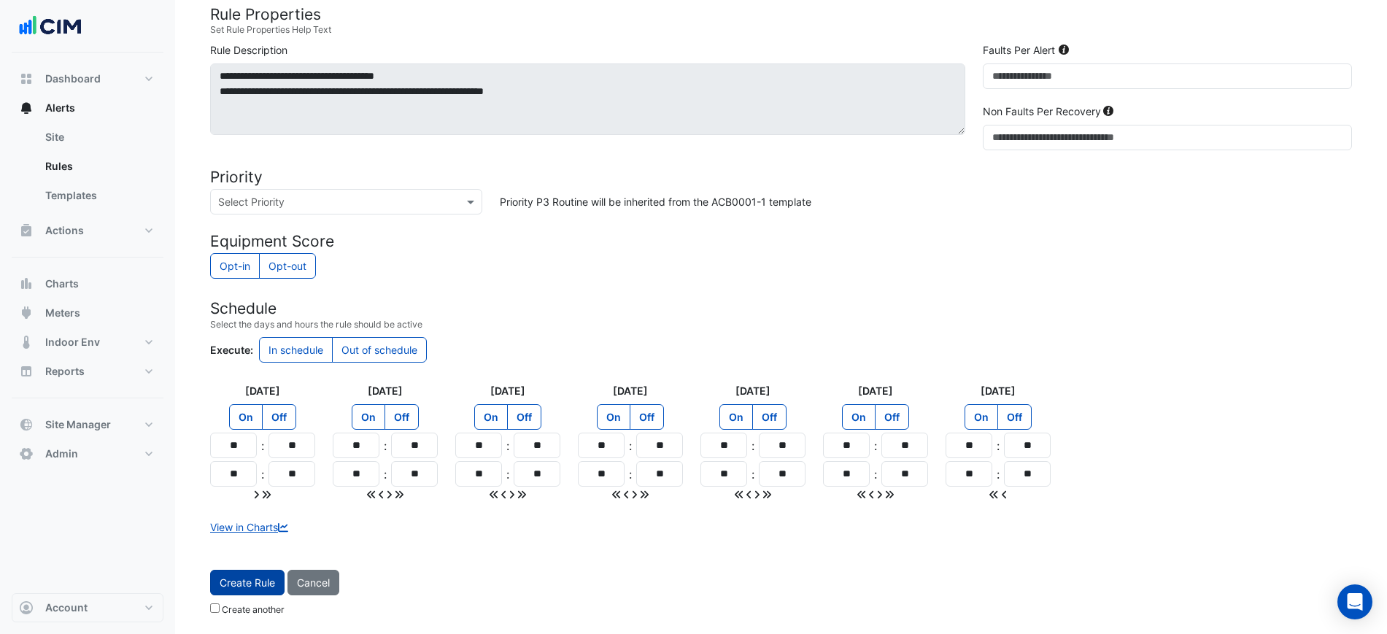
click at [259, 573] on button "Create Rule" at bounding box center [247, 583] width 74 height 26
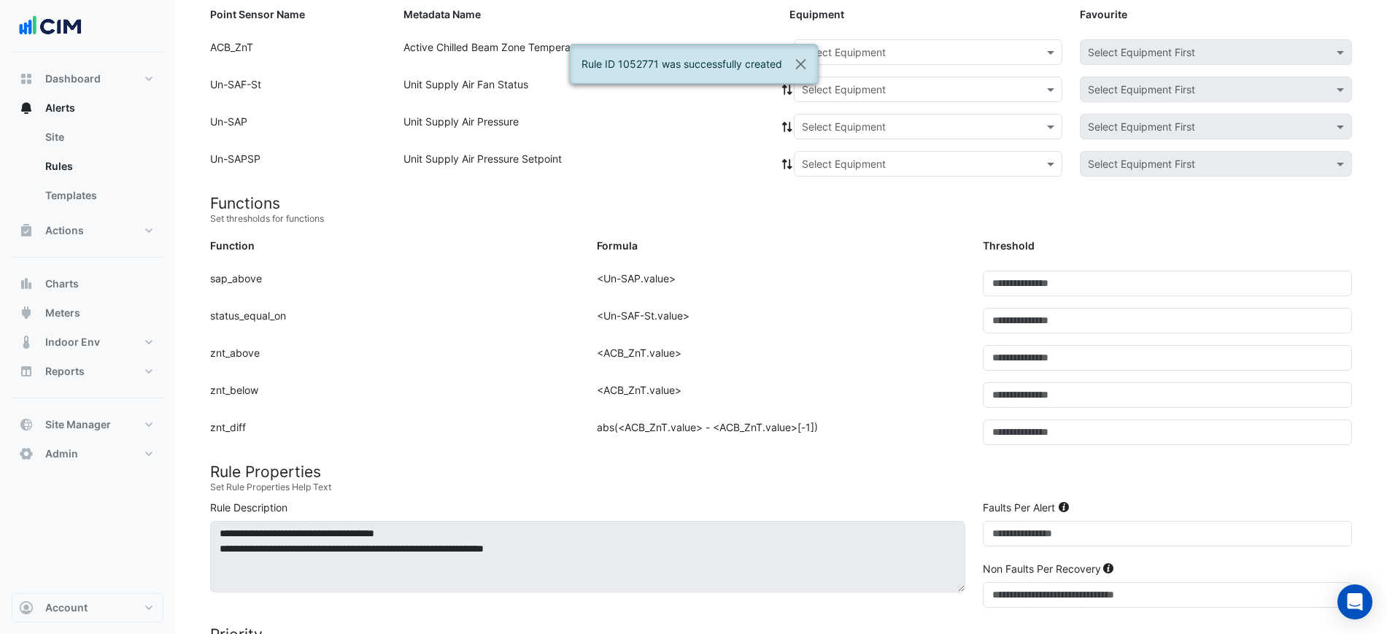
scroll to position [152, 0]
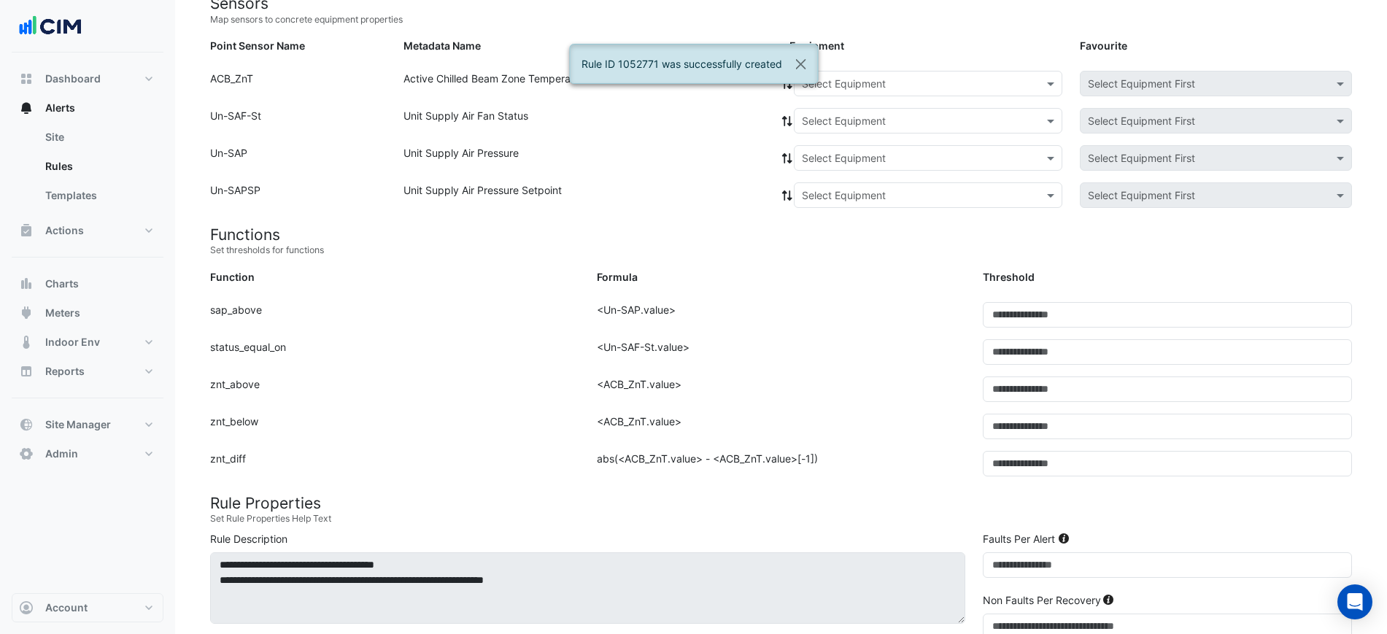
click at [856, 86] on input "text" at bounding box center [913, 84] width 223 height 15
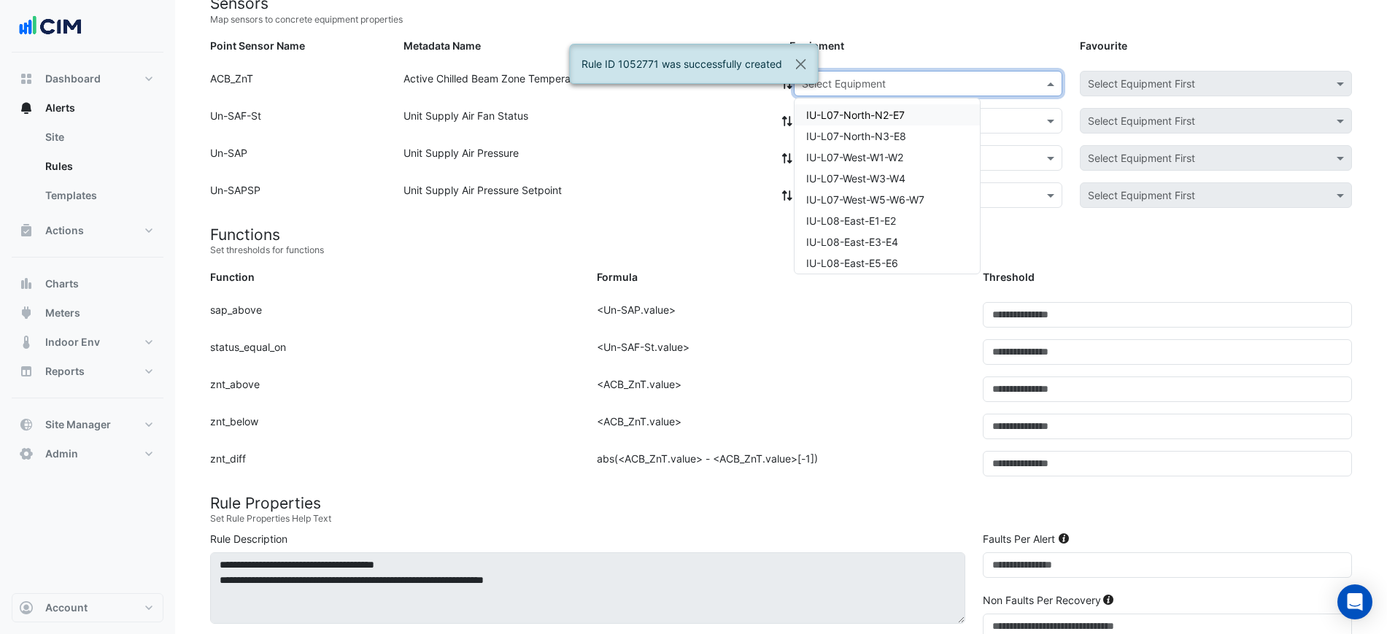
paste input "**********"
type input "**********"
click at [850, 112] on span "IU-L12-West-W5-W6-W7" at bounding box center [864, 115] width 116 height 12
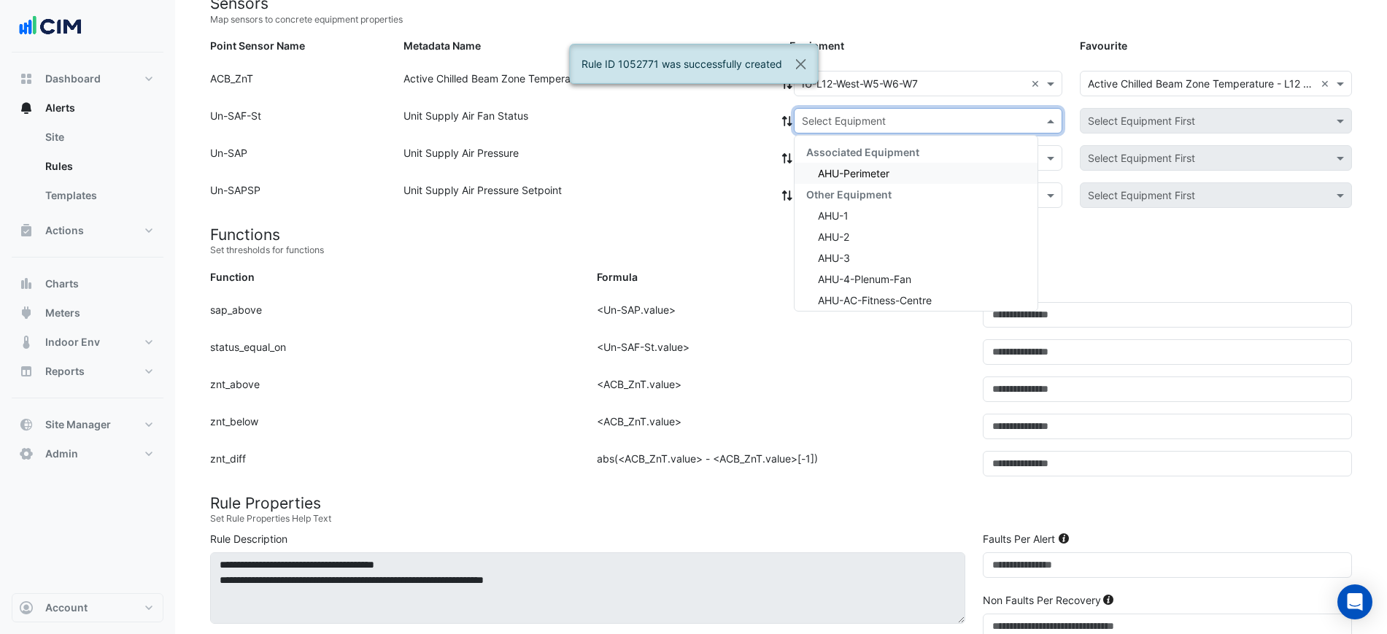
drag, startPoint x: 820, startPoint y: 120, endPoint x: 835, endPoint y: 135, distance: 21.7
click at [821, 120] on input "text" at bounding box center [913, 121] width 223 height 15
click at [848, 160] on div "Associated Equipment" at bounding box center [915, 151] width 243 height 21
click at [844, 163] on div "AHU-Perimeter" at bounding box center [915, 173] width 243 height 21
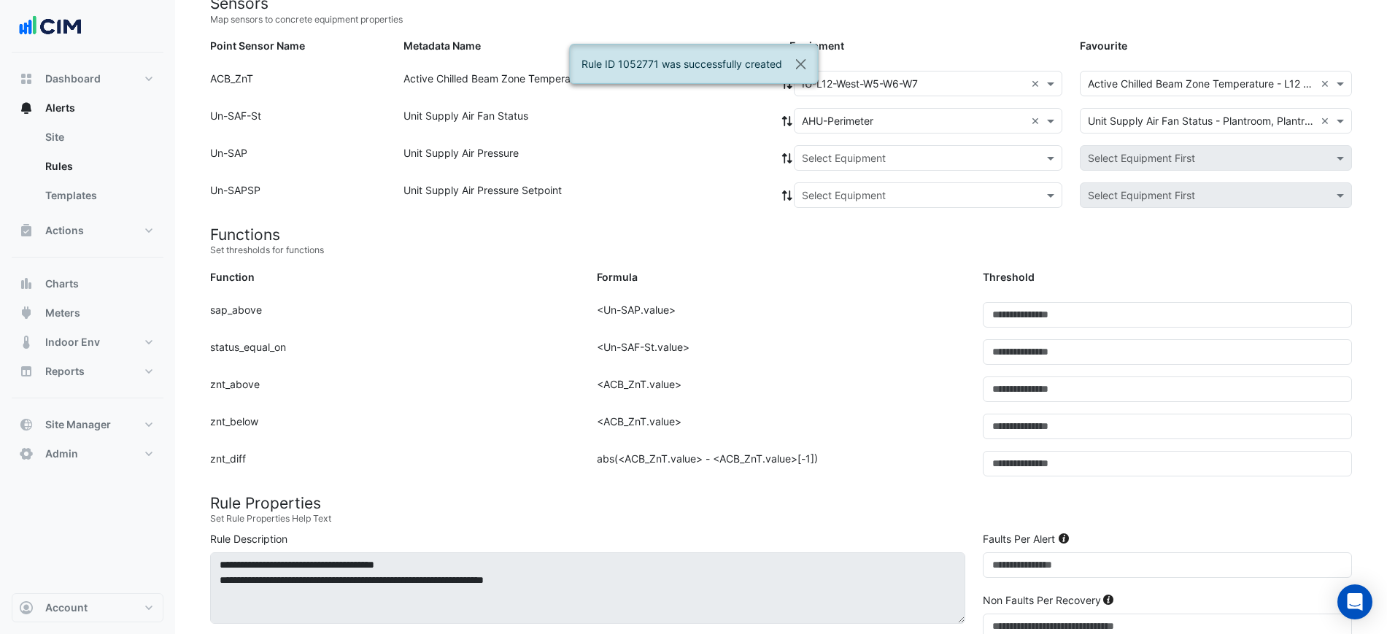
click at [786, 120] on icon at bounding box center [786, 121] width 13 height 10
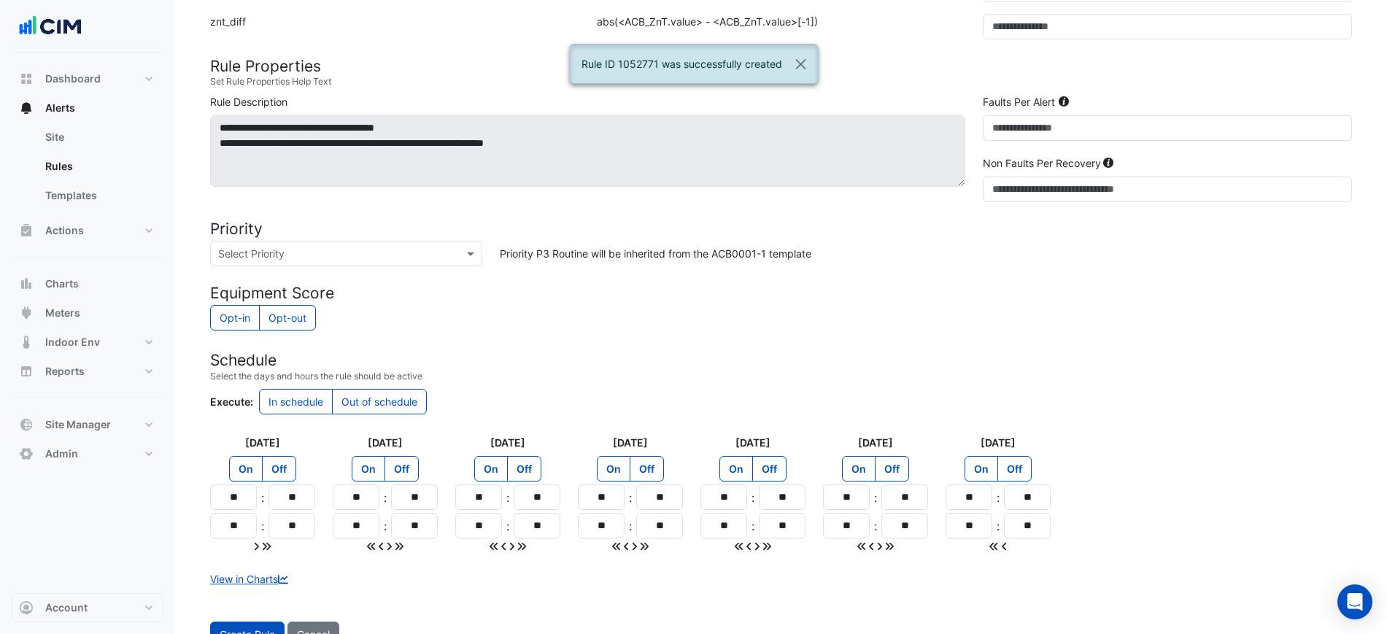
scroll to position [641, 0]
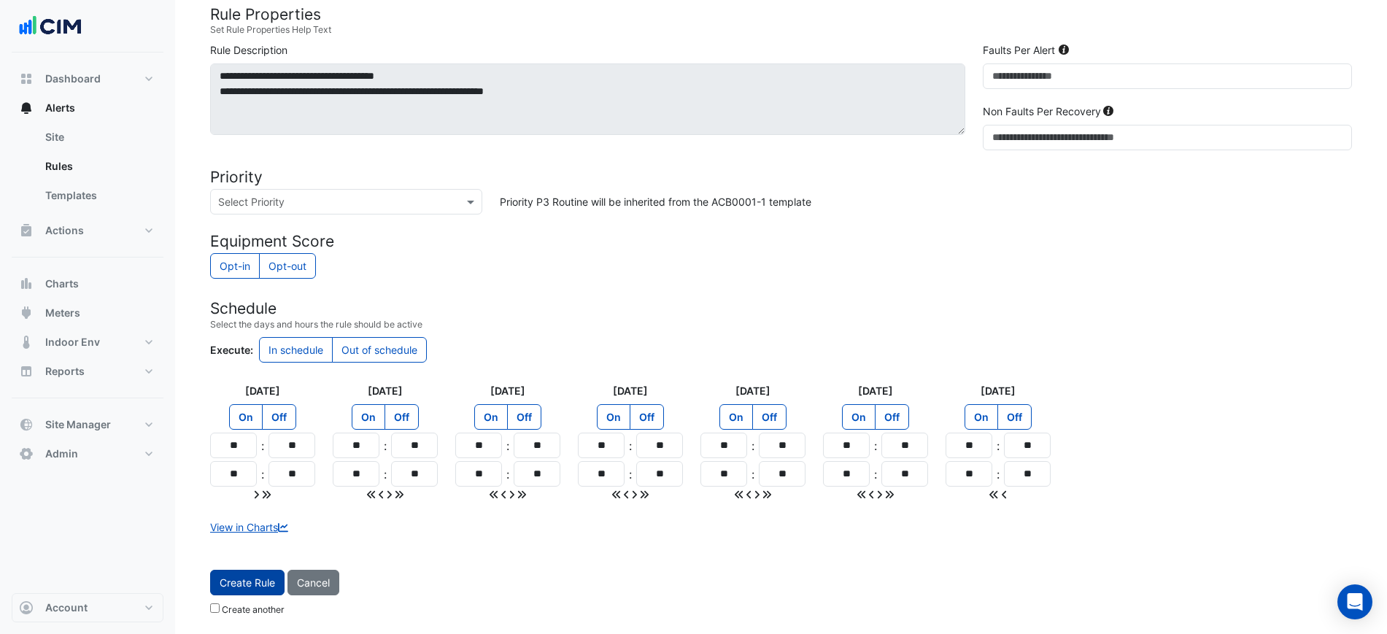
click at [260, 584] on span "Create Rule" at bounding box center [247, 582] width 55 height 12
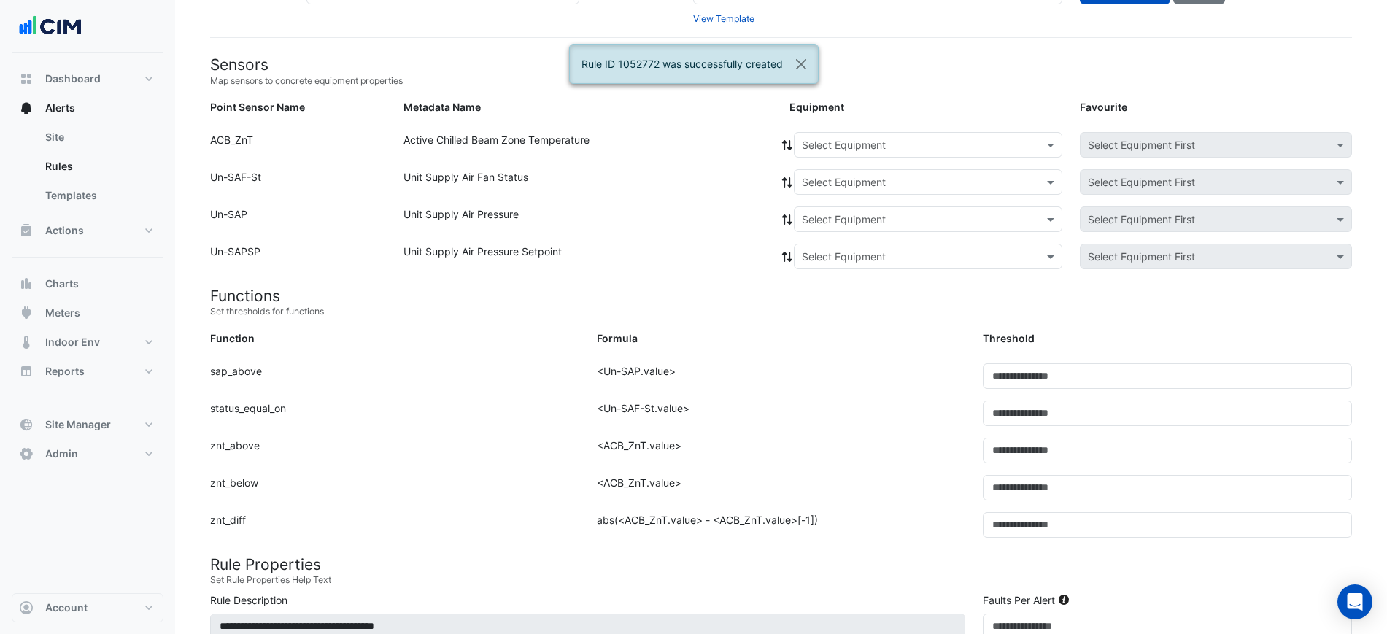
scroll to position [61, 0]
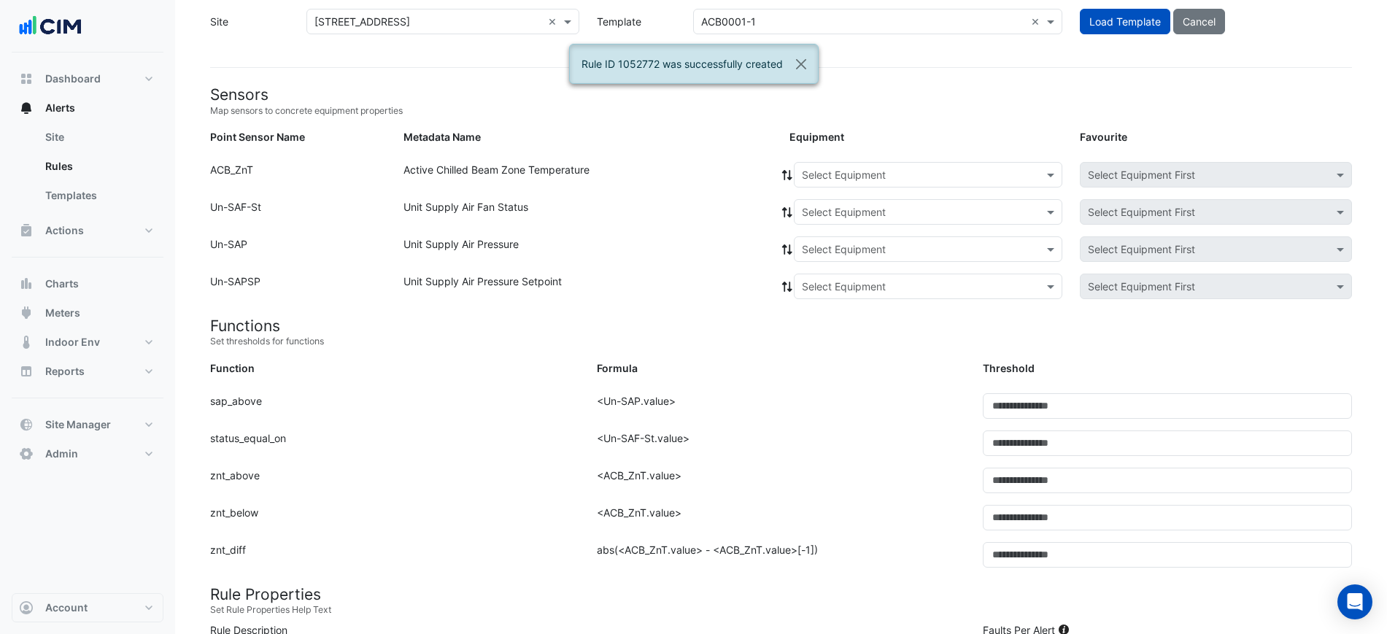
click at [851, 191] on div "Equipment: Select Equipment Favourite: Select Equipment First" at bounding box center [1070, 177] width 580 height 31
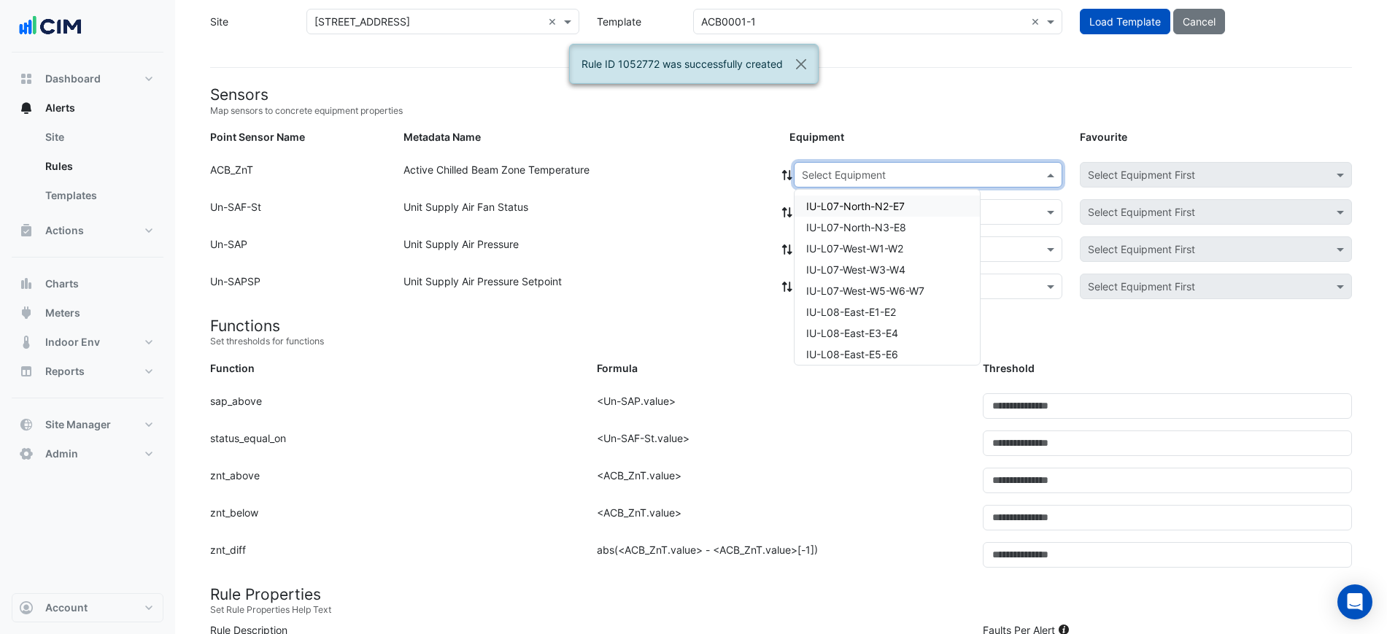
click at [856, 177] on input "text" at bounding box center [913, 175] width 223 height 15
paste input "**********"
type input "**********"
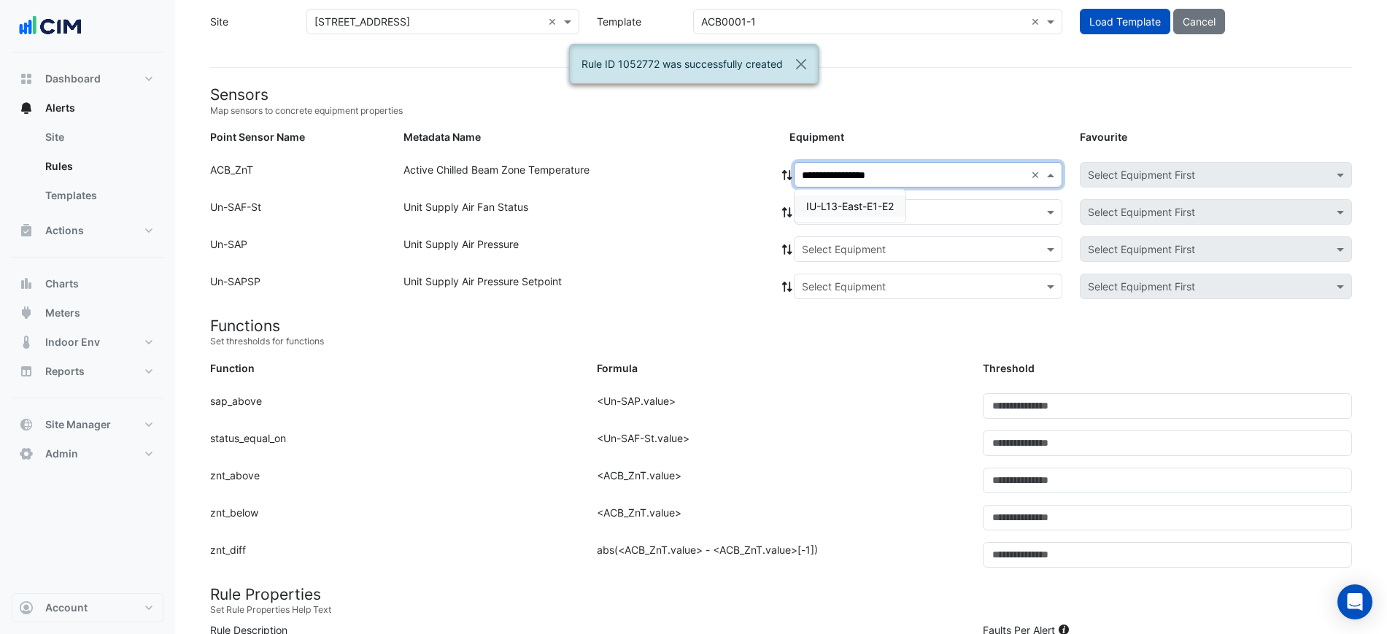
click at [876, 201] on span "IU-L13-East-E1-E2" at bounding box center [850, 206] width 88 height 12
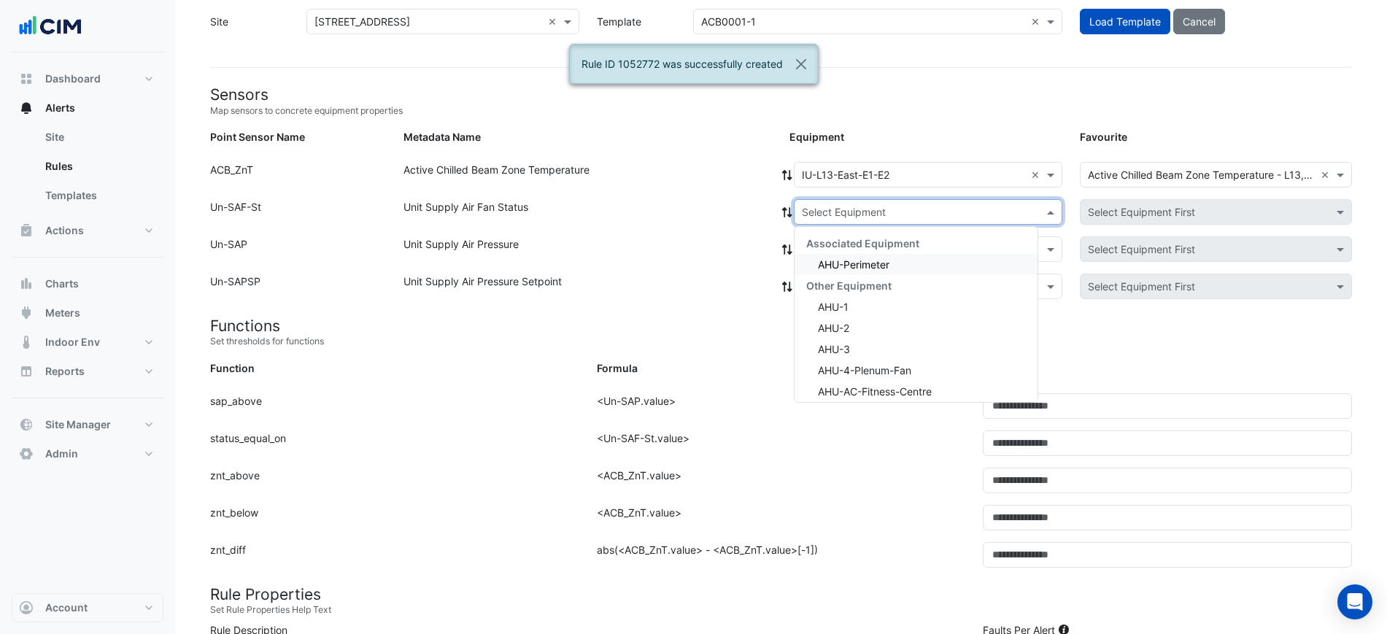
click at [858, 209] on input "text" at bounding box center [913, 212] width 223 height 15
drag, startPoint x: 827, startPoint y: 241, endPoint x: 828, endPoint y: 261, distance: 20.4
click at [827, 241] on span "Associated Equipment" at bounding box center [862, 243] width 113 height 12
click at [828, 261] on span "AHU-Perimeter" at bounding box center [853, 264] width 71 height 12
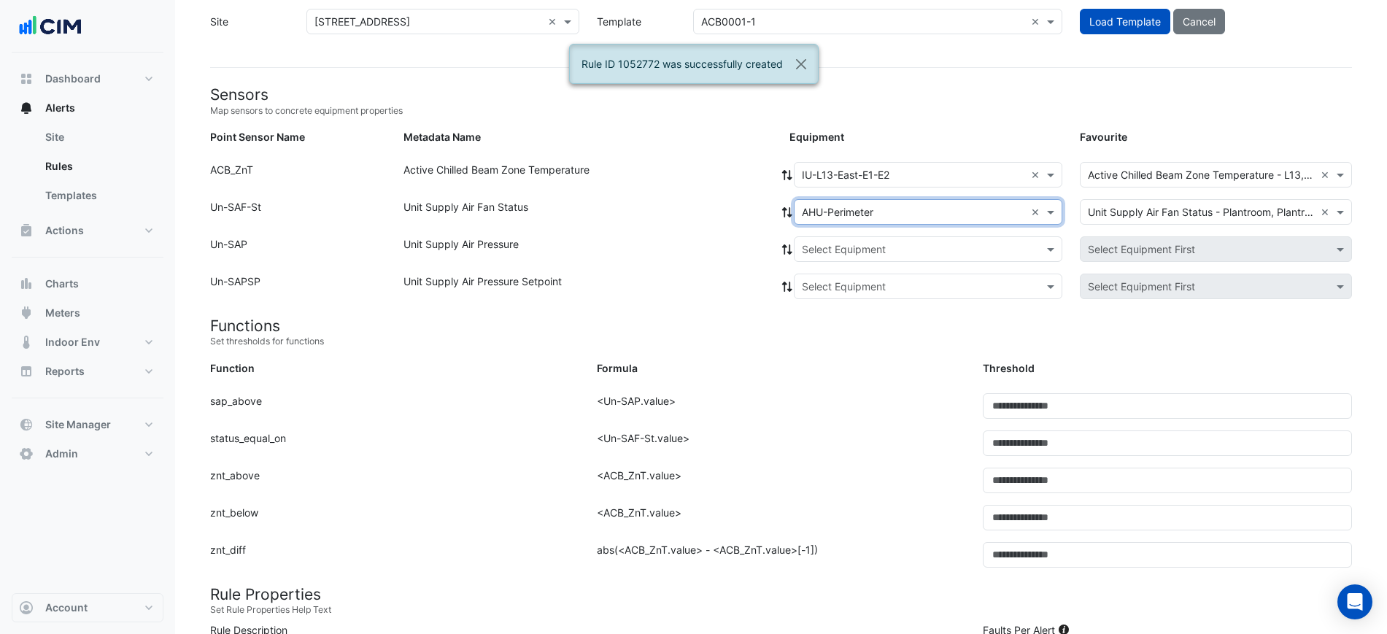
click at [786, 203] on div at bounding box center [786, 212] width 13 height 26
click at [786, 204] on span at bounding box center [786, 211] width 13 height 15
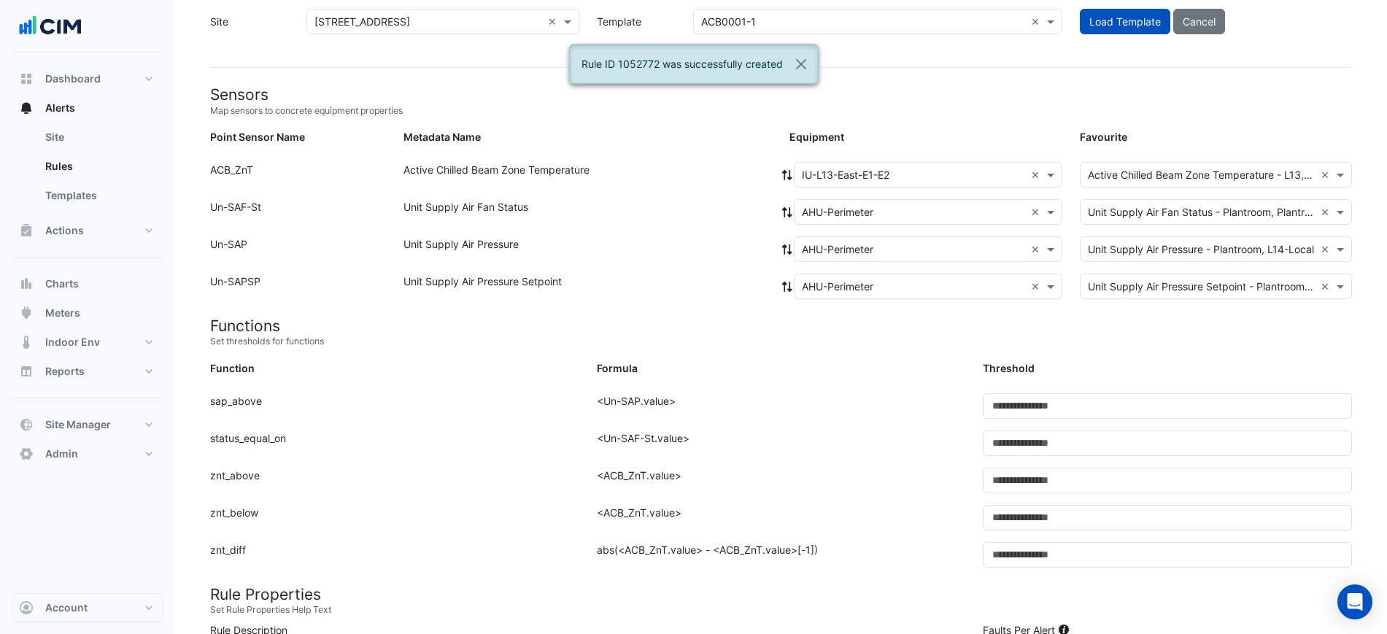
click at [785, 209] on icon at bounding box center [787, 212] width 10 height 10
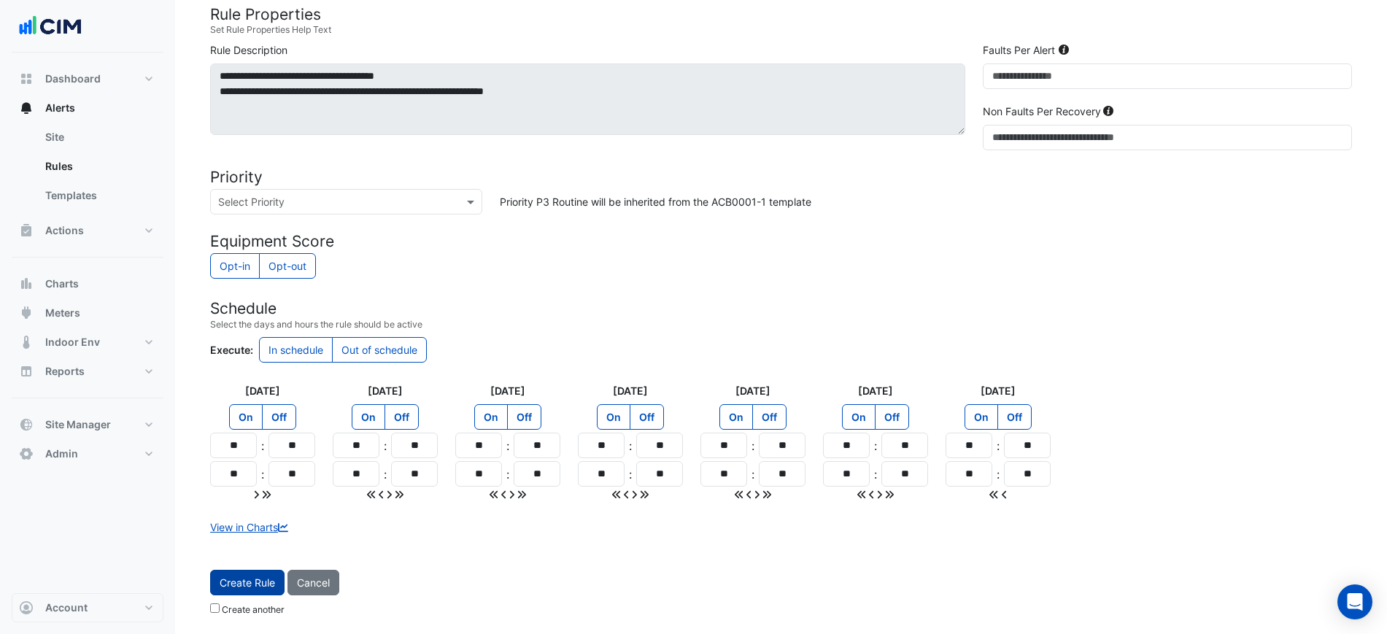
click at [236, 570] on button "Create Rule" at bounding box center [247, 583] width 74 height 26
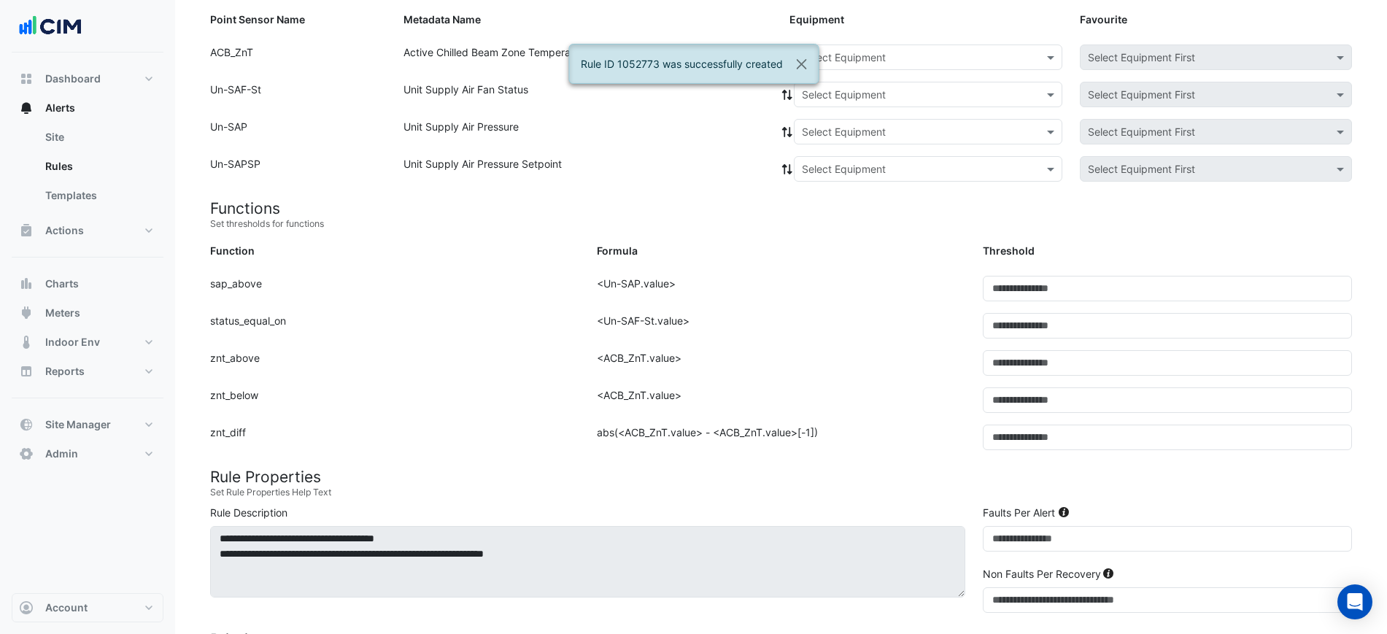
scroll to position [152, 0]
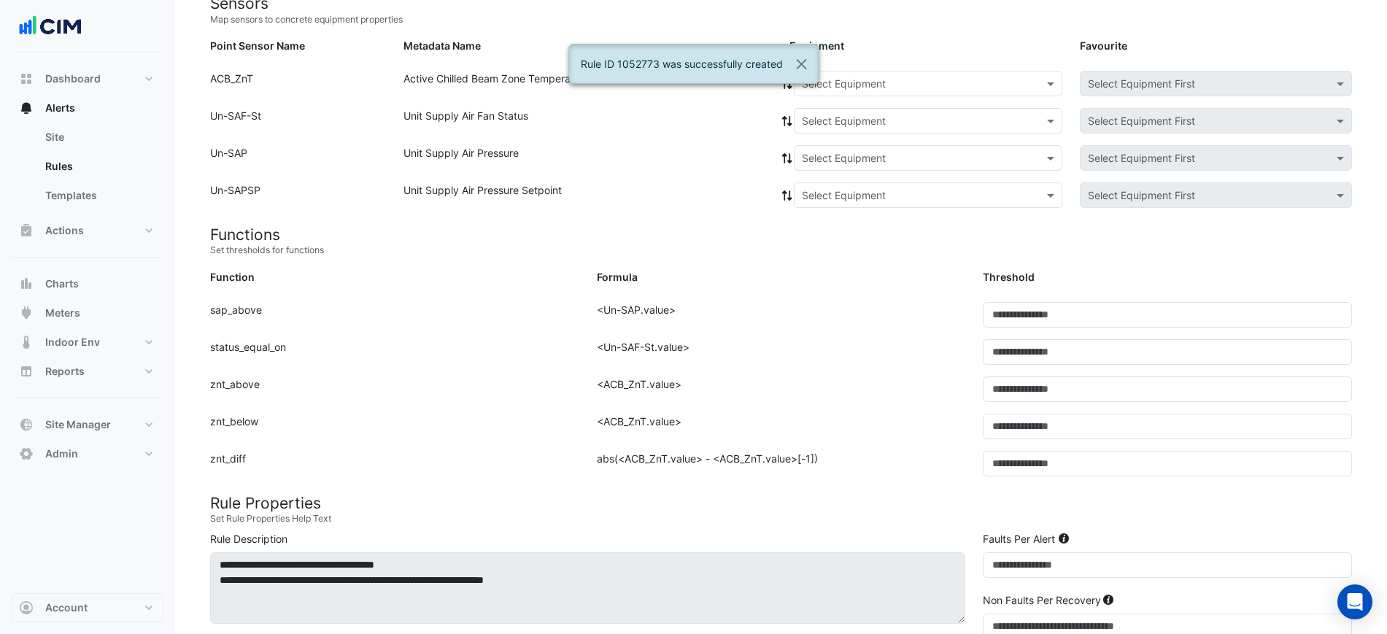
click at [877, 93] on div "Select Equipment" at bounding box center [928, 84] width 268 height 26
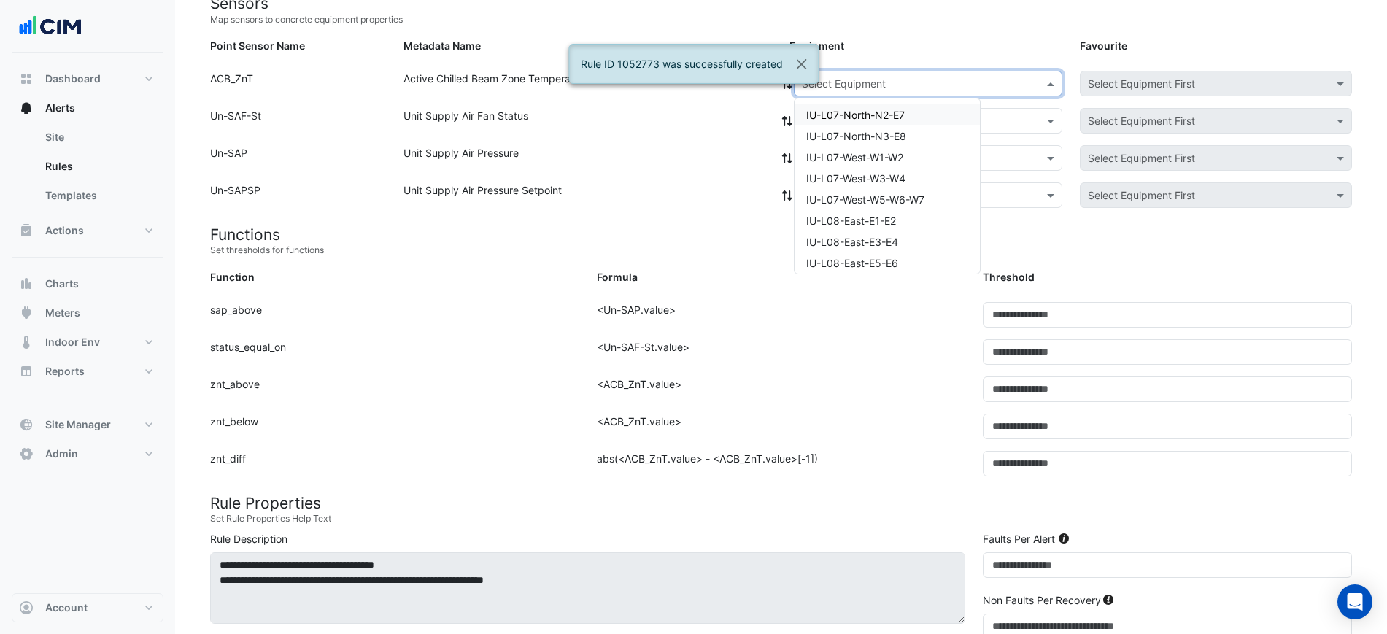
paste input "**********"
type input "**********"
click at [858, 112] on span "IU-L13-East-E3-E4" at bounding box center [851, 115] width 90 height 12
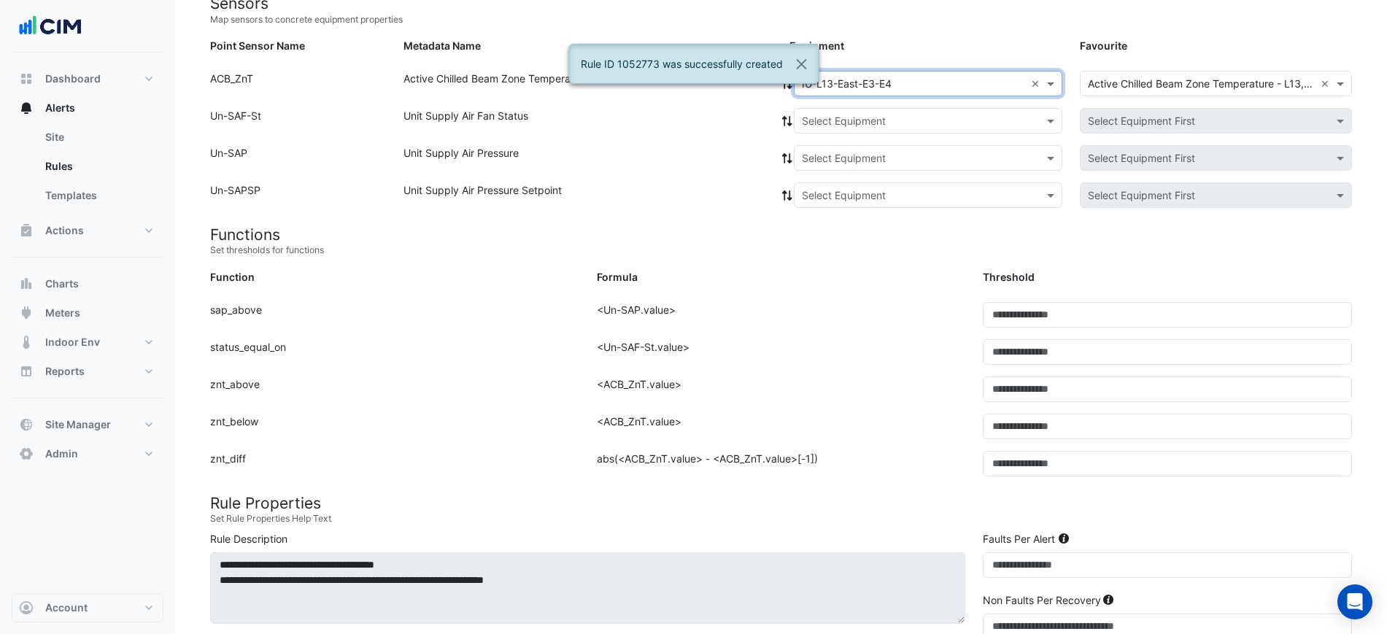
drag, startPoint x: 851, startPoint y: 118, endPoint x: 848, endPoint y: 128, distance: 10.8
click at [851, 119] on input "text" at bounding box center [913, 121] width 223 height 15
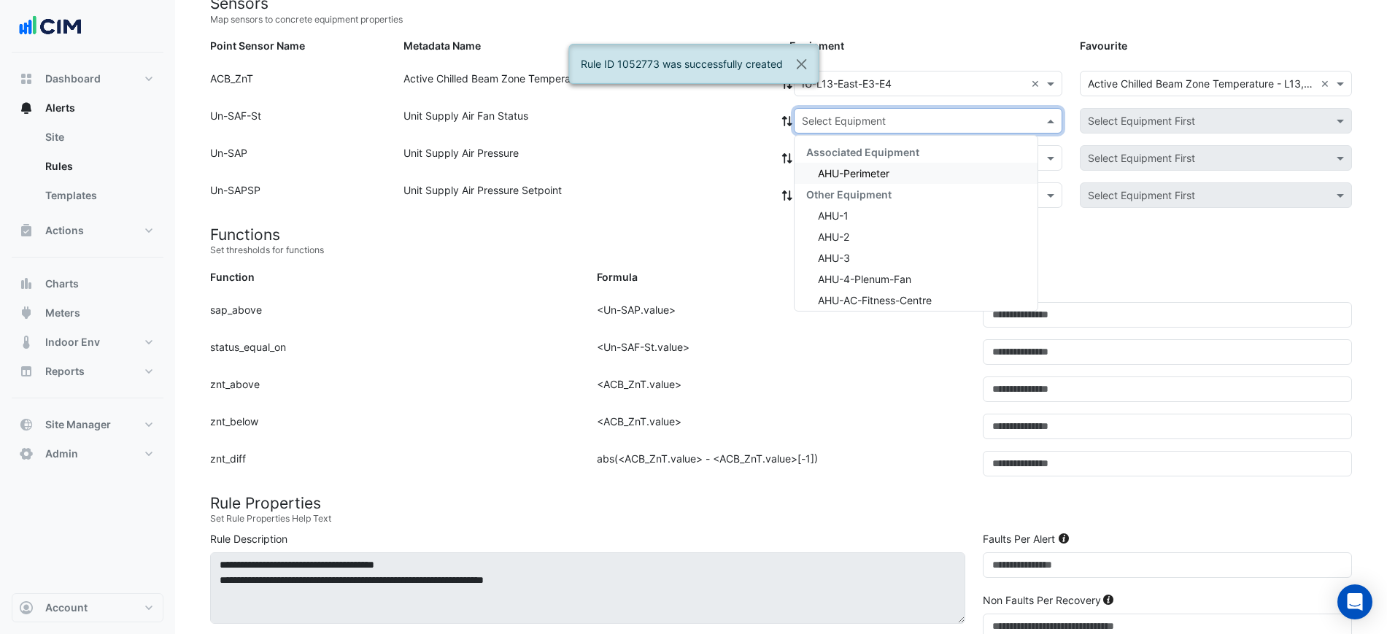
drag, startPoint x: 842, startPoint y: 152, endPoint x: 840, endPoint y: 165, distance: 12.5
click at [840, 159] on div "Associated Equipment" at bounding box center [915, 151] width 243 height 21
click at [840, 165] on div "AHU-Perimeter" at bounding box center [915, 173] width 243 height 21
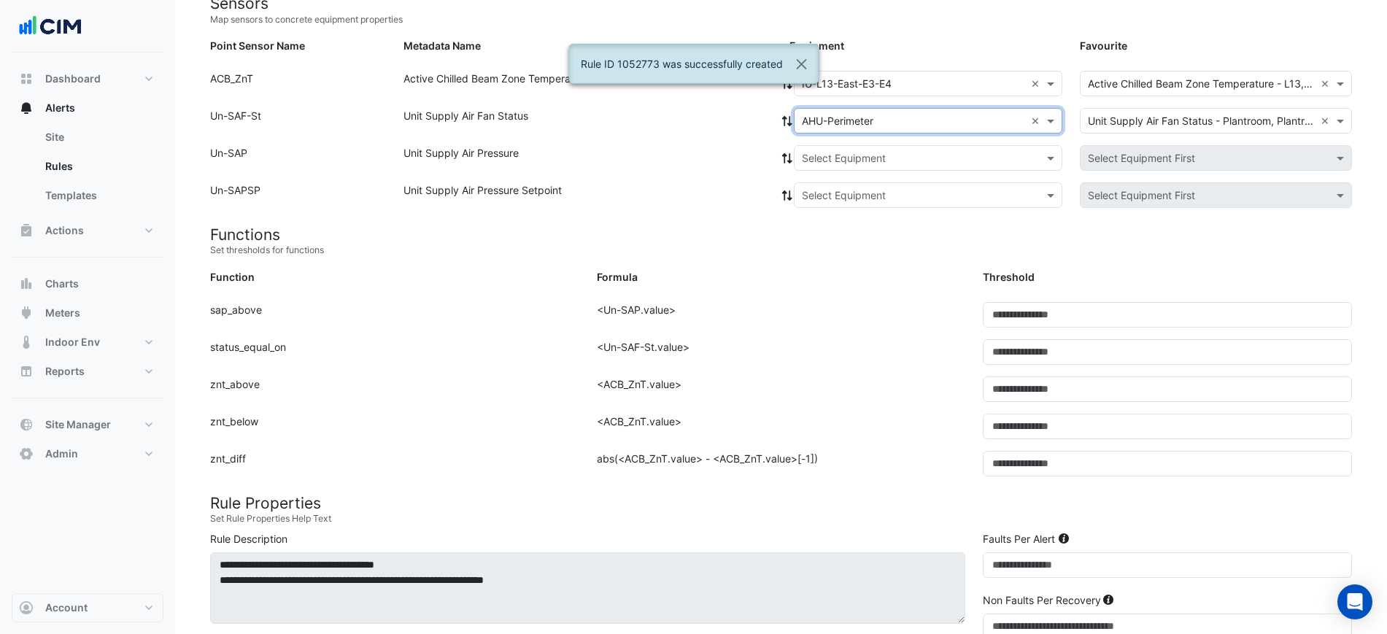
click at [794, 117] on div at bounding box center [927, 120] width 267 height 17
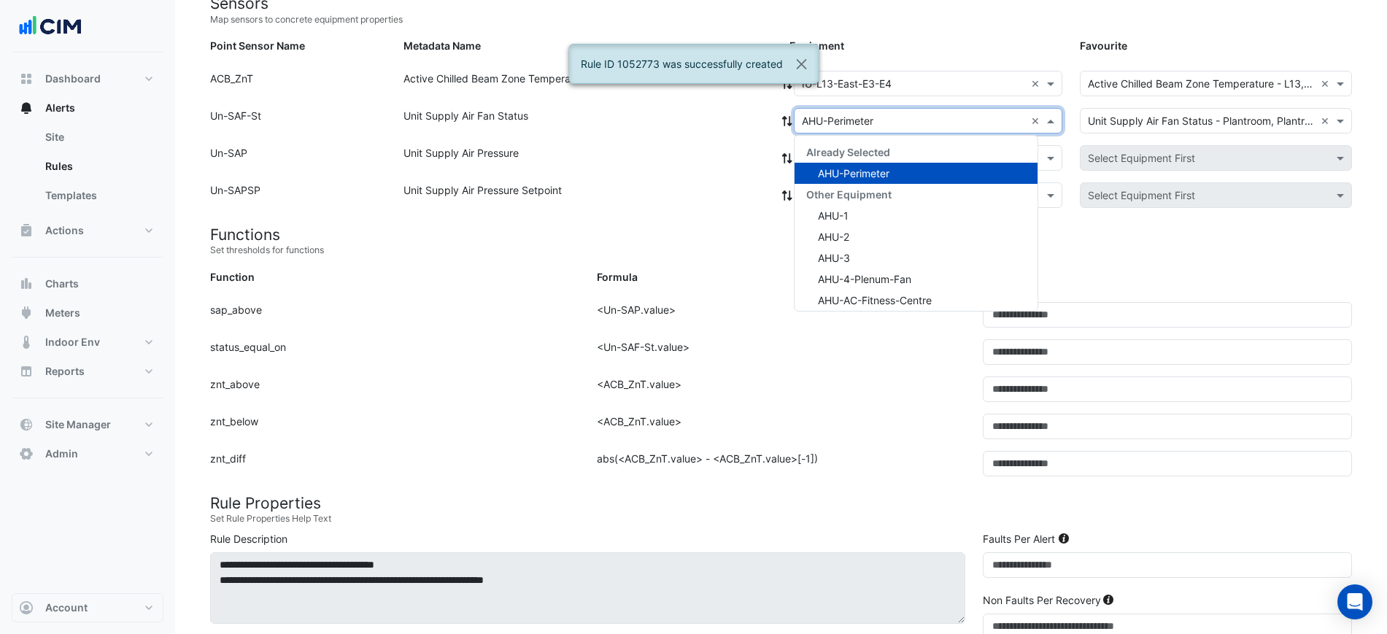
click at [786, 119] on icon at bounding box center [786, 121] width 13 height 10
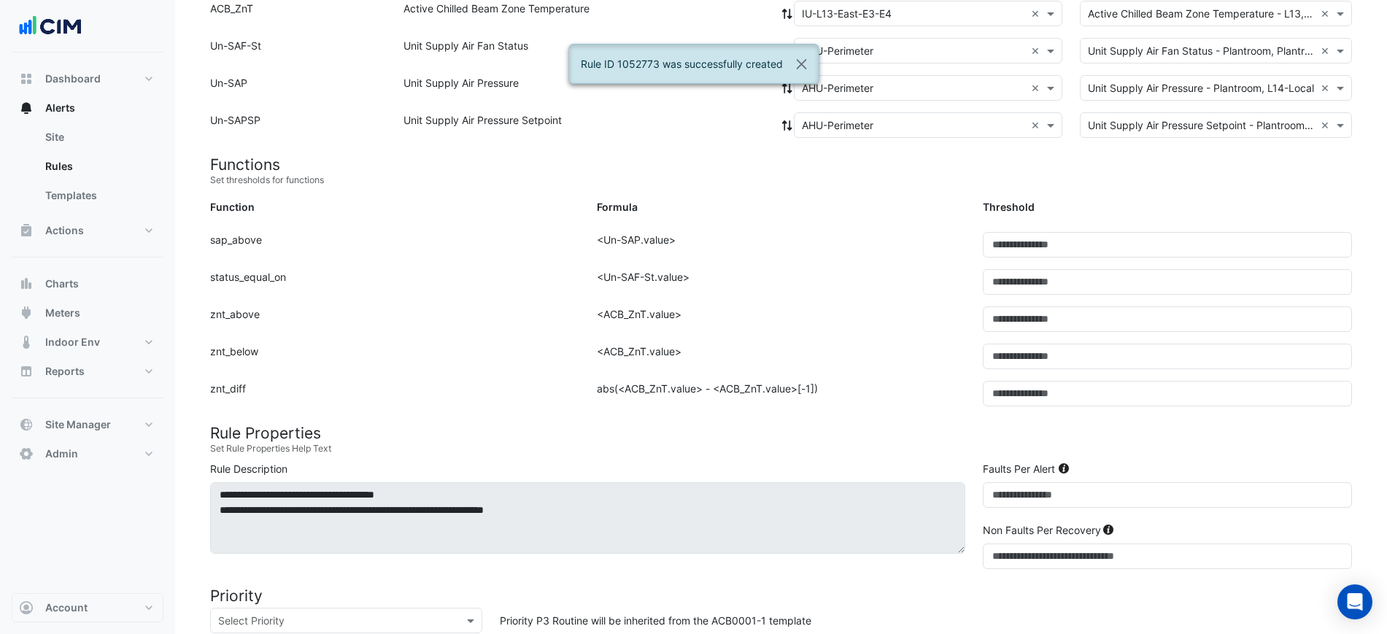
scroll to position [641, 0]
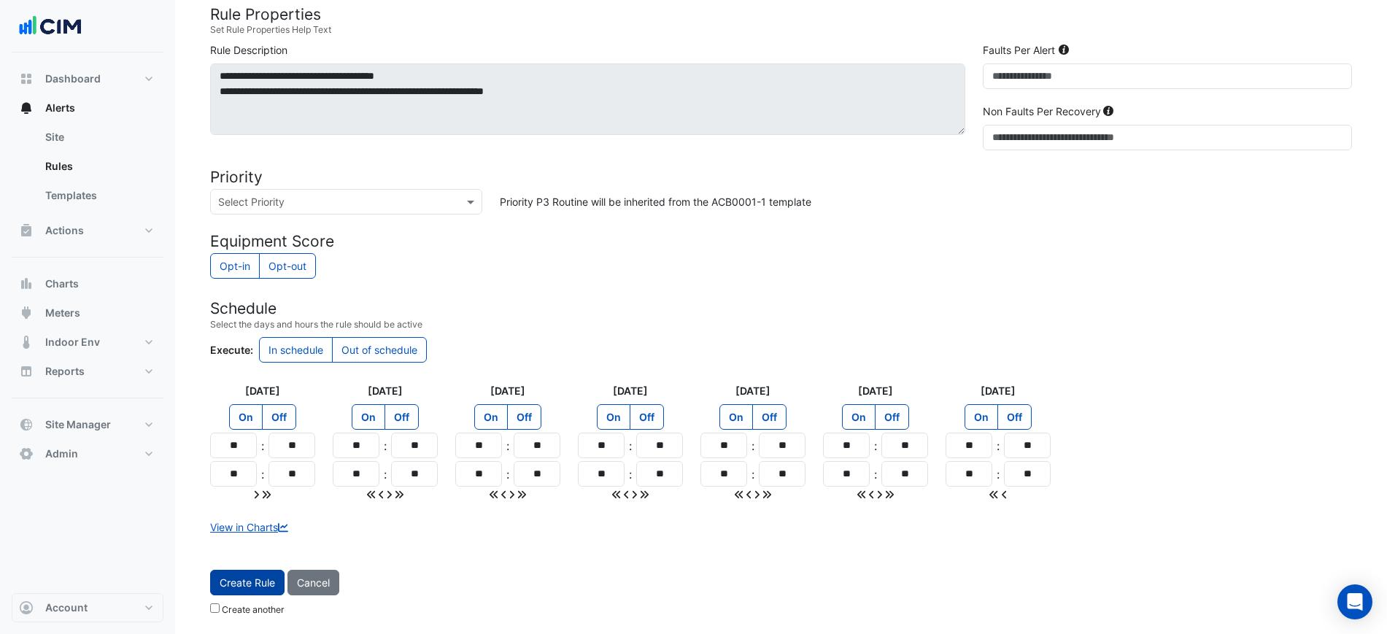
click at [268, 588] on span "Create Rule" at bounding box center [247, 582] width 55 height 12
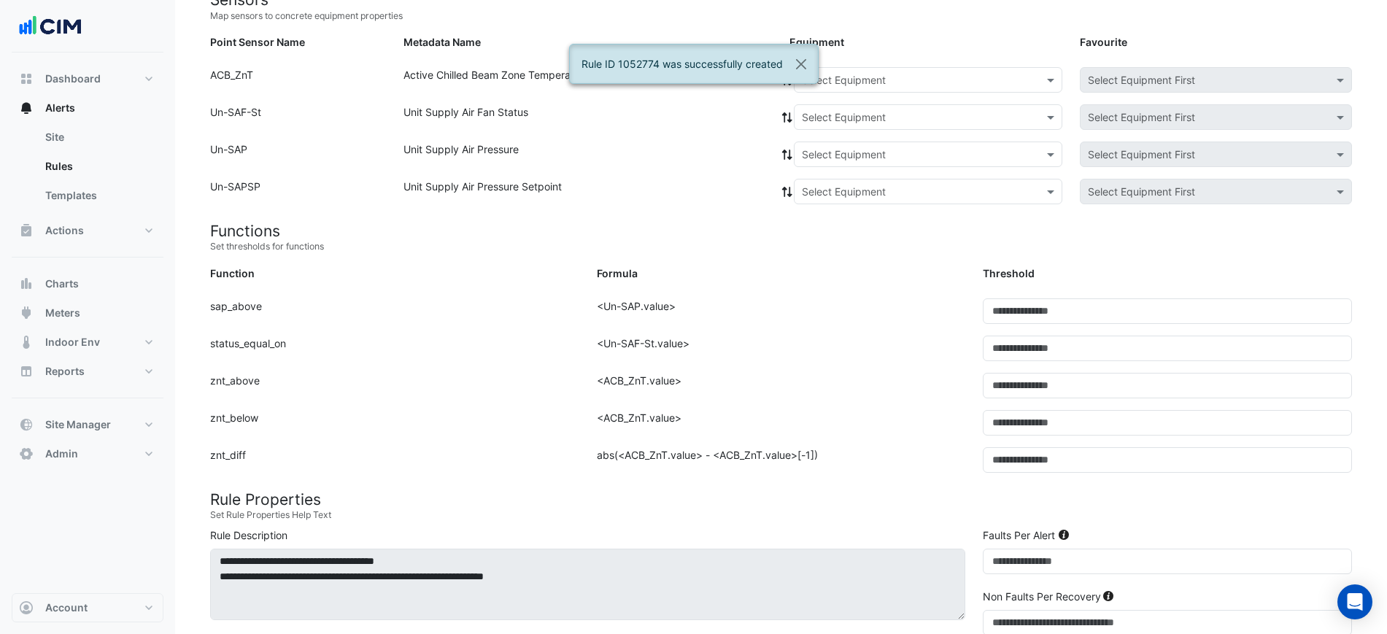
scroll to position [152, 0]
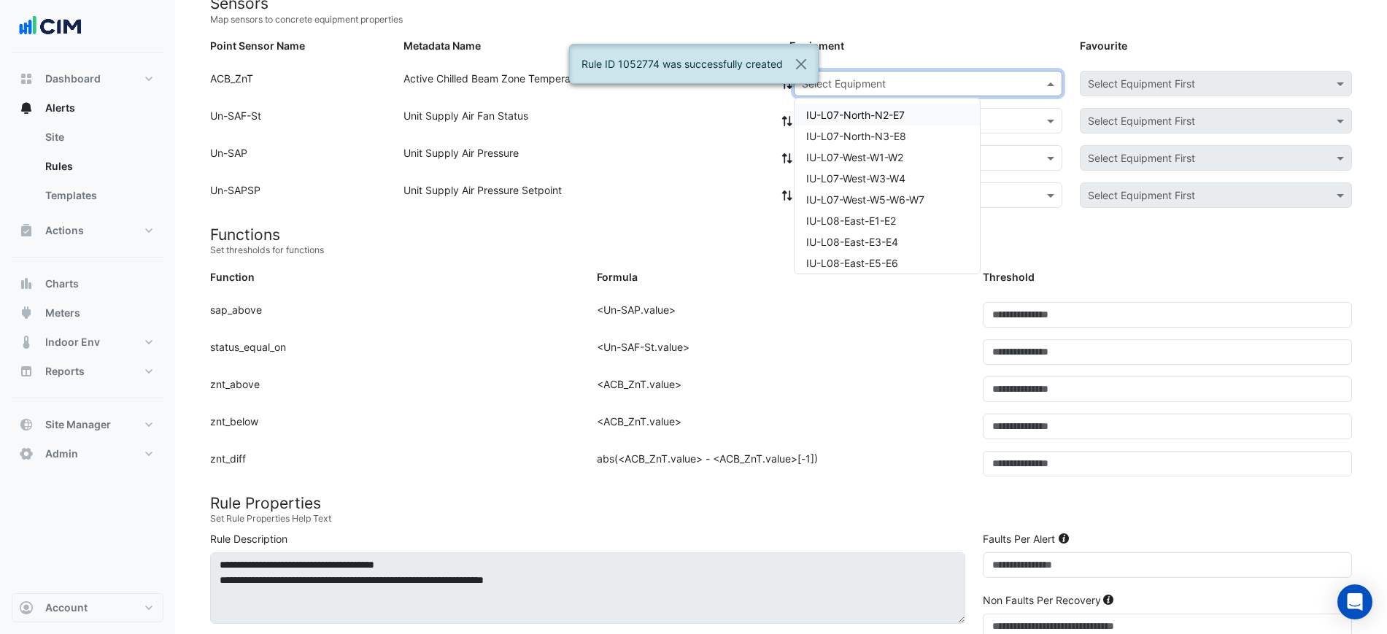
click at [891, 93] on div "Select Equipment" at bounding box center [928, 84] width 268 height 26
paste input "**********"
type input "**********"
click at [869, 122] on div "IU-L13-East-E5-E6" at bounding box center [850, 114] width 113 height 21
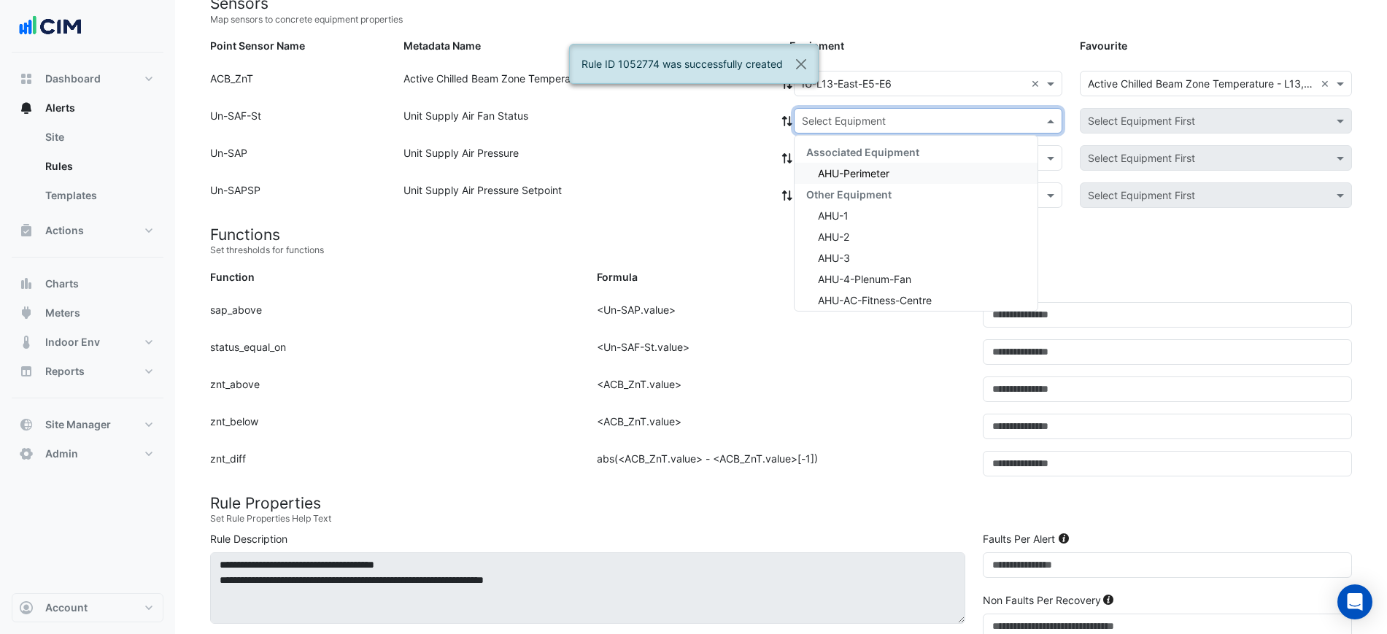
click at [864, 124] on input "text" at bounding box center [913, 121] width 223 height 15
click at [850, 166] on div "AHU-Perimeter" at bounding box center [915, 173] width 243 height 21
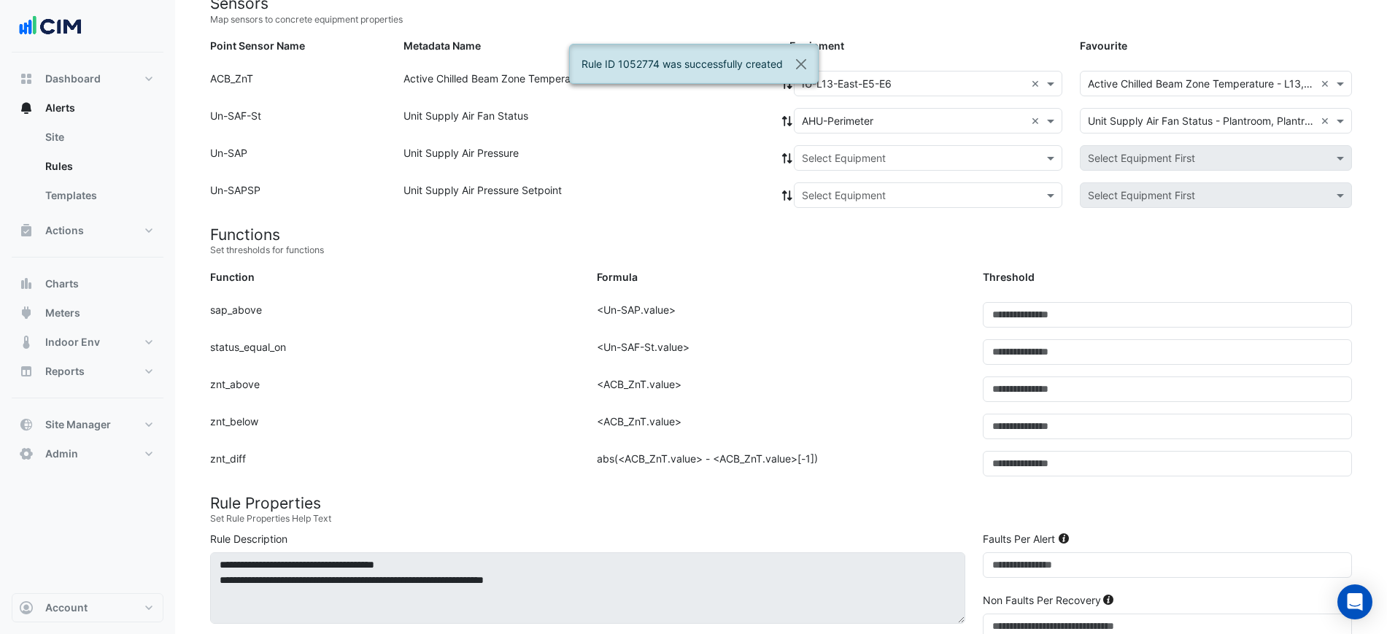
click at [781, 120] on icon at bounding box center [786, 121] width 13 height 10
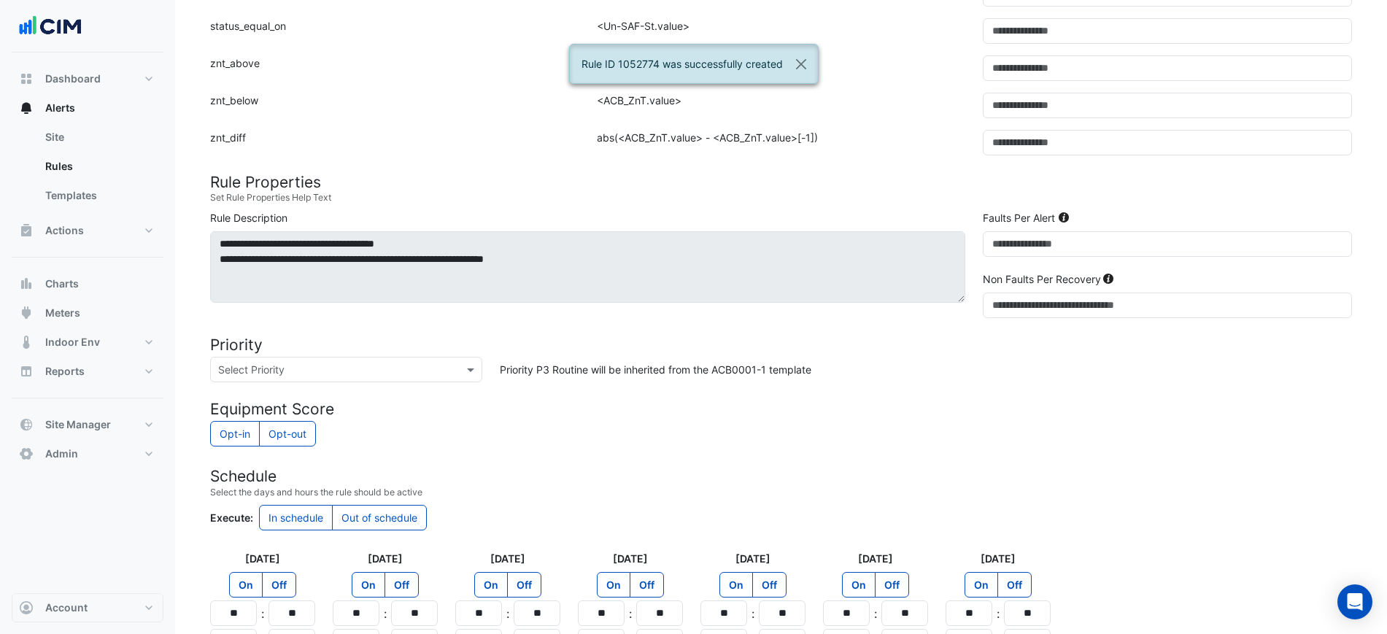
scroll to position [641, 0]
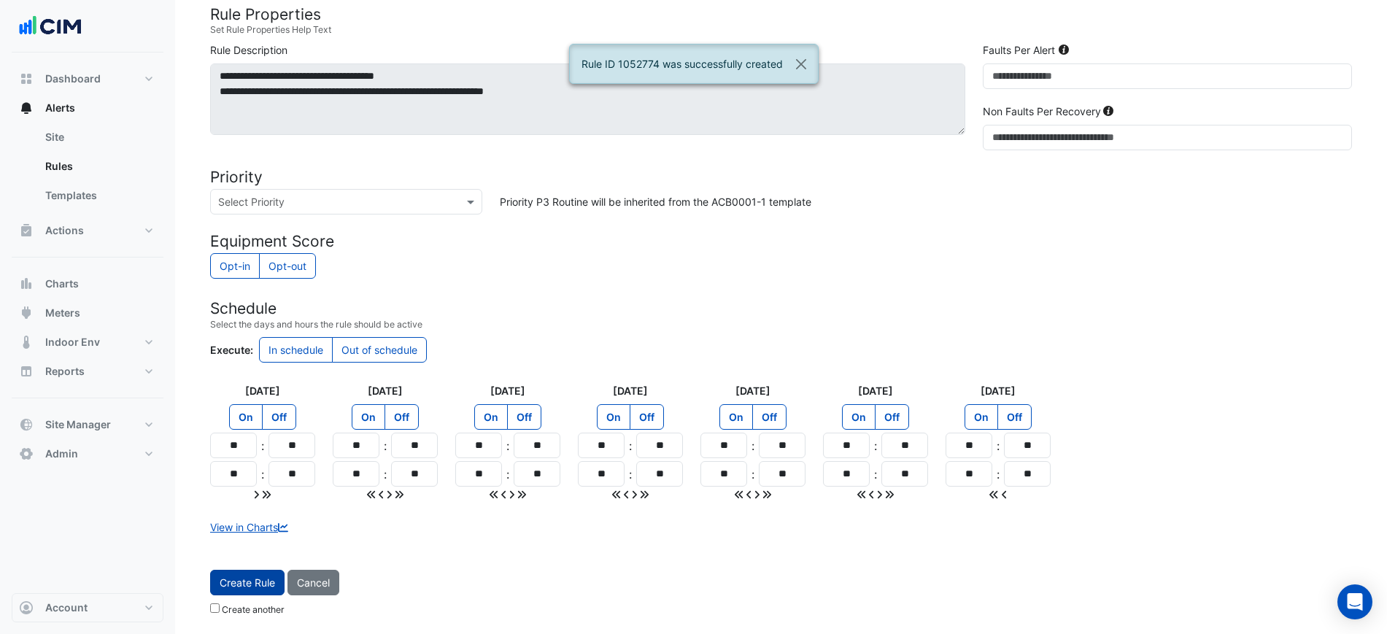
drag, startPoint x: 235, startPoint y: 567, endPoint x: 238, endPoint y: 578, distance: 11.3
click at [235, 569] on form "Sensors Map sensors to concrete equipment properties Point Sensor Name Metadata…" at bounding box center [780, 63] width 1141 height 1117
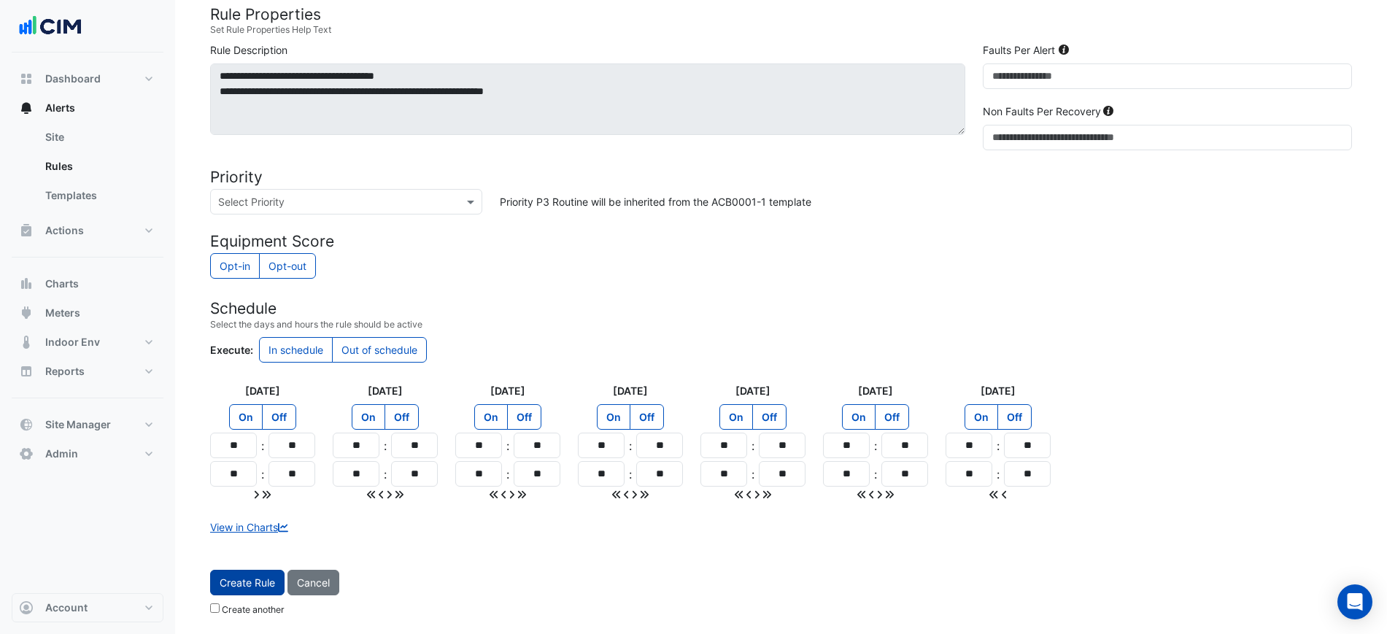
click at [238, 578] on span "Create Rule" at bounding box center [247, 582] width 55 height 12
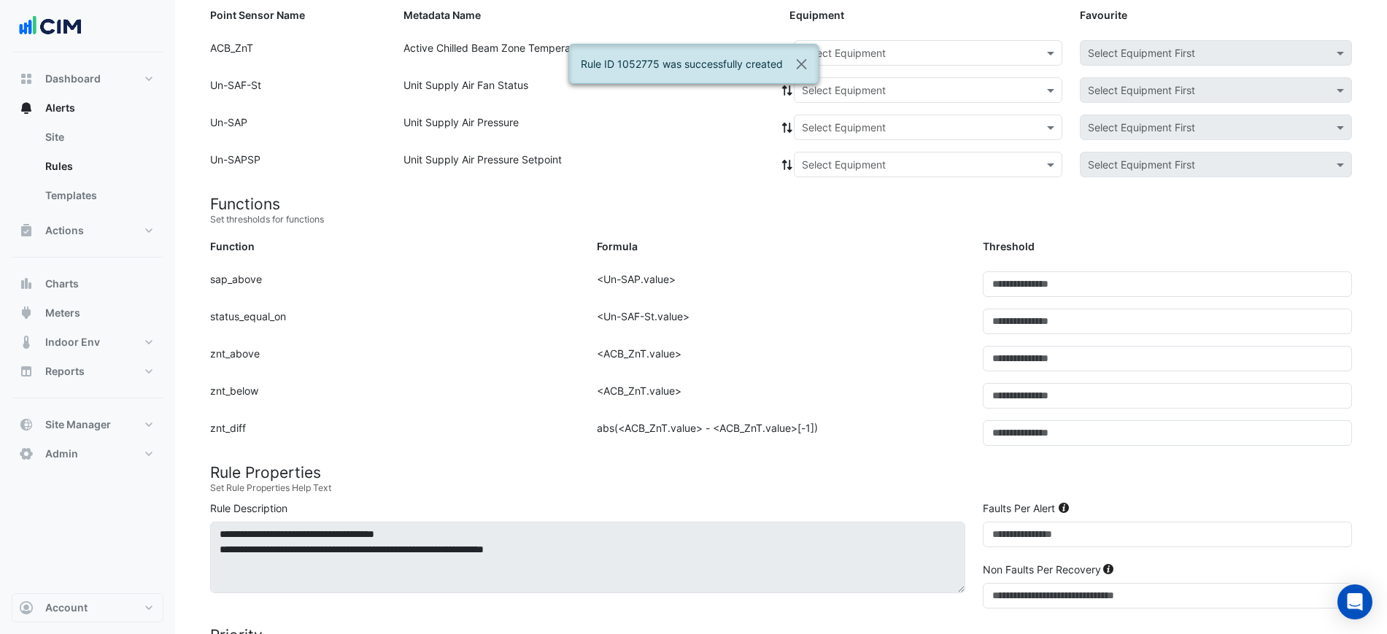
scroll to position [152, 0]
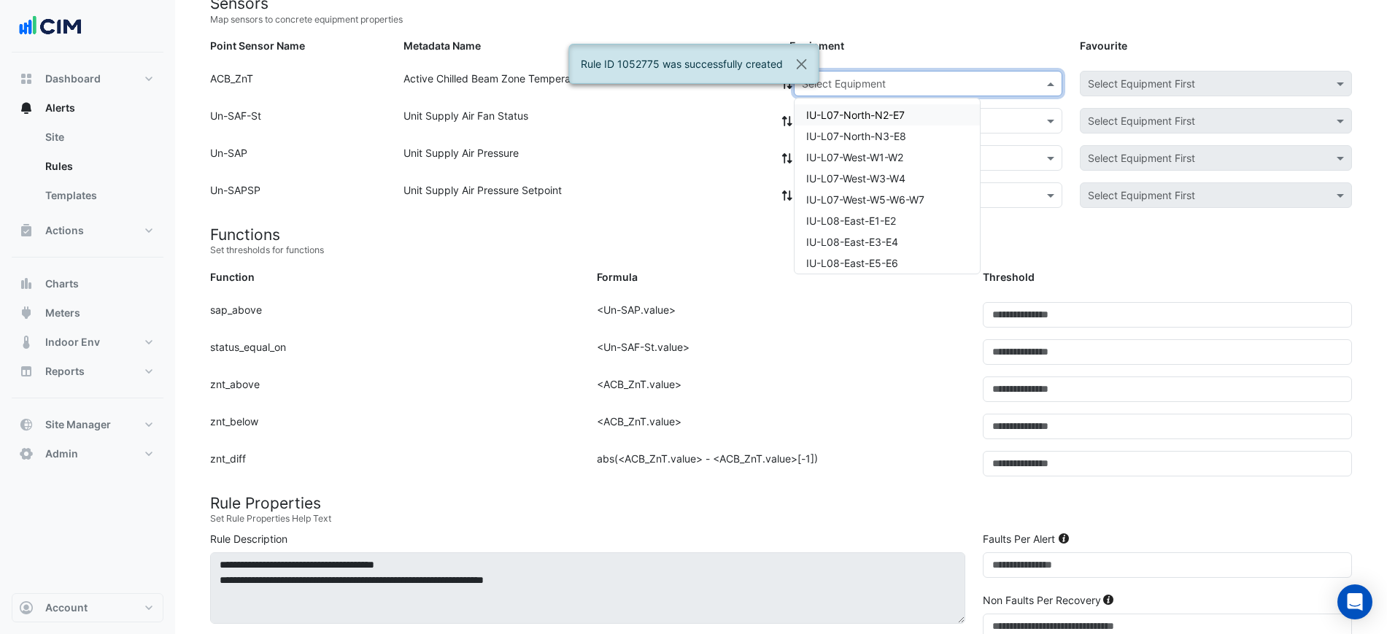
click at [869, 80] on input "text" at bounding box center [913, 84] width 223 height 15
paste input "**********"
type input "**********"
click at [848, 113] on span "IU-L13-North-N1" at bounding box center [846, 115] width 80 height 12
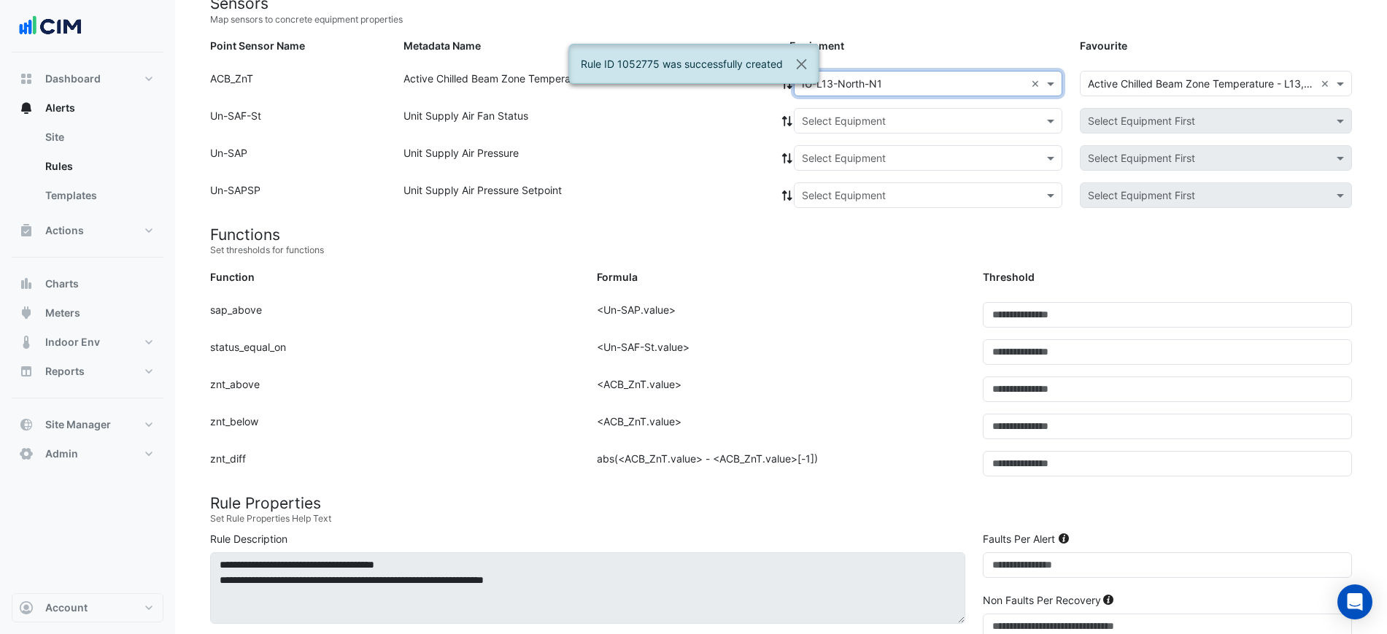
click at [834, 122] on input "text" at bounding box center [913, 121] width 223 height 15
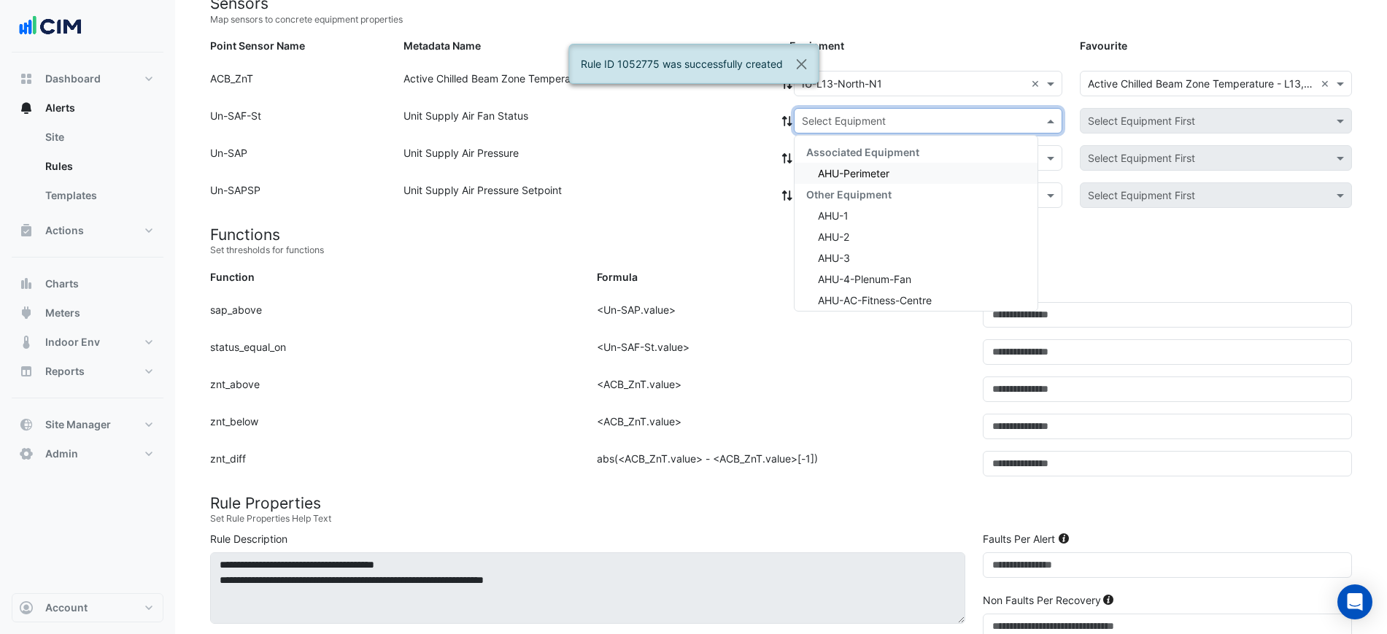
click at [830, 169] on span "AHU-Perimeter" at bounding box center [853, 173] width 71 height 12
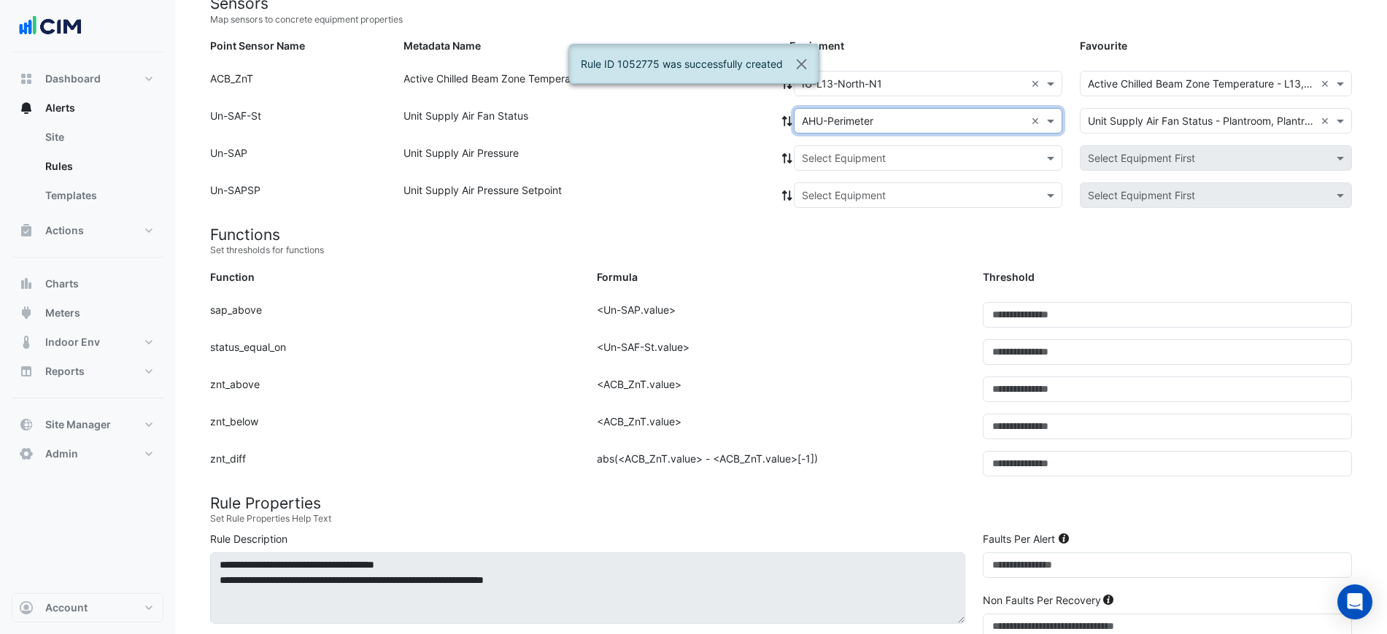
click at [783, 123] on icon at bounding box center [786, 121] width 13 height 10
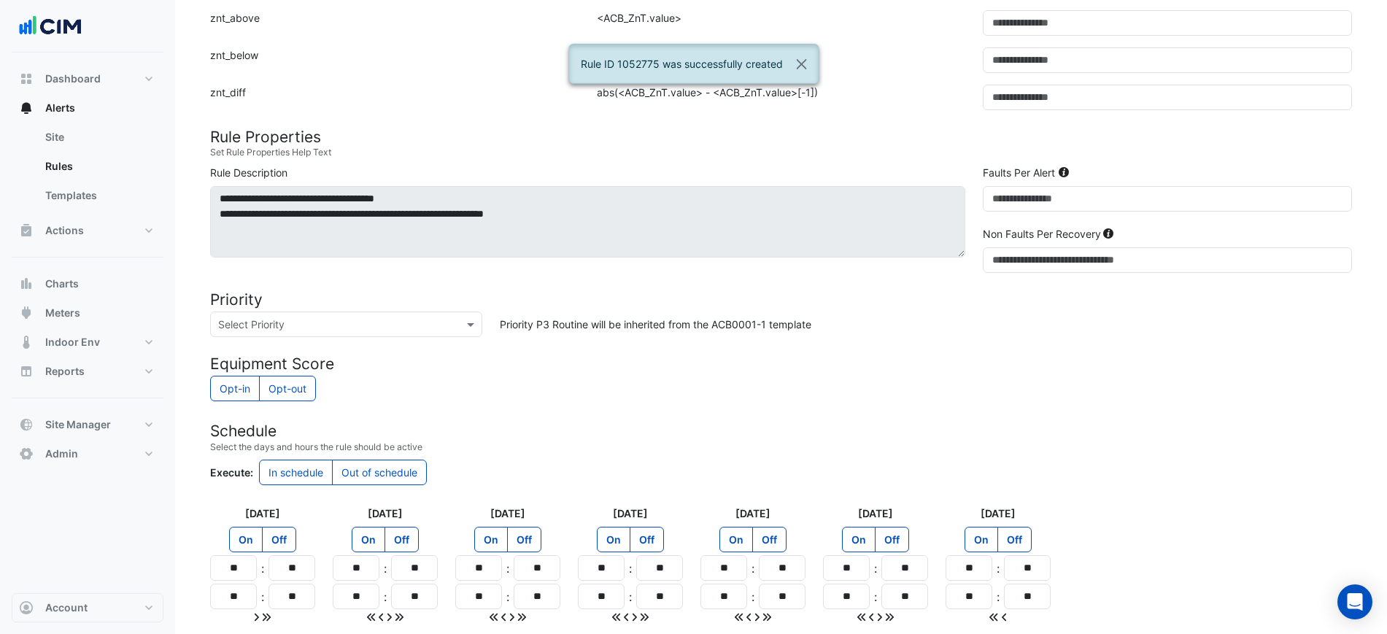
scroll to position [641, 0]
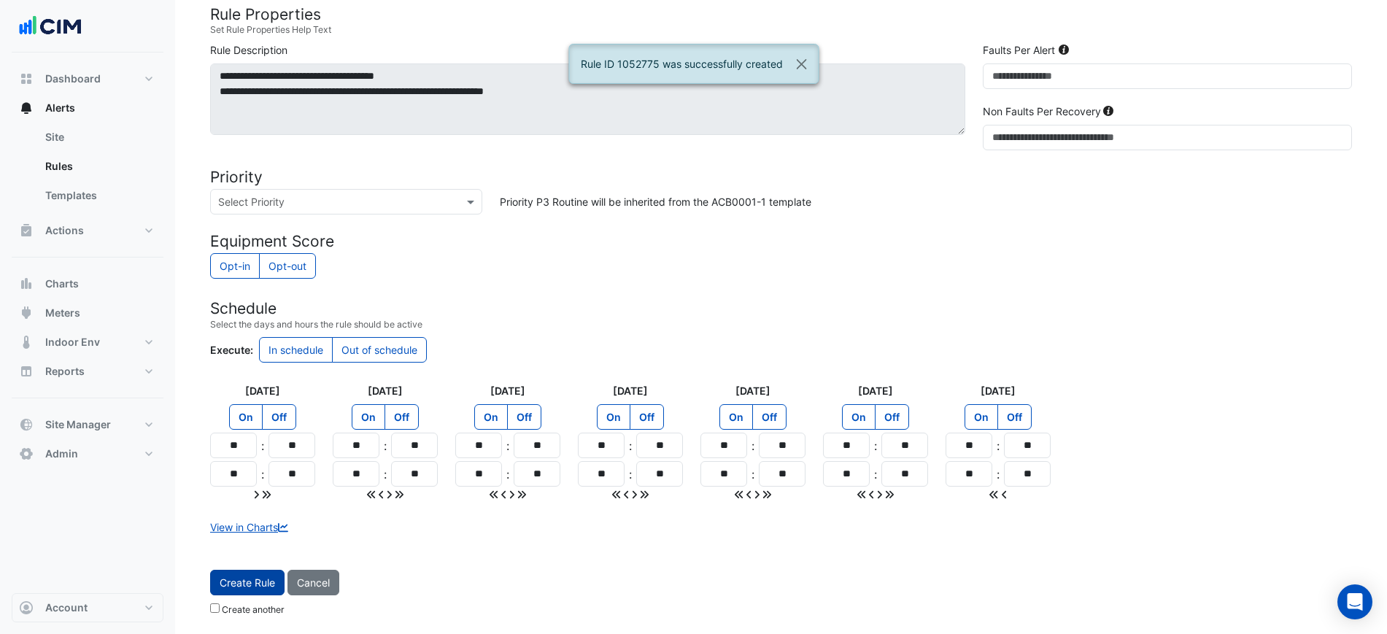
click at [242, 582] on span "Create Rule" at bounding box center [247, 582] width 55 height 12
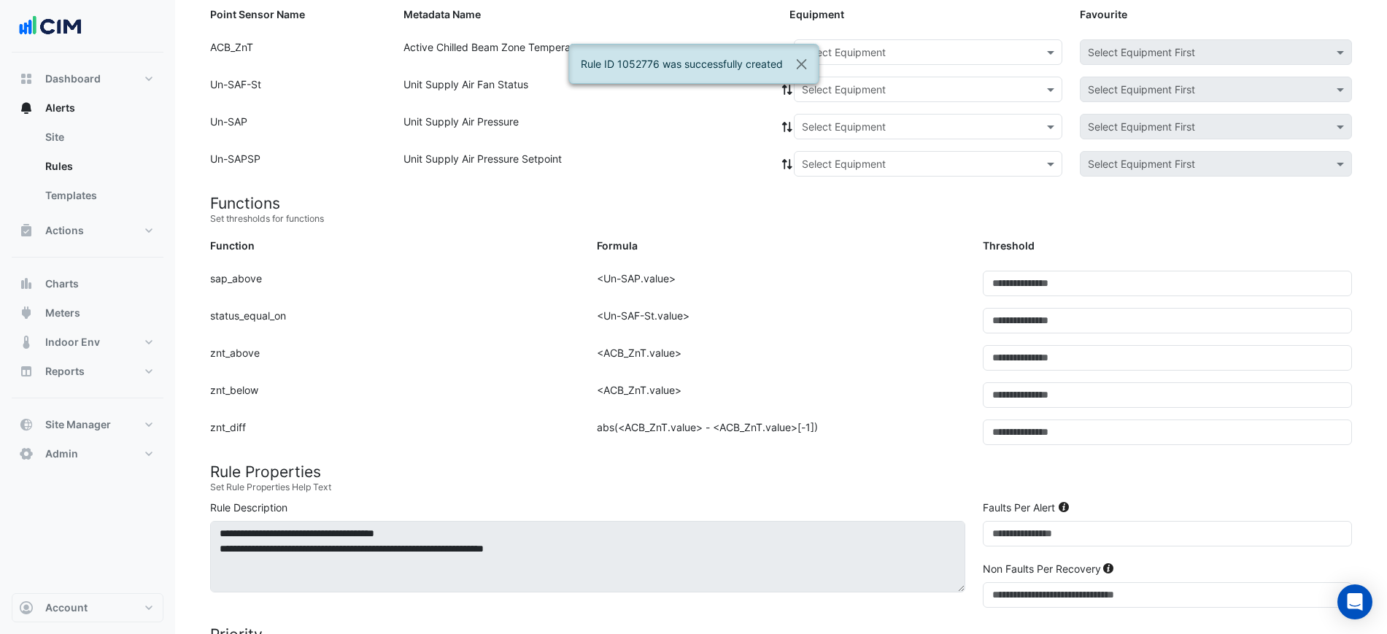
scroll to position [152, 0]
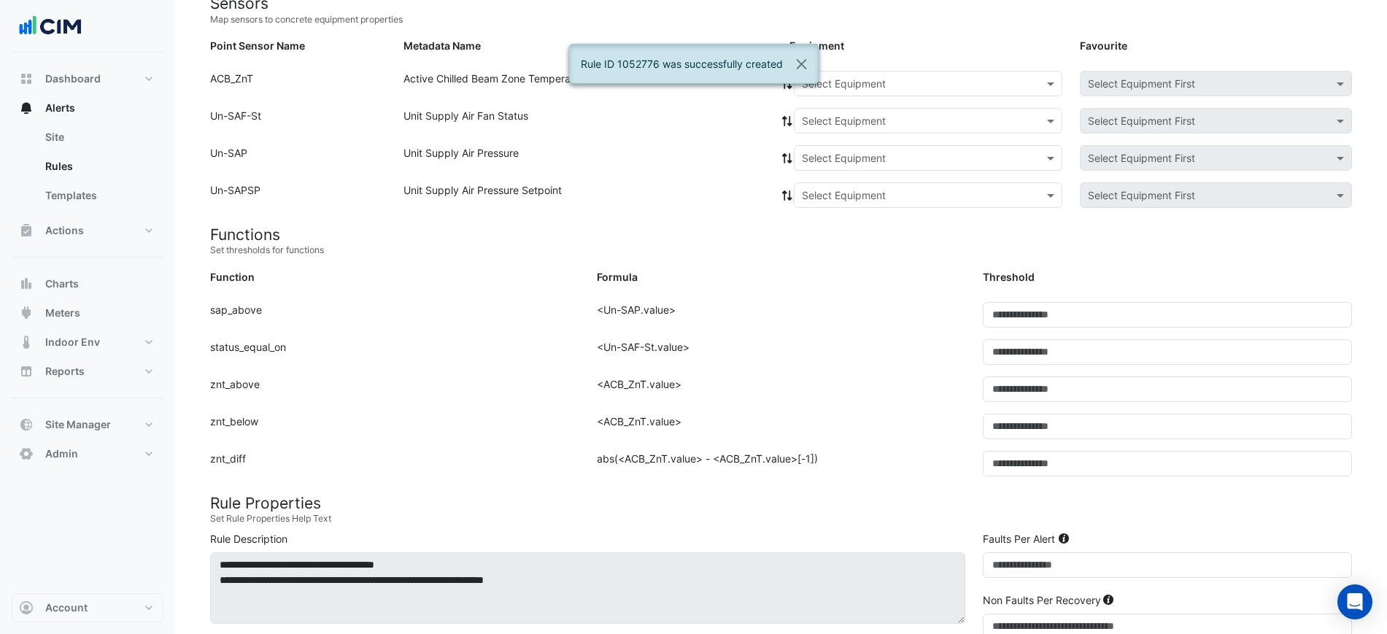
click at [854, 93] on div "Select Equipment" at bounding box center [928, 84] width 268 height 26
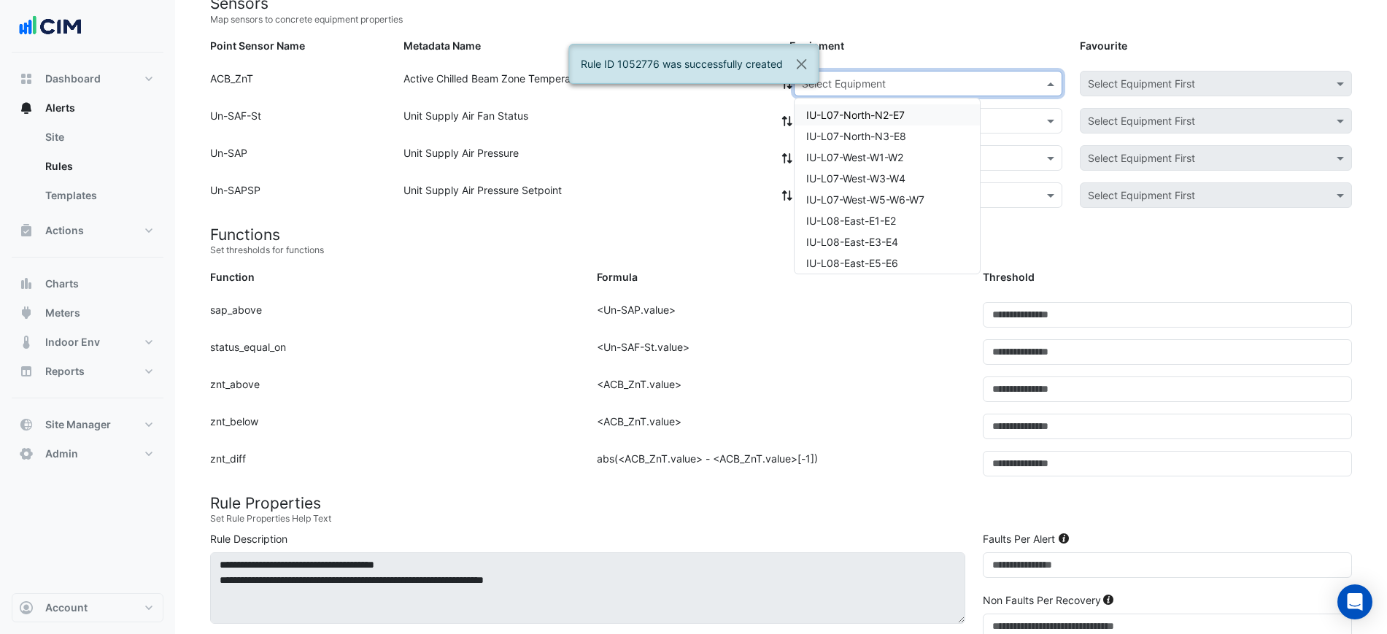
paste input "**********"
type input "**********"
click at [823, 125] on div "IU-L13-North-N2-E7" at bounding box center [854, 114] width 120 height 33
click at [824, 121] on div "IU-L13-North-N2-E7" at bounding box center [854, 114] width 120 height 21
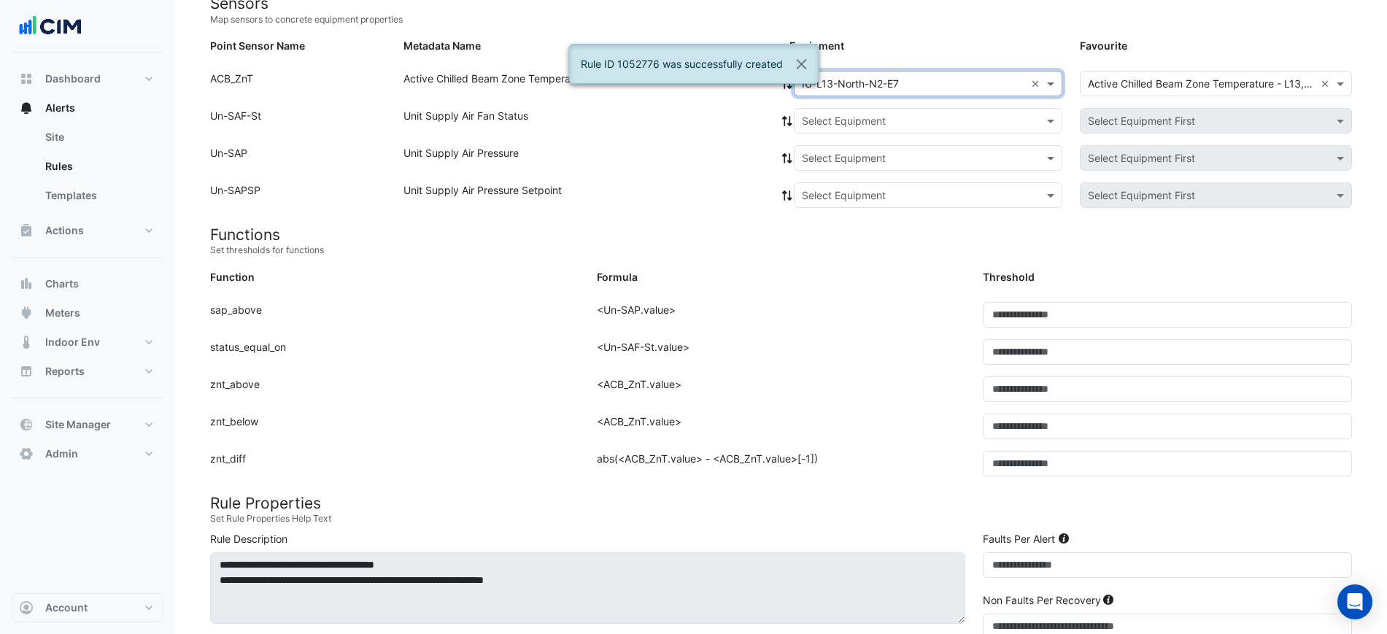
click at [825, 121] on input "text" at bounding box center [913, 121] width 223 height 15
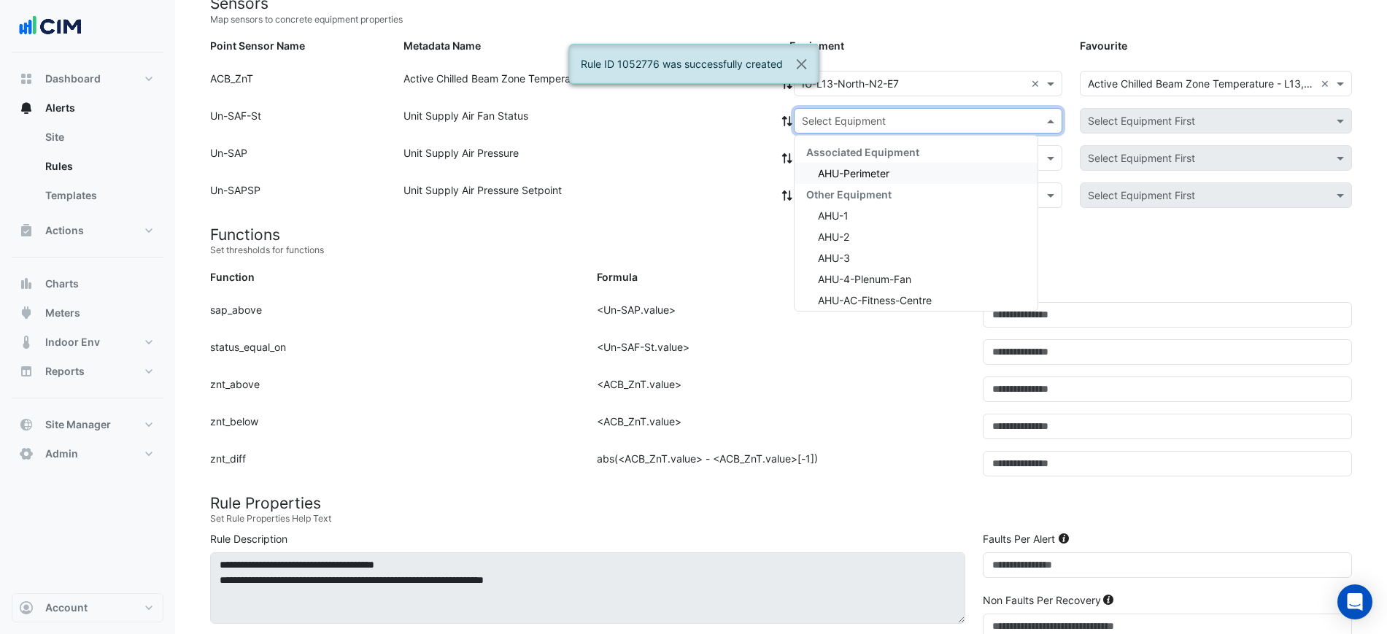
click at [837, 153] on span "Associated Equipment" at bounding box center [862, 152] width 113 height 12
click at [837, 168] on span "AHU-Perimeter" at bounding box center [853, 173] width 71 height 12
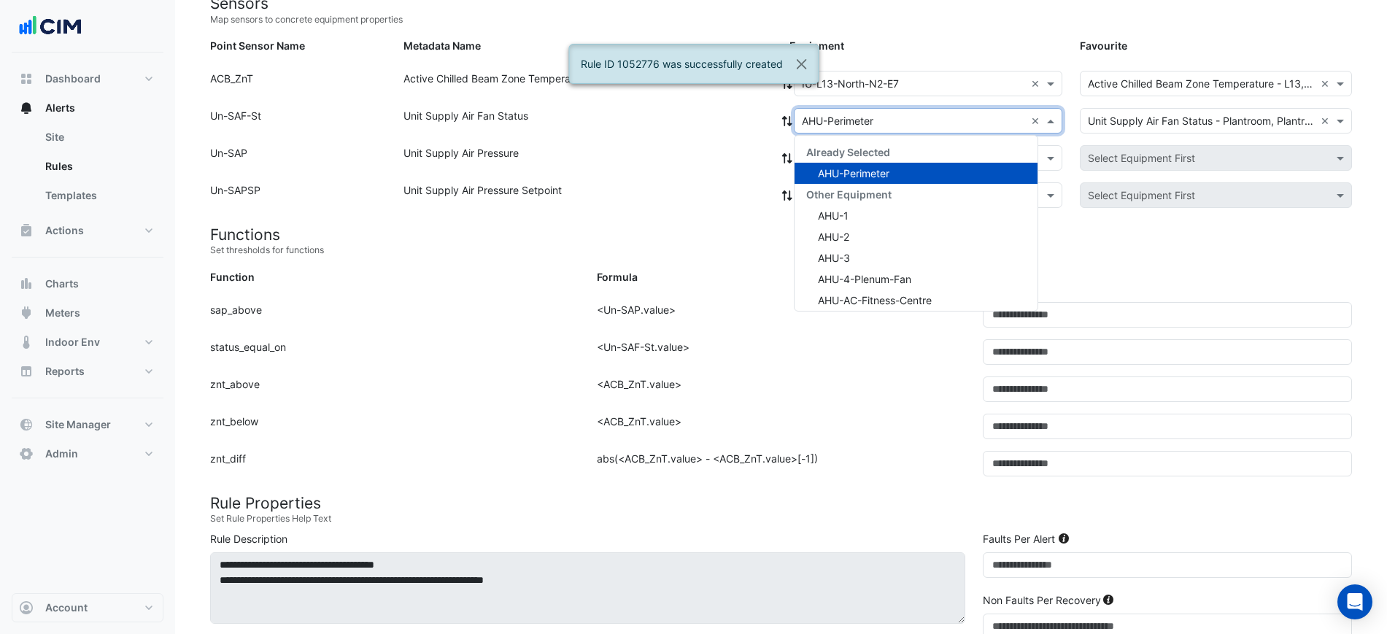
click at [794, 125] on div "× AHU-Perimeter ×" at bounding box center [928, 121] width 268 height 26
click at [786, 123] on icon at bounding box center [786, 121] width 13 height 10
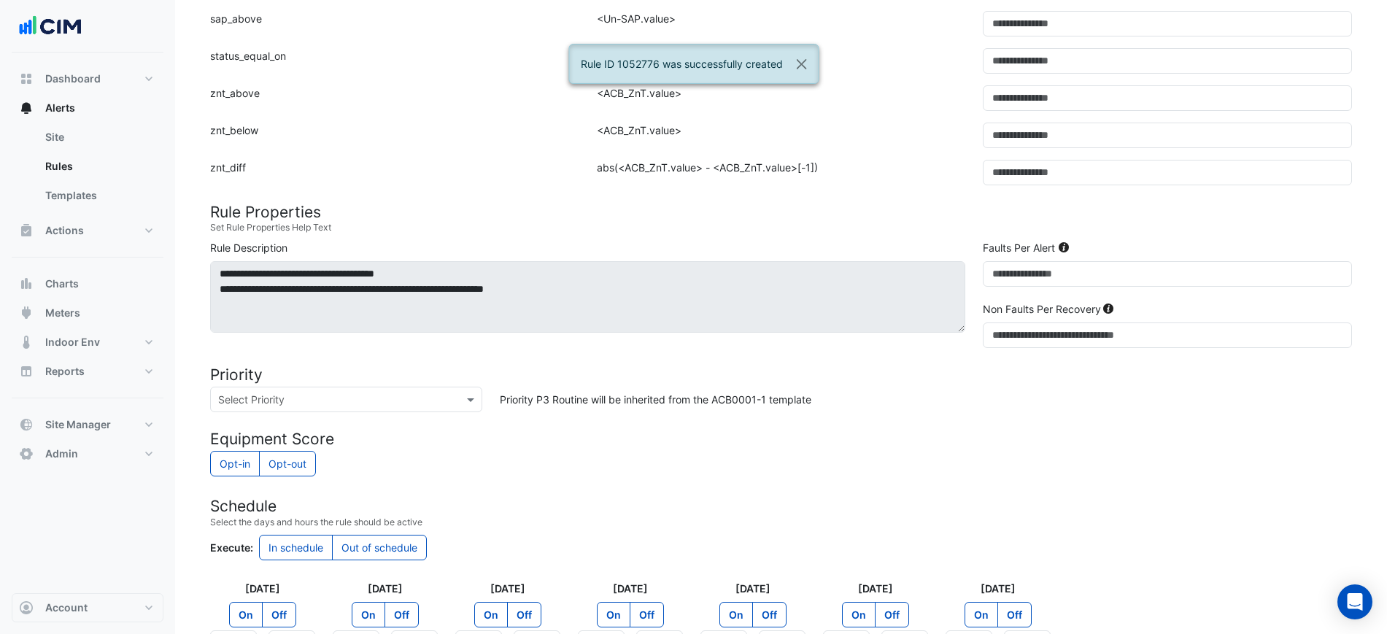
scroll to position [641, 0]
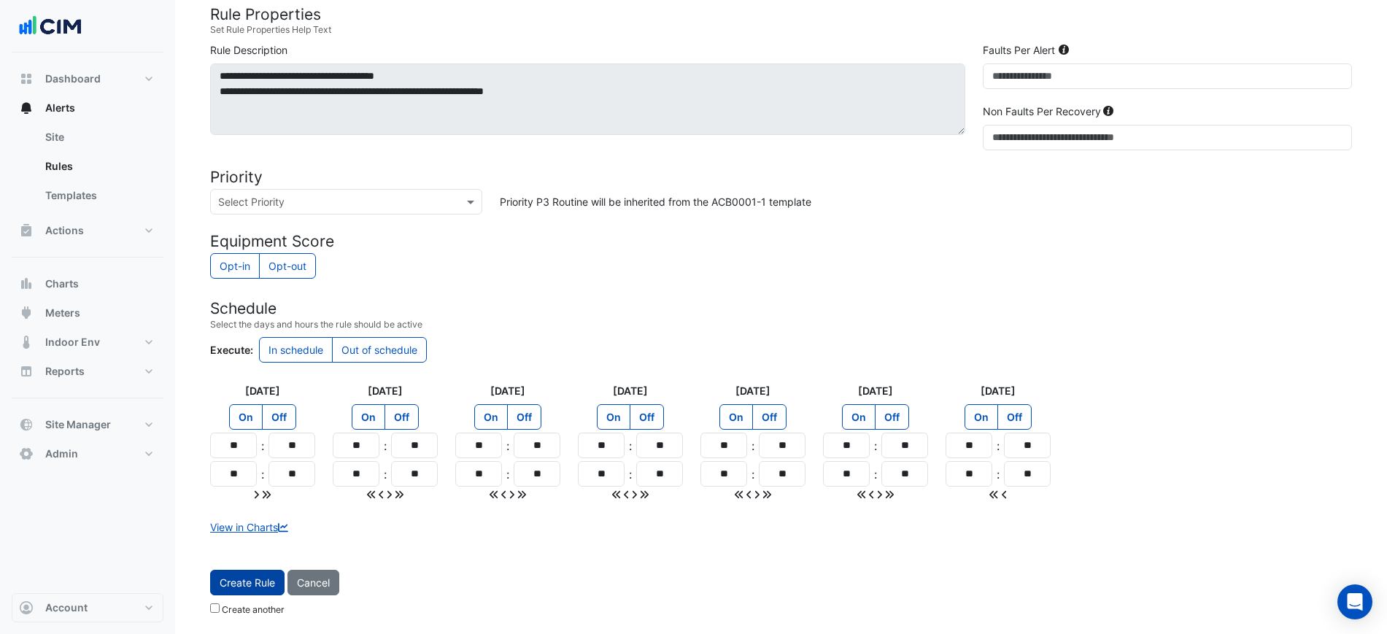
click at [228, 579] on span "Create Rule" at bounding box center [247, 582] width 55 height 12
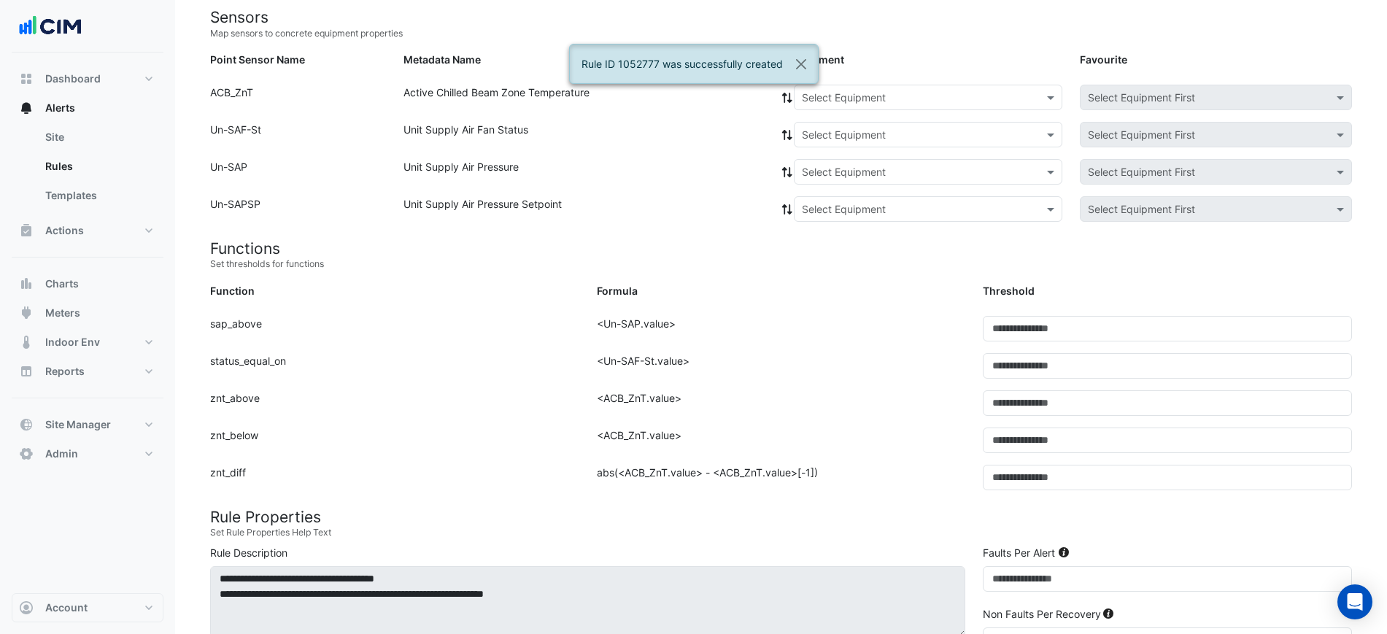
scroll to position [61, 0]
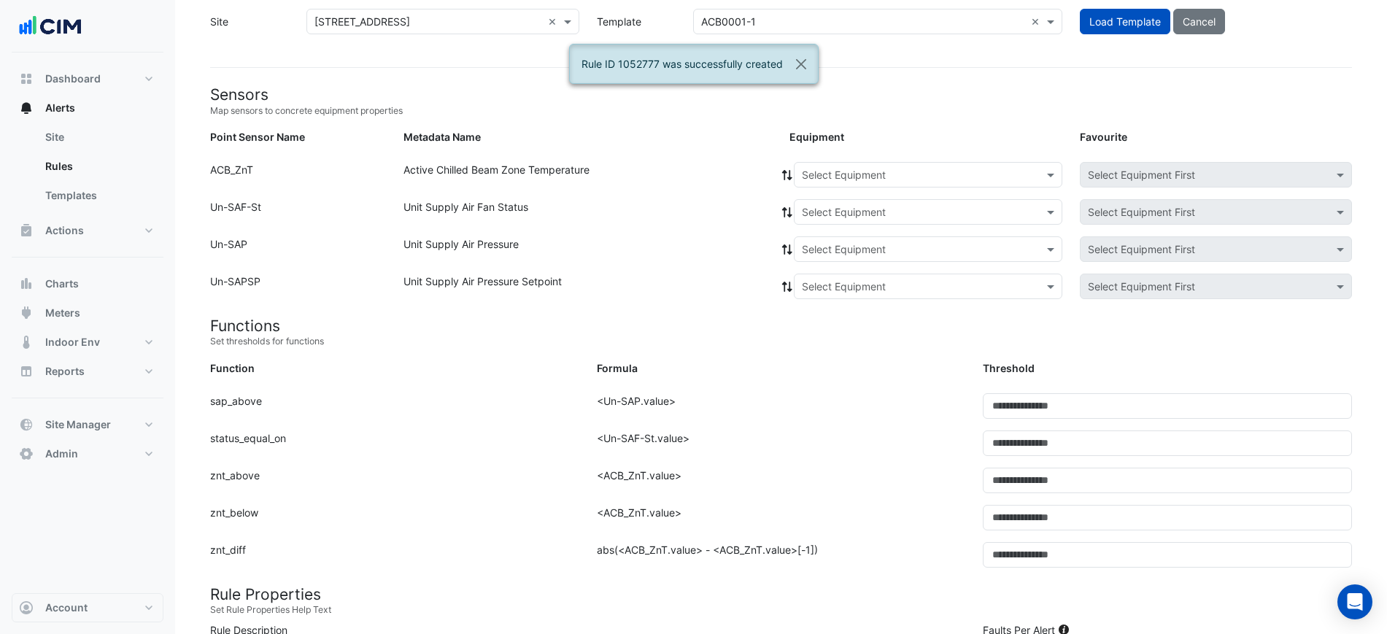
click at [885, 187] on div "Equipment: Select Equipment Favourite: Select Equipment First" at bounding box center [1070, 177] width 580 height 31
click at [883, 187] on div "Equipment: Select Equipment Favourite: Select Equipment First" at bounding box center [1070, 177] width 580 height 31
click at [881, 187] on div "Select Equipment" at bounding box center [928, 175] width 268 height 26
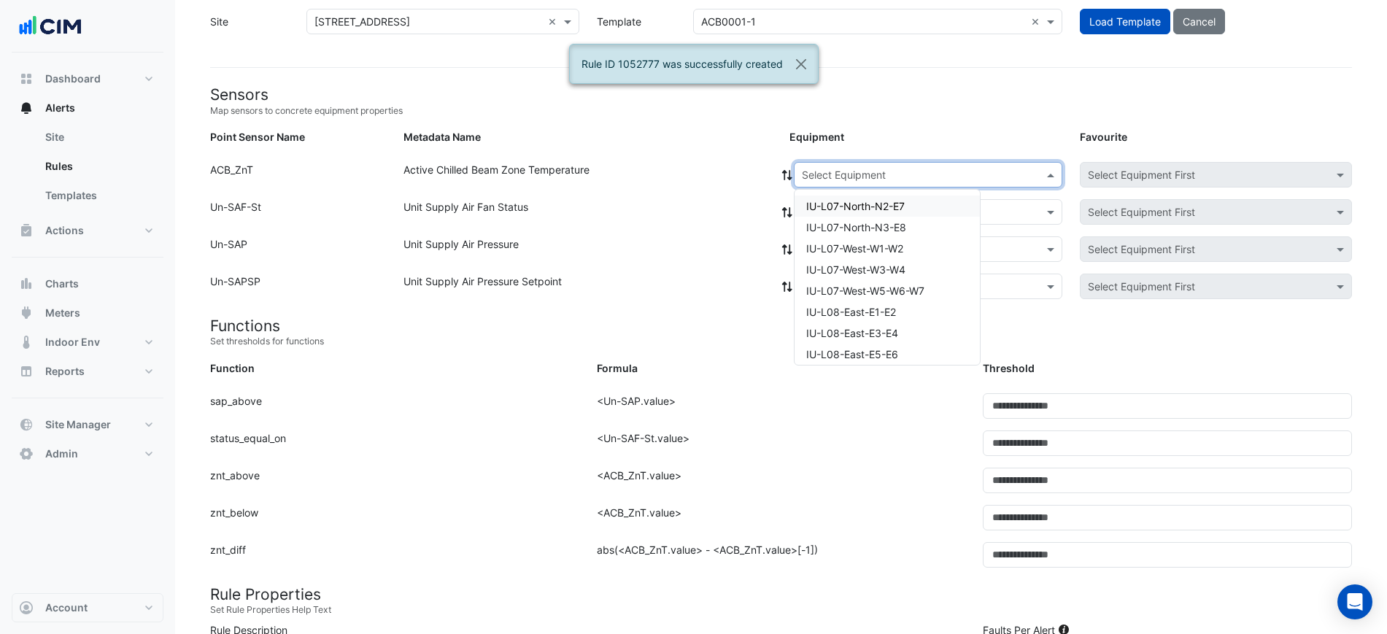
paste input "**********"
type input "**********"
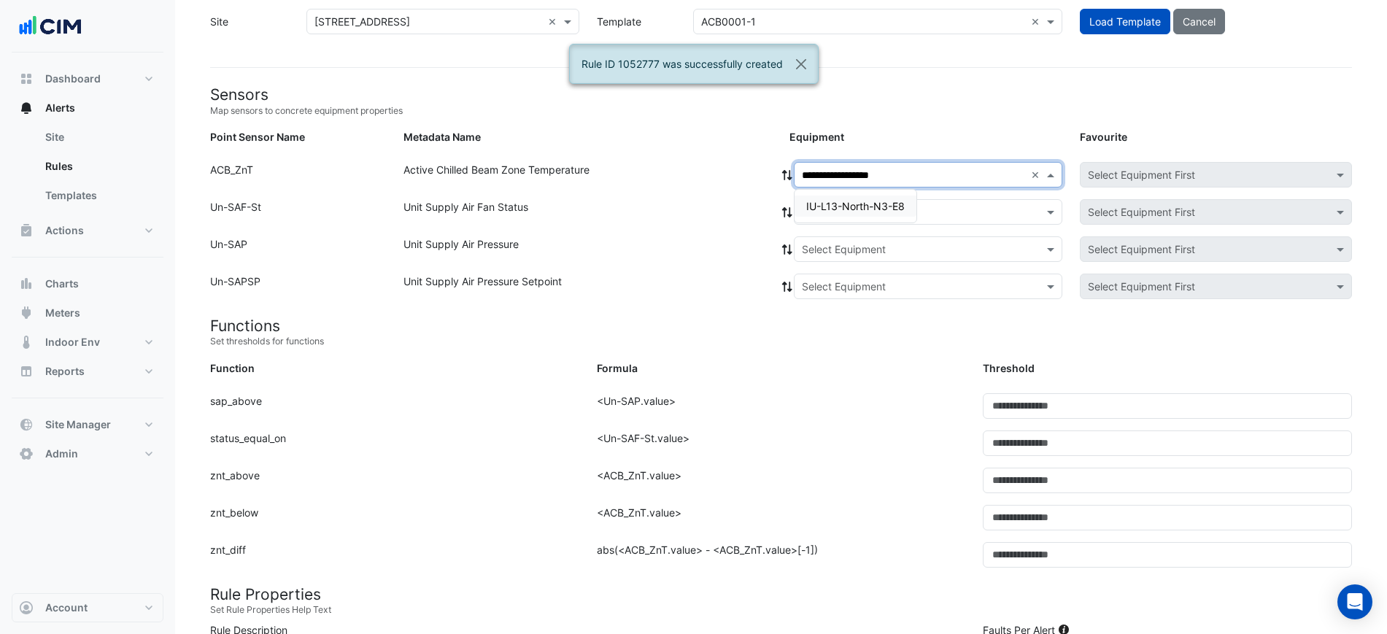
click at [865, 205] on span "IU-L13-North-N3-E8" at bounding box center [855, 206] width 98 height 12
click at [855, 217] on input "text" at bounding box center [913, 212] width 223 height 15
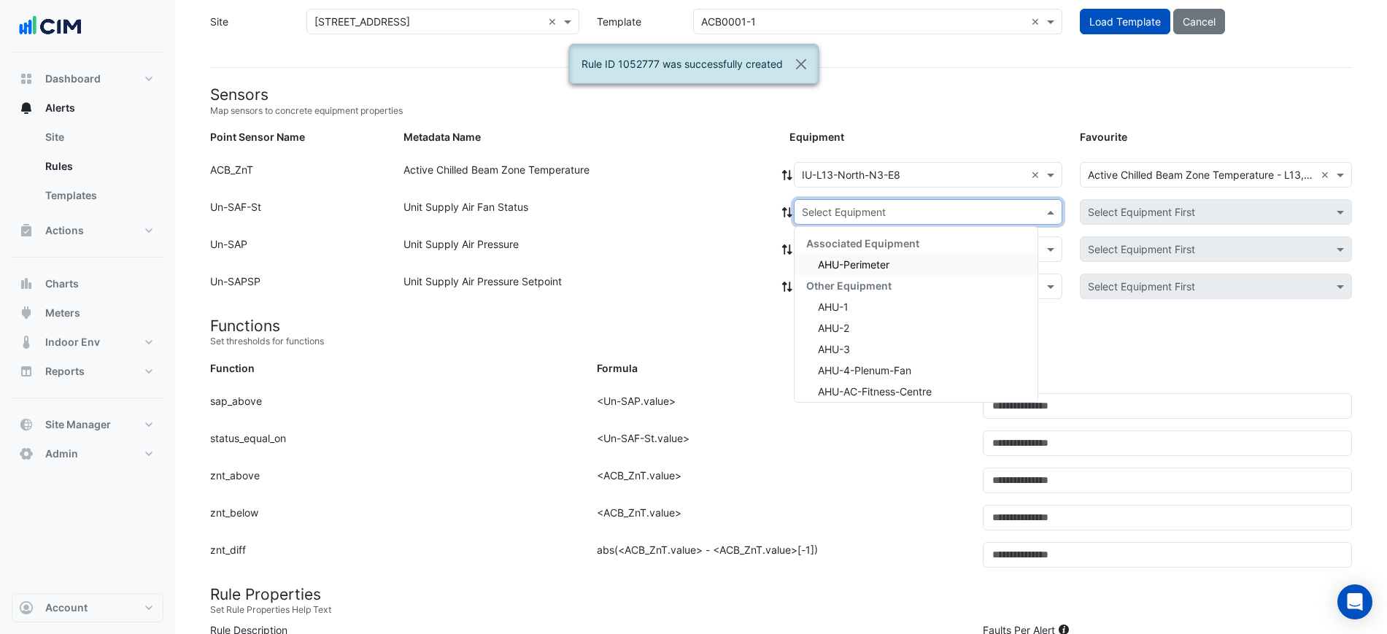
drag, startPoint x: 845, startPoint y: 252, endPoint x: 845, endPoint y: 263, distance: 10.9
click at [845, 253] on div "Associated Equipment AHU-Perimeter Other Equipment AHU-1 AHU-2 AHU-3 AHU-4-Plen…" at bounding box center [915, 434] width 243 height 402
click at [845, 268] on span "AHU-Perimeter" at bounding box center [853, 264] width 71 height 12
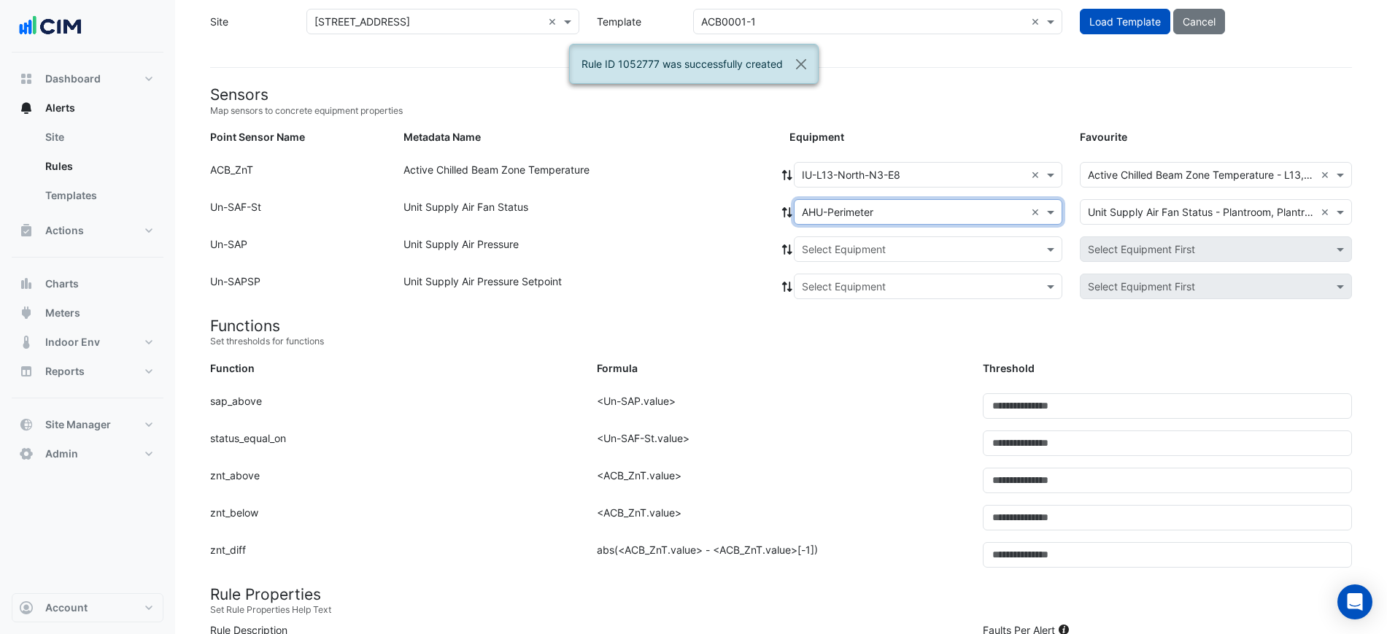
click at [786, 220] on div at bounding box center [786, 212] width 13 height 26
click at [786, 215] on icon at bounding box center [786, 212] width 13 height 10
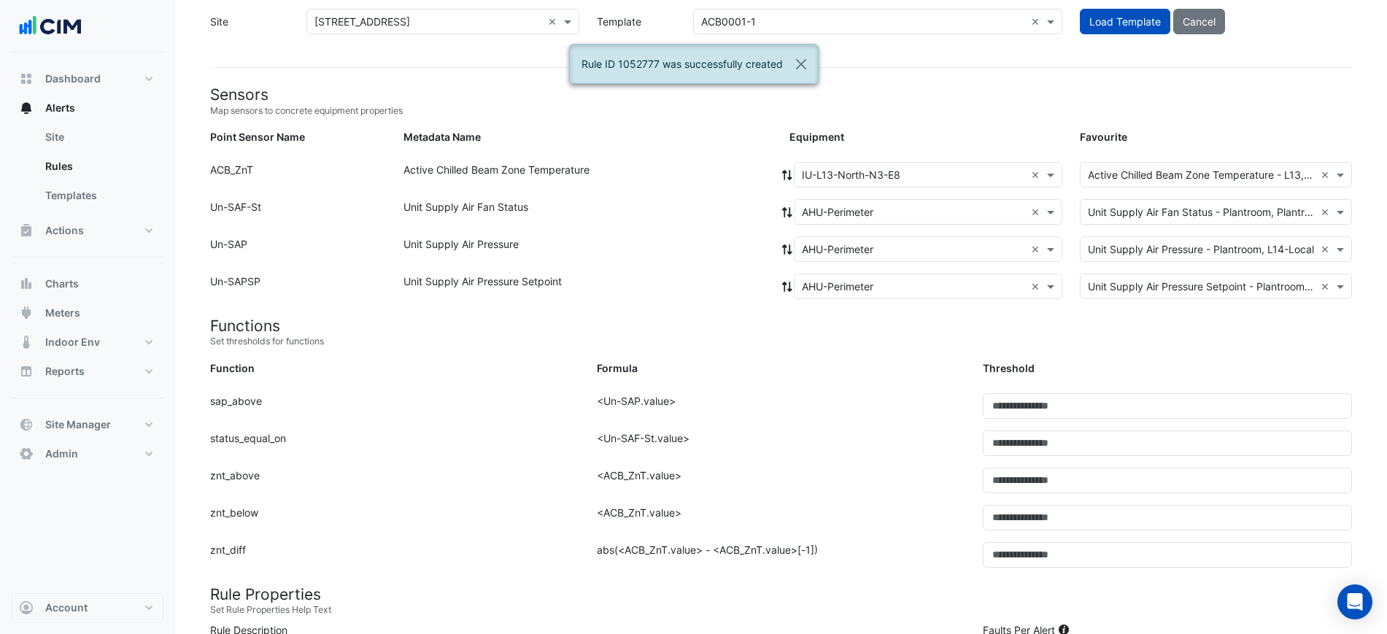
click at [769, 217] on div "Unit Supply Air Fan Status" at bounding box center [588, 214] width 387 height 31
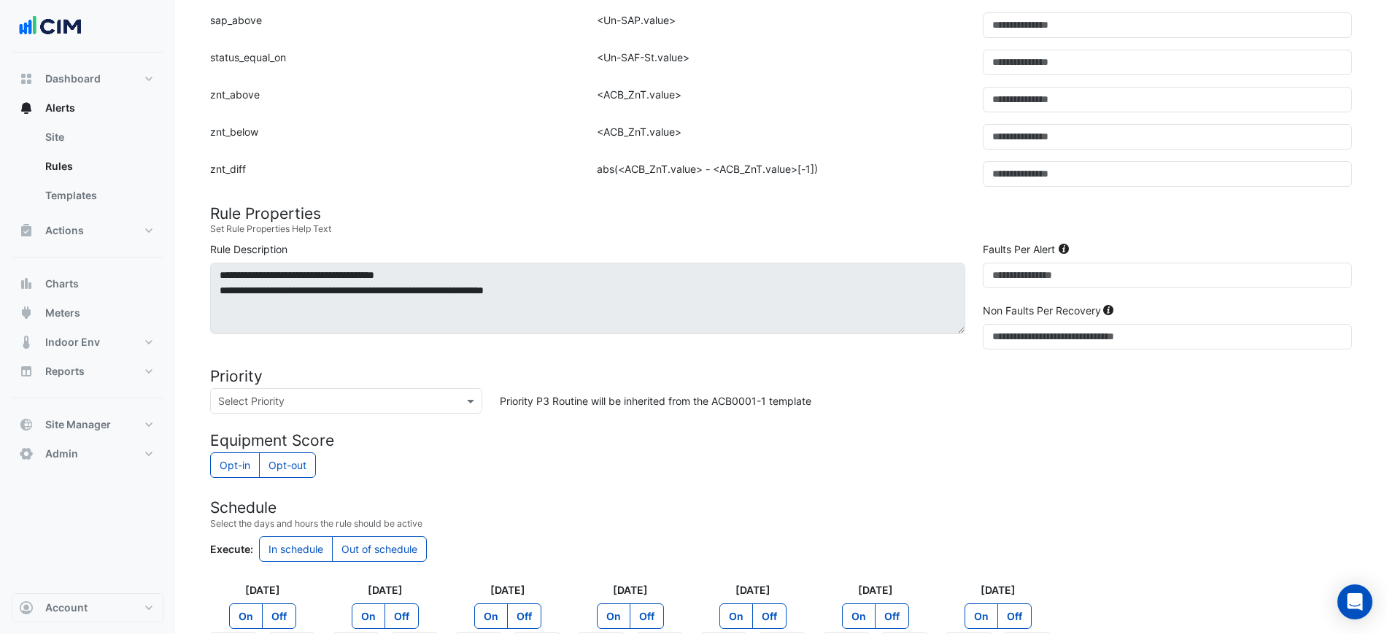
scroll to position [641, 0]
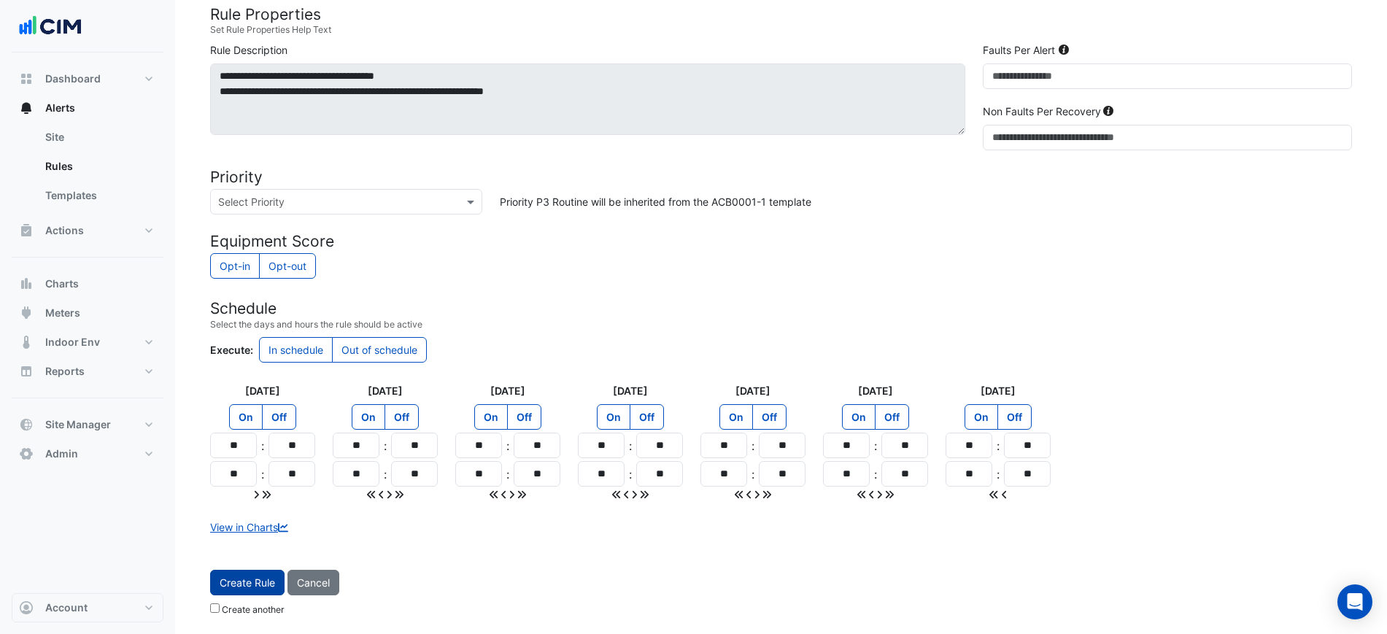
click at [241, 583] on span "Create Rule" at bounding box center [247, 582] width 55 height 12
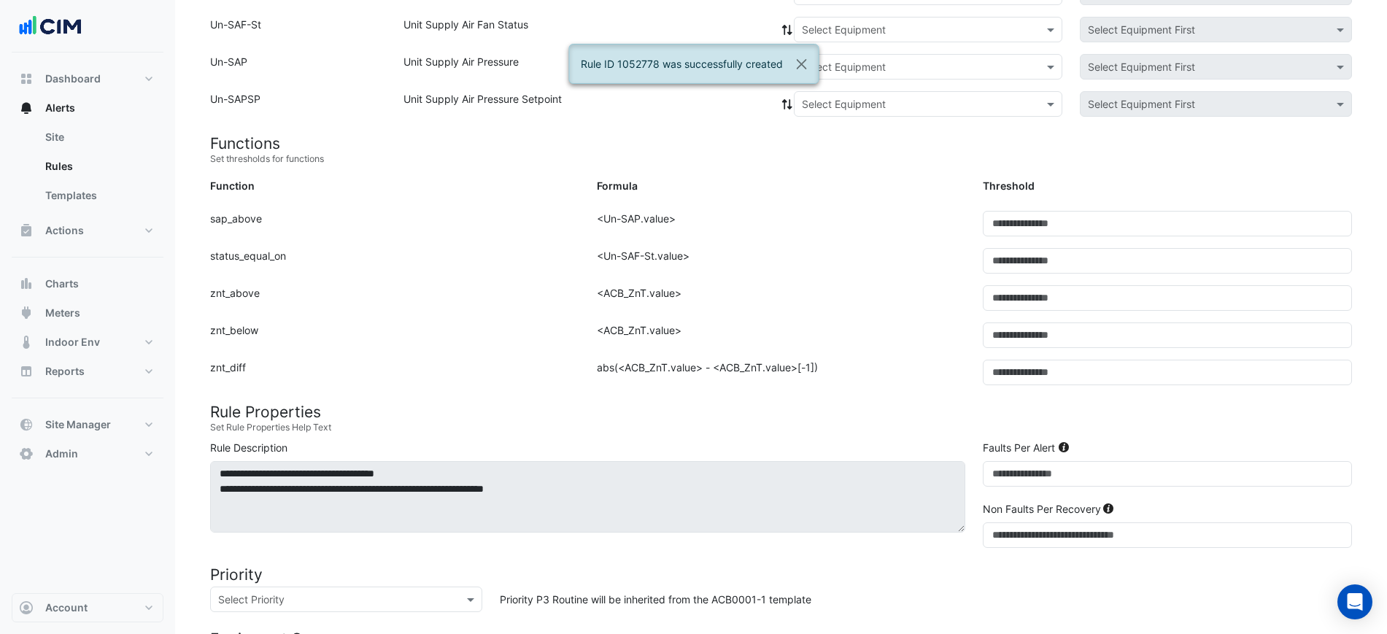
scroll to position [152, 0]
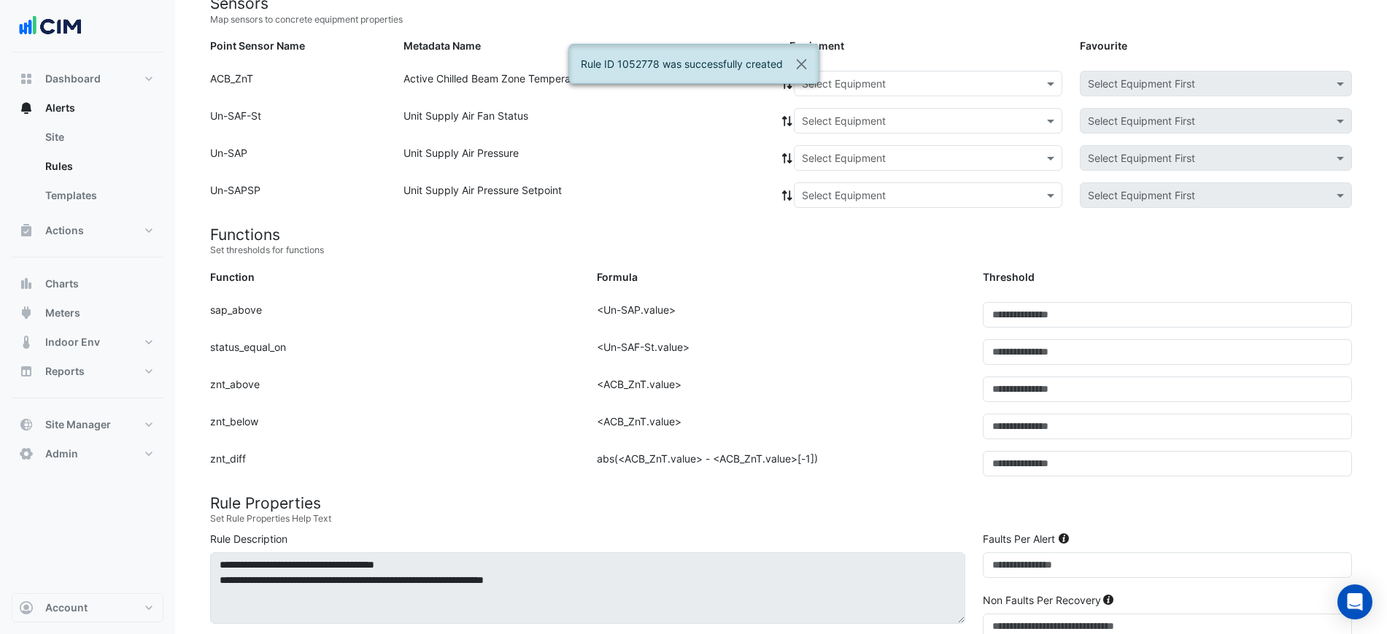
click at [860, 81] on input "text" at bounding box center [913, 84] width 223 height 15
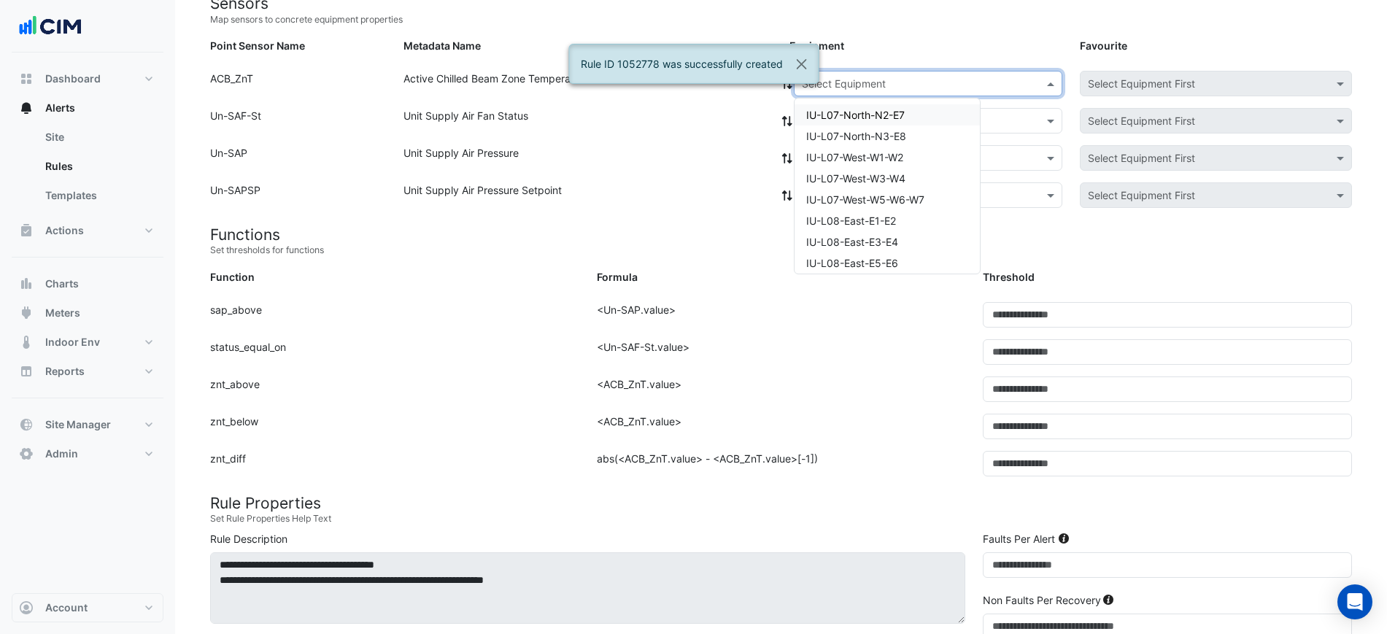
paste input "**********"
type input "**********"
click at [844, 114] on span "IU-L13-West-W1-W2" at bounding box center [854, 115] width 96 height 12
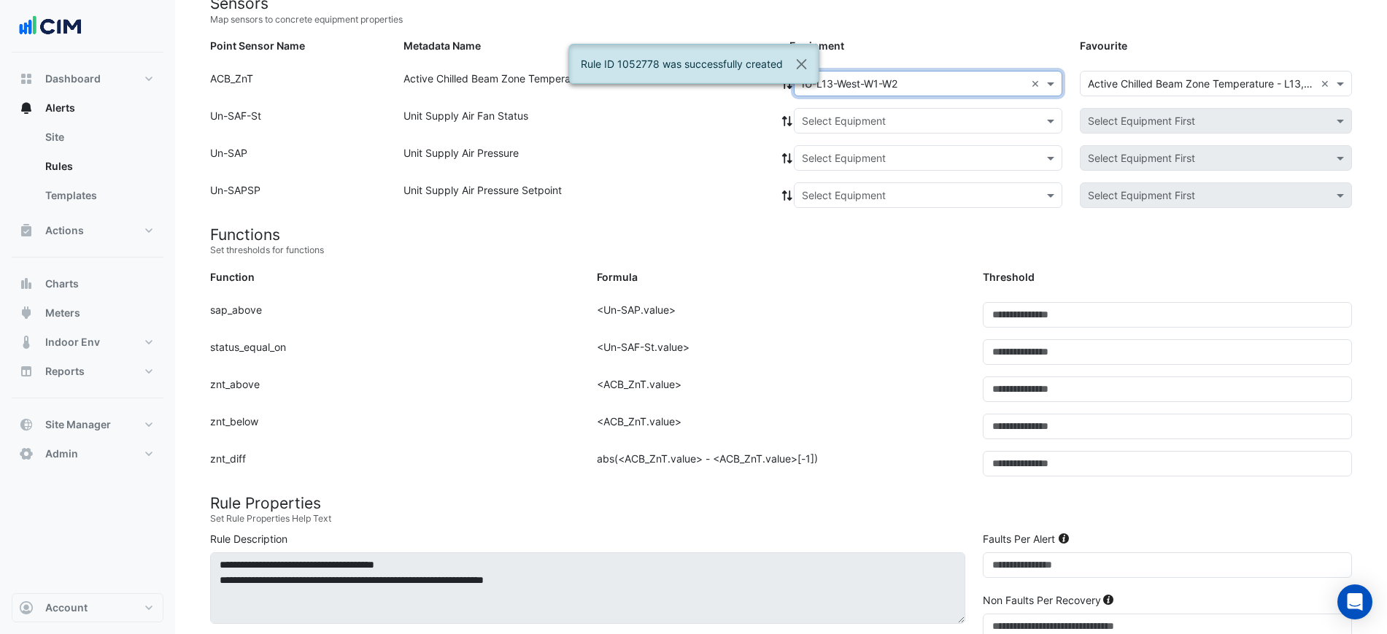
drag, startPoint x: 792, startPoint y: 115, endPoint x: 804, endPoint y: 125, distance: 16.1
click at [791, 116] on icon at bounding box center [786, 121] width 13 height 10
click at [808, 125] on input "text" at bounding box center [913, 121] width 223 height 15
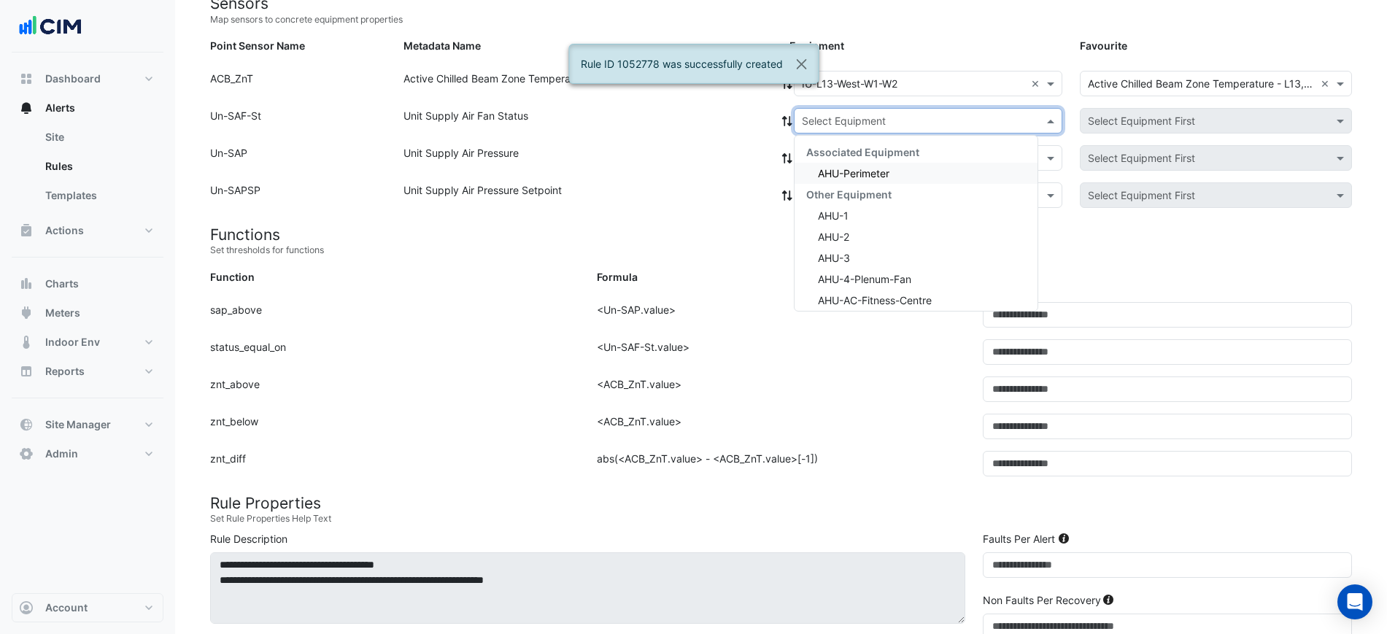
click at [825, 170] on span "AHU-Perimeter" at bounding box center [853, 173] width 71 height 12
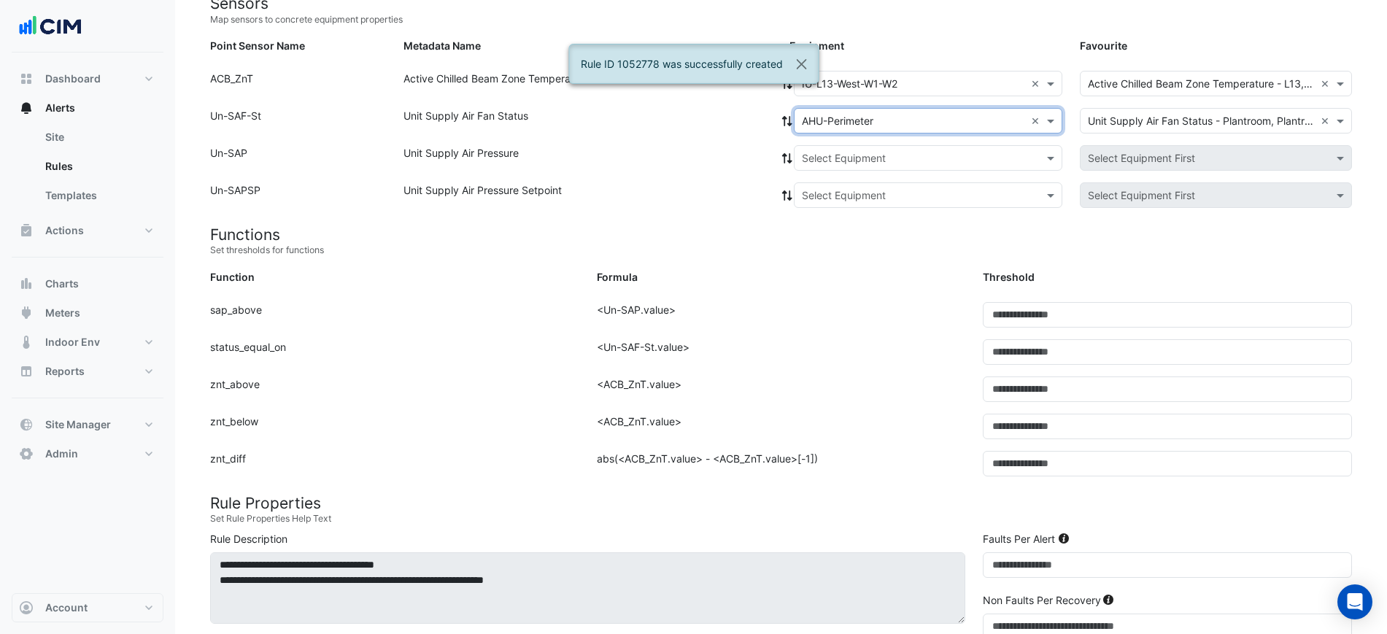
click at [787, 123] on icon at bounding box center [786, 121] width 13 height 10
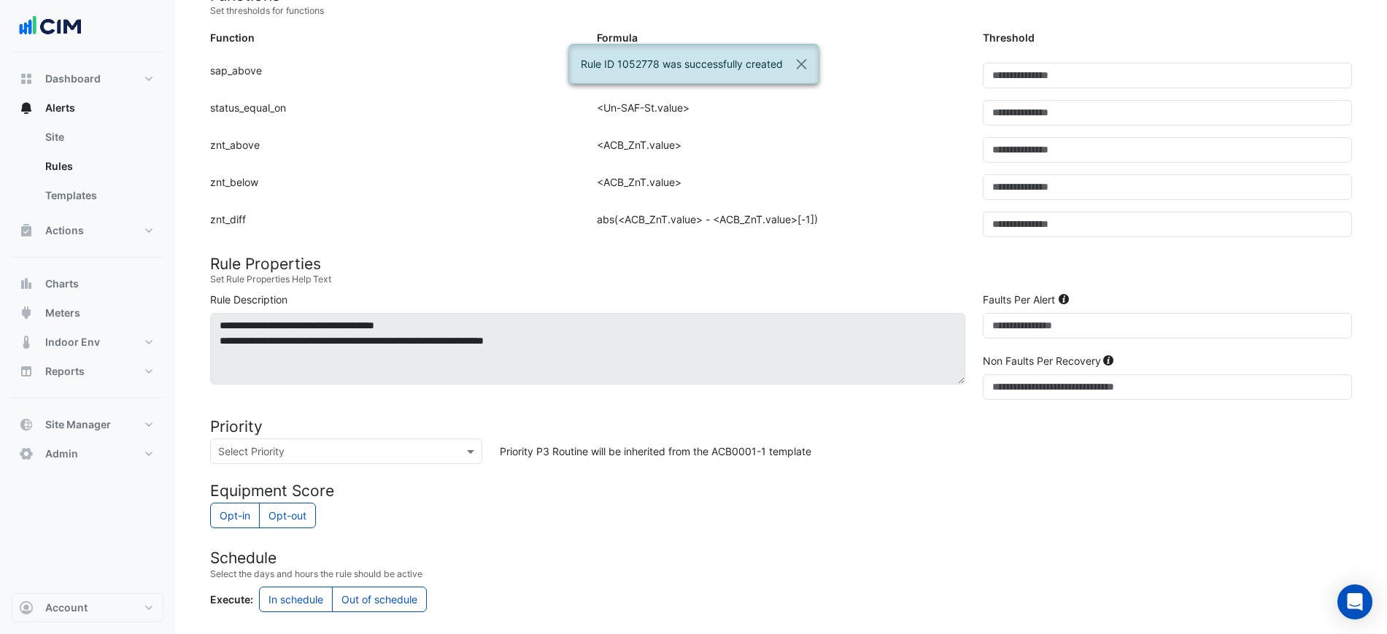
scroll to position [641, 0]
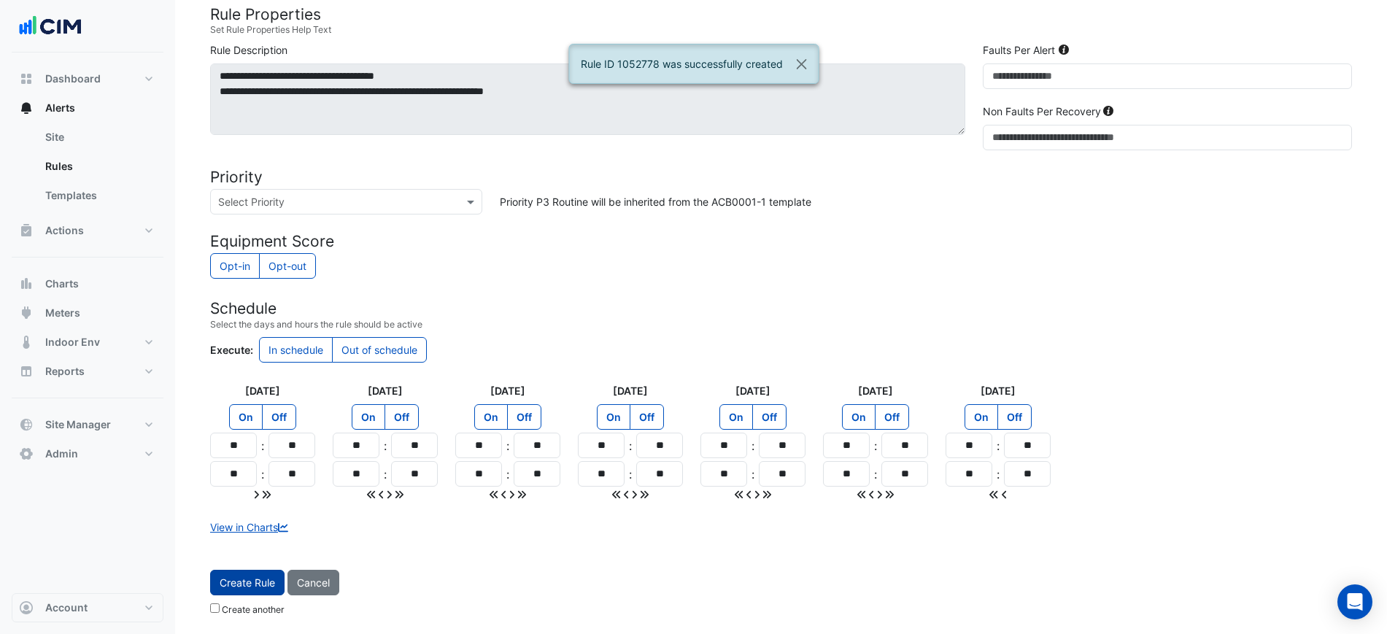
click at [264, 575] on button "Create Rule" at bounding box center [247, 583] width 74 height 26
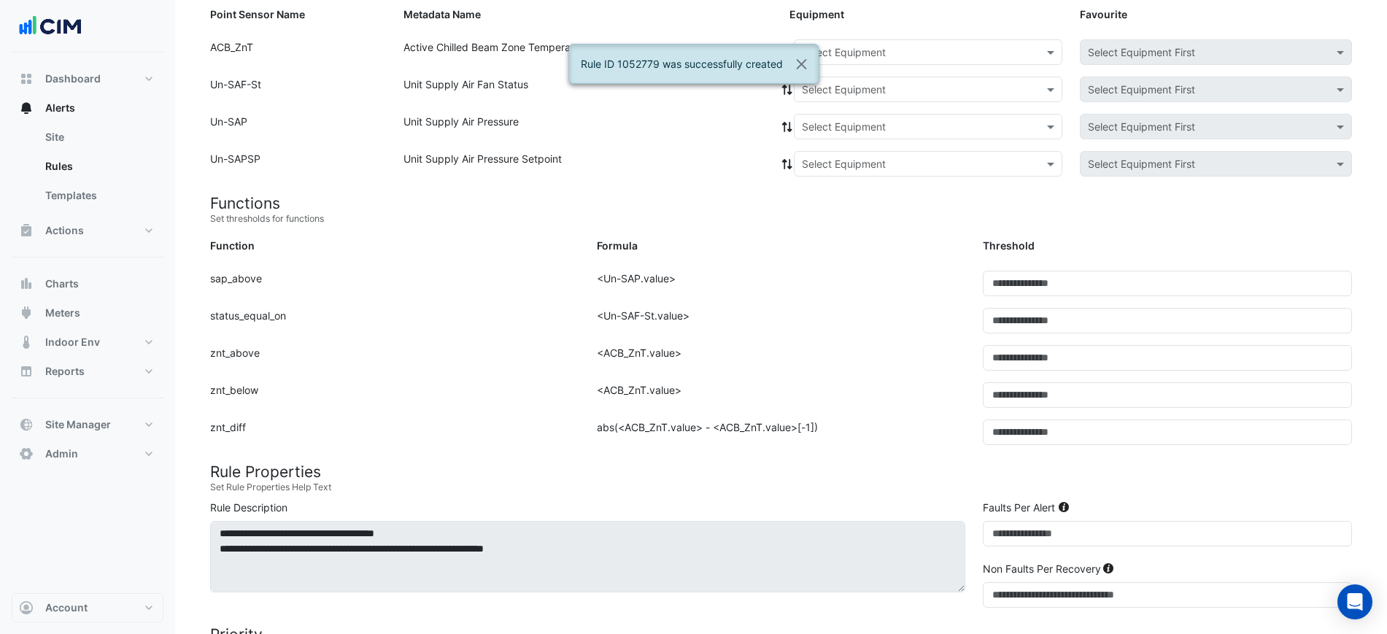
scroll to position [152, 0]
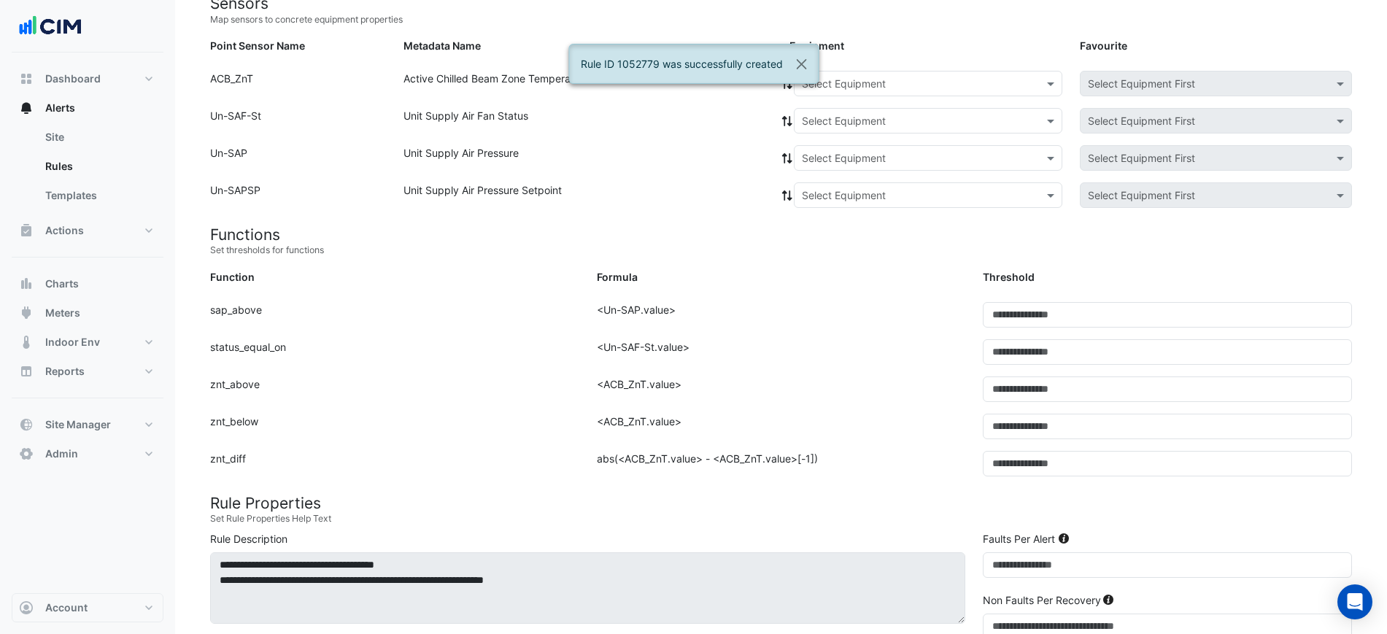
click at [863, 77] on input "text" at bounding box center [913, 84] width 223 height 15
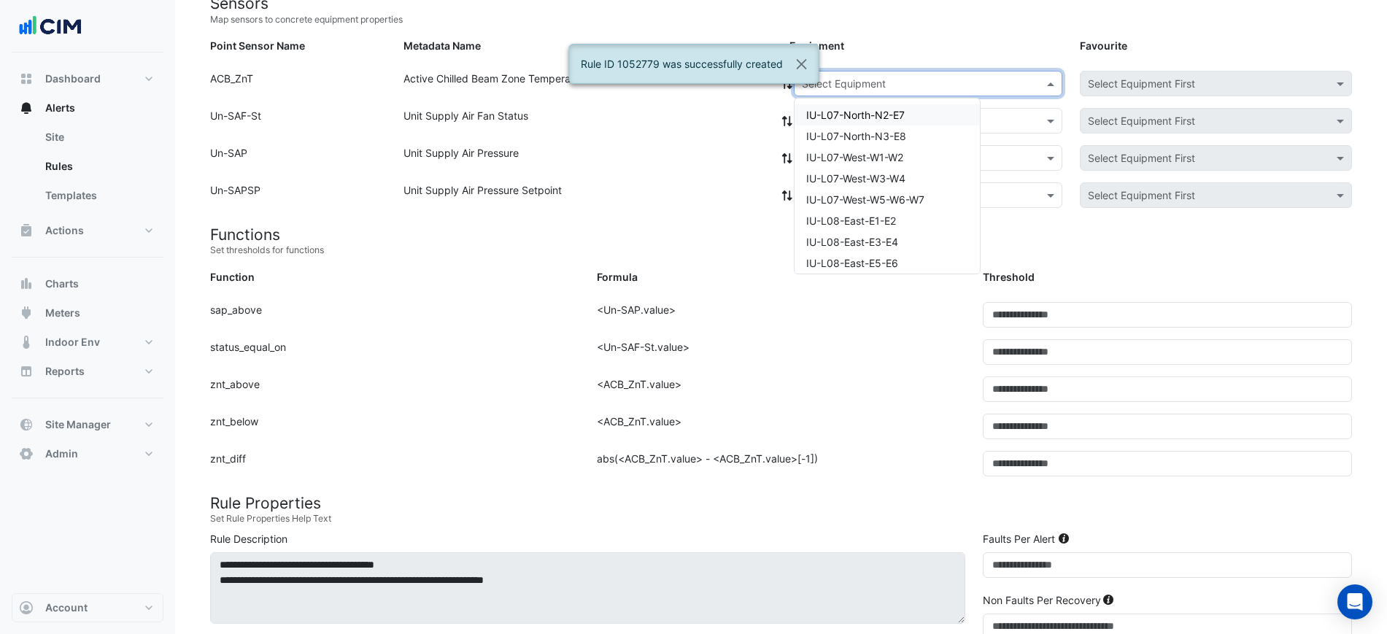
paste input "**********"
type input "**********"
click at [859, 117] on span "IU-L13-West-W3-W4" at bounding box center [855, 115] width 98 height 12
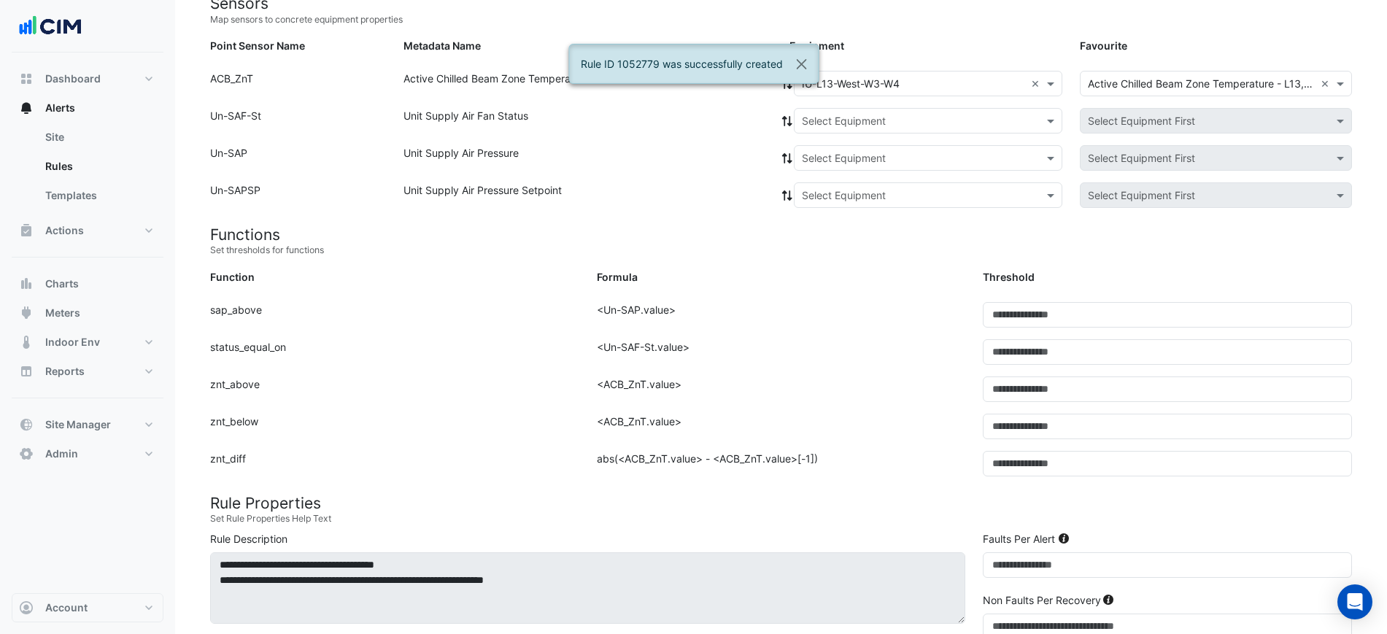
click at [783, 115] on fa-icon at bounding box center [786, 121] width 13 height 12
click at [802, 118] on input "text" at bounding box center [913, 121] width 223 height 15
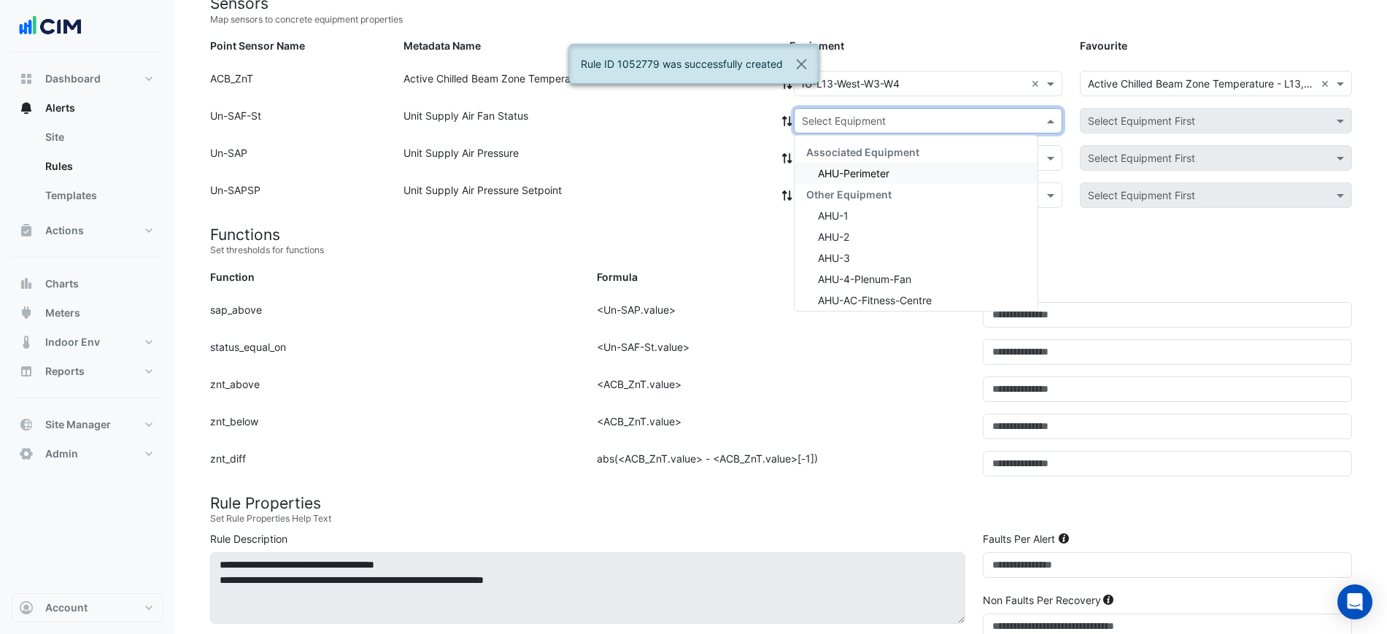
click at [817, 152] on span "Associated Equipment" at bounding box center [862, 152] width 113 height 12
click at [819, 171] on span "AHU-Perimeter" at bounding box center [853, 173] width 71 height 12
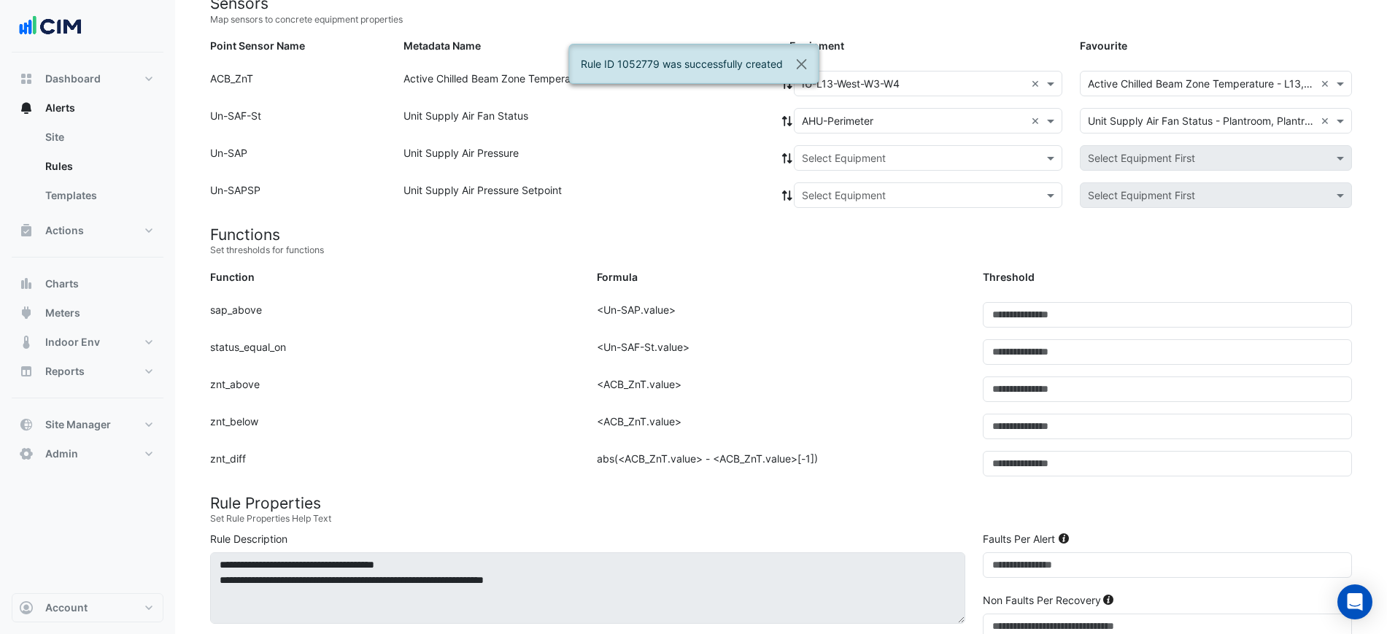
click at [784, 126] on fa-icon at bounding box center [786, 121] width 13 height 12
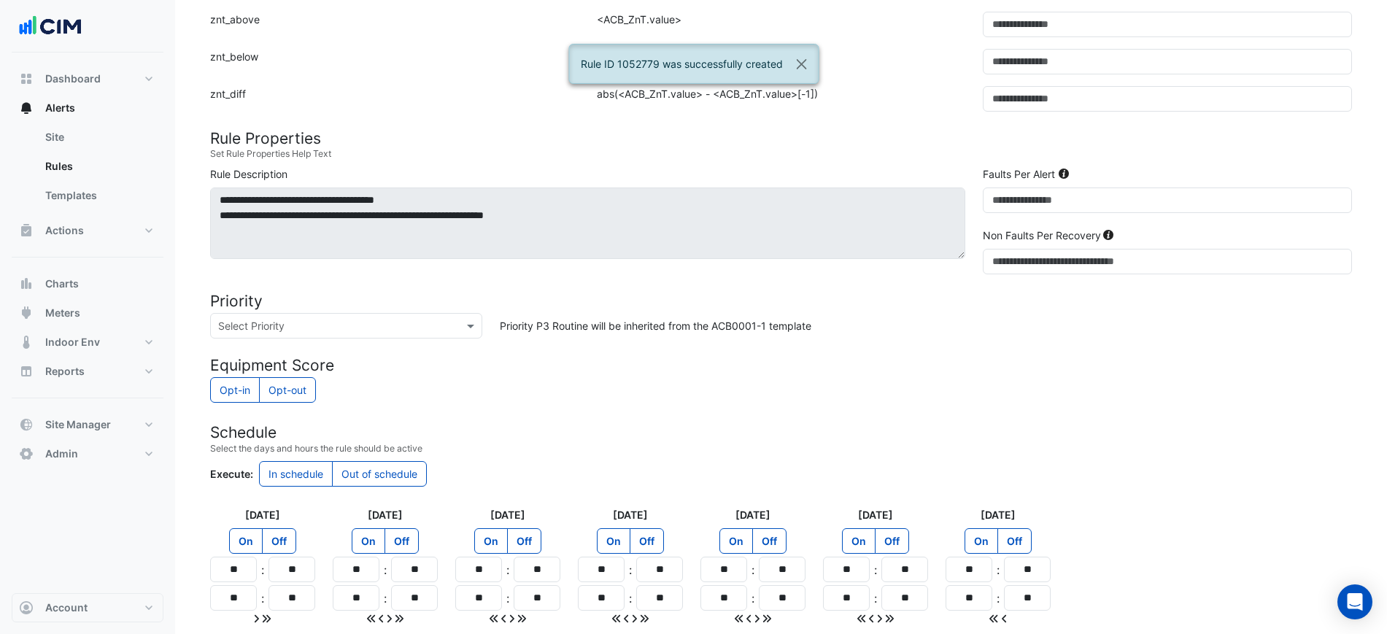
scroll to position [608, 0]
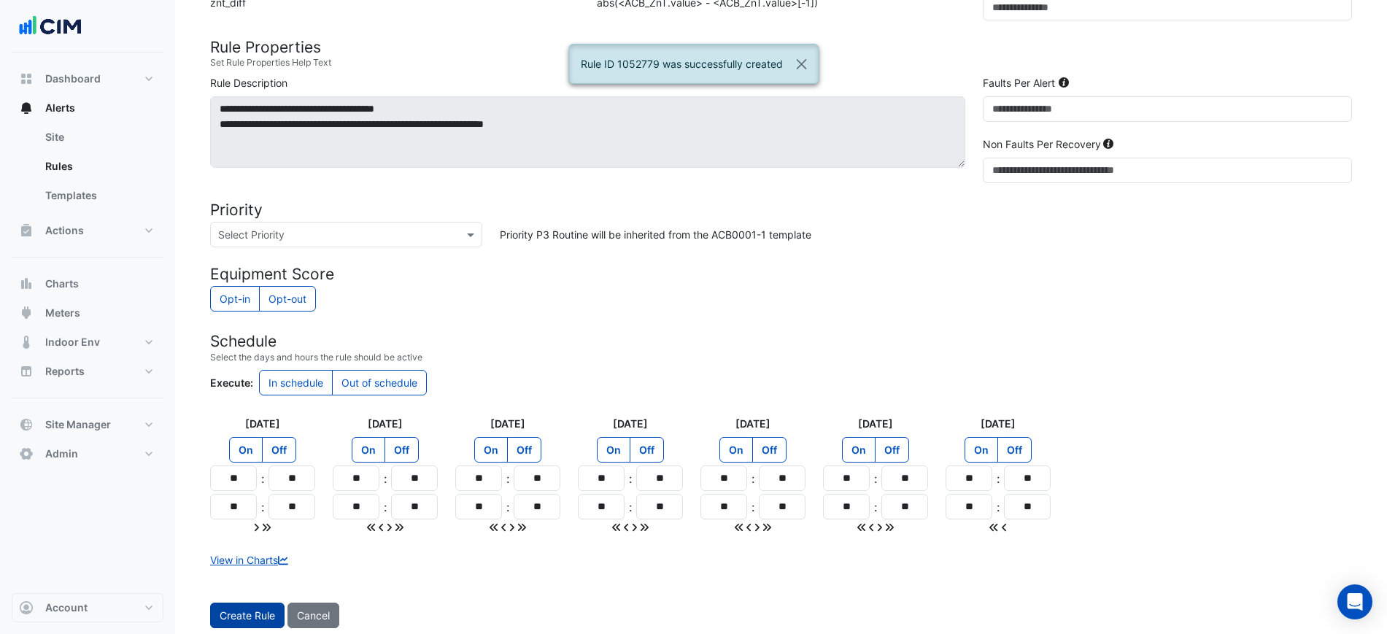
click at [244, 607] on button "Create Rule" at bounding box center [247, 615] width 74 height 26
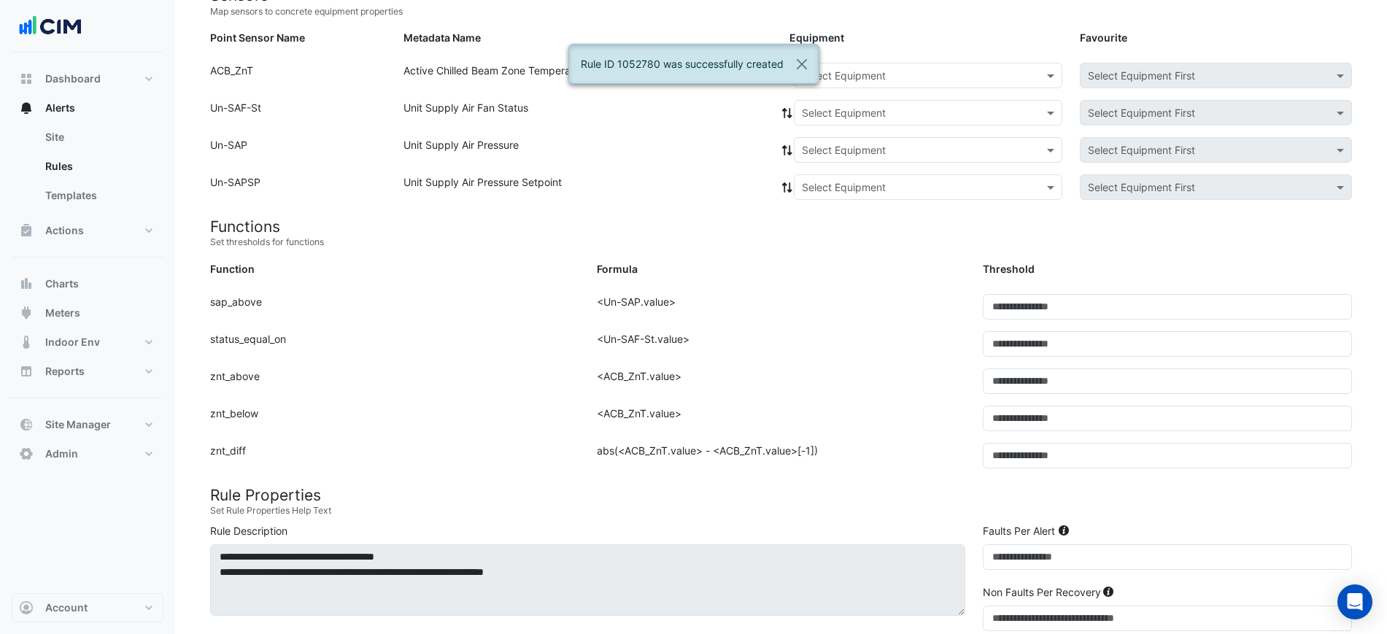
scroll to position [61, 0]
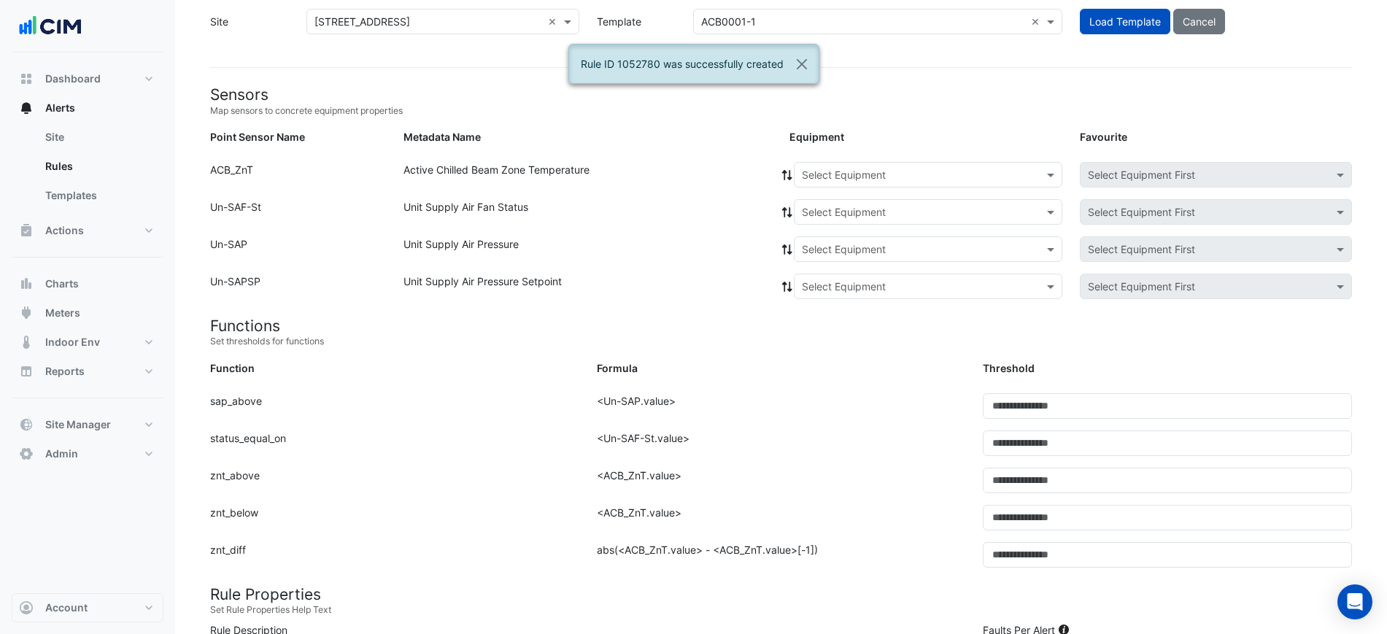
click at [864, 165] on div "Select Equipment" at bounding box center [928, 175] width 268 height 26
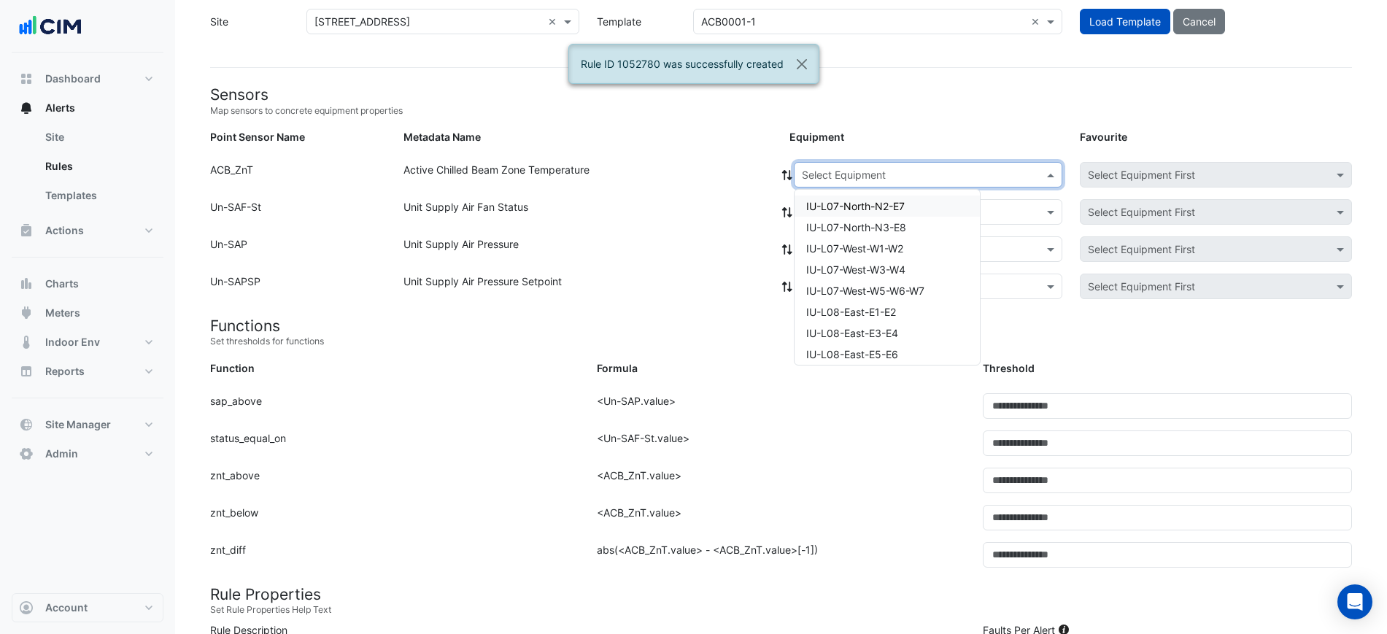
paste input "**********"
type input "**********"
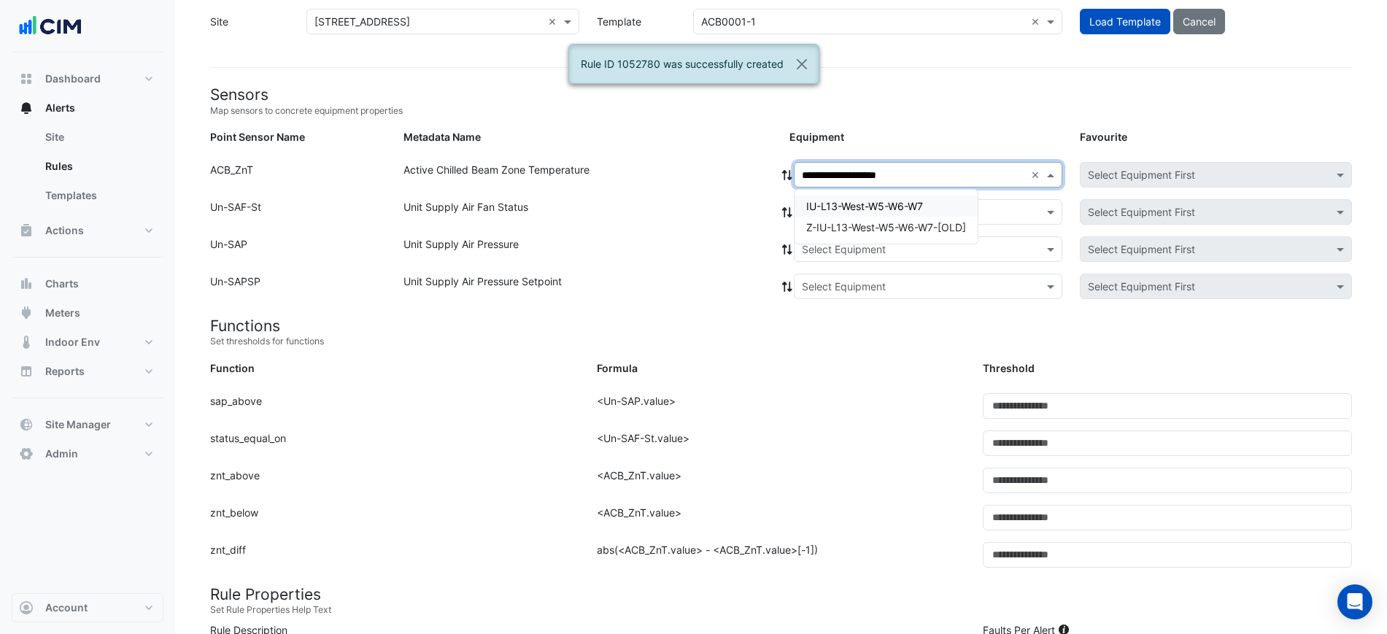
click at [867, 194] on div "IU-L13-West-W5-W6-W7 Z-IU-L13-West-W5-W6-W7-[OLD]" at bounding box center [885, 217] width 183 height 54
click at [862, 201] on span "IU-L13-West-W5-W6-W7" at bounding box center [864, 206] width 117 height 12
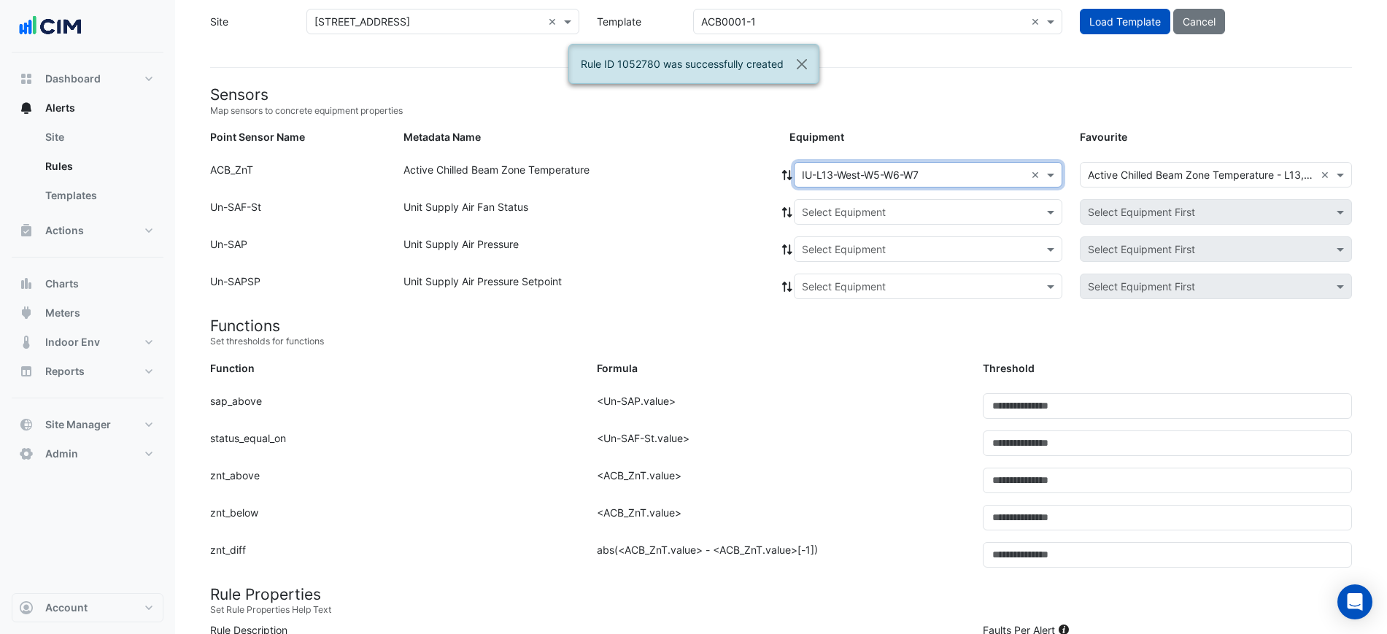
drag, startPoint x: 856, startPoint y: 203, endPoint x: 854, endPoint y: 213, distance: 10.4
click at [856, 205] on input "text" at bounding box center [913, 212] width 223 height 15
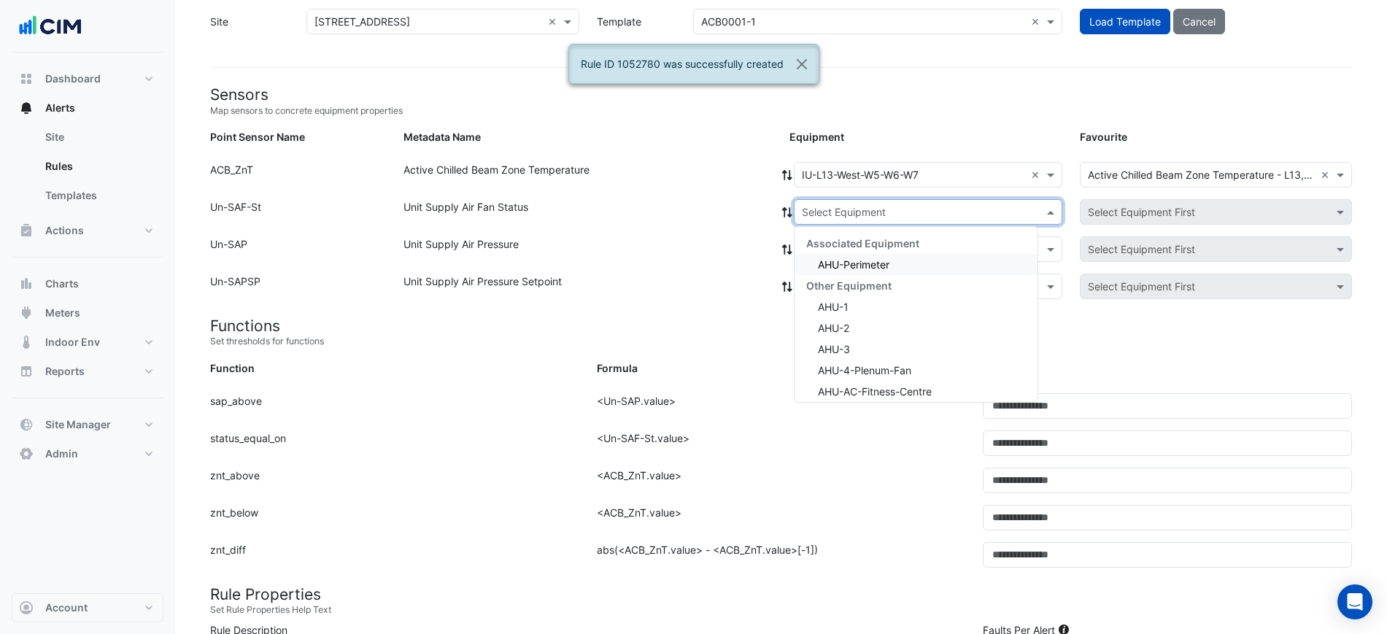
click at [841, 254] on div "AHU-Perimeter" at bounding box center [915, 264] width 243 height 21
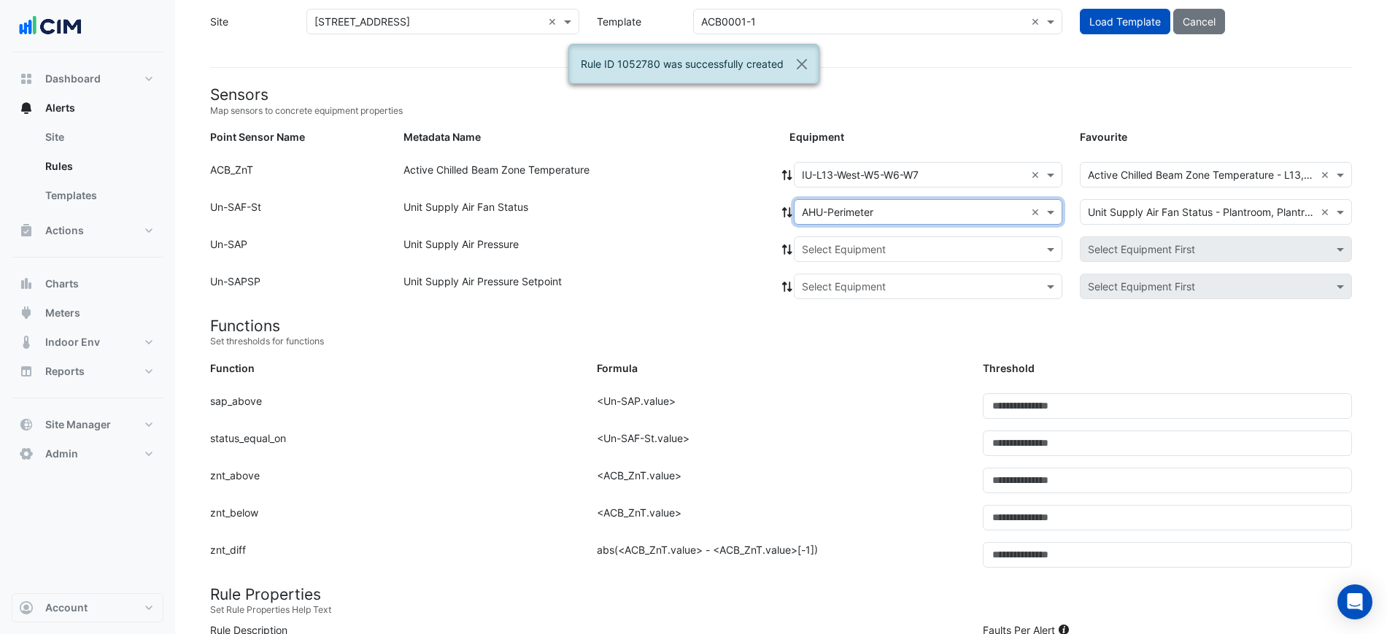
click at [787, 217] on fa-icon at bounding box center [786, 212] width 13 height 12
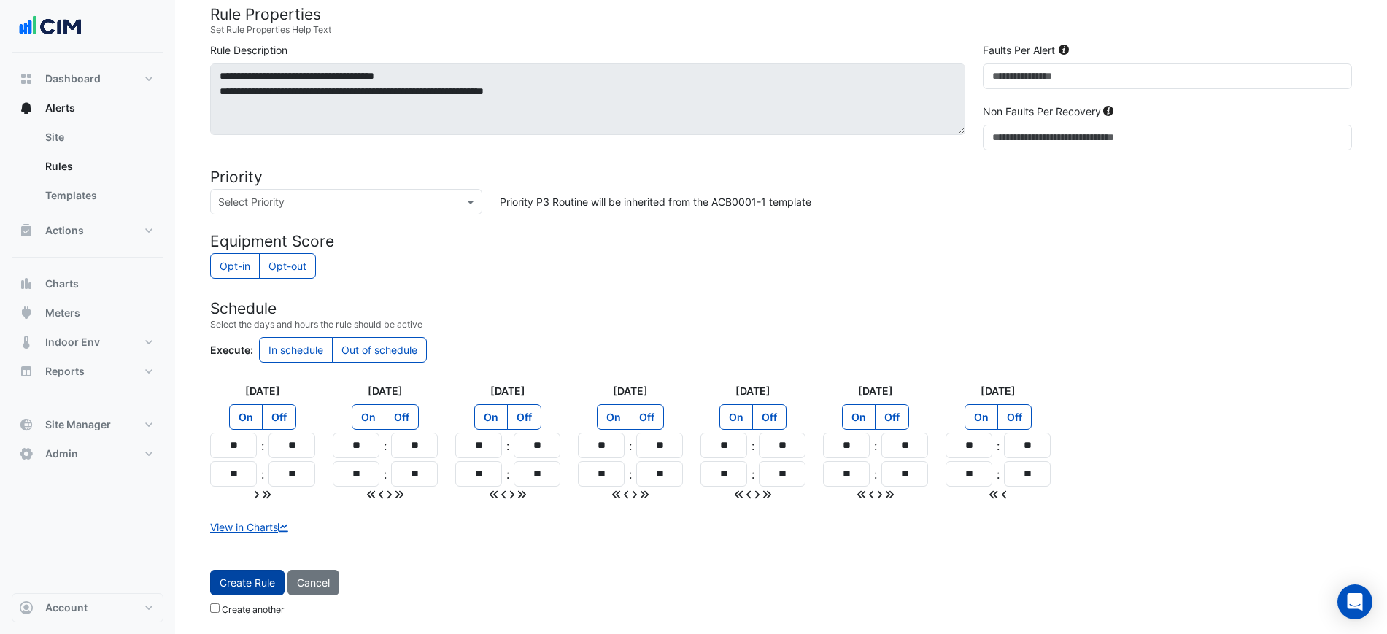
click at [244, 573] on button "Create Rule" at bounding box center [247, 583] width 74 height 26
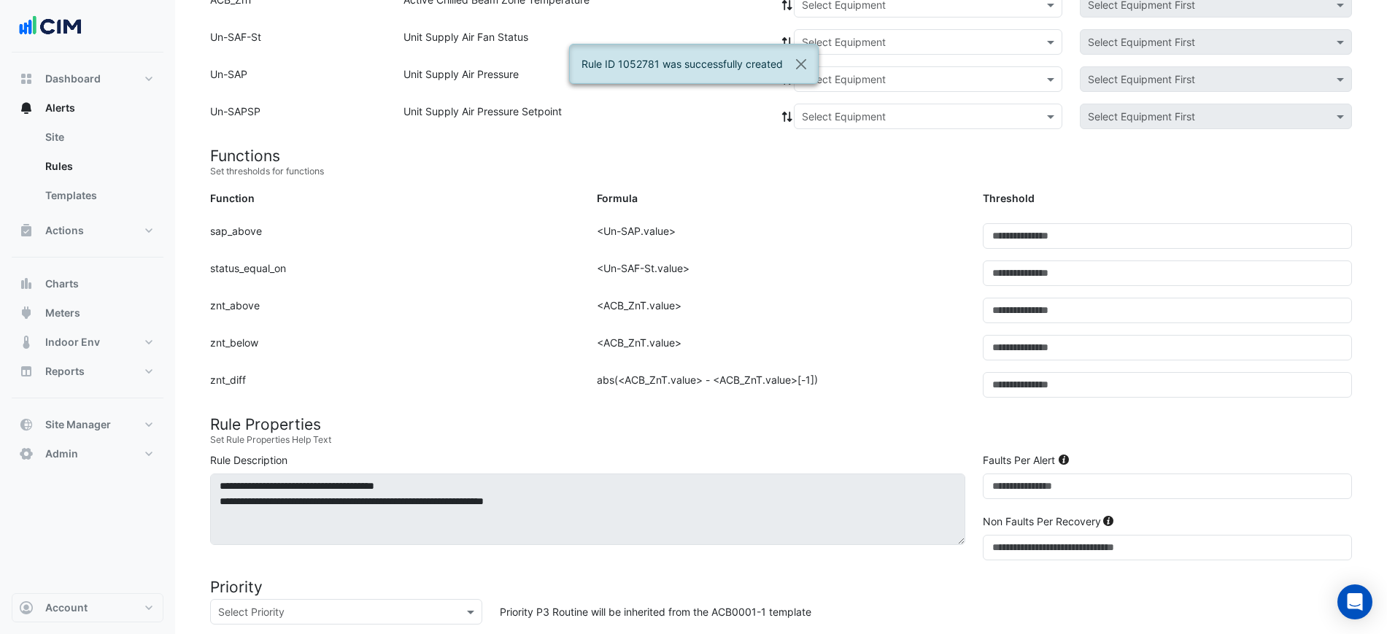
scroll to position [152, 0]
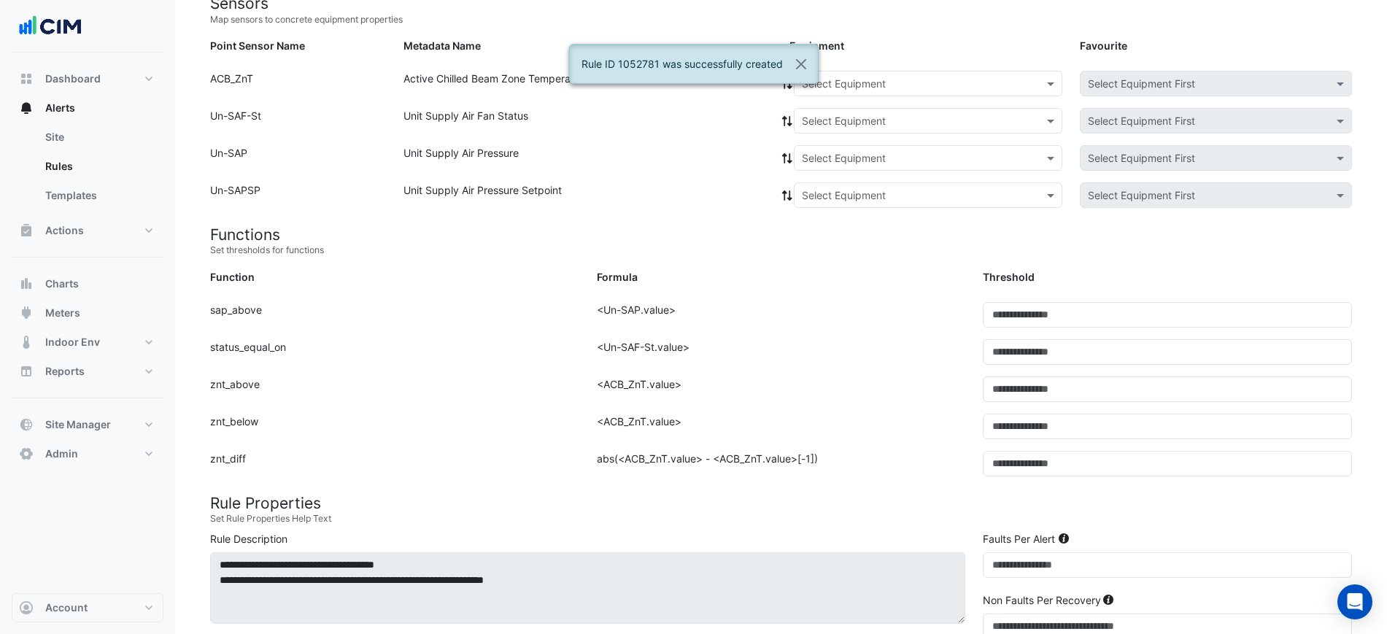
click at [861, 96] on div "Select Equipment" at bounding box center [928, 84] width 268 height 26
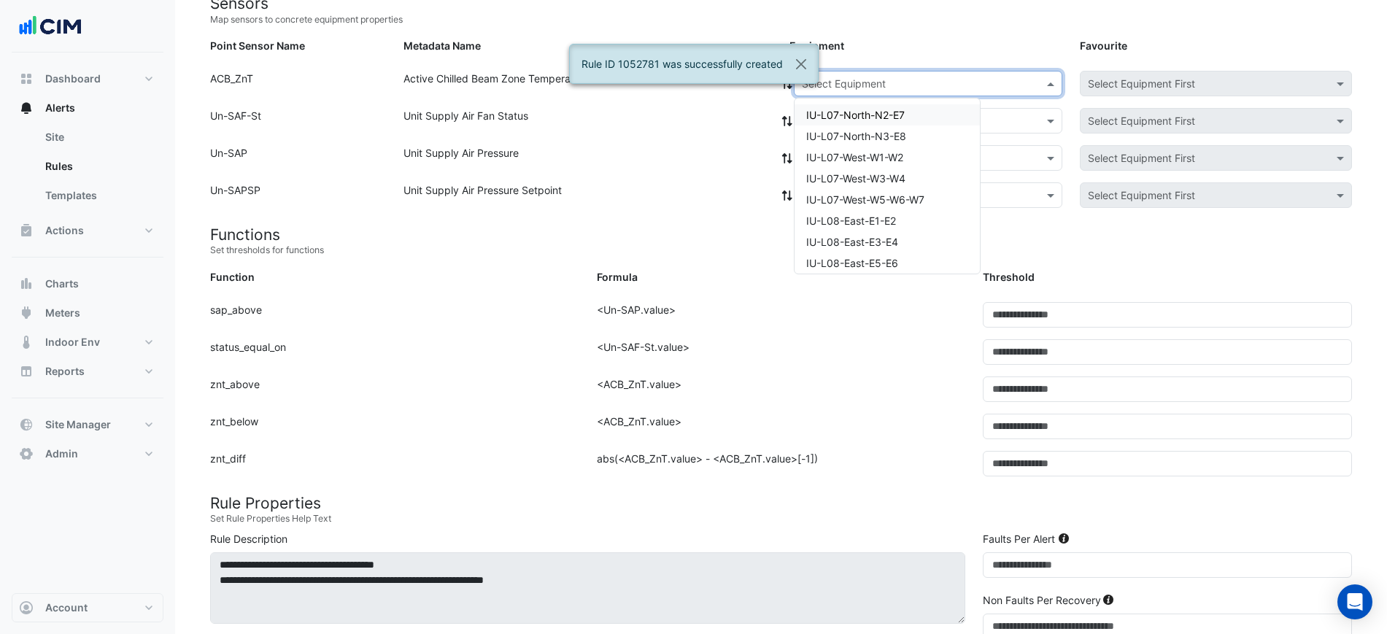
paste input "**********"
type input "**********"
click at [866, 123] on div "IU-L14-EAST-E1-E2" at bounding box center [851, 114] width 115 height 21
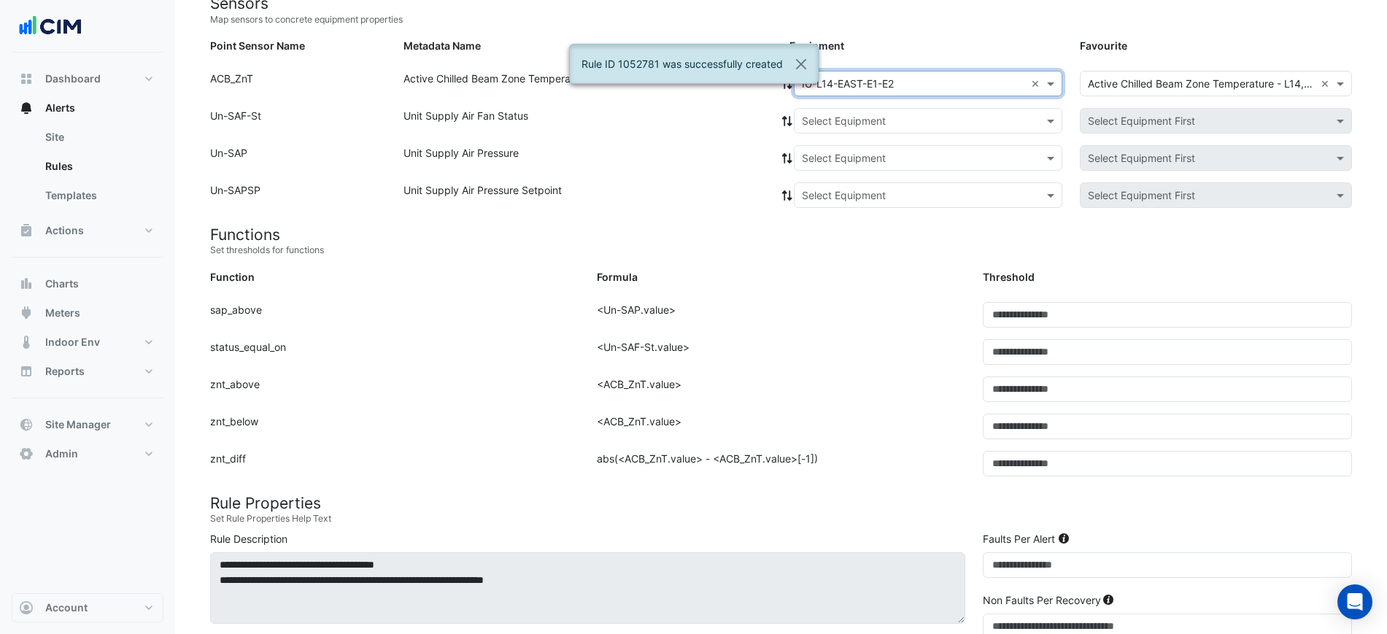
click at [861, 121] on input "text" at bounding box center [913, 121] width 223 height 15
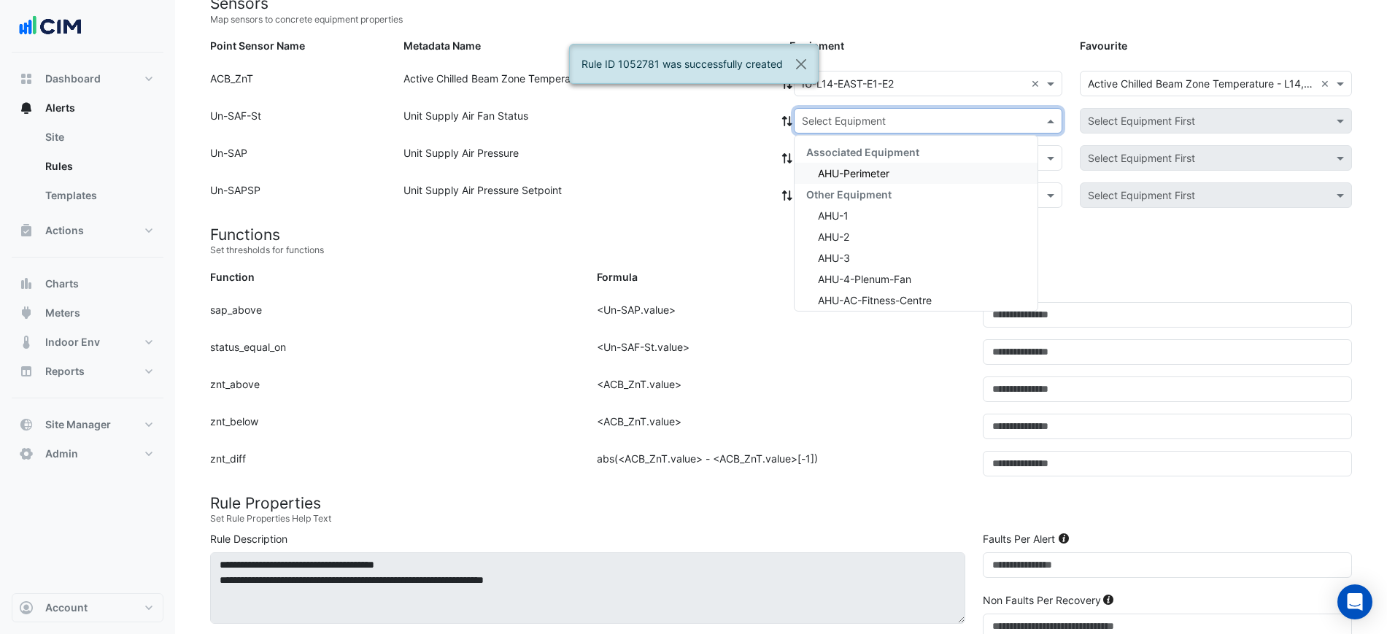
click at [846, 160] on div "Associated Equipment" at bounding box center [915, 151] width 243 height 21
click at [821, 156] on span "Associated Equipment" at bounding box center [862, 152] width 113 height 12
click at [826, 167] on span "AHU-Perimeter" at bounding box center [853, 173] width 71 height 12
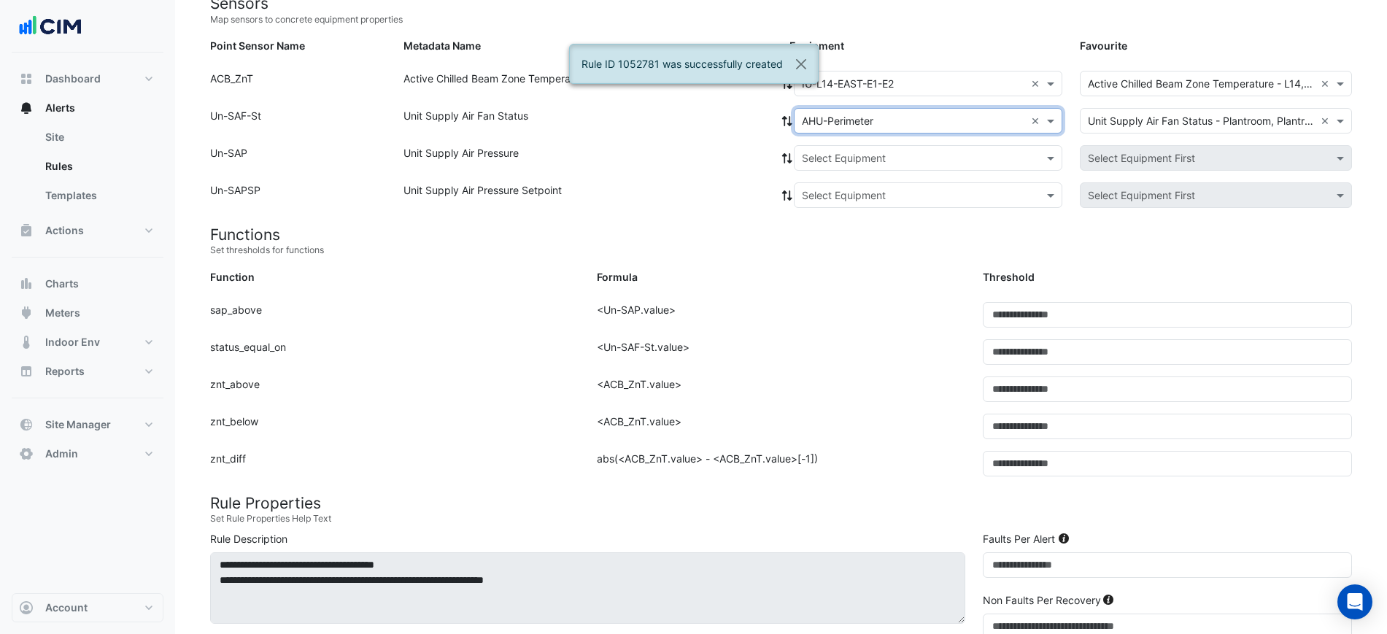
click at [784, 116] on icon at bounding box center [786, 121] width 13 height 10
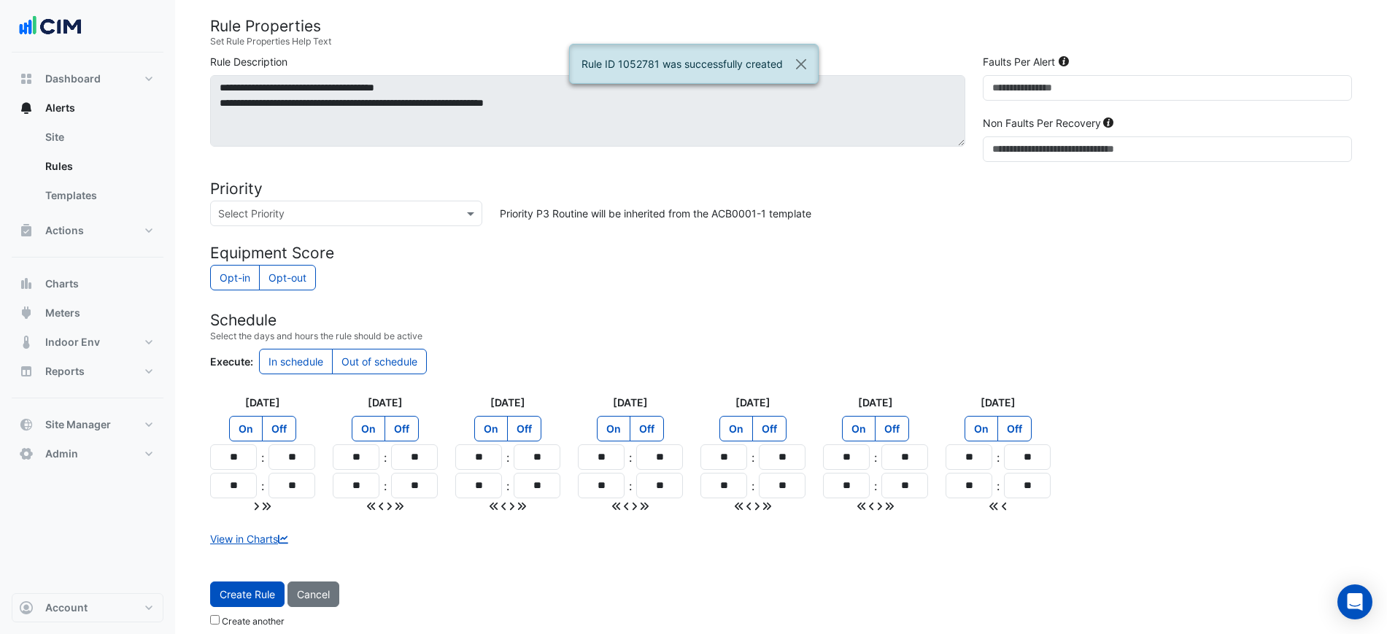
scroll to position [641, 0]
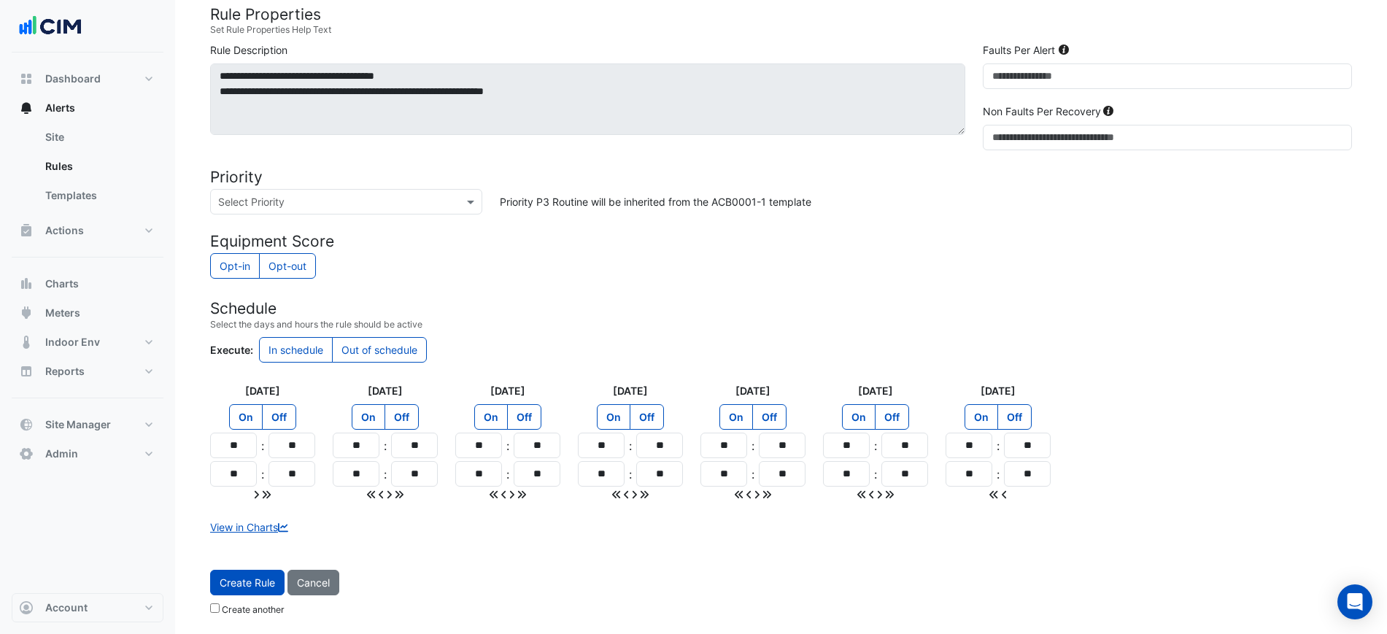
click at [239, 584] on span "Create Rule" at bounding box center [247, 582] width 55 height 12
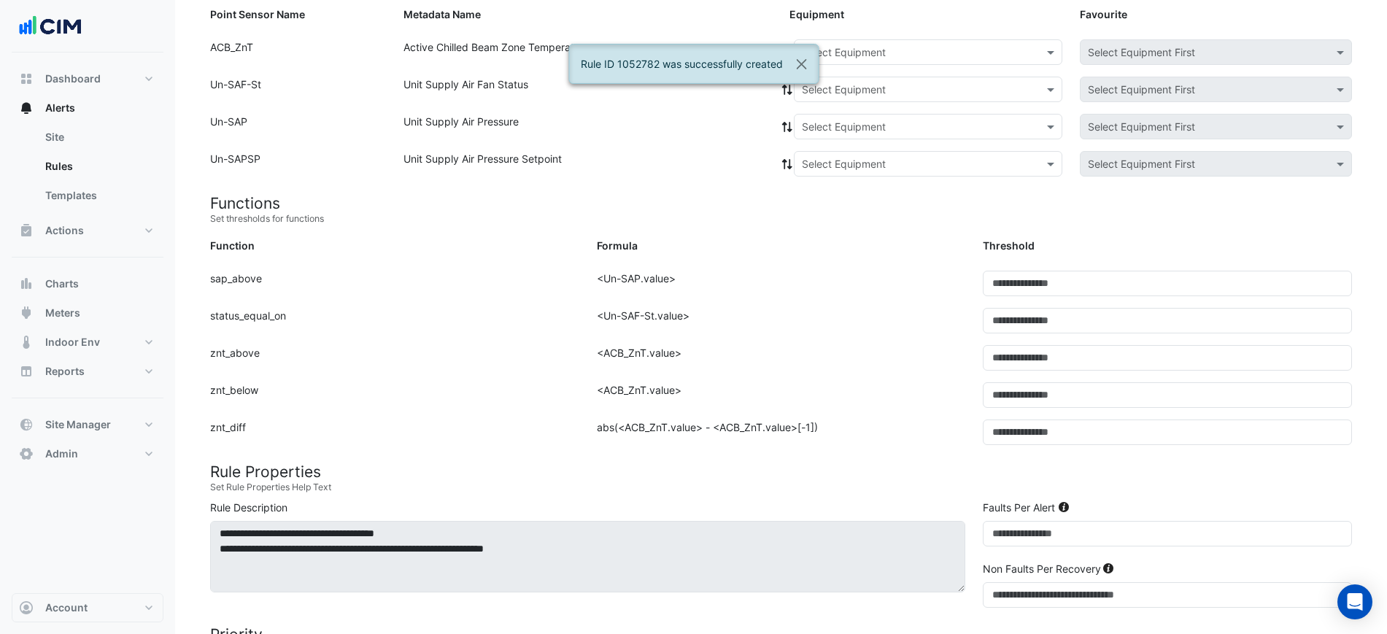
scroll to position [152, 0]
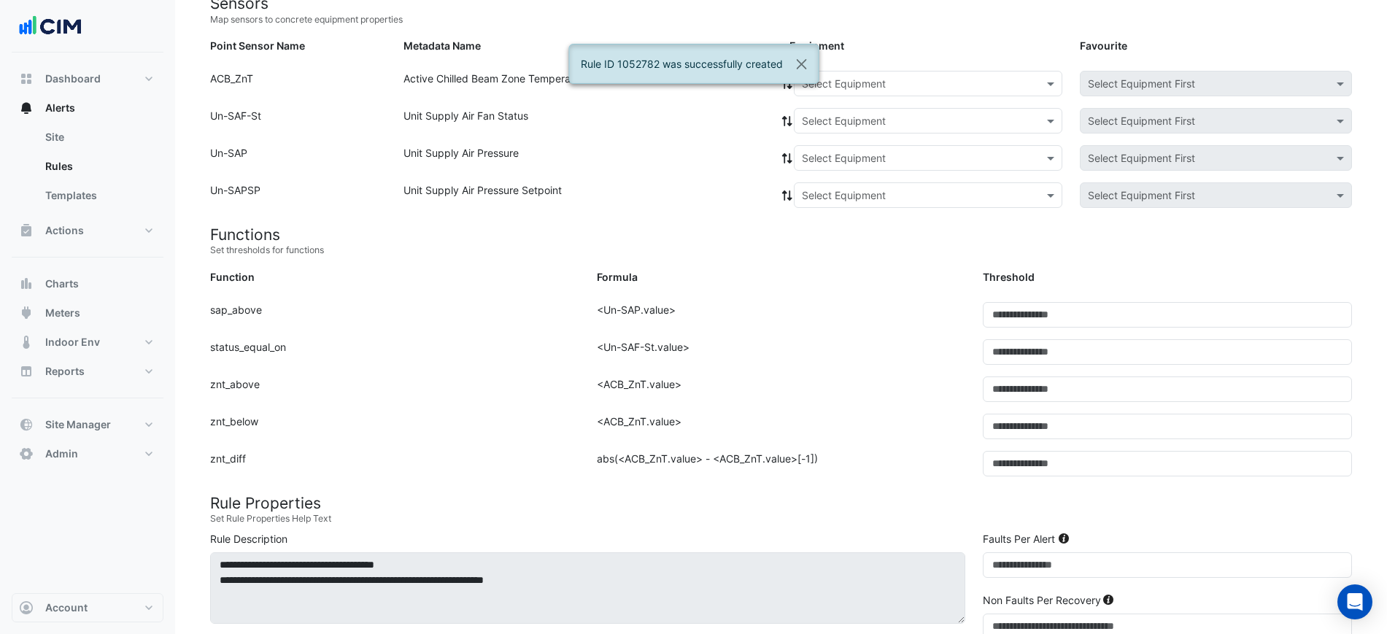
click at [839, 84] on input "text" at bounding box center [913, 84] width 223 height 15
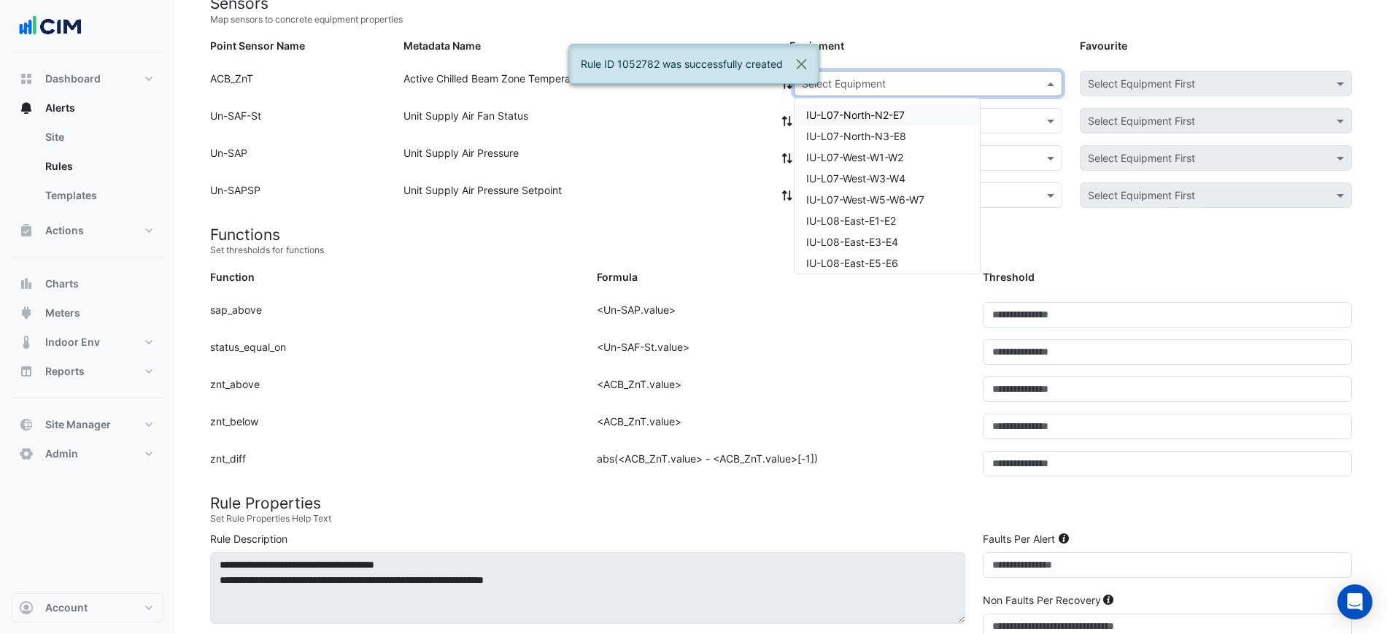
paste input "**********"
type input "**********"
click at [848, 123] on div "IU-L14-EAST-E3-E4" at bounding box center [852, 114] width 117 height 21
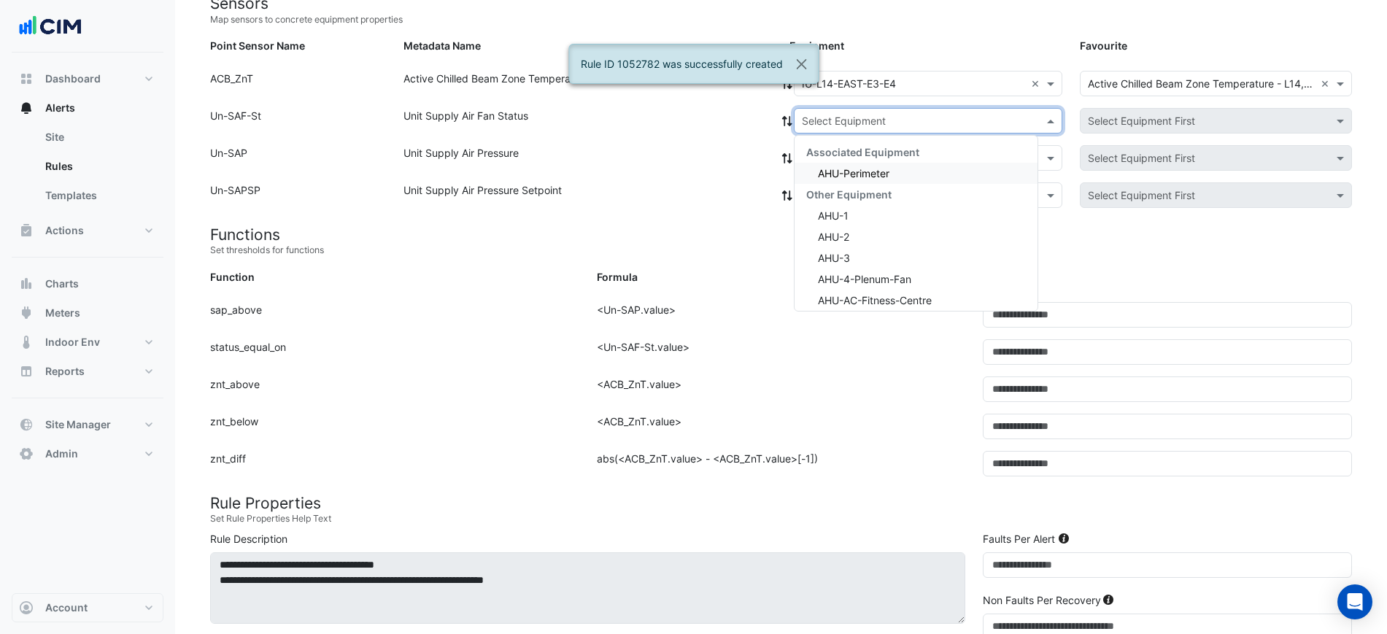
drag, startPoint x: 849, startPoint y: 128, endPoint x: 853, endPoint y: 162, distance: 34.5
click at [849, 128] on div "Select Equipment" at bounding box center [928, 121] width 268 height 26
click at [853, 166] on div "AHU-Perimeter" at bounding box center [915, 173] width 243 height 21
click at [855, 172] on div "Equipment: Select Equipment Favourite: Select Equipment First" at bounding box center [1070, 160] width 580 height 31
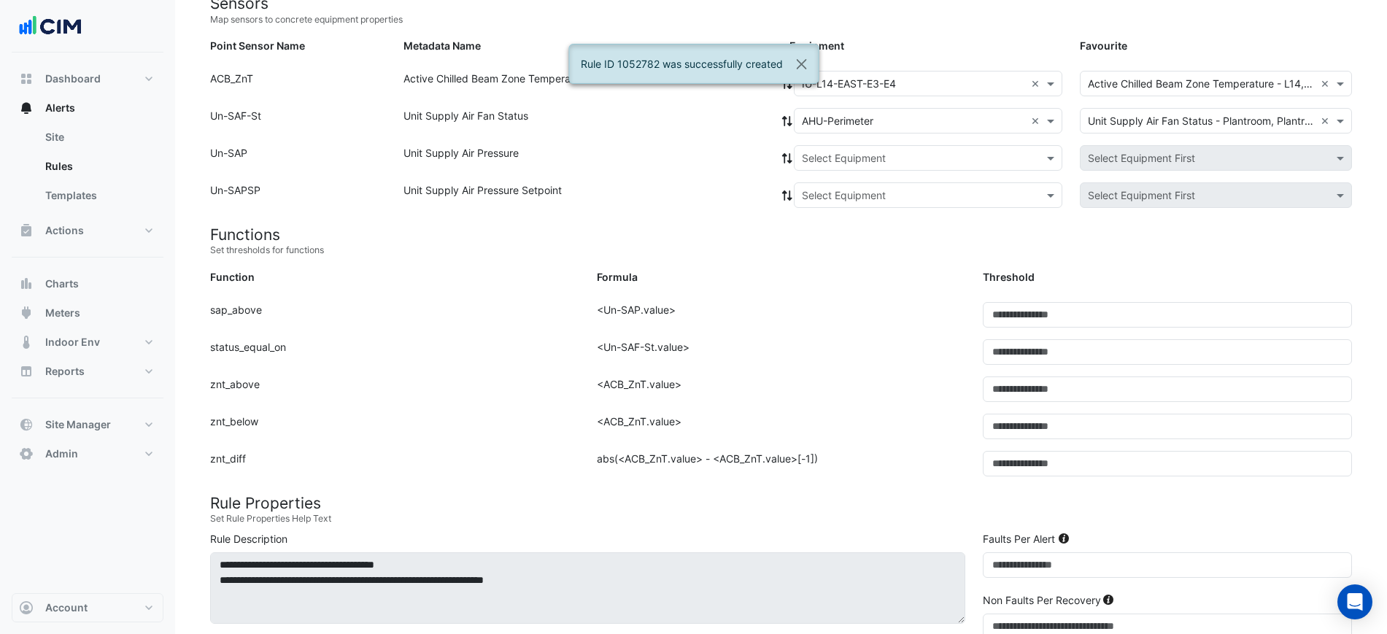
click at [784, 117] on icon at bounding box center [787, 121] width 10 height 10
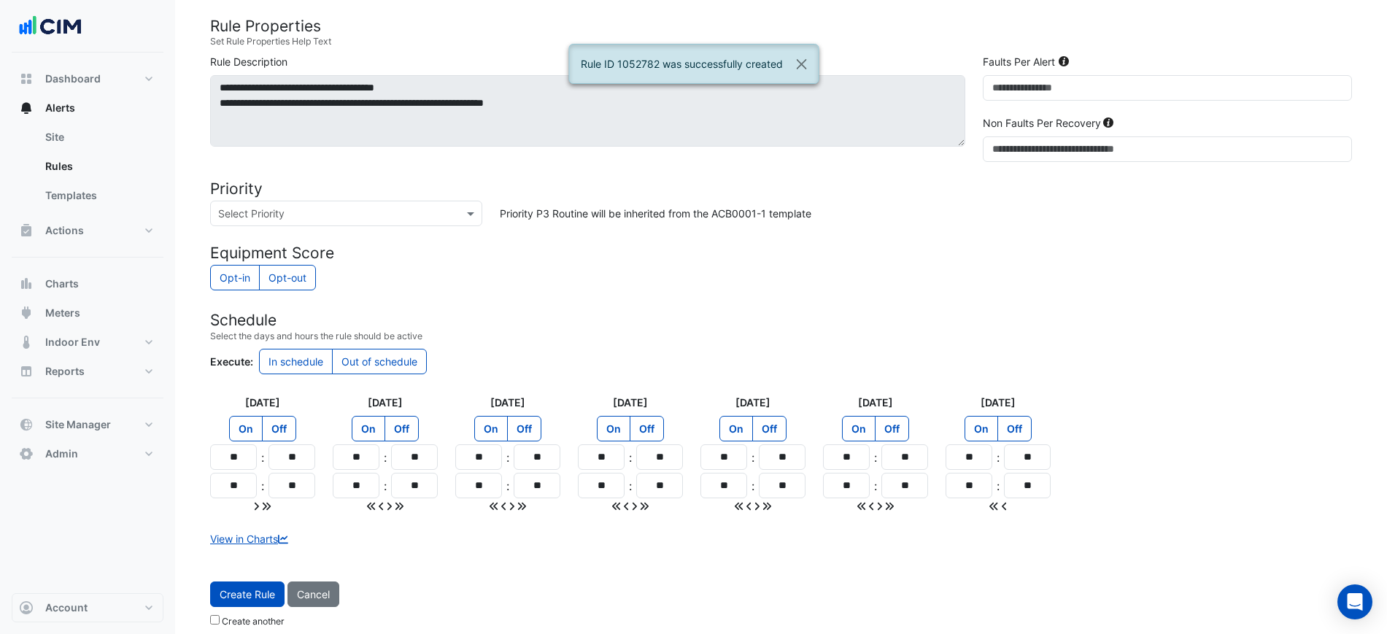
scroll to position [641, 0]
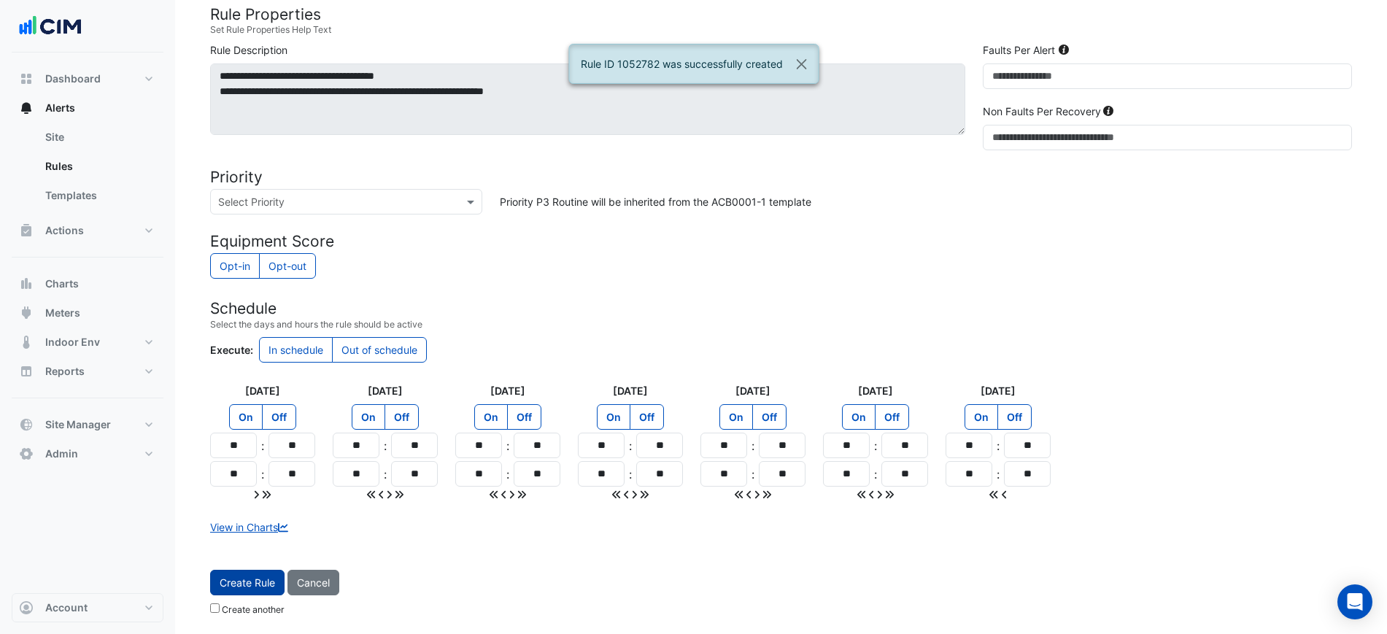
click at [273, 579] on span "Create Rule" at bounding box center [247, 582] width 55 height 12
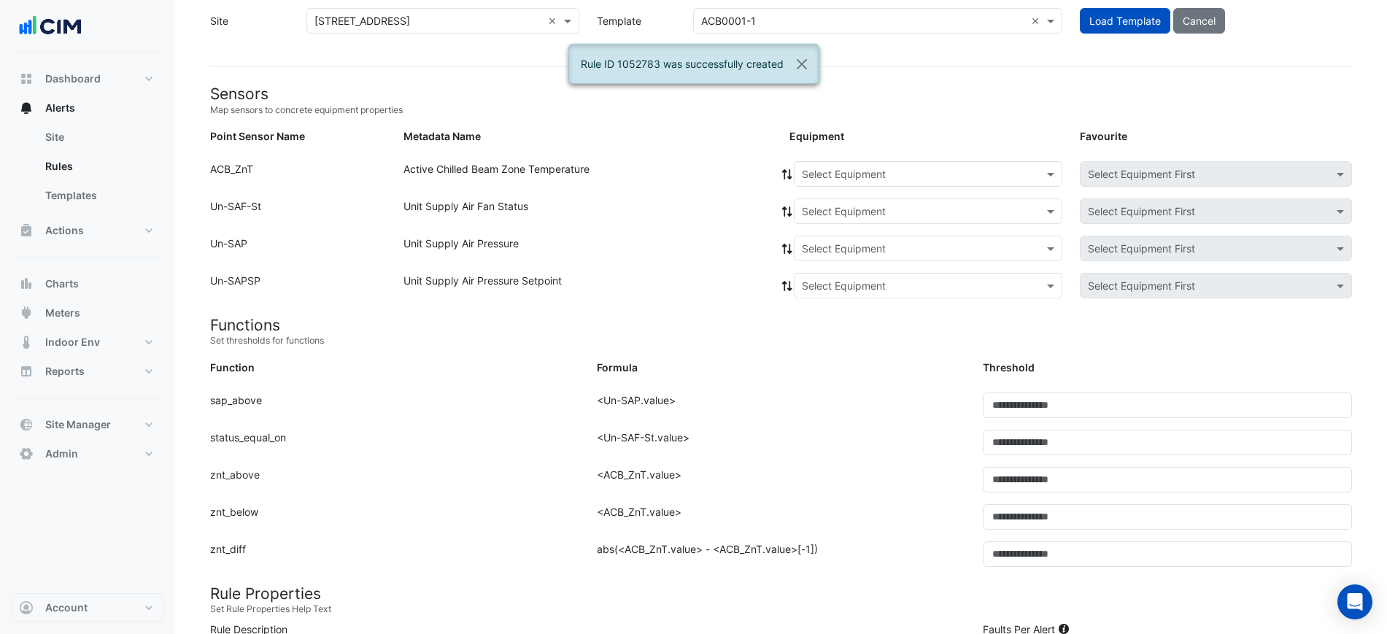
scroll to position [61, 0]
click at [864, 176] on input "text" at bounding box center [913, 175] width 223 height 15
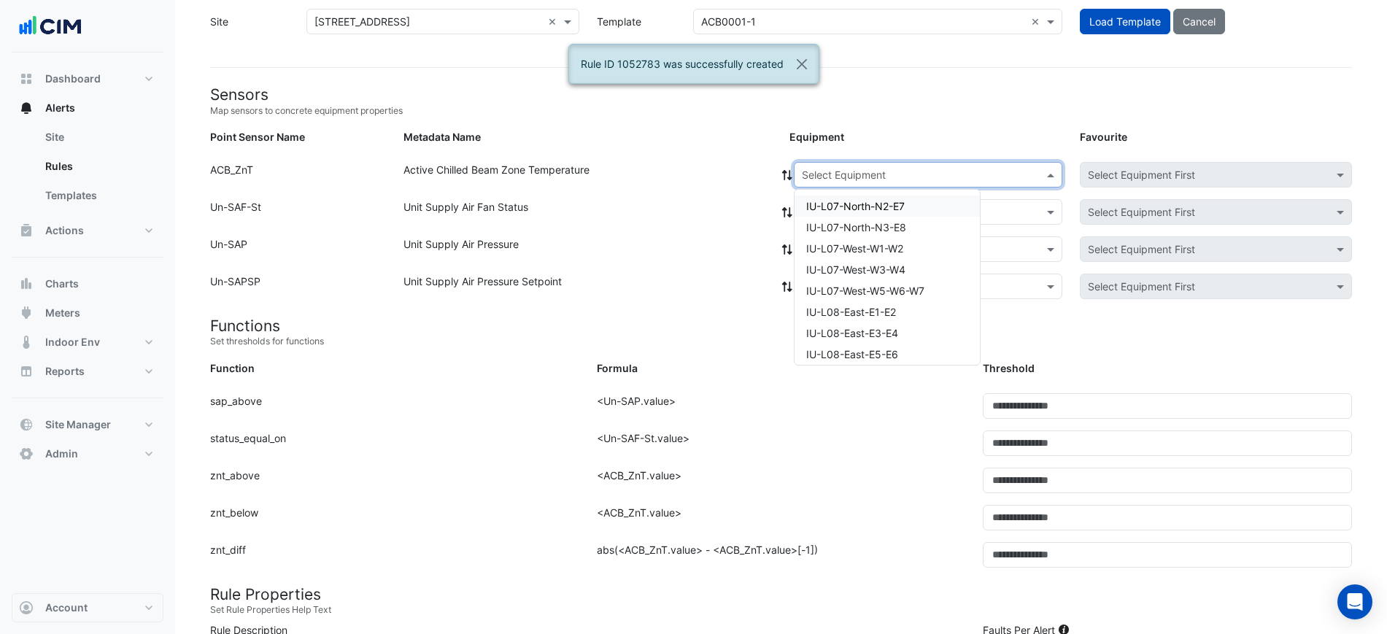
paste input "**********"
type input "**********"
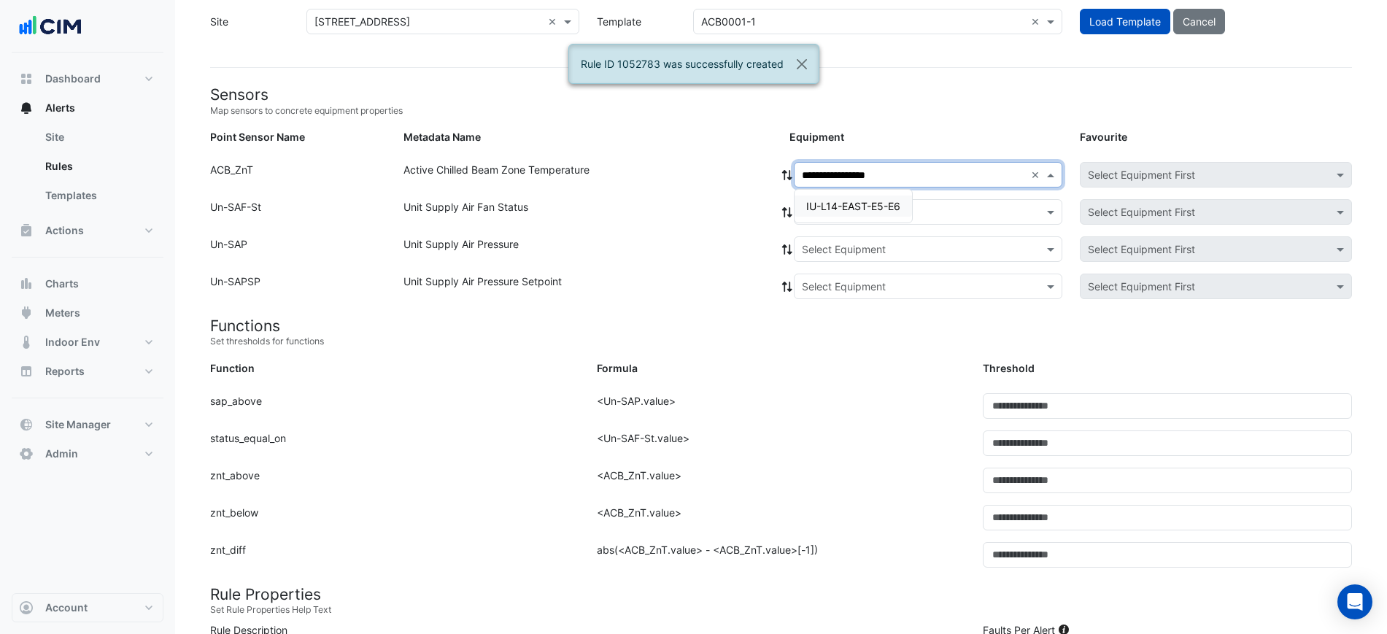
click at [852, 202] on span "IU-L14-EAST-E5-E6" at bounding box center [853, 206] width 94 height 12
drag, startPoint x: 813, startPoint y: 214, endPoint x: 821, endPoint y: 224, distance: 13.0
click at [815, 214] on input "text" at bounding box center [913, 212] width 223 height 15
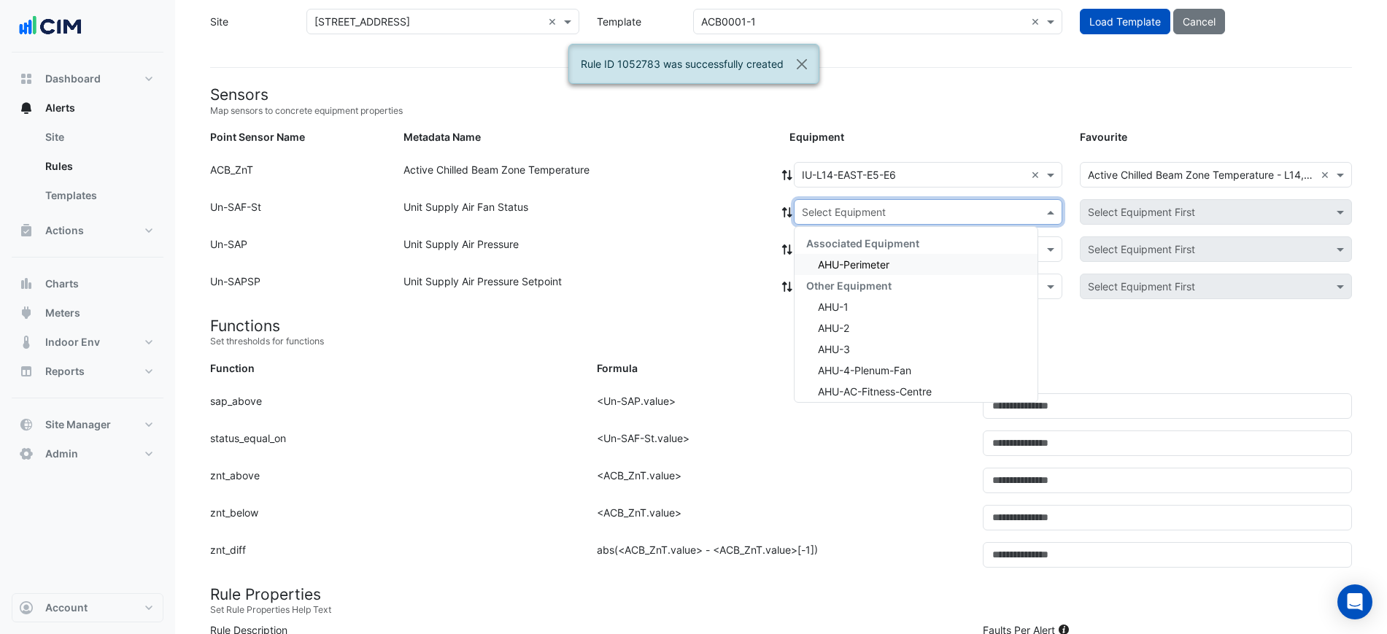
click at [831, 278] on div "Other Equipment" at bounding box center [915, 285] width 243 height 21
click at [832, 261] on span "AHU-Perimeter" at bounding box center [853, 264] width 71 height 12
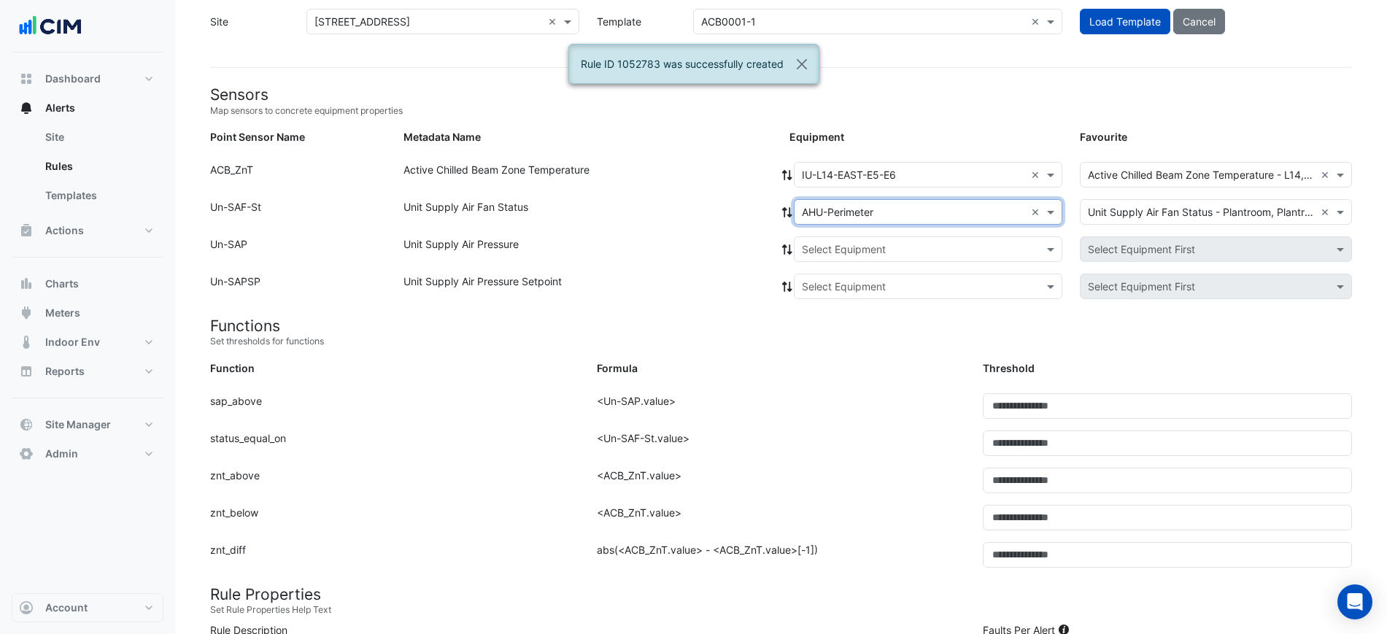
click at [786, 218] on span at bounding box center [786, 211] width 13 height 15
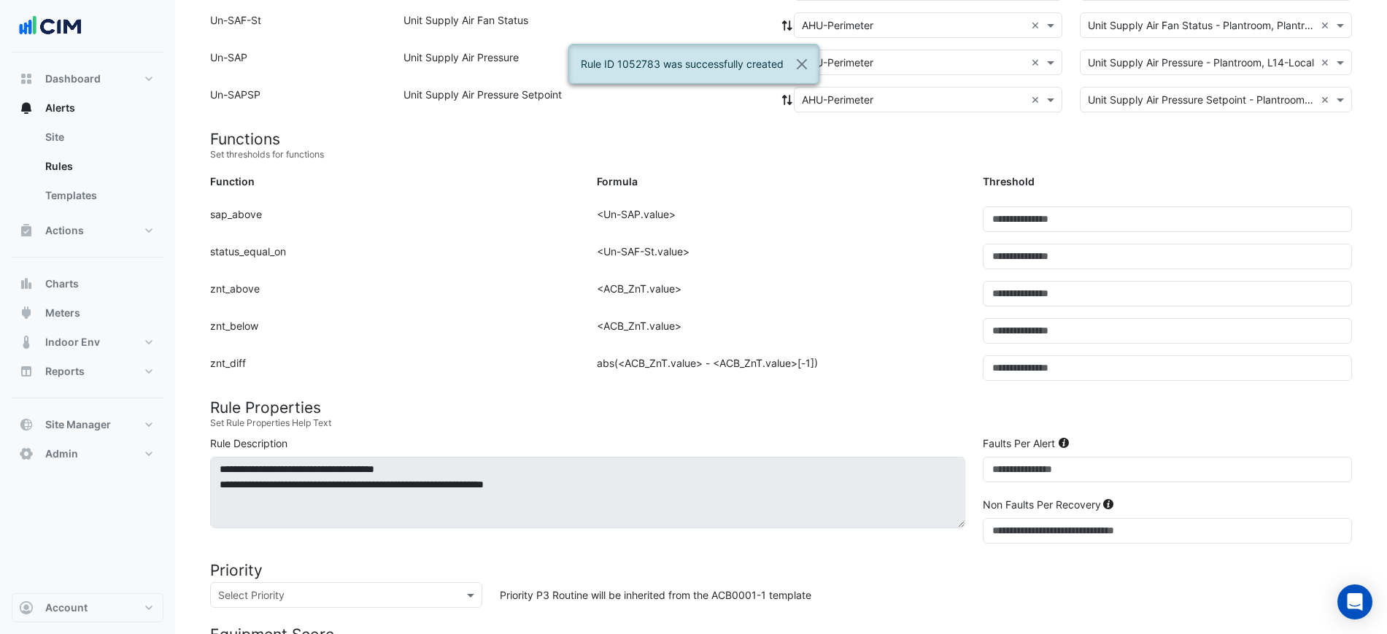
scroll to position [641, 0]
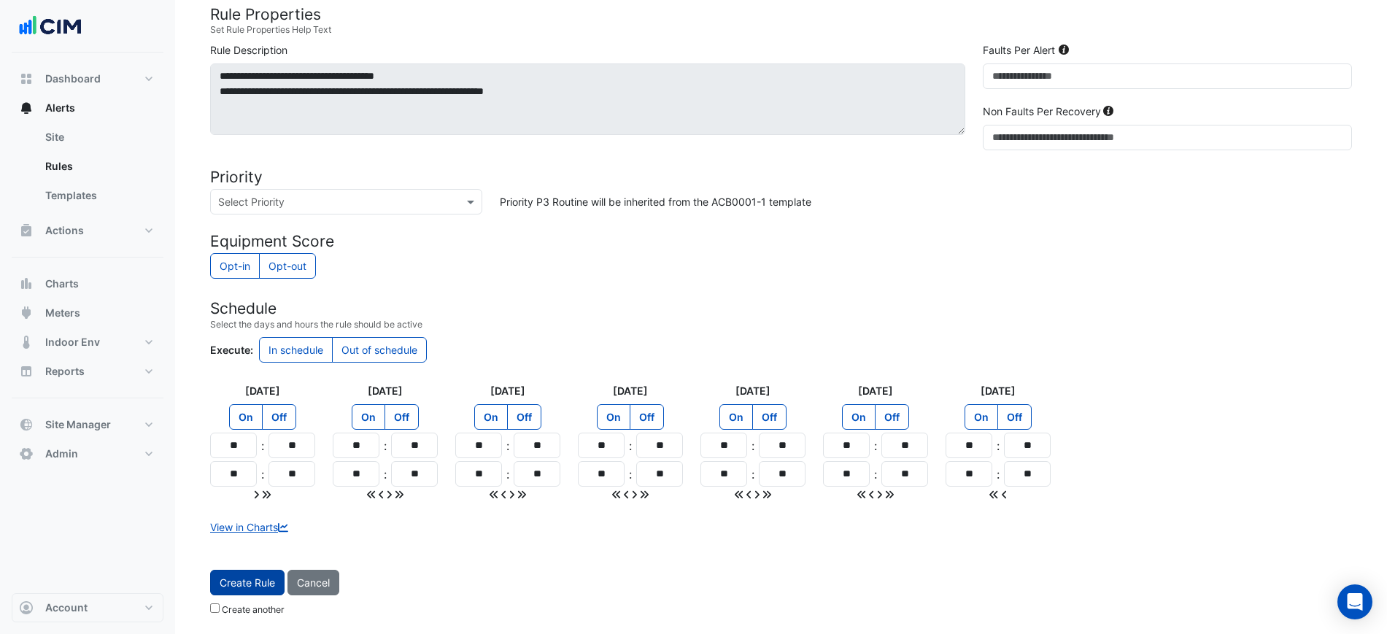
click at [259, 570] on button "Create Rule" at bounding box center [247, 583] width 74 height 26
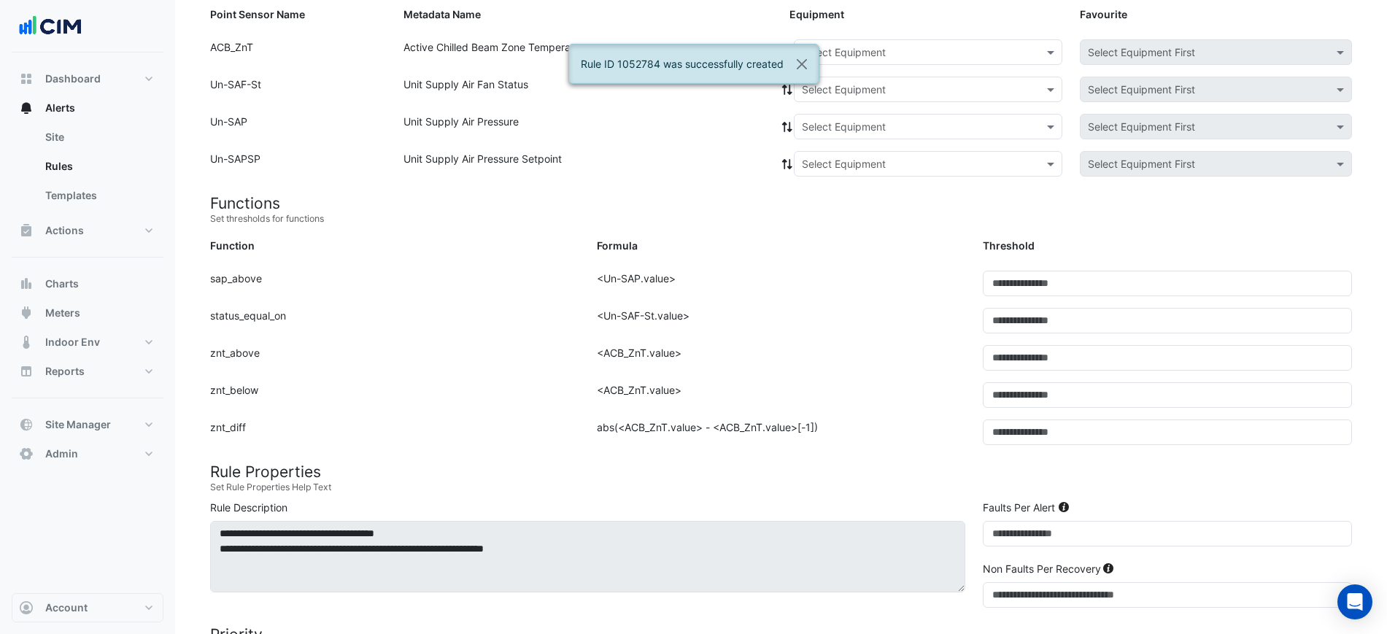
scroll to position [152, 0]
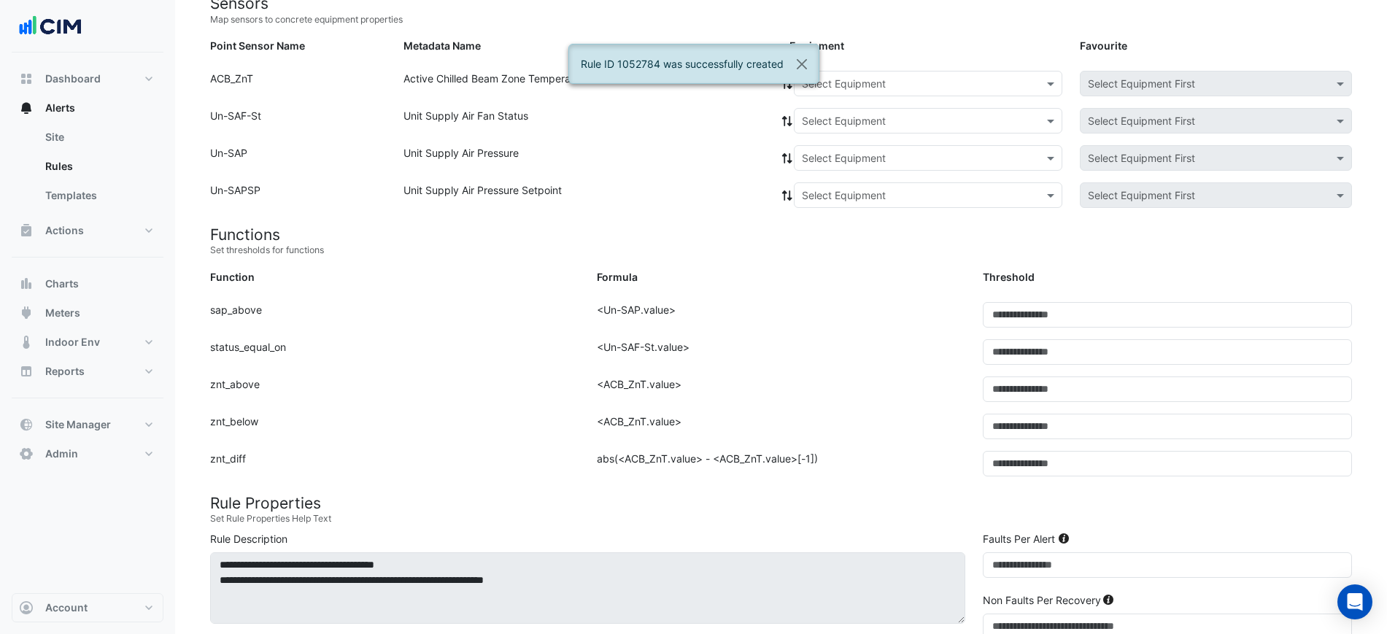
drag, startPoint x: 839, startPoint y: 90, endPoint x: 848, endPoint y: 96, distance: 9.5
click at [839, 90] on input "text" at bounding box center [913, 84] width 223 height 15
paste input "**********"
type input "**********"
click at [857, 112] on span "IU-L14-North-N1" at bounding box center [846, 115] width 80 height 12
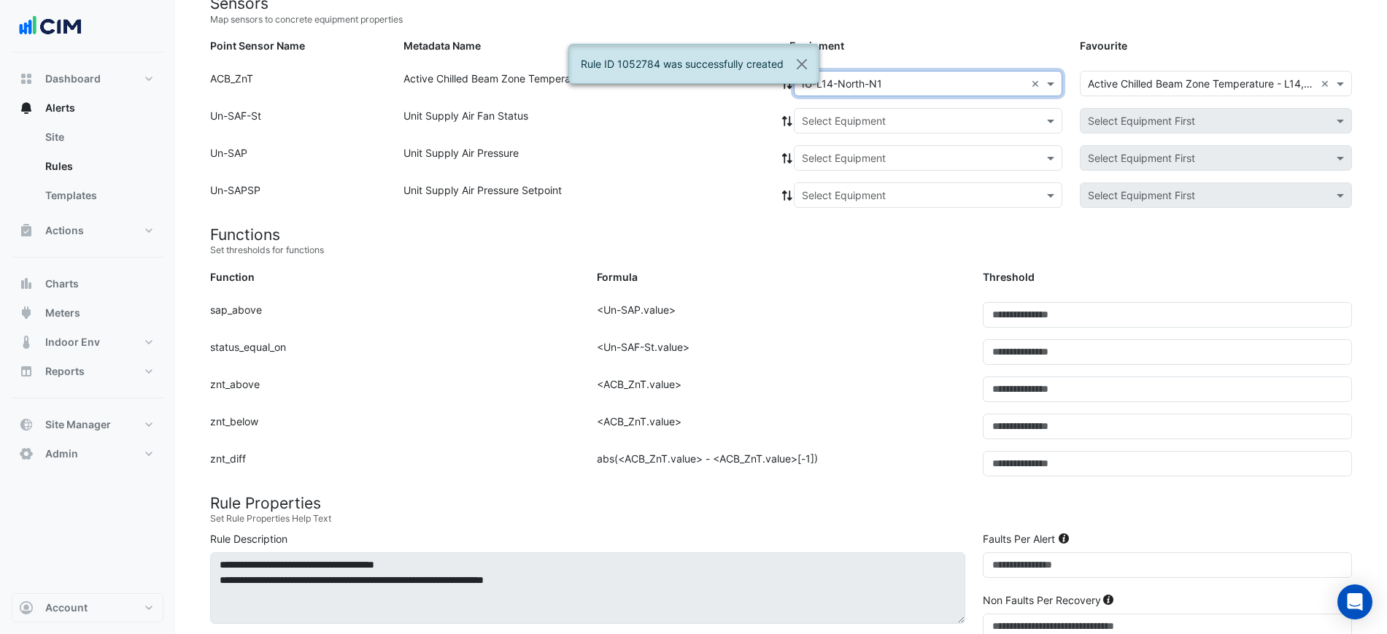
click at [806, 119] on input "text" at bounding box center [913, 121] width 223 height 15
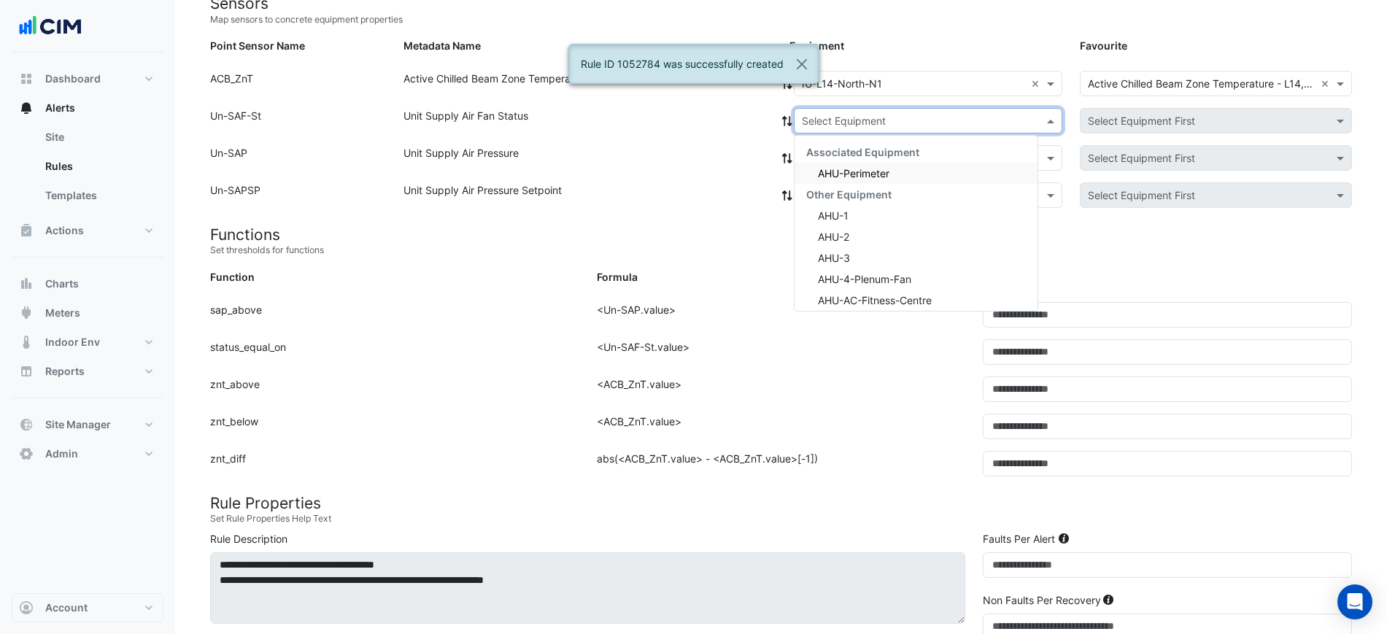
click at [823, 171] on span "AHU-Perimeter" at bounding box center [853, 173] width 71 height 12
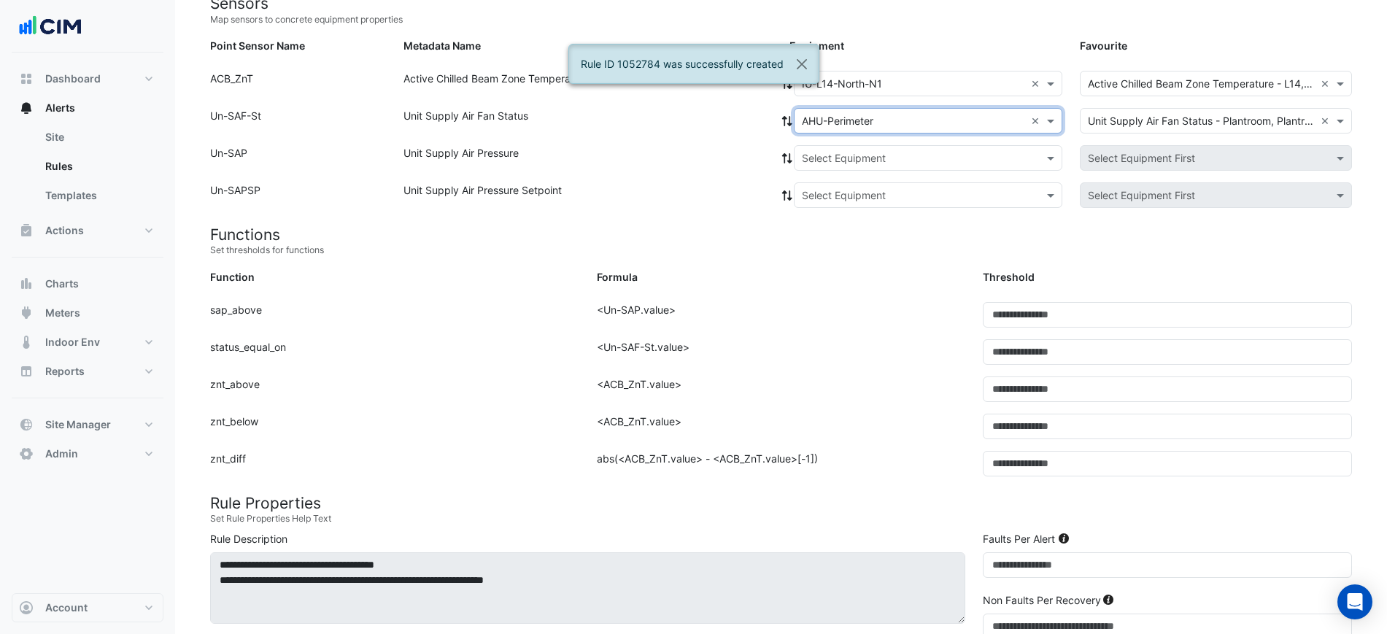
click at [786, 121] on icon at bounding box center [786, 121] width 13 height 10
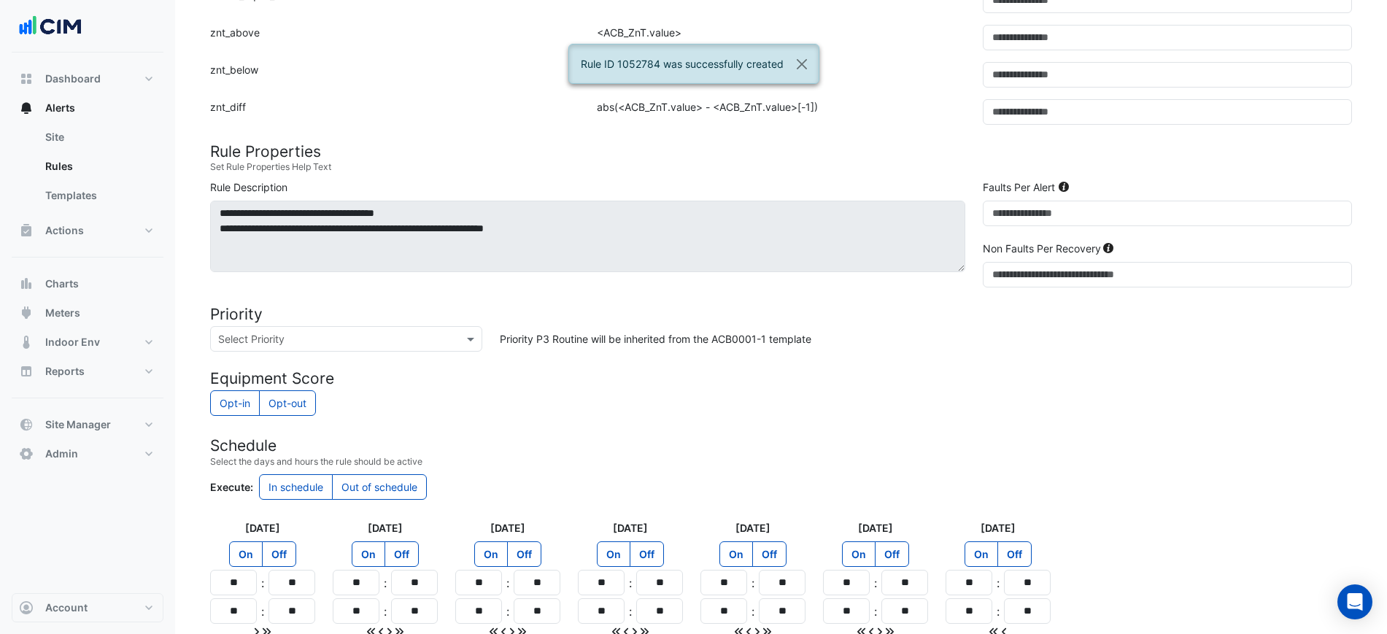
scroll to position [641, 0]
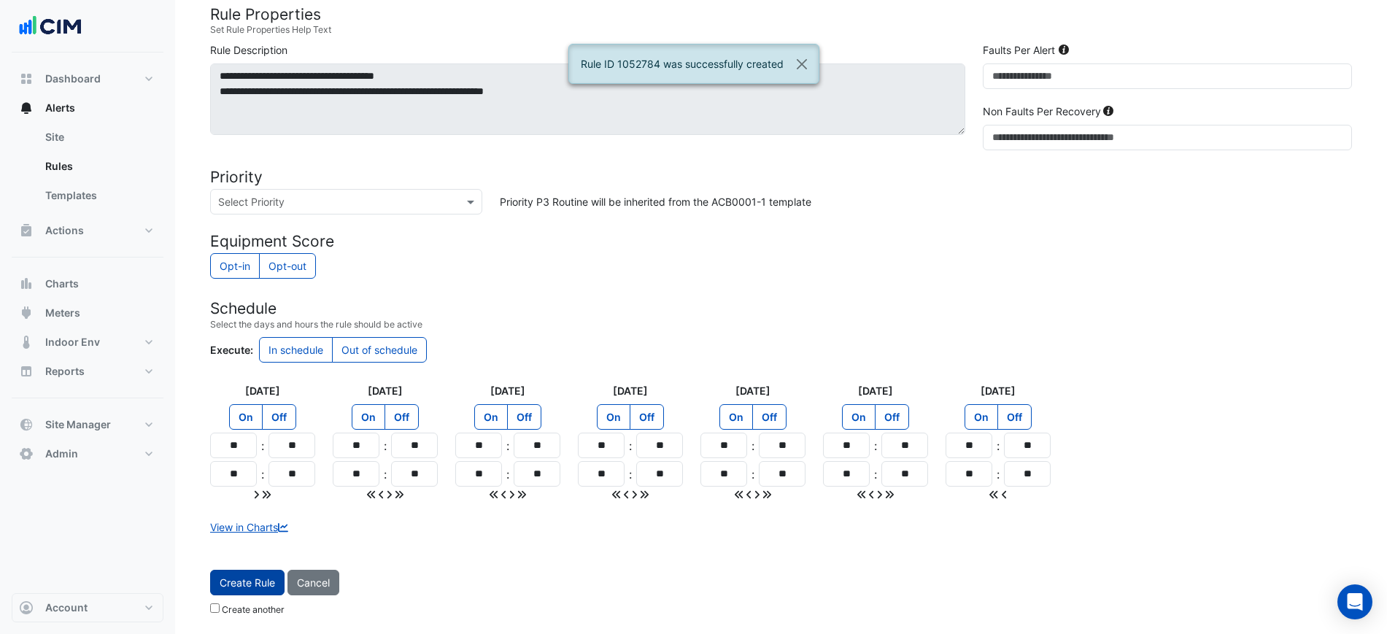
click at [228, 570] on button "Create Rule" at bounding box center [247, 583] width 74 height 26
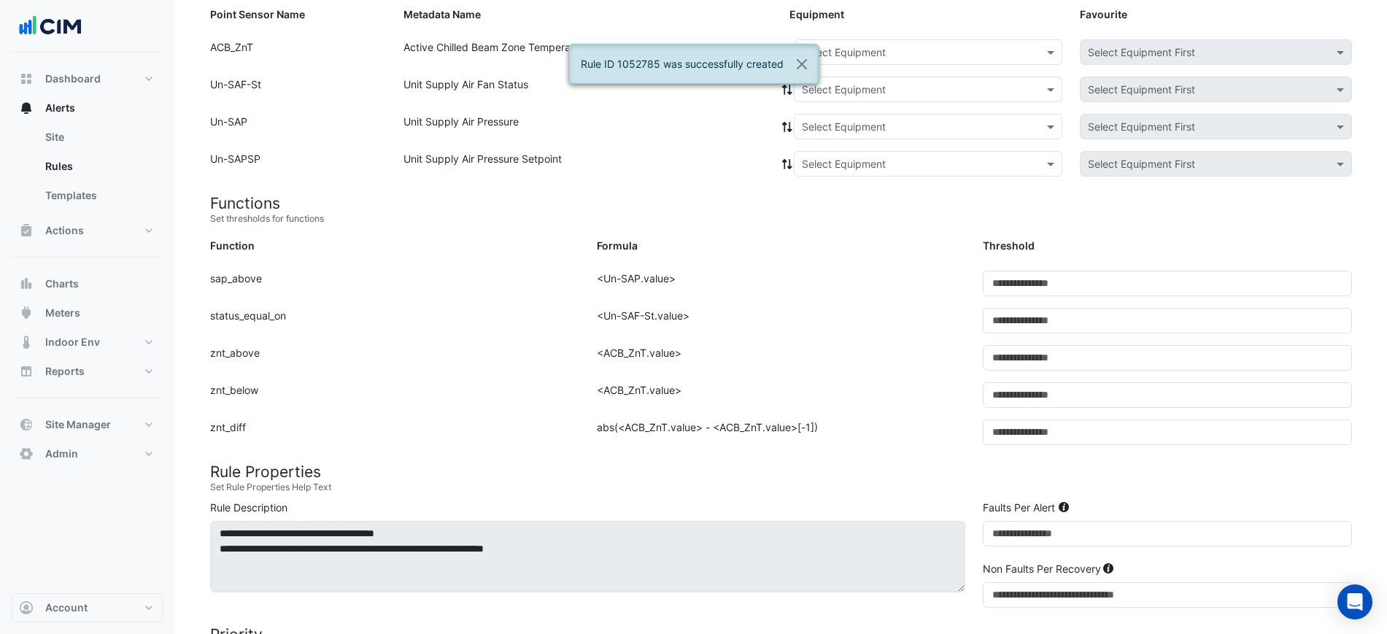
scroll to position [152, 0]
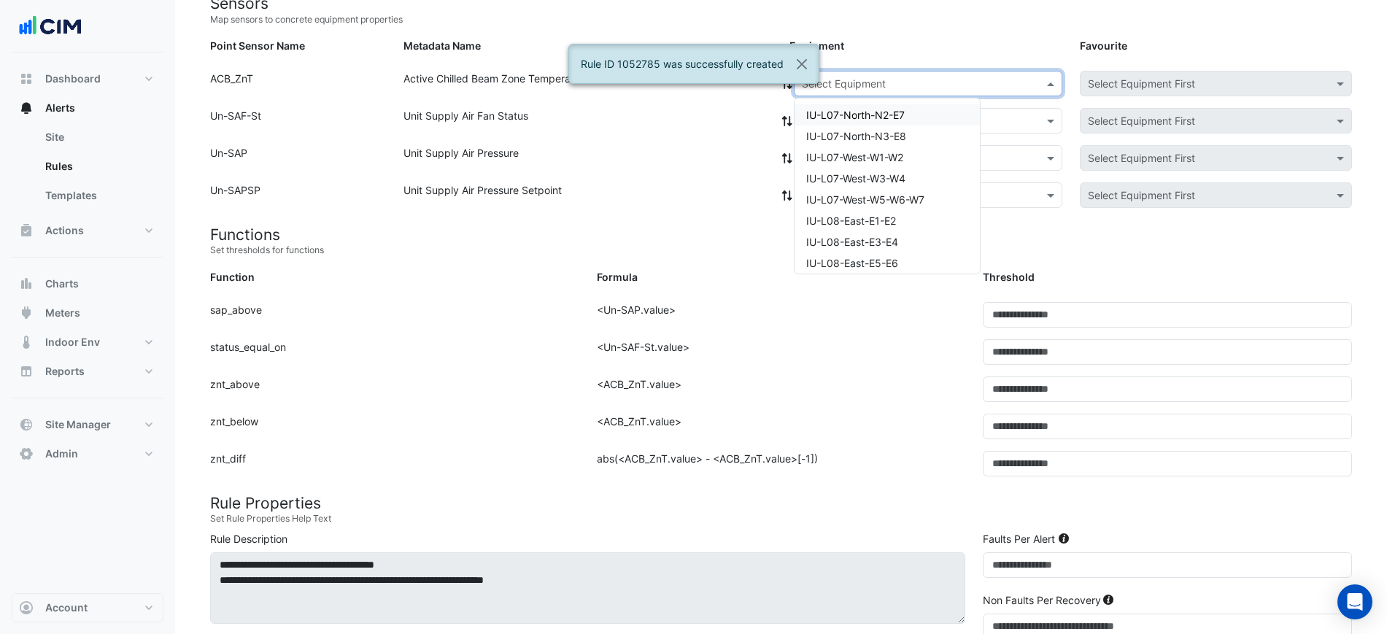
click at [877, 80] on input "text" at bounding box center [913, 84] width 223 height 15
paste input "**********"
type input "**********"
click at [864, 106] on div "IU-L14-NORTH-N2-E7" at bounding box center [859, 114] width 130 height 21
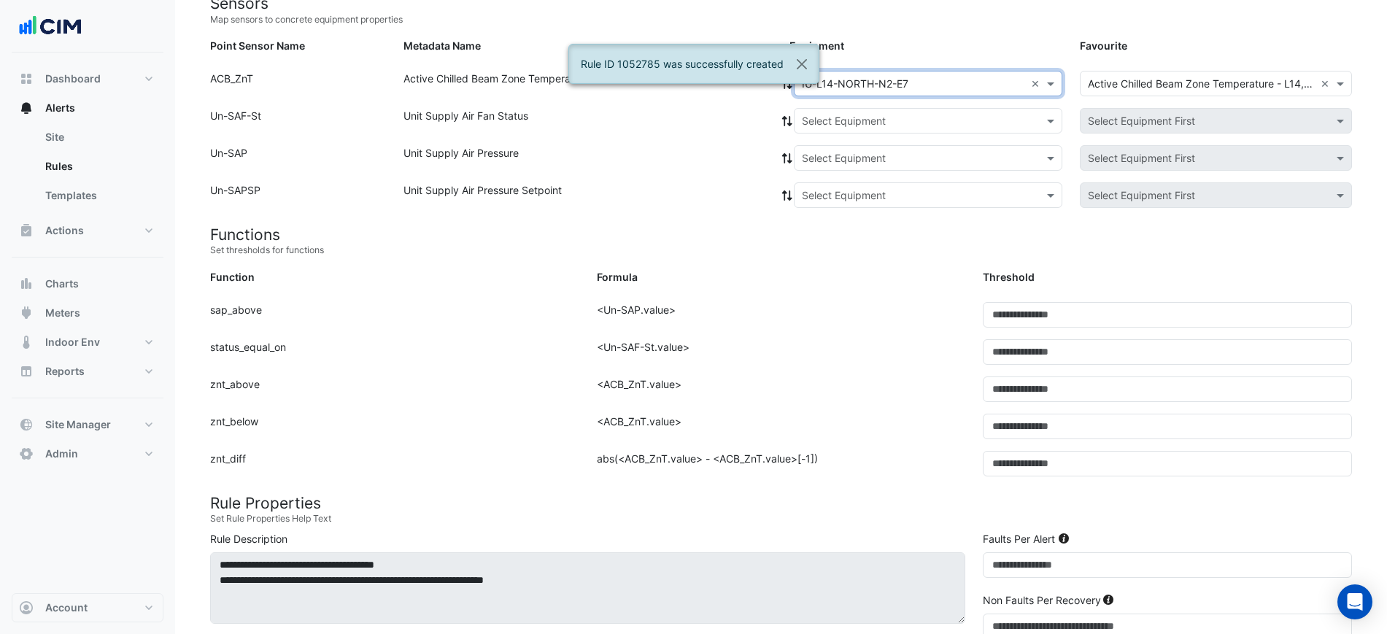
click at [802, 115] on input "text" at bounding box center [913, 121] width 223 height 15
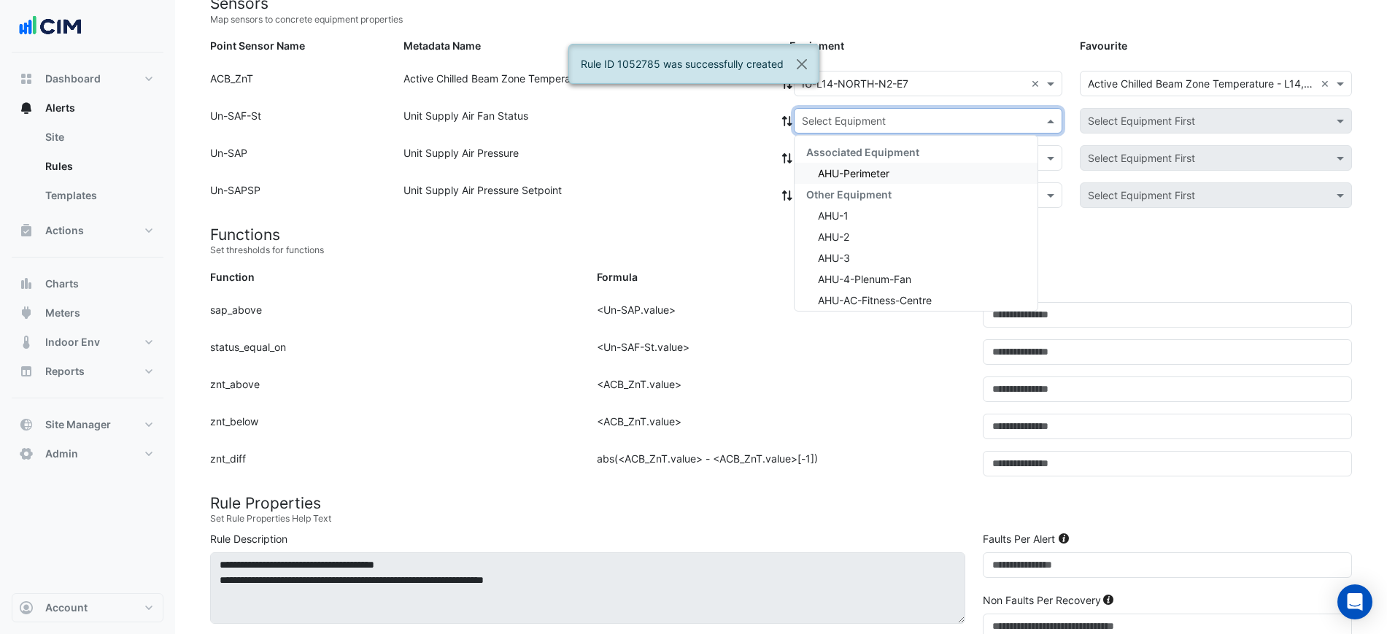
click at [813, 177] on div "AHU-Perimeter" at bounding box center [915, 173] width 243 height 21
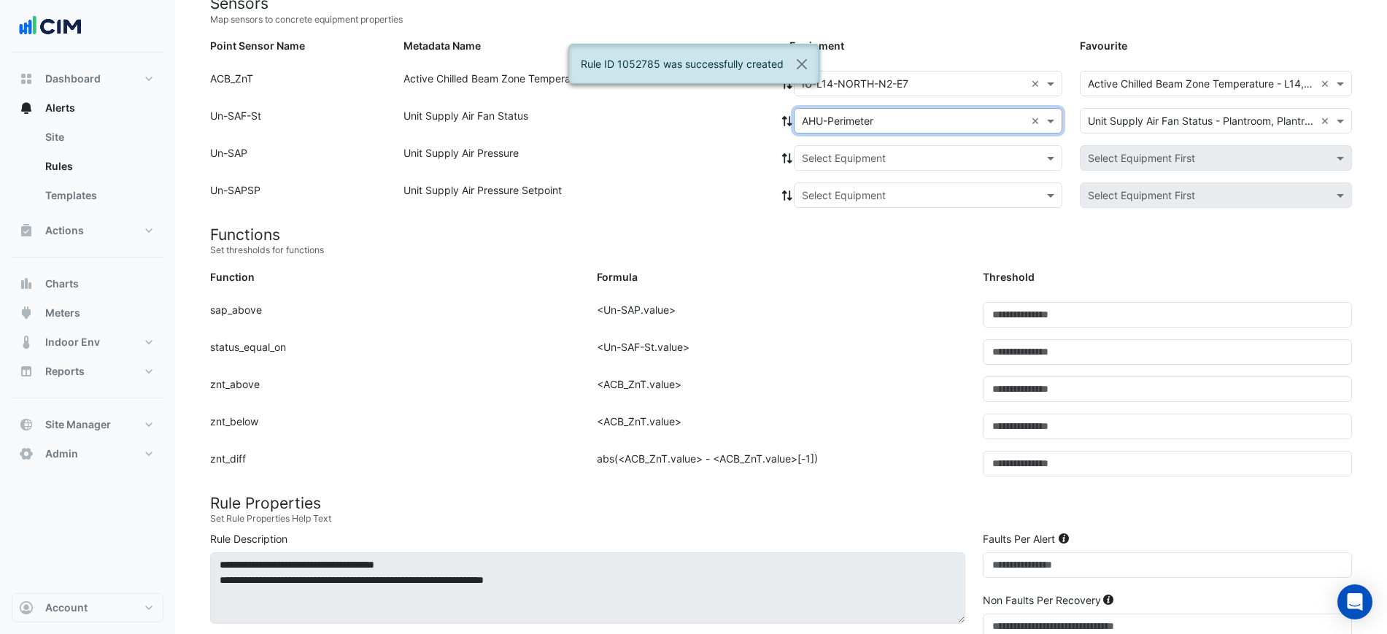
click at [787, 126] on fa-icon at bounding box center [786, 121] width 13 height 12
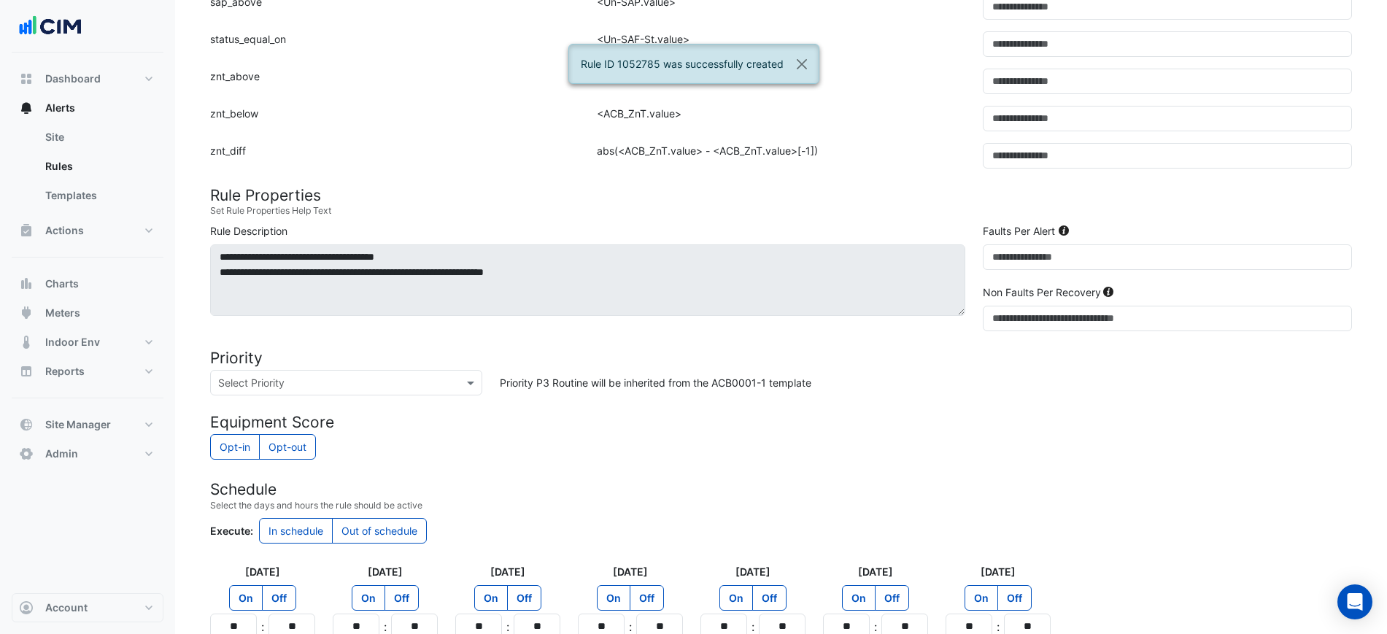
scroll to position [641, 0]
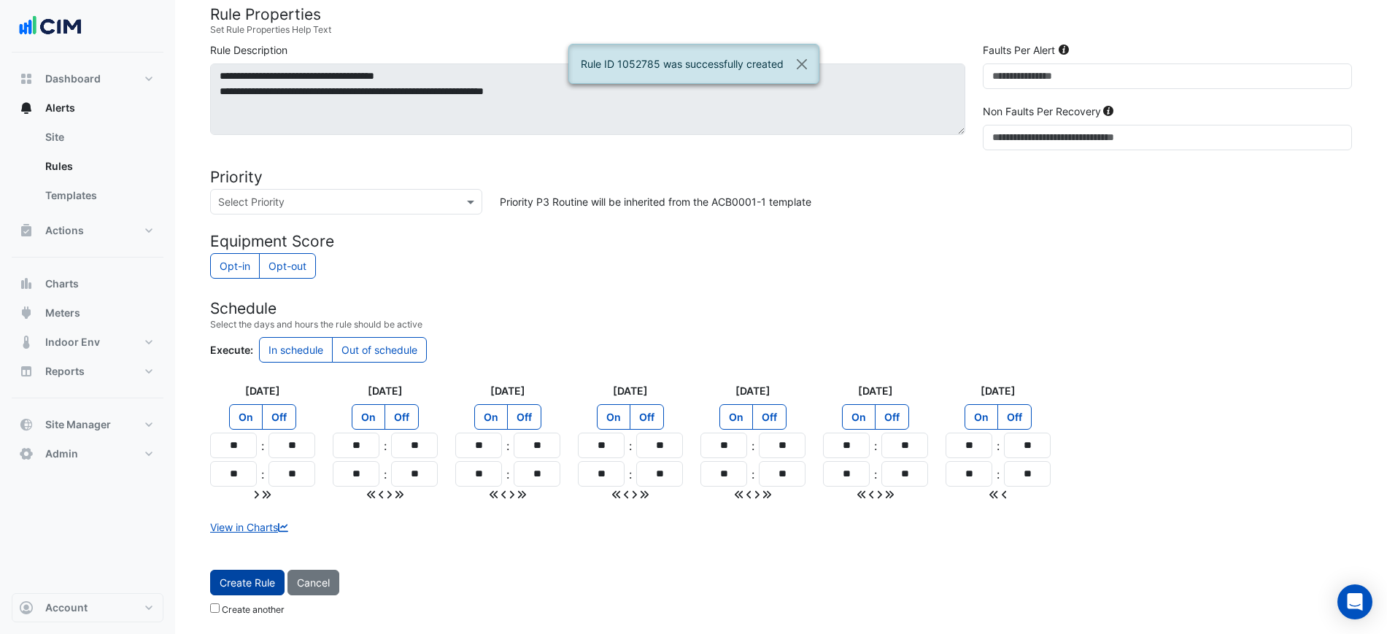
click at [255, 578] on span "Create Rule" at bounding box center [247, 582] width 55 height 12
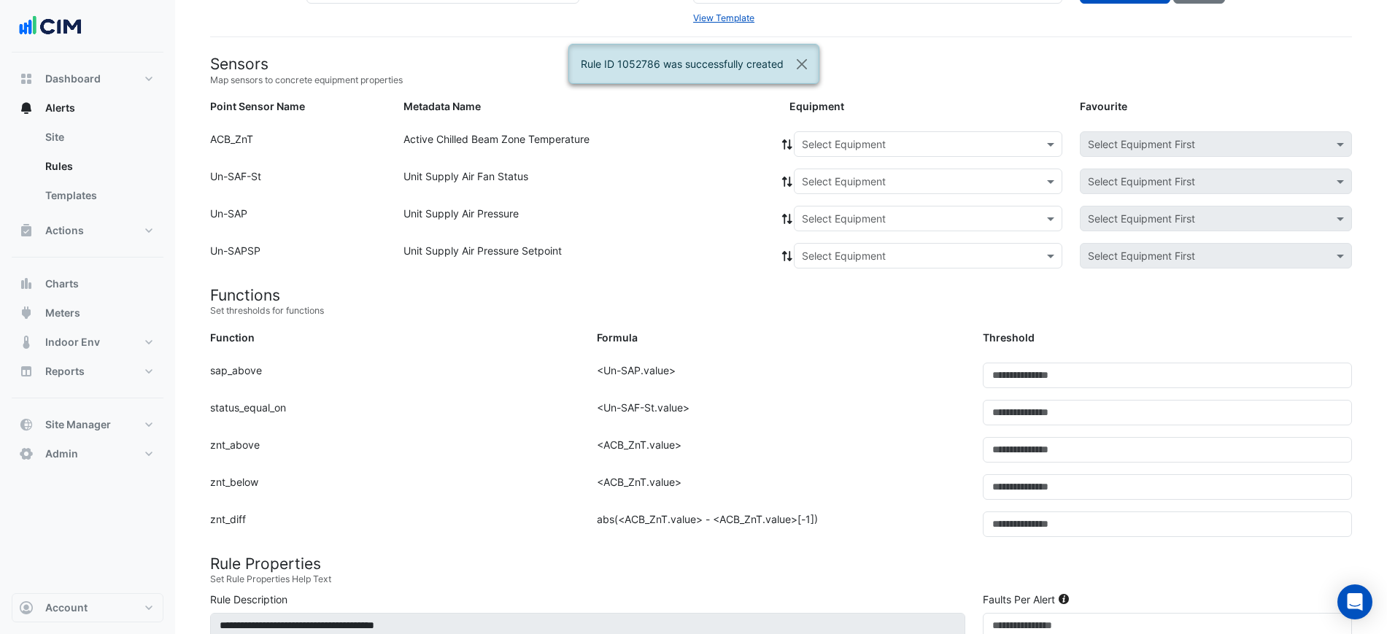
scroll to position [61, 0]
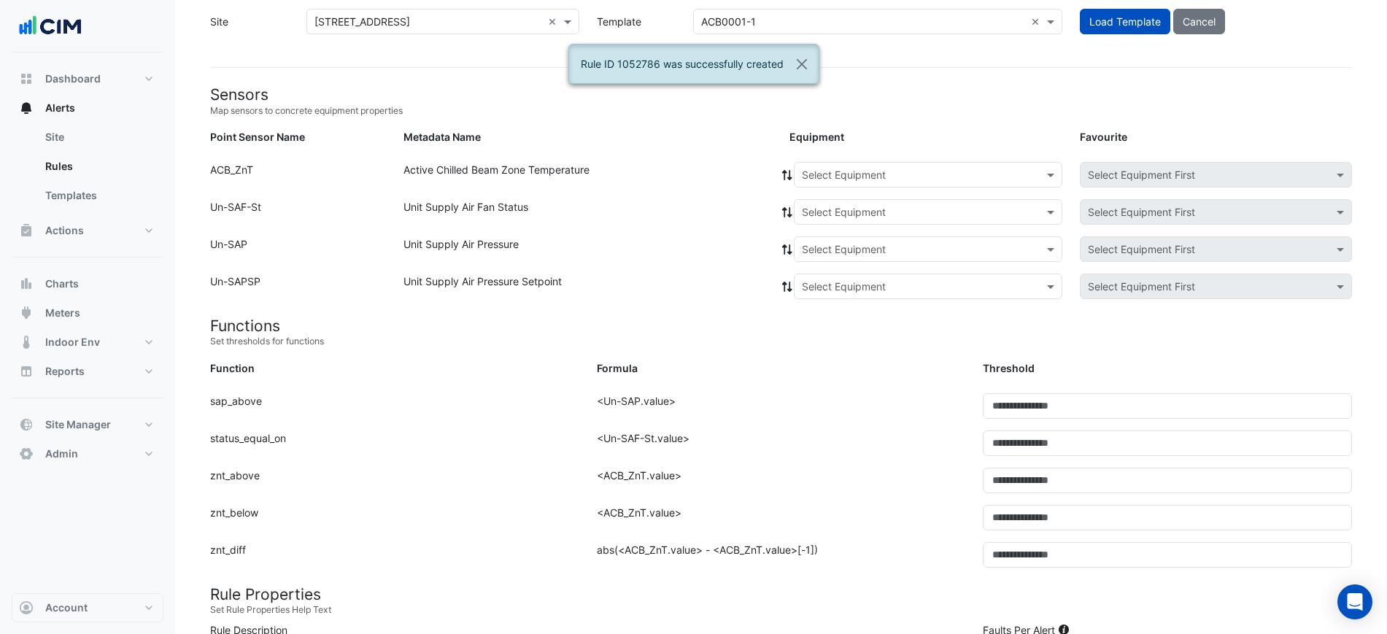
click at [894, 174] on input "text" at bounding box center [913, 175] width 223 height 15
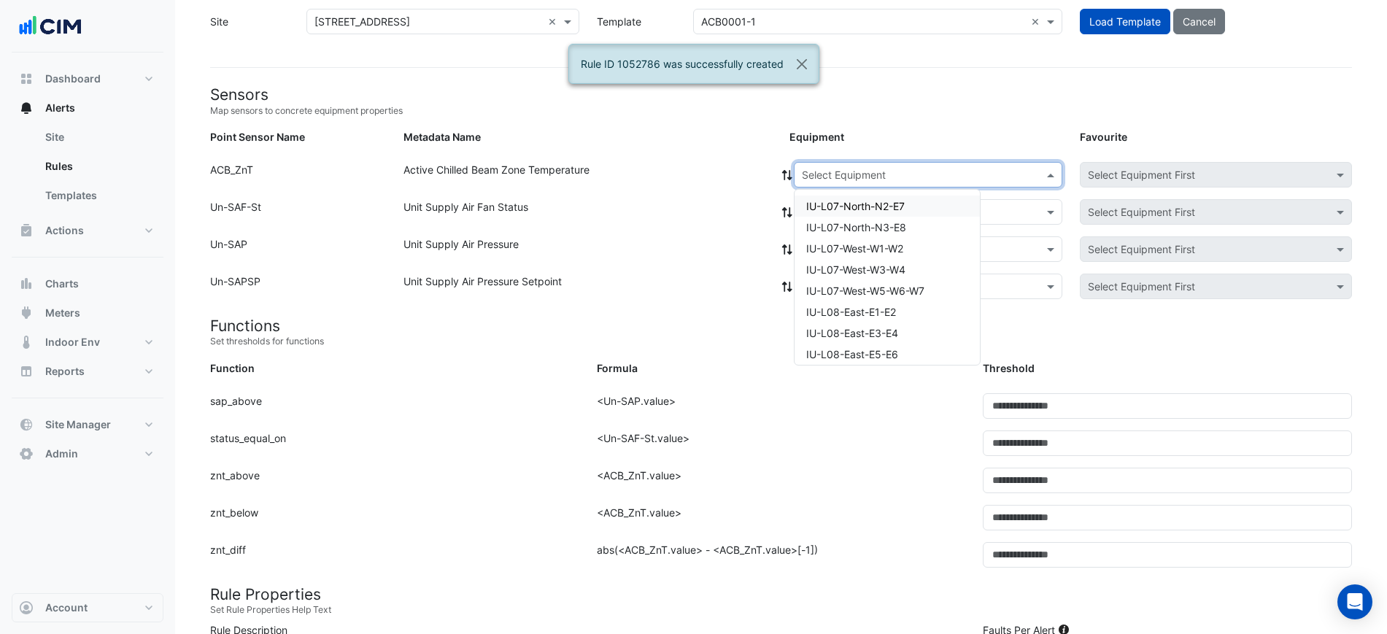
paste input "**********"
type input "**********"
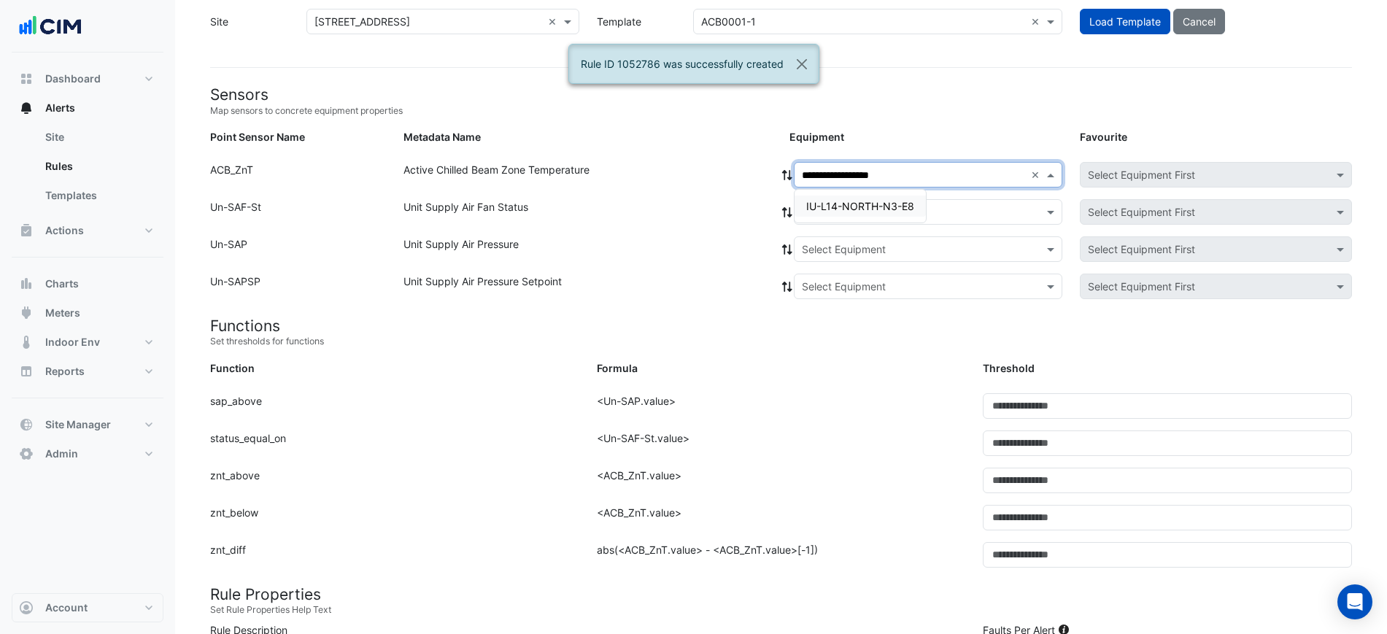
click at [872, 208] on span "IU-L14-NORTH-N3-E8" at bounding box center [860, 206] width 108 height 12
click at [871, 209] on input "text" at bounding box center [913, 212] width 223 height 15
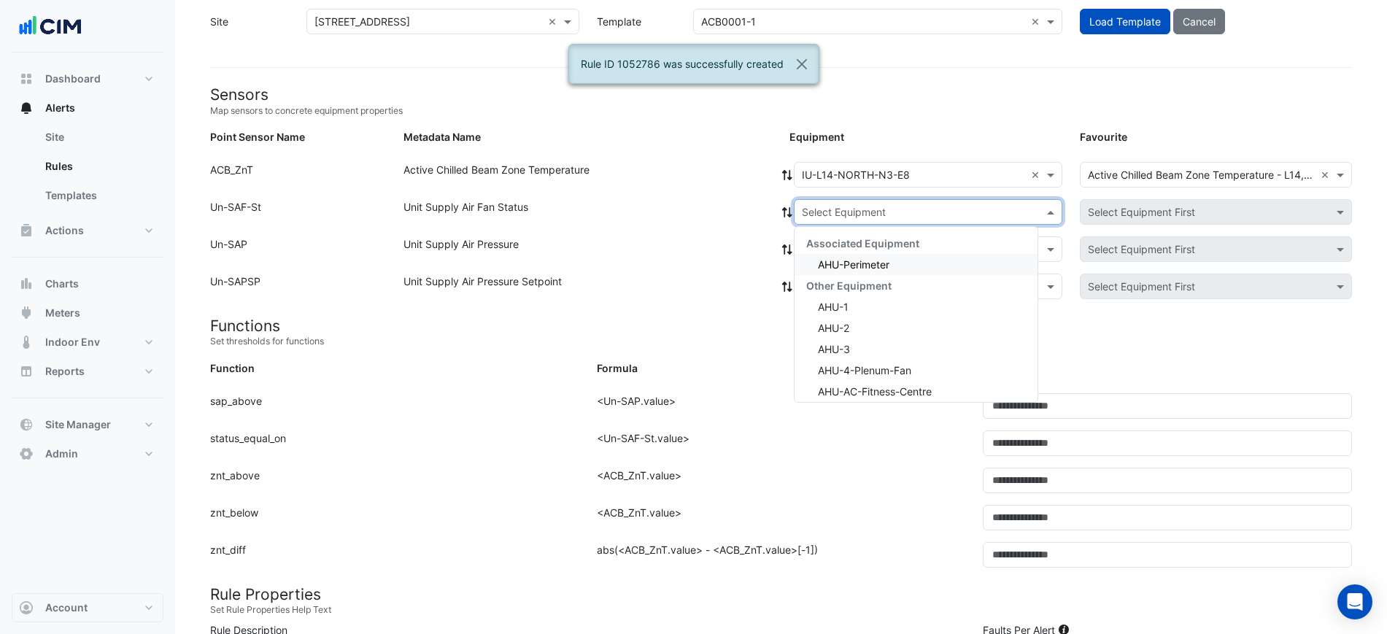
click at [877, 258] on span "AHU-Perimeter" at bounding box center [853, 264] width 71 height 12
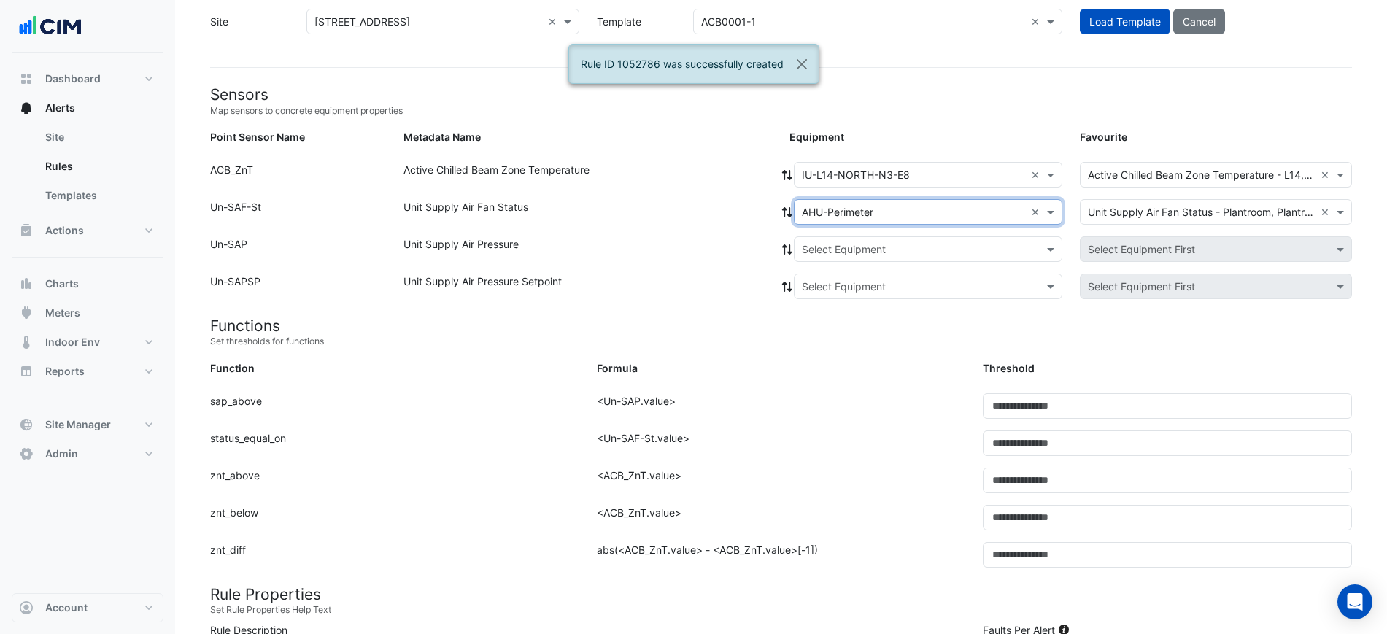
click at [782, 217] on fa-icon at bounding box center [786, 212] width 13 height 12
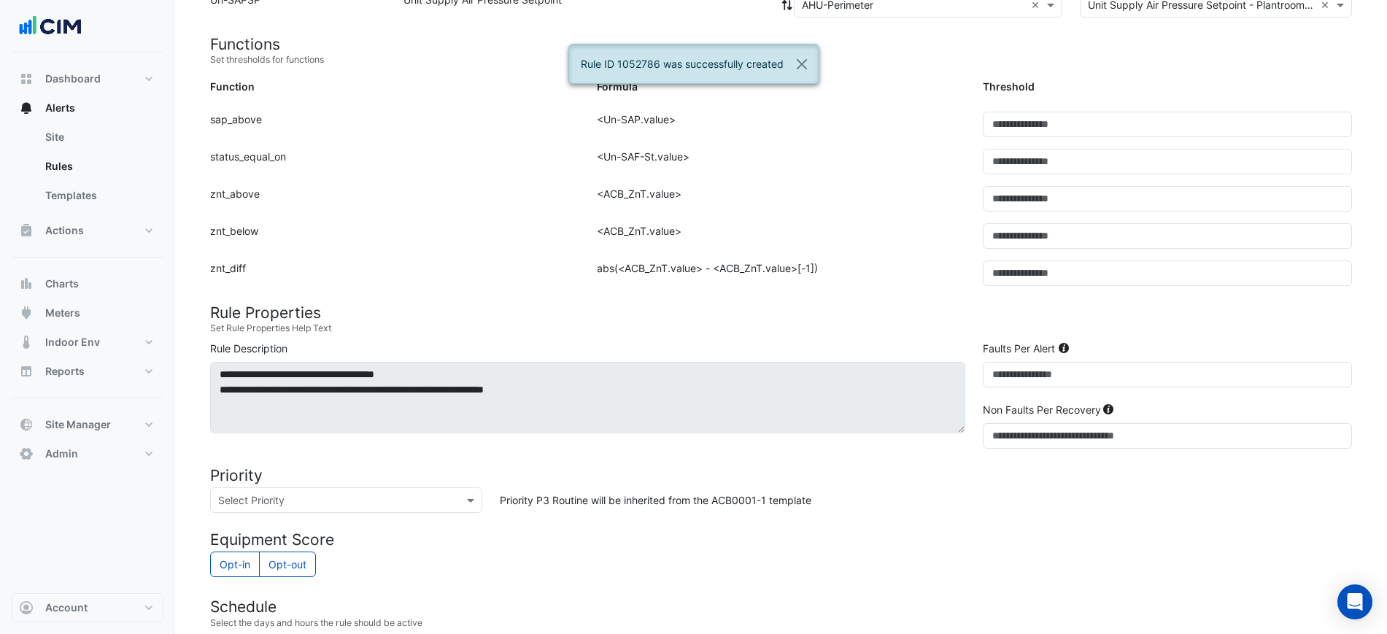
scroll to position [641, 0]
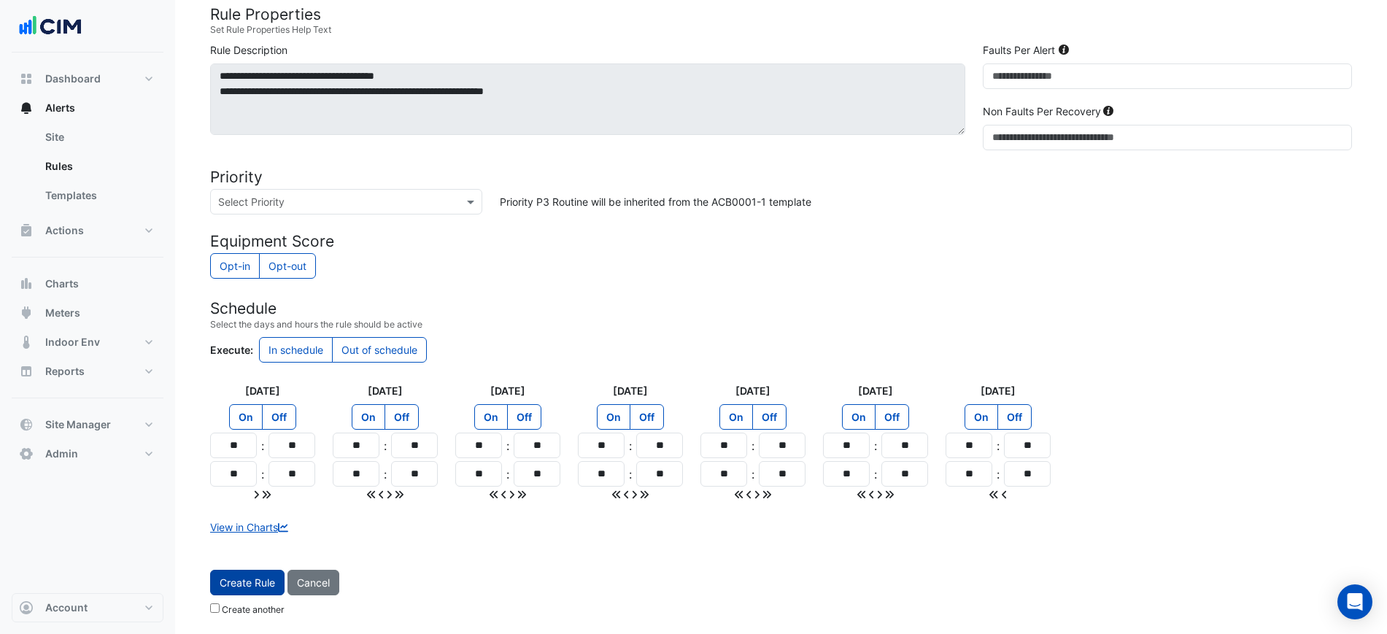
click at [241, 572] on button "Create Rule" at bounding box center [247, 583] width 74 height 26
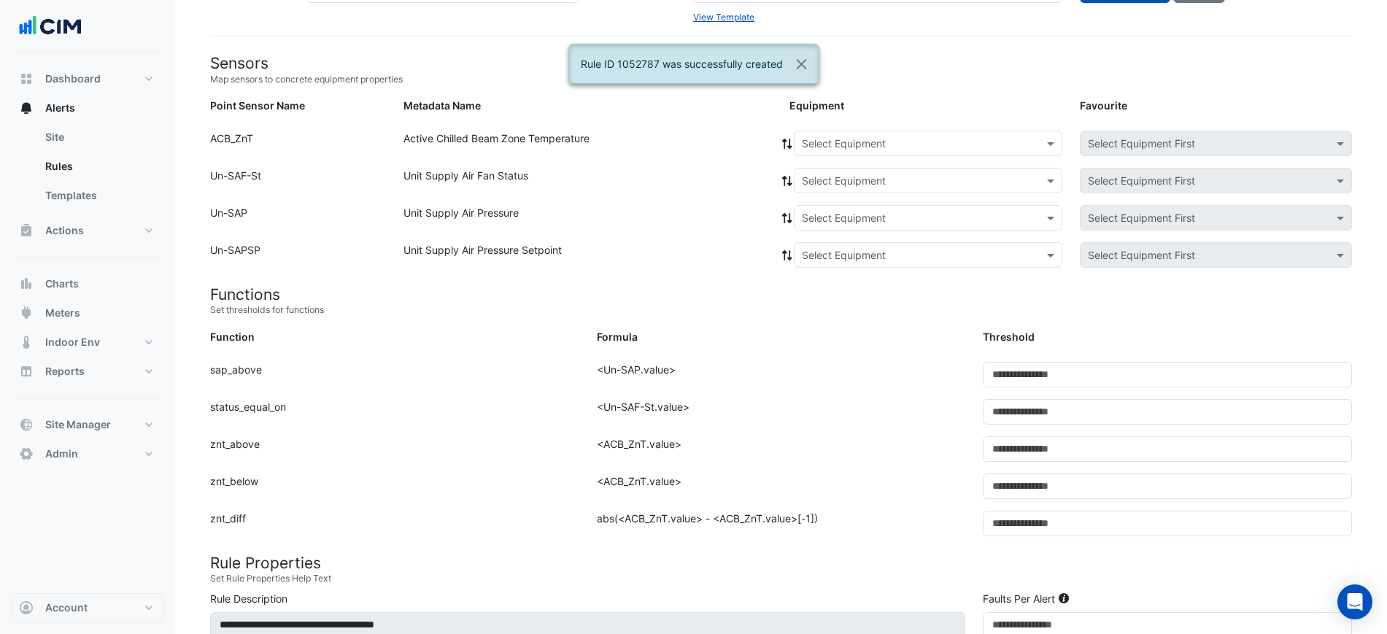
scroll to position [61, 0]
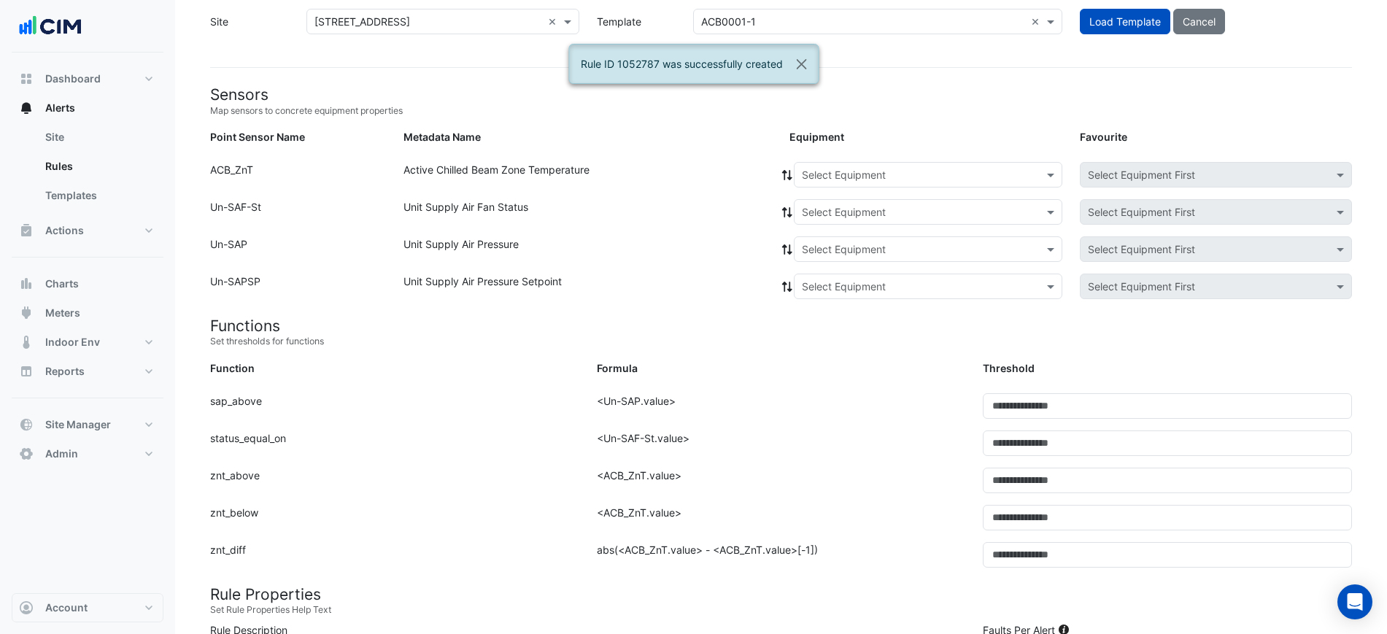
click at [875, 165] on div "Select Equipment" at bounding box center [928, 175] width 268 height 26
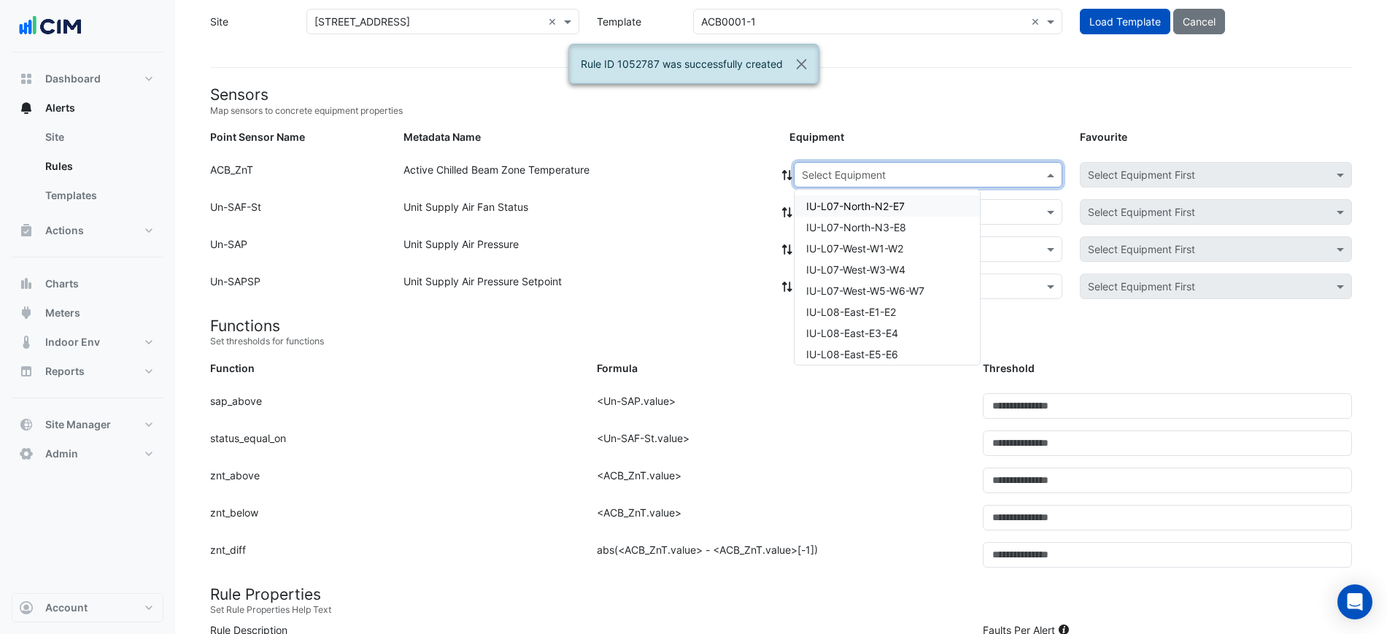
paste input "**********"
type input "**********"
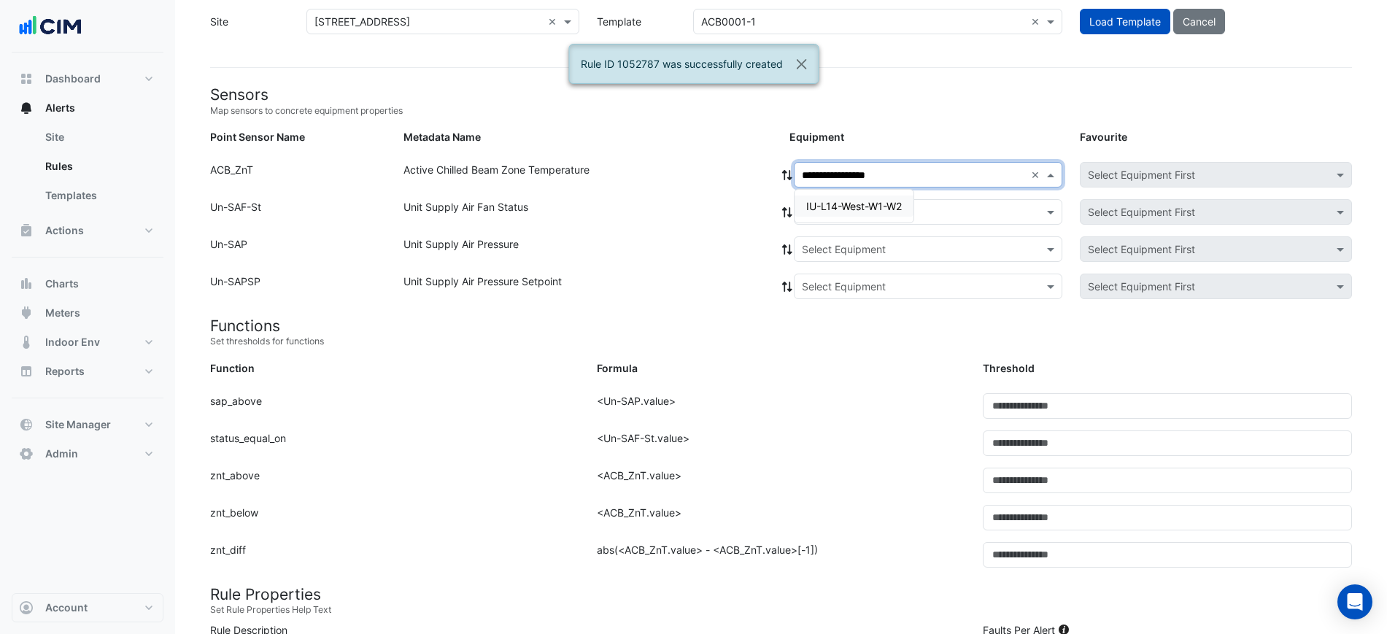
click at [868, 201] on span "IU-L14-West-W1-W2" at bounding box center [854, 206] width 96 height 12
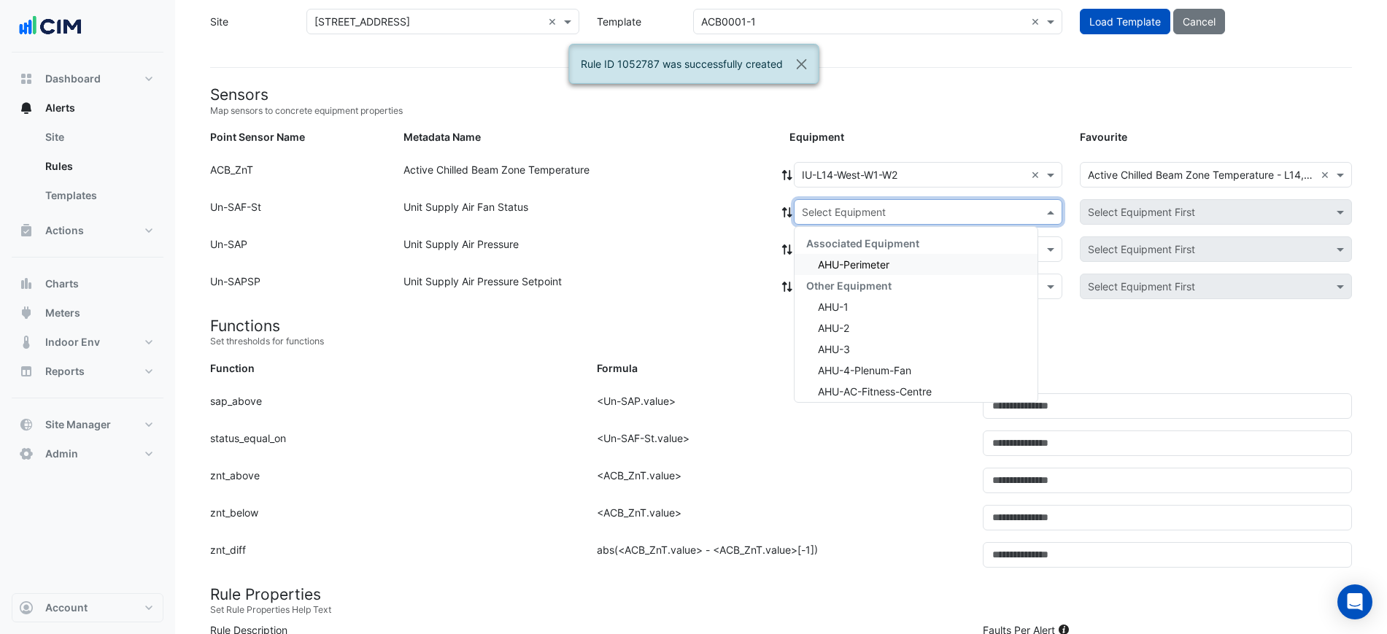
click at [858, 217] on input "text" at bounding box center [913, 212] width 223 height 15
click at [854, 256] on div "AHU-Perimeter" at bounding box center [915, 264] width 243 height 21
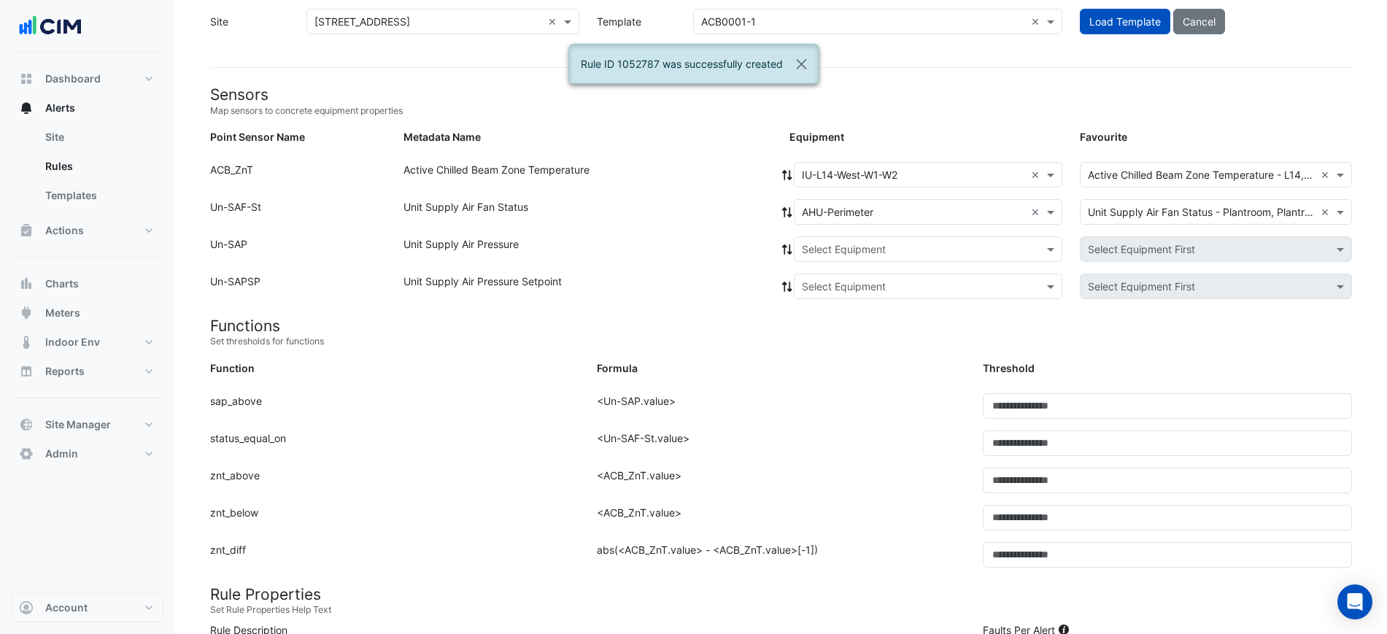
click at [786, 212] on icon at bounding box center [786, 212] width 13 height 10
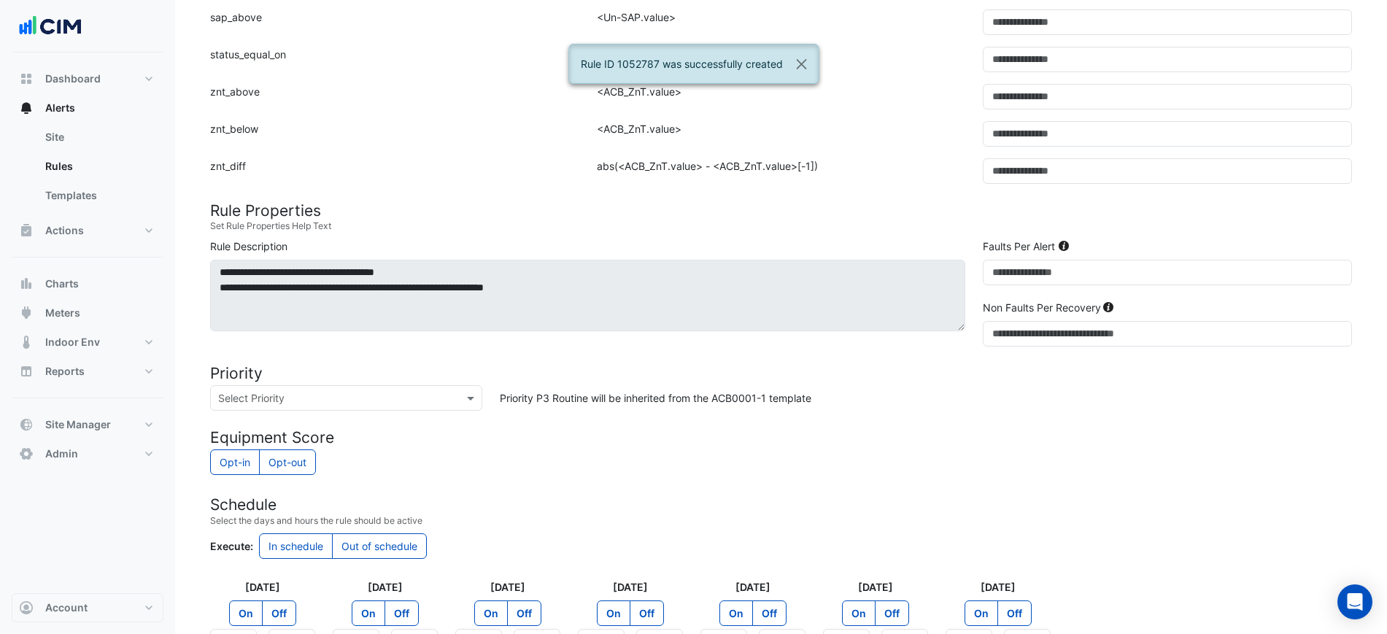
scroll to position [641, 0]
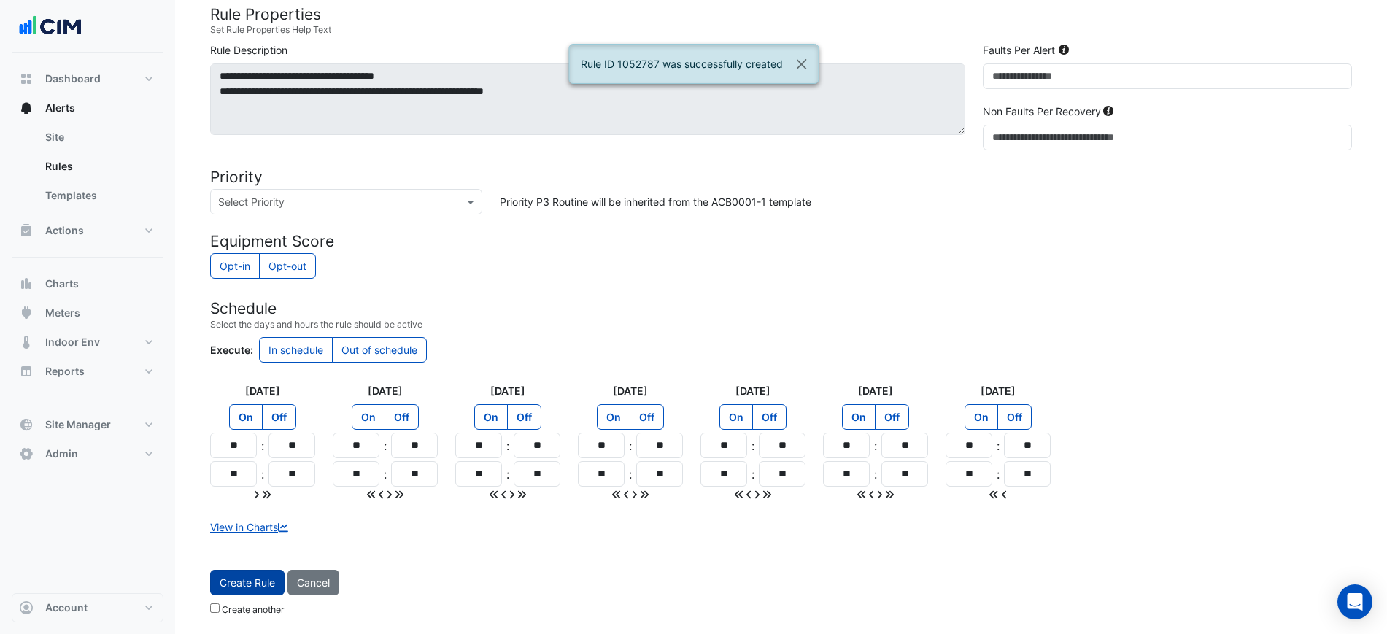
click at [261, 571] on button "Create Rule" at bounding box center [247, 583] width 74 height 26
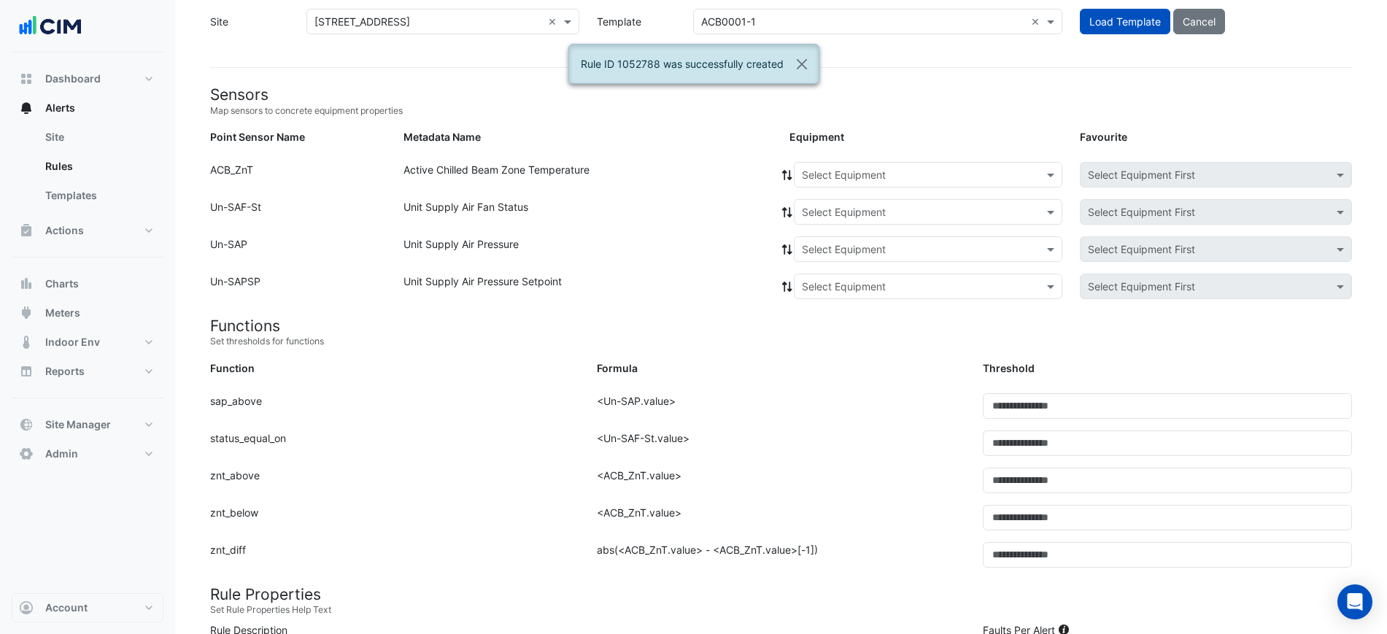
scroll to position [0, 0]
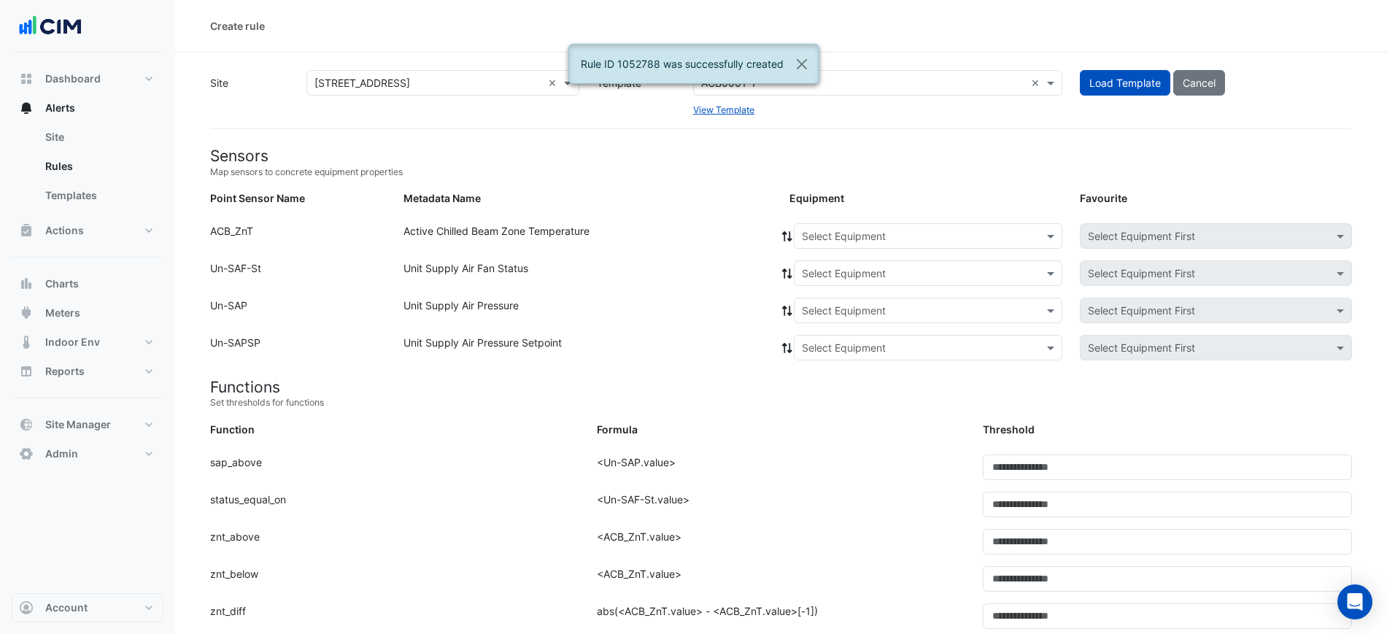
drag, startPoint x: 857, startPoint y: 220, endPoint x: 864, endPoint y: 236, distance: 17.0
click at [864, 247] on div "Select Equipment" at bounding box center [928, 236] width 268 height 26
paste input "**********"
type input "**********"
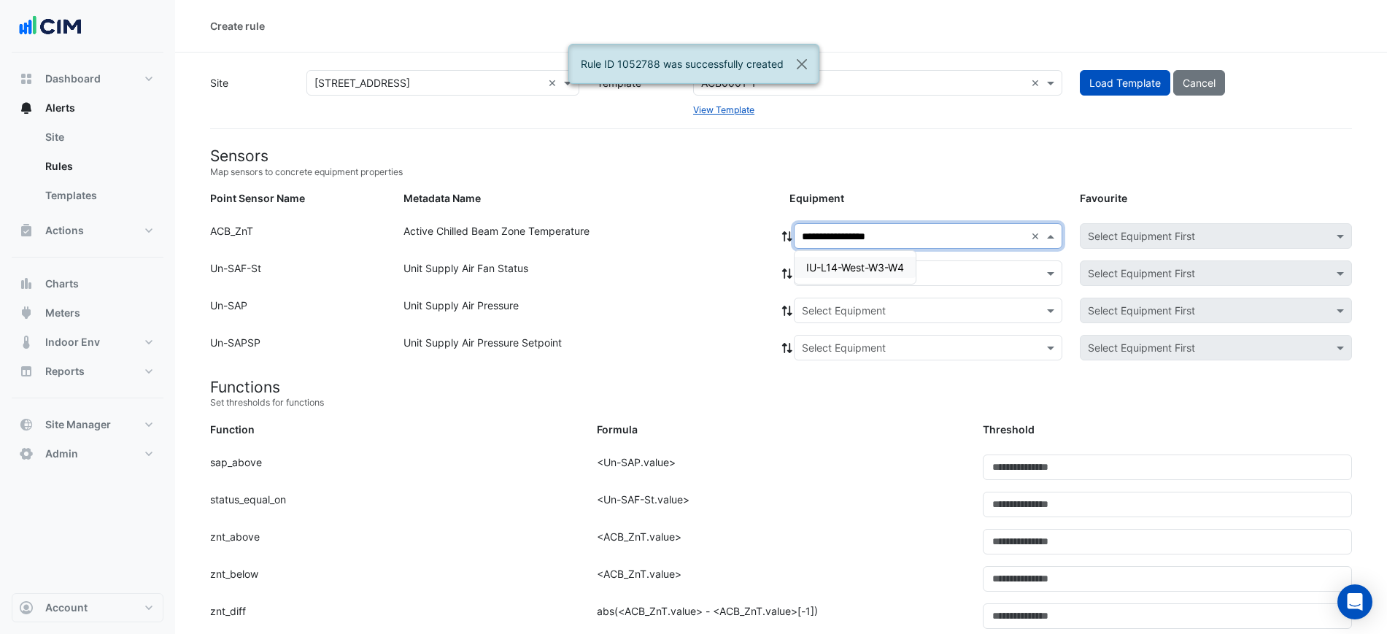
click at [844, 264] on span "IU-L14-West-W3-W4" at bounding box center [855, 267] width 98 height 12
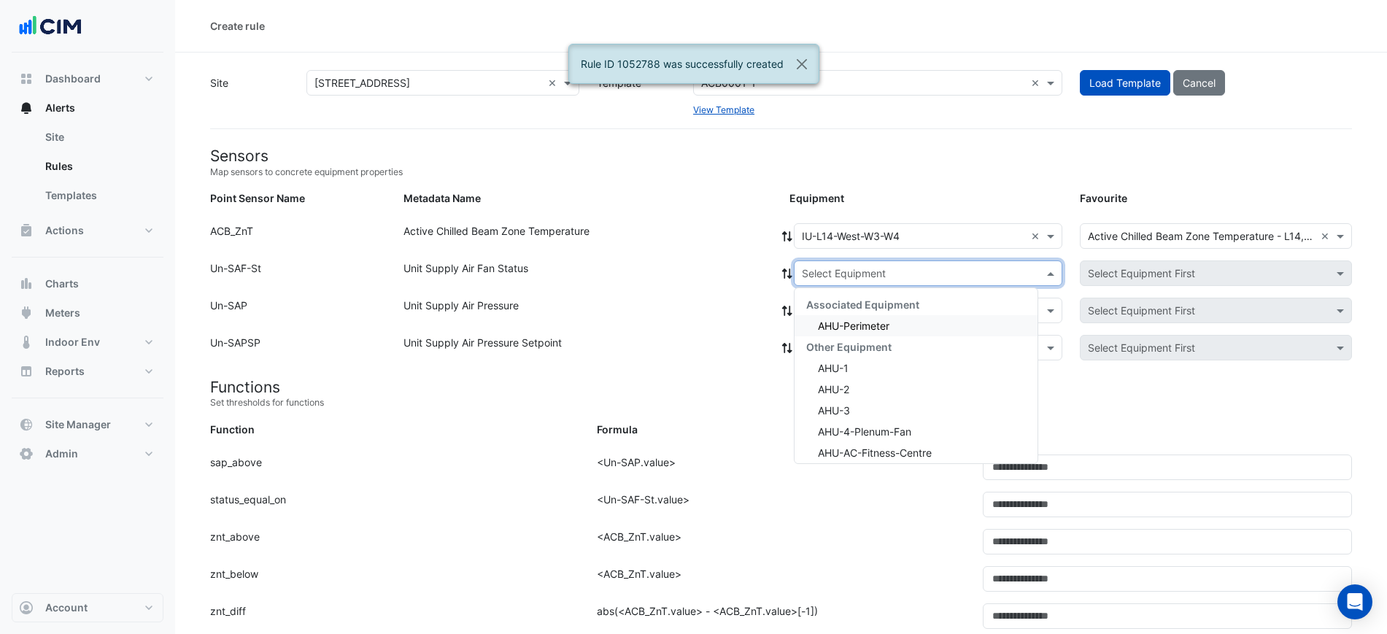
click at [841, 275] on input "text" at bounding box center [913, 273] width 223 height 15
click at [842, 316] on div "AHU-Perimeter" at bounding box center [915, 325] width 243 height 21
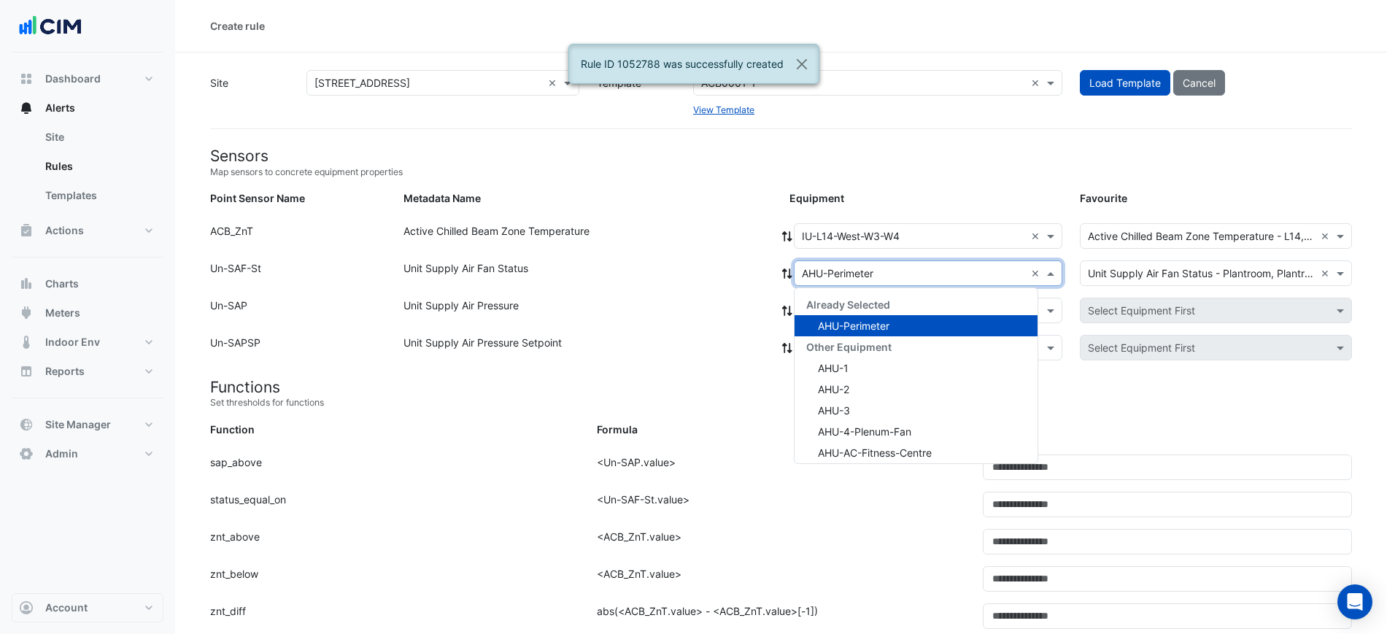
click at [794, 274] on div at bounding box center [927, 273] width 267 height 17
click at [787, 274] on icon at bounding box center [786, 273] width 13 height 10
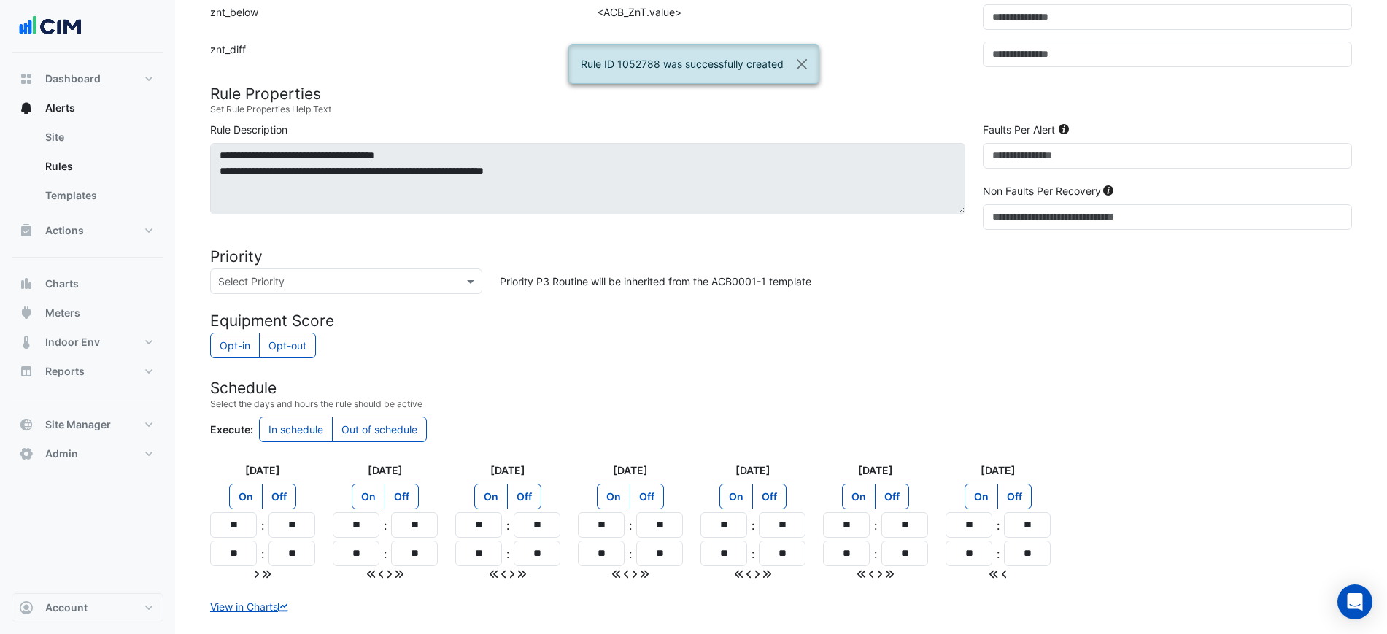
scroll to position [638, 0]
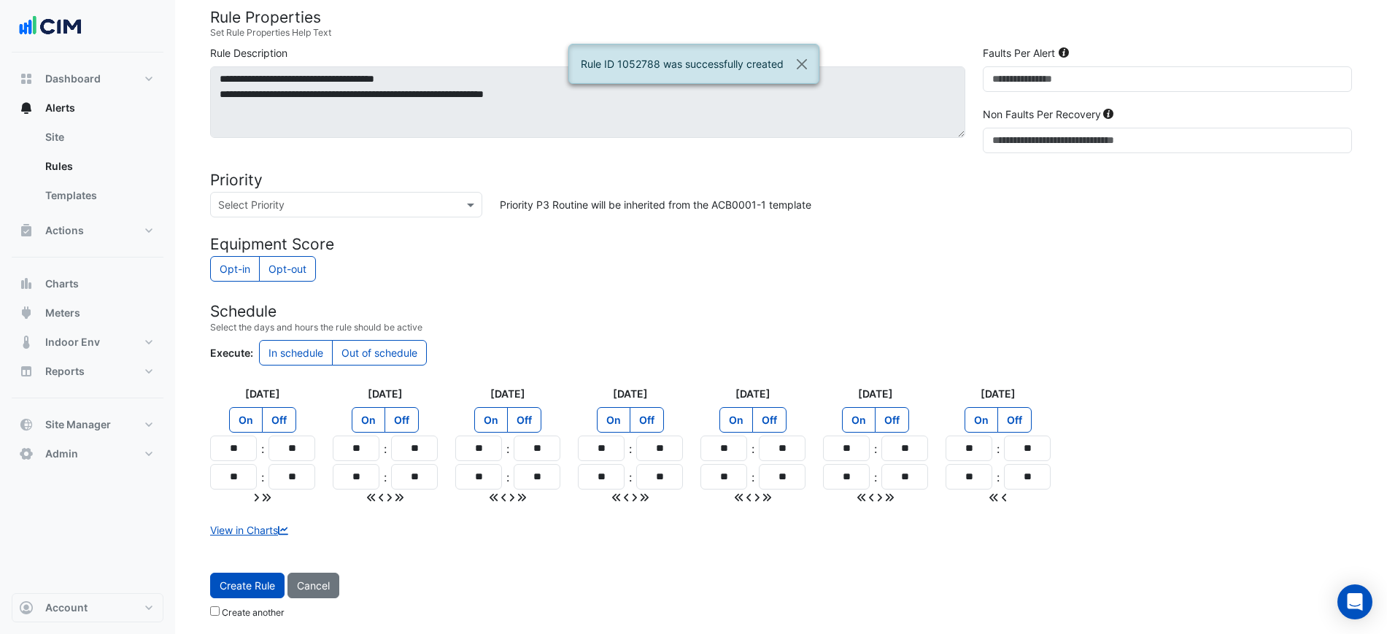
click at [270, 583] on span "Create Rule" at bounding box center [247, 585] width 55 height 12
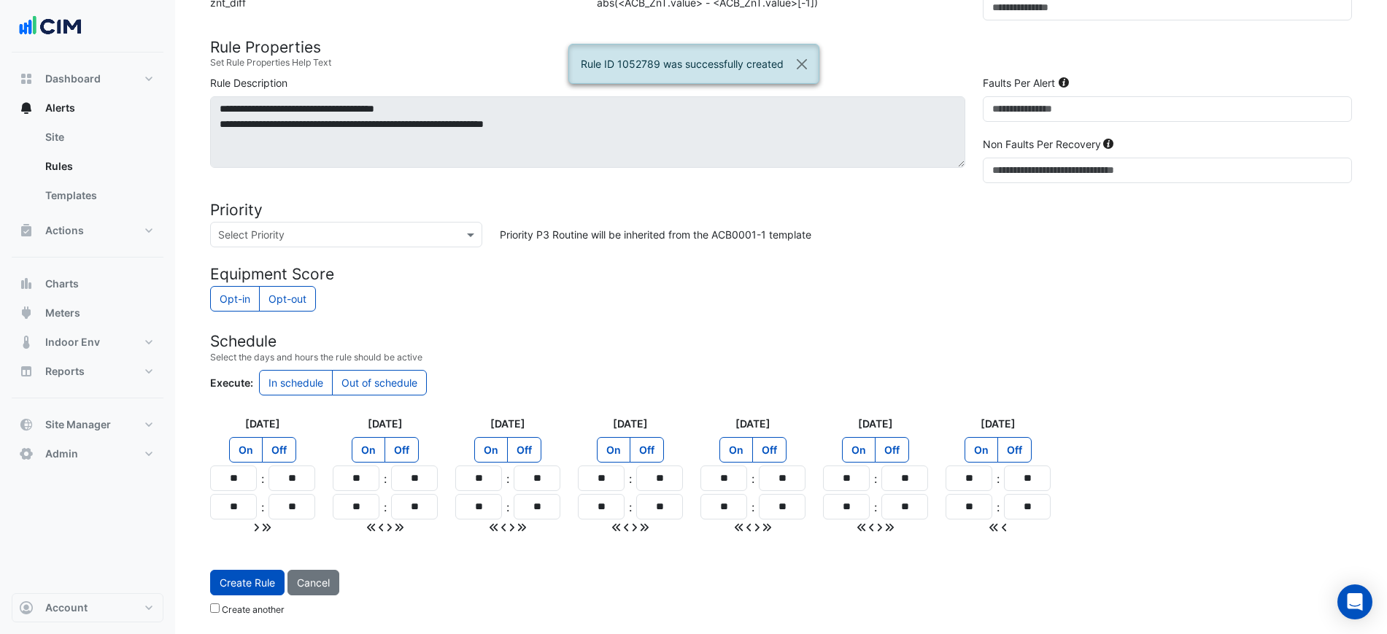
scroll to position [152, 0]
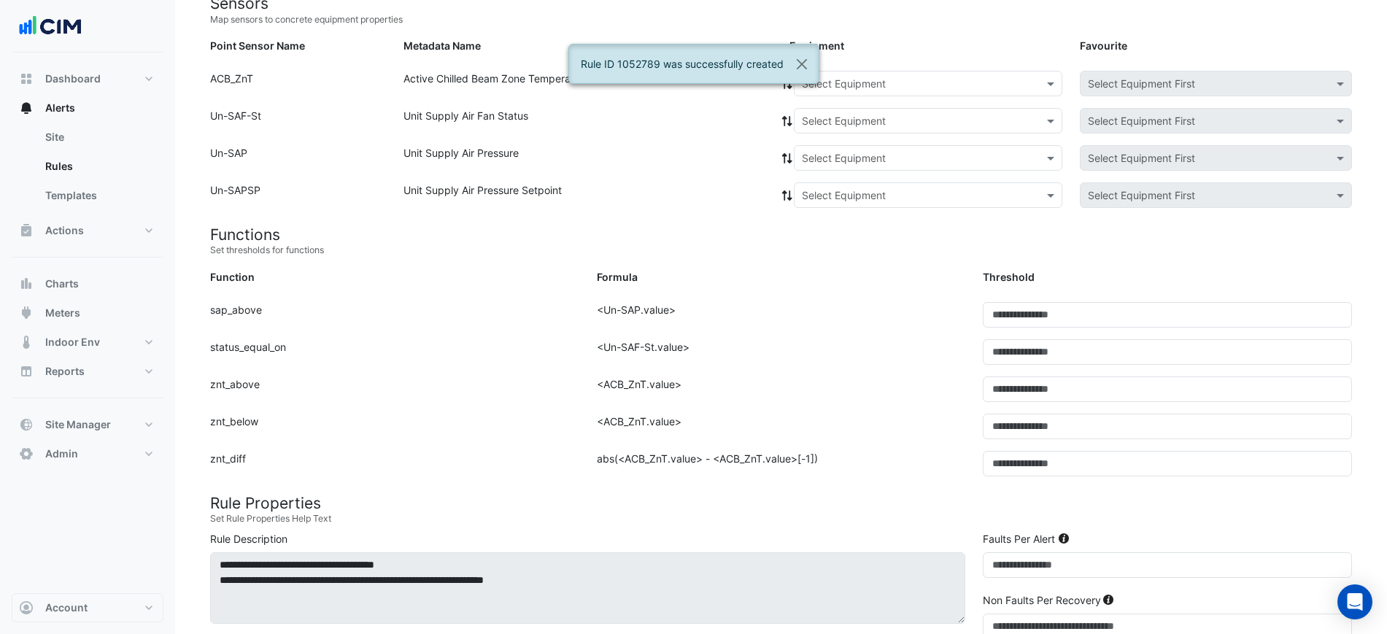
click at [861, 70] on form "Sensors Map sensors to concrete equipment properties Point Sensor Name Metadata…" at bounding box center [780, 536] width 1141 height 1084
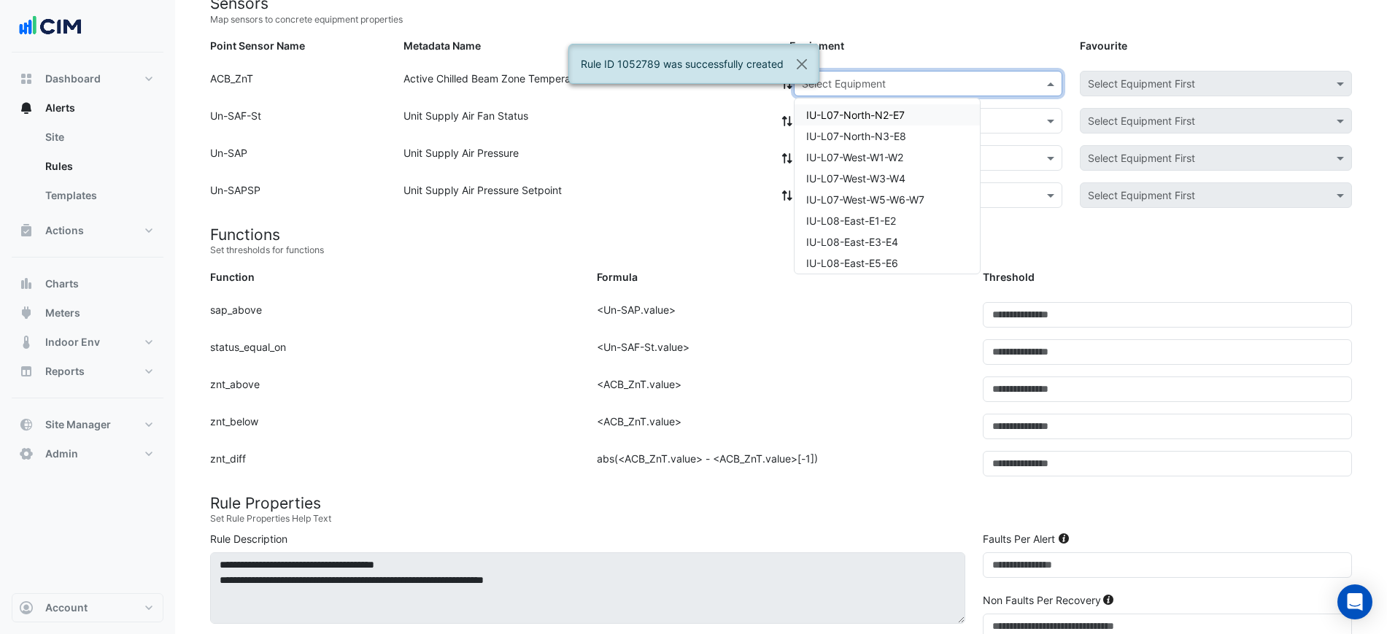
click at [862, 77] on input "text" at bounding box center [913, 84] width 223 height 15
paste input "**********"
drag, startPoint x: 862, startPoint y: 75, endPoint x: 875, endPoint y: 80, distance: 13.4
click at [866, 77] on input "text" at bounding box center [913, 84] width 223 height 15
type input "**********"
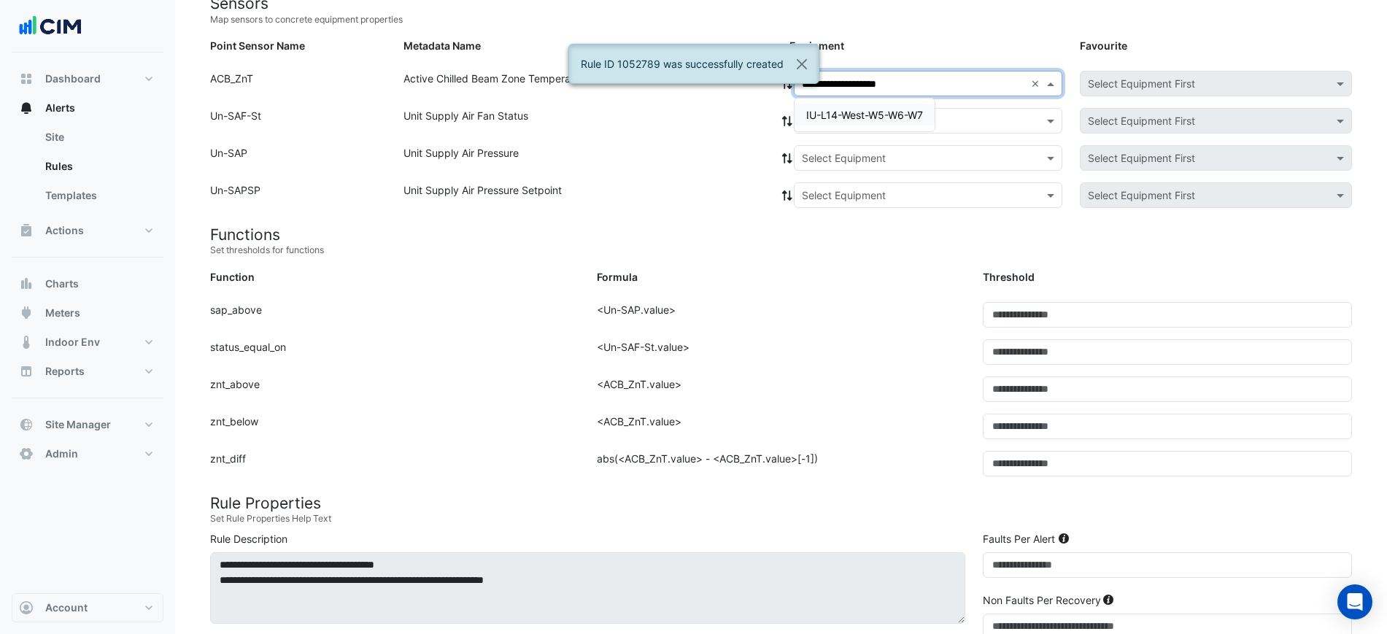
click at [863, 114] on span "IU-L14-West-W5-W6-W7" at bounding box center [864, 115] width 117 height 12
drag, startPoint x: 850, startPoint y: 122, endPoint x: 848, endPoint y: 133, distance: 11.2
click at [850, 123] on input "text" at bounding box center [913, 121] width 223 height 15
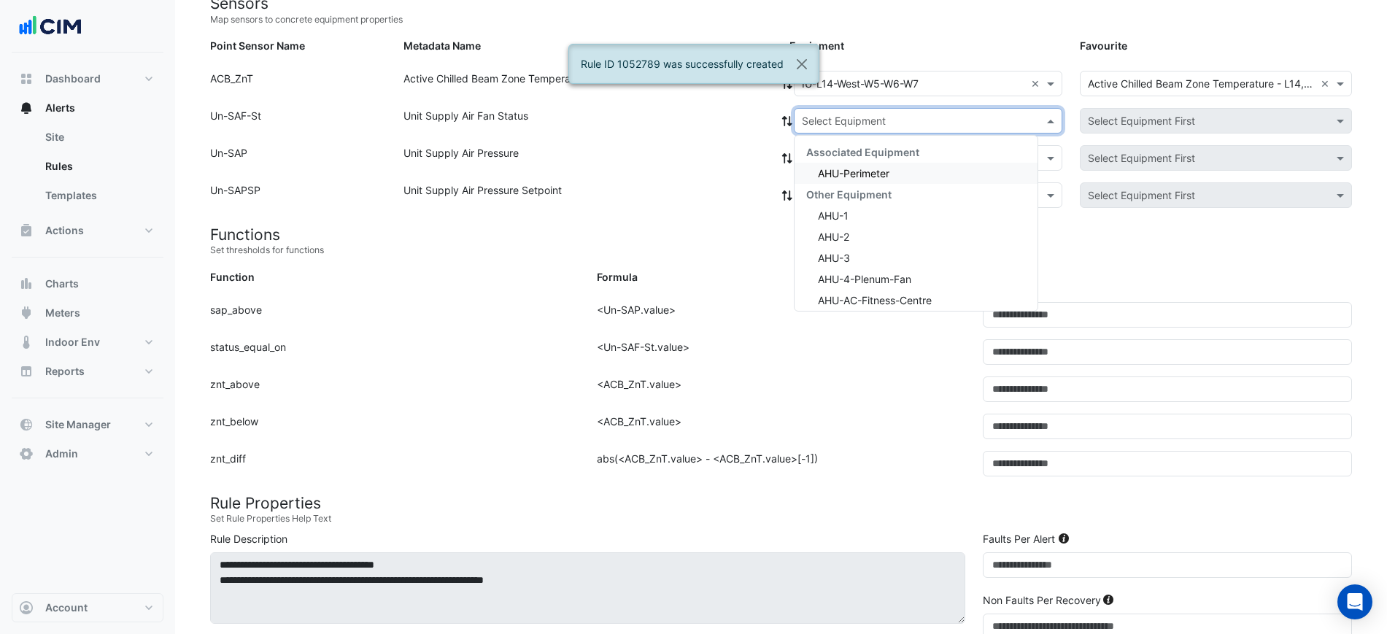
click at [847, 163] on div "AHU-Perimeter" at bounding box center [915, 173] width 243 height 21
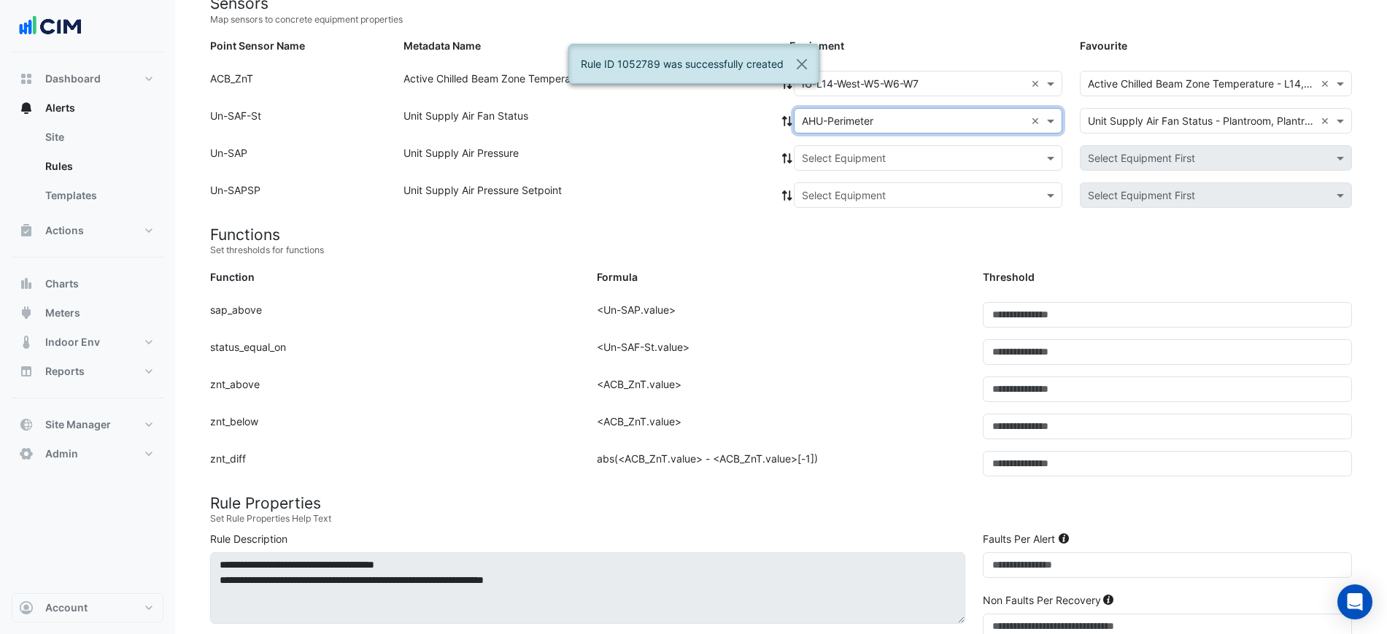
click at [787, 126] on fa-icon at bounding box center [786, 121] width 13 height 12
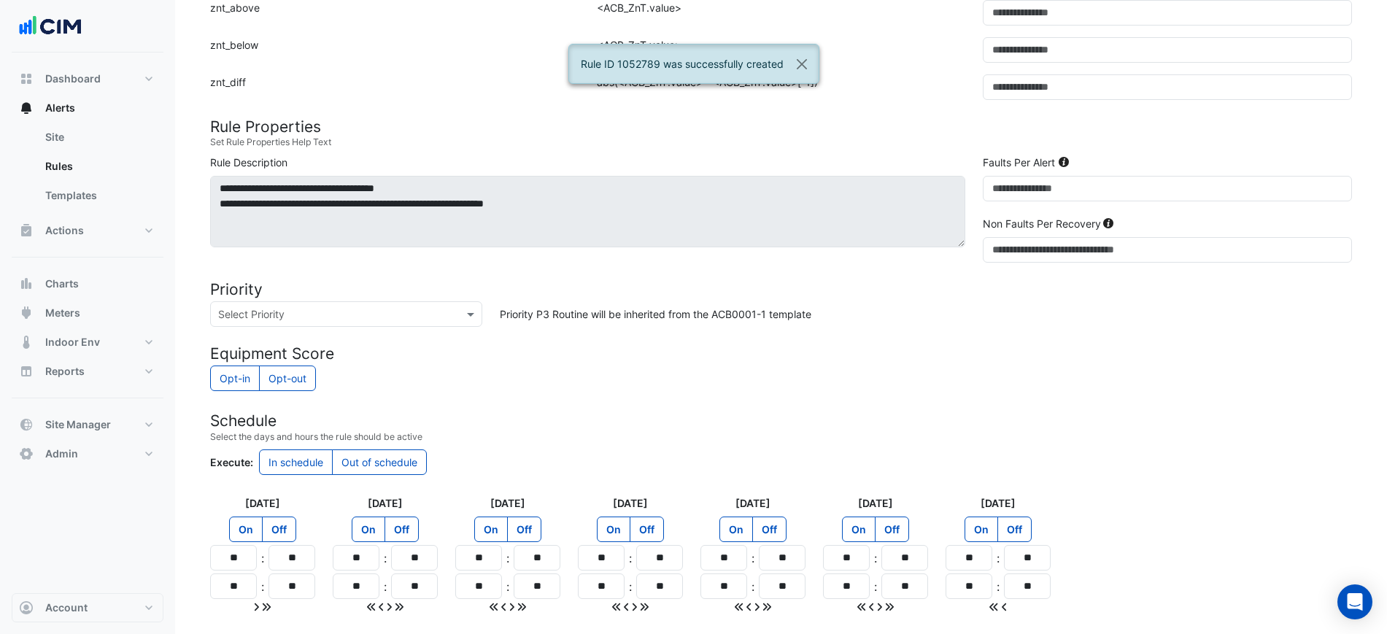
scroll to position [641, 0]
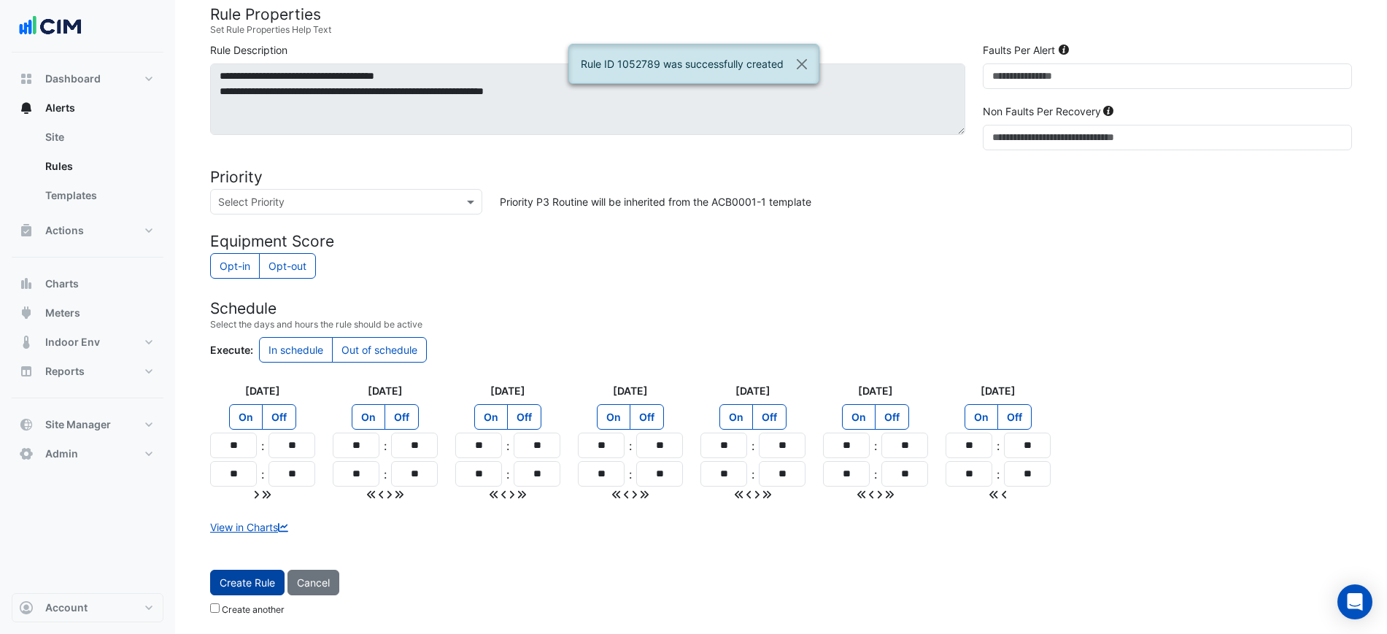
click at [251, 569] on form "Sensors Map sensors to concrete equipment properties Point Sensor Name Metadata…" at bounding box center [780, 63] width 1141 height 1117
click at [254, 573] on button "Create Rule" at bounding box center [247, 583] width 74 height 26
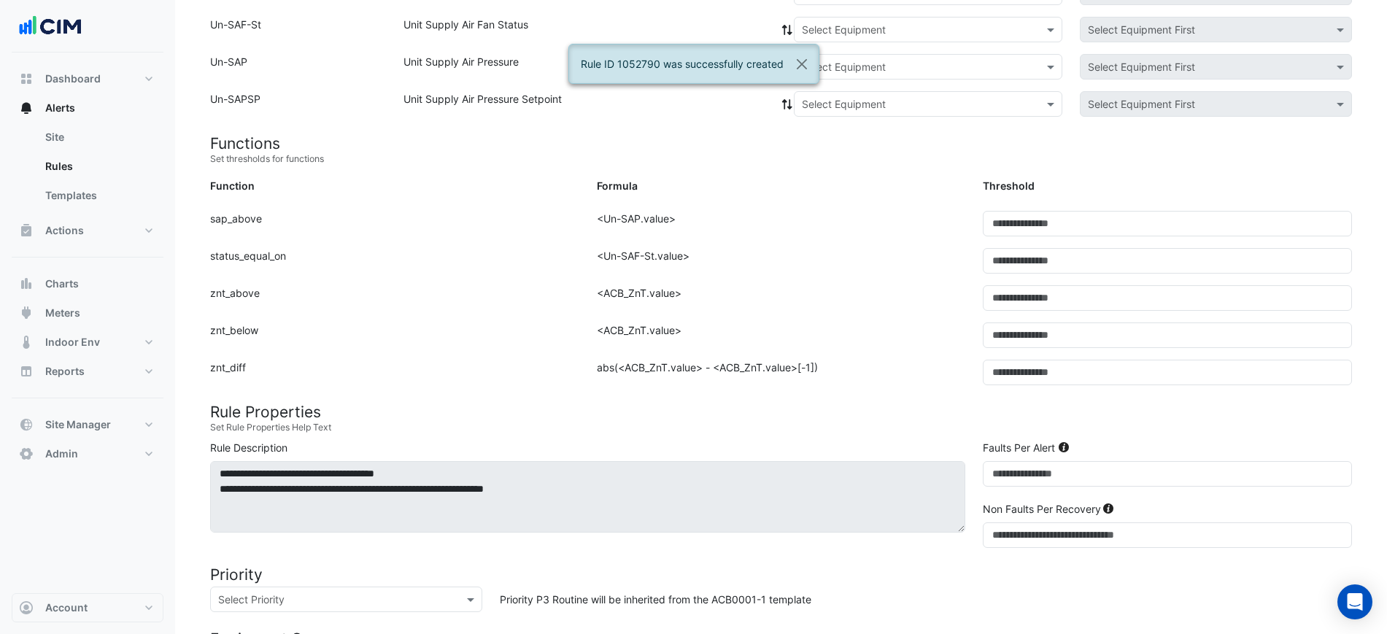
scroll to position [152, 0]
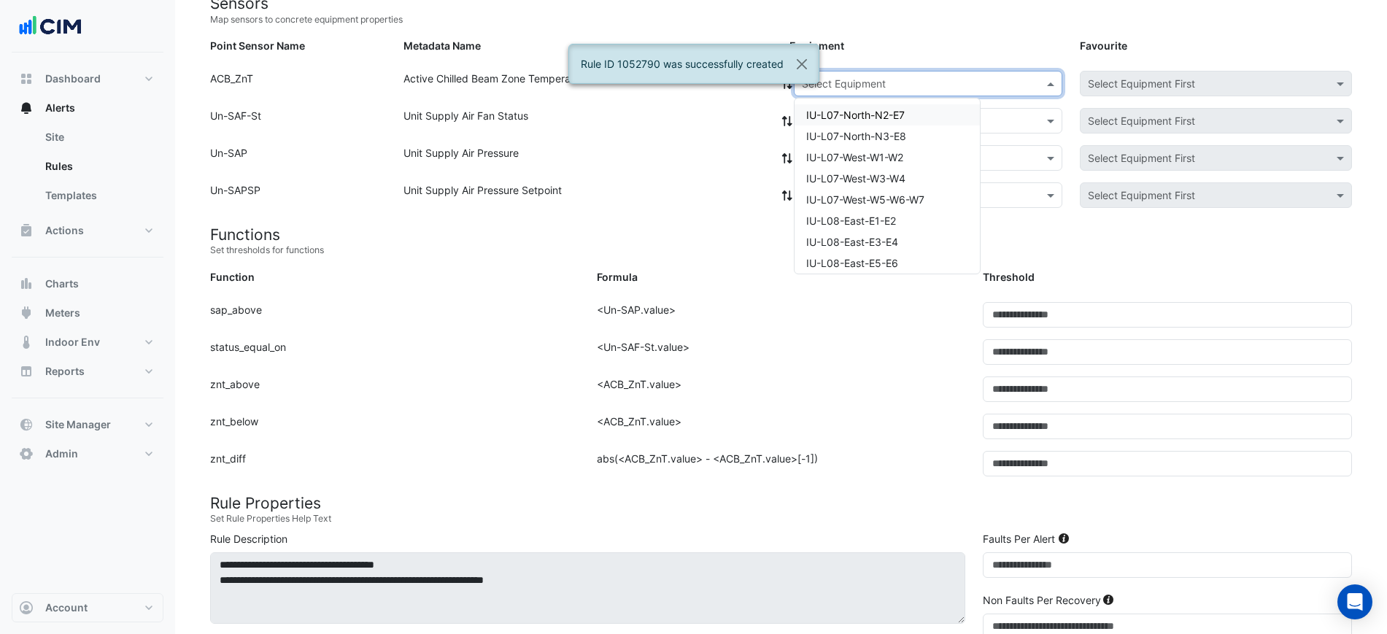
click at [859, 71] on div "Select Equipment" at bounding box center [928, 84] width 268 height 26
paste input "**********"
type input "**********"
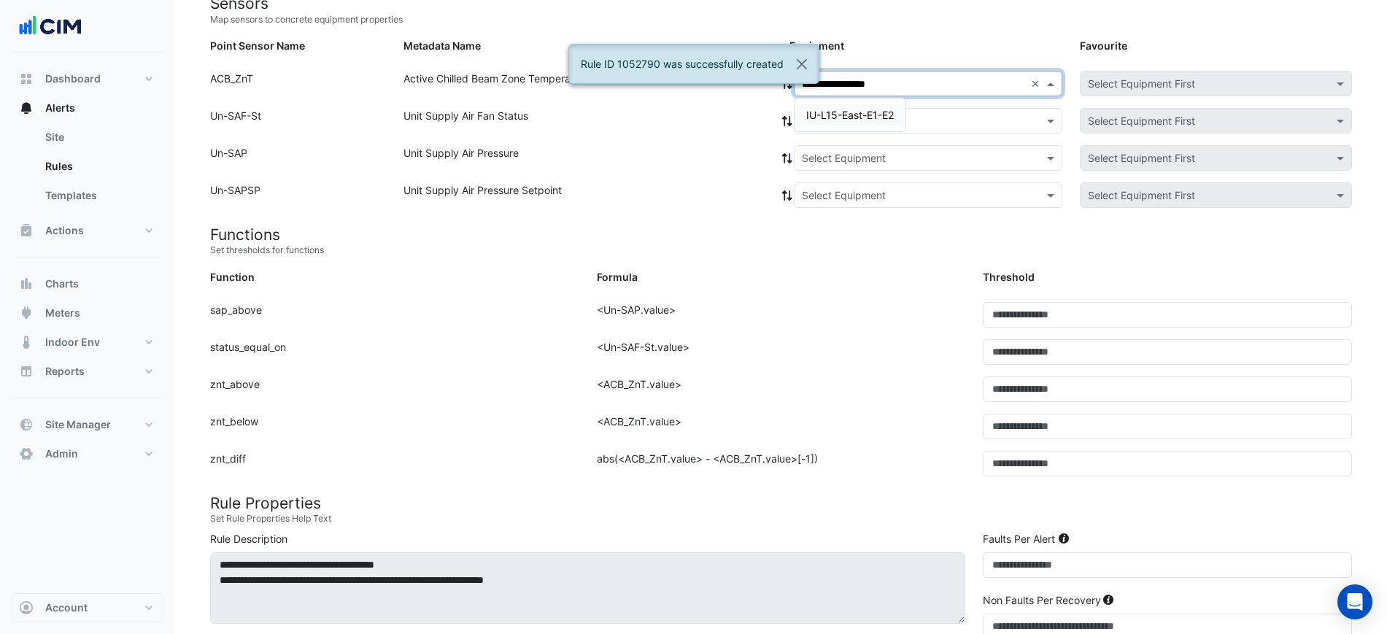
click at [890, 112] on span "IU-L15-East-E1-E2" at bounding box center [850, 115] width 88 height 12
click at [890, 114] on input "text" at bounding box center [913, 121] width 223 height 15
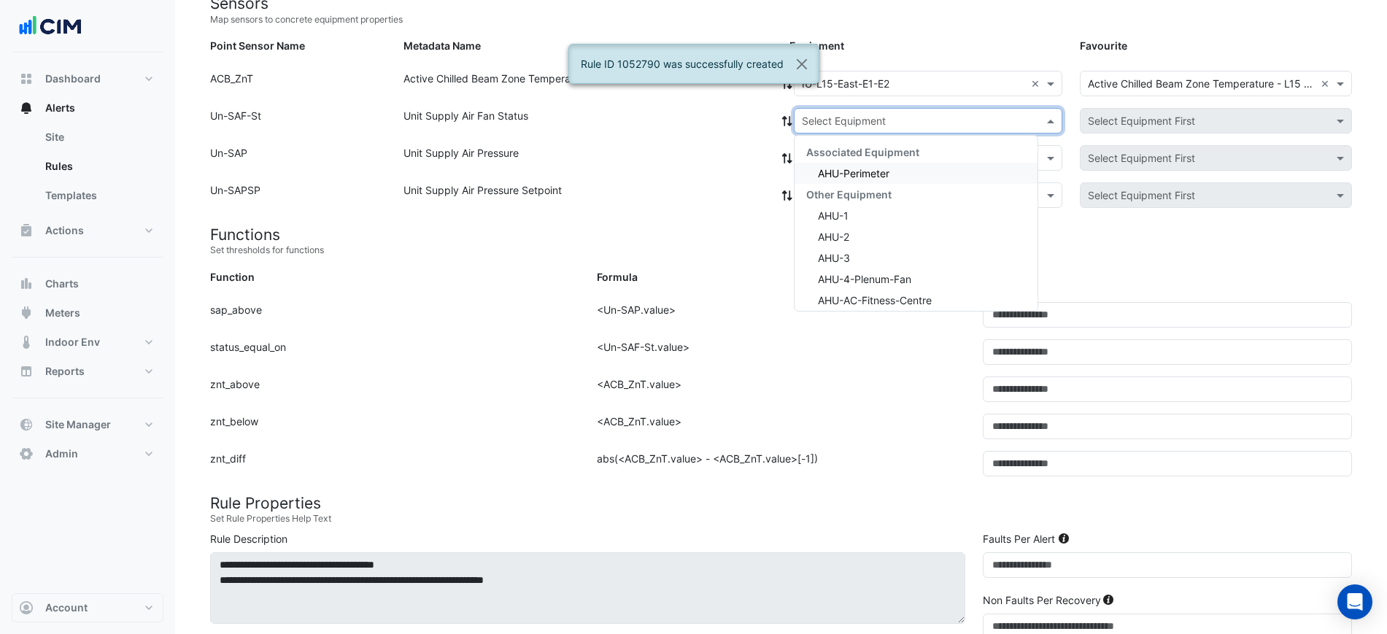
click at [875, 170] on span "AHU-Perimeter" at bounding box center [853, 173] width 71 height 12
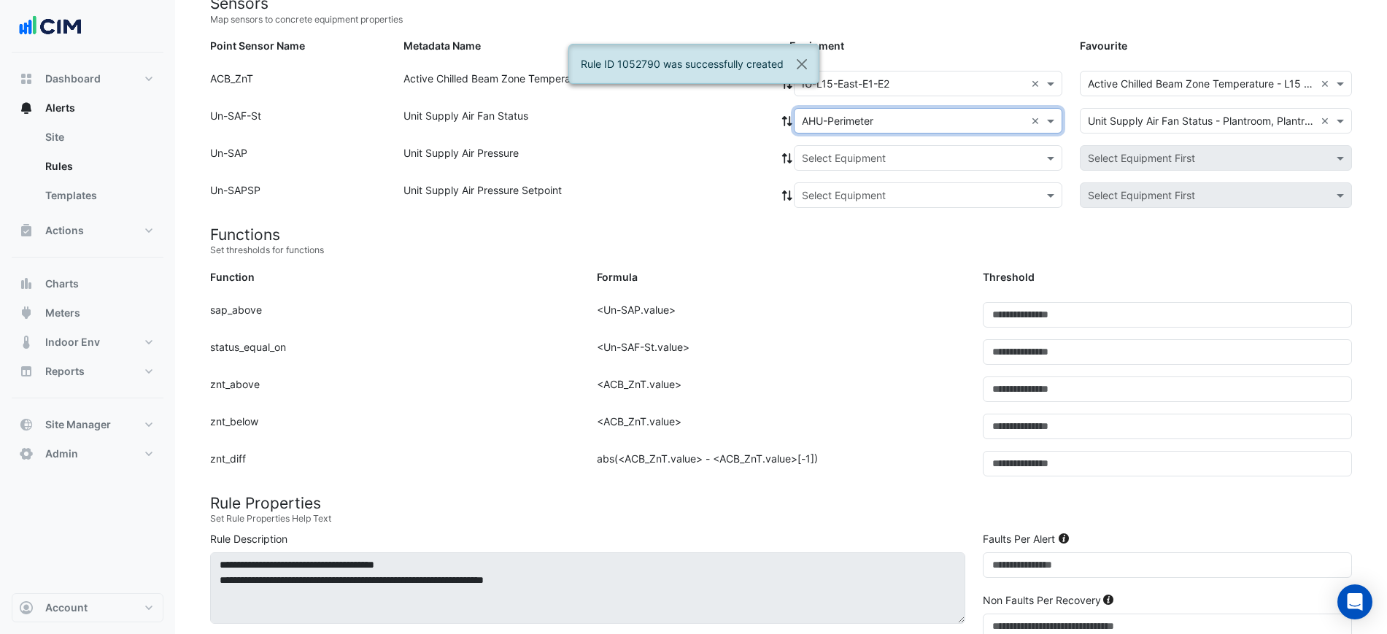
click at [799, 127] on div at bounding box center [927, 120] width 267 height 17
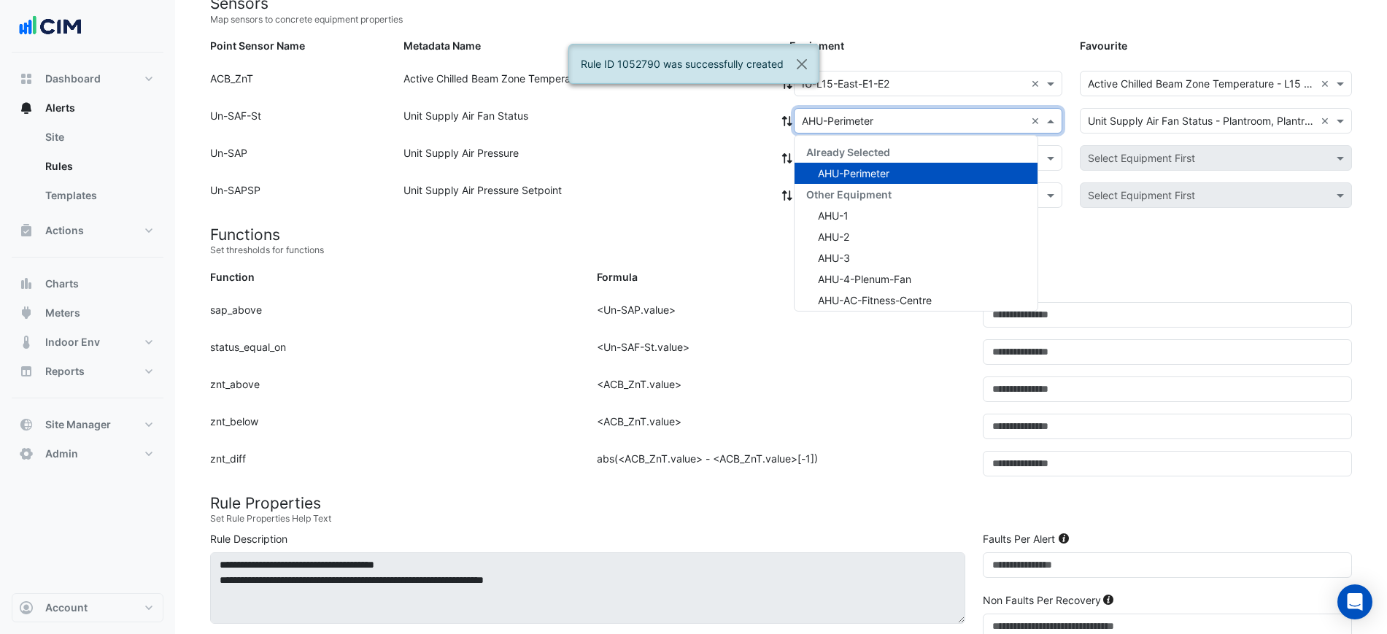
click at [795, 128] on div "× AHU-Perimeter" at bounding box center [909, 120] width 230 height 15
click at [791, 128] on div "× AHU-Perimeter × Already Selected AHU-Perimeter Other Equipment AHU-1 AHU-2 AH…" at bounding box center [925, 121] width 290 height 26
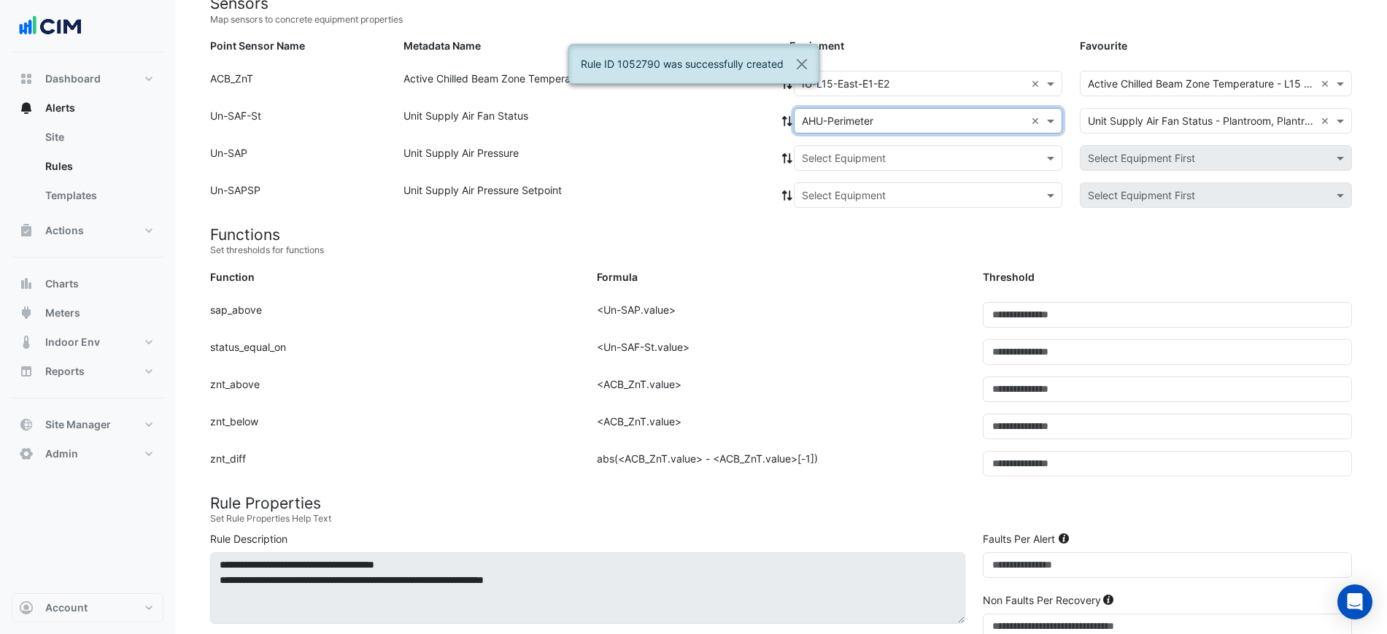
click at [789, 126] on fa-icon at bounding box center [786, 121] width 13 height 12
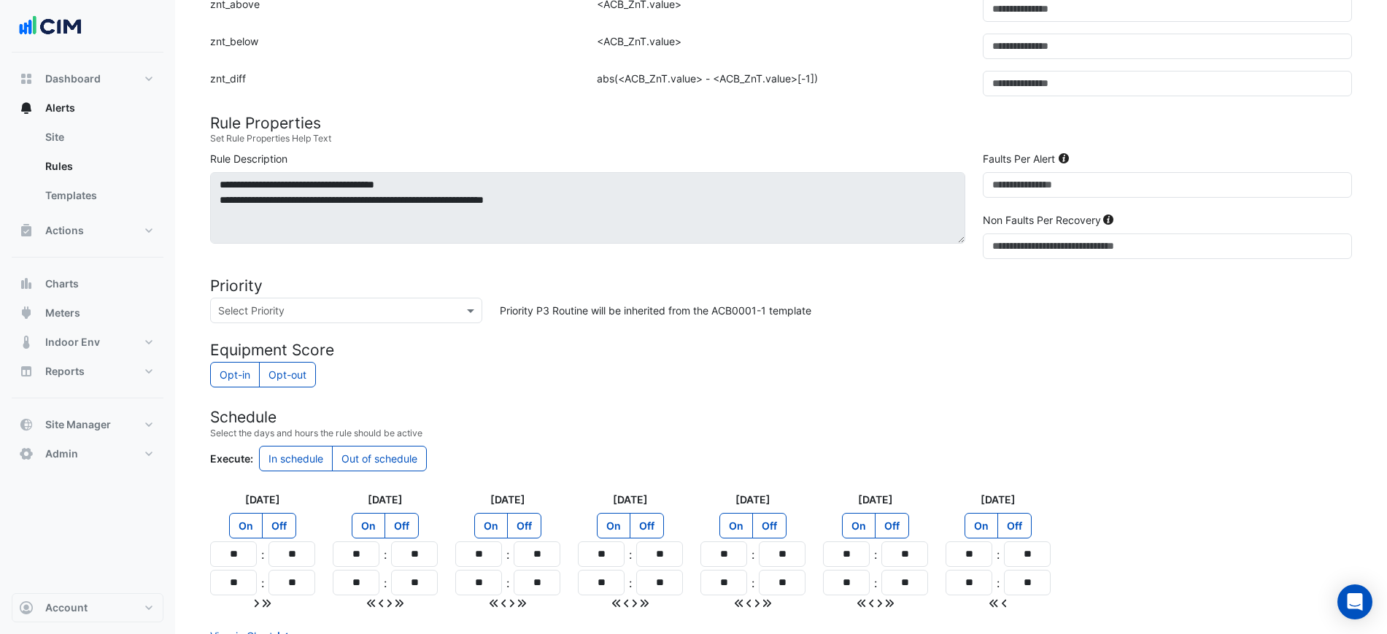
scroll to position [641, 0]
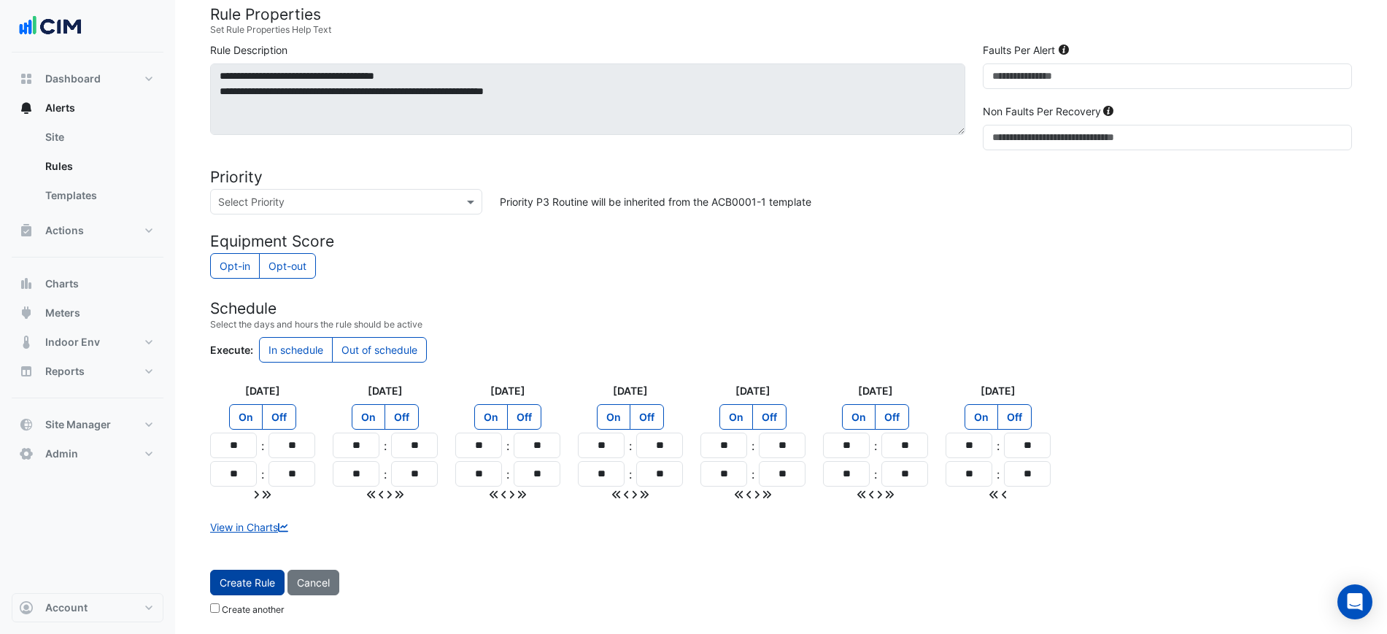
click at [247, 594] on button "Create Rule" at bounding box center [247, 583] width 74 height 26
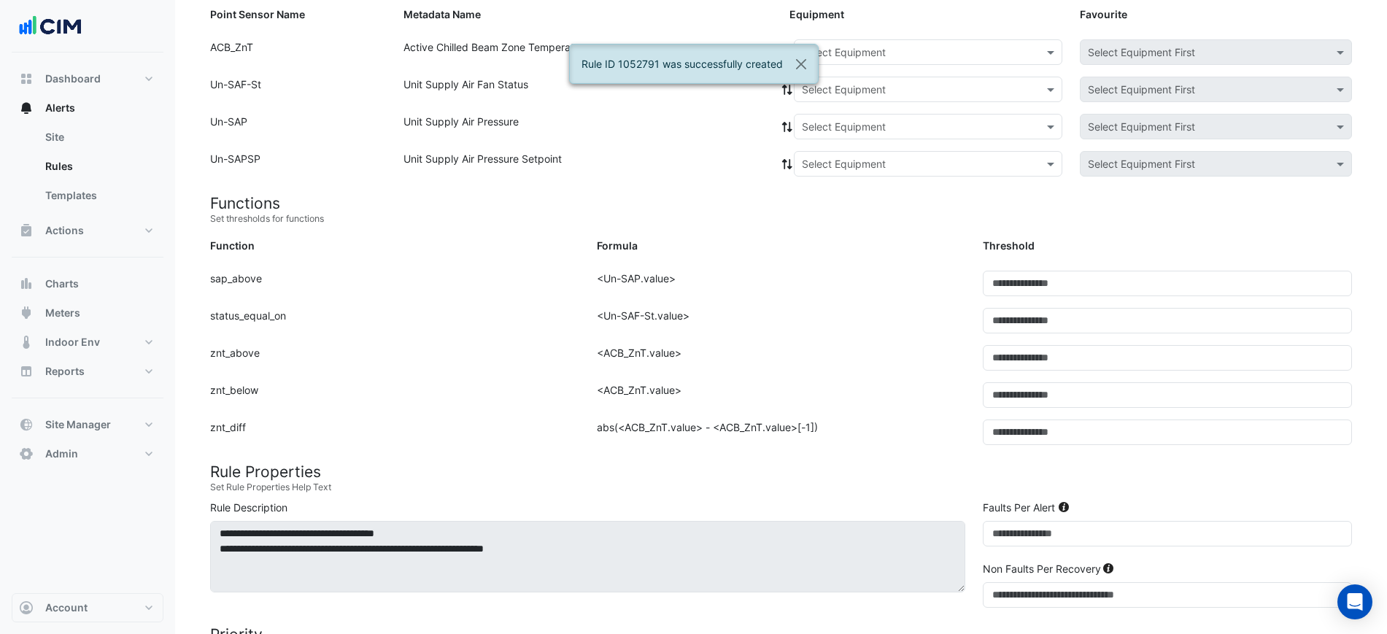
scroll to position [152, 0]
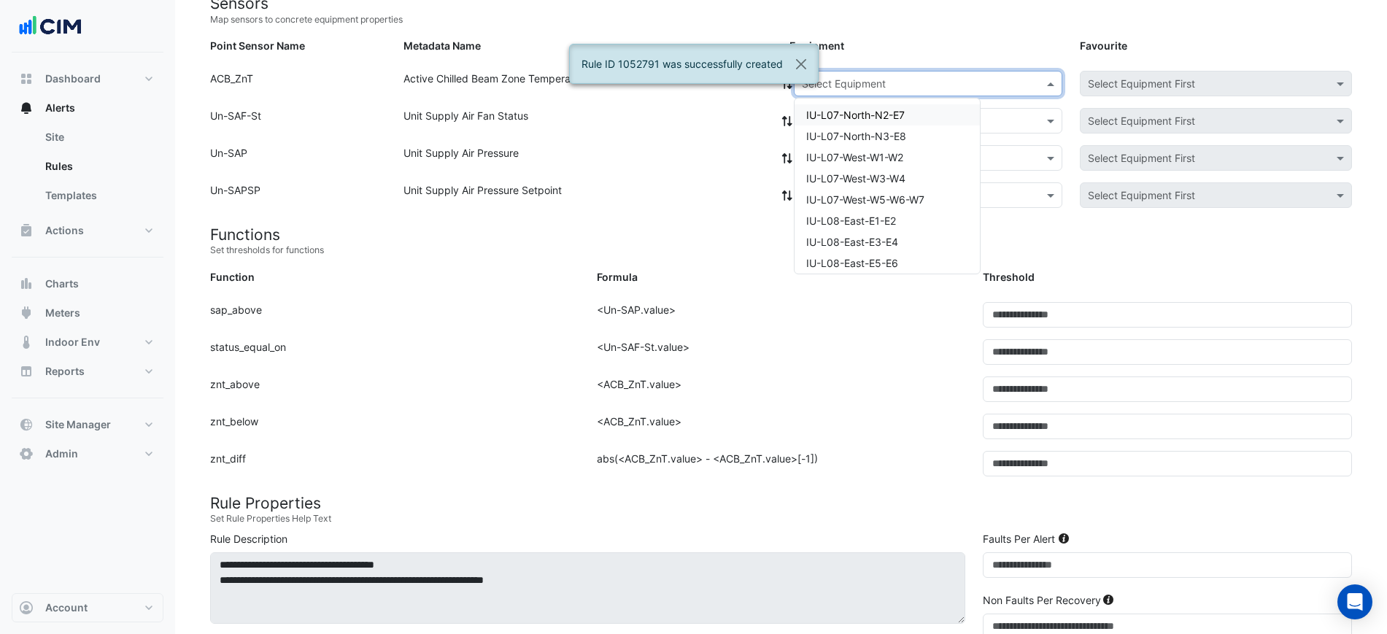
click at [915, 79] on input "text" at bounding box center [913, 84] width 223 height 15
paste input "**********"
type input "**********"
click at [889, 103] on div "IU-L15-East-E3-E4" at bounding box center [850, 114] width 113 height 33
click at [888, 109] on span "IU-L15-East-E3-E4" at bounding box center [851, 115] width 90 height 12
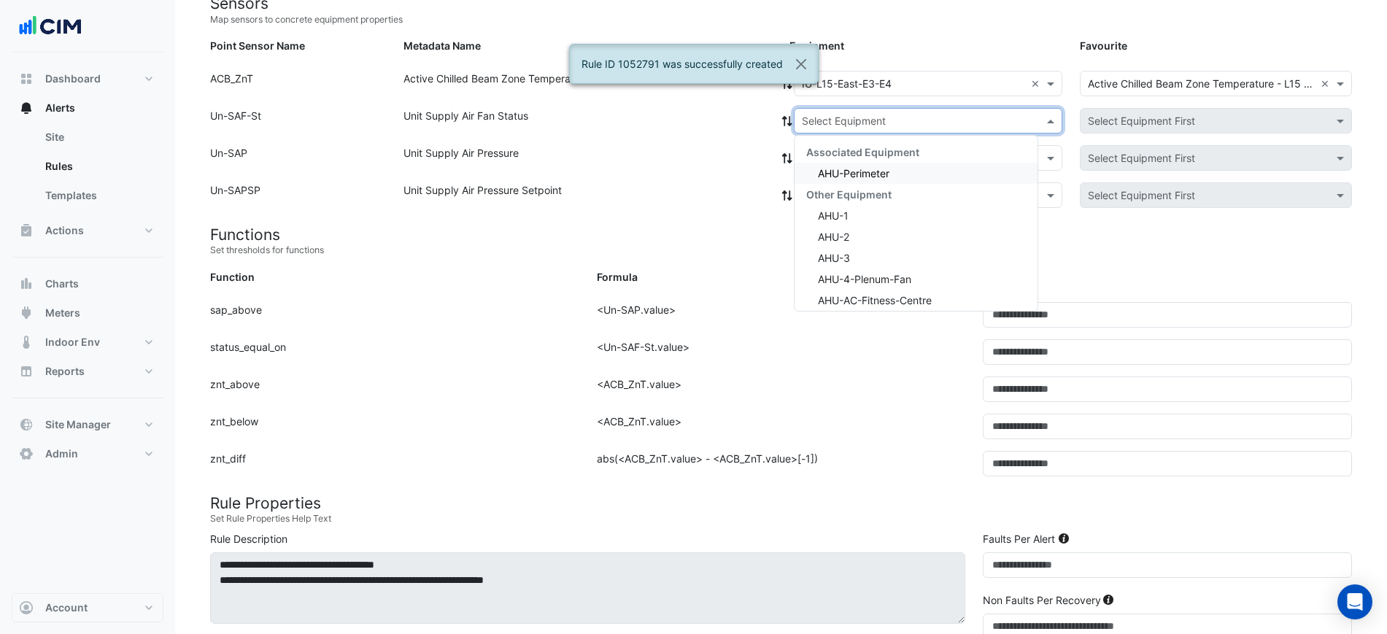
drag, startPoint x: 890, startPoint y: 119, endPoint x: 893, endPoint y: 137, distance: 18.6
click at [891, 121] on input "text" at bounding box center [913, 121] width 223 height 15
click at [893, 158] on span "Associated Equipment" at bounding box center [862, 152] width 113 height 12
click at [893, 166] on div "AHU-Perimeter" at bounding box center [915, 173] width 243 height 21
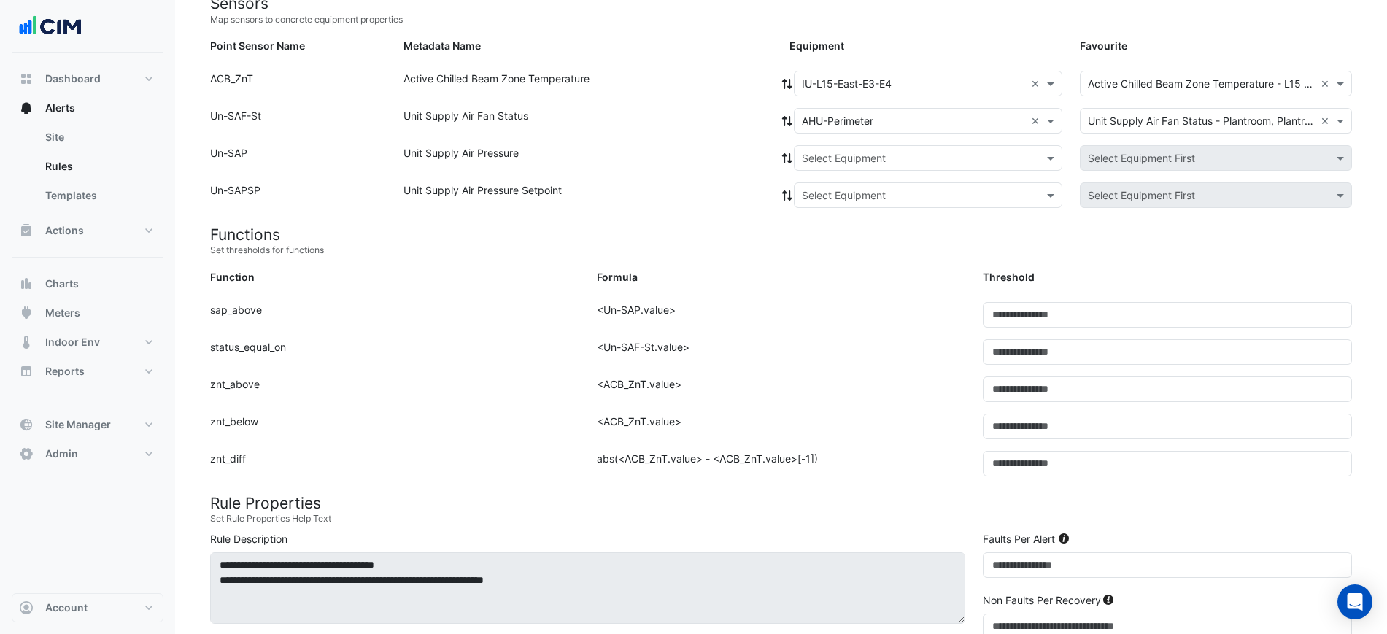
click at [787, 117] on icon at bounding box center [786, 121] width 13 height 10
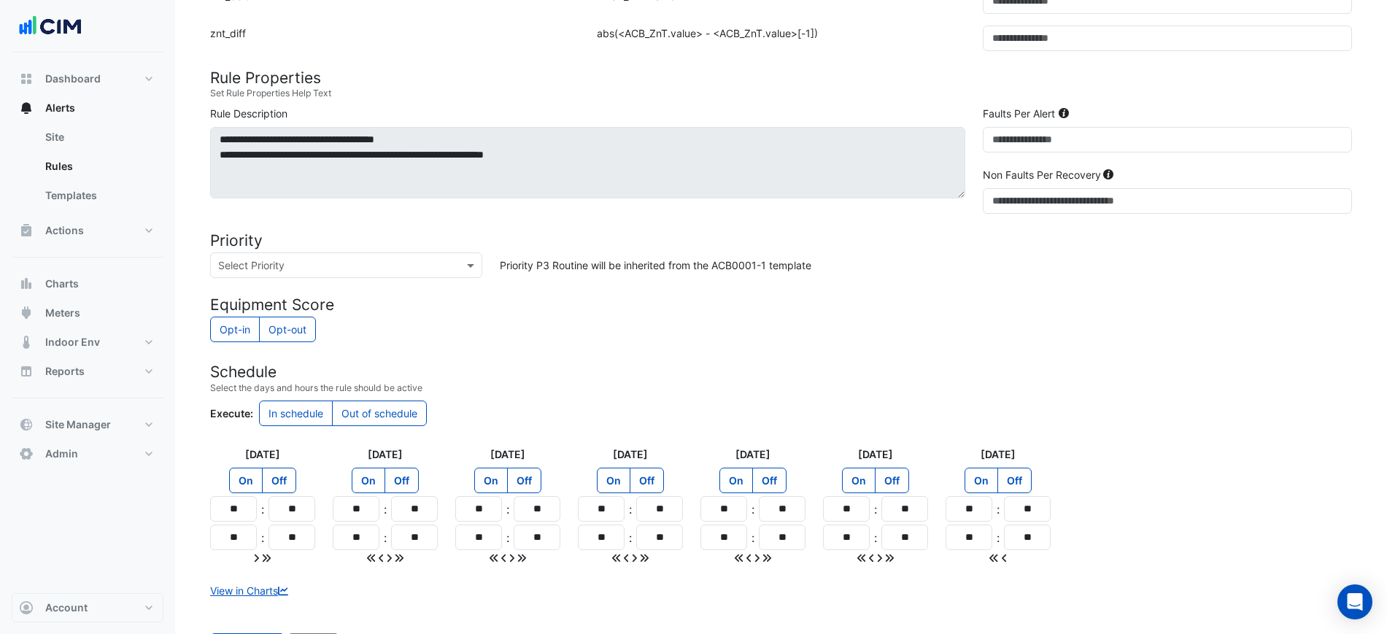
scroll to position [641, 0]
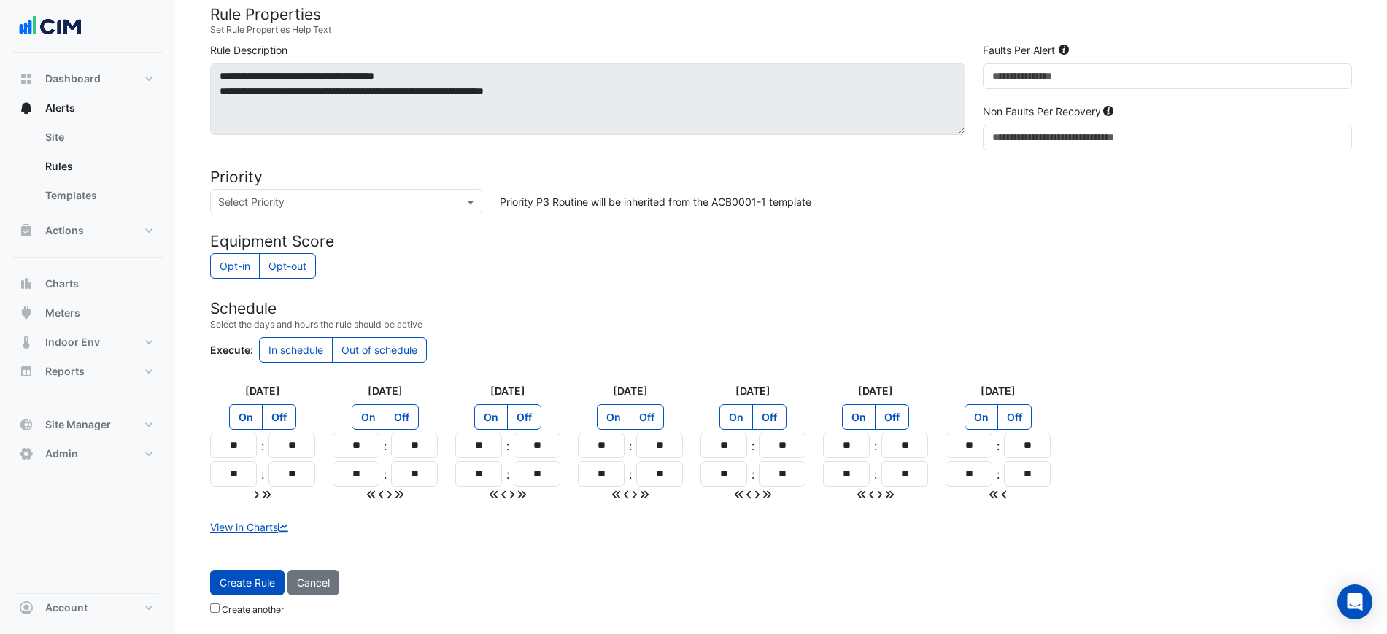
click at [254, 571] on button "Create Rule" at bounding box center [247, 583] width 74 height 26
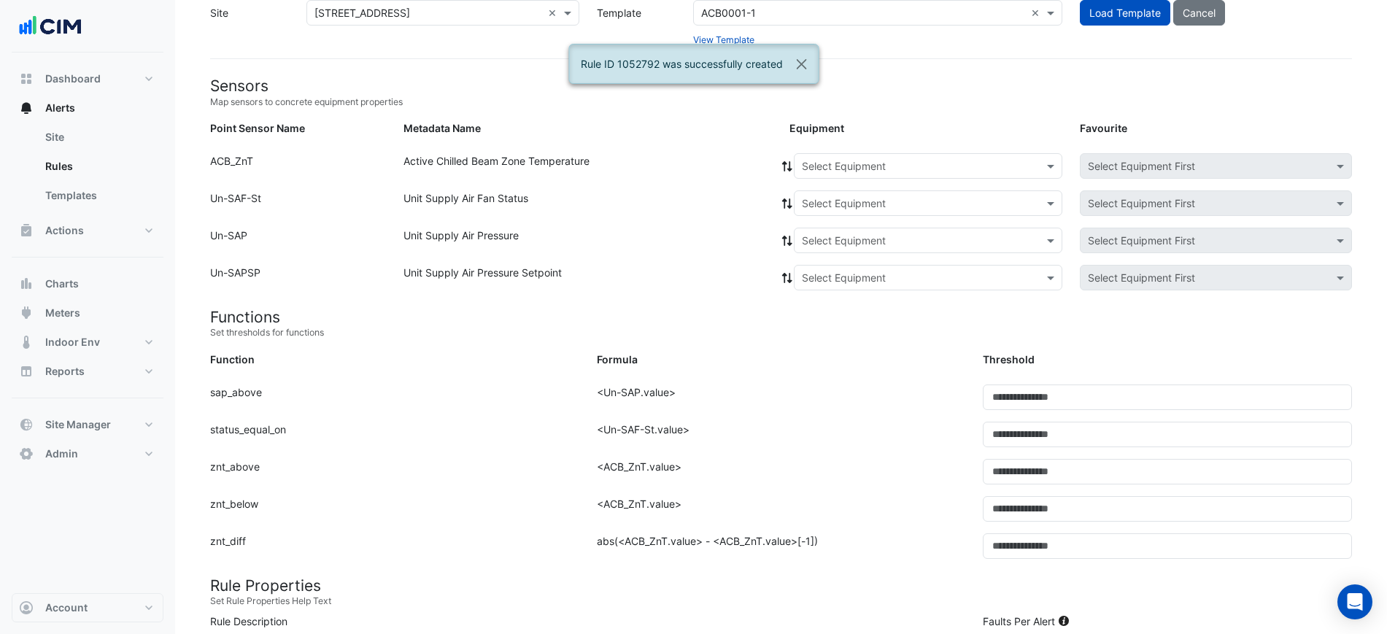
scroll to position [0, 0]
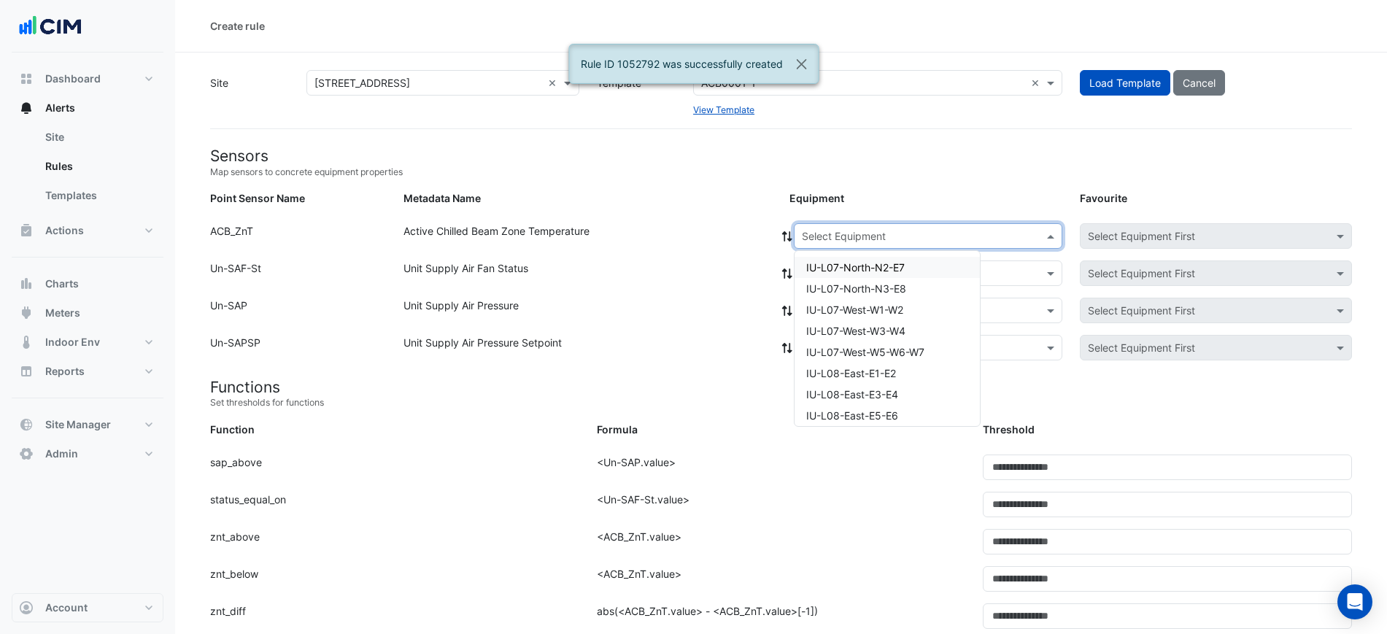
click at [856, 232] on input "text" at bounding box center [913, 236] width 223 height 15
paste input "**********"
type input "**********"
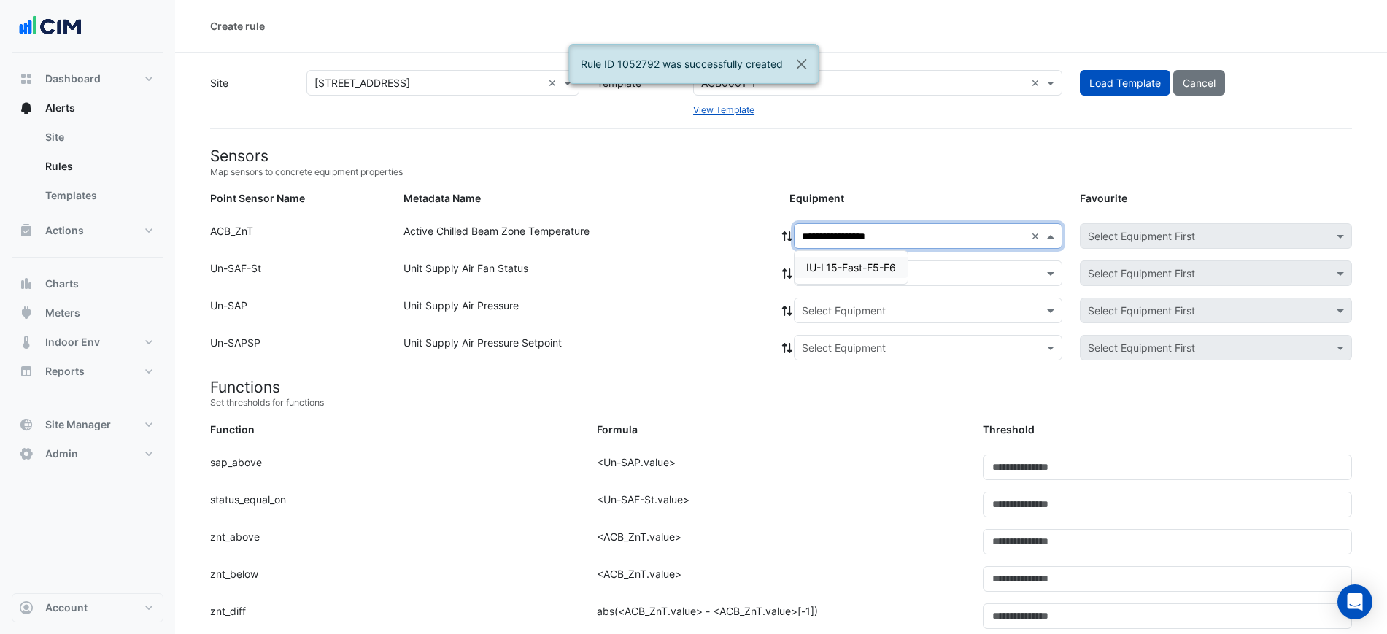
click at [856, 264] on span "IU-L15-East-E5-E6" at bounding box center [851, 267] width 90 height 12
click at [842, 282] on div "Select Equipment" at bounding box center [928, 273] width 268 height 26
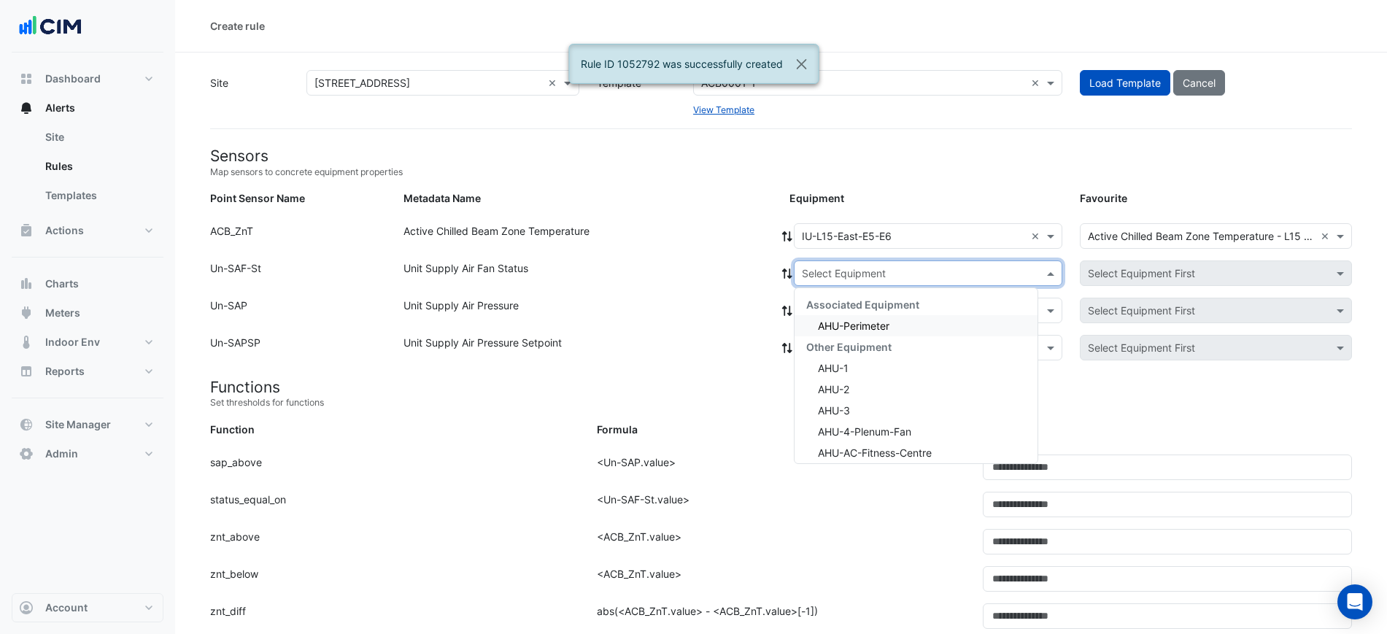
click at [840, 324] on span "AHU-Perimeter" at bounding box center [853, 325] width 71 height 12
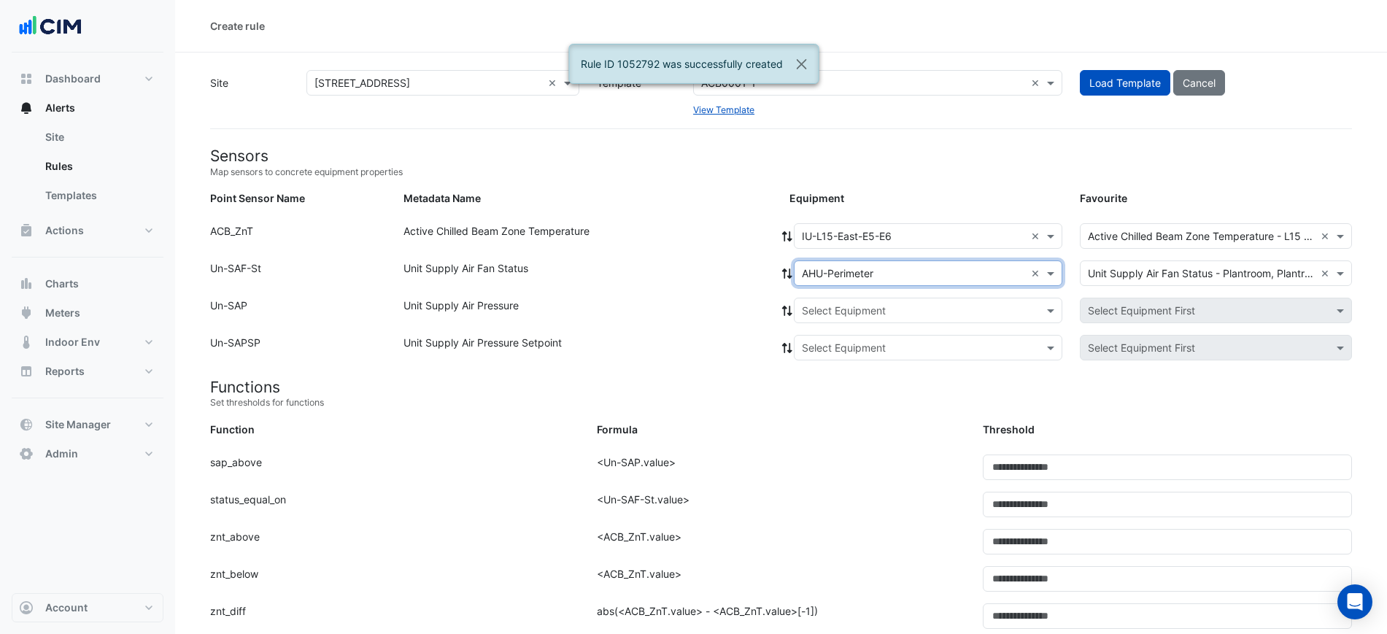
click at [787, 268] on icon at bounding box center [786, 273] width 13 height 10
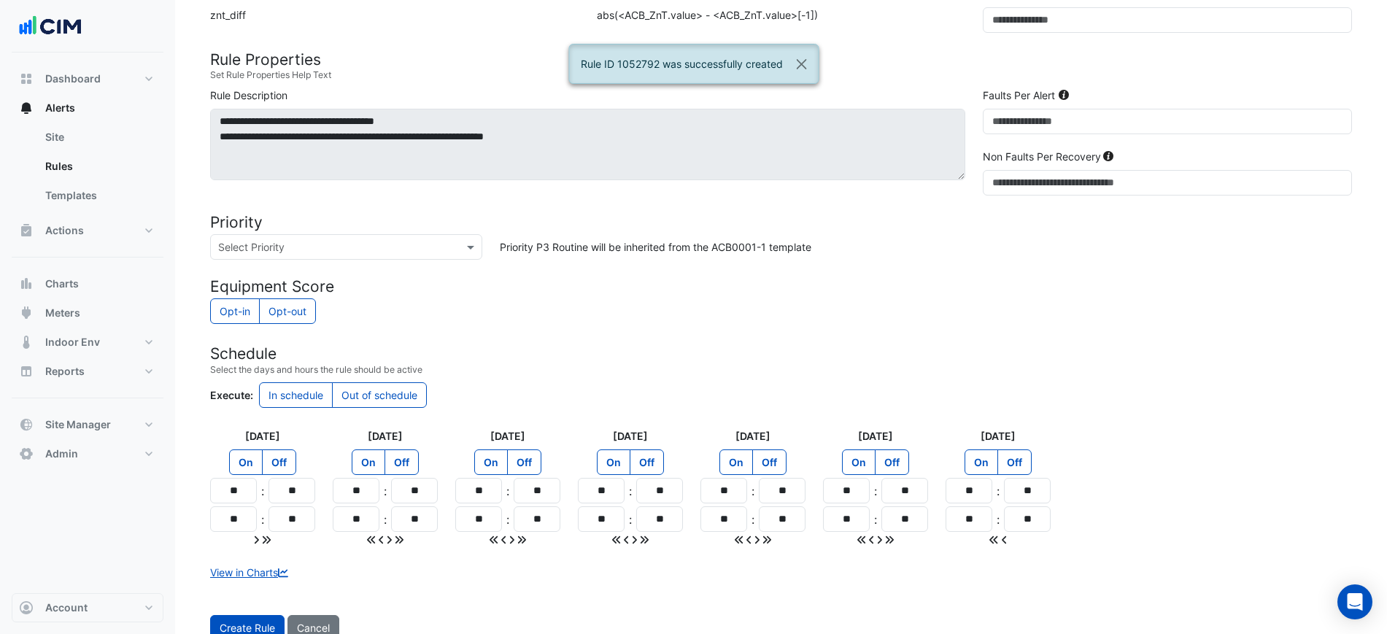
scroll to position [641, 0]
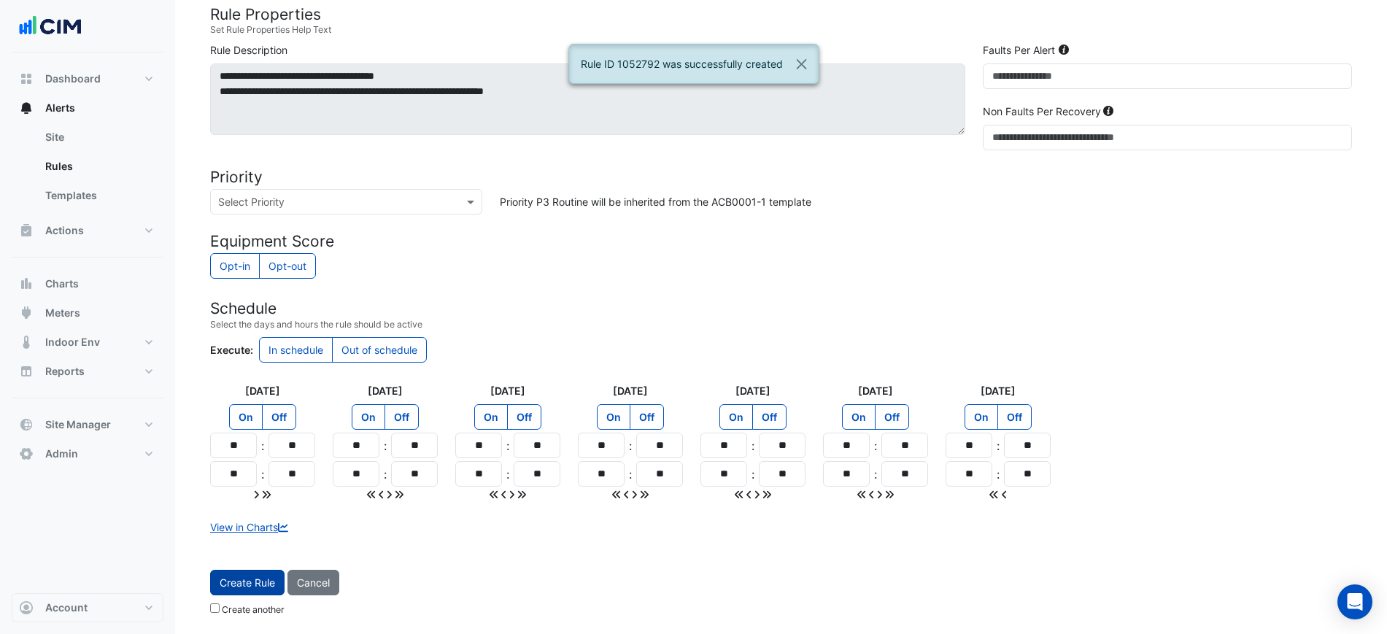
click at [266, 576] on span "Create Rule" at bounding box center [247, 582] width 55 height 12
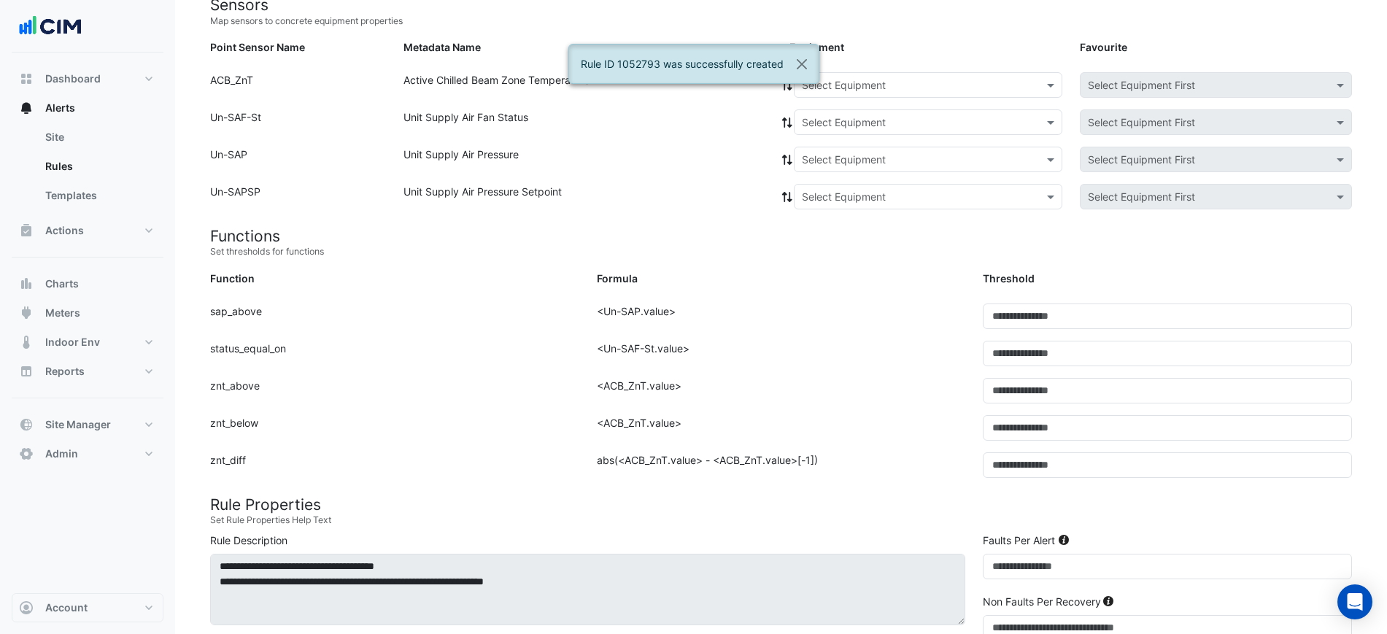
scroll to position [61, 0]
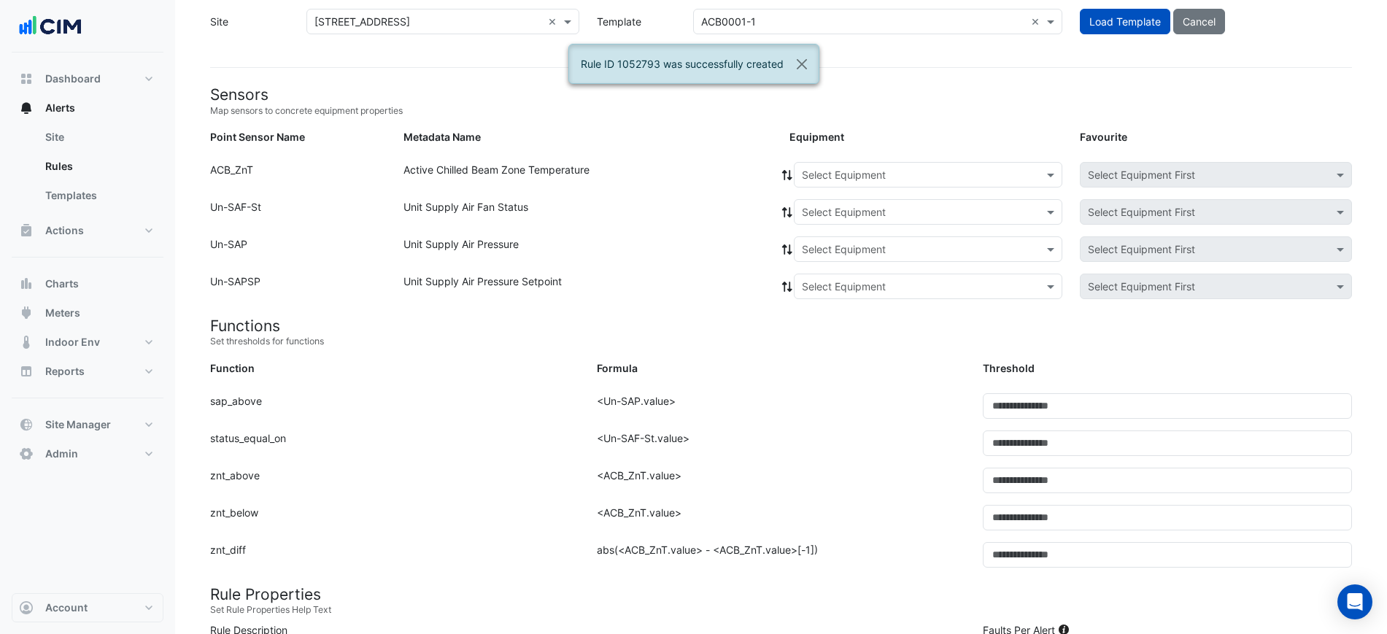
click at [891, 164] on div "Select Equipment" at bounding box center [928, 175] width 268 height 26
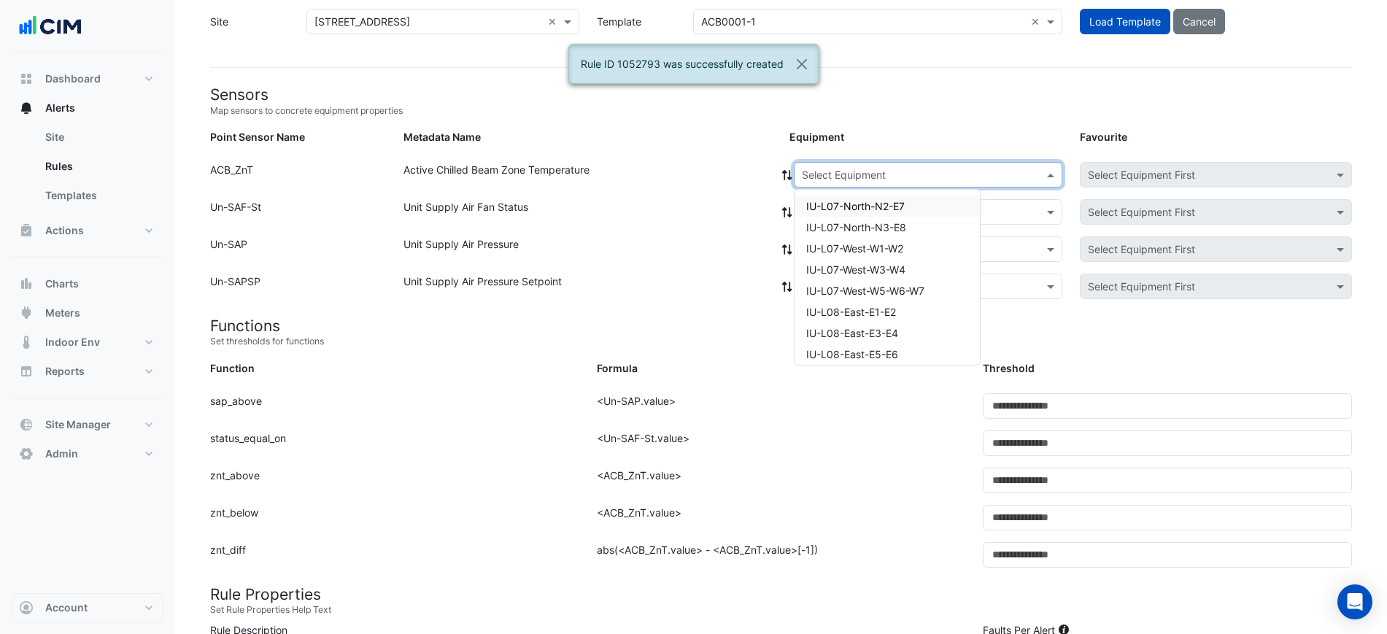
paste input "**********"
type input "**********"
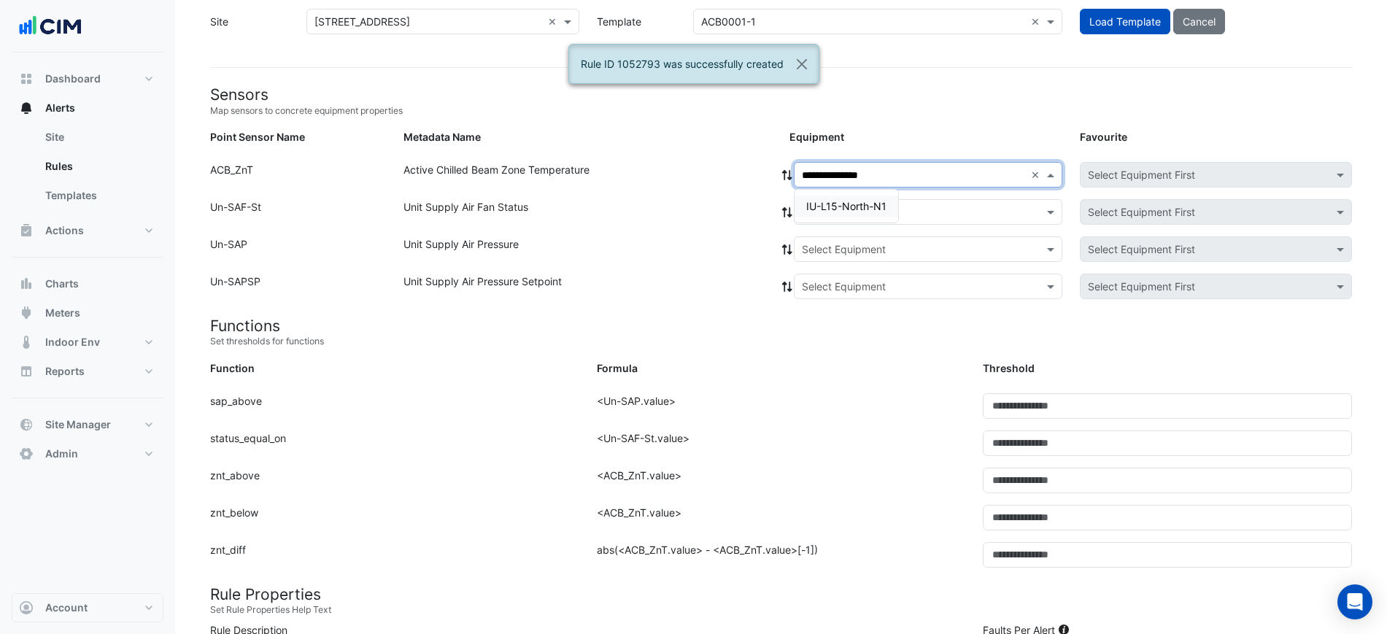
click at [872, 200] on span "IU-L15-North-N1" at bounding box center [846, 206] width 80 height 12
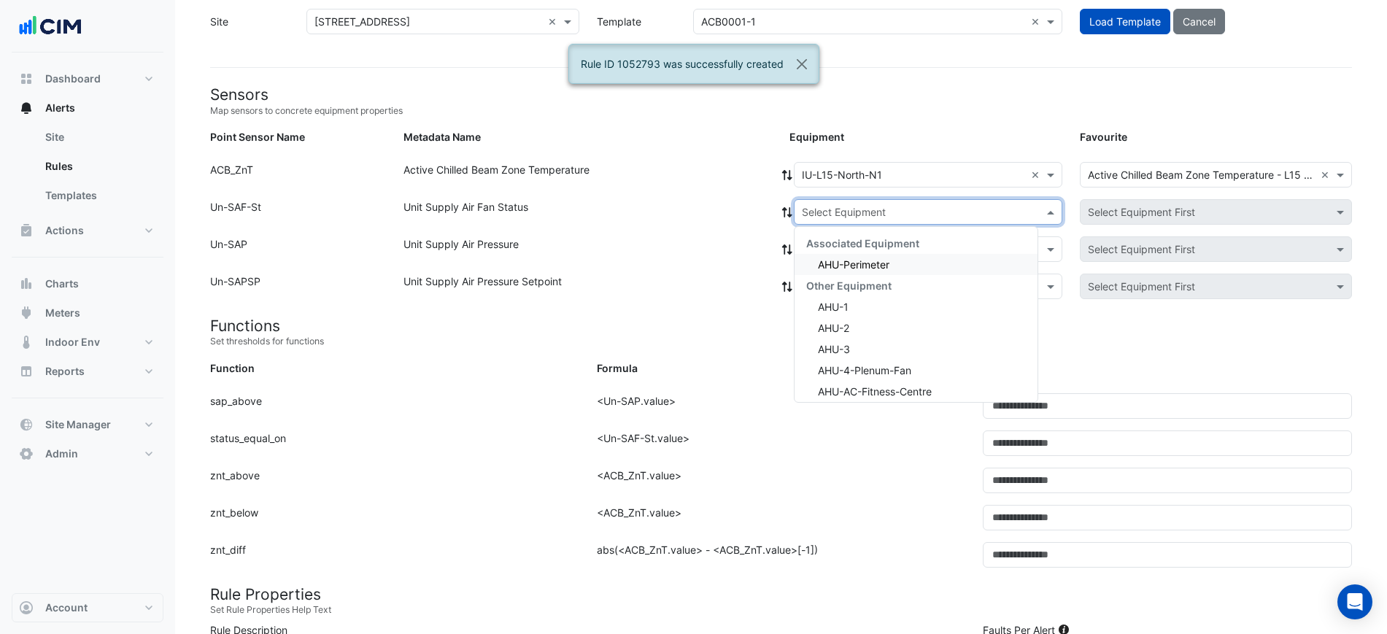
click at [829, 209] on input "text" at bounding box center [913, 212] width 223 height 15
click at [834, 268] on span "AHU-Perimeter" at bounding box center [853, 264] width 71 height 12
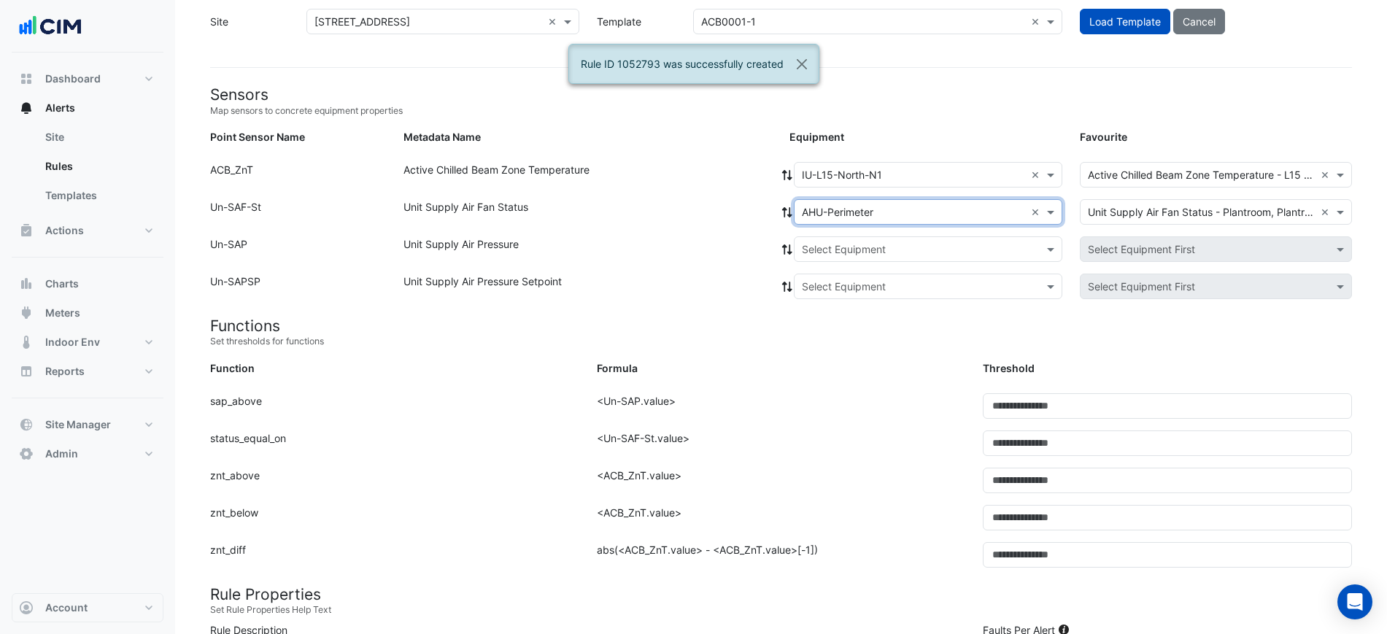
click at [784, 209] on icon at bounding box center [787, 212] width 10 height 10
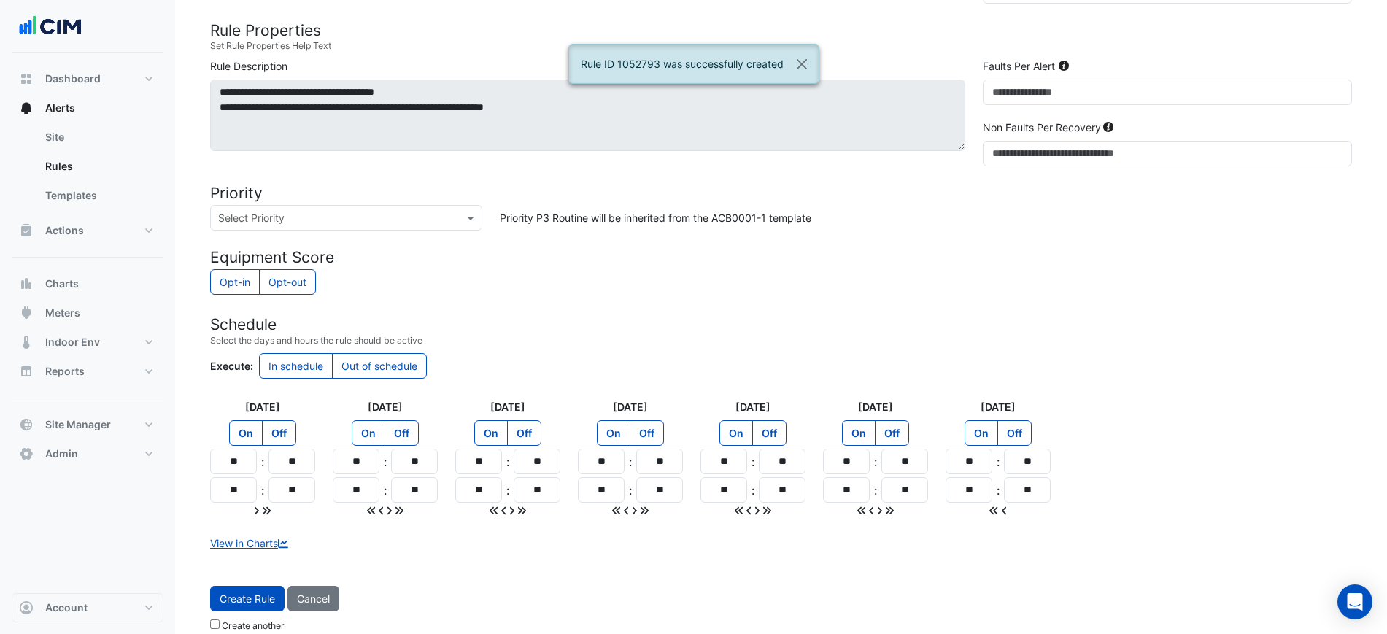
scroll to position [641, 0]
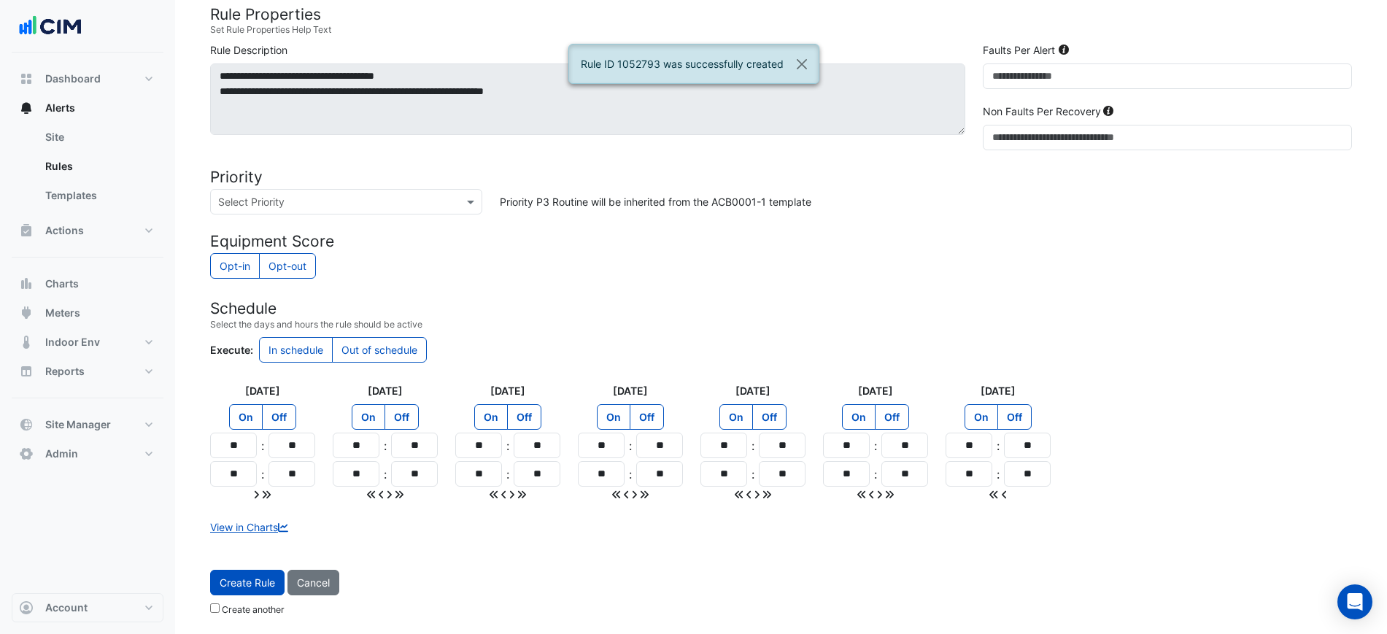
click at [264, 589] on button "Create Rule" at bounding box center [247, 583] width 74 height 26
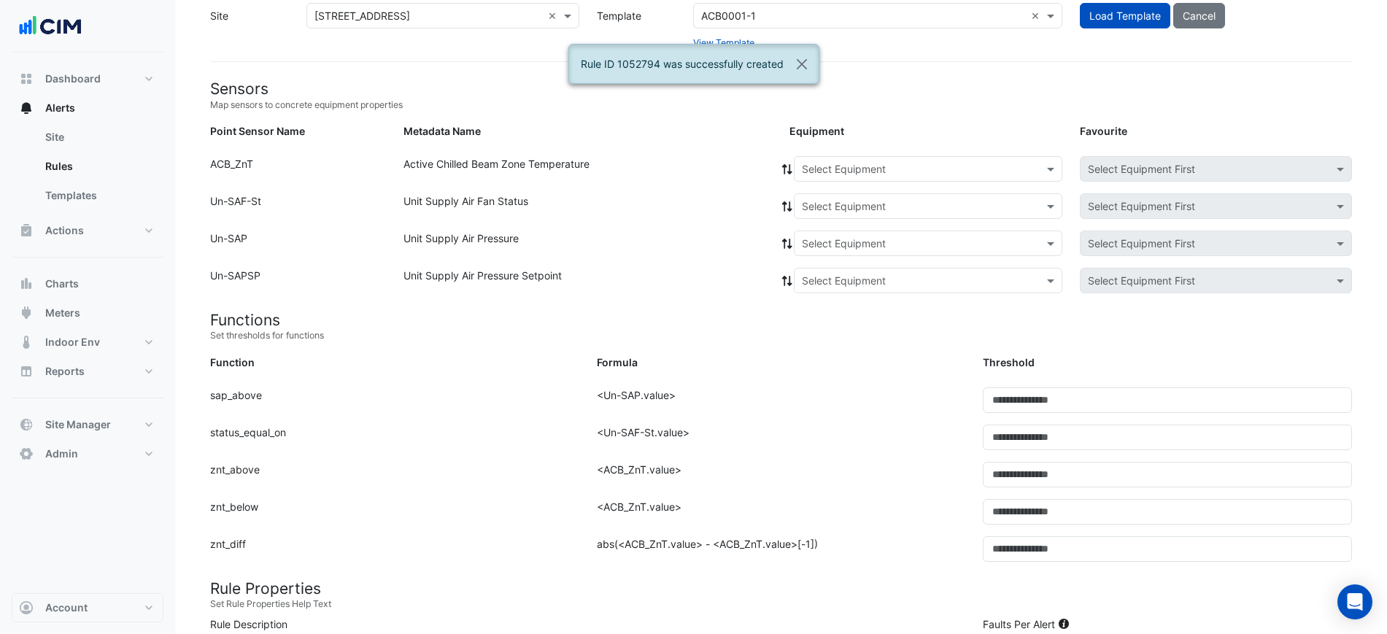
scroll to position [0, 0]
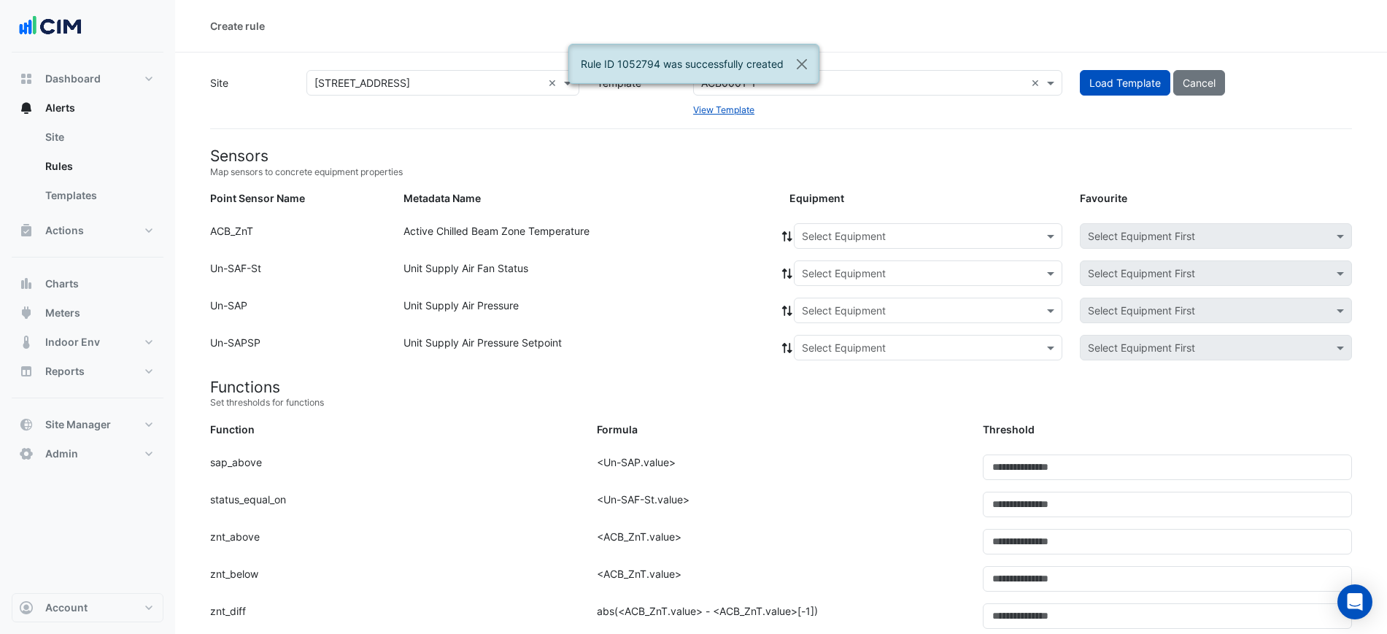
click at [906, 246] on div "Select Equipment" at bounding box center [928, 236] width 268 height 26
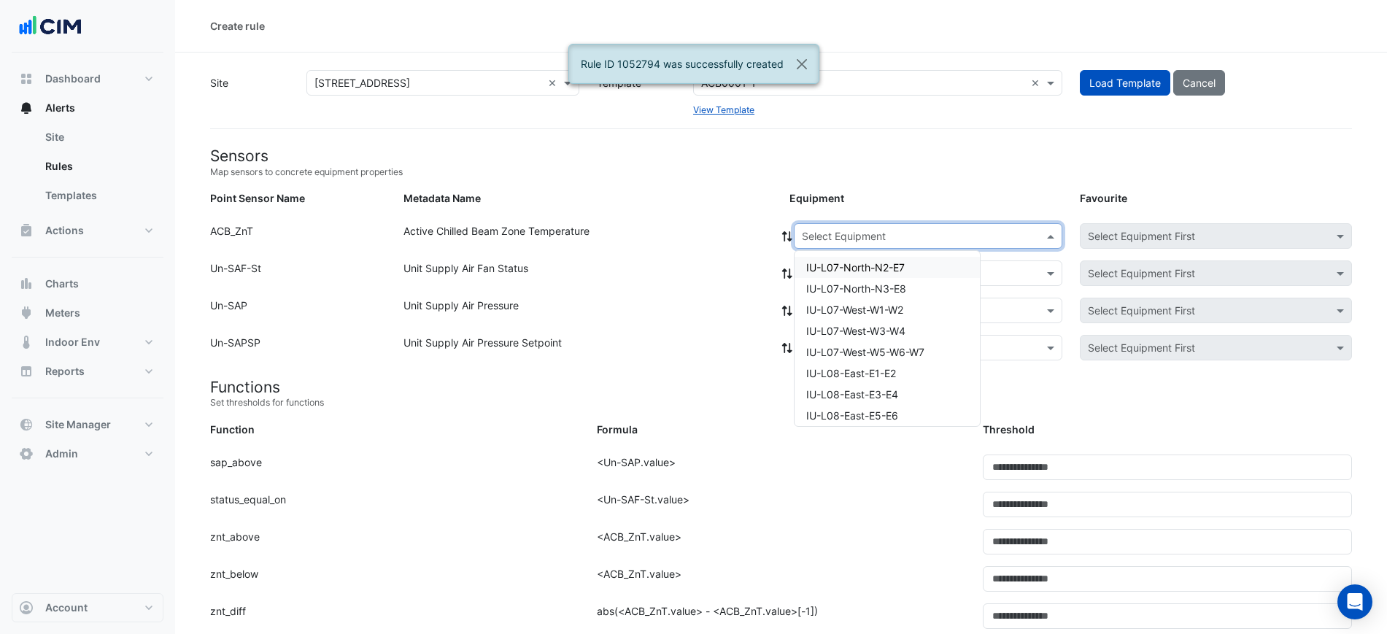
paste input "**********"
type input "**********"
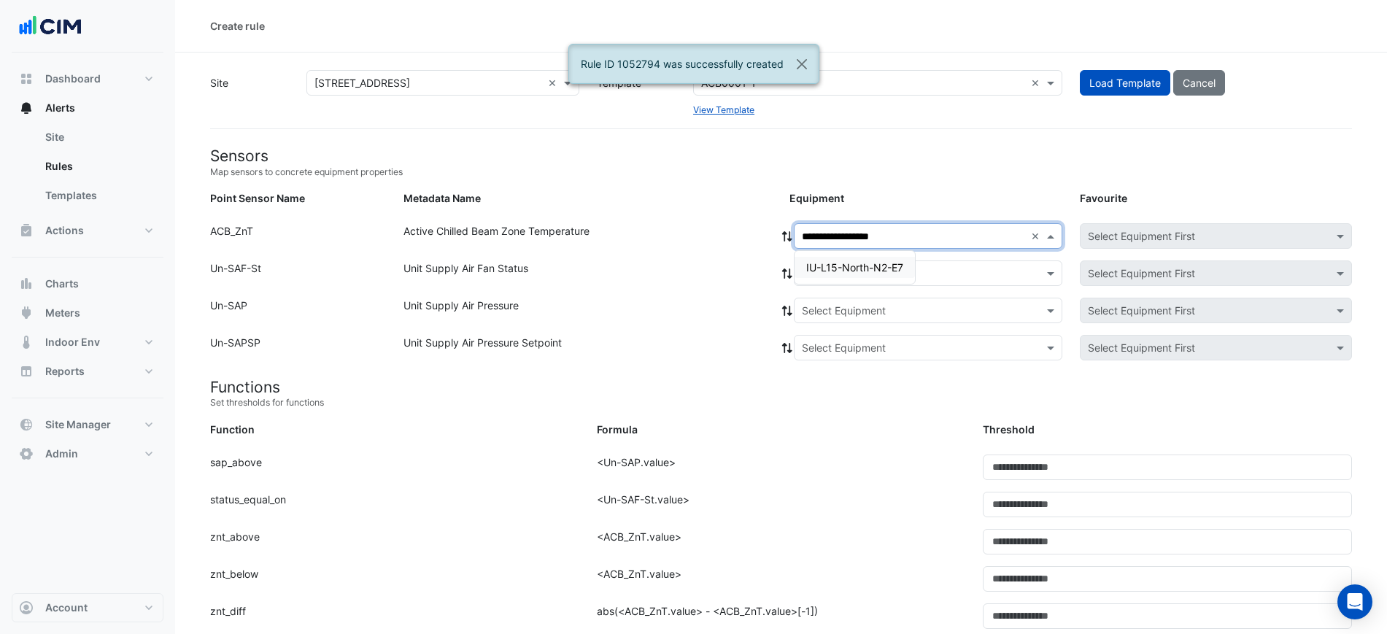
click at [880, 273] on span "IU-L15-North-N2-E7" at bounding box center [854, 267] width 97 height 12
click at [869, 274] on input "text" at bounding box center [913, 273] width 223 height 15
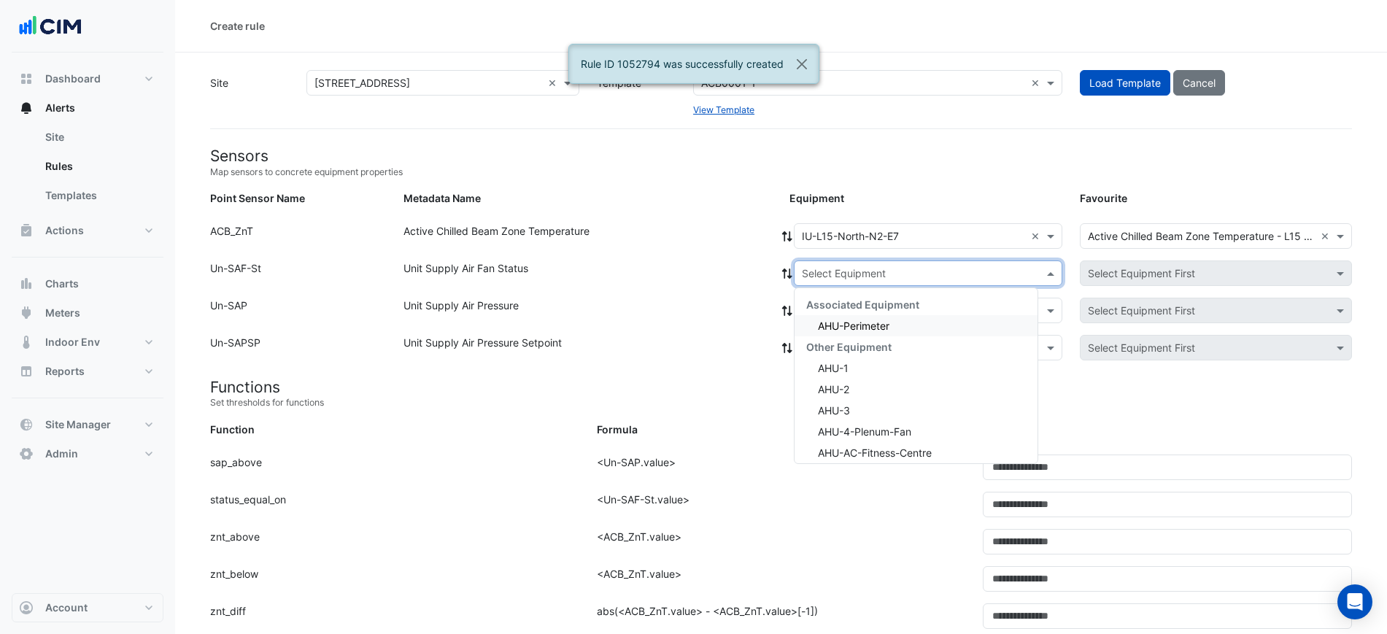
click at [863, 326] on span "AHU-Perimeter" at bounding box center [853, 325] width 71 height 12
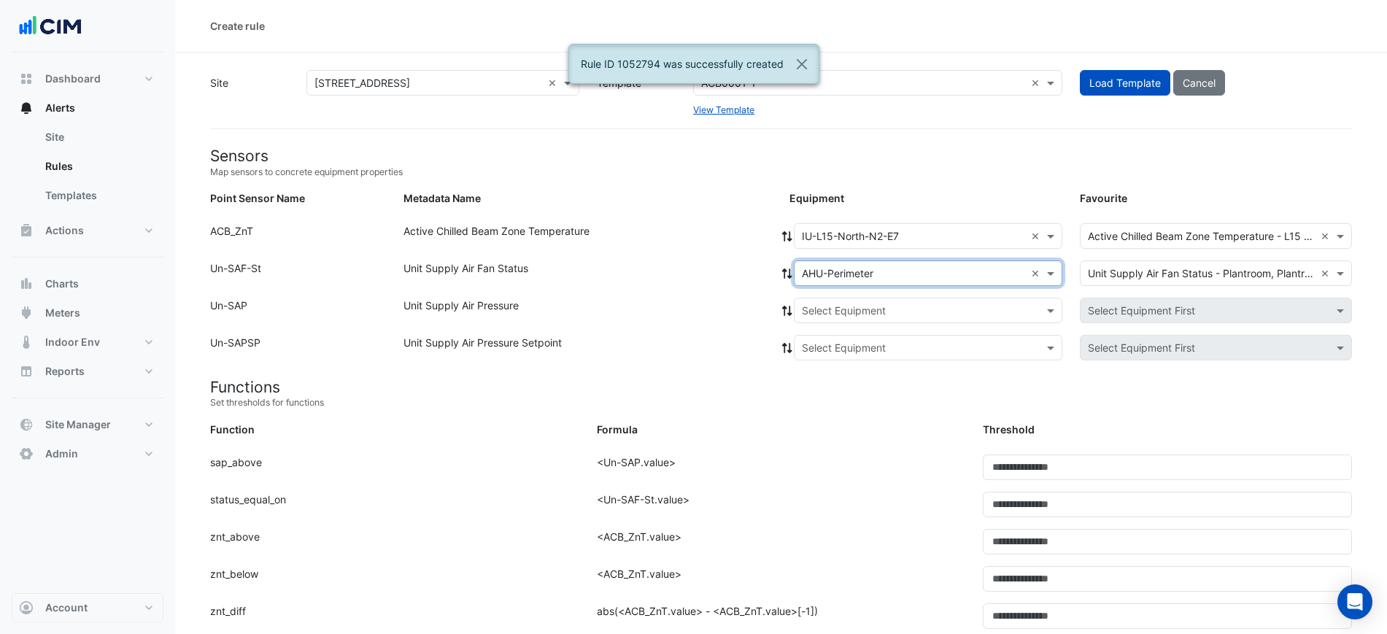
click at [787, 274] on icon at bounding box center [786, 273] width 13 height 10
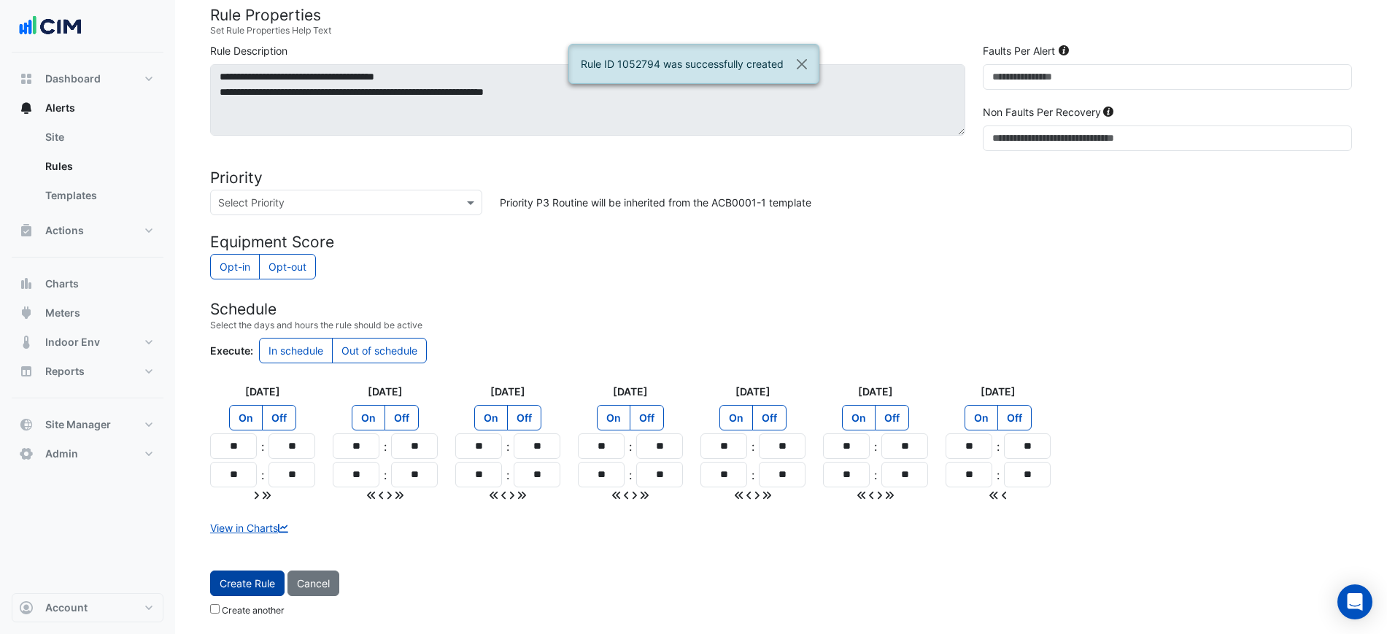
scroll to position [641, 0]
click at [264, 575] on button "Create Rule" at bounding box center [247, 583] width 74 height 26
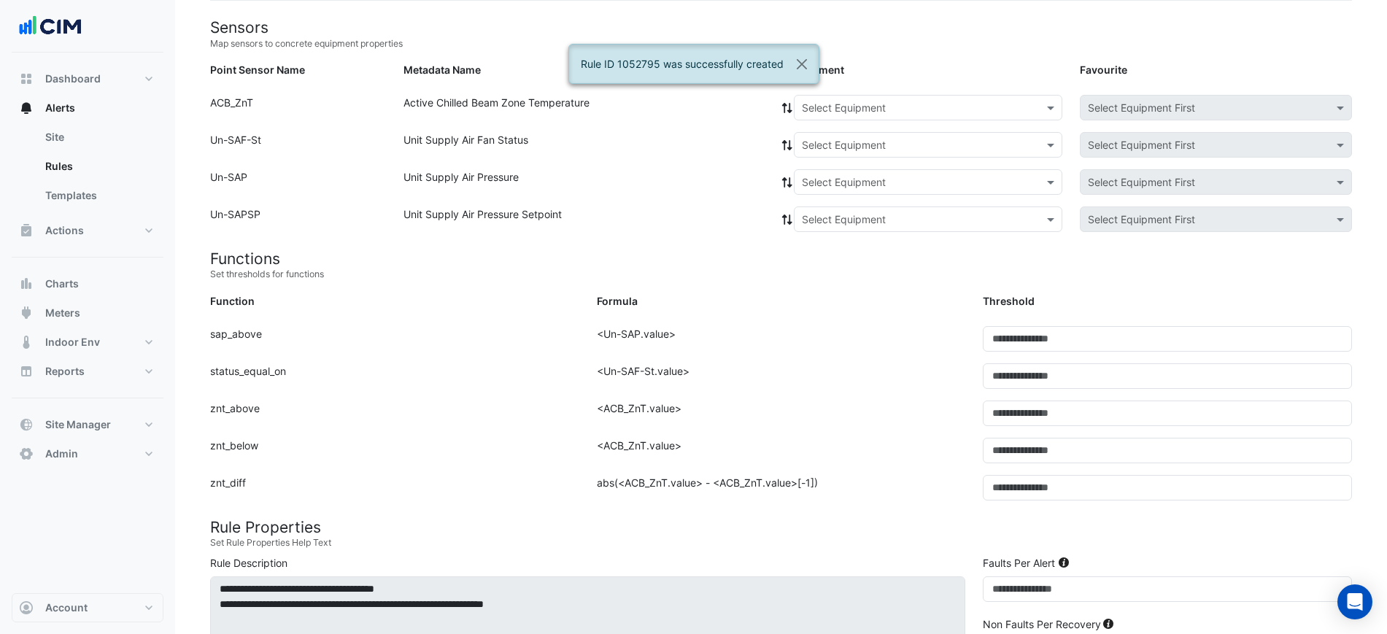
scroll to position [61, 0]
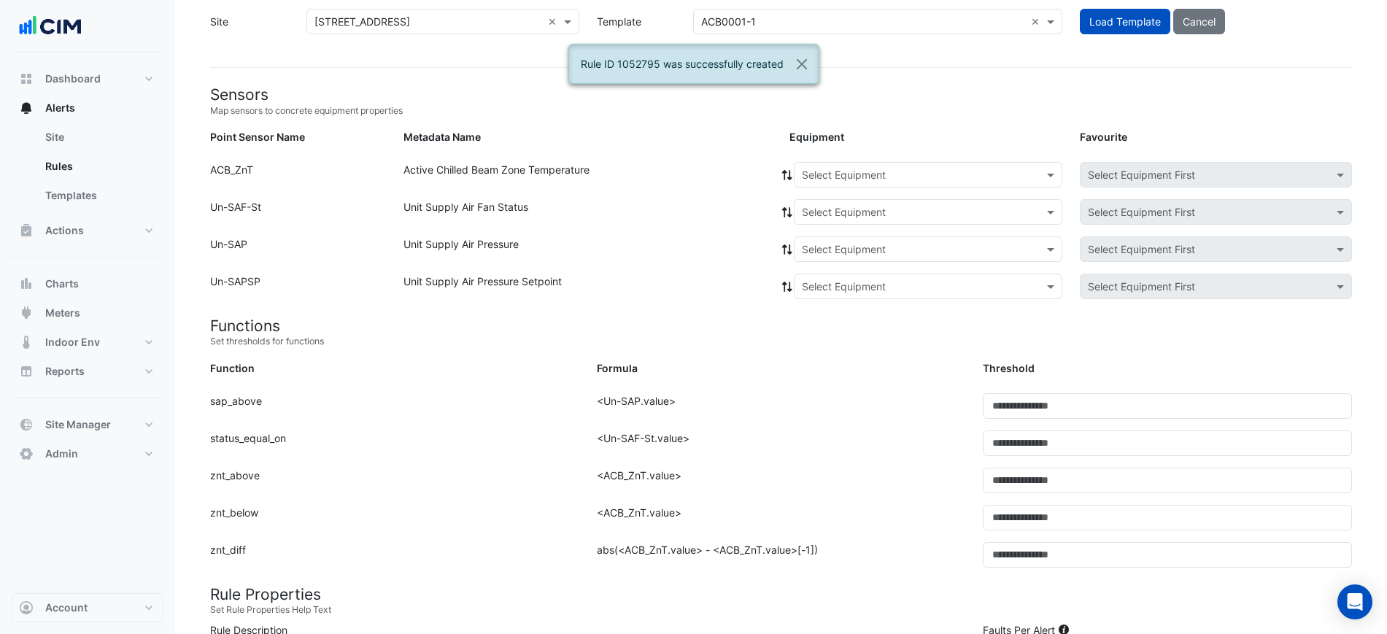
click at [899, 187] on div "Select Equipment" at bounding box center [928, 175] width 268 height 26
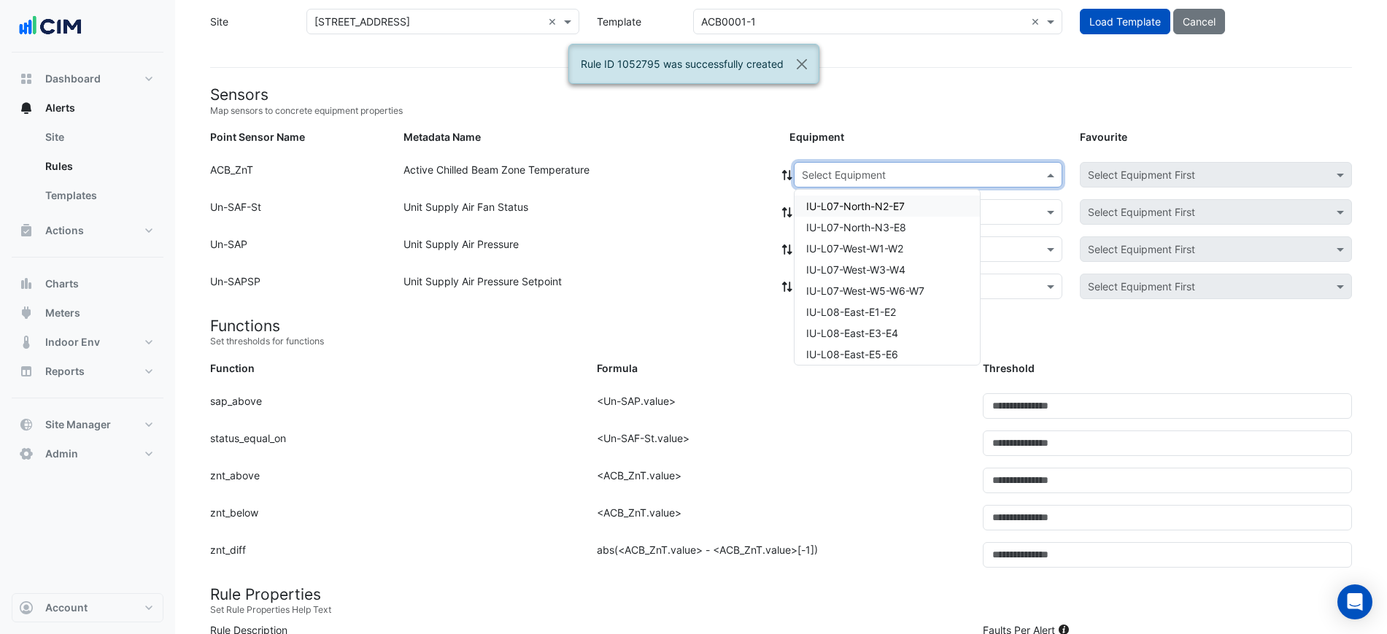
paste input "**********"
type input "**********"
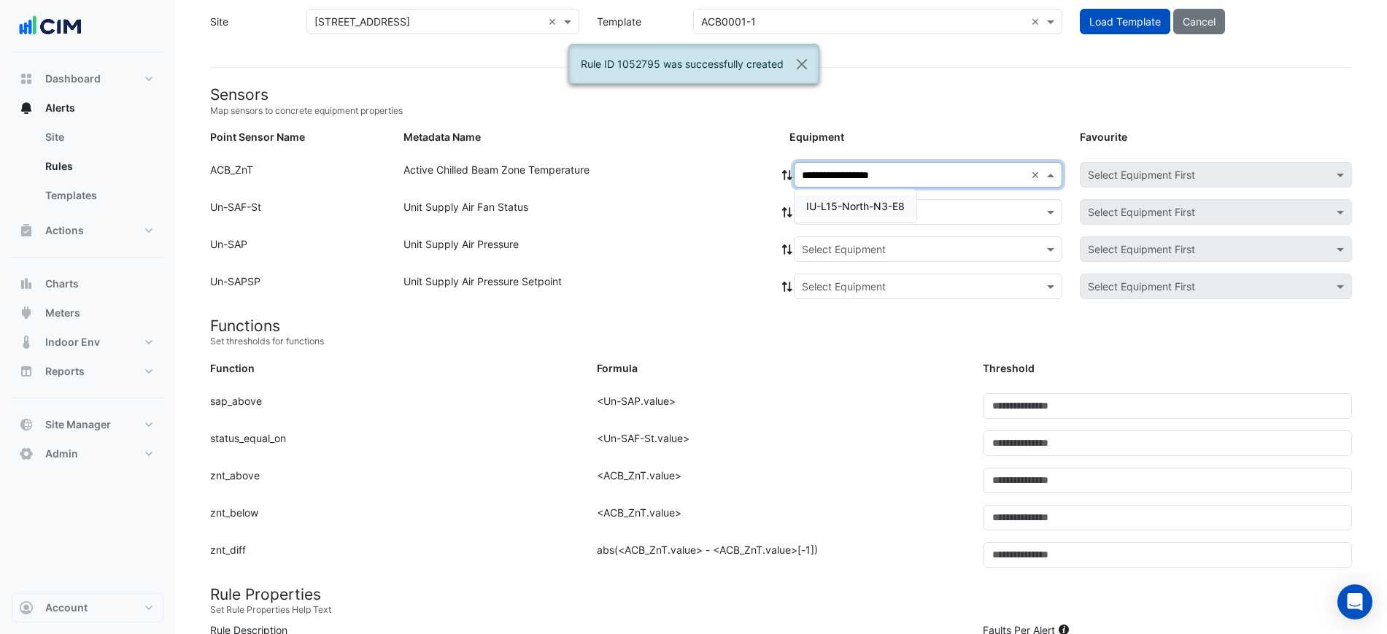
click at [883, 204] on span "IU-L15-North-N3-E8" at bounding box center [855, 206] width 98 height 12
click at [861, 209] on input "text" at bounding box center [913, 212] width 223 height 15
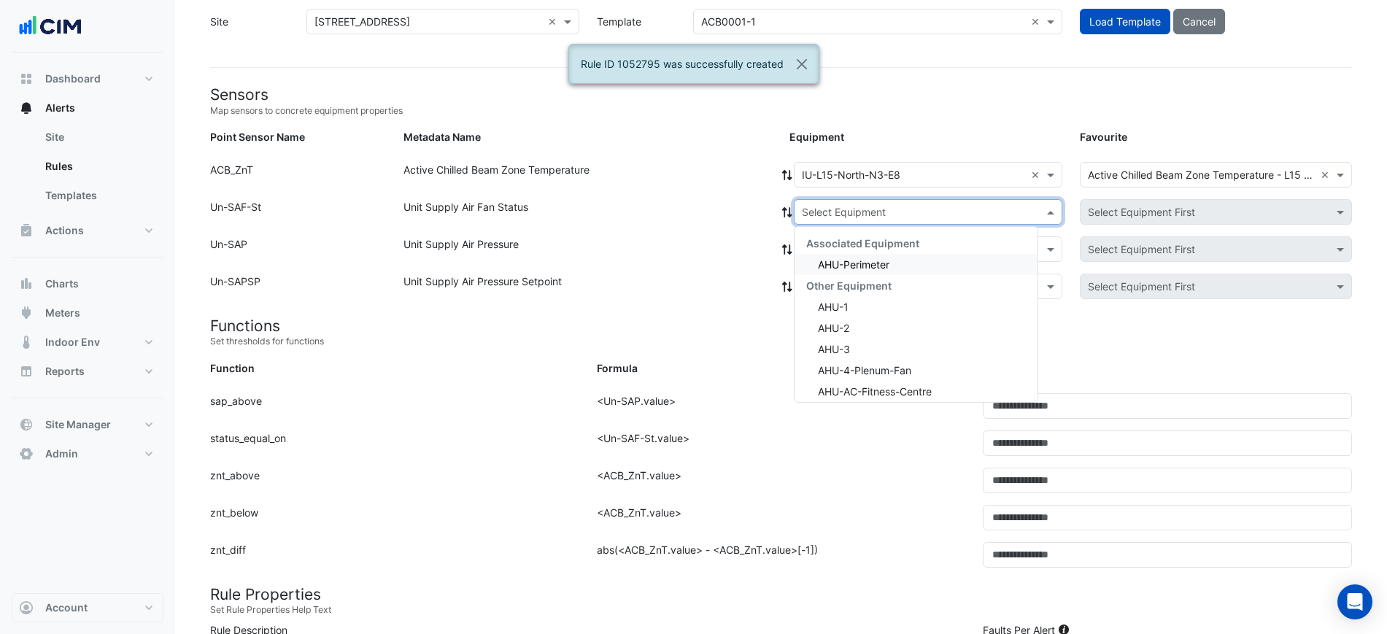
drag, startPoint x: 858, startPoint y: 247, endPoint x: 856, endPoint y: 255, distance: 9.0
click at [857, 249] on span "Associated Equipment" at bounding box center [862, 243] width 113 height 12
click at [856, 255] on div "AHU-Perimeter" at bounding box center [915, 264] width 243 height 21
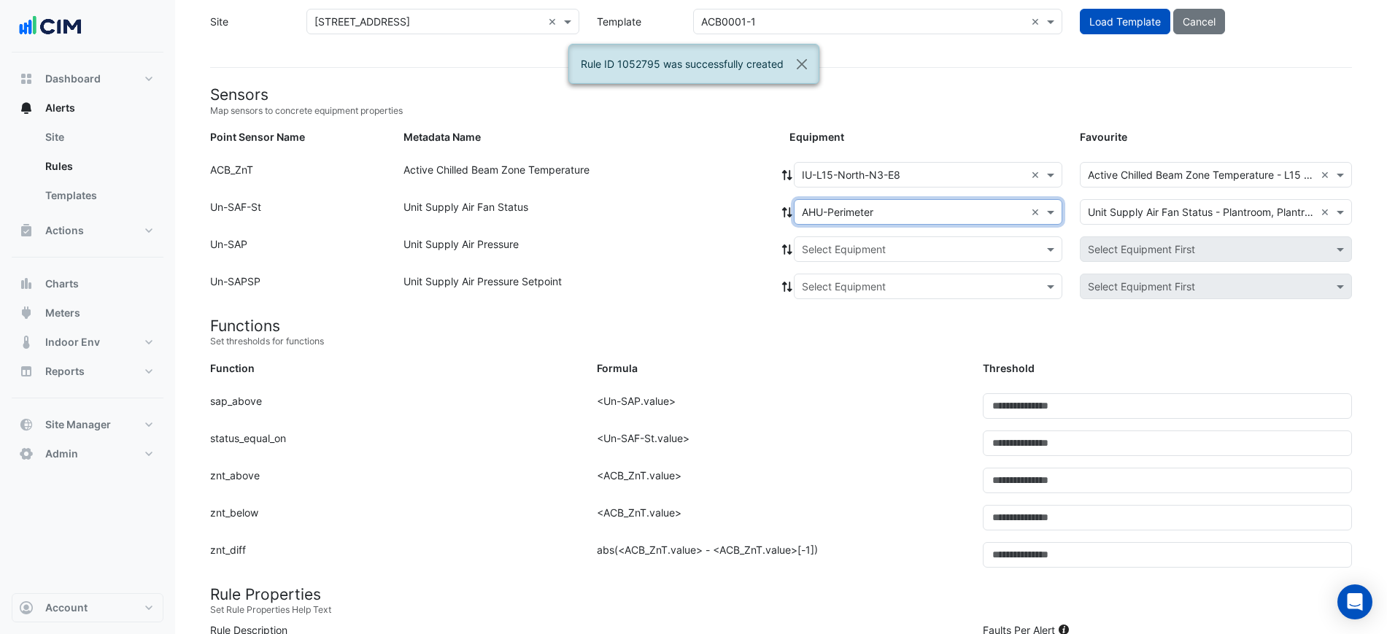
click at [790, 220] on div at bounding box center [786, 212] width 13 height 26
click at [785, 213] on icon at bounding box center [787, 212] width 10 height 10
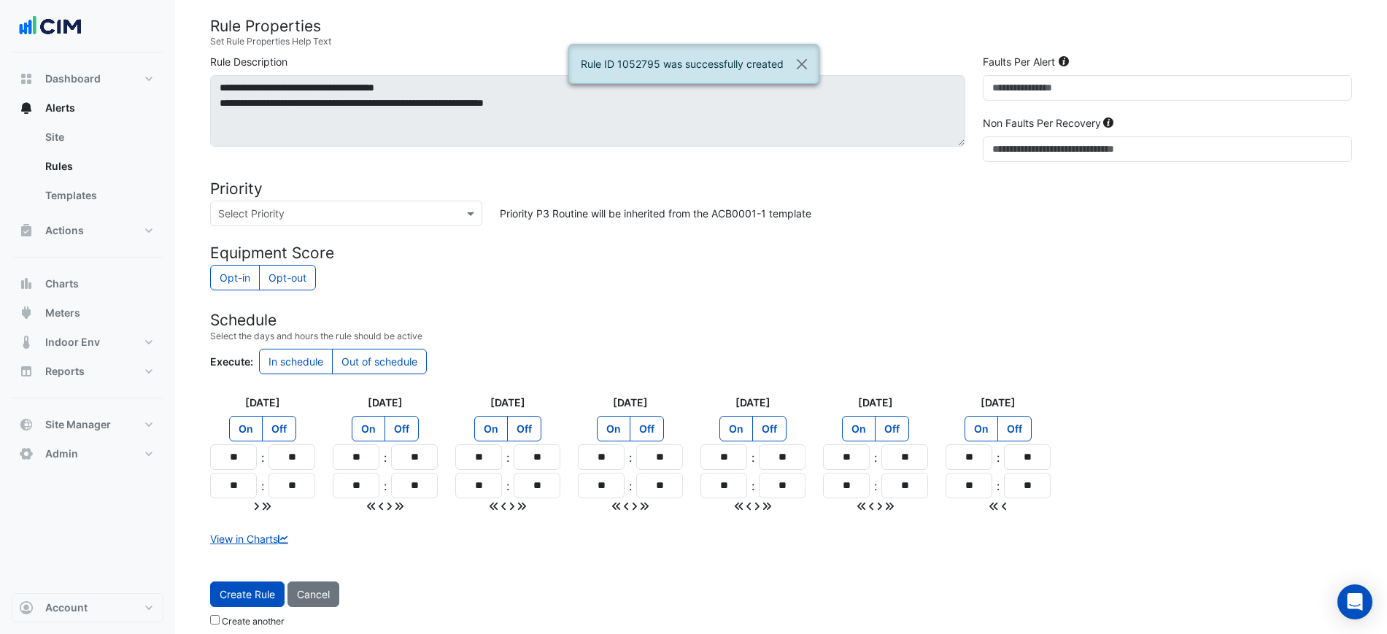
scroll to position [641, 0]
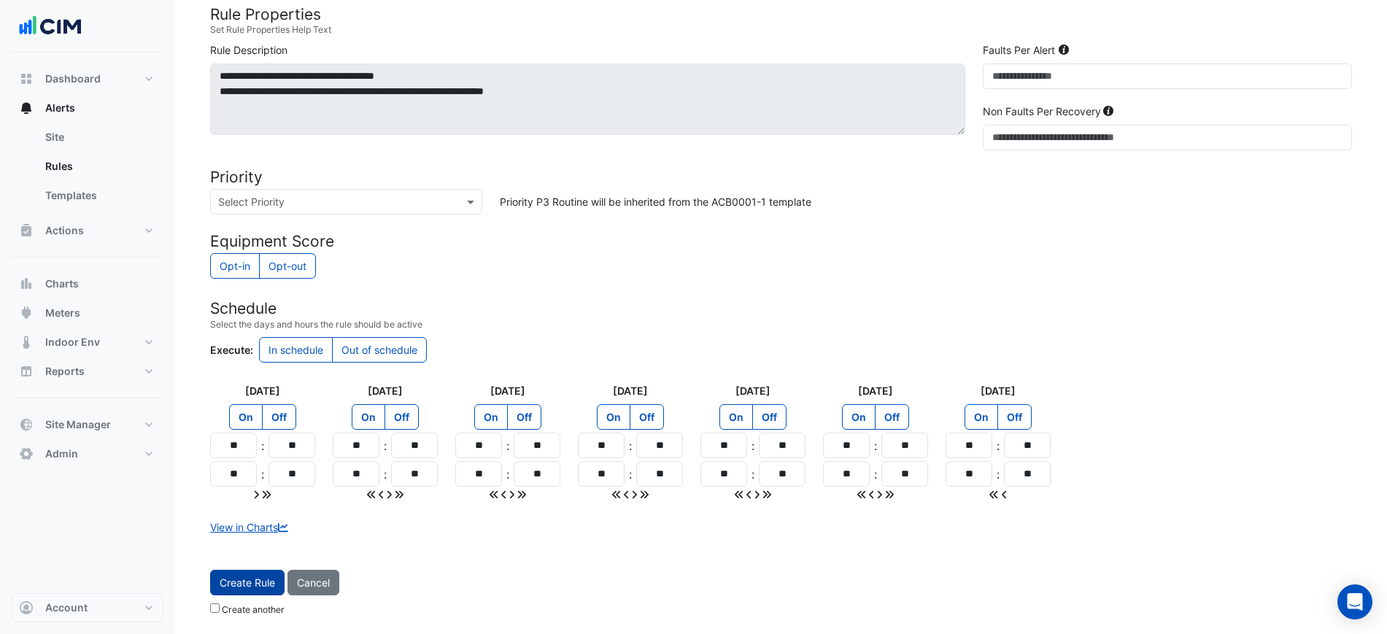
click at [265, 575] on button "Create Rule" at bounding box center [247, 583] width 74 height 26
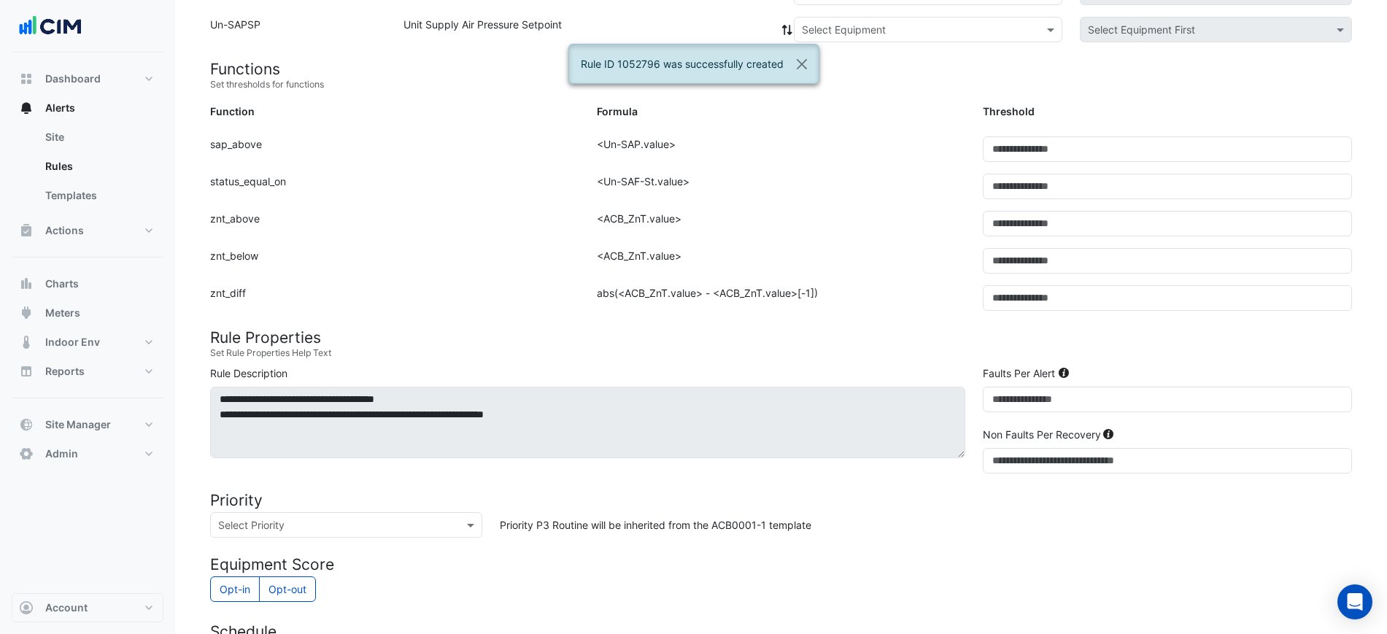
scroll to position [152, 0]
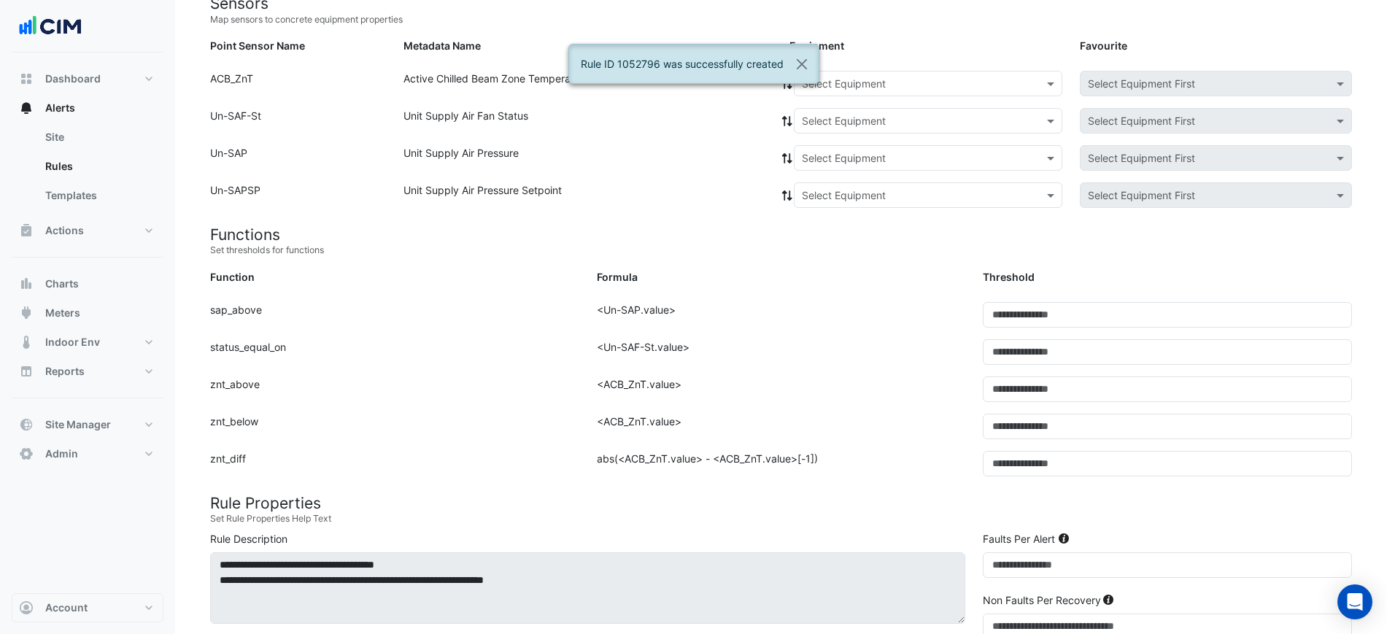
click at [821, 94] on div "Select Equipment" at bounding box center [928, 84] width 268 height 26
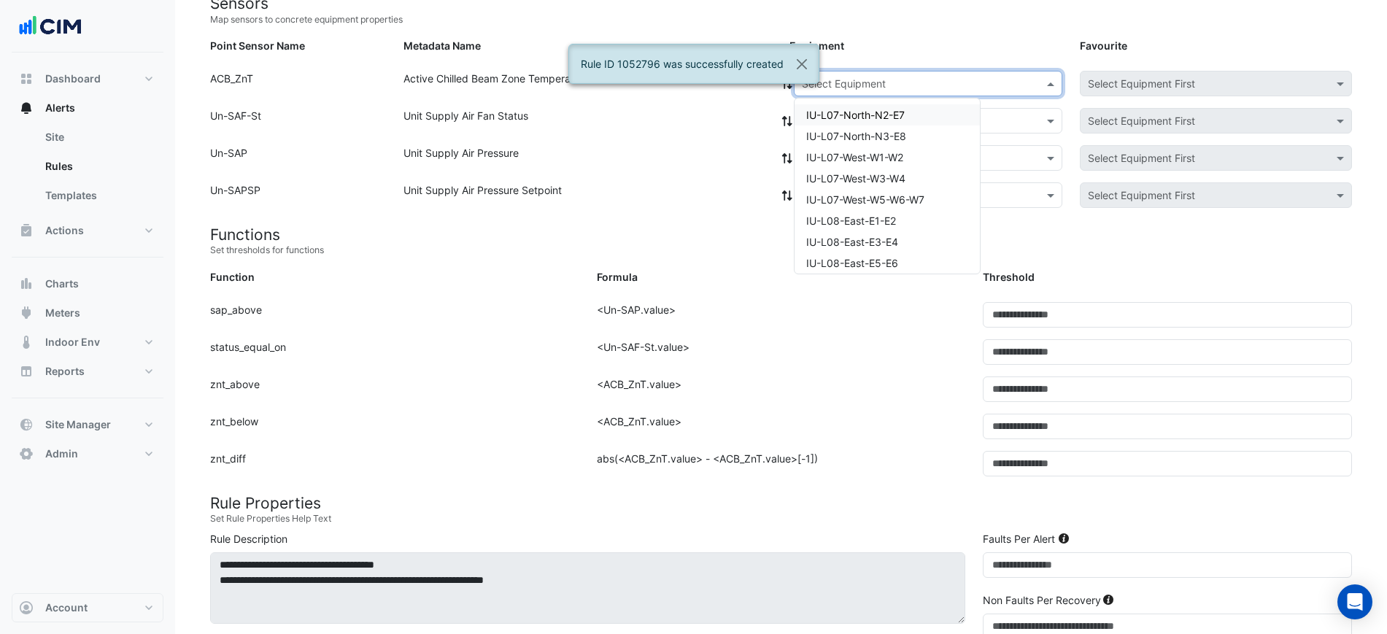
paste input "**********"
type input "**********"
click at [831, 109] on span "IU-L15-West-W1-W2" at bounding box center [854, 115] width 96 height 12
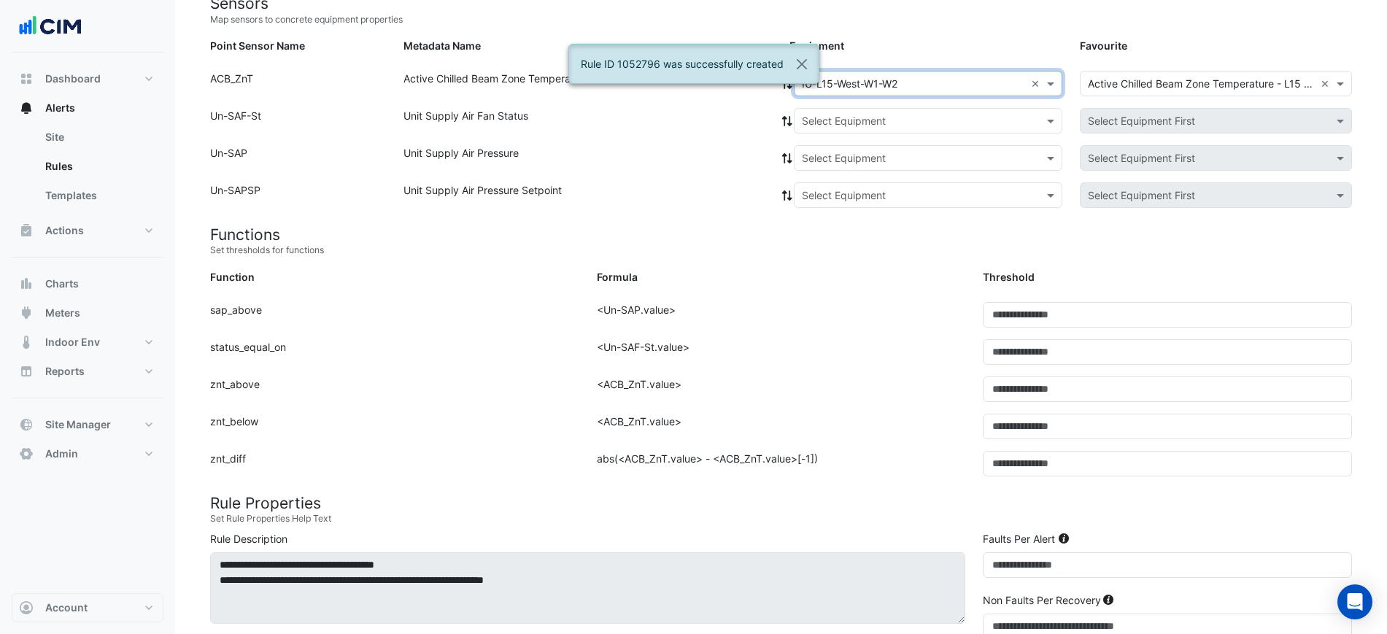
click at [792, 119] on icon at bounding box center [786, 121] width 13 height 10
click at [804, 125] on input "text" at bounding box center [913, 121] width 223 height 15
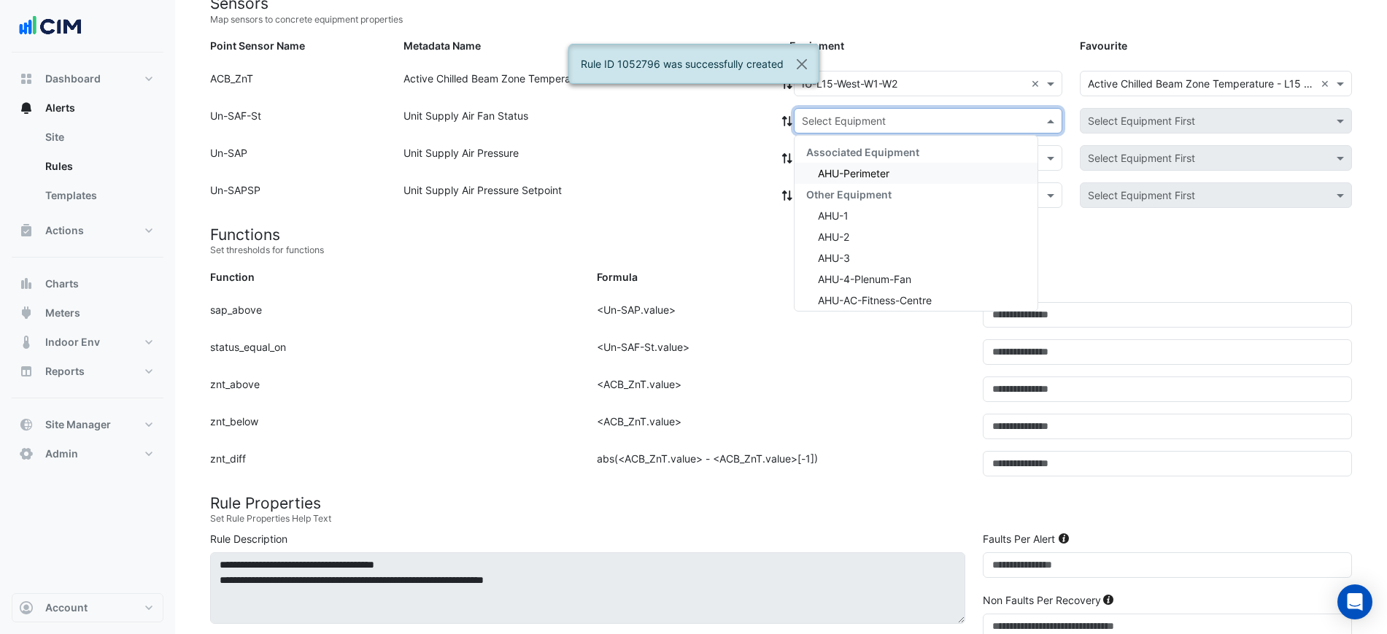
click at [814, 159] on div "Associated Equipment" at bounding box center [915, 151] width 243 height 21
click at [816, 163] on div "AHU-Perimeter" at bounding box center [915, 173] width 243 height 21
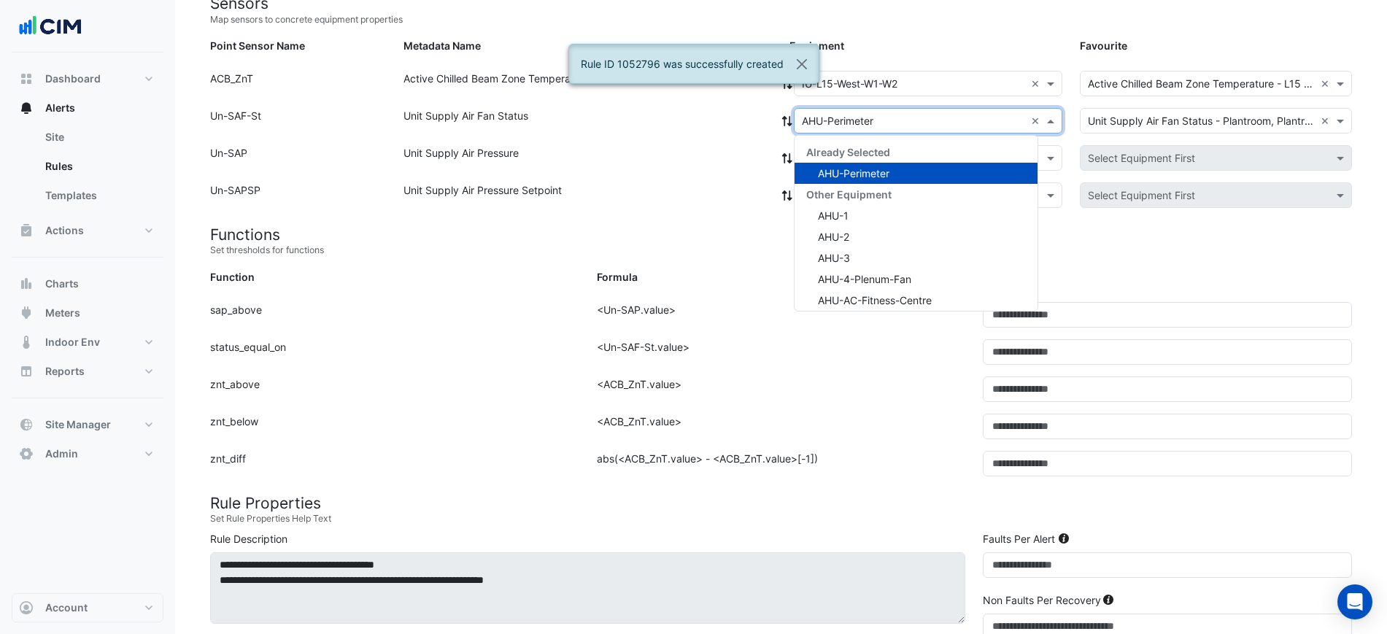
click at [794, 123] on div "× AHU-Perimeter ×" at bounding box center [928, 121] width 268 height 26
click at [791, 123] on icon at bounding box center [787, 121] width 10 height 10
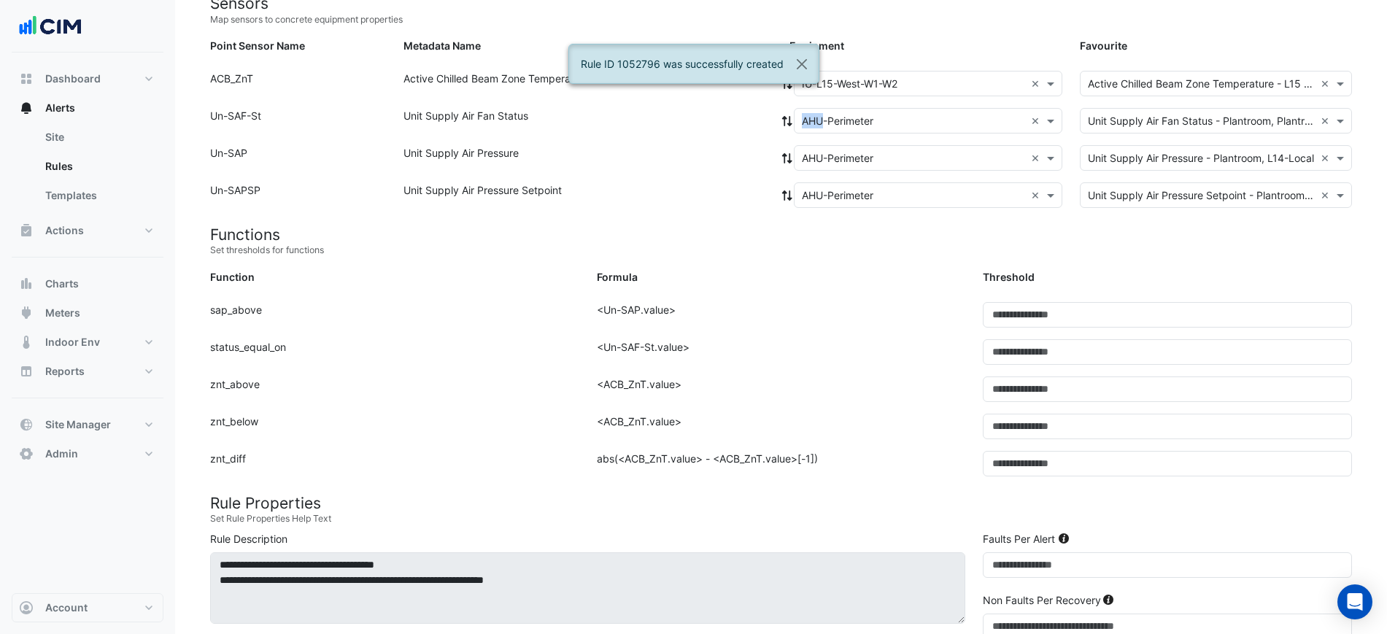
click at [791, 122] on icon at bounding box center [786, 121] width 13 height 10
click at [743, 136] on div "Unit Supply Air Fan Status" at bounding box center [588, 123] width 387 height 31
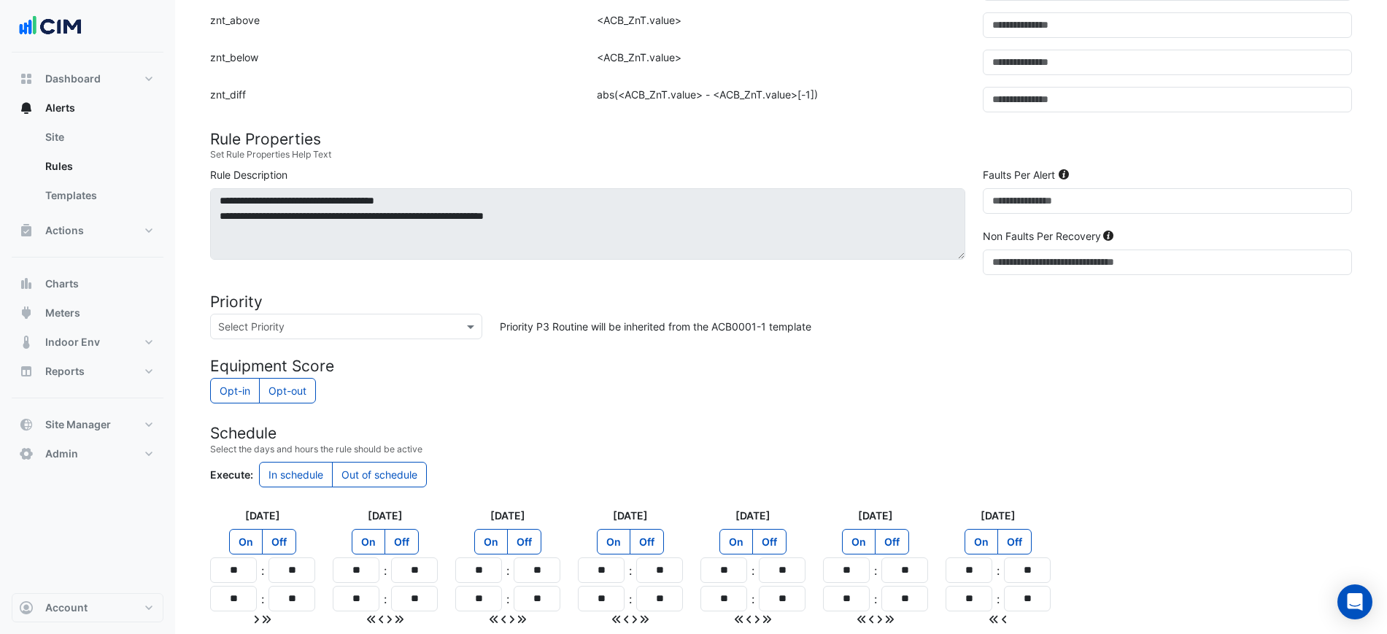
scroll to position [641, 0]
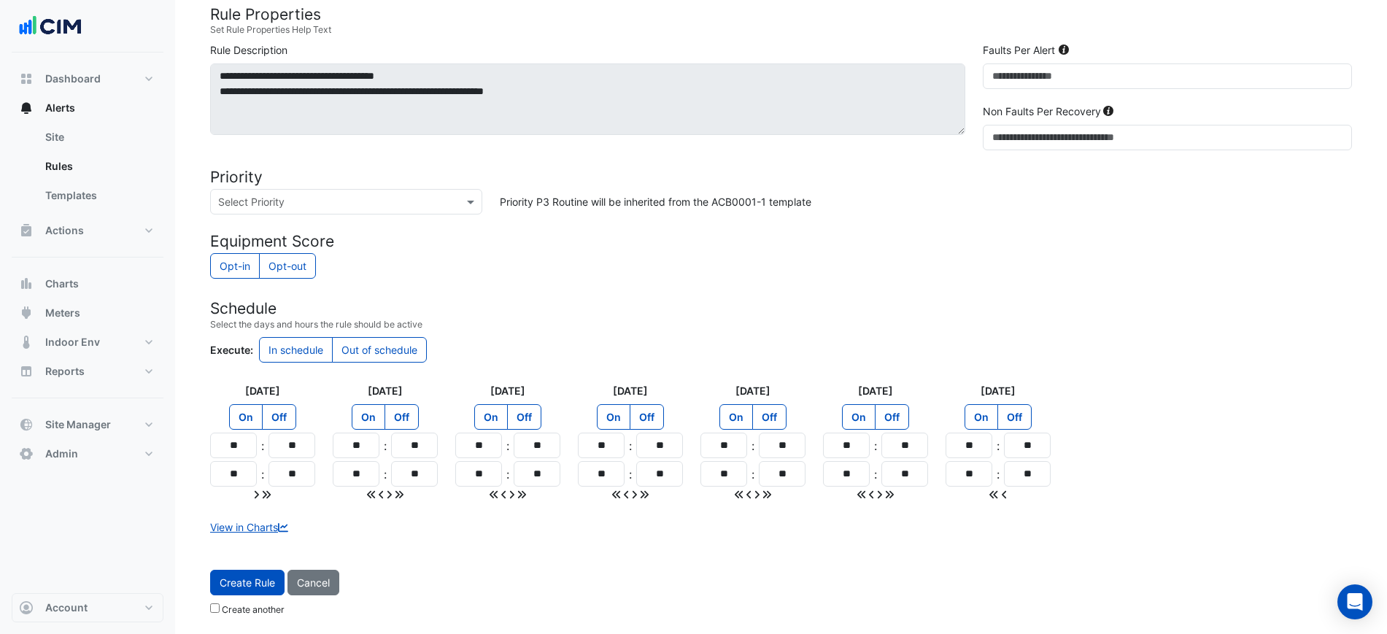
drag, startPoint x: 268, startPoint y: 573, endPoint x: 282, endPoint y: 501, distance: 72.7
click at [268, 573] on button "Create Rule" at bounding box center [247, 583] width 74 height 26
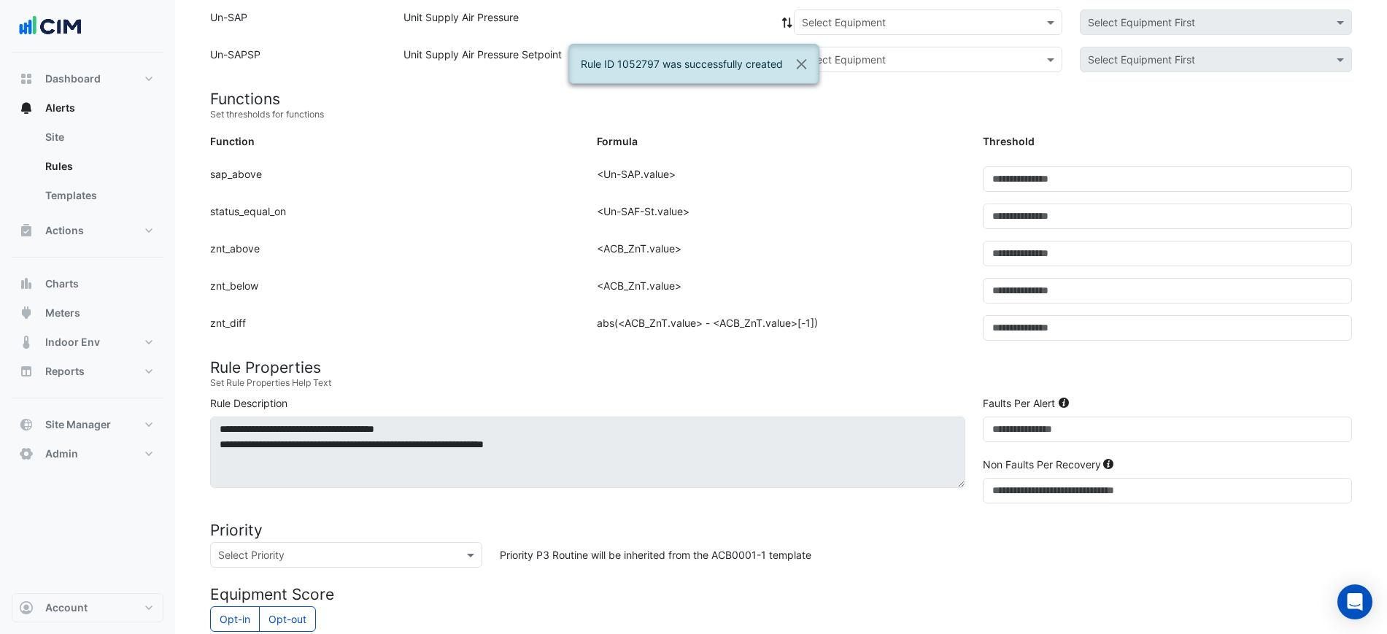
scroll to position [152, 0]
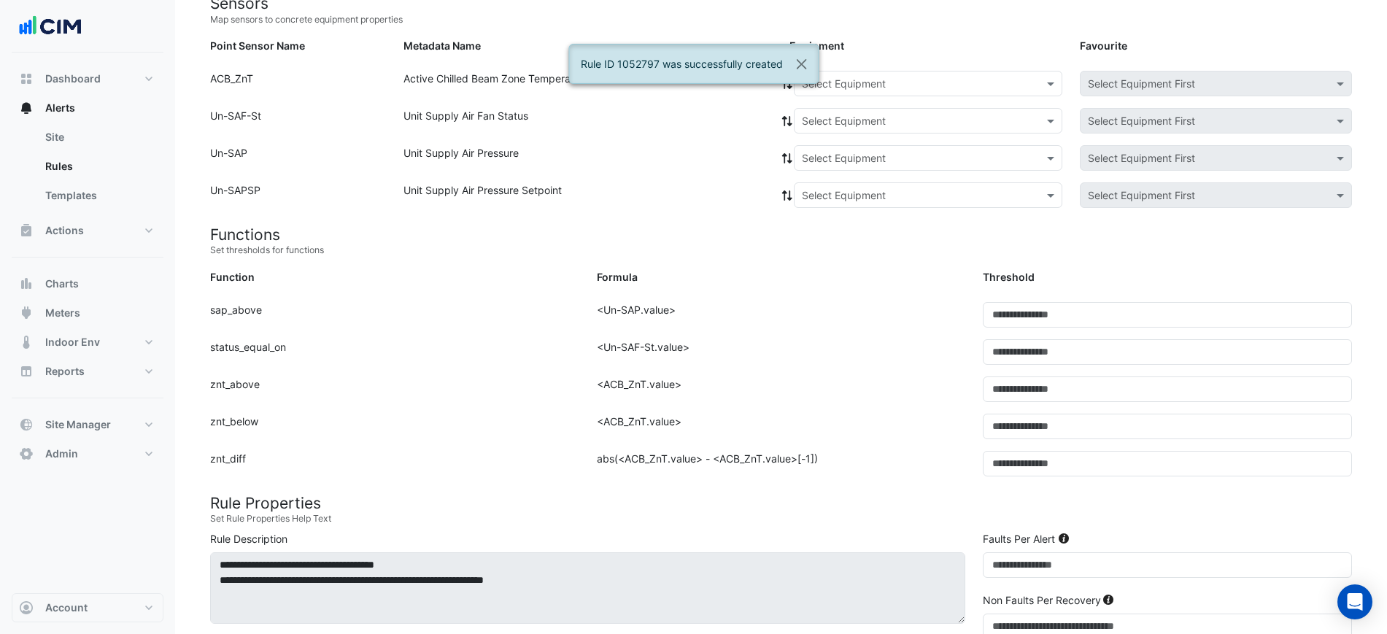
click at [880, 89] on input "text" at bounding box center [913, 84] width 223 height 15
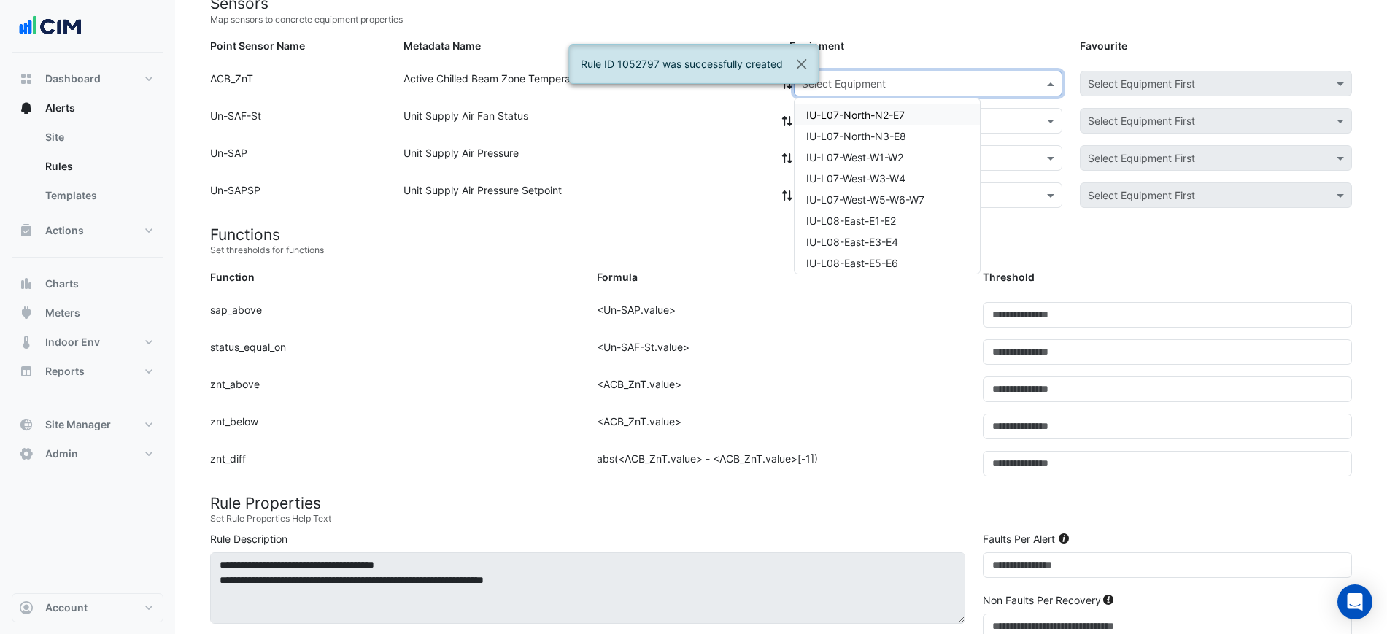
paste input "**********"
type input "**********"
click at [885, 117] on span "IU-L15-West-W3-W4" at bounding box center [855, 115] width 98 height 12
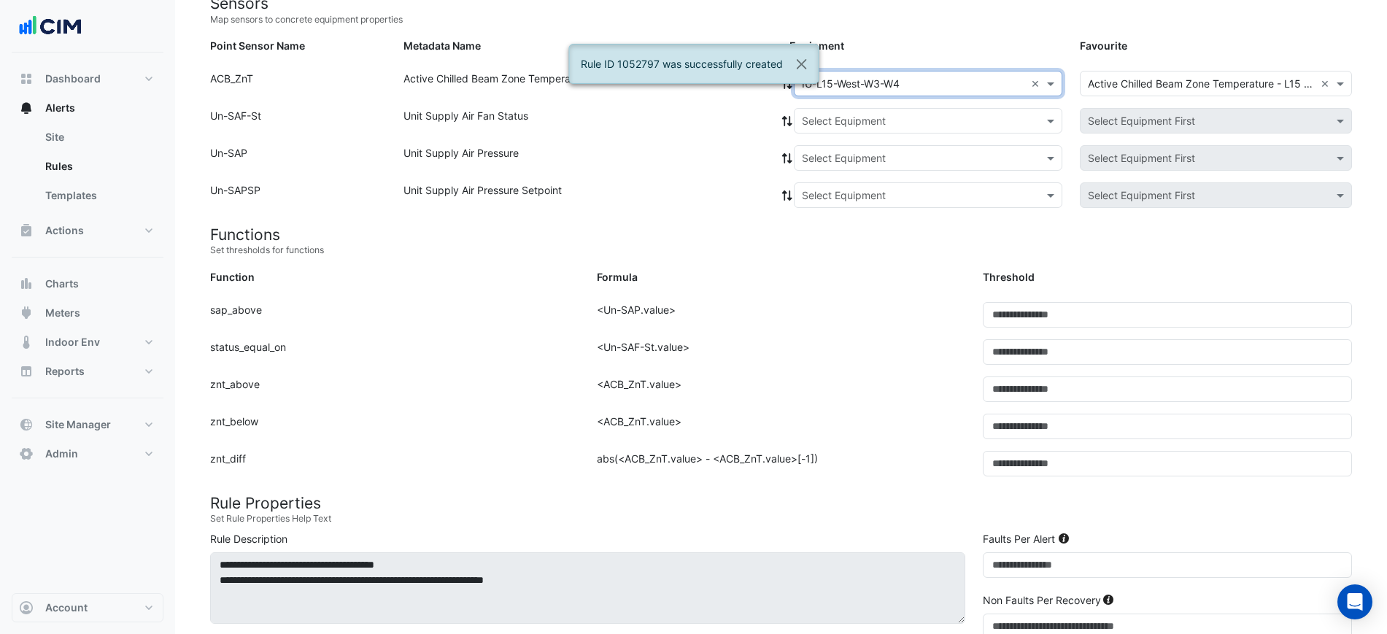
click at [873, 117] on input "text" at bounding box center [913, 121] width 223 height 15
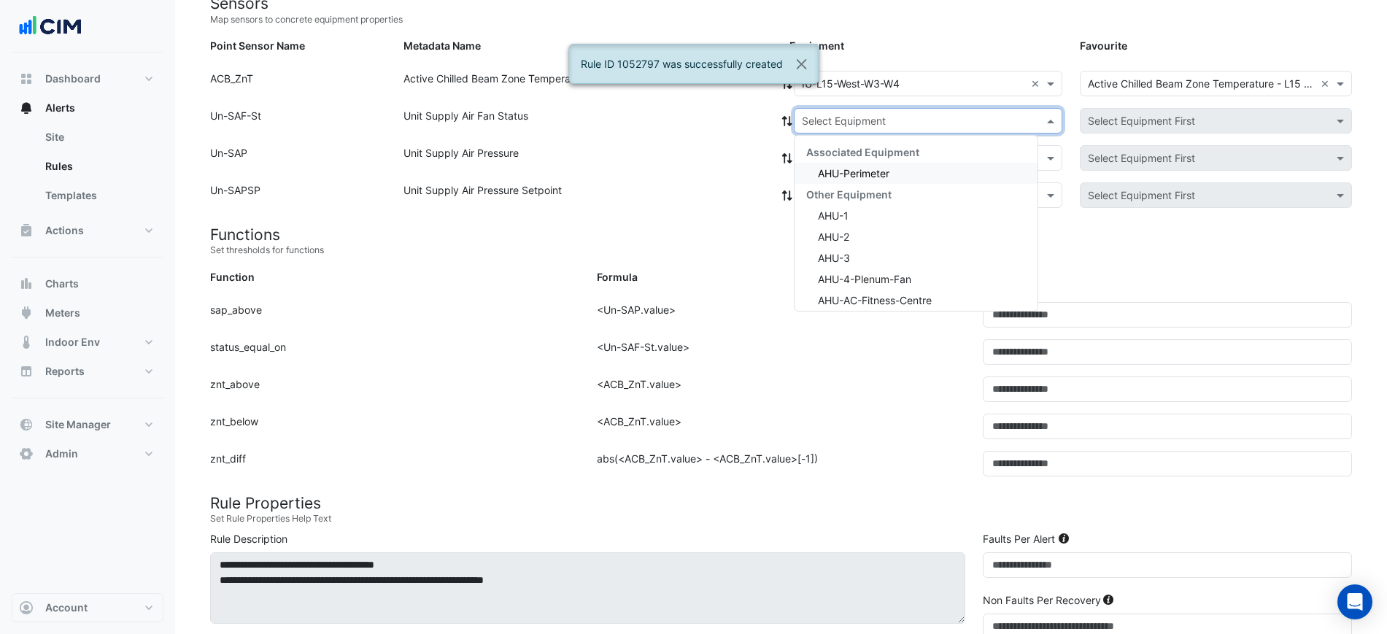
drag, startPoint x: 864, startPoint y: 153, endPoint x: 863, endPoint y: 163, distance: 9.5
click at [863, 153] on span "Associated Equipment" at bounding box center [862, 152] width 113 height 12
click at [863, 163] on div "AHU-Perimeter" at bounding box center [915, 173] width 243 height 21
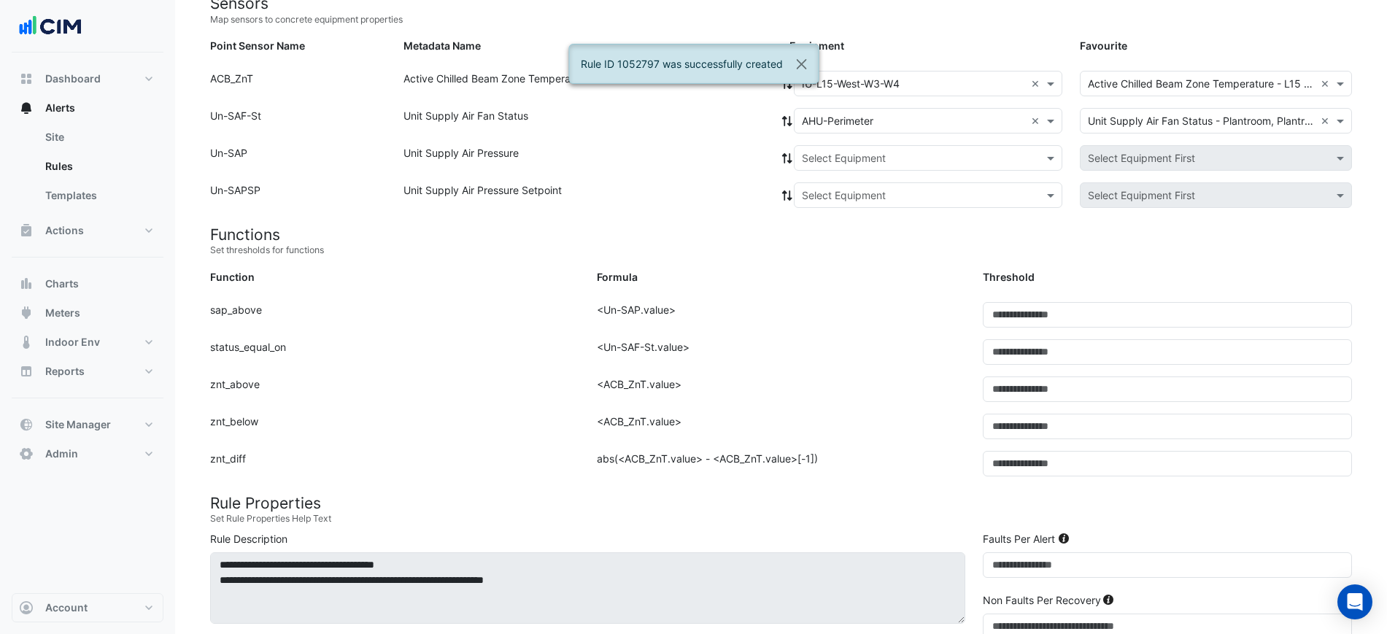
click at [792, 117] on icon at bounding box center [786, 121] width 13 height 10
click at [791, 117] on icon at bounding box center [786, 121] width 13 height 10
click at [732, 142] on div "Point Sensor Name: Un-SAF-St Metadata Name: Unit Supply Air Fan Status Equipmen…" at bounding box center [780, 126] width 1159 height 37
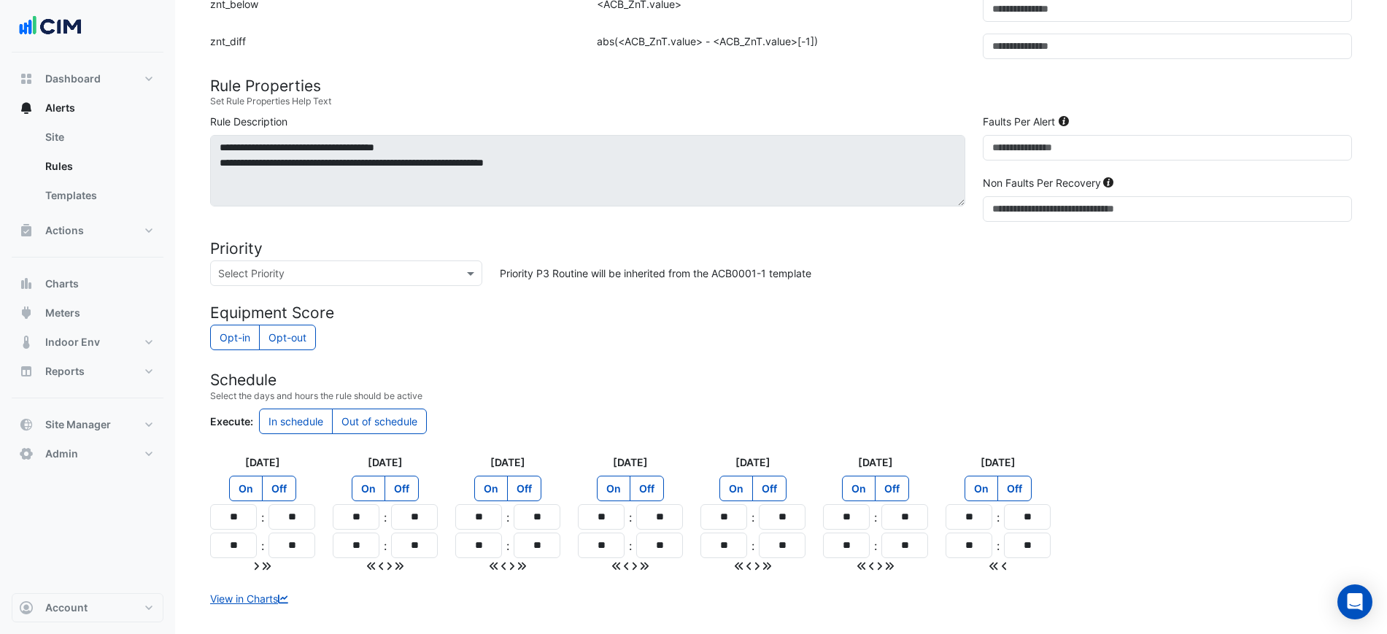
scroll to position [641, 0]
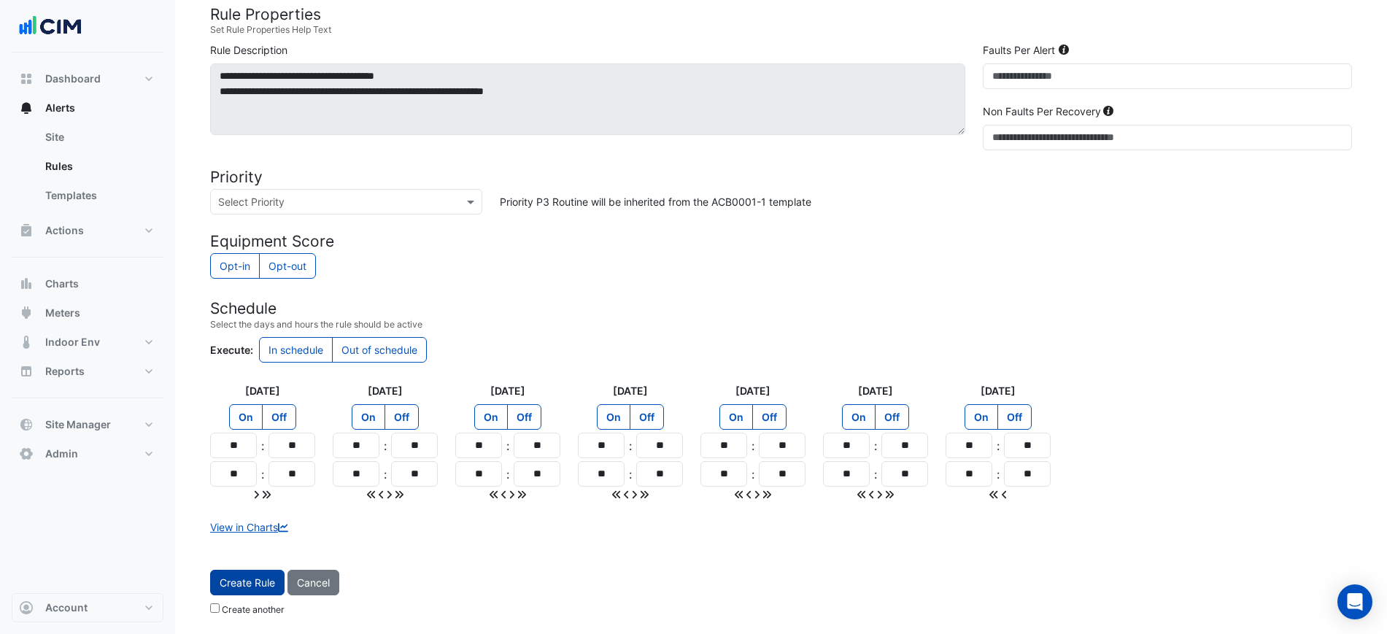
click at [234, 579] on span "Create Rule" at bounding box center [247, 582] width 55 height 12
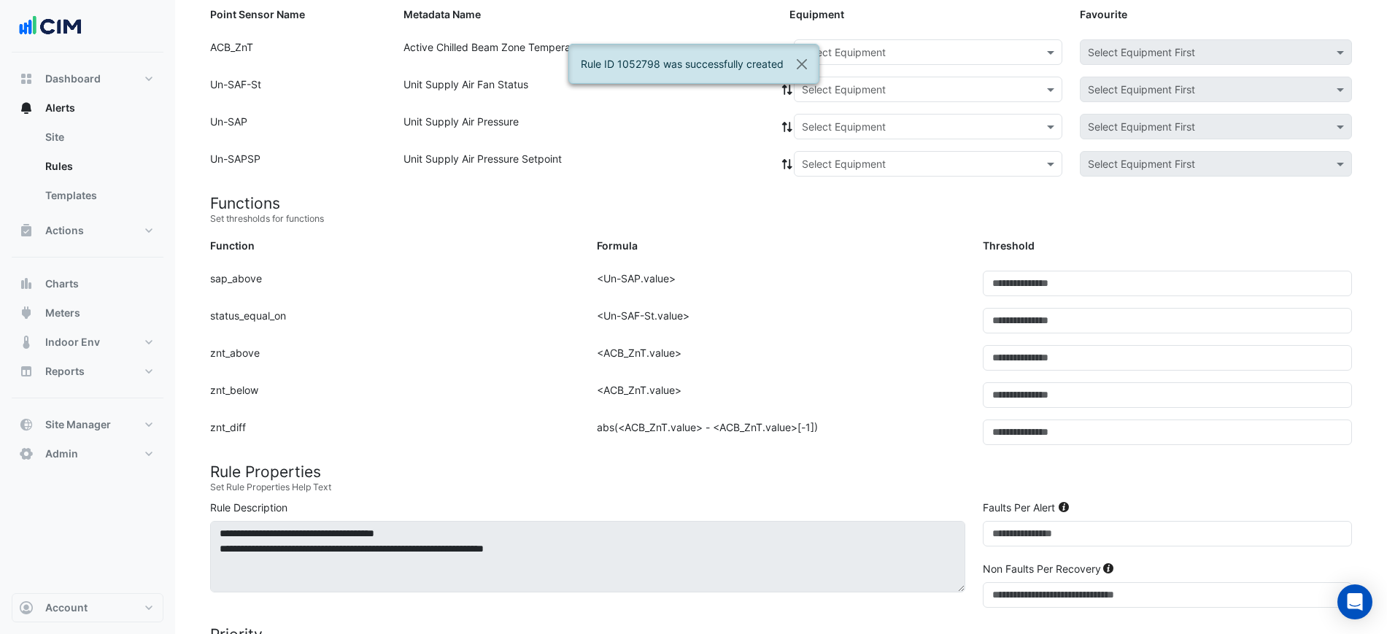
scroll to position [152, 0]
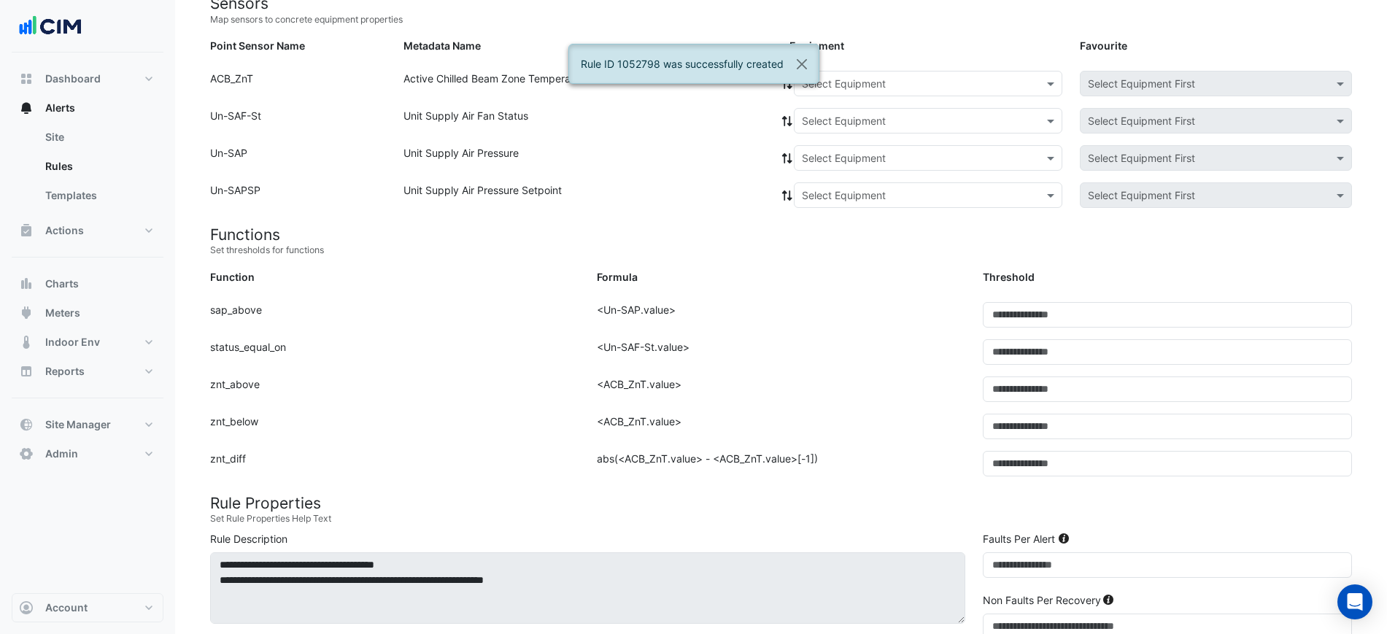
click at [888, 85] on input "text" at bounding box center [913, 84] width 223 height 15
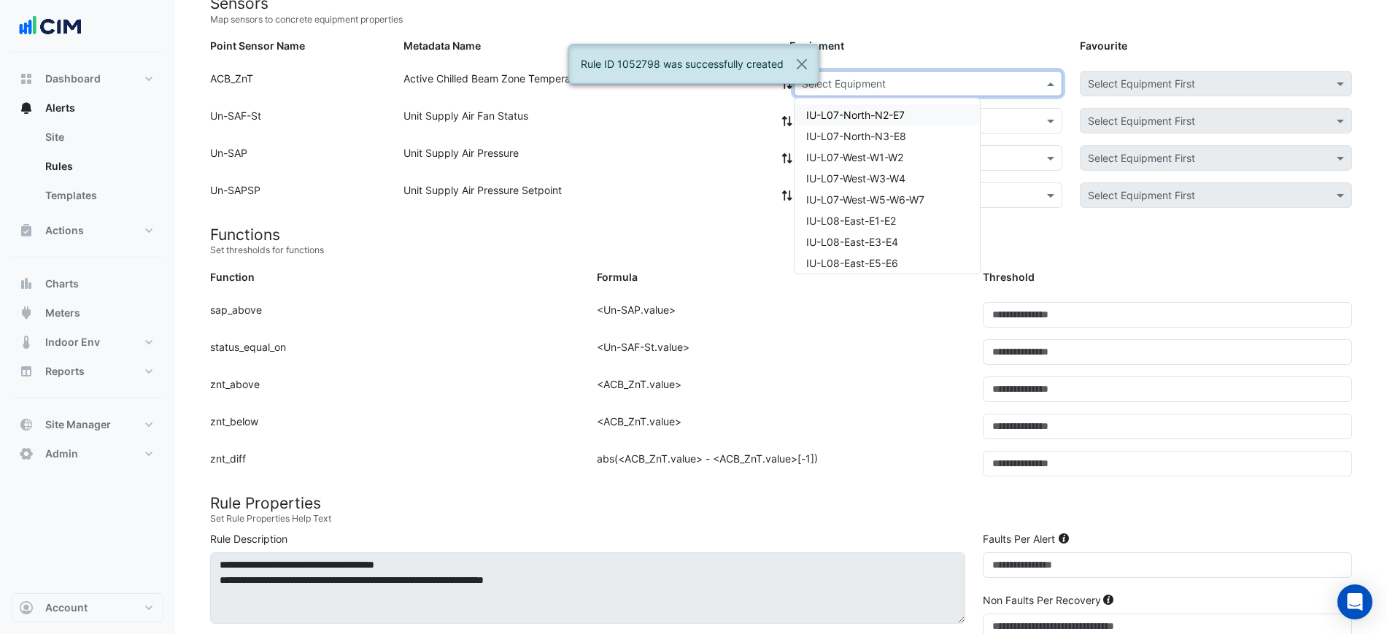
paste input "**********"
type input "**********"
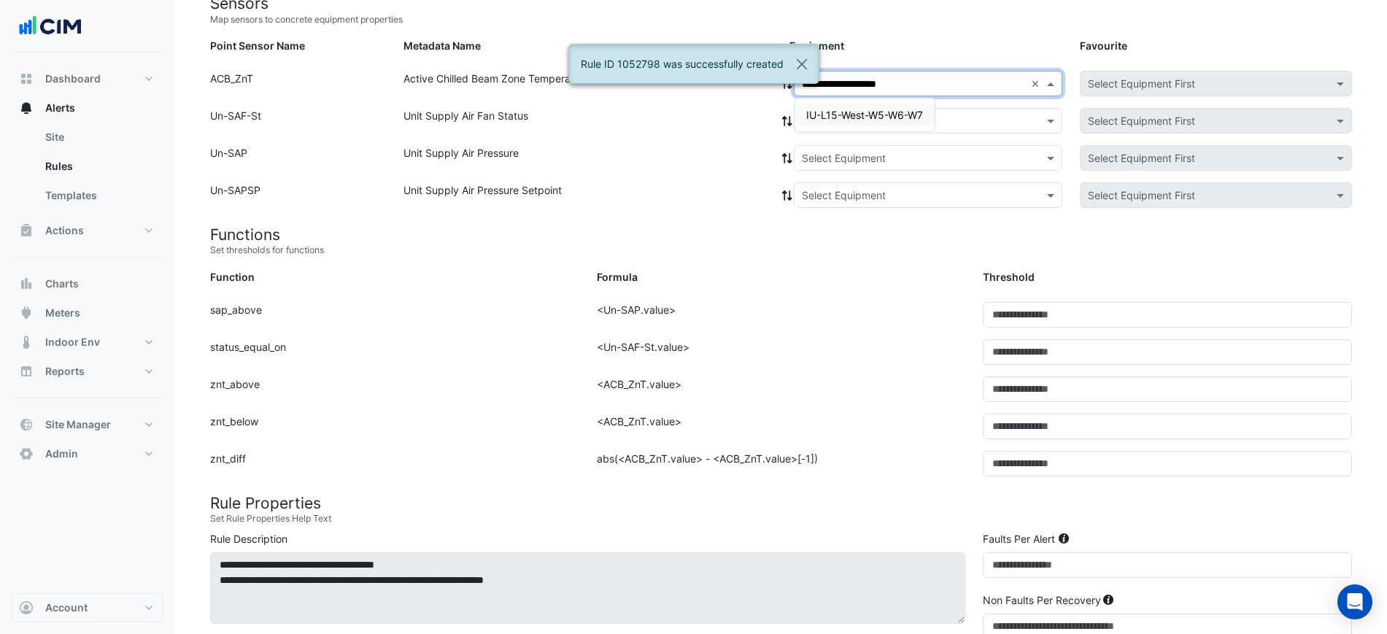
click at [884, 109] on span "IU-L15-West-W5-W6-W7" at bounding box center [864, 115] width 117 height 12
click at [853, 110] on div "Select Equipment" at bounding box center [928, 121] width 268 height 26
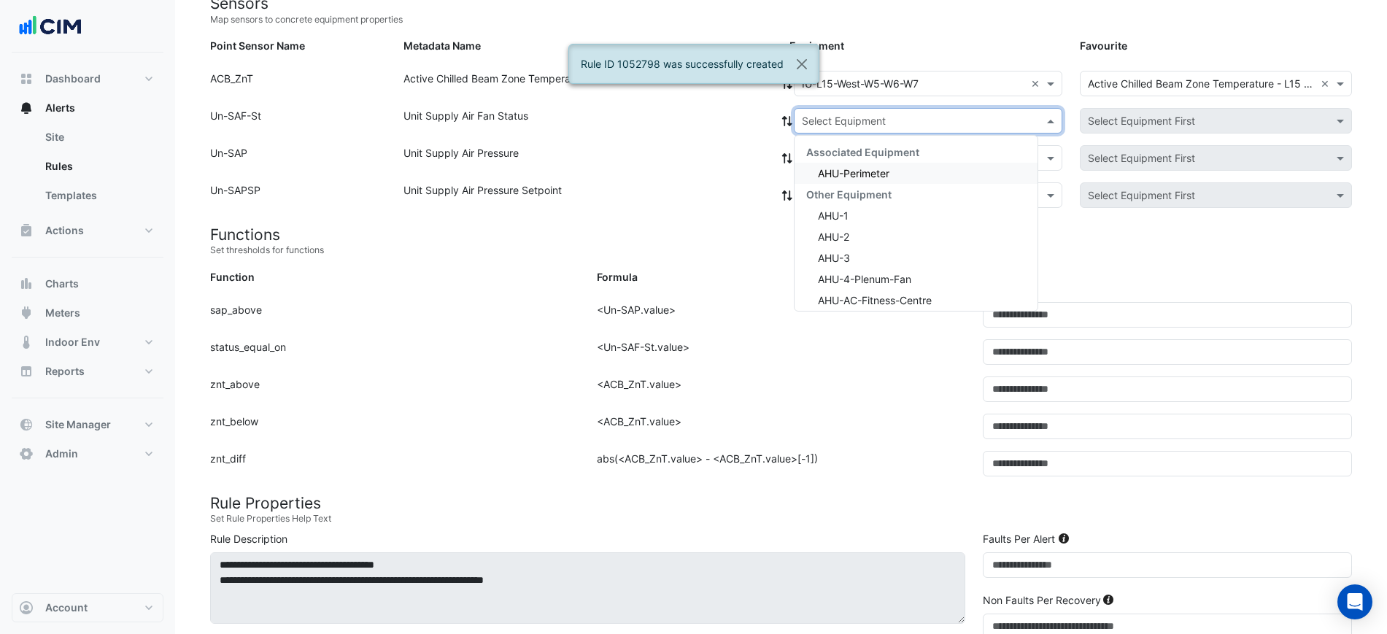
click at [845, 159] on div "Associated Equipment" at bounding box center [915, 151] width 243 height 21
click at [845, 164] on div "AHU-Perimeter" at bounding box center [915, 173] width 243 height 21
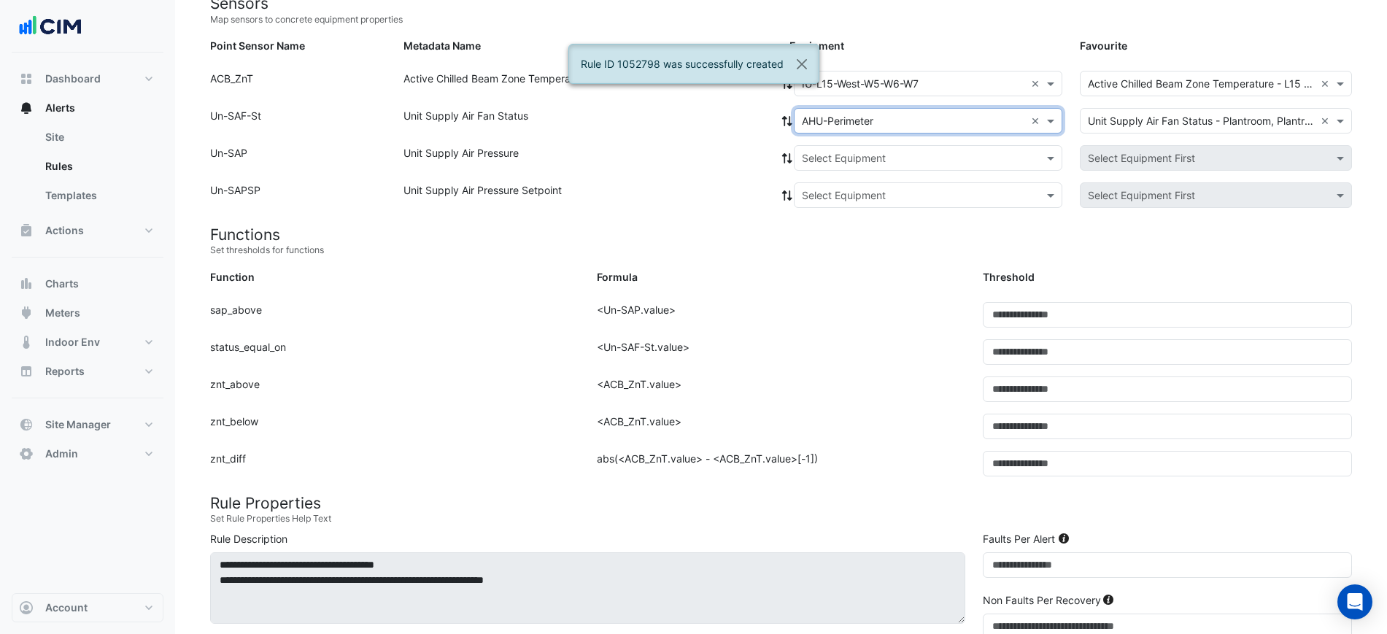
click at [792, 122] on icon at bounding box center [786, 121] width 13 height 10
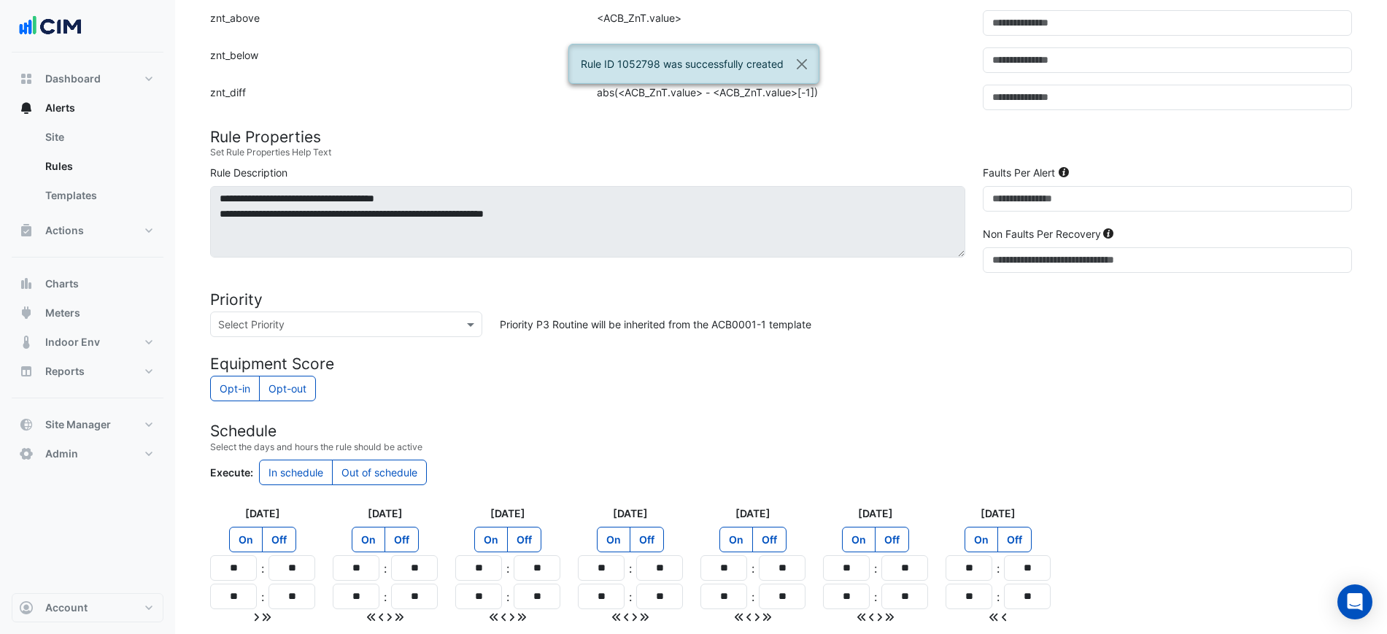
scroll to position [641, 0]
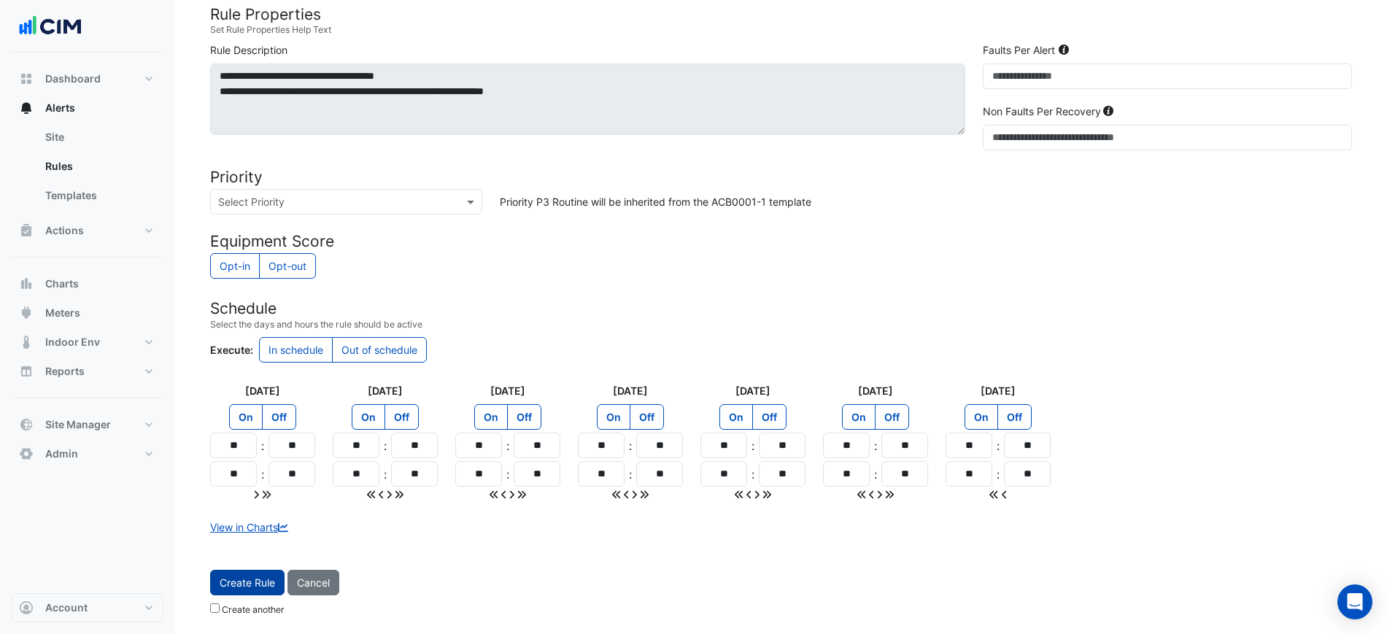
click at [225, 582] on span "Create Rule" at bounding box center [247, 582] width 55 height 12
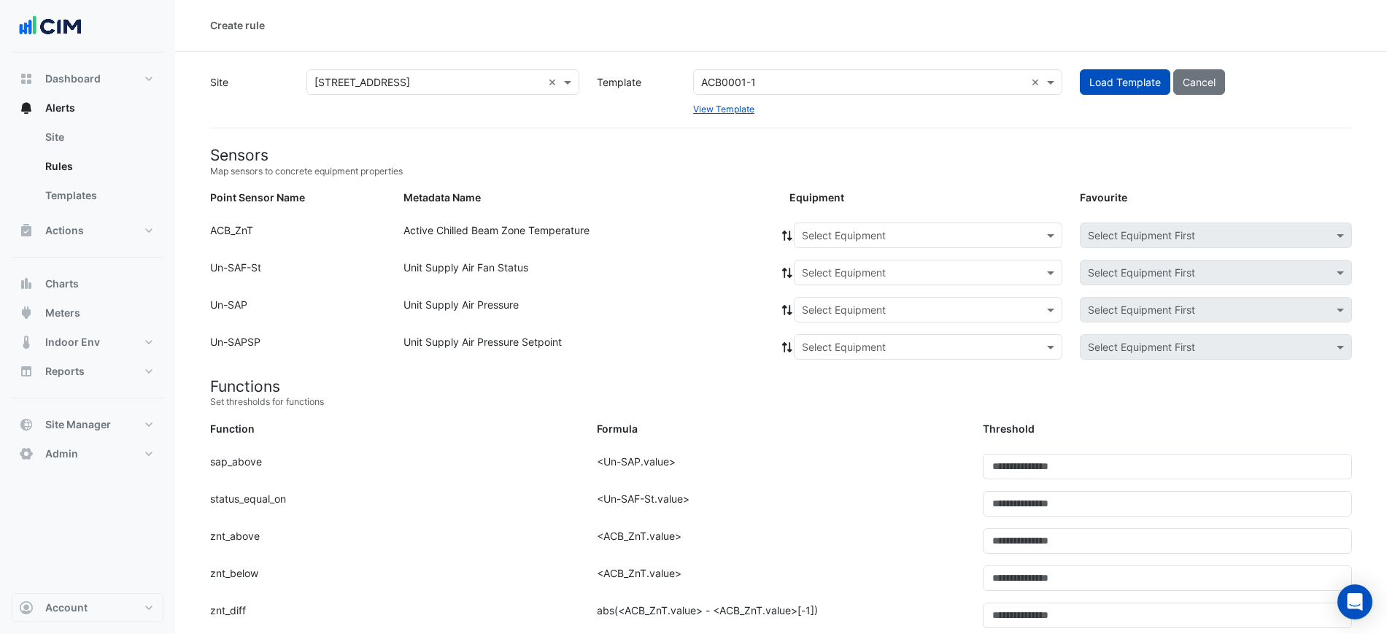
scroll to position [0, 0]
click at [945, 235] on input "text" at bounding box center [913, 236] width 223 height 15
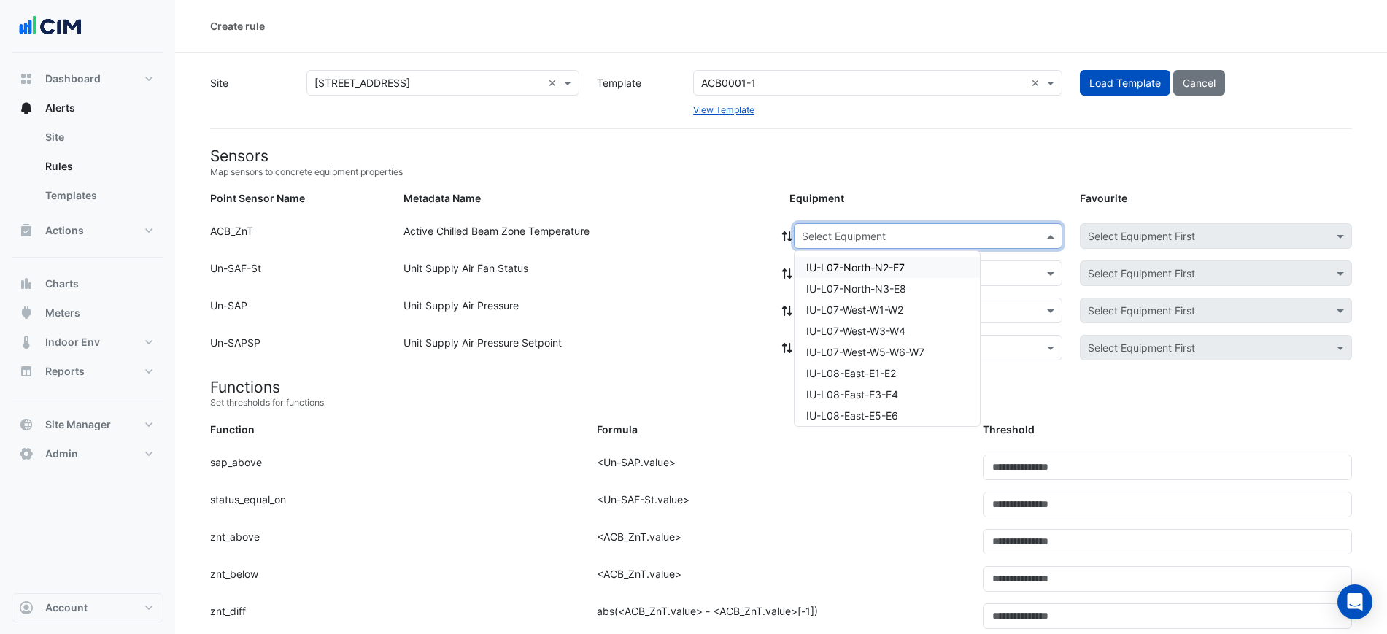
paste input "**********"
type input "**********"
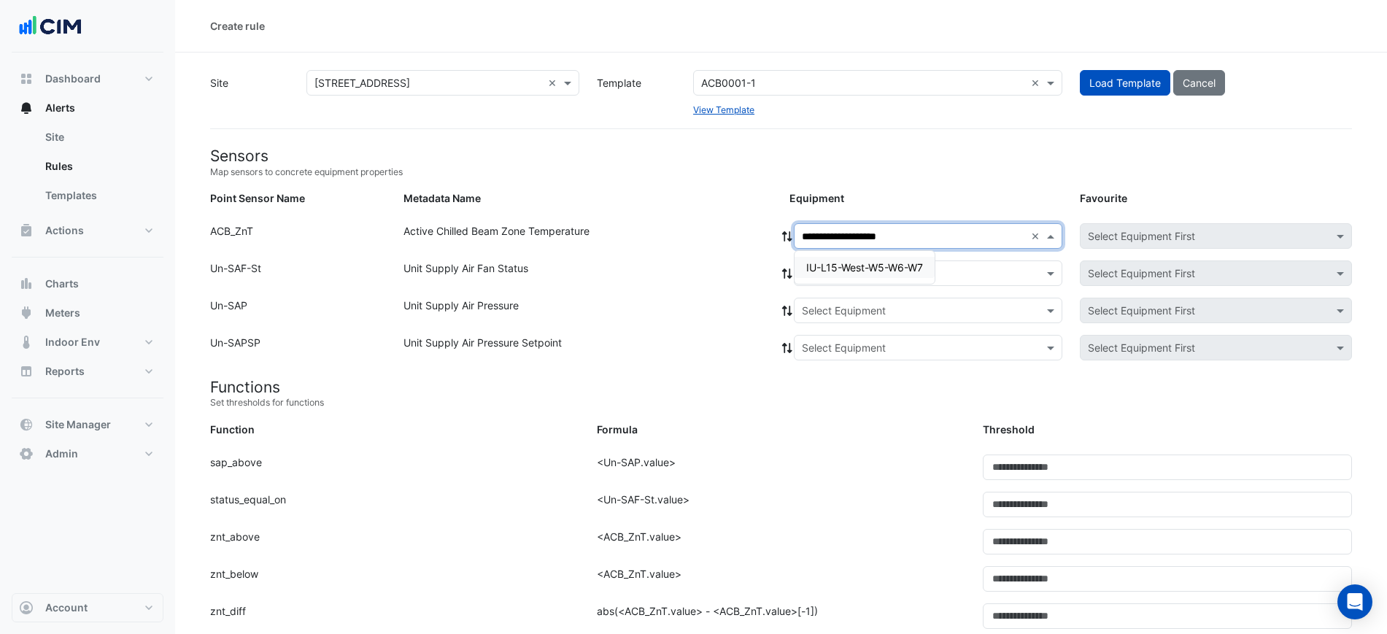
drag, startPoint x: 927, startPoint y: 253, endPoint x: 923, endPoint y: 260, distance: 8.2
click at [927, 255] on div "IU-L15-West-W5-W6-W7" at bounding box center [864, 267] width 140 height 33
click at [923, 261] on span "IU-L15-West-W5-W6-W7" at bounding box center [864, 267] width 117 height 12
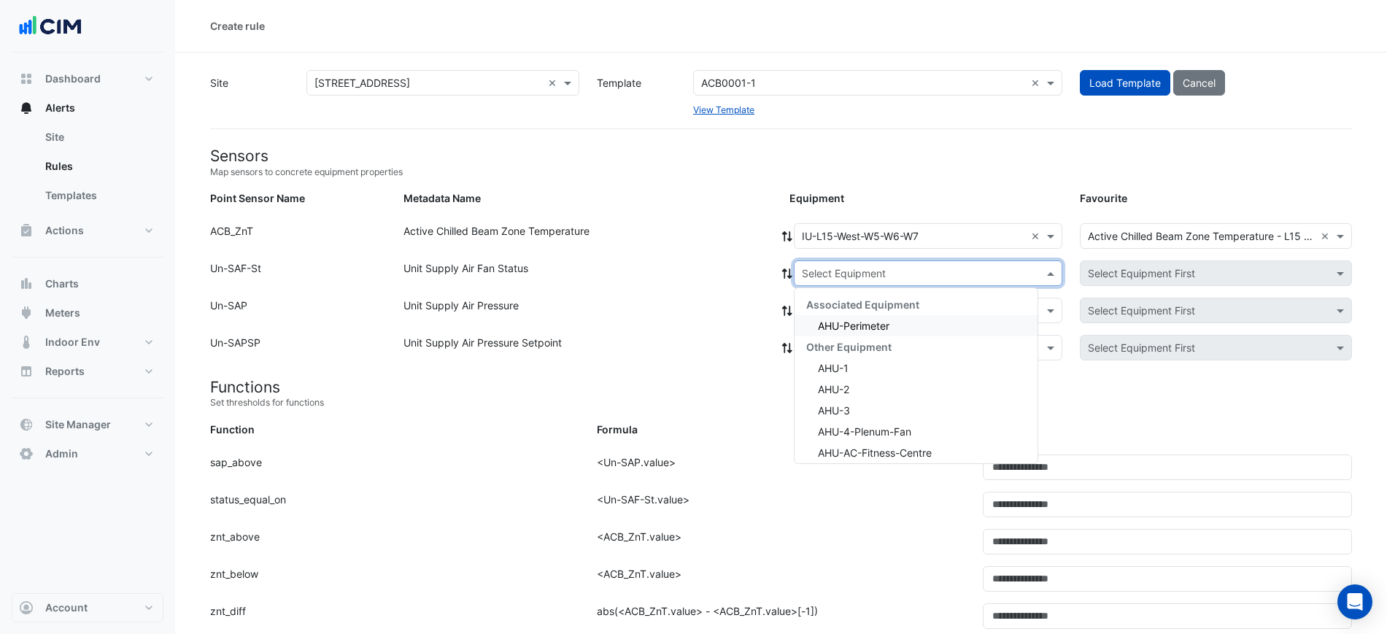
click at [915, 266] on input "text" at bounding box center [913, 273] width 223 height 15
click at [901, 311] on div "Associated Equipment" at bounding box center [915, 304] width 243 height 21
drag, startPoint x: 882, startPoint y: 330, endPoint x: 854, endPoint y: 317, distance: 31.0
click at [880, 335] on div "AHU-Perimeter" at bounding box center [915, 325] width 243 height 21
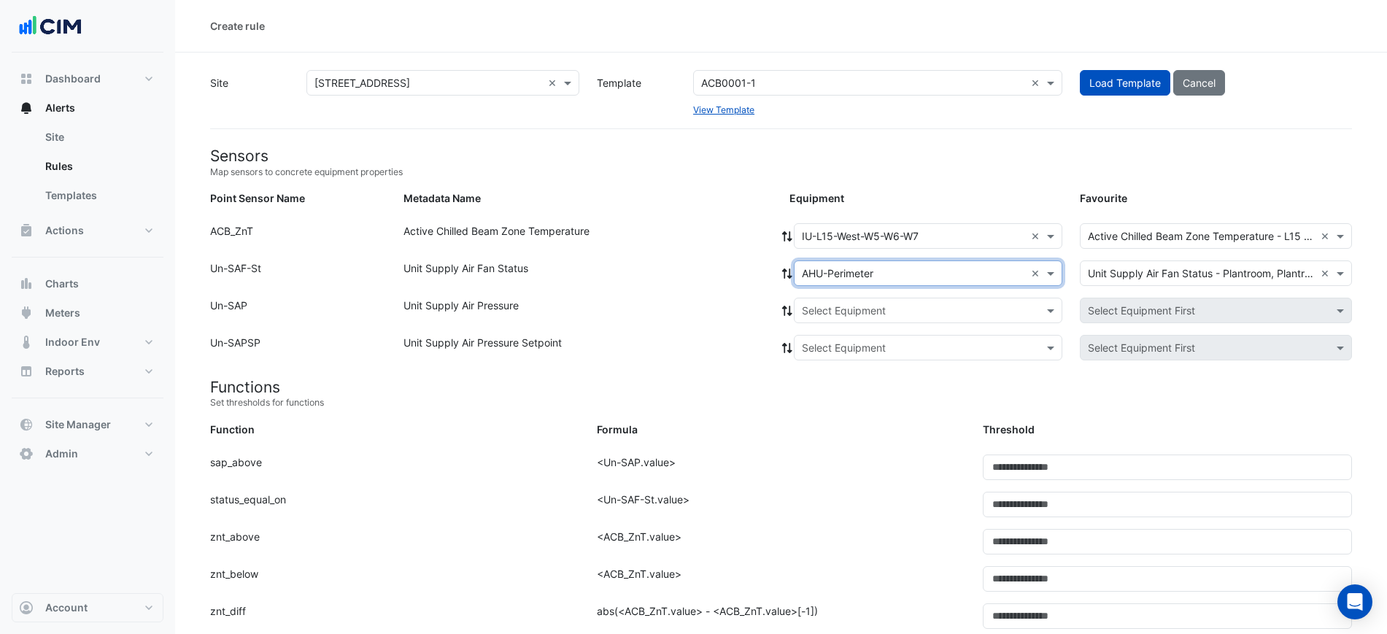
click at [785, 257] on div "Point Sensor Name: ACB_ZnT Metadata Name: Active Chilled Beam Zone Temperature …" at bounding box center [780, 241] width 1159 height 37
click at [785, 270] on icon at bounding box center [787, 273] width 10 height 10
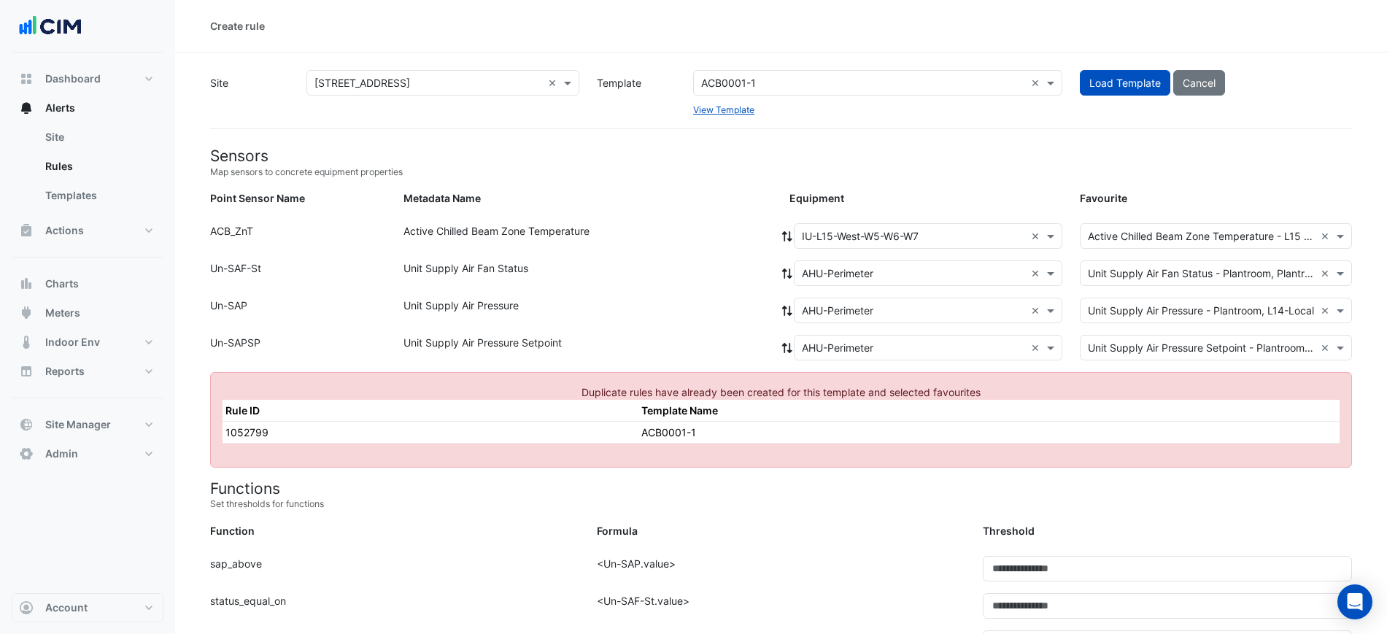
click at [946, 236] on input "text" at bounding box center [913, 236] width 223 height 15
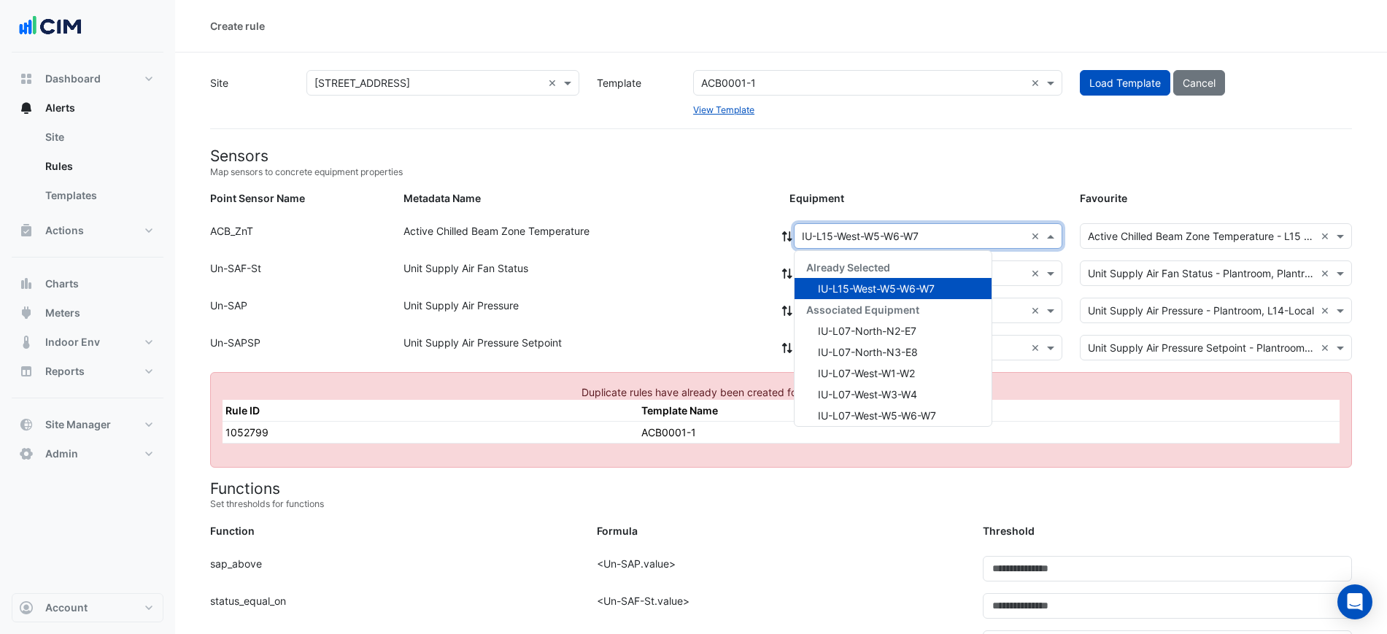
paste input "**********"
type input "**********"
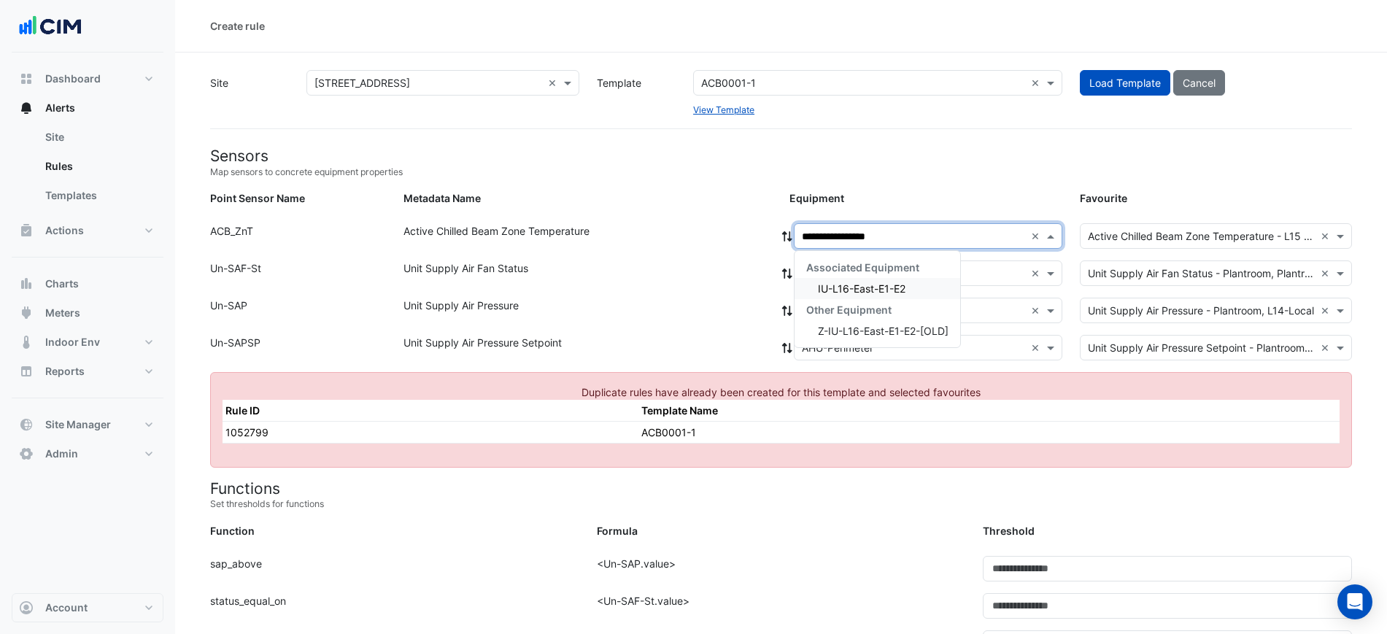
click at [902, 282] on span "IU-L16-East-E1-E2" at bounding box center [862, 288] width 88 height 12
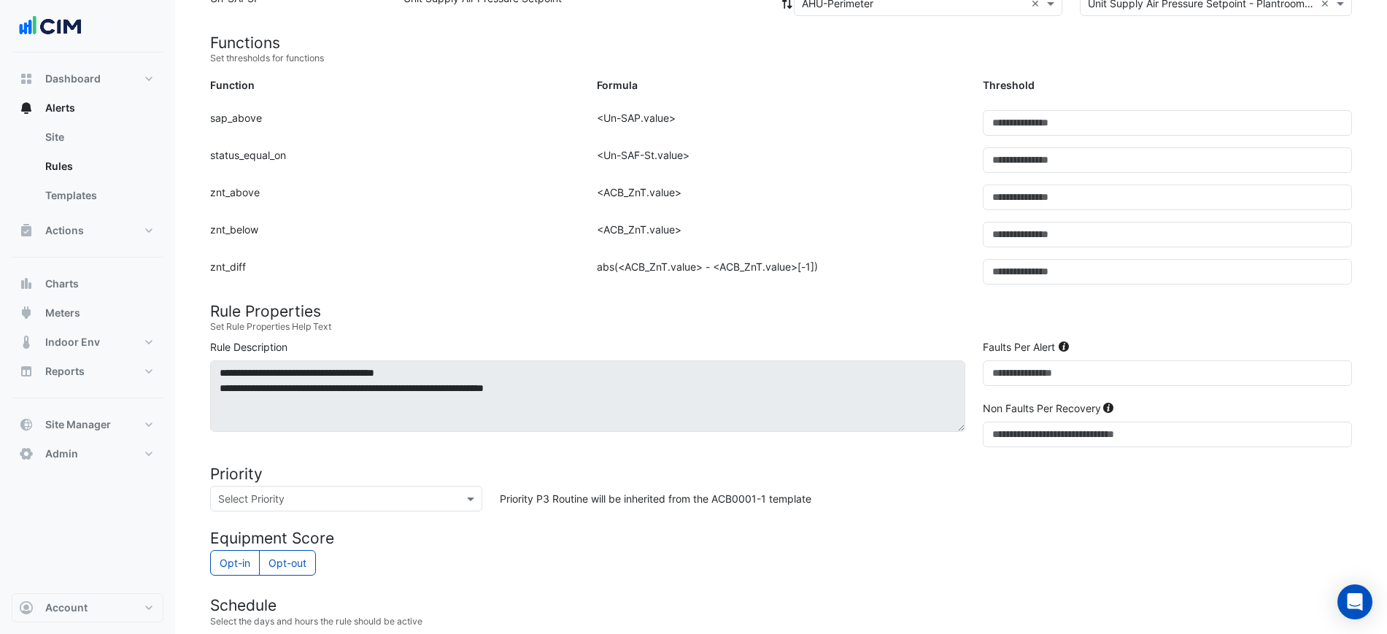
scroll to position [641, 0]
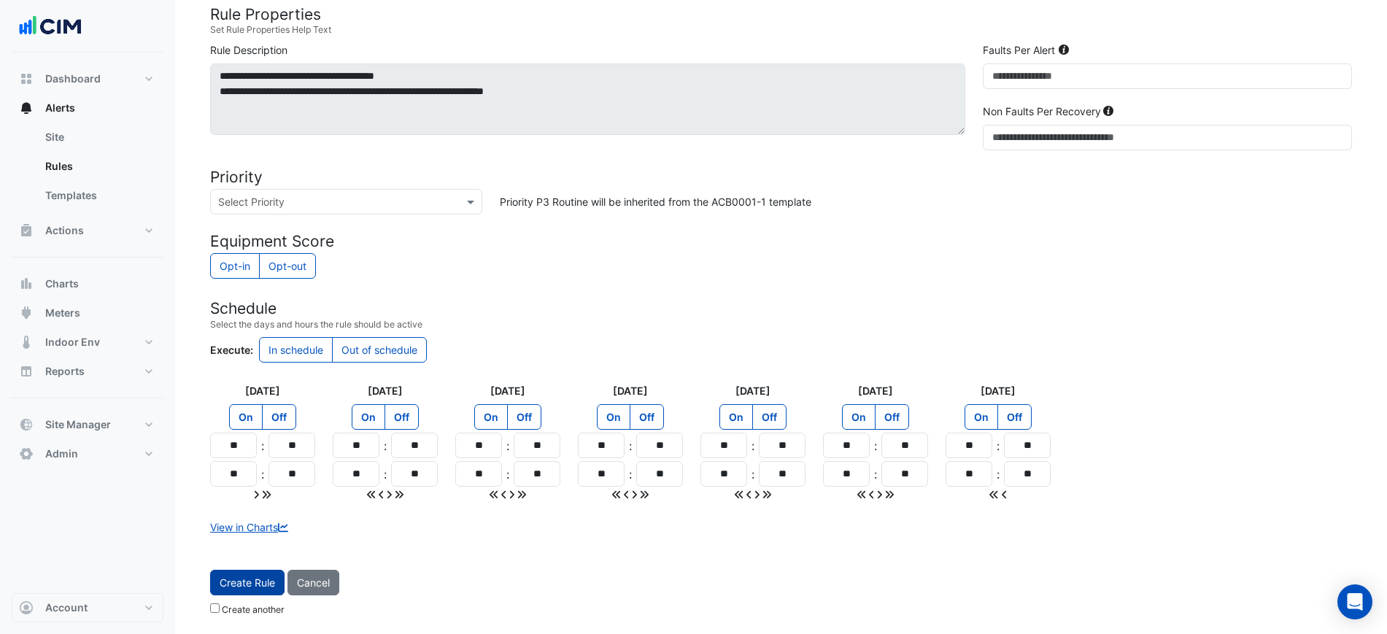
click at [271, 576] on span "Create Rule" at bounding box center [247, 582] width 55 height 12
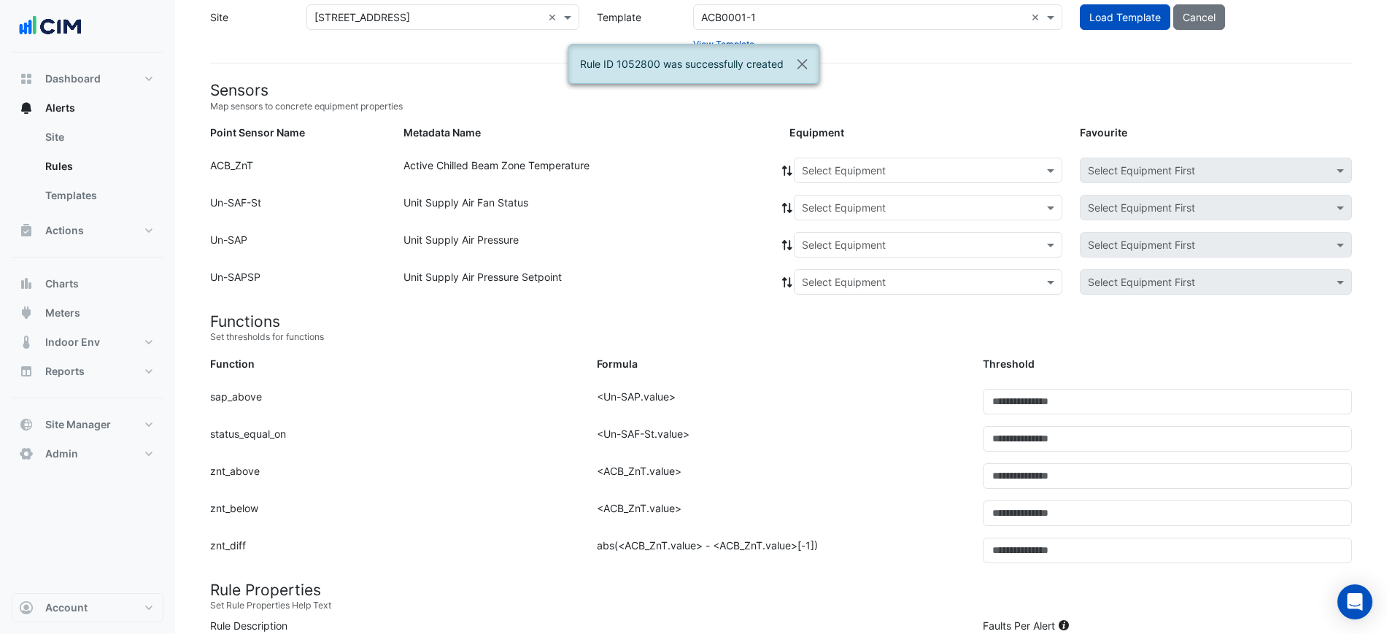
scroll to position [61, 0]
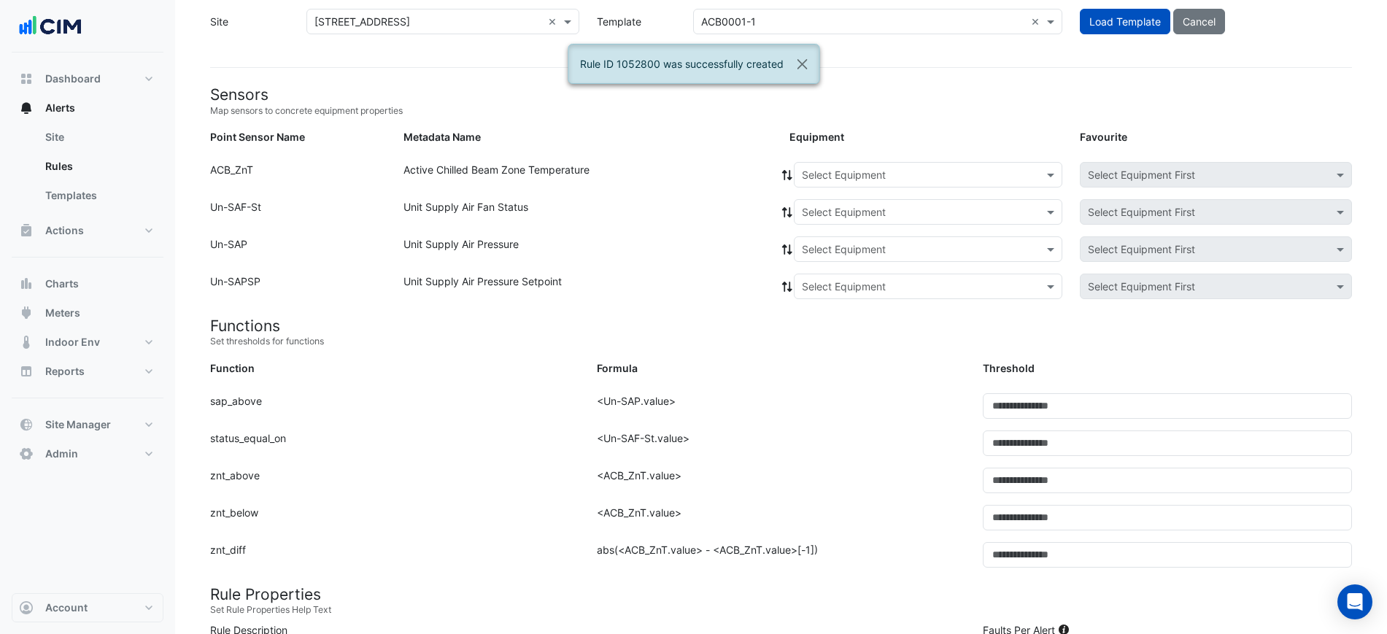
click at [883, 166] on div "Select Equipment" at bounding box center [928, 175] width 268 height 26
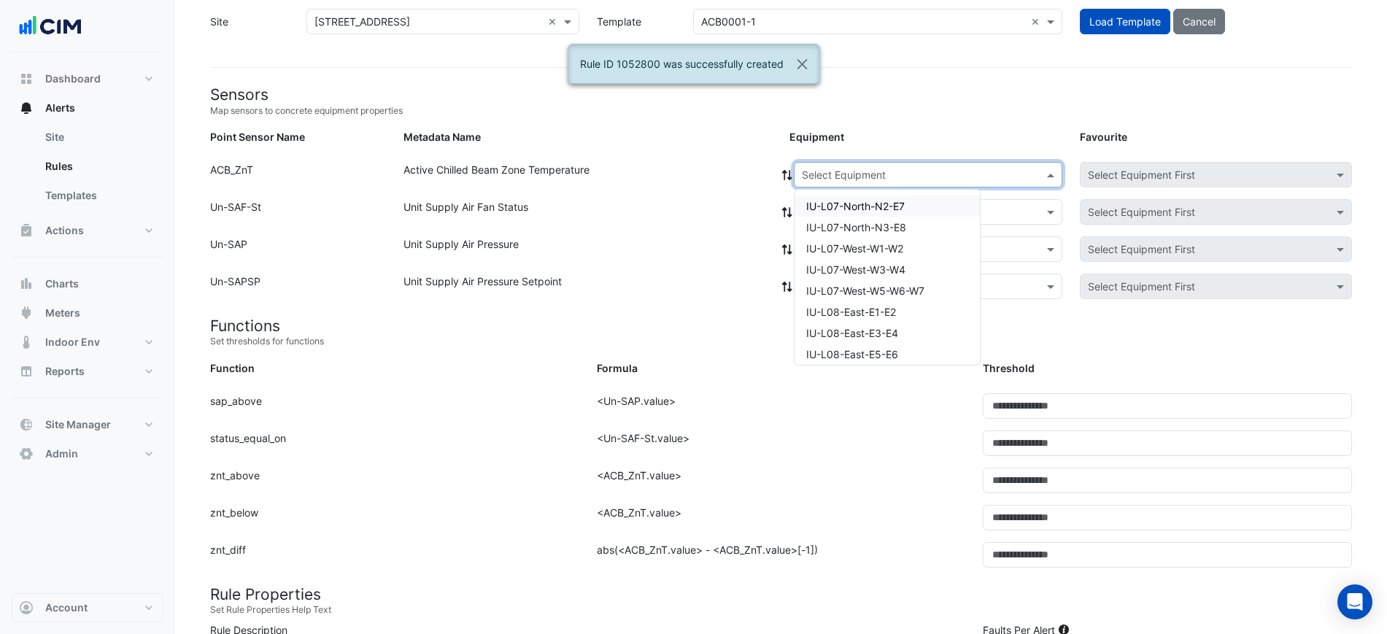
paste input "**********"
type input "**********"
drag, startPoint x: 880, startPoint y: 198, endPoint x: 879, endPoint y: 206, distance: 8.1
click at [880, 199] on div "IU-L16-East-E3-E4" at bounding box center [872, 205] width 156 height 21
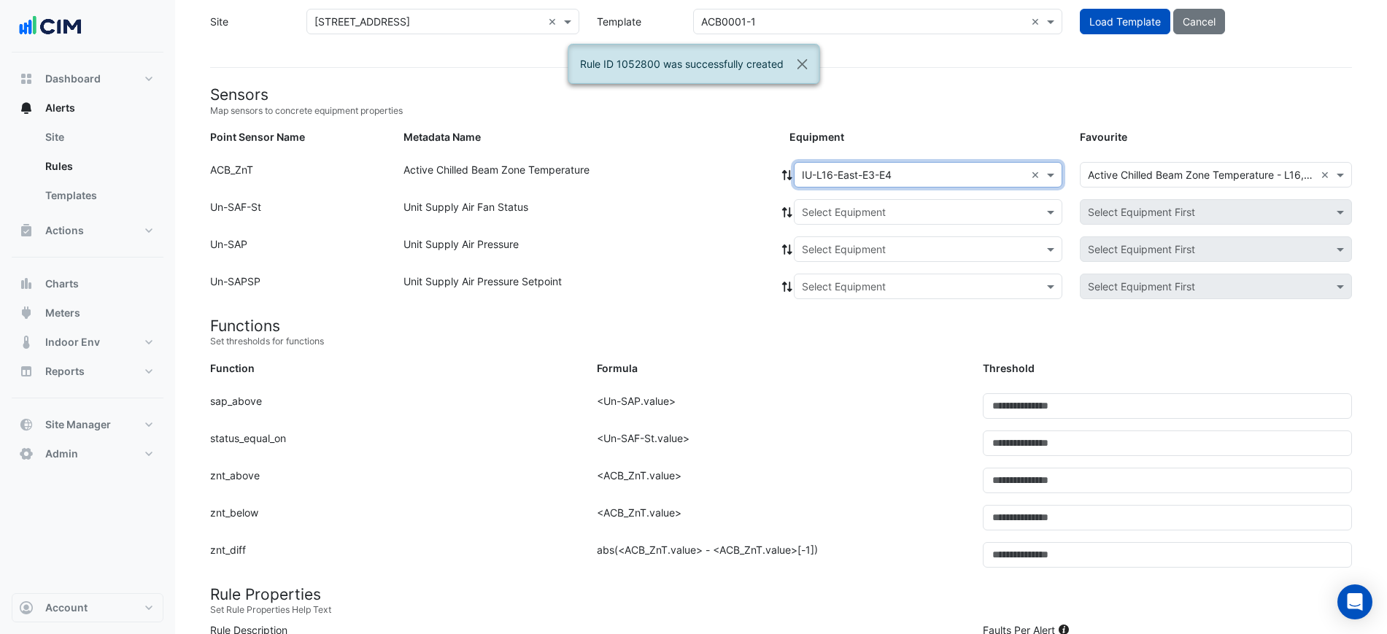
click at [879, 207] on input "text" at bounding box center [913, 212] width 223 height 15
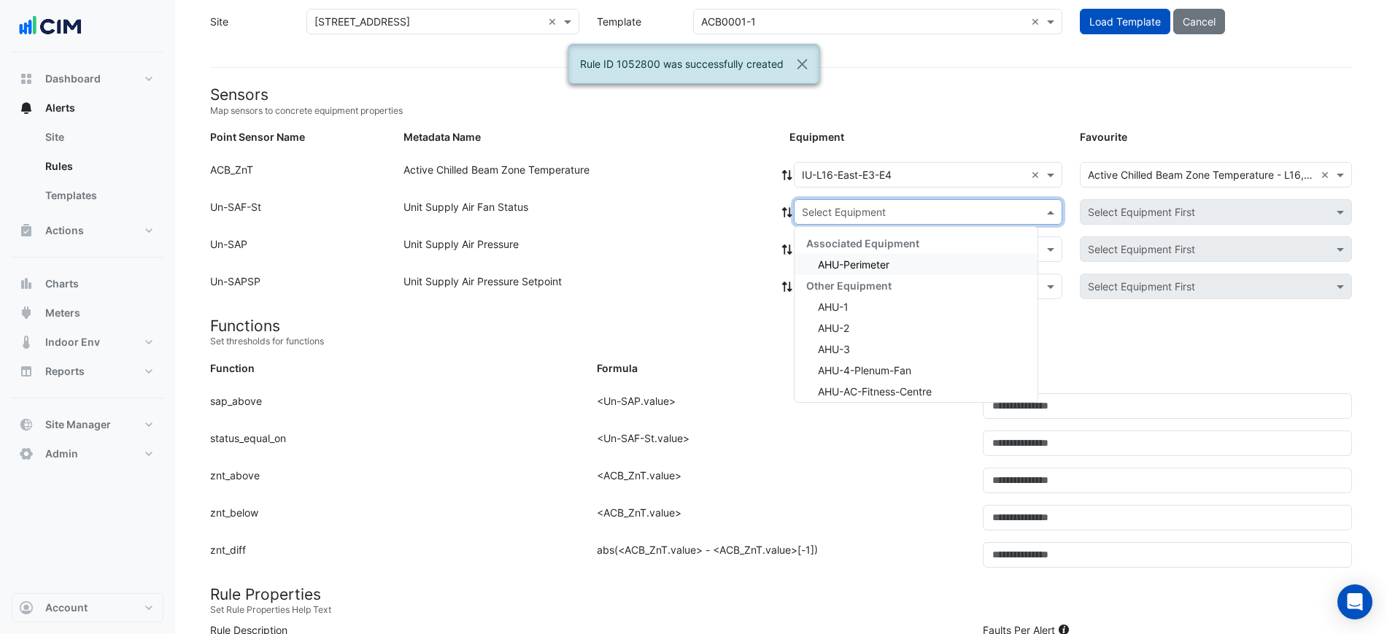
drag, startPoint x: 868, startPoint y: 246, endPoint x: 868, endPoint y: 257, distance: 11.7
click at [868, 247] on span "Associated Equipment" at bounding box center [862, 243] width 113 height 12
click at [868, 258] on span "AHU-Perimeter" at bounding box center [853, 264] width 71 height 12
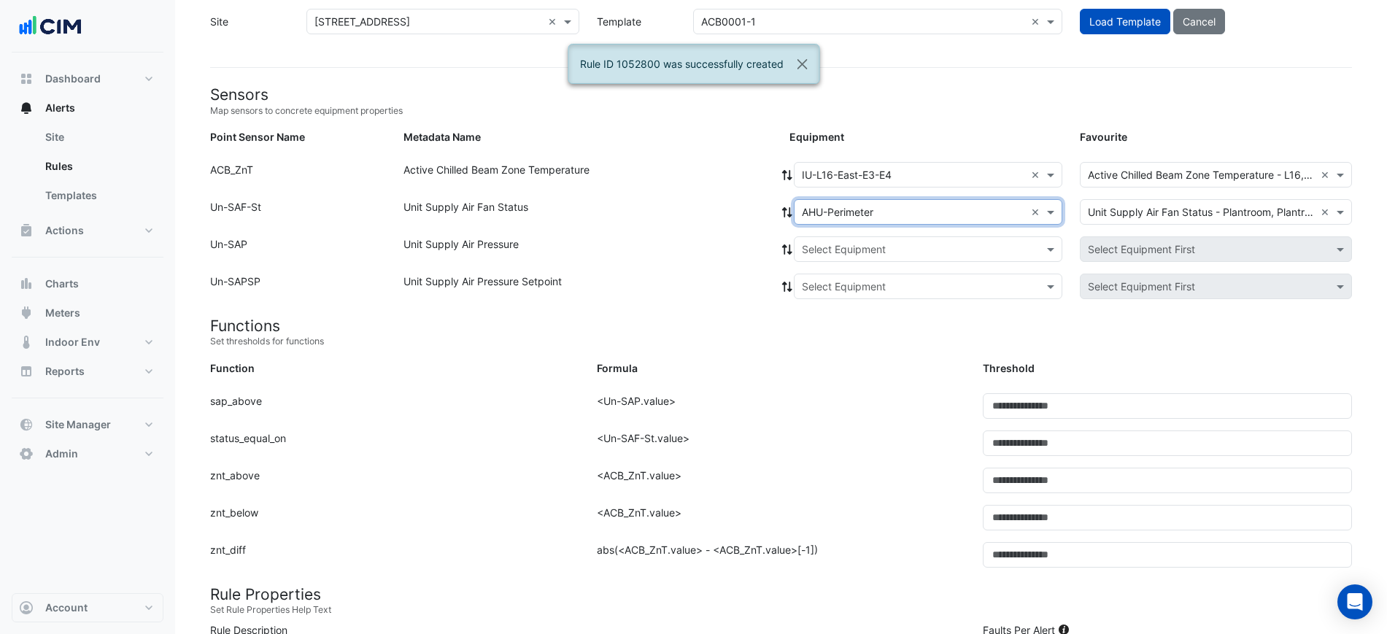
click at [786, 212] on icon at bounding box center [786, 212] width 13 height 10
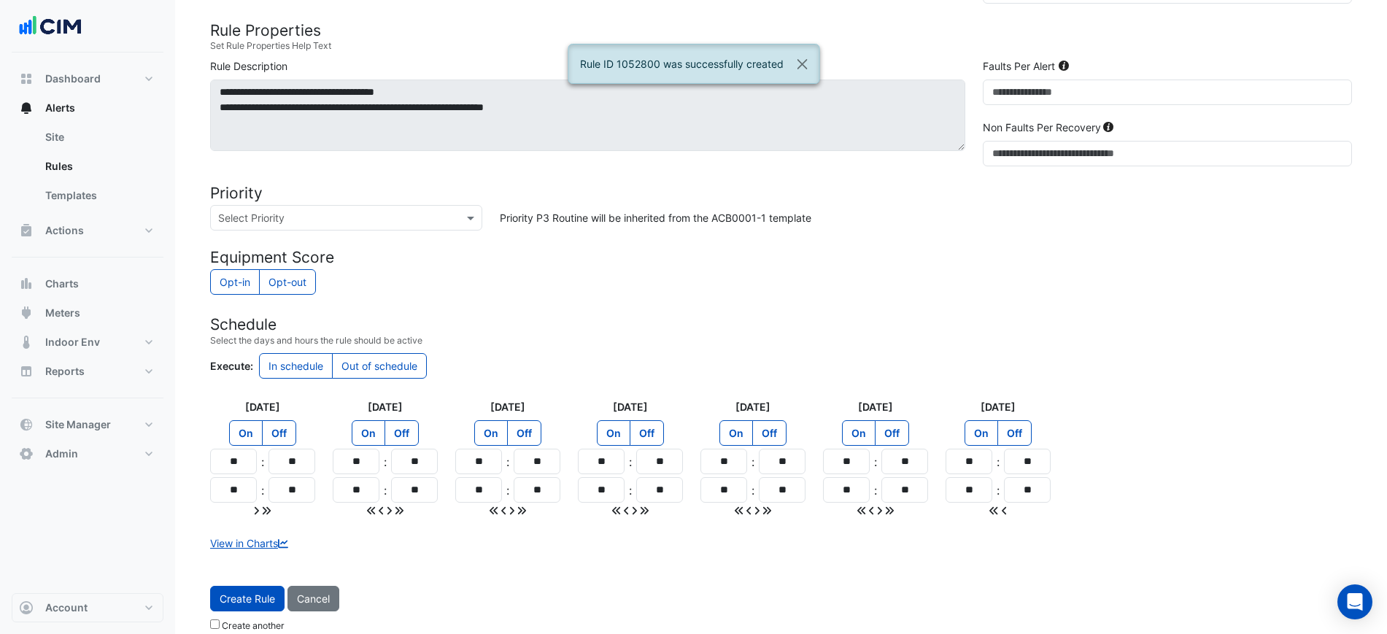
scroll to position [641, 0]
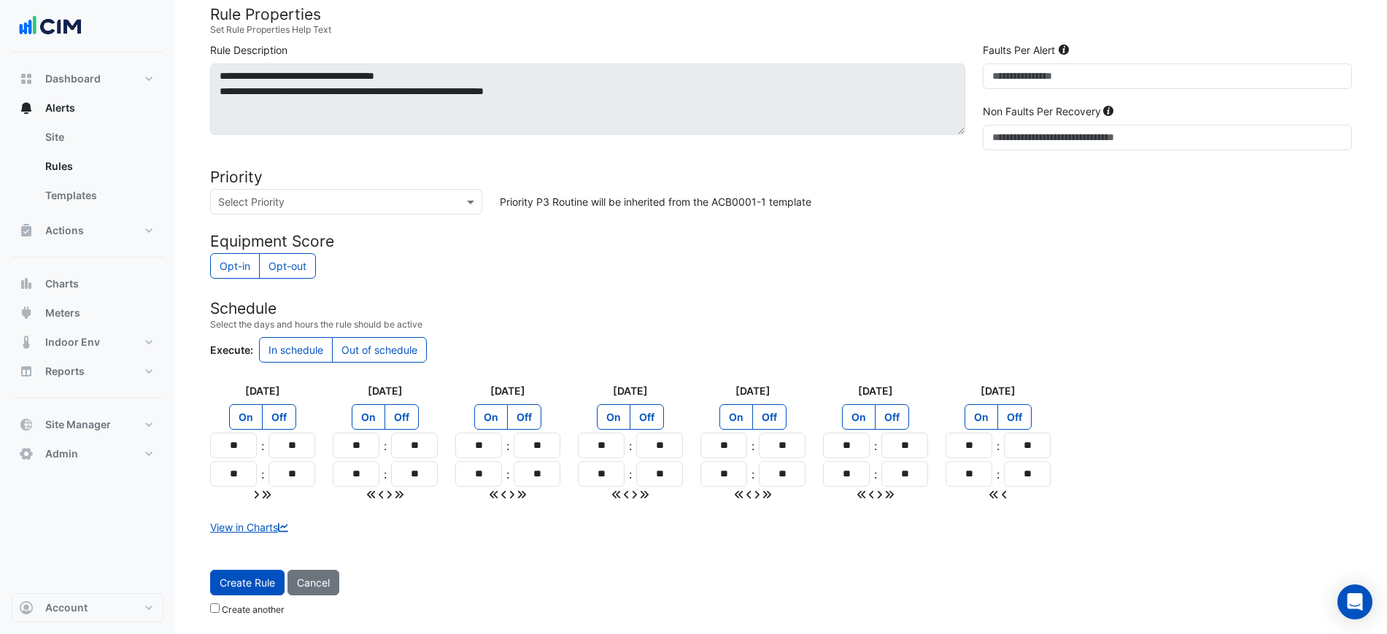
click at [241, 595] on div "Create Rule Cancel Create another" at bounding box center [780, 596] width 1159 height 53
click at [244, 589] on button "Create Rule" at bounding box center [247, 583] width 74 height 26
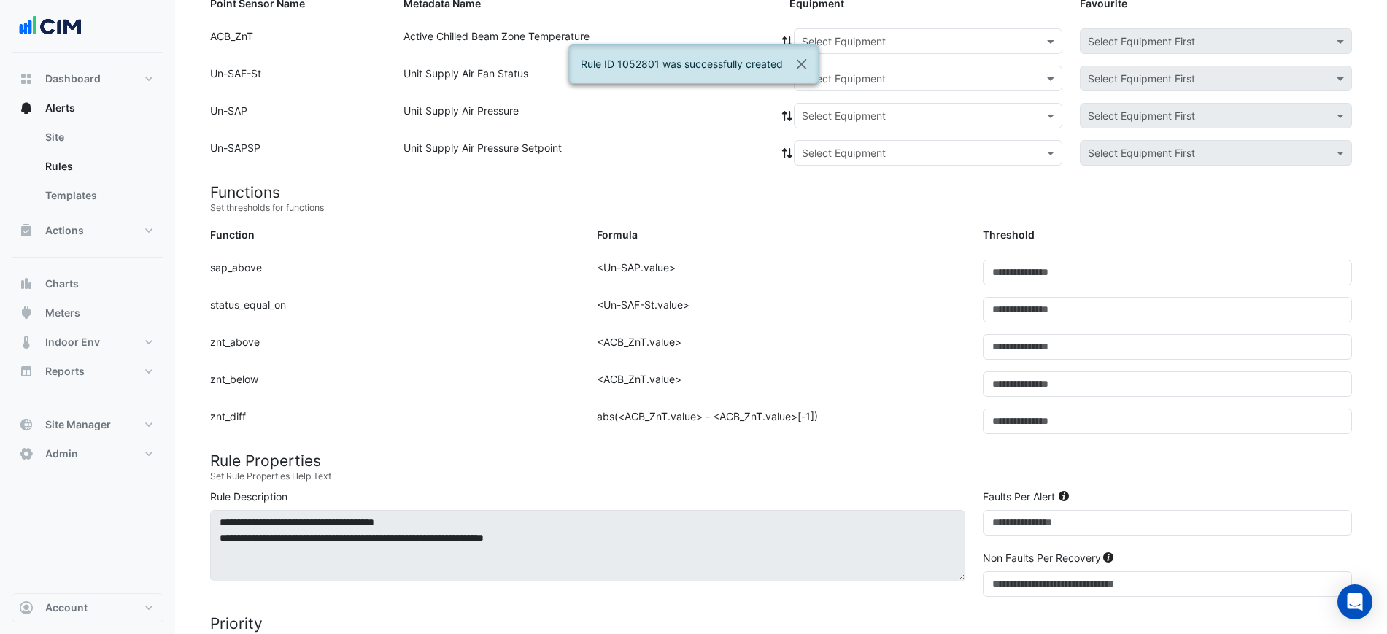
scroll to position [61, 0]
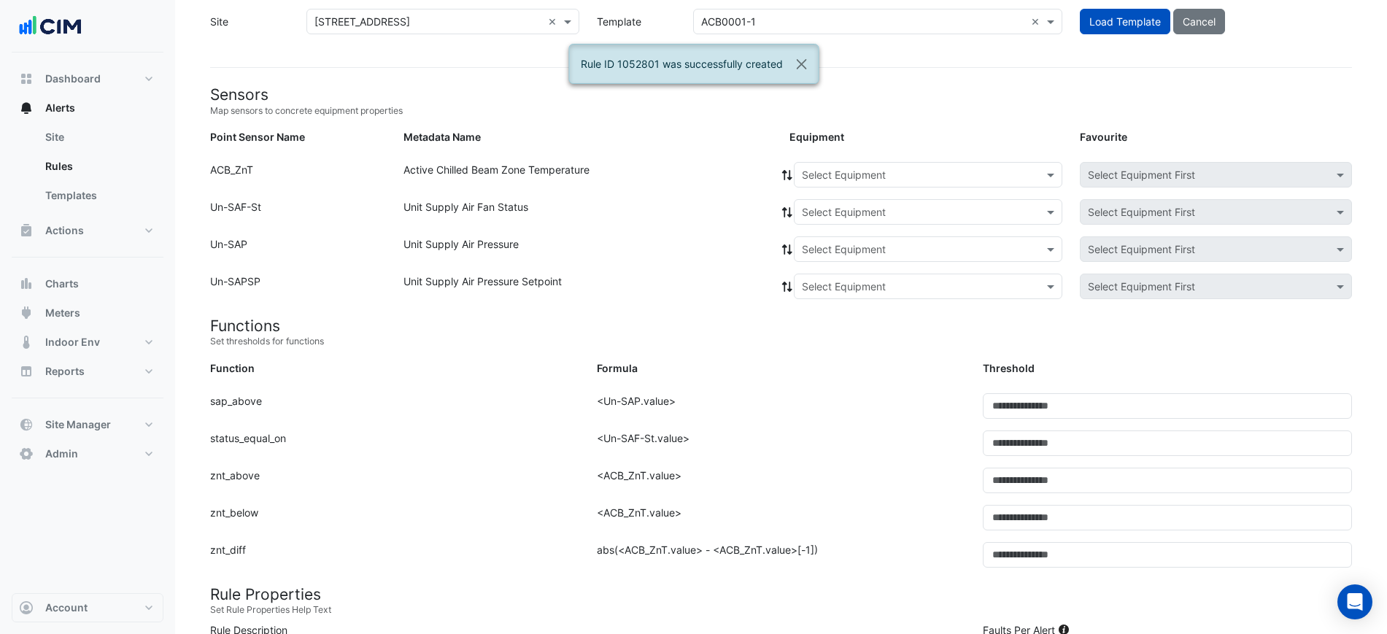
click at [846, 163] on div "Select Equipment" at bounding box center [928, 175] width 268 height 26
paste input "**********"
type input "**********"
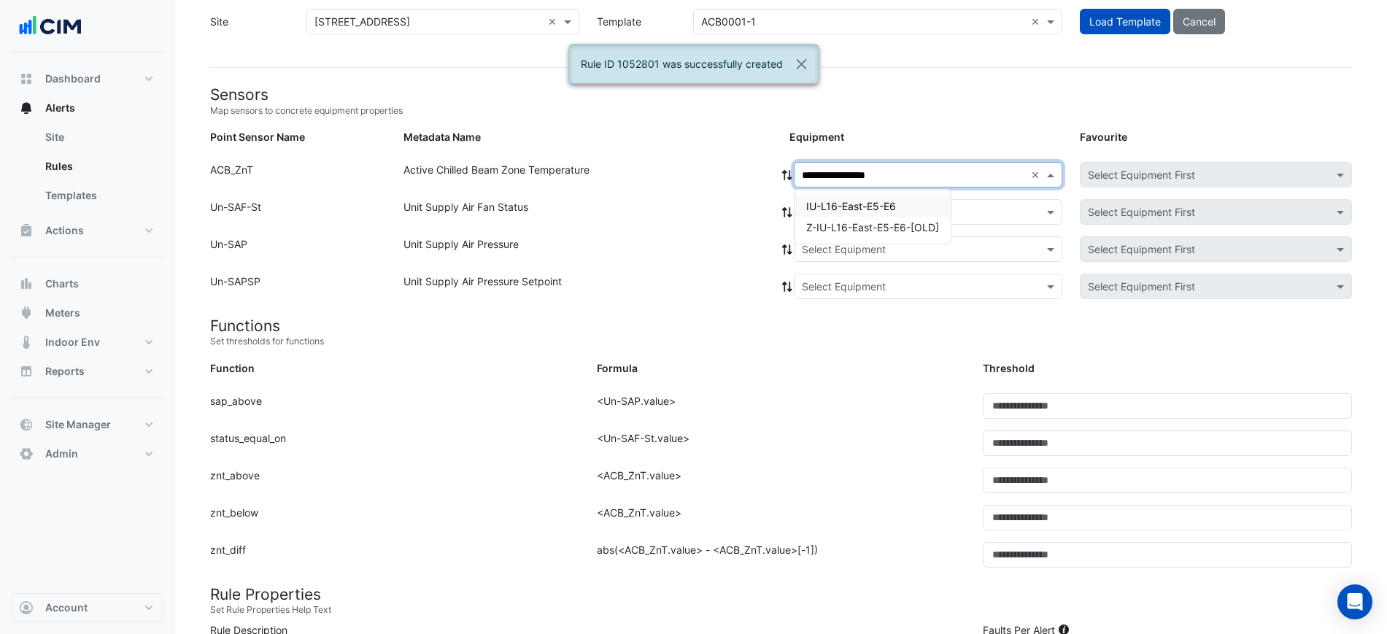
click at [842, 198] on div "IU-L16-East-E5-E6" at bounding box center [872, 205] width 156 height 21
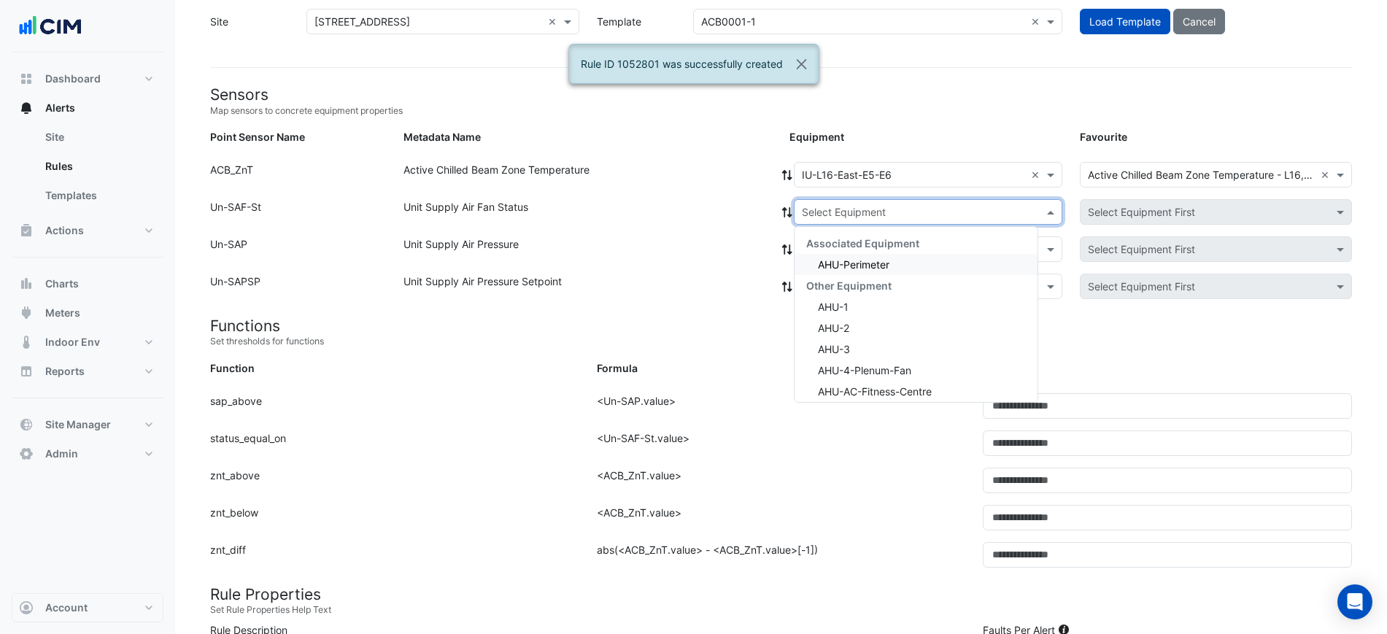
drag, startPoint x: 843, startPoint y: 209, endPoint x: 846, endPoint y: 216, distance: 7.9
click at [844, 209] on input "text" at bounding box center [913, 212] width 223 height 15
click at [850, 261] on span "AHU-Perimeter" at bounding box center [853, 264] width 71 height 12
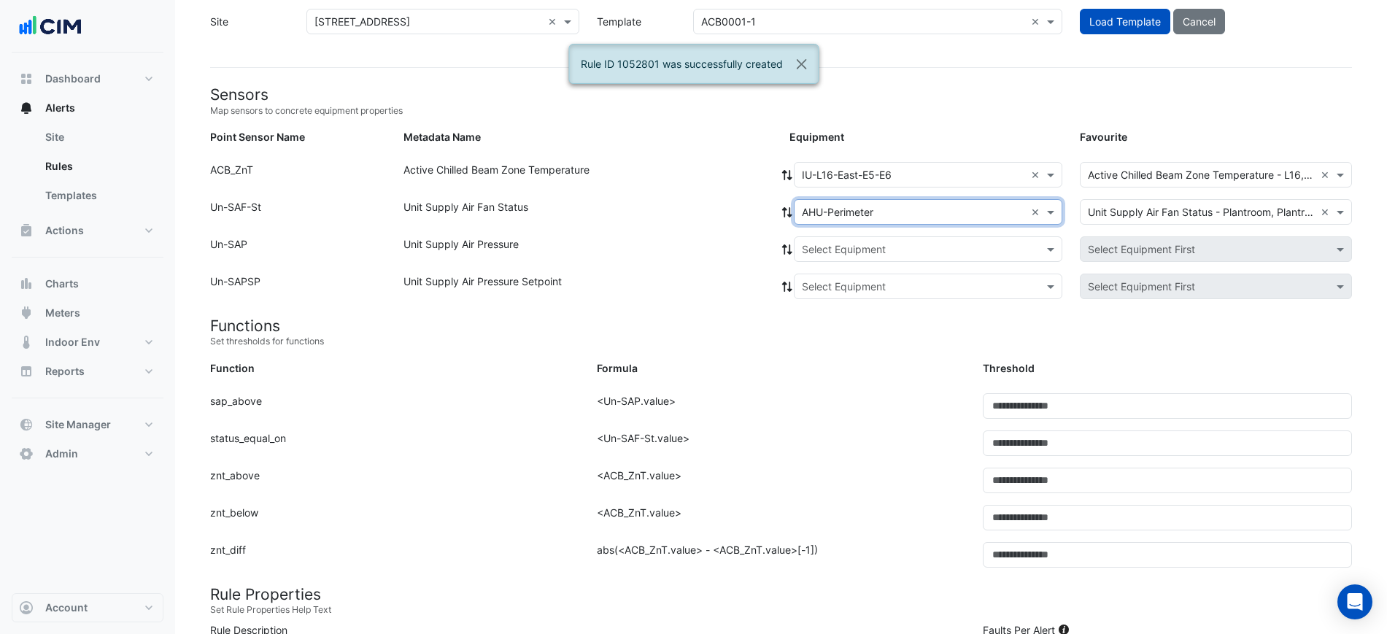
click at [790, 216] on icon at bounding box center [787, 212] width 10 height 10
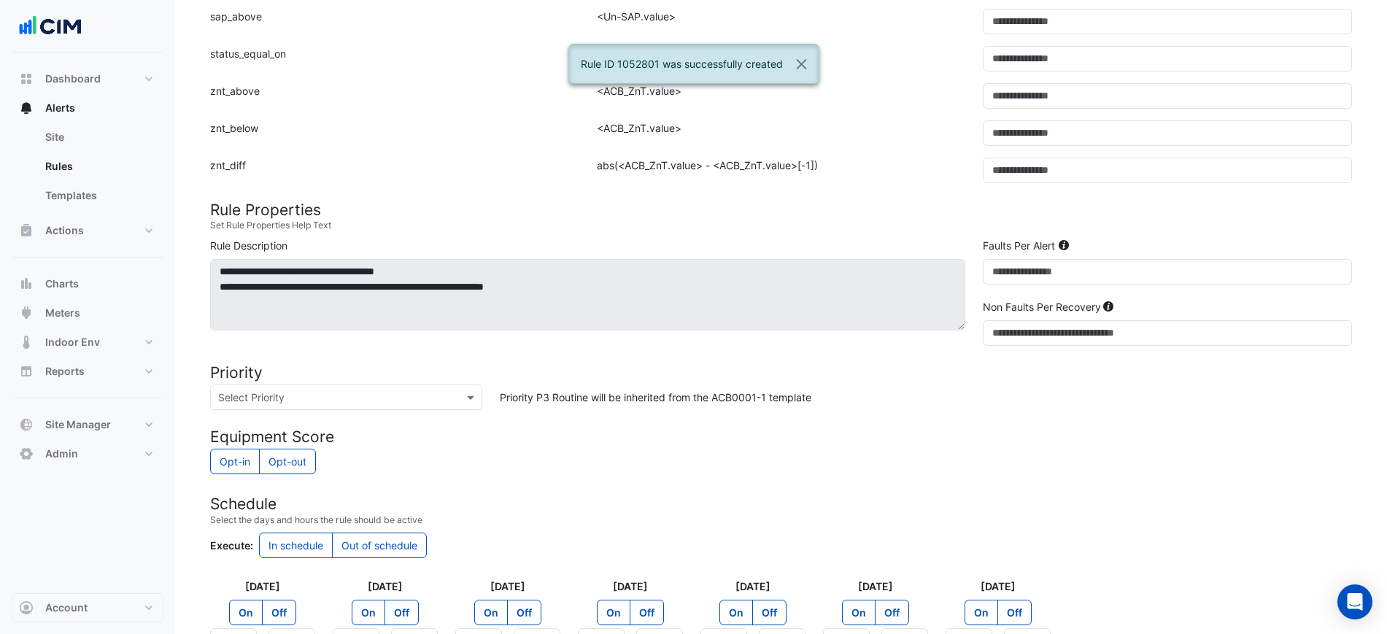
scroll to position [641, 0]
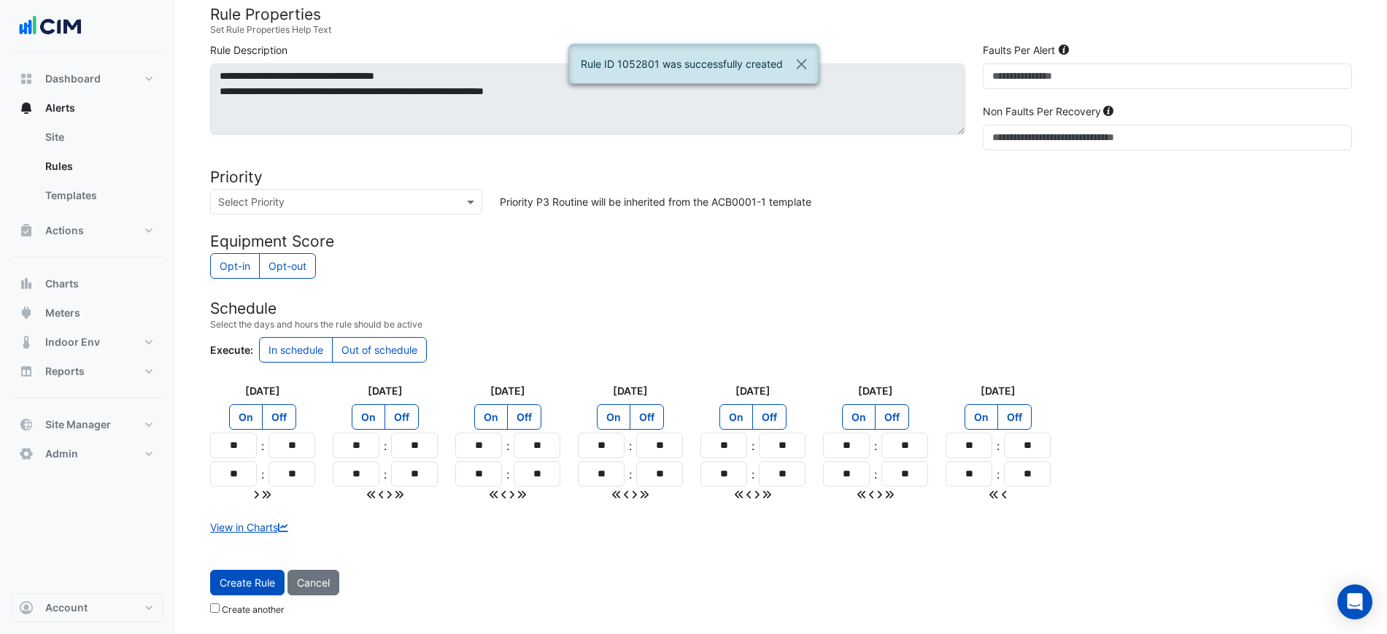
click at [241, 578] on span "Create Rule" at bounding box center [247, 582] width 55 height 12
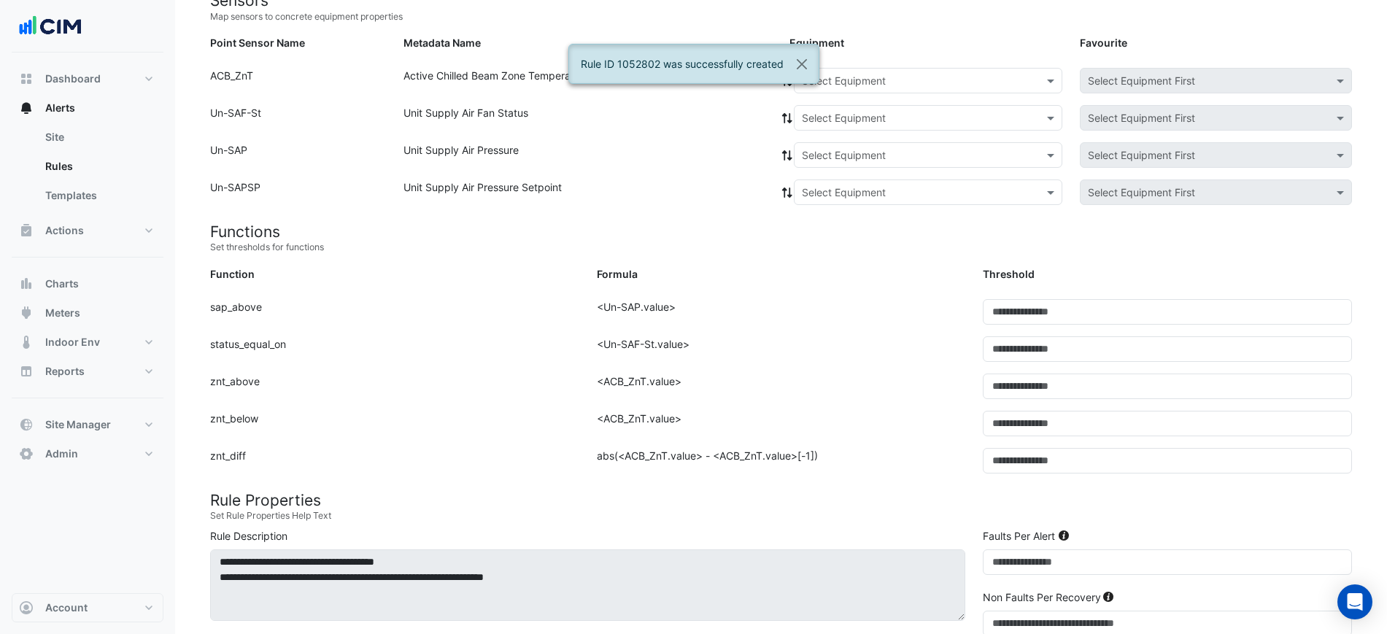
scroll to position [152, 0]
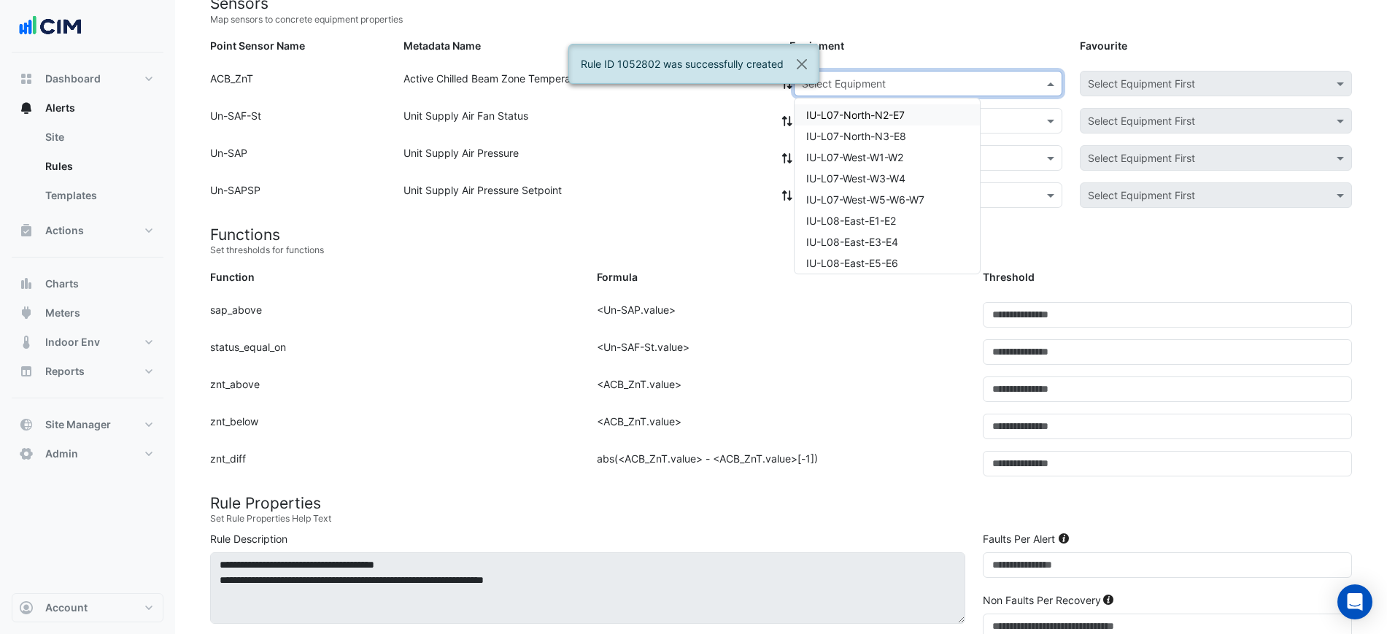
click at [885, 85] on input "text" at bounding box center [913, 84] width 223 height 15
paste input "**********"
type input "**********"
click at [878, 117] on span "IU-L16-North-N1" at bounding box center [846, 115] width 80 height 12
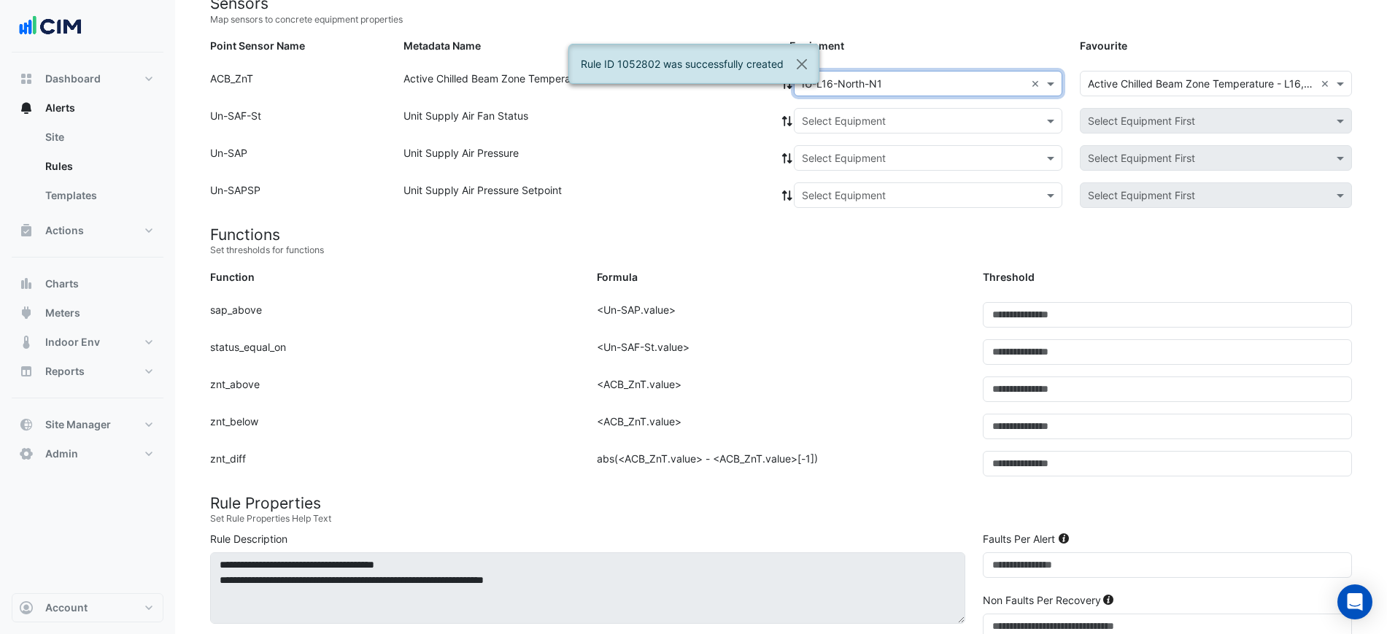
drag, startPoint x: 878, startPoint y: 119, endPoint x: 878, endPoint y: 133, distance: 13.9
click at [878, 120] on input "text" at bounding box center [913, 121] width 223 height 15
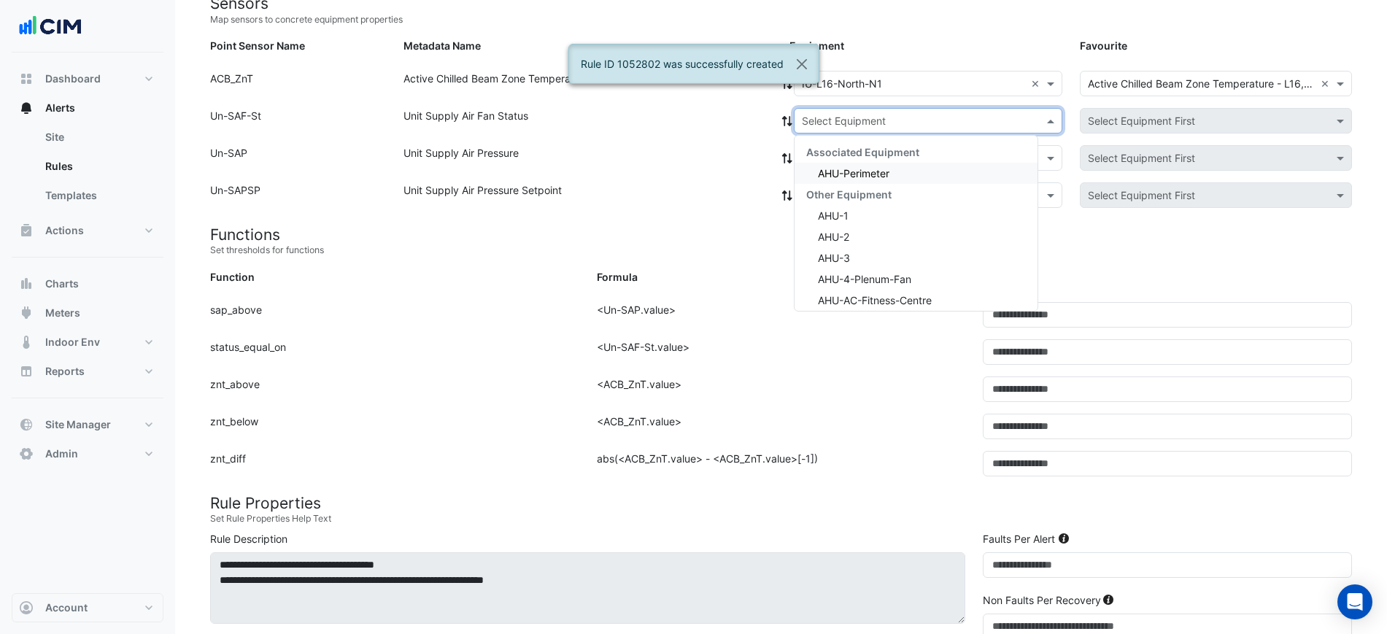
click at [865, 171] on span "AHU-Perimeter" at bounding box center [853, 173] width 71 height 12
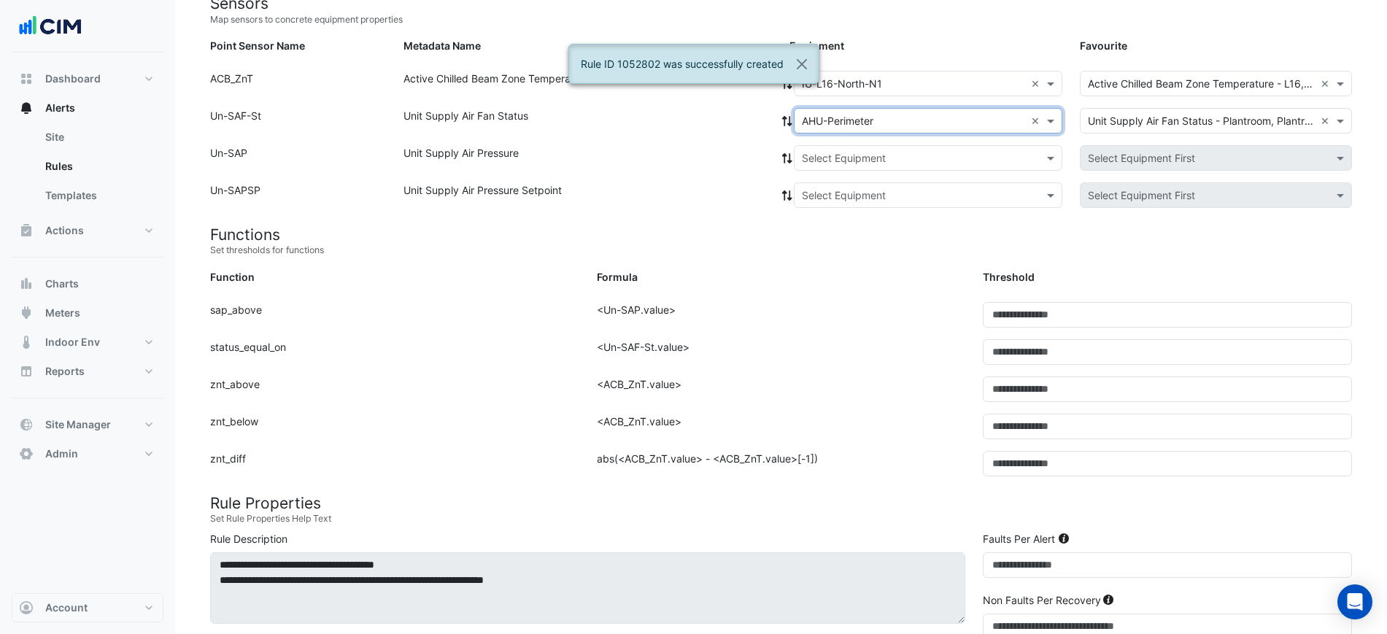
click at [788, 132] on div at bounding box center [786, 121] width 13 height 26
click at [788, 128] on span at bounding box center [786, 120] width 13 height 15
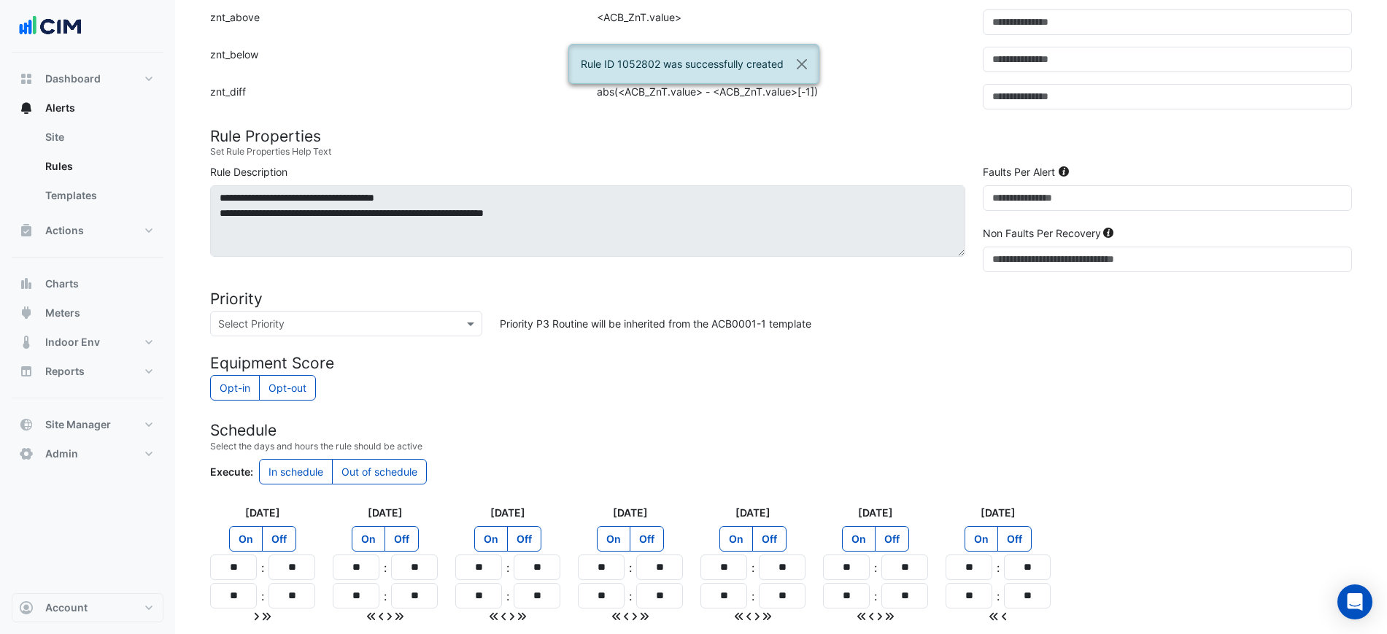
scroll to position [641, 0]
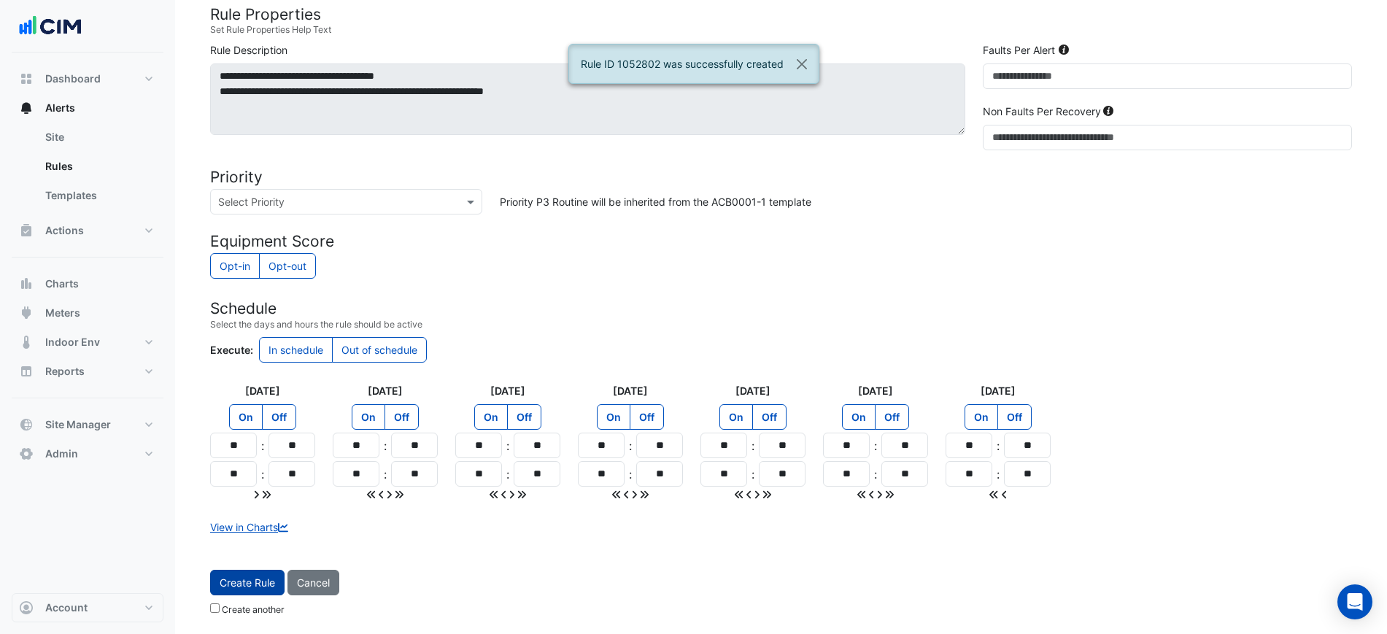
click at [260, 570] on button "Create Rule" at bounding box center [247, 583] width 74 height 26
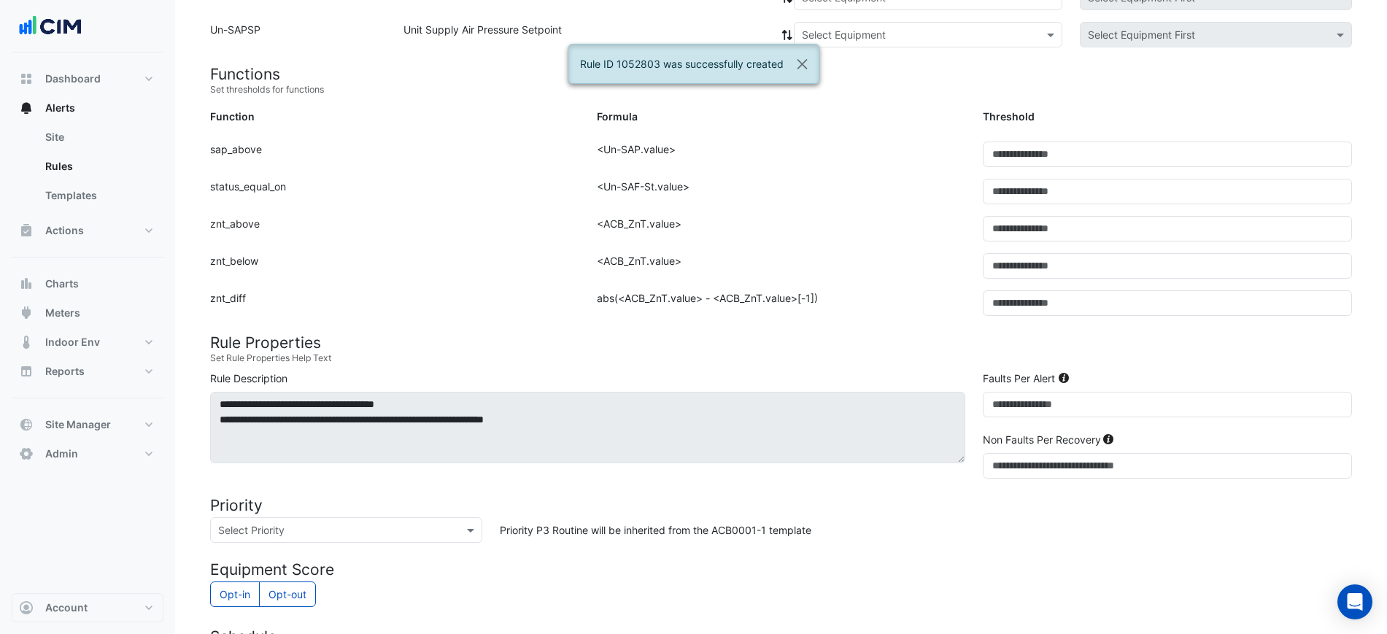
scroll to position [152, 0]
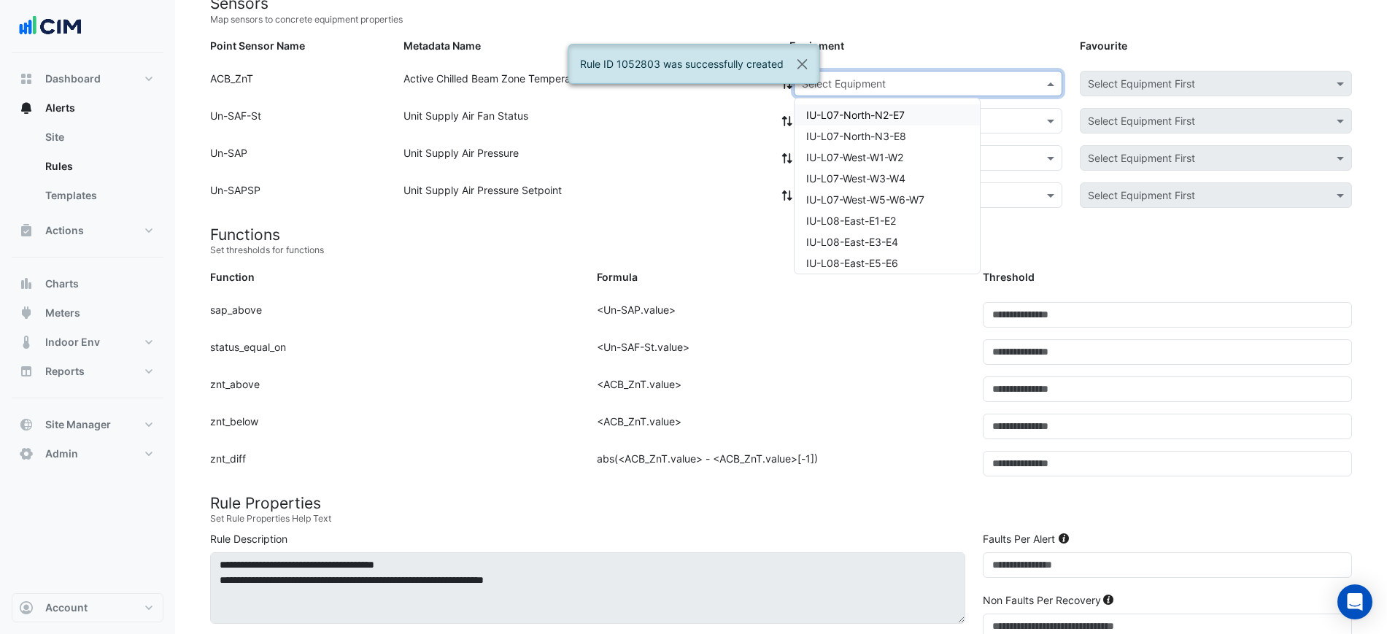
click at [865, 88] on div "Select Equipment" at bounding box center [928, 84] width 268 height 26
paste input "**********"
type input "**********"
click at [860, 111] on span "IU-L16-North-N2-E7" at bounding box center [854, 115] width 97 height 12
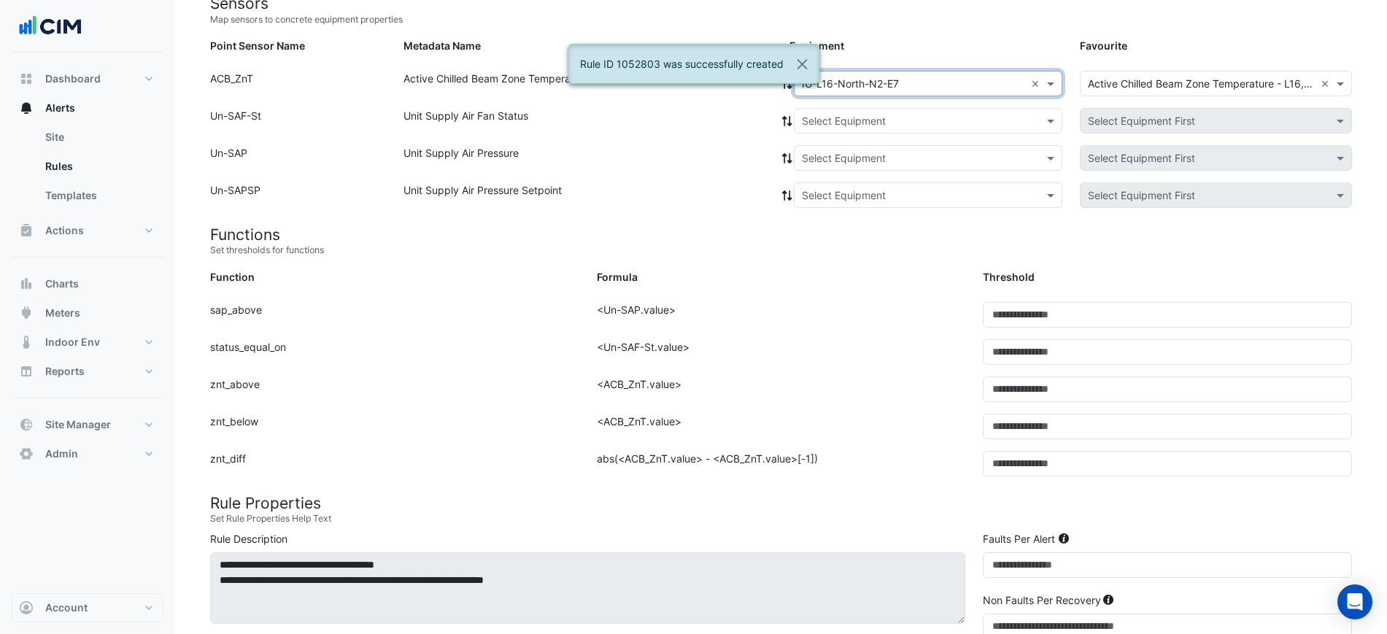
click at [852, 118] on input "text" at bounding box center [913, 121] width 223 height 15
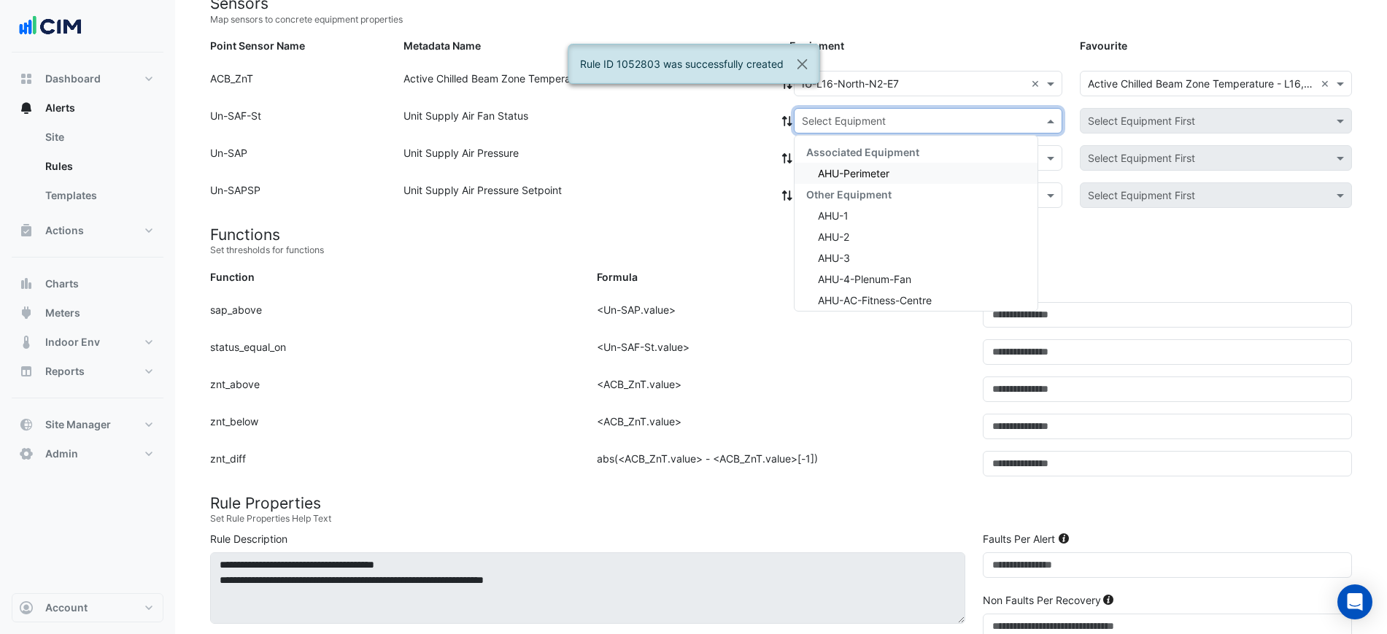
click at [847, 161] on div "Associated Equipment" at bounding box center [915, 151] width 243 height 21
click at [843, 163] on div "AHU-Perimeter" at bounding box center [915, 173] width 243 height 21
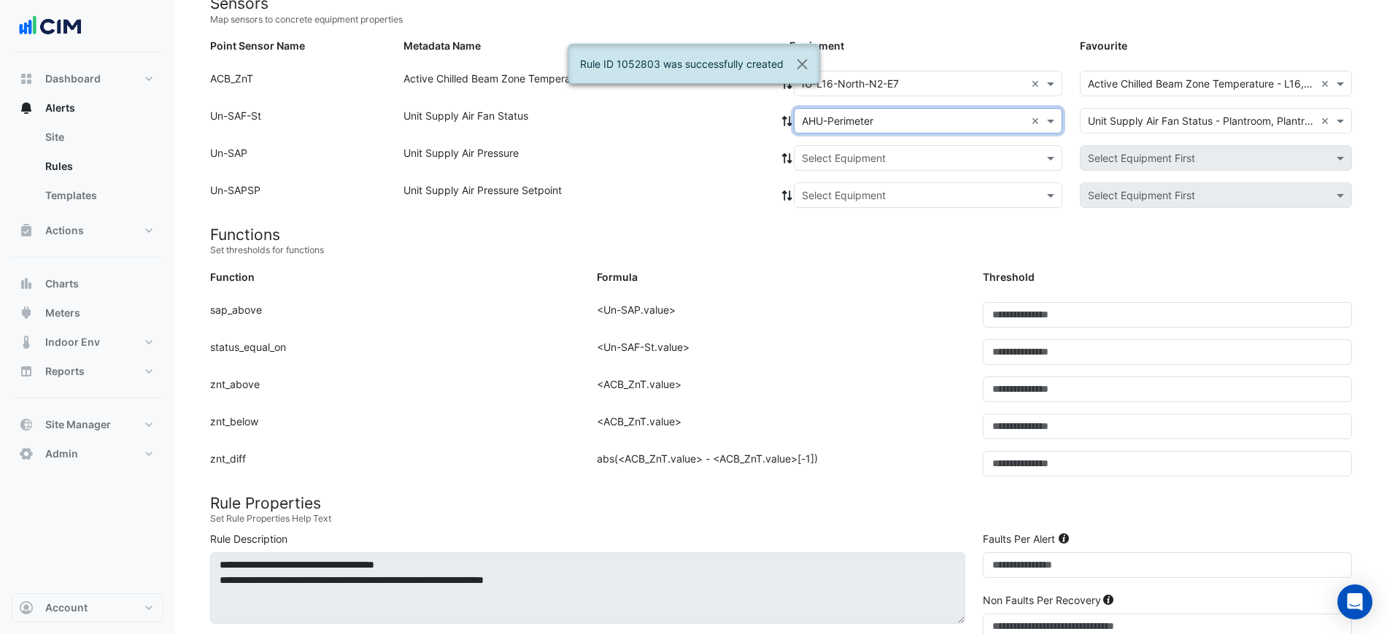
click at [784, 125] on fa-icon at bounding box center [786, 121] width 13 height 12
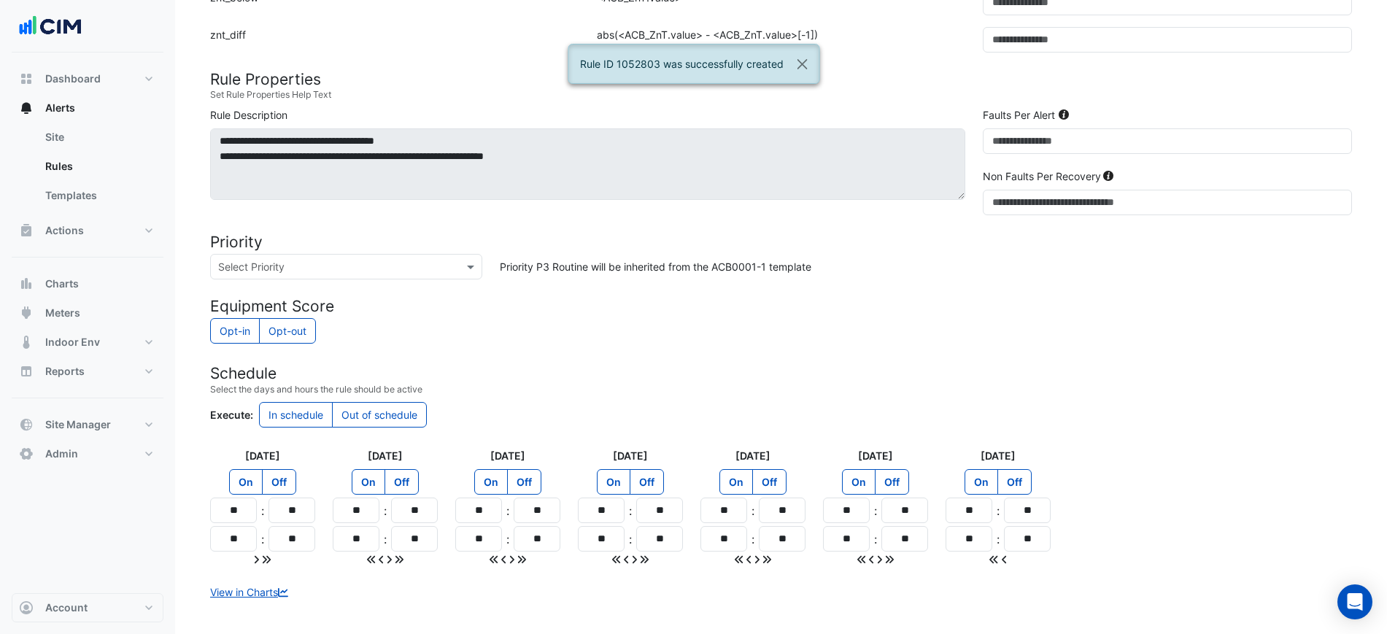
scroll to position [641, 0]
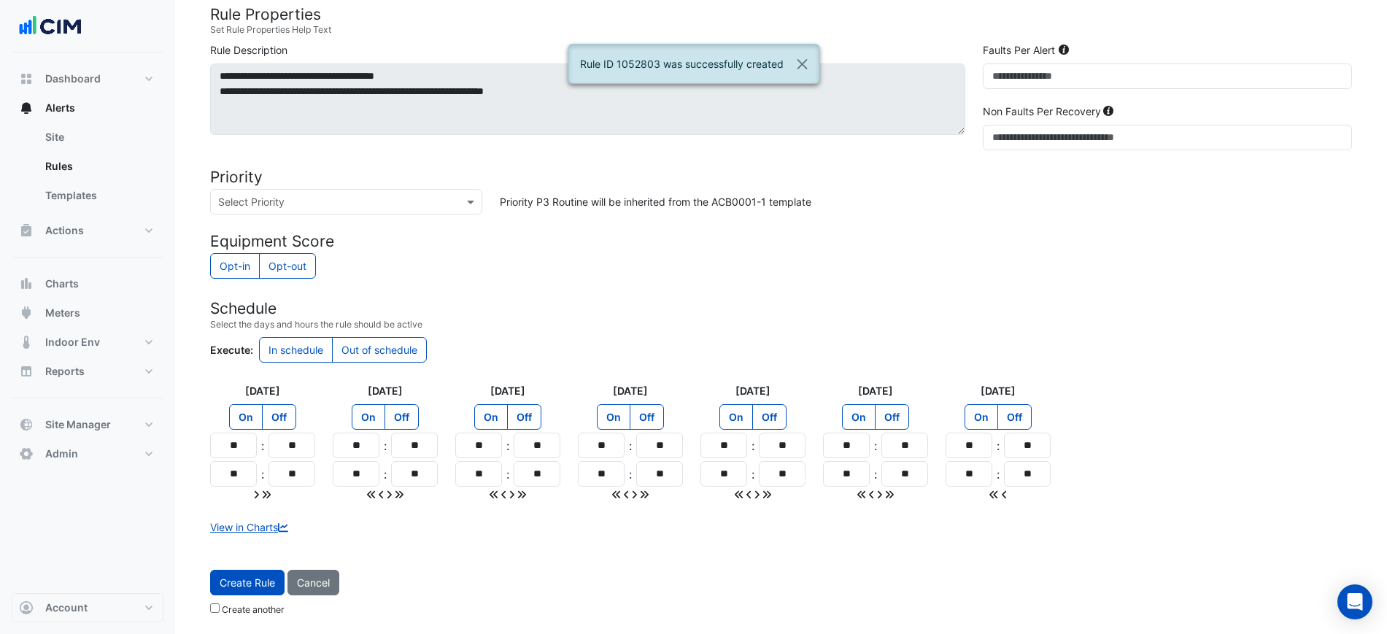
click at [238, 576] on span "Create Rule" at bounding box center [247, 582] width 55 height 12
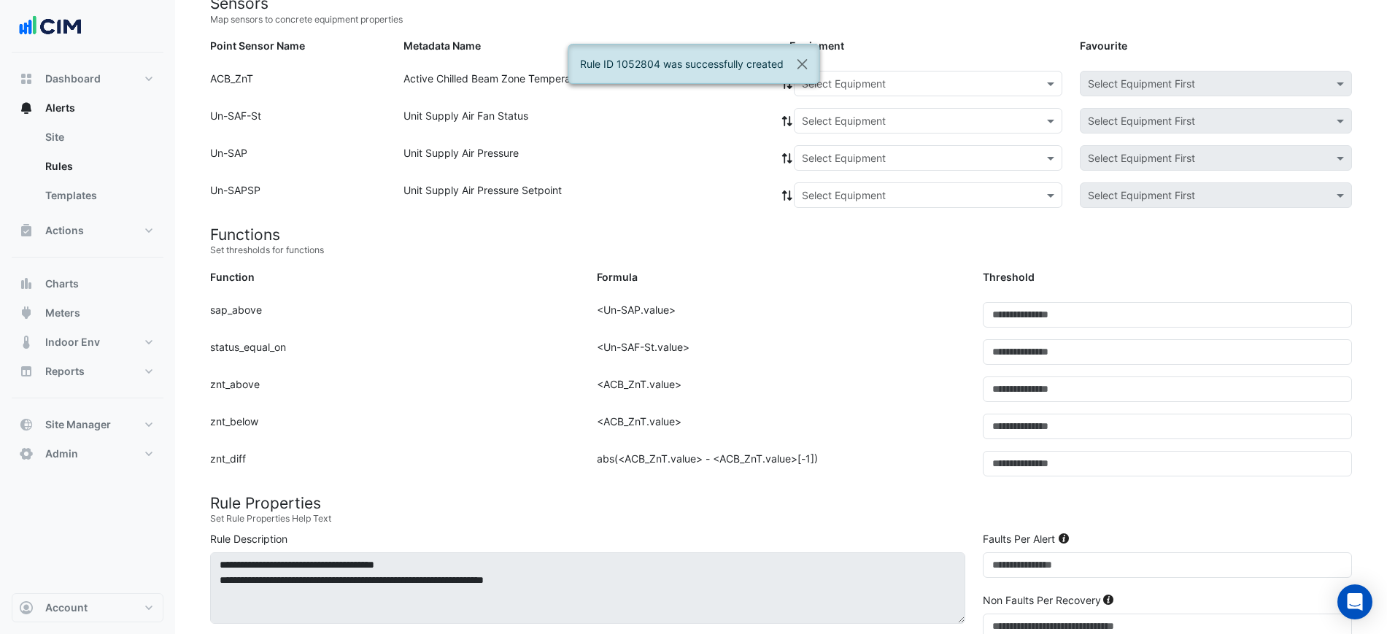
scroll to position [0, 0]
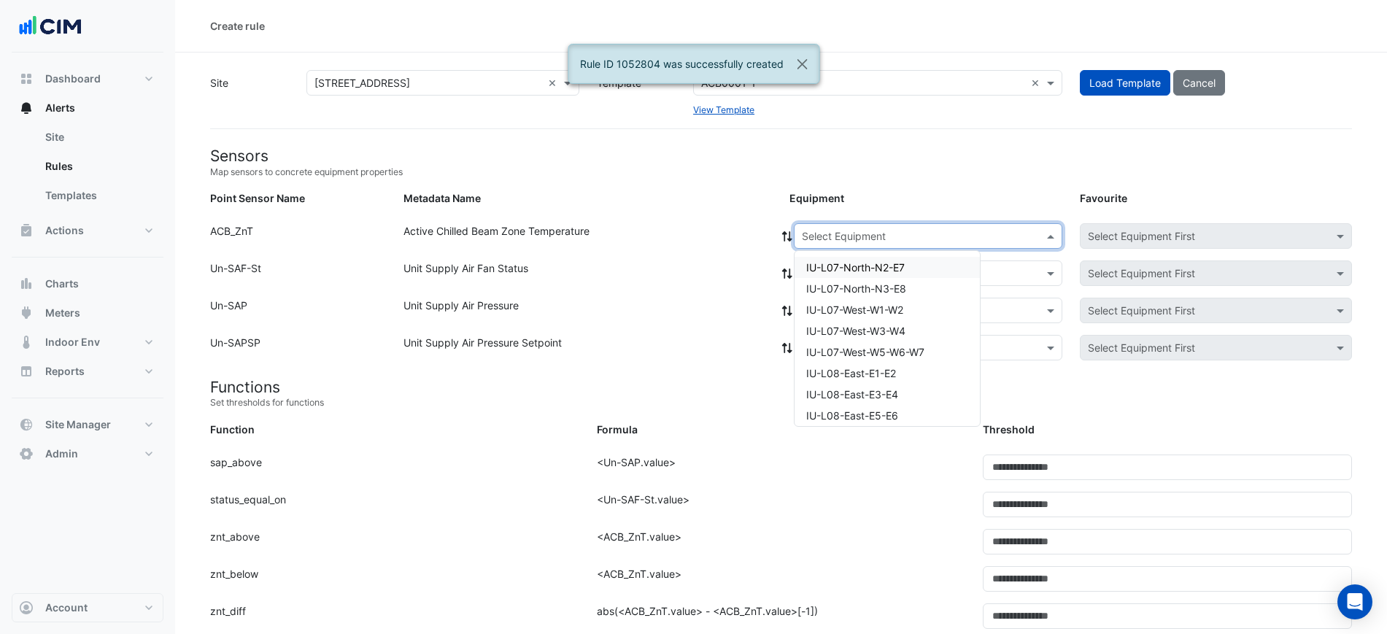
click at [907, 225] on div "Select Equipment" at bounding box center [928, 236] width 268 height 26
paste input "**********"
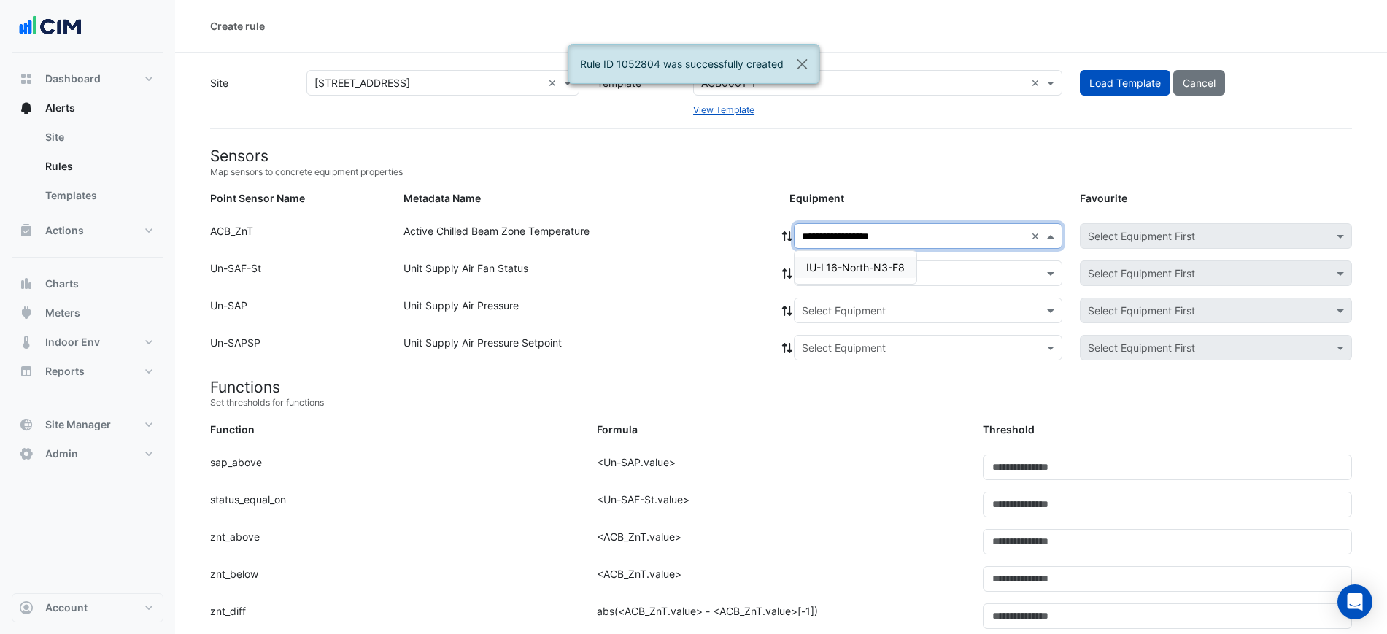
type input "**********"
click at [920, 266] on input "text" at bounding box center [913, 273] width 223 height 15
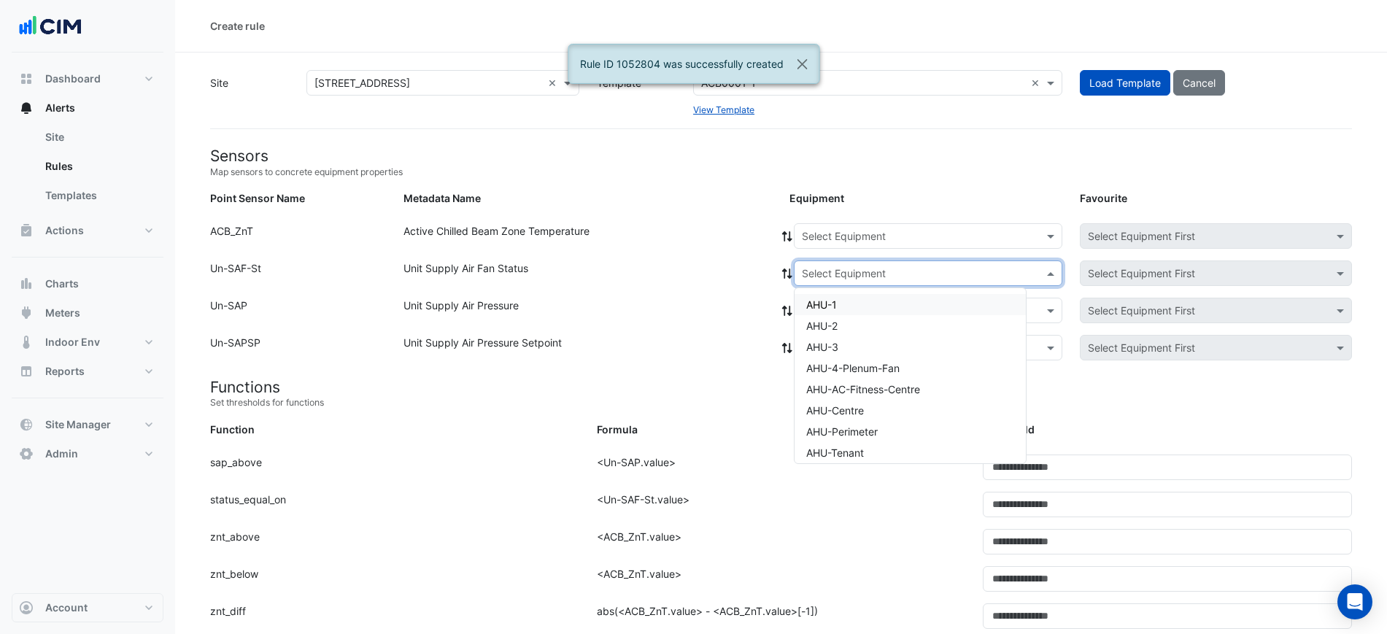
click at [883, 267] on input "text" at bounding box center [913, 273] width 223 height 15
click at [879, 240] on input "text" at bounding box center [913, 236] width 223 height 15
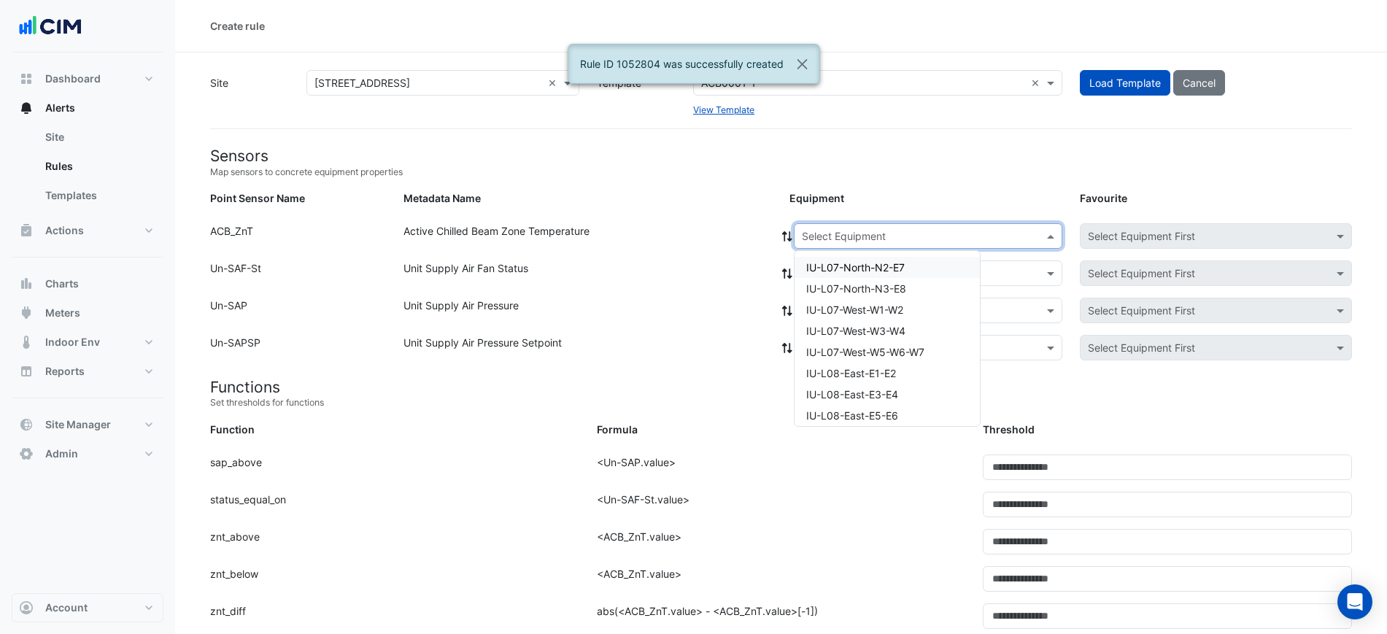
paste input "**********"
type input "**********"
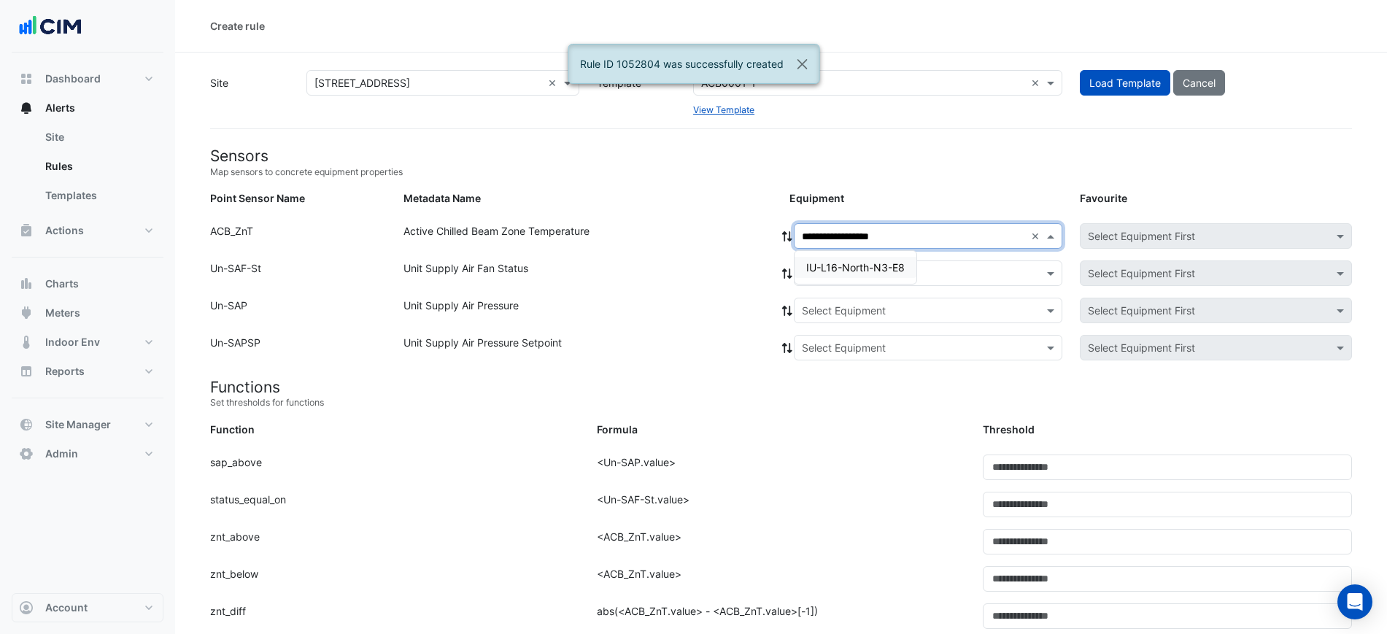
click at [875, 260] on div "IU-L16-North-N3-E8" at bounding box center [855, 267] width 122 height 21
drag, startPoint x: 875, startPoint y: 264, endPoint x: 875, endPoint y: 284, distance: 20.4
click at [875, 267] on input "text" at bounding box center [913, 273] width 223 height 15
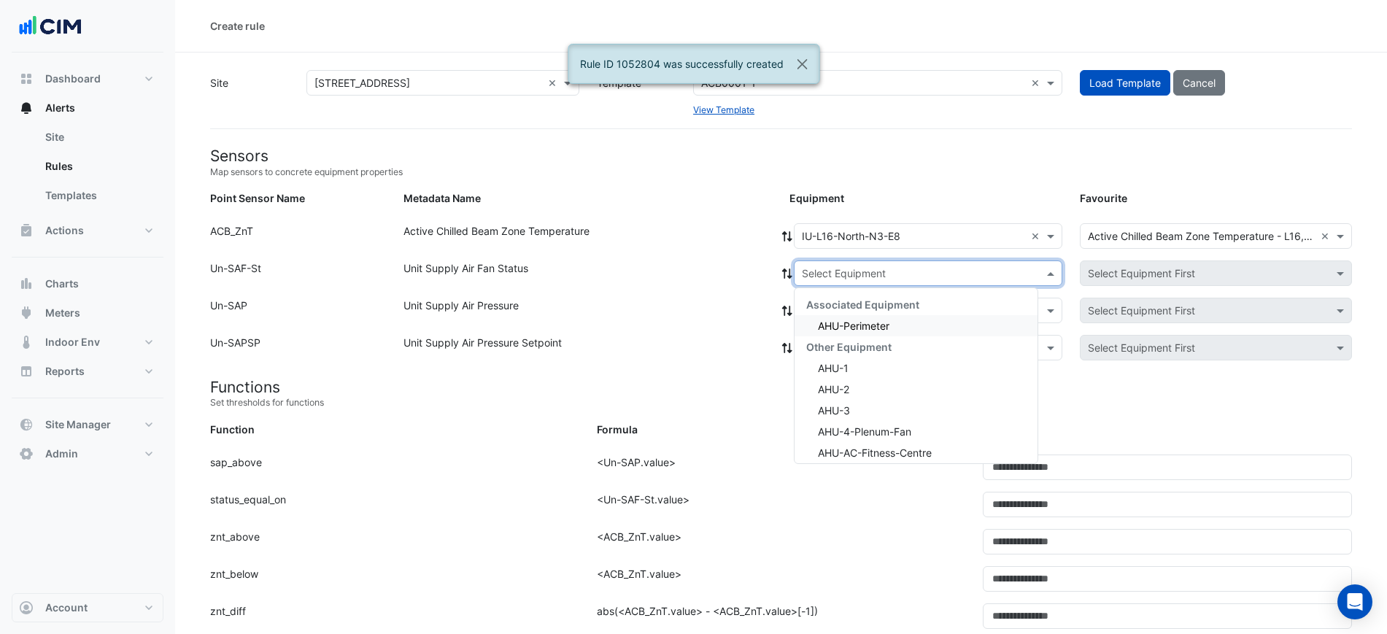
click at [870, 314] on div "Associated Equipment" at bounding box center [915, 304] width 243 height 21
click at [864, 325] on span "AHU-Perimeter" at bounding box center [853, 325] width 71 height 12
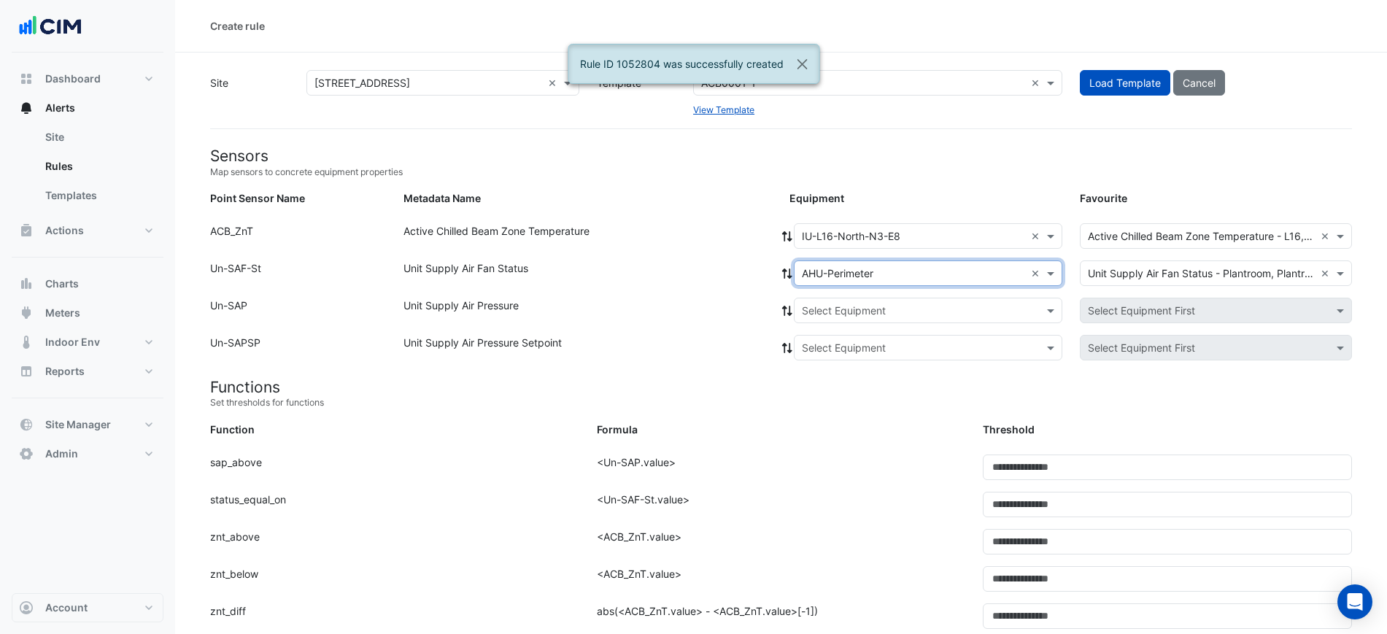
click at [783, 280] on span at bounding box center [786, 272] width 13 height 15
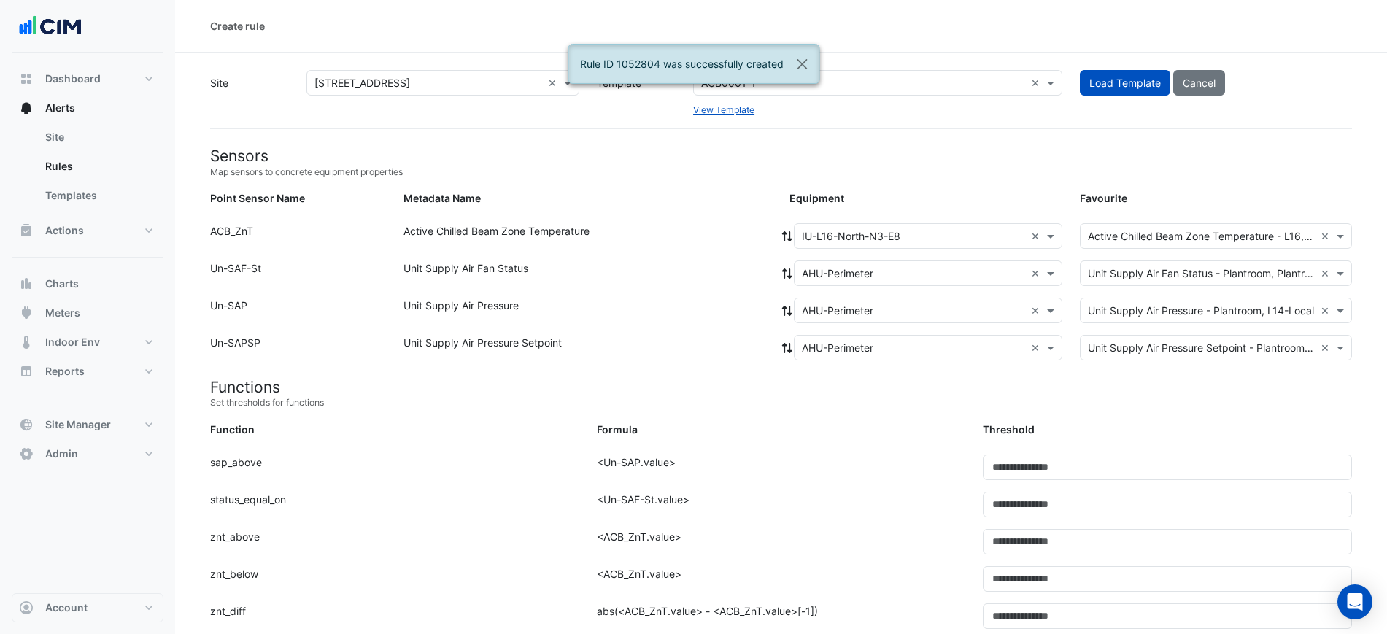
click at [786, 274] on icon at bounding box center [786, 273] width 13 height 10
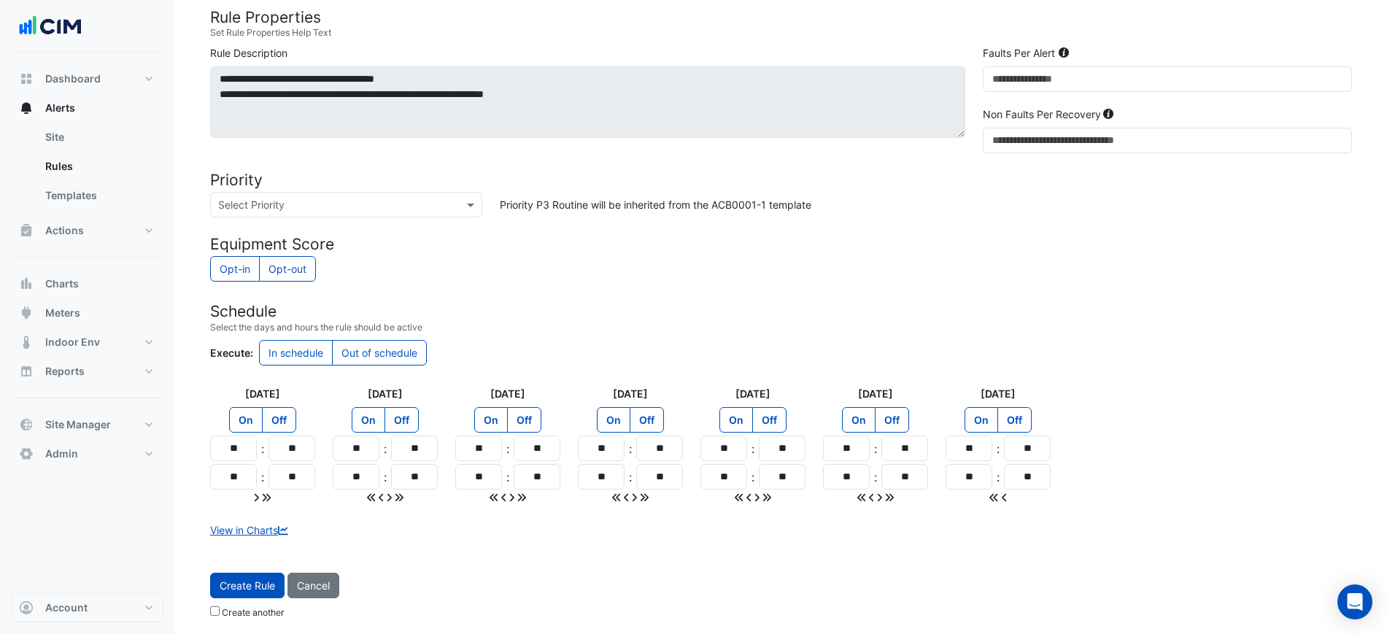
scroll to position [641, 0]
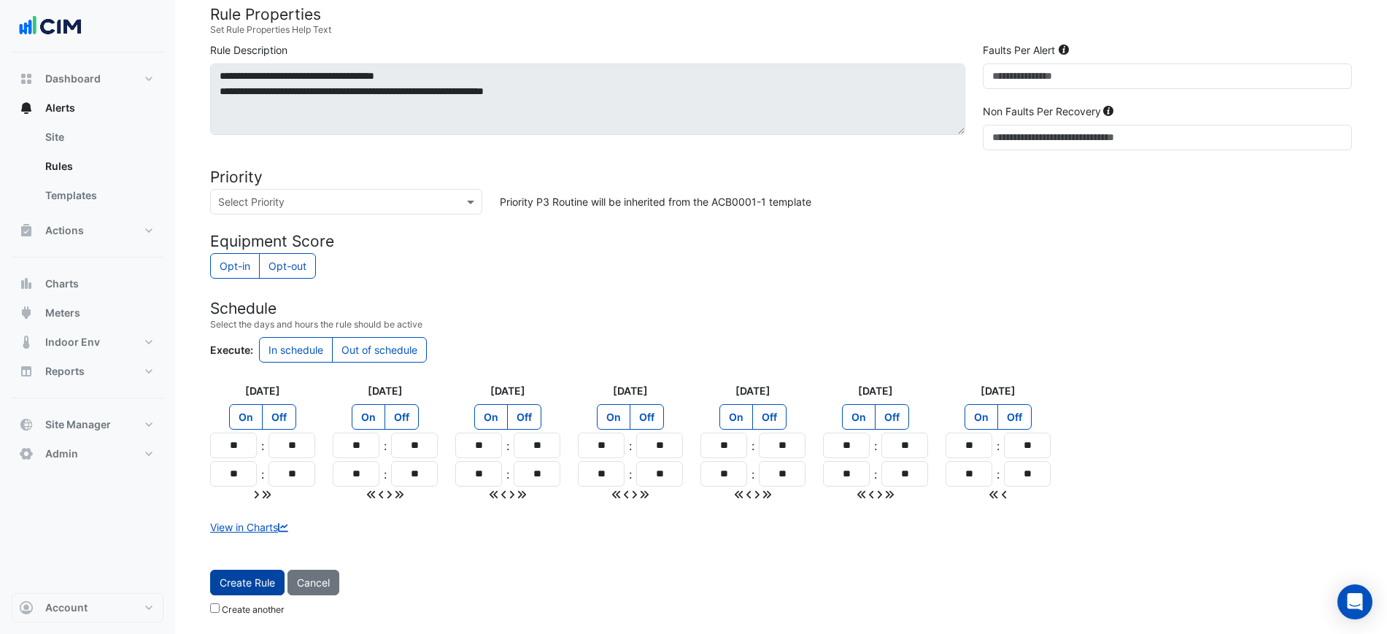
click at [265, 570] on button "Create Rule" at bounding box center [247, 583] width 74 height 26
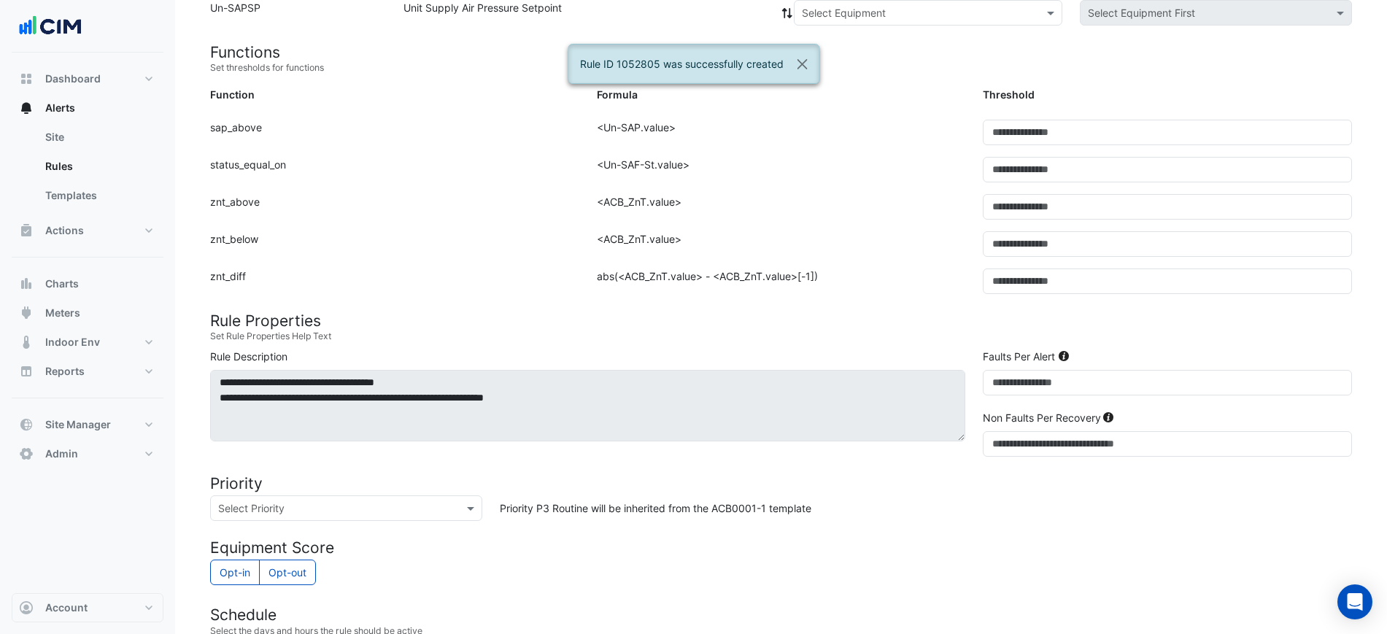
scroll to position [152, 0]
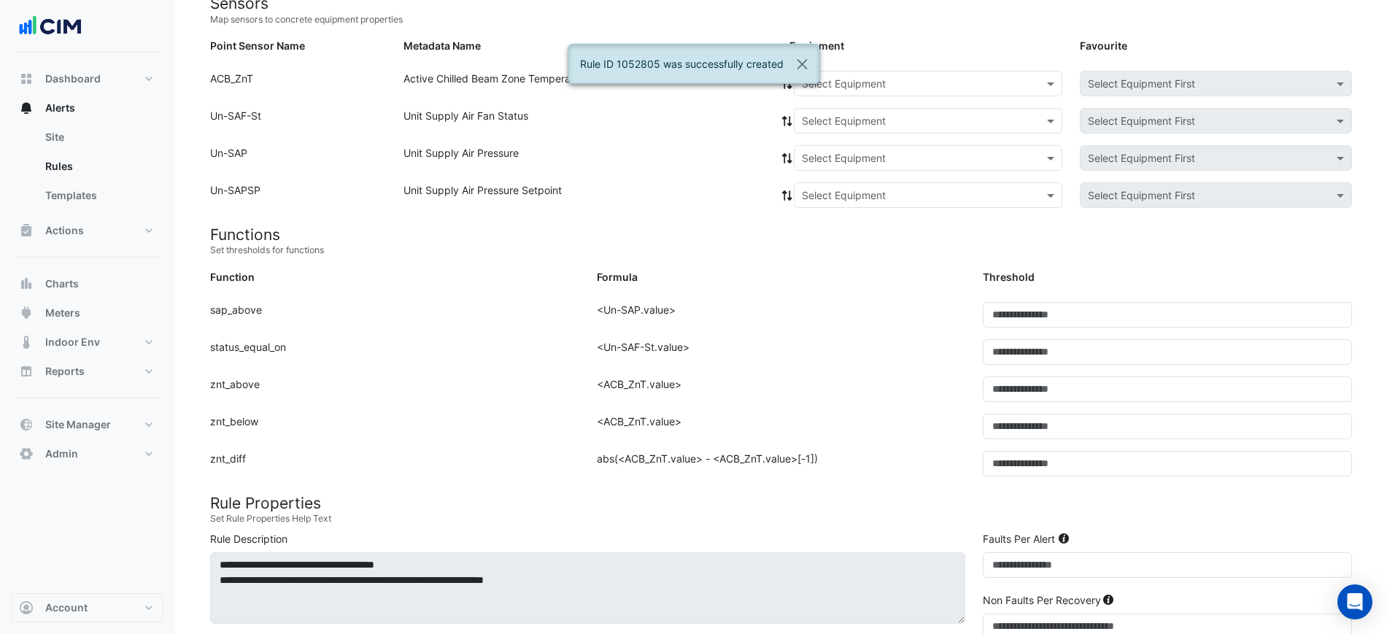
click at [839, 71] on div "Select Equipment" at bounding box center [928, 84] width 268 height 26
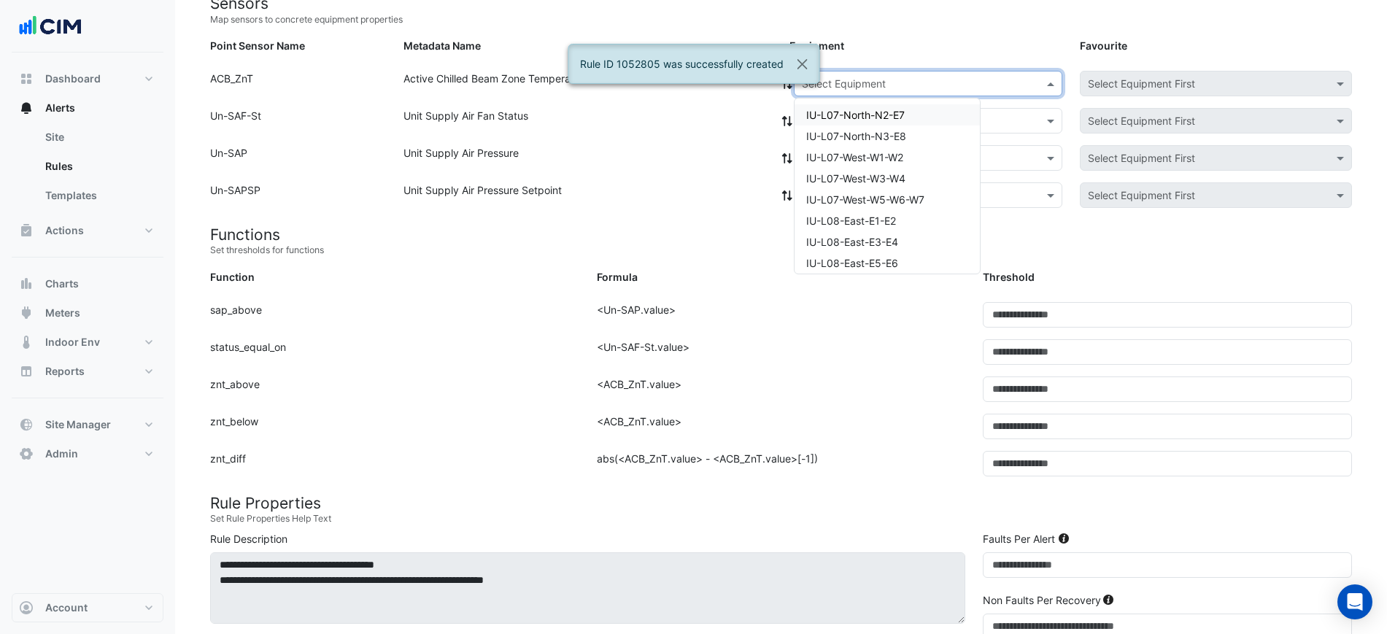
paste input "**********"
type input "**********"
click at [844, 109] on span "IU-L16-West-W1-W2" at bounding box center [854, 115] width 96 height 12
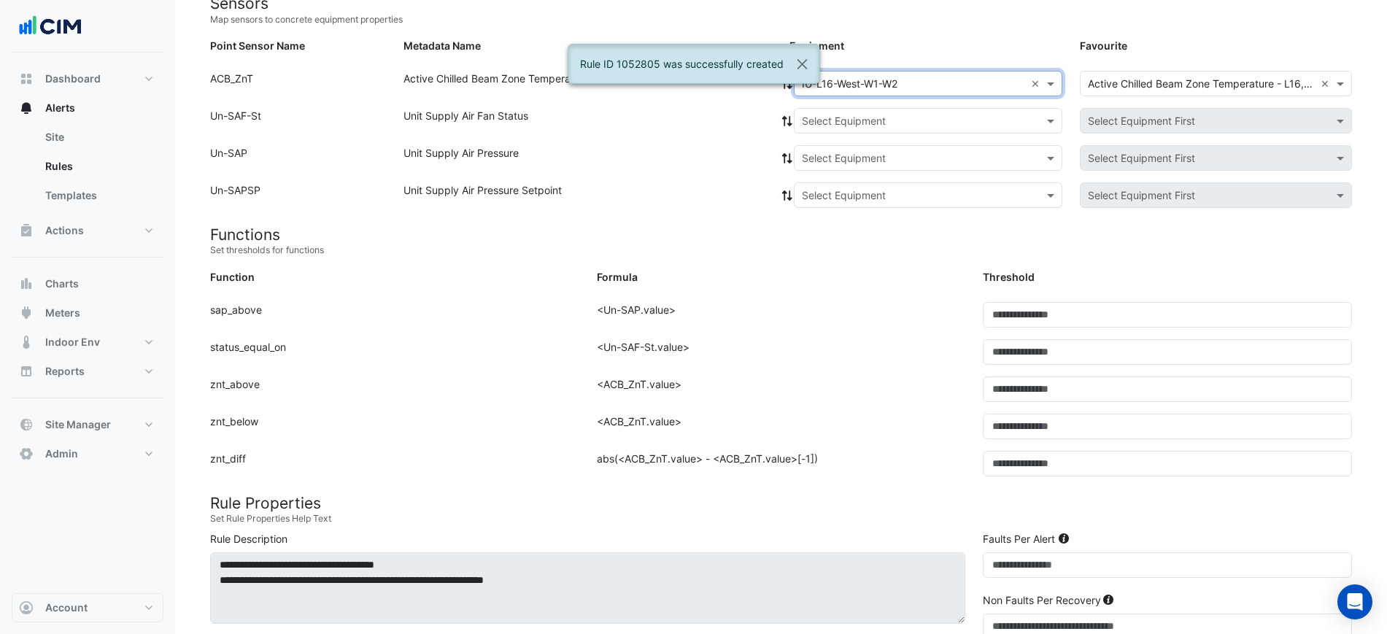
click at [845, 118] on input "text" at bounding box center [913, 121] width 223 height 15
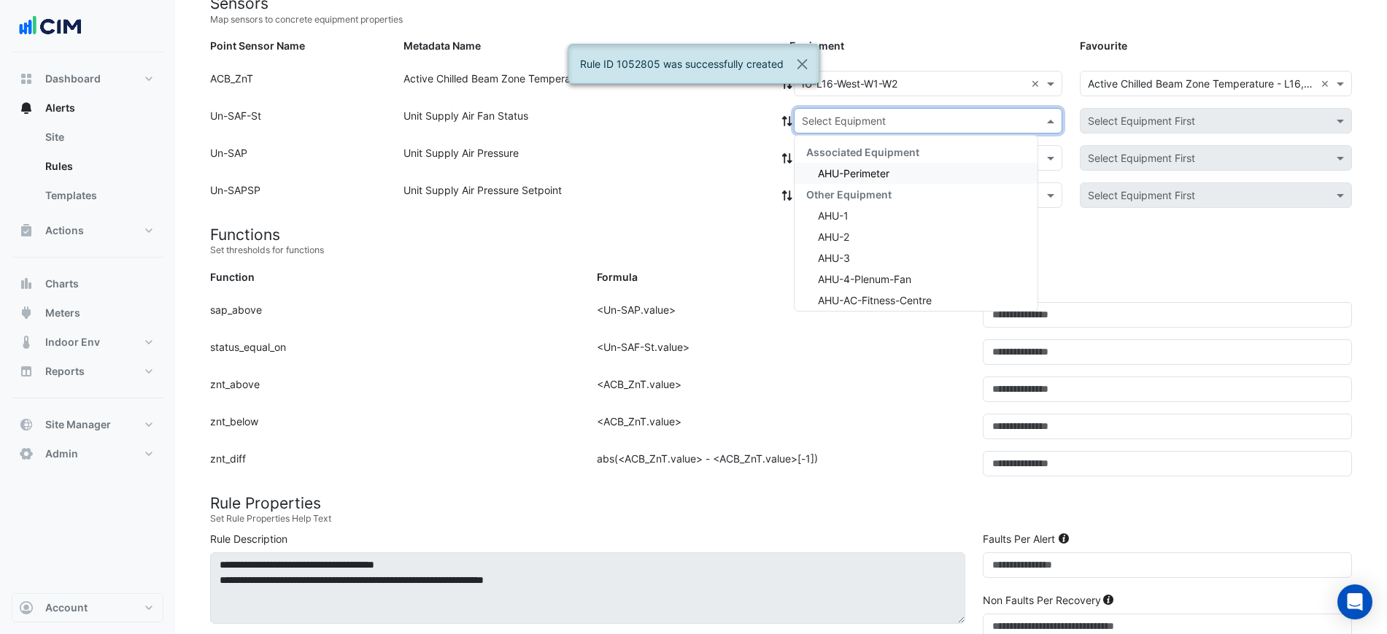
click at [848, 163] on div "AHU-Perimeter" at bounding box center [915, 173] width 243 height 21
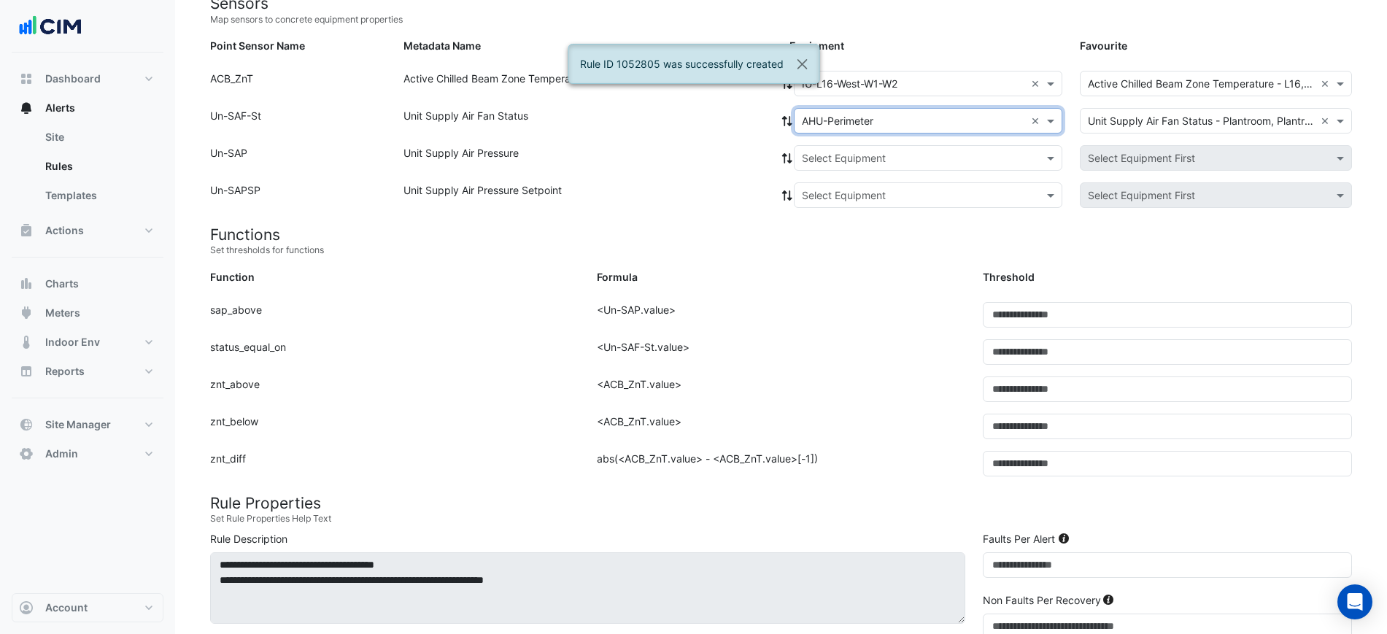
click at [788, 120] on icon at bounding box center [786, 121] width 13 height 10
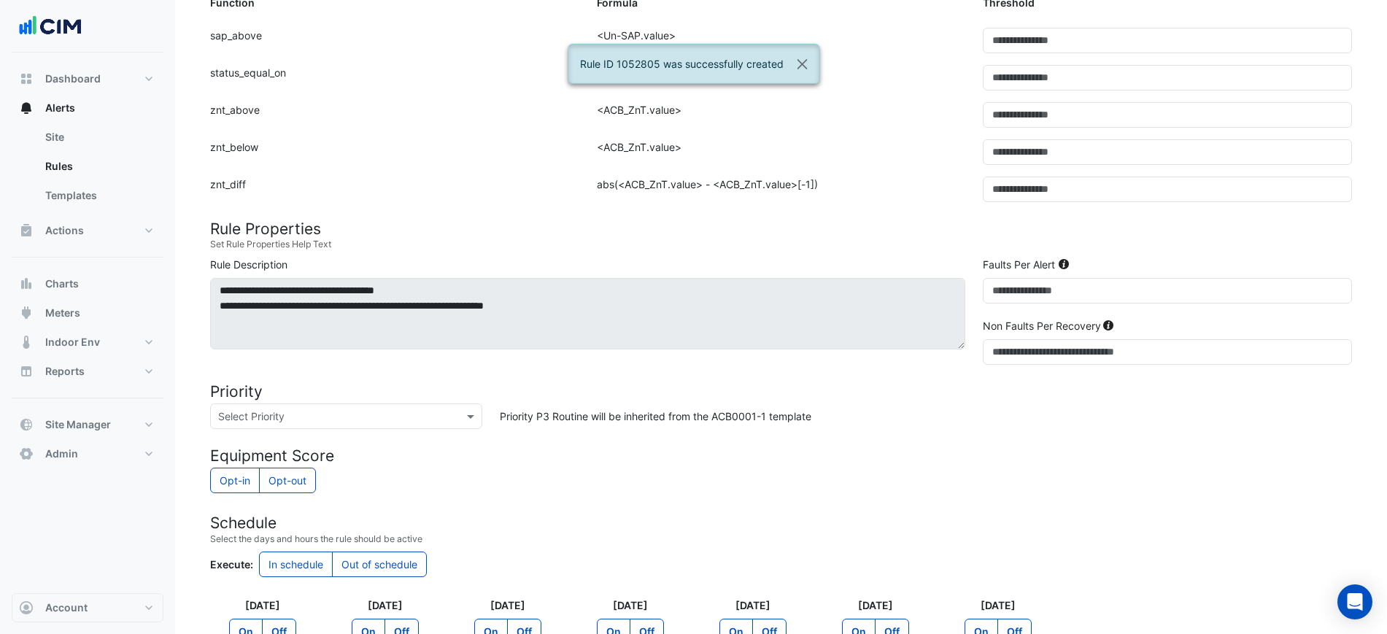
scroll to position [641, 0]
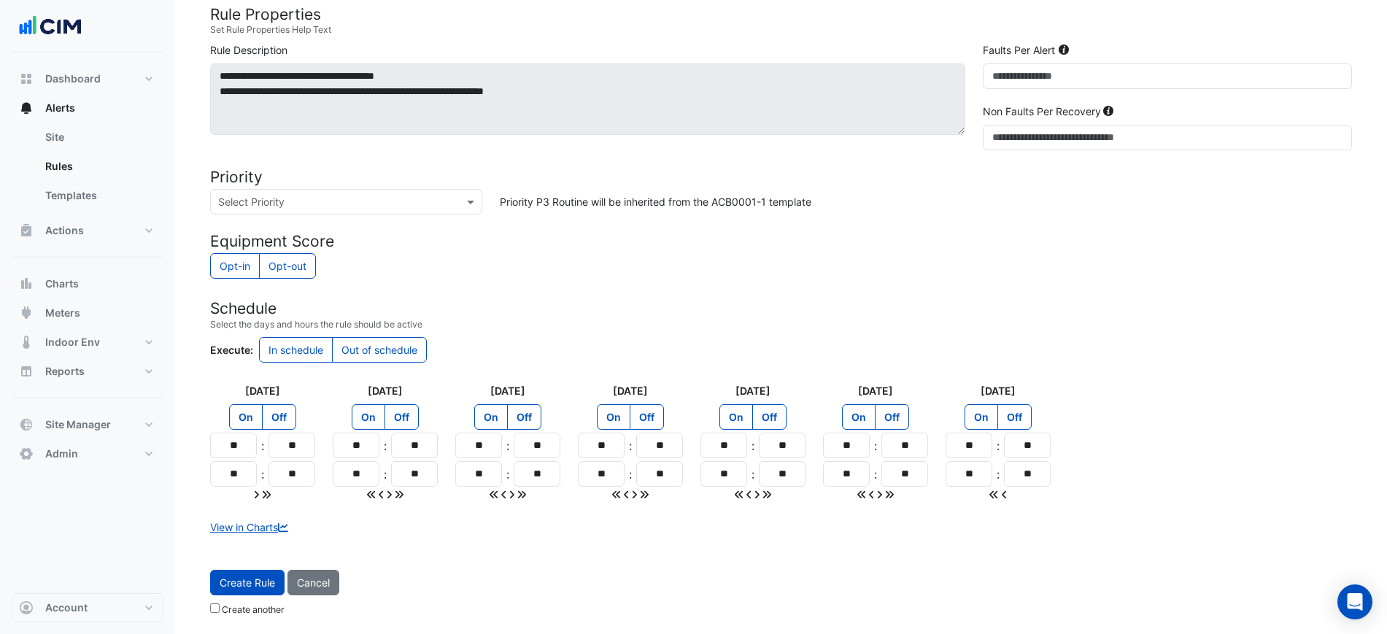
click at [257, 568] on form "Sensors Map sensors to concrete equipment properties Point Sensor Name Metadata…" at bounding box center [780, 63] width 1141 height 1117
click at [260, 571] on button "Create Rule" at bounding box center [247, 583] width 74 height 26
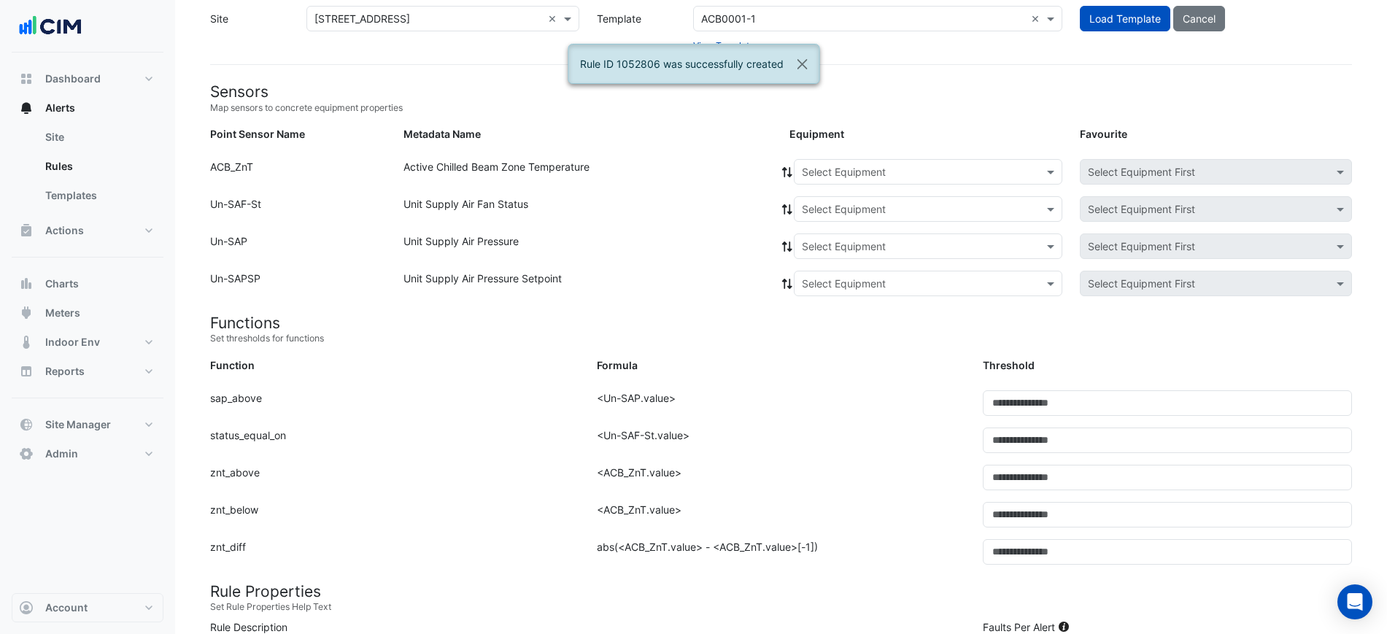
scroll to position [61, 0]
click at [883, 173] on input "text" at bounding box center [913, 175] width 223 height 15
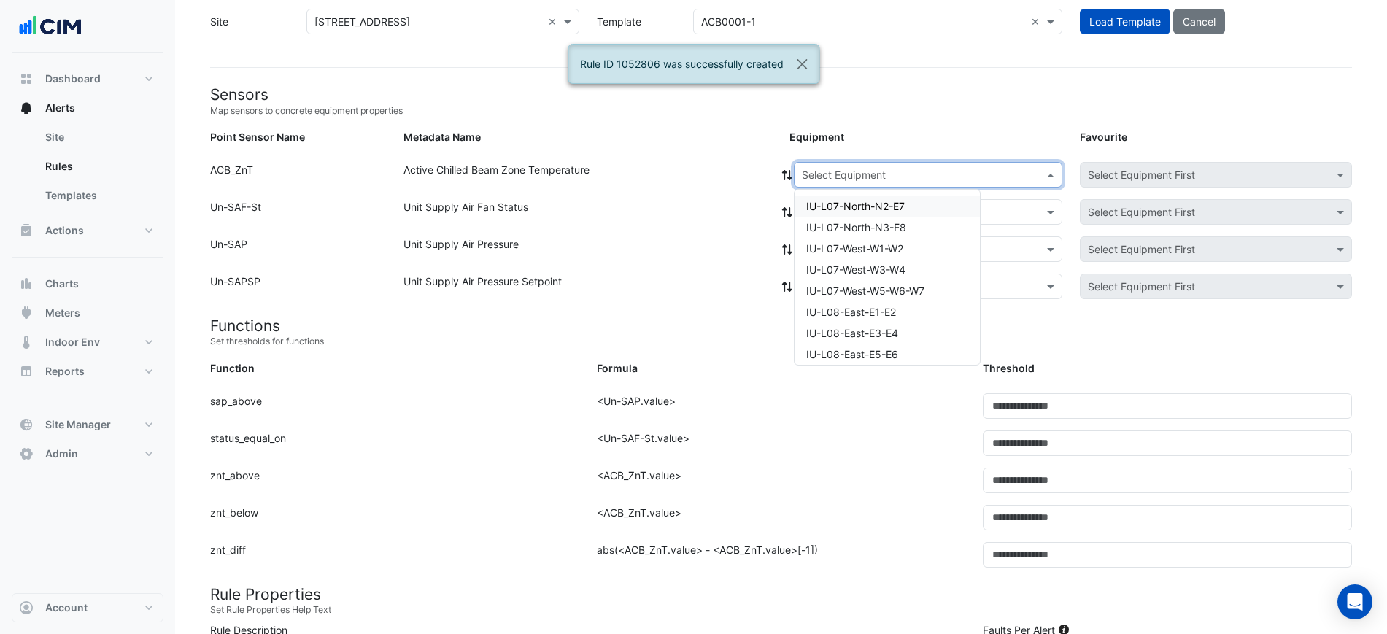
paste input "**********"
type input "**********"
click at [862, 200] on span "IU-L16-West-W3-W4" at bounding box center [855, 206] width 98 height 12
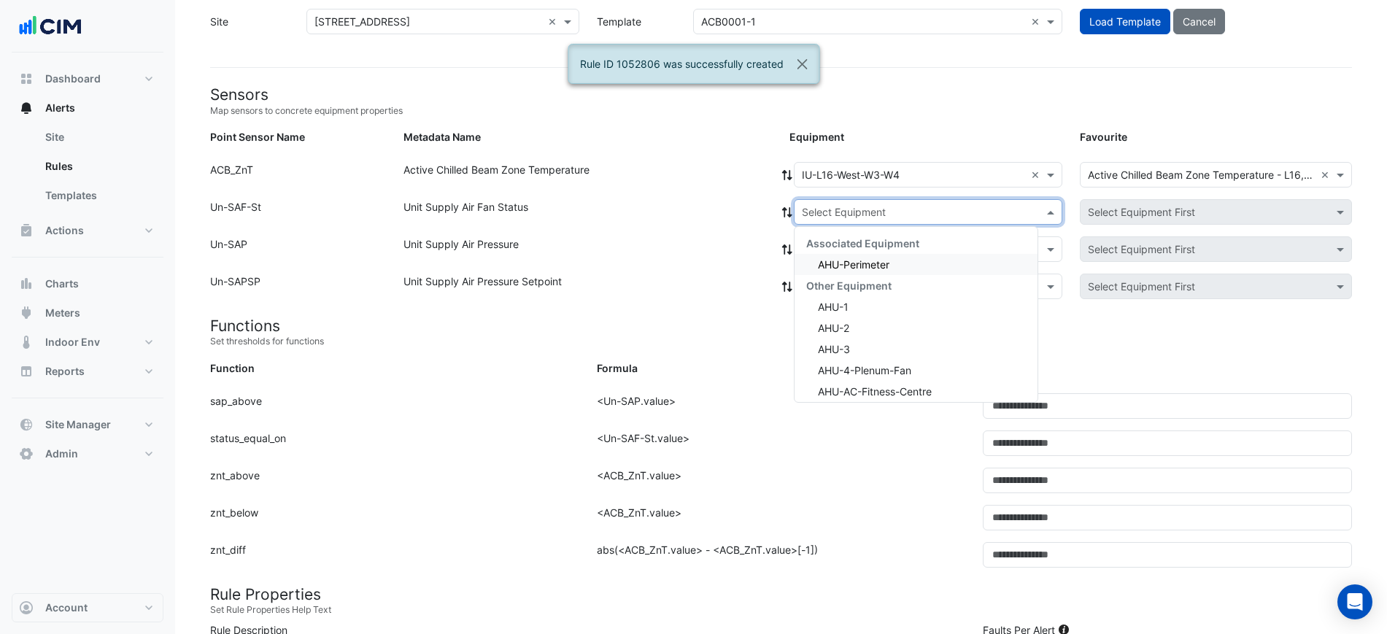
drag, startPoint x: 863, startPoint y: 203, endPoint x: 869, endPoint y: 216, distance: 14.7
click at [864, 205] on input "text" at bounding box center [913, 212] width 223 height 15
click at [870, 263] on span "AHU-Perimeter" at bounding box center [853, 264] width 71 height 12
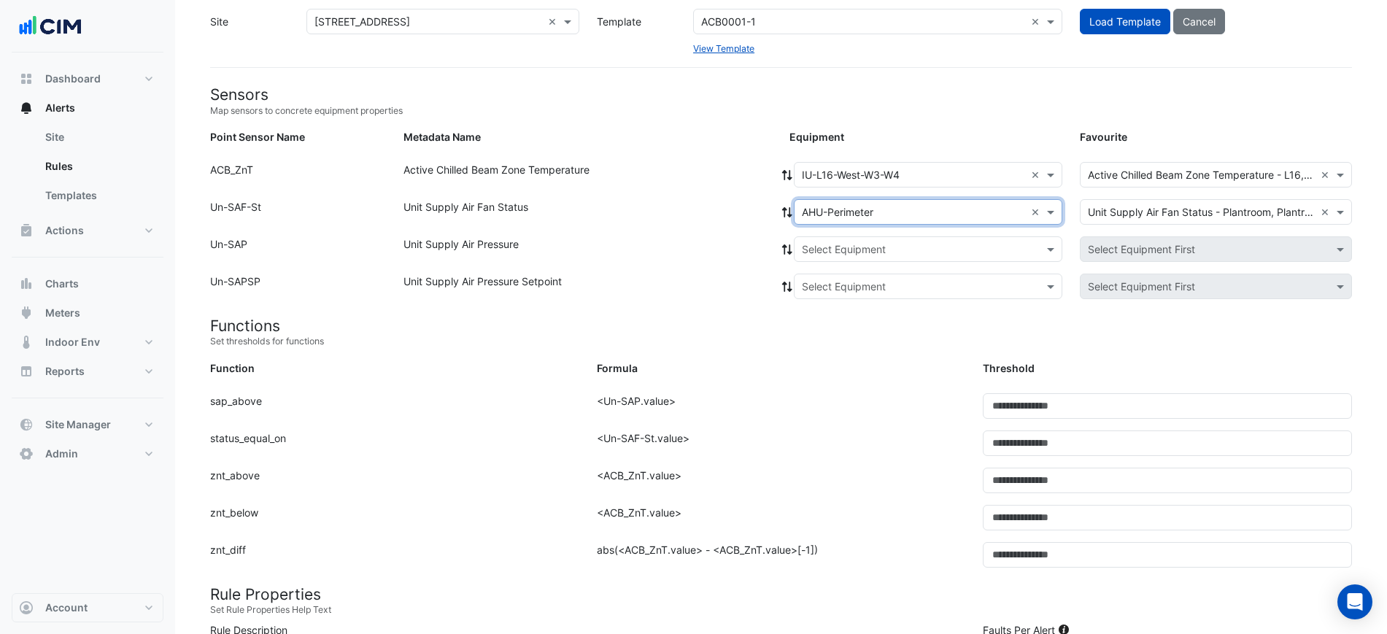
click at [788, 214] on icon at bounding box center [787, 212] width 10 height 10
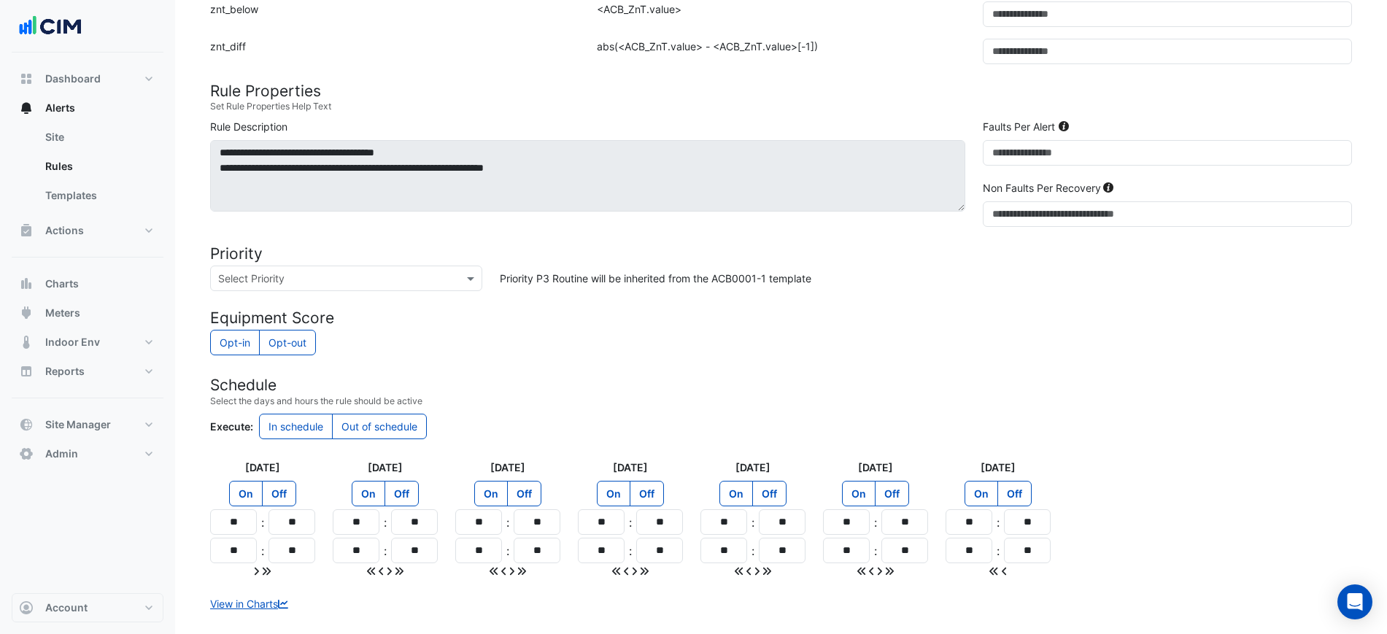
scroll to position [641, 0]
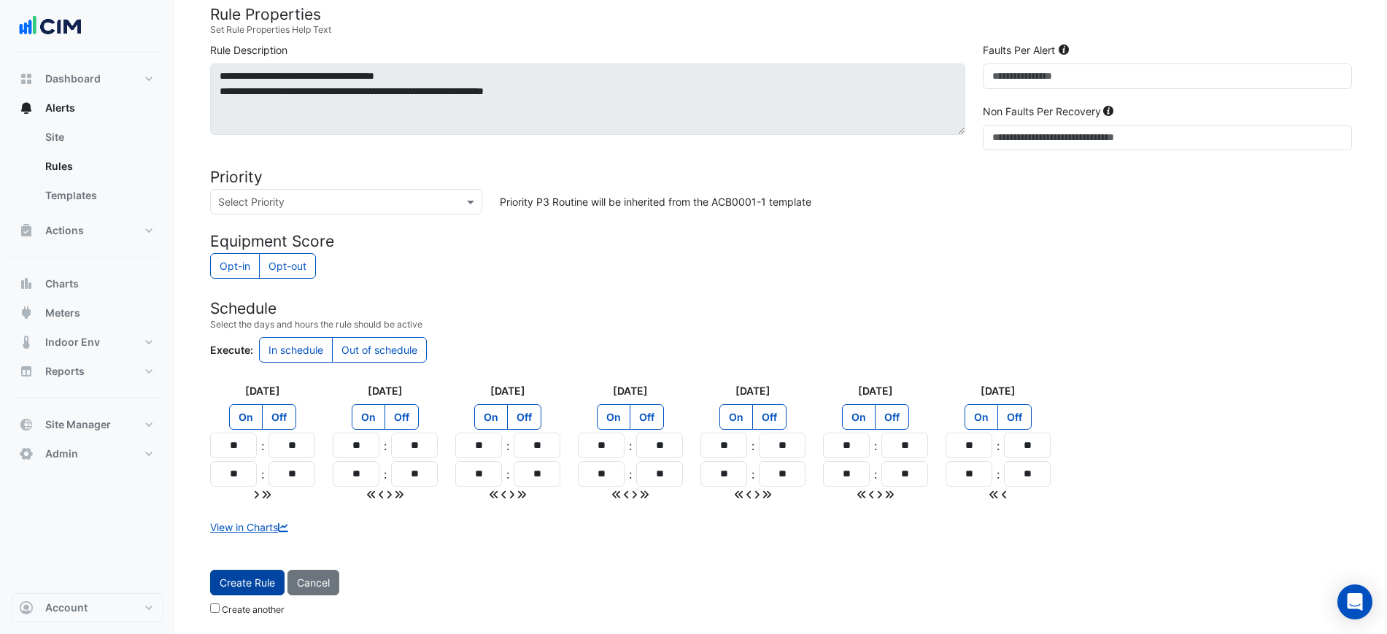
click at [263, 572] on button "Create Rule" at bounding box center [247, 583] width 74 height 26
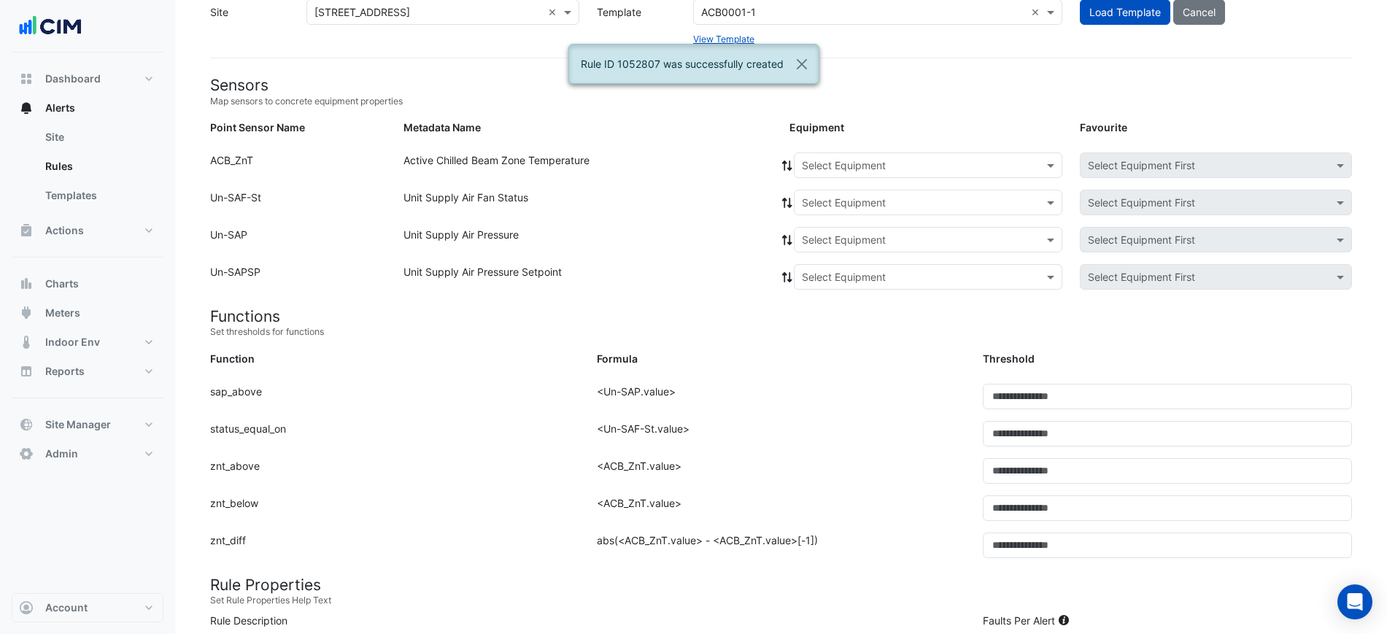
scroll to position [0, 0]
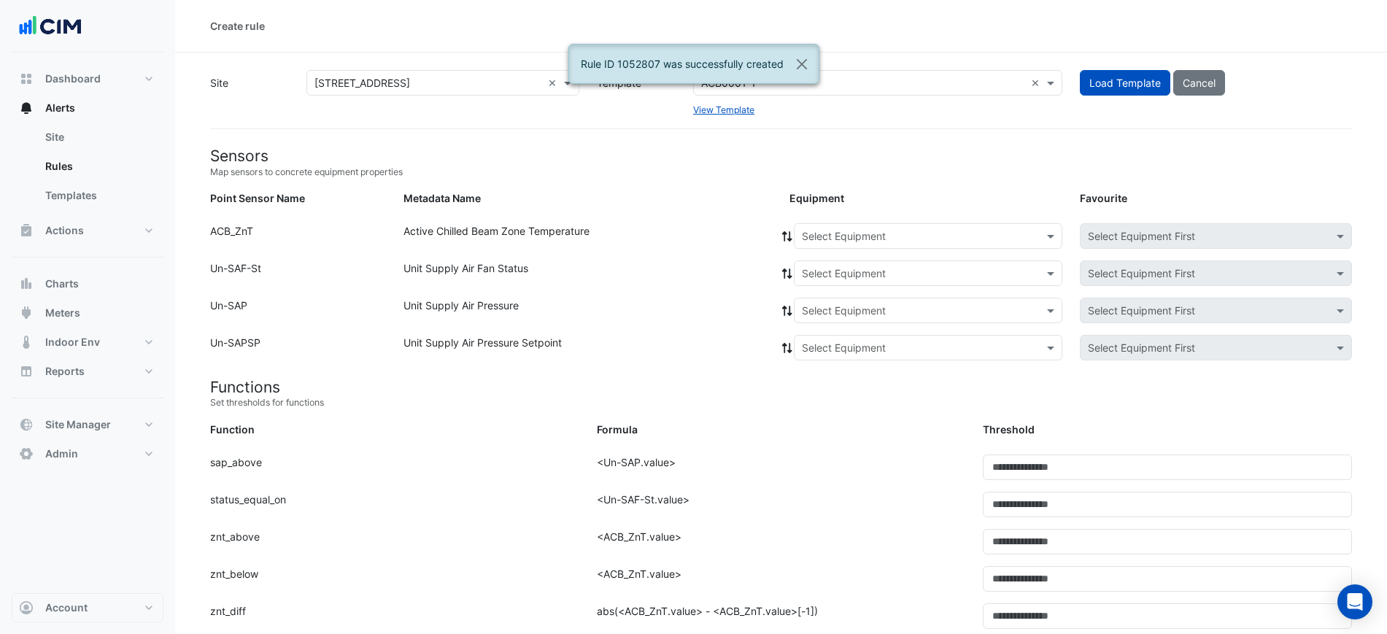
drag, startPoint x: 835, startPoint y: 218, endPoint x: 844, endPoint y: 227, distance: 12.4
click at [845, 229] on input "text" at bounding box center [913, 236] width 223 height 15
paste input "**********"
type input "**********"
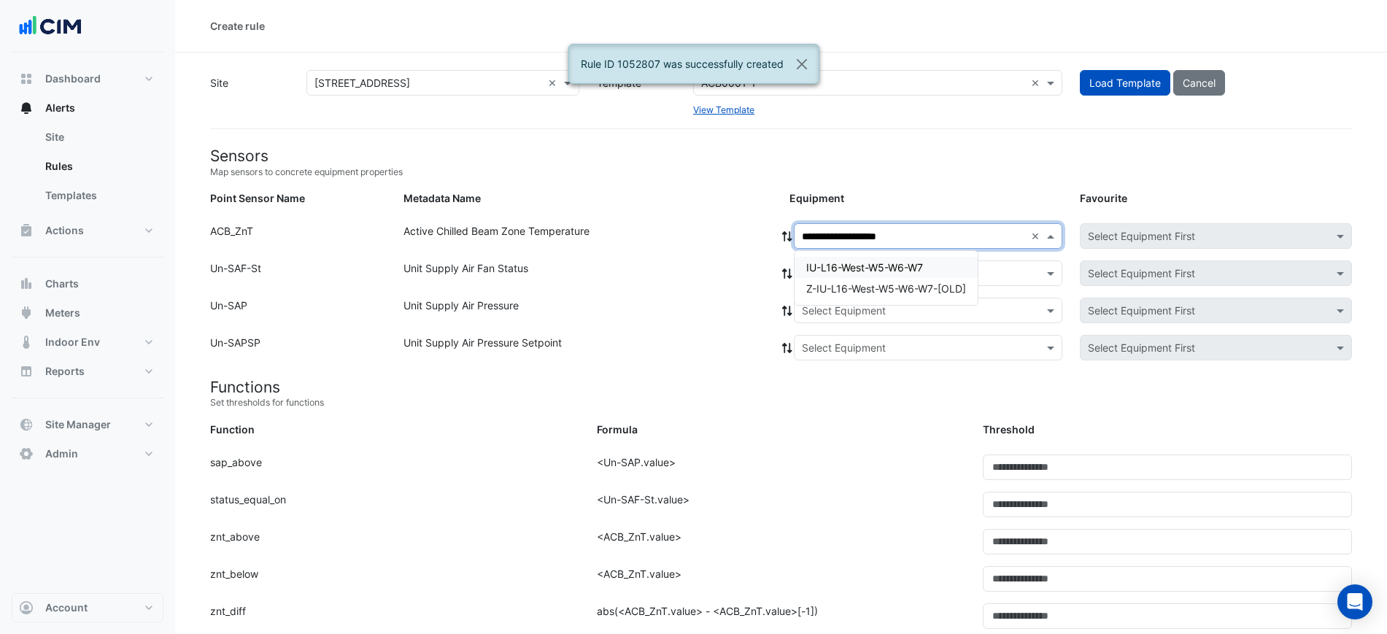
click at [859, 261] on span "IU-L16-West-W5-W6-W7" at bounding box center [864, 267] width 117 height 12
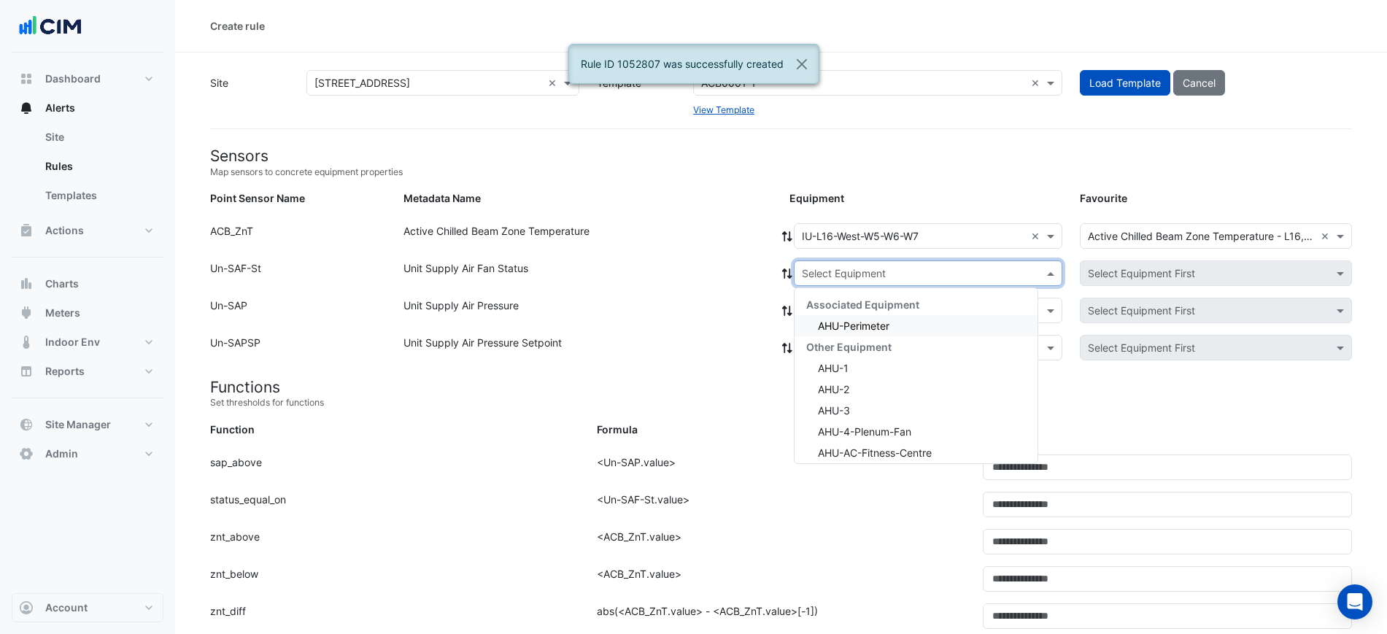
click at [861, 275] on input "text" at bounding box center [913, 273] width 223 height 15
click at [858, 321] on span "AHU-Perimeter" at bounding box center [853, 325] width 71 height 12
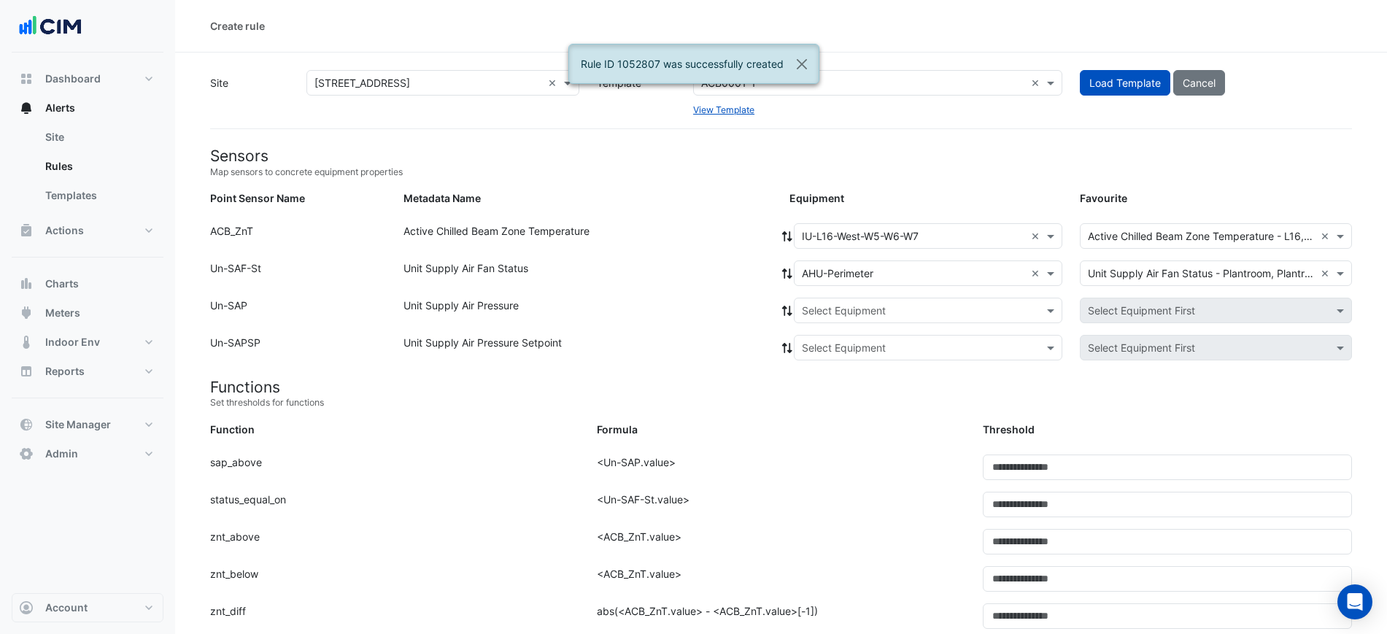
click at [788, 268] on icon at bounding box center [786, 273] width 13 height 10
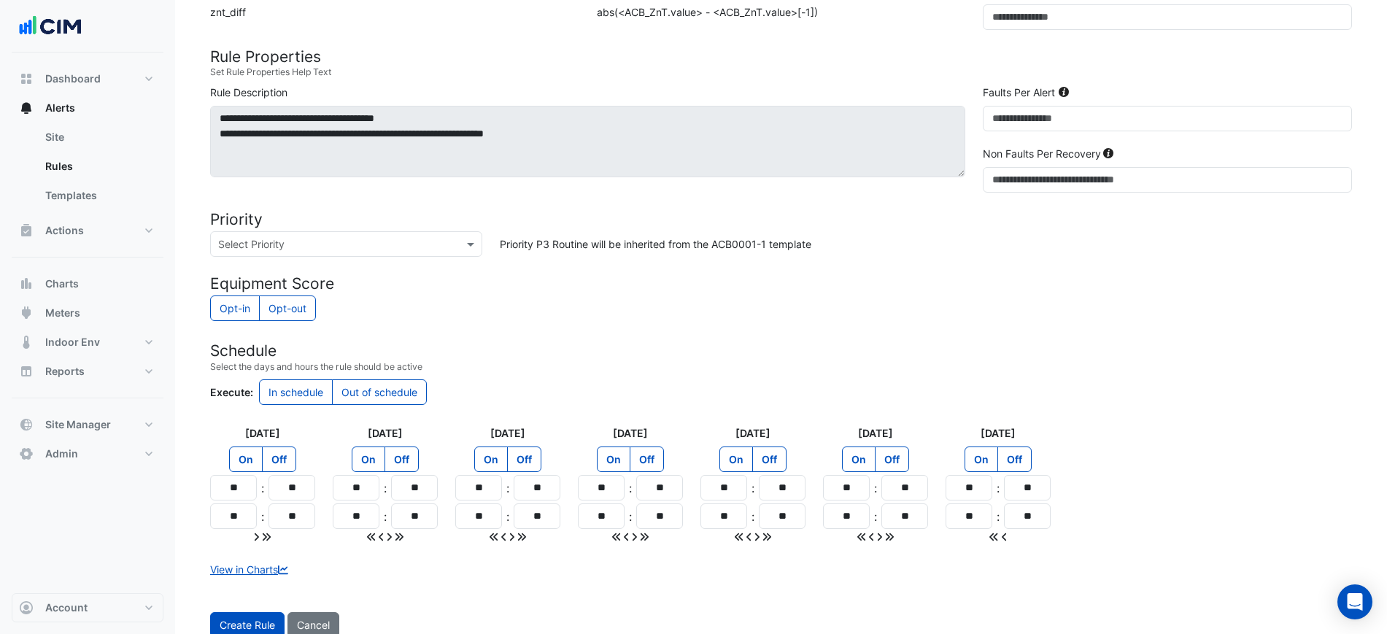
scroll to position [641, 0]
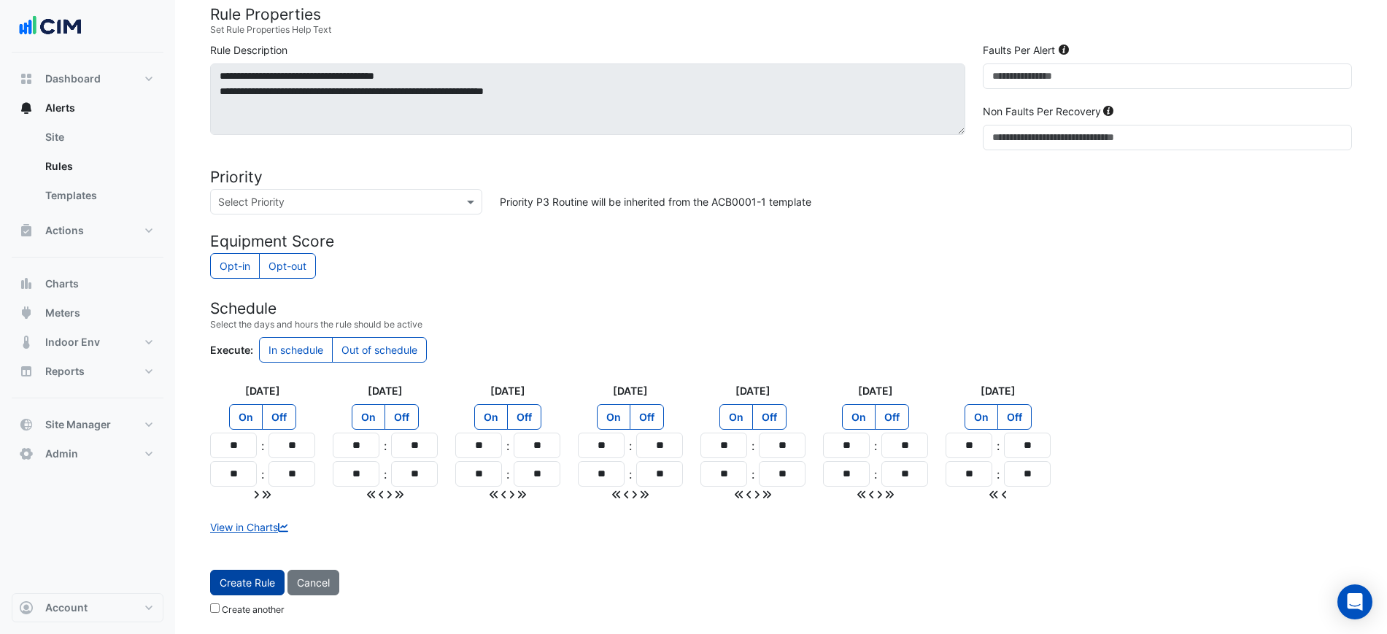
click at [262, 580] on span "Create Rule" at bounding box center [247, 582] width 55 height 12
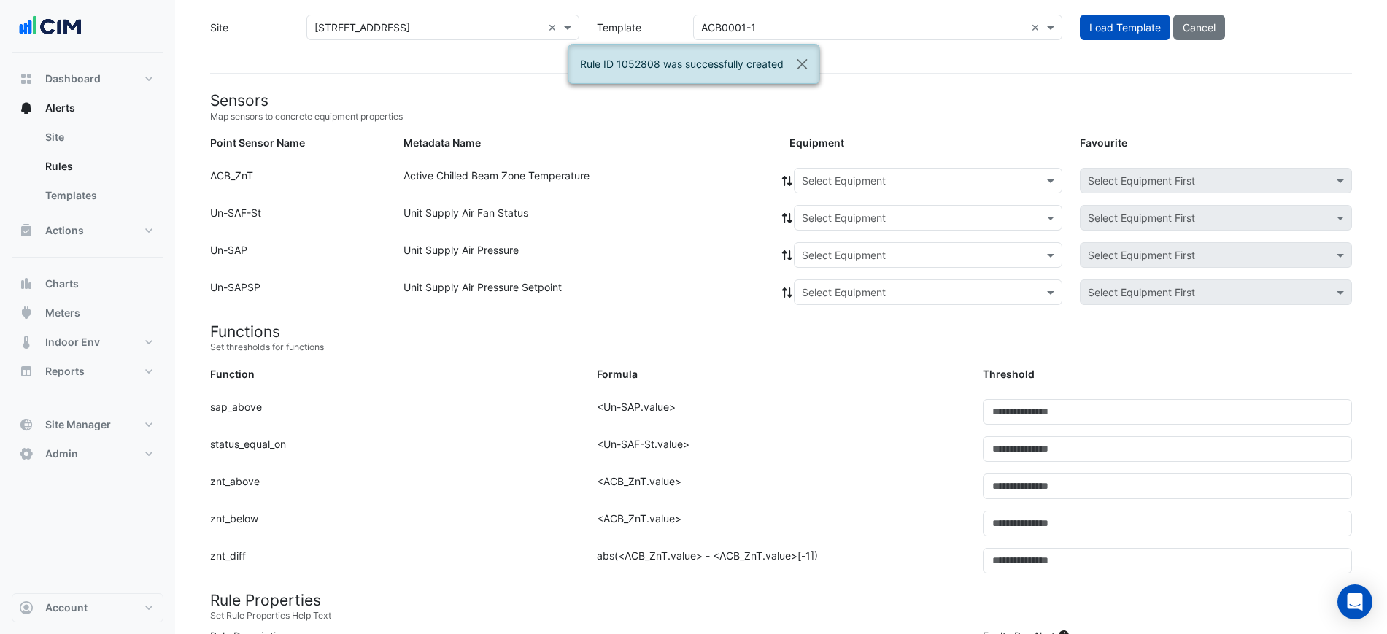
scroll to position [0, 0]
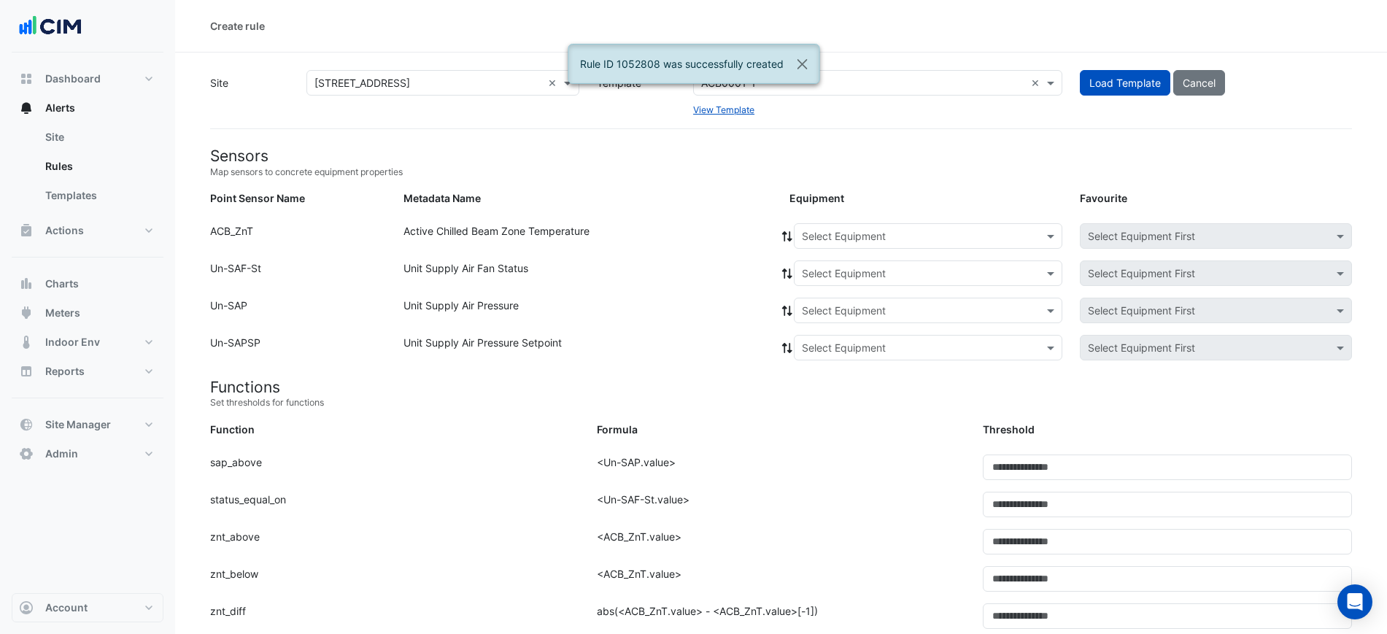
click at [887, 239] on input "text" at bounding box center [913, 236] width 223 height 15
paste input "**********"
type input "**********"
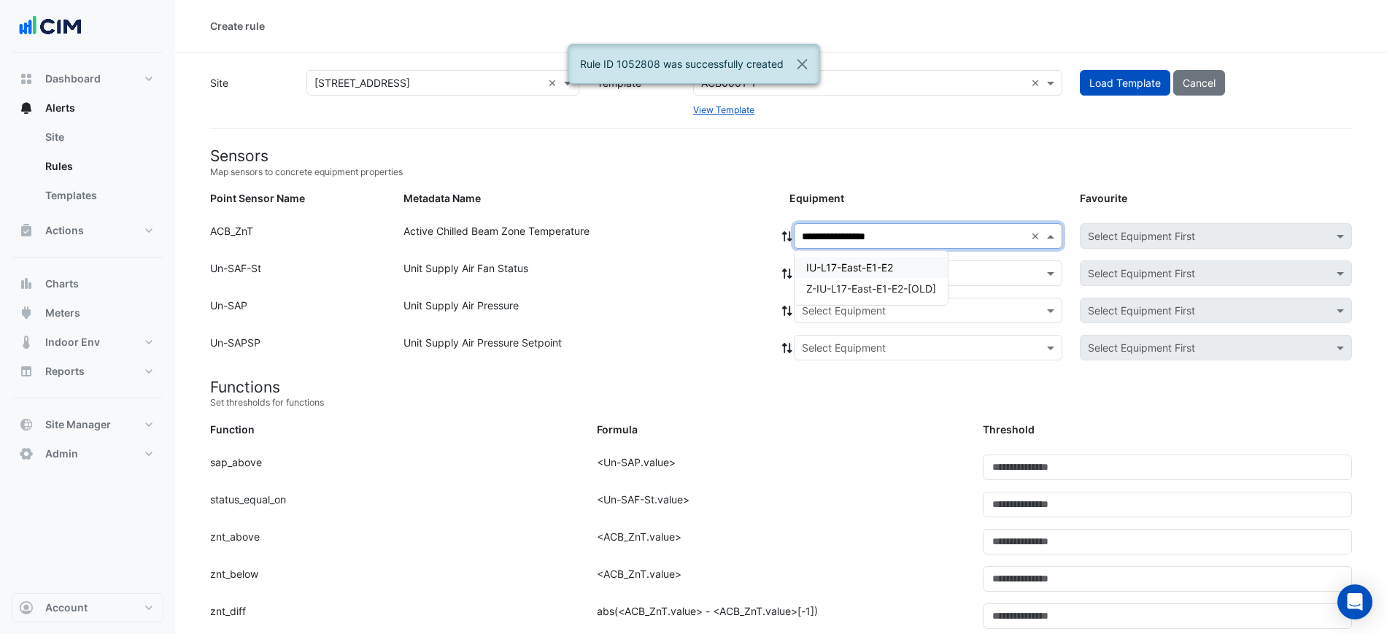
click at [869, 268] on span "IU-L17-East-E1-E2" at bounding box center [849, 267] width 87 height 12
drag, startPoint x: 851, startPoint y: 252, endPoint x: 850, endPoint y: 272, distance: 20.4
click at [850, 252] on div "Equipment: × IU-L17-East-E1-E2 × Favourite: × Active Chilled Beam Zone Temperat…" at bounding box center [1070, 238] width 580 height 31
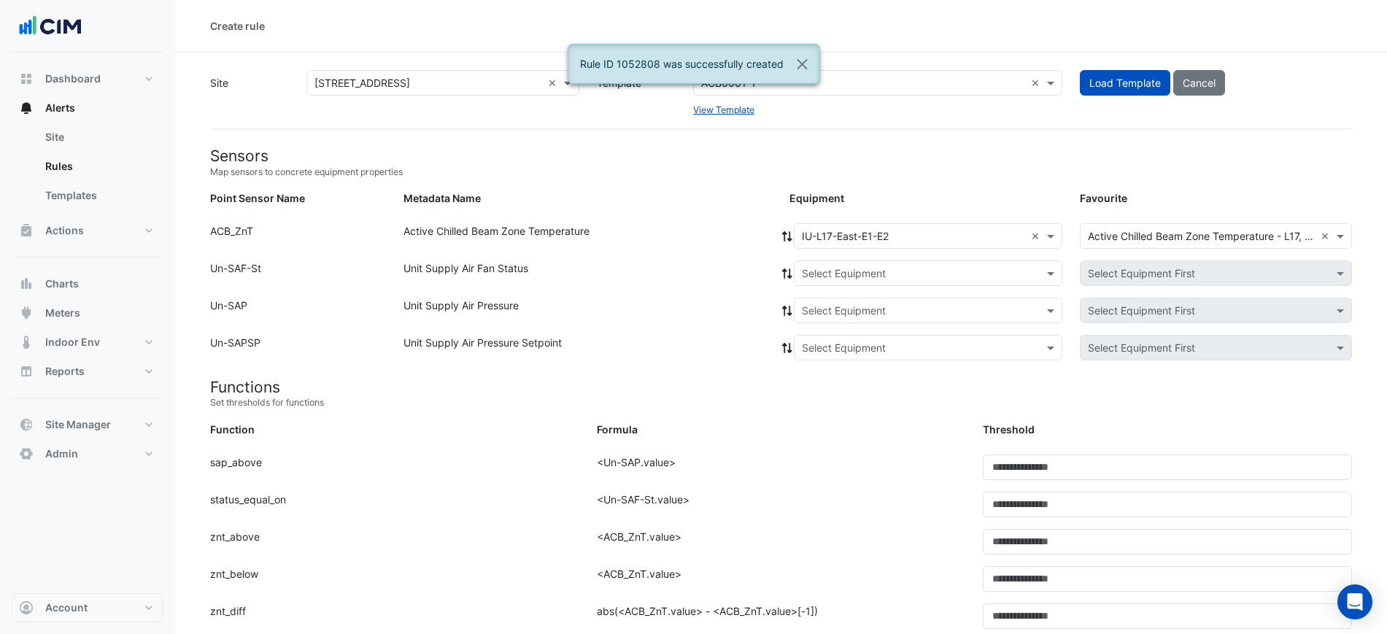
click at [850, 273] on input "text" at bounding box center [913, 273] width 223 height 15
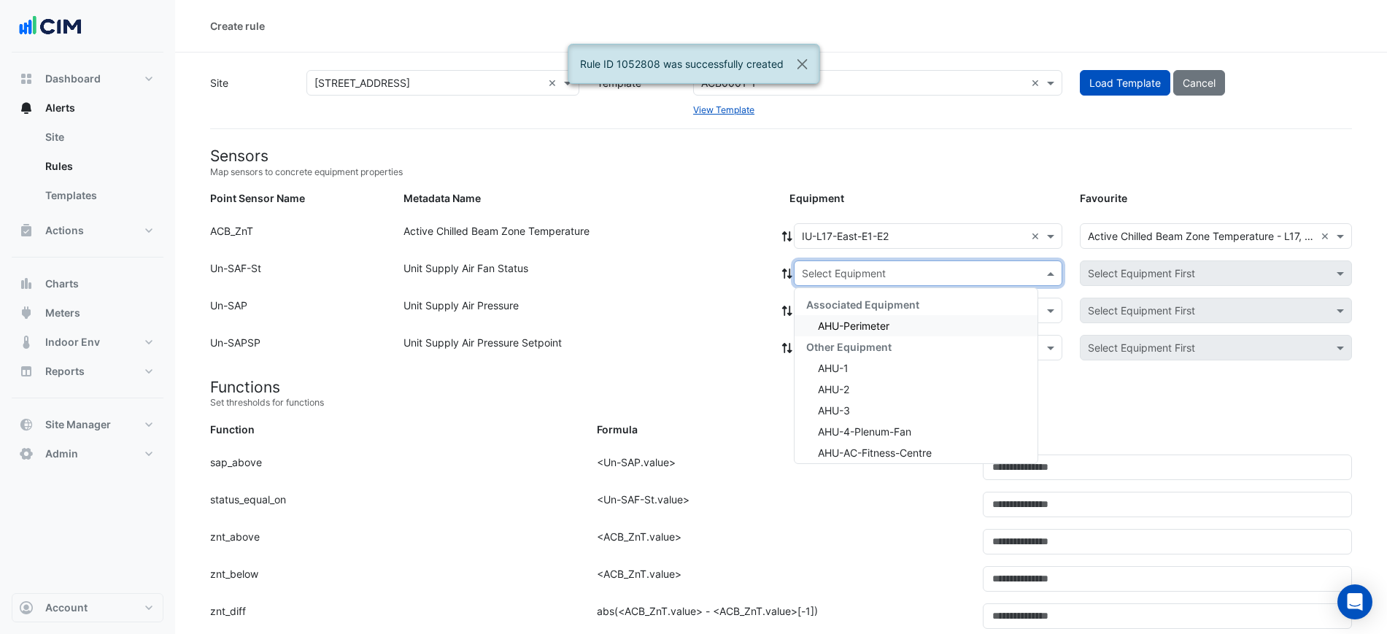
click at [843, 322] on span "AHU-Perimeter" at bounding box center [853, 325] width 71 height 12
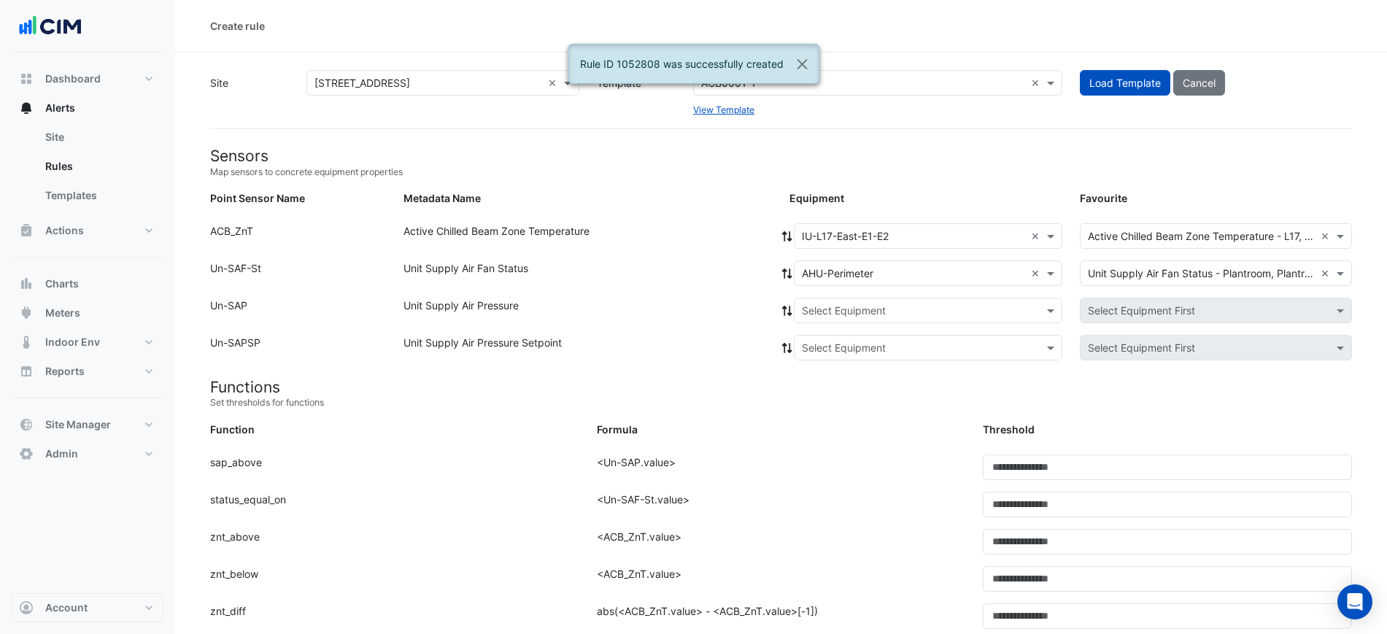
click at [786, 274] on icon at bounding box center [786, 273] width 13 height 10
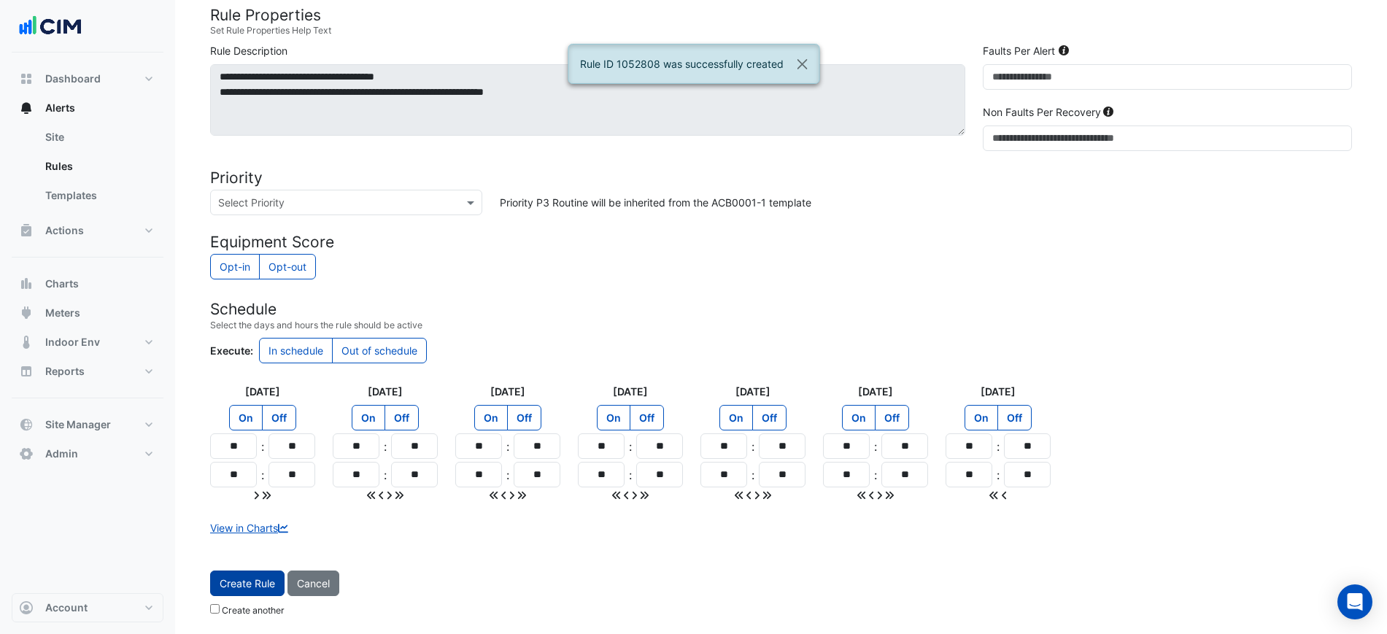
scroll to position [641, 0]
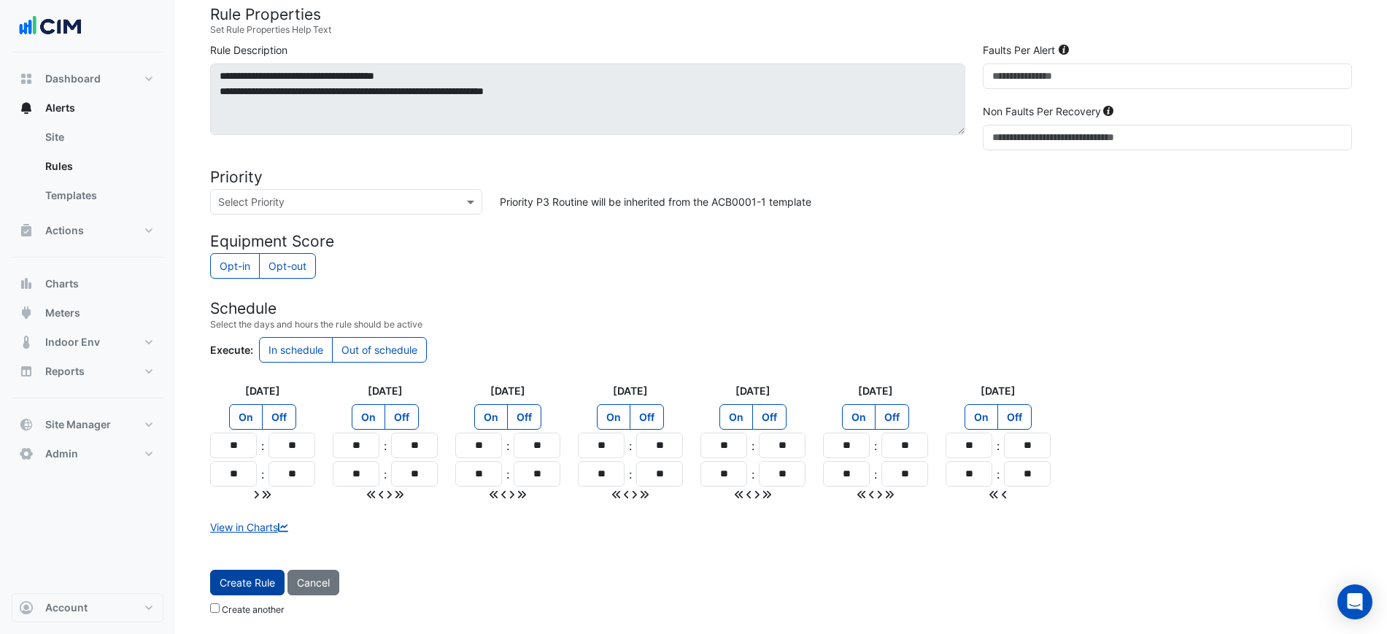
click at [265, 586] on span "Create Rule" at bounding box center [247, 582] width 55 height 12
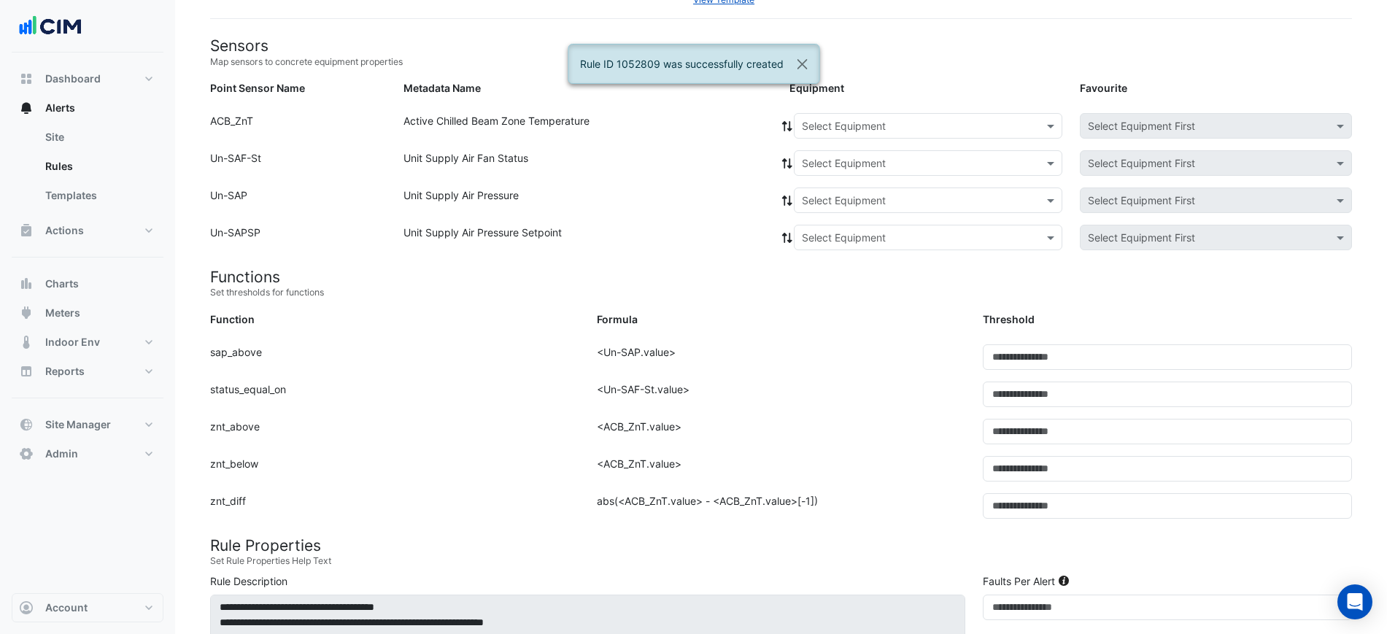
scroll to position [61, 0]
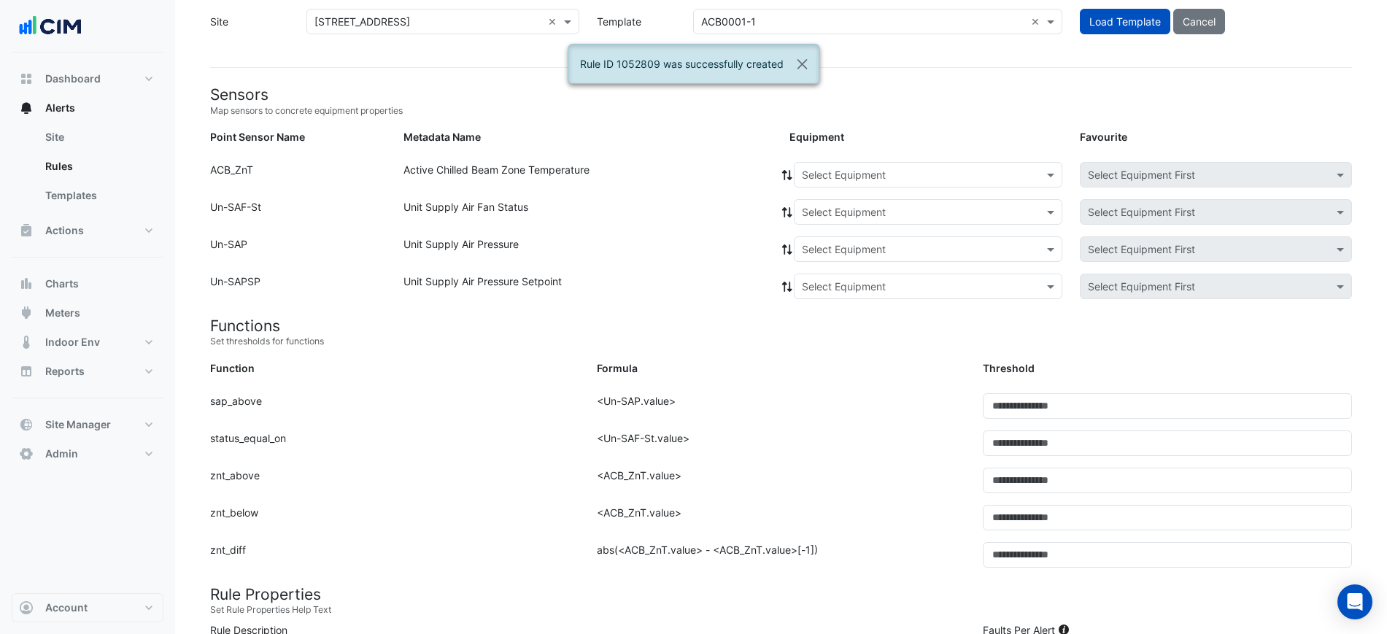
click at [877, 178] on input "text" at bounding box center [913, 175] width 223 height 15
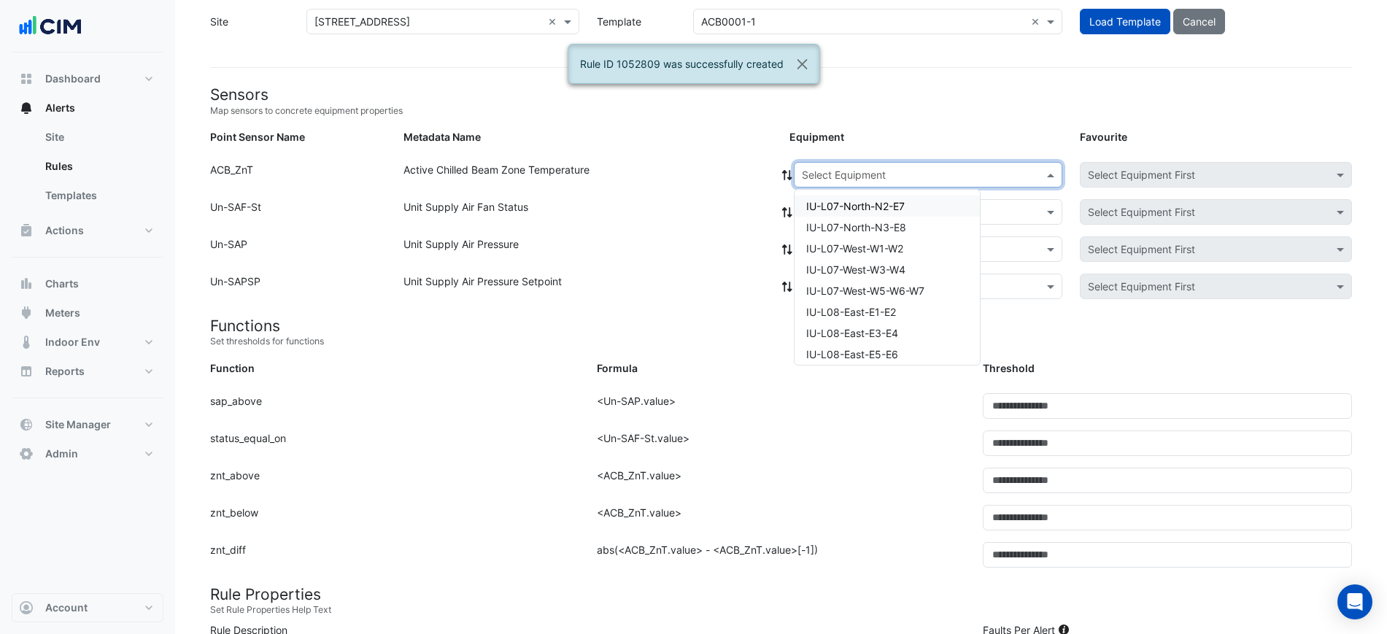
paste input "**********"
type input "**********"
click at [866, 202] on span "IU-L17-East-E3-E4" at bounding box center [850, 206] width 89 height 12
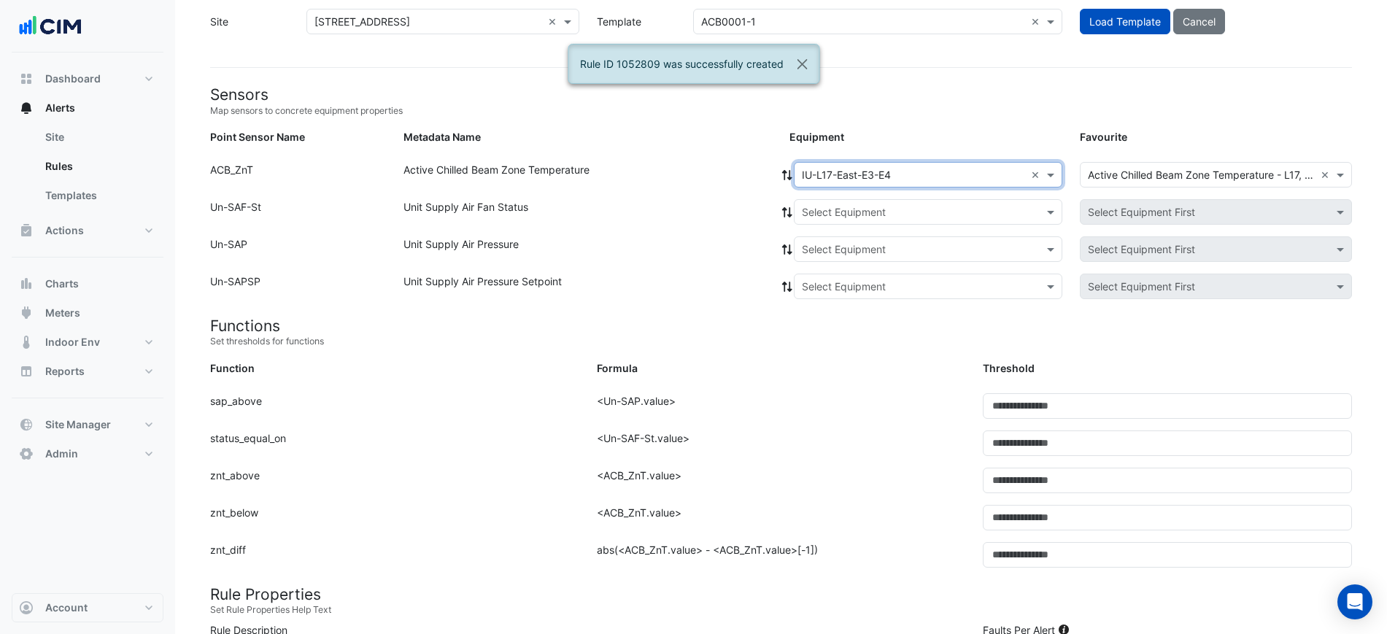
click at [863, 217] on input "text" at bounding box center [913, 212] width 223 height 15
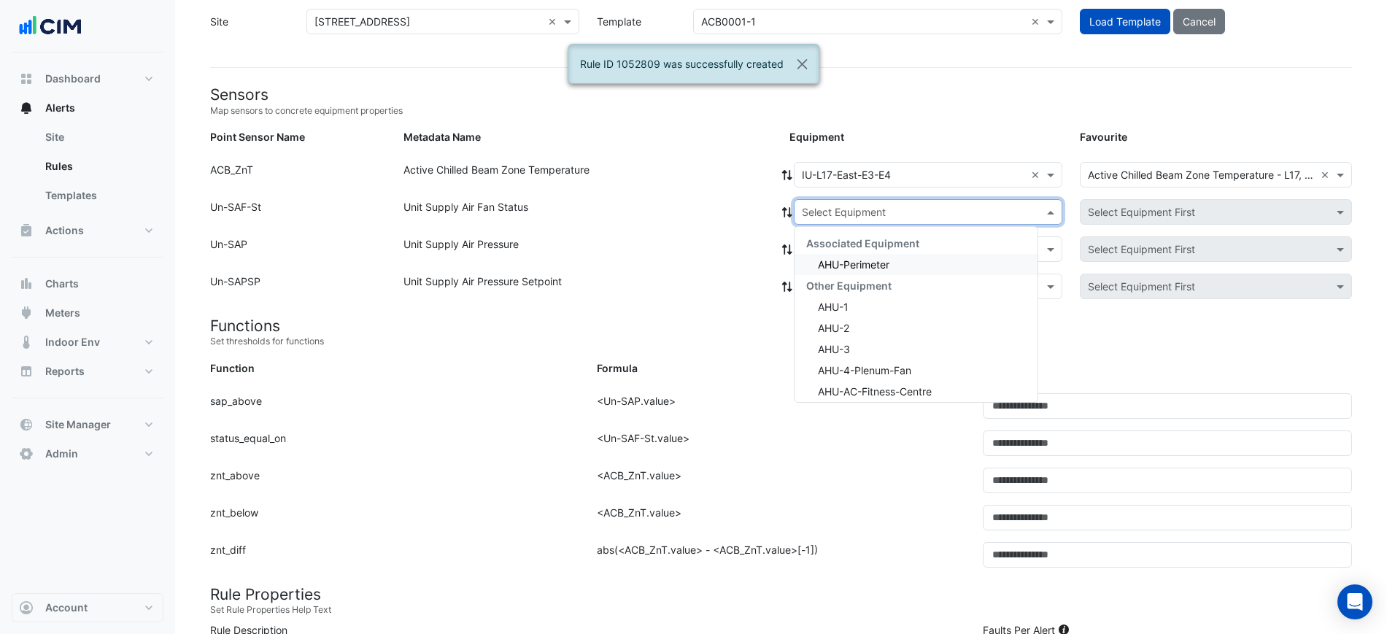
click at [855, 255] on div "AHU-Perimeter" at bounding box center [915, 264] width 243 height 21
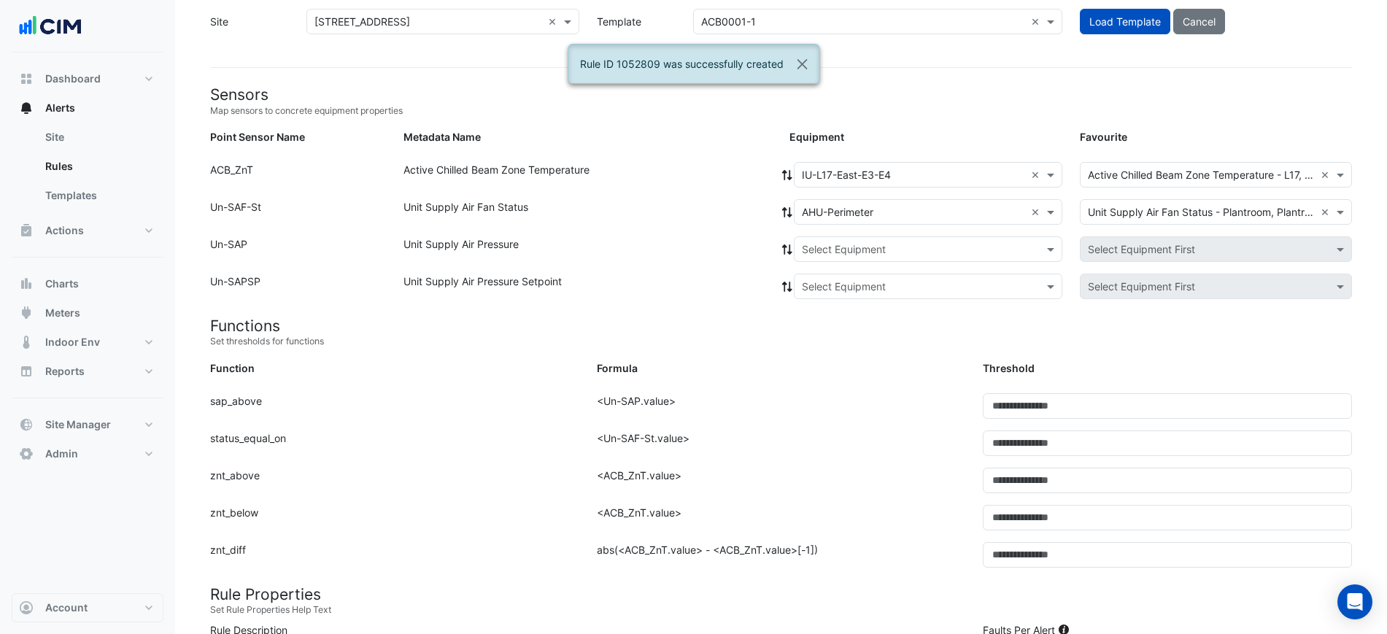
click at [786, 209] on icon at bounding box center [786, 212] width 13 height 10
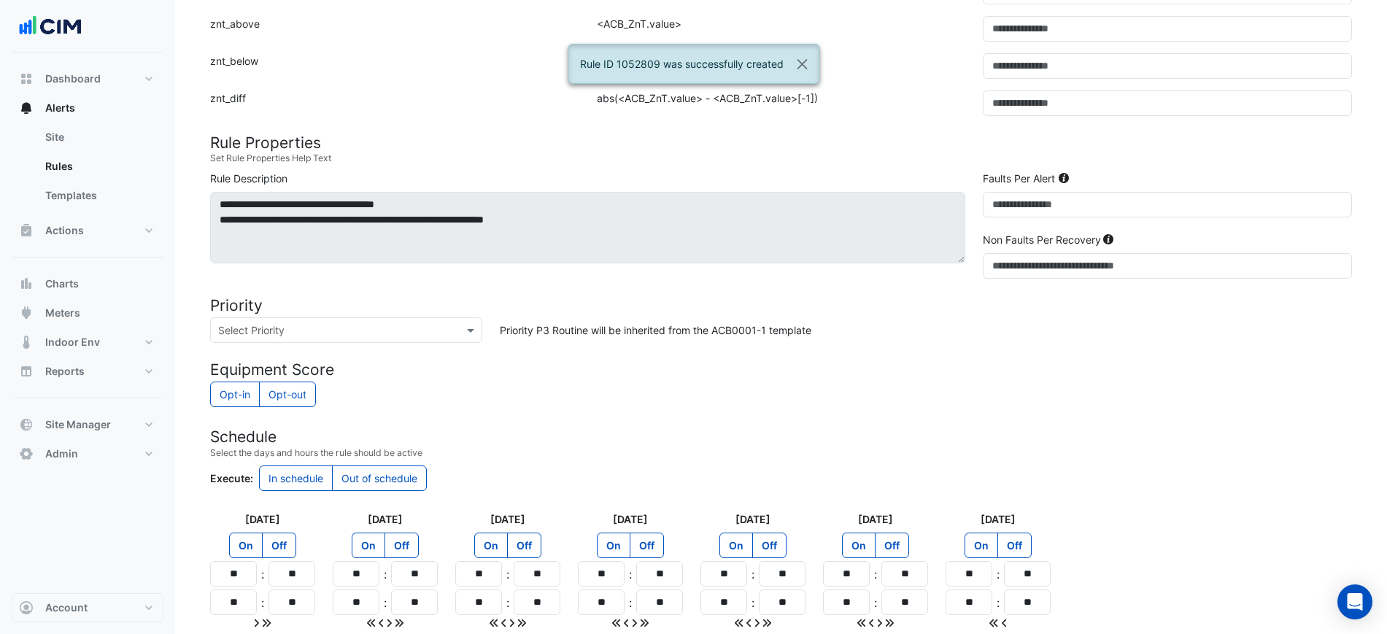
scroll to position [641, 0]
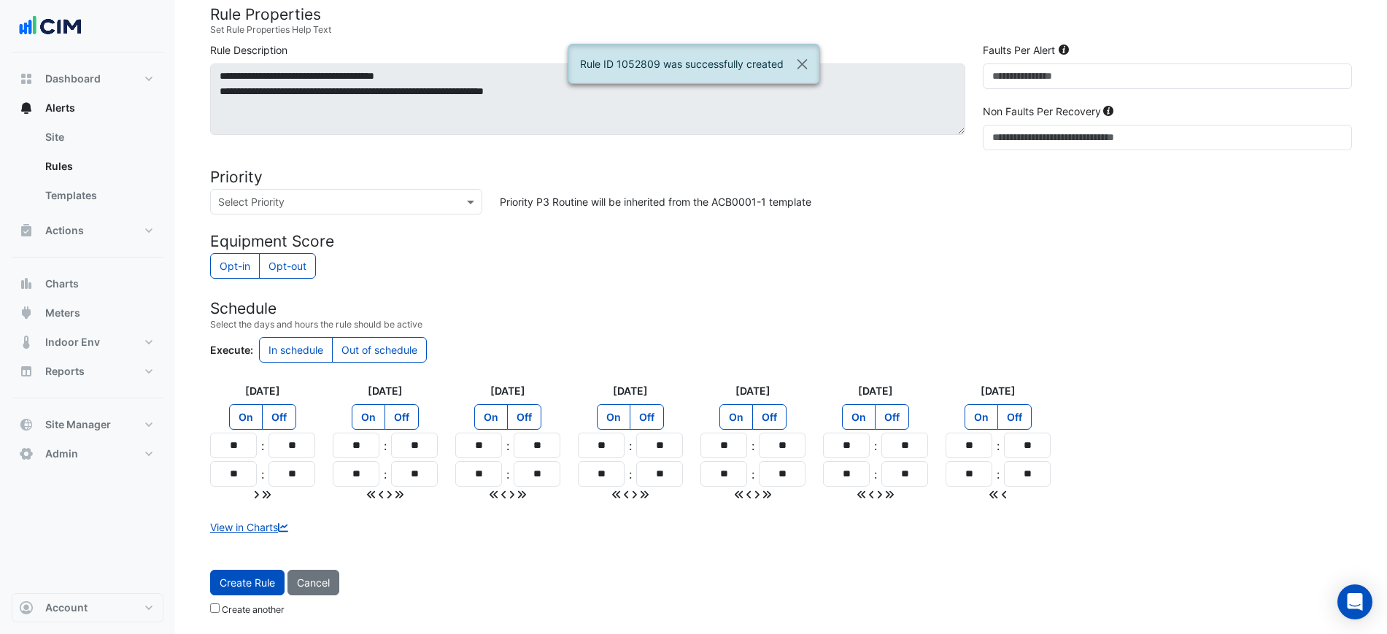
click at [249, 565] on form "Sensors Map sensors to concrete equipment properties Point Sensor Name Metadata…" at bounding box center [780, 63] width 1141 height 1117
click at [252, 570] on button "Create Rule" at bounding box center [247, 583] width 74 height 26
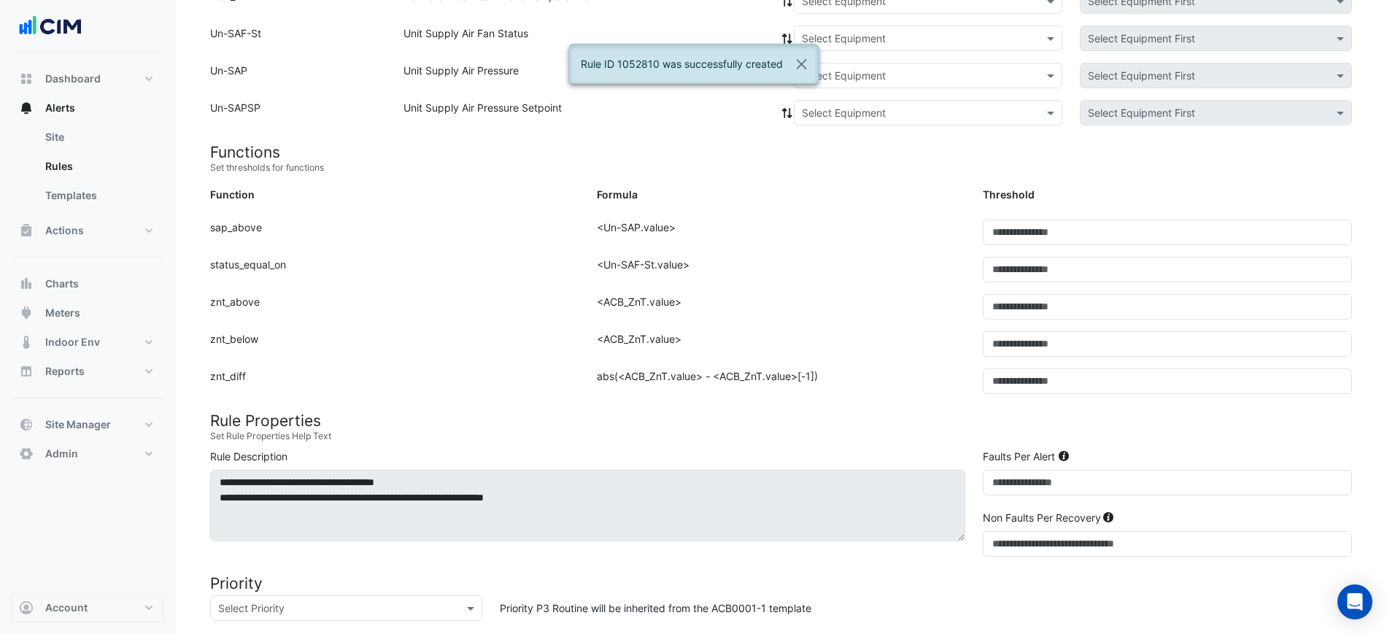
scroll to position [152, 0]
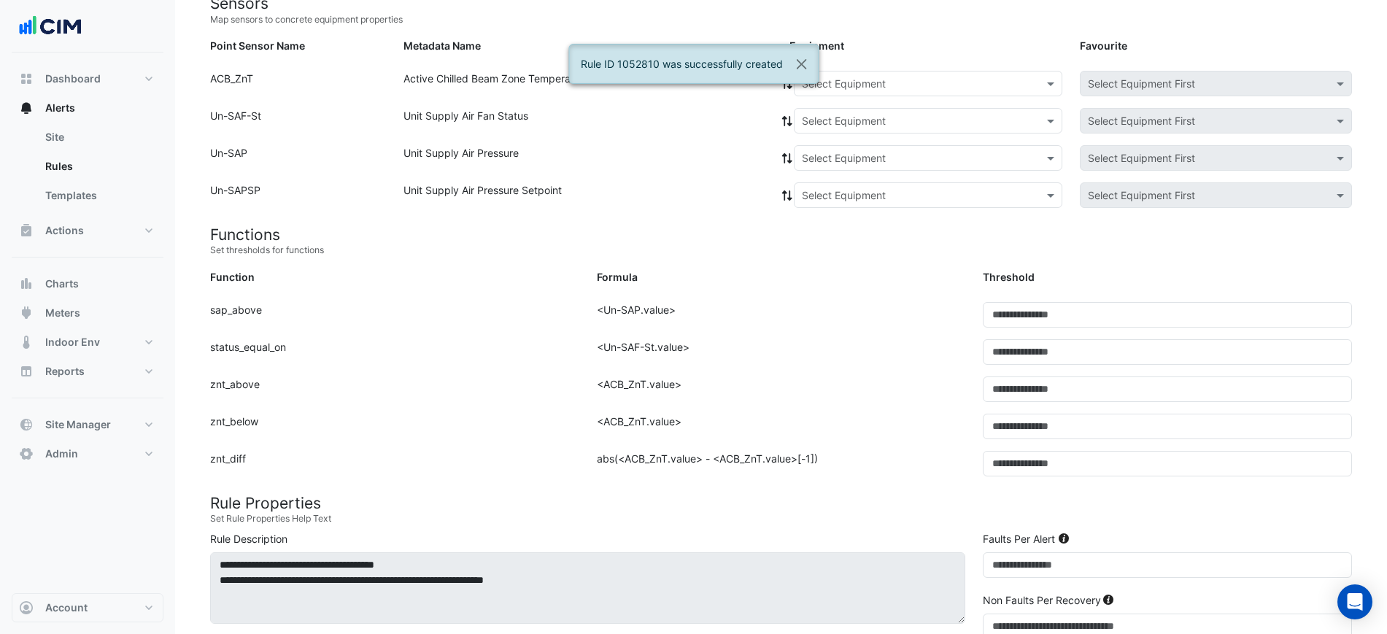
click at [864, 80] on input "text" at bounding box center [913, 84] width 223 height 15
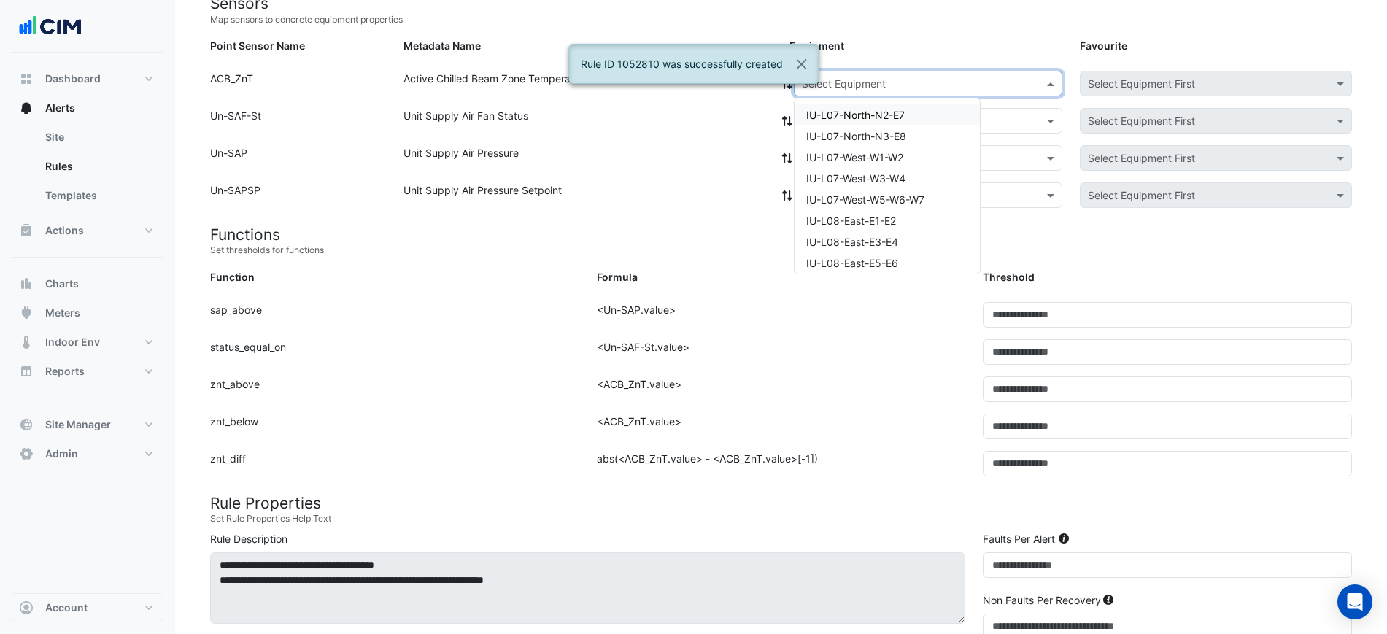
paste input "**********"
type input "**********"
drag, startPoint x: 872, startPoint y: 106, endPoint x: 872, endPoint y: 115, distance: 9.5
click at [872, 106] on div "IU-L17-East-E5-E6" at bounding box center [871, 114] width 155 height 21
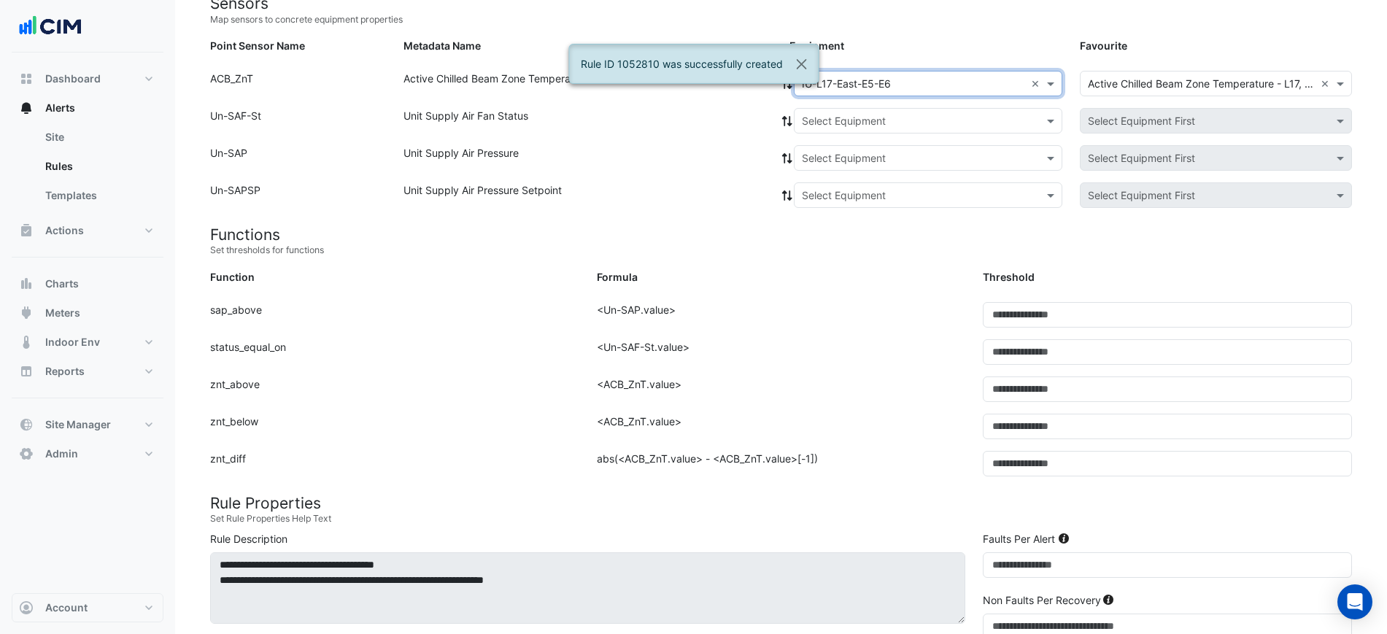
click at [874, 123] on input "text" at bounding box center [913, 121] width 223 height 15
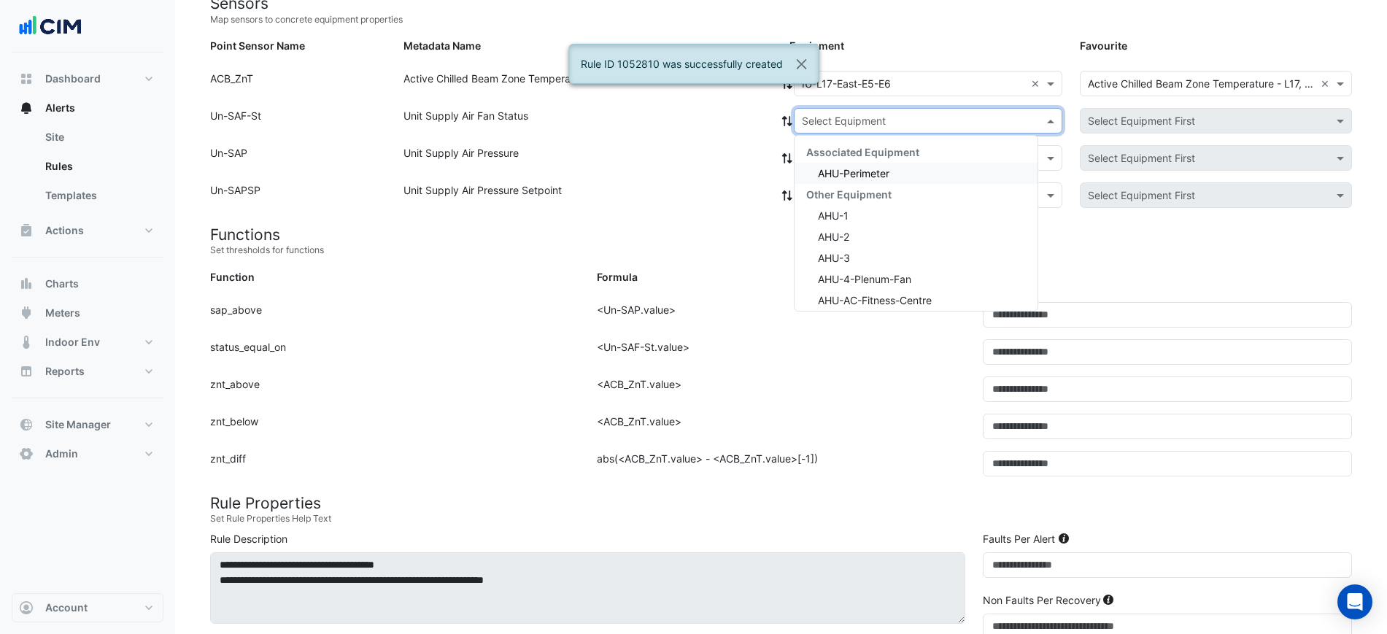
click at [866, 168] on span "AHU-Perimeter" at bounding box center [853, 173] width 71 height 12
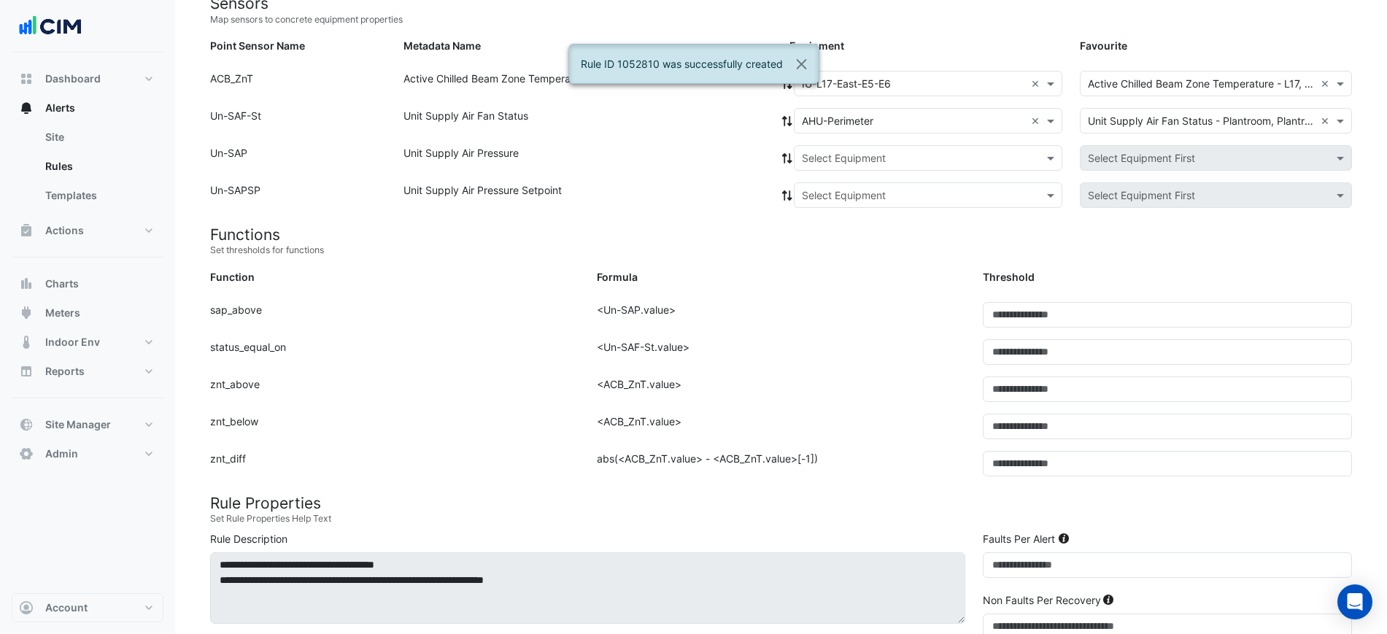
click at [788, 125] on fa-icon at bounding box center [786, 121] width 13 height 12
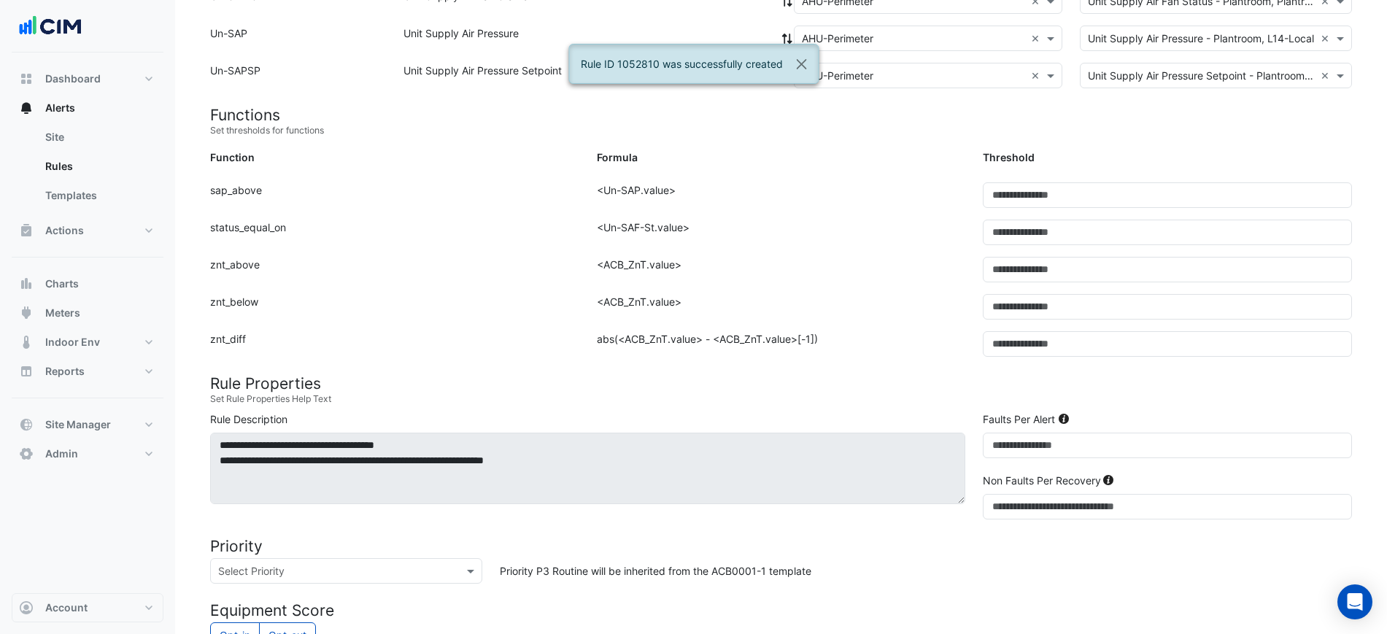
scroll to position [641, 0]
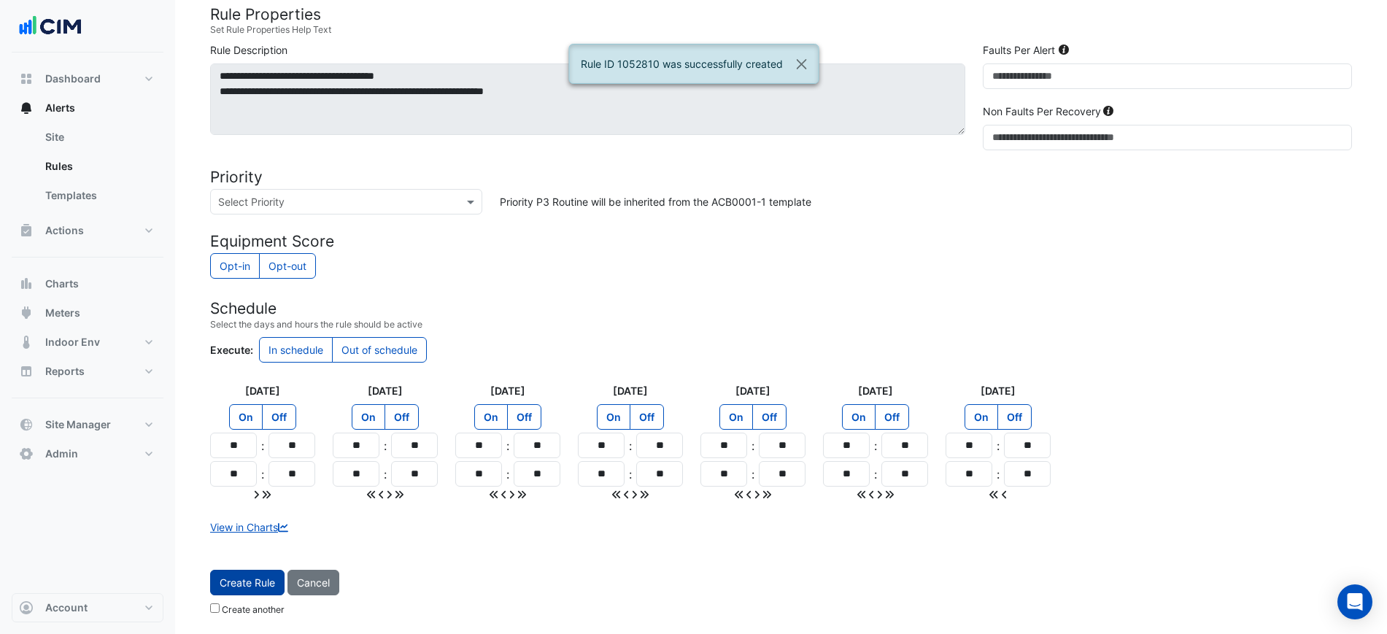
click at [252, 577] on span "Create Rule" at bounding box center [247, 582] width 55 height 12
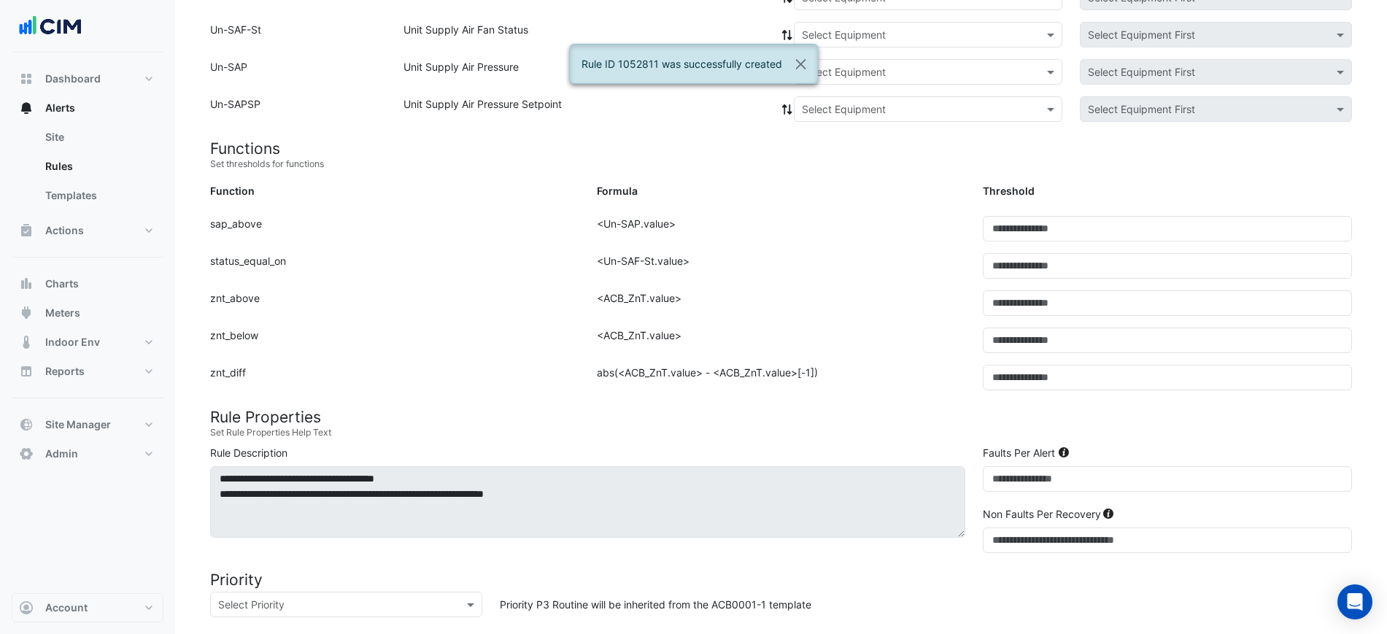
scroll to position [152, 0]
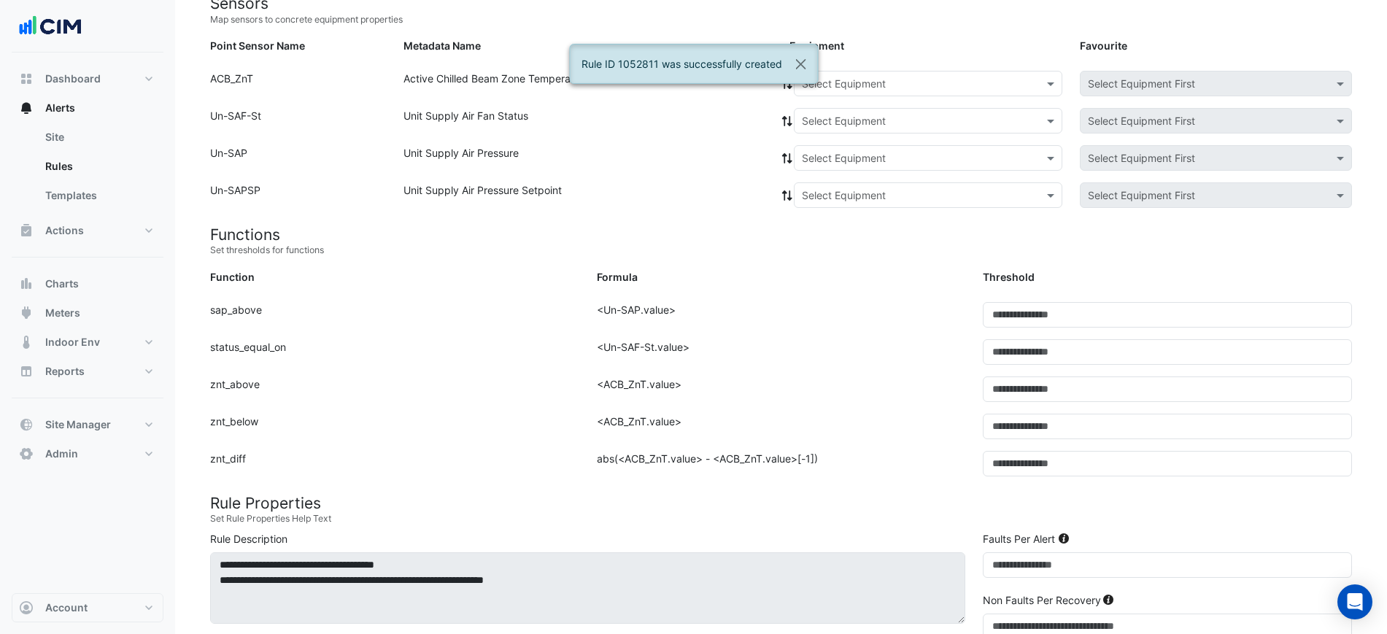
click at [923, 84] on input "text" at bounding box center [913, 84] width 223 height 15
paste input "**********"
type input "**********"
click at [879, 115] on span "IU-L17-North-N1" at bounding box center [846, 115] width 80 height 12
click at [877, 125] on input "text" at bounding box center [913, 121] width 223 height 15
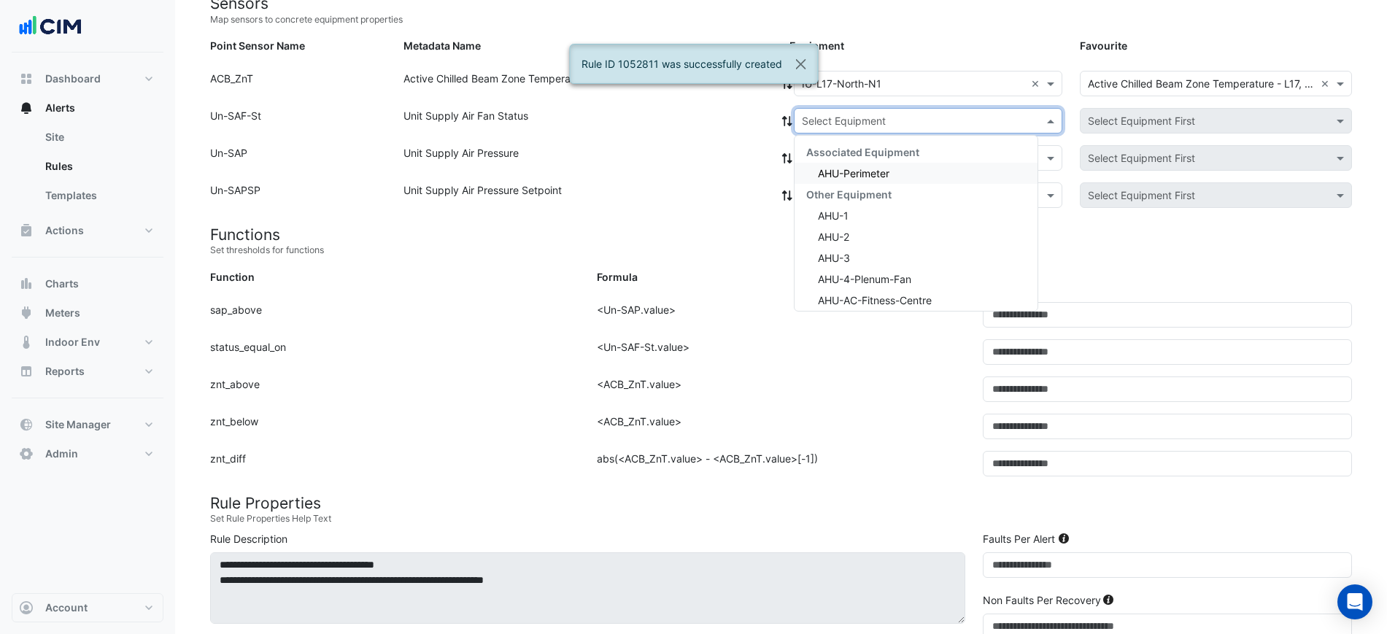
click at [861, 160] on div "Associated Equipment" at bounding box center [915, 151] width 243 height 21
click at [859, 175] on span "AHU-Perimeter" at bounding box center [853, 173] width 71 height 12
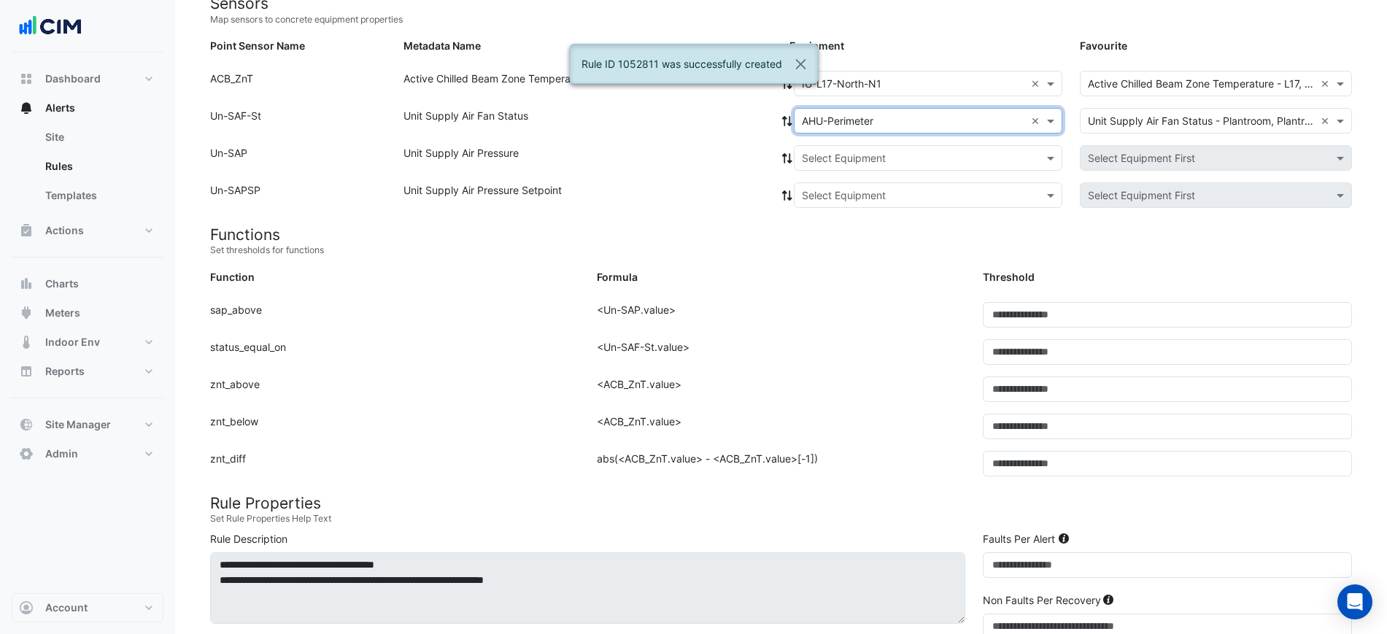
click at [786, 117] on icon at bounding box center [787, 121] width 10 height 10
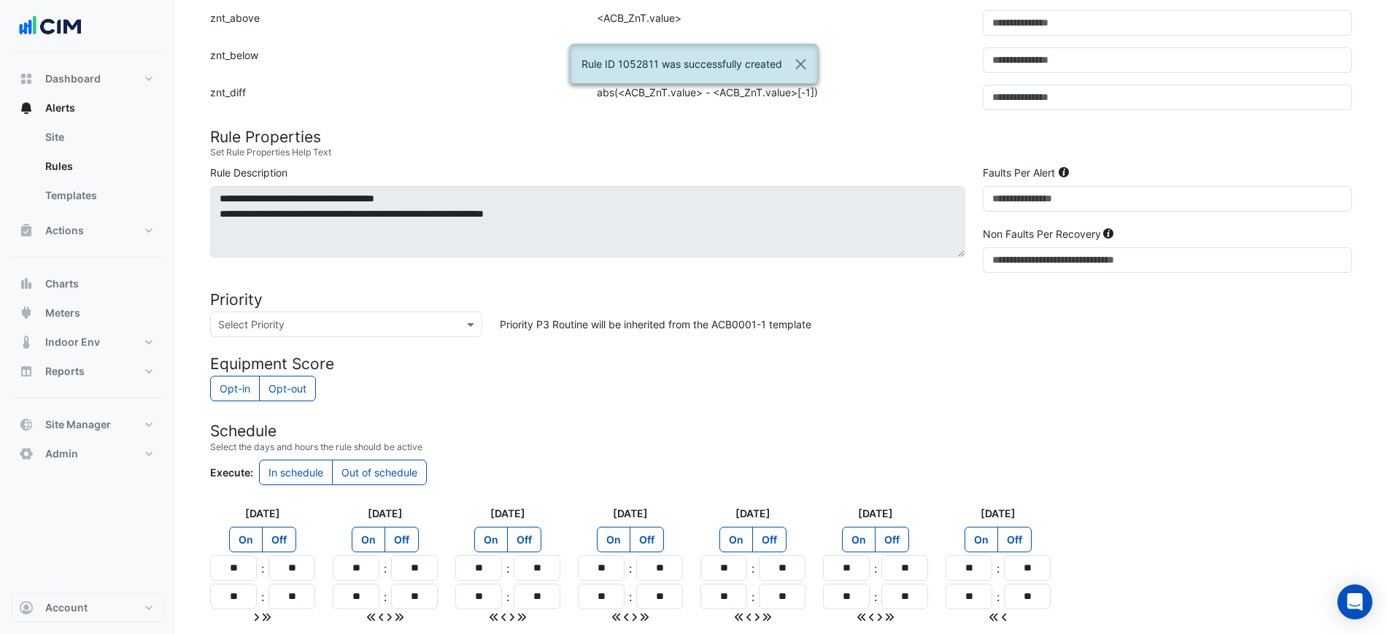
scroll to position [641, 0]
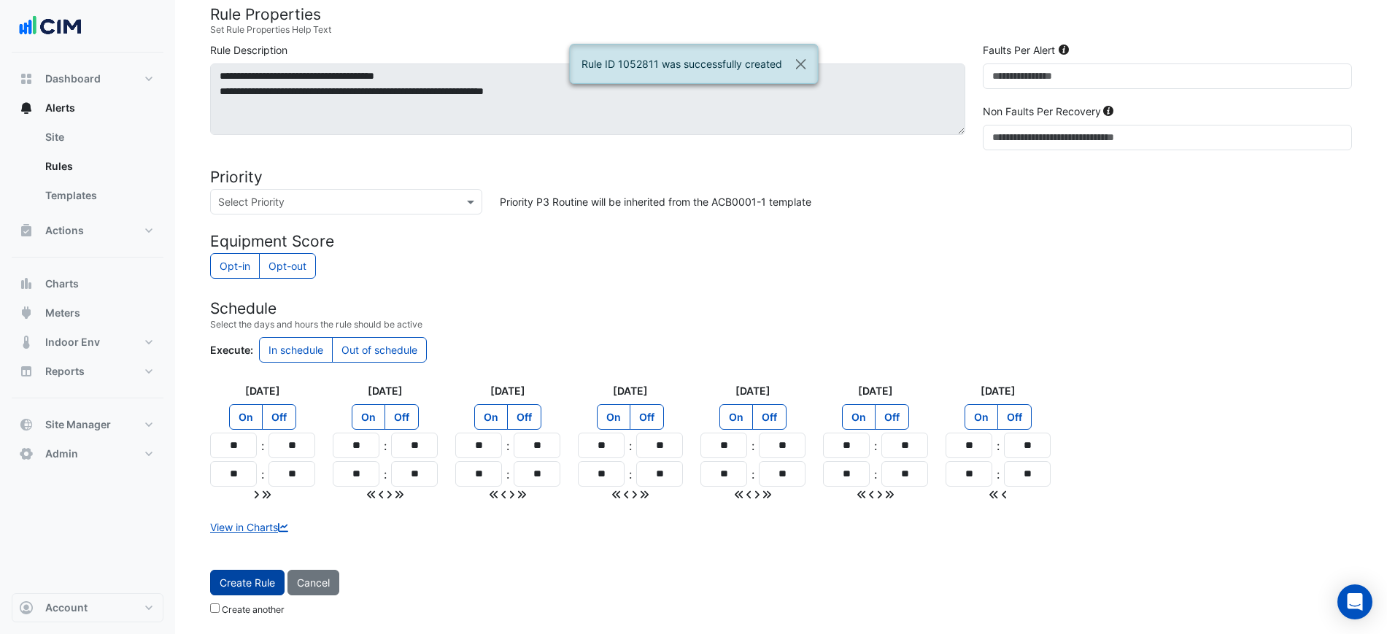
click at [257, 589] on button "Create Rule" at bounding box center [247, 583] width 74 height 26
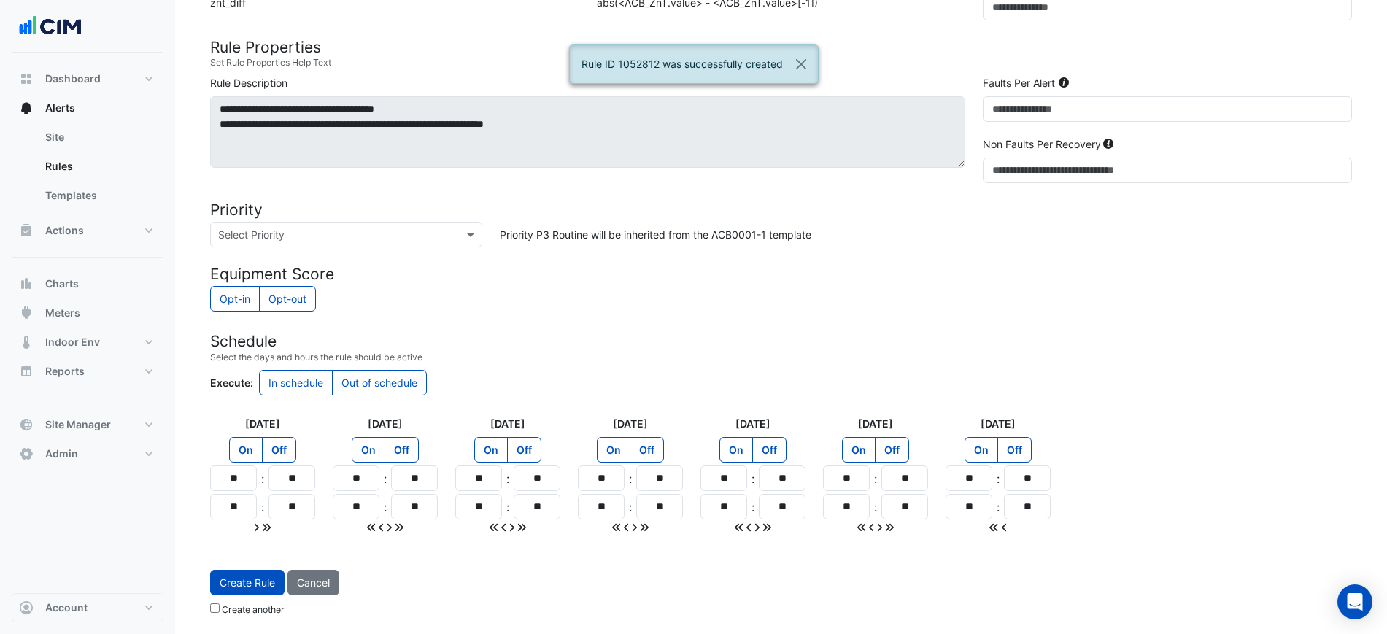
scroll to position [152, 0]
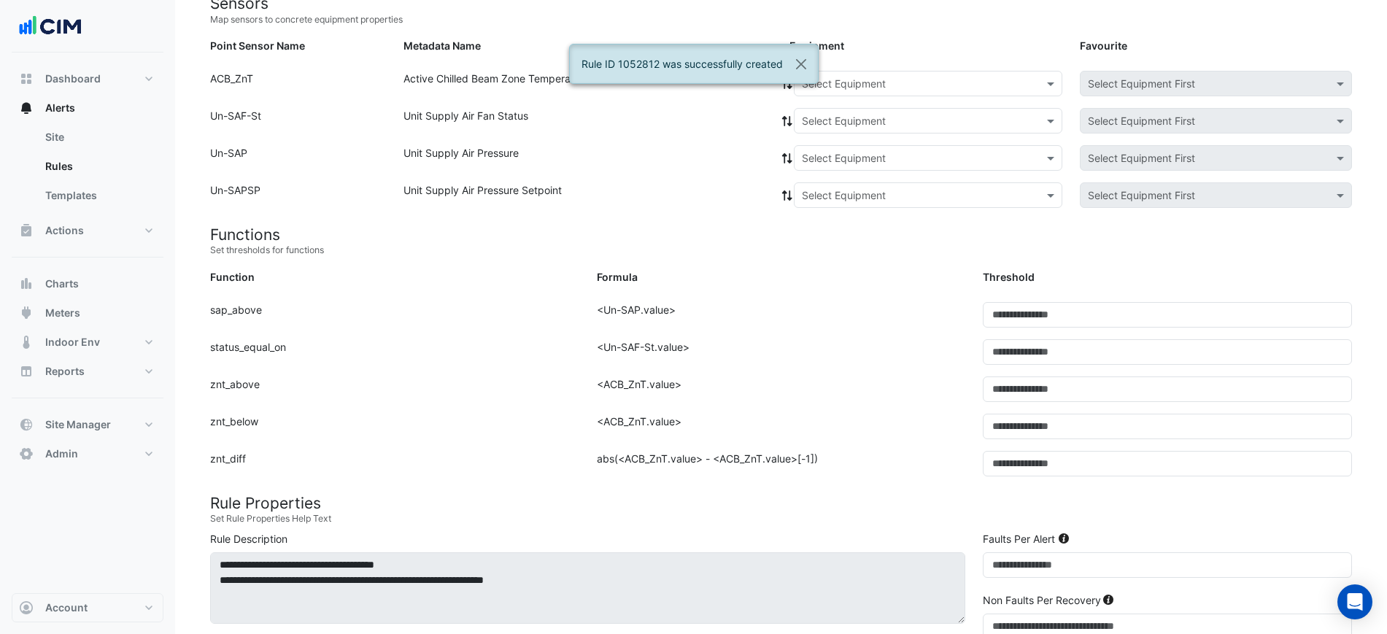
click at [872, 90] on div "Select Equipment" at bounding box center [844, 83] width 84 height 15
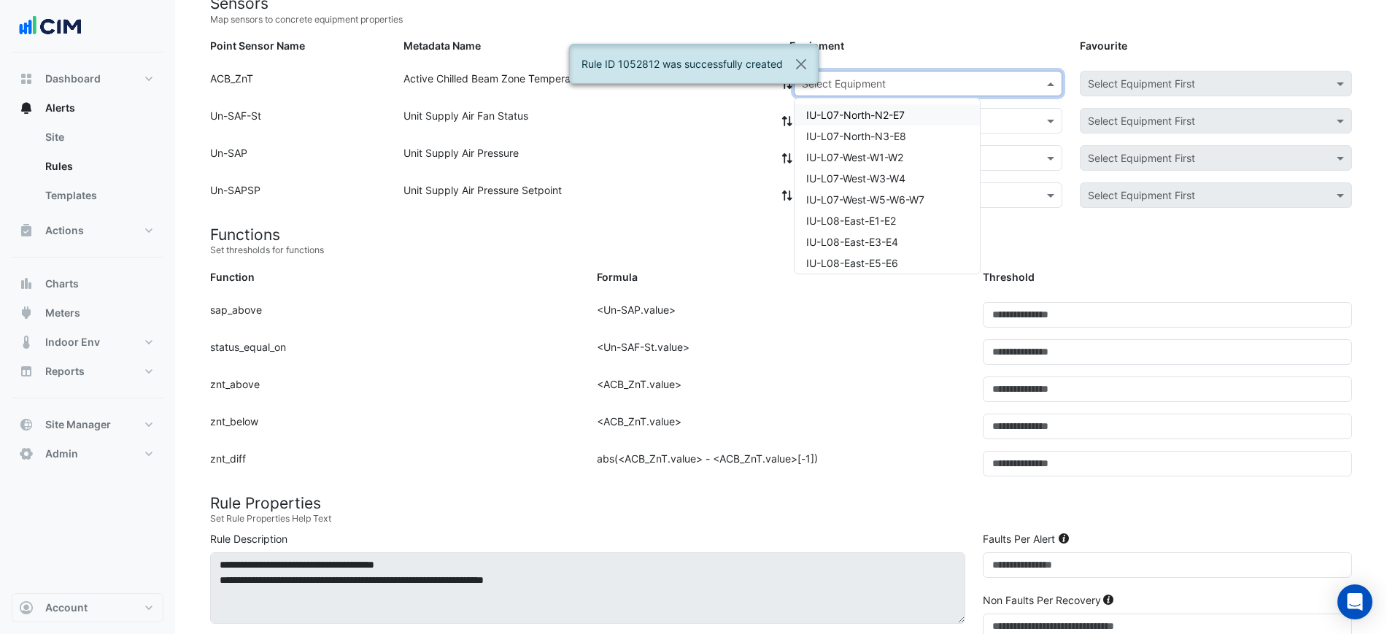
paste input "**********"
type input "**********"
click at [869, 112] on span "IU-L17-North-N2-E7" at bounding box center [854, 115] width 96 height 12
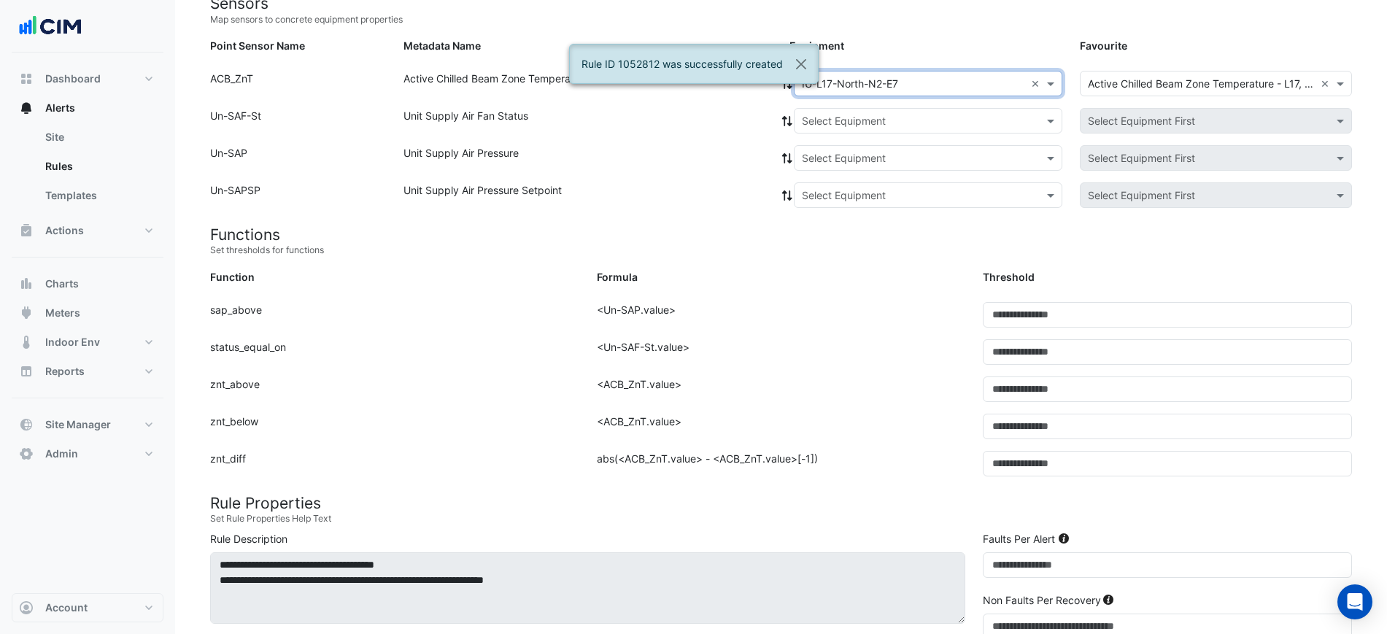
click at [869, 114] on input "text" at bounding box center [913, 121] width 223 height 15
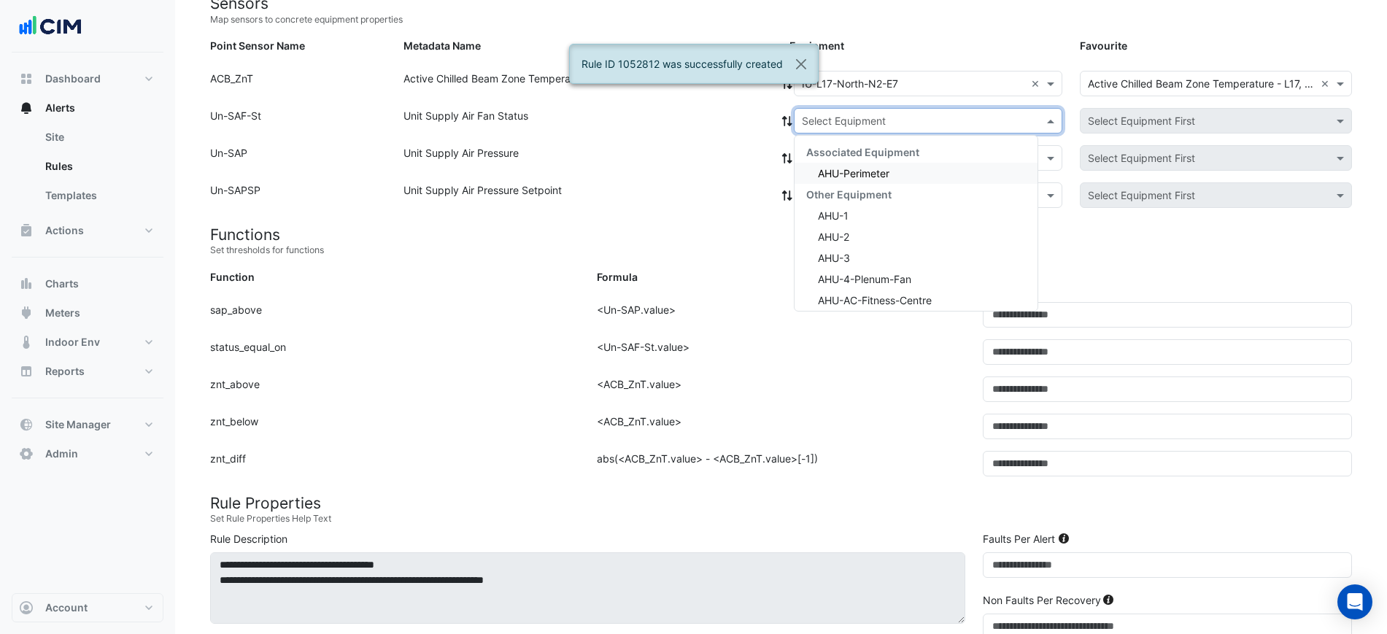
drag, startPoint x: 857, startPoint y: 154, endPoint x: 856, endPoint y: 165, distance: 11.0
click at [856, 156] on span "Associated Equipment" at bounding box center [862, 152] width 113 height 12
click at [856, 165] on div "AHU-Perimeter" at bounding box center [915, 173] width 243 height 21
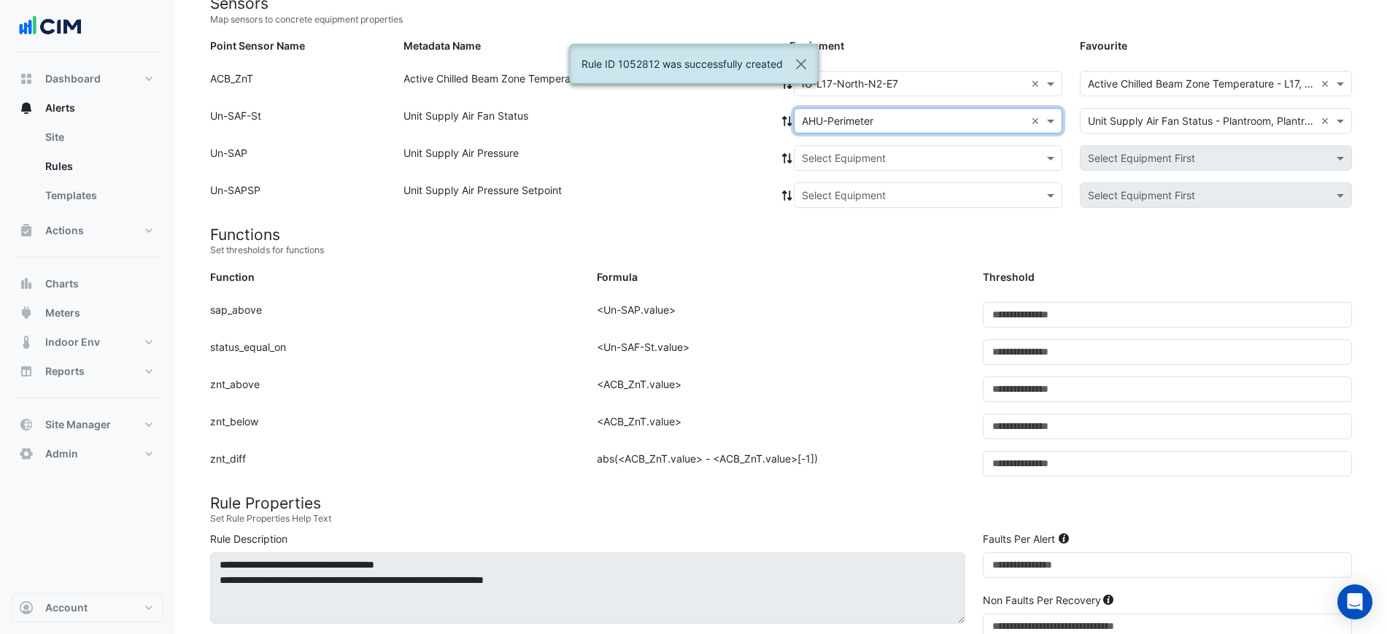
click at [791, 127] on span at bounding box center [786, 120] width 13 height 15
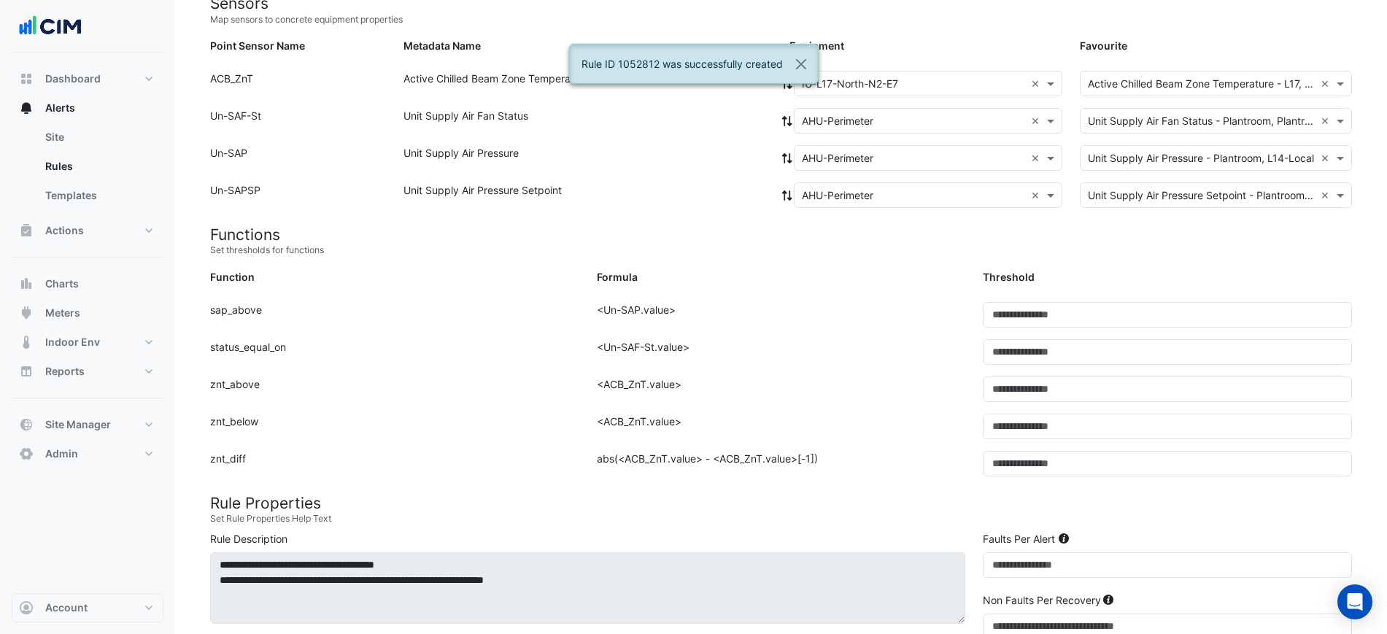
scroll to position [641, 0]
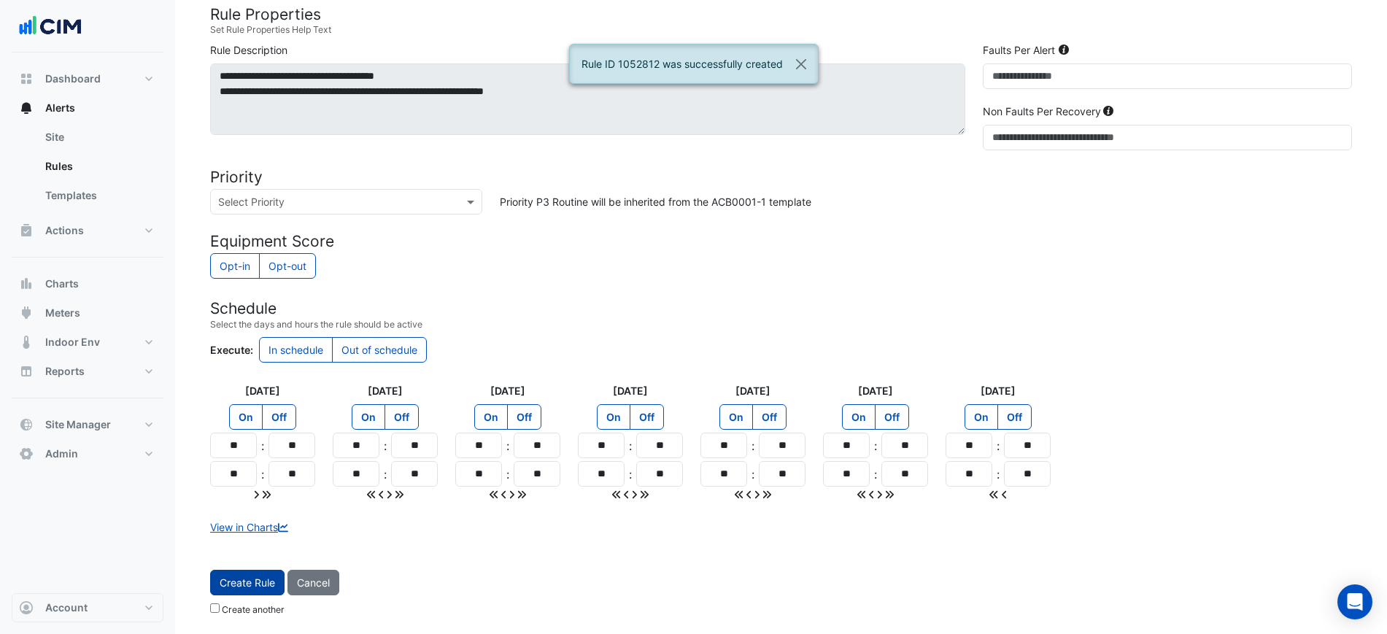
click at [244, 582] on span "Create Rule" at bounding box center [247, 582] width 55 height 12
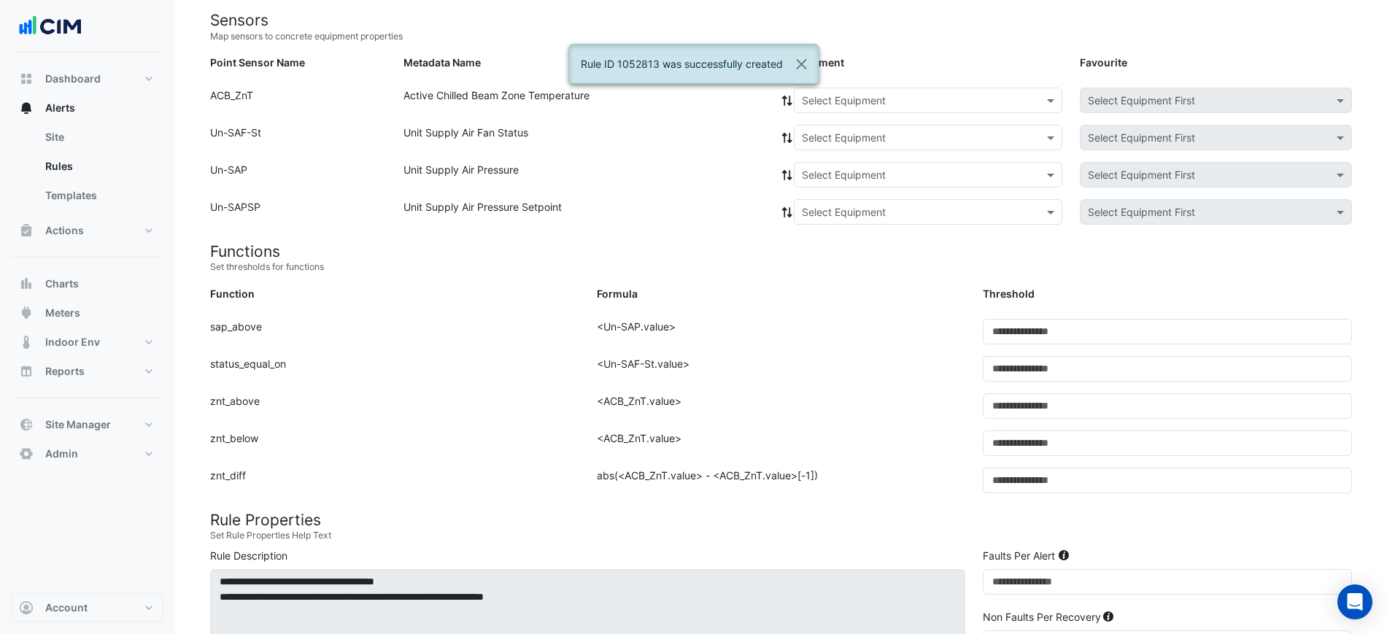
scroll to position [0, 0]
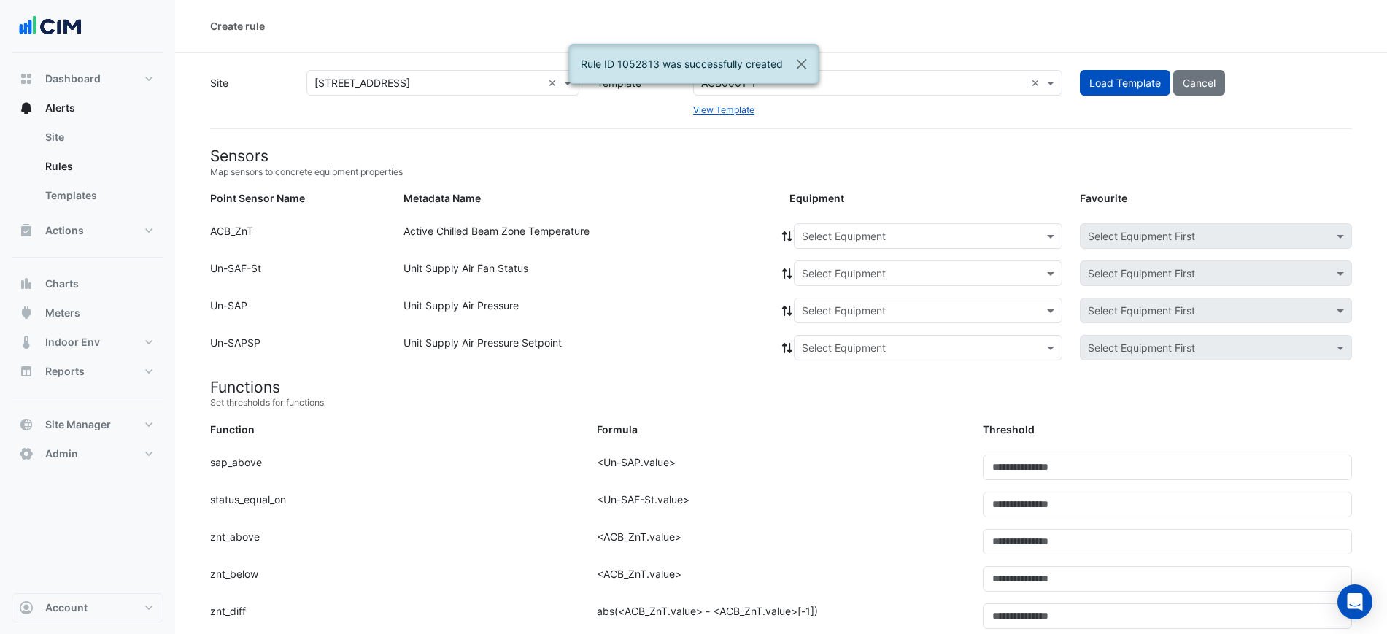
click at [860, 236] on input "text" at bounding box center [913, 236] width 223 height 15
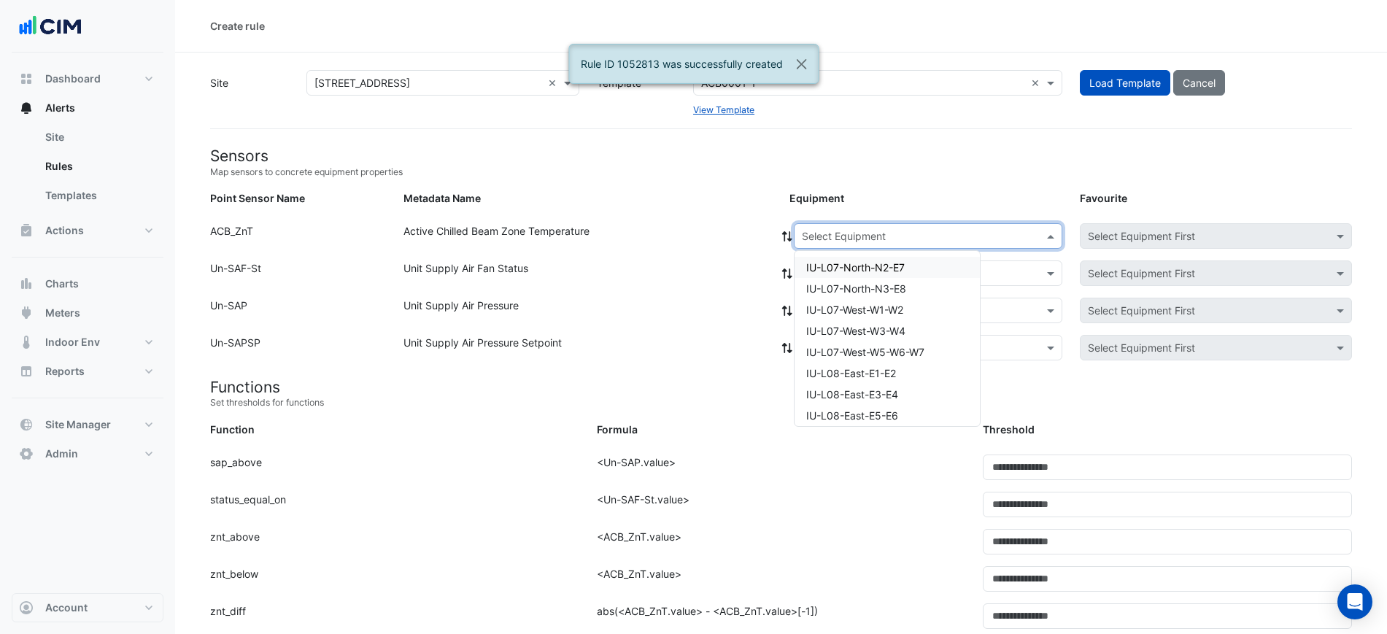
paste input "**********"
type input "**********"
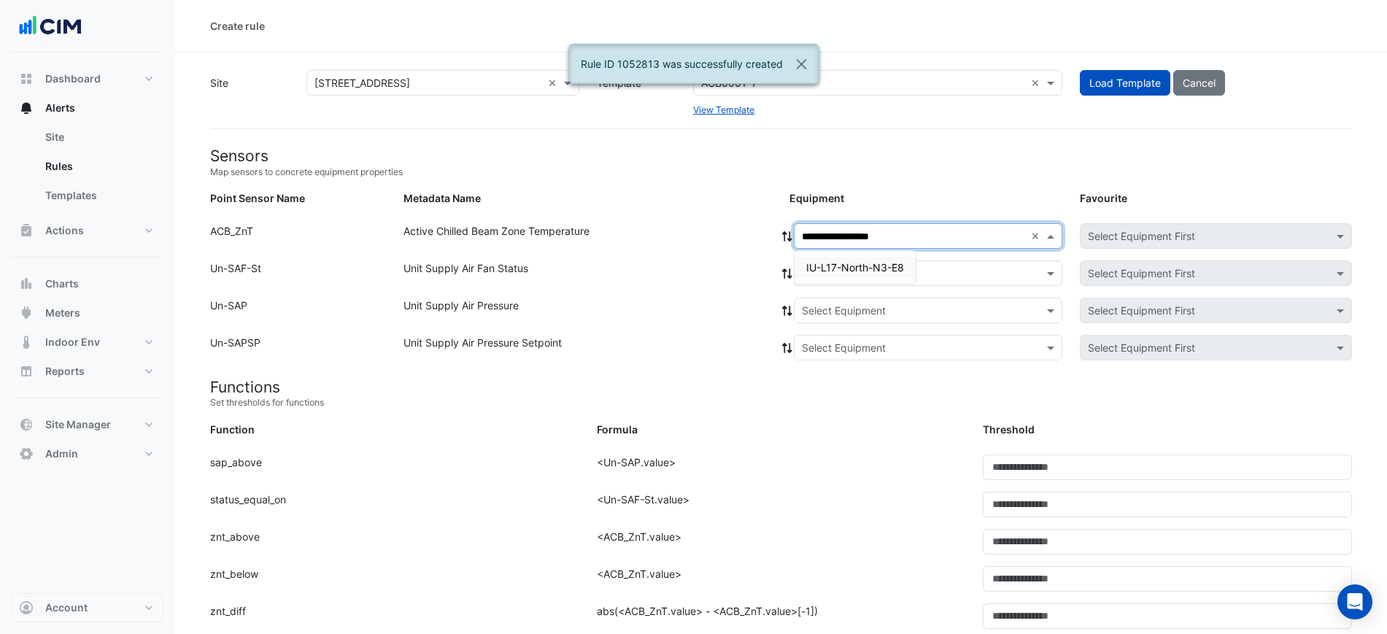
click
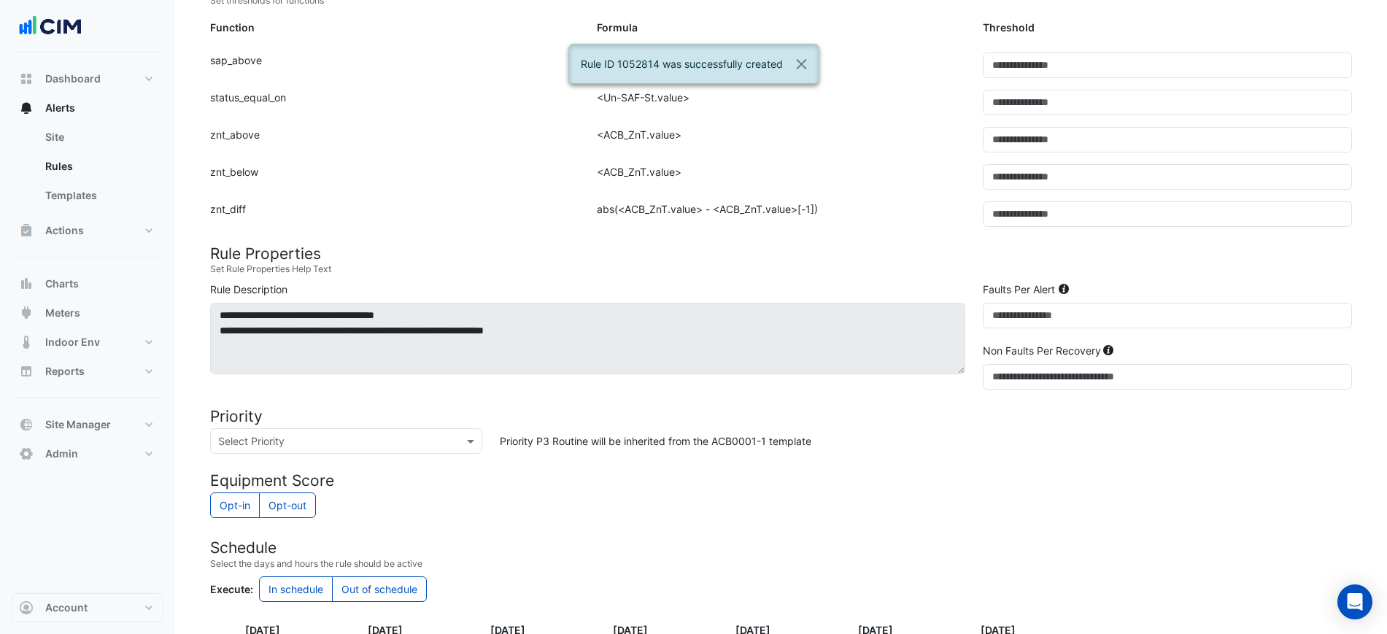
scroll to position [152, 0]
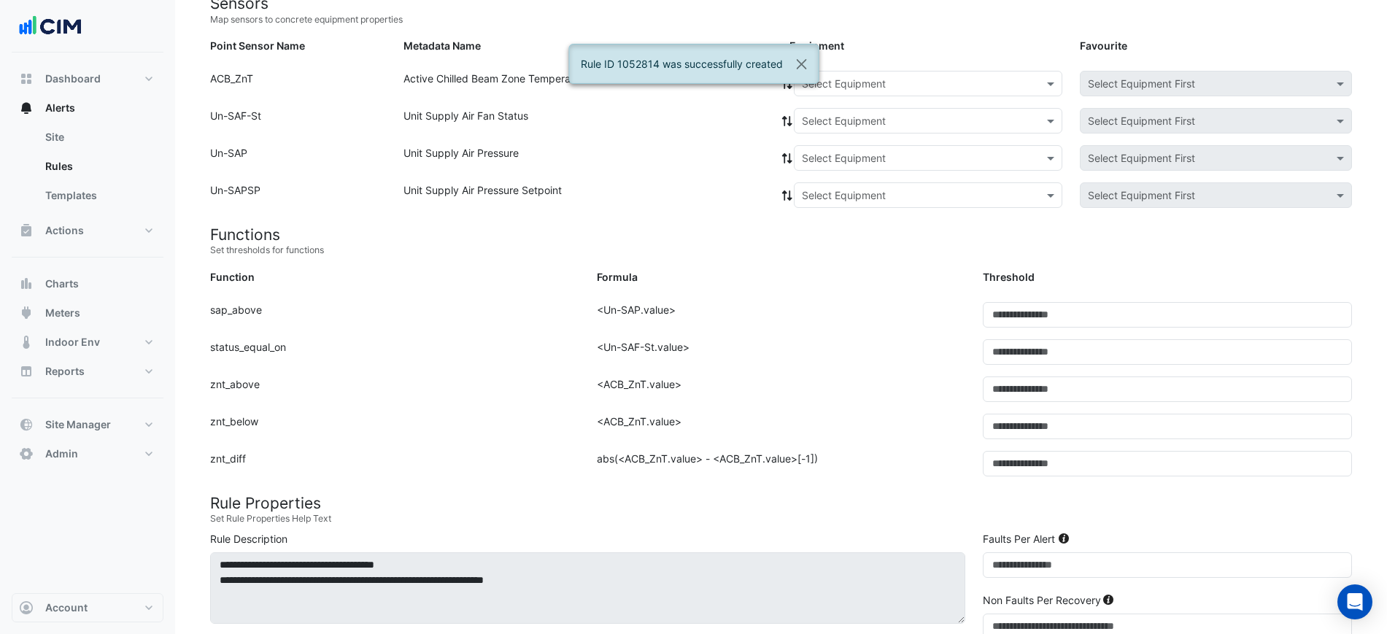
paste input "**********"
type input "**********"
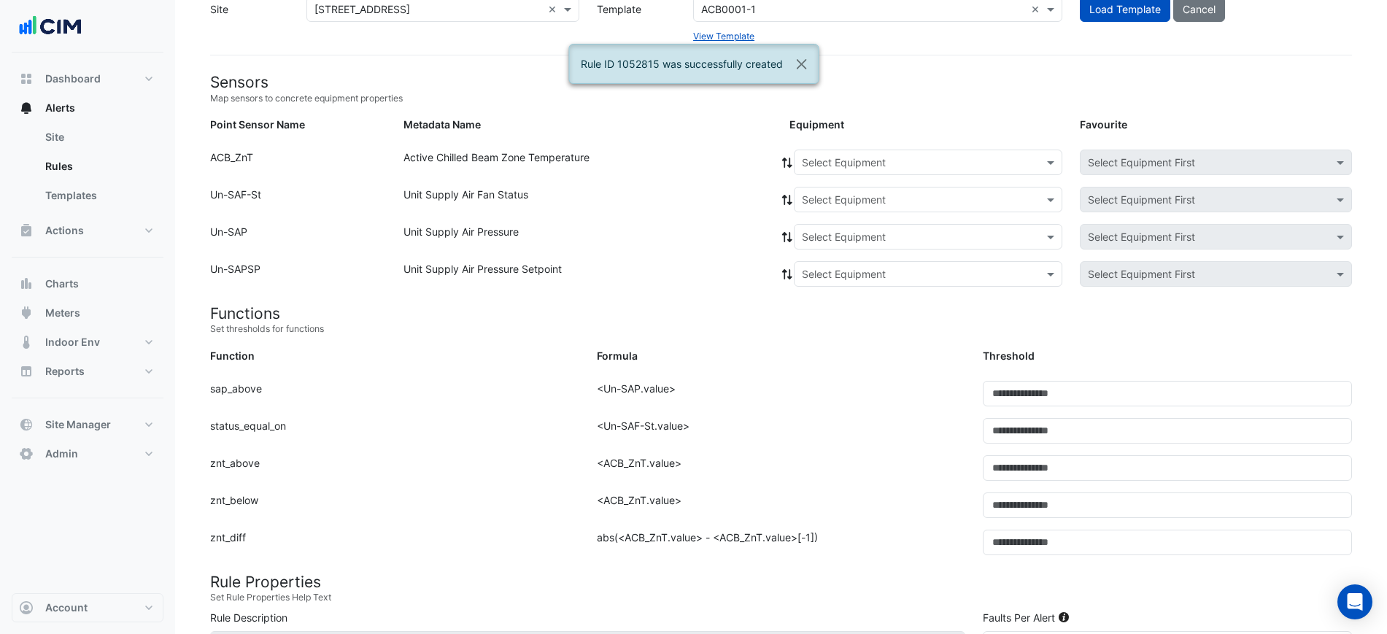
scroll to position [0, 0]
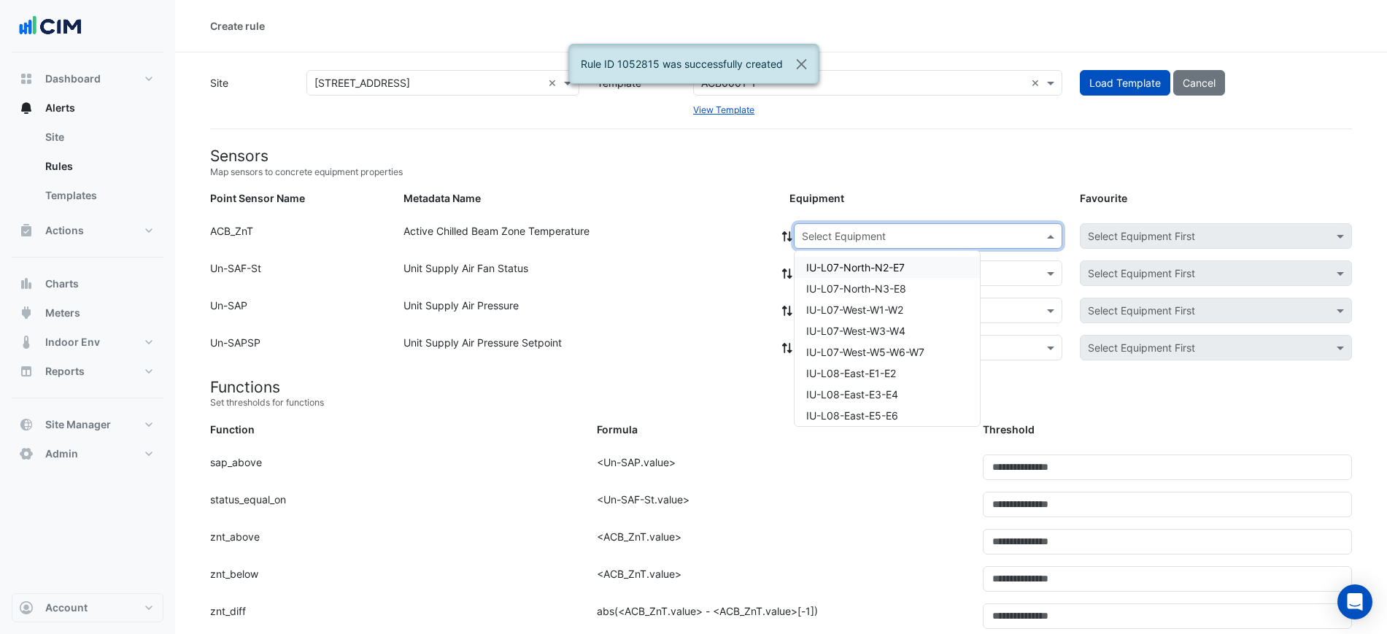
paste input "**********"
type input "**********"
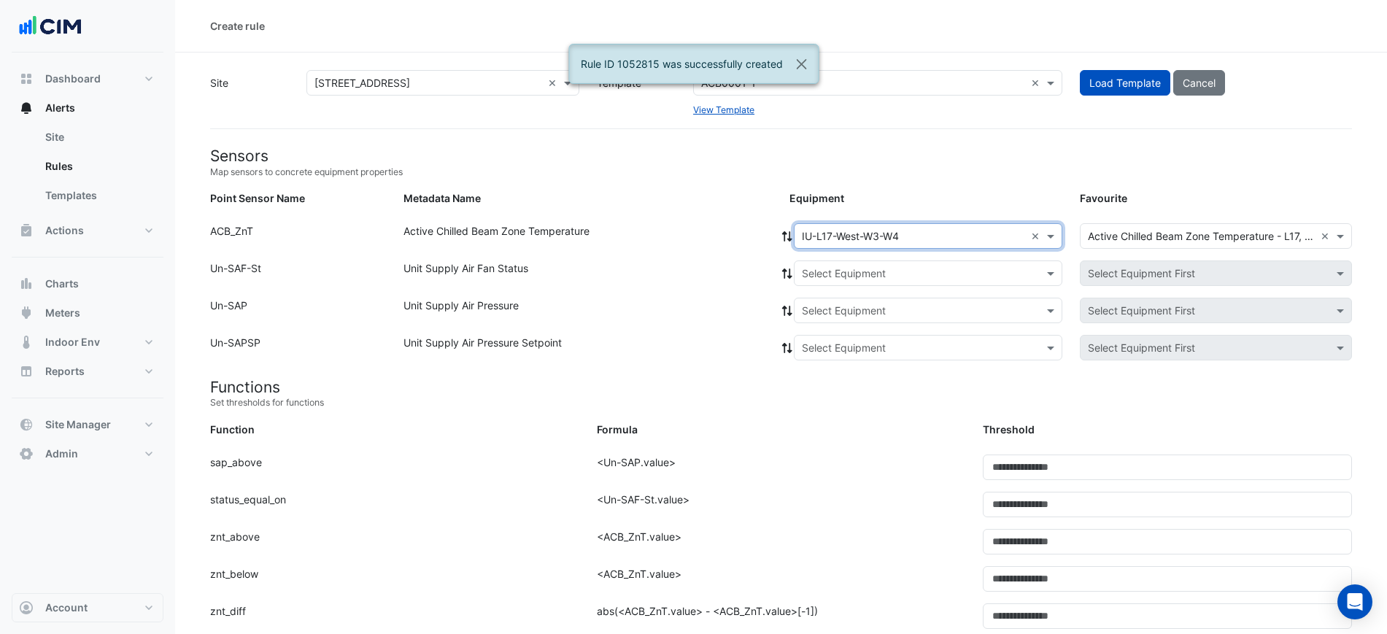
drag, startPoint x: 893, startPoint y: 271, endPoint x: 893, endPoint y: 282, distance: 11.0
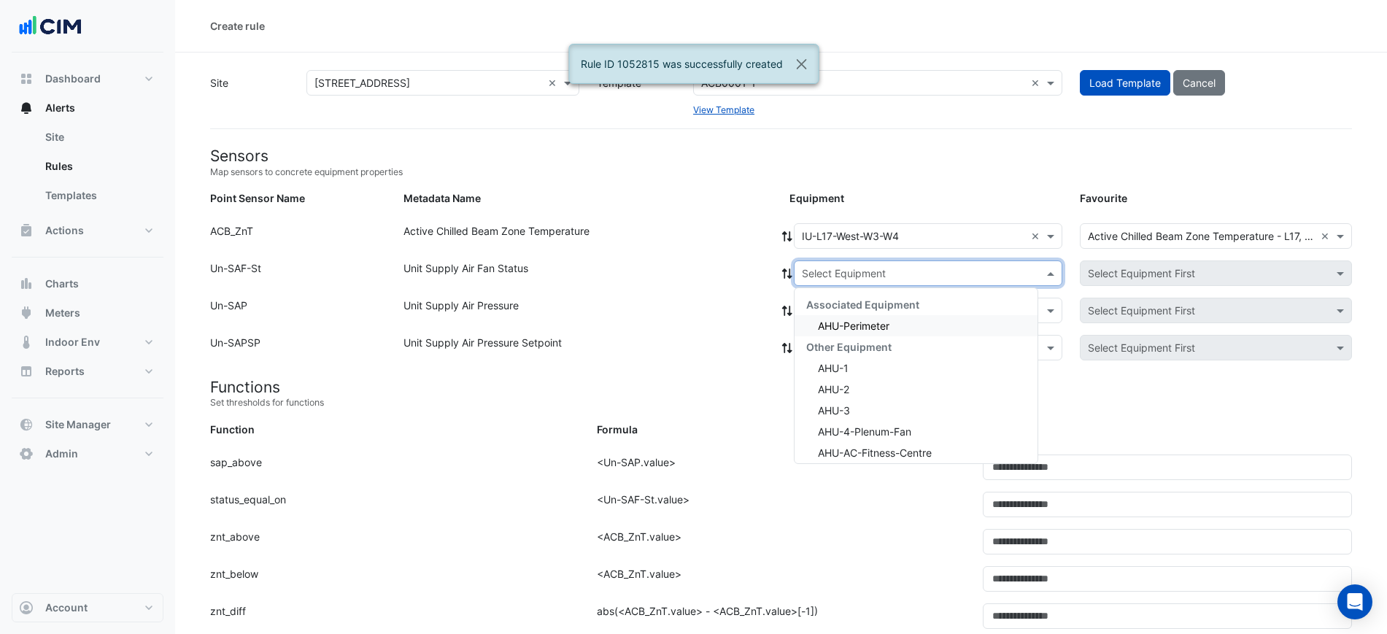
drag, startPoint x: 894, startPoint y: 309, endPoint x: 893, endPoint y: 318, distance: 9.5
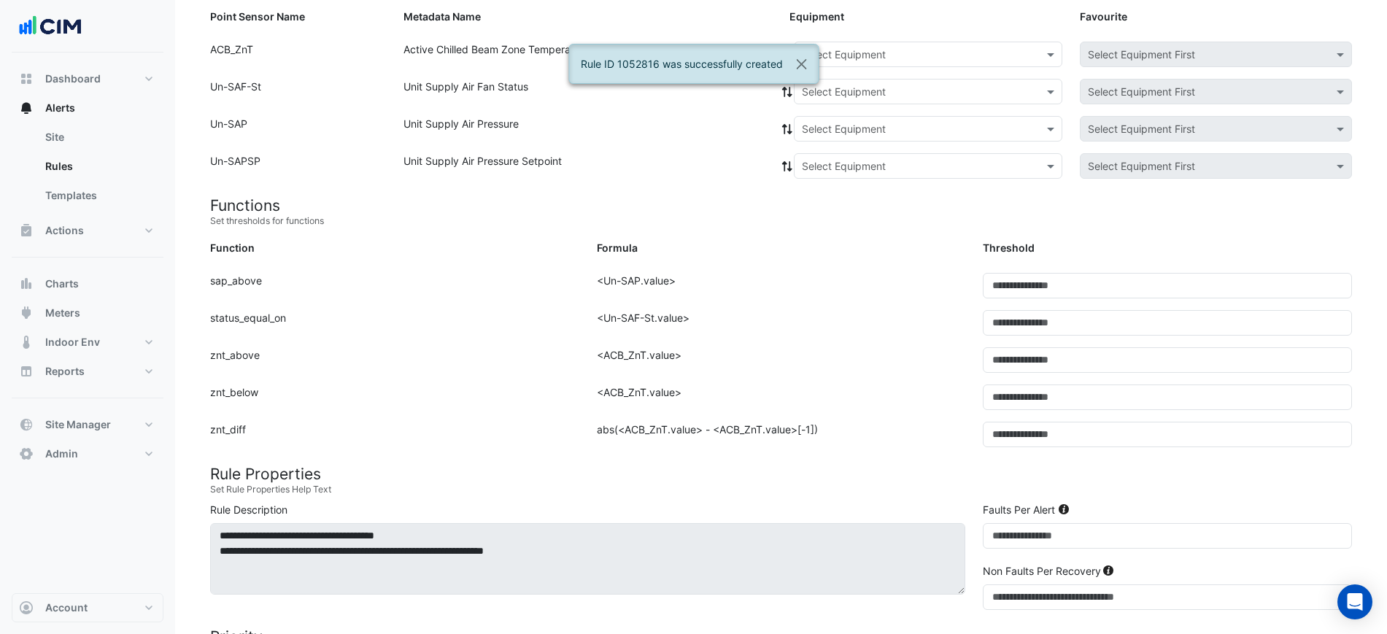
scroll to position [152, 0]
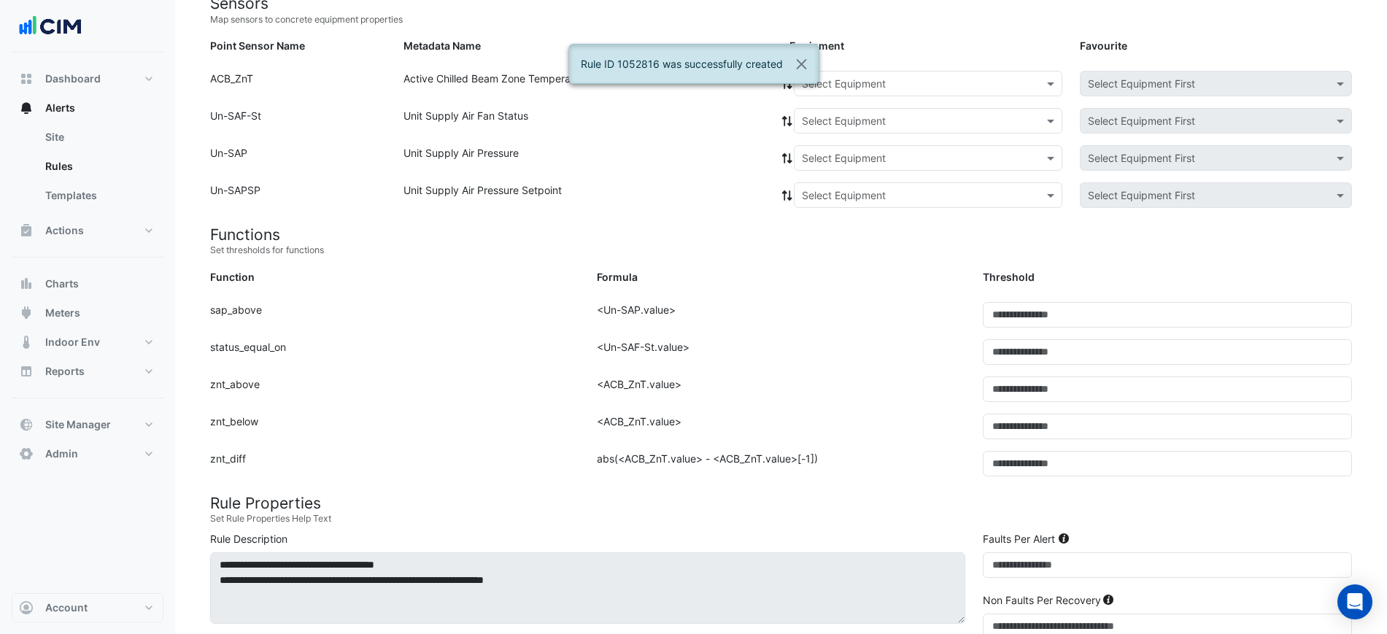
paste input "**********"
type input "**********"
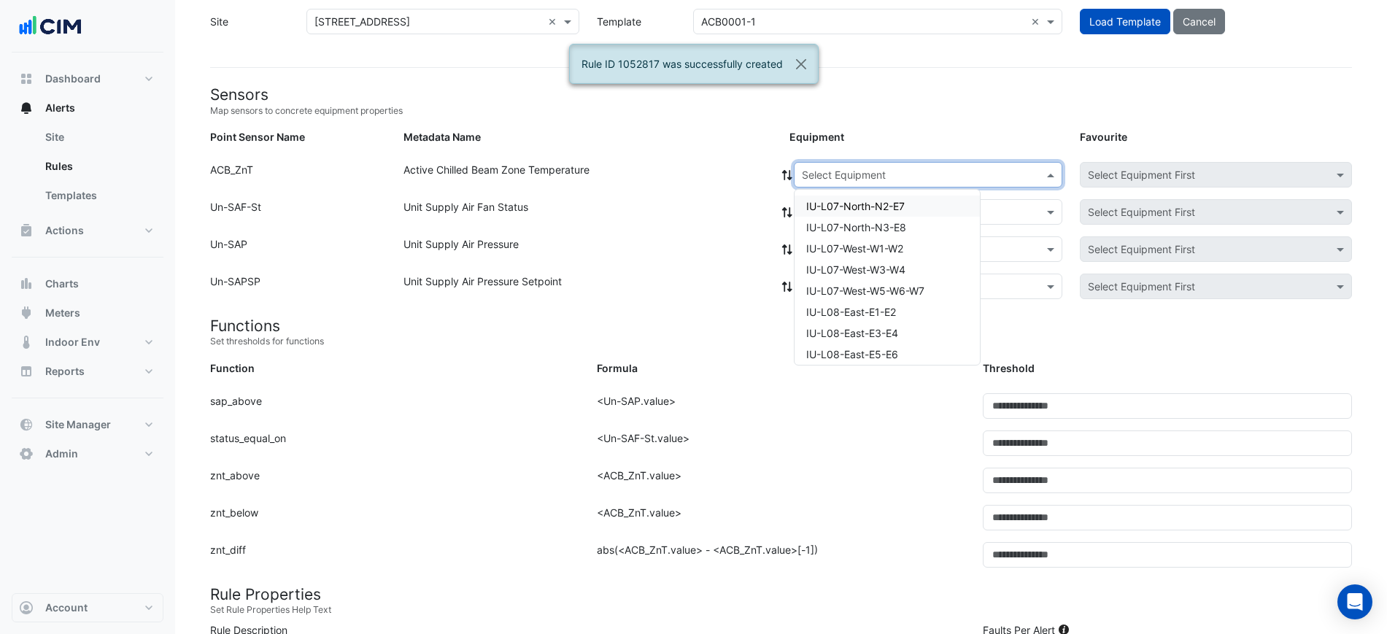
paste input "**********"
type input "**********"
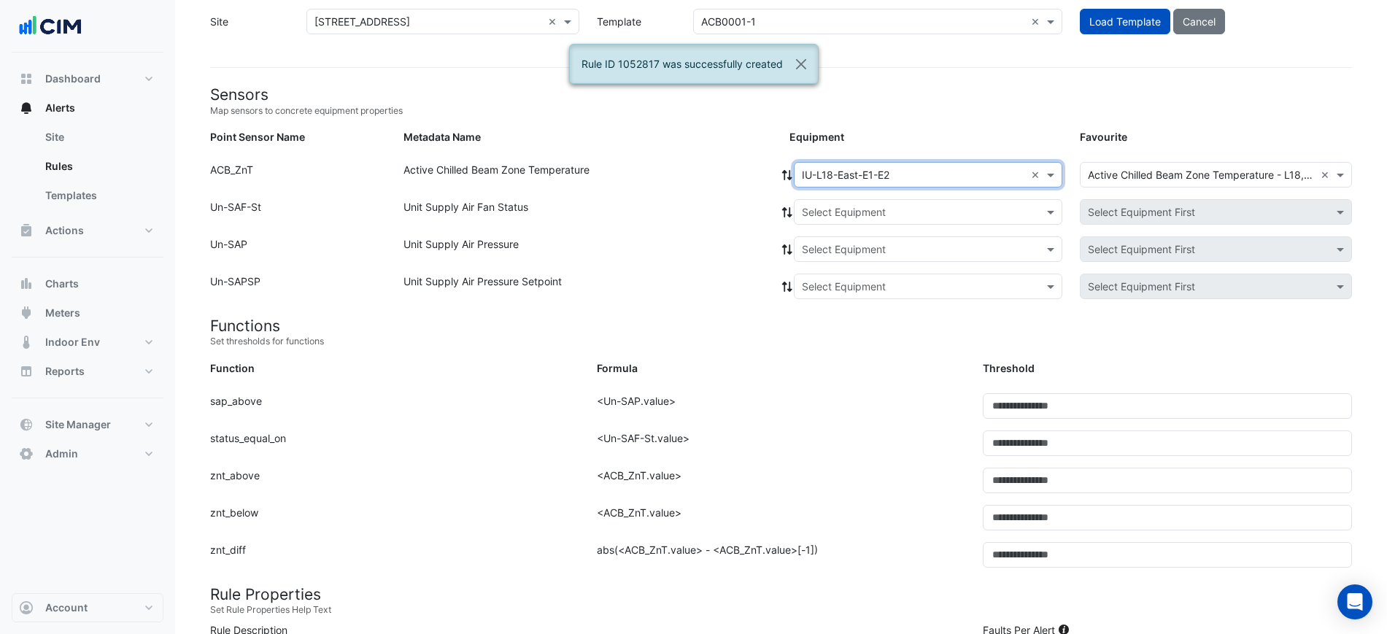
drag, startPoint x: 866, startPoint y: 209, endPoint x: 865, endPoint y: 225, distance: 15.4
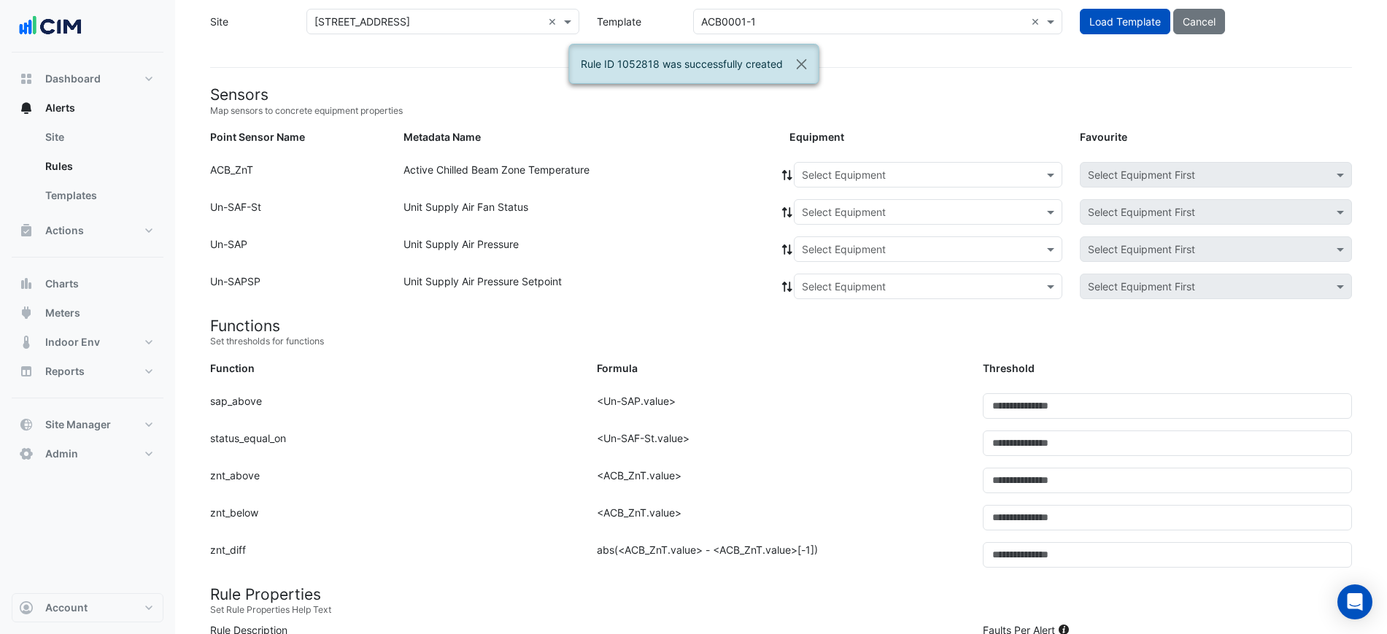
paste input "**********"
type input "**********"
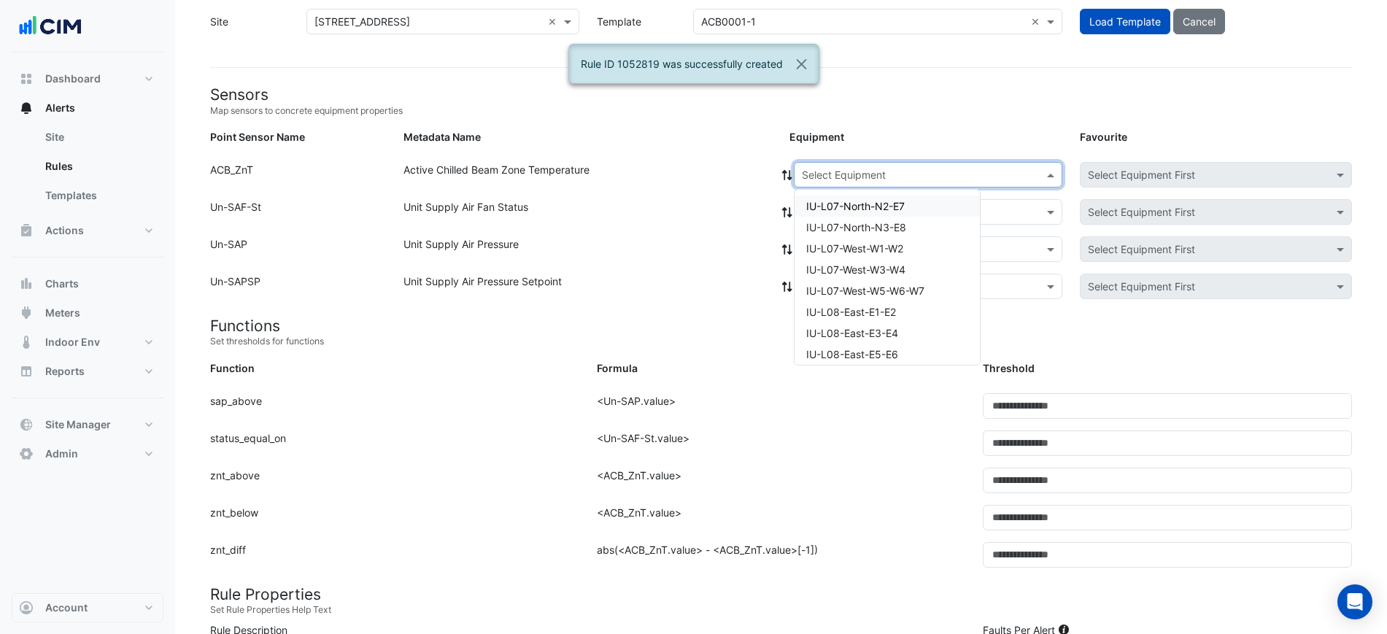
paste input "**********"
type input "**********"
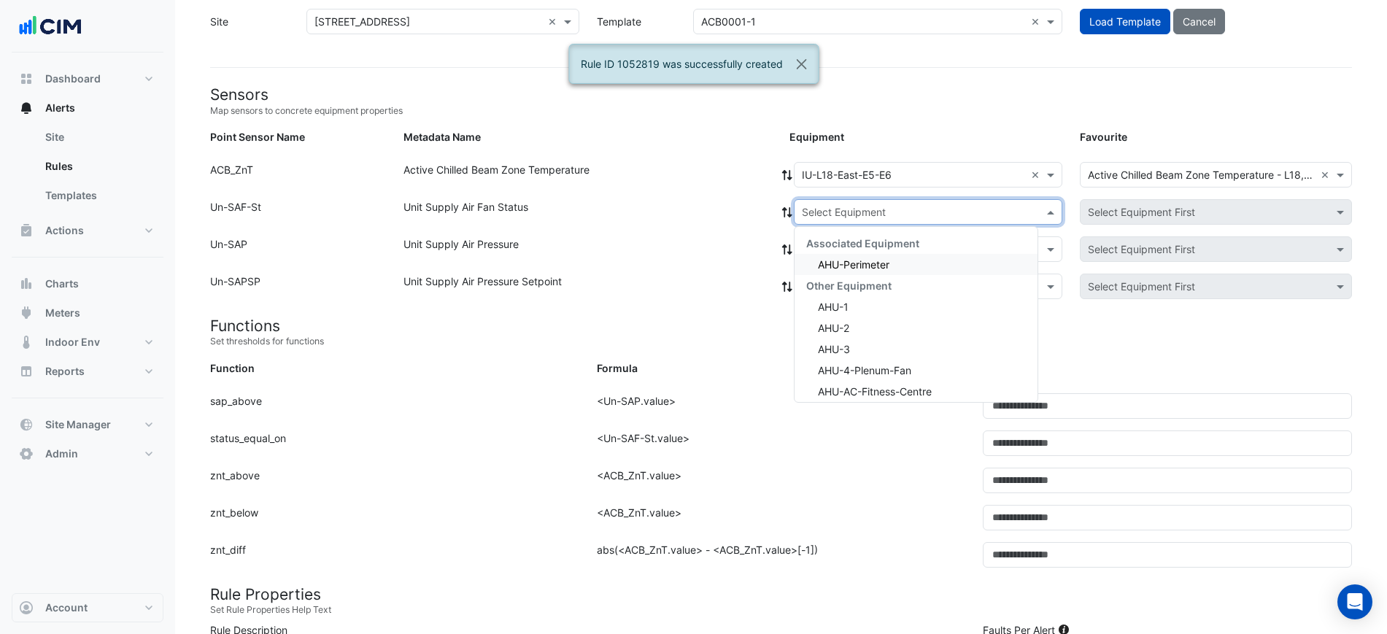
drag, startPoint x: 848, startPoint y: 206, endPoint x: 848, endPoint y: 239, distance: 32.1
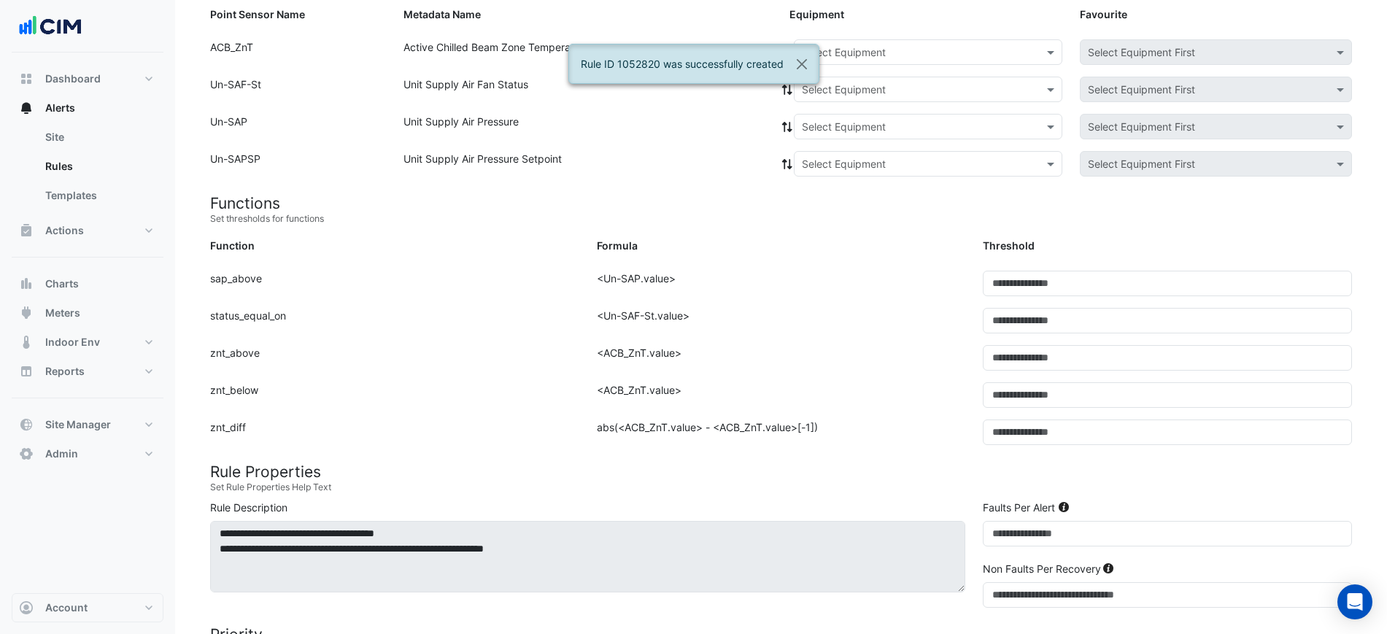
scroll to position [152, 0]
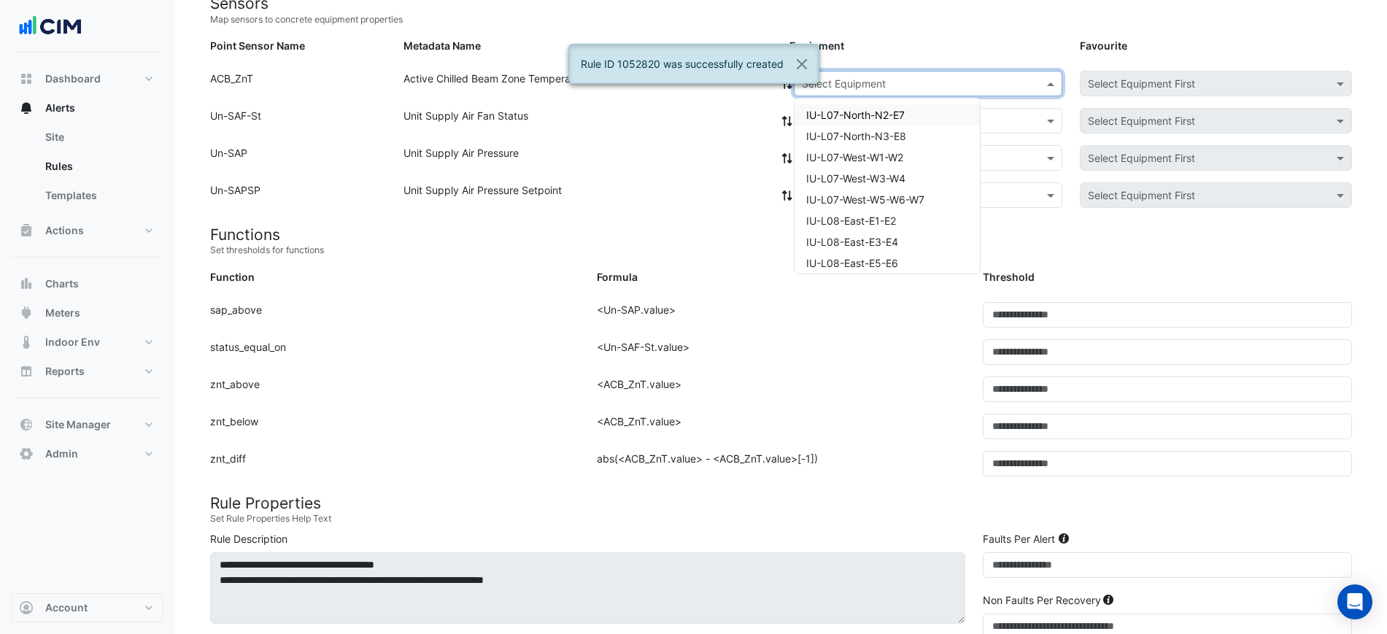
paste input "**********"
type input "**********"
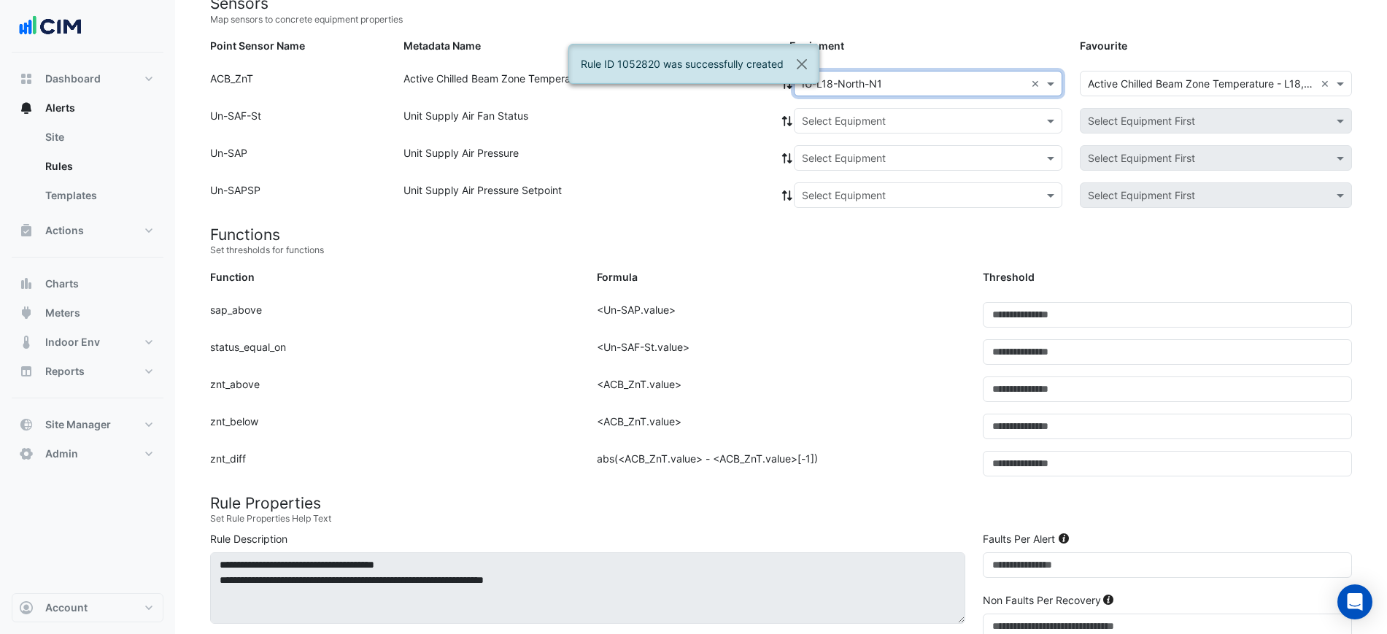
drag, startPoint x: 858, startPoint y: 114, endPoint x: 854, endPoint y: 133, distance: 19.3
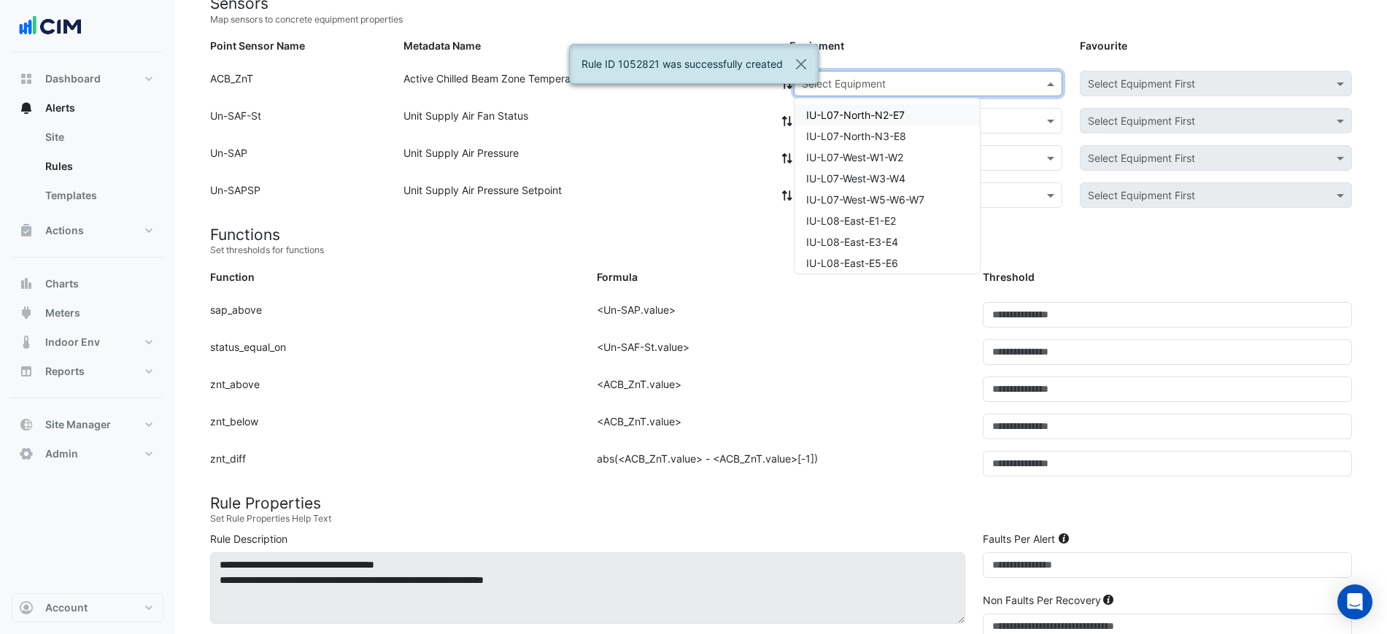
paste input "**********"
type input "**********"
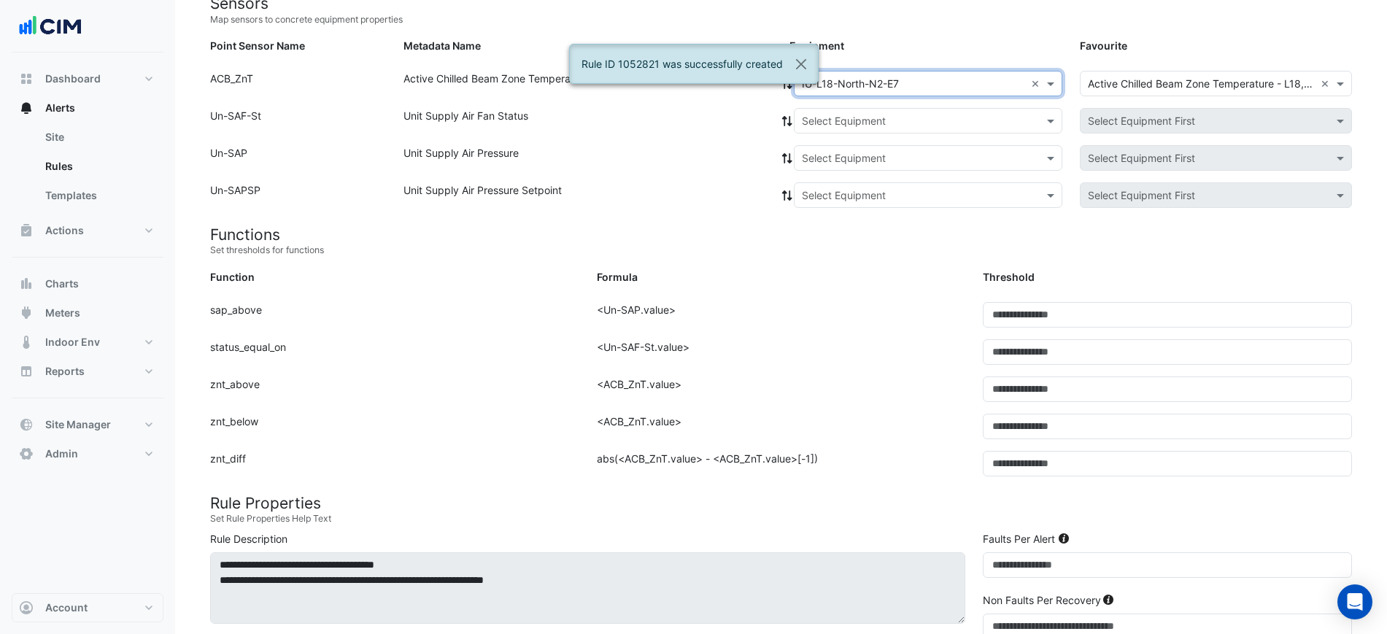
drag, startPoint x: 893, startPoint y: 115, endPoint x: 893, endPoint y: 133, distance: 18.2
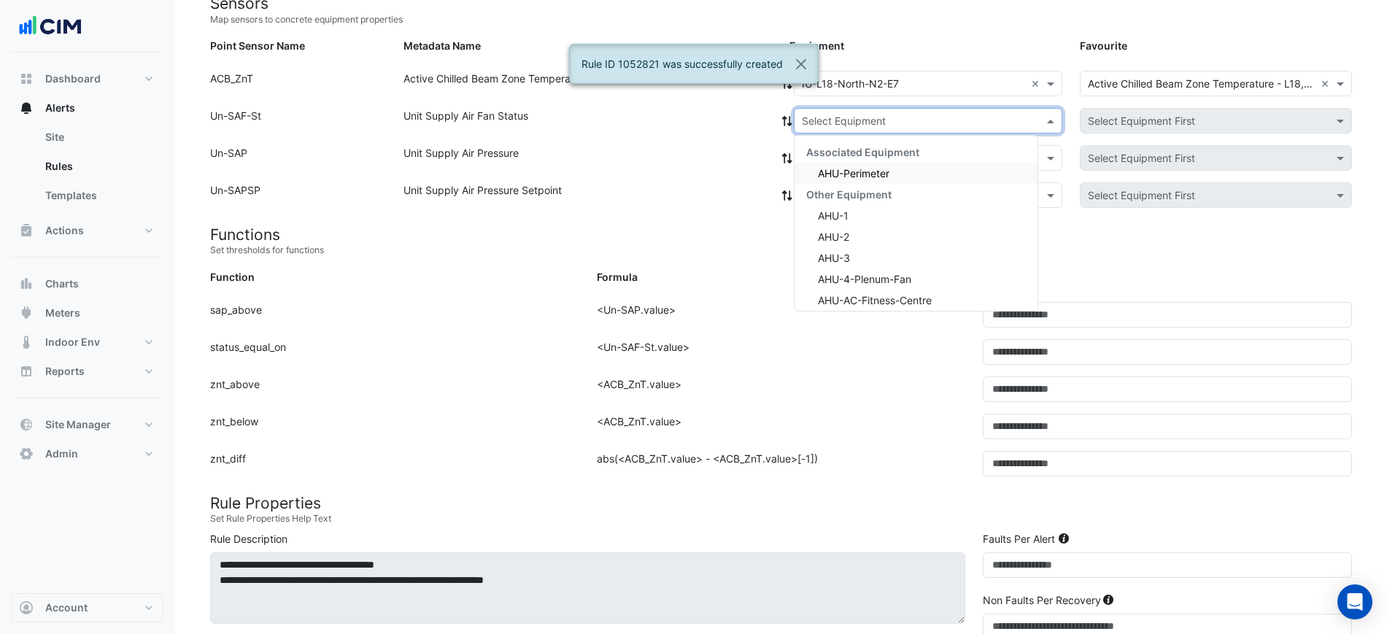
drag, startPoint x: 893, startPoint y: 136, endPoint x: 891, endPoint y: 158, distance: 22.8
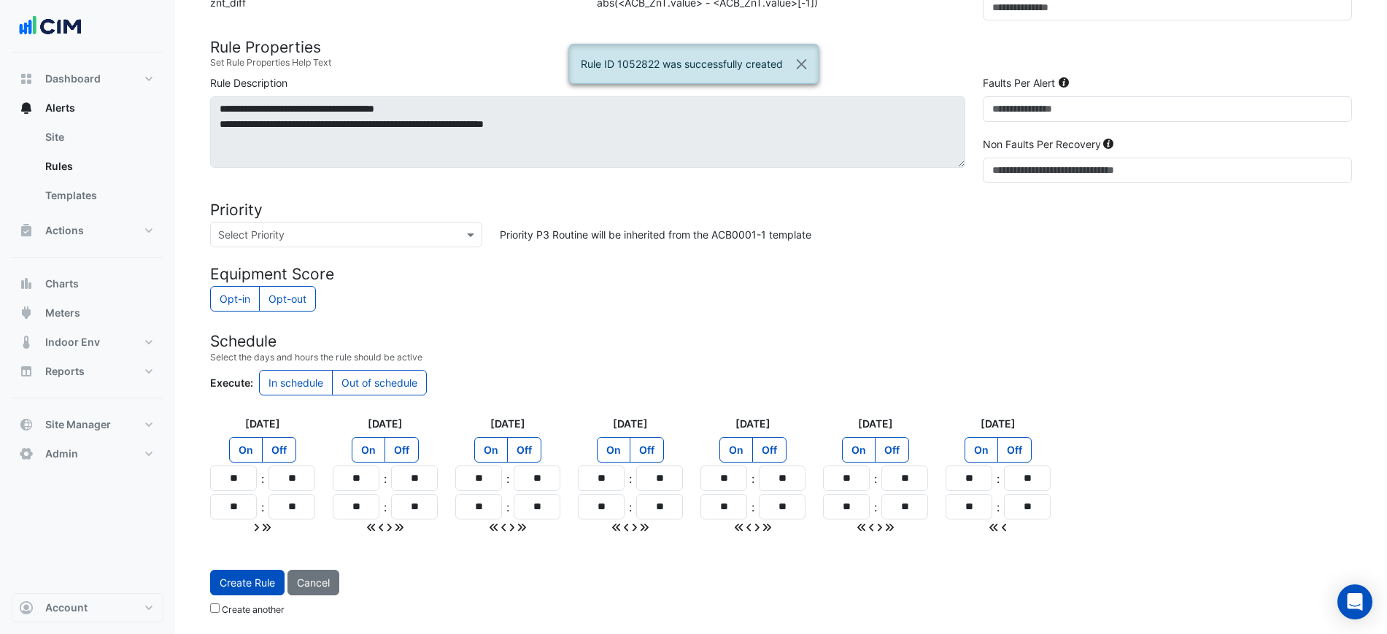
scroll to position [61, 0]
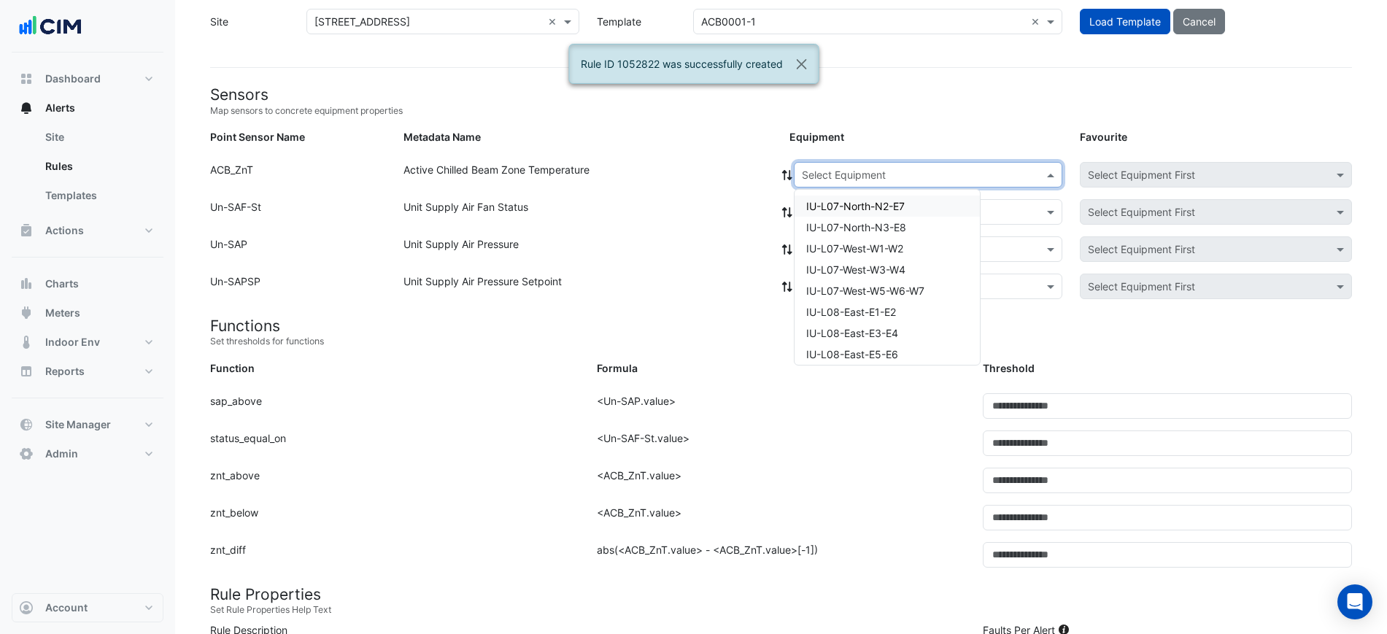
paste input "**********"
type input "**********"
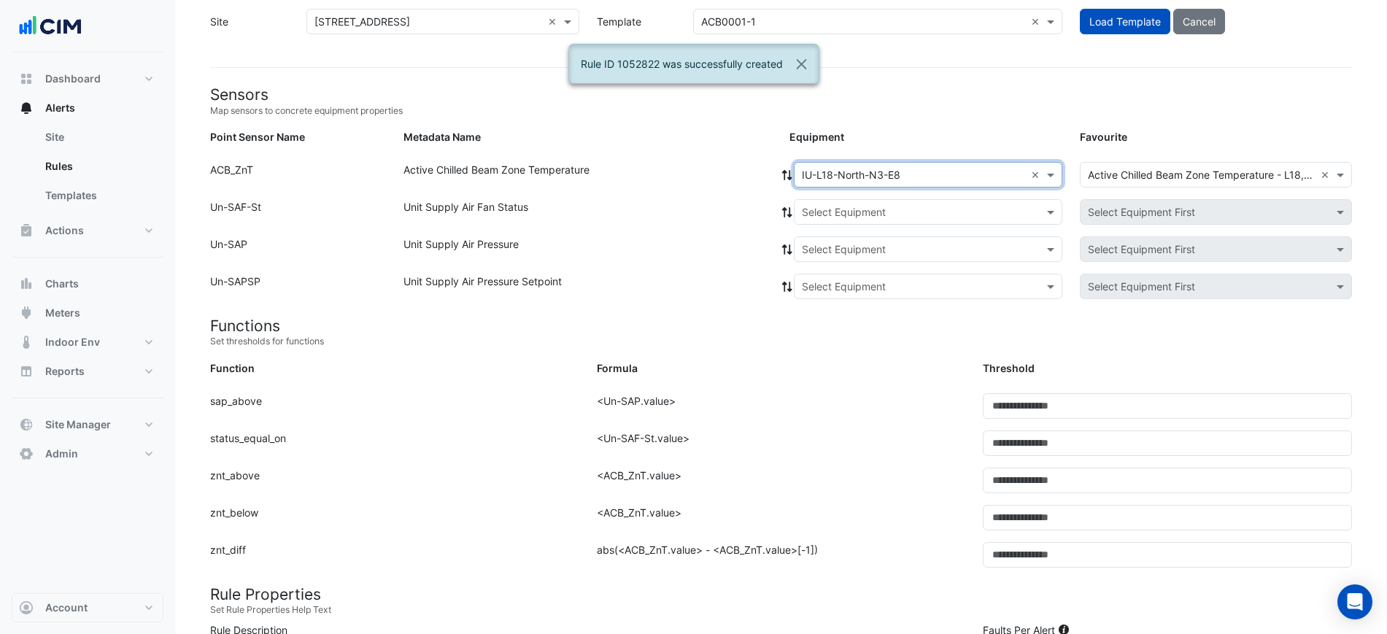
drag, startPoint x: 858, startPoint y: 212, endPoint x: 862, endPoint y: 224, distance: 12.9
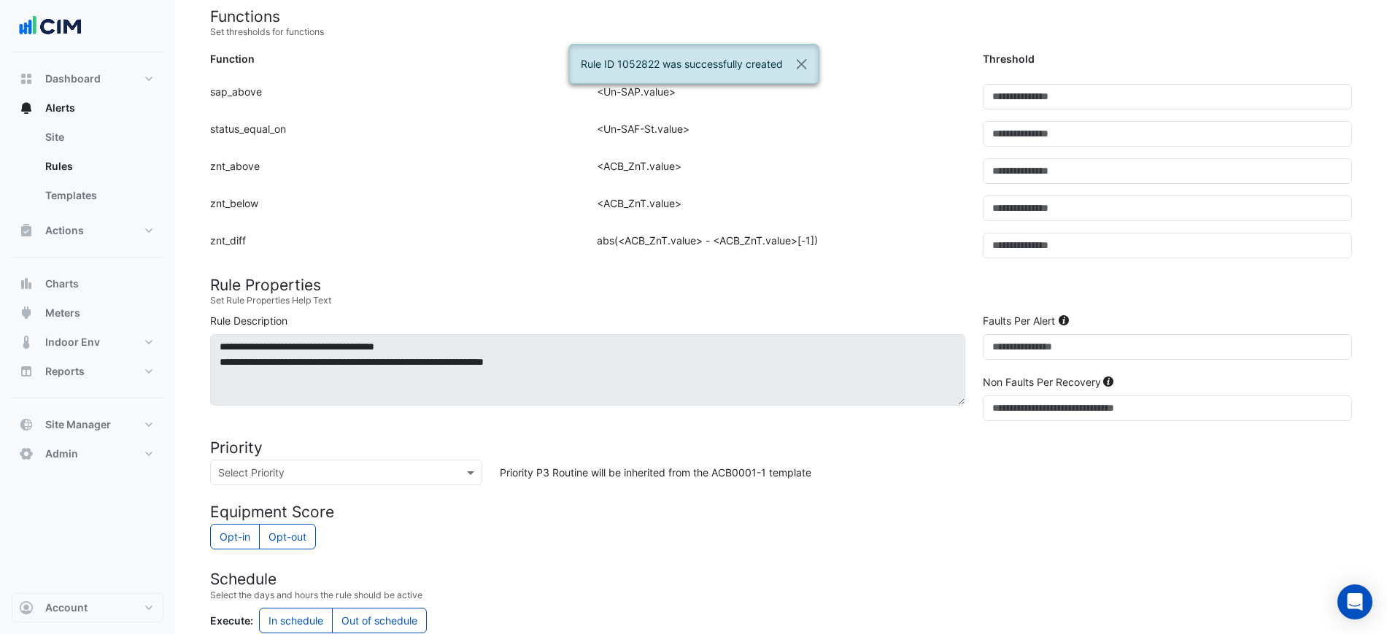
scroll to position [608, 0]
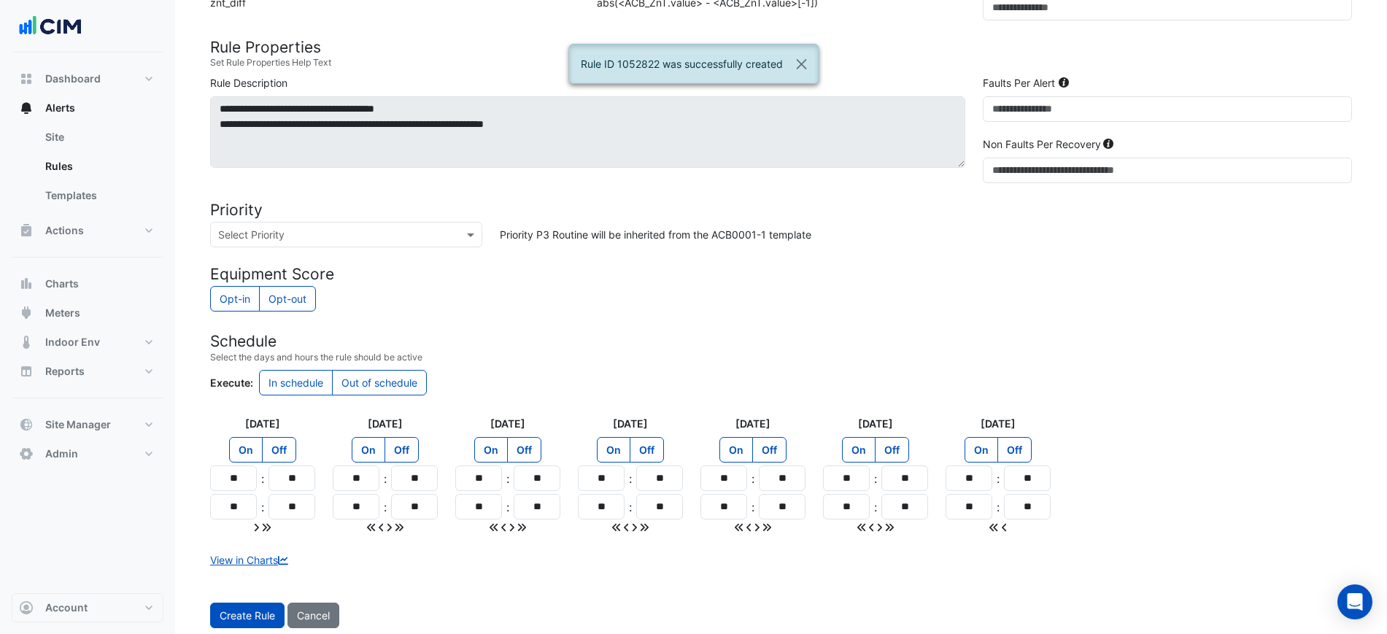
drag, startPoint x: 255, startPoint y: 605, endPoint x: 262, endPoint y: 570, distance: 35.6
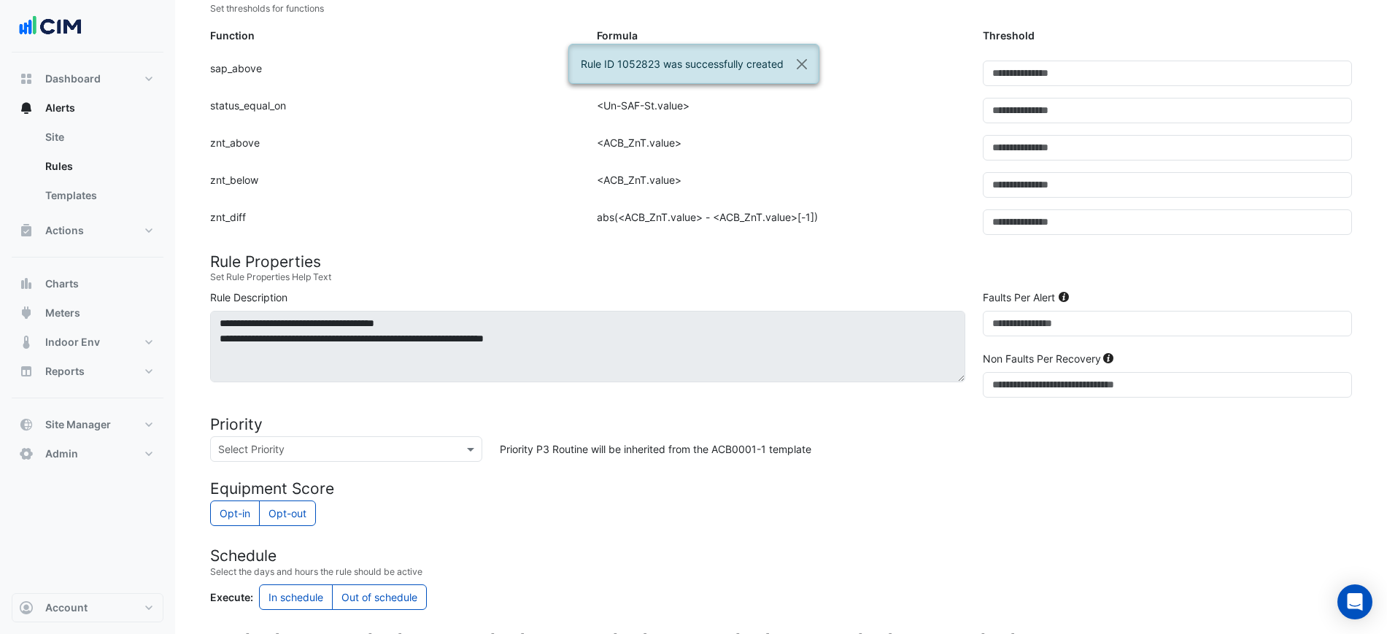
scroll to position [152, 0]
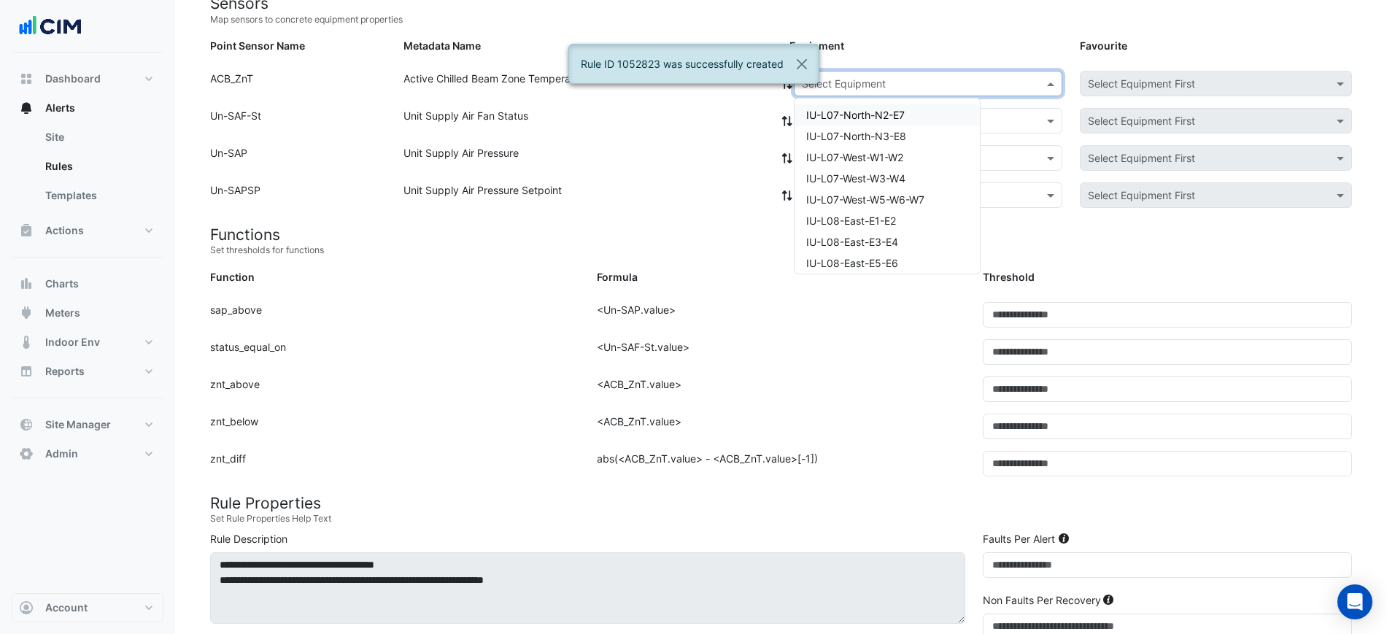
paste input "**********"
type input "**********"
drag, startPoint x: 853, startPoint y: 74, endPoint x: 855, endPoint y: 94, distance: 19.7
paste input "**********"
type input "**********"
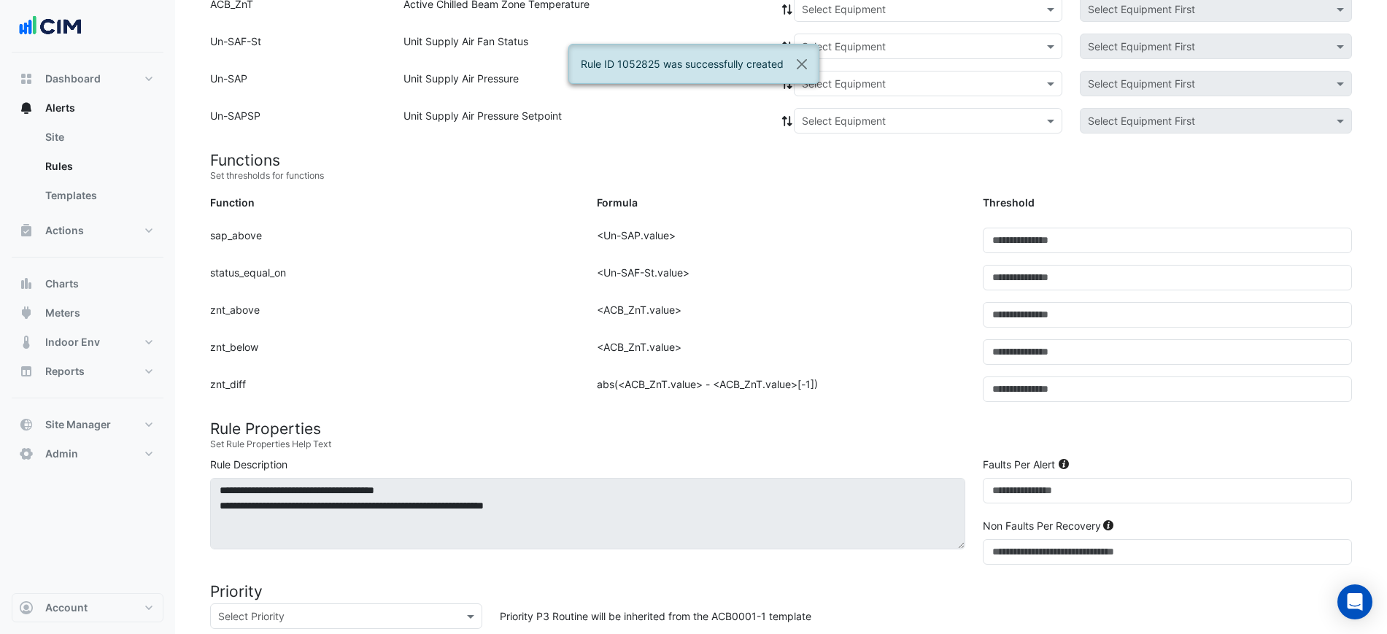
scroll to position [61, 0]
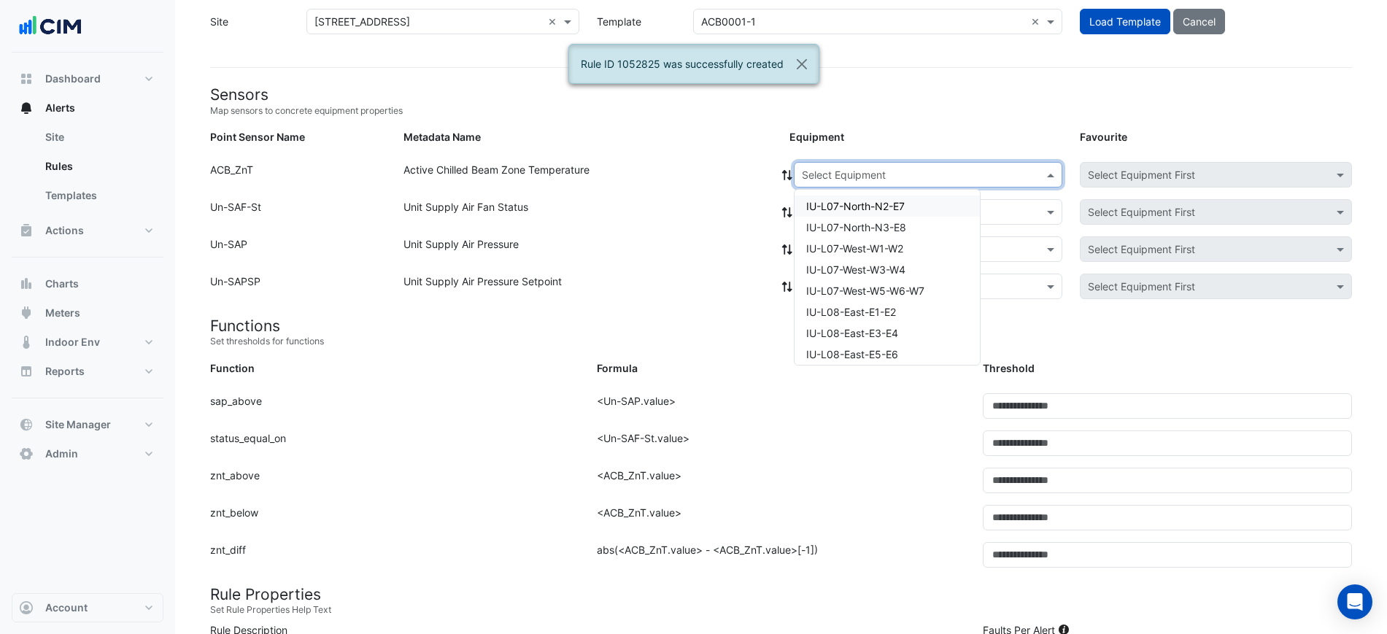
paste input "**********"
type input "**********"
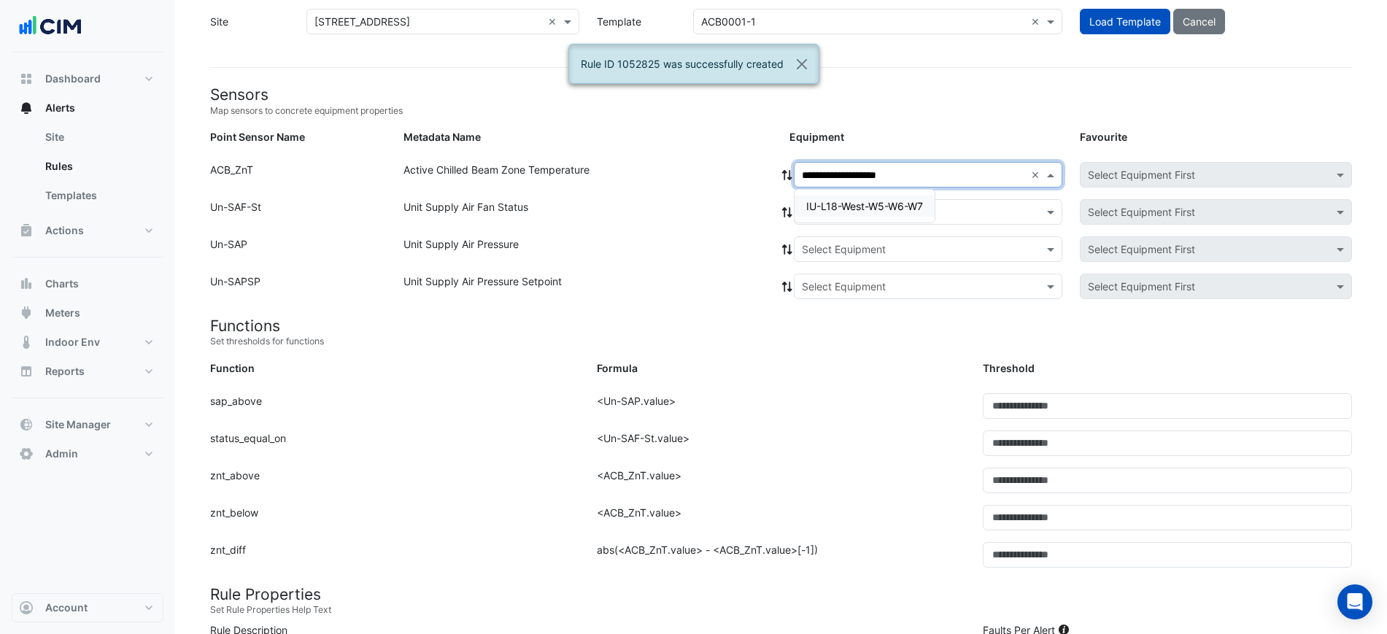
drag, startPoint x: 911, startPoint y: 201, endPoint x: 912, endPoint y: 208, distance: 7.3
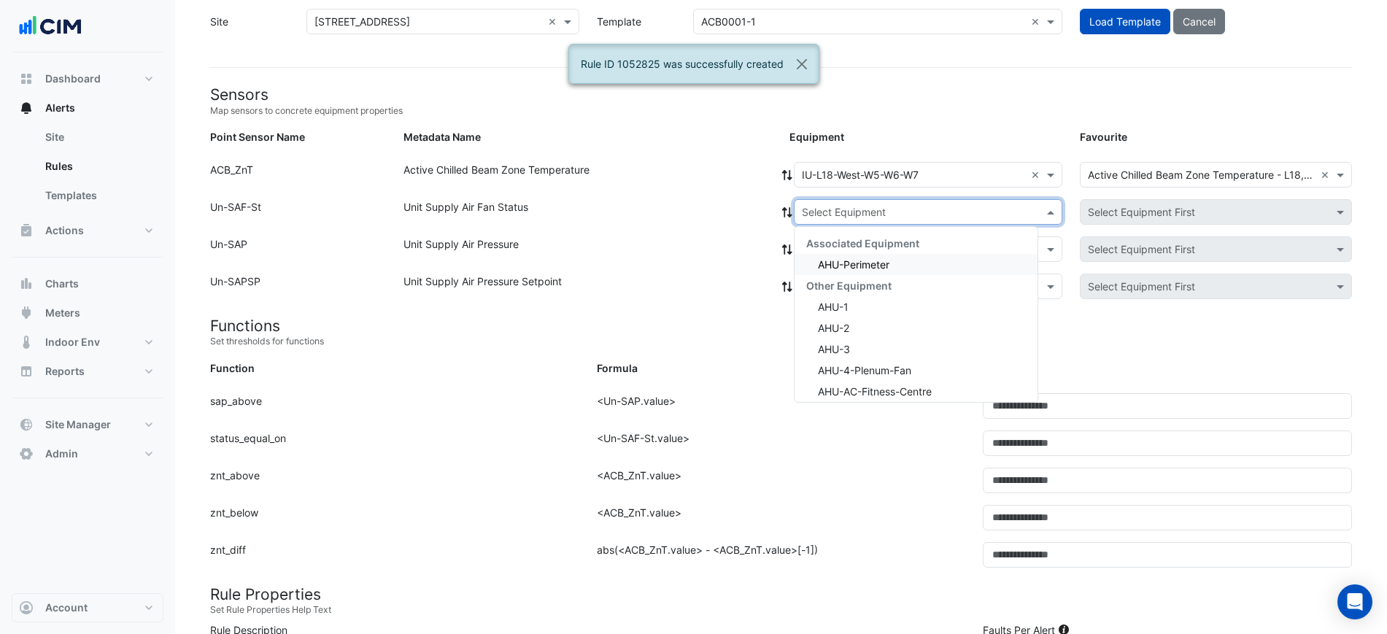
drag, startPoint x: 914, startPoint y: 247, endPoint x: 905, endPoint y: 265, distance: 20.9
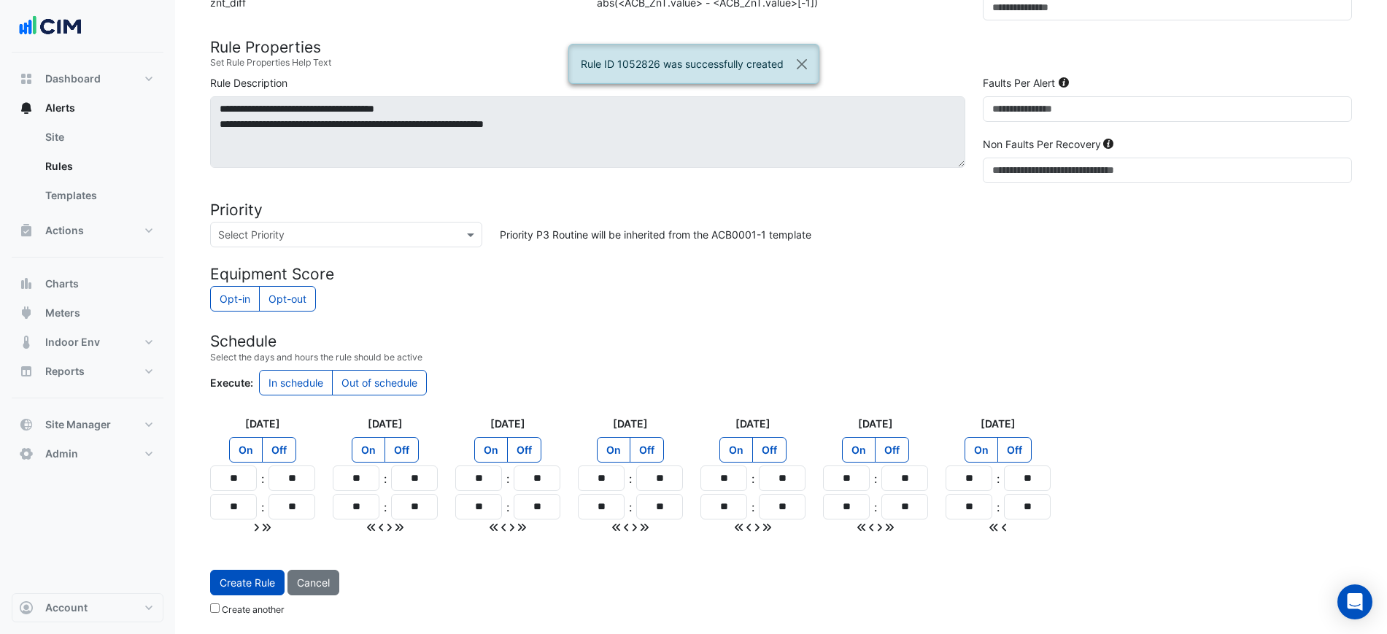
scroll to position [608, 0]
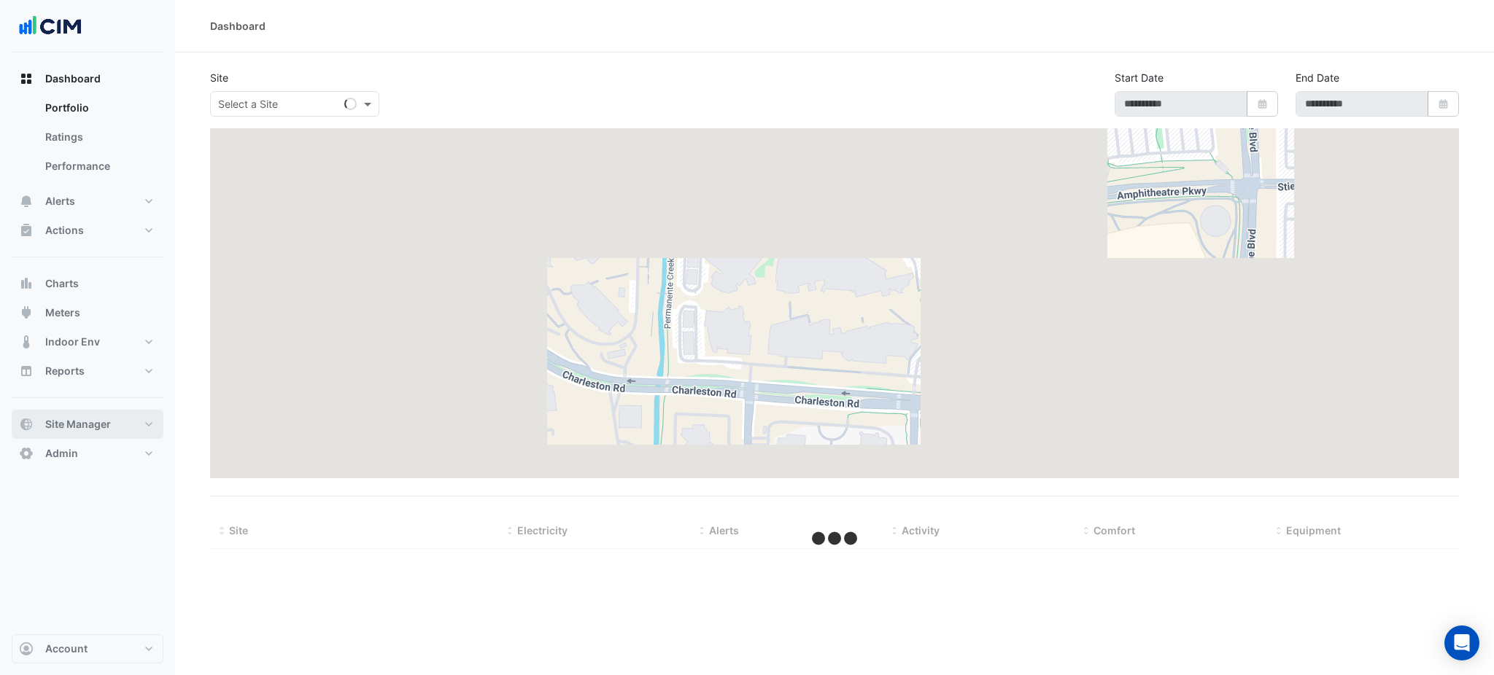
click at [145, 427] on button "Site Manager" at bounding box center [88, 424] width 152 height 29
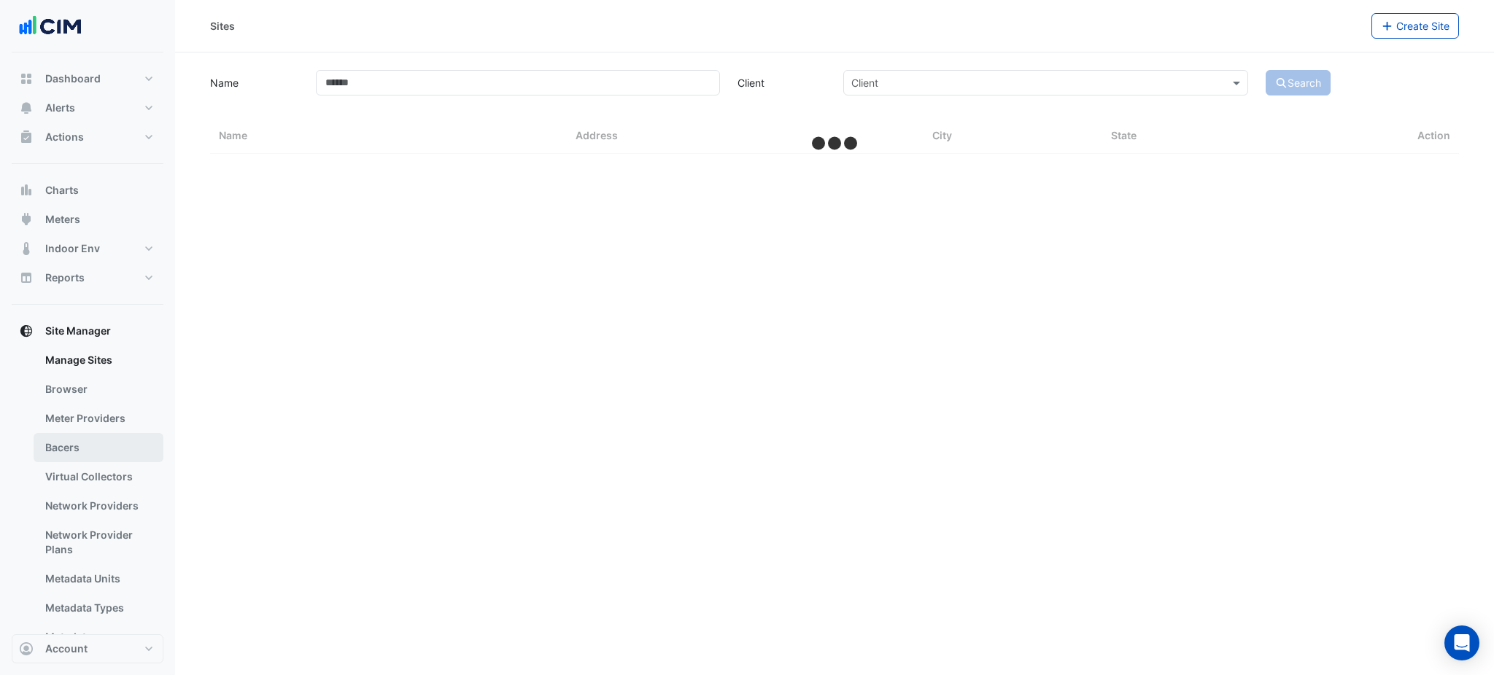
click at [80, 440] on link "Bacers" at bounding box center [99, 447] width 130 height 29
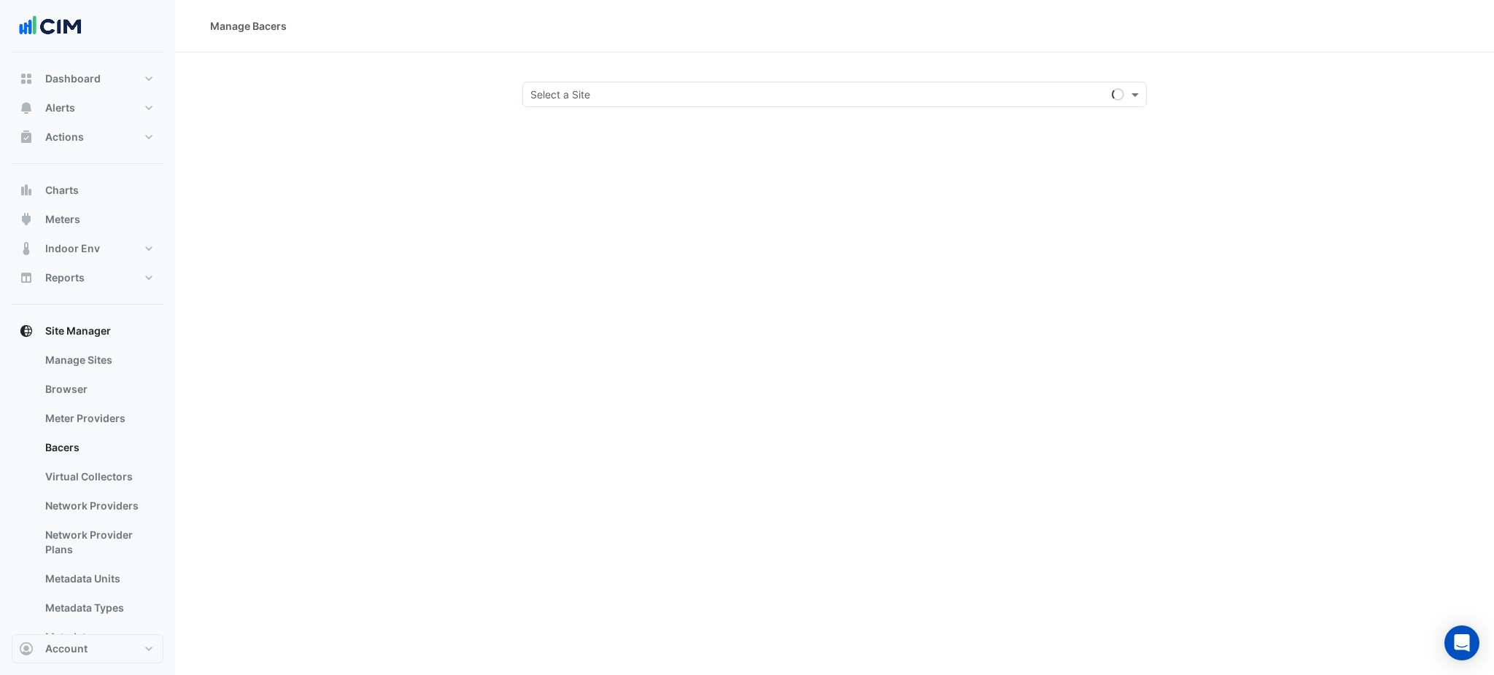
click at [564, 113] on div "Manage Bacers Select a Site" at bounding box center [834, 337] width 1319 height 675
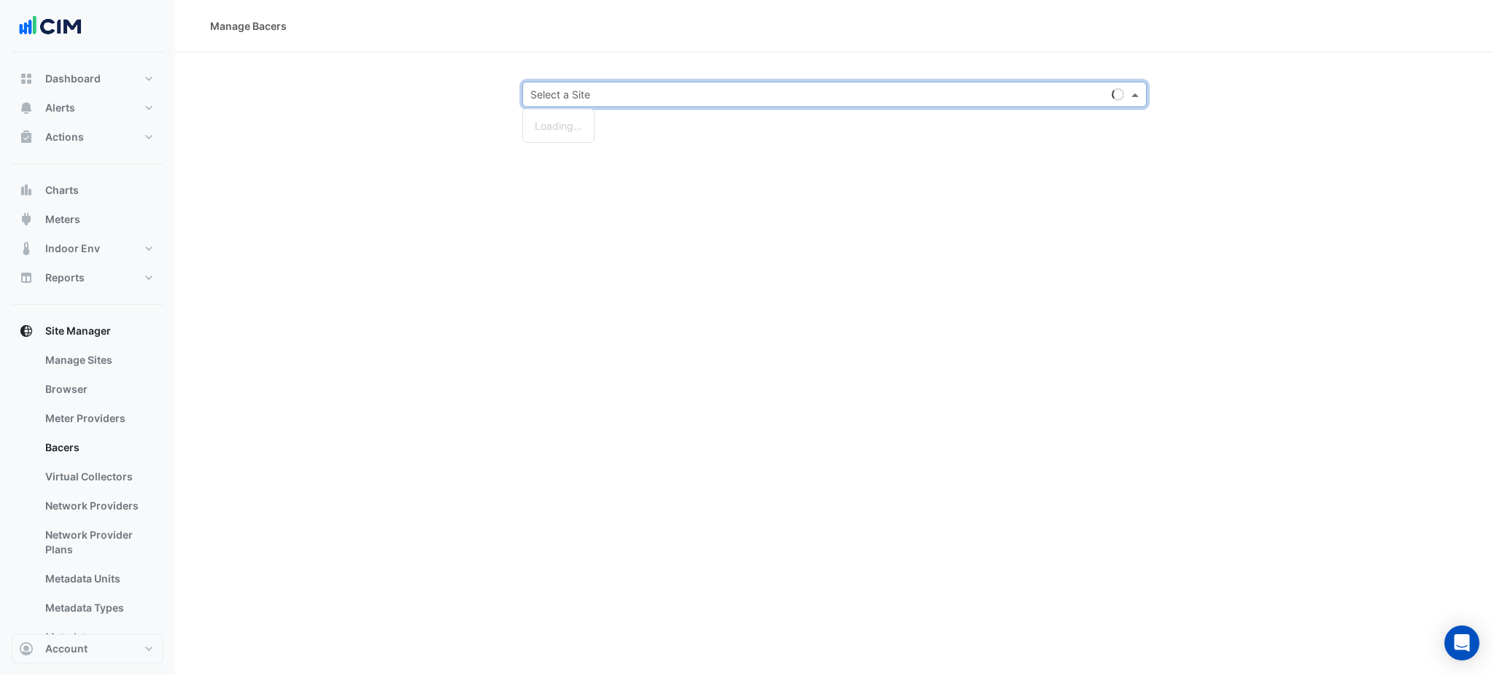
click at [576, 95] on input "text" at bounding box center [819, 95] width 579 height 15
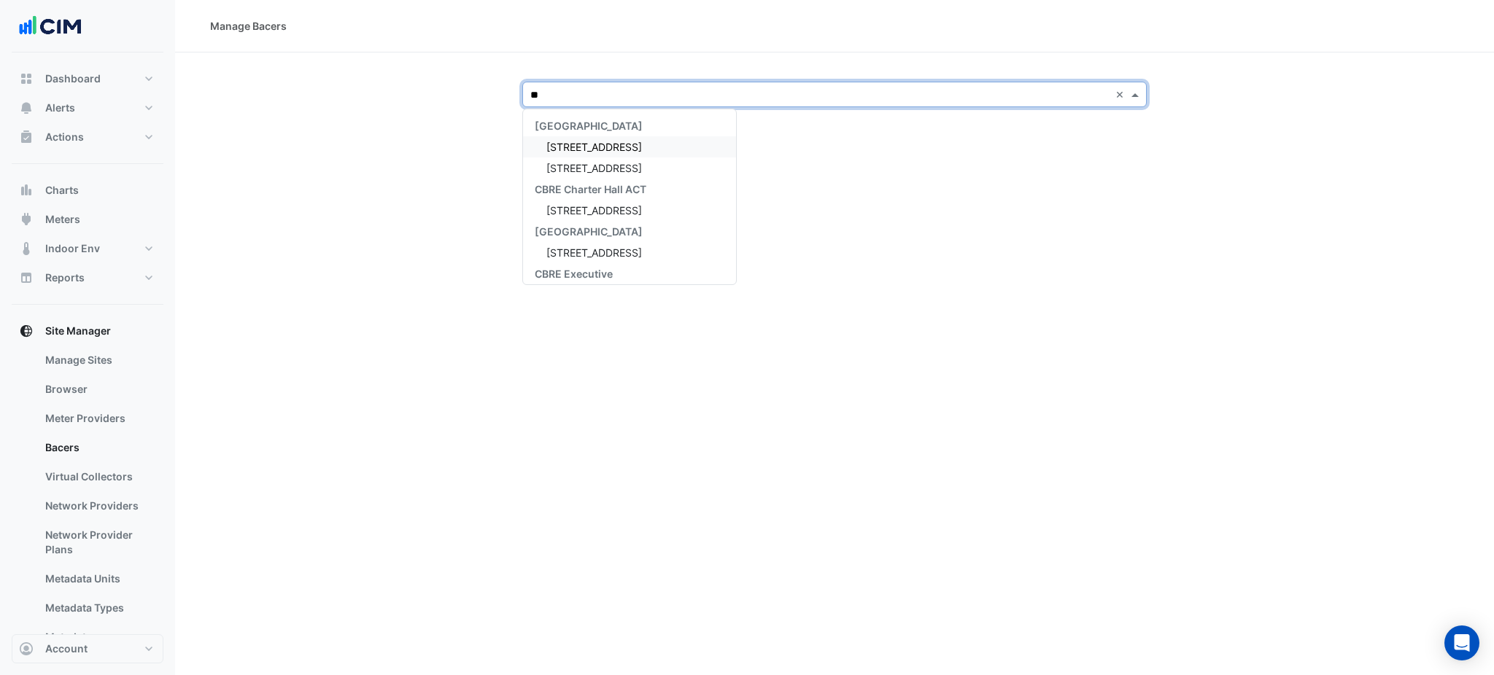
type input "***"
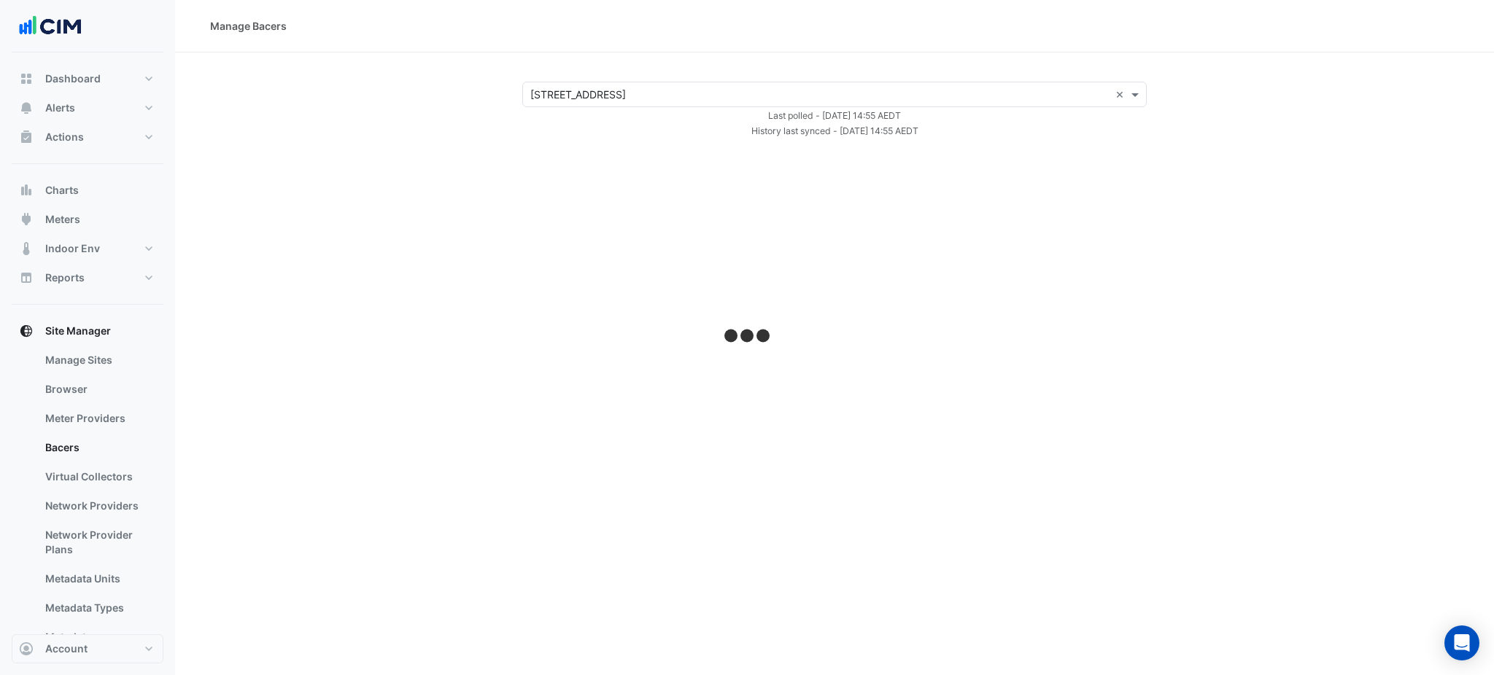
select select "***"
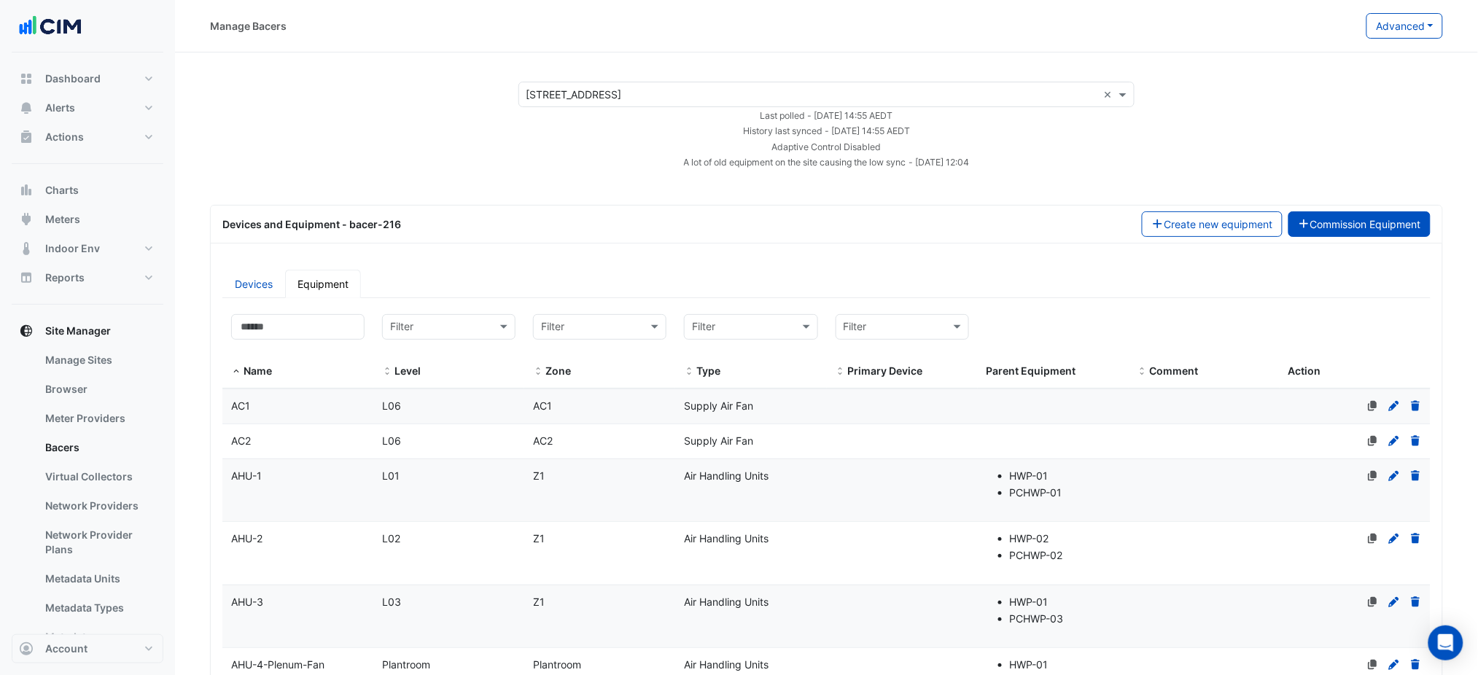
click at [1357, 217] on button "Commission Equipment" at bounding box center [1360, 225] width 143 height 26
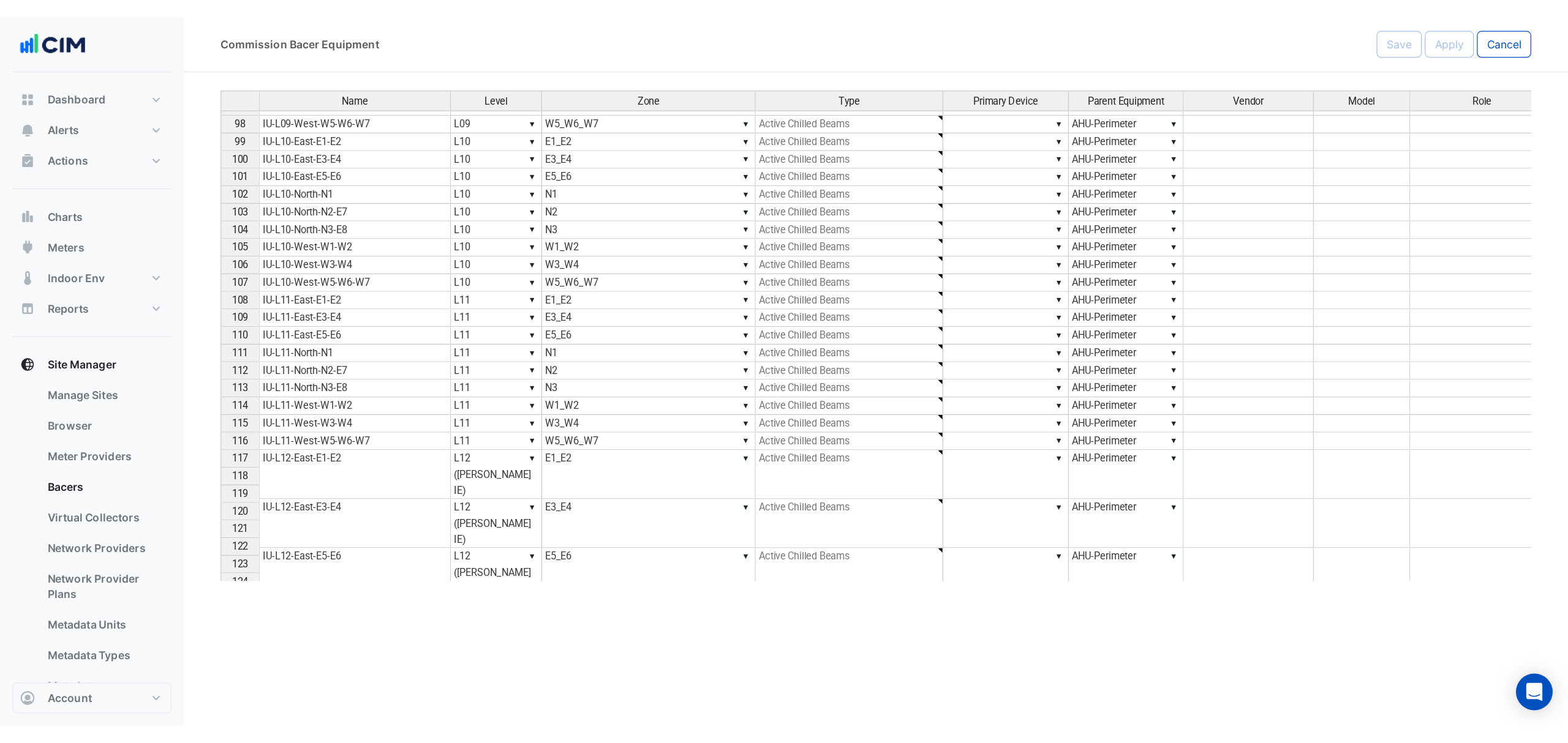
scroll to position [1388, 0]
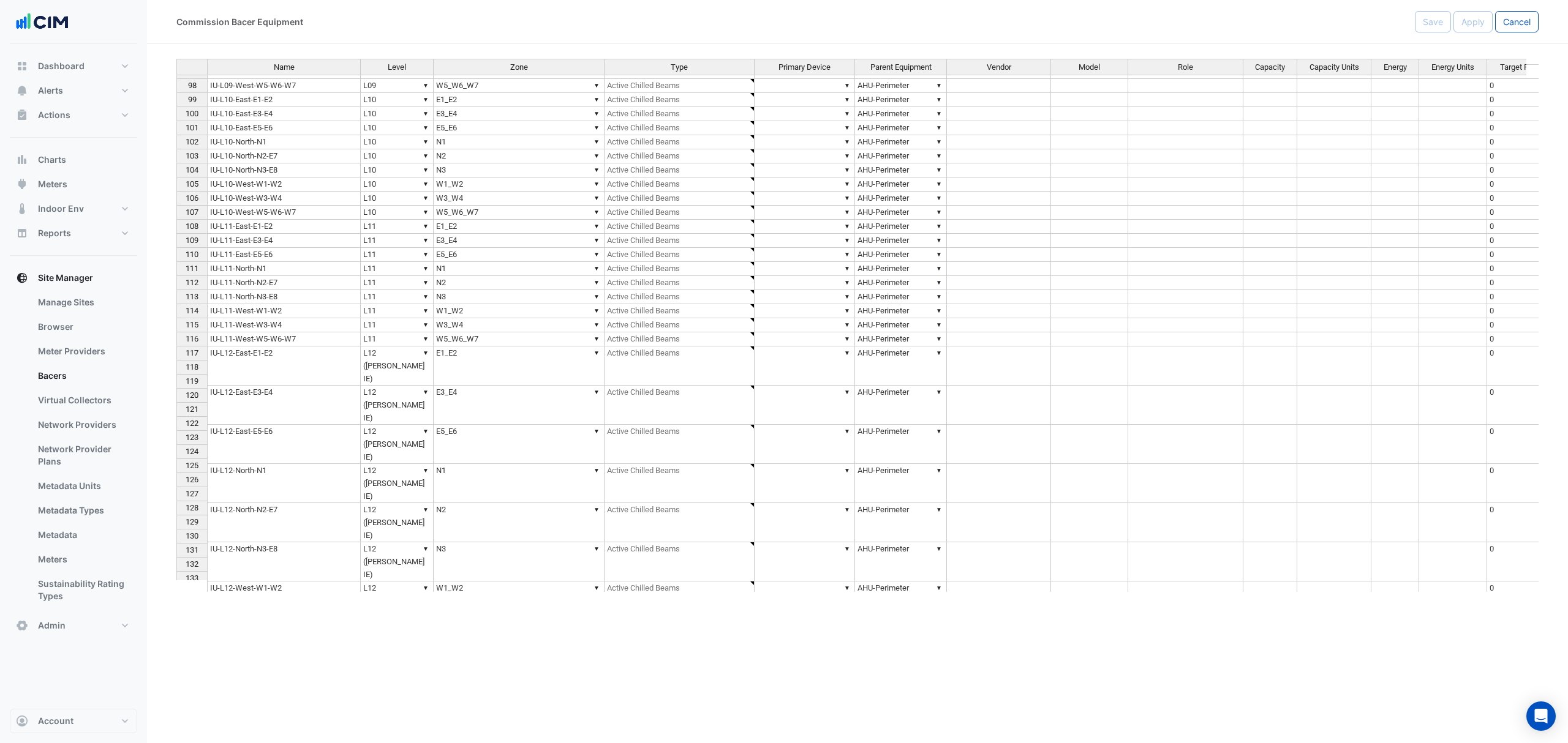
type textarea "**********"
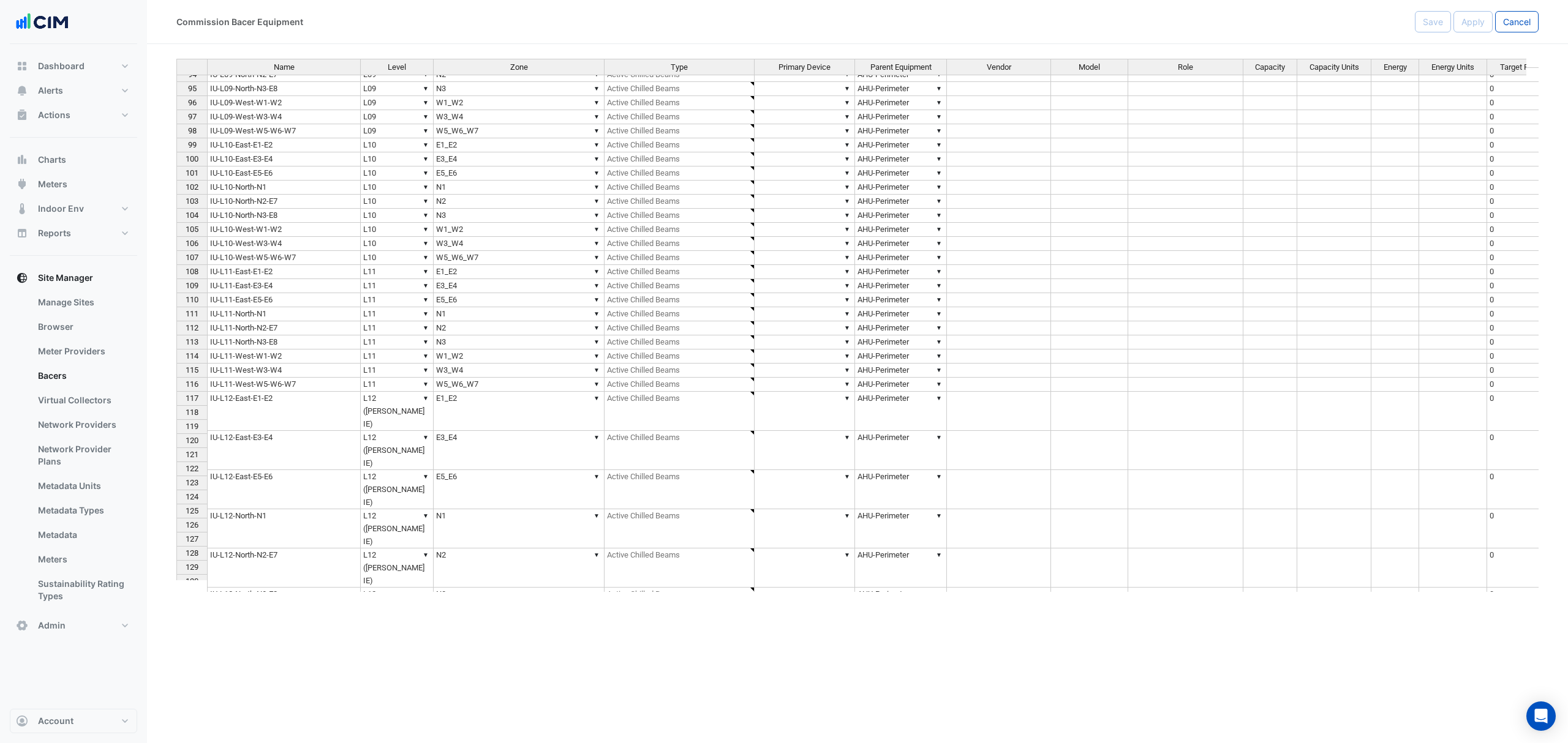
scroll to position [1306, 0]
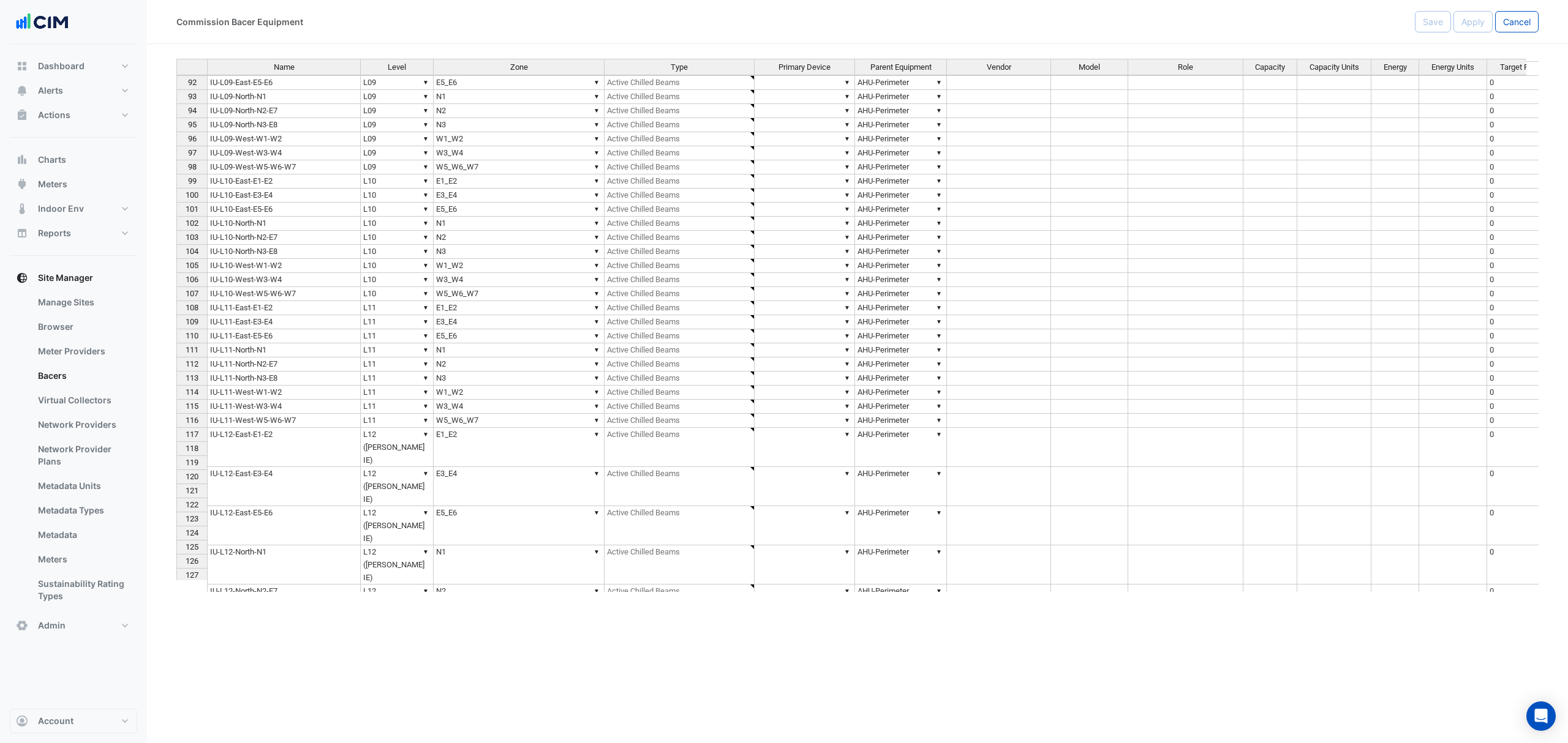
click at [329, 343] on td "IU-L11-East-E5-E6" at bounding box center [284, 336] width 154 height 14
click at [313, 364] on td "IU-L11-North-N2-E7" at bounding box center [284, 364] width 154 height 14
click at [315, 297] on td "IU-L10-West-W5-W6-W7" at bounding box center [284, 294] width 154 height 14
click at [315, 278] on td "IU-L10-West-W3-W4" at bounding box center [284, 280] width 154 height 14
click at [248, 182] on td "IU-L10-East-E1-E2" at bounding box center [284, 181] width 154 height 14
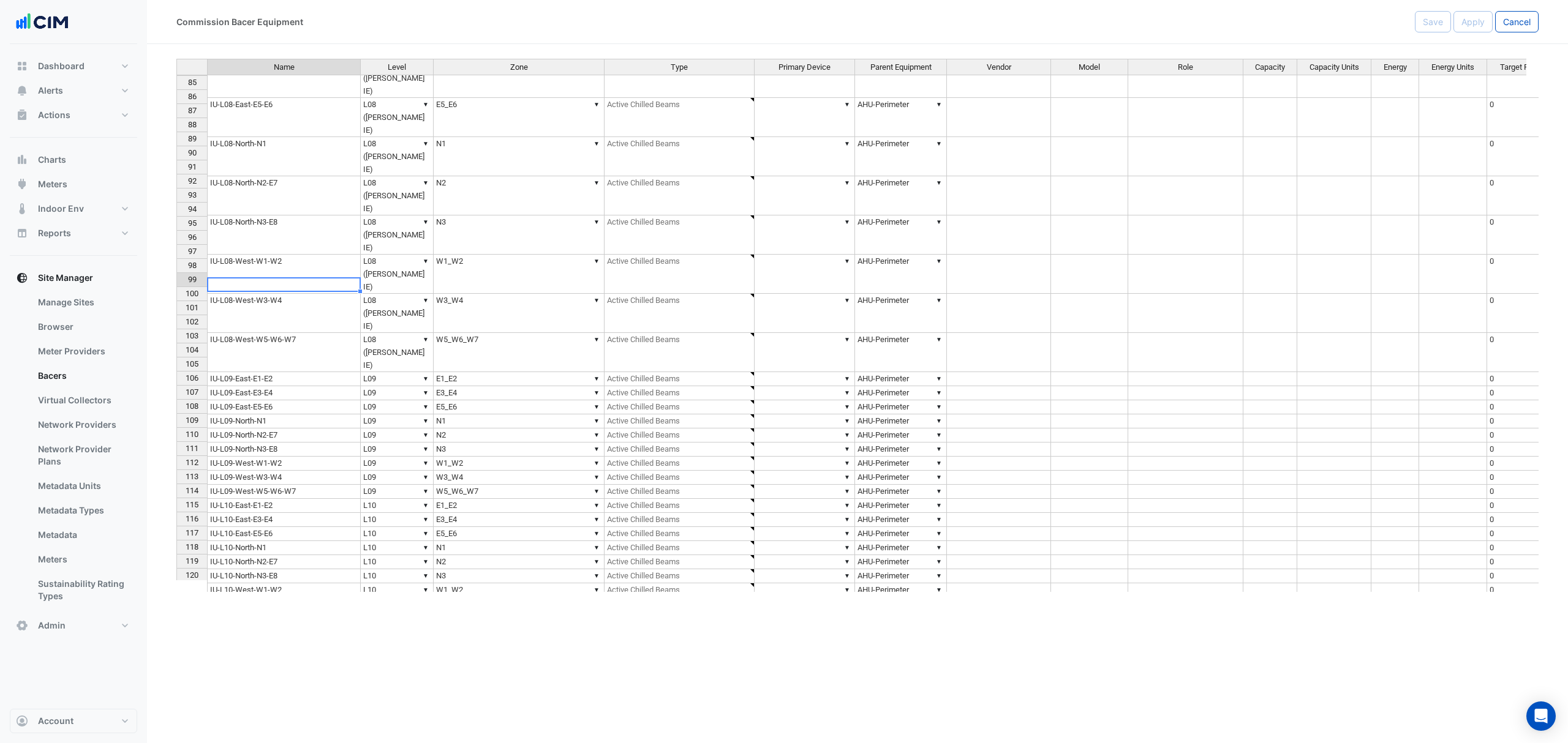
scroll to position [1143, 0]
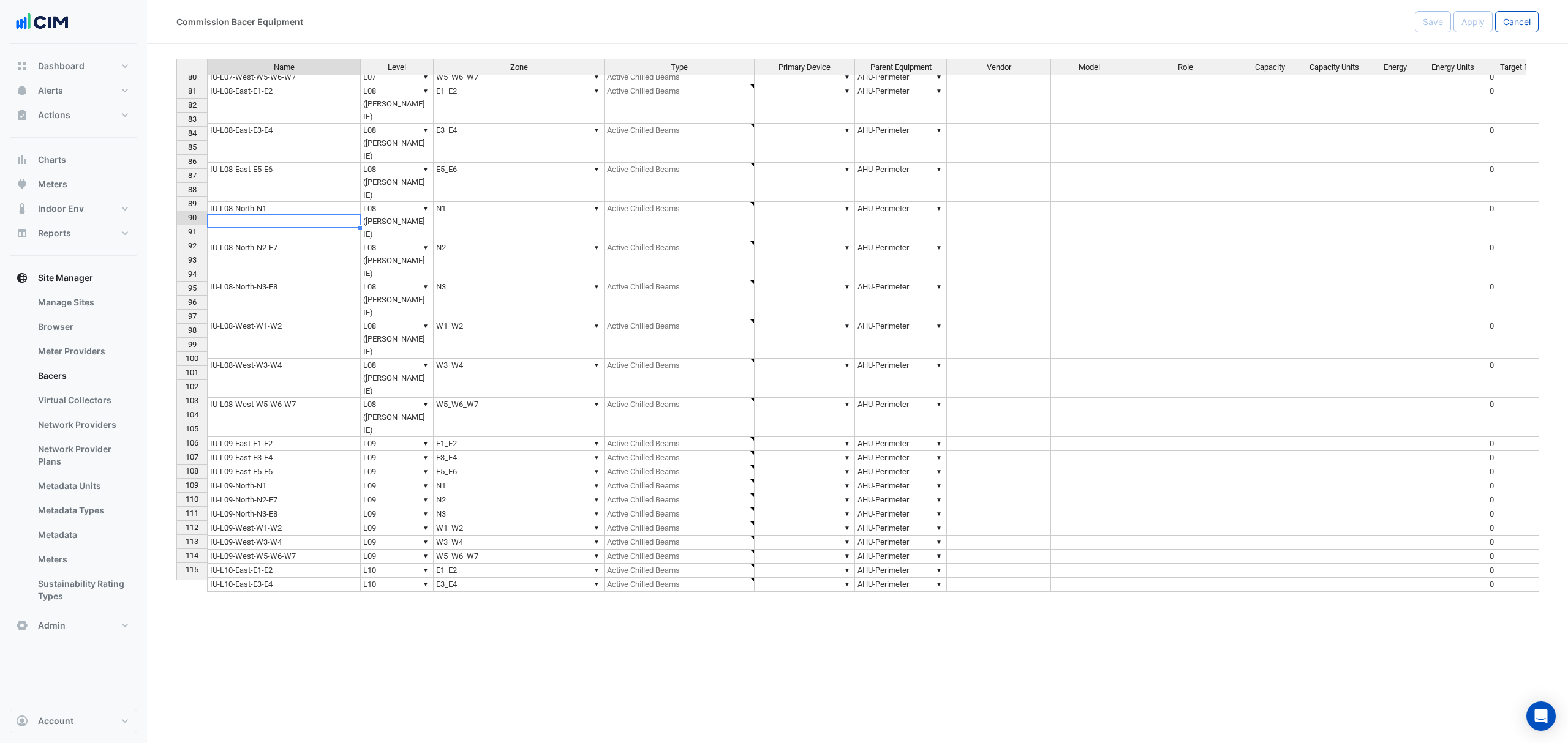
click at [265, 437] on td "IU-L09-East-E1-E2" at bounding box center [284, 444] width 154 height 14
click at [240, 452] on td "IU-L09-East-E3-E4" at bounding box center [284, 458] width 154 height 14
click at [256, 465] on td "IU-L09-East-E5-E6" at bounding box center [284, 472] width 154 height 14
click at [244, 479] on td "IU-L09-North-N1" at bounding box center [284, 486] width 154 height 14
click at [273, 494] on td "IU-L09-North-N2-E7" at bounding box center [284, 500] width 154 height 14
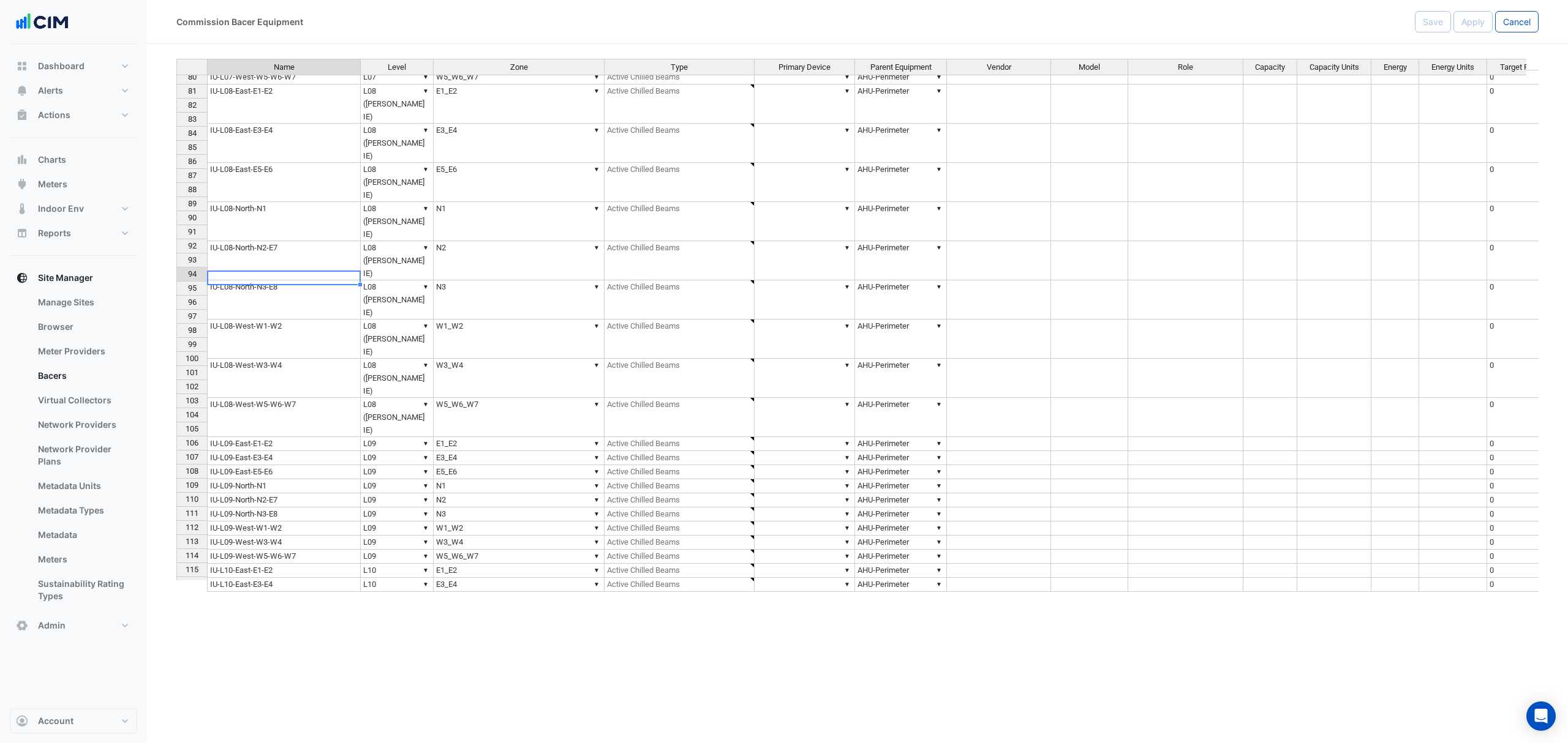
click at [244, 508] on td "IU-L09-North-N3-E8" at bounding box center [284, 515] width 154 height 14
click at [176, 313] on div "Name Level Zone Type Primary Device Parent Equipment Vendor Model Role Capacity…" at bounding box center [176, 500] width 0 height 950
click at [244, 521] on td "IU-L09-West-W1-W2" at bounding box center [284, 528] width 154 height 14
click at [176, 328] on div "Name Level Zone Type Primary Device Parent Equipment Vendor Model Role Capacity…" at bounding box center [176, 500] width 0 height 950
click at [314, 536] on td "IU-L09-West-W3-W4" at bounding box center [284, 542] width 154 height 14
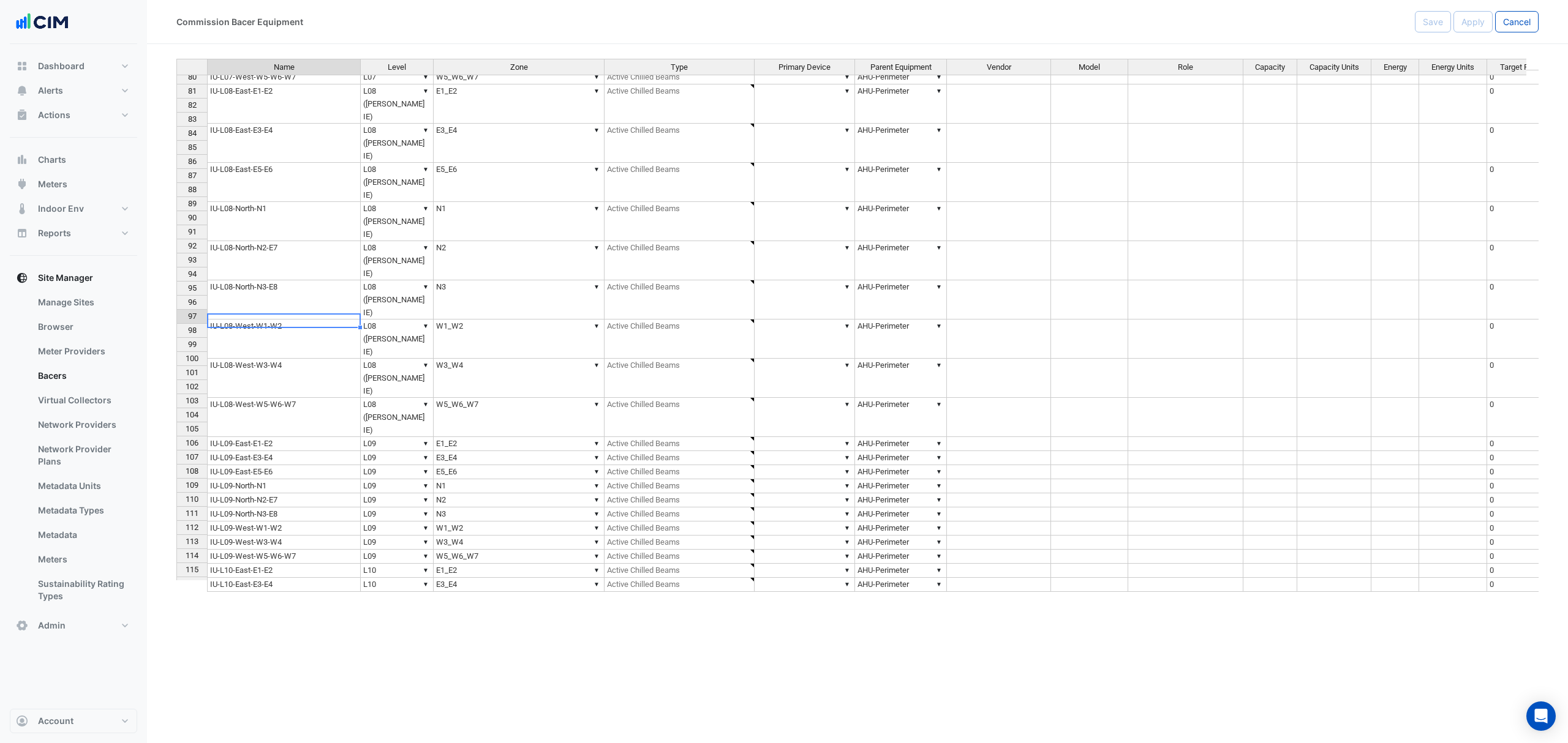
click at [285, 550] on td "IU-L09-West-W5-W6-W7" at bounding box center [284, 557] width 154 height 14
click at [216, 564] on td "IU-L10-East-E1-E2" at bounding box center [284, 571] width 154 height 14
click at [256, 567] on td "IU-L10-East-E3-E4" at bounding box center [284, 585] width 154 height 14
click at [225, 567] on td "IU-L10-East-E5-E6" at bounding box center [284, 599] width 154 height 14
click at [223, 567] on td "IU-L10-North-N2-E7" at bounding box center [284, 627] width 154 height 14
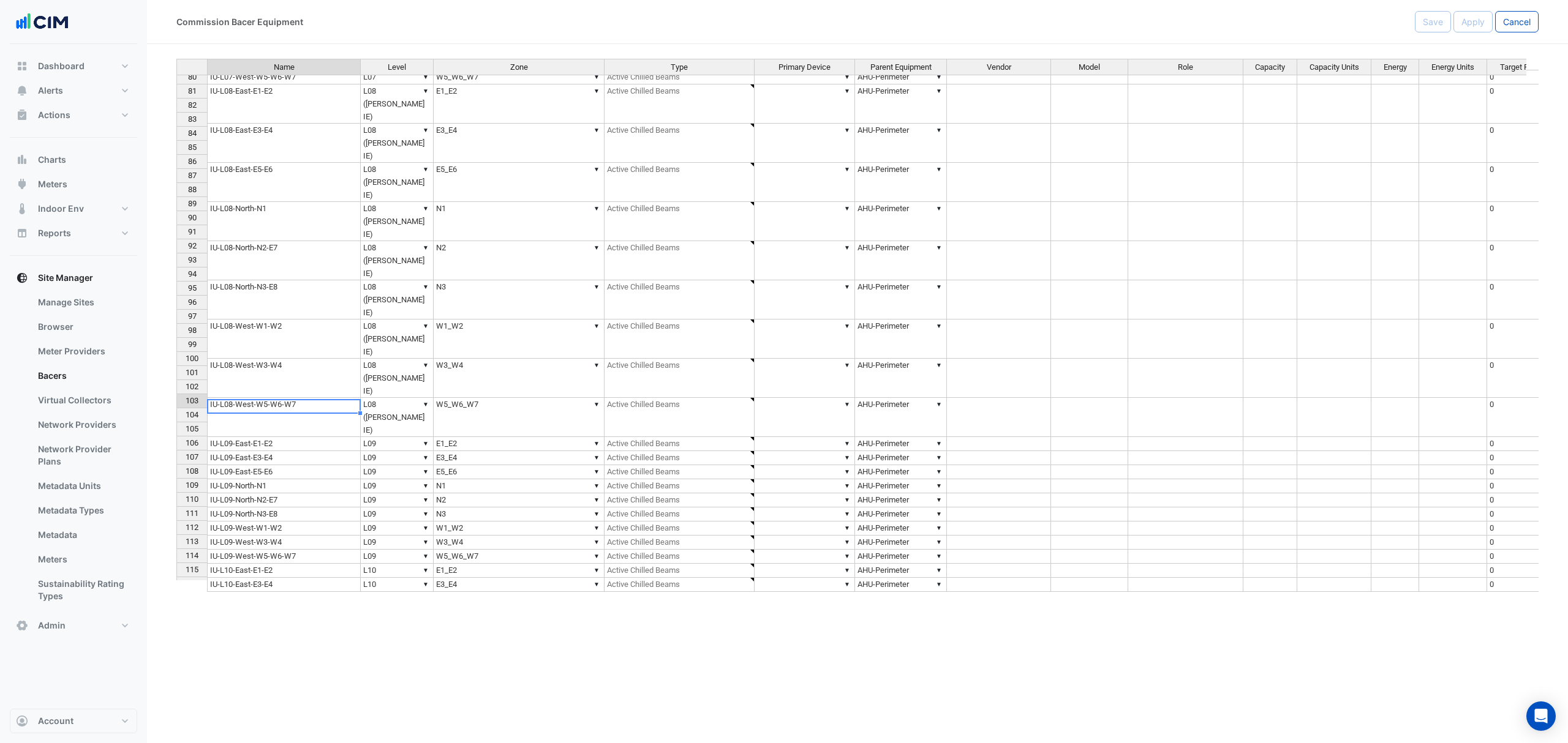
click at [231, 567] on td "IU-L10-North-N1" at bounding box center [284, 613] width 154 height 14
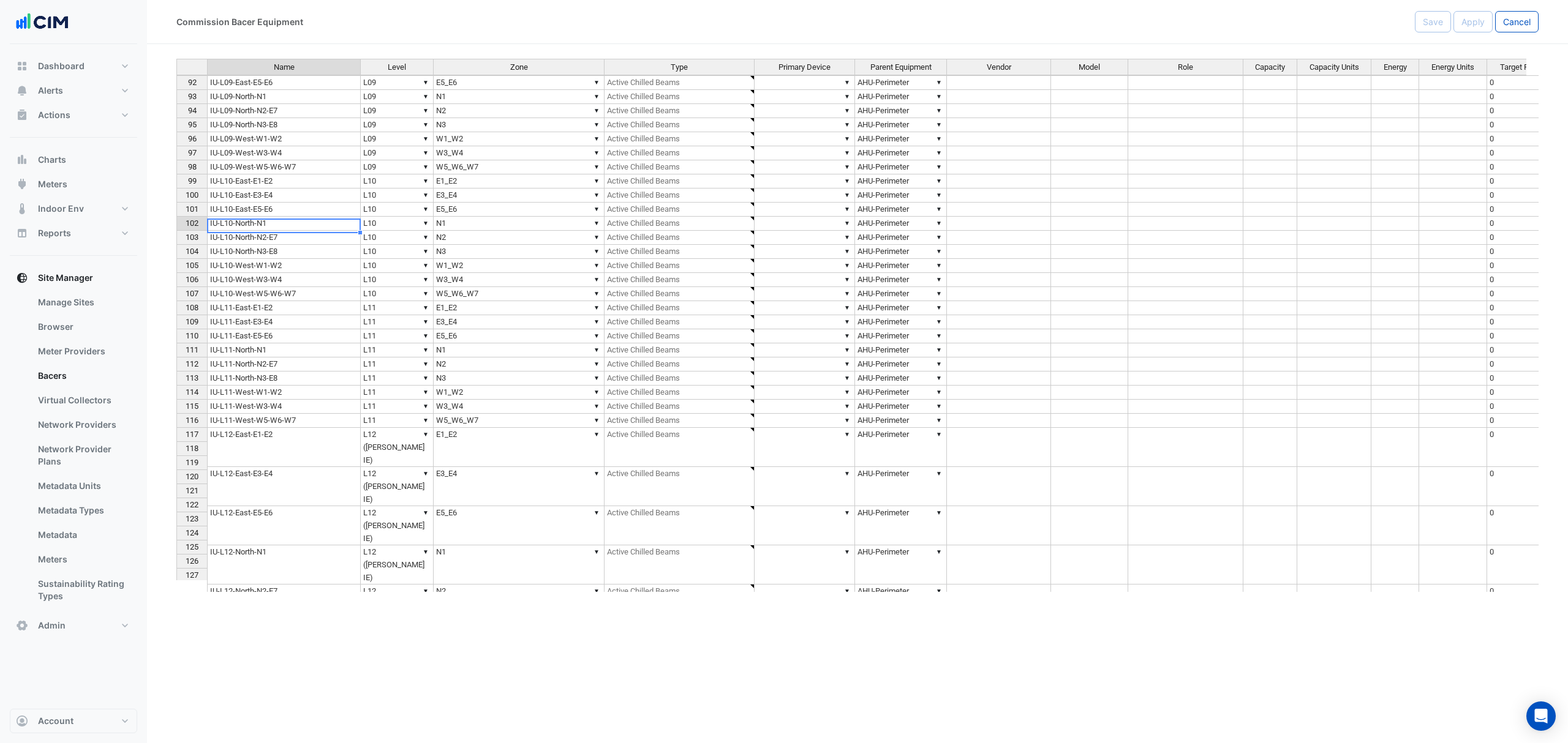
scroll to position [1388, 0]
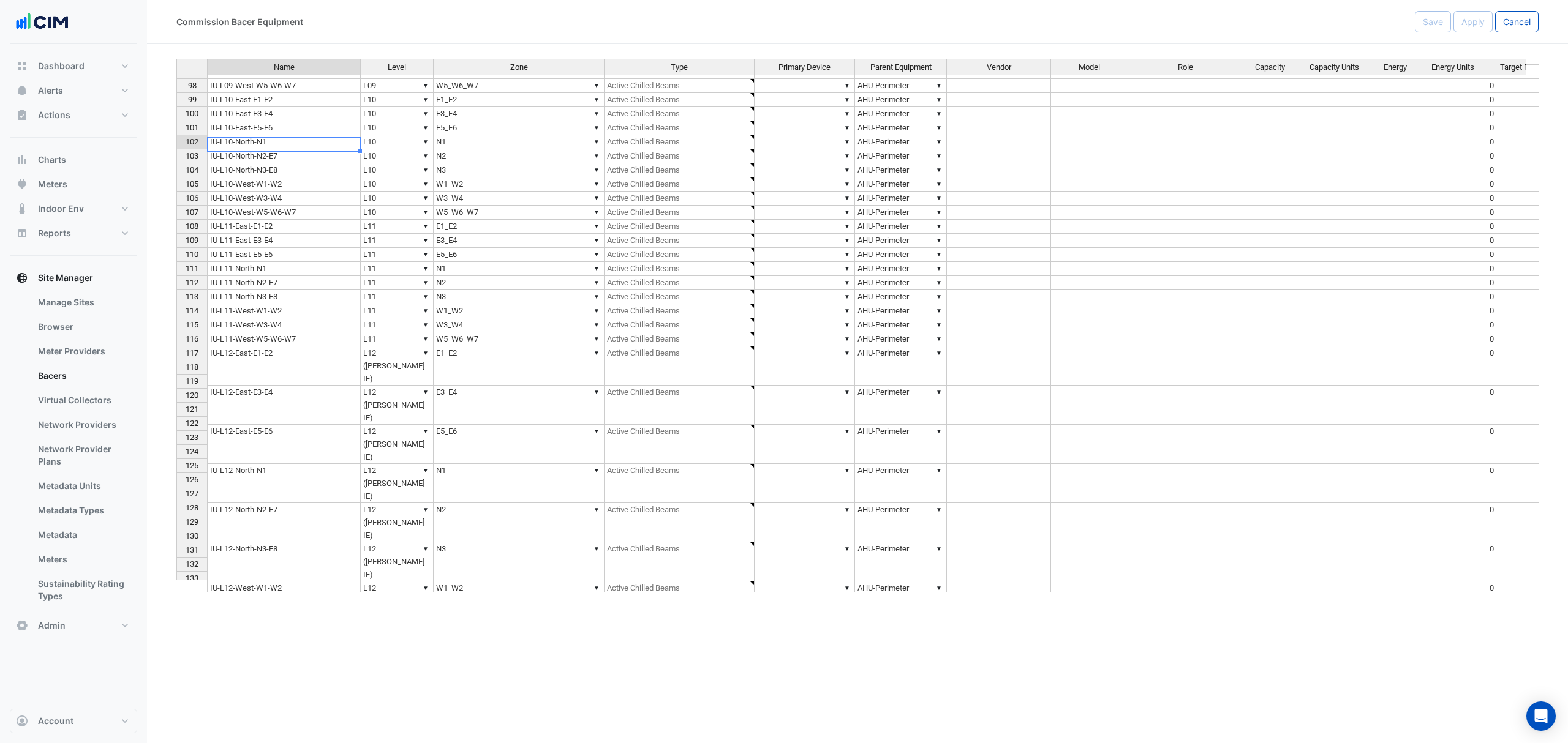
click at [282, 162] on td "IU-L10-North-N2-E7" at bounding box center [284, 156] width 154 height 14
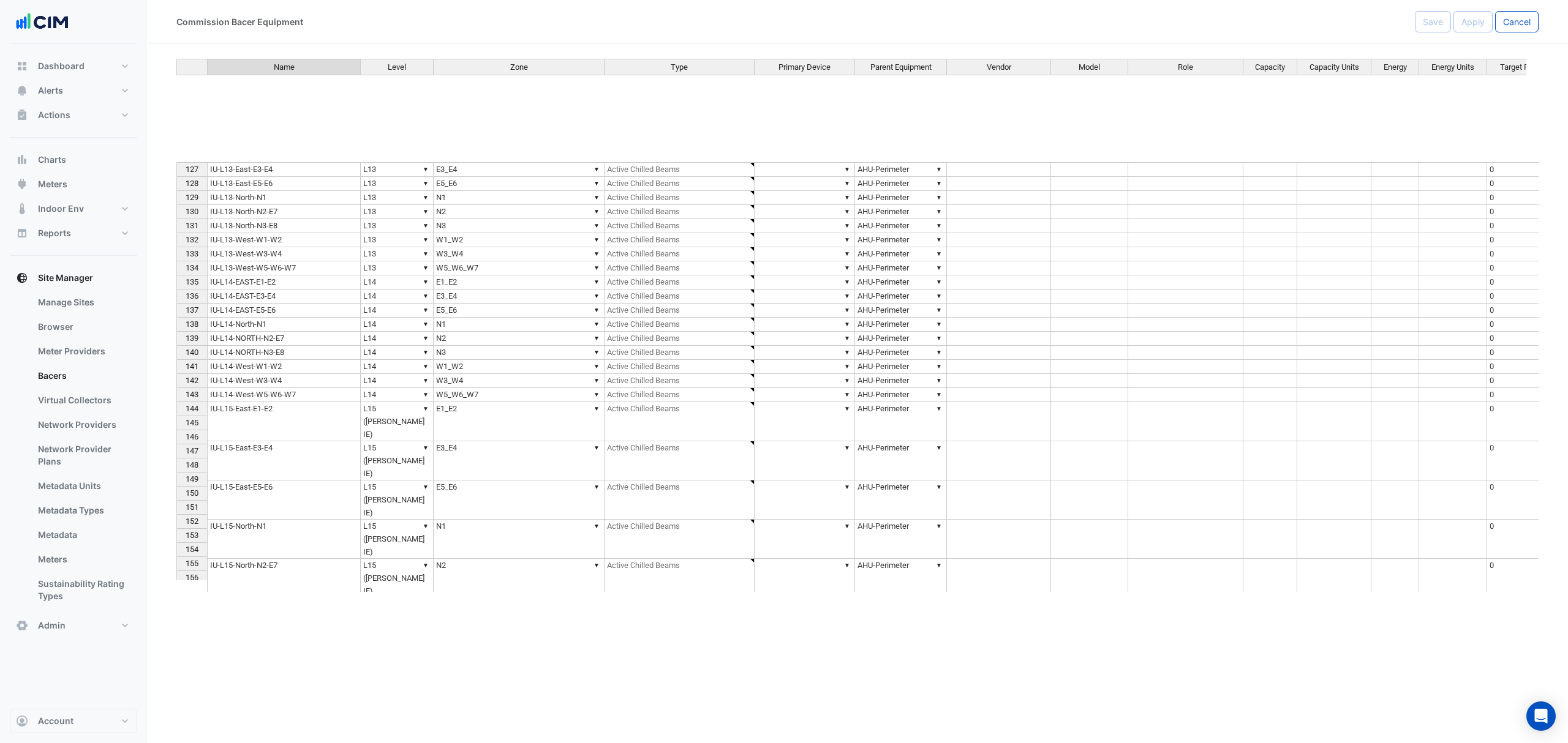
scroll to position [1551, 0]
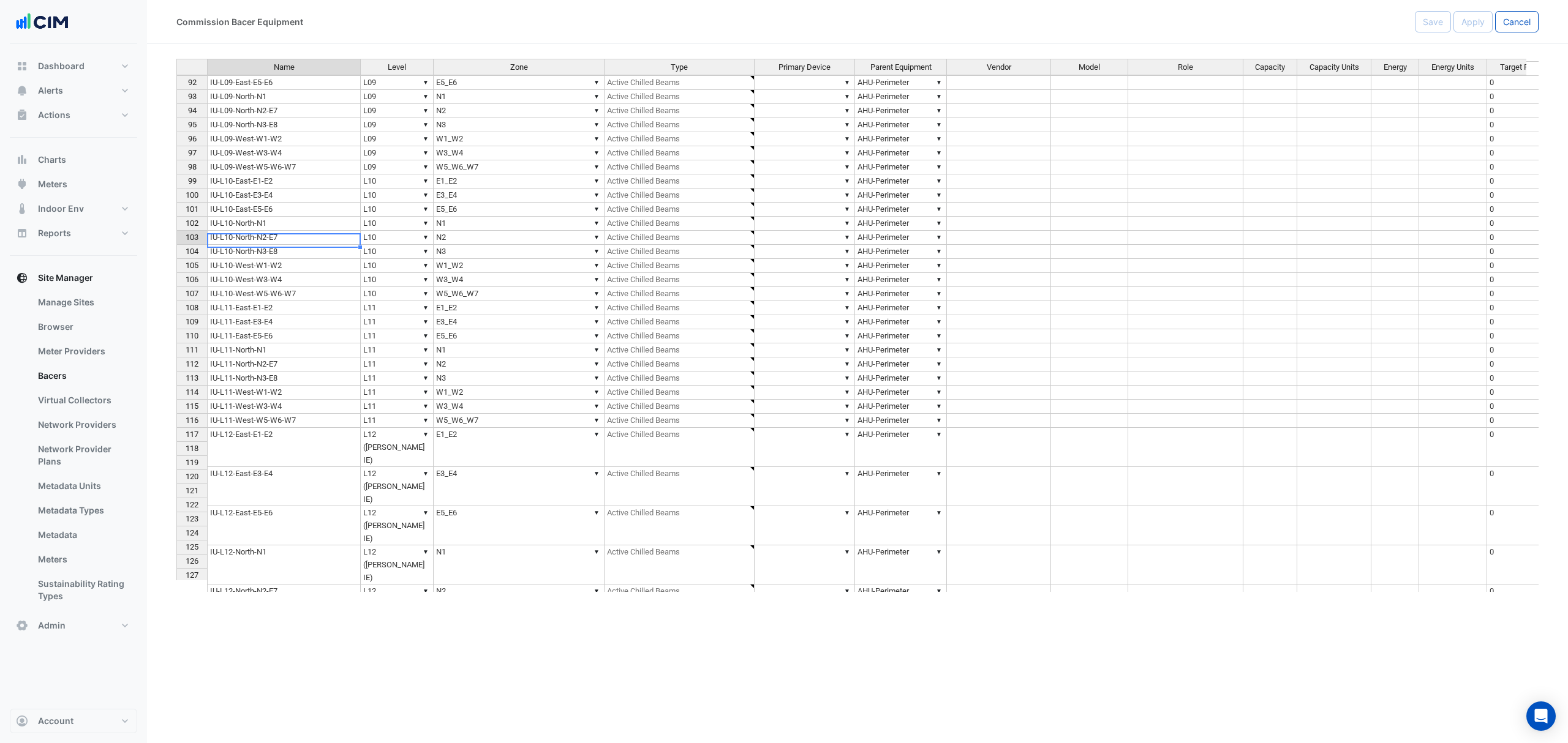
click at [264, 250] on td "IU-L10-North-N3-E8" at bounding box center [284, 252] width 154 height 14
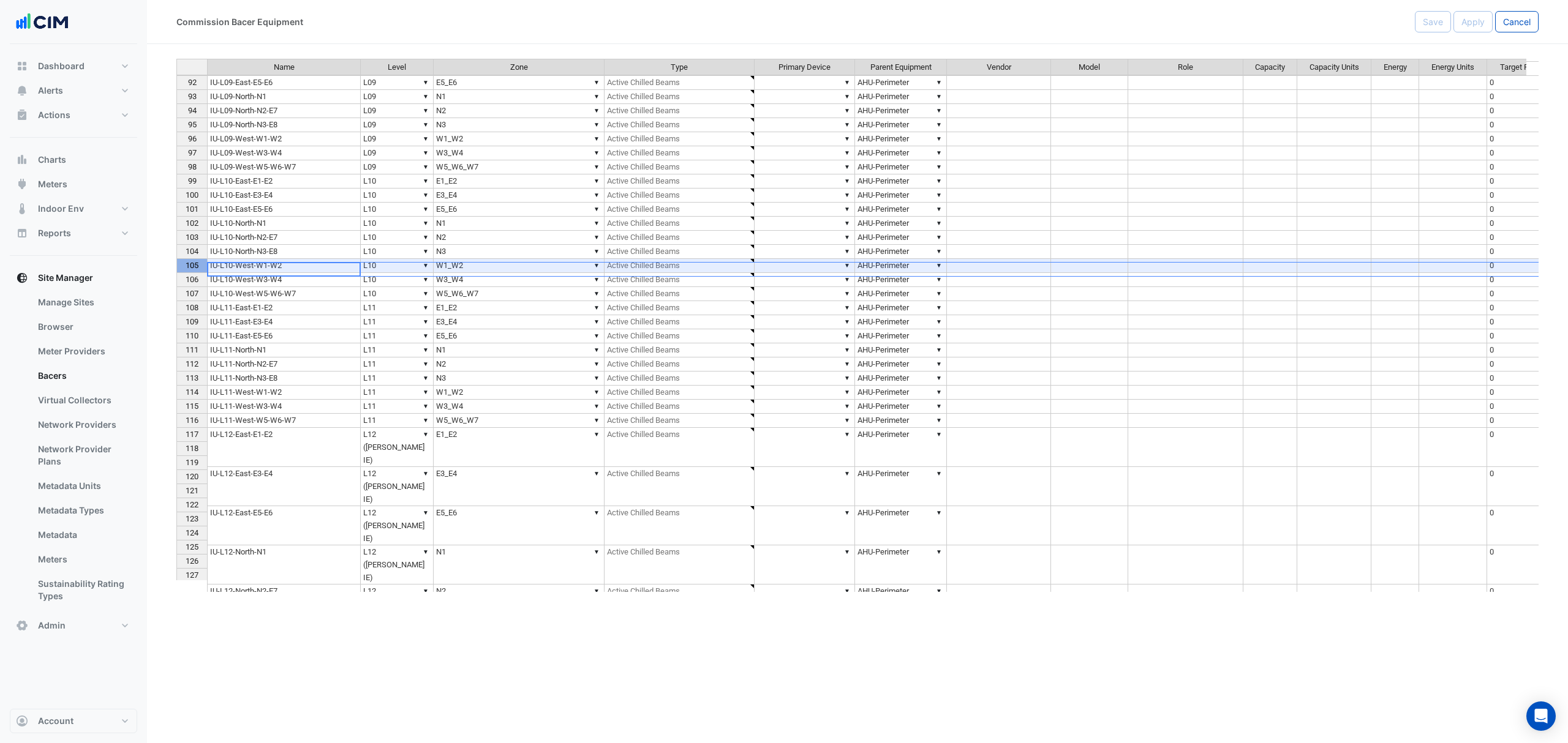
click at [204, 270] on div "105" at bounding box center [192, 265] width 25 height 13
click at [176, 263] on div "Name Level Zone Type Primary Device Parent Equipment Vendor Model Role Capacity…" at bounding box center [176, 454] width 0 height 849
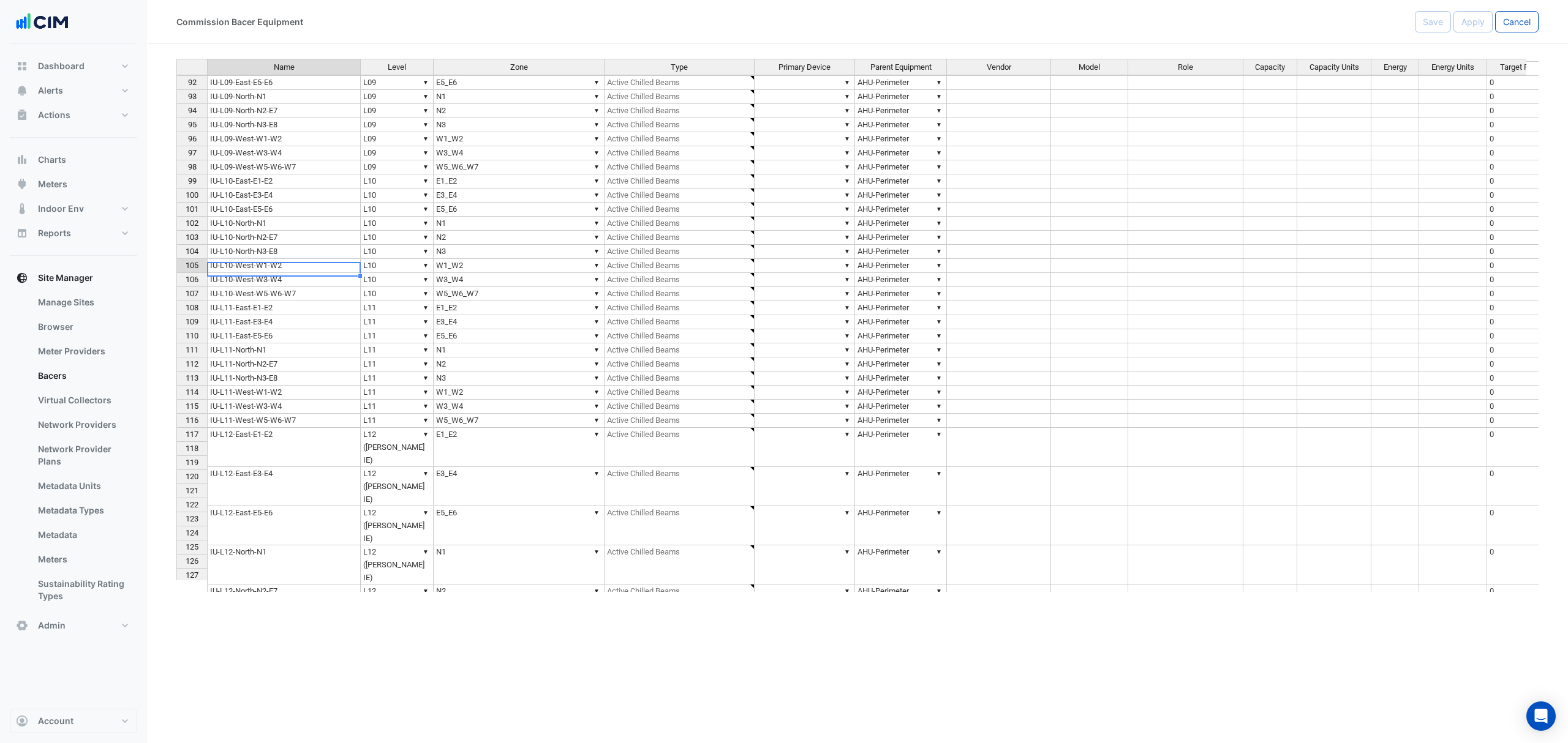
click at [354, 264] on td "IU-L10-West-W1-W2" at bounding box center [284, 266] width 154 height 14
click at [238, 286] on td "IU-L10-West-W3-W4" at bounding box center [284, 280] width 154 height 14
click at [241, 296] on td "IU-L10-West-W5-W6-W7" at bounding box center [284, 294] width 154 height 14
drag, startPoint x: 287, startPoint y: 304, endPoint x: 285, endPoint y: 317, distance: 13.2
click at [287, 304] on div at bounding box center [284, 304] width 153 height 1
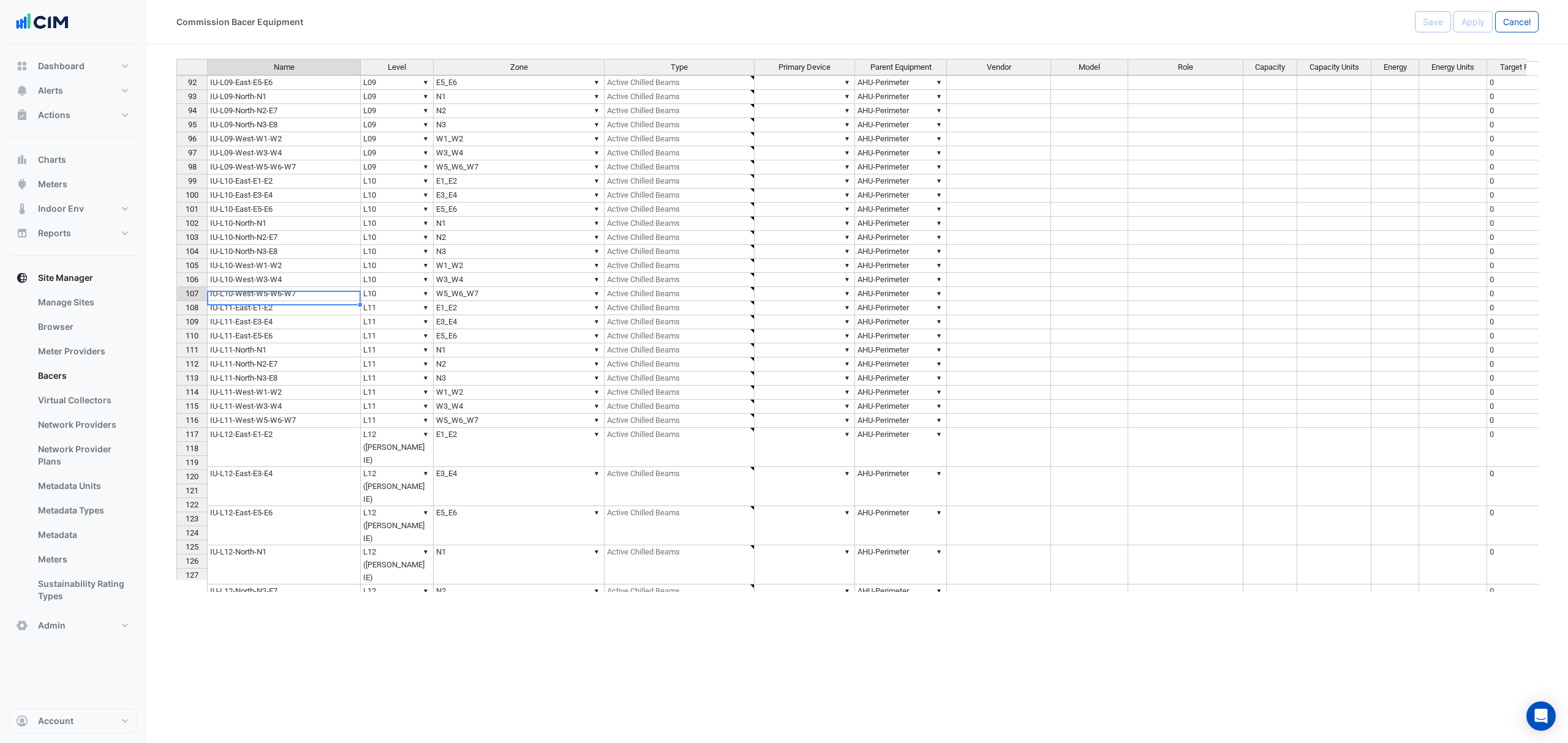
click at [268, 309] on td "IU-L11-East-E1-E2" at bounding box center [284, 308] width 154 height 14
drag, startPoint x: 302, startPoint y: 328, endPoint x: 302, endPoint y: 343, distance: 15.0
click at [302, 328] on td "IU-L11-East-E3-E4" at bounding box center [284, 322] width 154 height 14
click at [257, 341] on td "IU-L11-East-E5-E6" at bounding box center [284, 336] width 154 height 14
click at [342, 356] on td "IU-L11-North-N1" at bounding box center [284, 350] width 154 height 14
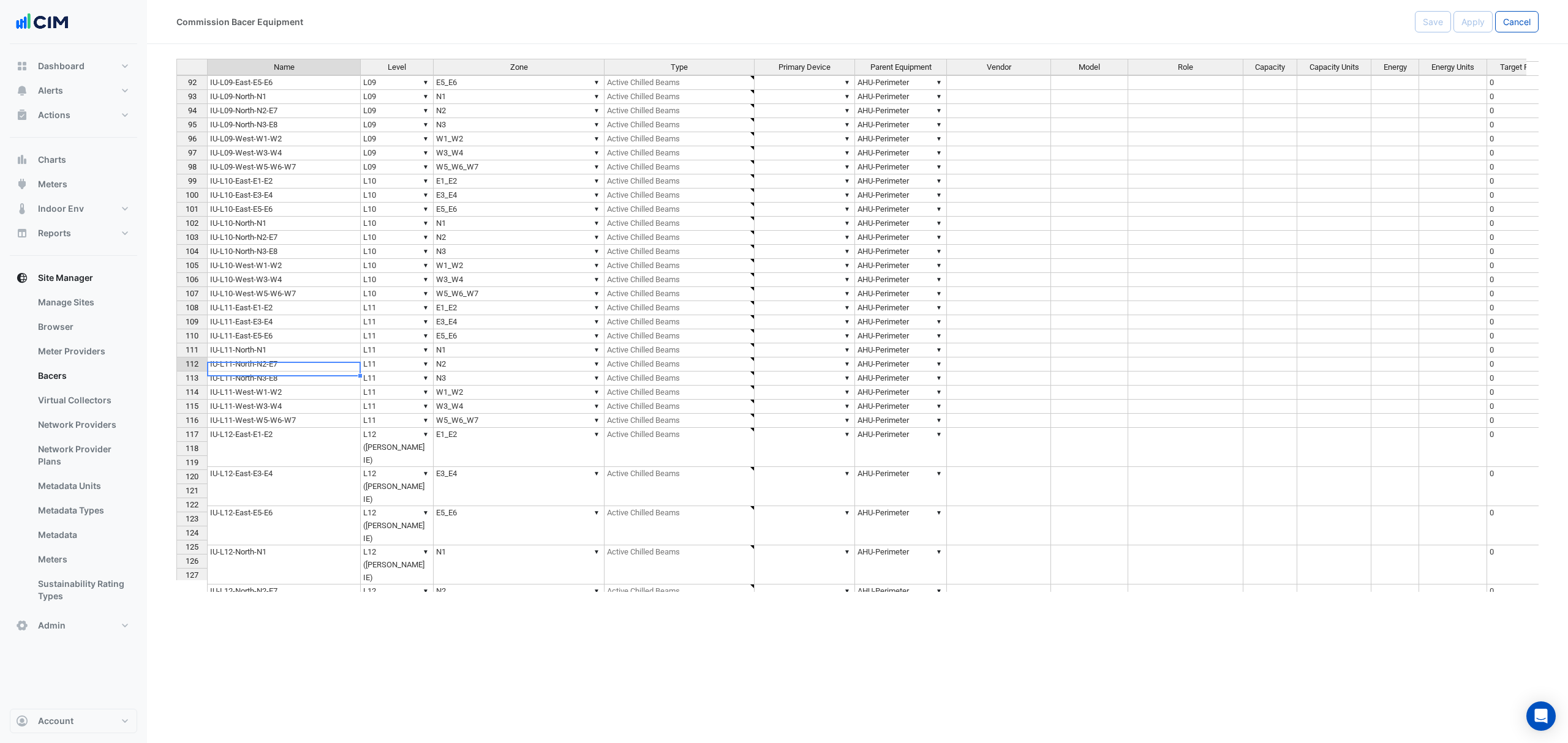
drag, startPoint x: 266, startPoint y: 374, endPoint x: 275, endPoint y: 368, distance: 10.8
click at [176, 374] on div "Name Level Zone Type Primary Device Parent Equipment Vendor Model Role Capacity…" at bounding box center [176, 454] width 0 height 849
click at [278, 368] on td "IU-L11-North-N2-E7" at bounding box center [284, 364] width 154 height 14
type textarea "**********"
click at [176, 420] on div "Name Level Zone Type Primary Device Parent Equipment Vendor Model Role Capacity…" at bounding box center [176, 454] width 0 height 849
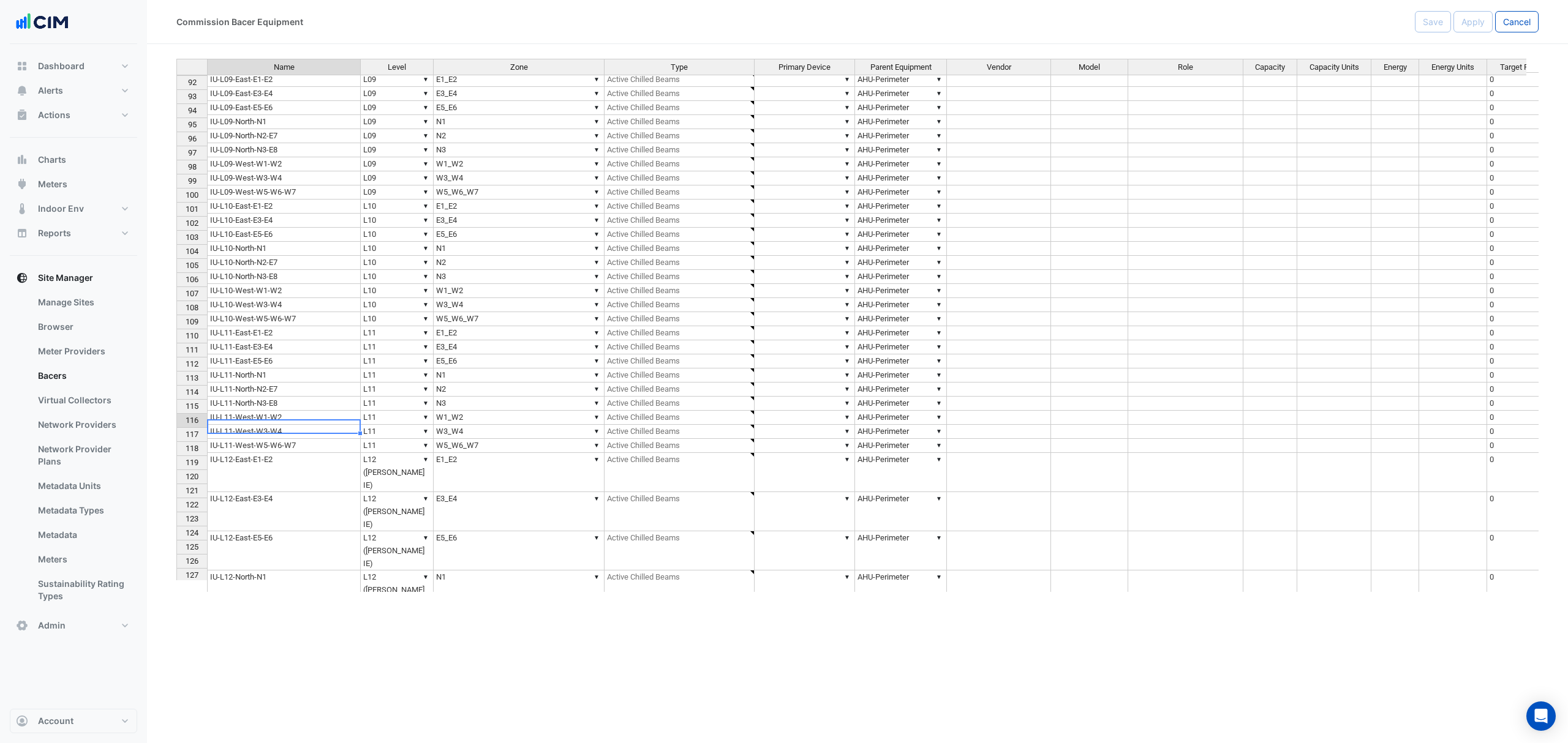
click at [313, 383] on td "IU-L11-North-N2-E7" at bounding box center [284, 390] width 154 height 14
click at [286, 397] on td "IU-L11-North-N3-E8" at bounding box center [284, 404] width 154 height 14
click at [260, 411] on td "IU-L11-West-W1-W2" at bounding box center [284, 417] width 154 height 14
click at [261, 425] on td "IU-L11-West-W3-W4" at bounding box center [284, 432] width 154 height 14
drag, startPoint x: 275, startPoint y: 425, endPoint x: 280, endPoint y: 447, distance: 22.6
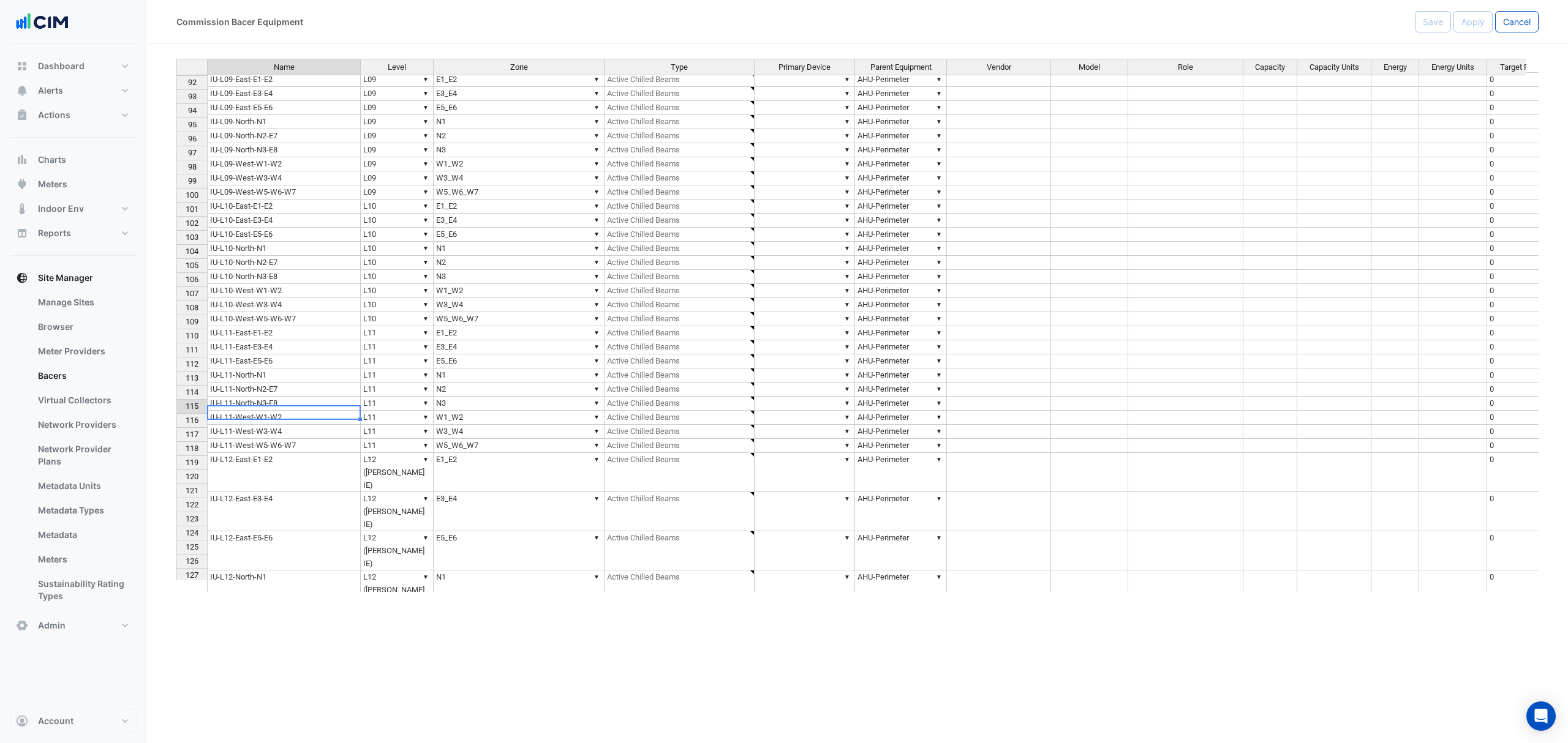
click at [275, 439] on td "IU-L11-West-W5-W6-W7" at bounding box center [284, 446] width 154 height 14
click at [176, 434] on div "Name Level Zone Type Primary Device Parent Equipment Vendor Model Role Capacity…" at bounding box center [176, 447] width 0 height 860
click at [277, 453] on td "IU-L12-East-E1-E2" at bounding box center [284, 473] width 154 height 39
click at [277, 492] on td "IU-L12-East-E3-E4" at bounding box center [284, 511] width 154 height 39
click at [248, 531] on td "IU-L12-East-E5-E6" at bounding box center [284, 551] width 154 height 39
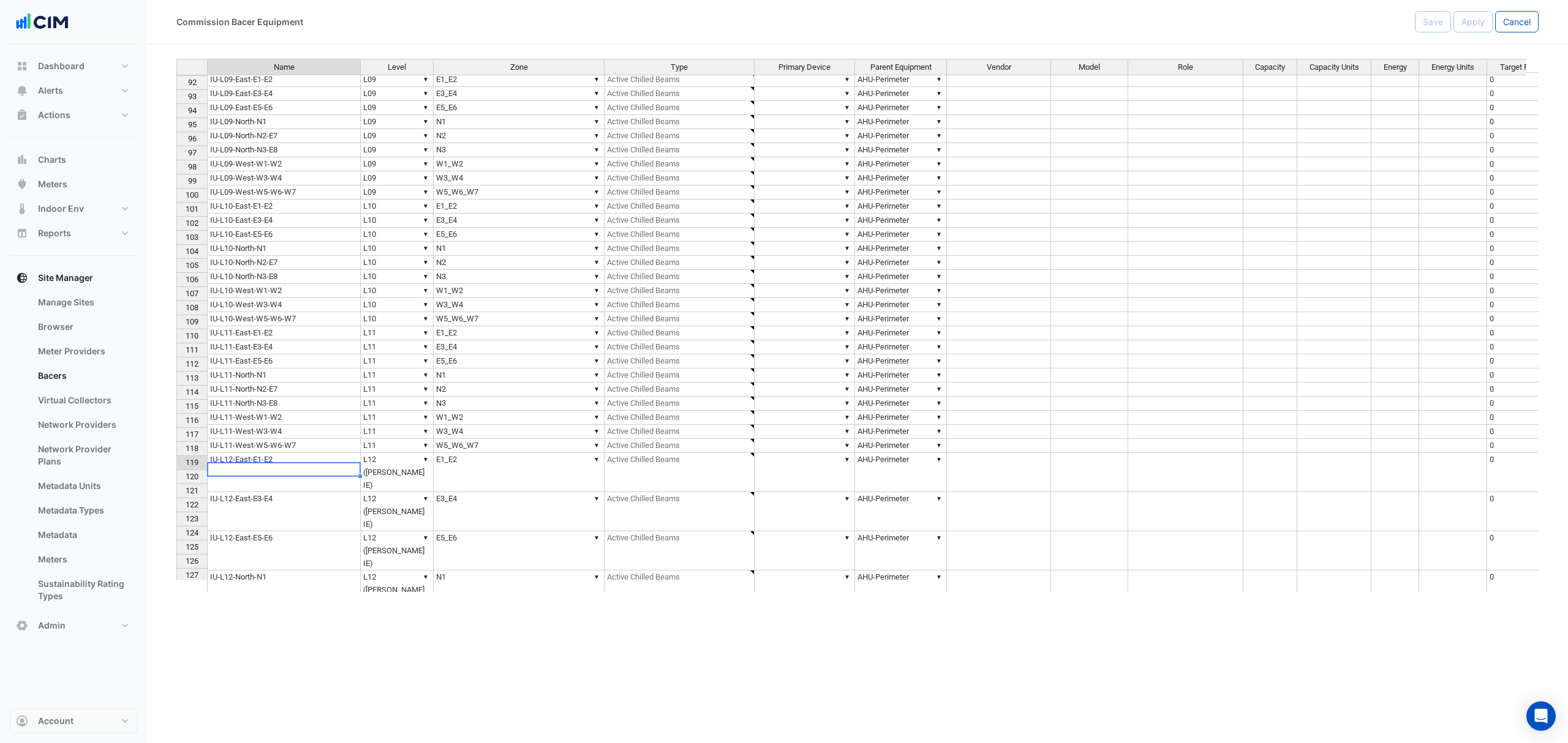
click at [243, 567] on td "IU-L12-North-N1" at bounding box center [284, 590] width 154 height 39
drag, startPoint x: 264, startPoint y: 499, endPoint x: 270, endPoint y: 505, distance: 8.5
click at [264, 567] on td "IU-L12-North-N2-E7" at bounding box center [284, 629] width 154 height 39
click at [277, 567] on td "IU-L12-North-N3-E8" at bounding box center [284, 668] width 154 height 39
click at [255, 567] on td "IU-L12-West-W1-W2" at bounding box center [284, 708] width 154 height 39
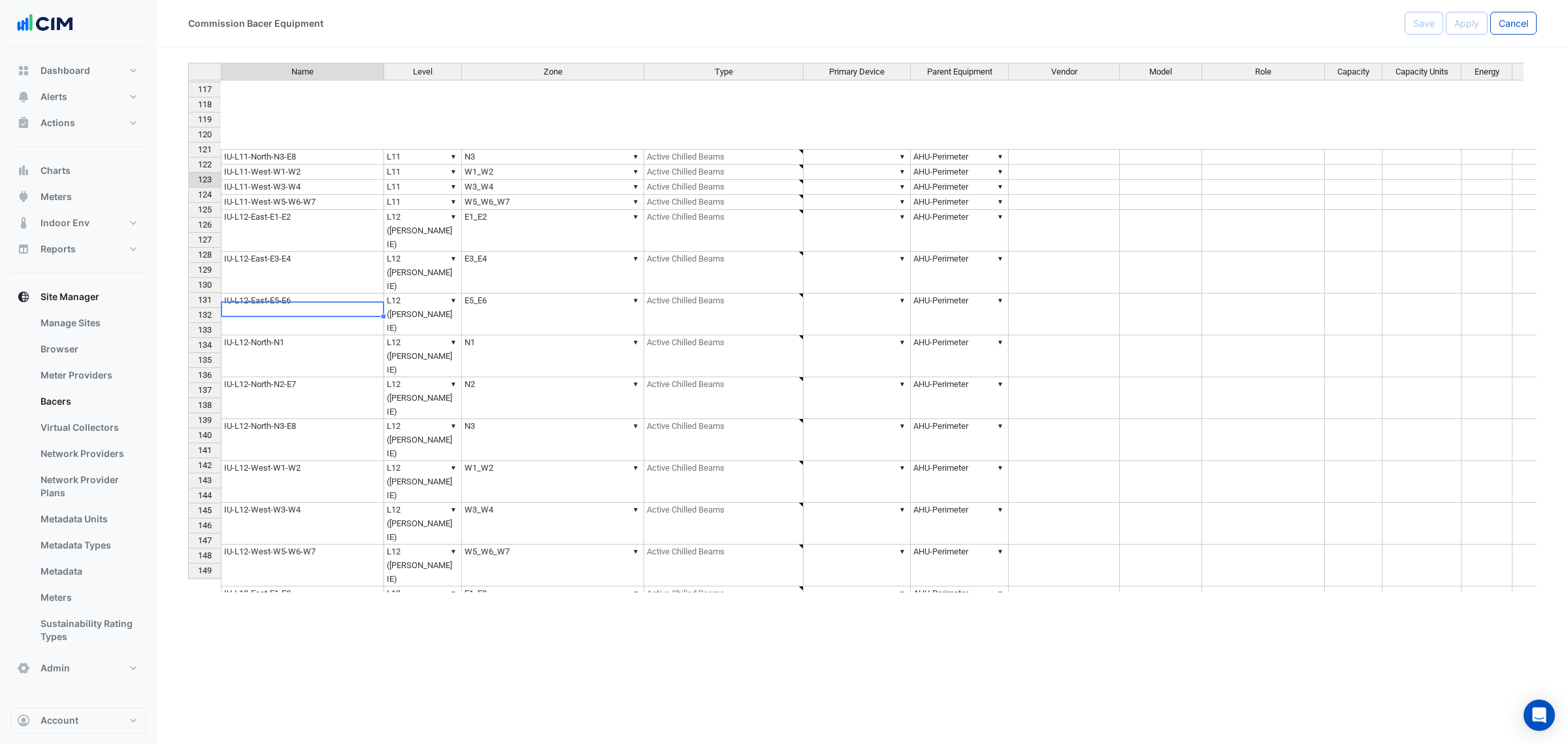
scroll to position [1639, 0]
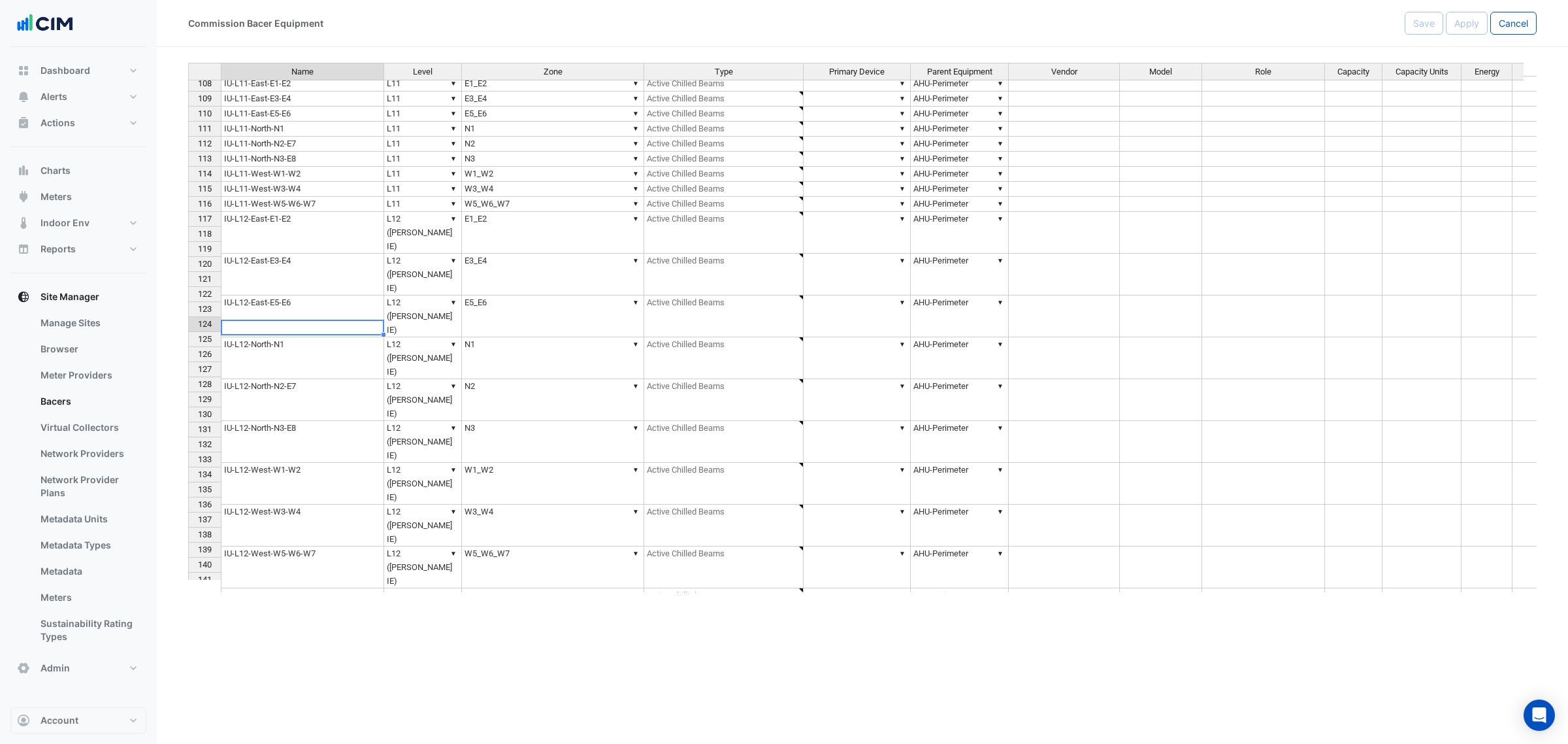
click at [301, 505] on td "IU-L12-West-W3-W4" at bounding box center [303, 525] width 163 height 42
click at [259, 547] on td "IU-L12-West-W5-W6-W7" at bounding box center [303, 567] width 163 height 42
click at [246, 588] on td "IU-L13-East-E1-E2" at bounding box center [303, 595] width 163 height 15
click at [284, 603] on td "IU-L13-East-E3-E4" at bounding box center [303, 610] width 163 height 15
click at [276, 605] on td "IU-L13-East-E5-E6" at bounding box center [303, 626] width 163 height 15
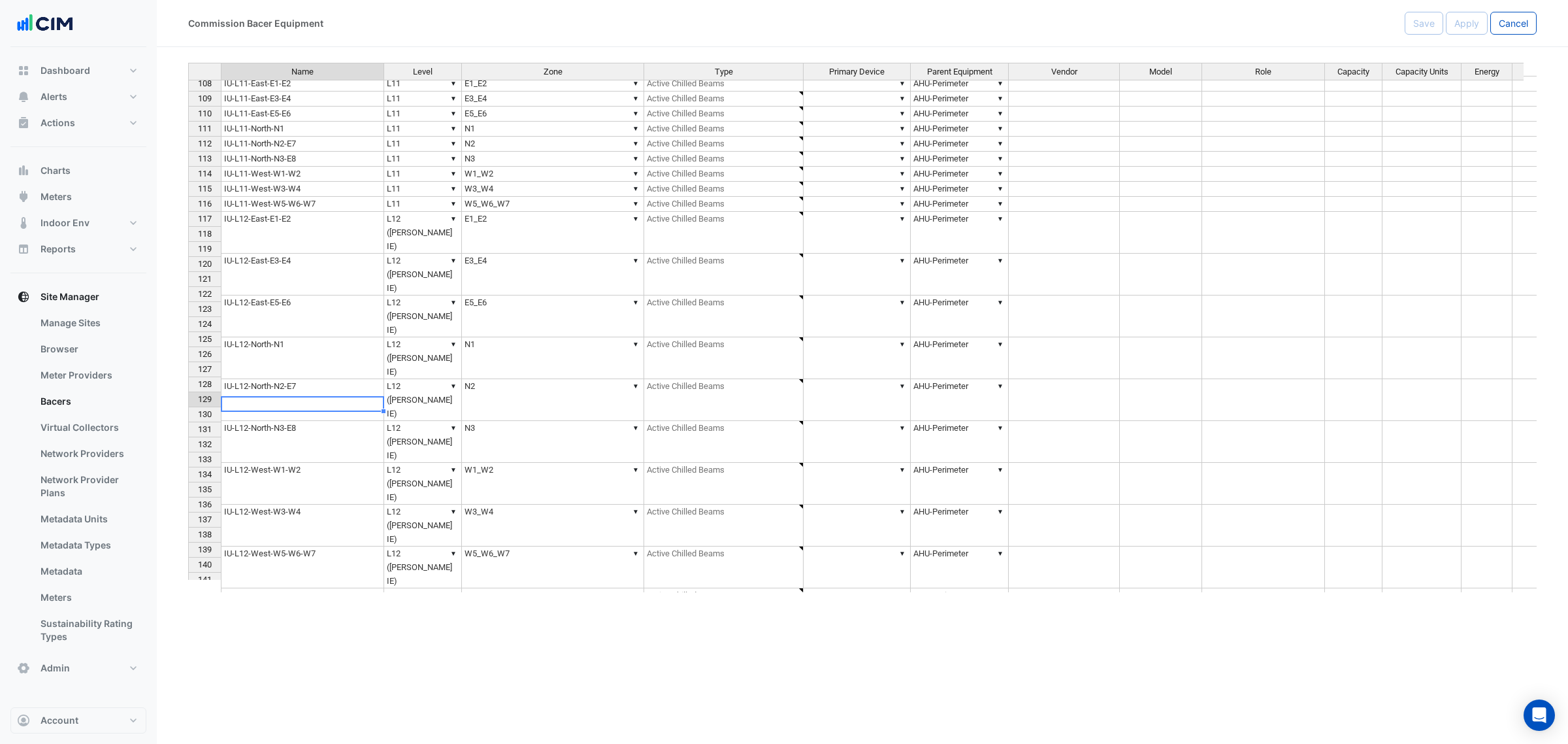
click at [237, 605] on td "IU-L13-North-N1" at bounding box center [303, 641] width 163 height 15
click at [281, 605] on td "IU-L13-North-N2-E7" at bounding box center [303, 656] width 163 height 15
click at [298, 605] on td "IU-L13-North-N3-E8" at bounding box center [303, 670] width 163 height 15
click at [363, 605] on td "IU-L13-West-W1-W2" at bounding box center [303, 686] width 163 height 15
click at [282, 605] on td "IU-L13-West-W3-W4" at bounding box center [303, 701] width 163 height 15
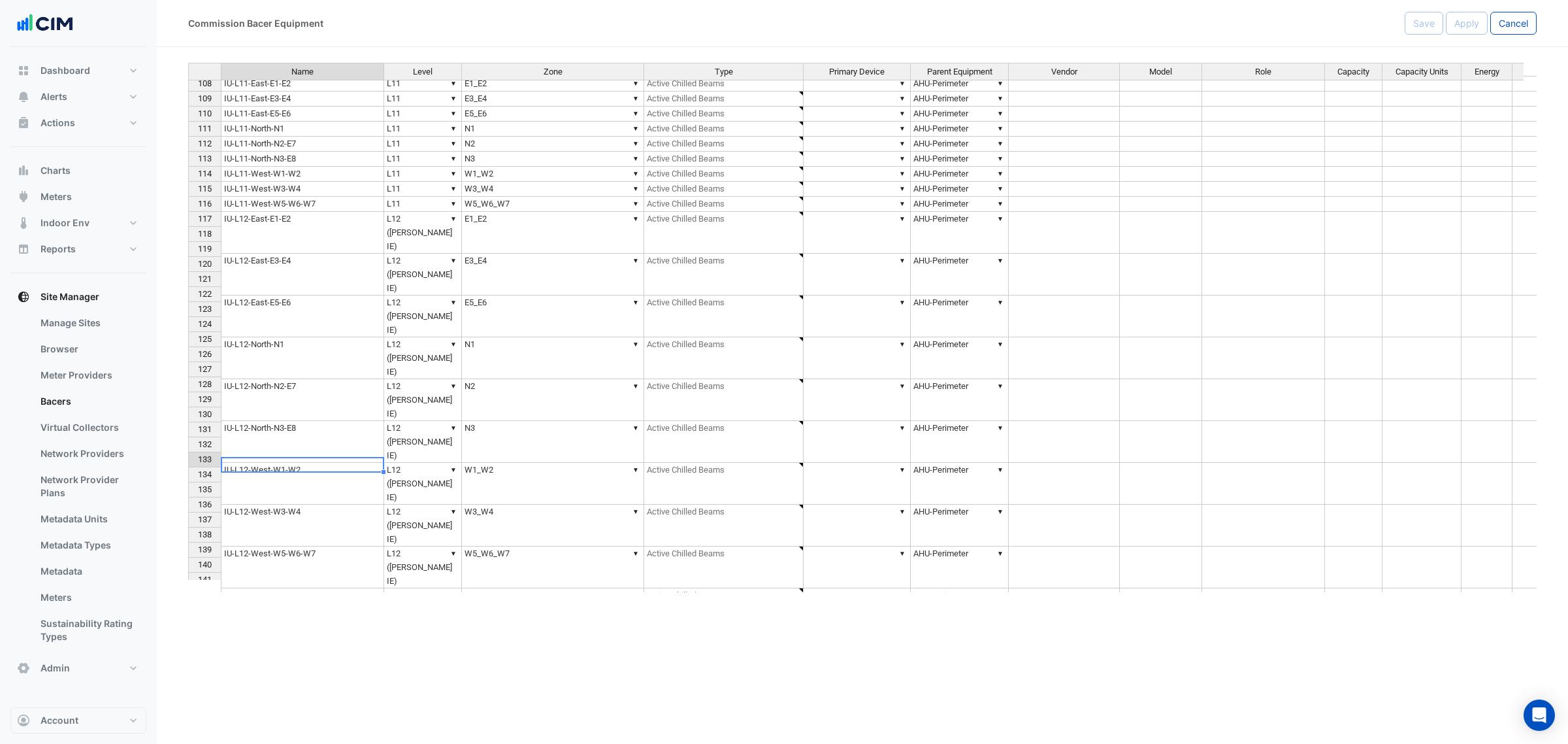
click at [267, 605] on td "IU-L13-West-W5-W6-W7" at bounding box center [303, 716] width 163 height 15
click at [282, 605] on td "IU-L14-EAST-E1-E2" at bounding box center [303, 731] width 163 height 15
click at [284, 605] on td "IU-L14-EAST-E3-E4" at bounding box center [303, 746] width 163 height 15
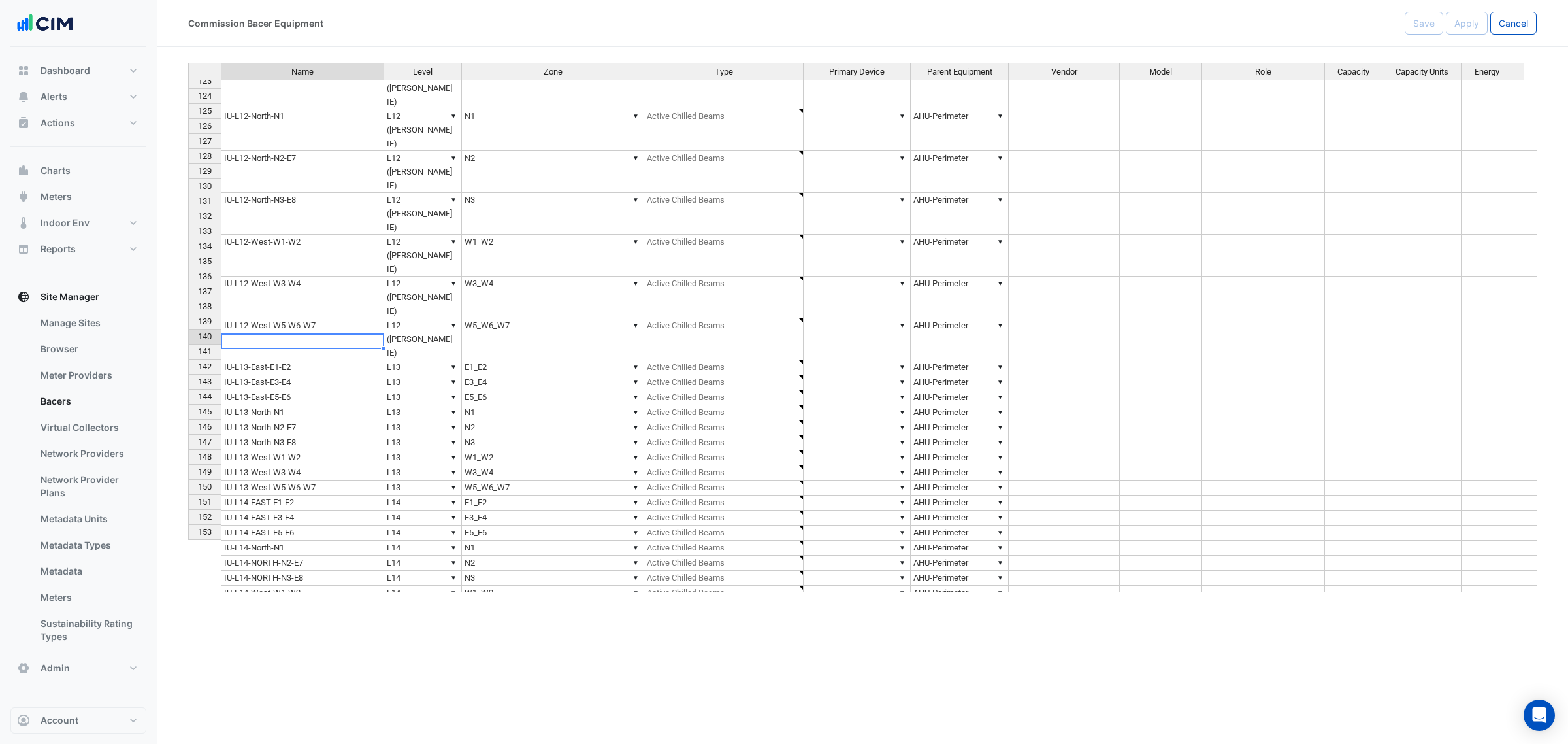
scroll to position [1885, 0]
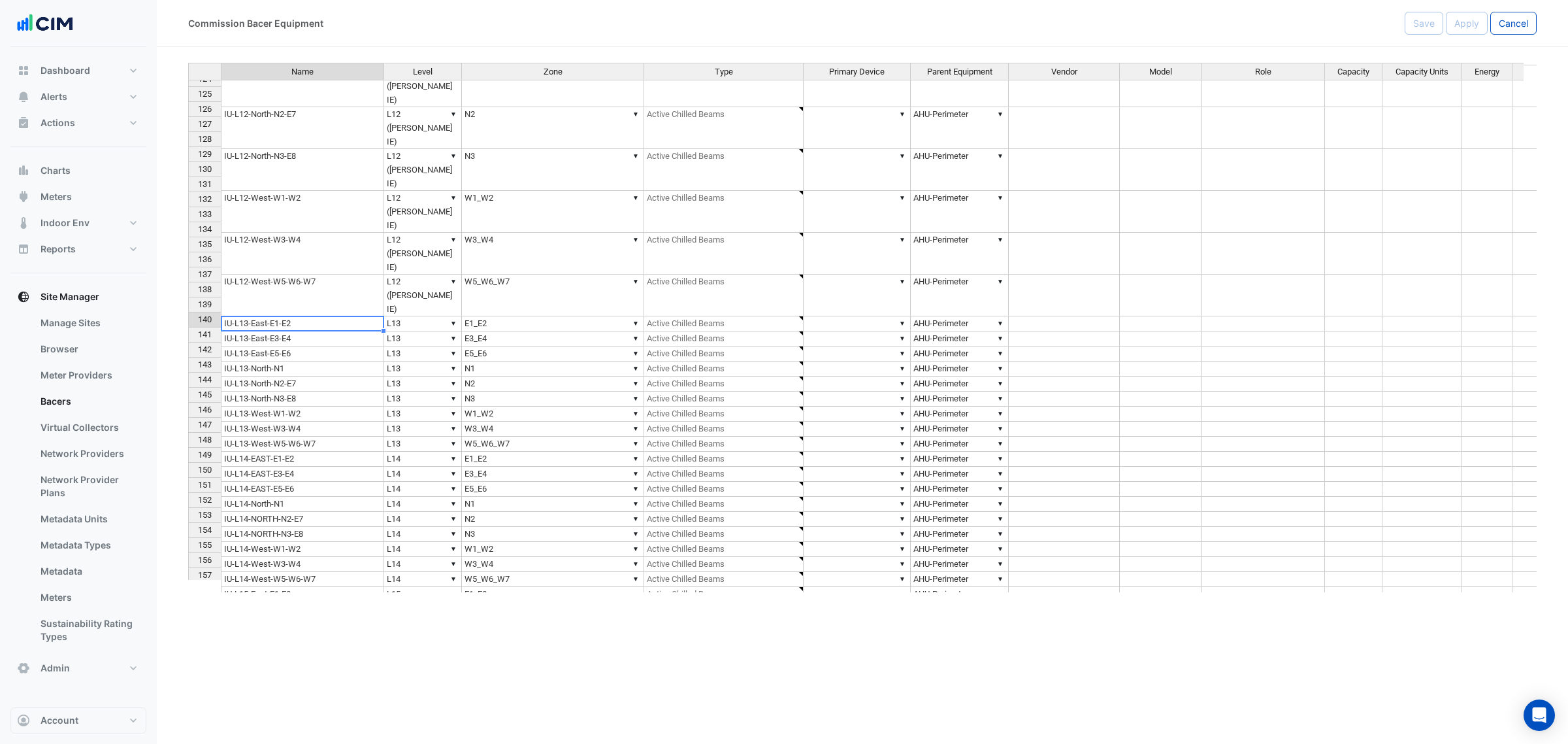
click at [282, 542] on td "IU-L14-West-W1-W2" at bounding box center [303, 549] width 163 height 15
click at [246, 557] on td "IU-L14-West-W3-W4" at bounding box center [303, 564] width 163 height 15
click at [277, 572] on td "IU-L14-West-W5-W6-W7" at bounding box center [303, 579] width 163 height 15
drag, startPoint x: 220, startPoint y: 378, endPoint x: 233, endPoint y: 383, distance: 13.9
click at [220, 378] on th "144" at bounding box center [204, 380] width 32 height 15
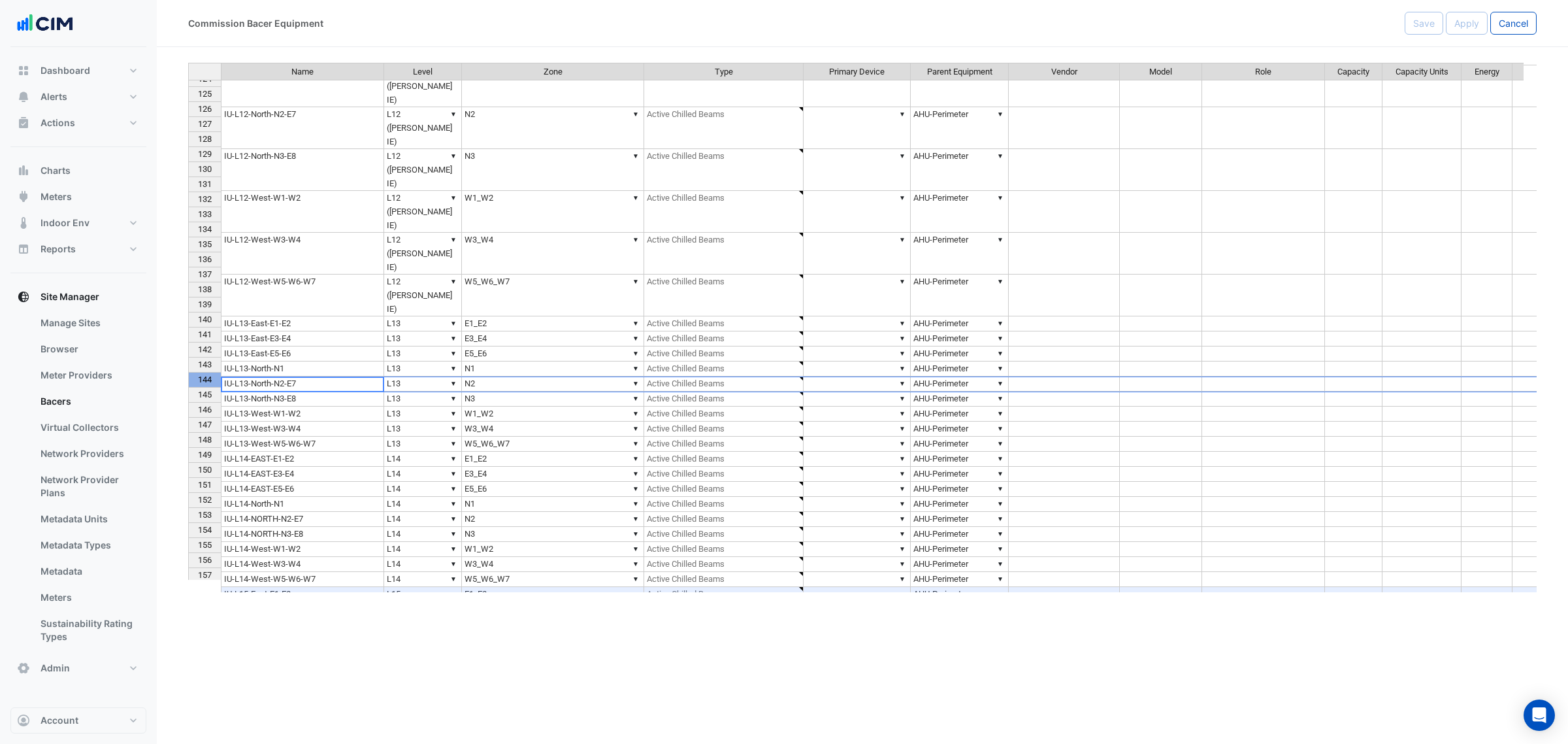
click at [188, 403] on div "Name Level Zone Type Primary Device Parent Equipment Vendor Model Role Capacity…" at bounding box center [188, 501] width 0 height 1076
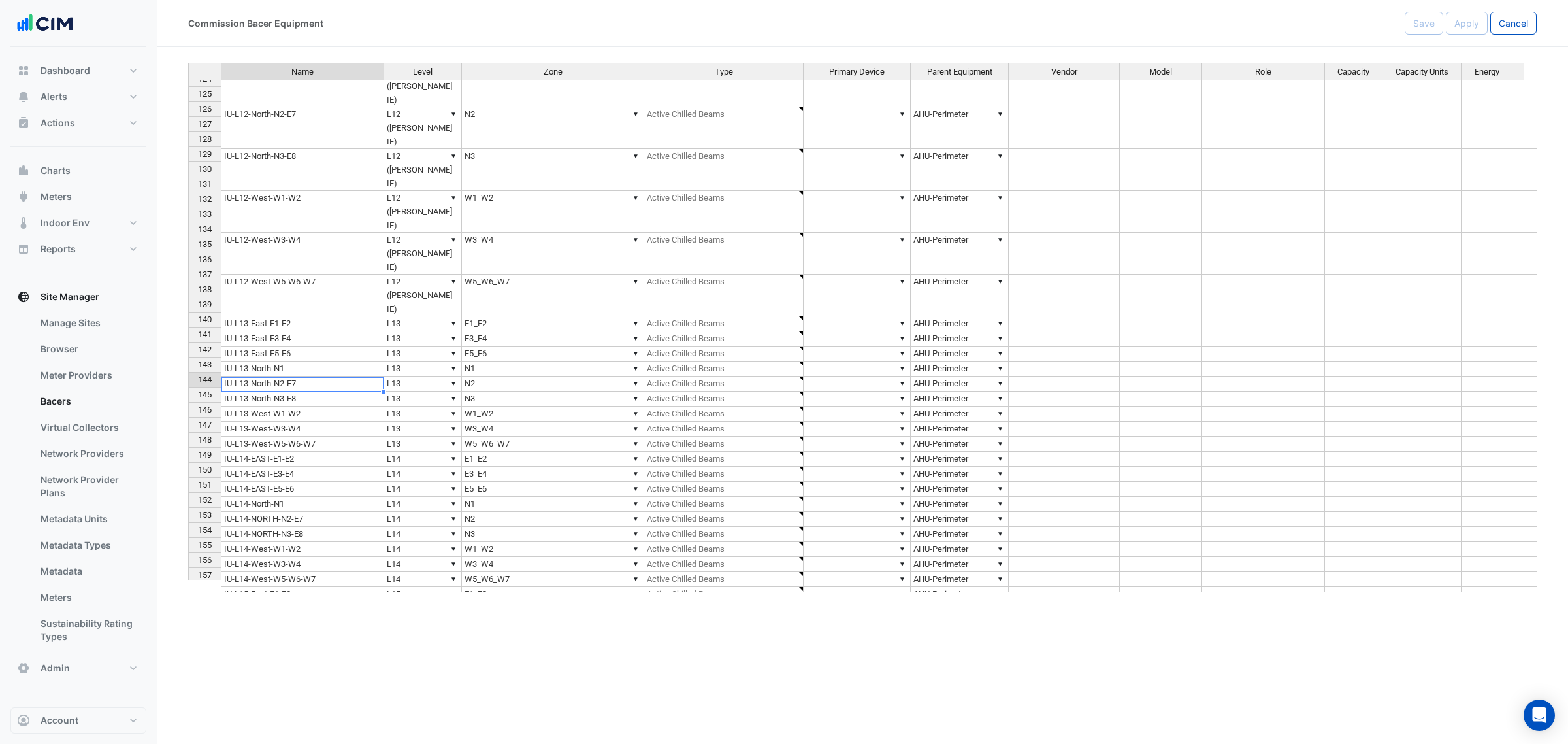
click at [357, 587] on td "IU-L15-East-E1-E2" at bounding box center [303, 608] width 163 height 42
click at [226, 605] on td "IU-L15-East-E3-E4" at bounding box center [303, 650] width 163 height 42
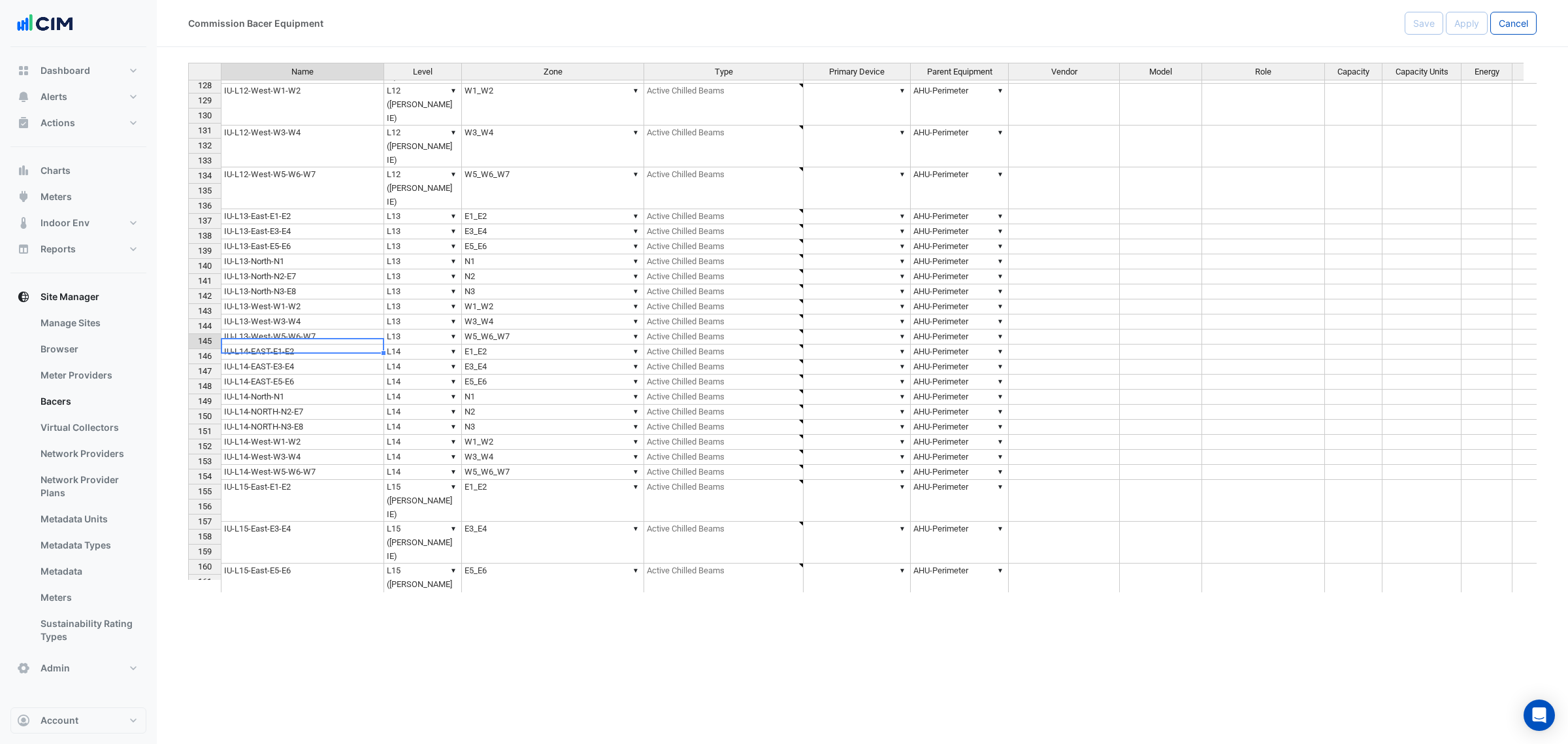
scroll to position [1967, 0]
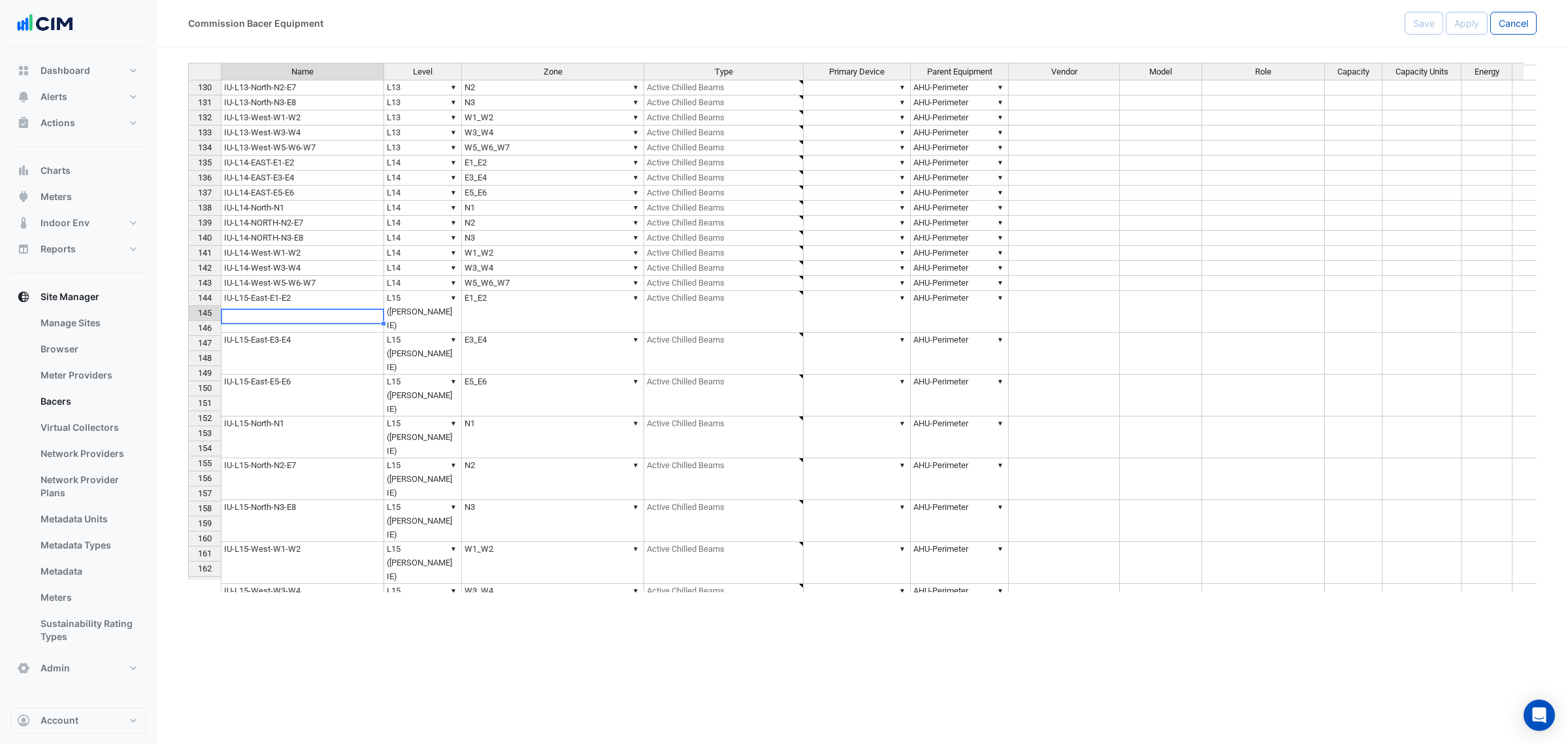
click at [247, 375] on td "IU-L15-East-E5-E6" at bounding box center [303, 395] width 163 height 42
click at [262, 339] on div at bounding box center [303, 339] width 163 height 1
click at [265, 417] on td "IU-L15-North-N1" at bounding box center [303, 437] width 163 height 42
click at [282, 458] on td "IU-L15-North-N2-E7" at bounding box center [303, 479] width 163 height 42
click at [256, 500] on td "IU-L15-North-N3-E8" at bounding box center [303, 521] width 163 height 42
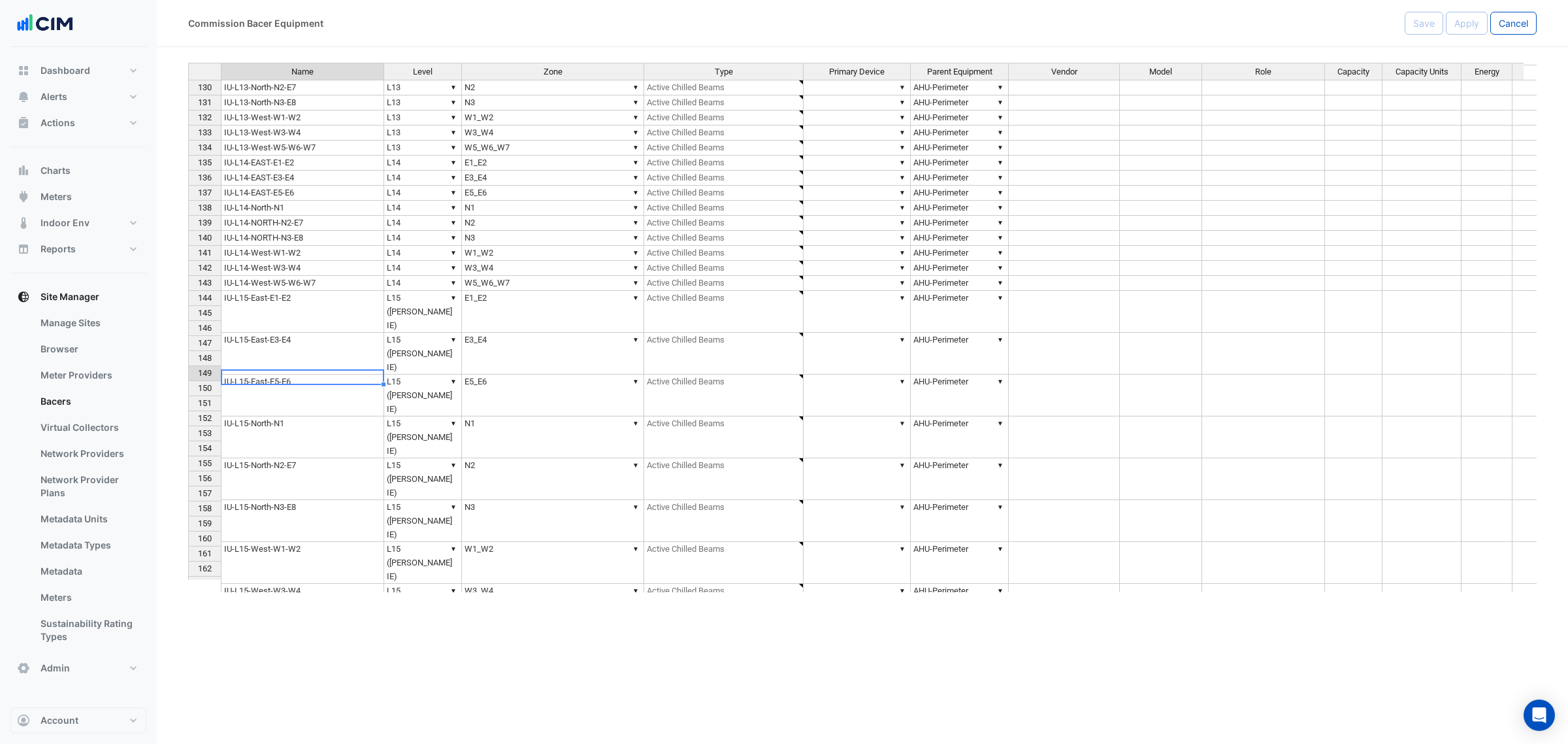
click at [291, 542] on td "IU-L15-West-W1-W2" at bounding box center [303, 563] width 163 height 42
click at [289, 584] on td "IU-L15-West-W3-W4" at bounding box center [303, 604] width 163 height 42
click at [318, 605] on td "IU-L15-West-W5-W6-W7" at bounding box center [303, 646] width 163 height 42
click at [263, 605] on td "IU-L16-East-E1-E2" at bounding box center [303, 675] width 163 height 15
drag, startPoint x: 296, startPoint y: 453, endPoint x: 308, endPoint y: 464, distance: 16.3
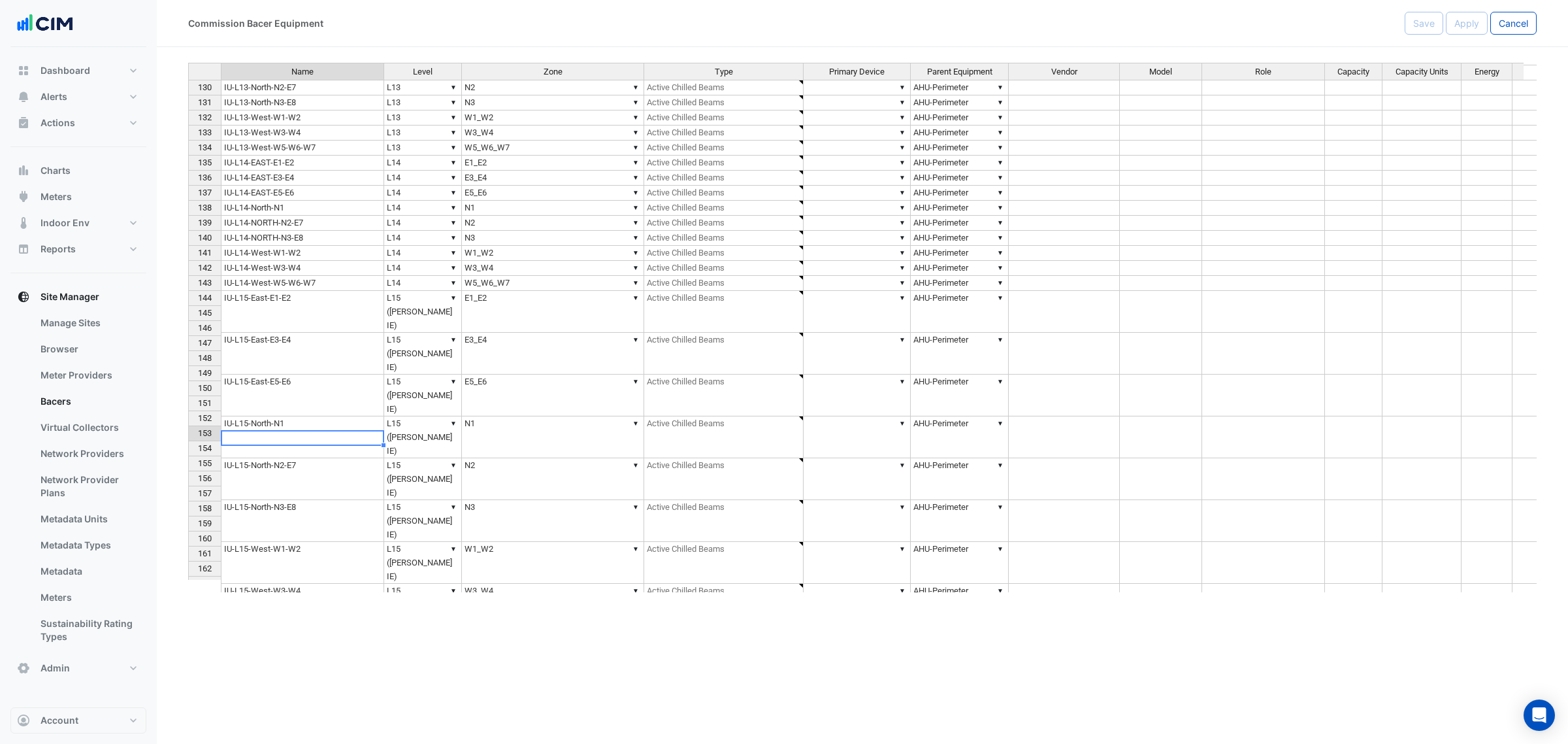
click at [296, 605] on td "IU-L16-East-E3-E4" at bounding box center [303, 689] width 163 height 15
click at [324, 605] on td "IU-L16-East-E5-E6" at bounding box center [303, 705] width 163 height 15
drag, startPoint x: 301, startPoint y: 494, endPoint x: 301, endPoint y: 487, distance: 7.0
click at [301, 605] on td "IU-L16-North-N2-E7" at bounding box center [303, 735] width 163 height 15
click at [301, 605] on td "IU-L16-North-N1" at bounding box center [303, 720] width 163 height 15
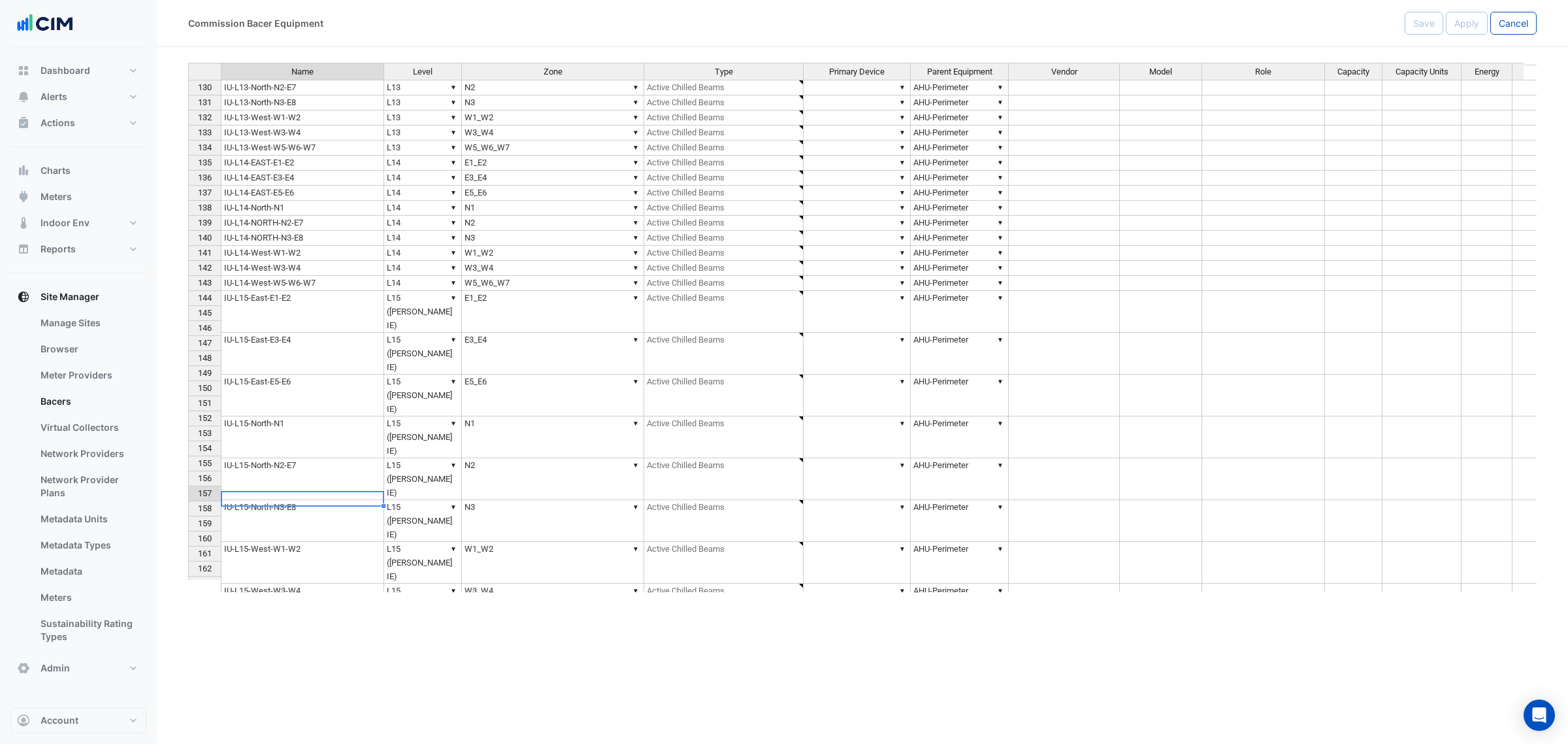
click at [258, 605] on td "IU-L16-North-N2-E7" at bounding box center [303, 735] width 163 height 15
click at [188, 520] on div "Name Level Zone Type Primary Device Parent Equipment Vendor Model Role Capacity…" at bounding box center [188, 447] width 0 height 891
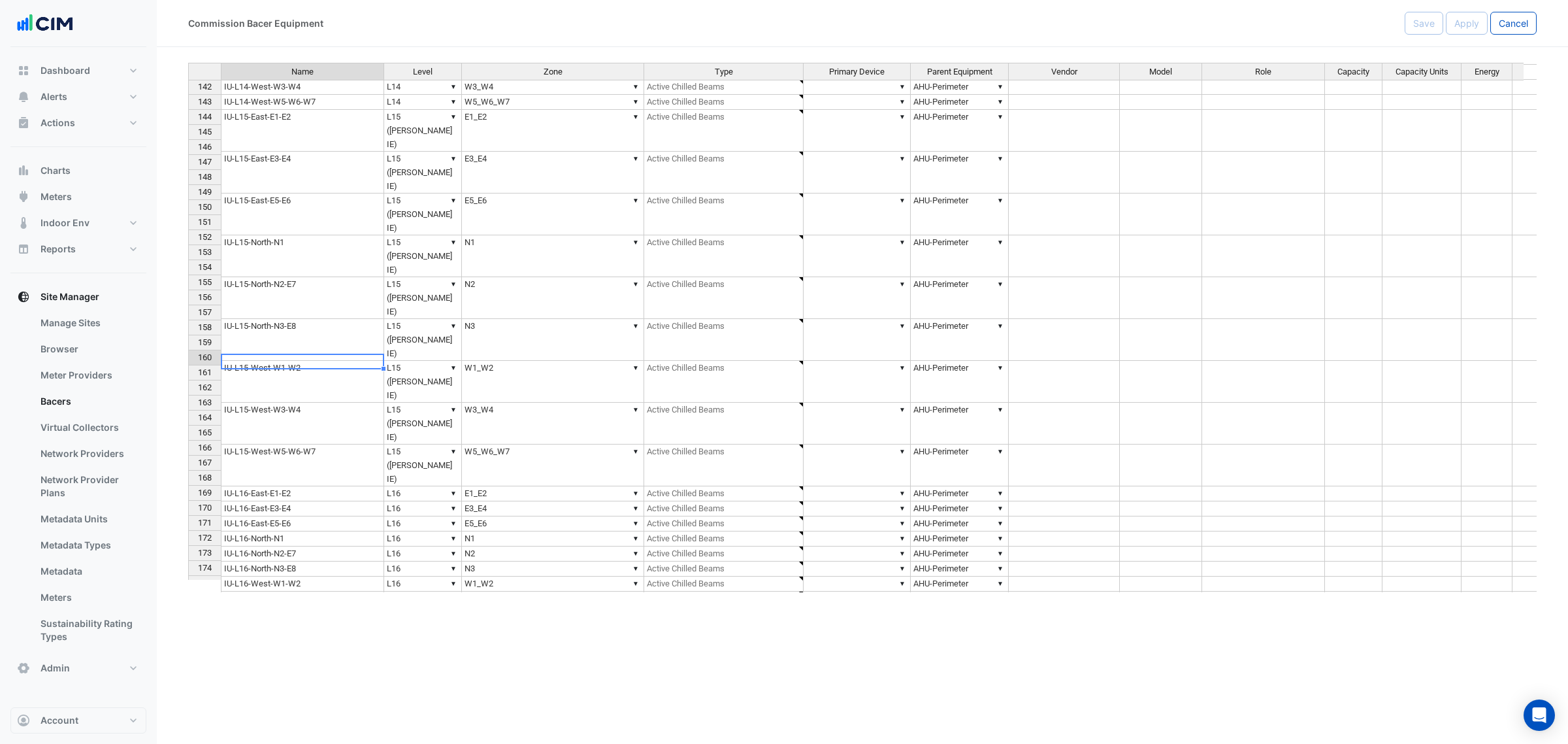
scroll to position [2211, 0]
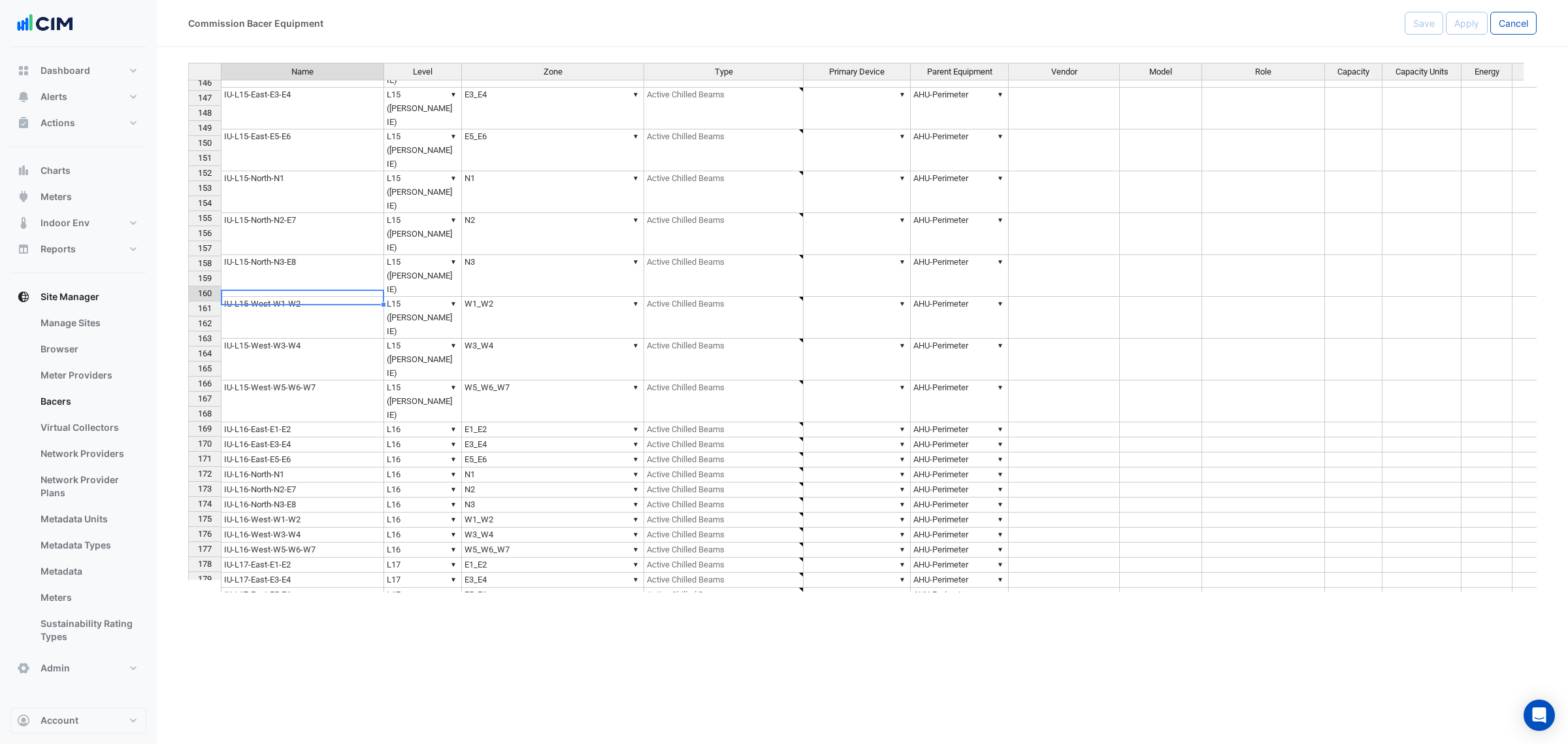
click at [258, 542] on td "IU-L16-West-W5-W6-W7" at bounding box center [303, 549] width 163 height 15
click at [304, 558] on td "IU-L17-East-E1-E2" at bounding box center [303, 565] width 163 height 15
click at [275, 573] on td "IU-L17-East-E3-E4" at bounding box center [303, 580] width 163 height 15
click at [289, 588] on td "IU-L17-East-E5-E6" at bounding box center [303, 595] width 163 height 15
click at [289, 602] on td "IU-L17-North-N1" at bounding box center [303, 610] width 163 height 15
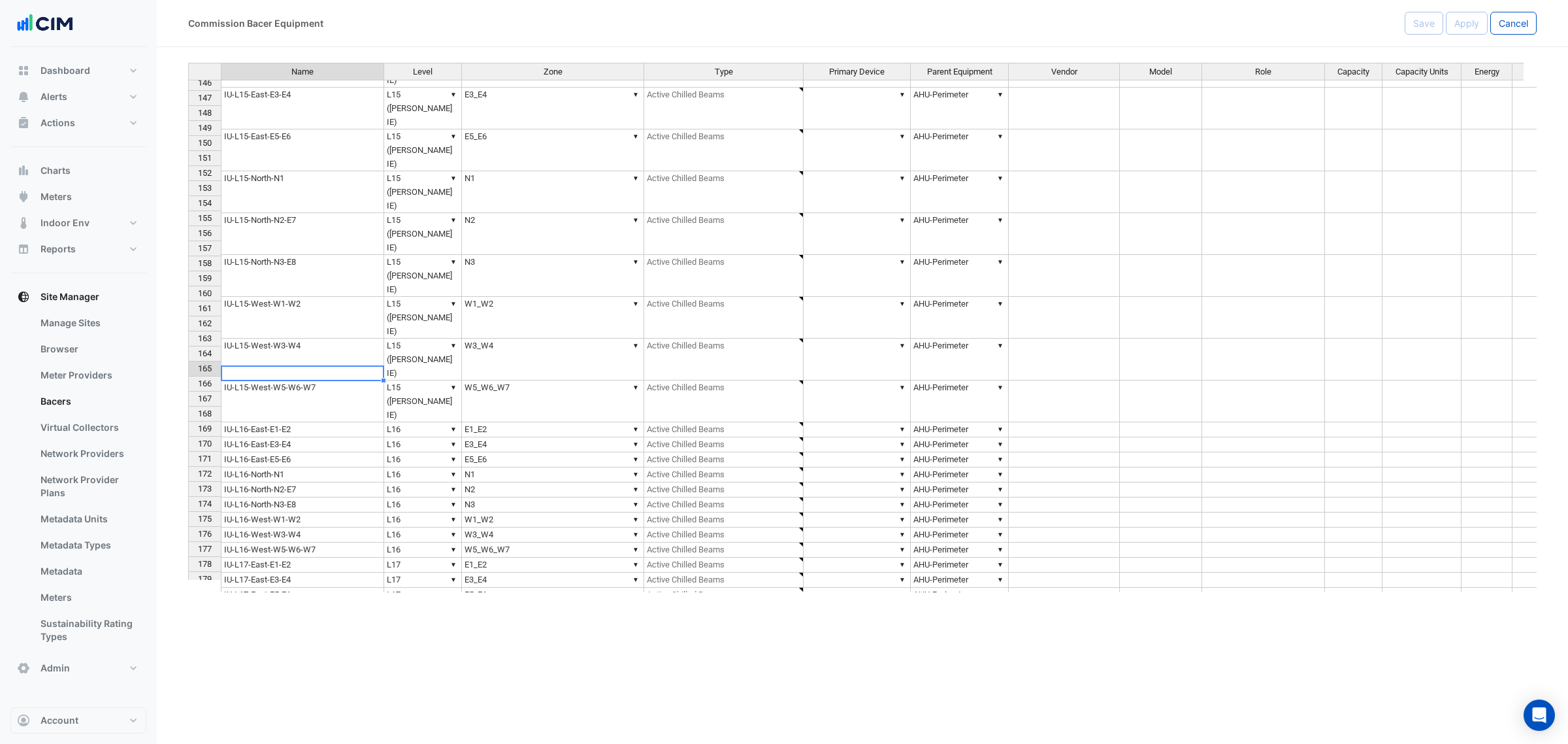
click at [282, 605] on td "IU-L17-North-N2-E7" at bounding box center [303, 625] width 163 height 15
click at [188, 410] on div "Name Level Zone Type Primary Device Parent Equipment Vendor Model Role Capacity…" at bounding box center [188, 383] width 0 height 891
click at [278, 605] on td "IU-L17-West-W1-W2" at bounding box center [303, 655] width 163 height 15
click at [263, 605] on td "IU-L17-West-W3-W4" at bounding box center [303, 670] width 163 height 15
click at [254, 605] on td "IU-L17-West-W5-W6-W7" at bounding box center [303, 685] width 163 height 15
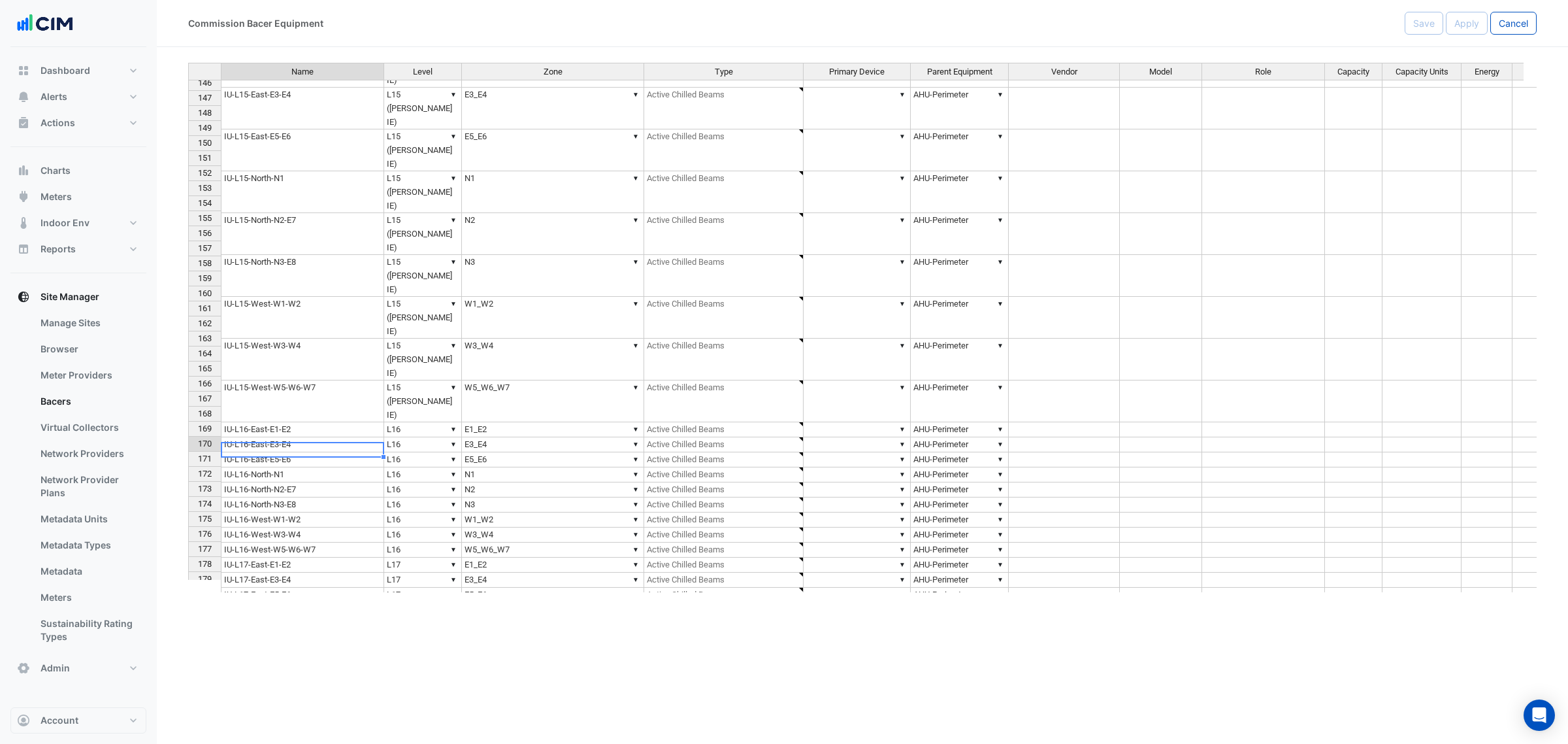
click at [243, 605] on td "IU-L18-East-E1-E2" at bounding box center [303, 700] width 163 height 15
click at [188, 471] on div "Name Level Zone Type Primary Device Parent Equipment Vendor Model Role Capacity…" at bounding box center [188, 383] width 0 height 891
click at [269, 605] on td "IU-L18-East-E3-E4" at bounding box center [303, 715] width 163 height 15
click at [244, 605] on td "IU-L18-East-E5-E6" at bounding box center [303, 731] width 163 height 15
click at [247, 605] on td "IU-L18-North-N1" at bounding box center [303, 745] width 163 height 15
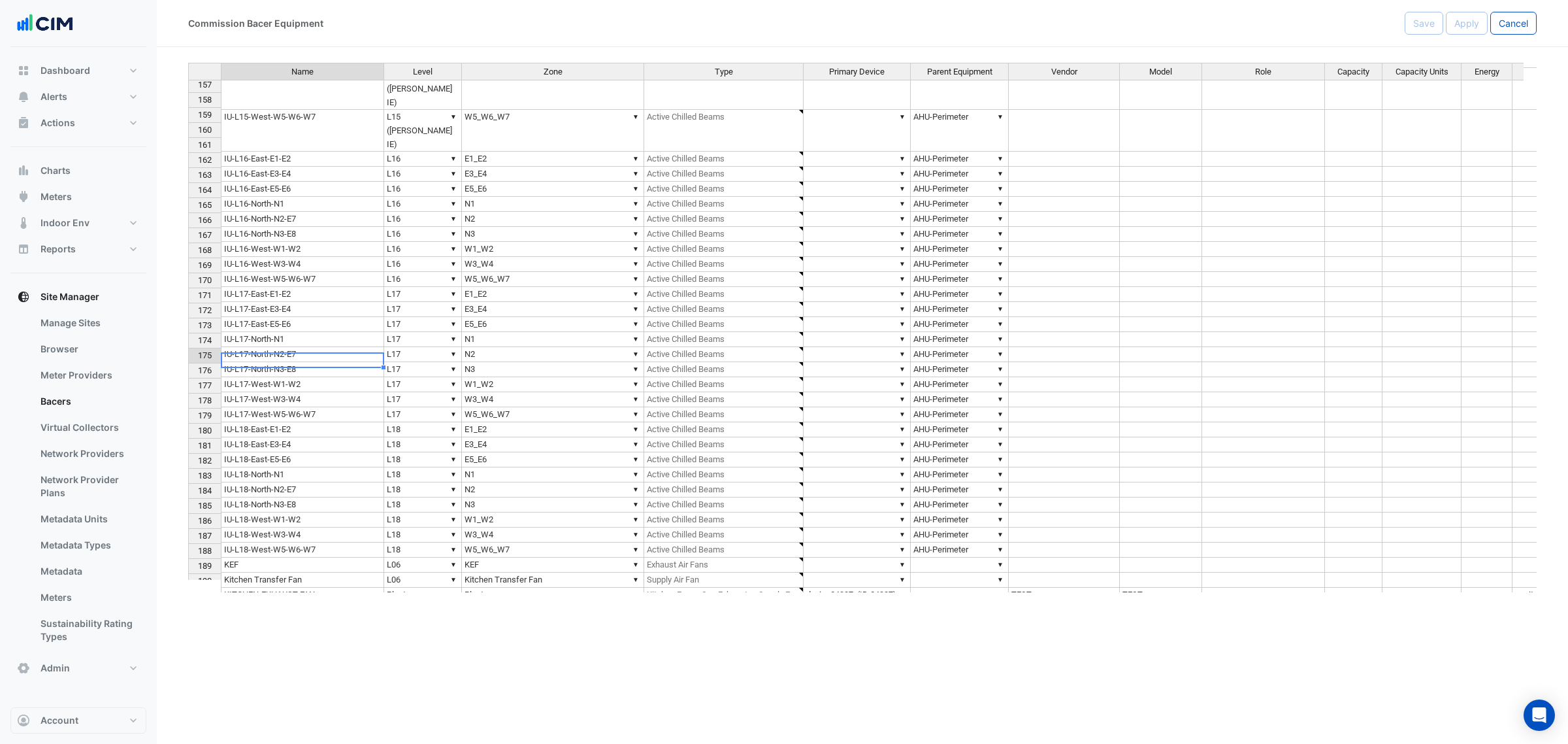
click at [269, 497] on td "IU-L18-North-N3-E8" at bounding box center [303, 505] width 163 height 15
click at [320, 513] on td "IU-L18-West-W1-W2" at bounding box center [303, 520] width 163 height 15
click at [249, 528] on td "IU-L18-West-W3-W4" at bounding box center [303, 535] width 163 height 15
click at [274, 542] on td "IU-L18-West-W5-W6-W7" at bounding box center [303, 549] width 163 height 15
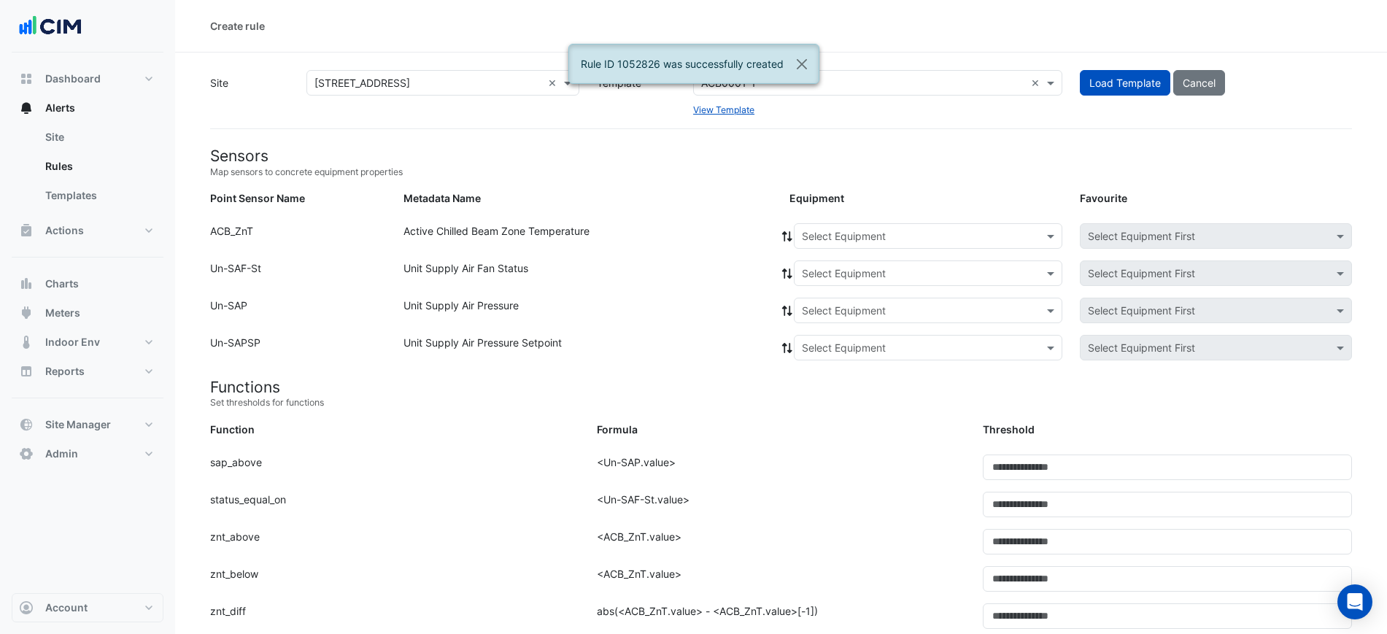
scroll to position [608, 0]
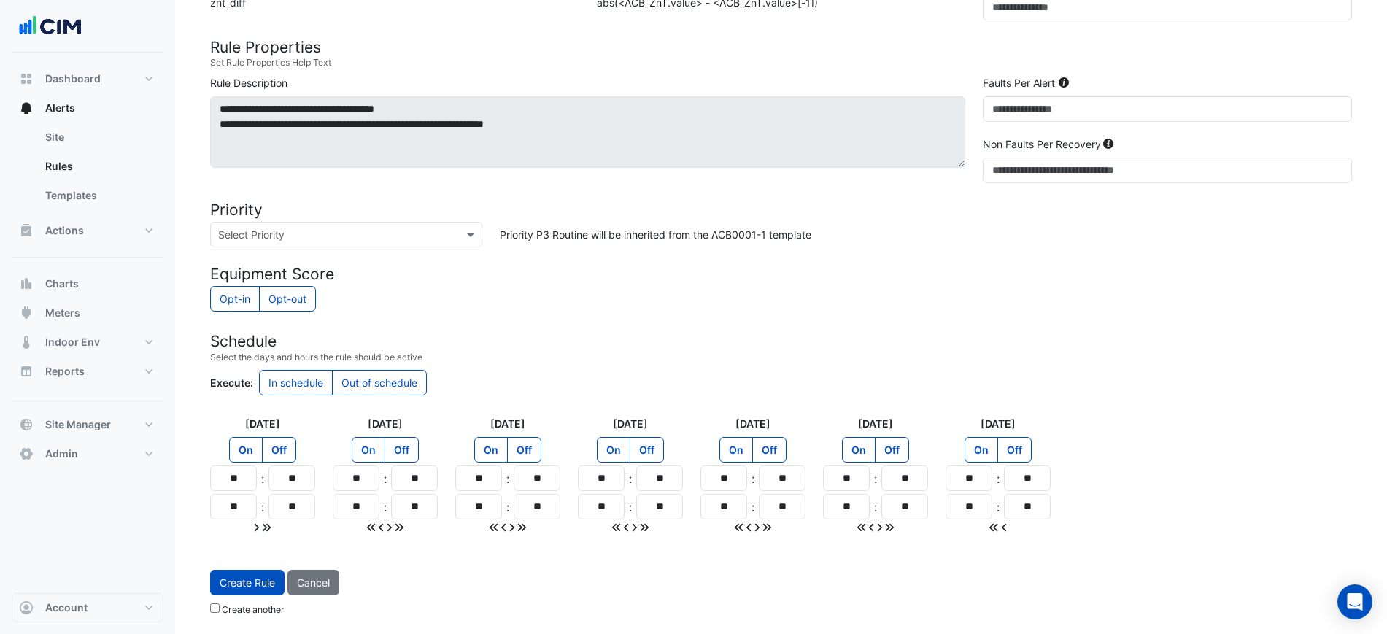
click at [1088, 297] on div "Opt-in Opt-out" at bounding box center [780, 300] width 1141 height 28
click at [877, 69] on form "Sensors Map sensors to concrete equipment properties Point Sensor Name Metadata…" at bounding box center [780, 80] width 1141 height 1084
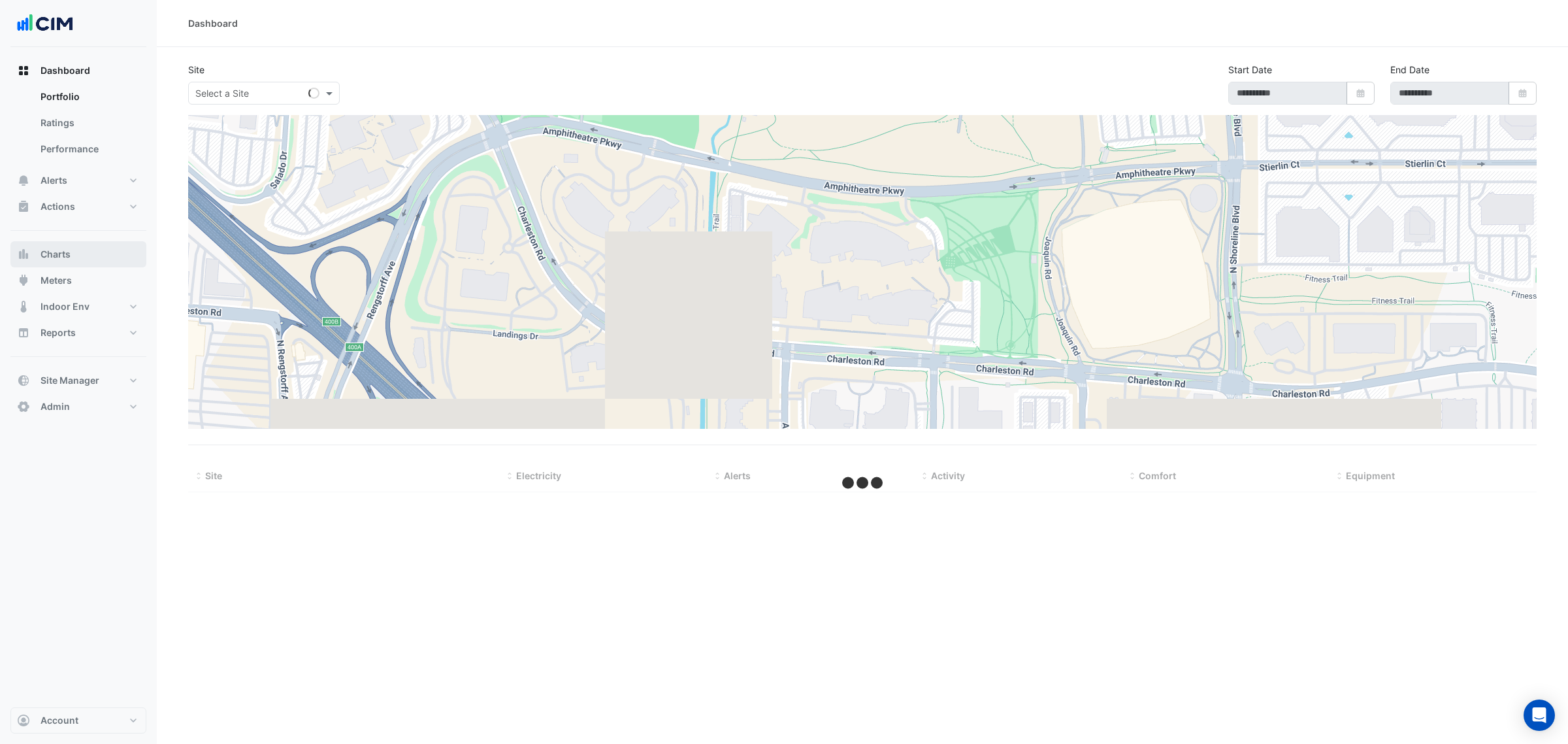
click at [82, 265] on button "Charts" at bounding box center [79, 254] width 136 height 26
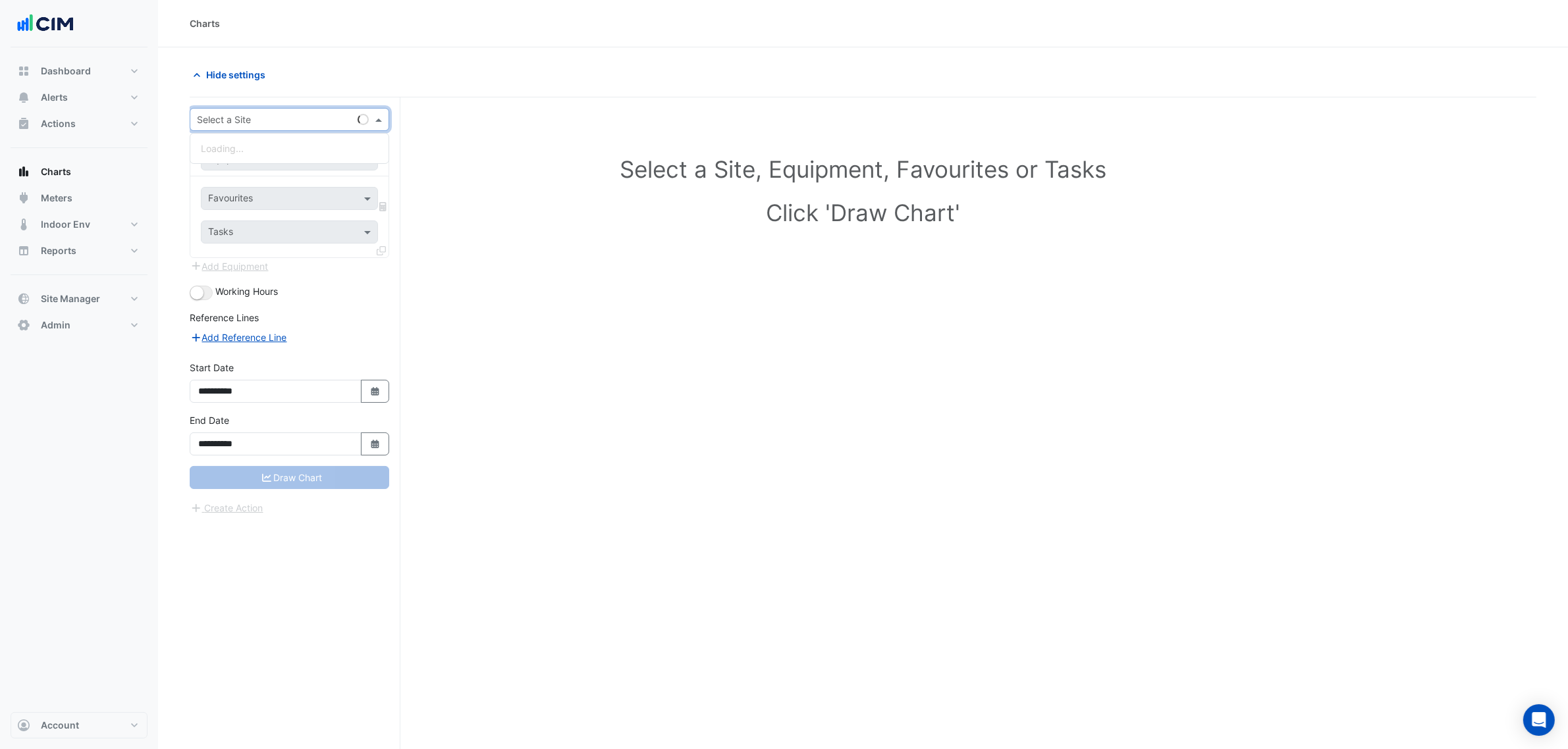
click at [227, 119] on input "text" at bounding box center [276, 119] width 159 height 14
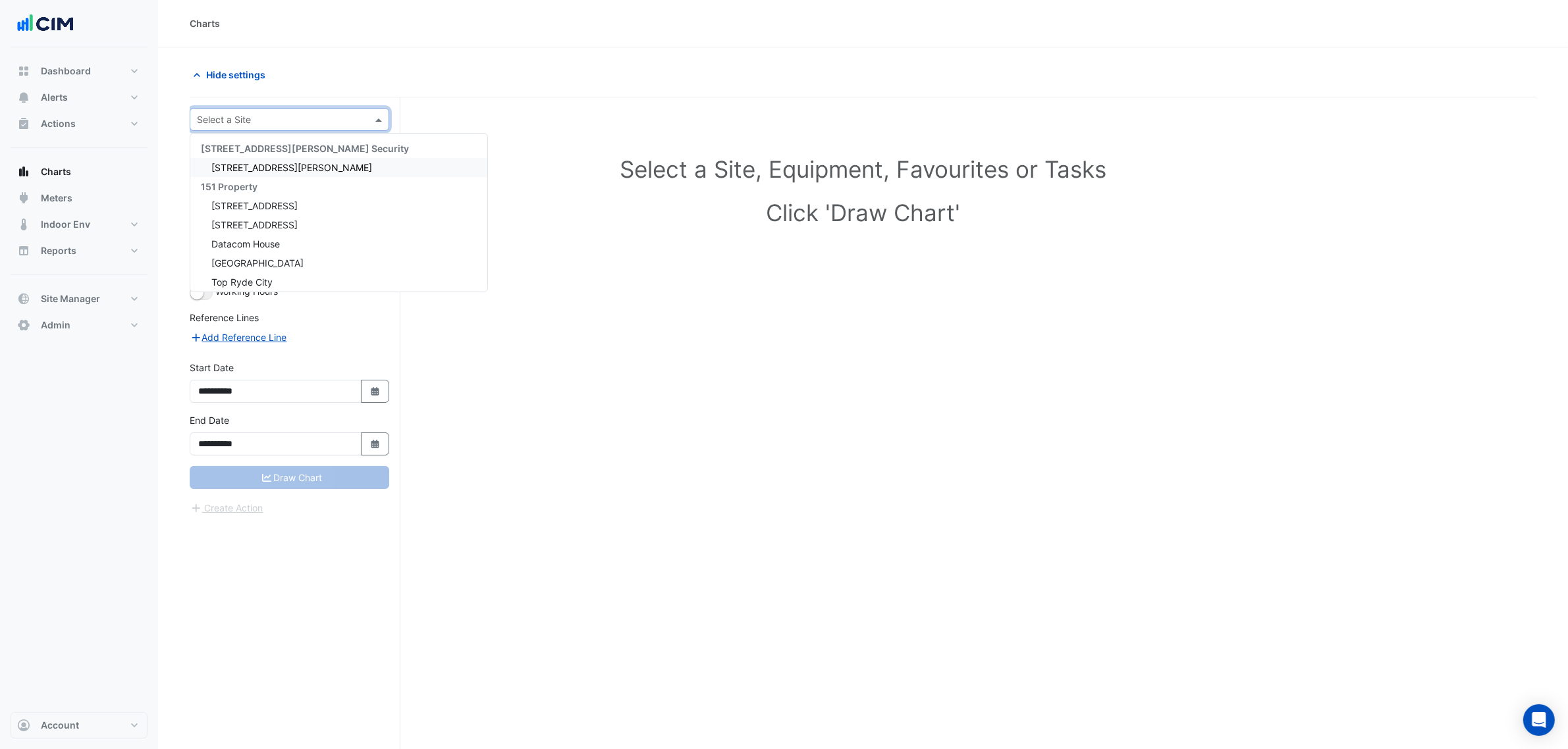
click at [306, 124] on input "text" at bounding box center [276, 119] width 159 height 14
type input "***"
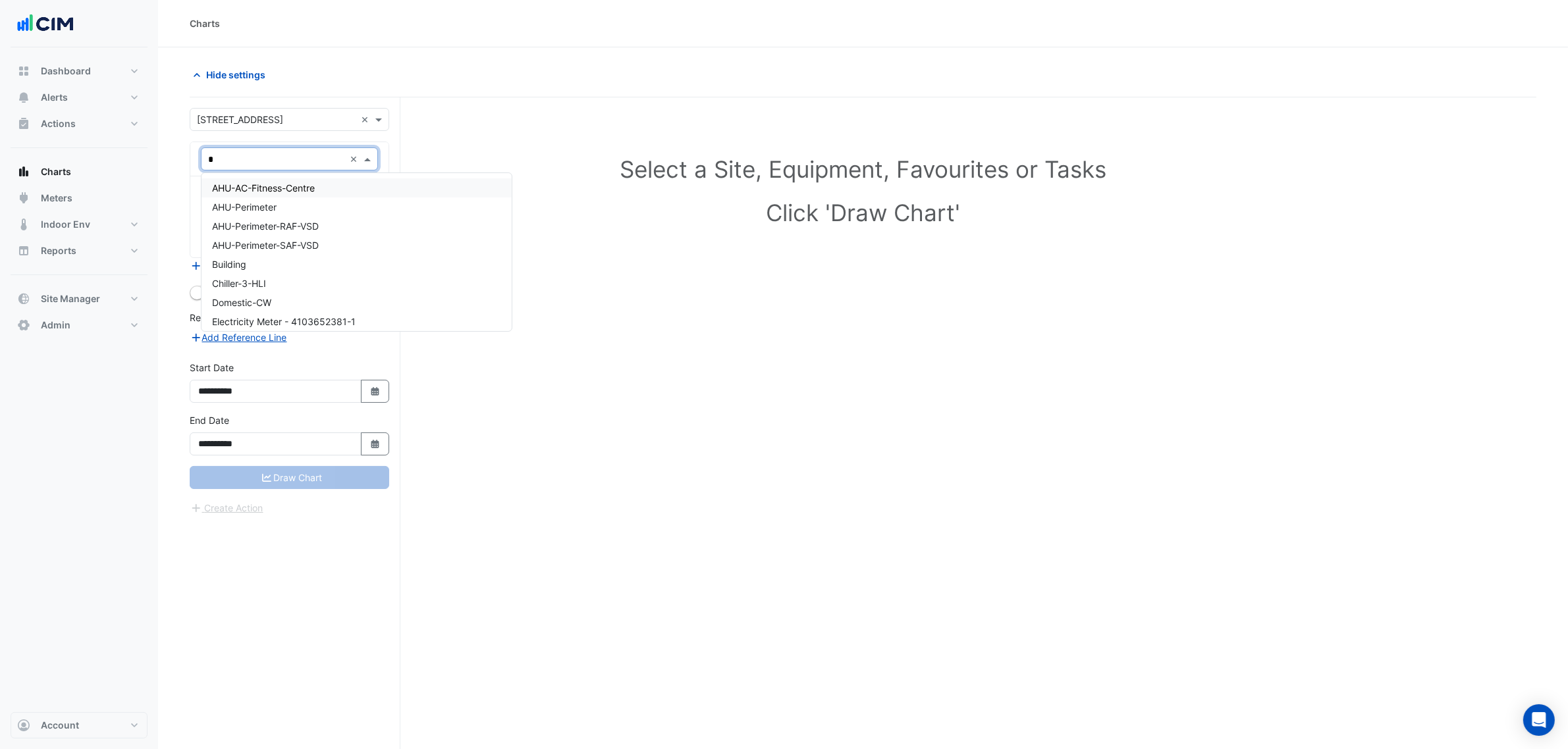
type input "**"
click at [304, 185] on div "IU-L07-North-N2-E7" at bounding box center [289, 188] width 175 height 19
click at [301, 195] on input "text" at bounding box center [274, 199] width 133 height 14
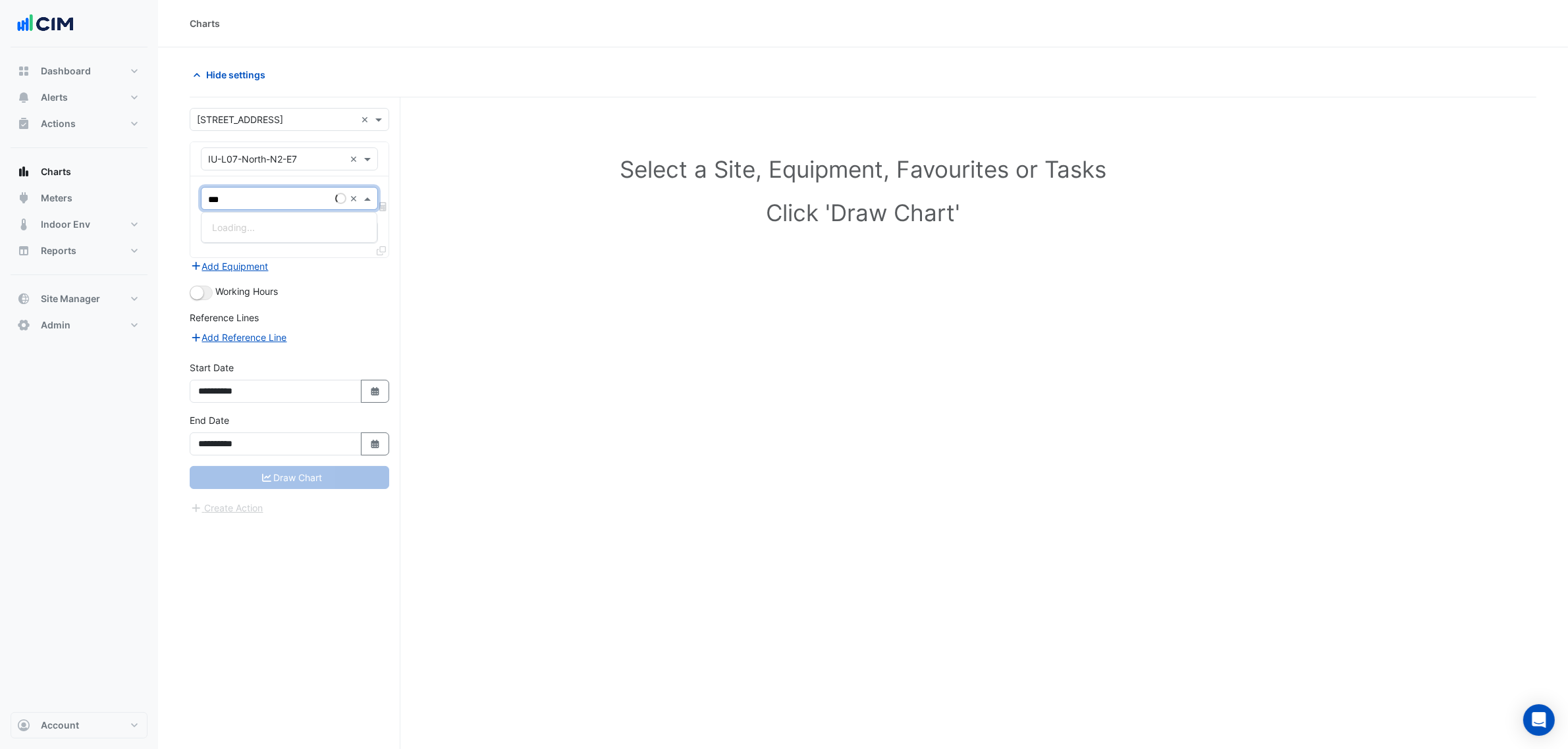
type input "****"
click at [320, 225] on span "Active Chilled Beam Zone Temperature - L07, N2" at bounding box center [317, 227] width 210 height 11
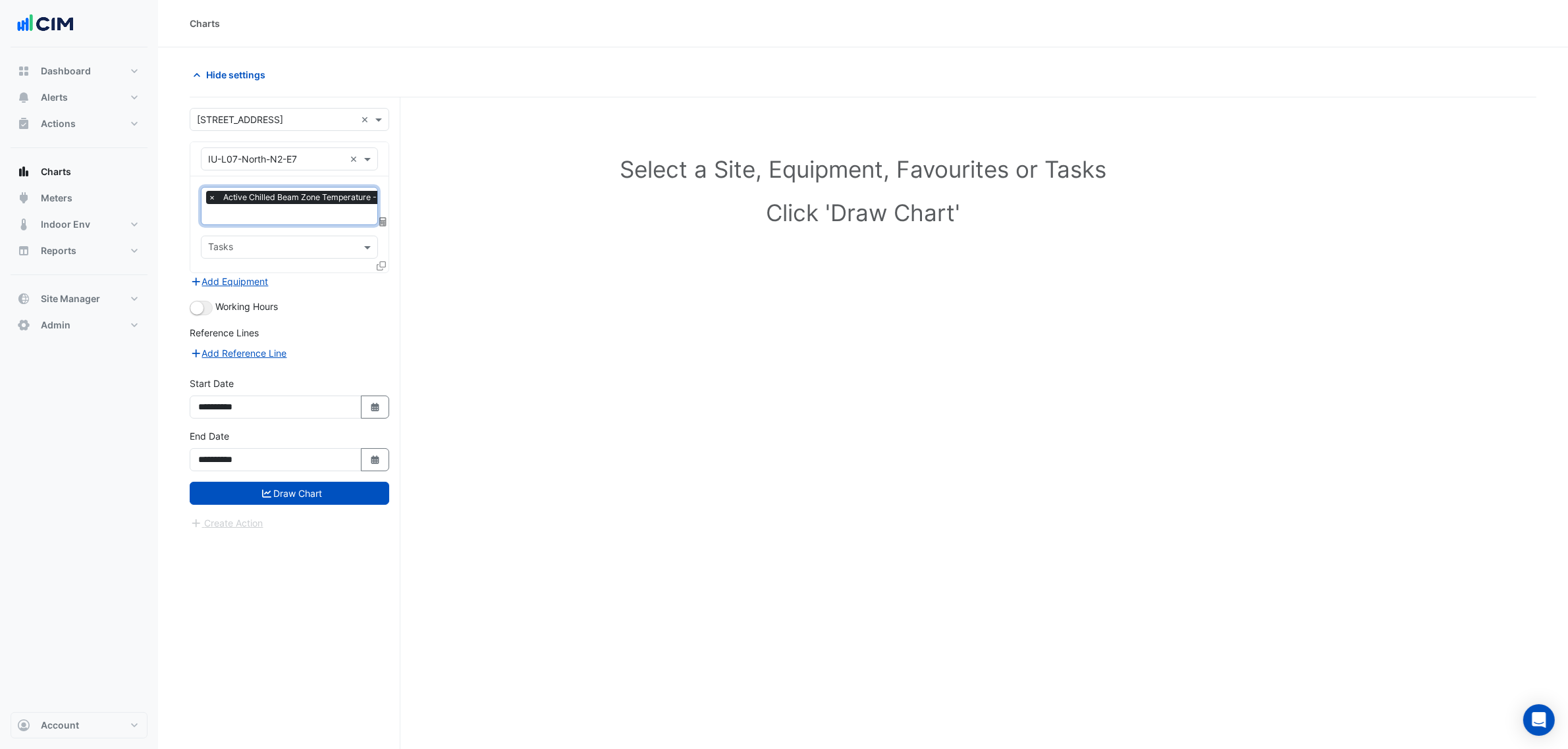
click at [376, 267] on div "× Active Chilled Beam Zone Temperature - L07, N2 × Tasks" at bounding box center [290, 224] width 199 height 96
click at [381, 267] on icon at bounding box center [381, 266] width 9 height 9
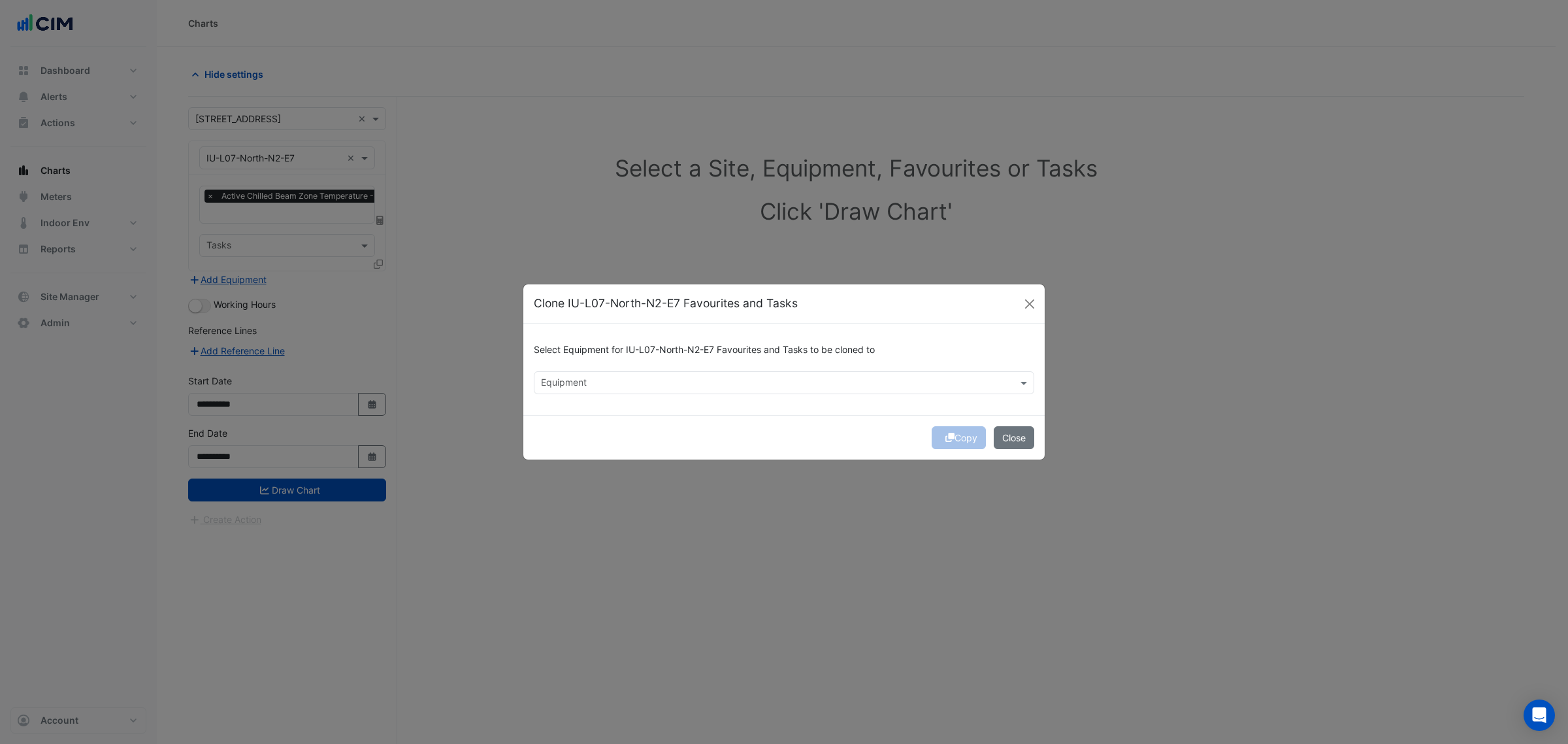
click at [642, 394] on div "Equipment" at bounding box center [784, 383] width 501 height 23
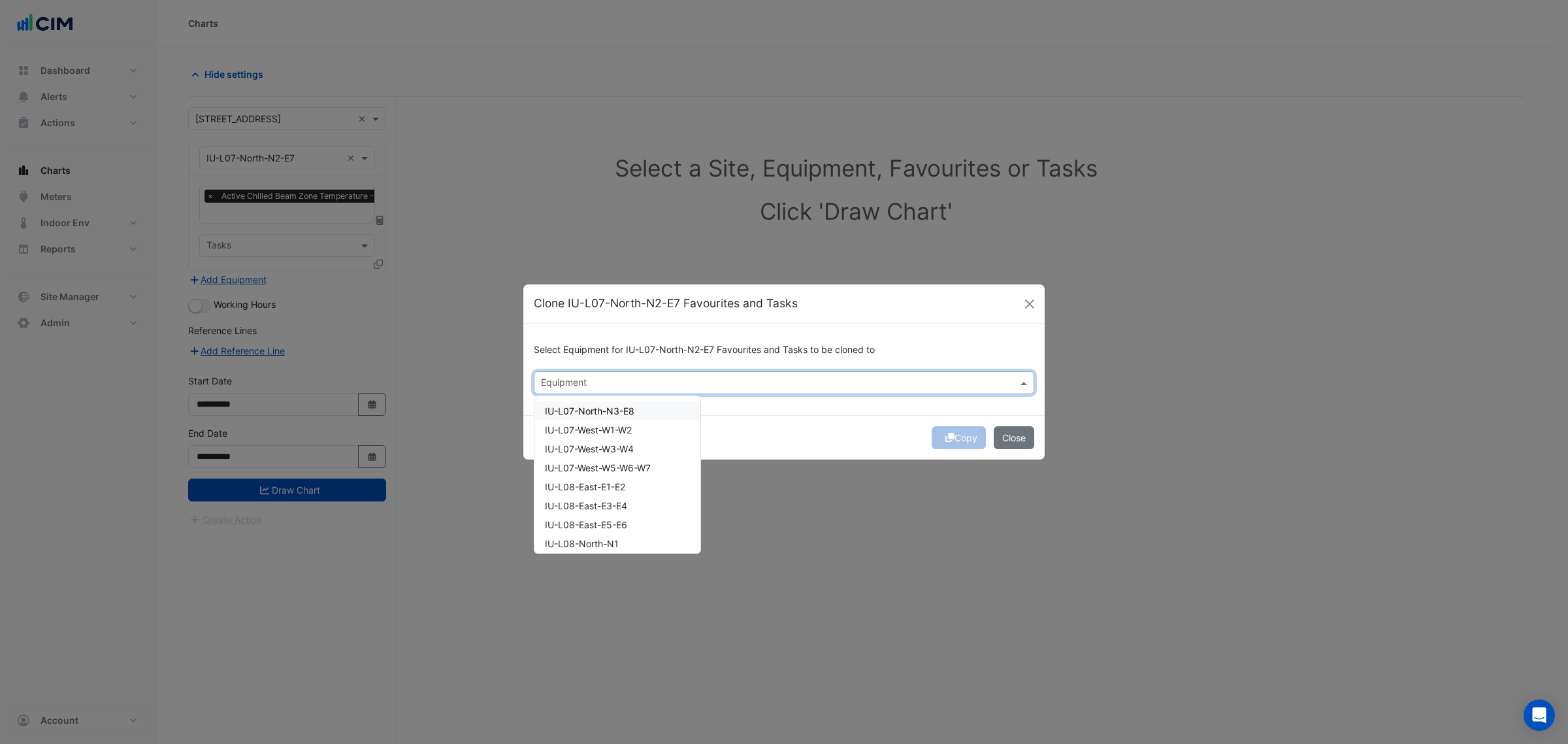
click at [639, 405] on div "IU-L07-North-N3-E8" at bounding box center [617, 411] width 166 height 19
click at [625, 535] on div "IU-L08-North-N1" at bounding box center [617, 543] width 166 height 19
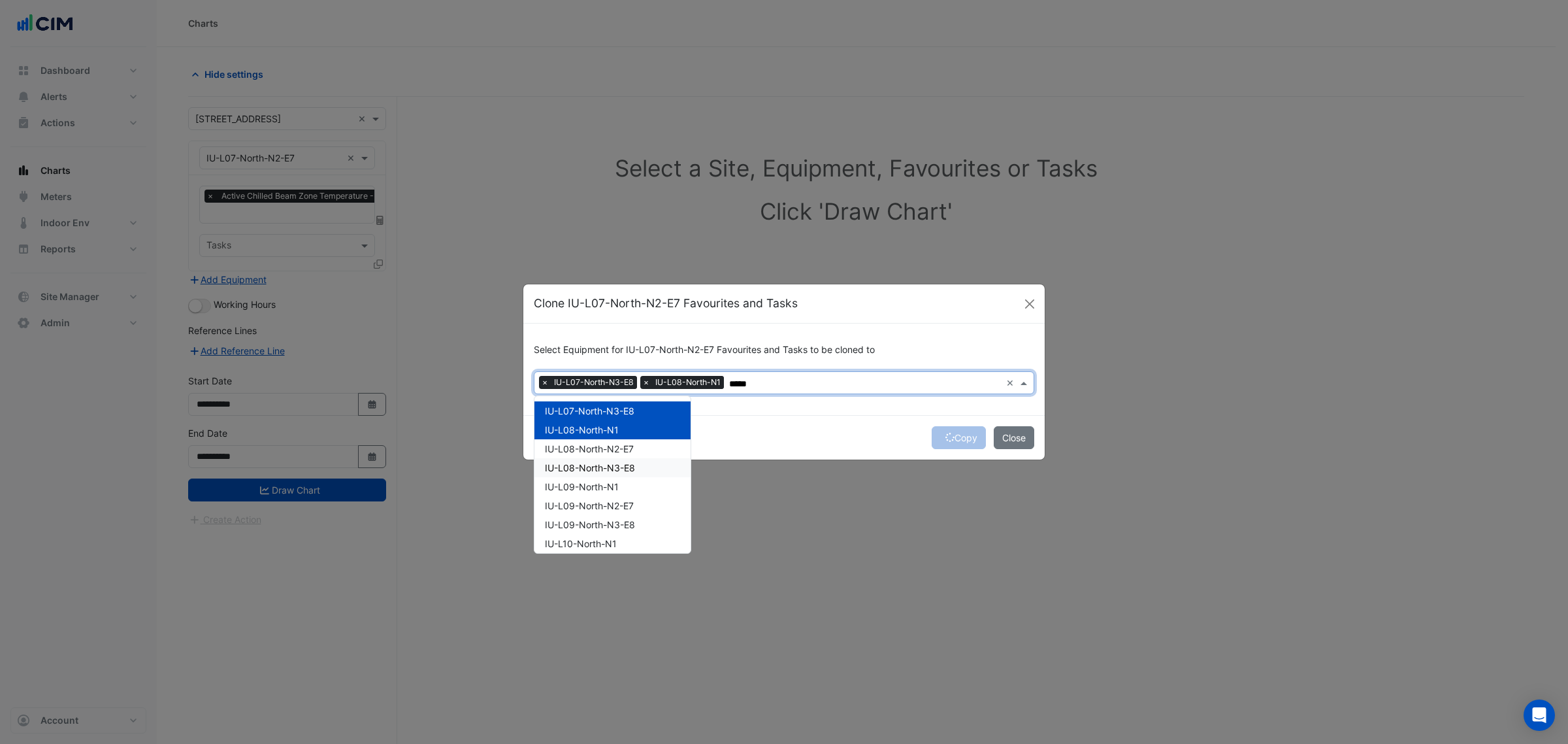
click at [626, 458] on div "IU-L08-North-N3-E8" at bounding box center [613, 467] width 156 height 19
click at [633, 453] on span "IU-L08-North-N2-E7" at bounding box center [589, 449] width 89 height 11
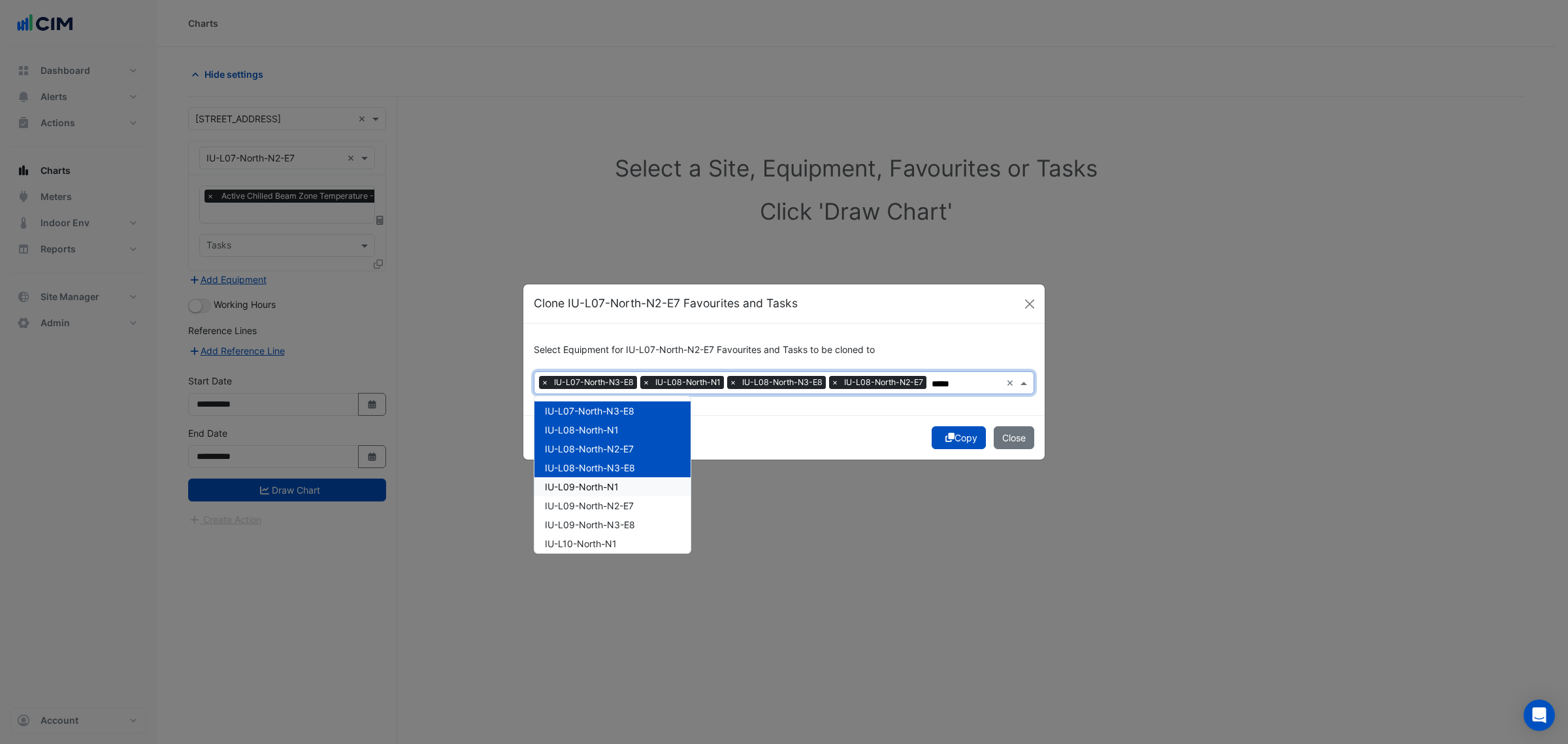
drag, startPoint x: 635, startPoint y: 487, endPoint x: 636, endPoint y: 506, distance: 19.0
click at [635, 488] on div "IU-L09-North-N1" at bounding box center [613, 486] width 156 height 19
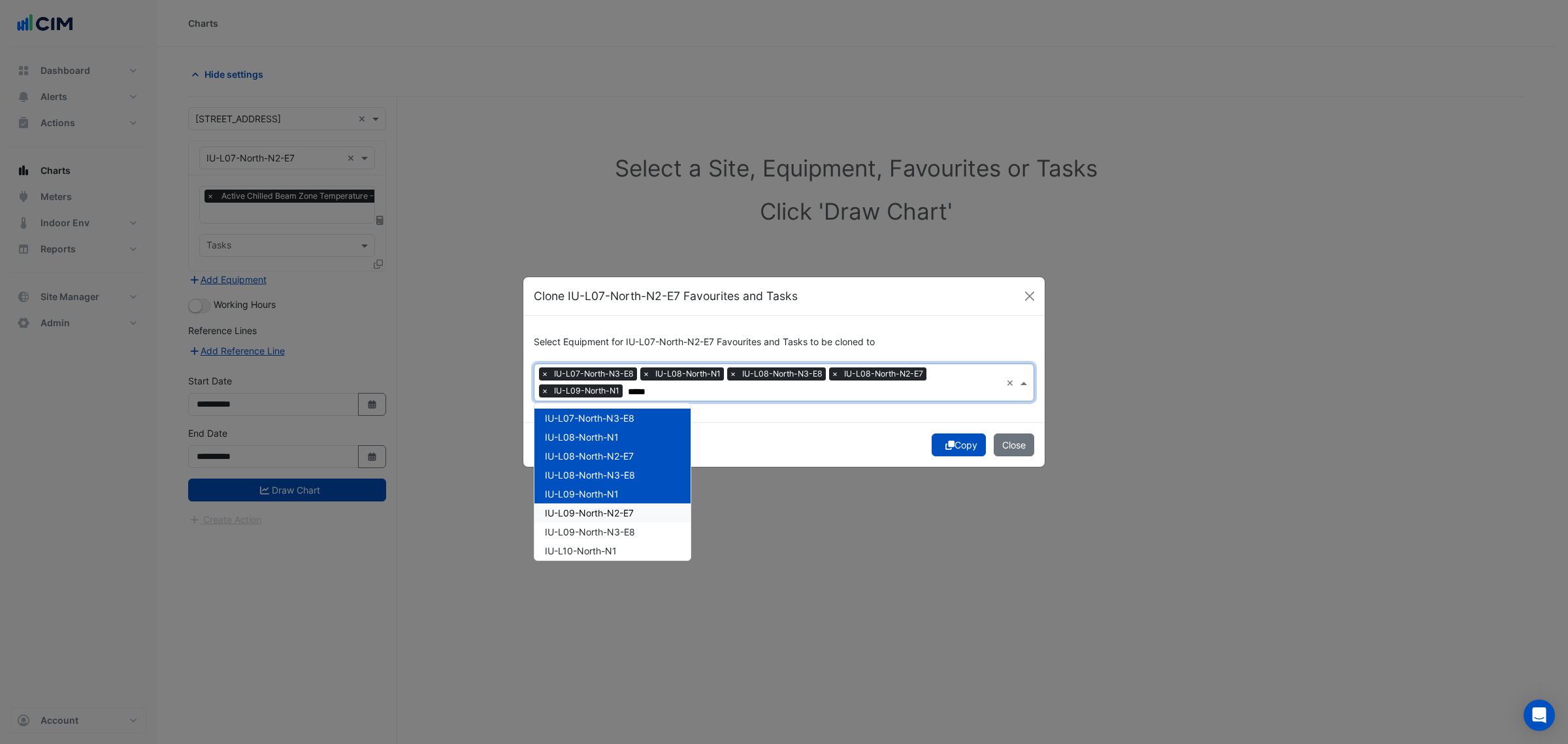
drag, startPoint x: 636, startPoint y: 506, endPoint x: 636, endPoint y: 521, distance: 15.0
click at [636, 507] on div "IU-L09-North-N2-E7" at bounding box center [613, 513] width 156 height 19
drag, startPoint x: 635, startPoint y: 526, endPoint x: 633, endPoint y: 541, distance: 15.1
click at [635, 528] on span "IU-L09-North-N3-E8" at bounding box center [590, 532] width 90 height 11
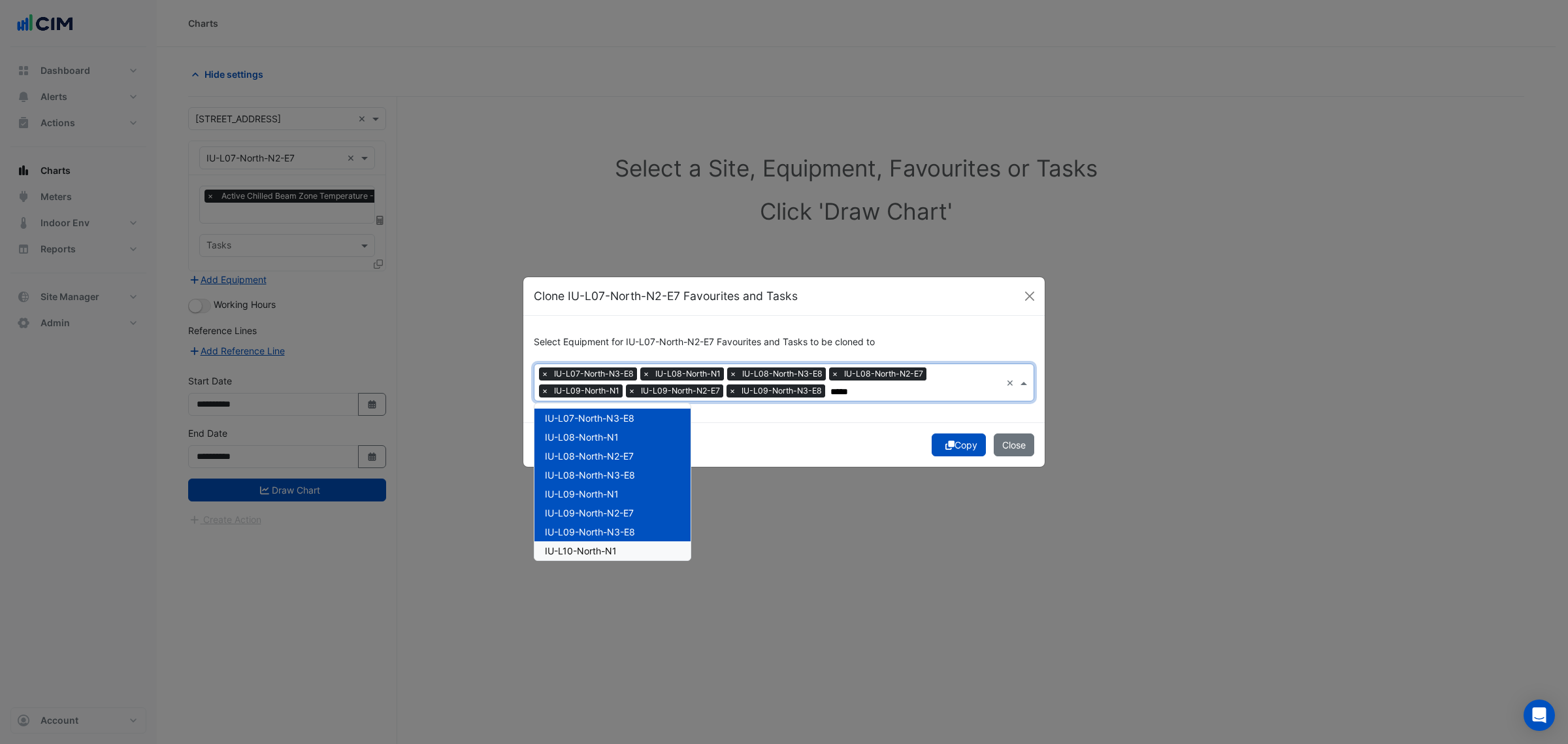
click at [632, 549] on div "IU-L10-North-N1" at bounding box center [613, 550] width 156 height 19
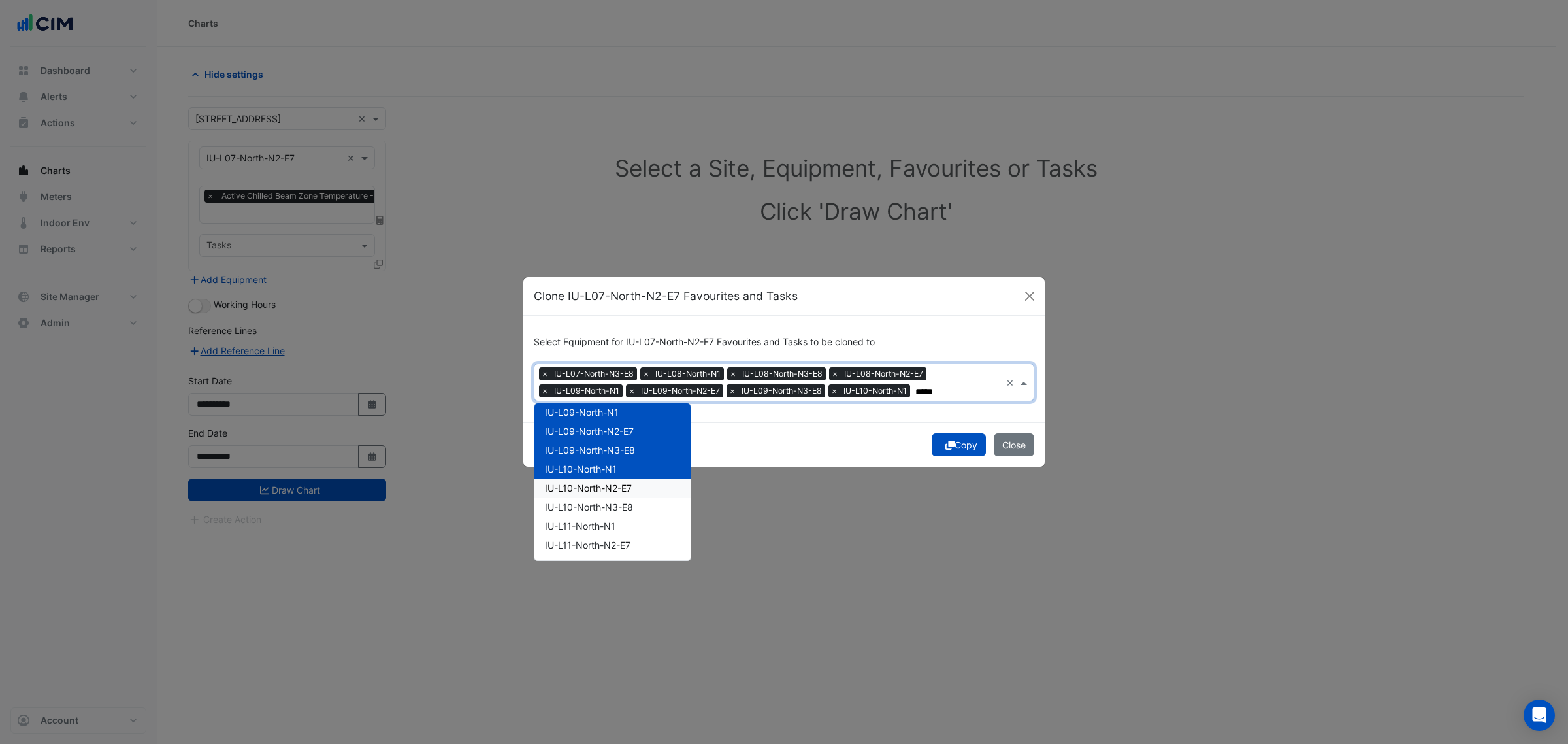
click at [623, 496] on div "IU-L10-North-N2-E7" at bounding box center [613, 488] width 156 height 19
click at [625, 508] on div "IU-L10-North-N3-E8" at bounding box center [613, 506] width 156 height 19
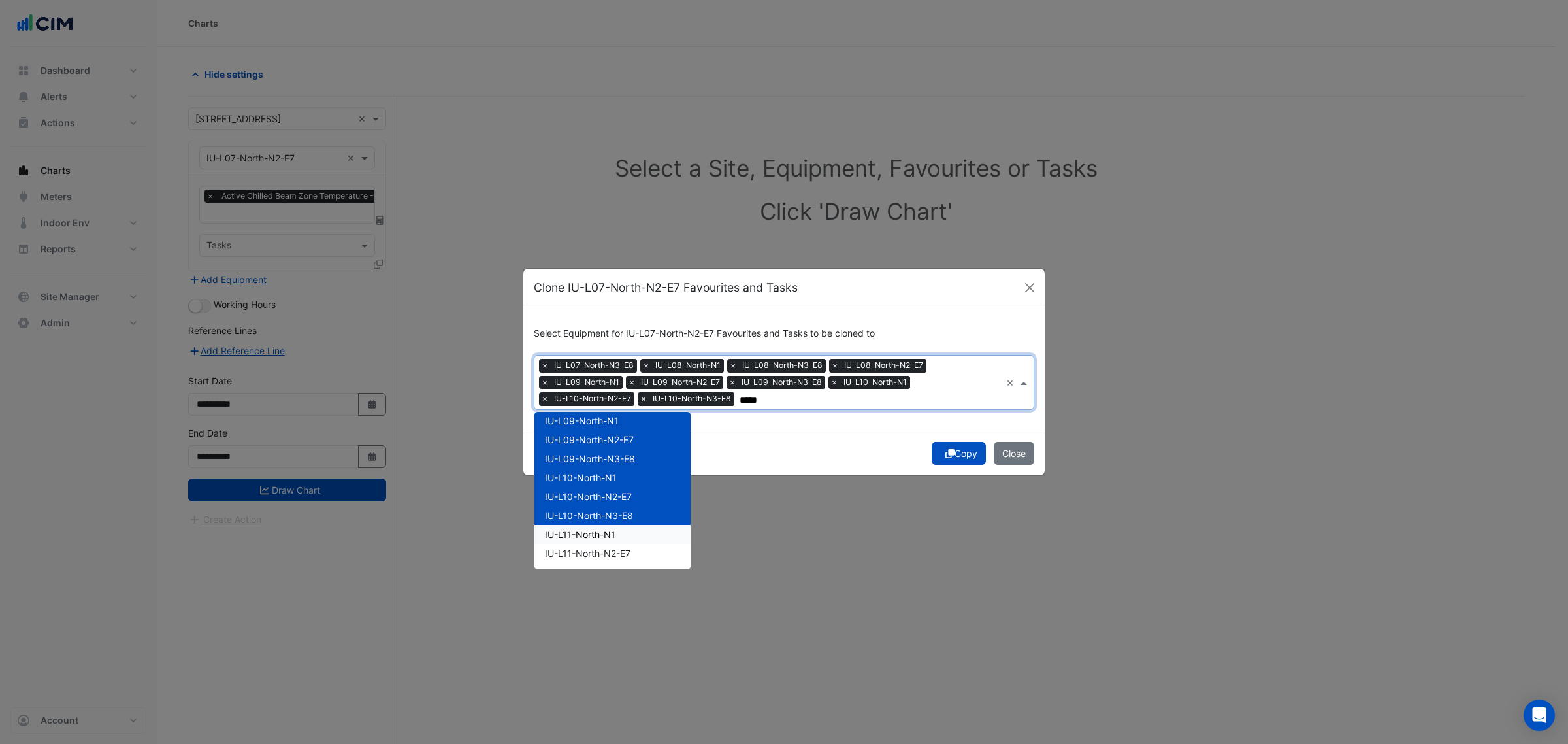
click at [625, 530] on div "IU-L11-North-N1" at bounding box center [613, 534] width 156 height 19
click at [619, 551] on span "IU-L11-North-N2-E7" at bounding box center [588, 553] width 86 height 11
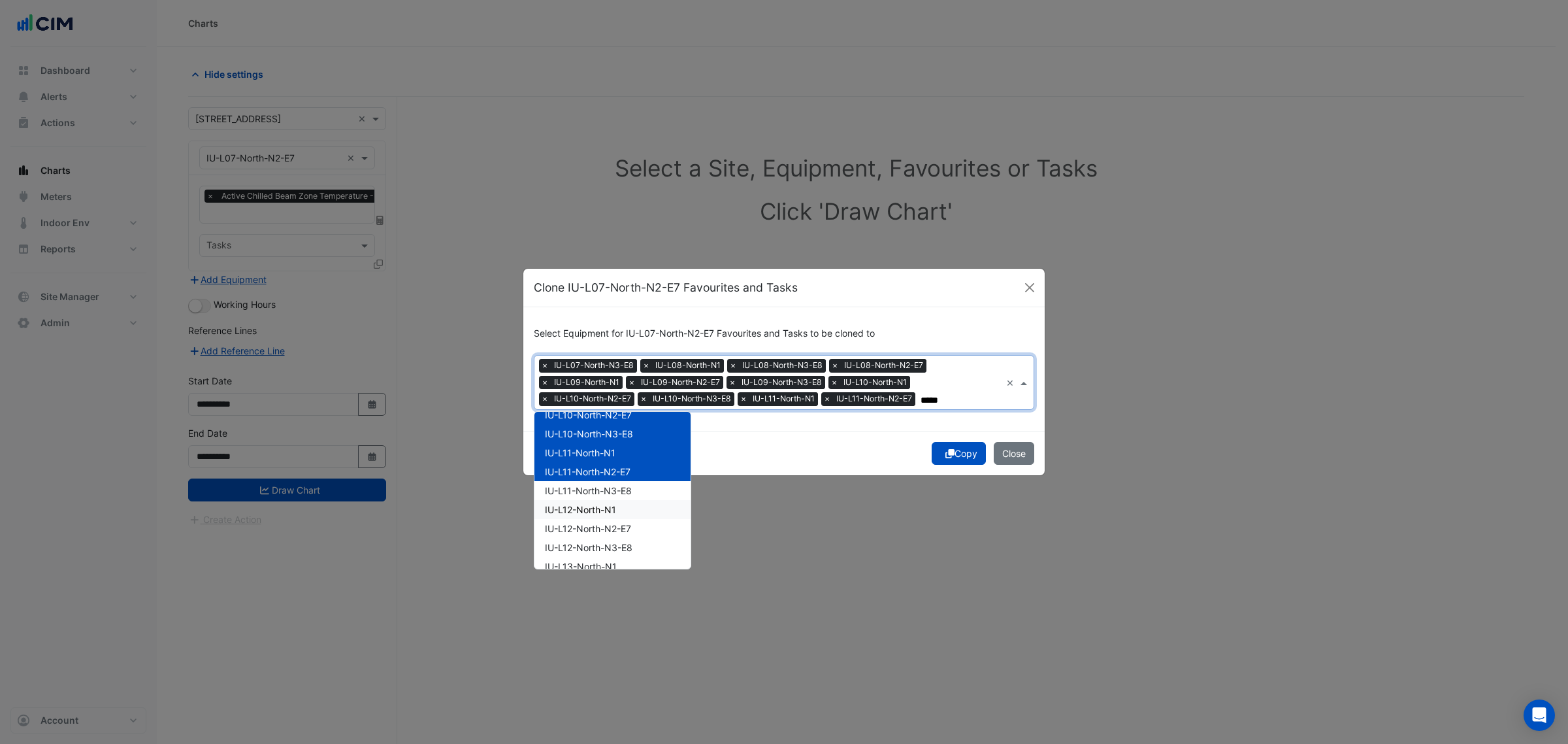
click at [626, 500] on div "IU-L12-North-N1" at bounding box center [613, 509] width 156 height 19
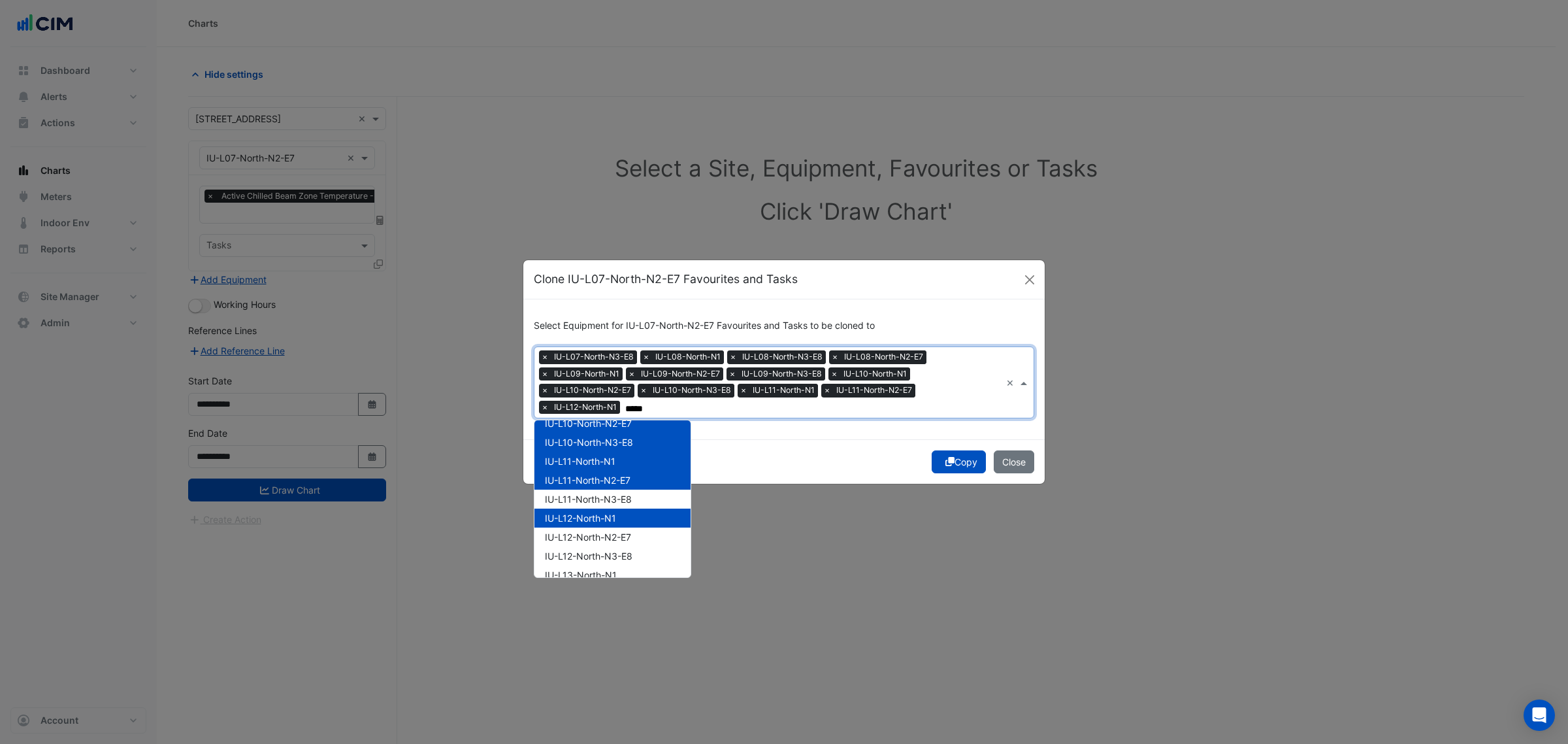
click at [625, 512] on div "IU-L12-North-N1" at bounding box center [613, 517] width 156 height 19
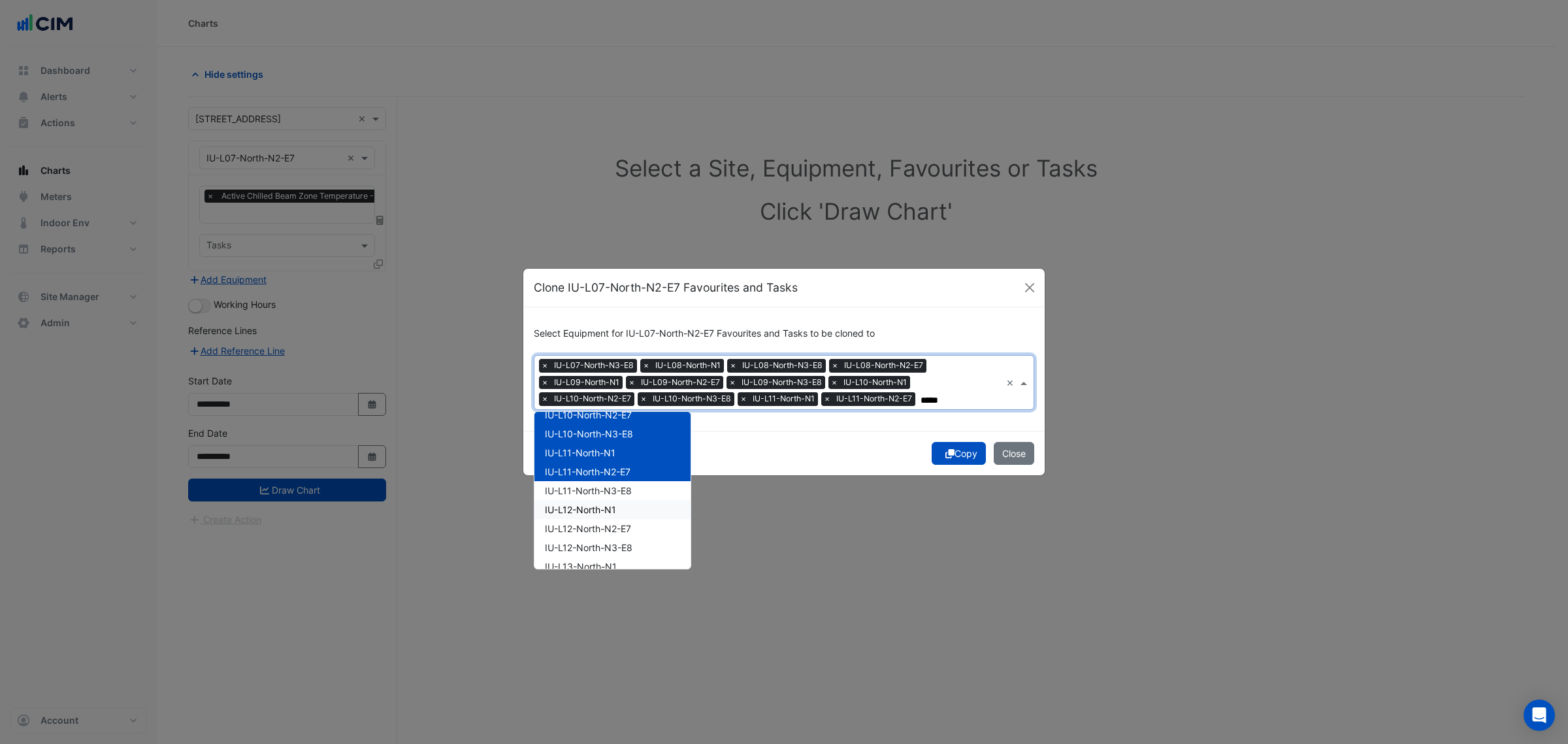
click at [625, 495] on span "IU-L11-North-N3-E8" at bounding box center [588, 490] width 87 height 11
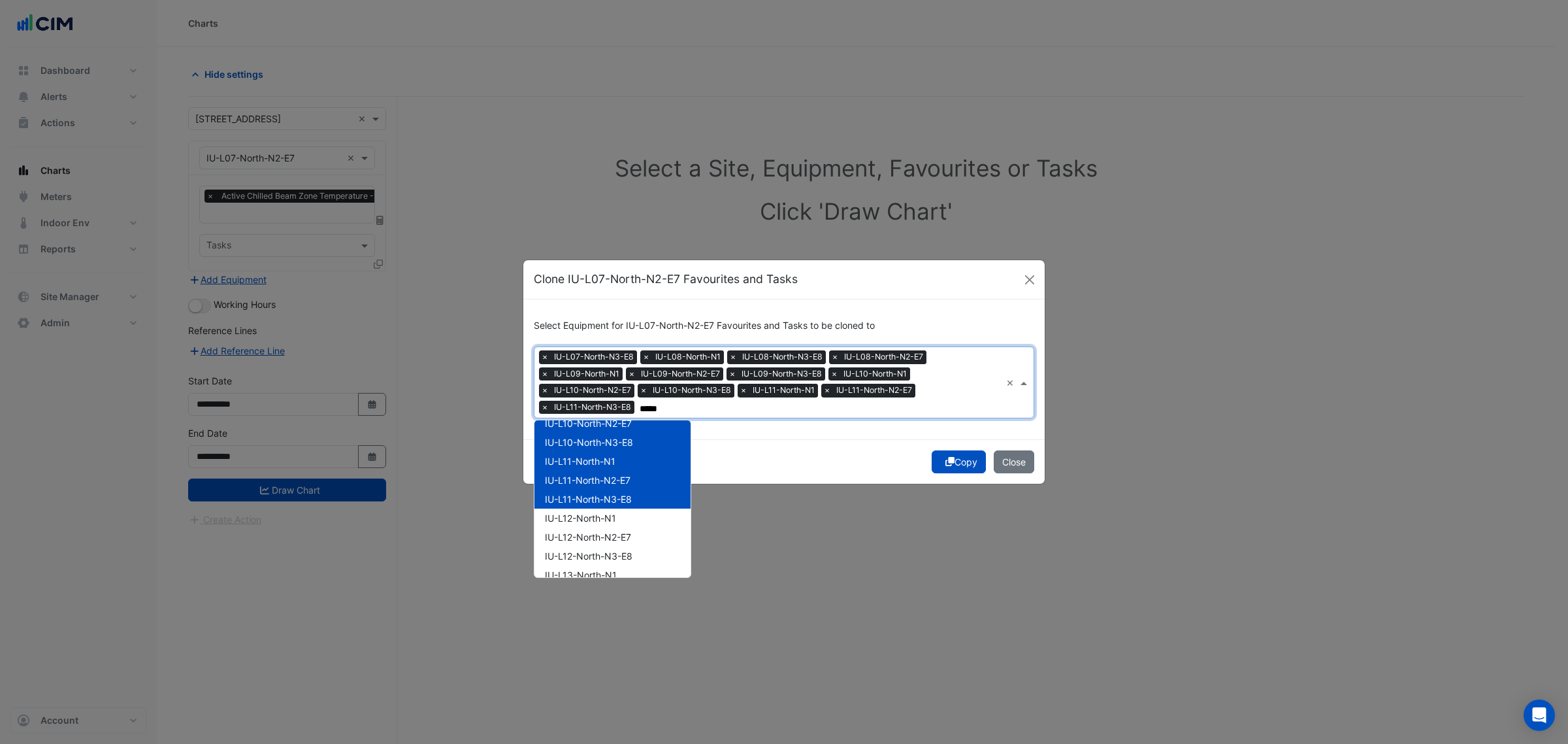
click at [629, 516] on div "IU-L12-North-N1" at bounding box center [613, 517] width 156 height 19
click at [627, 532] on span "IU-L12-North-N2-E7" at bounding box center [588, 537] width 86 height 11
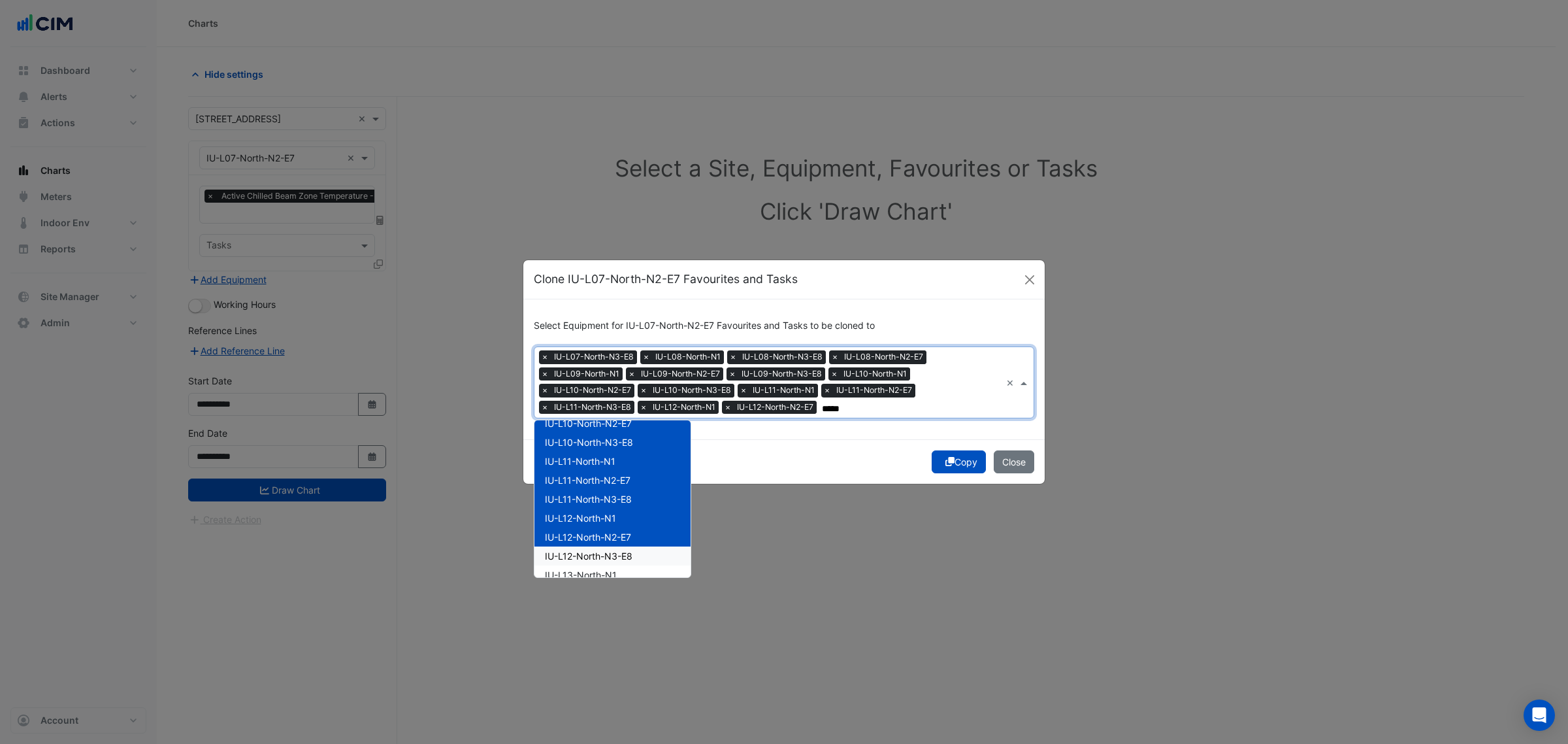
click at [625, 547] on div "IU-L12-North-N3-E8" at bounding box center [613, 556] width 156 height 19
click at [625, 566] on div "IU-L13-North-N1" at bounding box center [613, 575] width 156 height 19
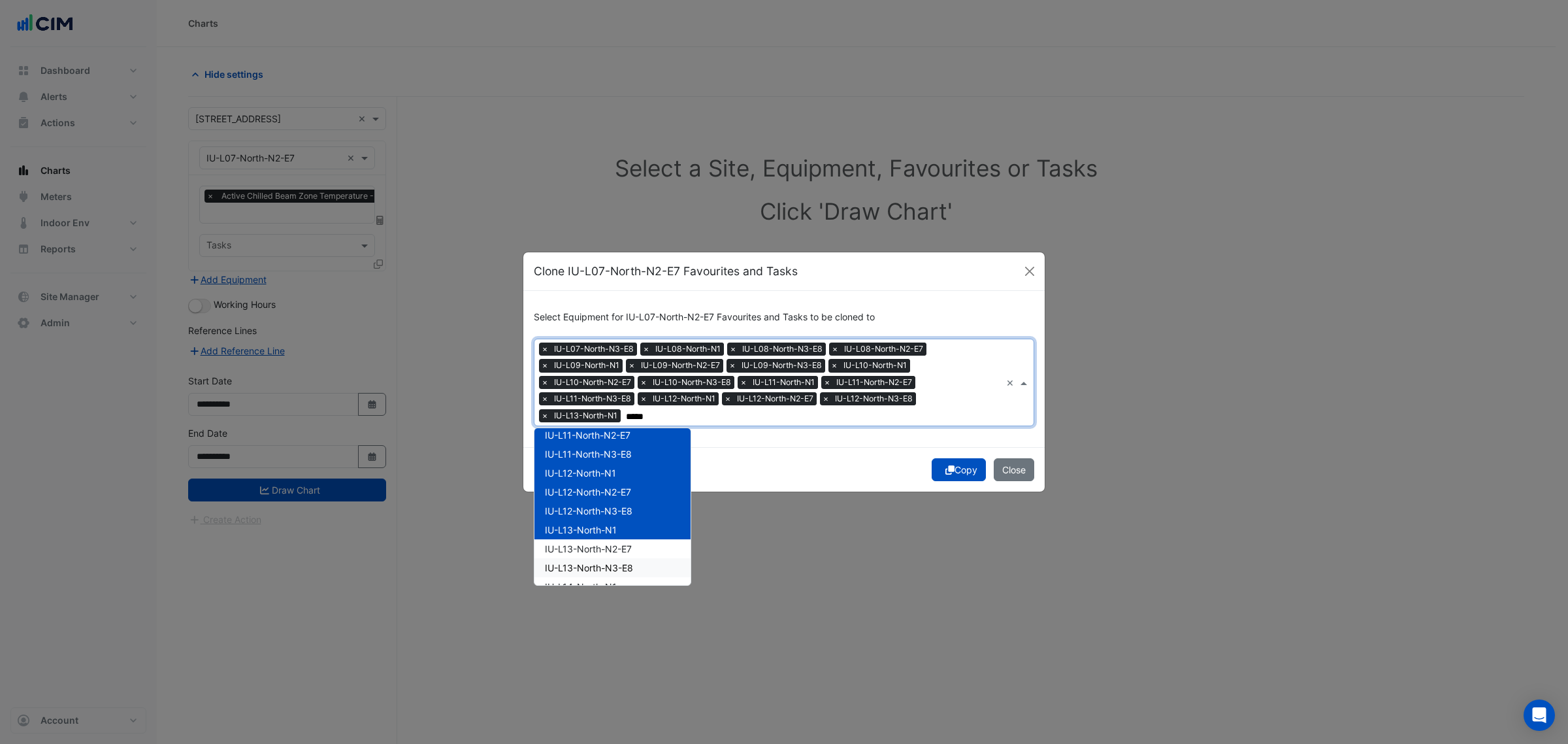
scroll to position [246, 0]
click at [629, 521] on span "IU-L13-North-N2-E7" at bounding box center [588, 520] width 87 height 11
drag, startPoint x: 629, startPoint y: 546, endPoint x: 626, endPoint y: 558, distance: 12.4
click at [629, 547] on div "IU-L13-North-N3-E8" at bounding box center [613, 539] width 156 height 19
click at [626, 563] on div "IU-L14-North-N1" at bounding box center [613, 558] width 156 height 19
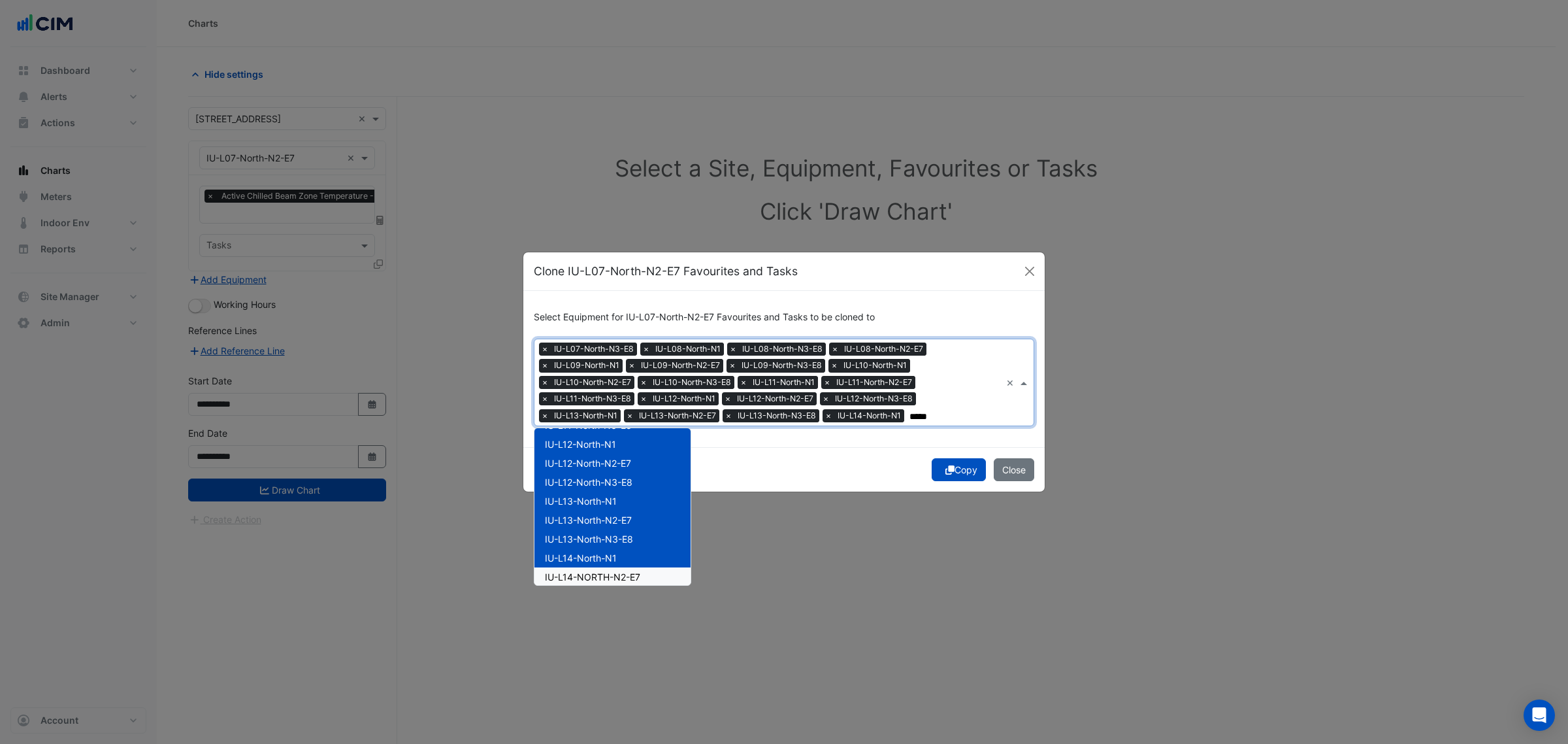
click at [625, 578] on span "IU-L14-NORTH-N2-E7" at bounding box center [592, 576] width 95 height 11
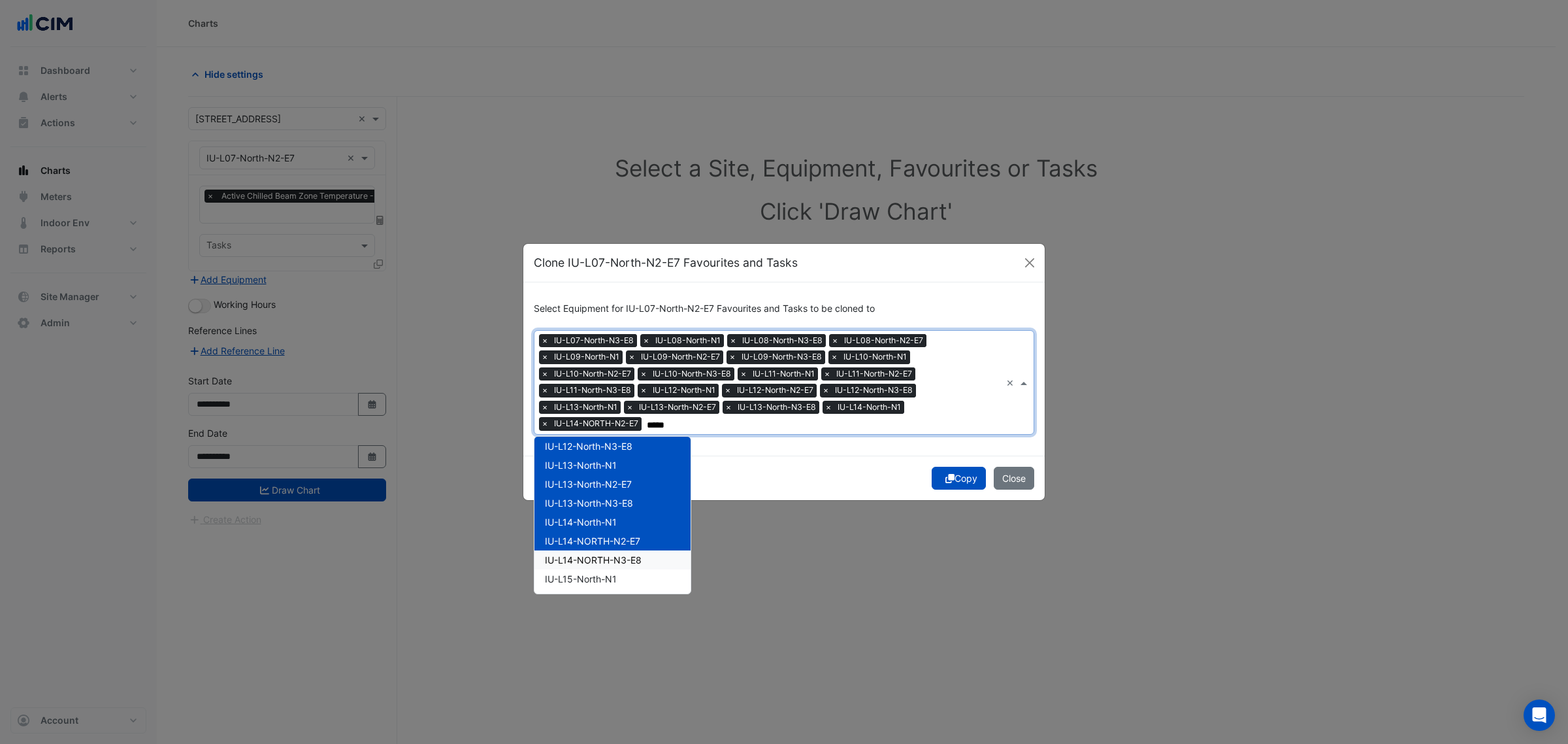
scroll to position [327, 0]
click at [627, 525] on span "IU-L14-NORTH-N3-E8" at bounding box center [593, 523] width 97 height 11
drag, startPoint x: 627, startPoint y: 546, endPoint x: 628, endPoint y: 553, distance: 7.1
click at [627, 548] on div "IU-L15-North-N1" at bounding box center [613, 541] width 156 height 19
drag, startPoint x: 628, startPoint y: 557, endPoint x: 625, endPoint y: 567, distance: 10.4
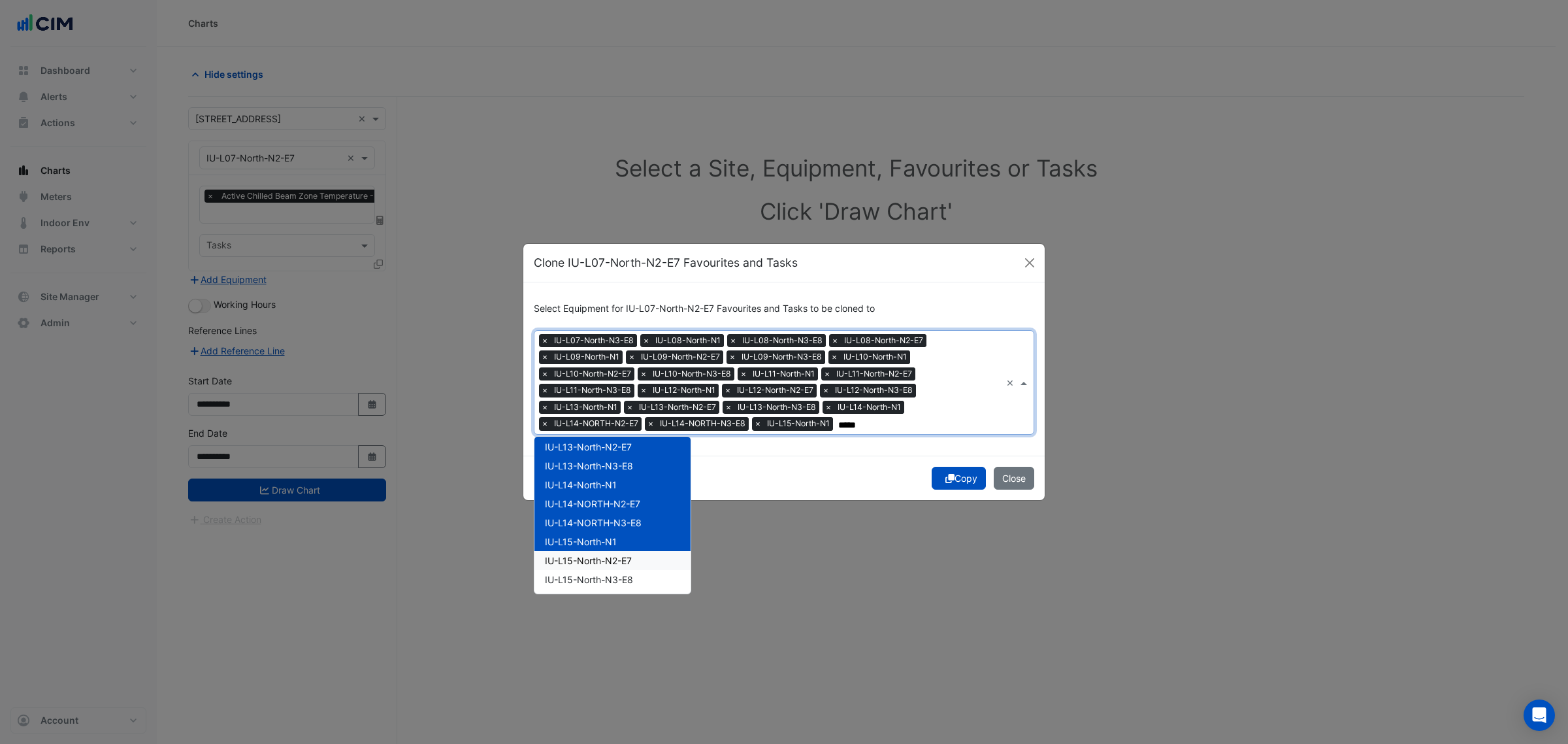
click at [628, 558] on span "IU-L15-North-N2-E7" at bounding box center [588, 560] width 87 height 11
click at [622, 574] on span "IU-L15-North-N3-E8" at bounding box center [589, 579] width 88 height 11
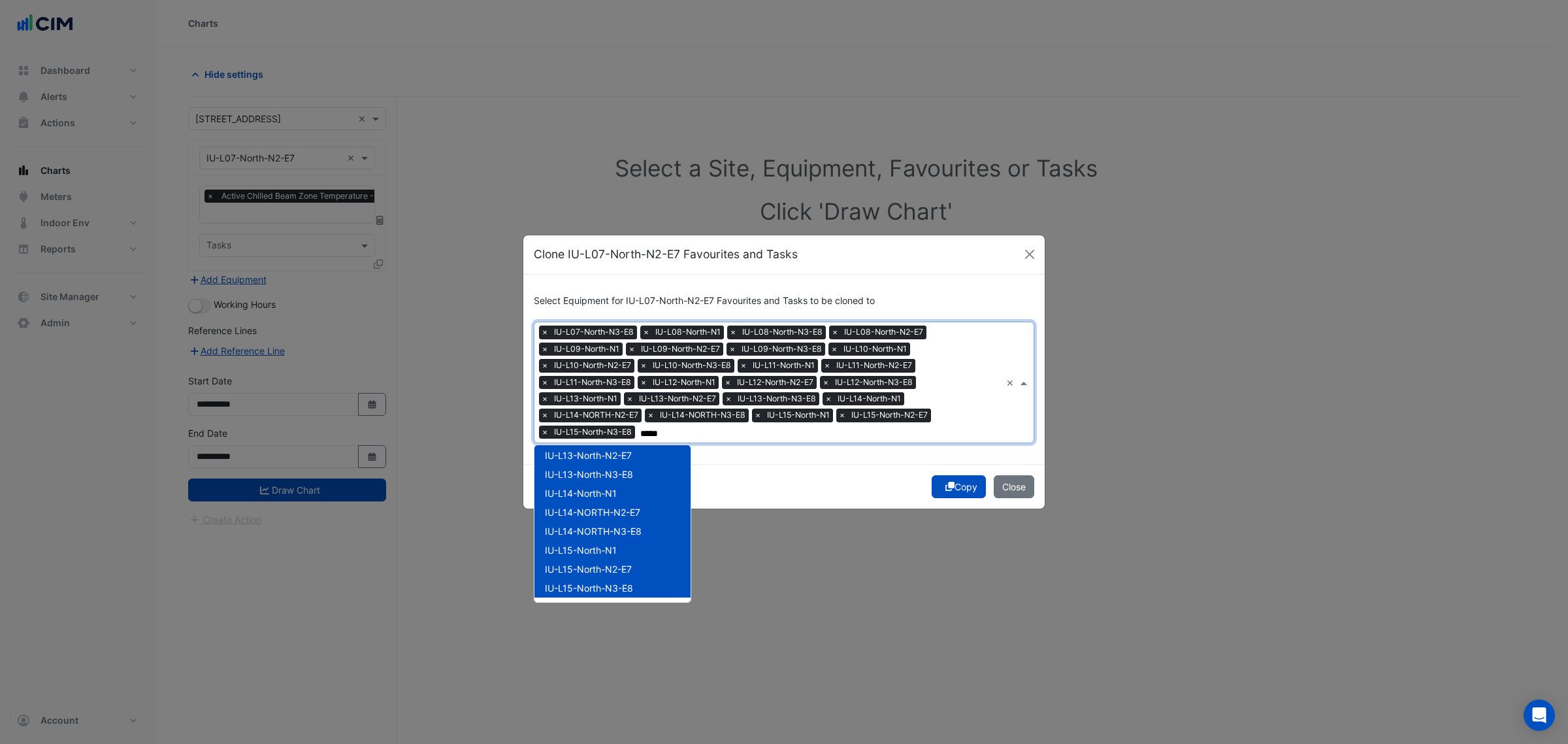
click at [621, 585] on span "IU-L15-North-N3-E8" at bounding box center [589, 588] width 88 height 11
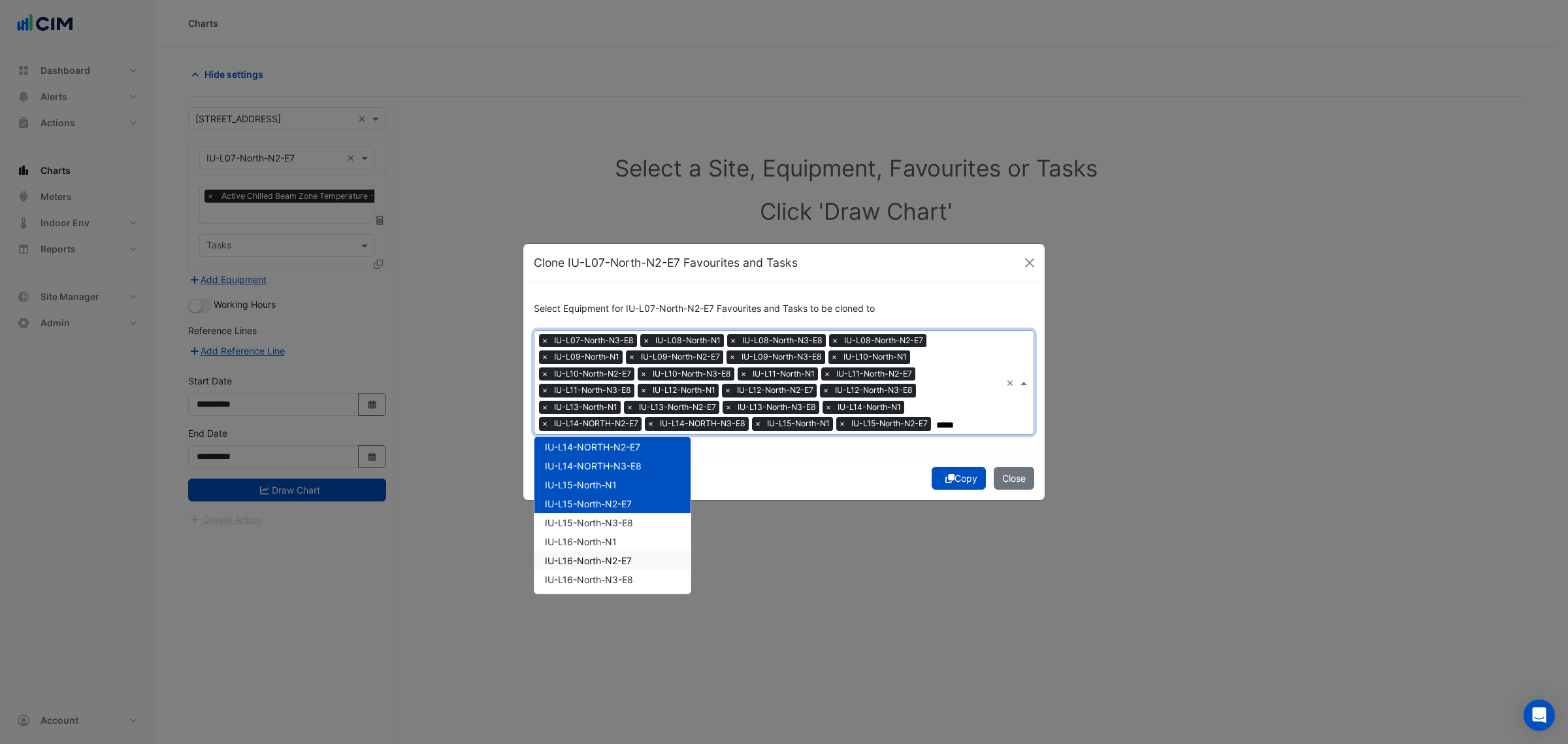
scroll to position [409, 0]
click at [617, 505] on div "IU-L15-North-N3-E8" at bounding box center [613, 497] width 156 height 19
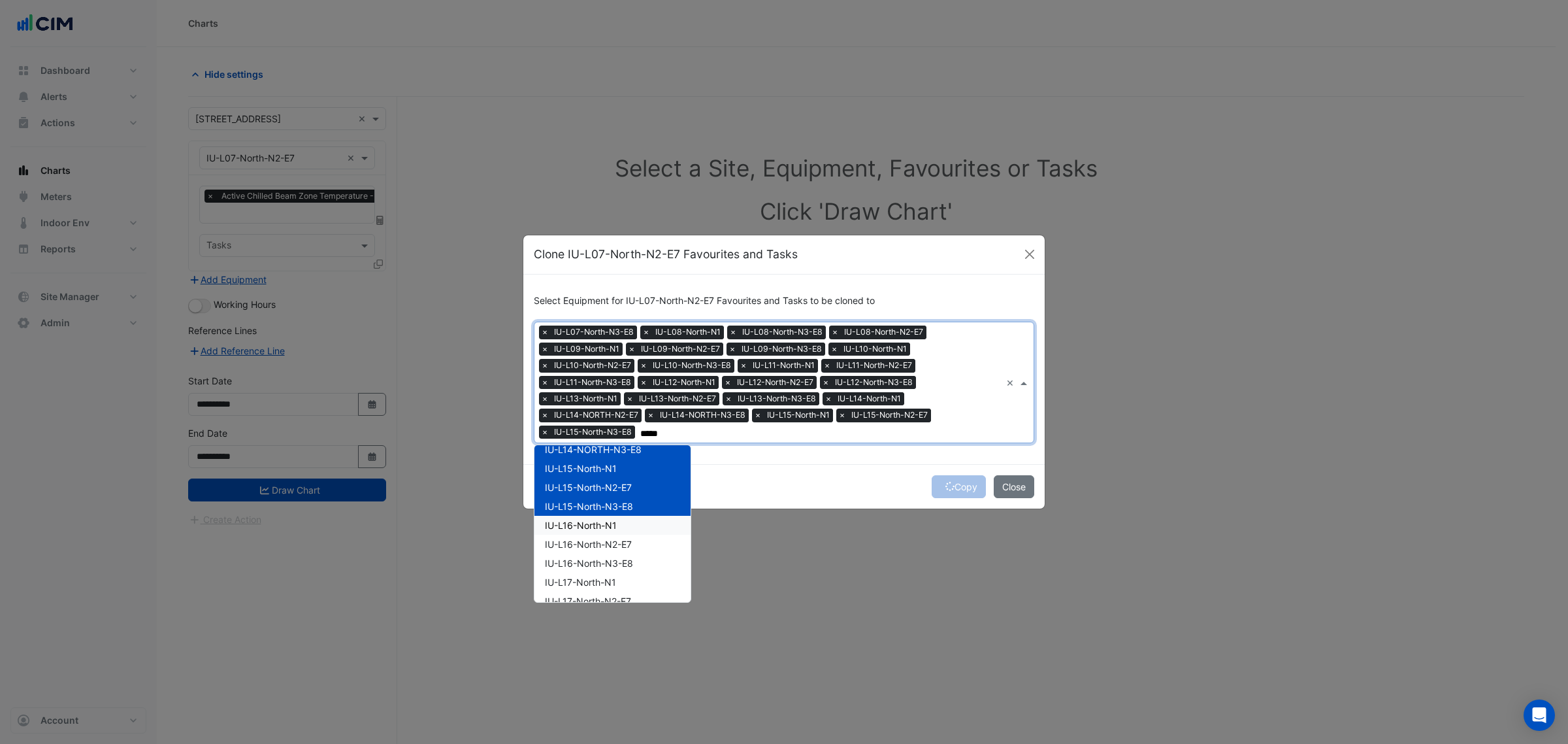
drag, startPoint x: 616, startPoint y: 523, endPoint x: 615, endPoint y: 545, distance: 22.0
click at [616, 523] on span "IU-L16-North-N1" at bounding box center [581, 525] width 72 height 11
drag, startPoint x: 615, startPoint y: 545, endPoint x: 613, endPoint y: 552, distance: 7.3
click at [615, 547] on span "IU-L16-North-N2-E7" at bounding box center [588, 544] width 87 height 11
click at [612, 554] on div "IU-L16-North-N3-E8" at bounding box center [613, 563] width 156 height 19
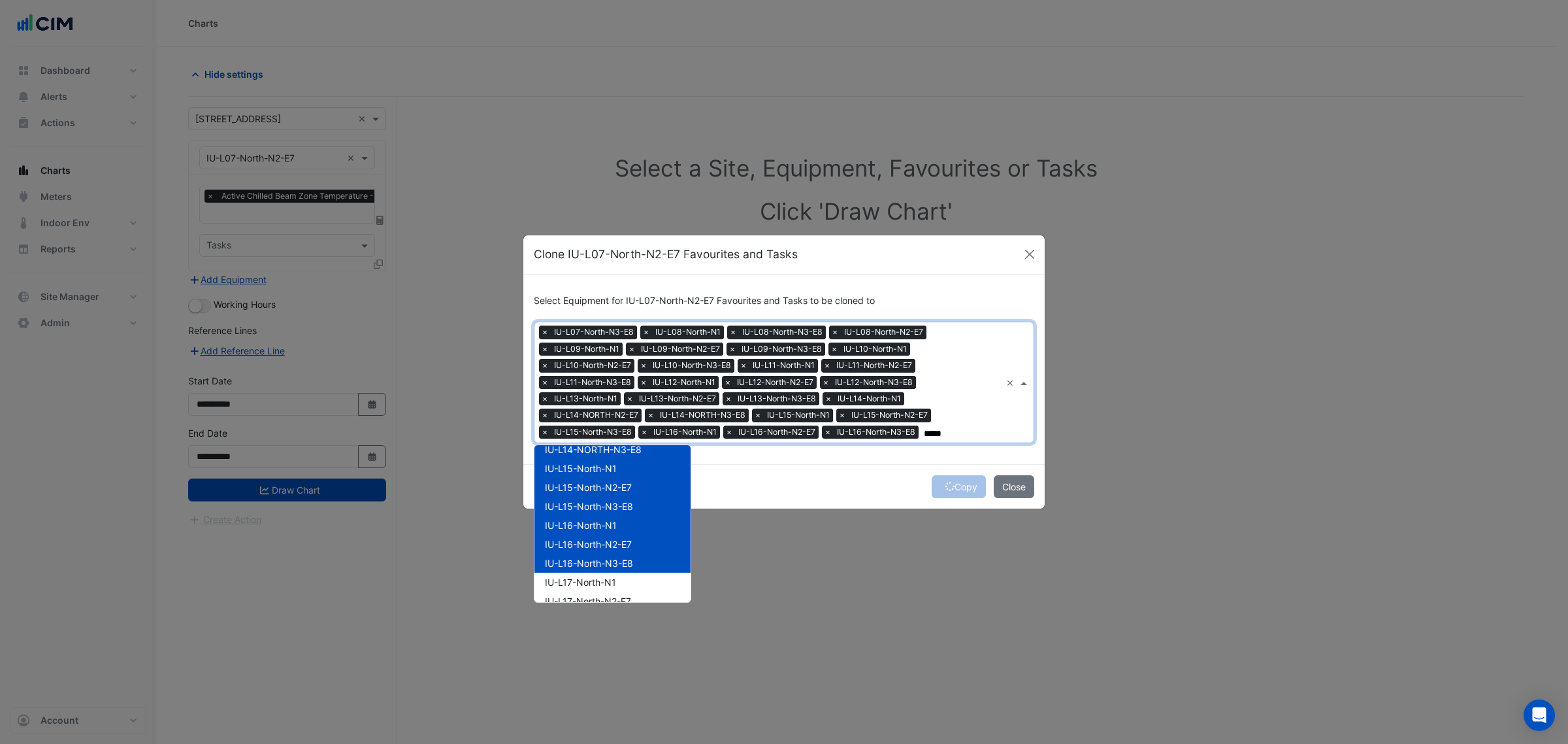
click at [609, 576] on div "IU-L17-North-N1" at bounding box center [613, 582] width 156 height 19
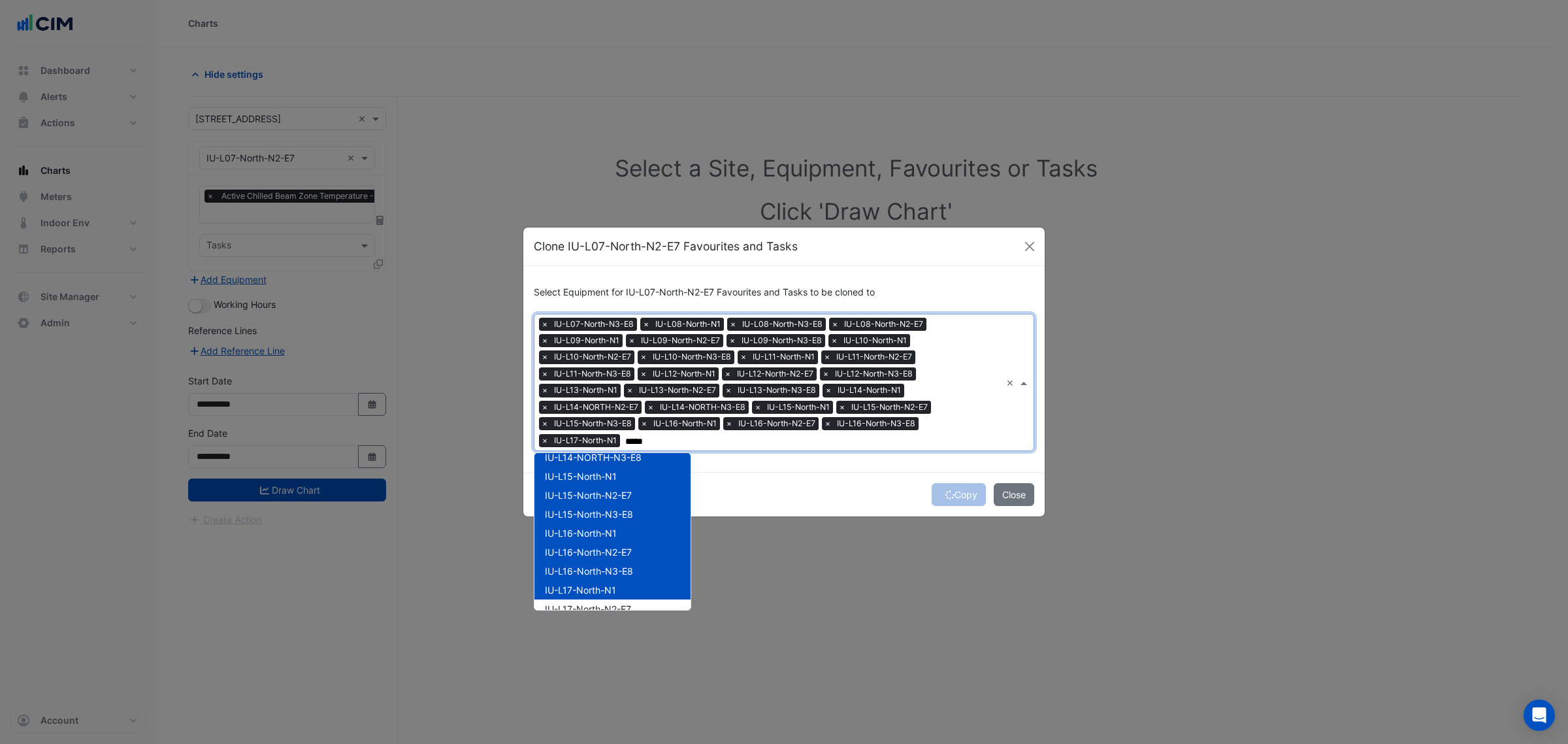
click at [605, 595] on div "IU-L17-North-N1" at bounding box center [613, 590] width 156 height 19
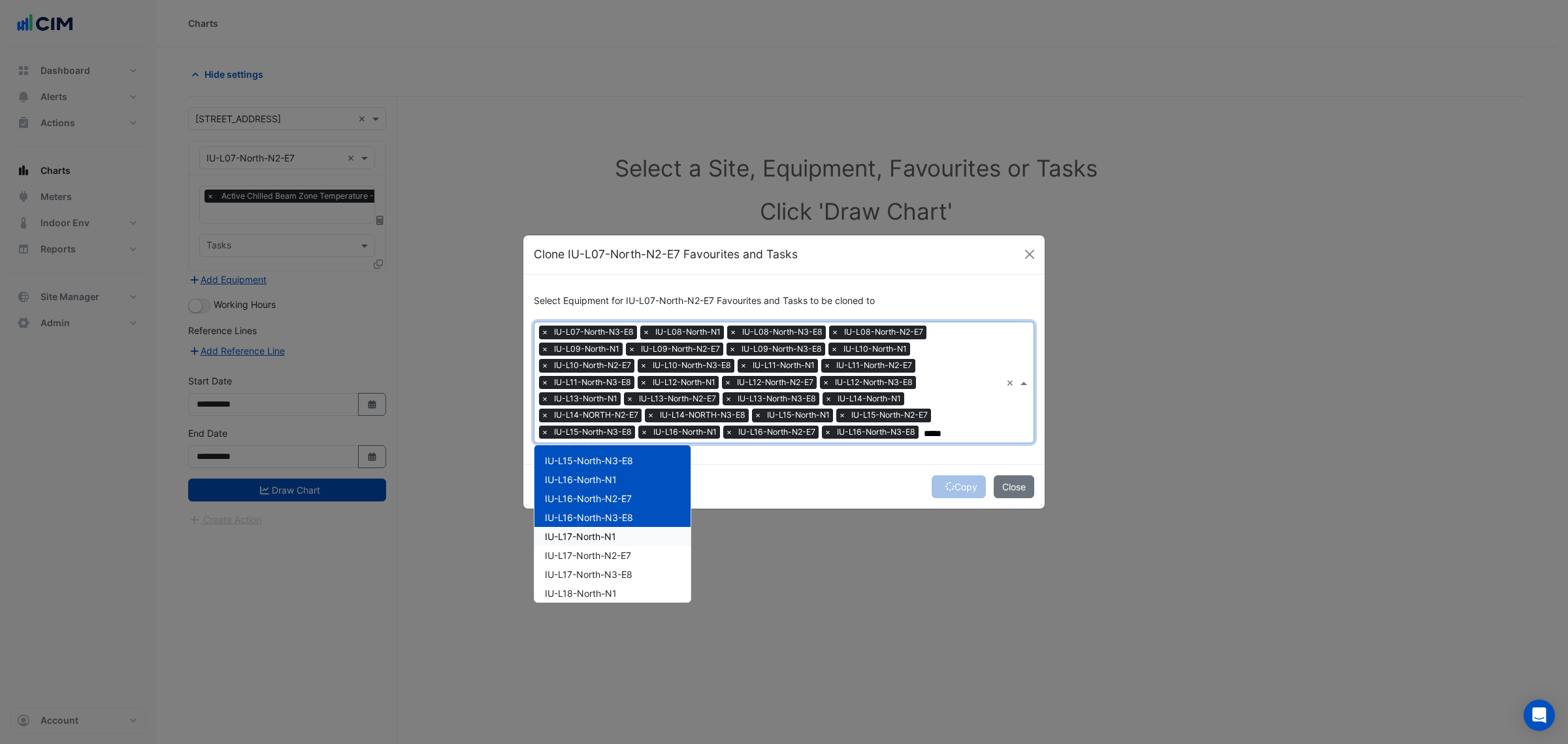
scroll to position [490, 0]
click at [612, 510] on div "IU-L17-North-N2-E7" at bounding box center [613, 519] width 156 height 19
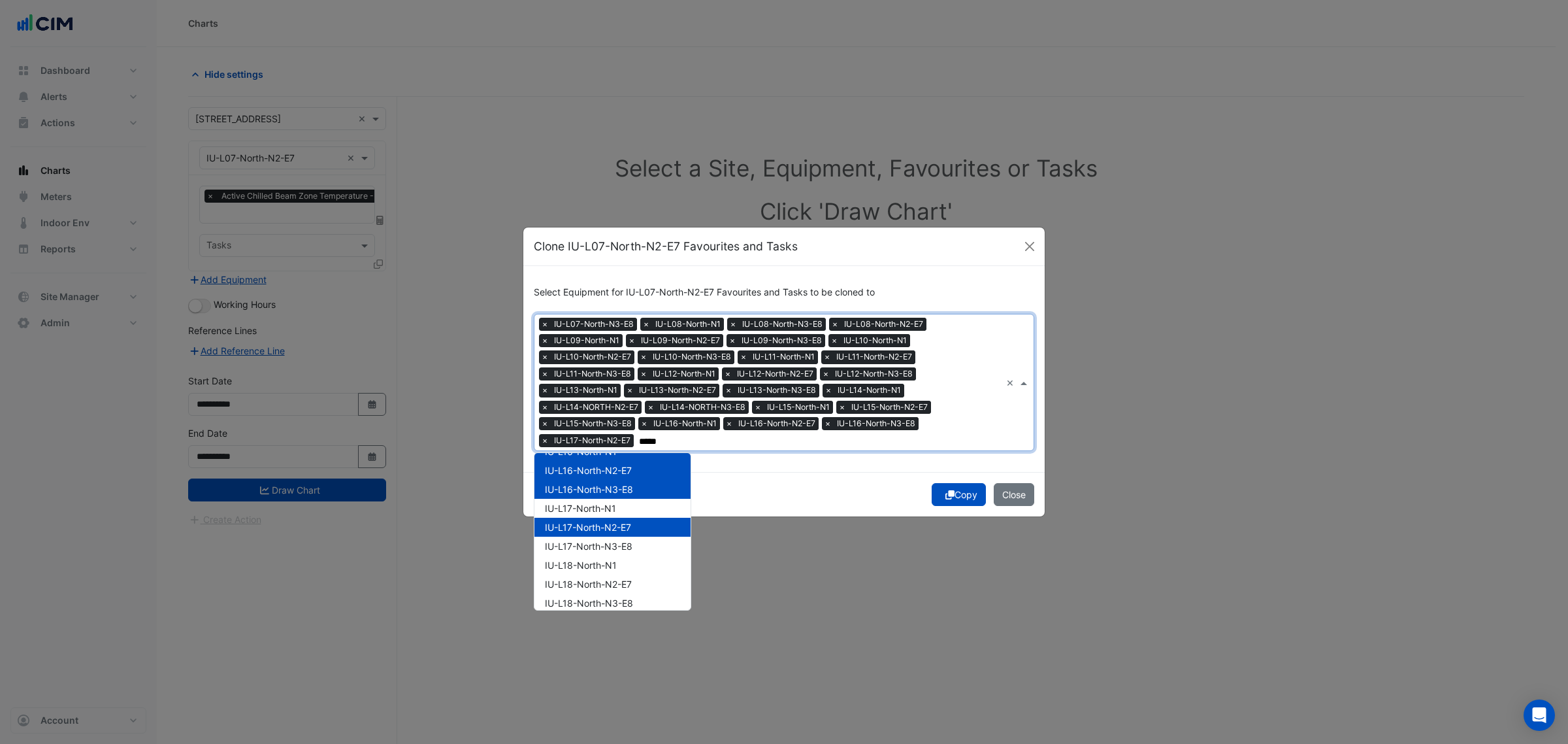
drag, startPoint x: 617, startPoint y: 527, endPoint x: 616, endPoint y: 541, distance: 14.0
click at [617, 530] on span "IU-L17-North-N2-E7" at bounding box center [588, 527] width 86 height 11
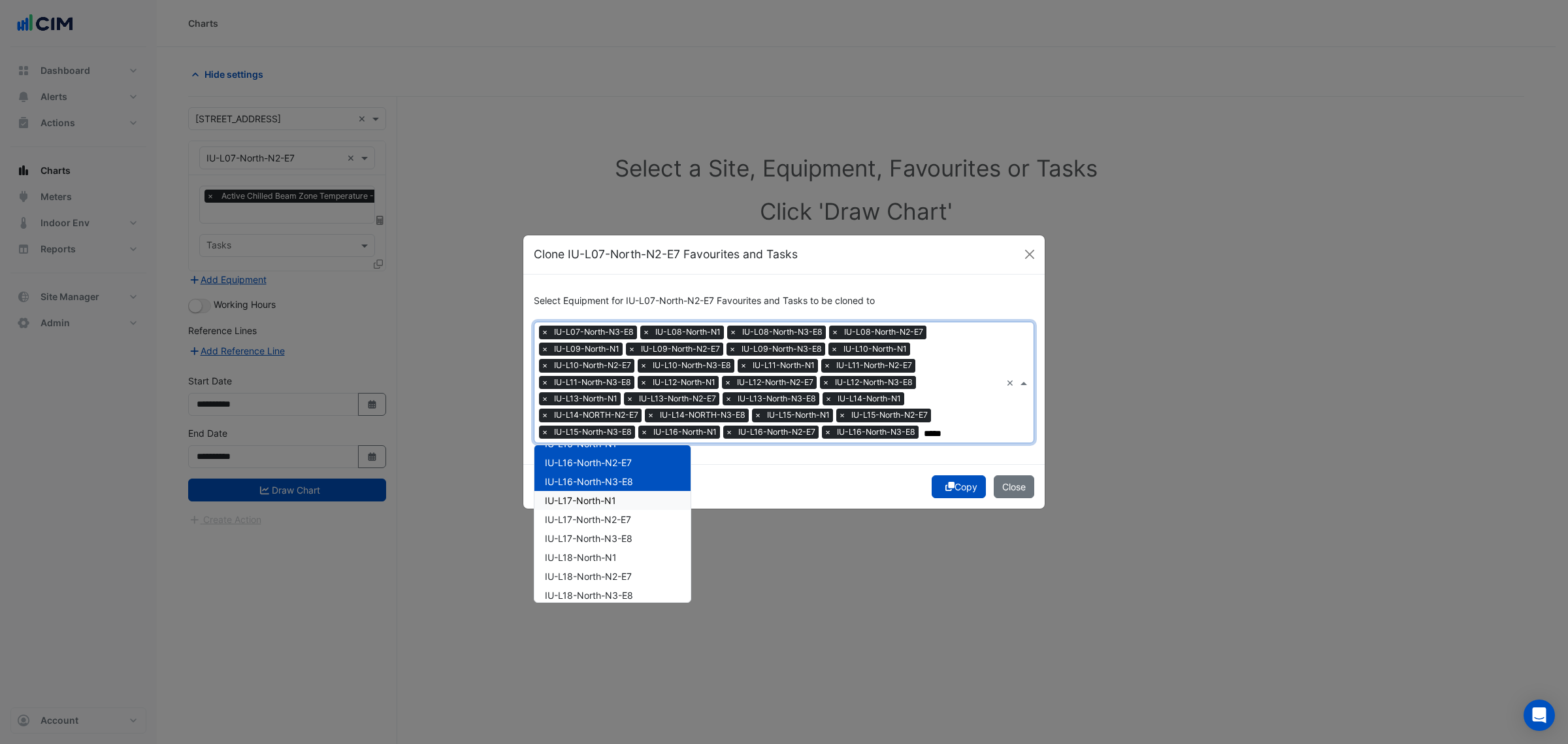
click at [609, 504] on span "IU-L17-North-N1" at bounding box center [581, 500] width 72 height 11
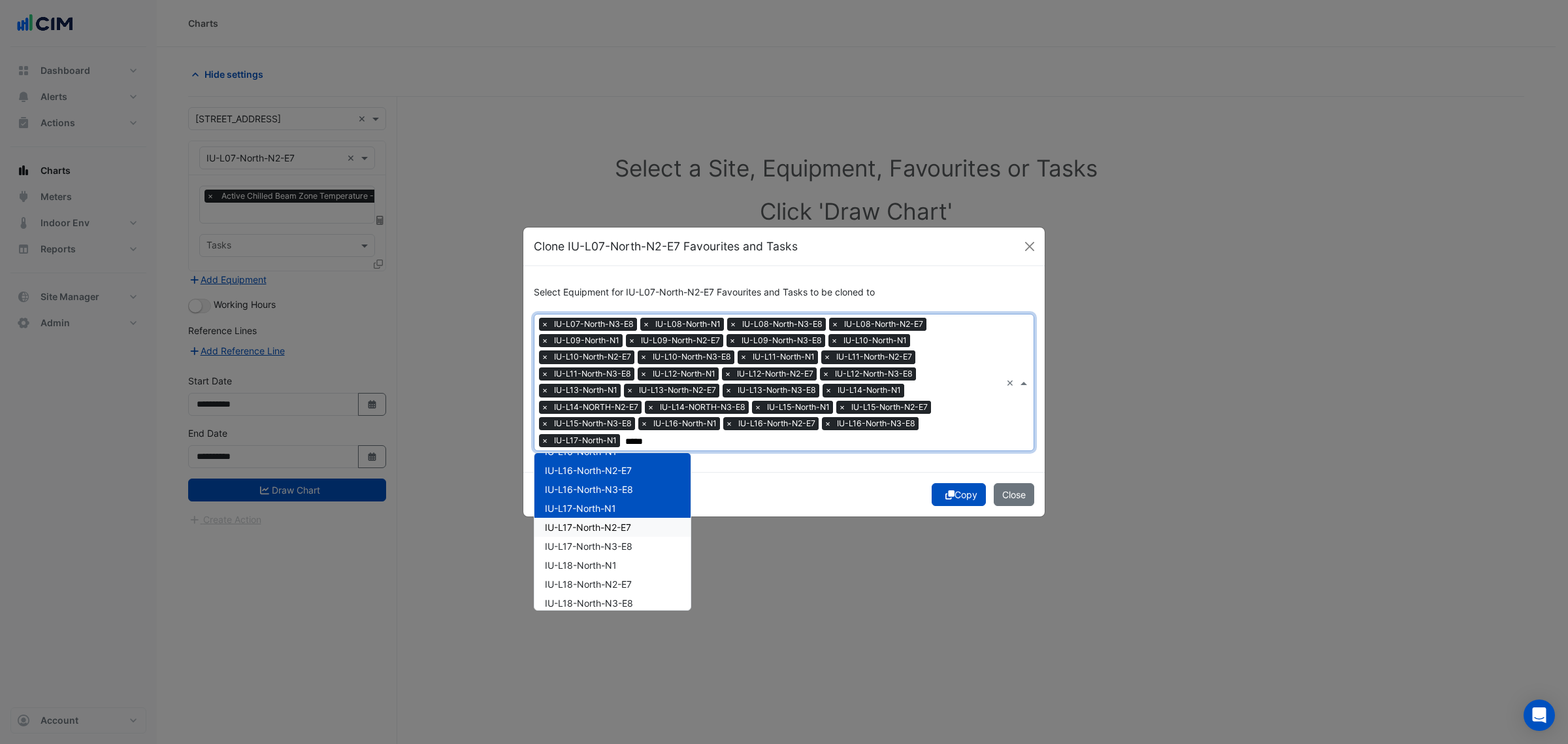
drag, startPoint x: 615, startPoint y: 528, endPoint x: 615, endPoint y: 541, distance: 13.0
click at [615, 531] on span "IU-L17-North-N2-E7" at bounding box center [588, 527] width 86 height 11
click at [615, 541] on span "IU-L17-North-N3-E8" at bounding box center [589, 546] width 88 height 11
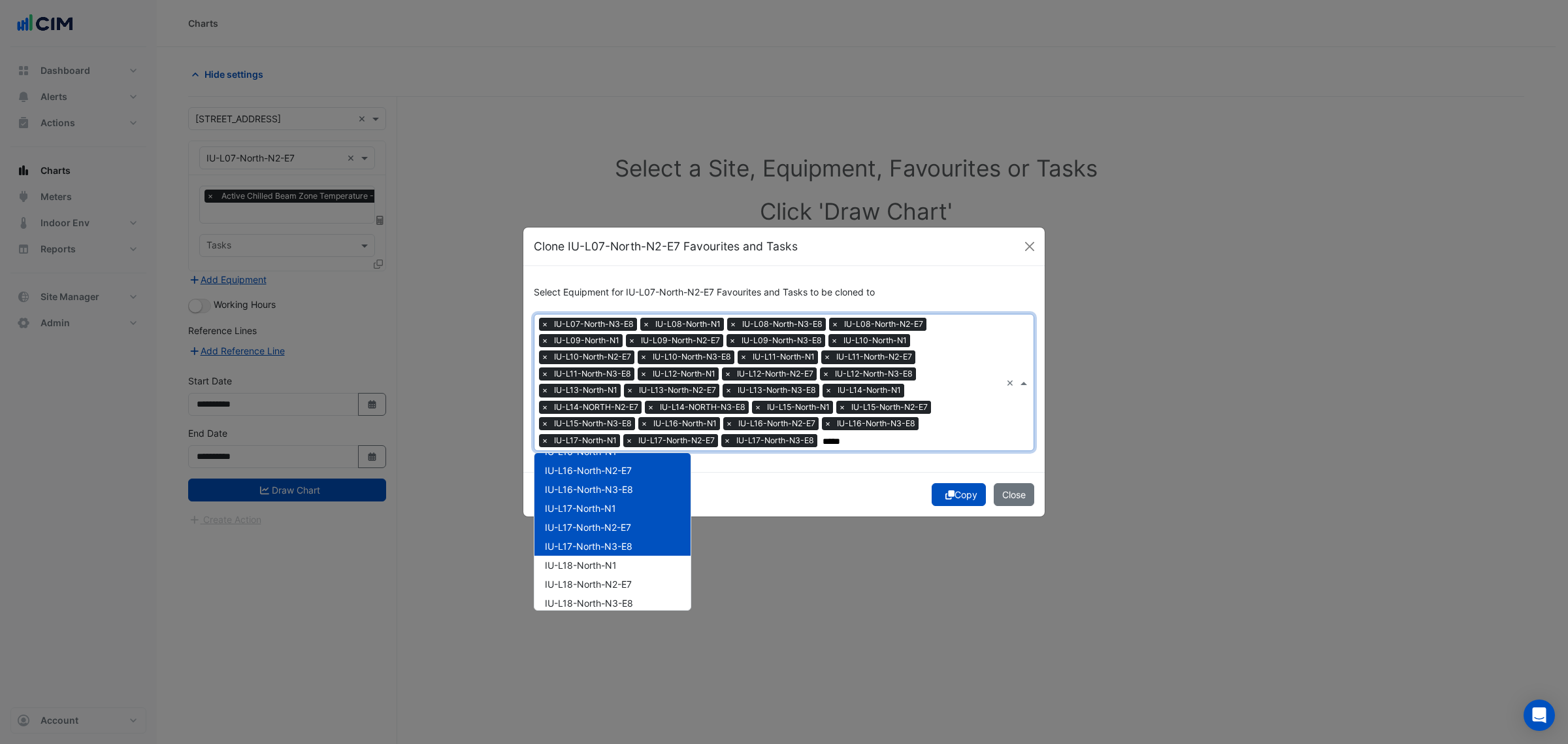
drag, startPoint x: 615, startPoint y: 551, endPoint x: 608, endPoint y: 564, distance: 14.8
click at [613, 554] on div "IU-L17-North-N3-E8" at bounding box center [613, 546] width 156 height 19
click at [607, 575] on div "IU-L18-North-N2-E7" at bounding box center [613, 584] width 156 height 19
click at [603, 551] on div "IU-L17-North-N3-E8" at bounding box center [613, 546] width 156 height 19
click at [611, 569] on span "IU-L18-North-N1" at bounding box center [581, 565] width 72 height 11
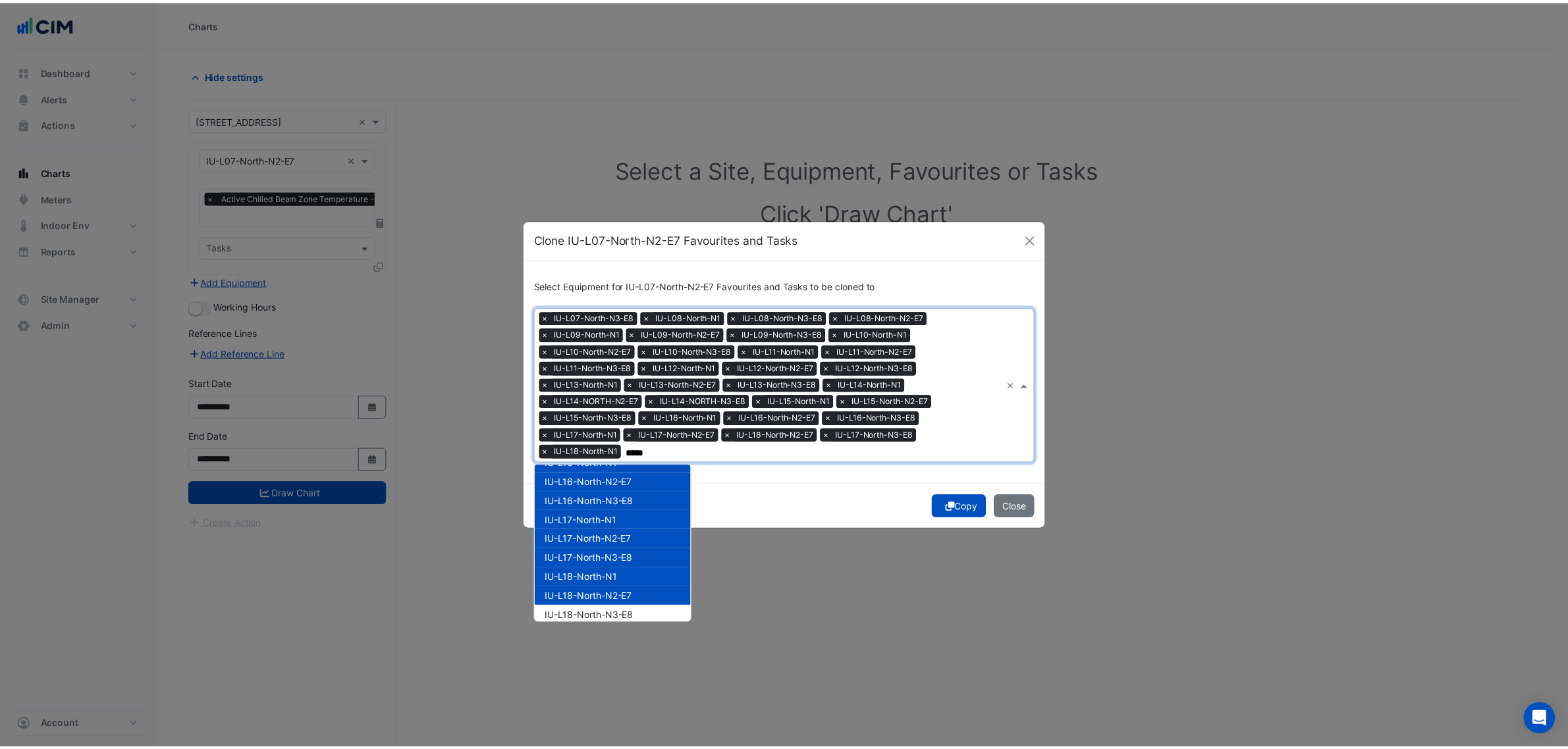
scroll to position [576, 0]
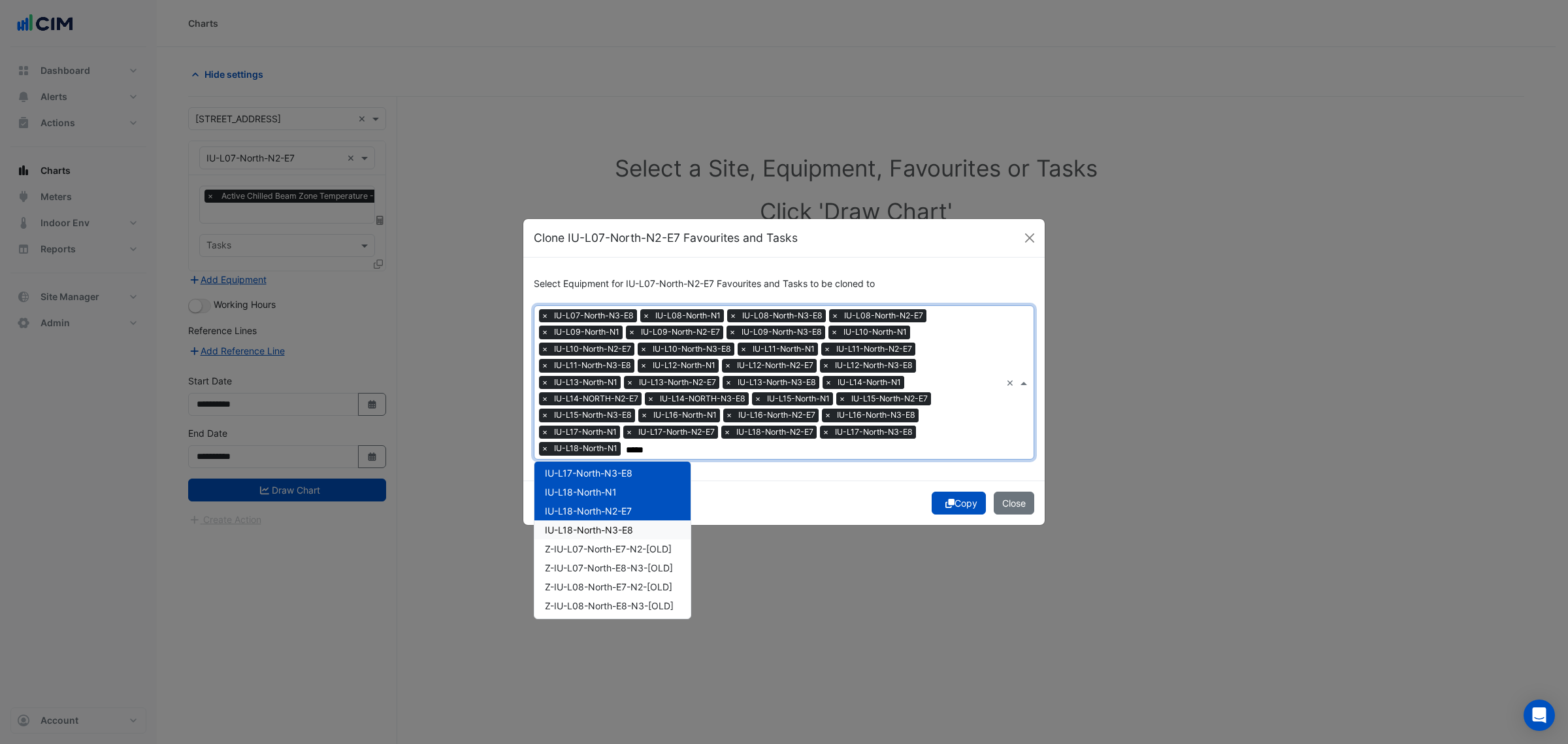
click at [609, 534] on span "IU-L18-North-N3-E8" at bounding box center [589, 530] width 88 height 11
type input "*****"
click at [775, 501] on div "Copy Close" at bounding box center [784, 503] width 521 height 45
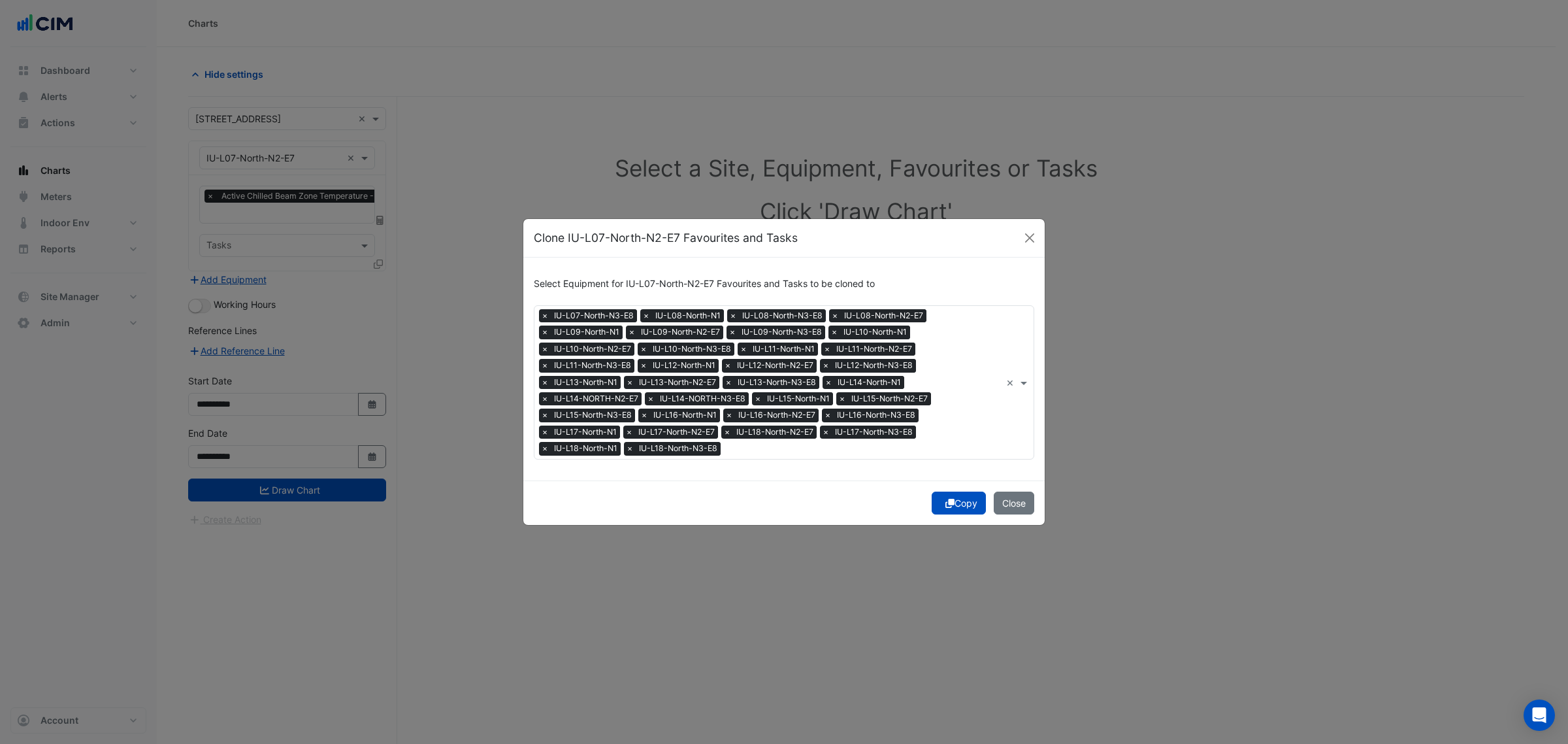
click at [954, 505] on button "Copy" at bounding box center [959, 503] width 55 height 23
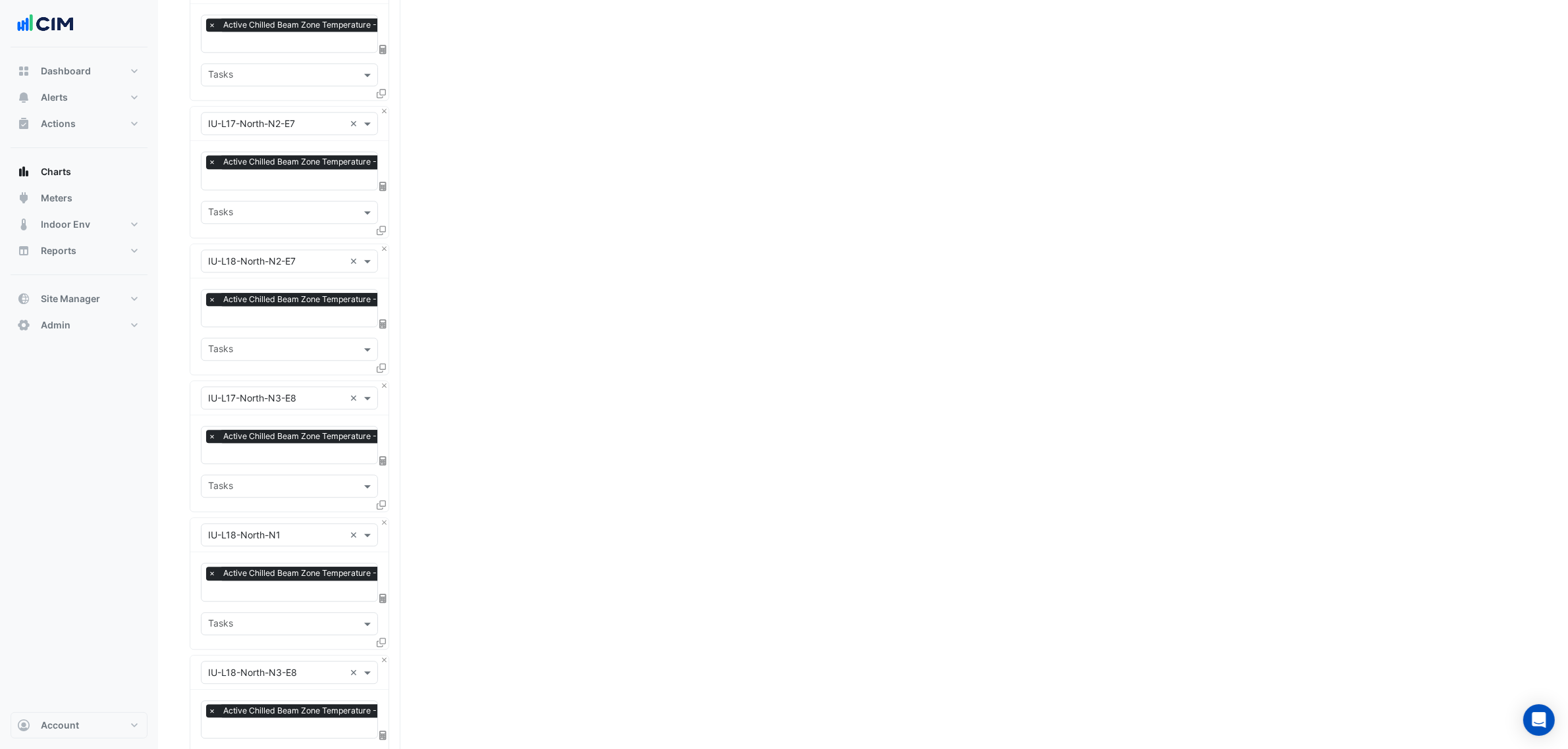
scroll to position [4436, 0]
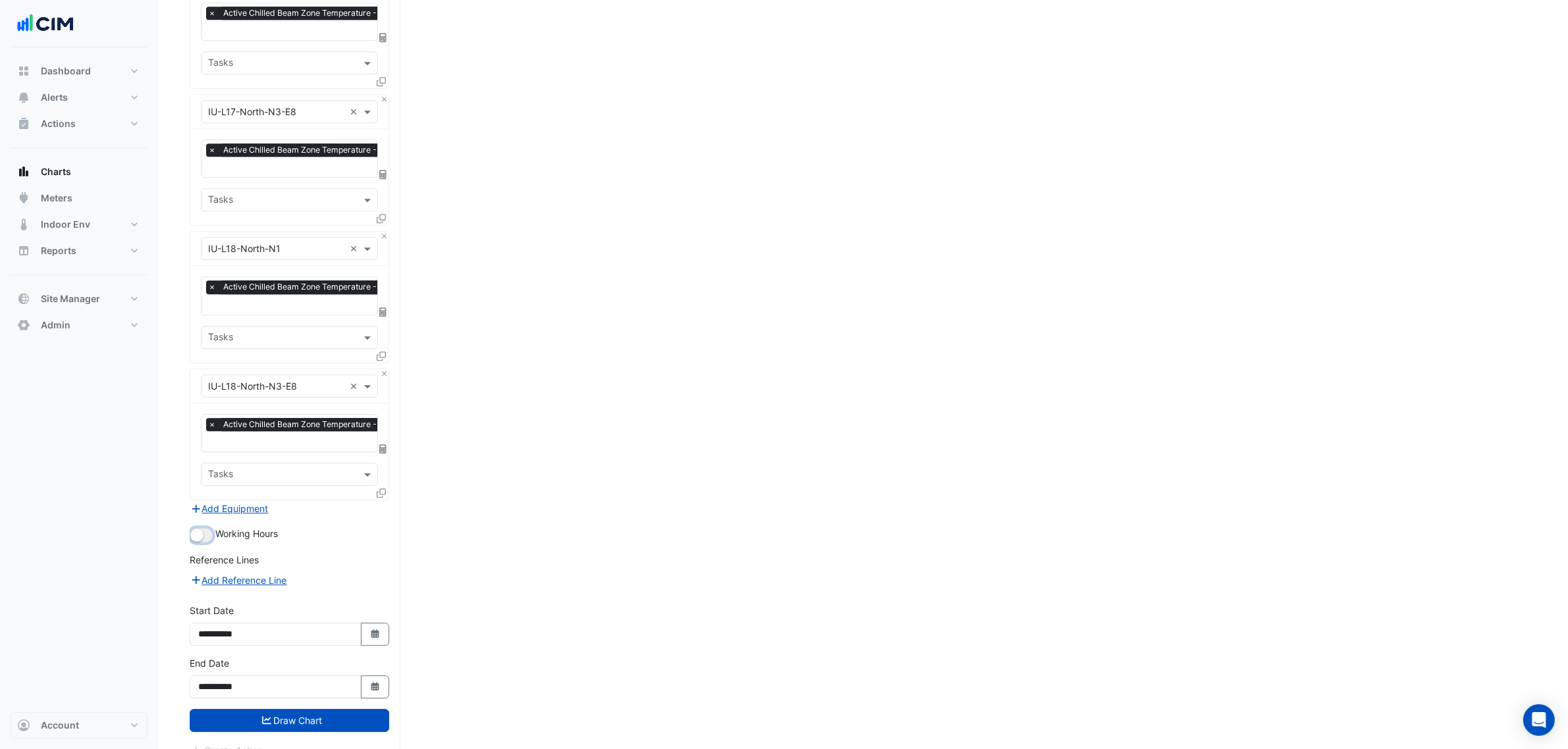
click at [204, 528] on button "button" at bounding box center [201, 535] width 23 height 14
click at [327, 709] on button "Draw Chart" at bounding box center [289, 721] width 199 height 23
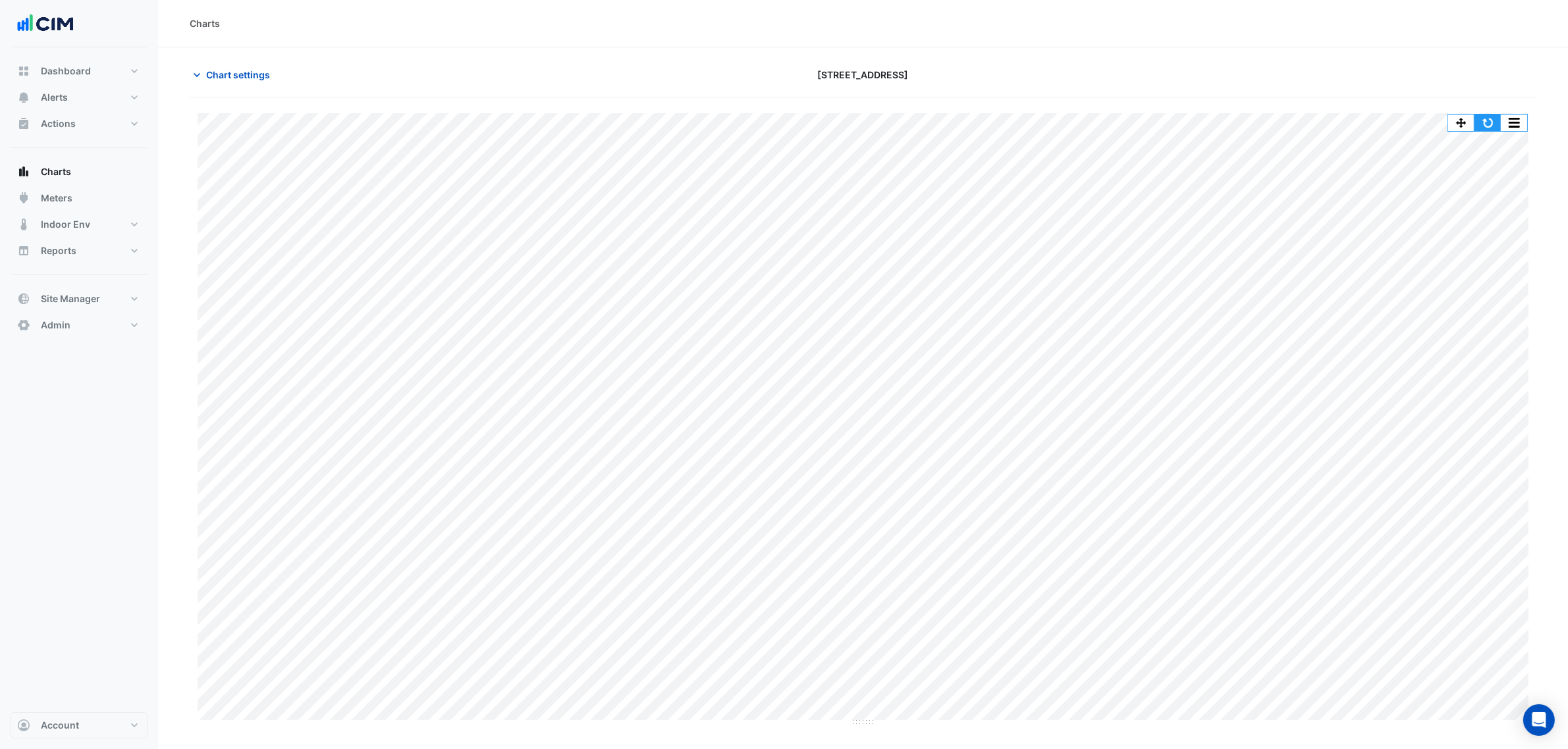
click at [1492, 120] on button "button" at bounding box center [1487, 123] width 26 height 16
click at [1485, 120] on button "button" at bounding box center [1487, 123] width 26 height 16
click at [1524, 126] on button "button" at bounding box center [1513, 123] width 26 height 16
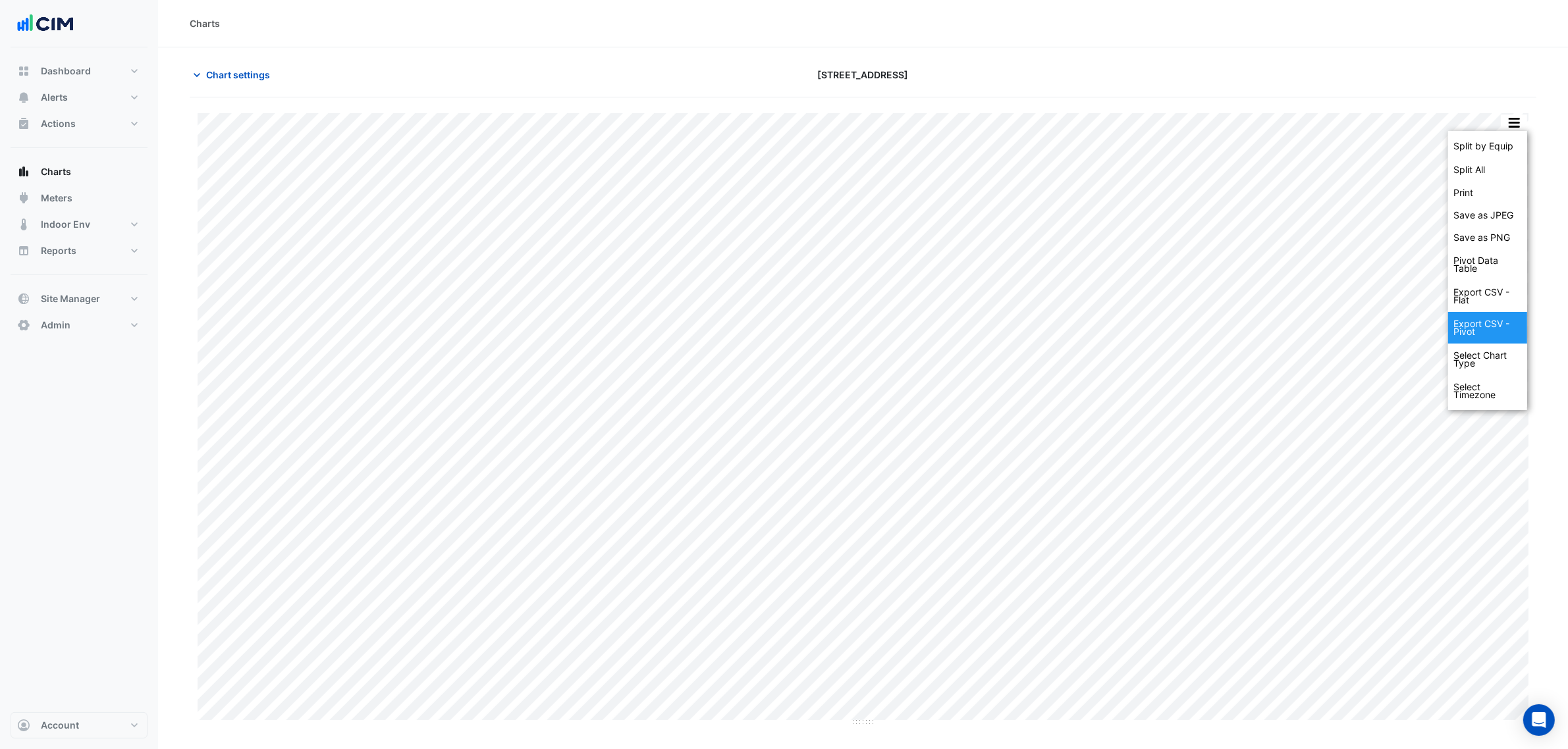
click at [1479, 327] on div "Export CSV - Pivot" at bounding box center [1488, 328] width 79 height 32
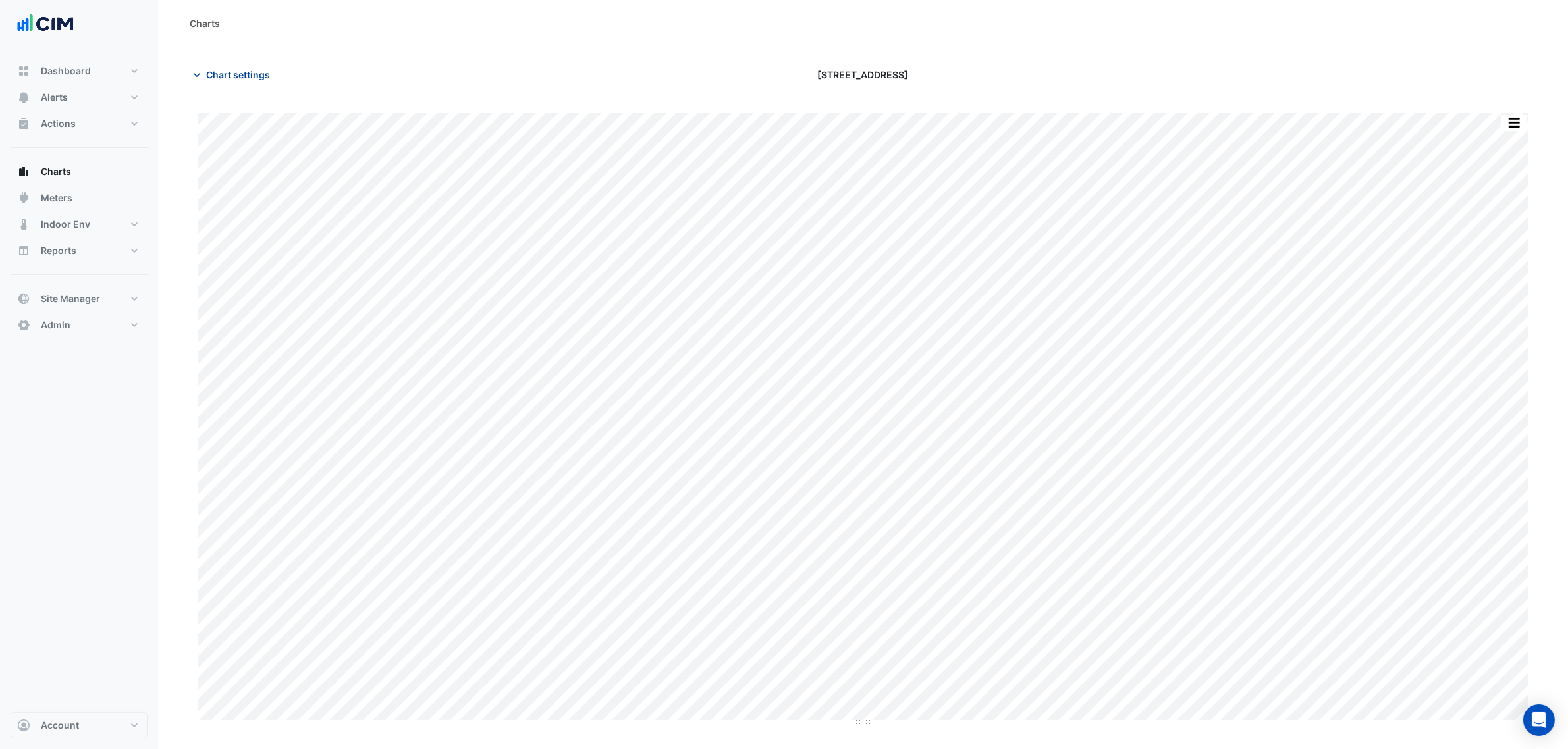
click at [232, 73] on span "Chart settings" at bounding box center [237, 74] width 64 height 14
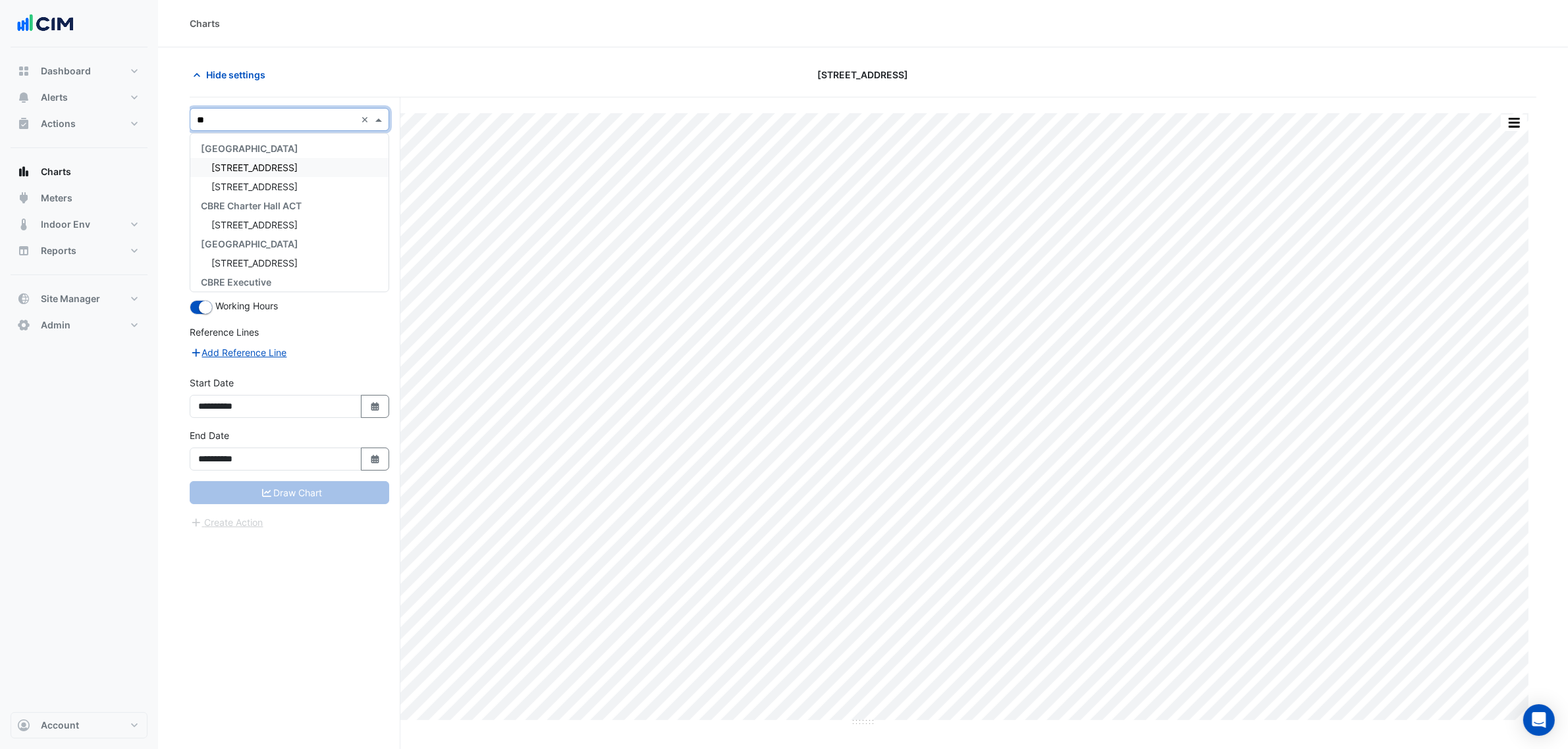
type input "***"
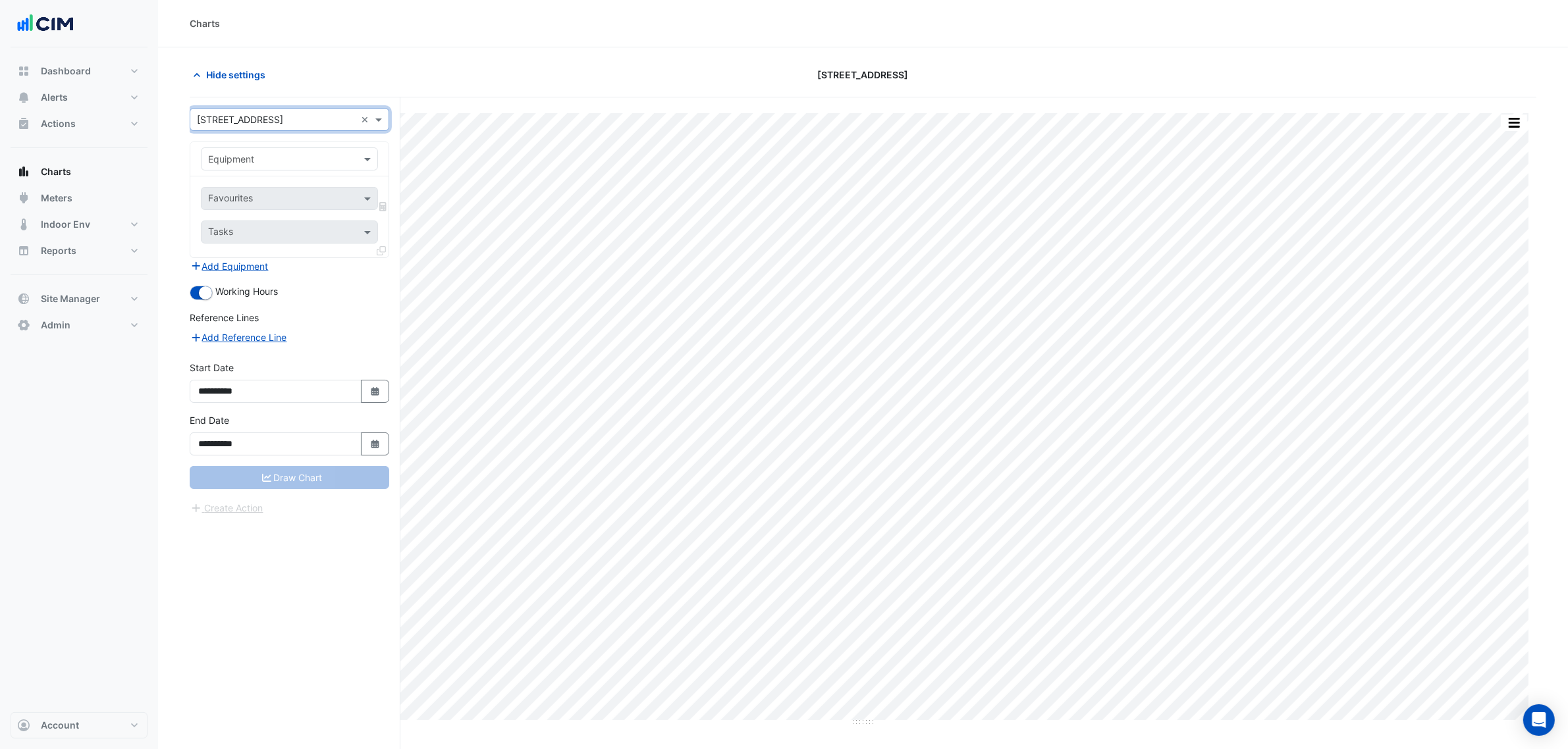
click at [304, 143] on div "Equipment" at bounding box center [290, 160] width 199 height 34
click at [303, 153] on input "text" at bounding box center [275, 159] width 136 height 14
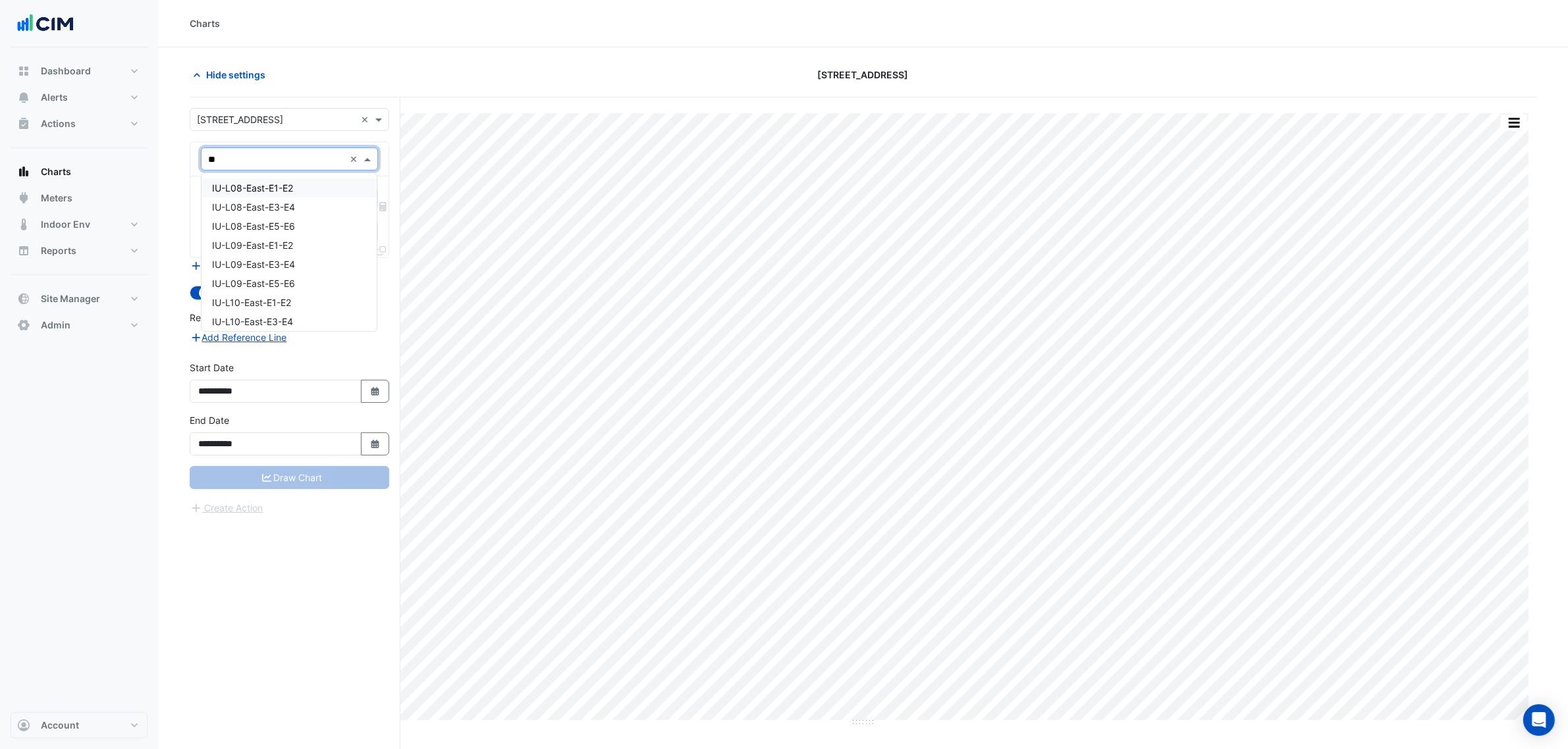
type input "***"
click at [306, 182] on div "IU-L08-East-E1-E2" at bounding box center [289, 188] width 175 height 19
click at [311, 196] on input "text" at bounding box center [274, 199] width 133 height 14
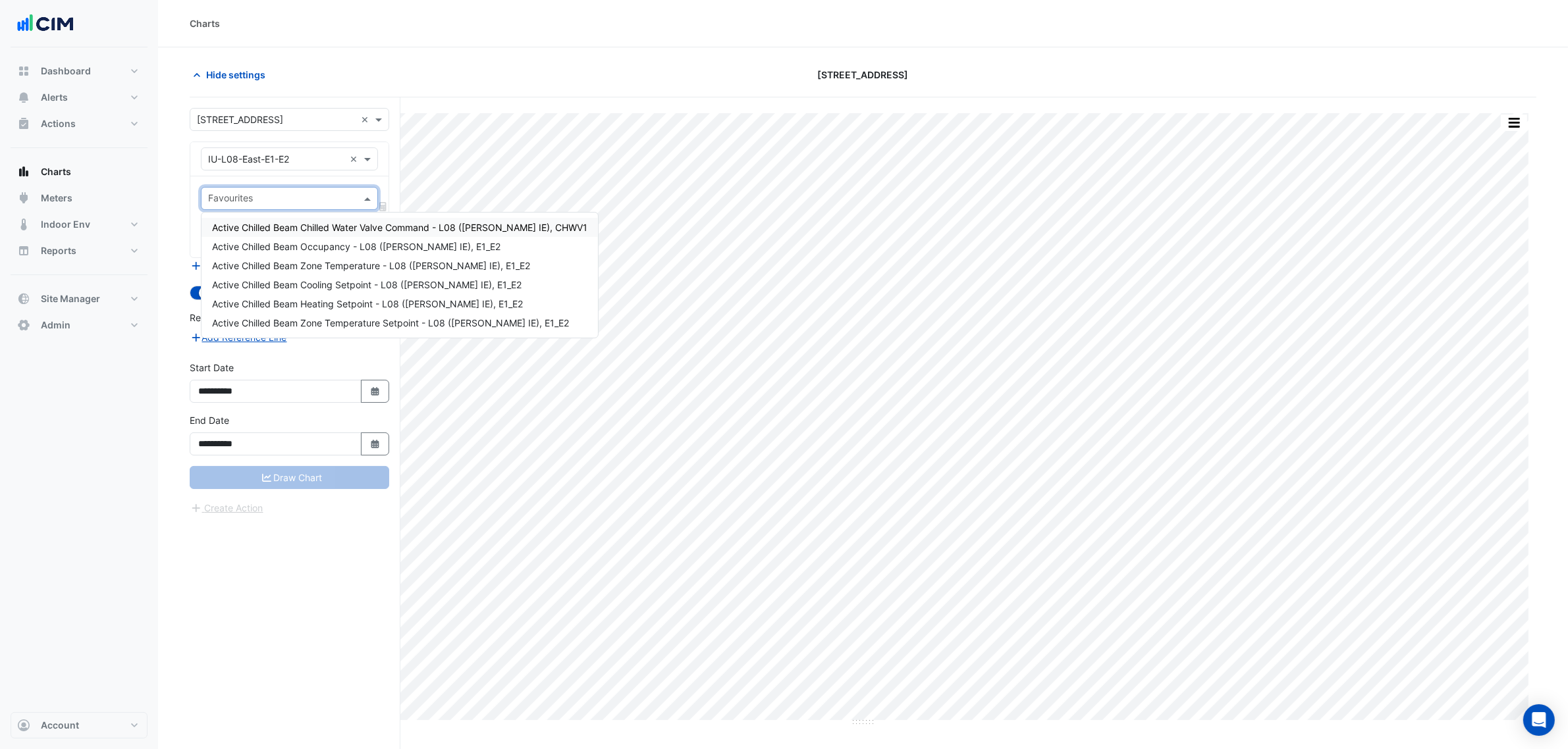
type input "*"
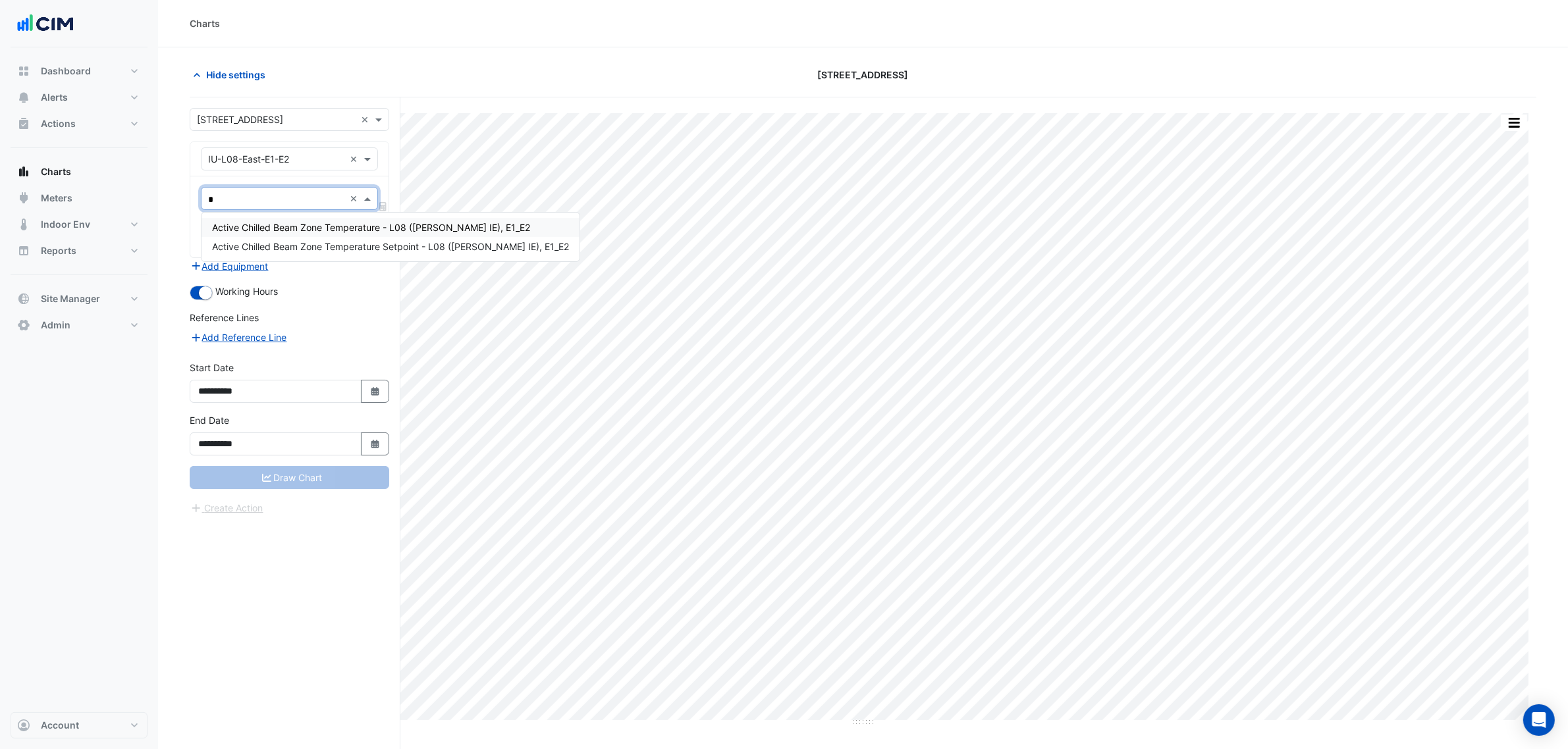
click at [332, 230] on span "Active Chilled Beam Zone Temperature - L08 (NABERS IE), E1_E2" at bounding box center [371, 227] width 318 height 11
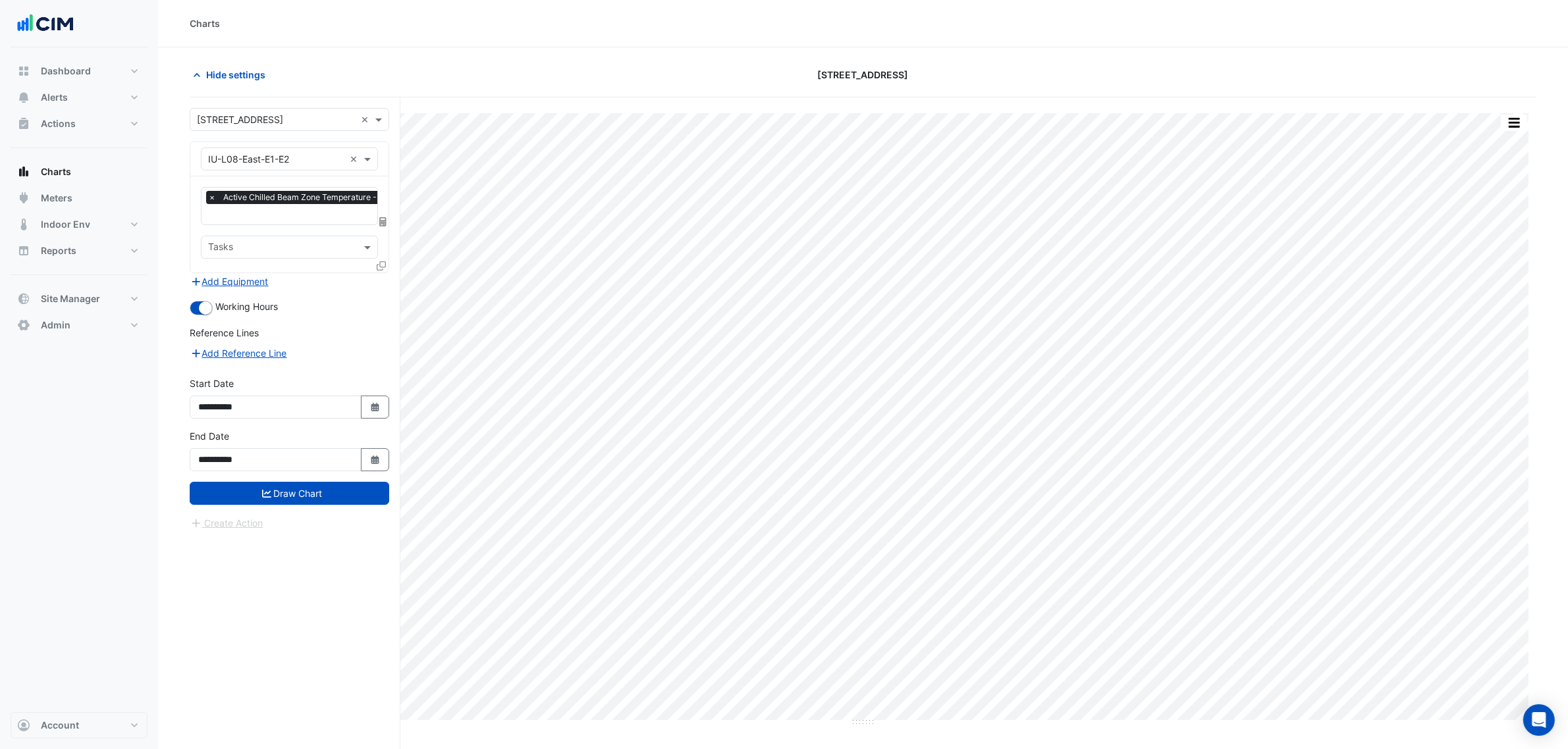
click at [384, 262] on icon at bounding box center [381, 266] width 9 height 9
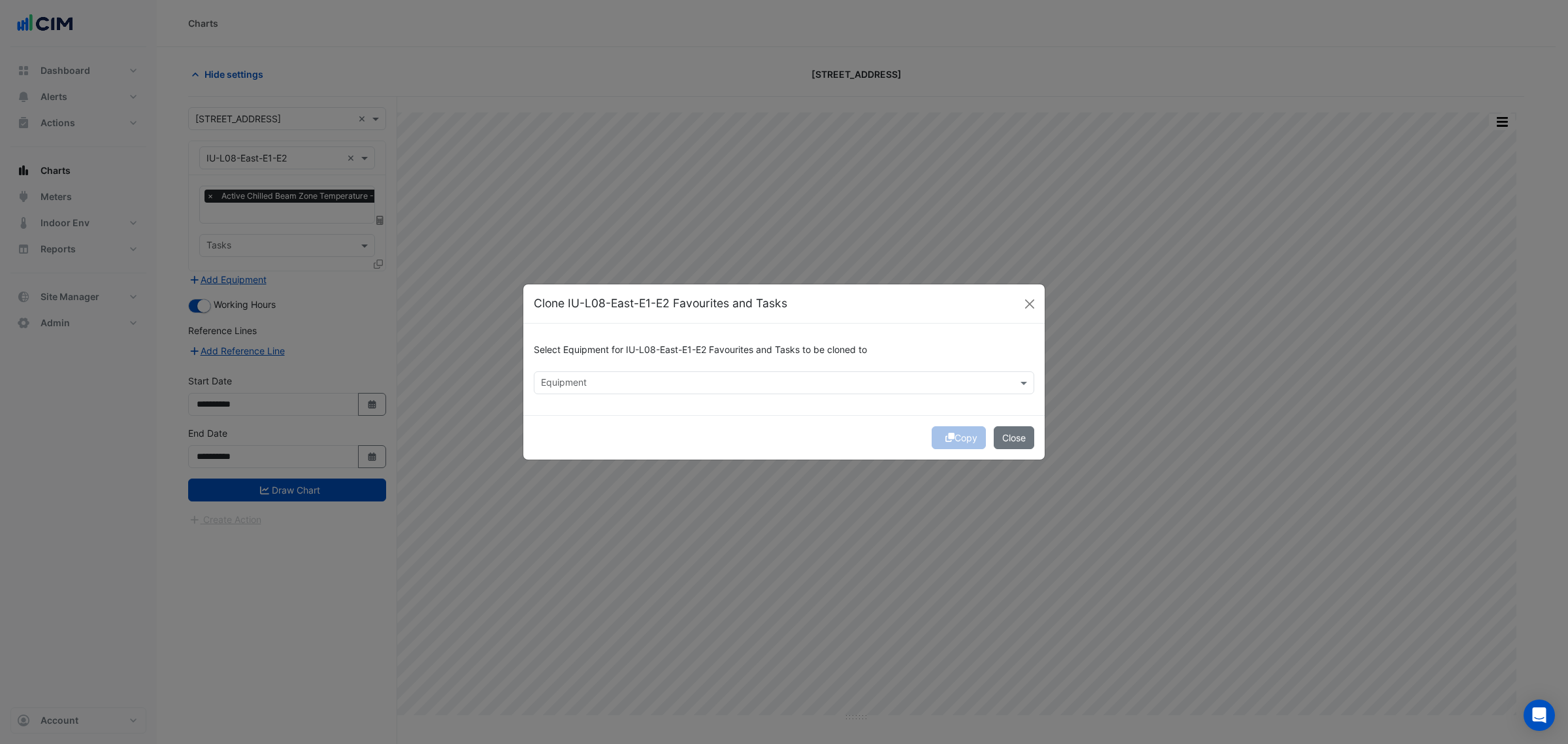
click at [649, 383] on input "text" at bounding box center [777, 384] width 471 height 13
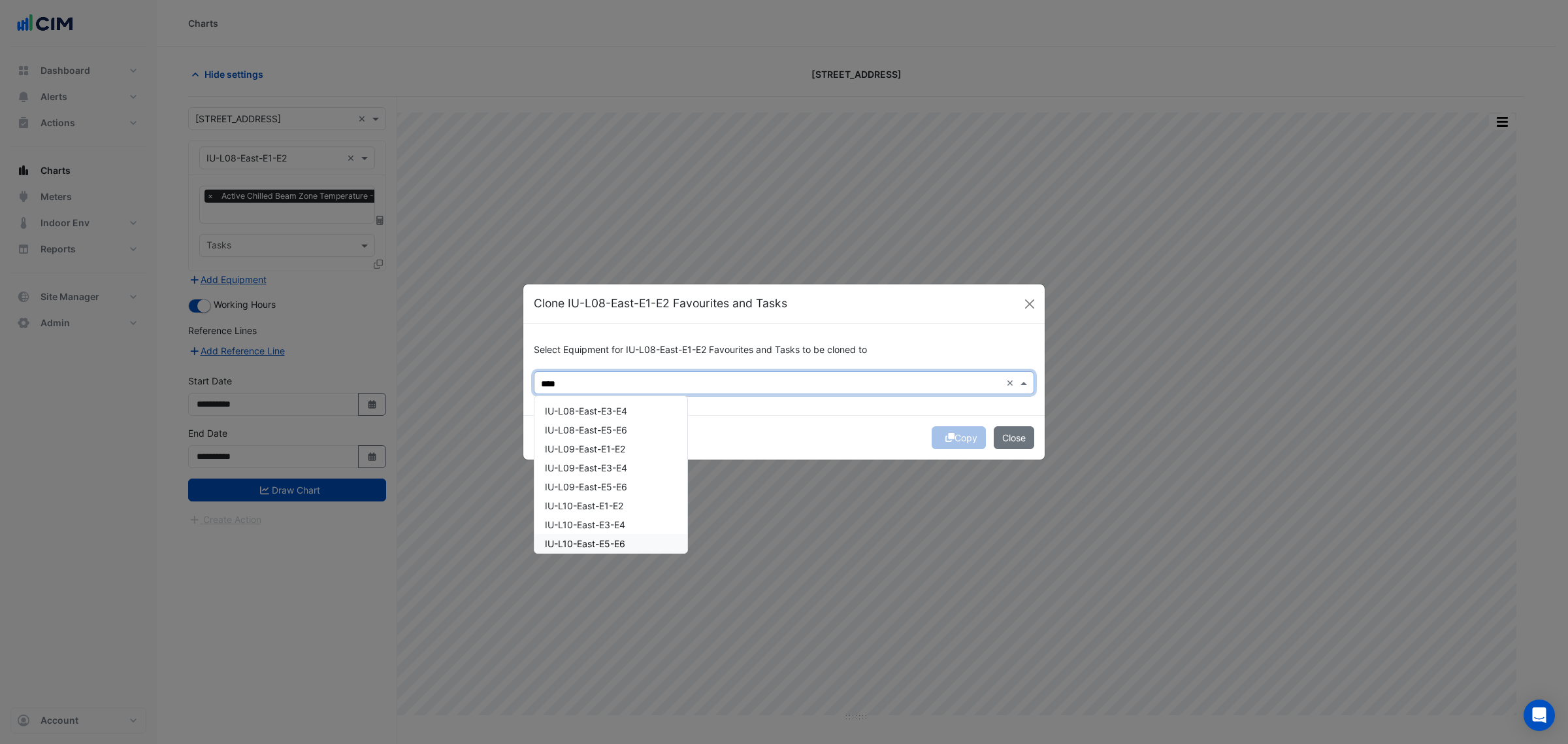
type input "****"
drag, startPoint x: 612, startPoint y: 406, endPoint x: 616, endPoint y: 422, distance: 16.5
click at [612, 407] on span "IU-L08-East-E3-E4" at bounding box center [586, 411] width 82 height 11
click at [618, 427] on span "IU-L08-East-E5-E6" at bounding box center [586, 429] width 82 height 11
drag, startPoint x: 621, startPoint y: 442, endPoint x: 623, endPoint y: 463, distance: 21.1
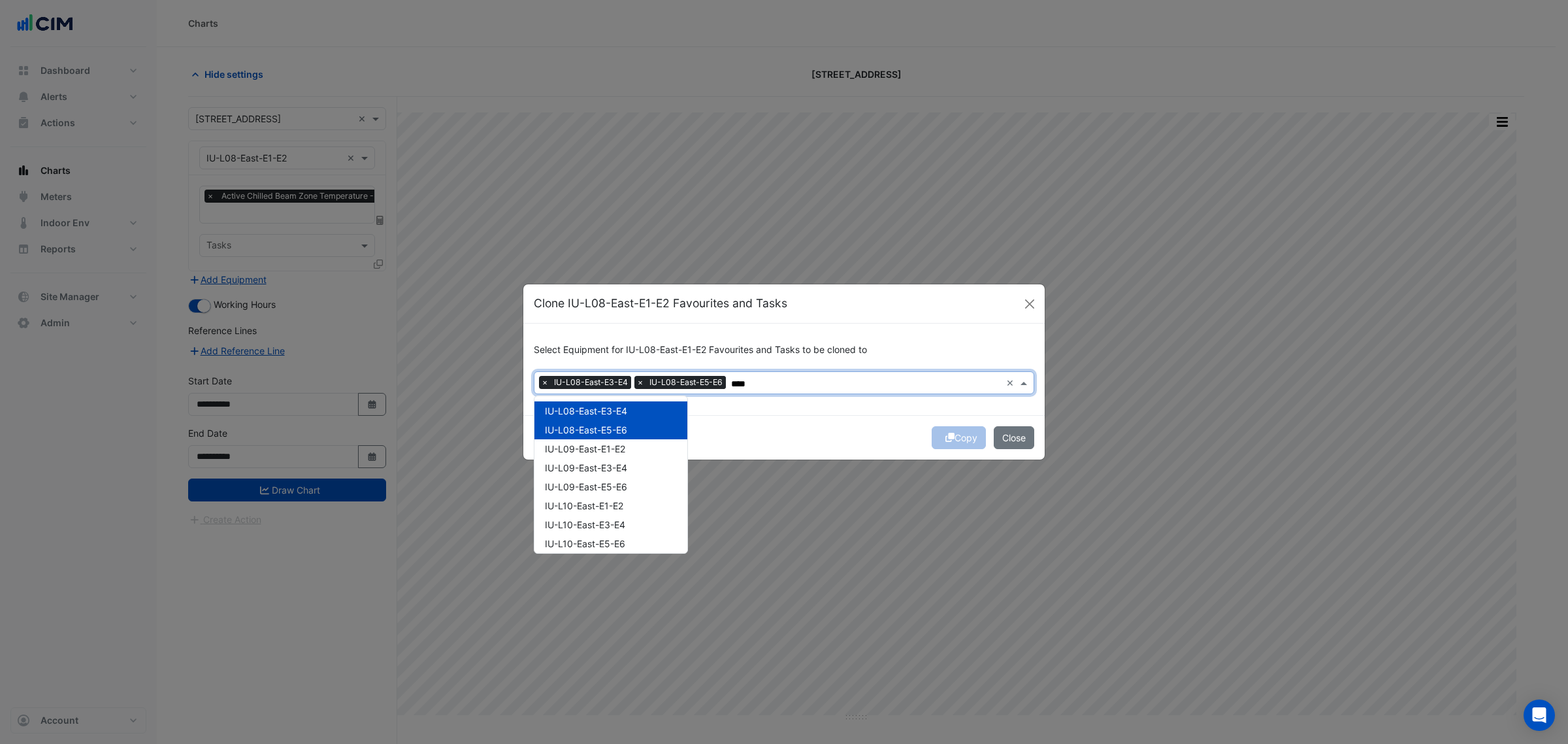
click at [621, 444] on span "IU-L09-East-E1-E2" at bounding box center [585, 449] width 81 height 11
click at [623, 463] on span "IU-L09-East-E3-E4" at bounding box center [586, 468] width 82 height 11
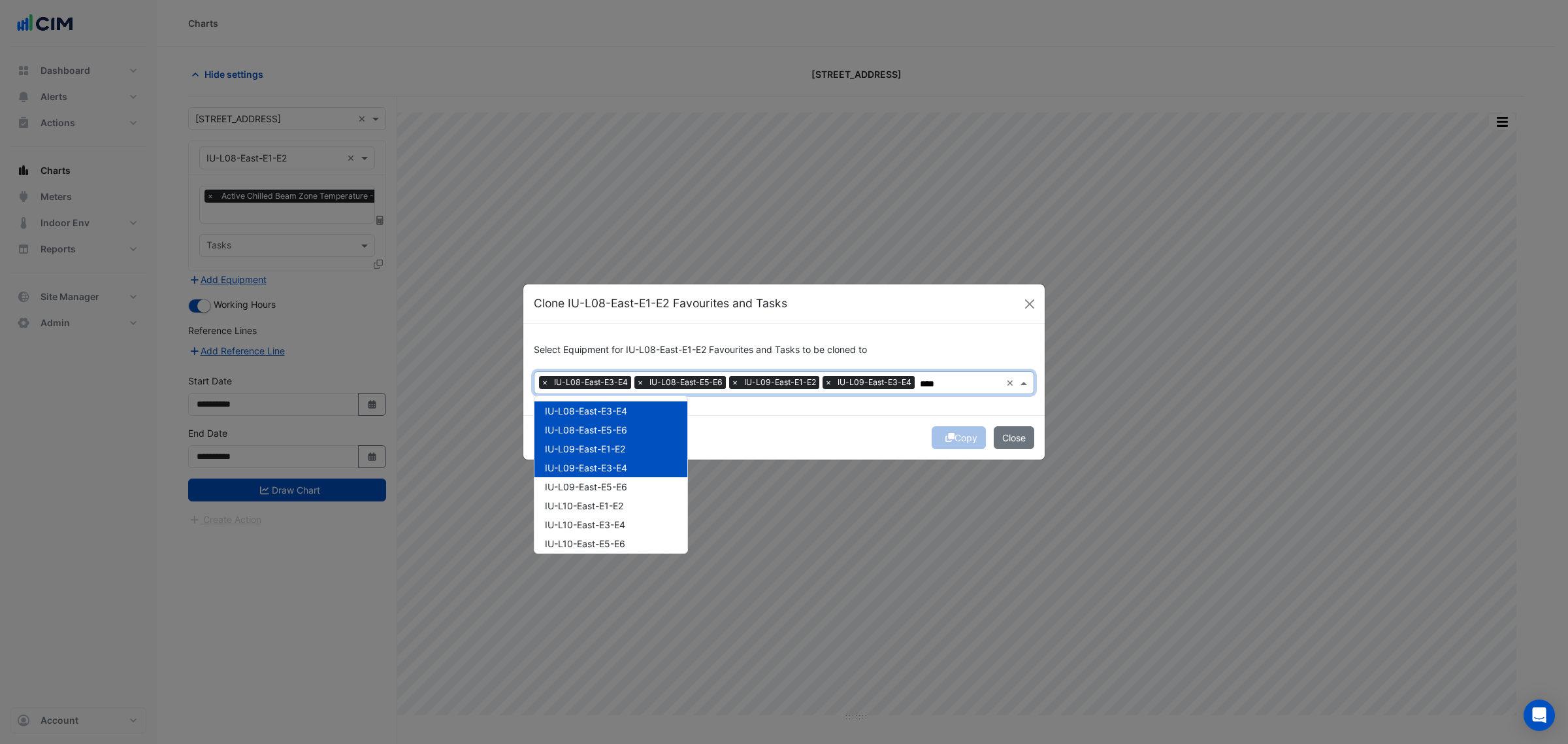
click at [625, 481] on span "IU-L09-East-E5-E6" at bounding box center [586, 487] width 82 height 11
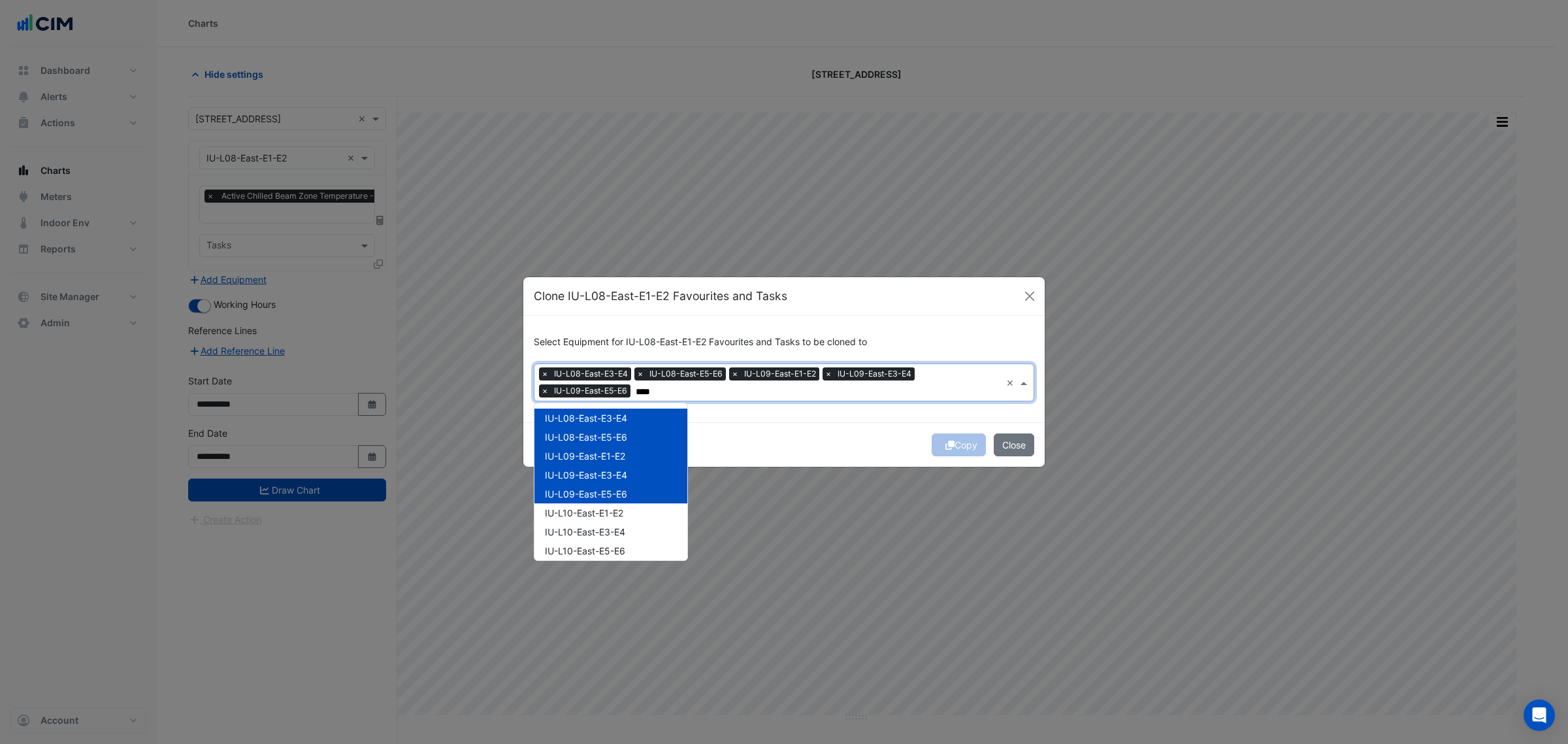
click at [619, 508] on span "IU-L10-East-E1-E2" at bounding box center [584, 513] width 79 height 11
click at [618, 530] on span "IU-L10-East-E3-E4" at bounding box center [585, 532] width 81 height 11
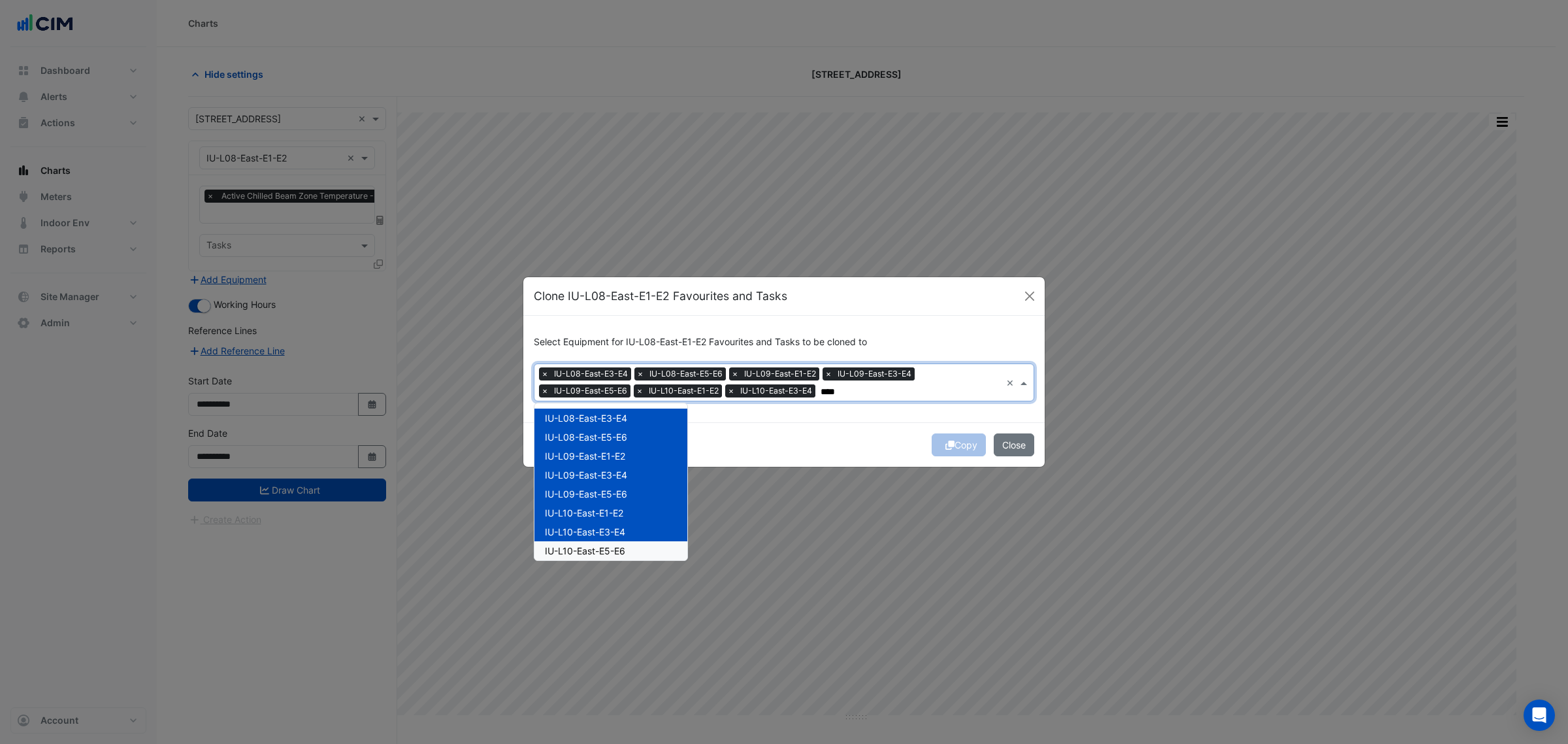
click at [616, 546] on span "IU-L10-East-E5-E6" at bounding box center [585, 550] width 81 height 11
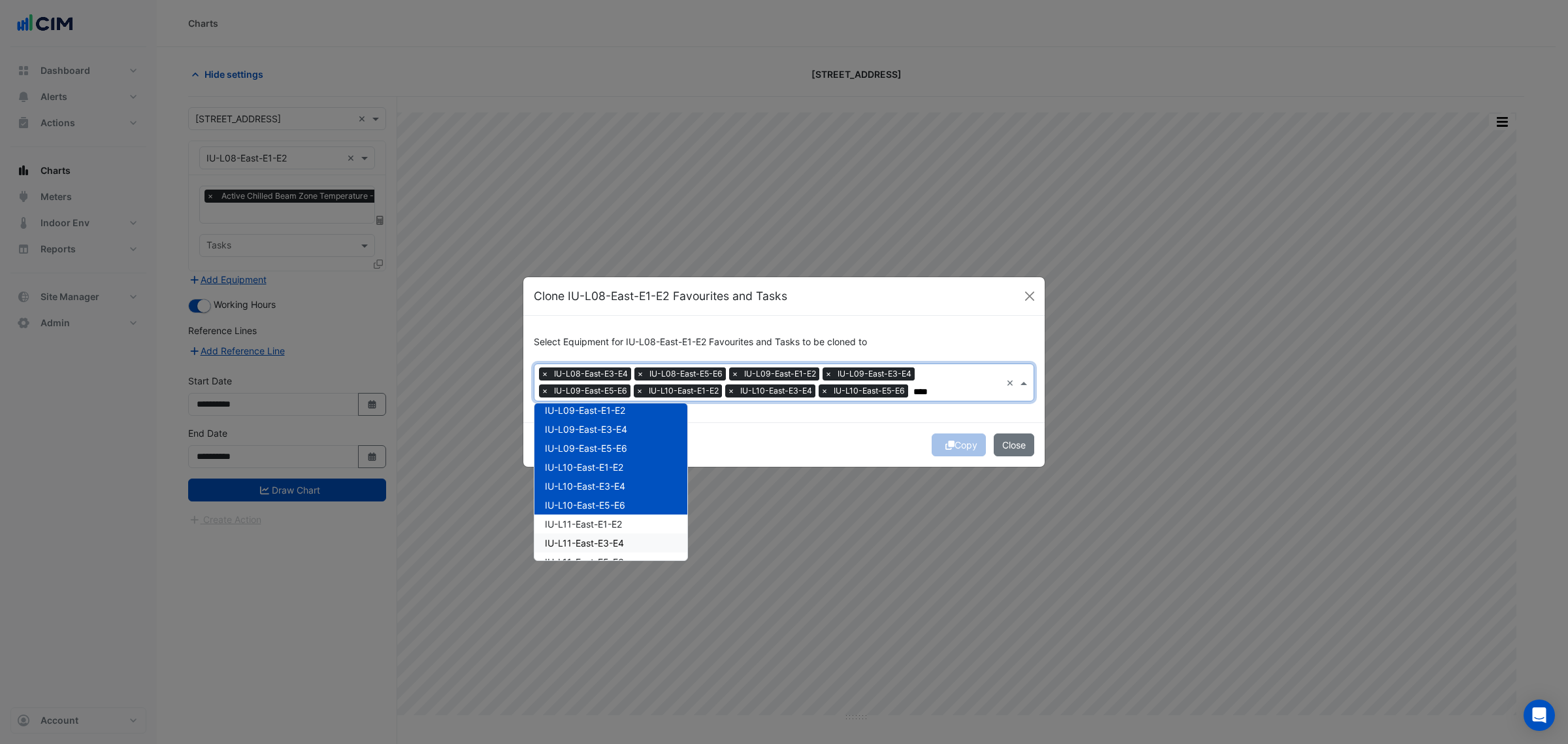
scroll to position [82, 0]
click at [633, 491] on div "IU-L11-East-E1-E2" at bounding box center [611, 488] width 153 height 19
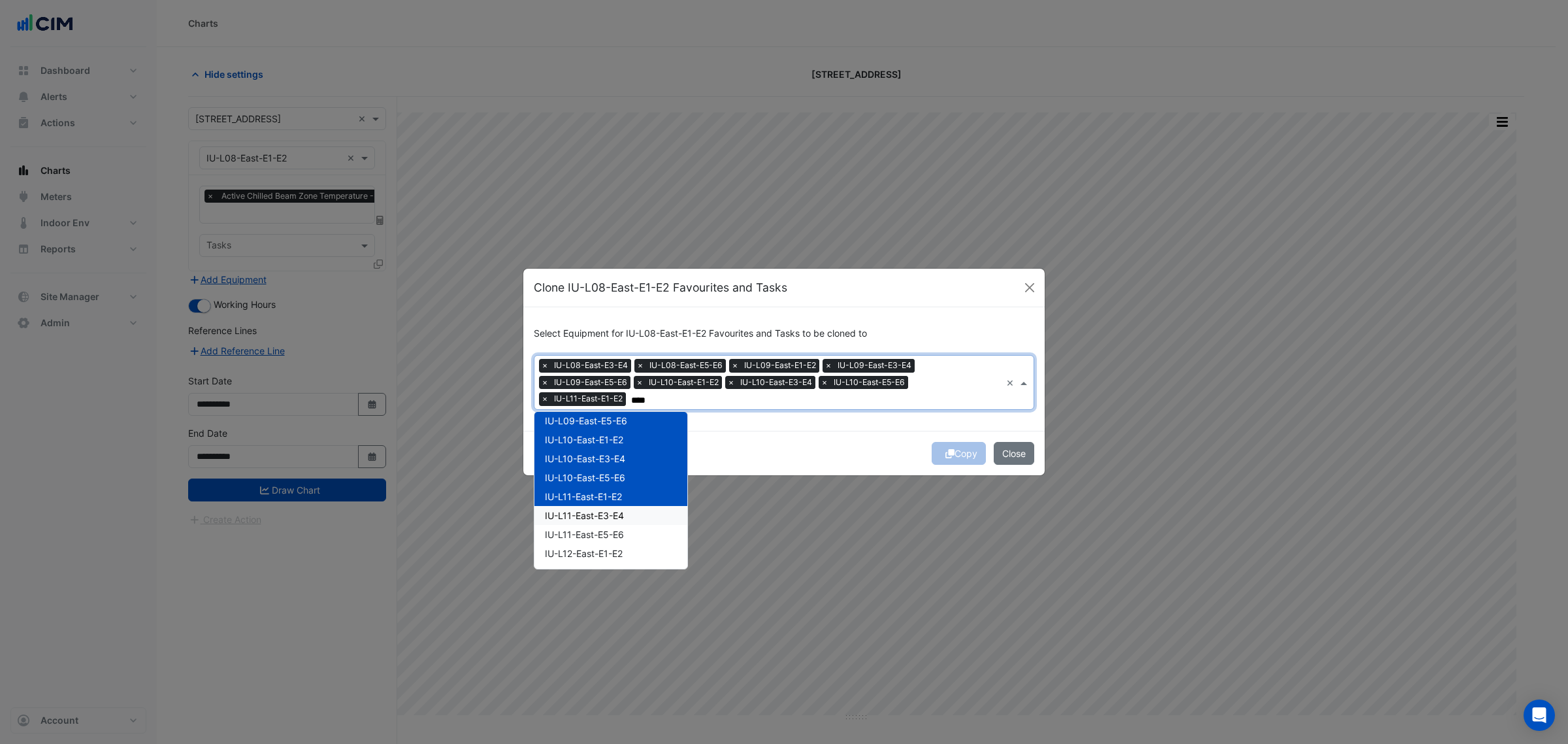
click at [633, 508] on div "IU-L11-East-E3-E4" at bounding box center [611, 515] width 153 height 19
click at [632, 523] on div "IU-L11-East-E3-E4" at bounding box center [611, 515] width 153 height 19
click at [629, 548] on div "IU-L12-East-E1-E2" at bounding box center [611, 553] width 153 height 19
click at [619, 516] on span "IU-L11-East-E3-E4" at bounding box center [584, 515] width 79 height 11
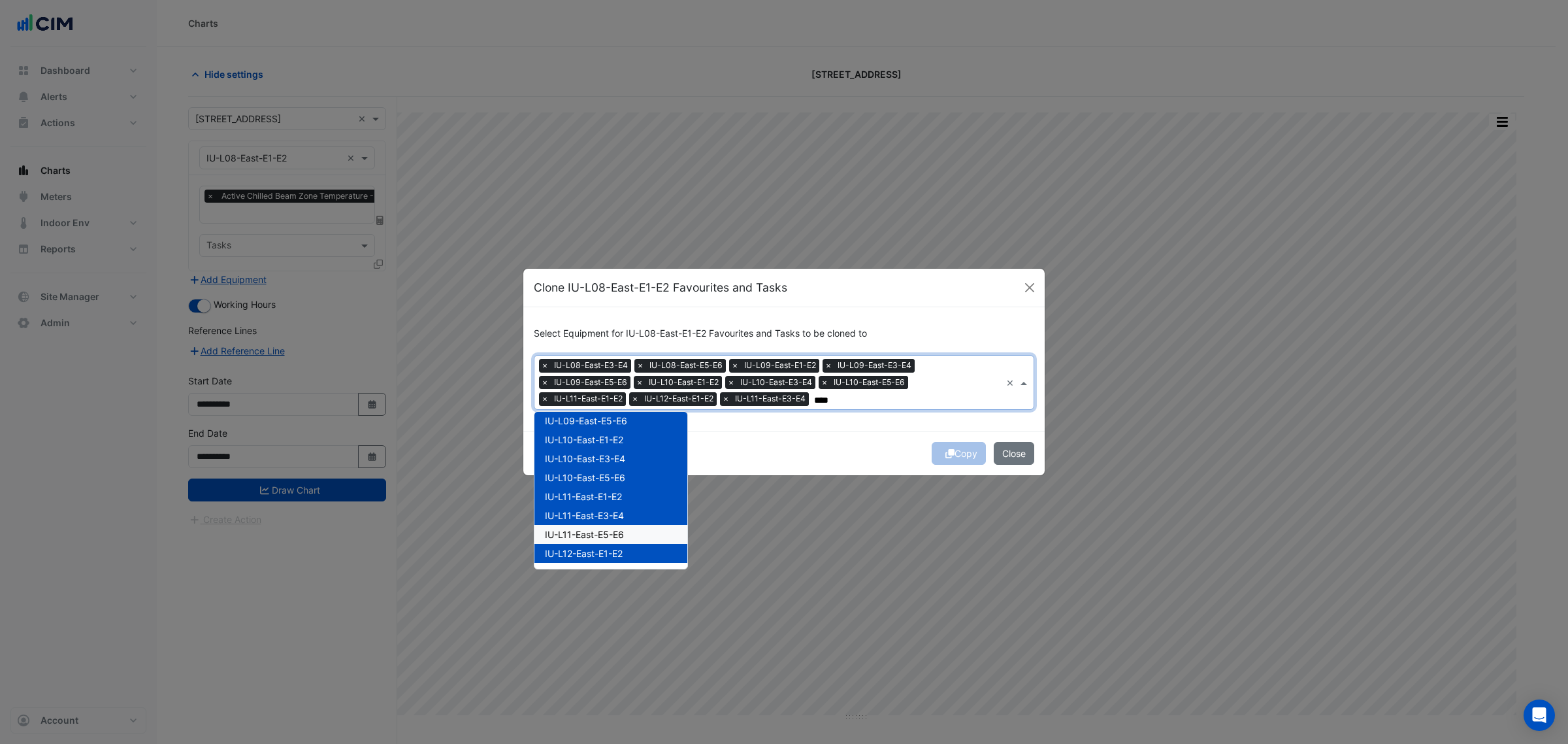
click at [622, 530] on span "IU-L11-East-E5-E6" at bounding box center [584, 534] width 79 height 11
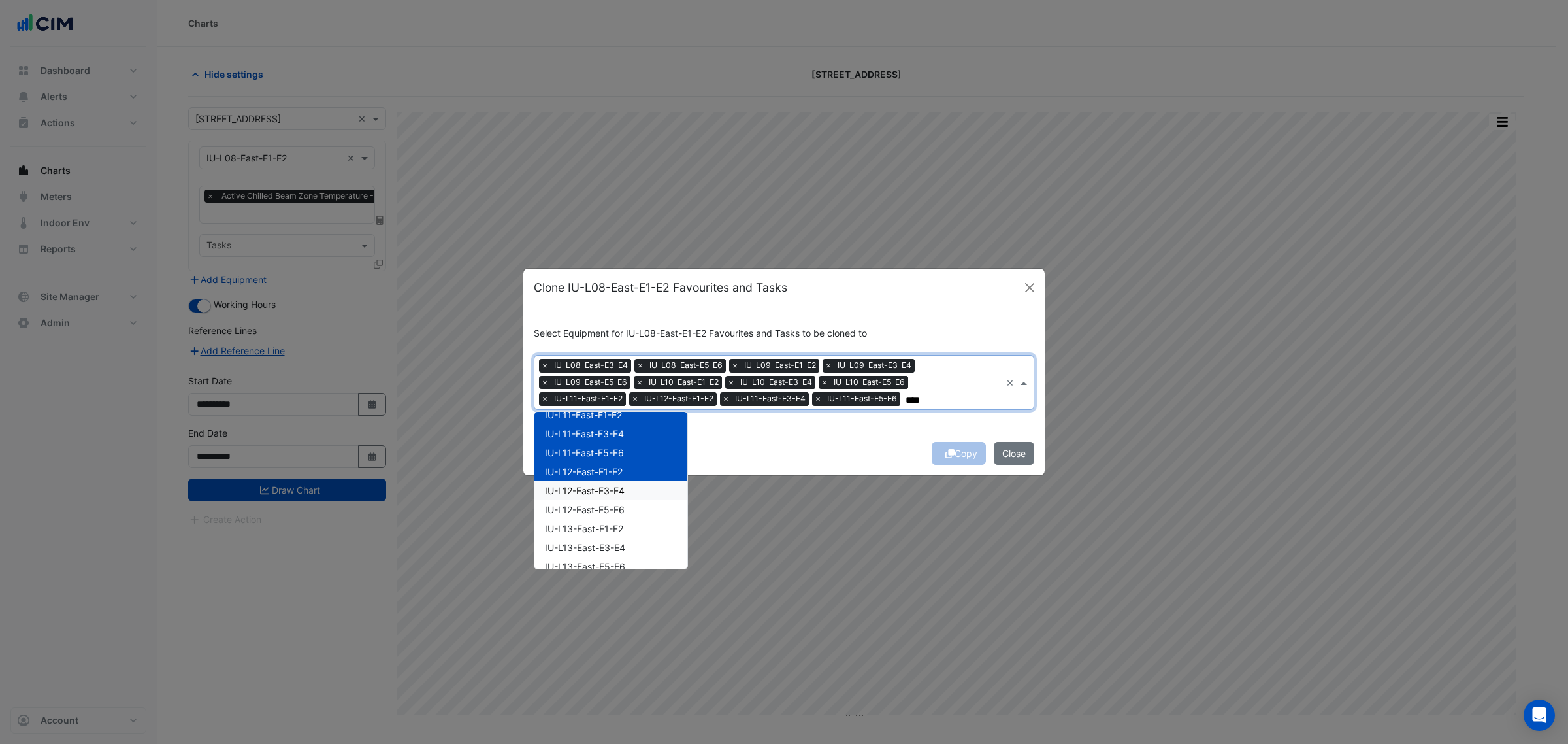
click at [635, 492] on div "IU-L12-East-E3-E4" at bounding box center [611, 490] width 153 height 19
click at [633, 520] on div "IU-L13-East-E1-E2" at bounding box center [611, 528] width 153 height 19
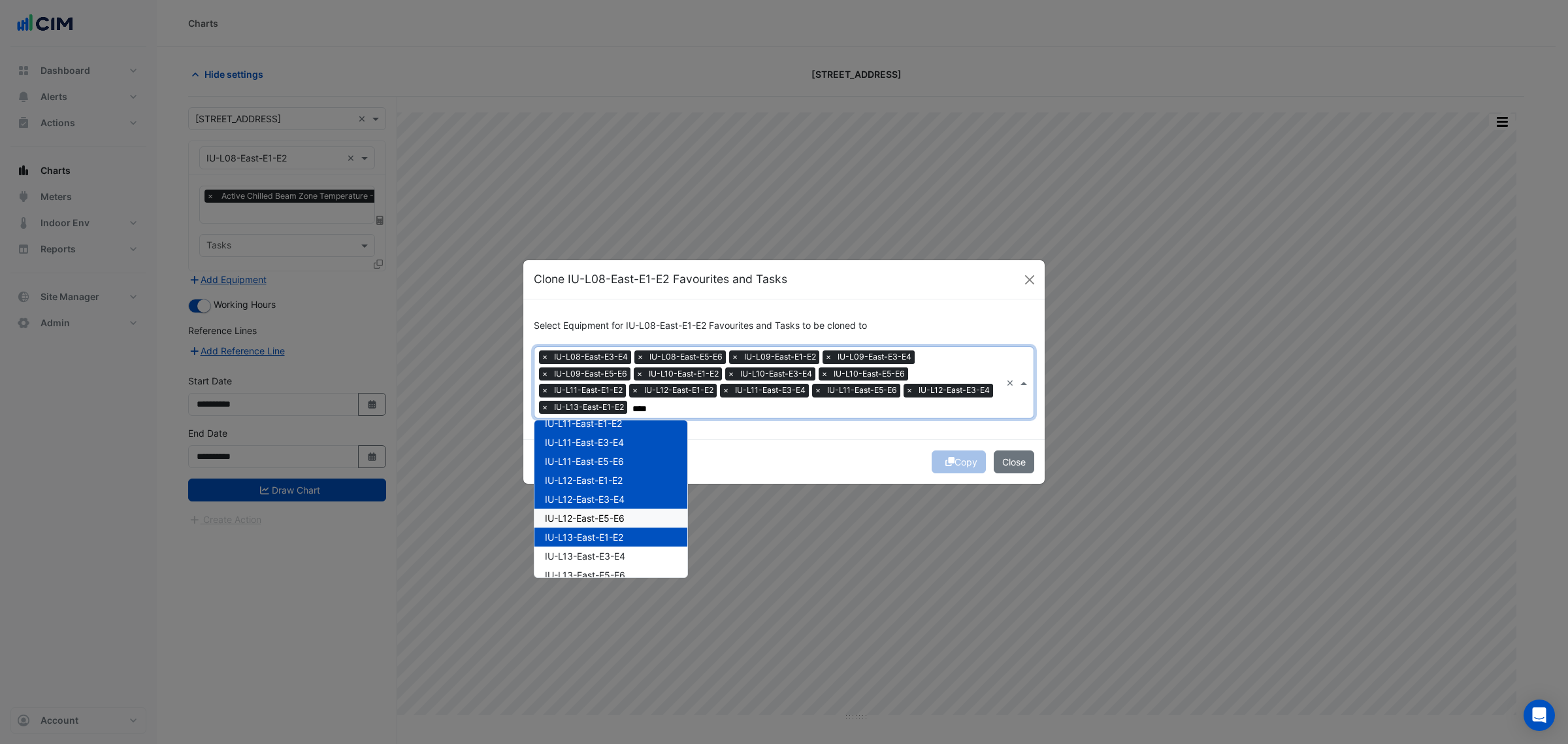
drag, startPoint x: 633, startPoint y: 531, endPoint x: 633, endPoint y: 541, distance: 10.0
click at [633, 532] on div "IU-L13-East-E1-E2" at bounding box center [611, 537] width 153 height 19
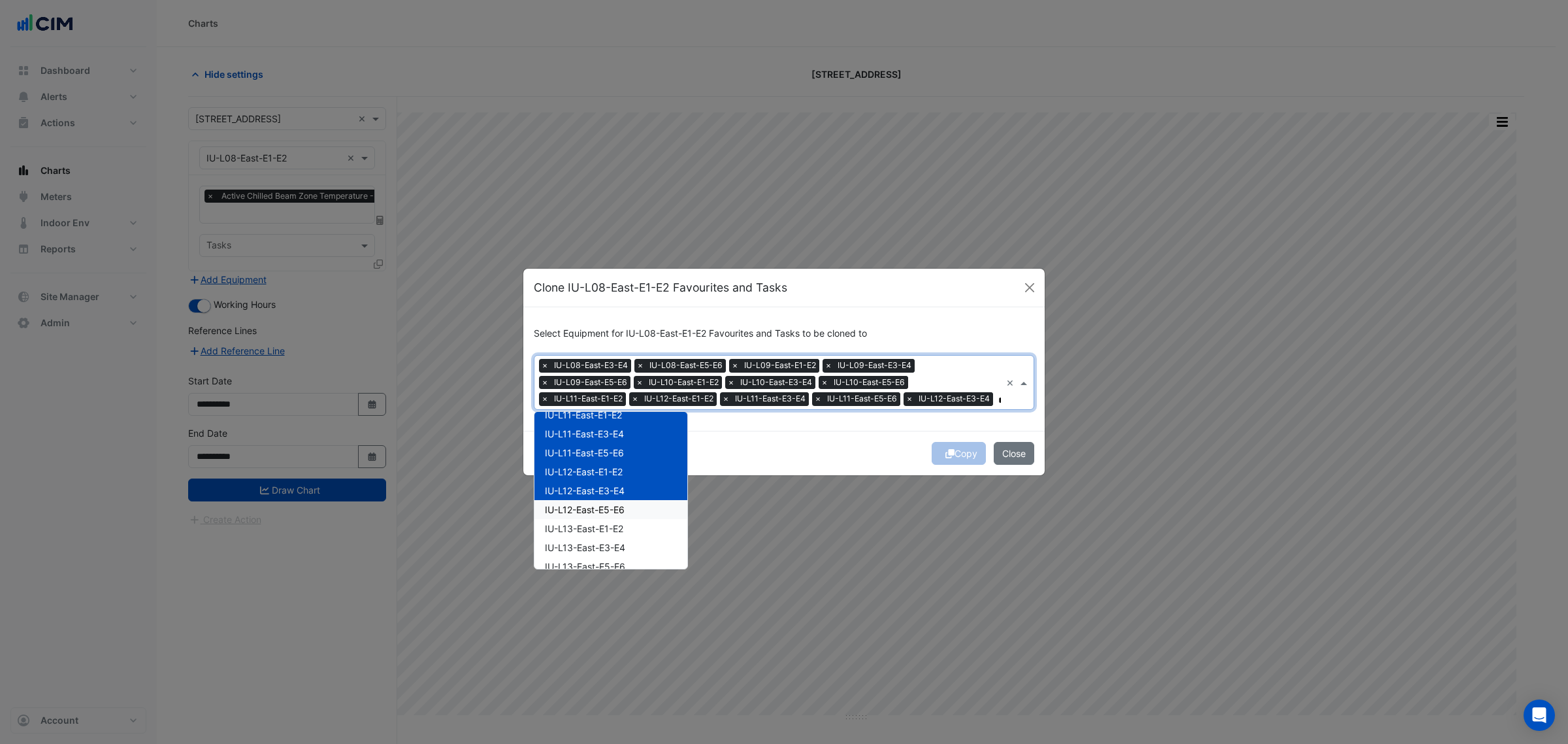
click at [629, 514] on div "IU-L12-East-E5-E6" at bounding box center [611, 509] width 153 height 19
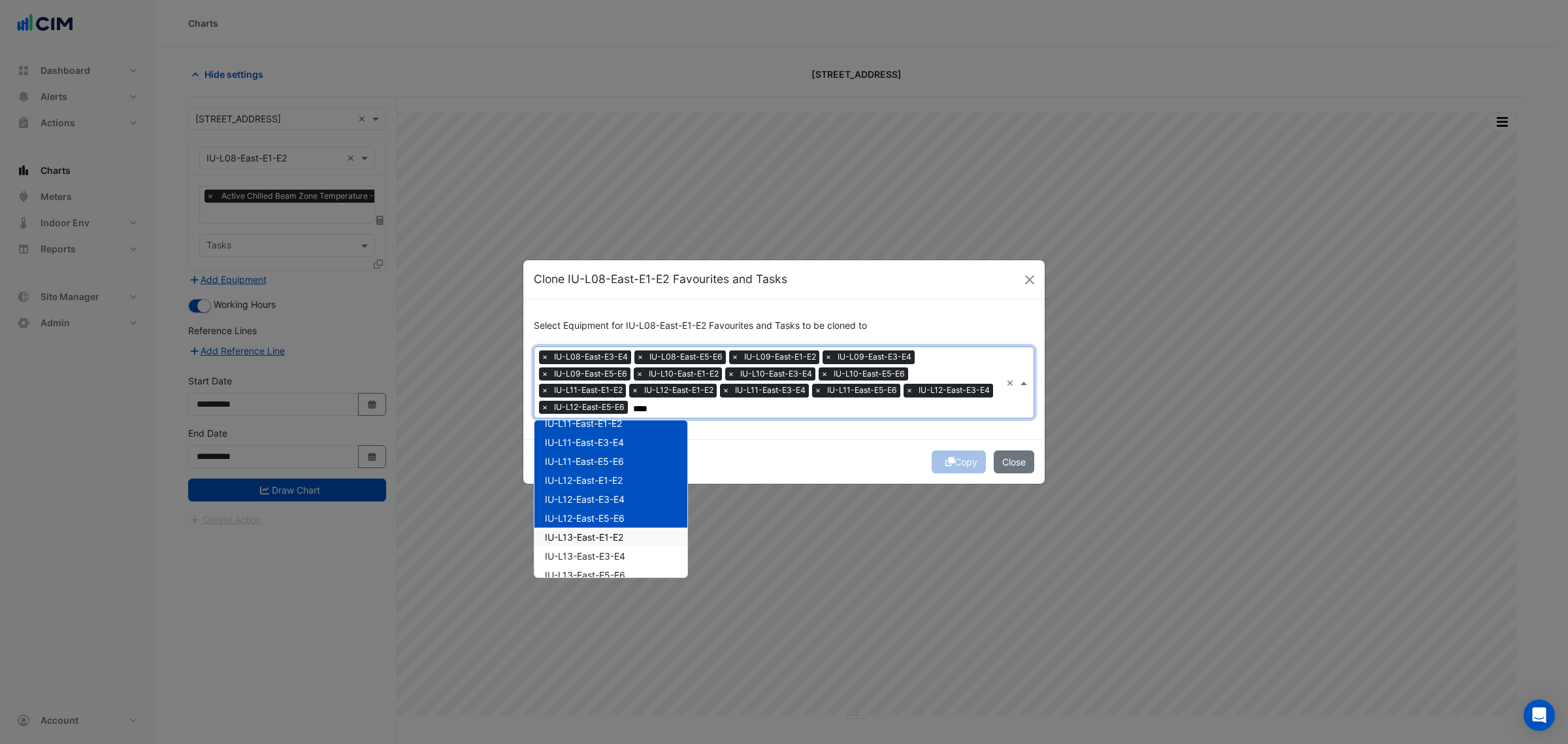
drag, startPoint x: 633, startPoint y: 538, endPoint x: 633, endPoint y: 548, distance: 10.0
click at [633, 540] on div "IU-L13-East-E1-E2" at bounding box center [611, 537] width 153 height 19
drag, startPoint x: 633, startPoint y: 549, endPoint x: 633, endPoint y: 559, distance: 10.0
click at [633, 550] on div "IU-L13-East-E3-E4" at bounding box center [611, 556] width 153 height 19
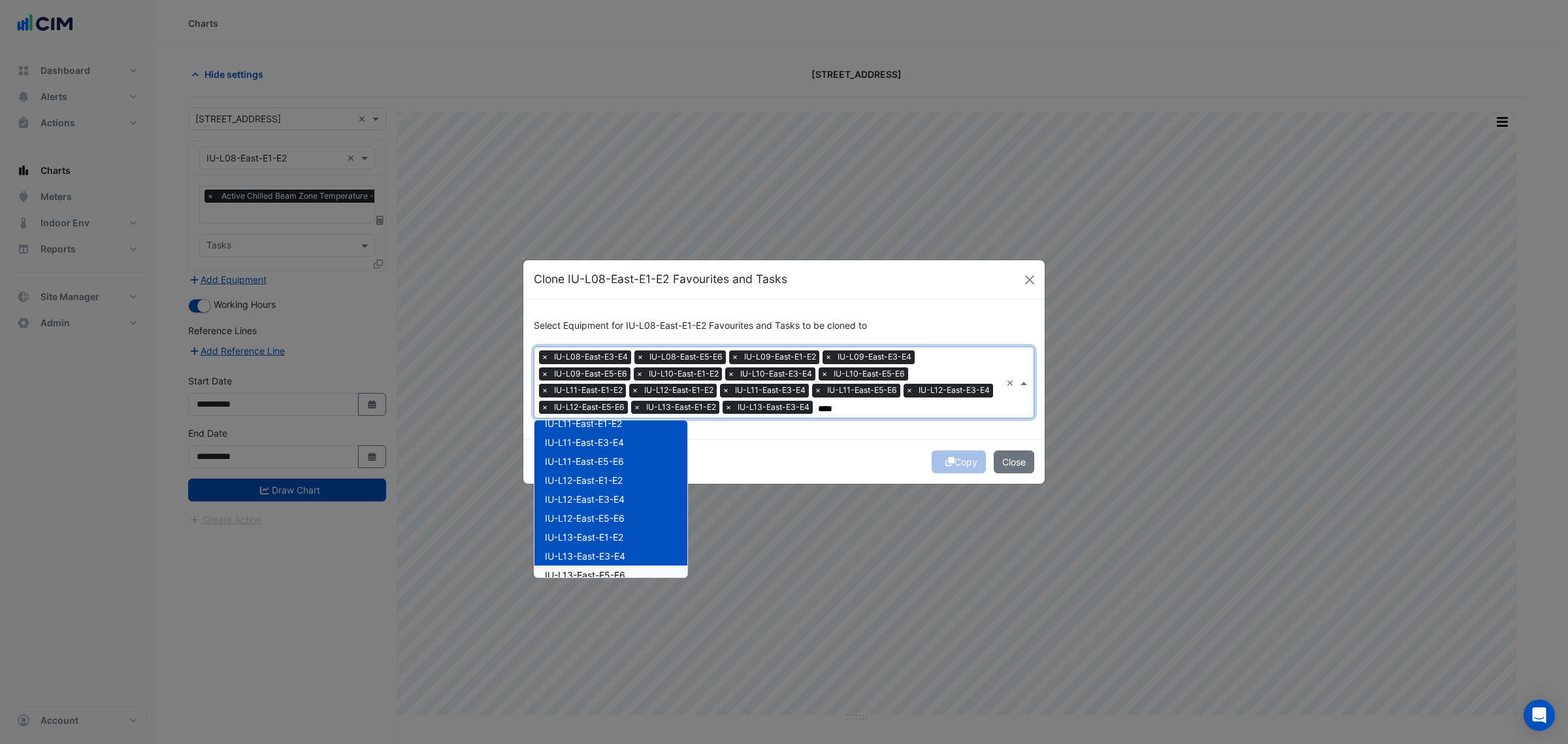
click at [633, 567] on div "IU-L13-East-E5-E6" at bounding box center [611, 575] width 153 height 19
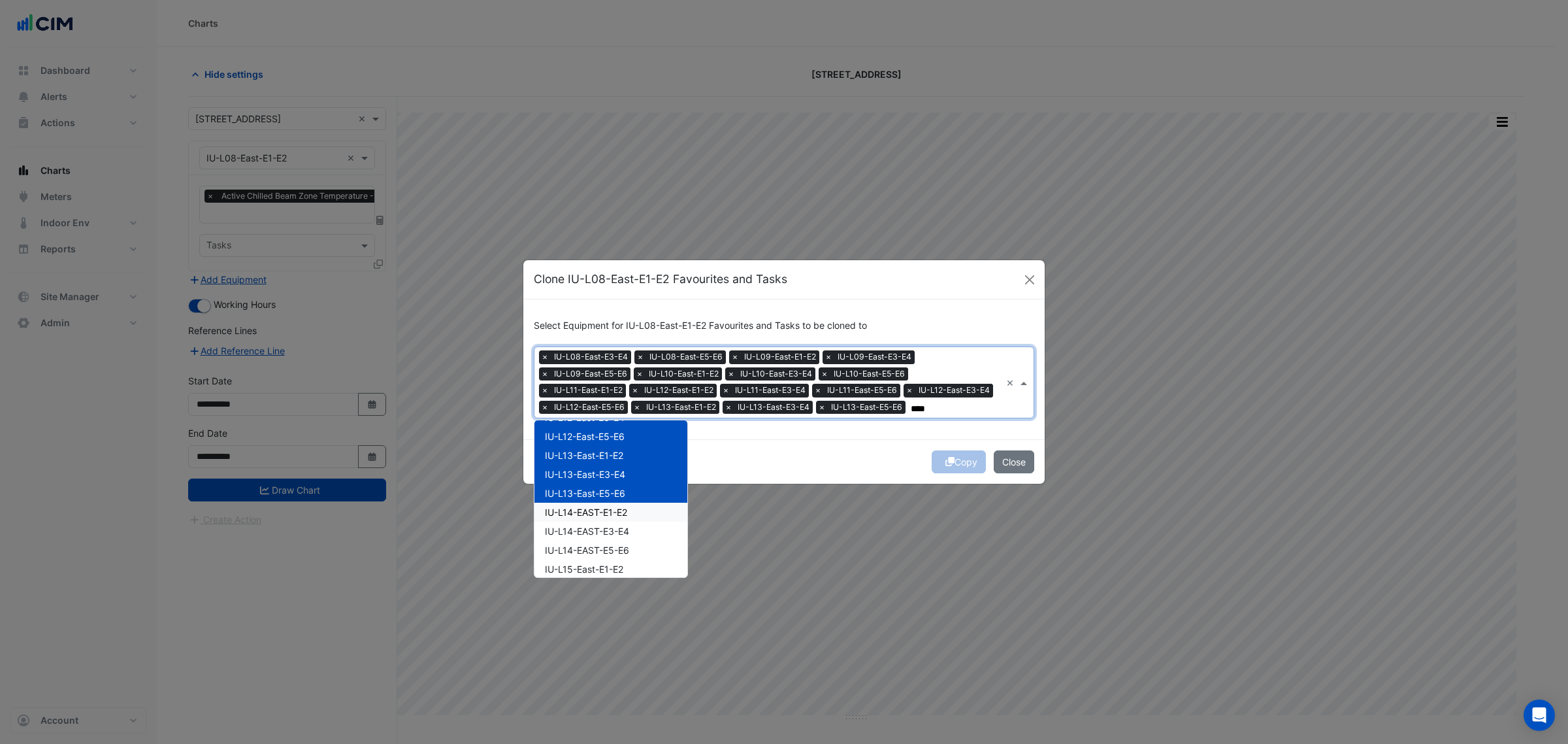
click at [639, 516] on div "IU-L14-EAST-E1-E2" at bounding box center [611, 512] width 153 height 19
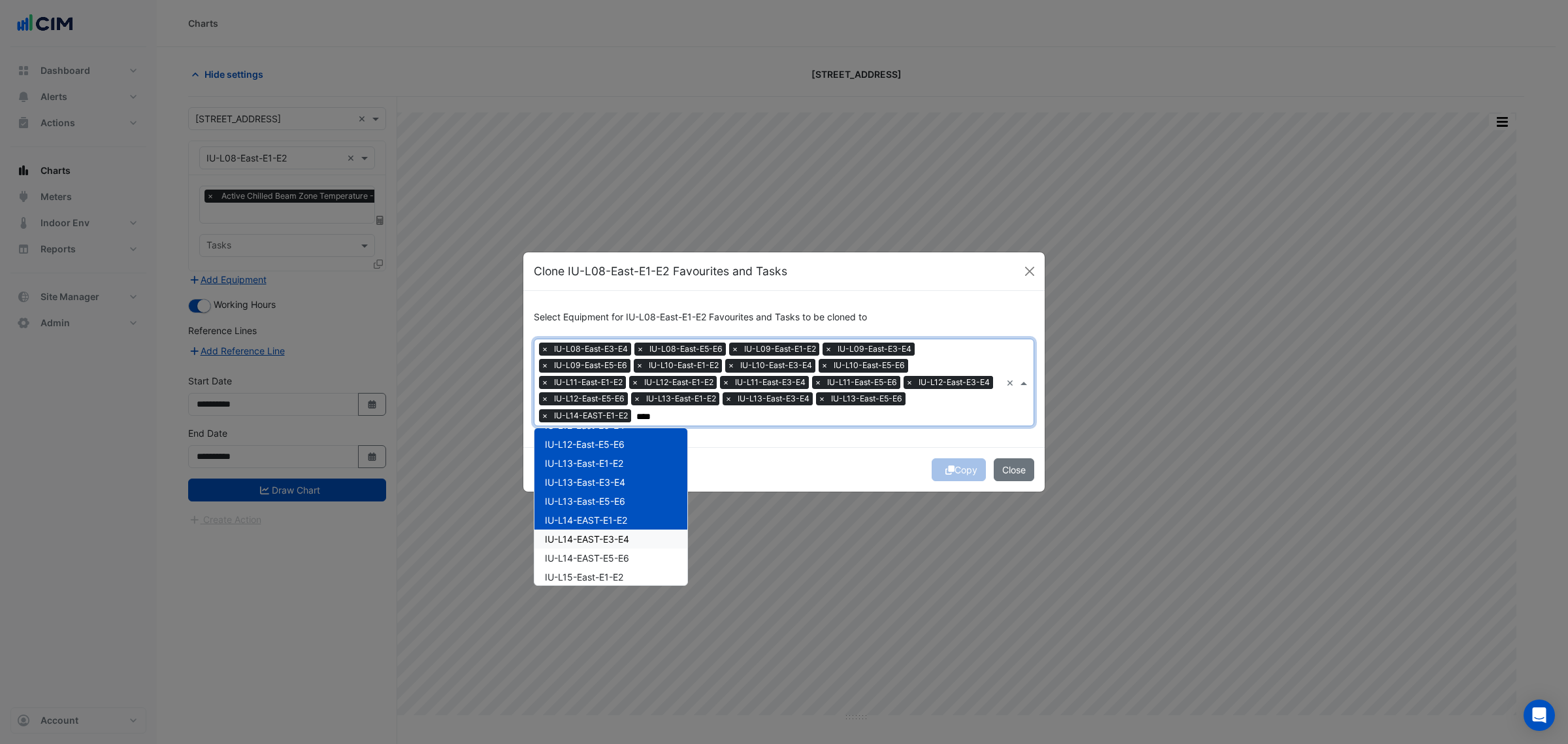
click at [635, 533] on div "IU-L14-EAST-E3-E4" at bounding box center [611, 539] width 153 height 19
drag, startPoint x: 635, startPoint y: 557, endPoint x: 632, endPoint y: 569, distance: 12.4
click at [635, 557] on div "IU-L14-EAST-E5-E6" at bounding box center [611, 558] width 153 height 19
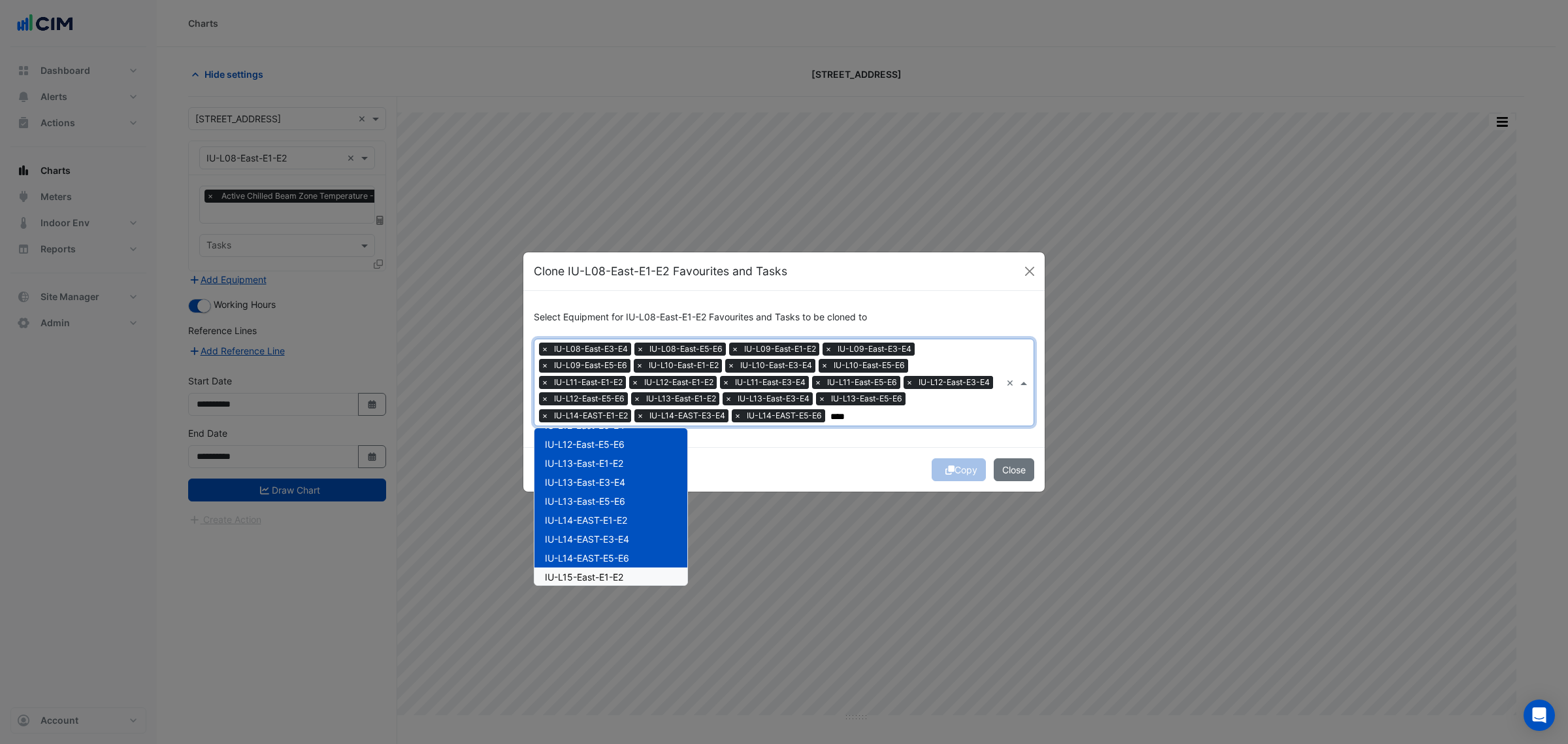
click at [631, 576] on div "IU-L15-East-E1-E2" at bounding box center [611, 576] width 153 height 19
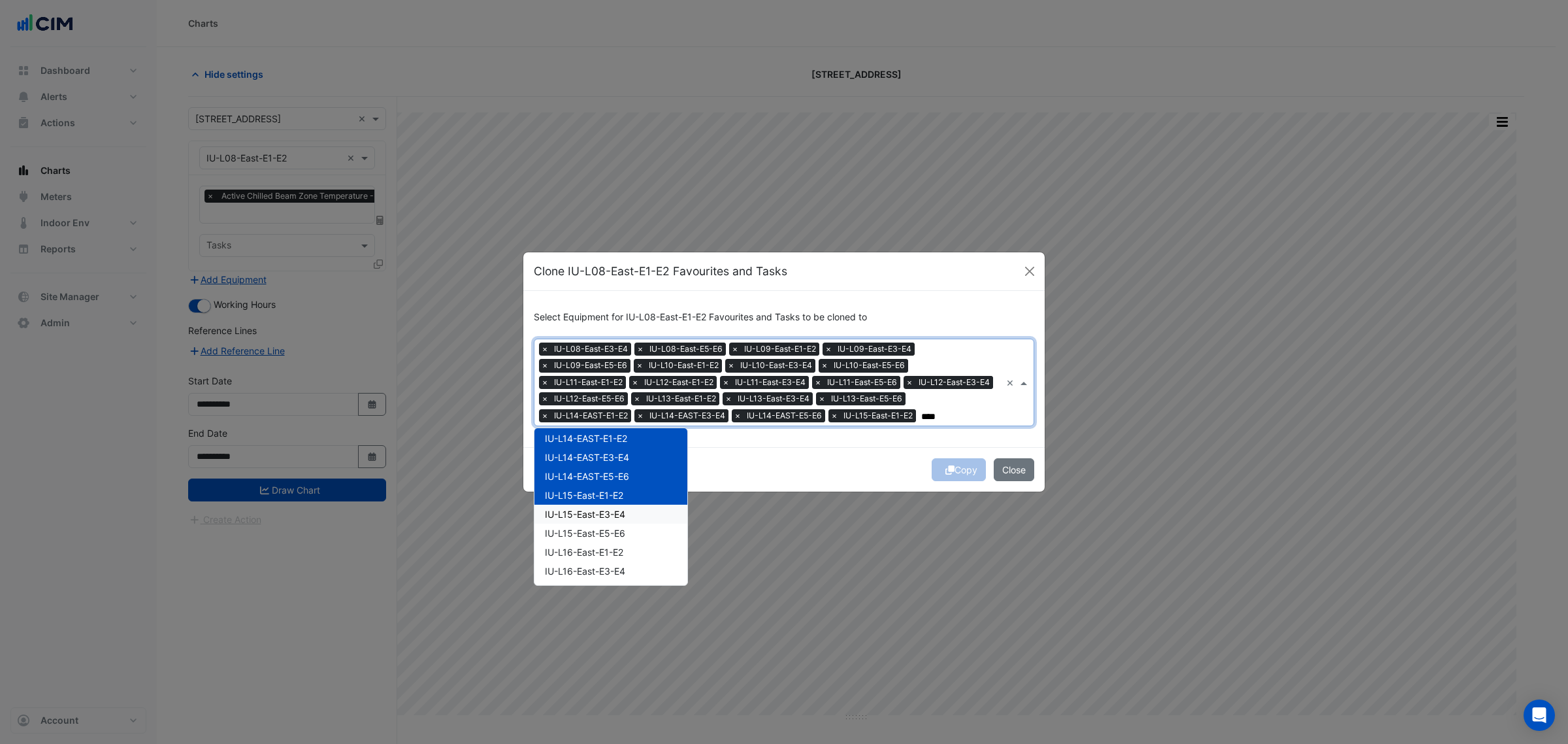
click at [635, 522] on div "IU-L15-East-E3-E4" at bounding box center [611, 514] width 153 height 19
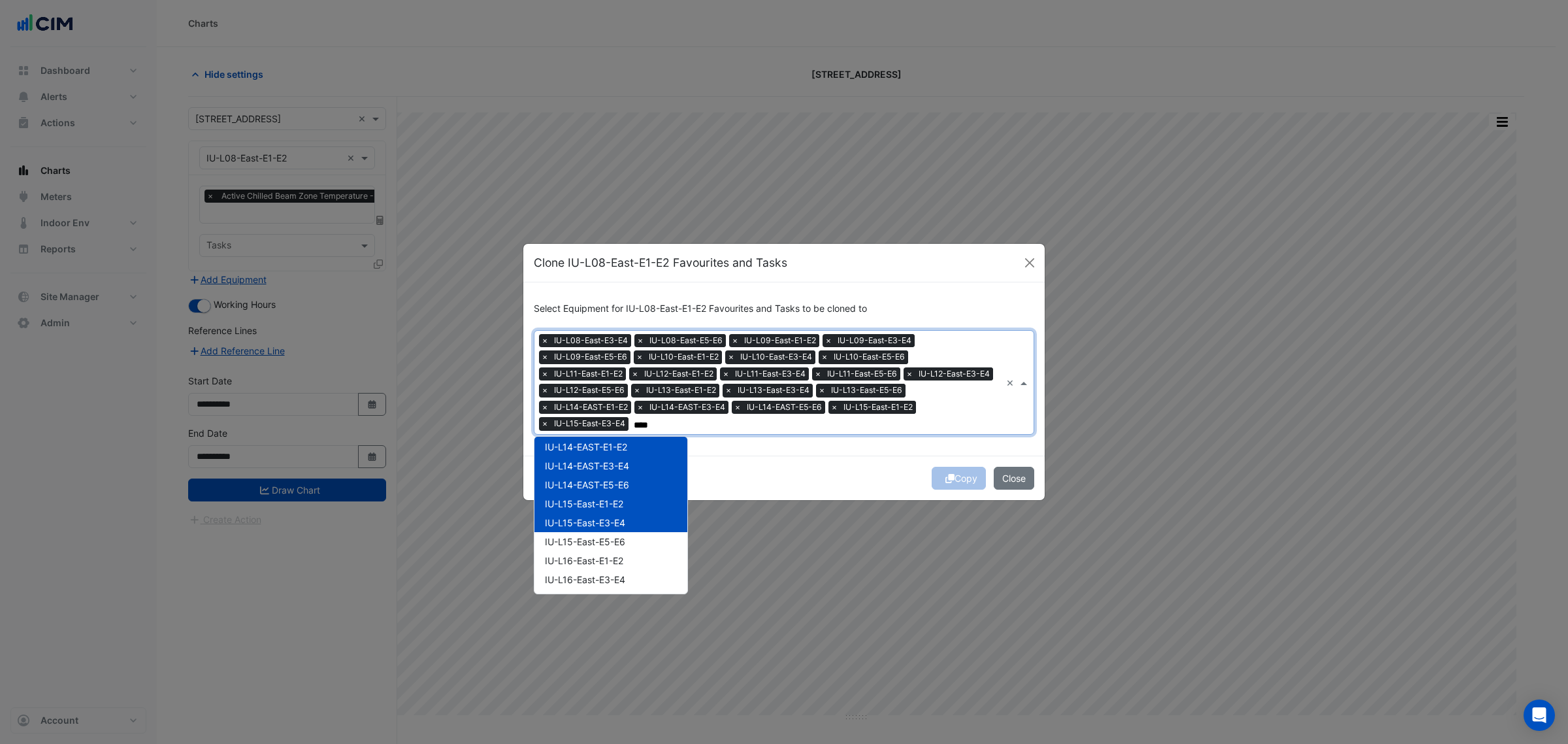
click at [633, 538] on div "IU-L15-East-E5-E6" at bounding box center [611, 541] width 153 height 19
click at [633, 557] on div "IU-L16-East-E1-E2" at bounding box center [611, 560] width 153 height 19
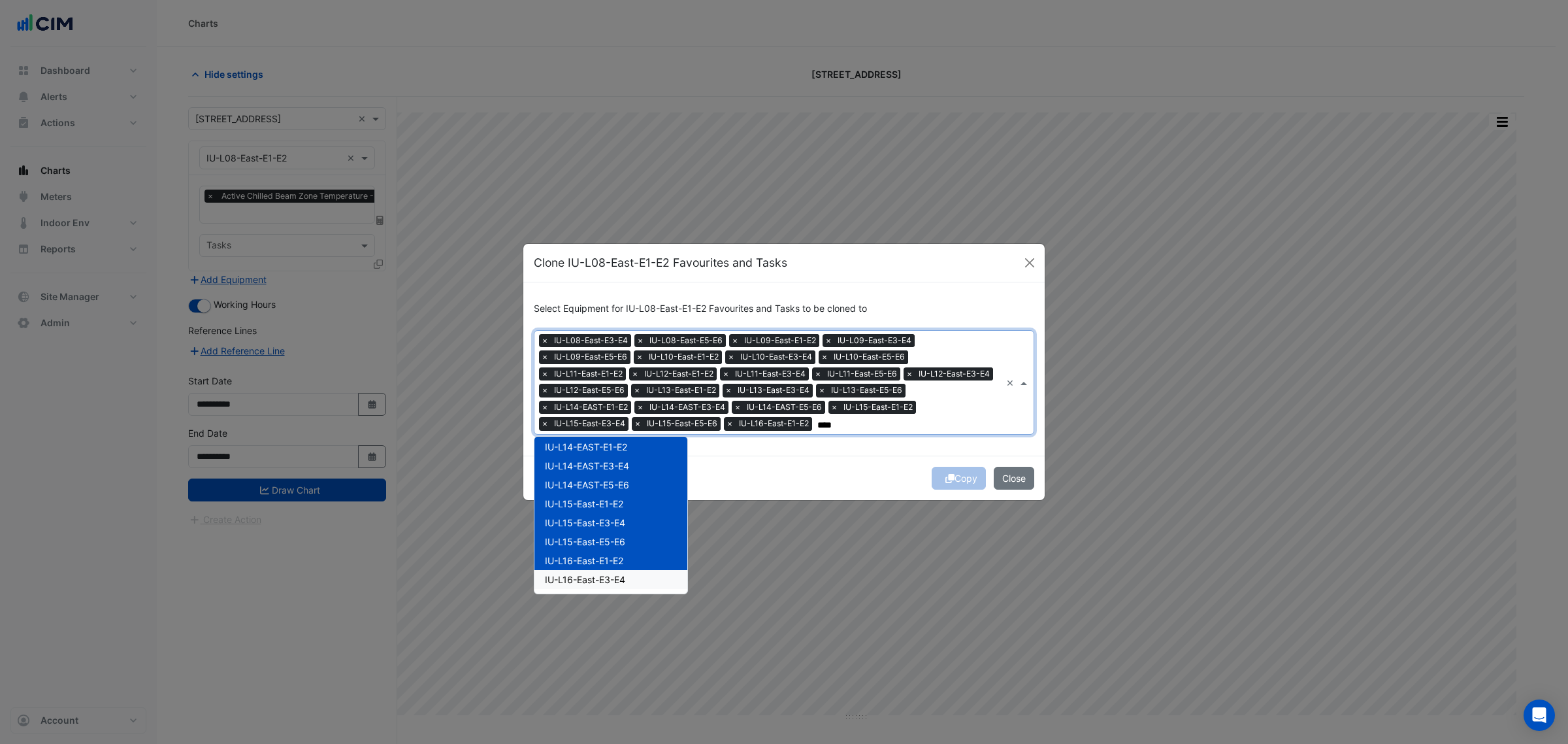
click at [625, 576] on span "IU-L16-East-E3-E4" at bounding box center [585, 579] width 81 height 11
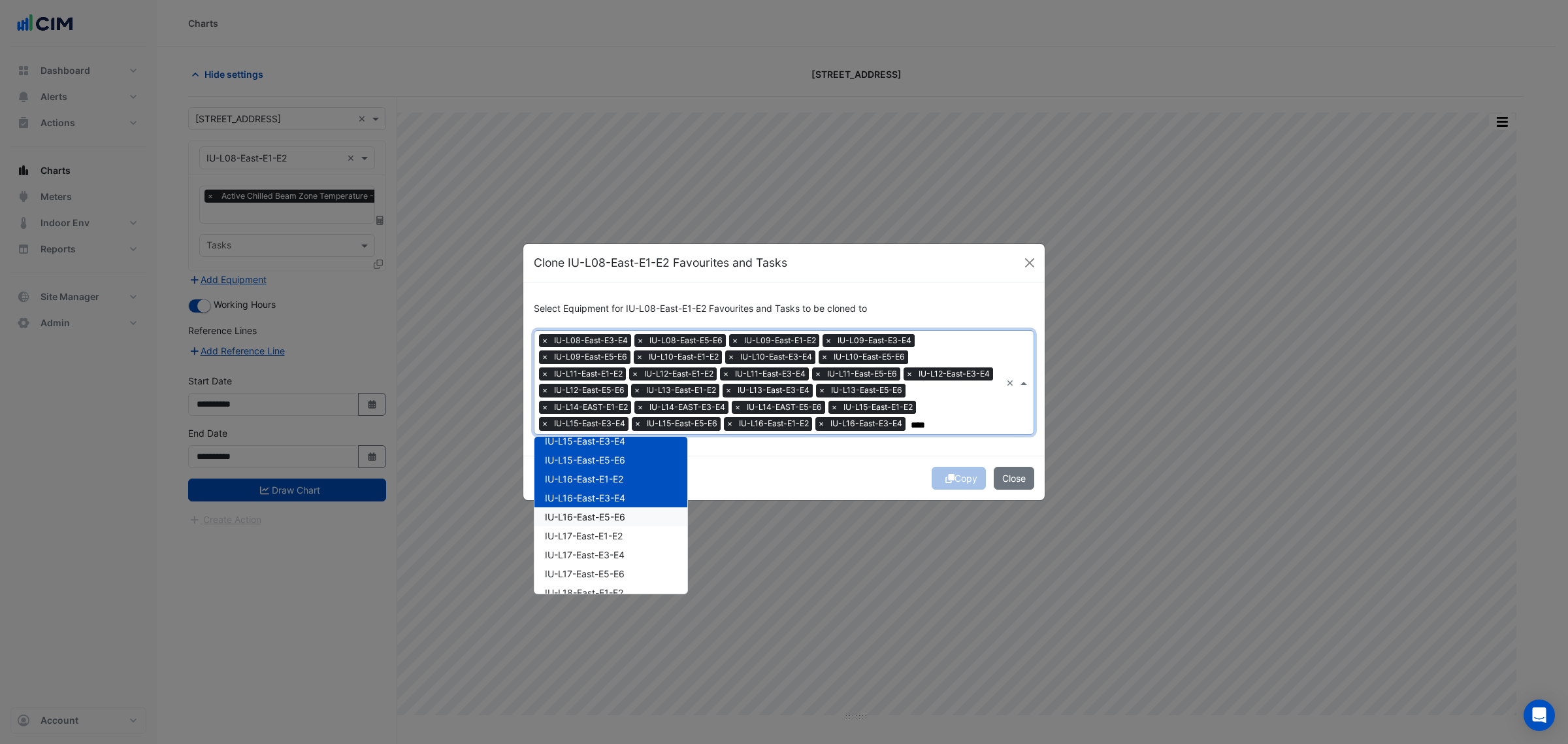
click at [634, 521] on div "IU-L16-East-E5-E6" at bounding box center [611, 516] width 153 height 19
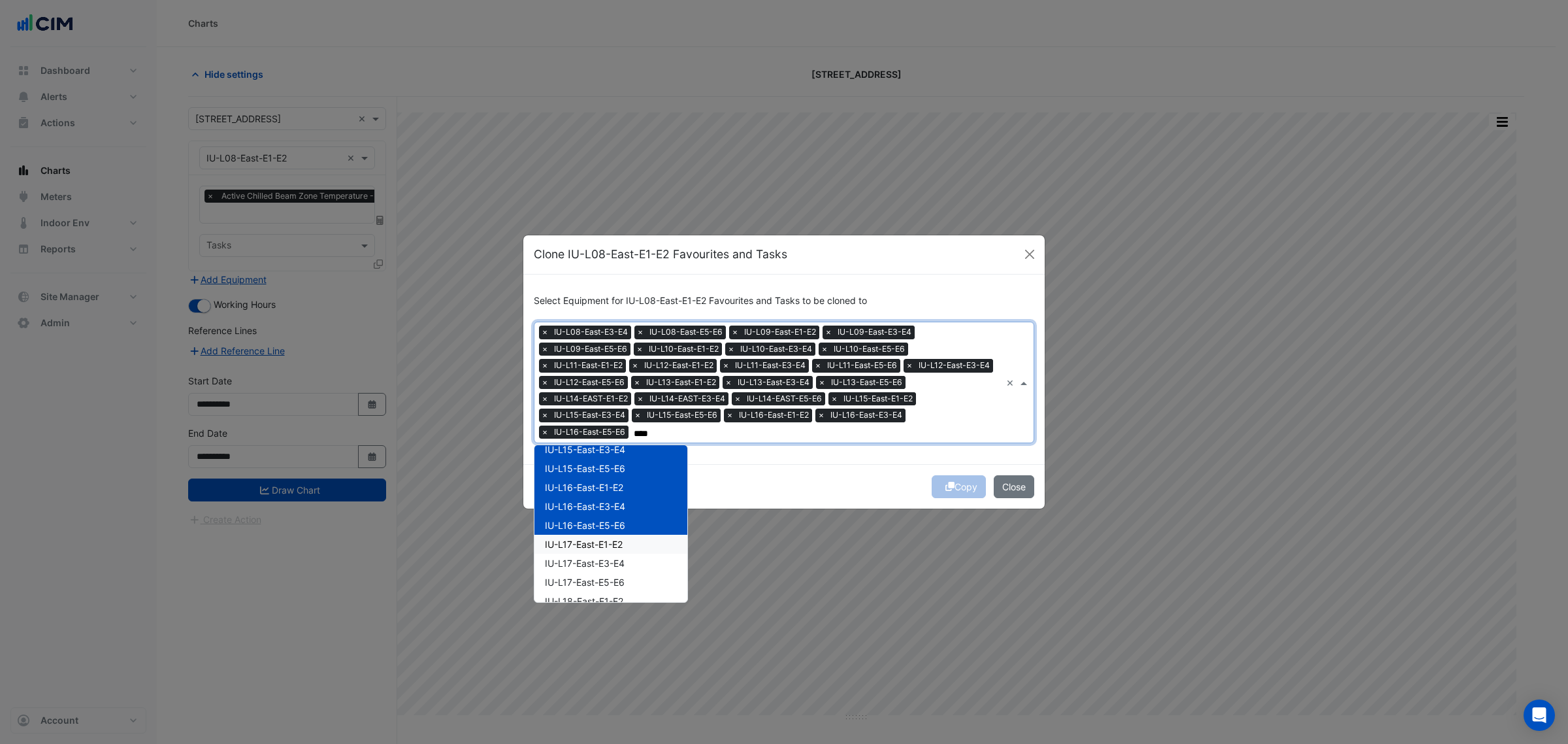
drag, startPoint x: 634, startPoint y: 541, endPoint x: 633, endPoint y: 558, distance: 17.0
click at [633, 543] on div "IU-L17-East-E1-E2" at bounding box center [611, 544] width 153 height 19
click at [633, 562] on div "IU-L17-East-E3-E4" at bounding box center [611, 563] width 153 height 19
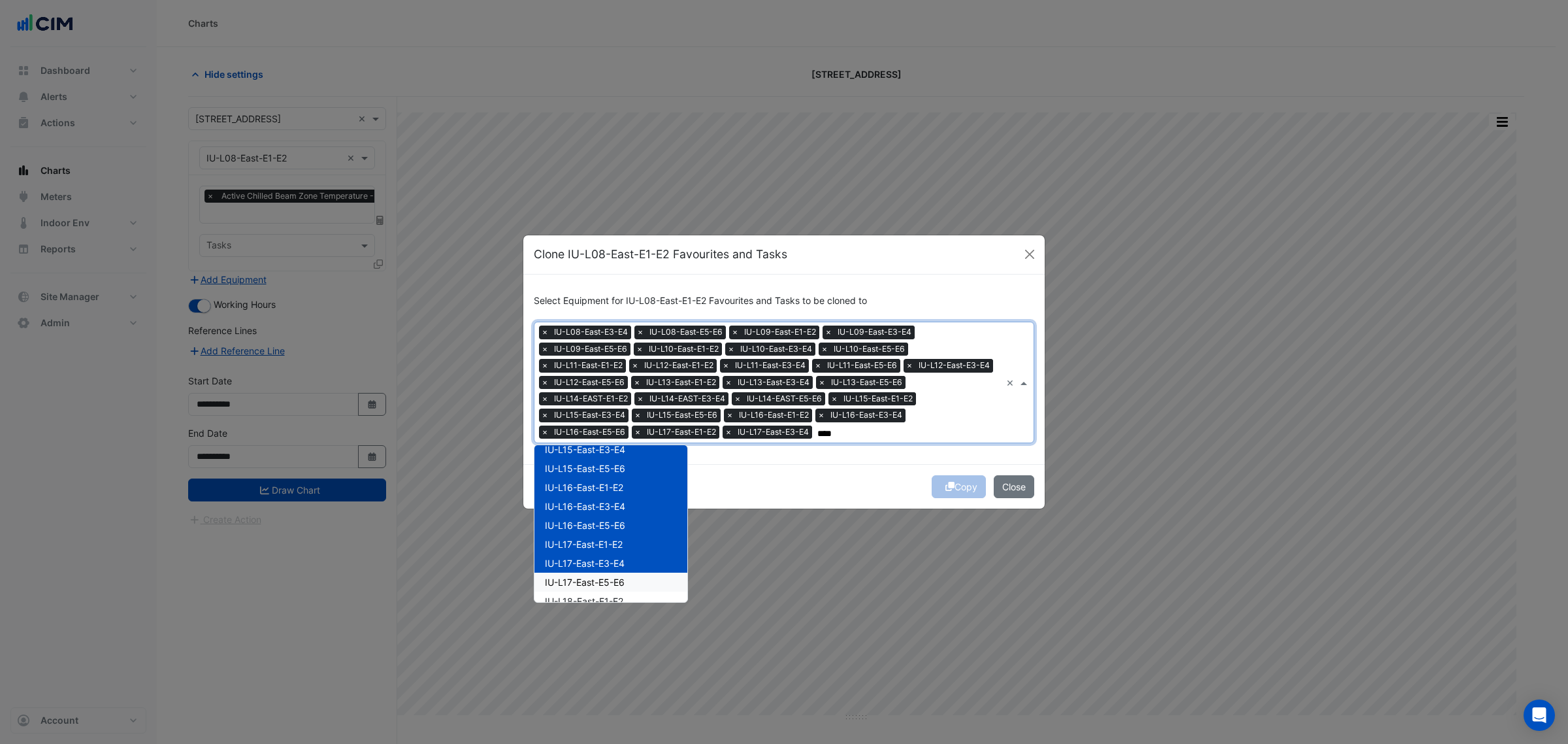
click at [629, 583] on div "IU-L17-East-E5-E6" at bounding box center [611, 582] width 153 height 19
click at [629, 593] on div "IU-L18-East-E1-E2" at bounding box center [611, 601] width 153 height 19
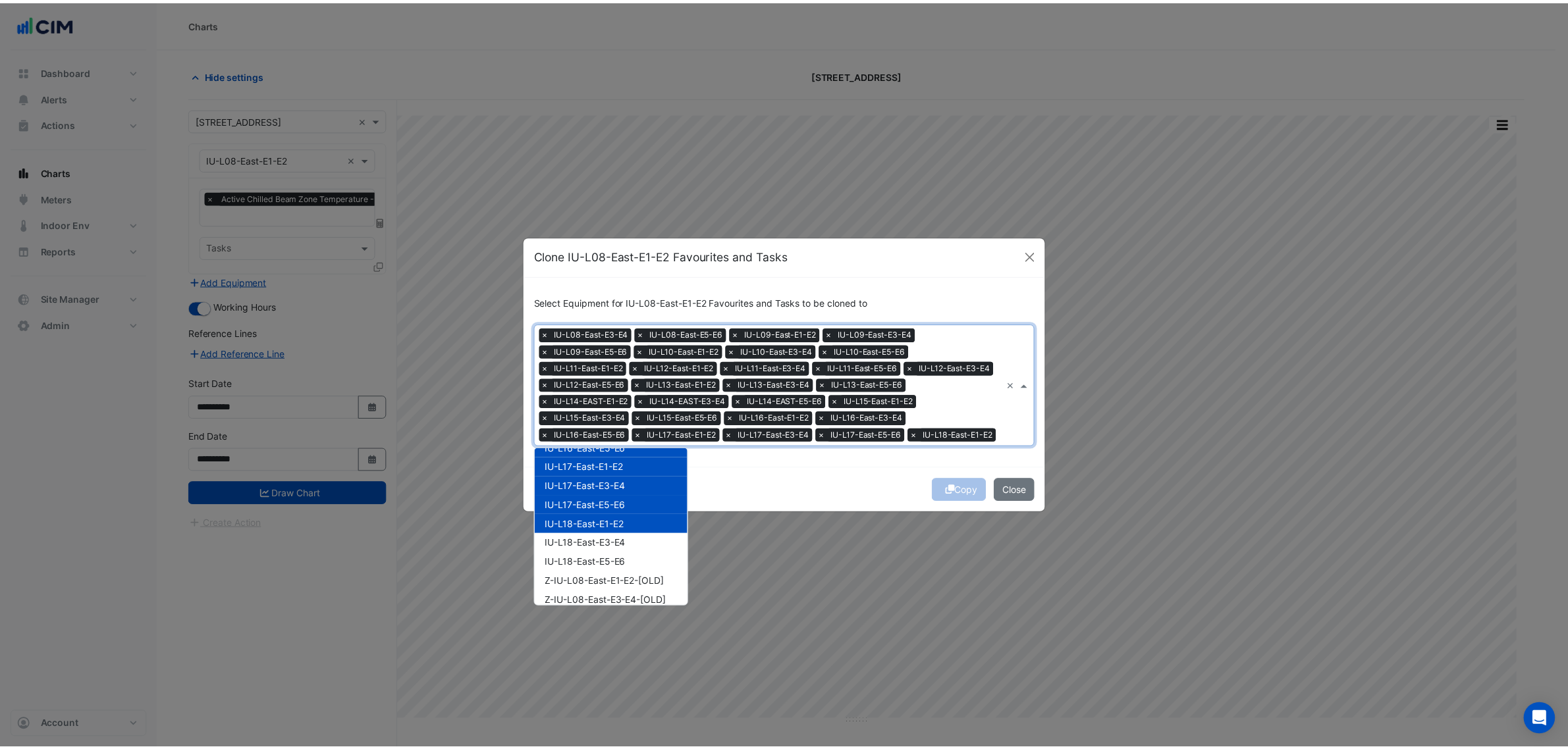
scroll to position [494, 0]
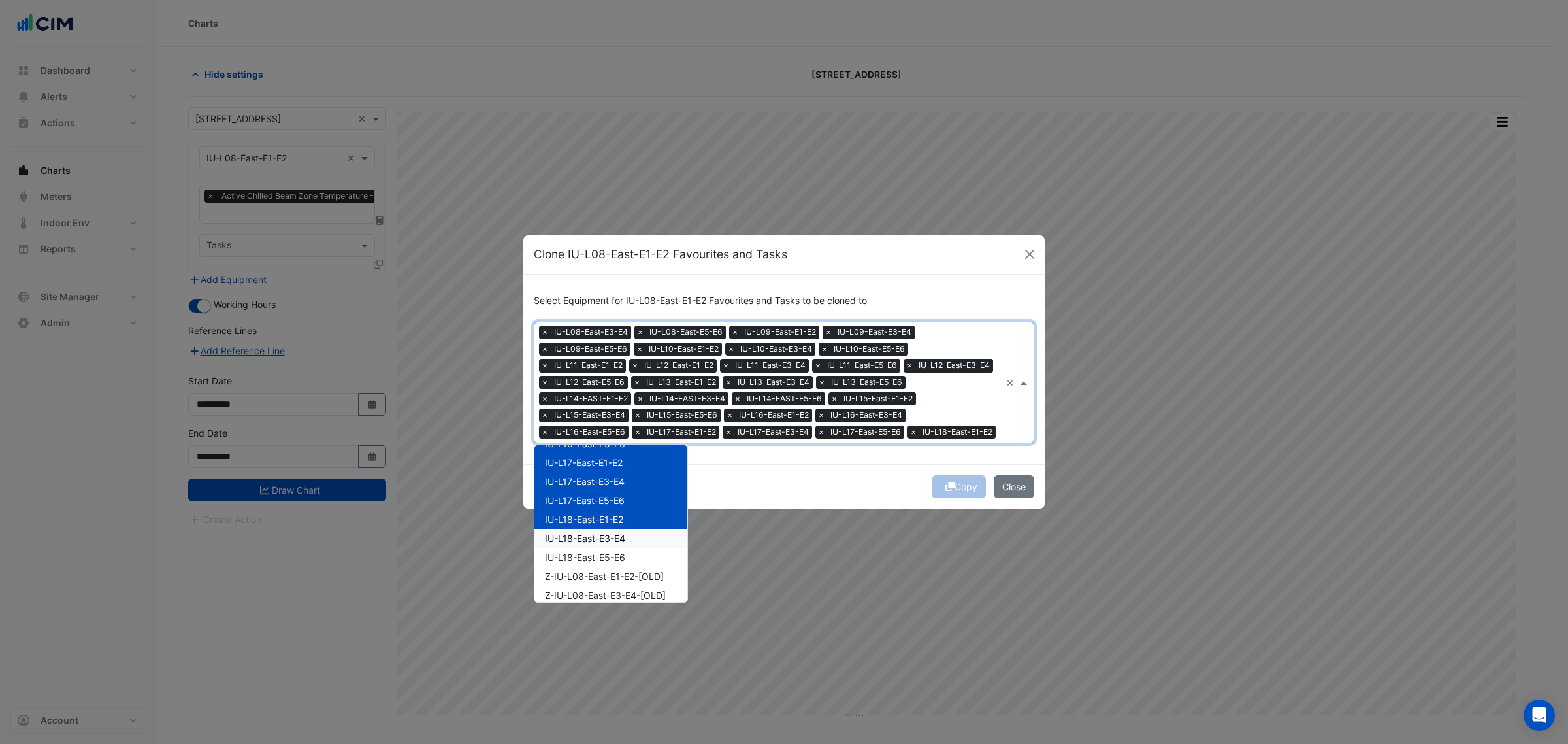
click at [639, 540] on div "IU-L18-East-E3-E4" at bounding box center [611, 538] width 153 height 19
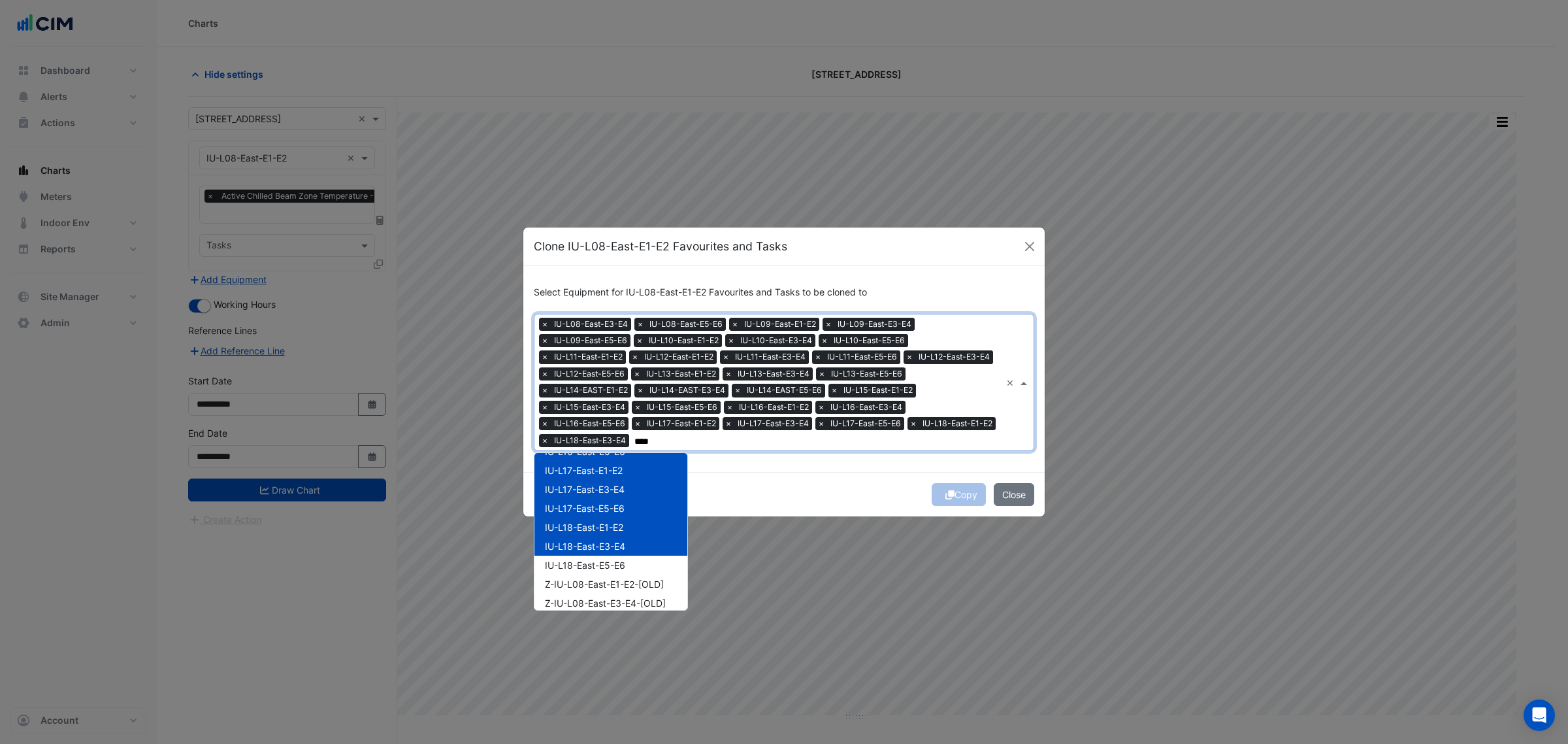
click at [638, 567] on div "IU-L18-East-E5-E6" at bounding box center [611, 565] width 153 height 19
click at [827, 489] on div "Copy Close" at bounding box center [784, 495] width 521 height 45
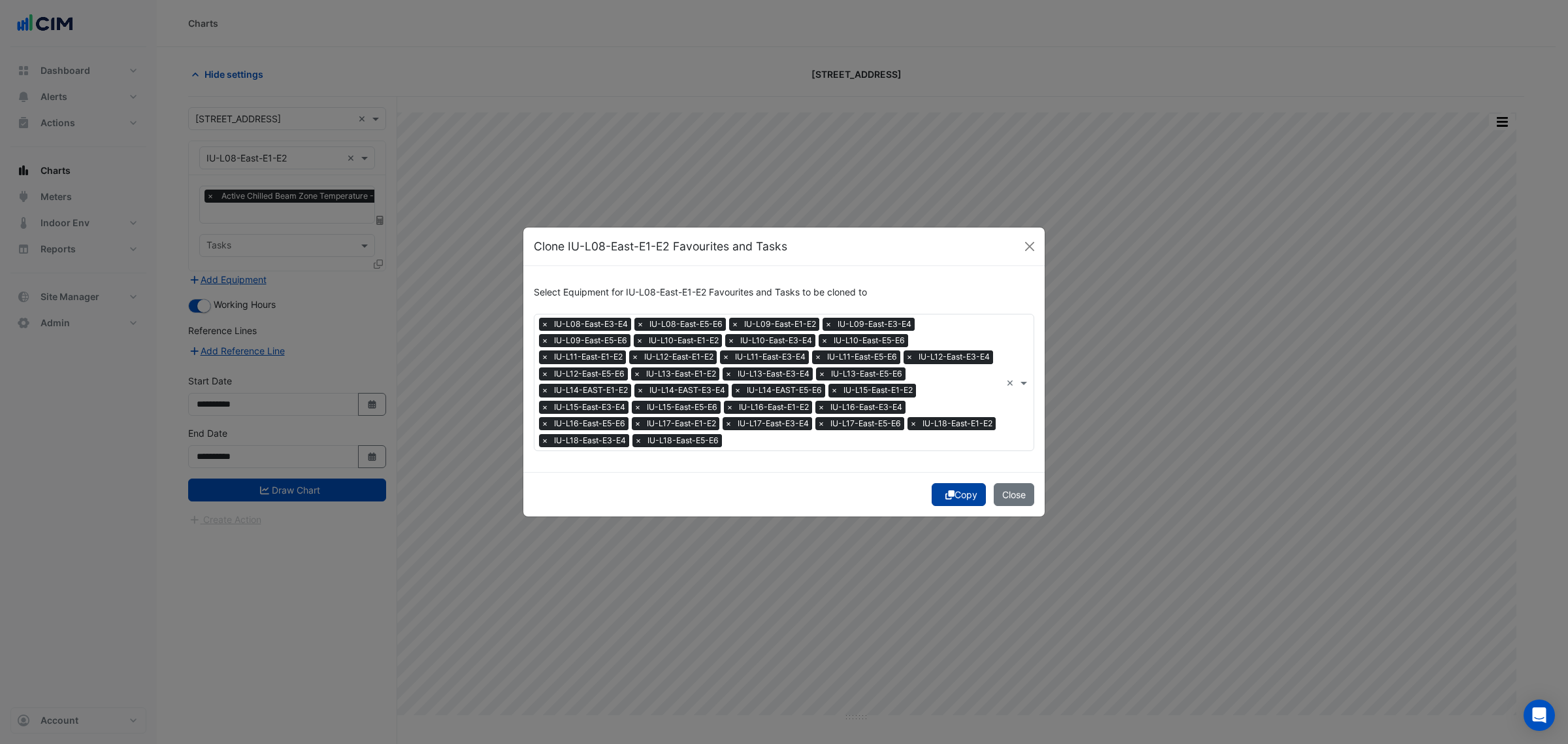
click at [932, 492] on button "Copy" at bounding box center [959, 495] width 55 height 23
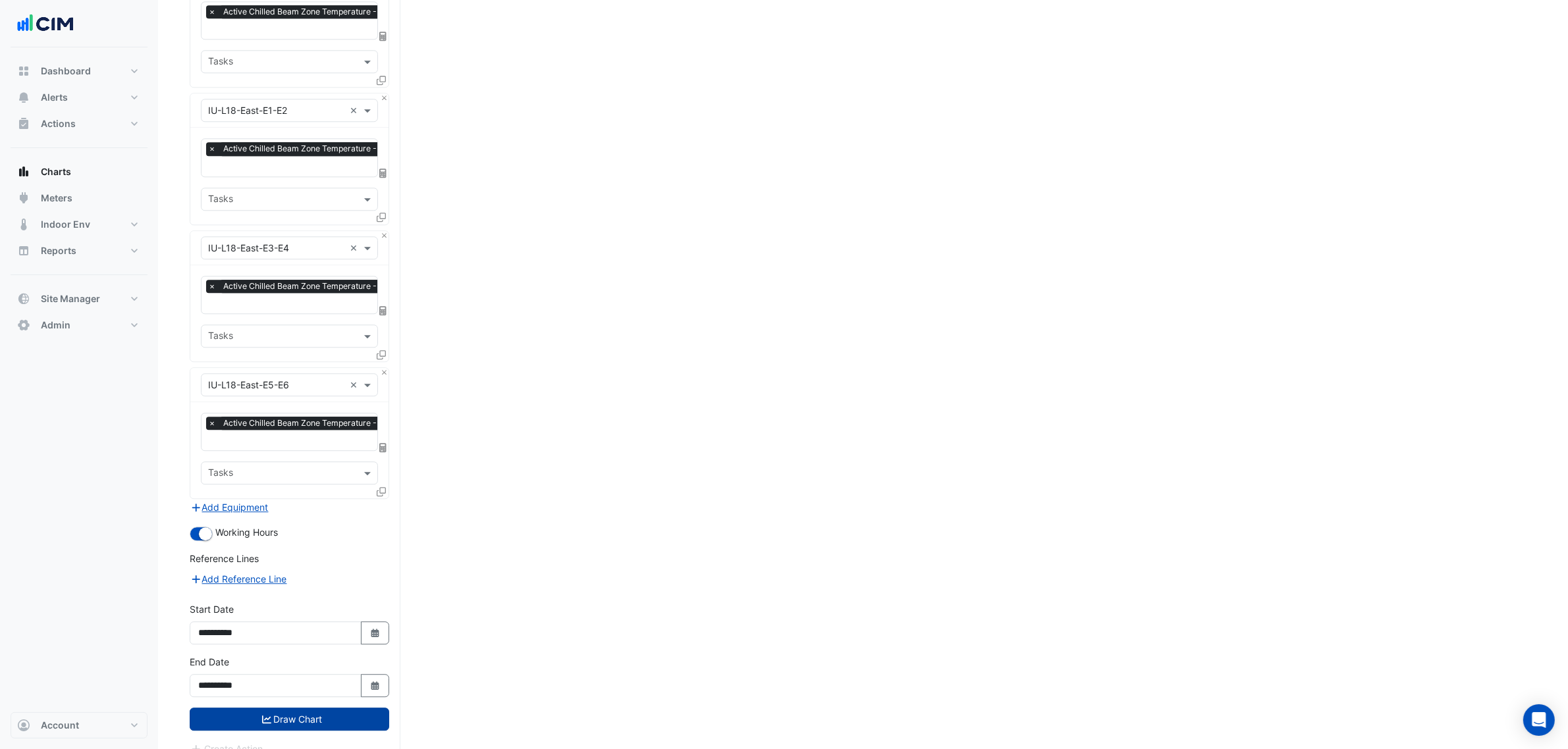
click at [351, 707] on button "Draw Chart" at bounding box center [289, 719] width 199 height 23
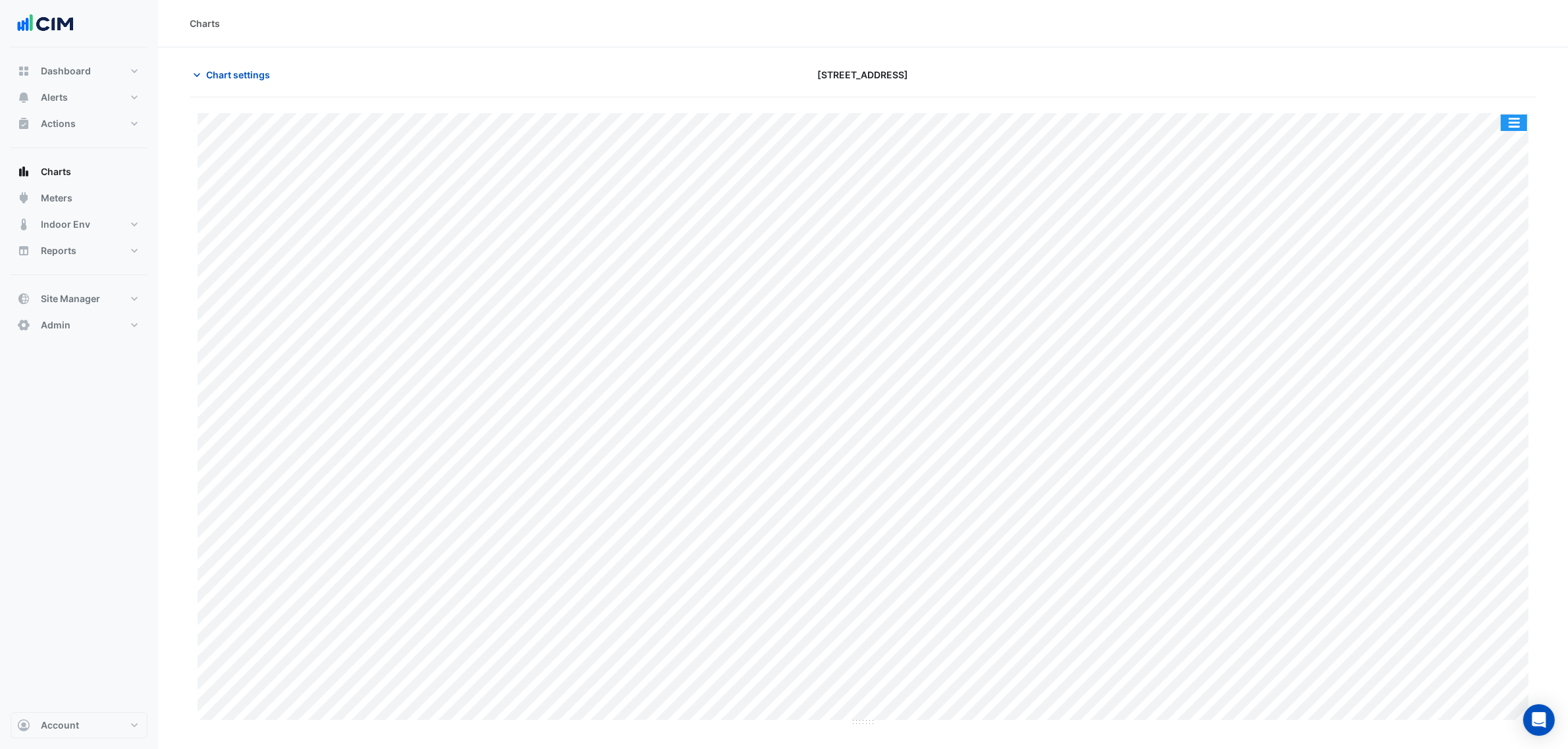
click at [1501, 119] on button "button" at bounding box center [1513, 123] width 26 height 16
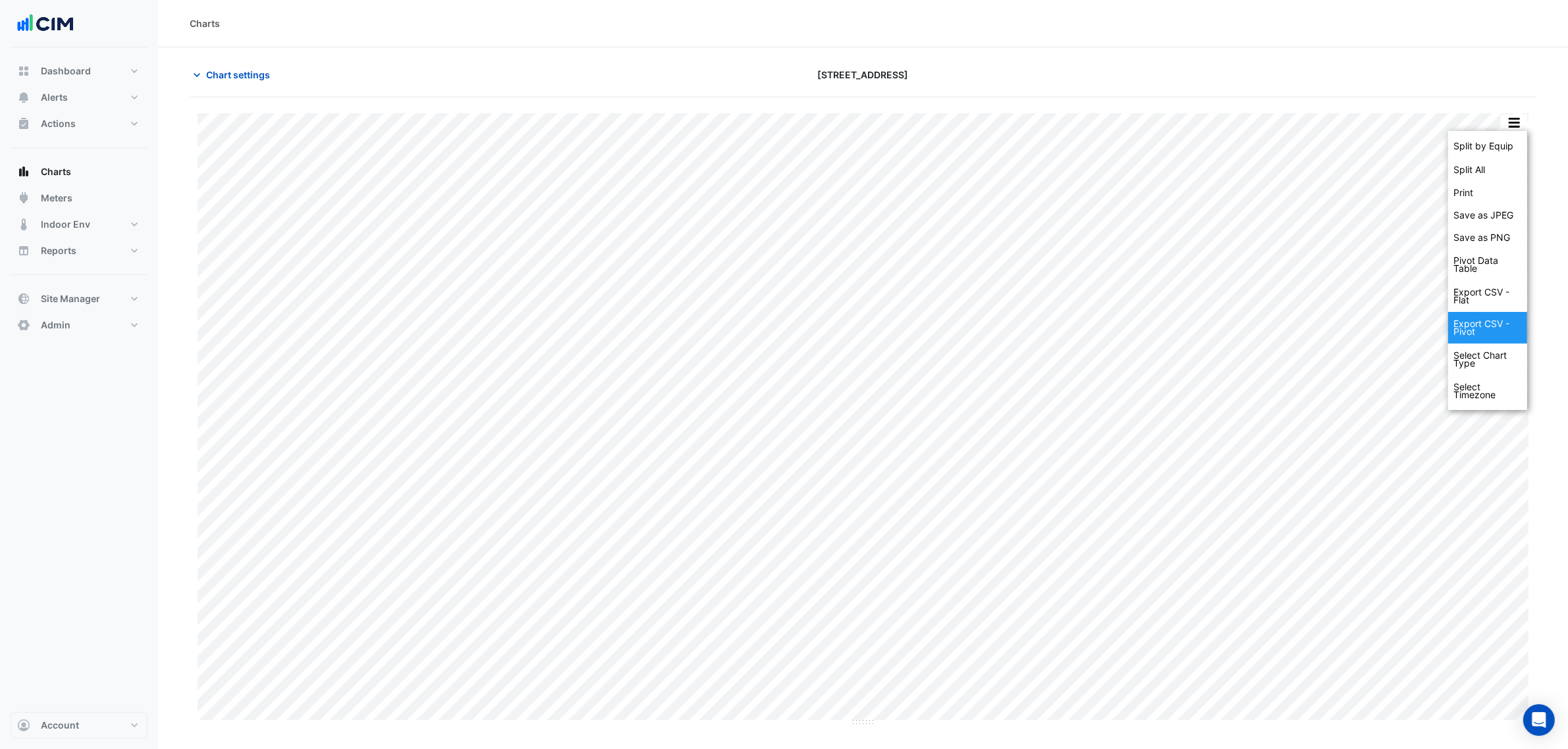
click at [1483, 333] on div "Export CSV - Pivot" at bounding box center [1488, 328] width 79 height 32
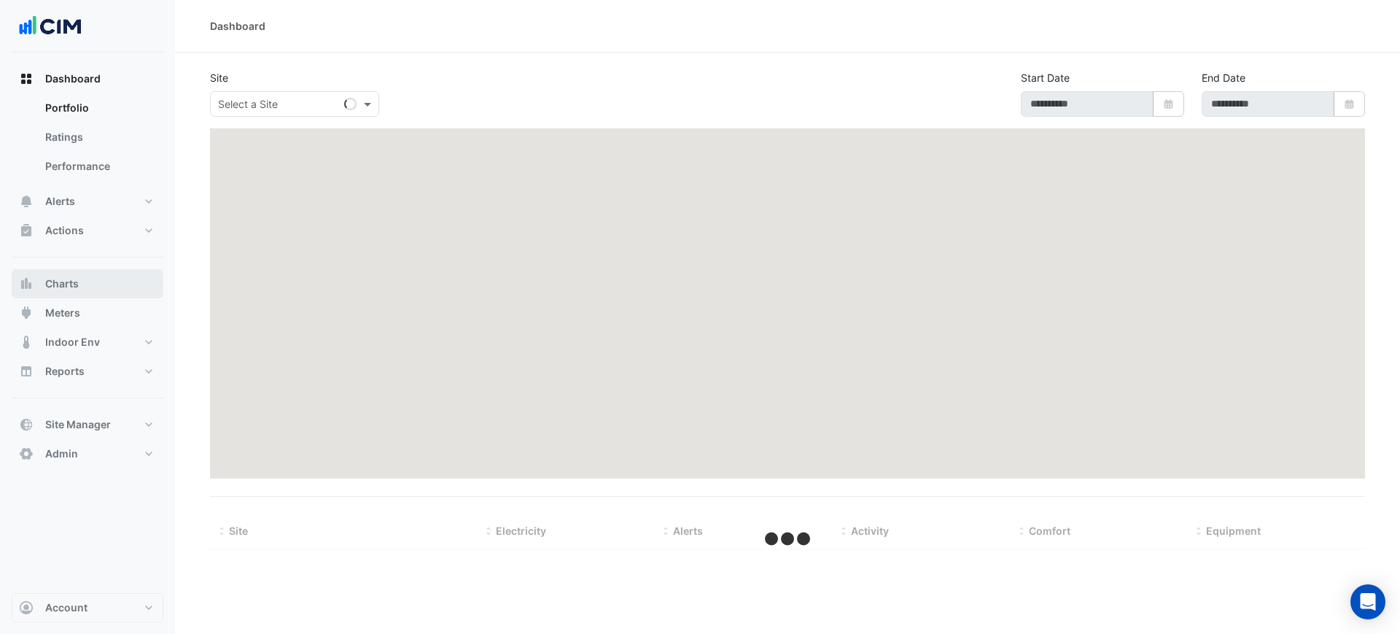
drag, startPoint x: 93, startPoint y: 276, endPoint x: 98, endPoint y: 264, distance: 12.7
click at [93, 276] on button "Charts" at bounding box center [88, 283] width 152 height 29
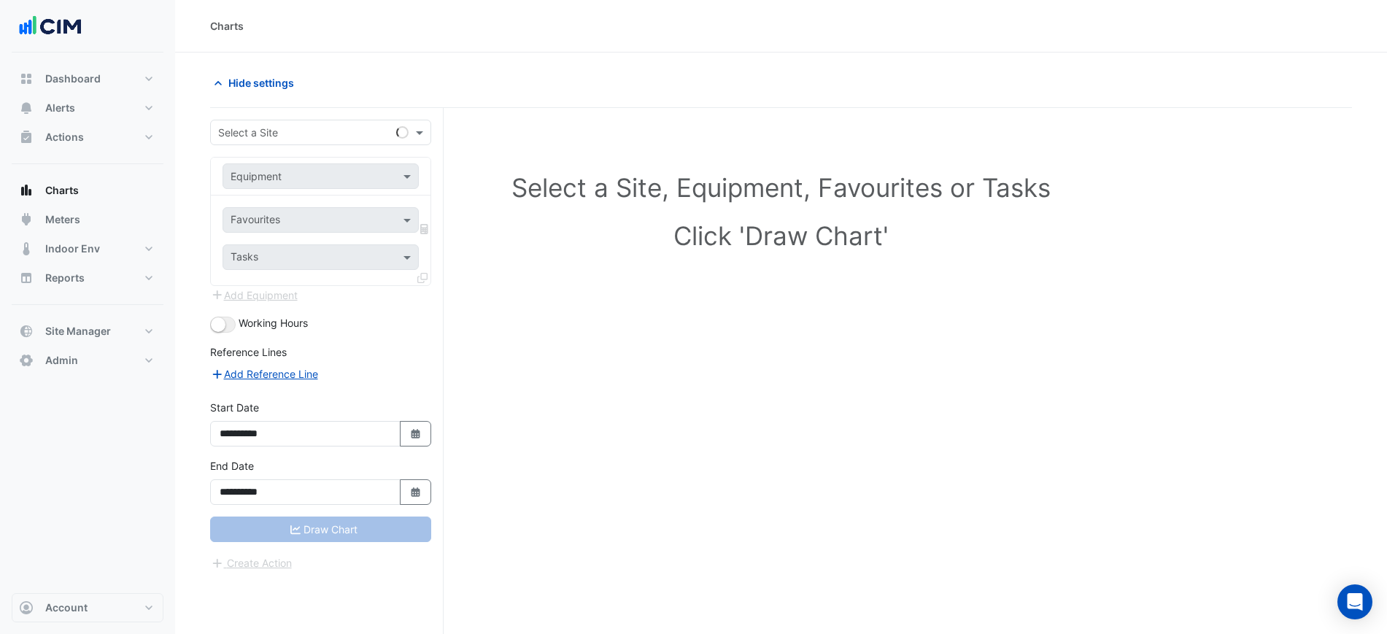
click at [260, 133] on input "text" at bounding box center [306, 132] width 176 height 15
type input "*"
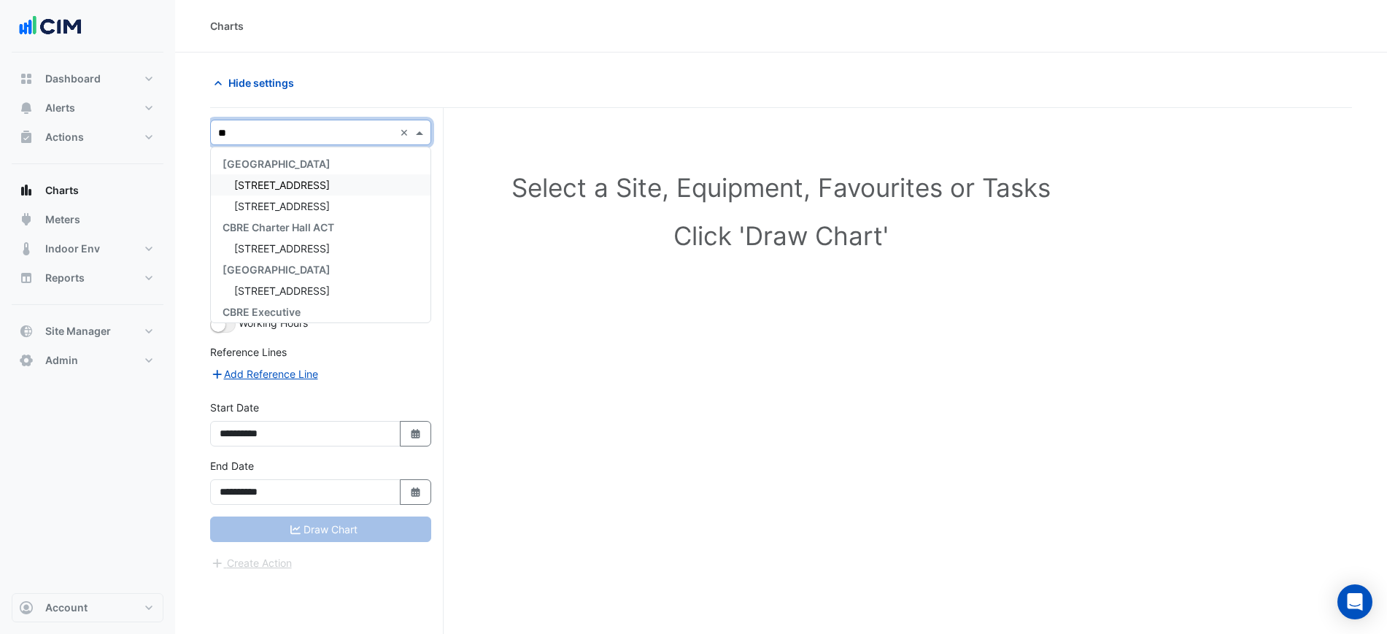
type input "***"
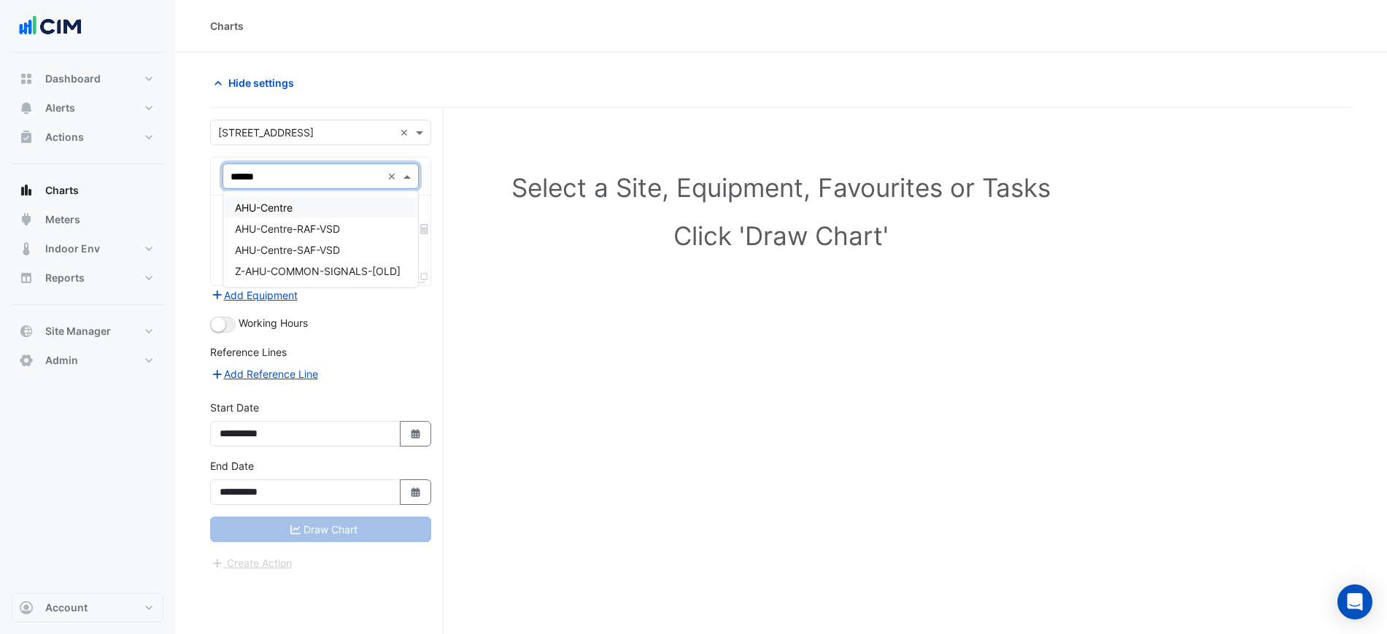
type input "*******"
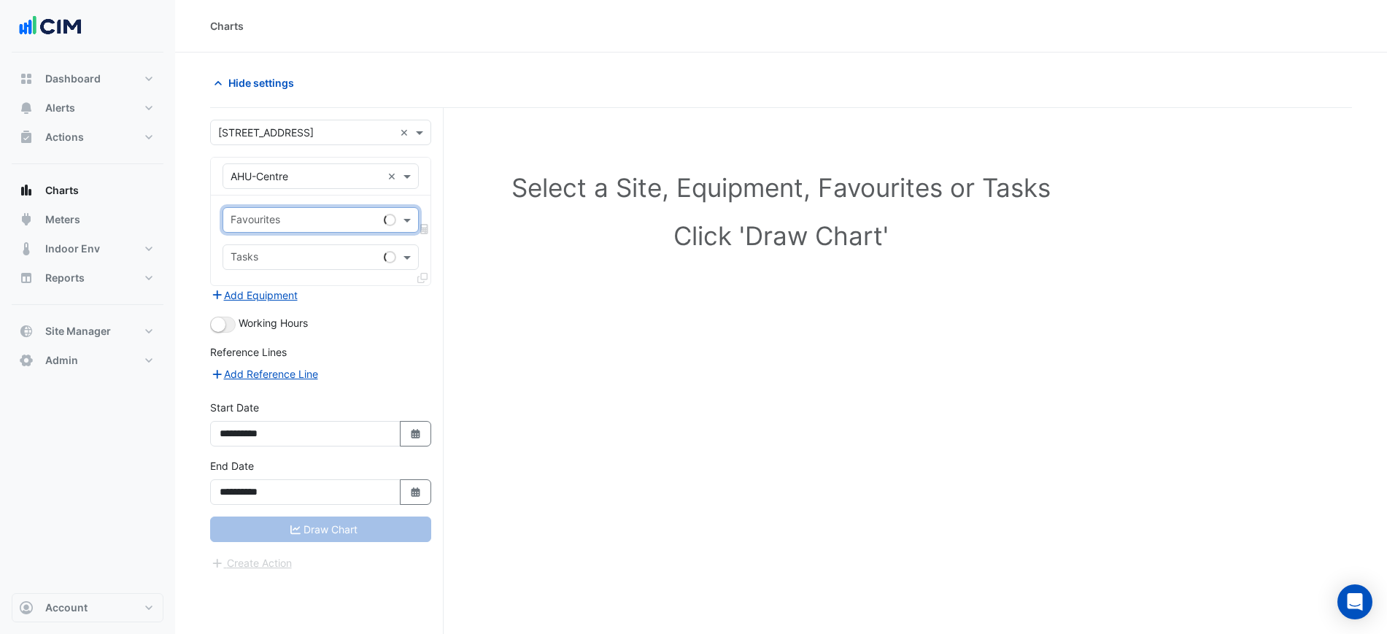
type input "*"
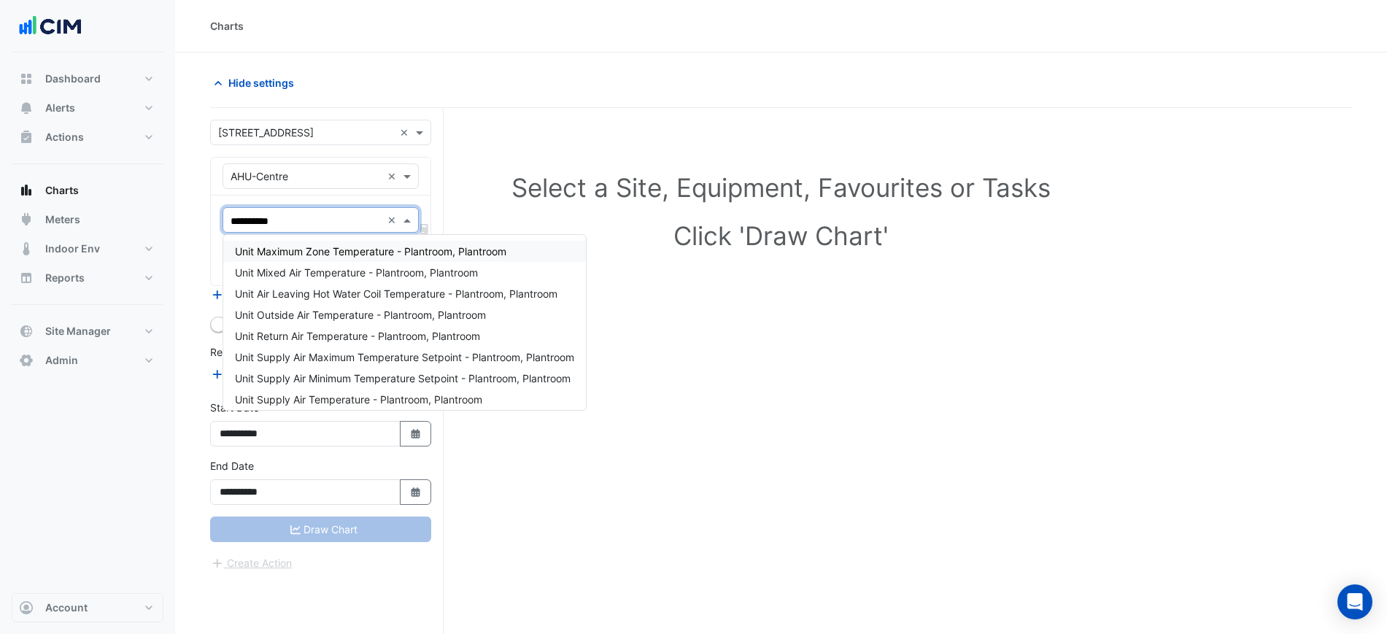
type input "**********"
click at [363, 395] on span "Unit Supply Air Temperature - Plantroom, Plantroom" at bounding box center [358, 399] width 247 height 12
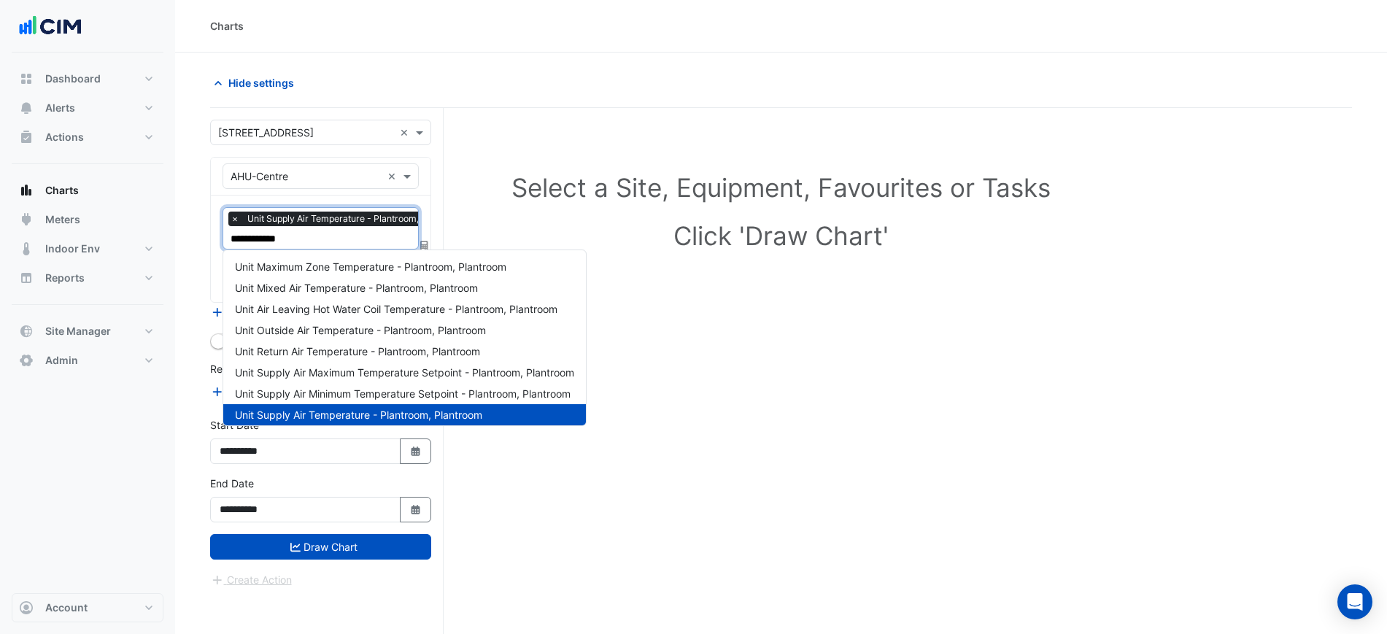
type input "**********"
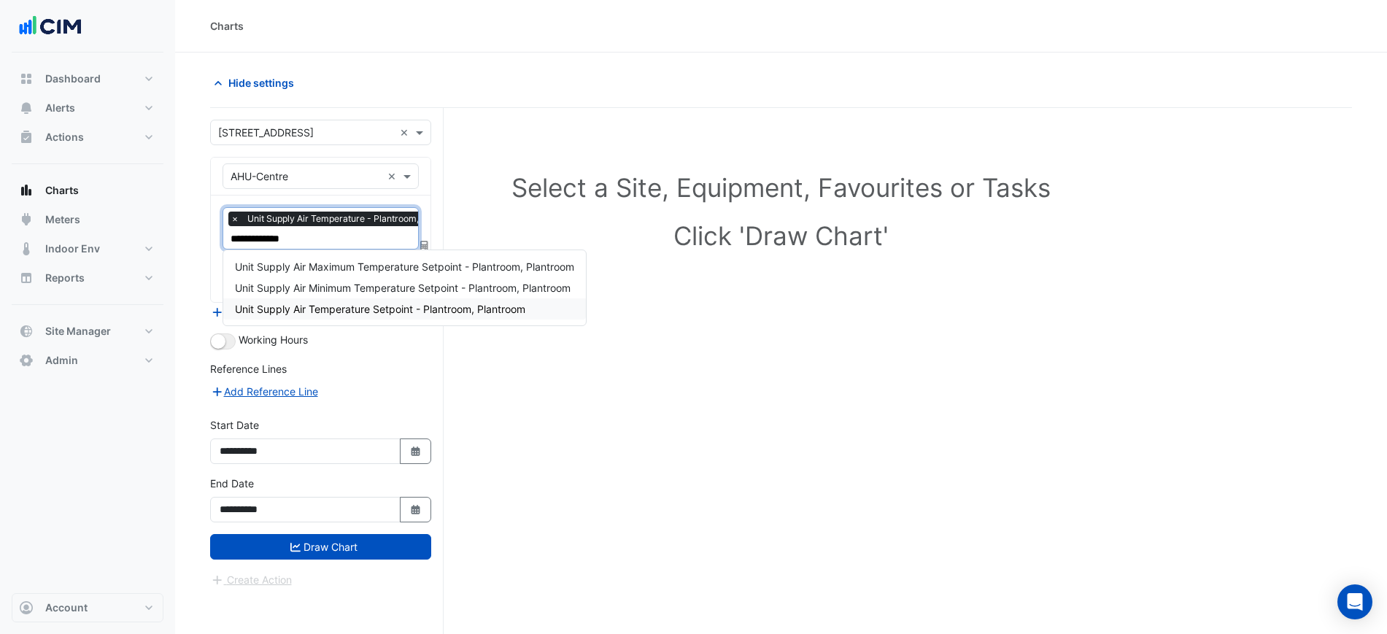
click at [398, 316] on div "Unit Supply Air Temperature Setpoint - Plantroom, Plantroom" at bounding box center [404, 308] width 362 height 21
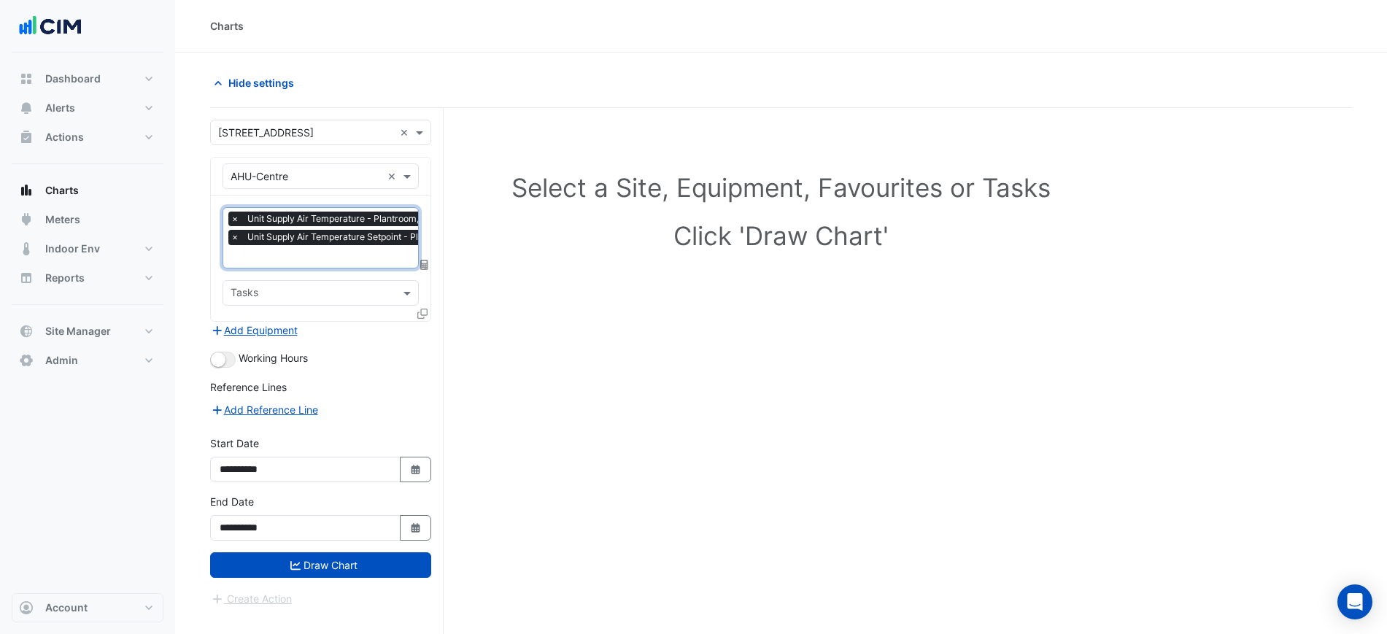
click at [237, 359] on div "Working Hours" at bounding box center [320, 359] width 221 height 18
click at [234, 358] on button "button" at bounding box center [223, 360] width 26 height 16
click at [430, 317] on div at bounding box center [423, 316] width 13 height 21
click at [422, 314] on icon at bounding box center [422, 314] width 10 height 10
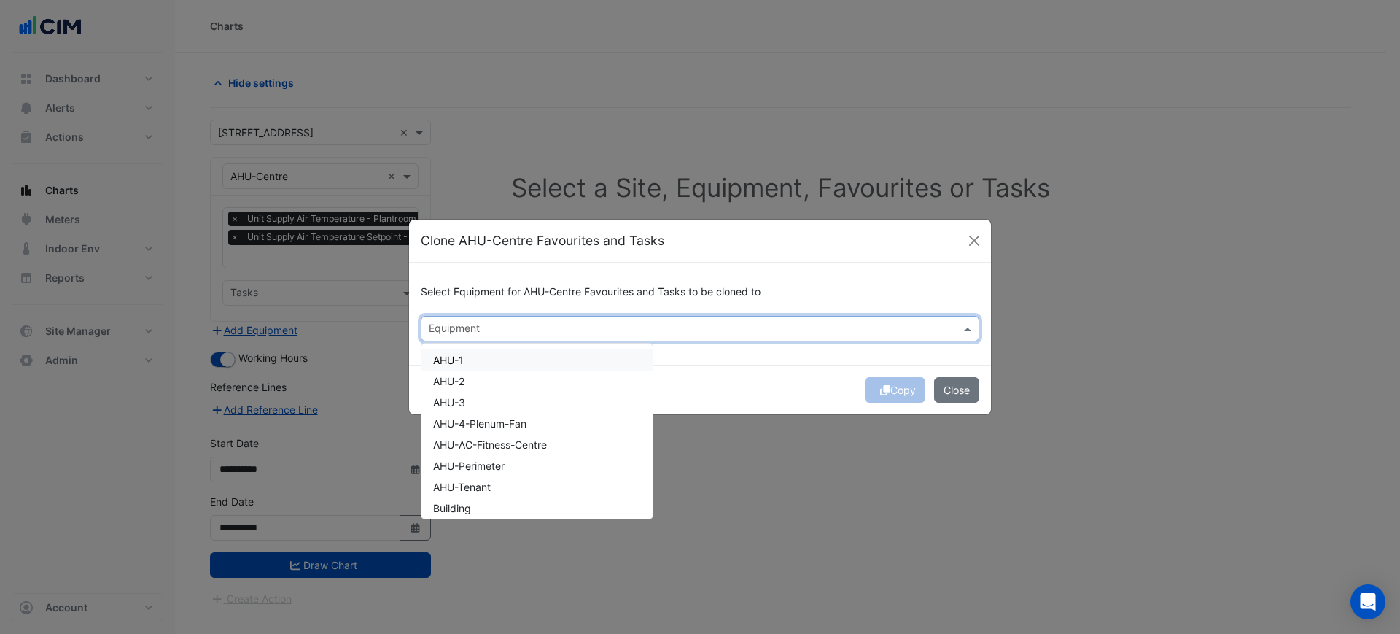
click at [530, 322] on input "text" at bounding box center [692, 329] width 526 height 15
click at [499, 467] on span "AHU-Perimeter" at bounding box center [468, 465] width 71 height 12
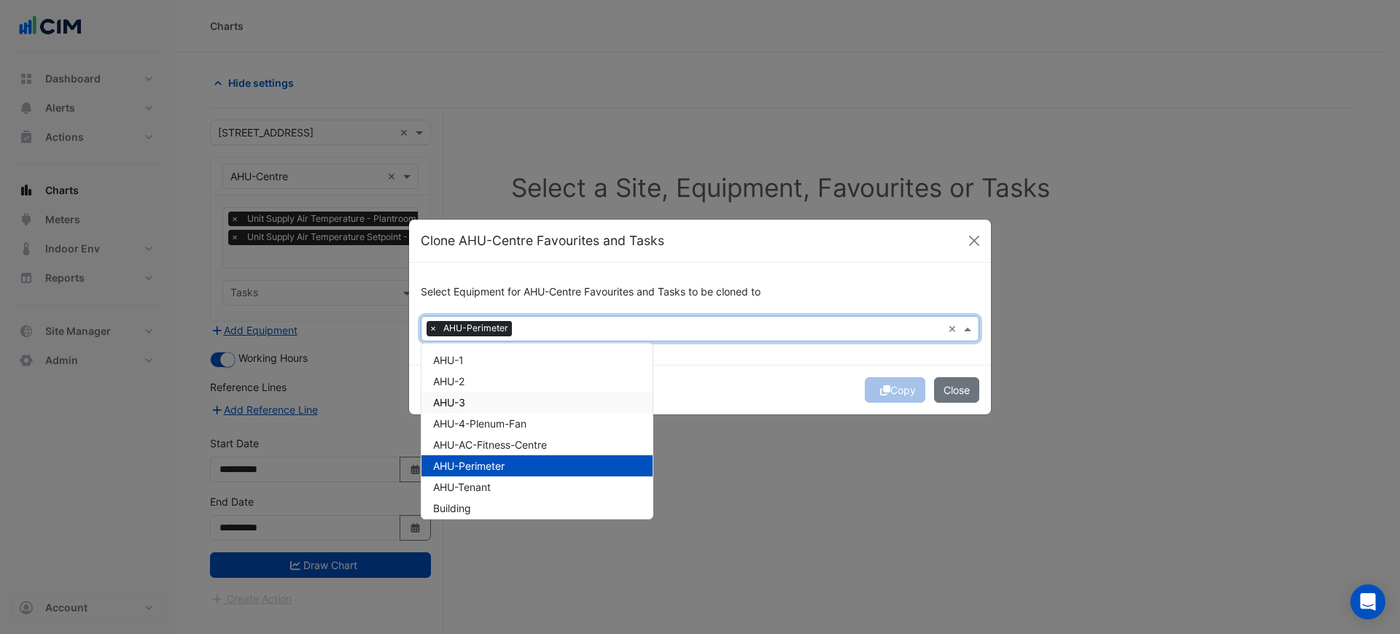
click at [736, 370] on div "Copy Close" at bounding box center [700, 390] width 582 height 50
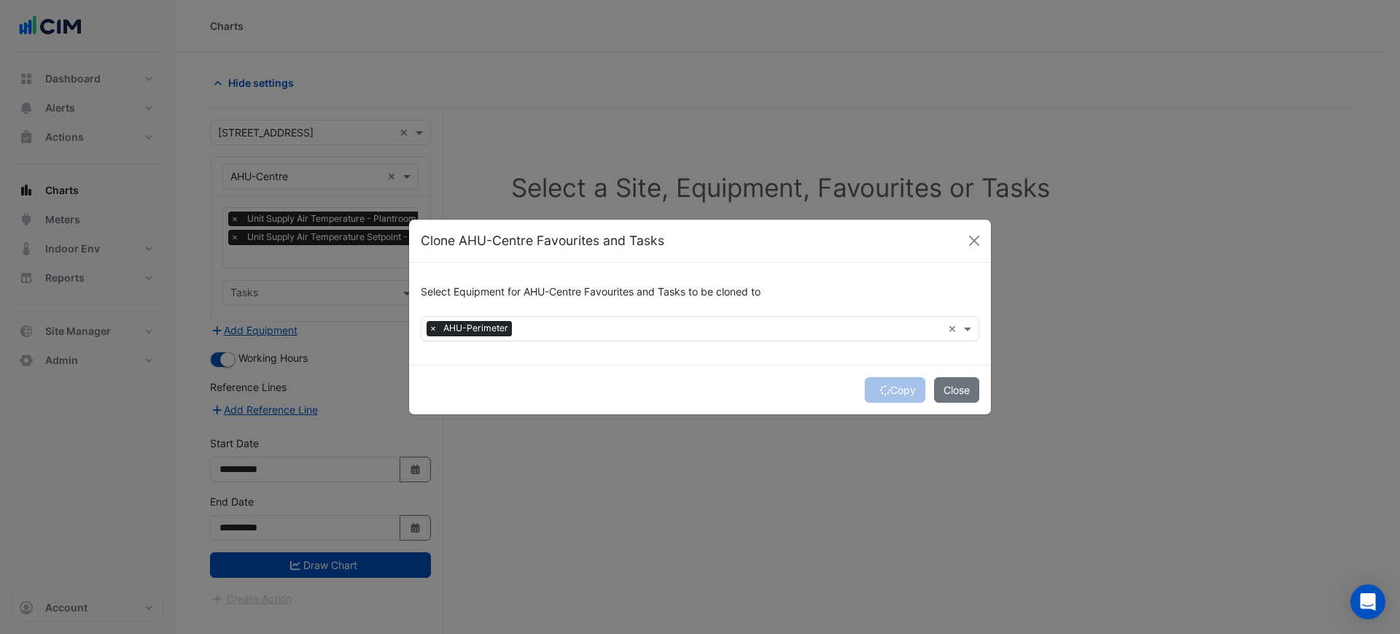
click at [907, 385] on div "Copy Close" at bounding box center [700, 390] width 582 height 50
click at [904, 385] on div "Copy Close" at bounding box center [700, 390] width 582 height 50
click at [904, 385] on button "Copy" at bounding box center [895, 390] width 61 height 26
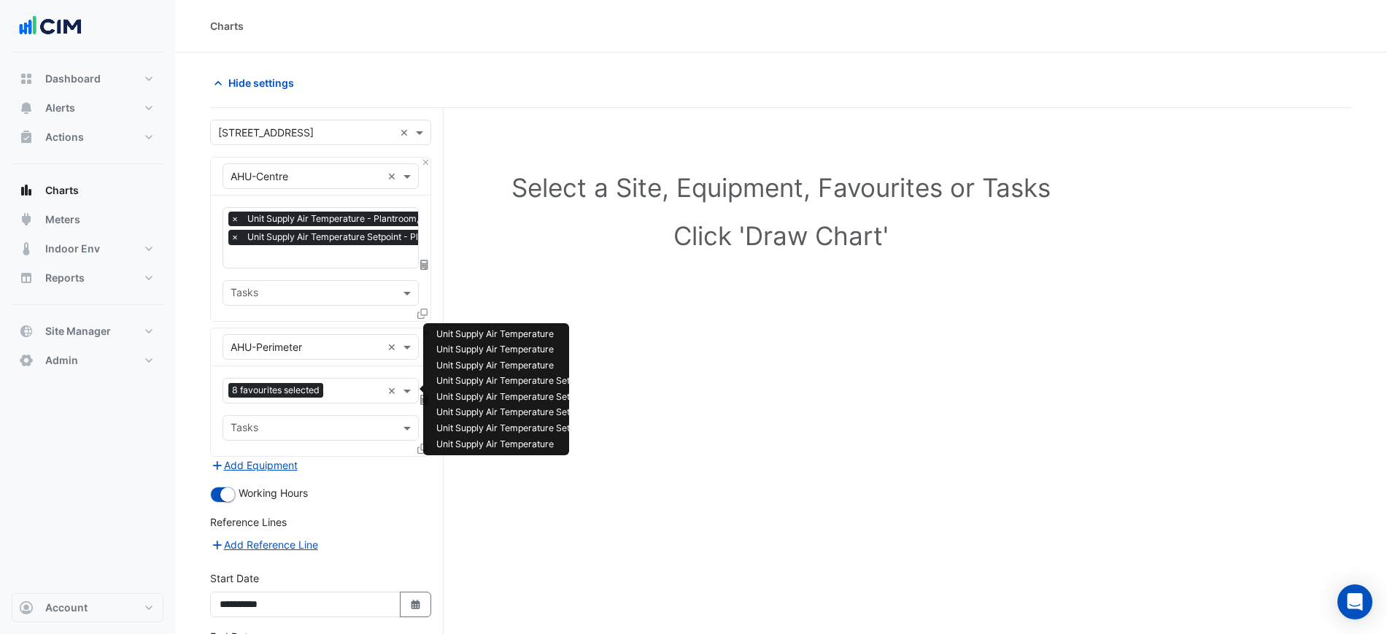
click at [321, 393] on span "8 favourites selected" at bounding box center [275, 390] width 95 height 15
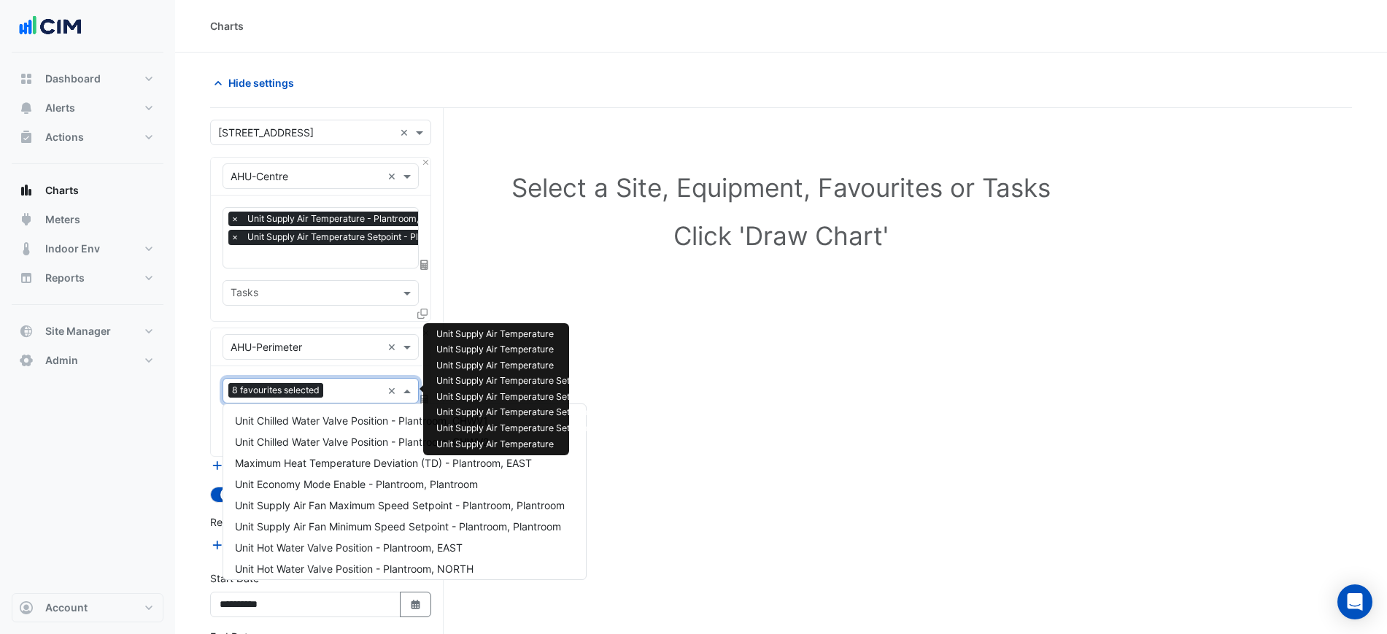
scroll to position [894, 0]
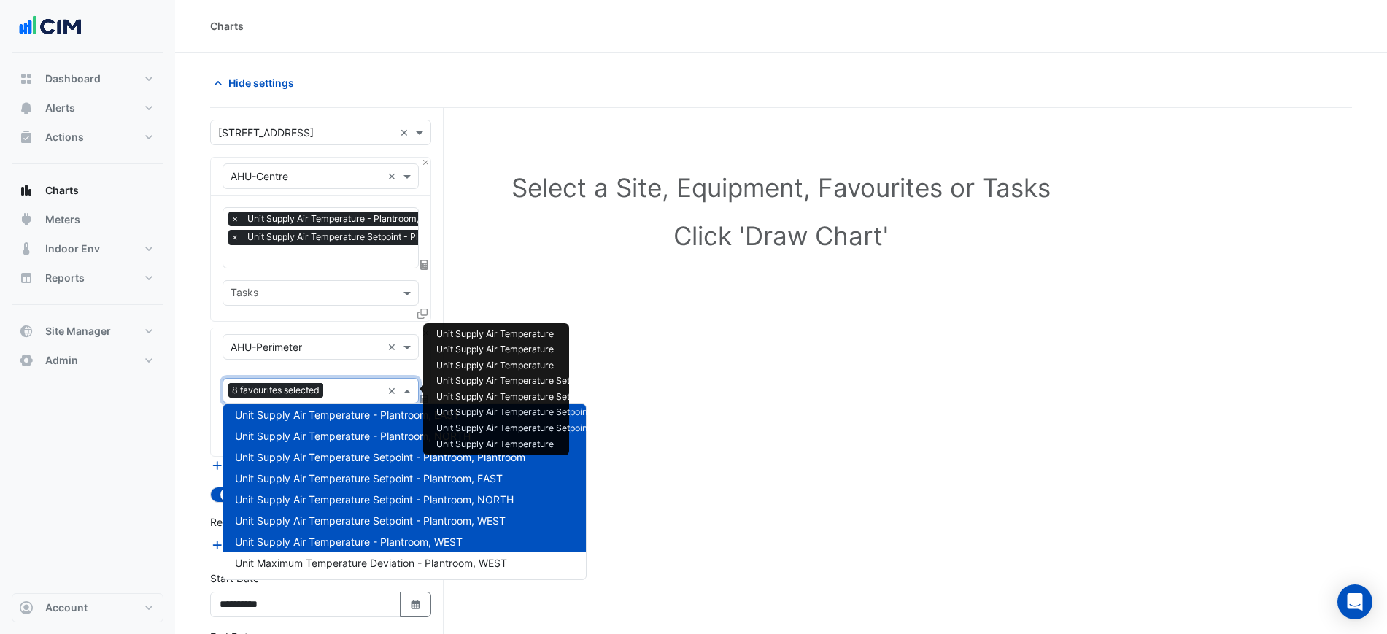
click at [672, 331] on td "Plantroom" at bounding box center [684, 334] width 58 height 16
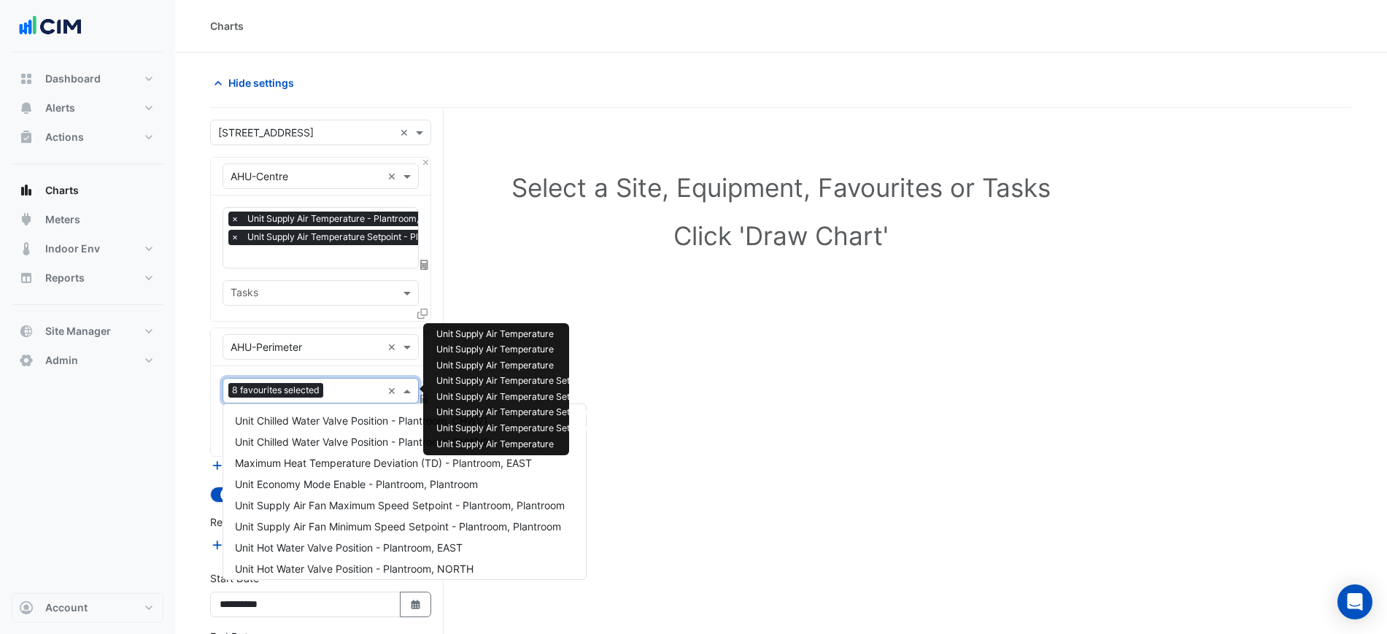
click at [337, 379] on div "8 favourites selected" at bounding box center [302, 390] width 158 height 23
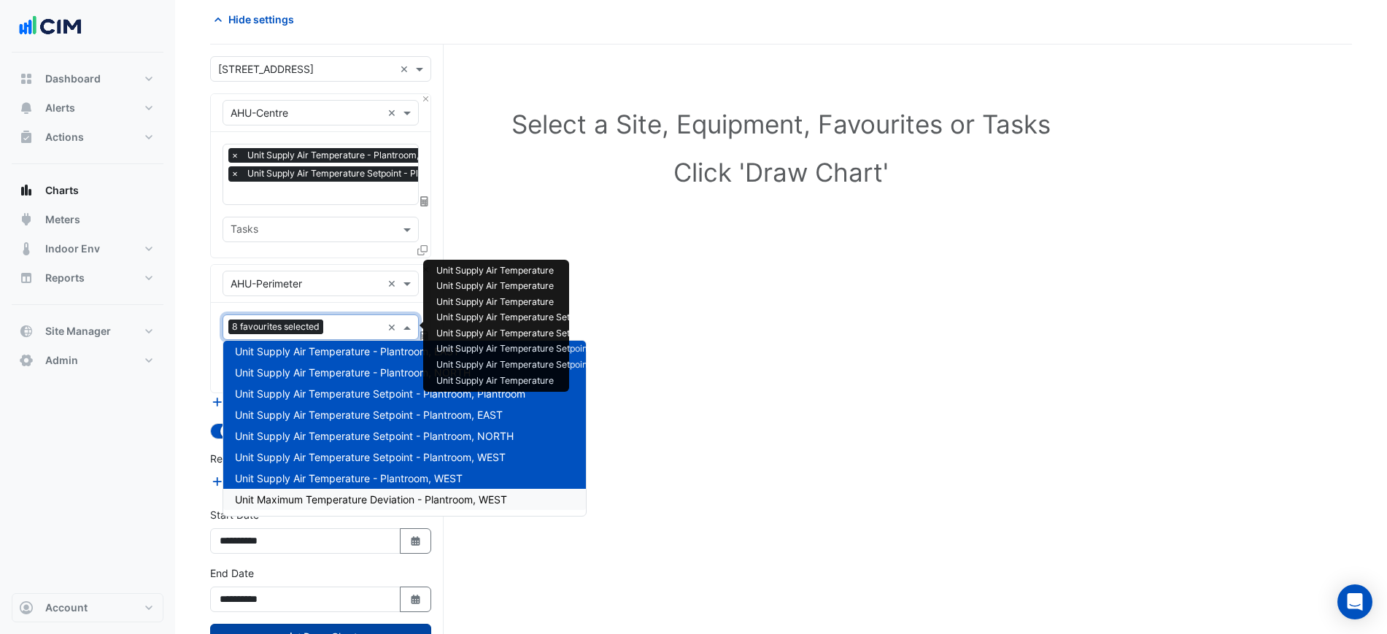
scroll to position [118, 0]
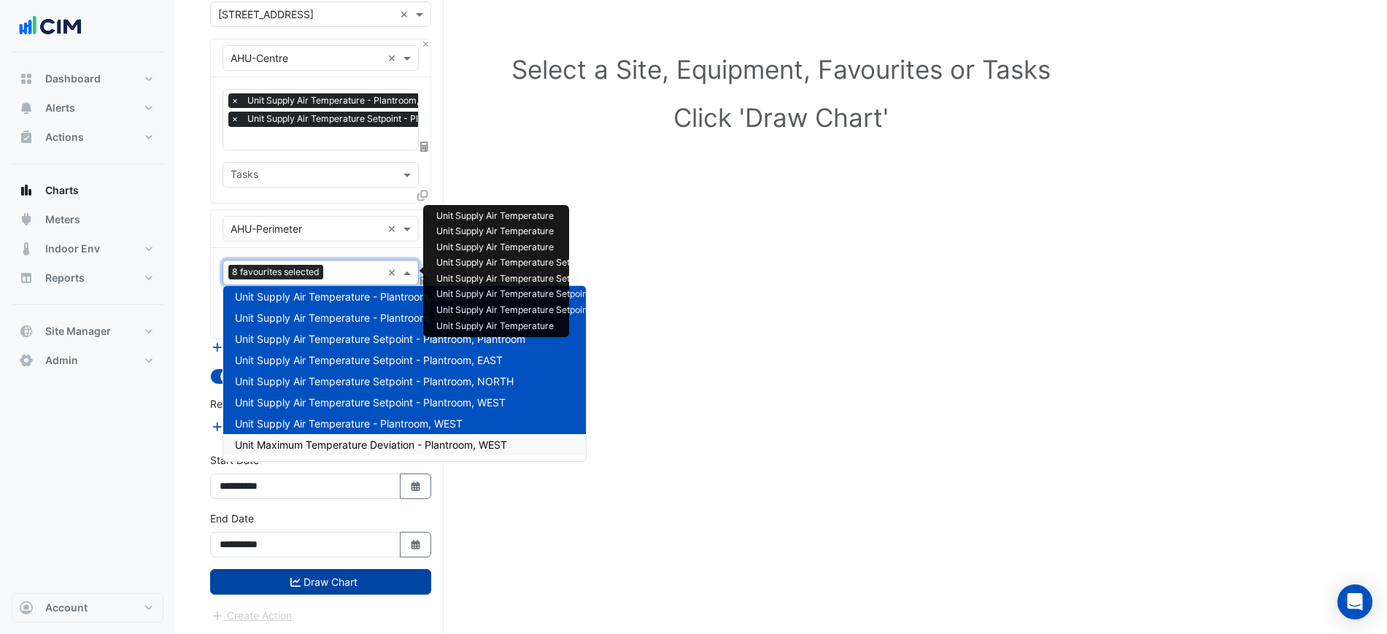
click at [360, 586] on button "Draw Chart" at bounding box center [320, 582] width 221 height 26
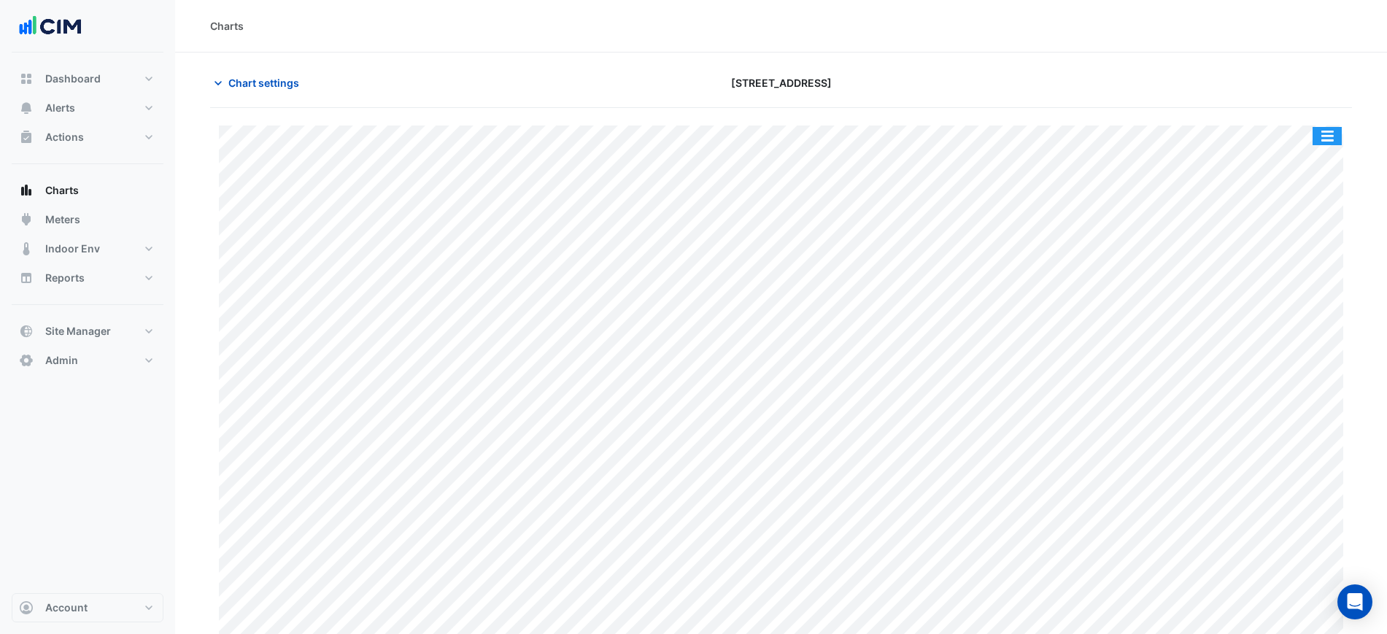
click at [1326, 137] on button "button" at bounding box center [1326, 136] width 29 height 18
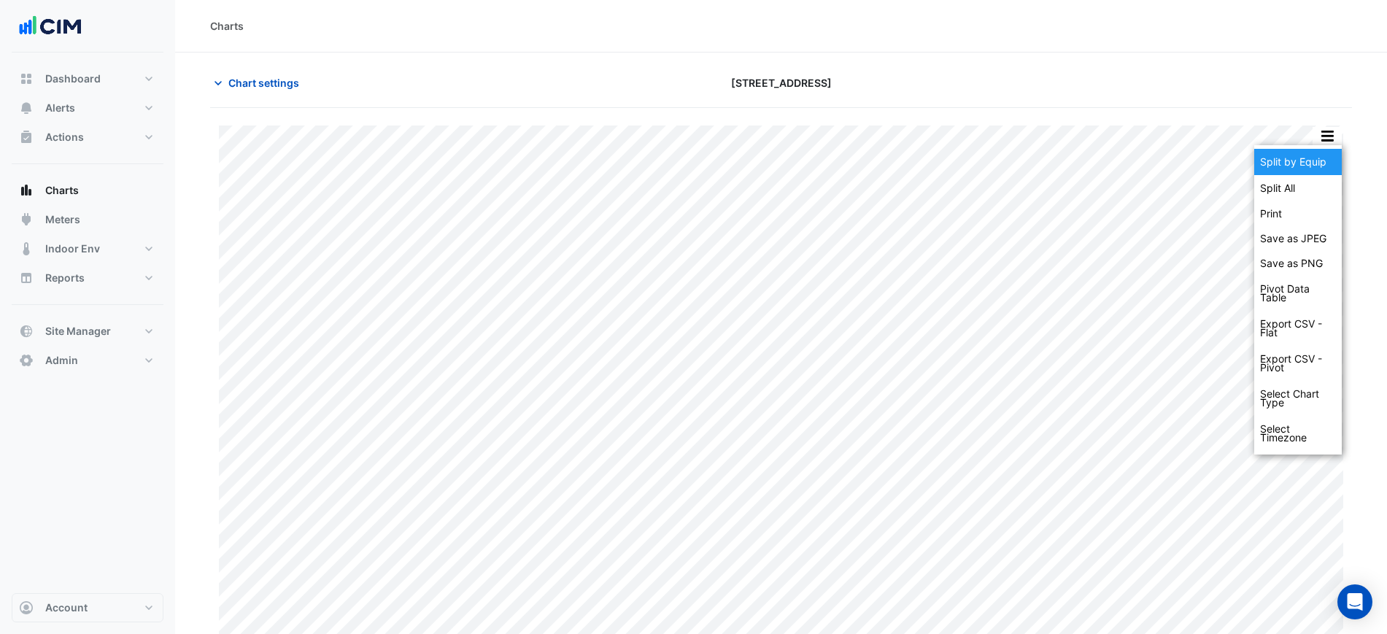
click at [1319, 152] on div "Split by Equip" at bounding box center [1298, 162] width 88 height 26
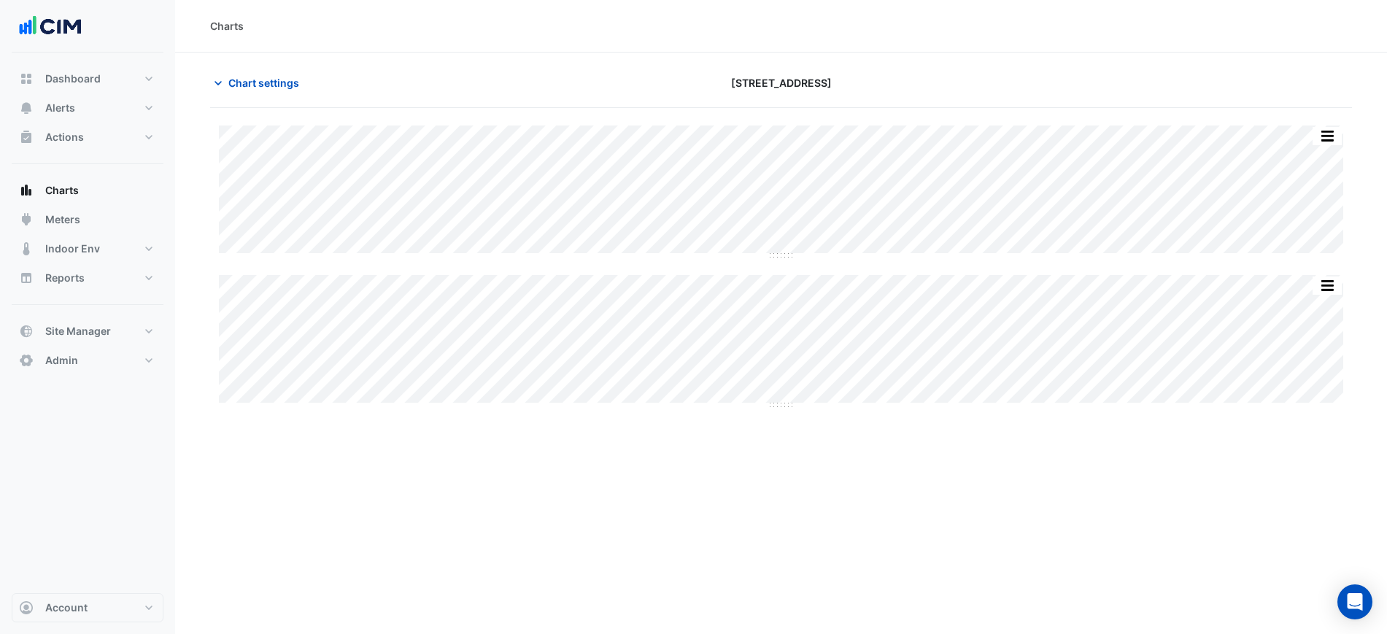
click at [277, 96] on div "Chart settings [STREET_ADDRESS]" at bounding box center [780, 89] width 1141 height 38
click at [281, 89] on span "Chart settings" at bounding box center [263, 82] width 71 height 15
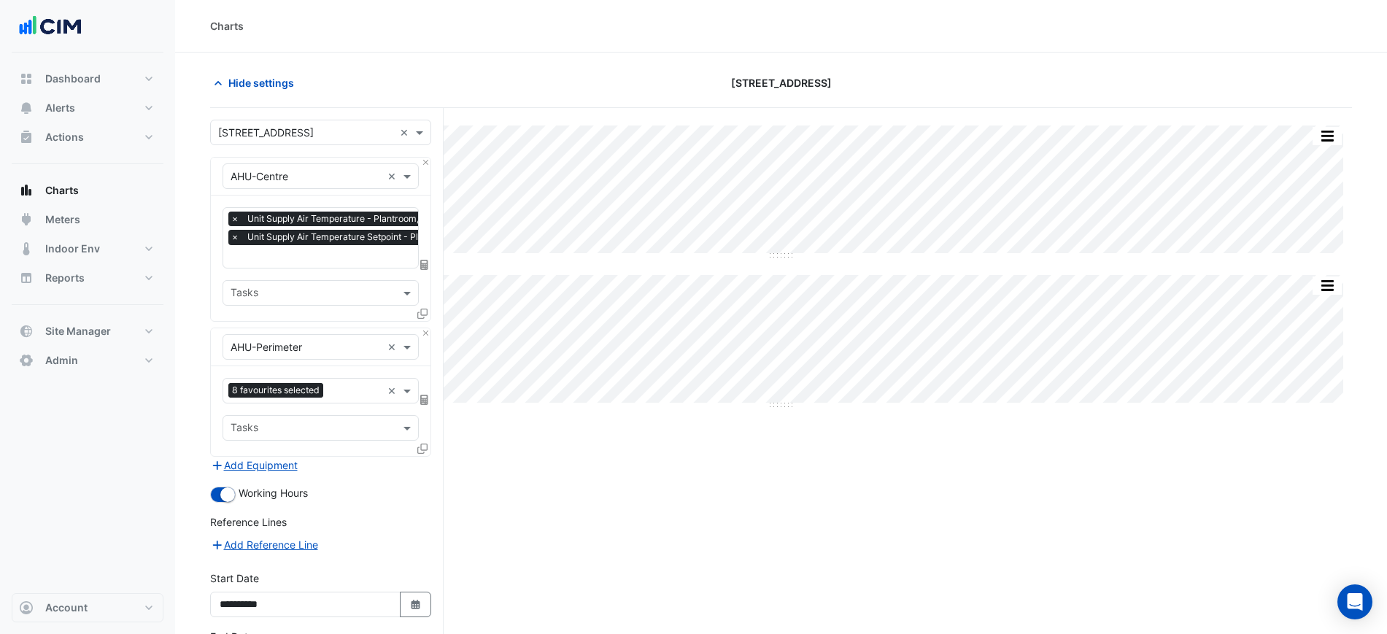
click at [290, 370] on div "8 favourites selected × Tasks" at bounding box center [321, 411] width 220 height 90
click at [290, 378] on div "8 favourites selected ×" at bounding box center [320, 391] width 196 height 26
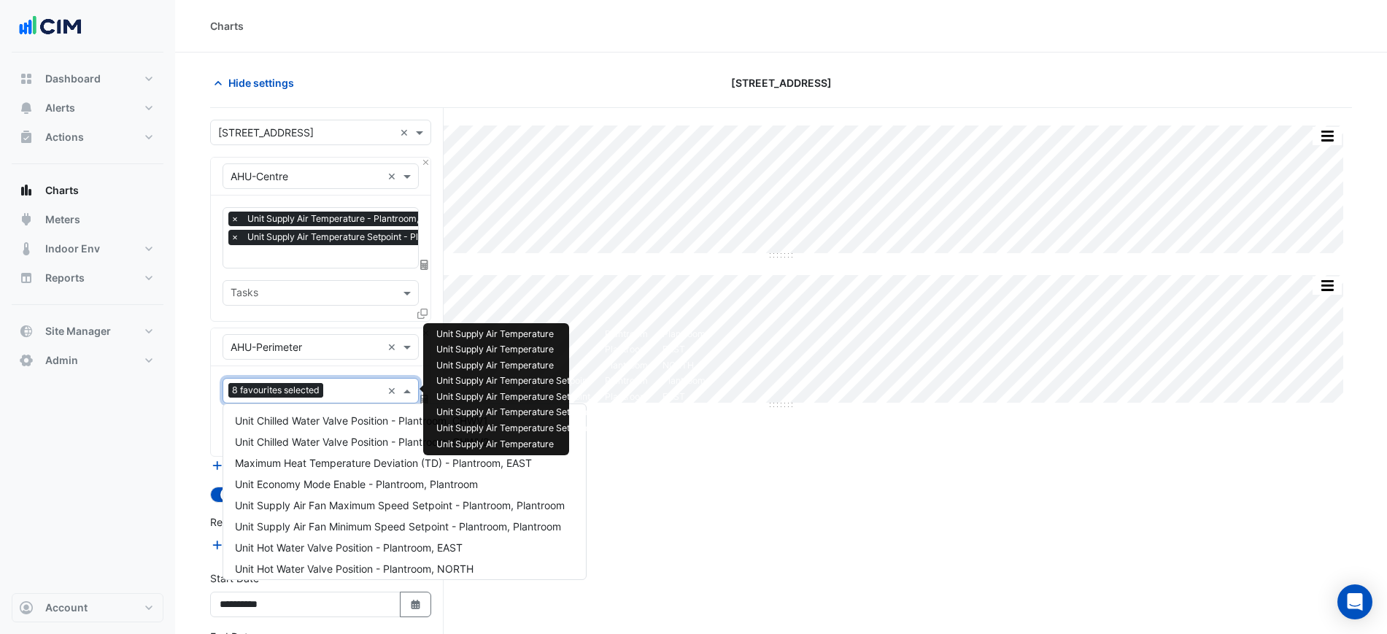
scroll to position [894, 0]
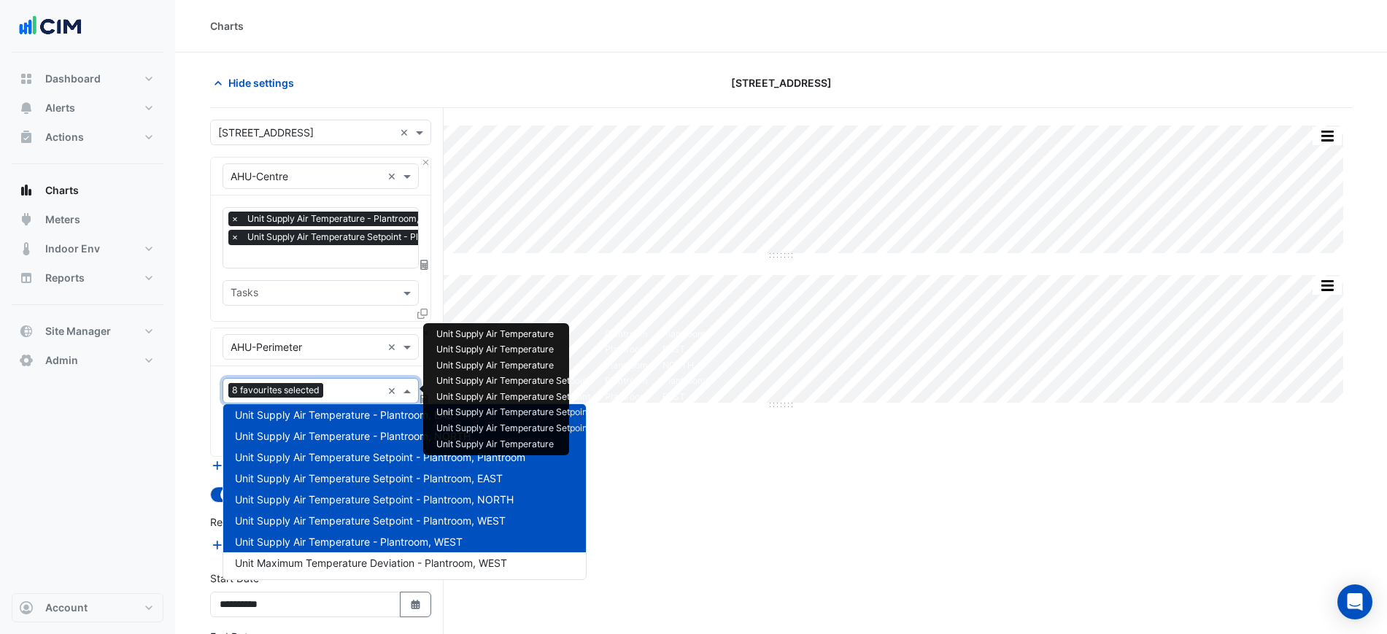
click at [447, 520] on span "Unit Supply Air Temperature Setpoint - Plantroom, WEST" at bounding box center [370, 520] width 271 height 12
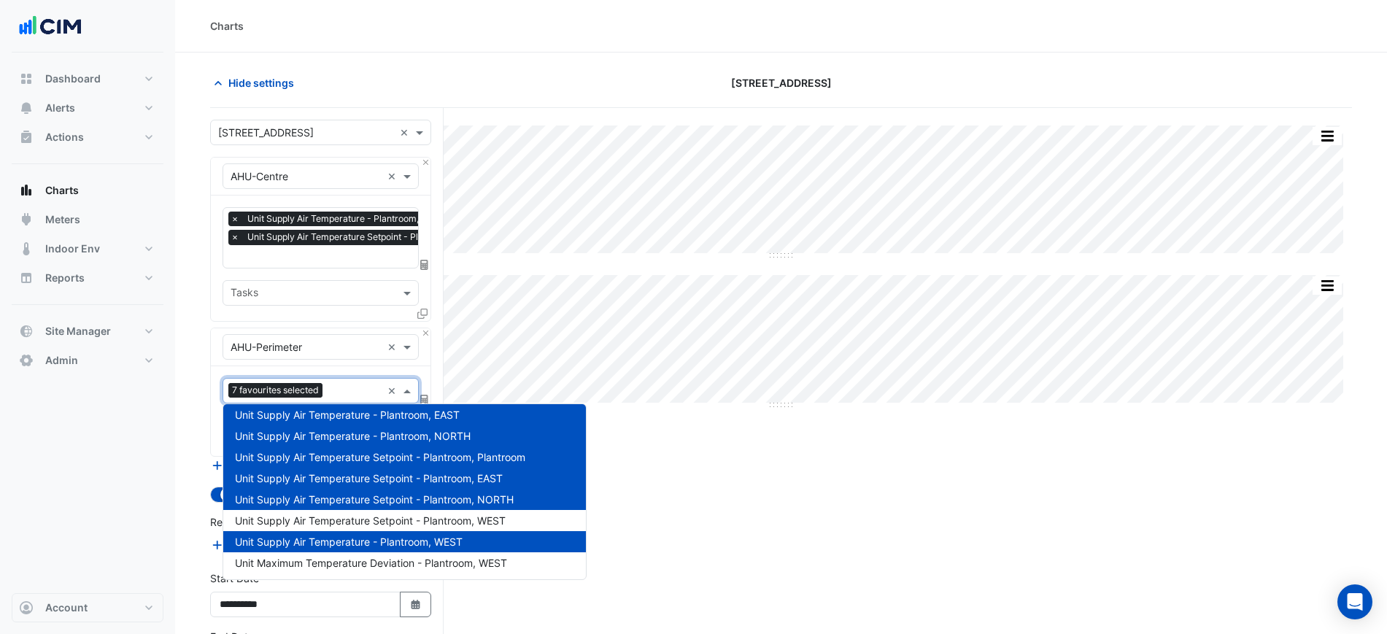
click at [446, 535] on span "Unit Supply Air Temperature - Plantroom, WEST" at bounding box center [349, 541] width 228 height 12
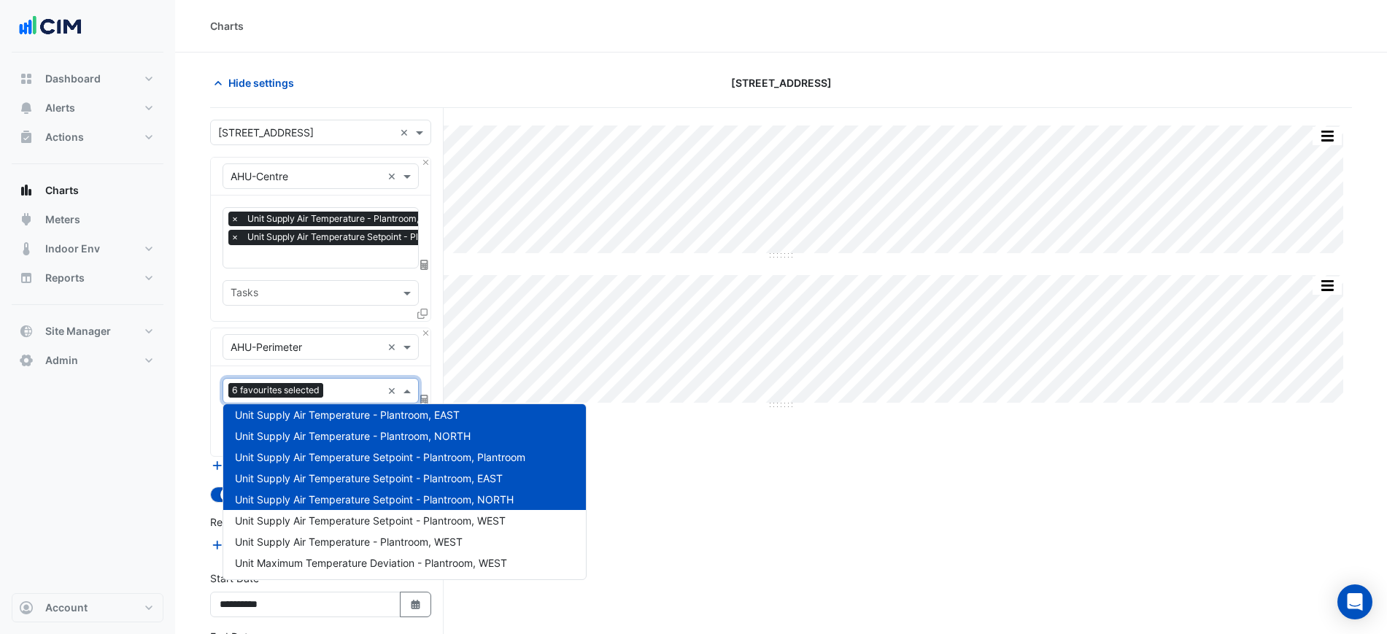
click at [475, 462] on span "Unit Supply Air Temperature Setpoint - Plantroom, Plantroom" at bounding box center [380, 457] width 290 height 12
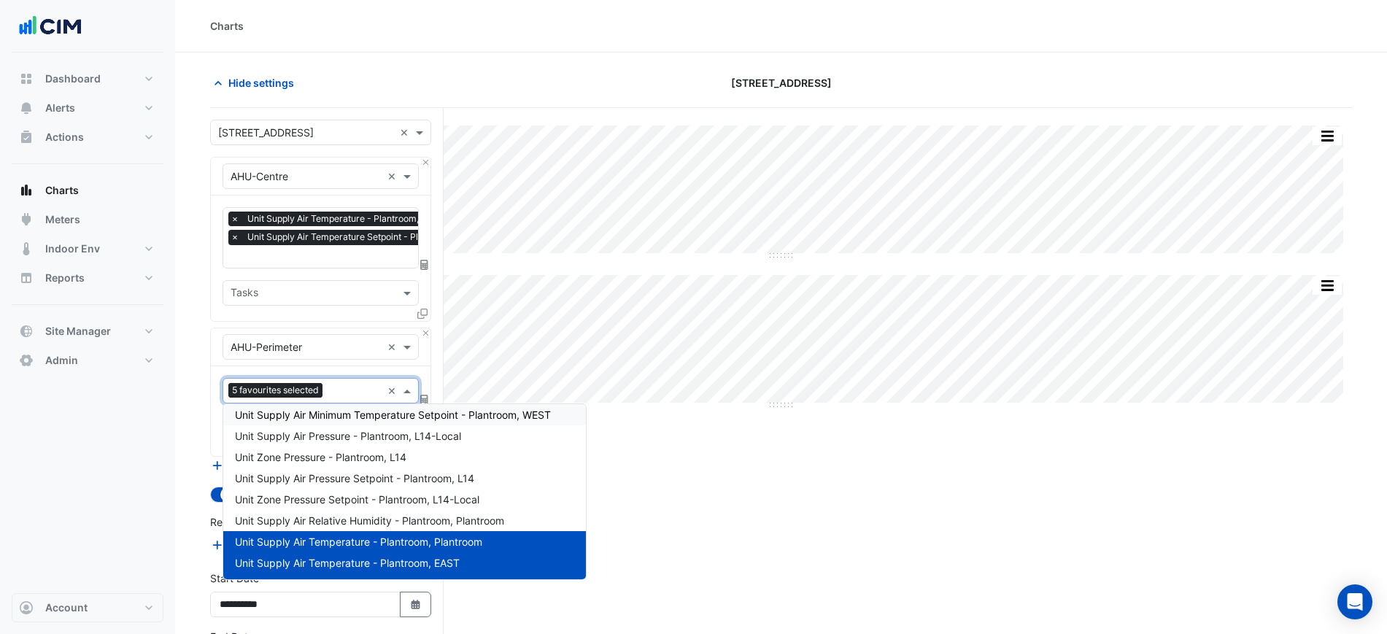
scroll to position [803, 0]
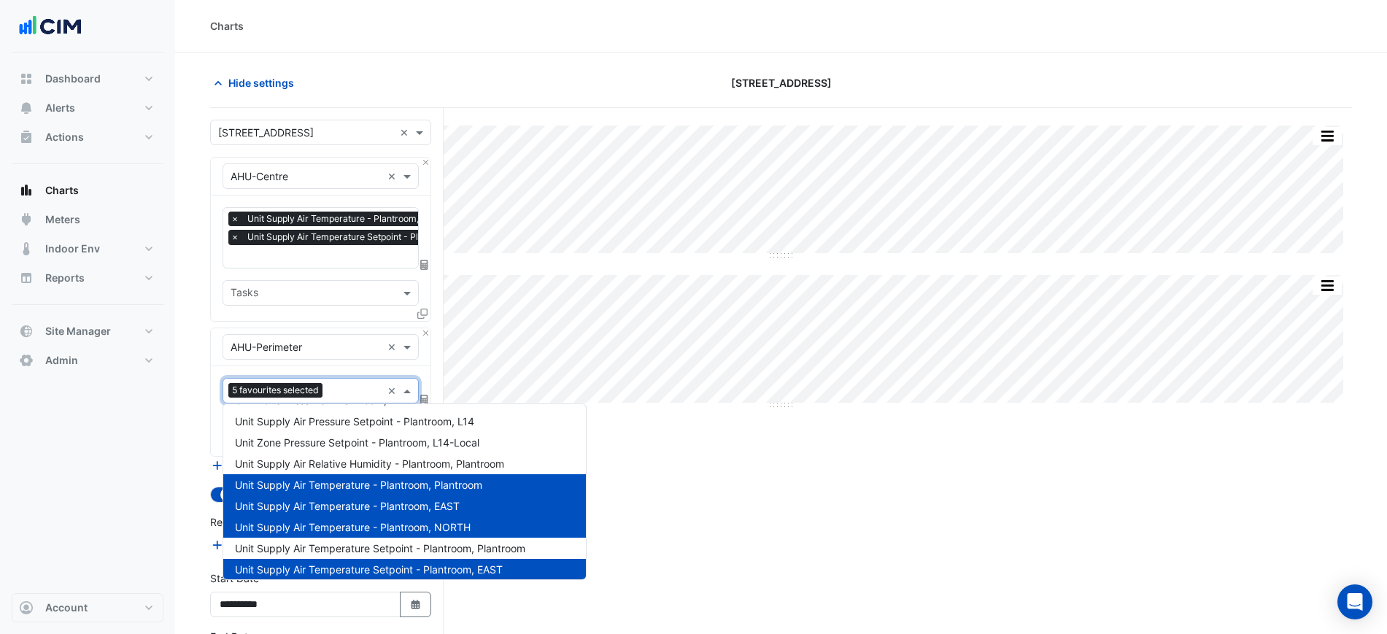
click at [496, 484] on div "Unit Supply Air Temperature - Plantroom, Plantroom" at bounding box center [404, 484] width 362 height 21
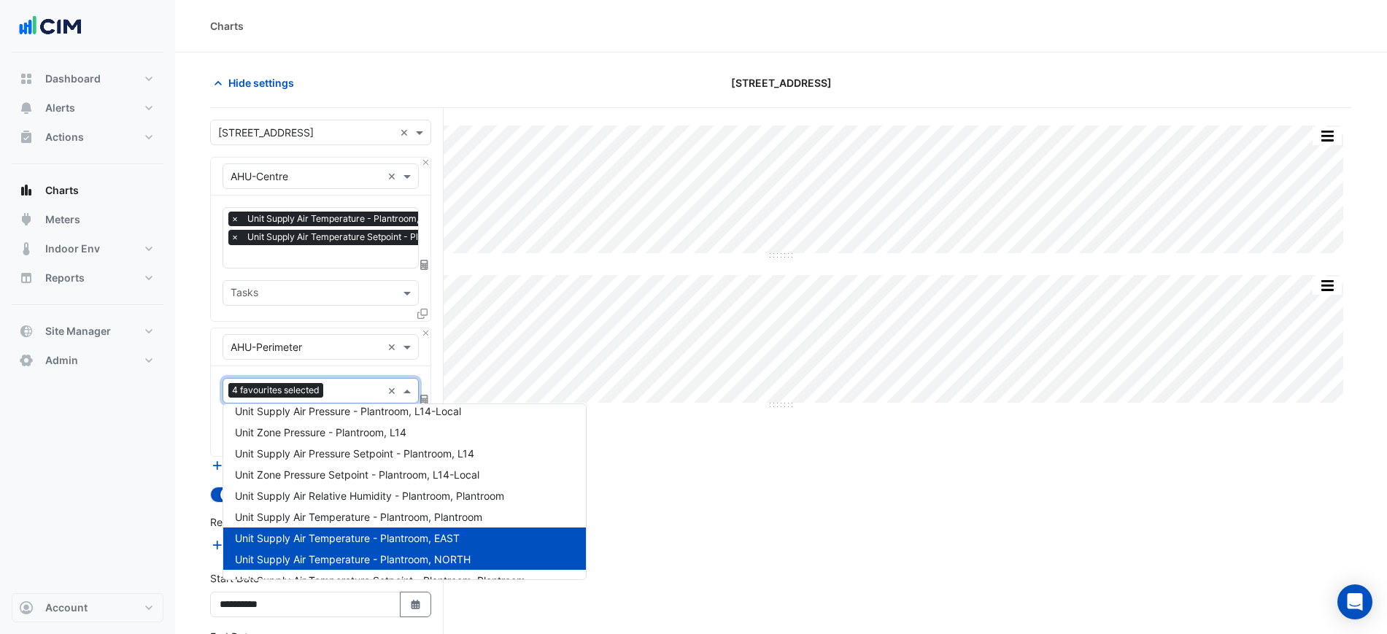
scroll to position [894, 0]
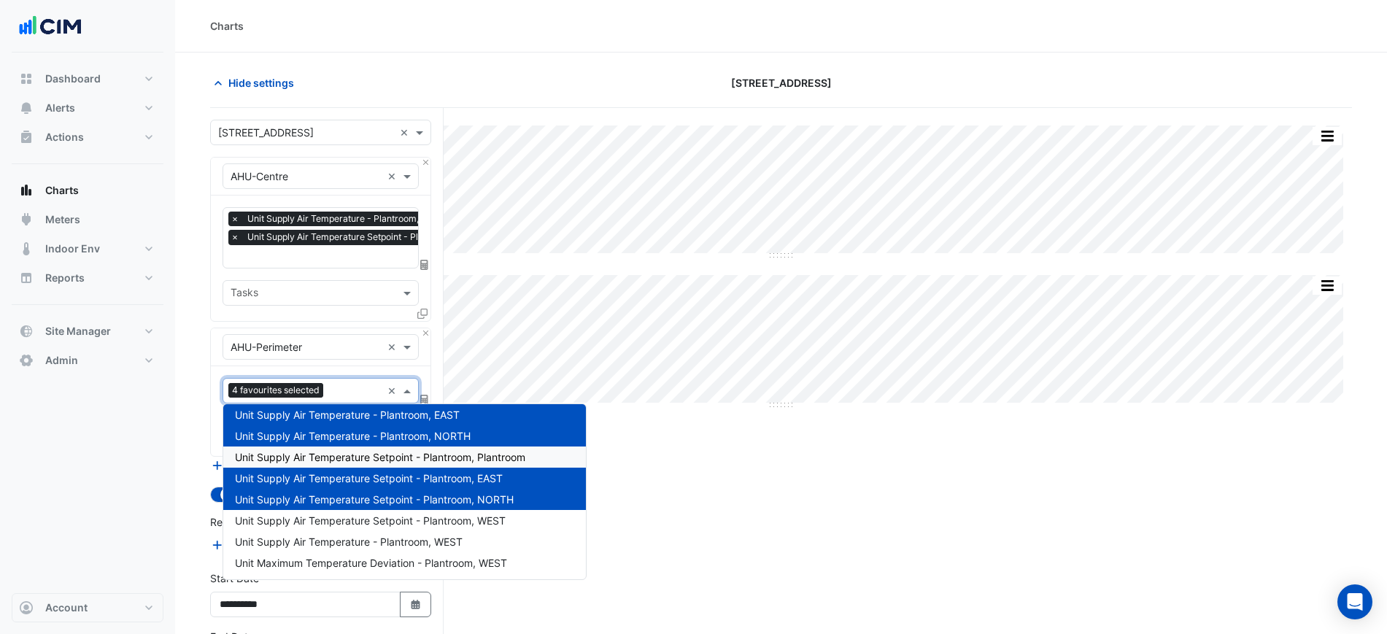
click at [691, 484] on div "Split All Split None Print Save as JPEG Save as PNG Pivot Data Table Export CSV…" at bounding box center [780, 430] width 1141 height 645
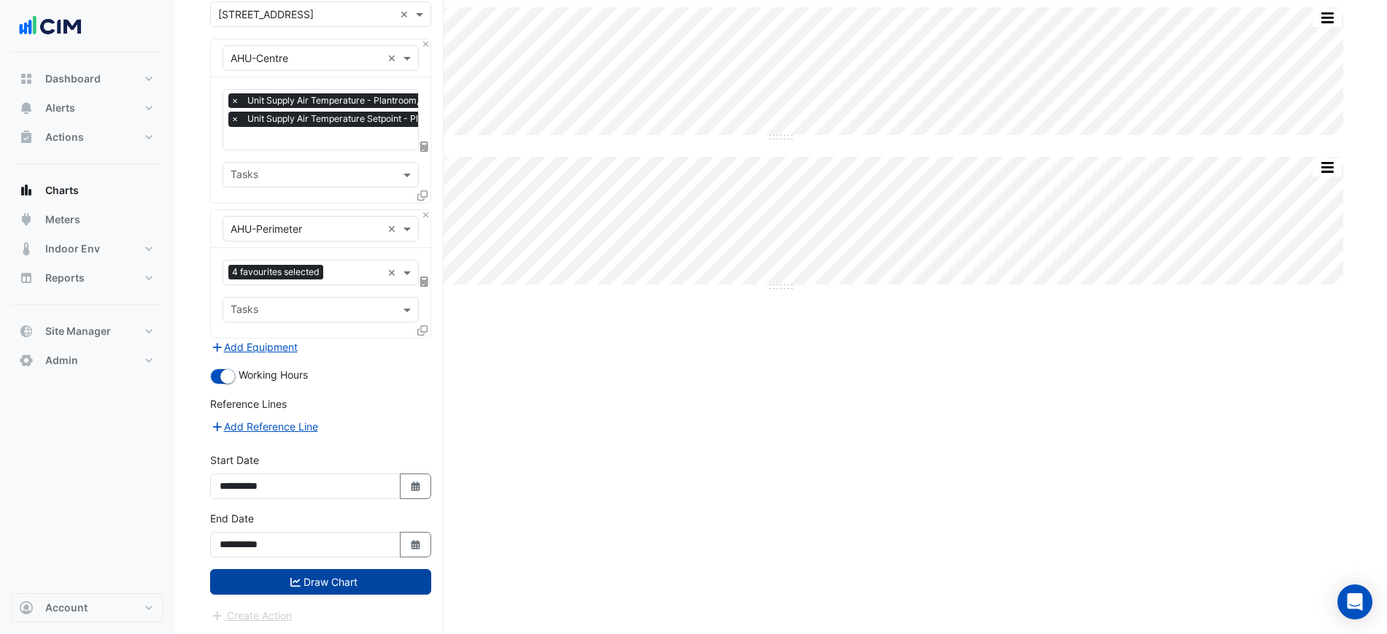
click at [347, 574] on button "Draw Chart" at bounding box center [320, 582] width 221 height 26
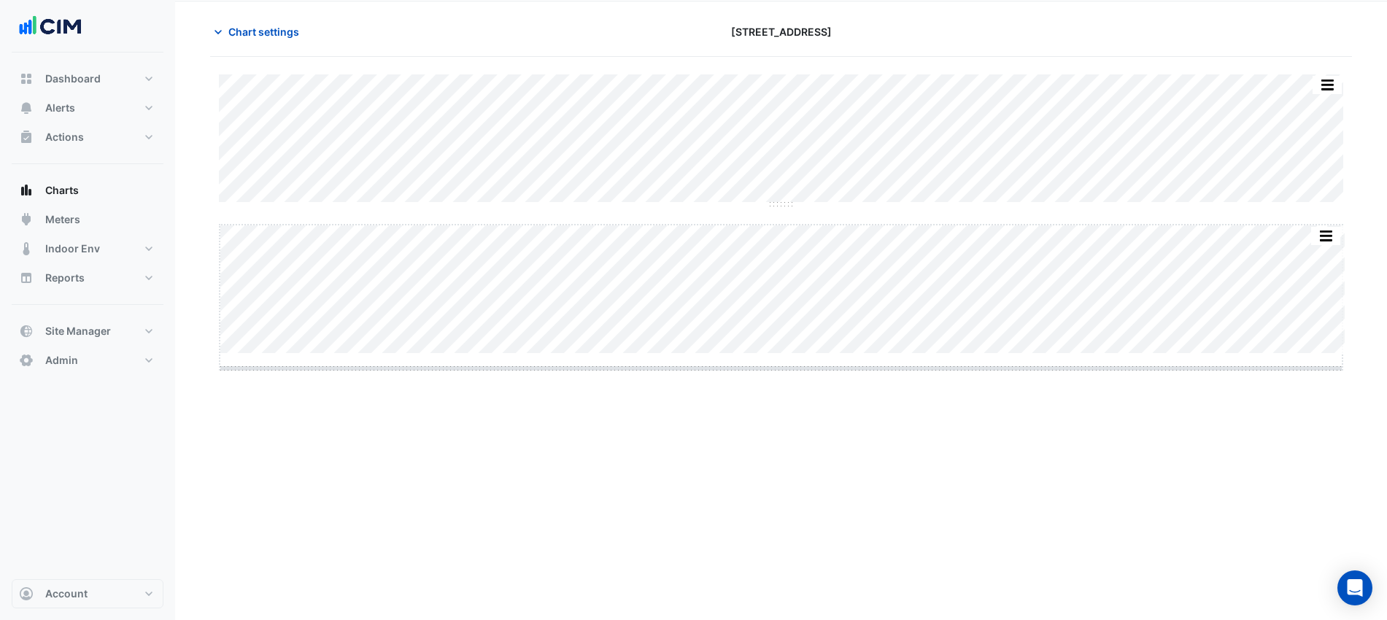
drag, startPoint x: 785, startPoint y: 405, endPoint x: 803, endPoint y: 676, distance: 271.9
click at [803, 633] on html "Charts Chart settings [STREET_ADDRESS] Split All Split None Print Save as JPEG …" at bounding box center [693, 325] width 1387 height 753
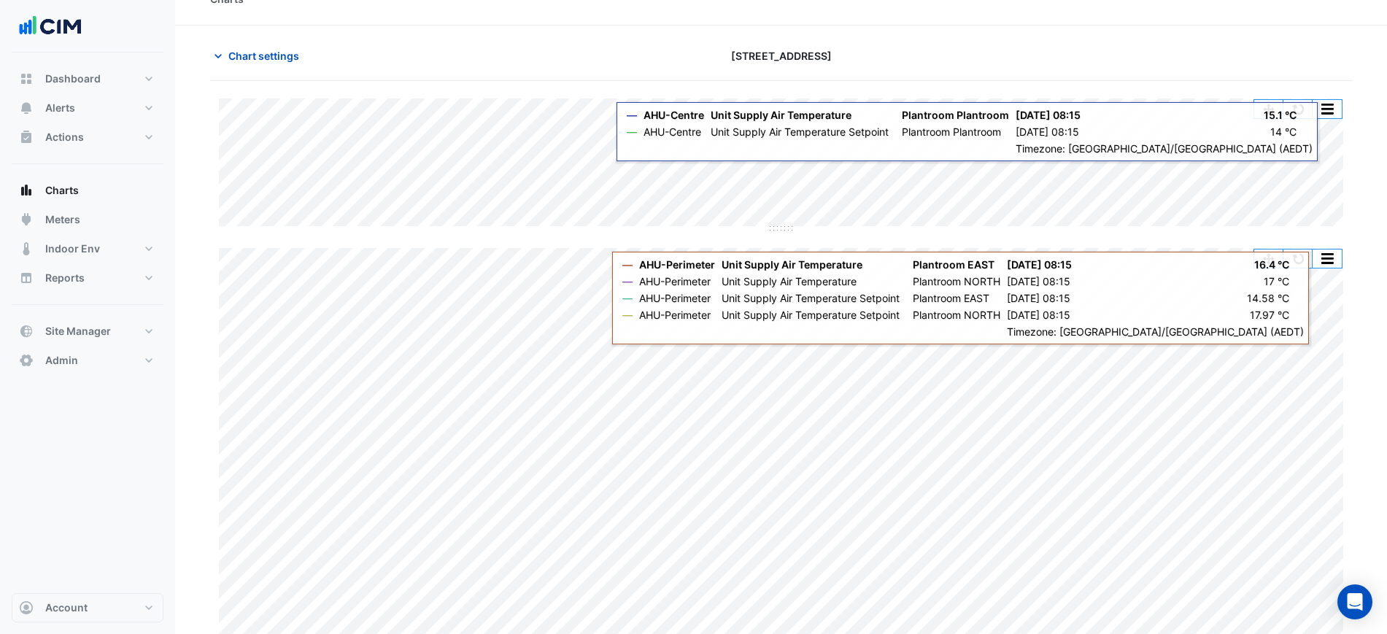
scroll to position [118, 0]
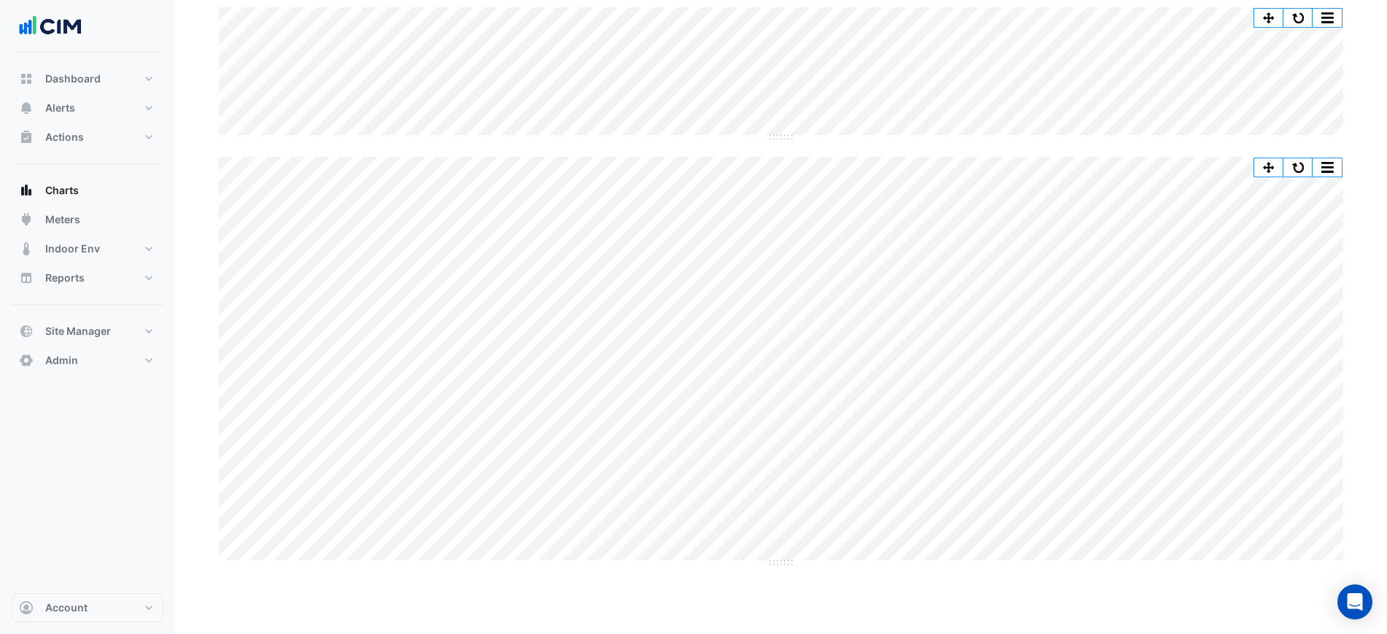
click at [1166, 136] on div "Split All Split None Print Save as JPEG Save as PNG Pivot Data Table Export CSV…" at bounding box center [781, 73] width 1124 height 132
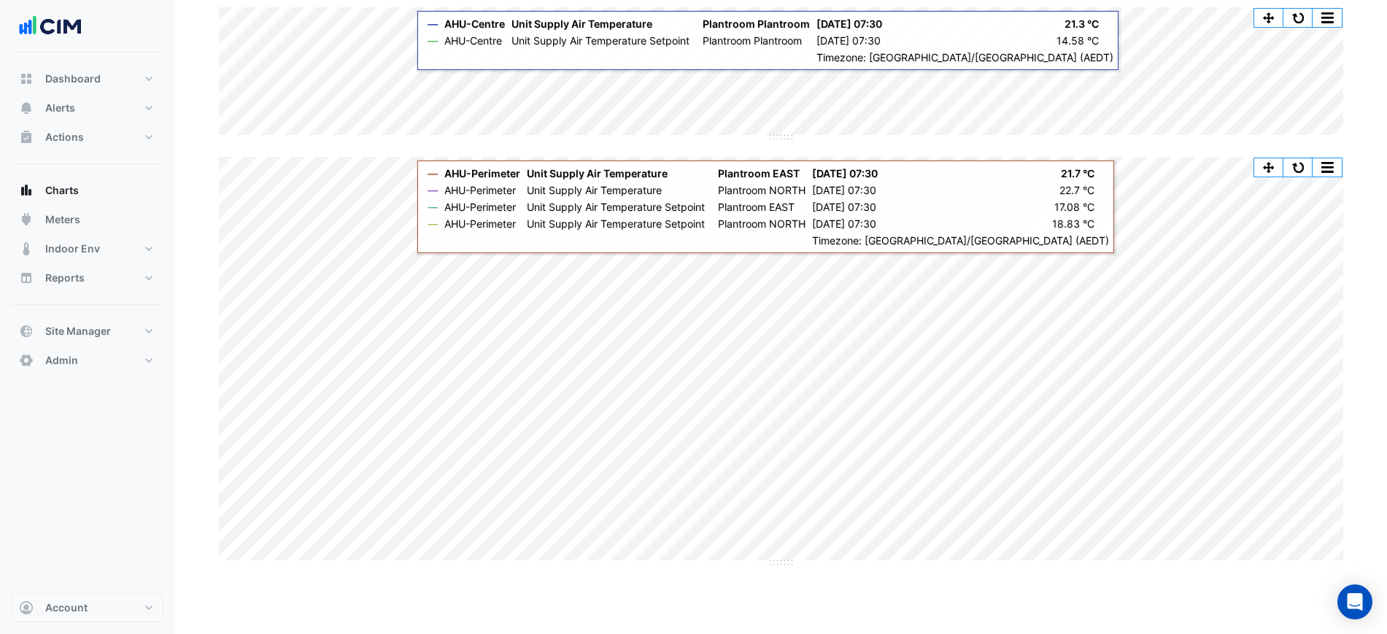
scroll to position [0, 0]
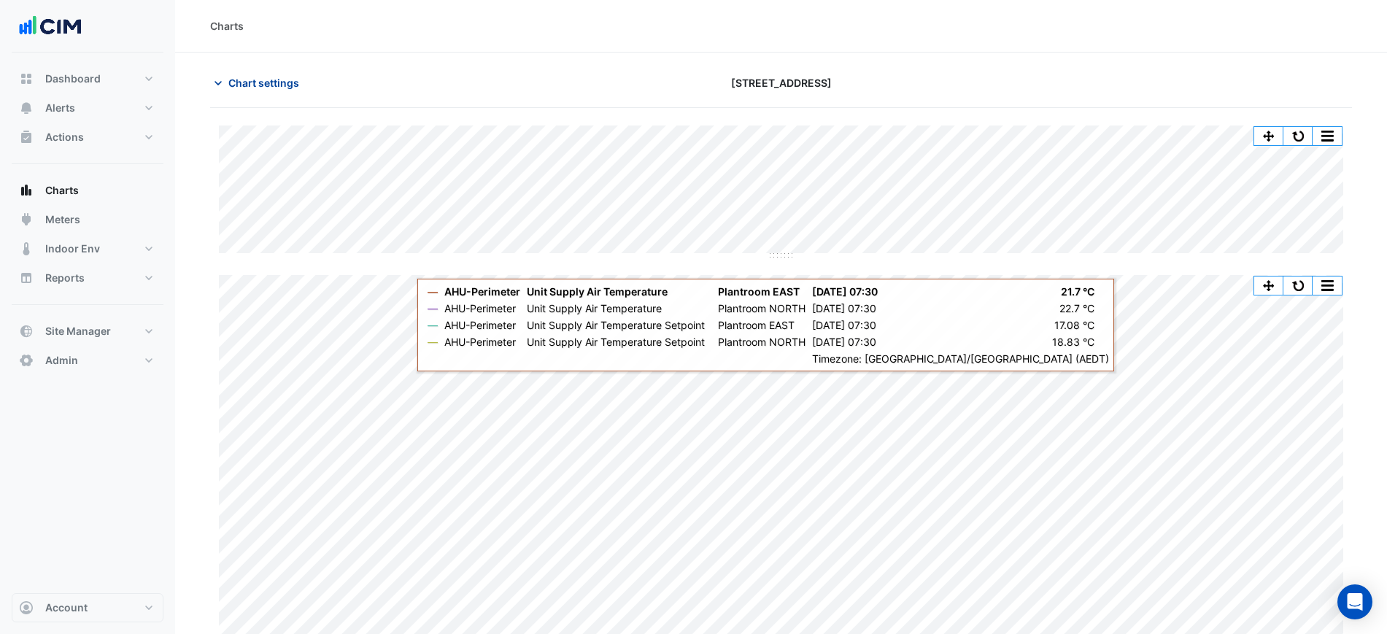
click at [265, 82] on span "Chart settings" at bounding box center [263, 82] width 71 height 15
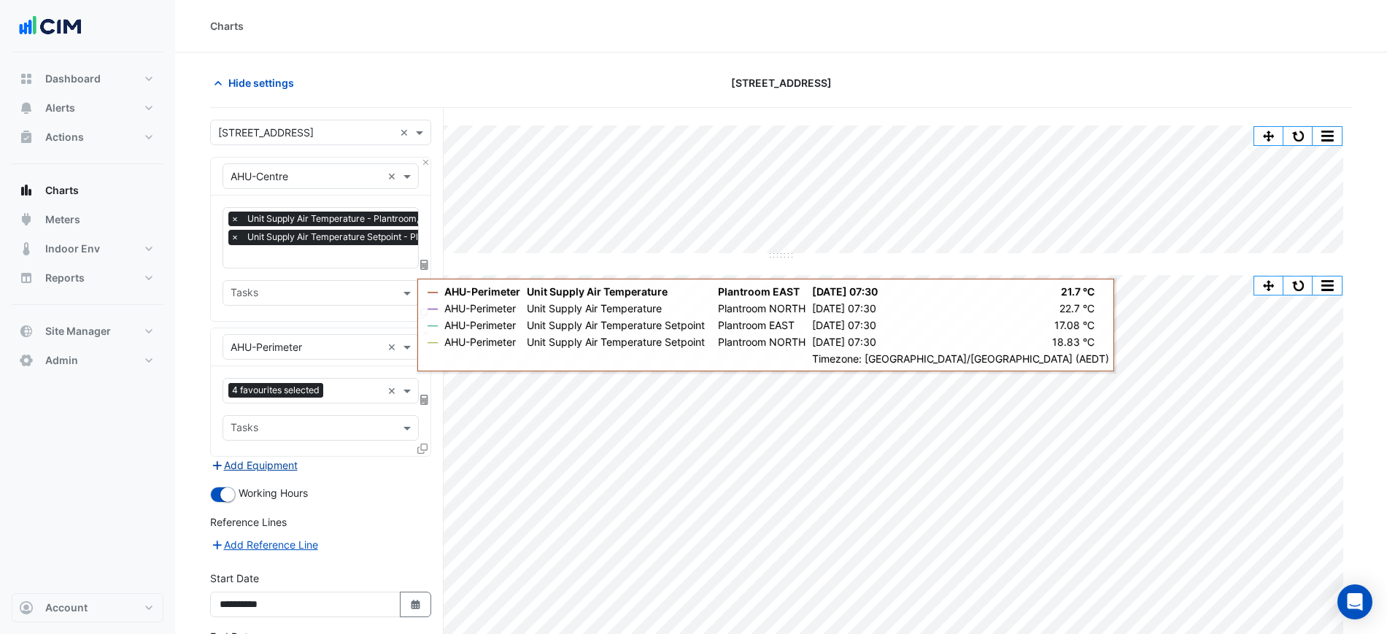
click at [251, 464] on button "Add Equipment" at bounding box center [254, 465] width 88 height 17
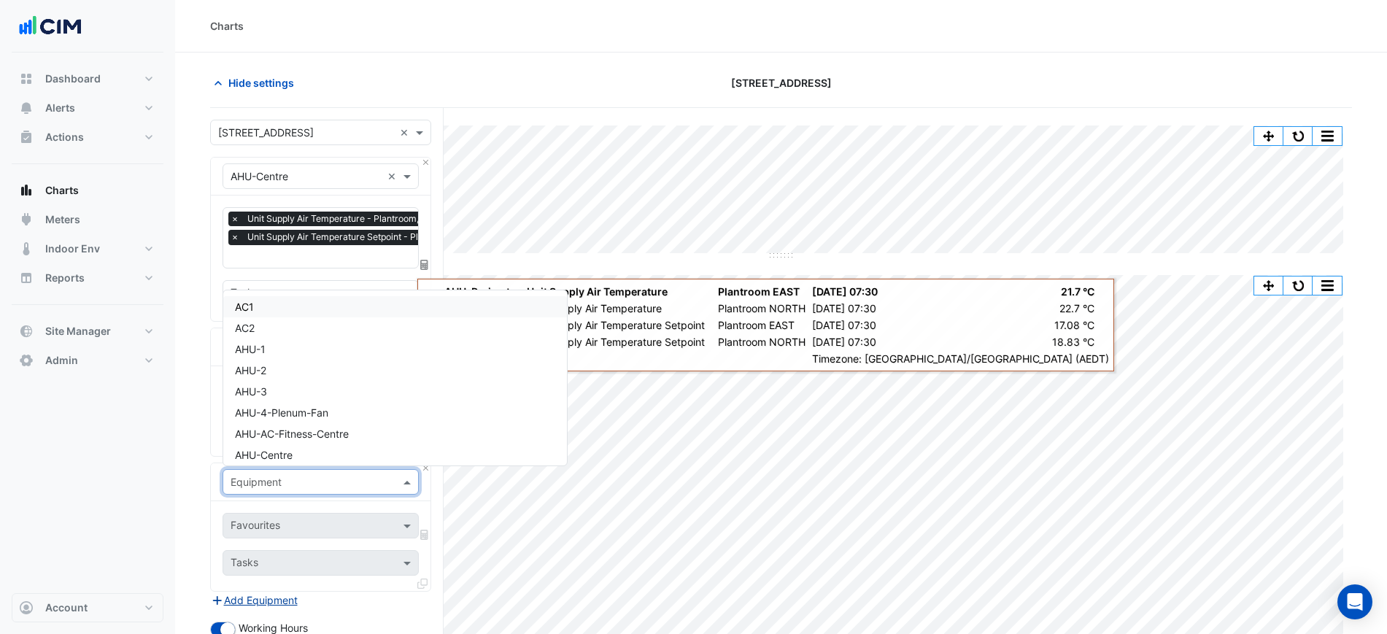
click at [263, 470] on div "Equipment" at bounding box center [320, 482] width 196 height 26
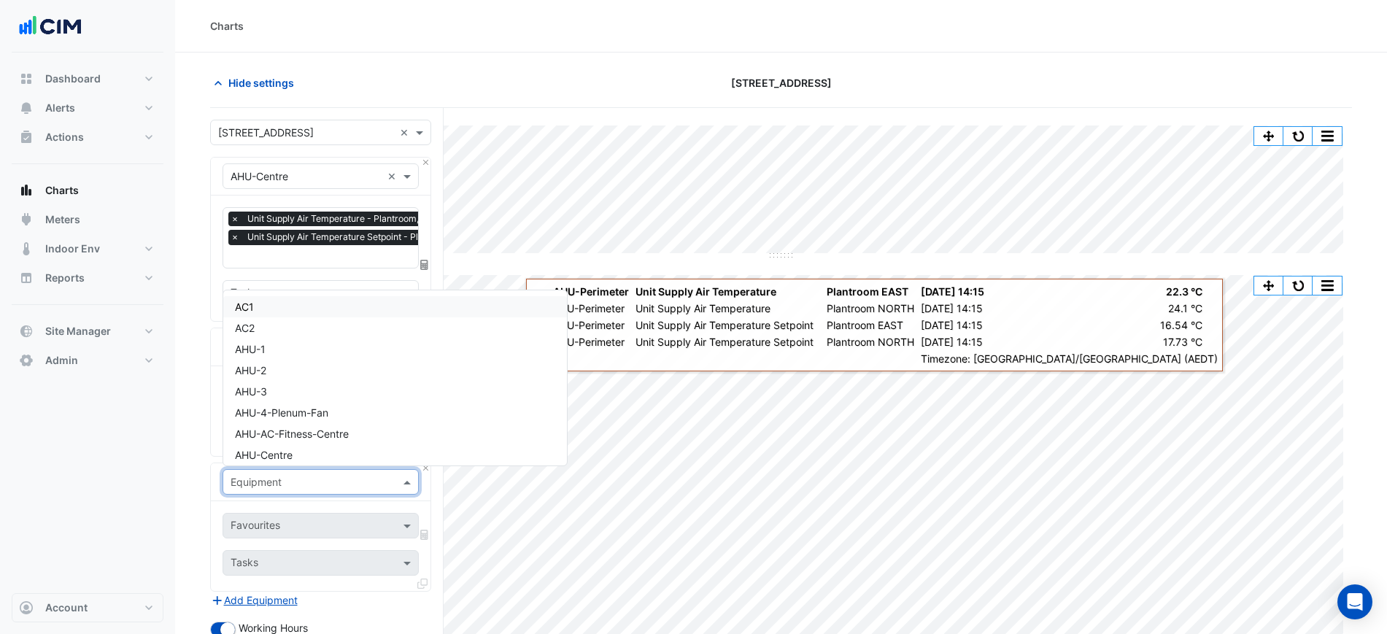
click at [570, 66] on section "Hide settings [STREET_ADDRESS] Split All Split None Print Save as JPEG Save as …" at bounding box center [780, 471] width 1211 height 836
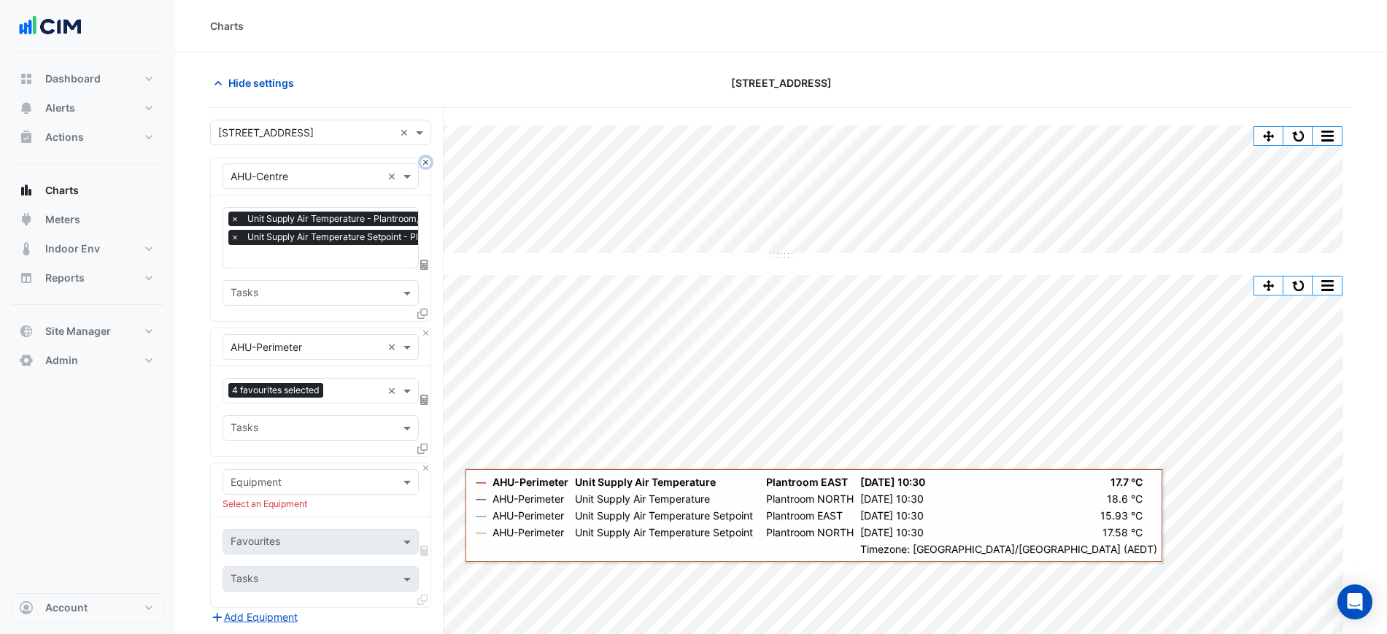
click at [427, 160] on button "Close" at bounding box center [425, 162] width 9 height 9
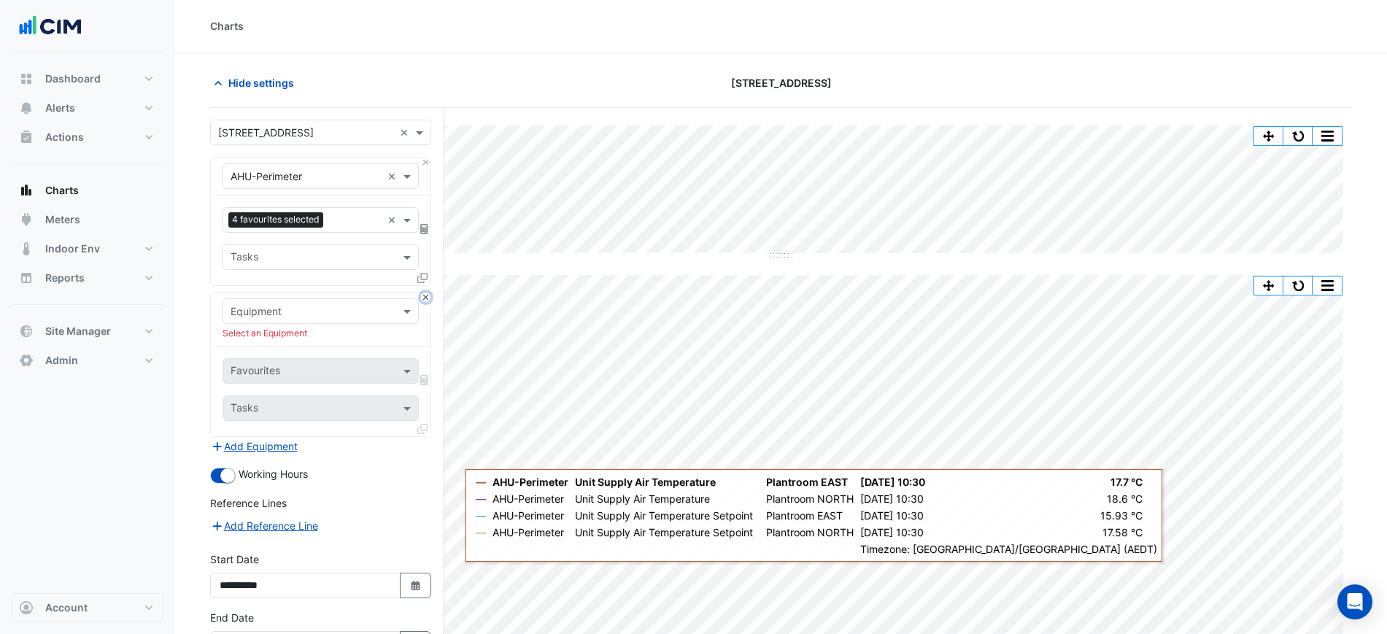
click at [428, 297] on button "Close" at bounding box center [425, 296] width 9 height 9
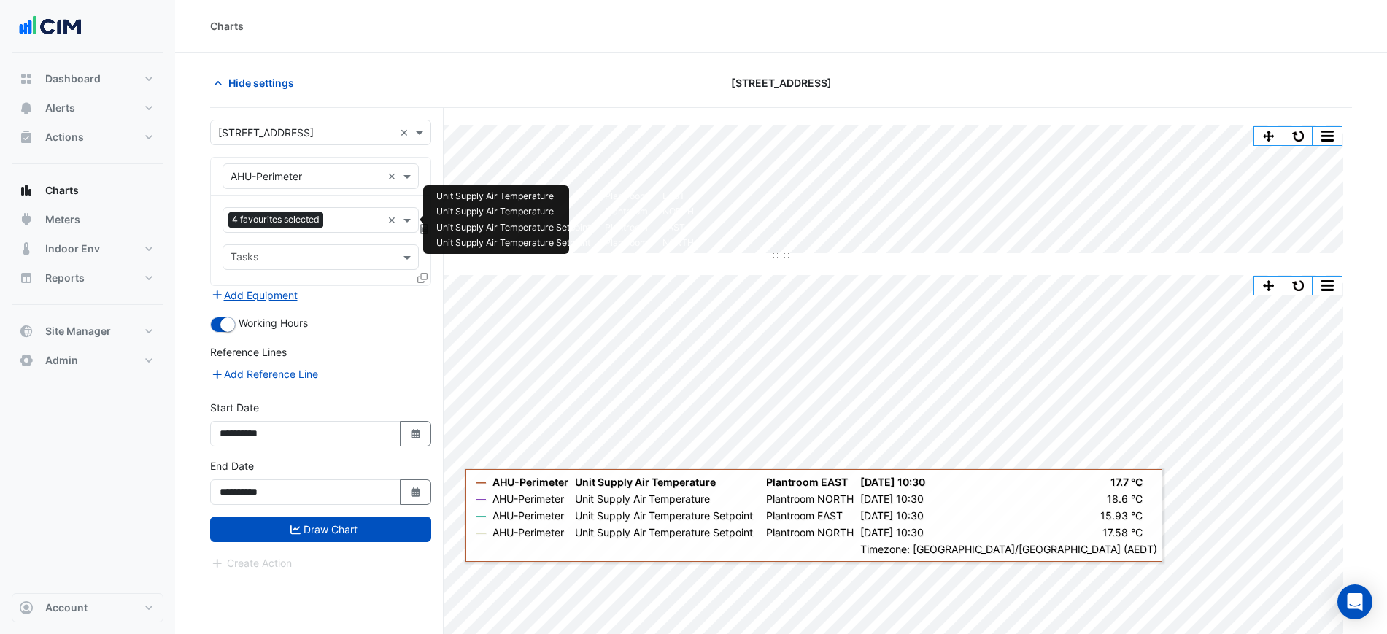
click at [331, 209] on div "4 favourites selected" at bounding box center [302, 220] width 158 height 23
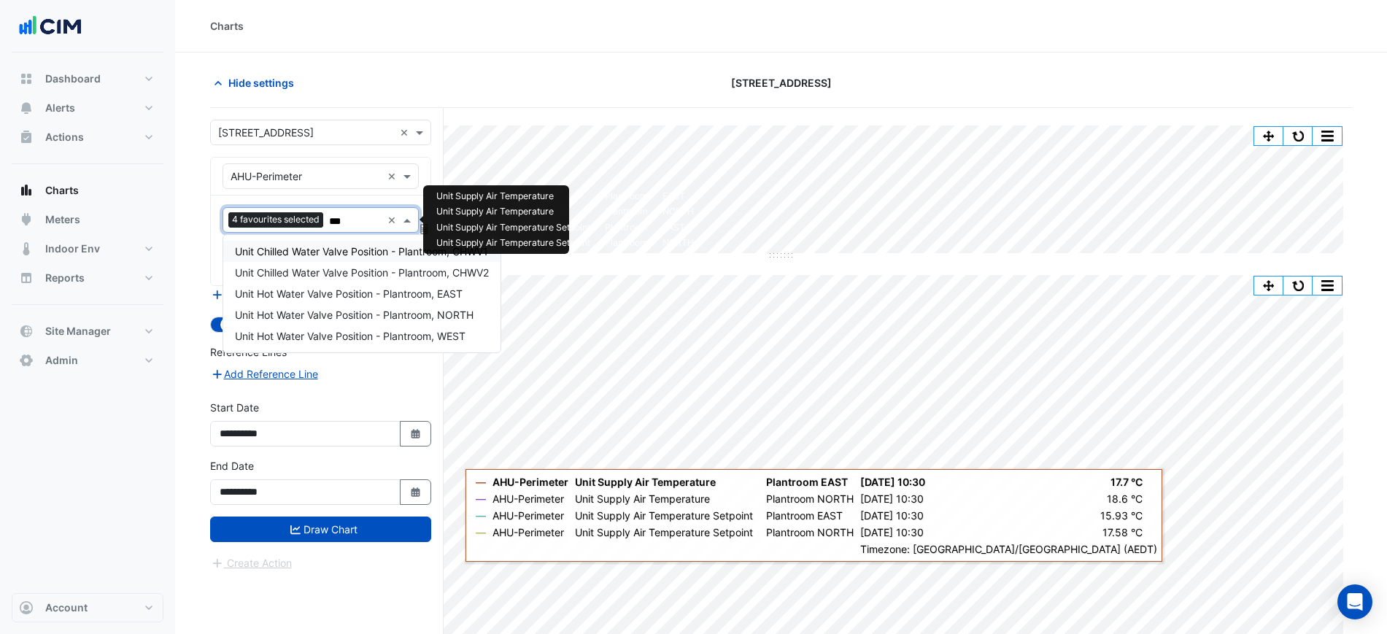
type input "****"
click at [365, 252] on span "Unit Chilled Water Valve Position - Plantroom, CHWV1" at bounding box center [361, 251] width 253 height 12
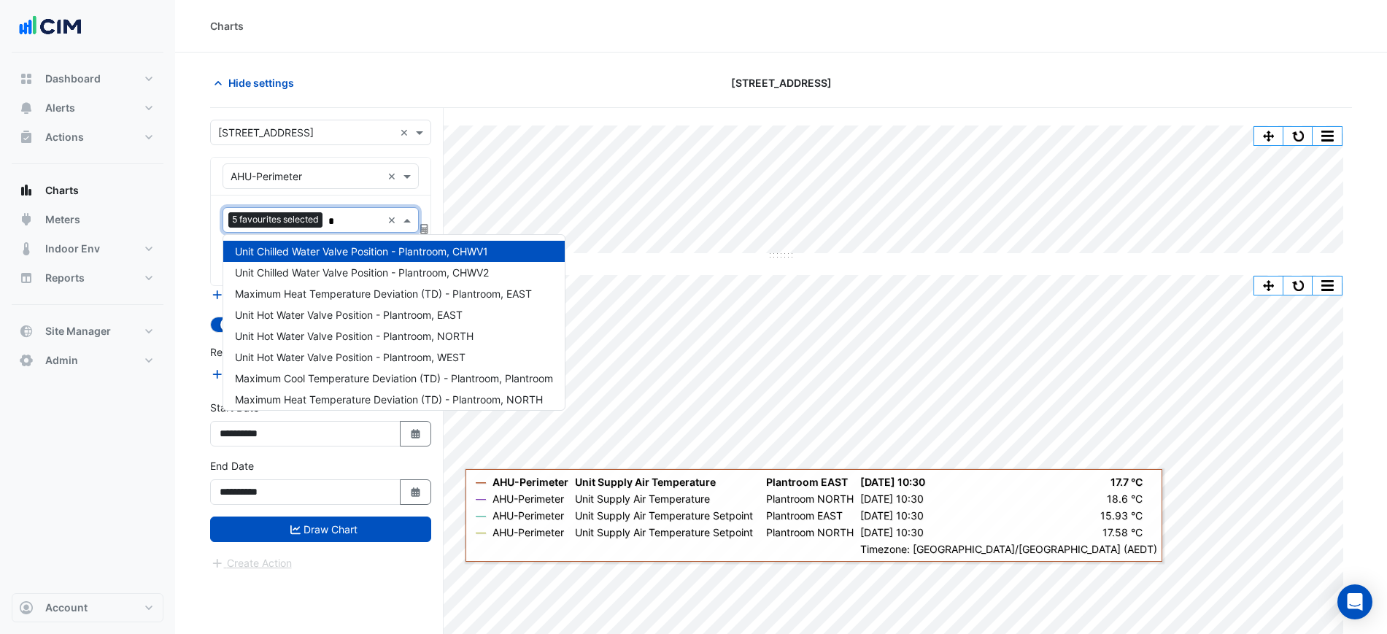
type input "**"
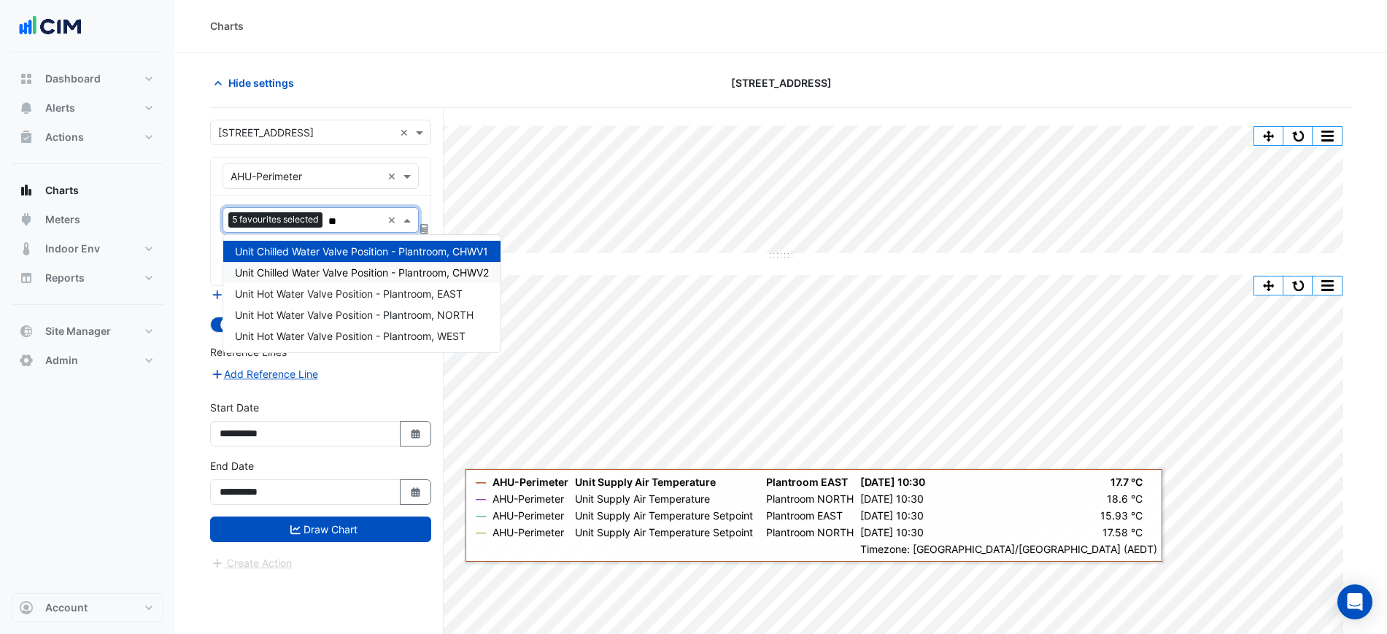
click at [366, 265] on div "Unit Chilled Water Valve Position - Plantroom, CHWV2" at bounding box center [361, 272] width 277 height 21
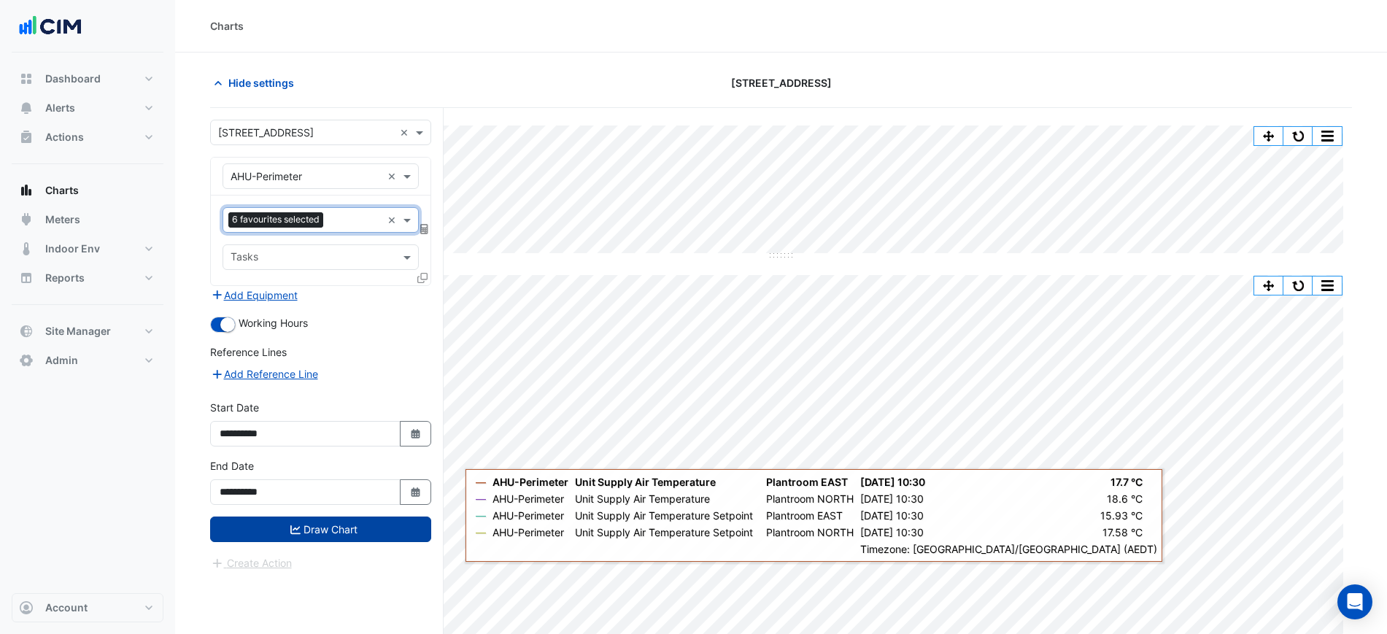
click at [336, 527] on button "Draw Chart" at bounding box center [320, 529] width 221 height 26
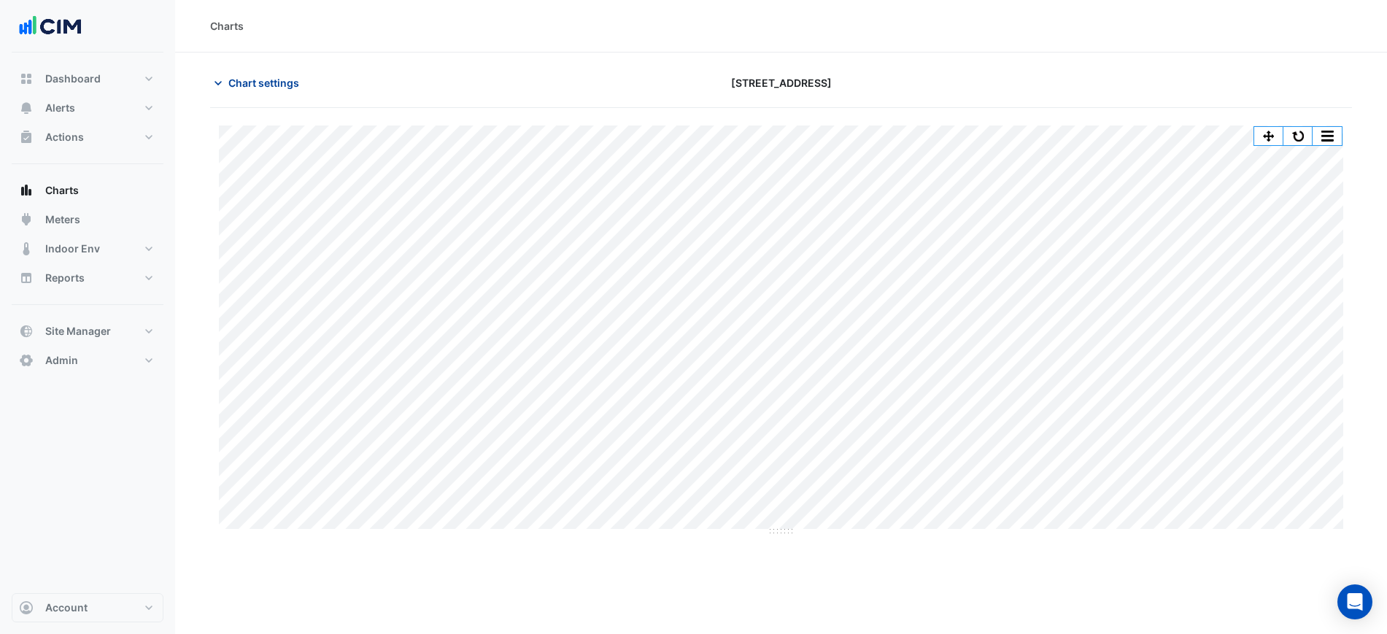
click at [278, 81] on span "Chart settings" at bounding box center [263, 82] width 71 height 15
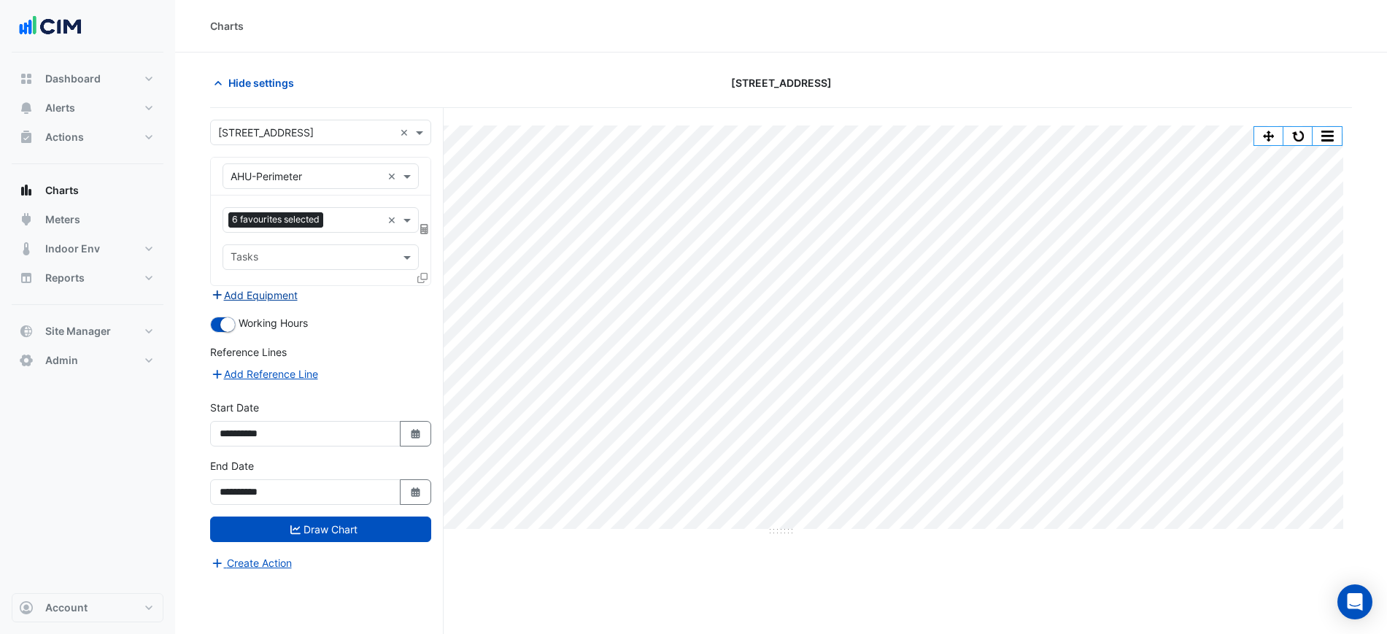
click at [256, 294] on button "Add Equipment" at bounding box center [254, 295] width 88 height 17
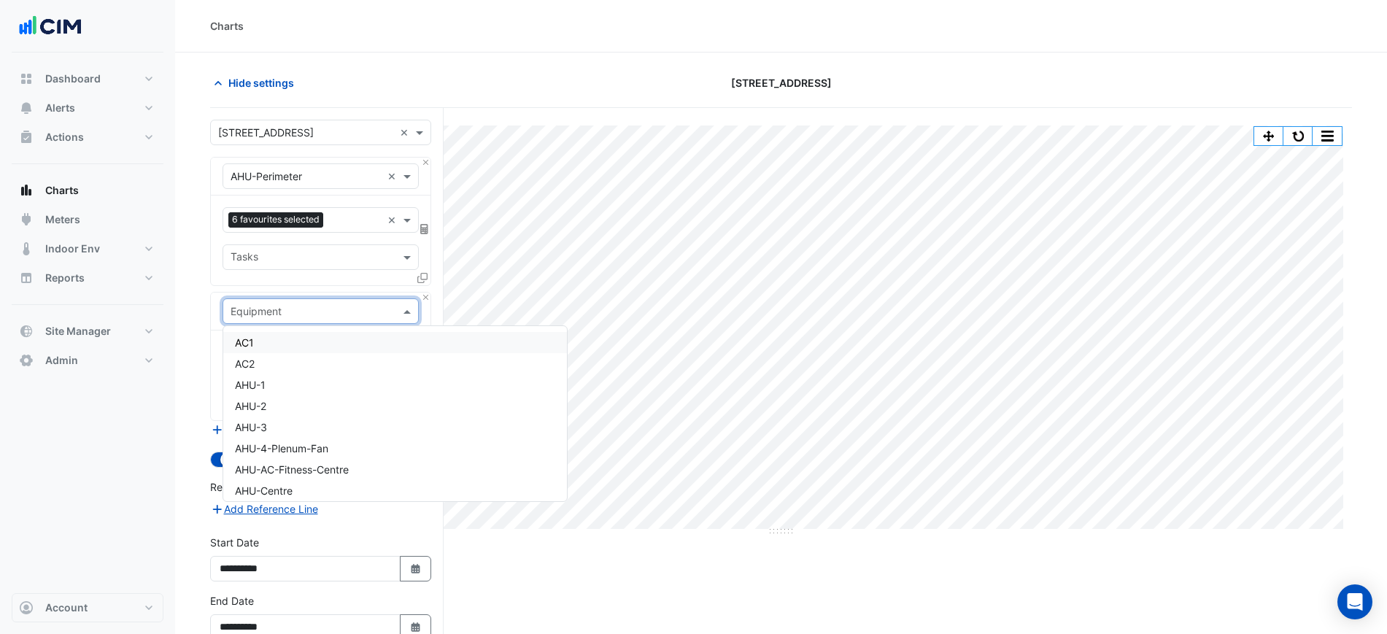
click at [268, 309] on input "text" at bounding box center [305, 311] width 151 height 15
type input "**"
click at [278, 339] on div "CH-1" at bounding box center [366, 342] width 287 height 21
click at [278, 349] on input "text" at bounding box center [303, 356] width 147 height 15
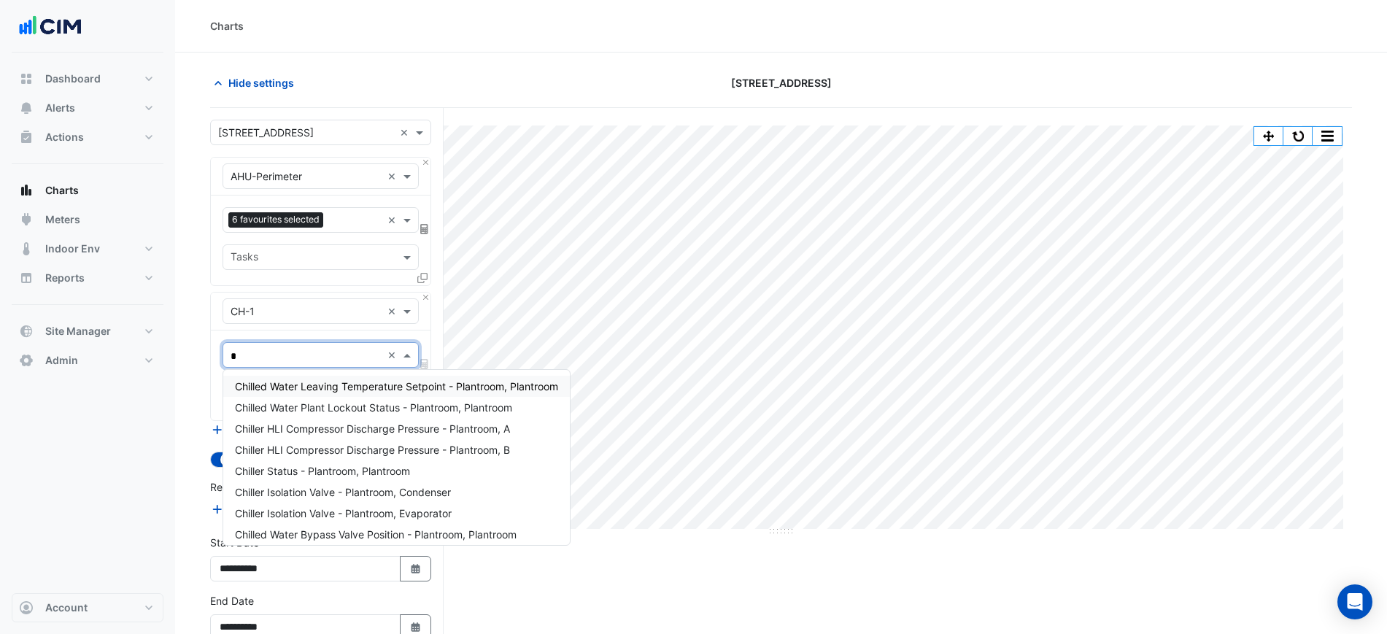
click at [286, 349] on input "*" at bounding box center [305, 356] width 151 height 15
type input "**"
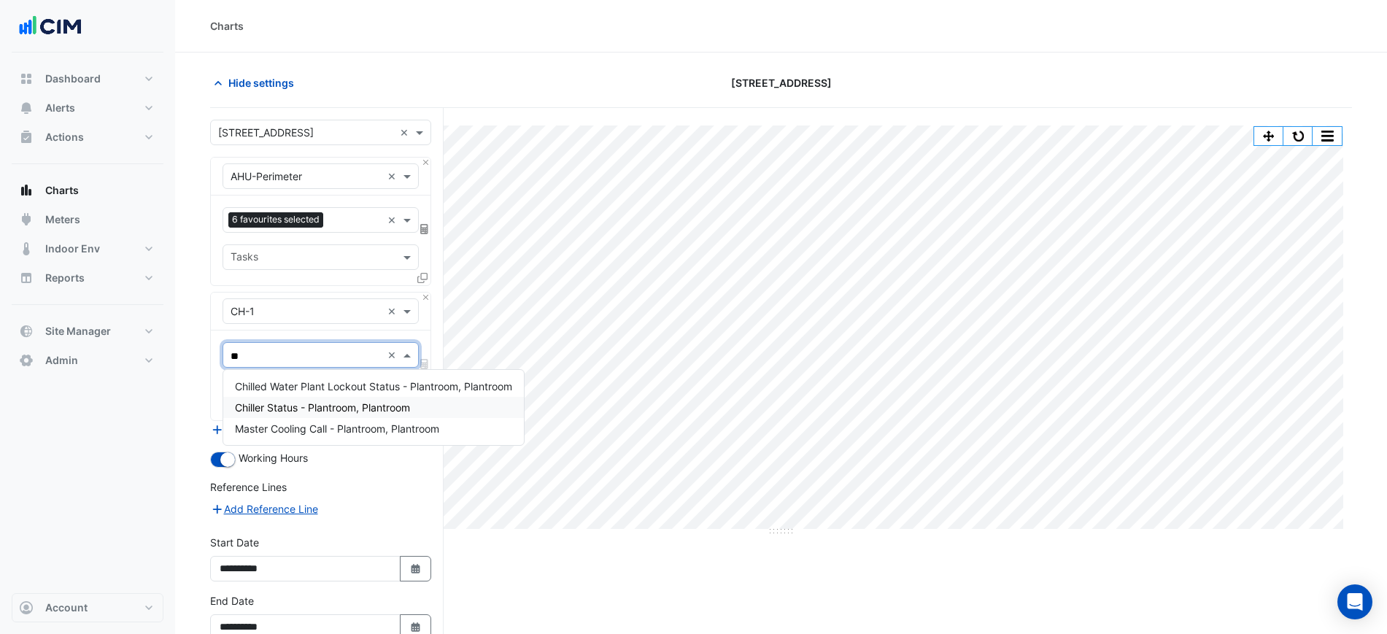
click at [326, 405] on span "Chiller Status - Plantroom, Plantroom" at bounding box center [322, 407] width 175 height 12
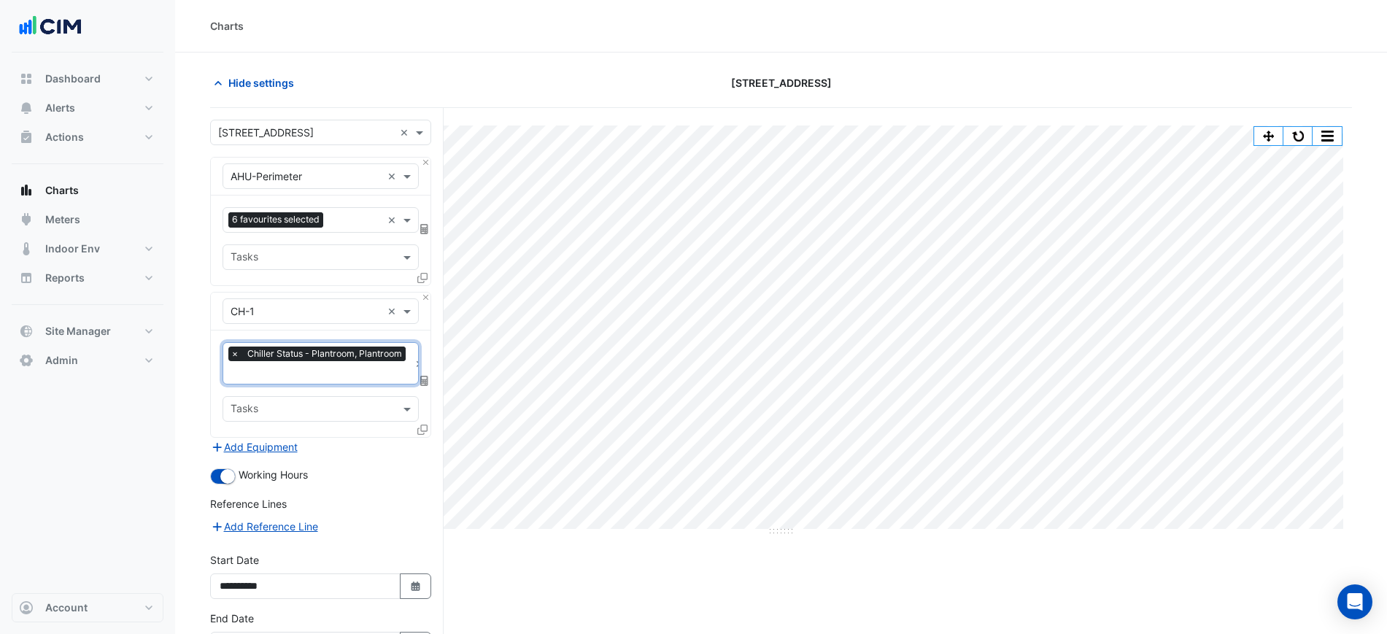
click at [311, 372] on input "text" at bounding box center [319, 373] width 179 height 15
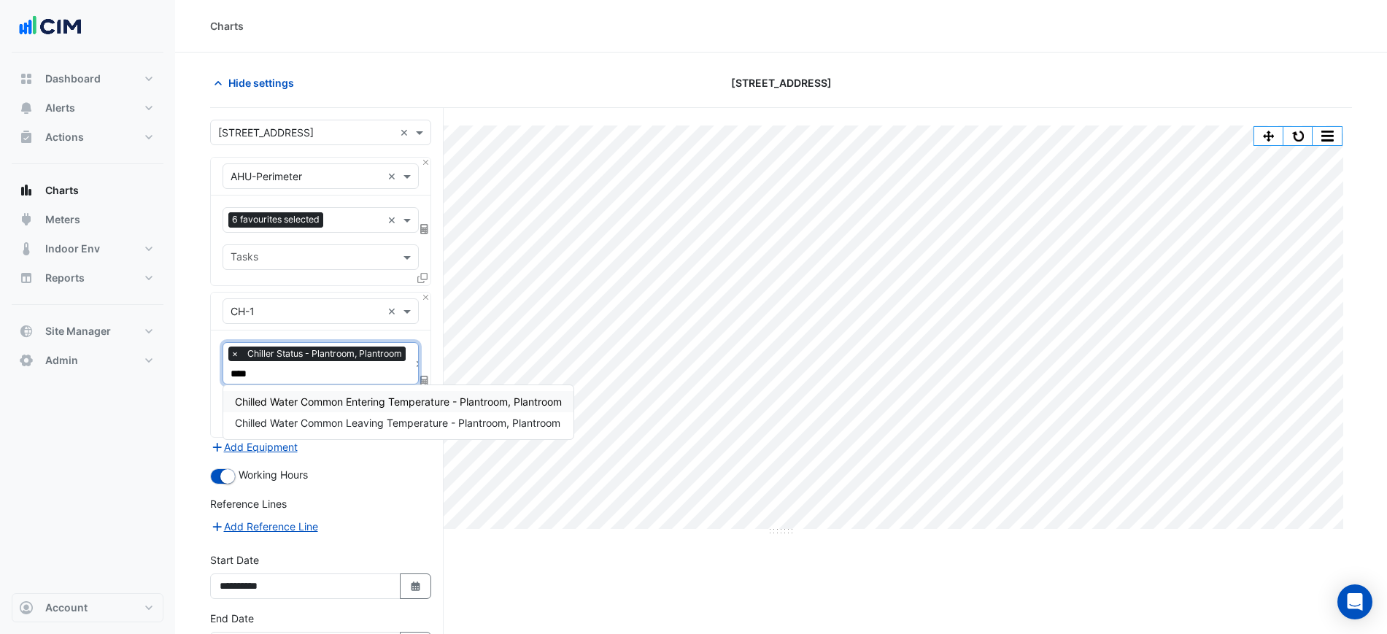
type input "*****"
click at [348, 421] on span "Chilled Water Common Leaving Temperature - Plantroom, Plantroom" at bounding box center [397, 422] width 325 height 12
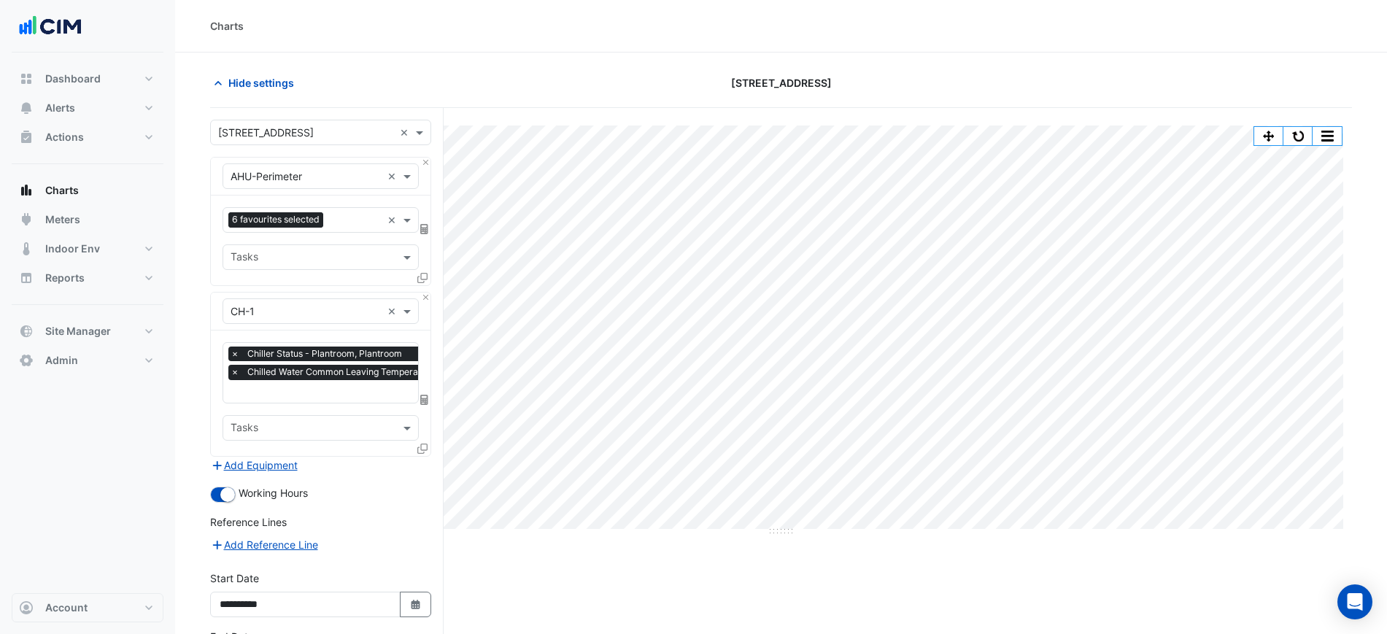
click at [423, 448] on icon at bounding box center [422, 448] width 10 height 10
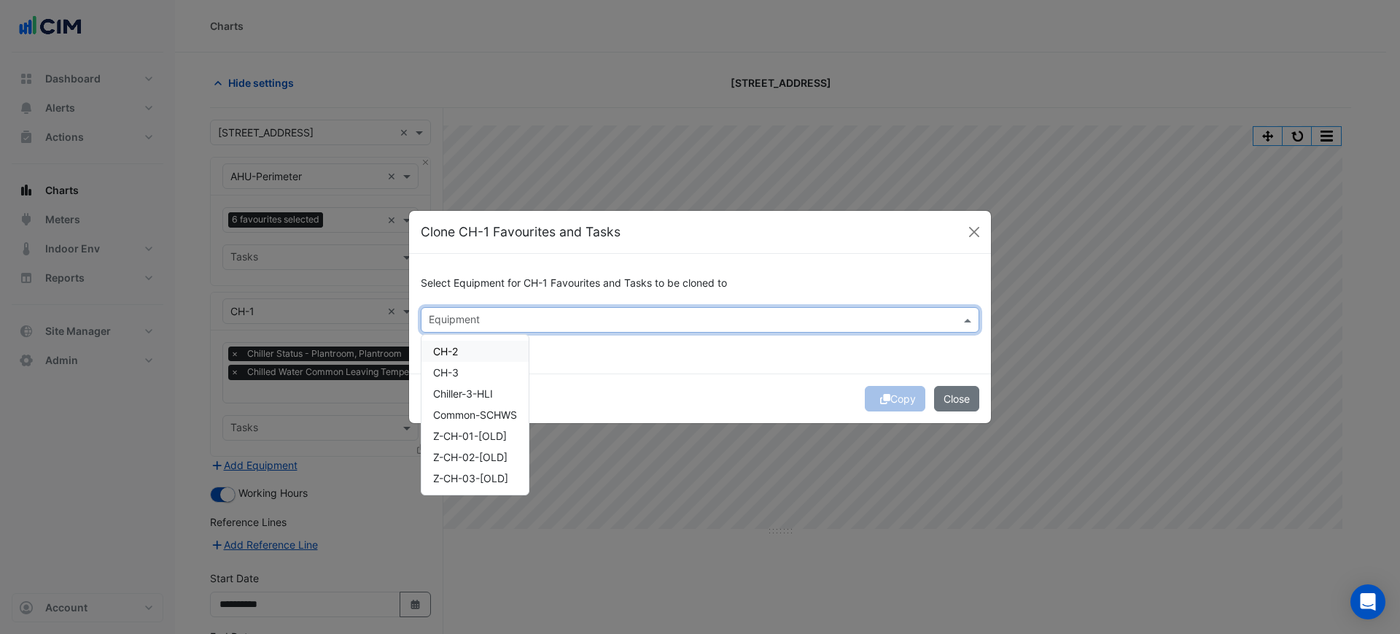
click at [473, 320] on input "text" at bounding box center [692, 321] width 526 height 15
click at [468, 351] on div "CH-2" at bounding box center [475, 351] width 107 height 21
click at [468, 376] on div "CH-3" at bounding box center [475, 372] width 107 height 21
click at [600, 366] on div "Select Equipment for CH-1 Favourites and Tasks to be cloned to × CH-2 × CH-3 × …" at bounding box center [700, 313] width 582 height 119
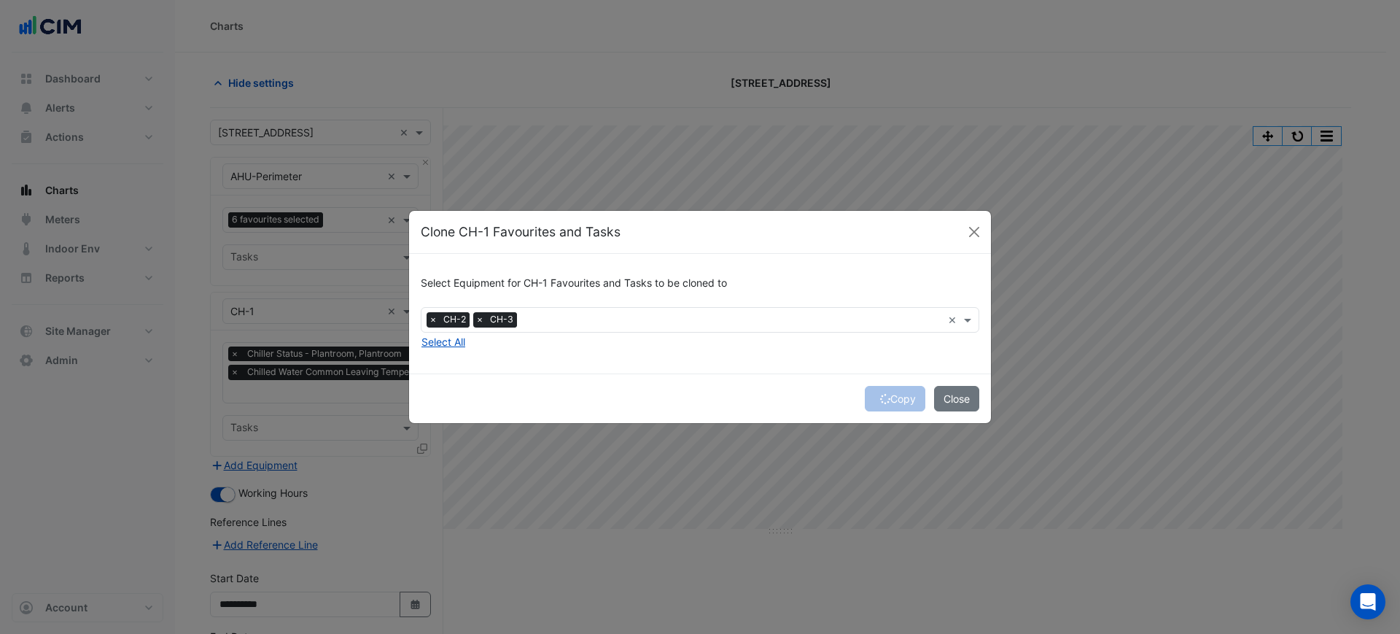
click at [895, 398] on div "Copy Close" at bounding box center [700, 398] width 582 height 50
click at [895, 398] on button "Copy" at bounding box center [895, 399] width 61 height 26
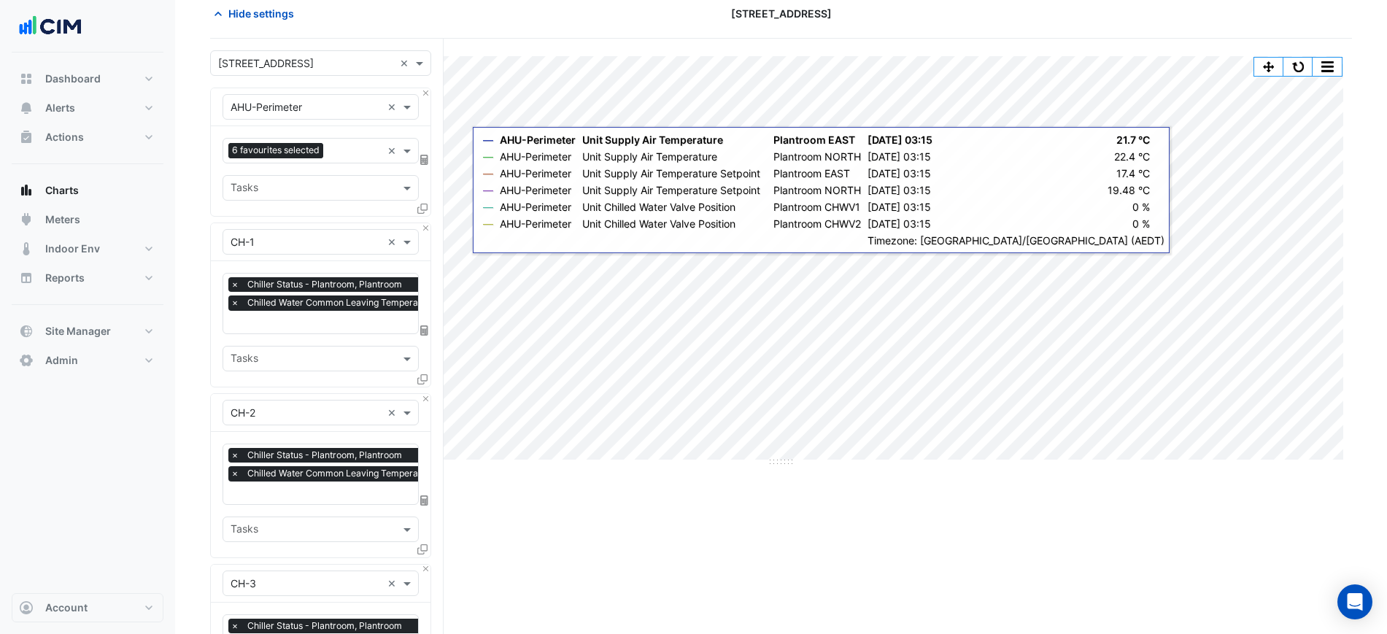
scroll to position [182, 0]
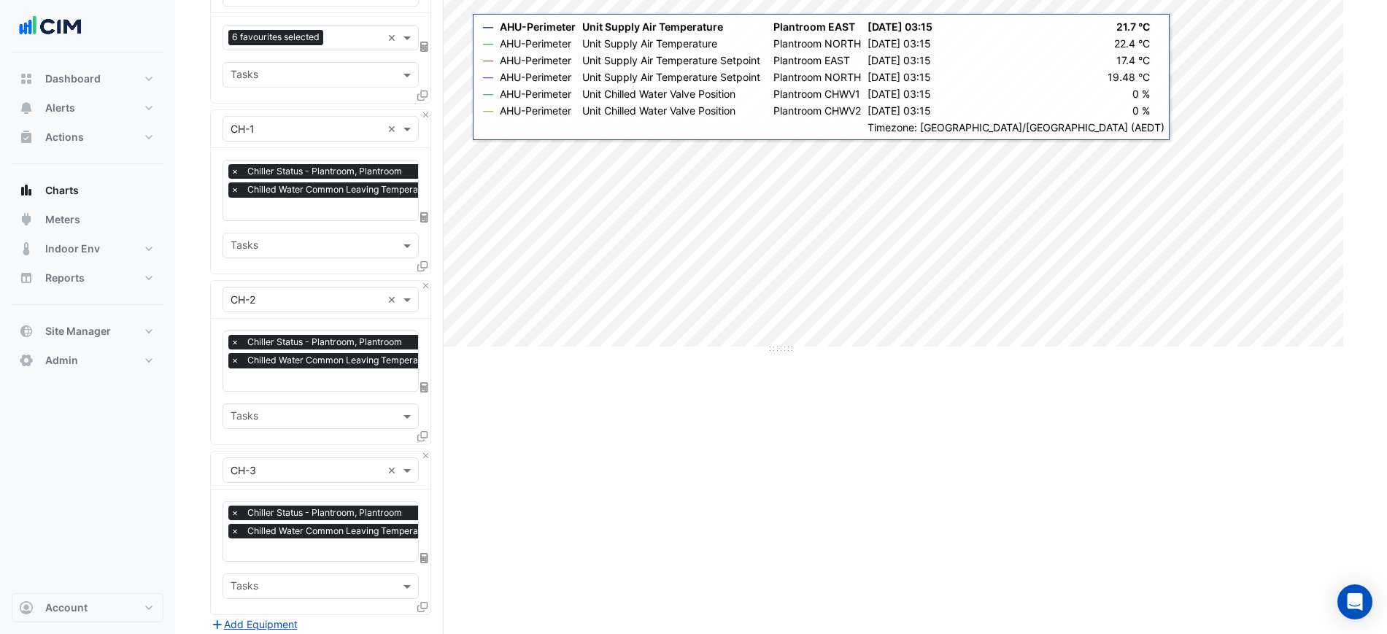
click at [237, 360] on span "×" at bounding box center [234, 360] width 13 height 15
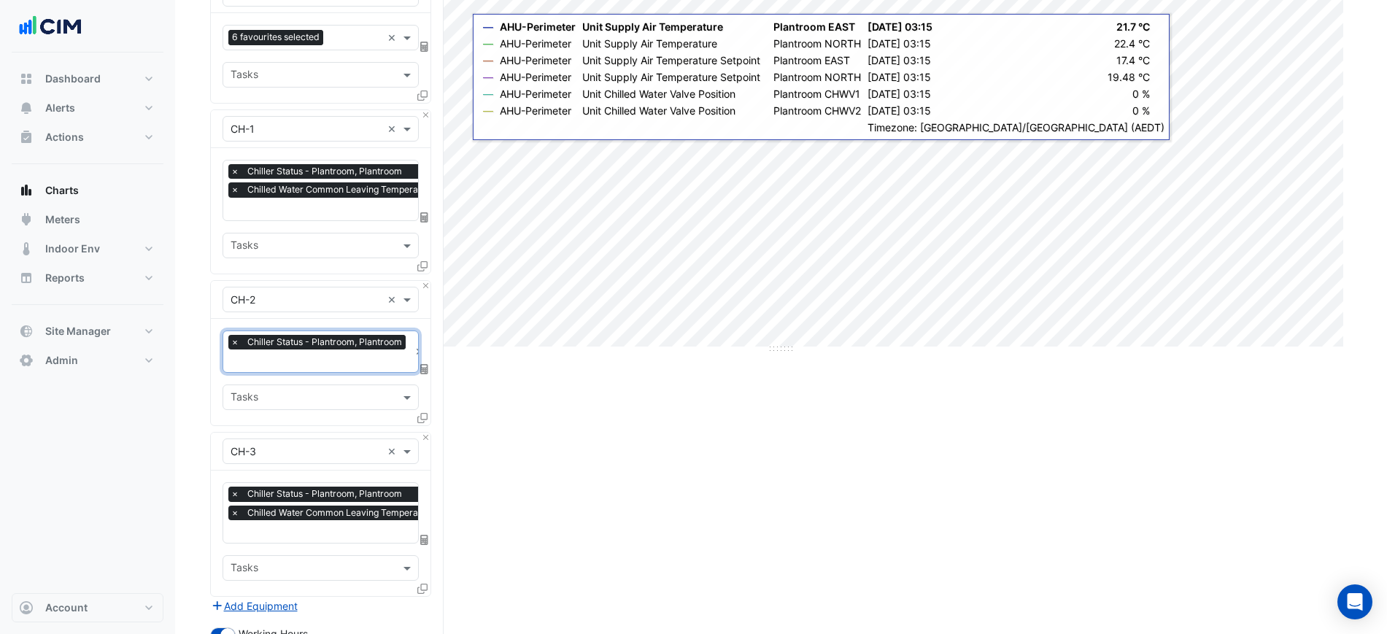
scroll to position [0, 7]
click at [232, 511] on span "×" at bounding box center [234, 512] width 13 height 15
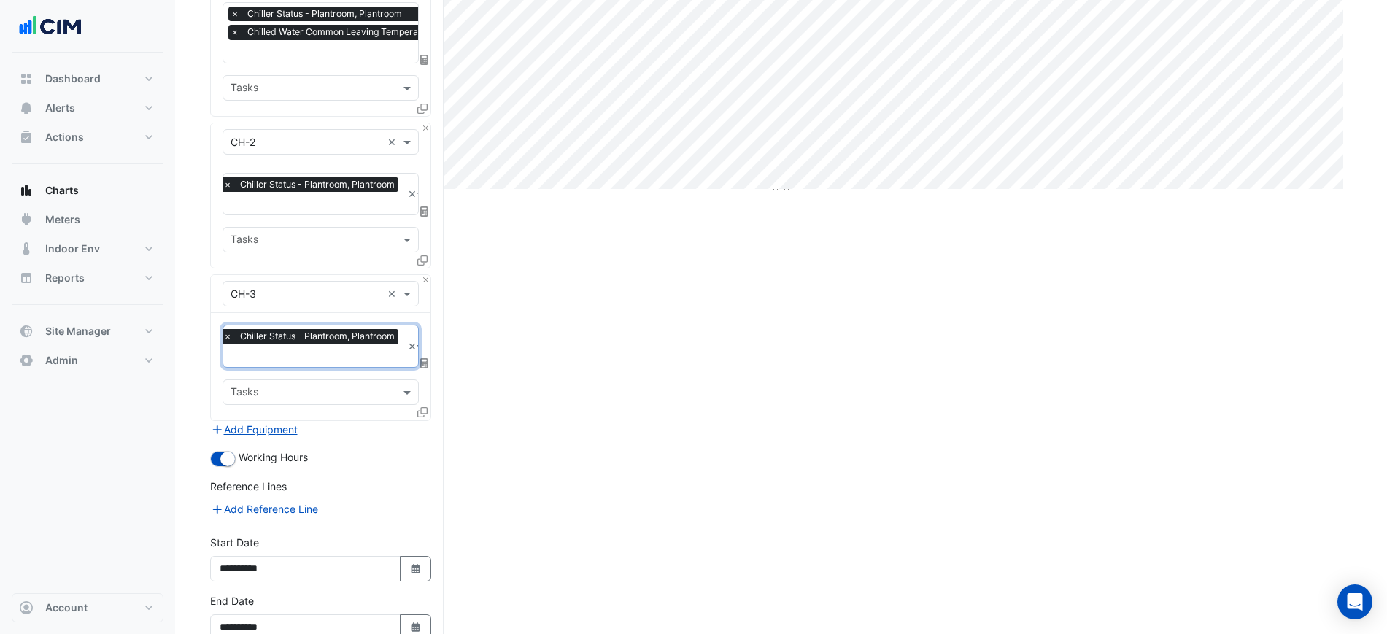
scroll to position [419, 0]
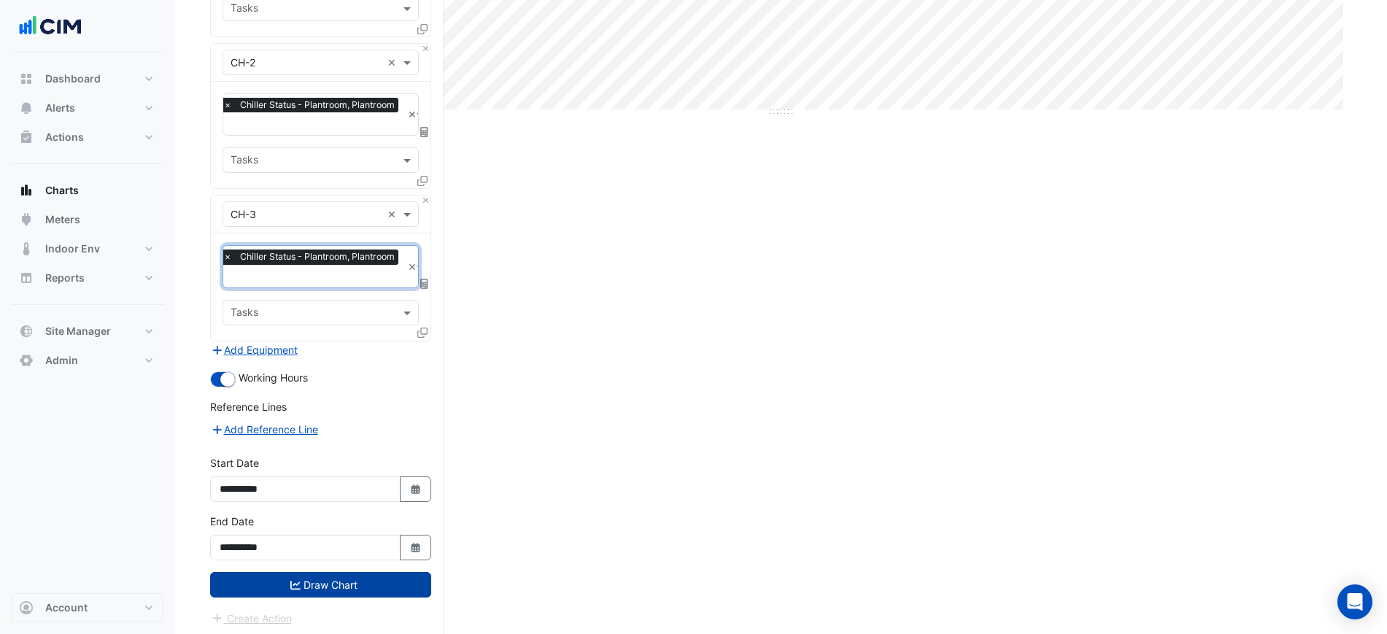
click at [311, 575] on button "Draw Chart" at bounding box center [320, 585] width 221 height 26
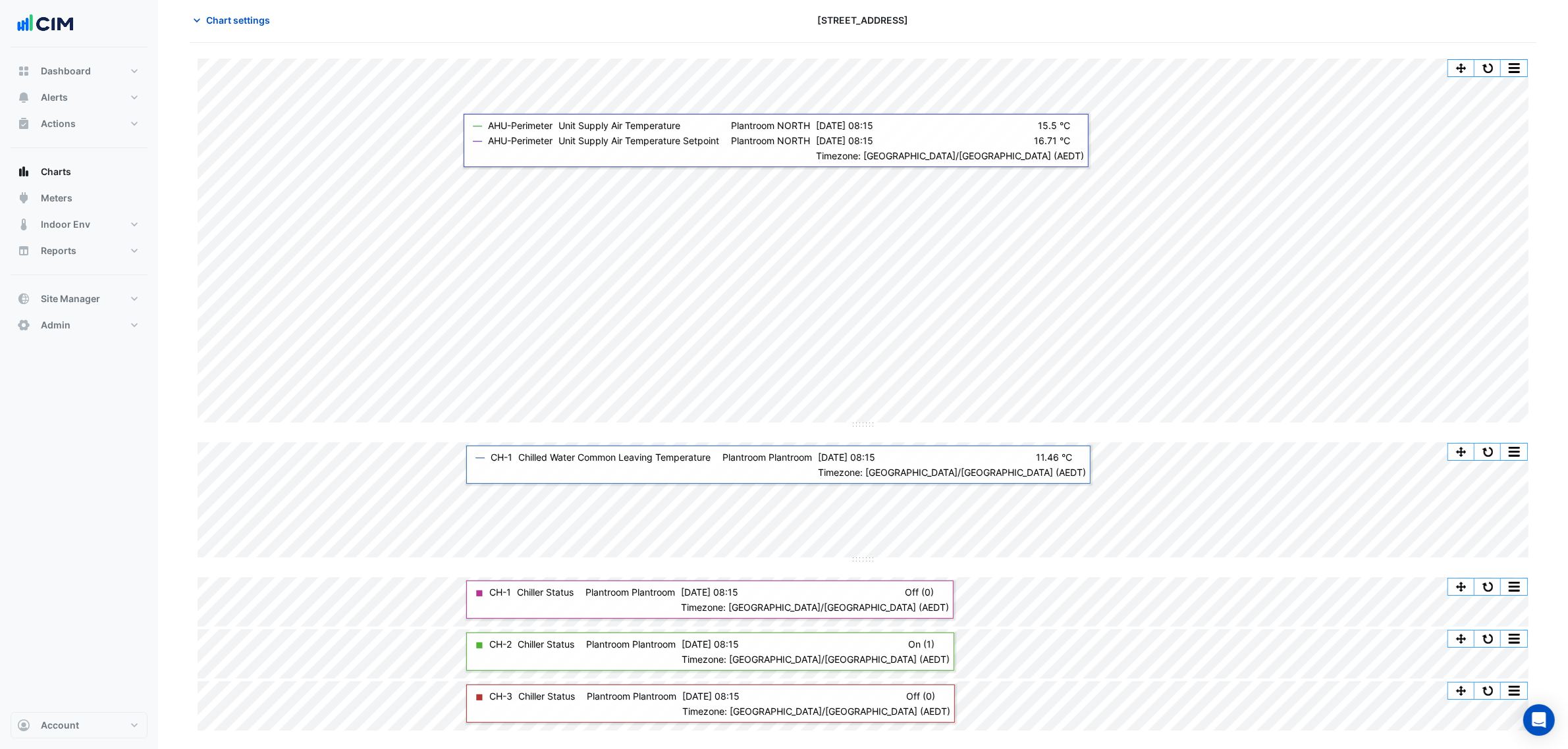
scroll to position [82, 0]
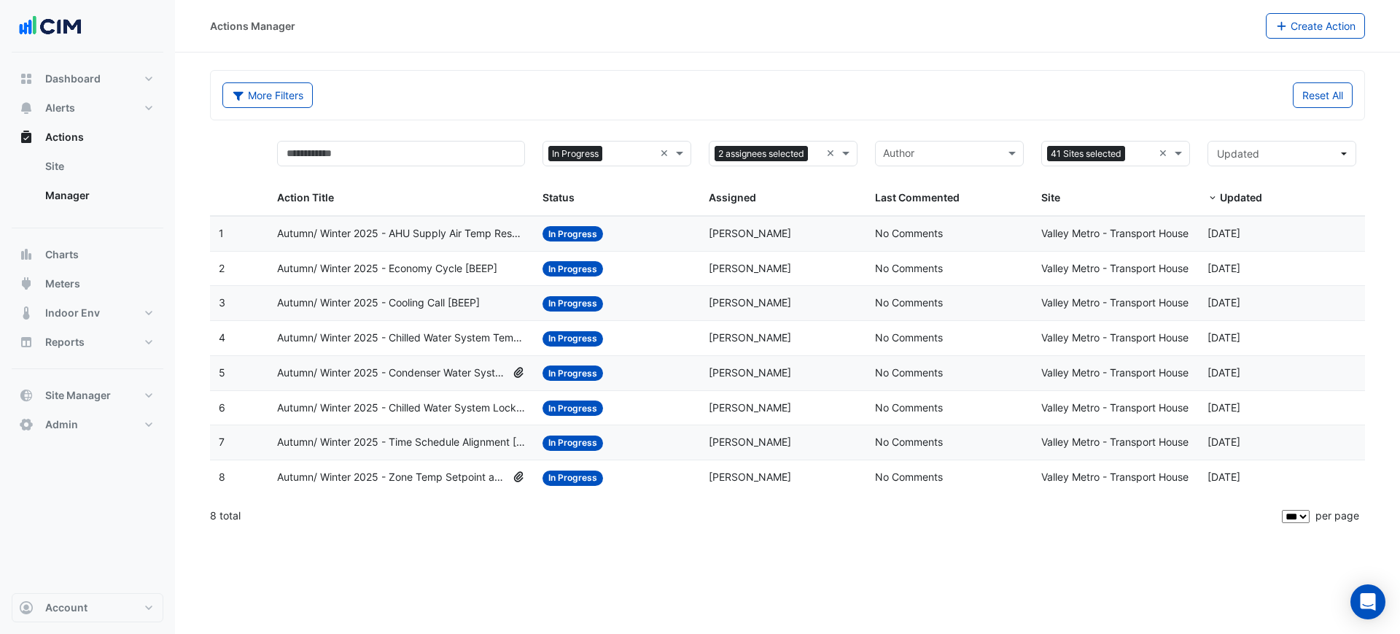
select select "***"
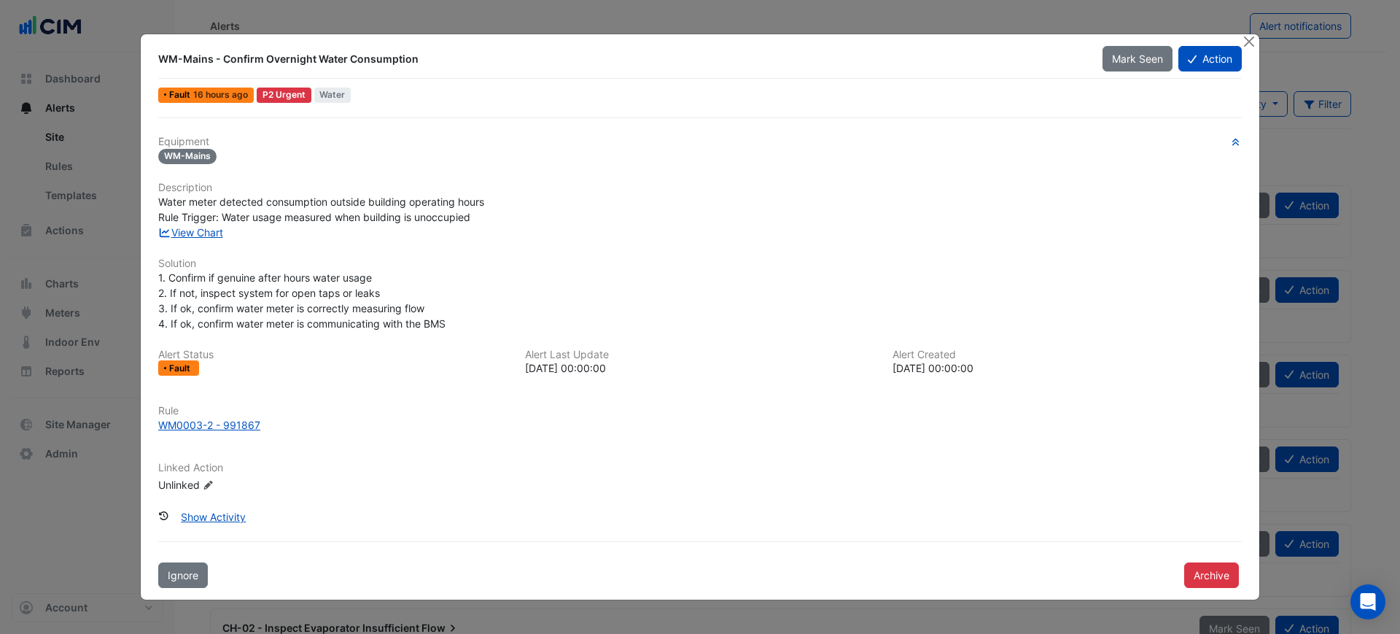
click at [228, 233] on div "View Chart" at bounding box center [700, 232] width 1101 height 15
click at [220, 236] on link "View Chart" at bounding box center [190, 232] width 65 height 12
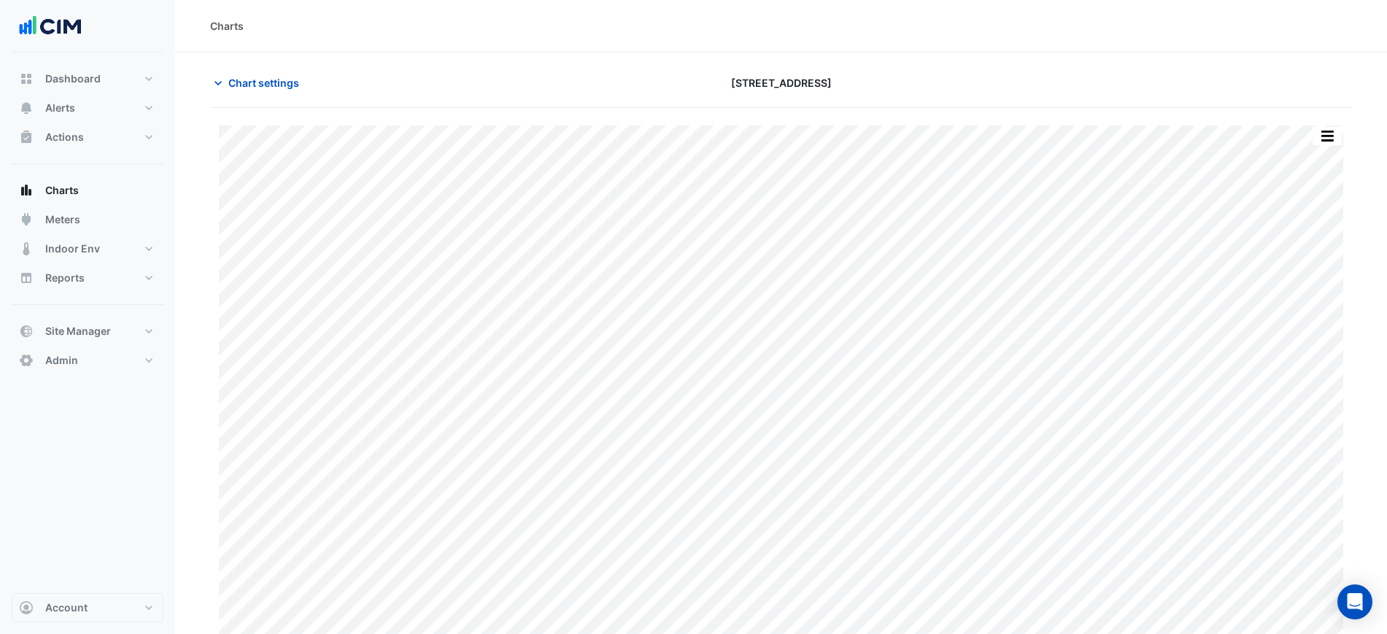
type input "**********"
click at [259, 93] on button "Chart settings" at bounding box center [259, 83] width 98 height 26
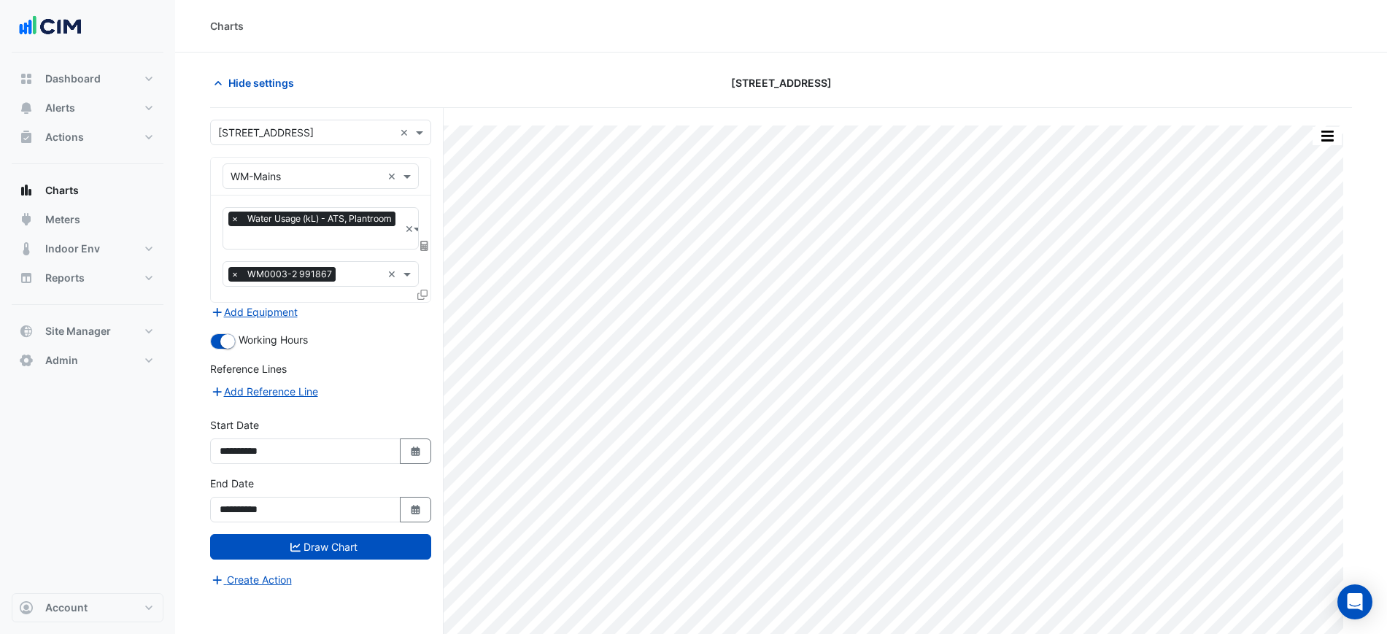
click at [424, 243] on icon at bounding box center [424, 246] width 8 height 10
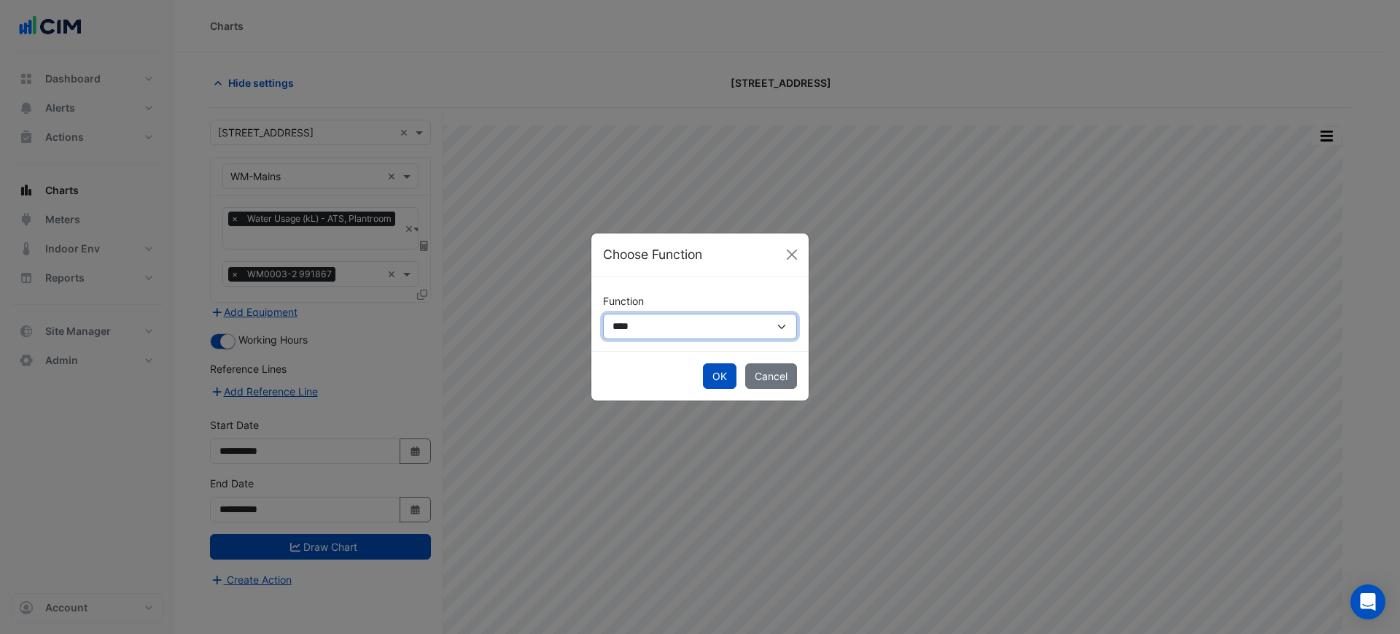
drag, startPoint x: 656, startPoint y: 314, endPoint x: 656, endPoint y: 323, distance: 8.8
click at [656, 321] on select "**********" at bounding box center [700, 327] width 194 height 26
select select "******"
click at [603, 314] on select "**********" at bounding box center [700, 327] width 194 height 26
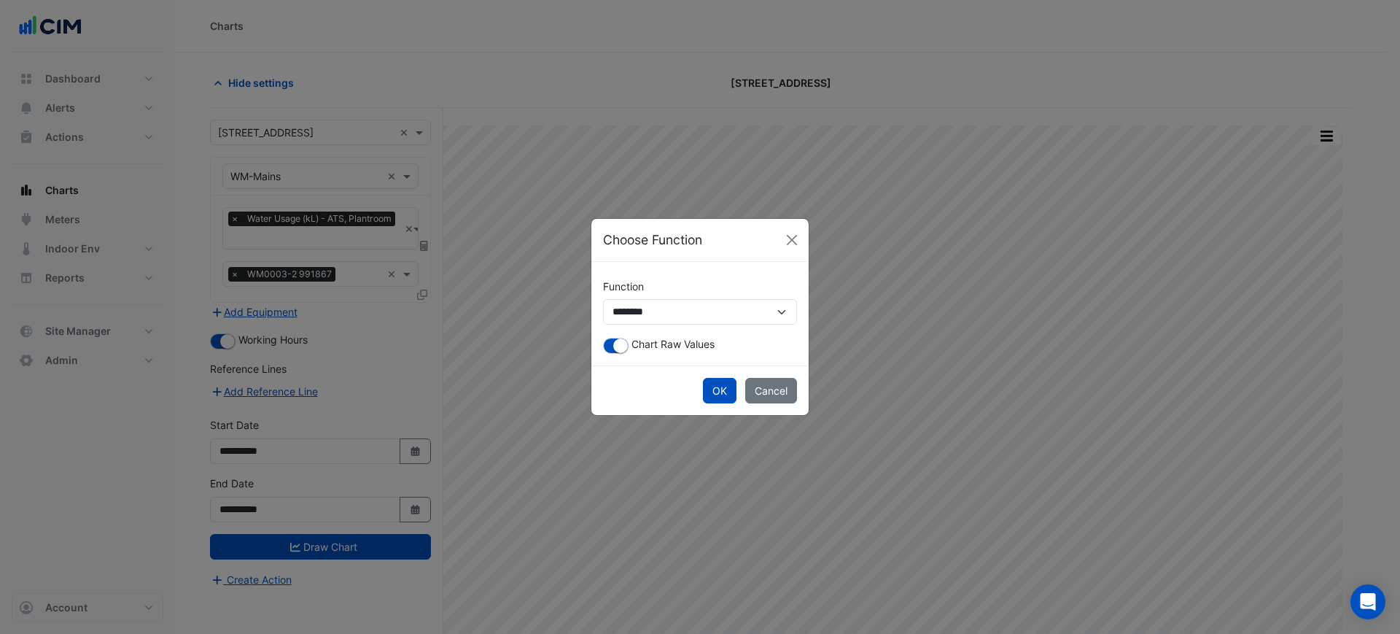
click at [618, 332] on div "**********" at bounding box center [700, 314] width 217 height 104
drag, startPoint x: 620, startPoint y: 341, endPoint x: 686, endPoint y: 373, distance: 72.7
click at [620, 343] on small "button" at bounding box center [620, 345] width 15 height 15
drag, startPoint x: 734, startPoint y: 390, endPoint x: 732, endPoint y: 398, distance: 7.4
click at [735, 393] on button "OK" at bounding box center [720, 391] width 34 height 26
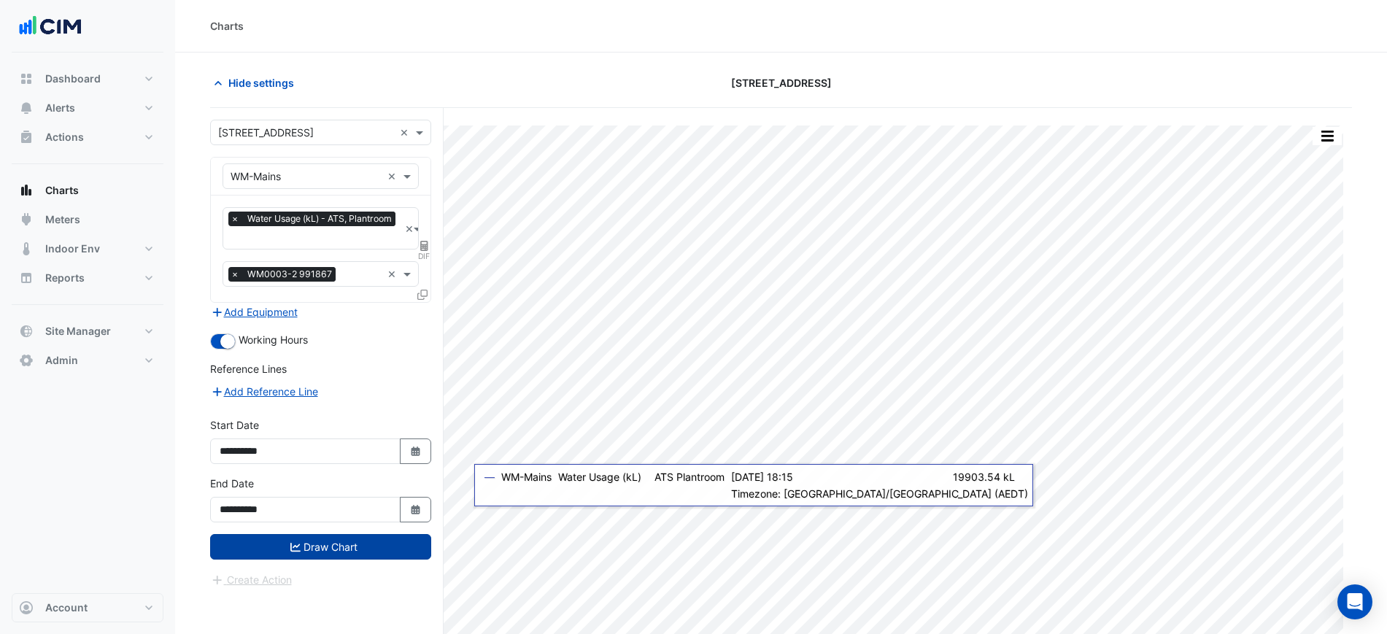
drag, startPoint x: 359, startPoint y: 546, endPoint x: 358, endPoint y: 556, distance: 9.5
click at [361, 552] on button "Draw Chart" at bounding box center [320, 547] width 221 height 26
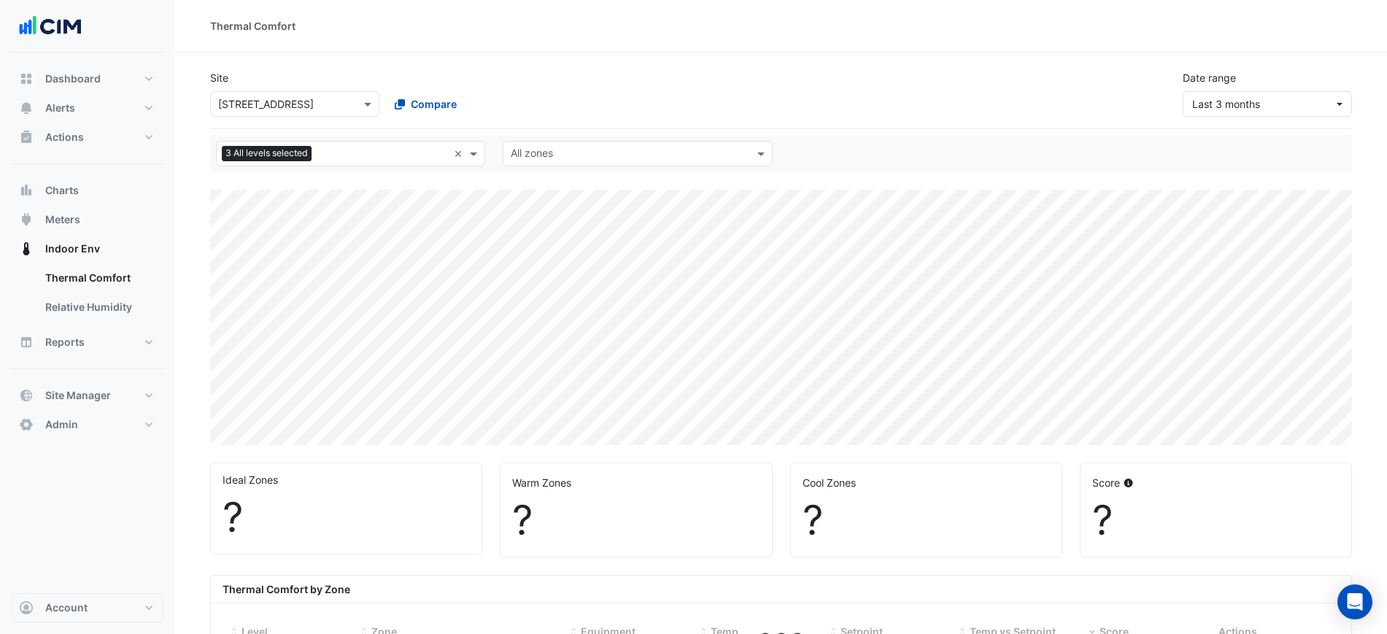
select select "***"
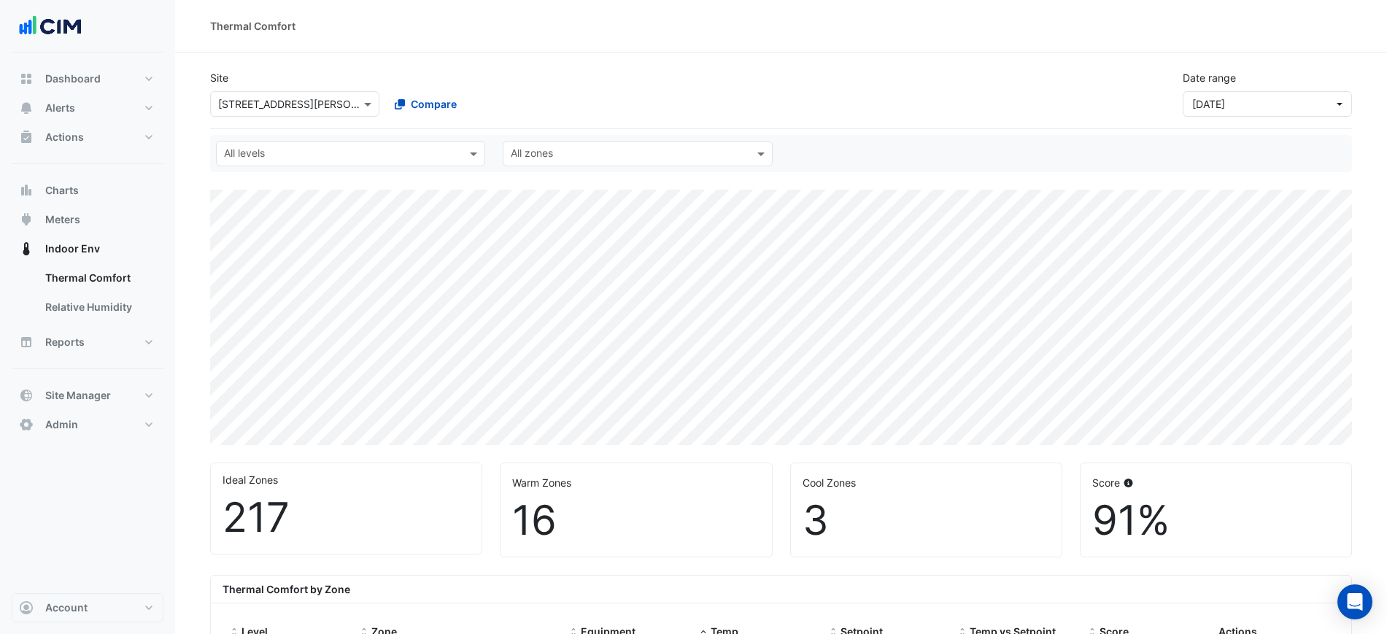
select select "***"
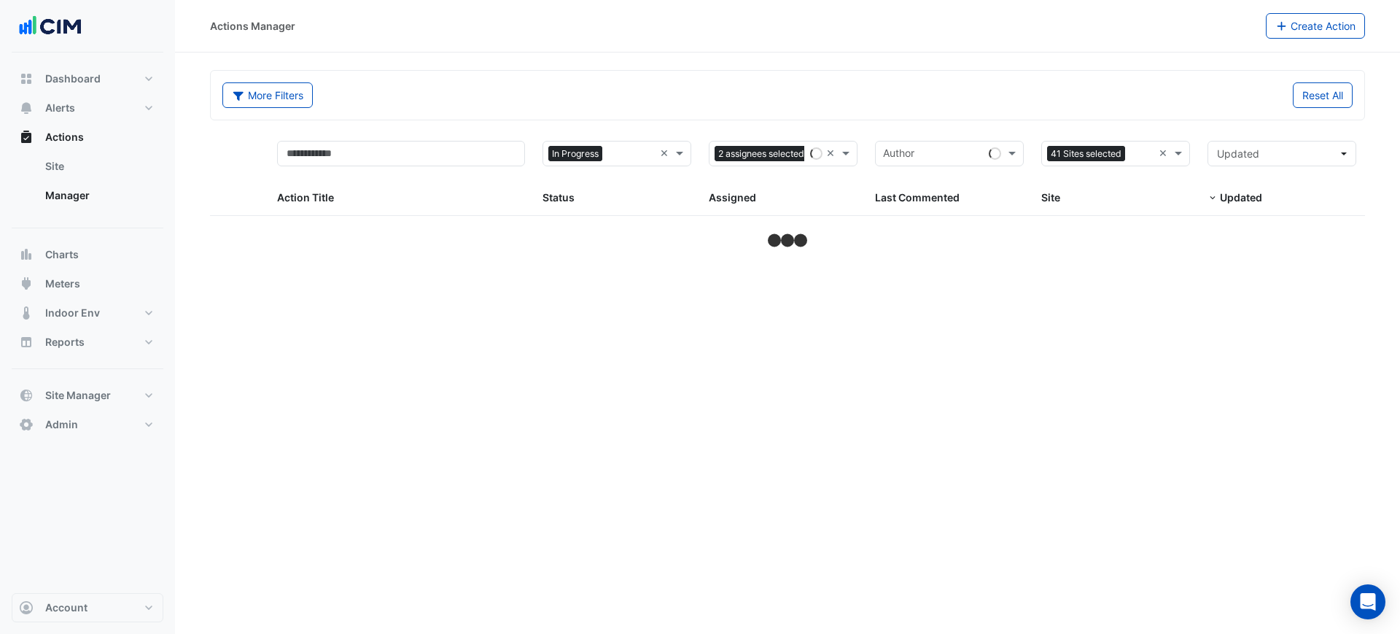
select select "***"
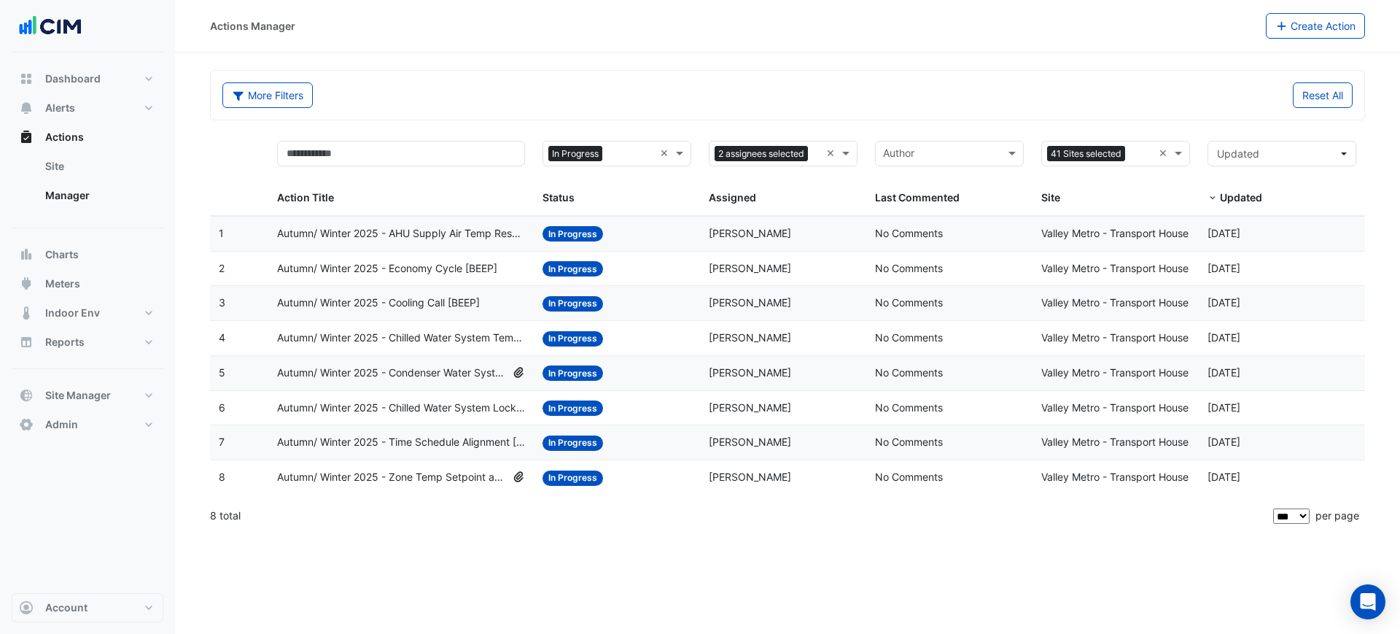
click at [727, 44] on div "Actions Manager Create Action" at bounding box center [787, 26] width 1225 height 53
